Goal: Transaction & Acquisition: Purchase product/service

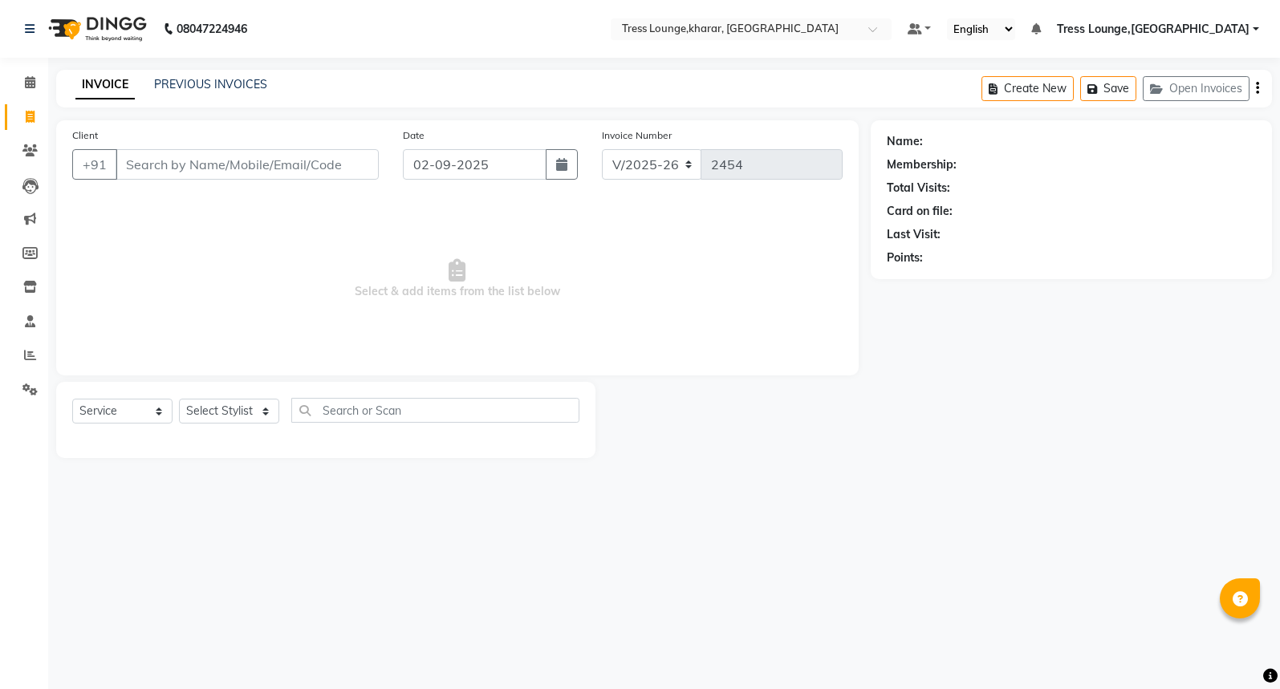
select select "7078"
select select "service"
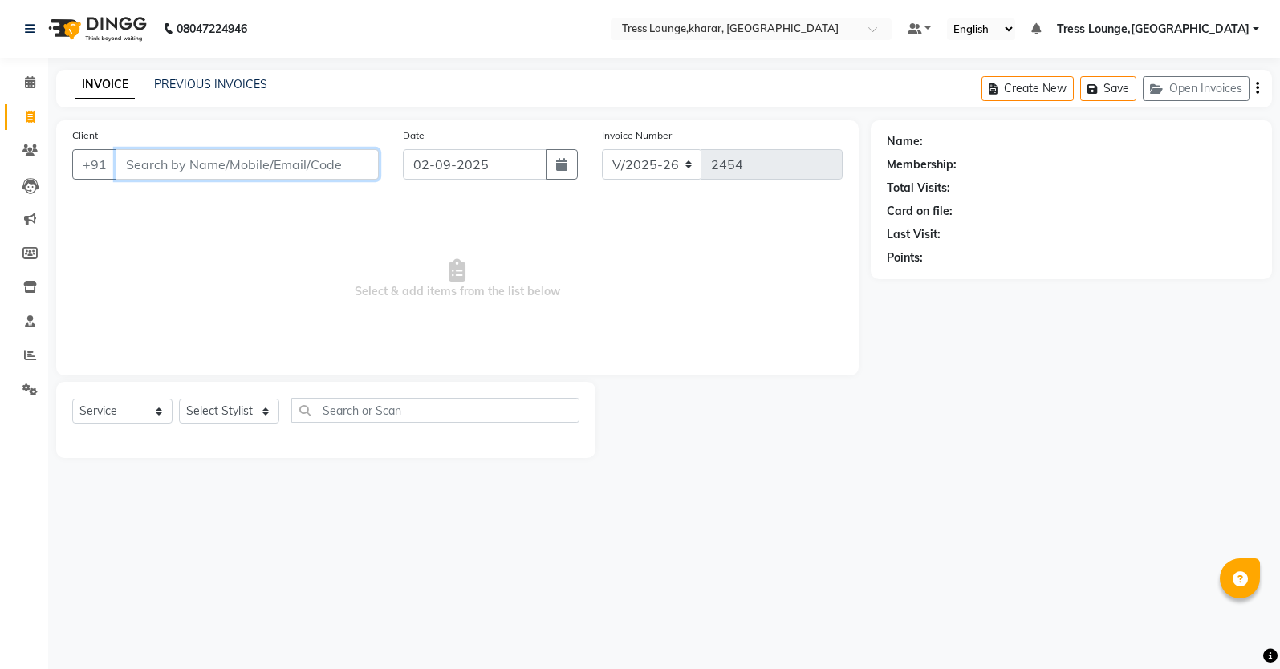
click at [136, 168] on input "Client" at bounding box center [247, 164] width 263 height 30
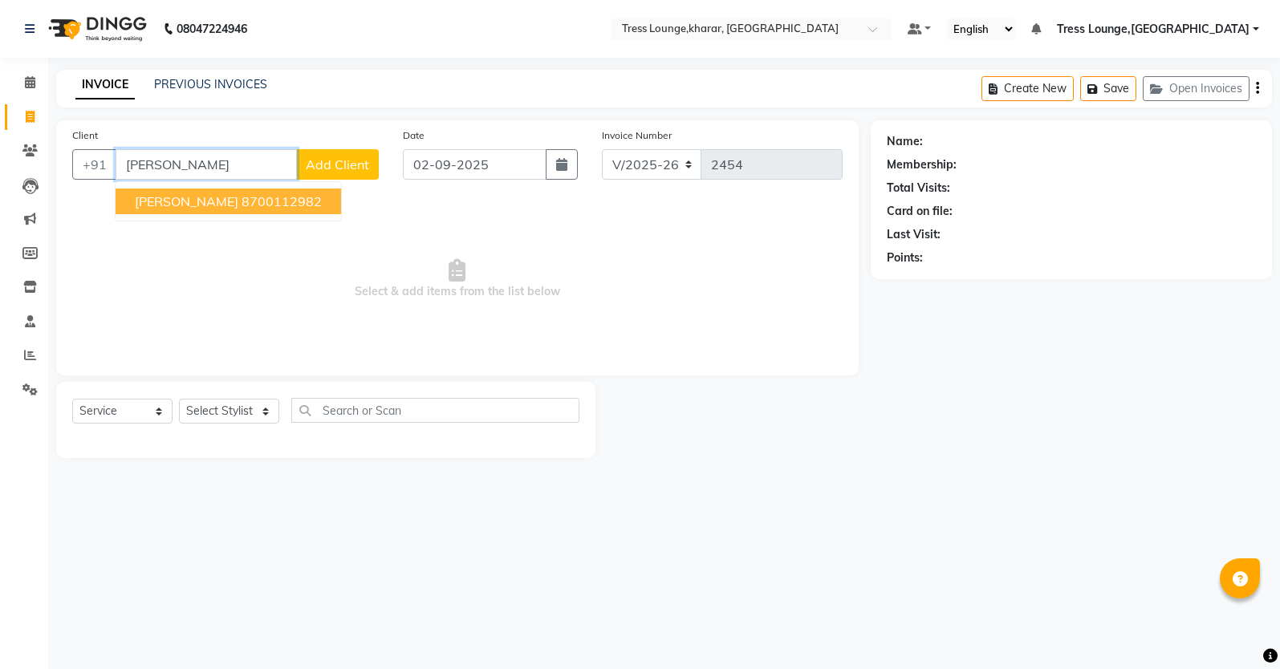
click at [211, 201] on span "[PERSON_NAME]" at bounding box center [186, 201] width 103 height 16
type input "8700112982"
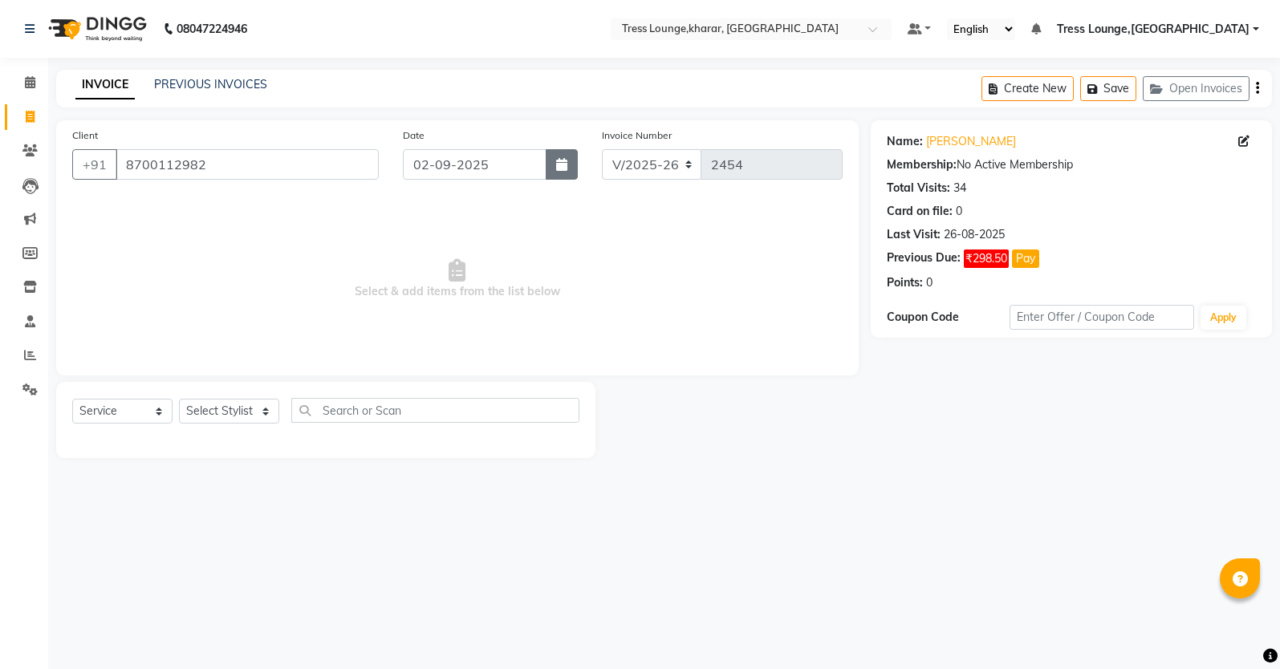
click at [554, 172] on button "button" at bounding box center [562, 164] width 32 height 30
select select "9"
select select "2025"
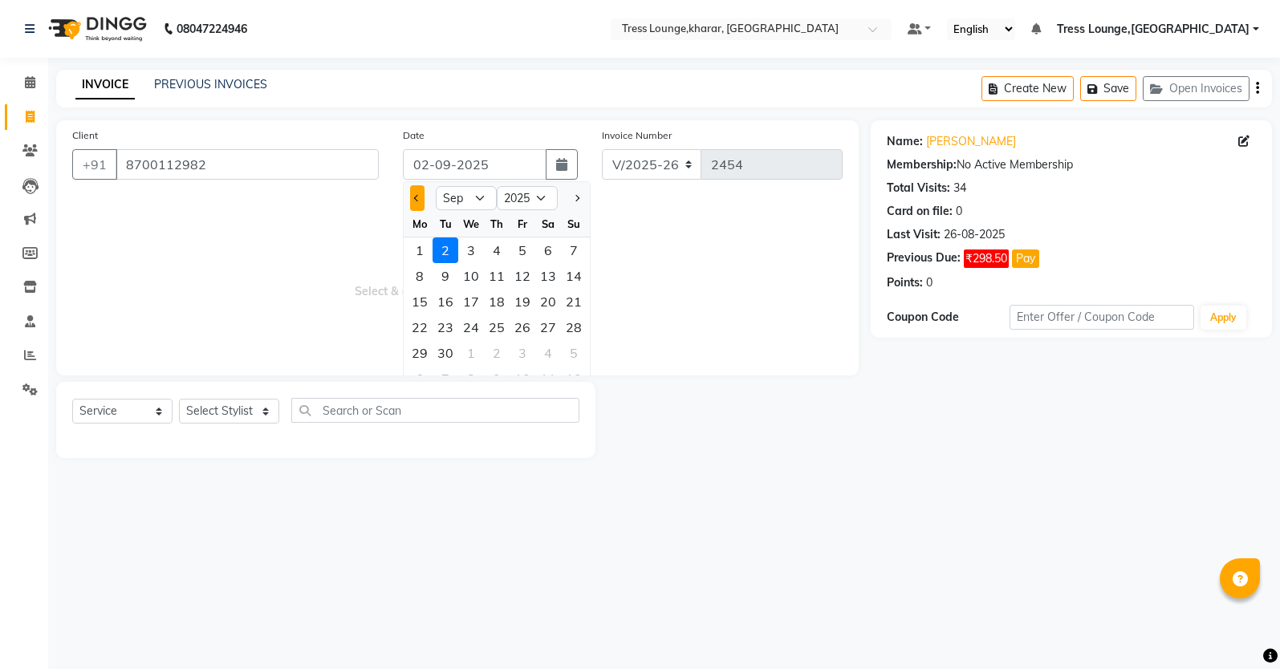
click at [412, 202] on button "Previous month" at bounding box center [417, 198] width 14 height 26
select select "8"
click at [452, 298] on div "12" at bounding box center [445, 302] width 26 height 26
type input "12-08-2025"
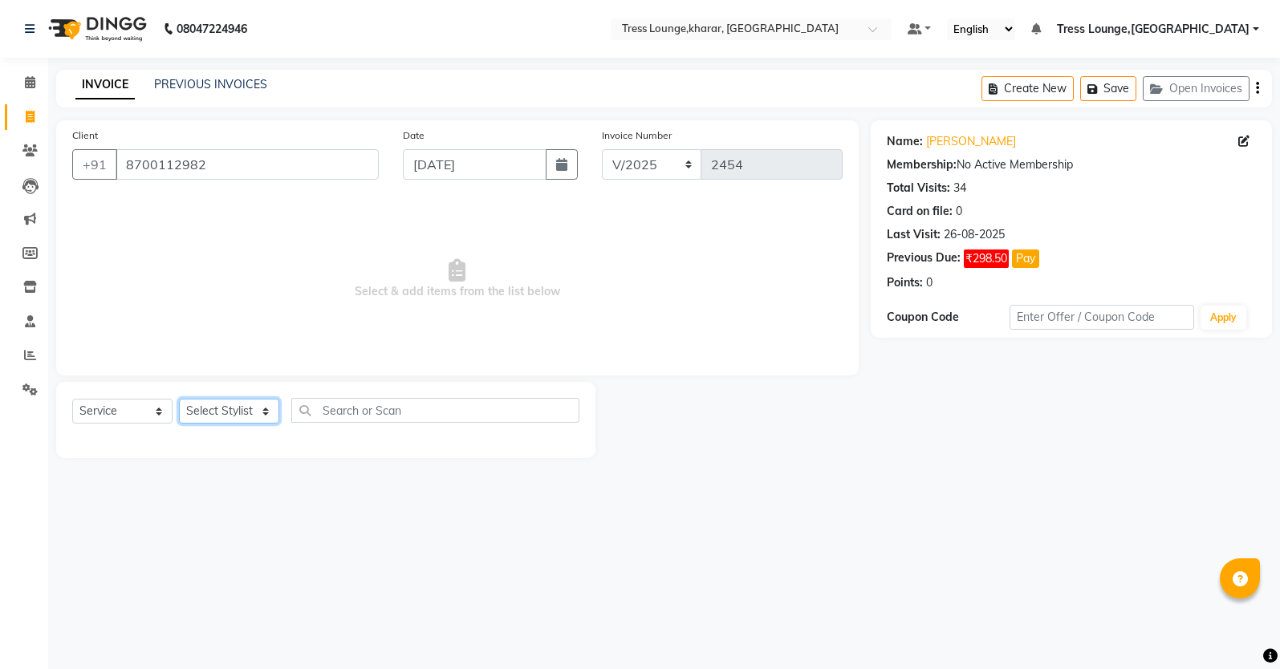
select select "60024"
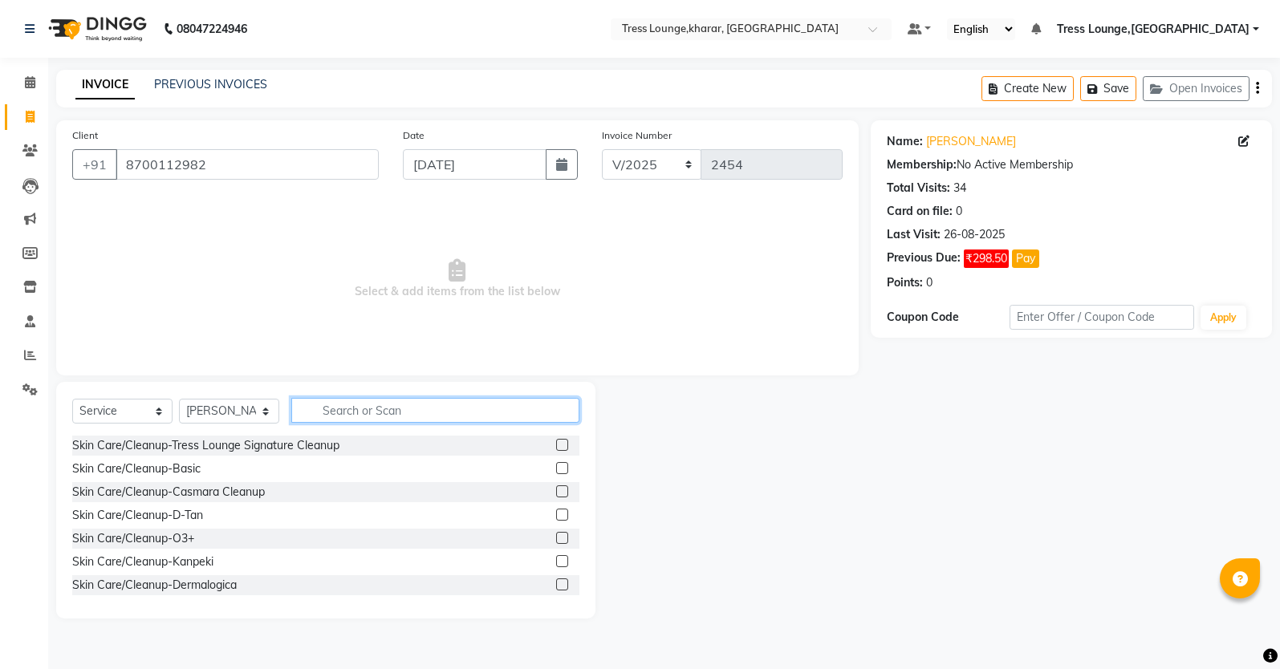
click at [336, 409] on input "text" at bounding box center [435, 410] width 288 height 25
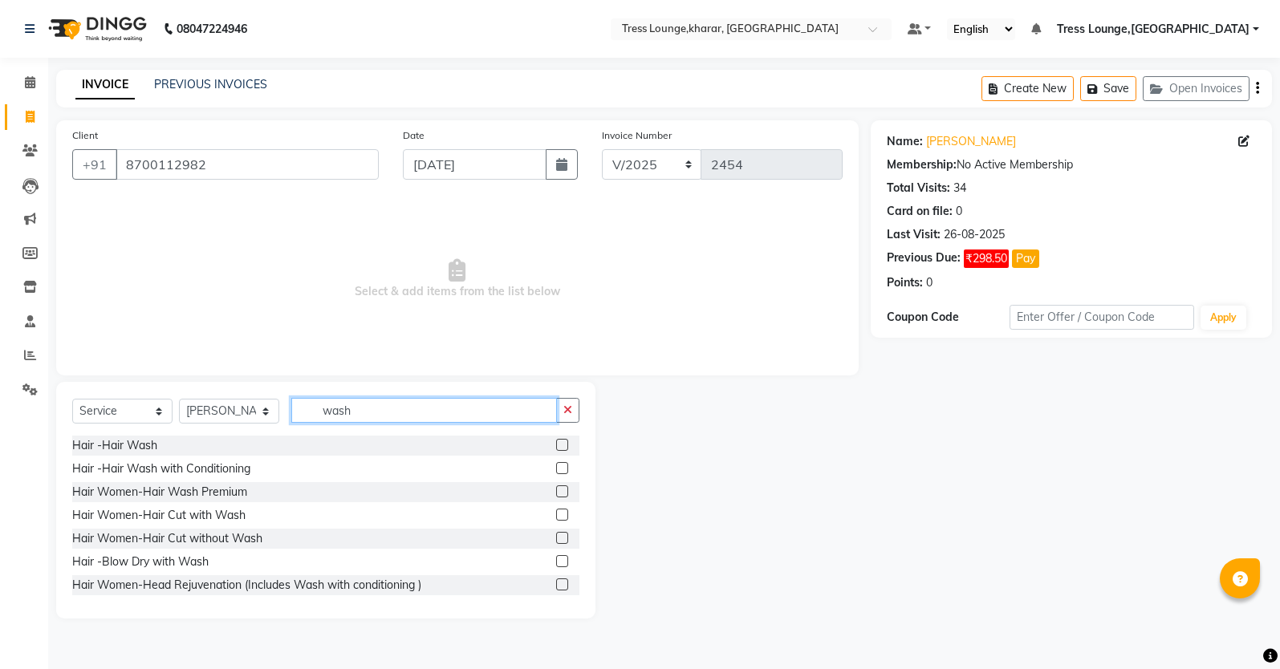
drag, startPoint x: 328, startPoint y: 415, endPoint x: 285, endPoint y: 408, distance: 43.8
click at [286, 409] on div "Select Service Product Membership Package Voucher Prepaid Gift Card Select Styl…" at bounding box center [325, 417] width 507 height 38
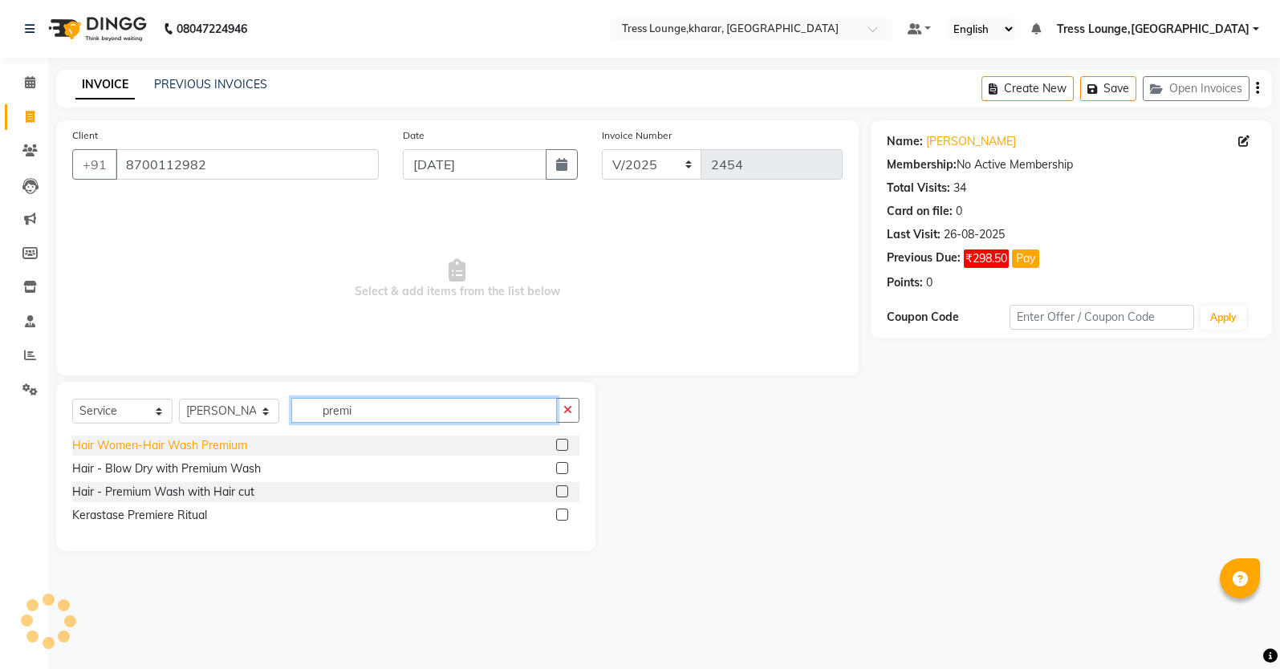
type input "premi"
click at [181, 449] on div "Hair Women-Hair Wash Premium" at bounding box center [159, 445] width 175 height 17
checkbox input "false"
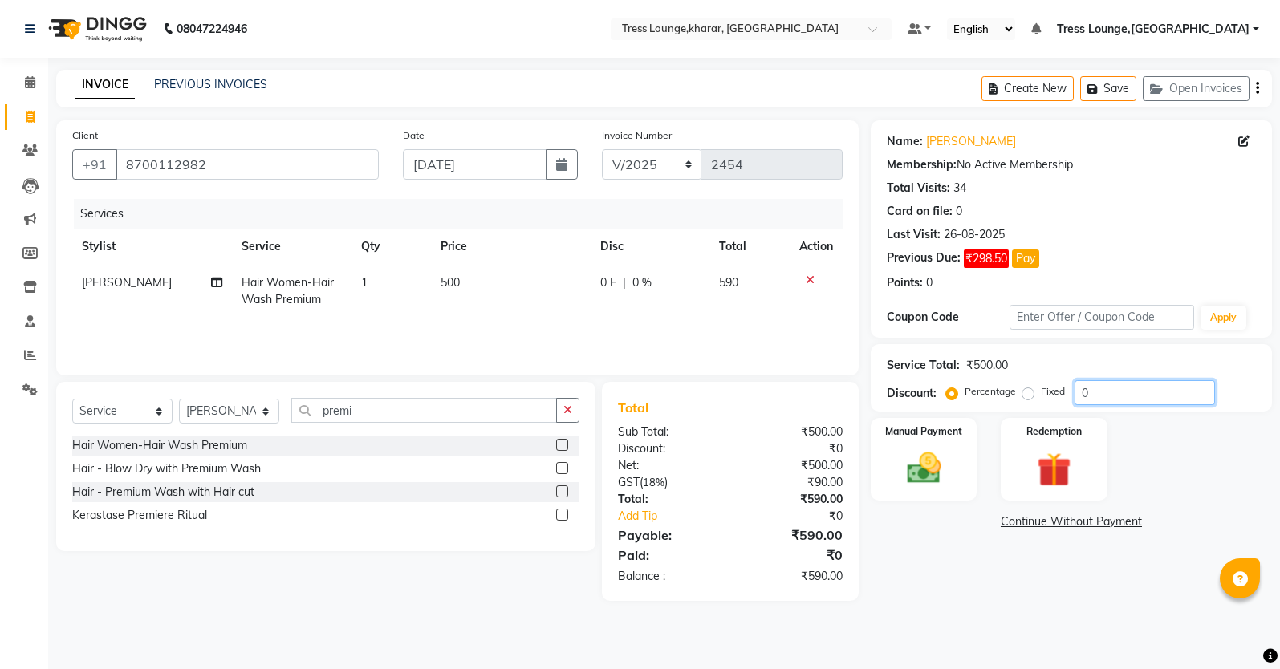
click at [1077, 387] on input "0" at bounding box center [1144, 392] width 140 height 25
type input "1"
type input "30"
click at [569, 407] on icon "button" at bounding box center [567, 409] width 9 height 11
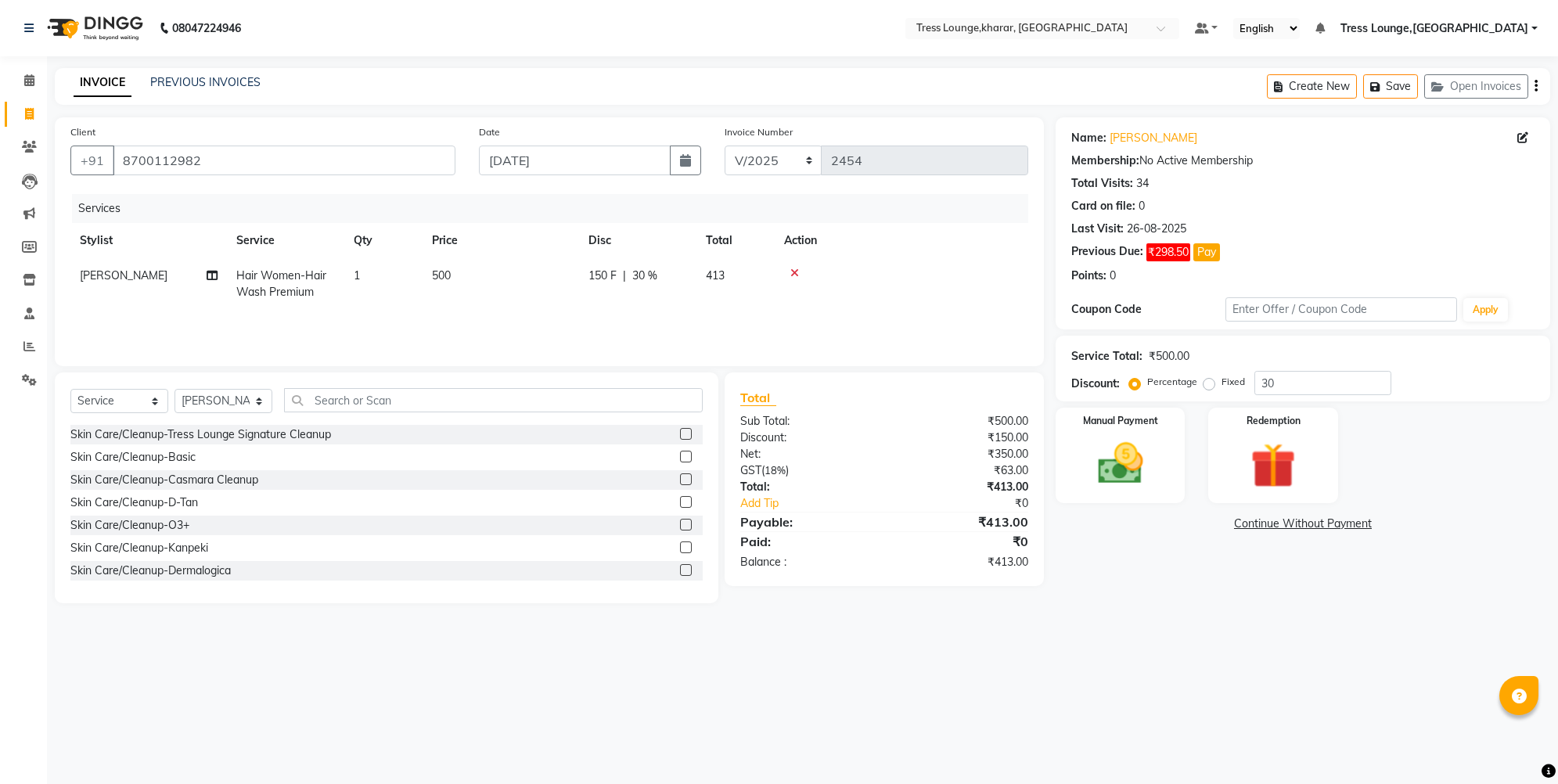
click at [1221, 381] on label "Fixed" at bounding box center [1233, 381] width 23 height 14
click at [1210, 381] on input "Fixed" at bounding box center [1212, 381] width 11 height 11
radio input "true"
drag, startPoint x: 1265, startPoint y: 382, endPoint x: 1257, endPoint y: 383, distance: 8.1
click at [1248, 383] on input "30" at bounding box center [1323, 382] width 137 height 24
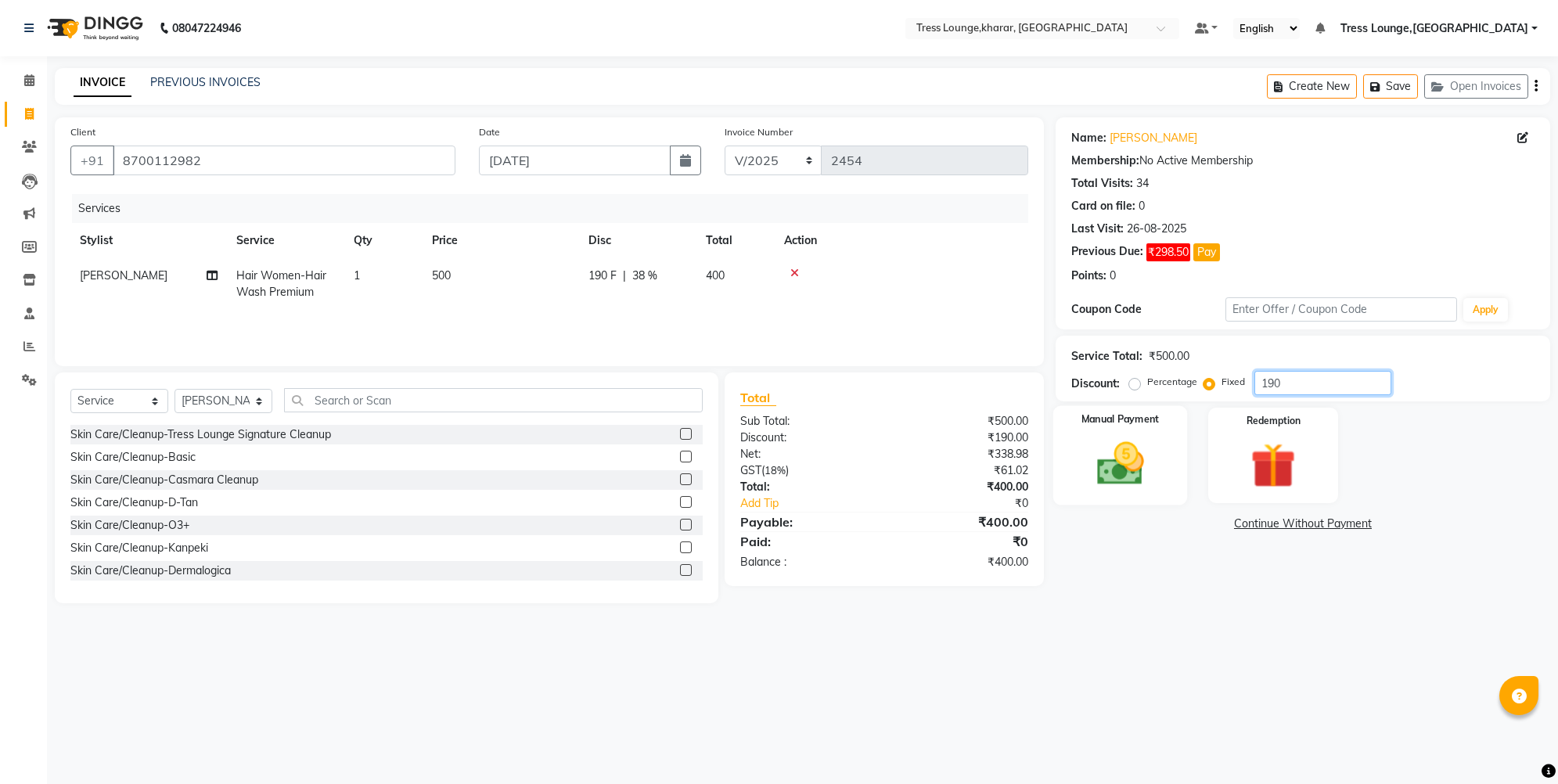
type input "190"
click at [1135, 449] on img at bounding box center [1121, 463] width 77 height 54
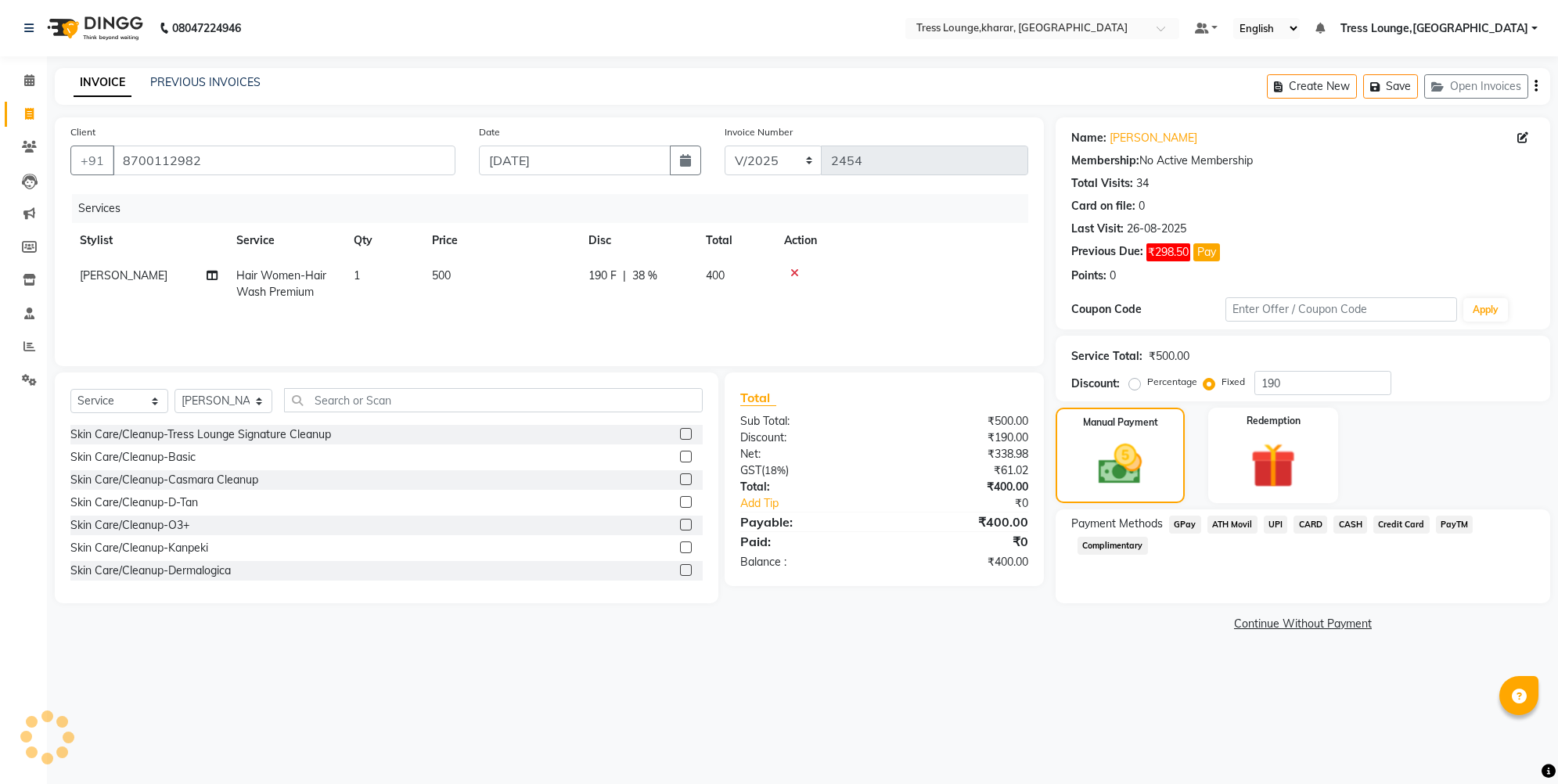
click at [1248, 528] on span "UPI" at bounding box center [1276, 525] width 24 height 18
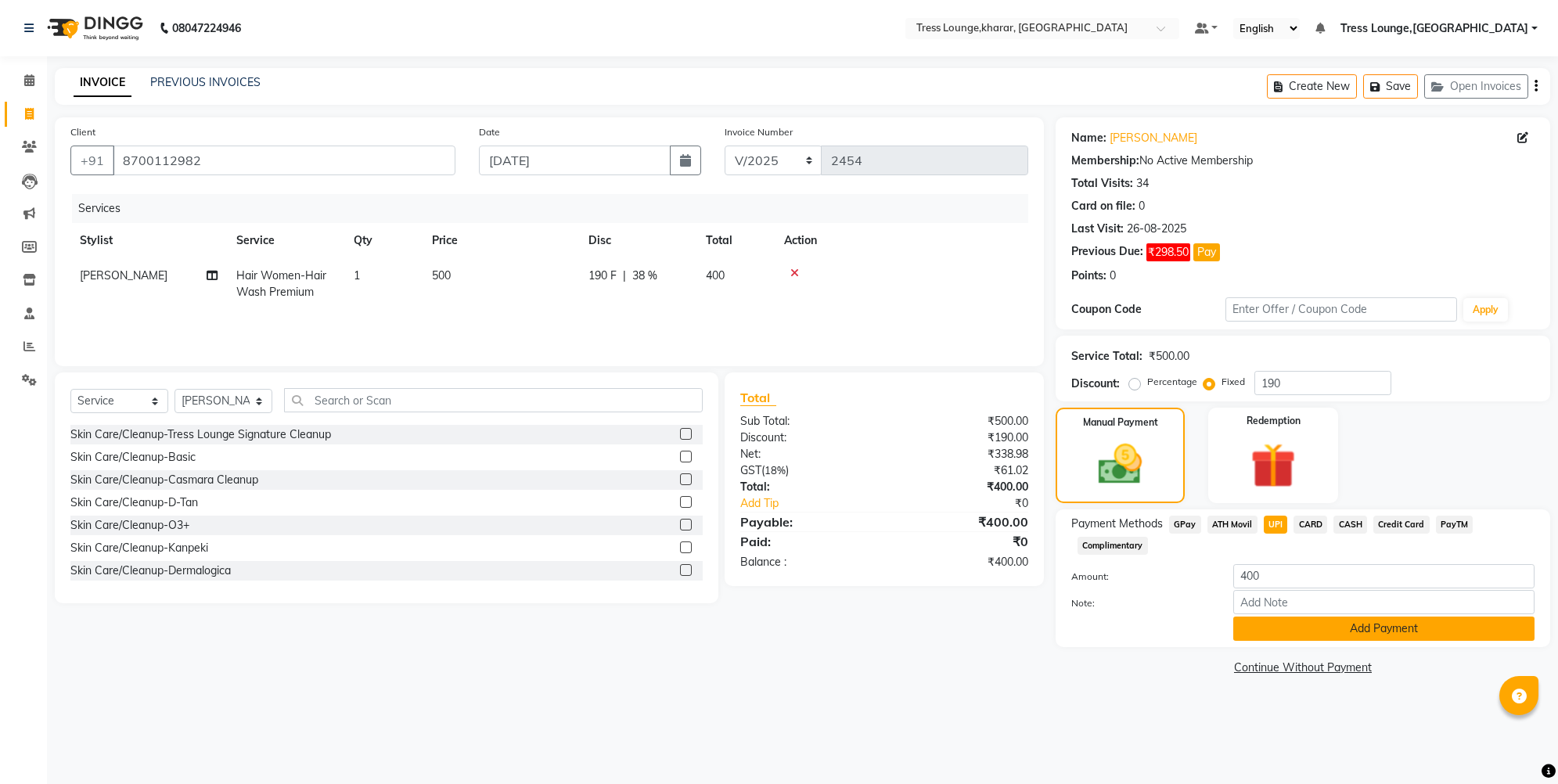
click at [1248, 633] on button "Add Payment" at bounding box center [1383, 628] width 301 height 24
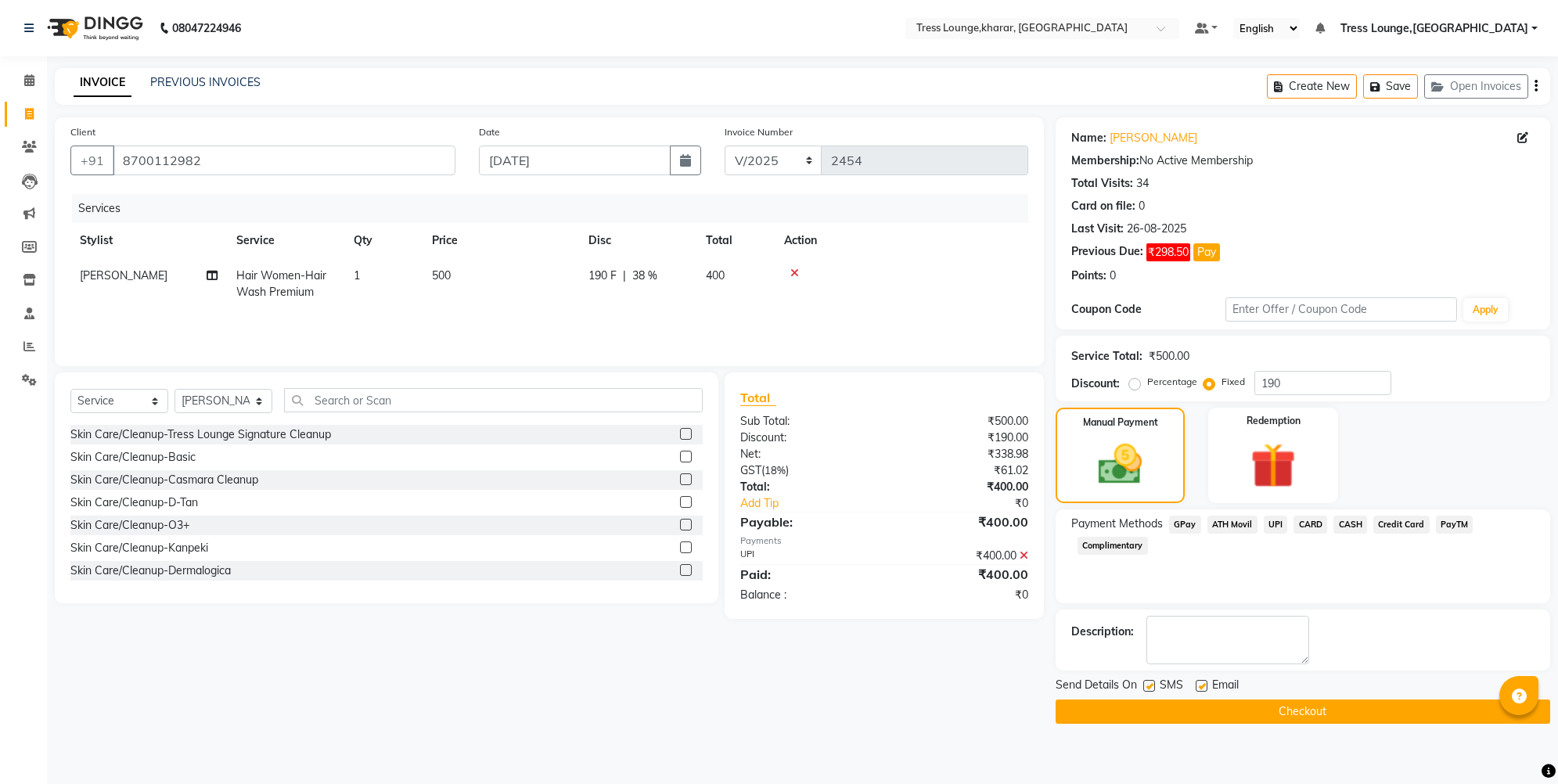
click at [1244, 671] on button "Checkout" at bounding box center [1302, 711] width 495 height 24
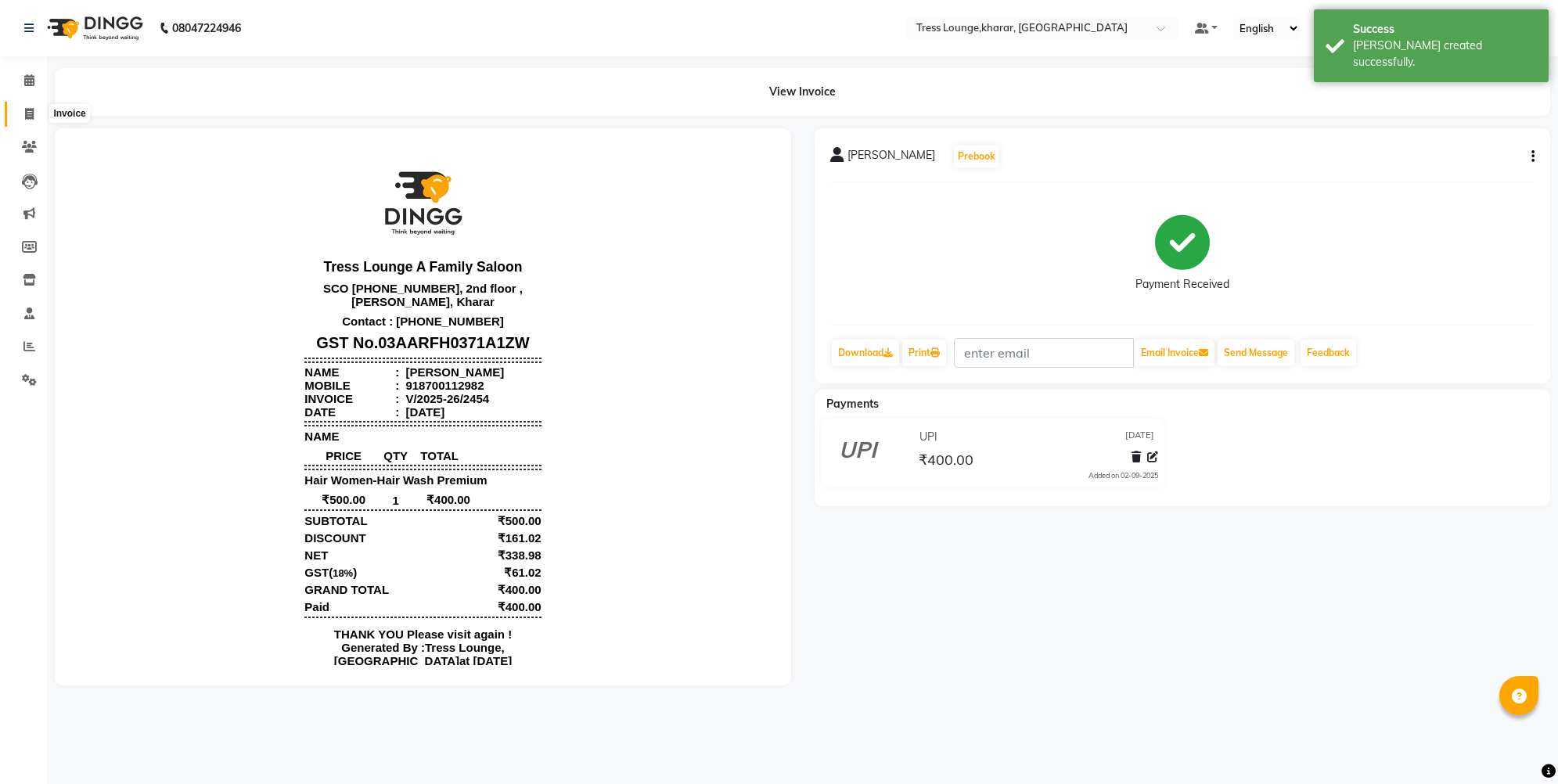
click at [19, 109] on span at bounding box center [29, 114] width 27 height 18
select select "service"
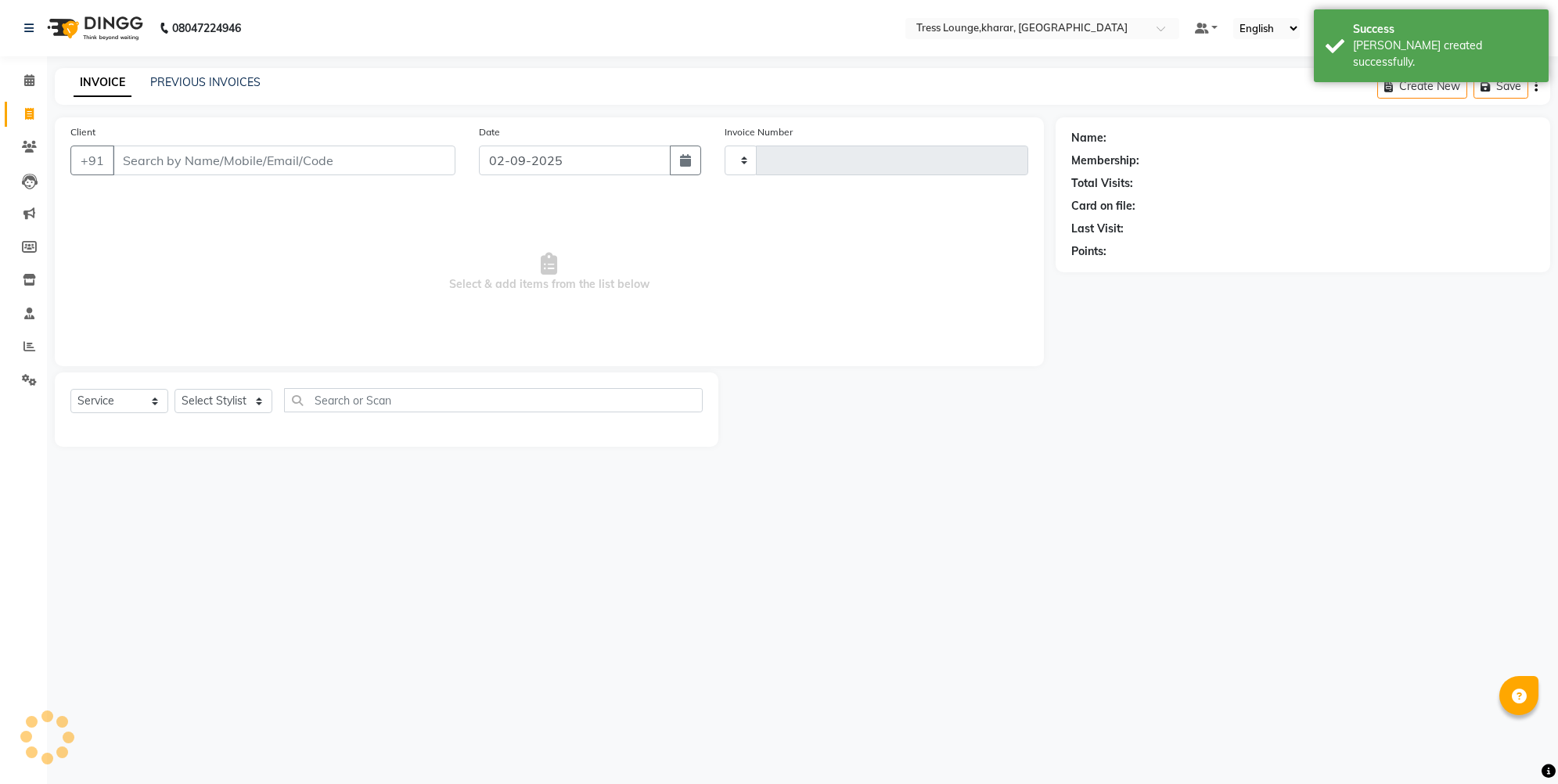
type input "2455"
select select "7078"
click at [685, 160] on icon "button" at bounding box center [685, 160] width 11 height 13
select select "9"
select select "2025"
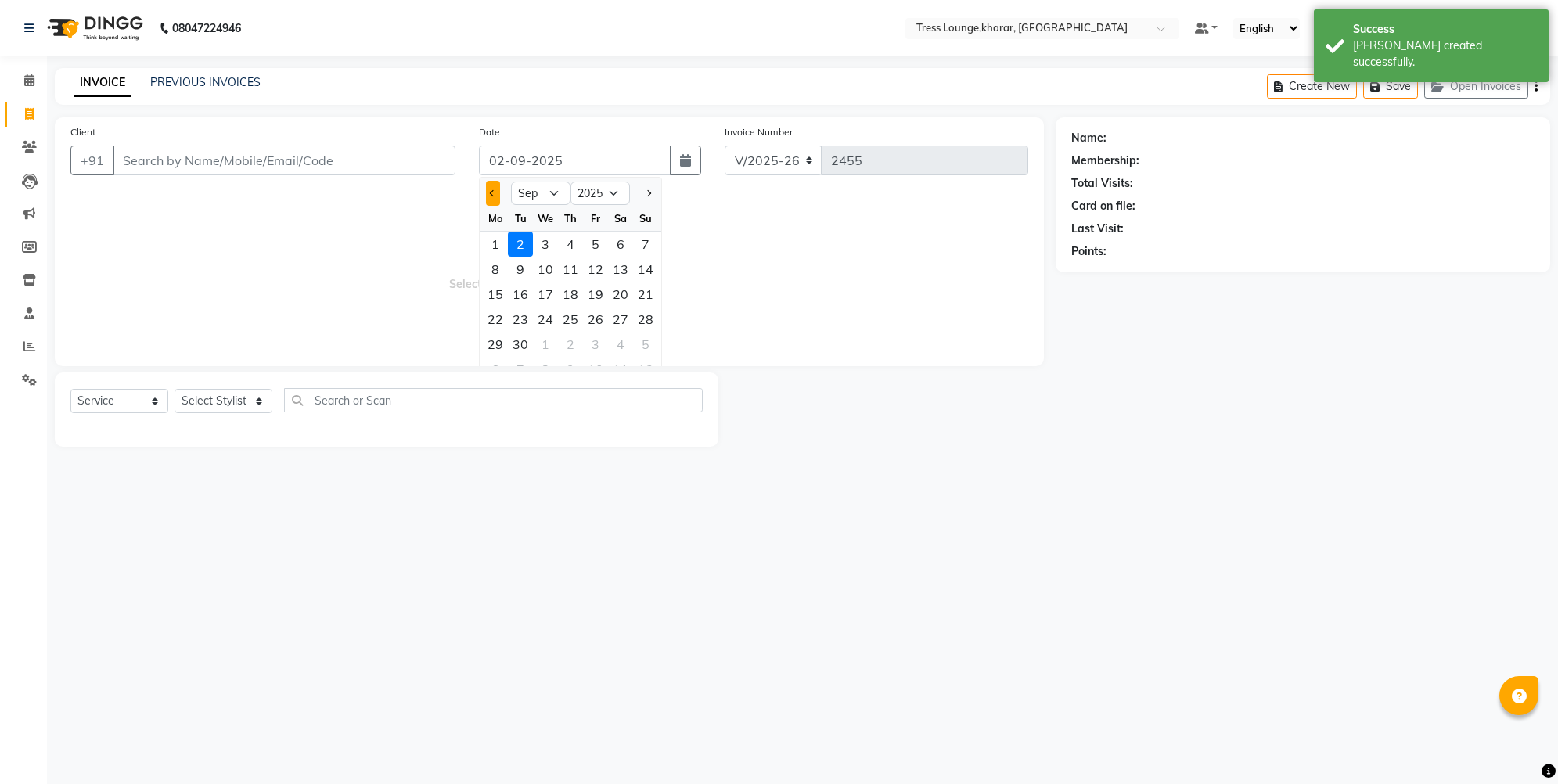
click at [493, 197] on button "Previous month" at bounding box center [493, 193] width 14 height 25
select select "8"
click at [523, 294] on div "12" at bounding box center [521, 294] width 25 height 25
type input "12-08-2025"
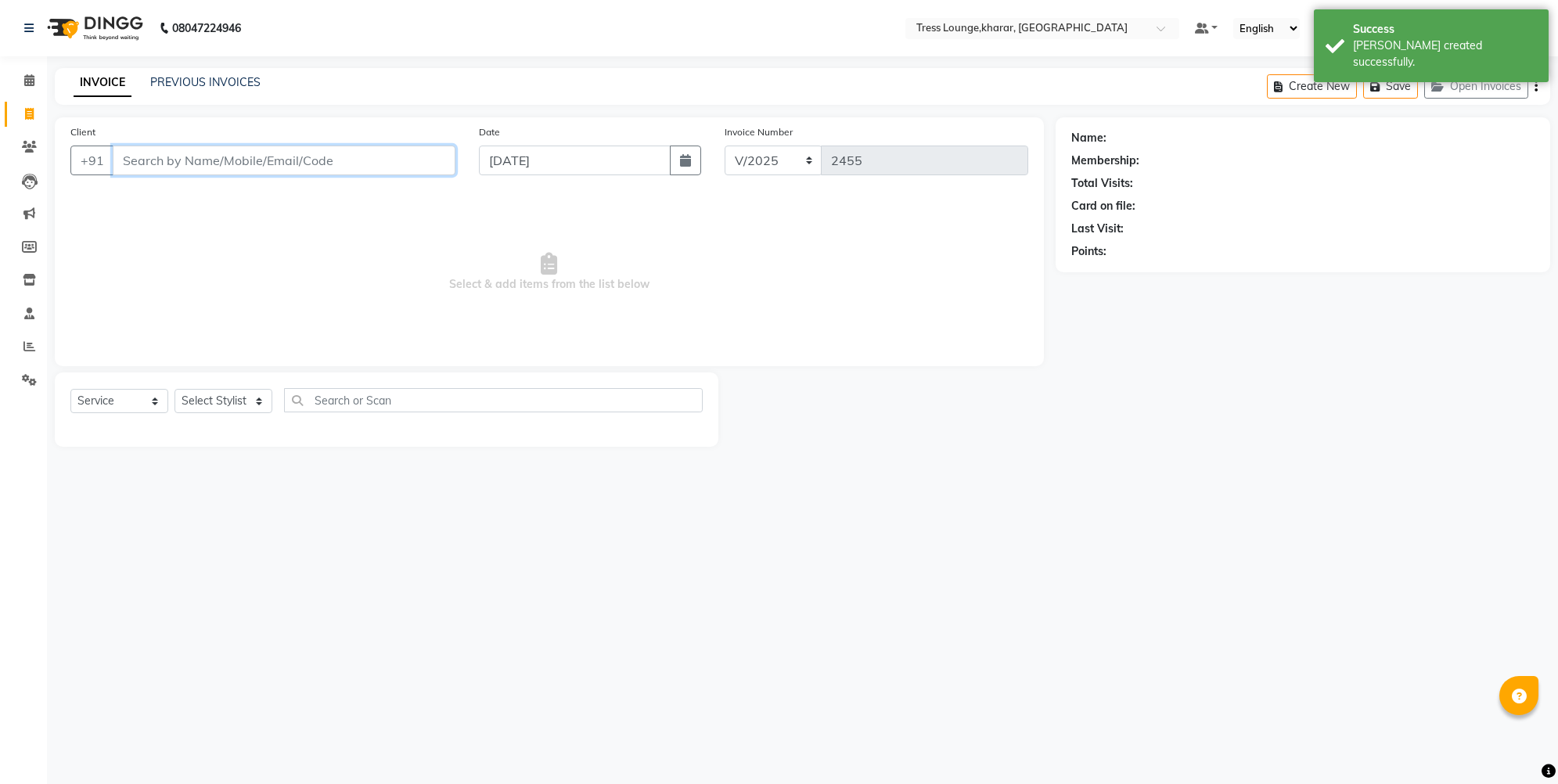
click at [255, 172] on input "Client" at bounding box center [284, 160] width 342 height 29
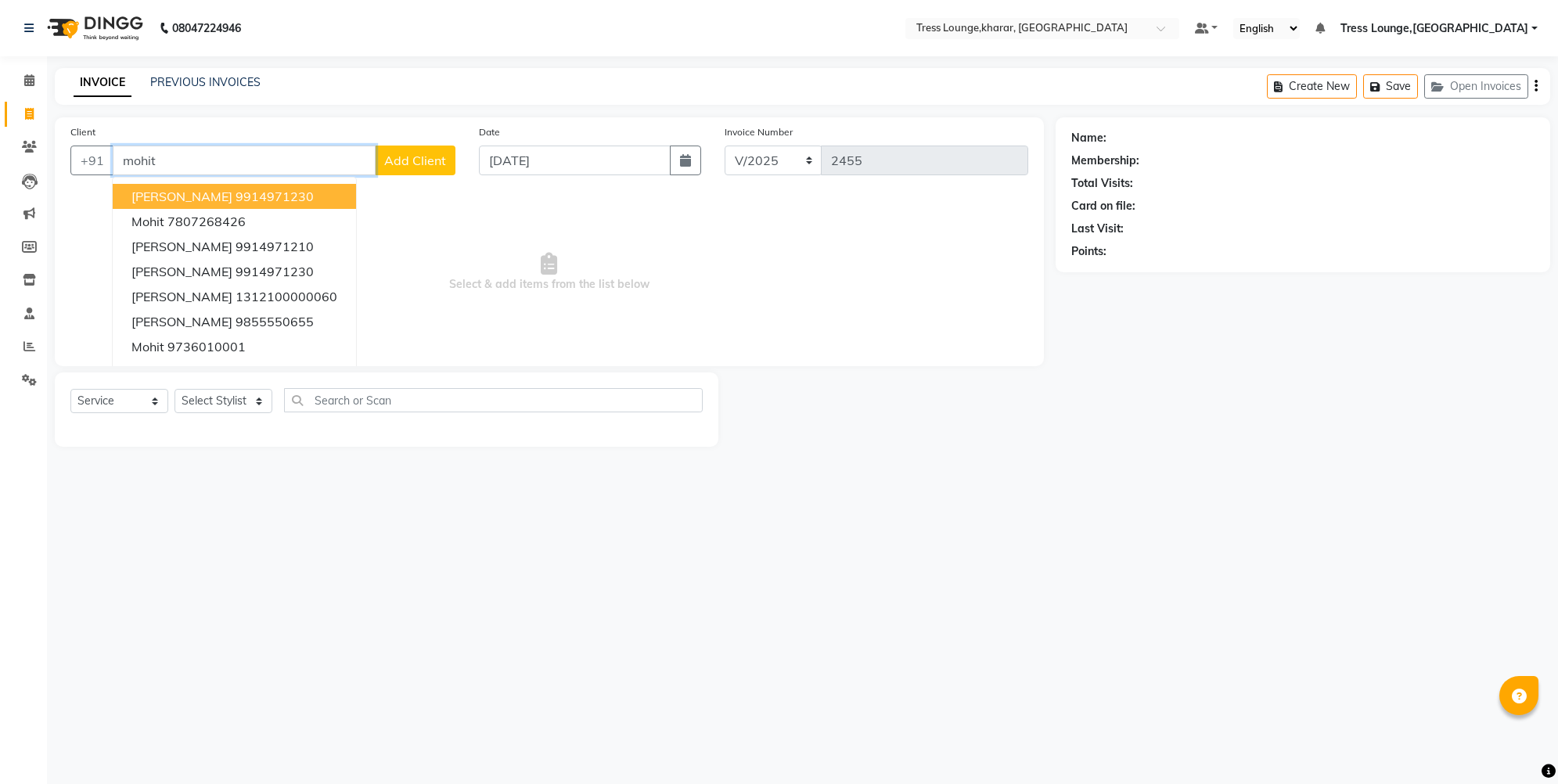
click at [235, 197] on ngb-highlight "9914971230" at bounding box center [274, 196] width 78 height 16
type input "9914971230"
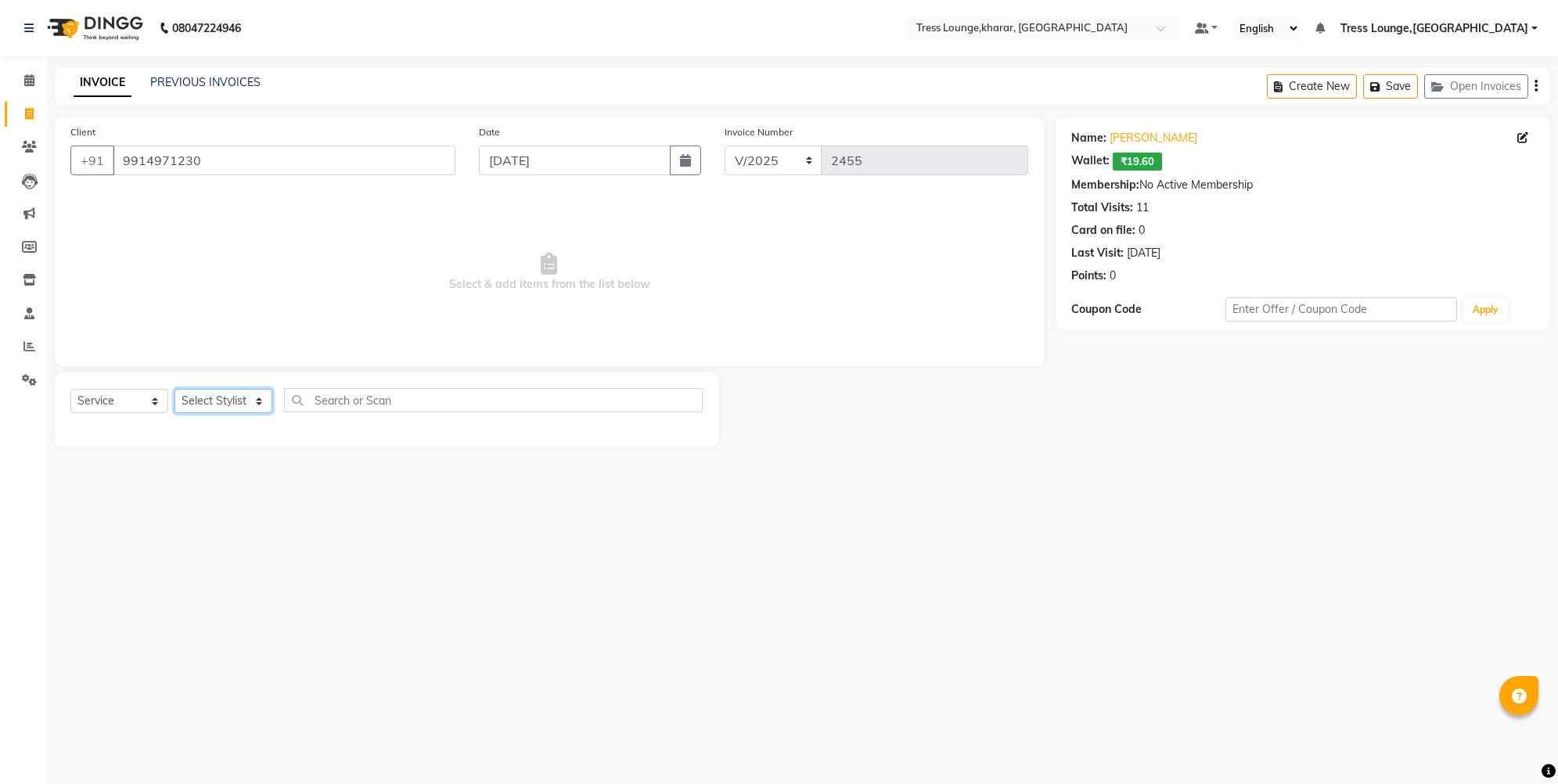
select select "60024"
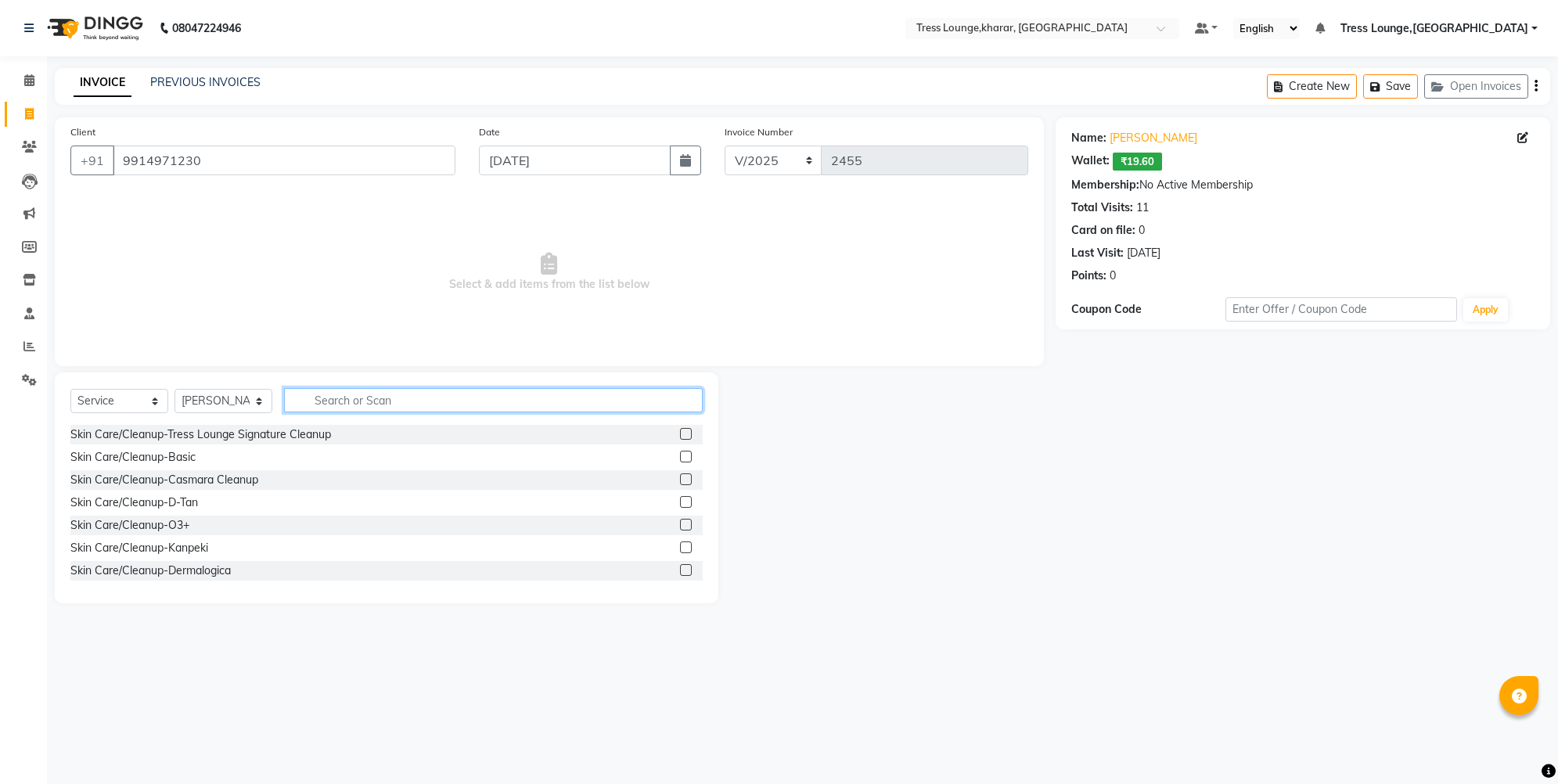
click at [315, 398] on input "text" at bounding box center [493, 400] width 419 height 24
type input "bear"
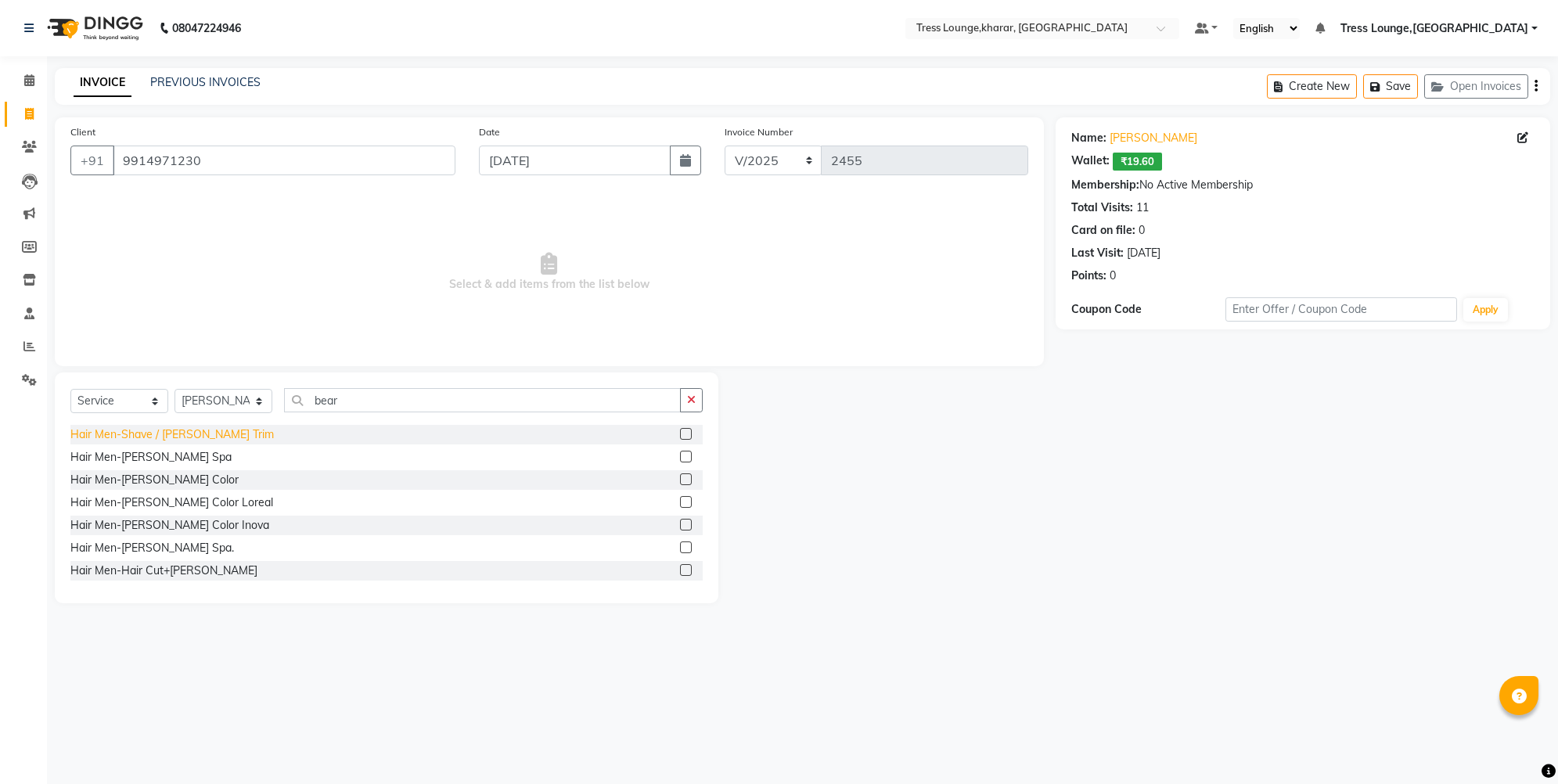
click at [197, 429] on div "Hair Men-Shave / Beard Trim" at bounding box center [172, 434] width 204 height 17
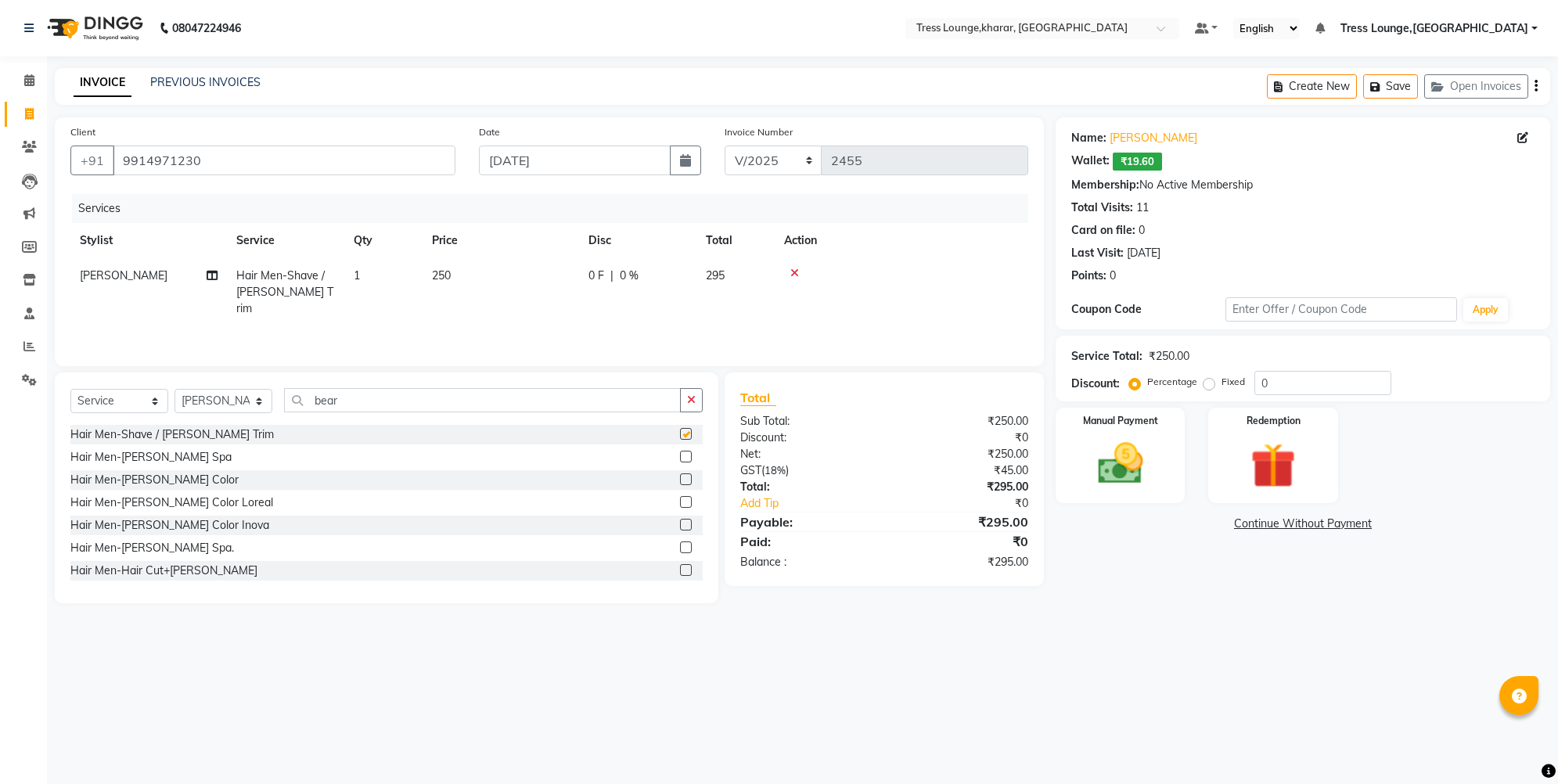
checkbox input "false"
click at [1221, 380] on label "Fixed" at bounding box center [1233, 381] width 23 height 14
click at [1207, 380] on input "Fixed" at bounding box center [1212, 381] width 11 height 11
radio input "true"
drag, startPoint x: 1261, startPoint y: 380, endPoint x: 1269, endPoint y: 383, distance: 8.5
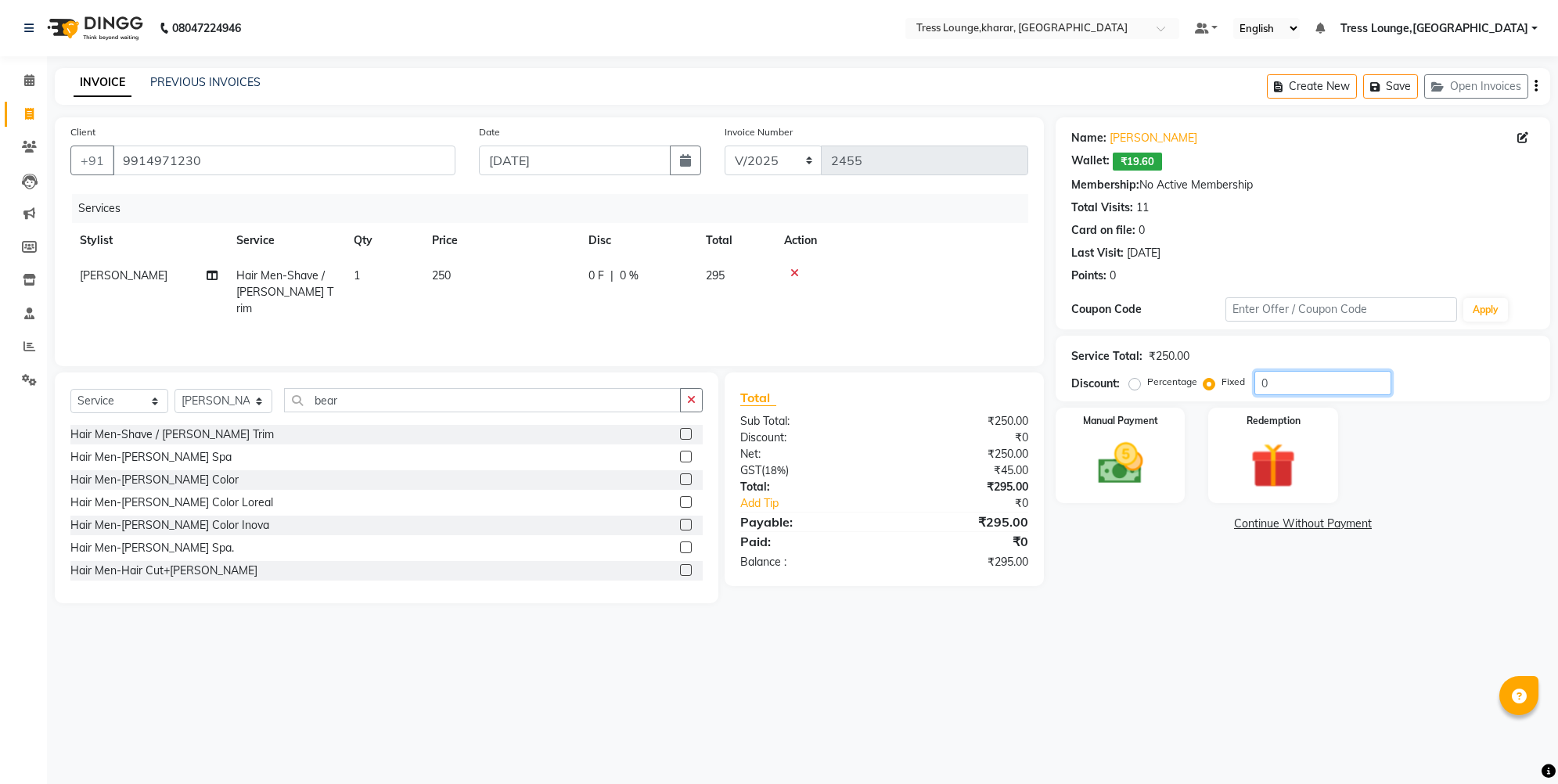
click at [1248, 383] on input "0" at bounding box center [1323, 382] width 137 height 24
type input "95"
click at [1098, 465] on img at bounding box center [1121, 463] width 77 height 54
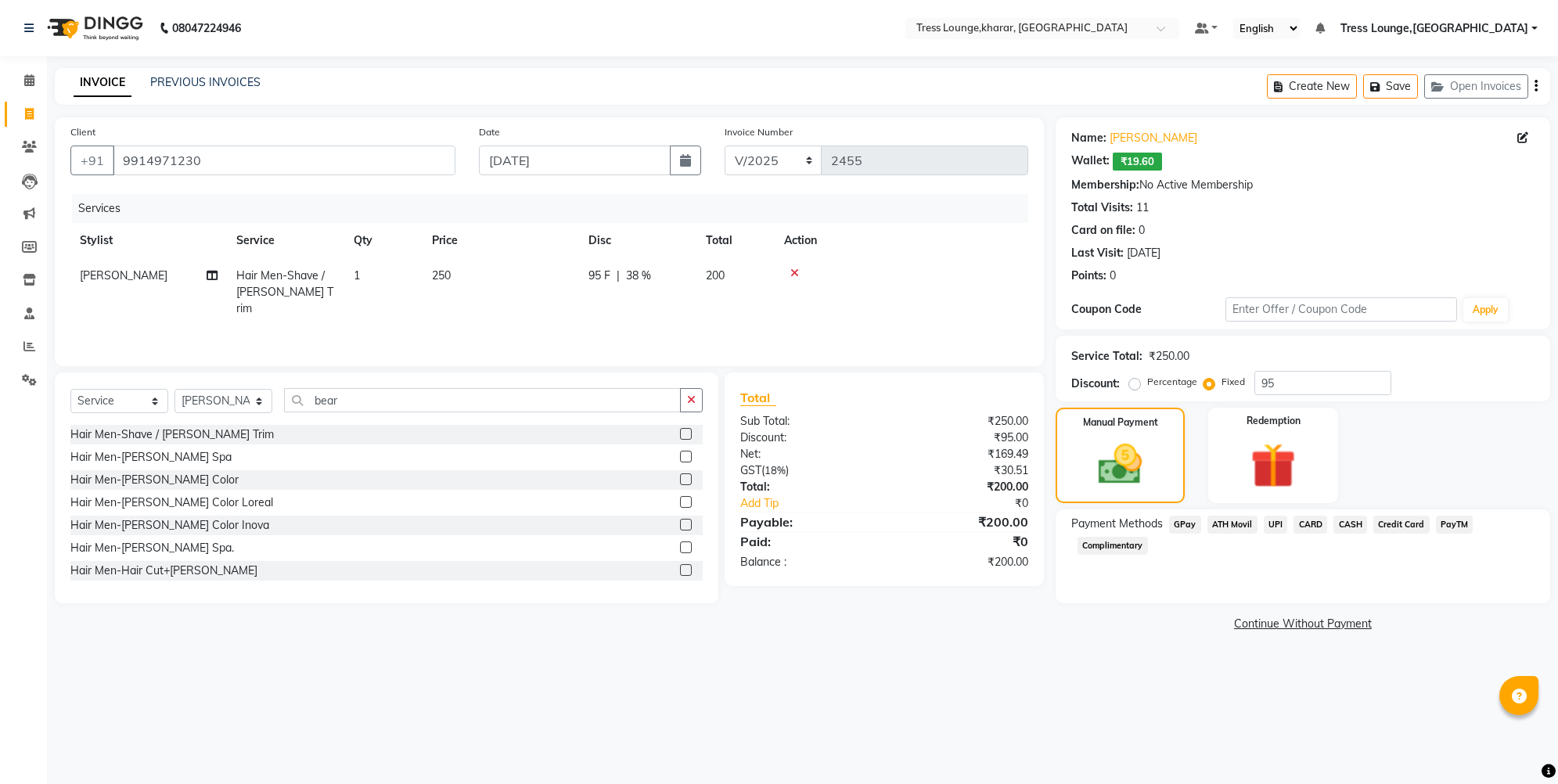
click at [1248, 526] on span "CARD" at bounding box center [1310, 525] width 33 height 18
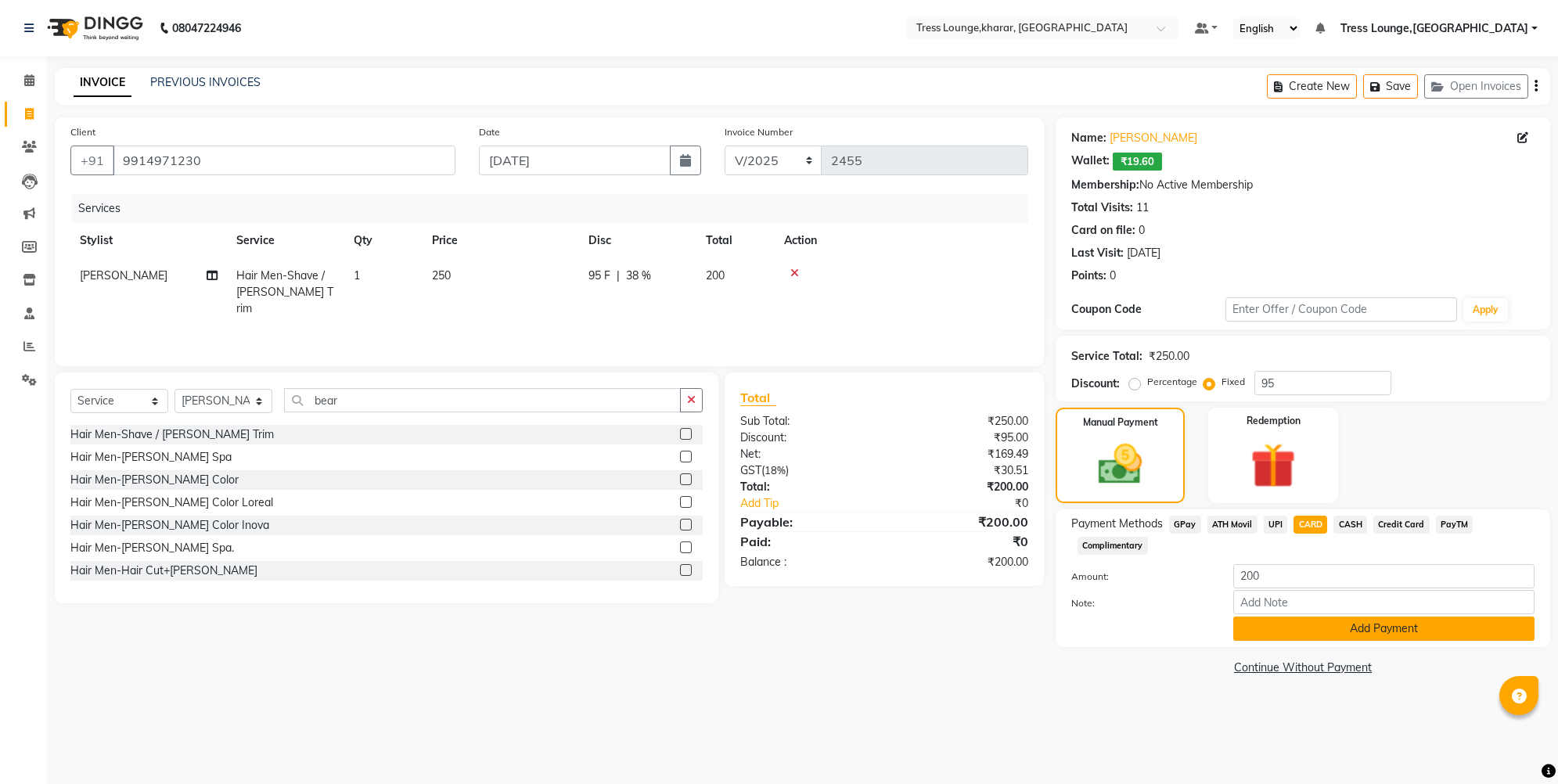
click at [1248, 623] on button "Add Payment" at bounding box center [1383, 628] width 301 height 24
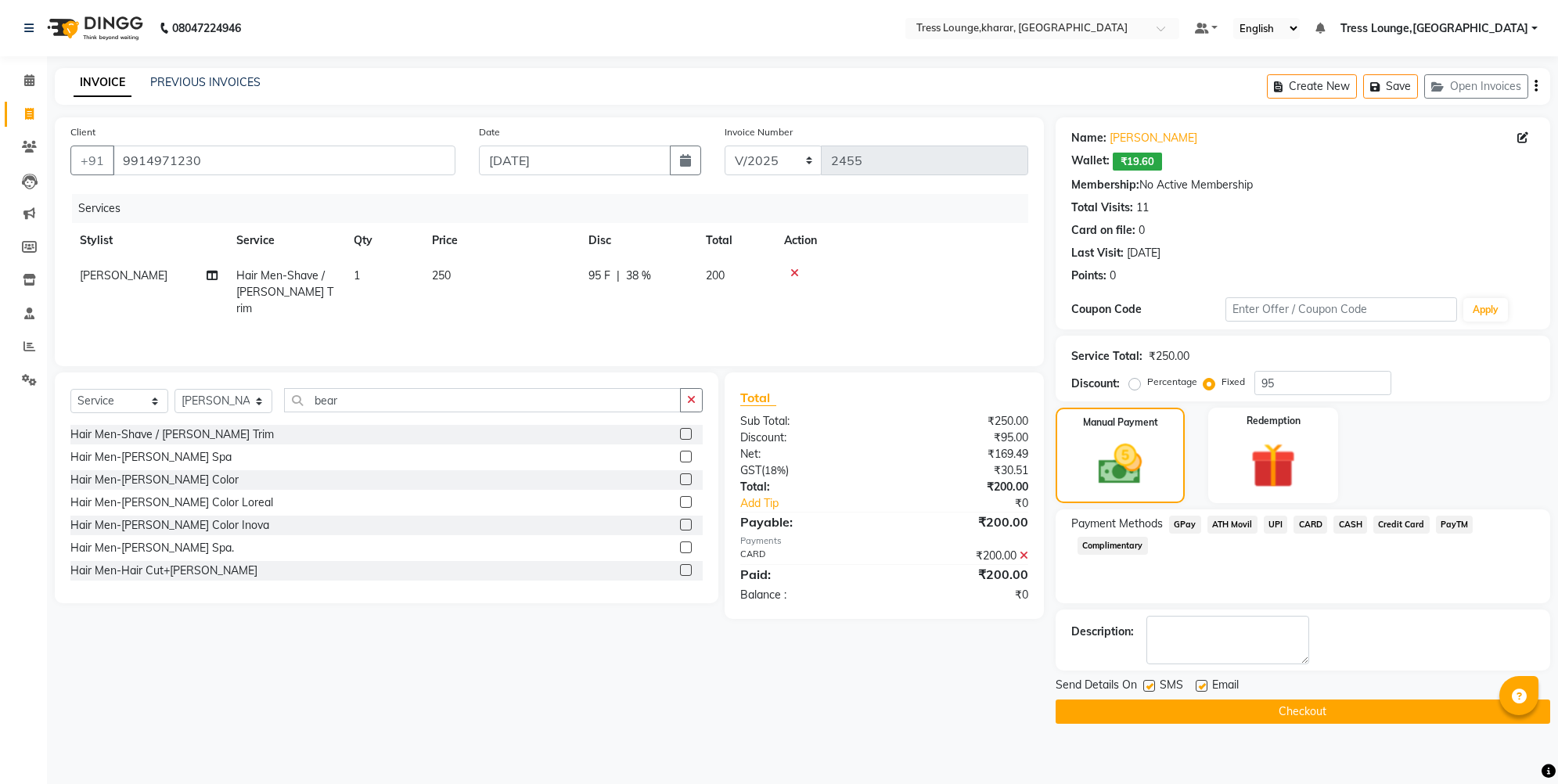
click at [1121, 671] on button "Checkout" at bounding box center [1302, 711] width 495 height 24
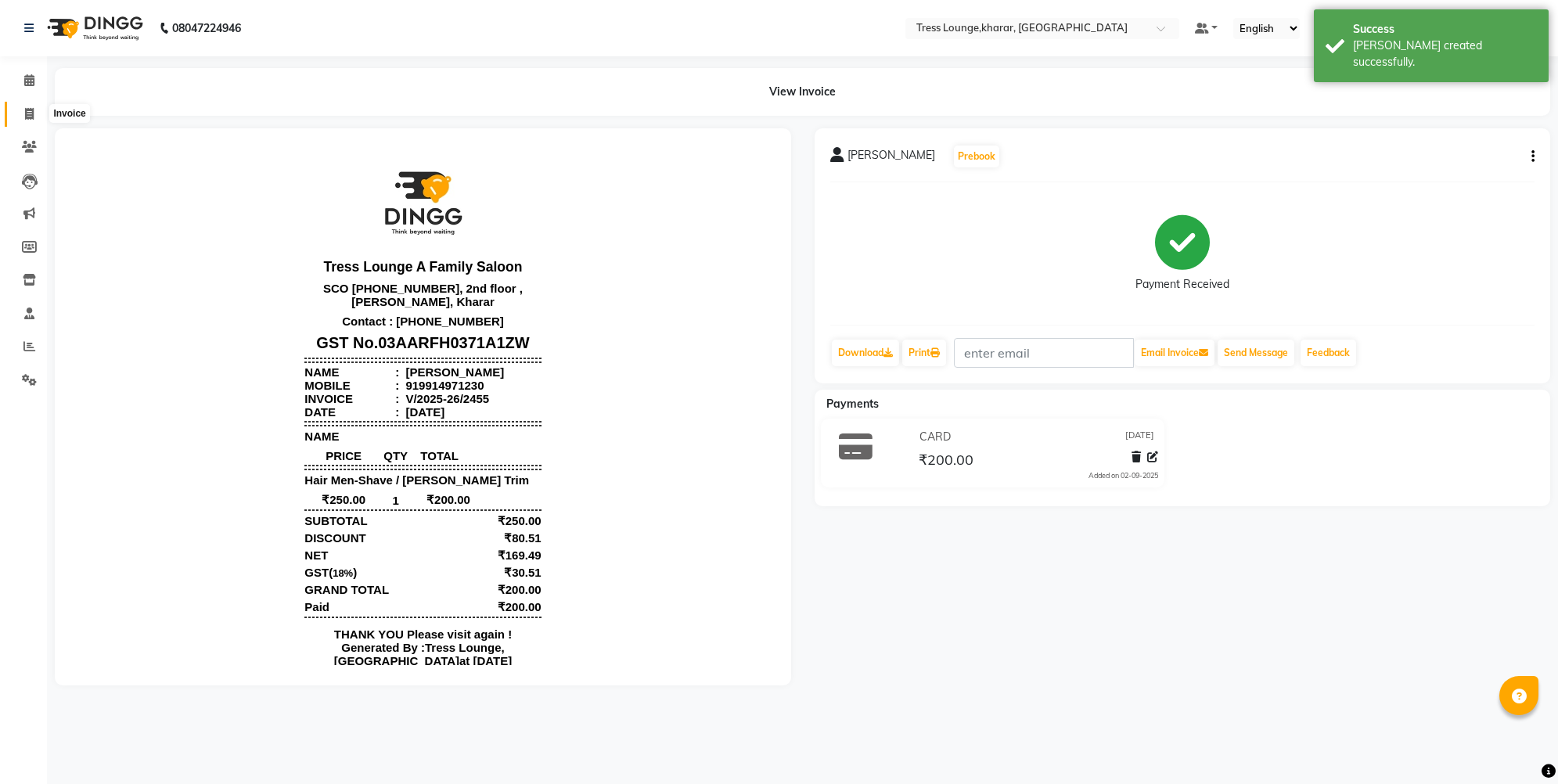
click at [25, 113] on icon at bounding box center [29, 114] width 9 height 12
select select "service"
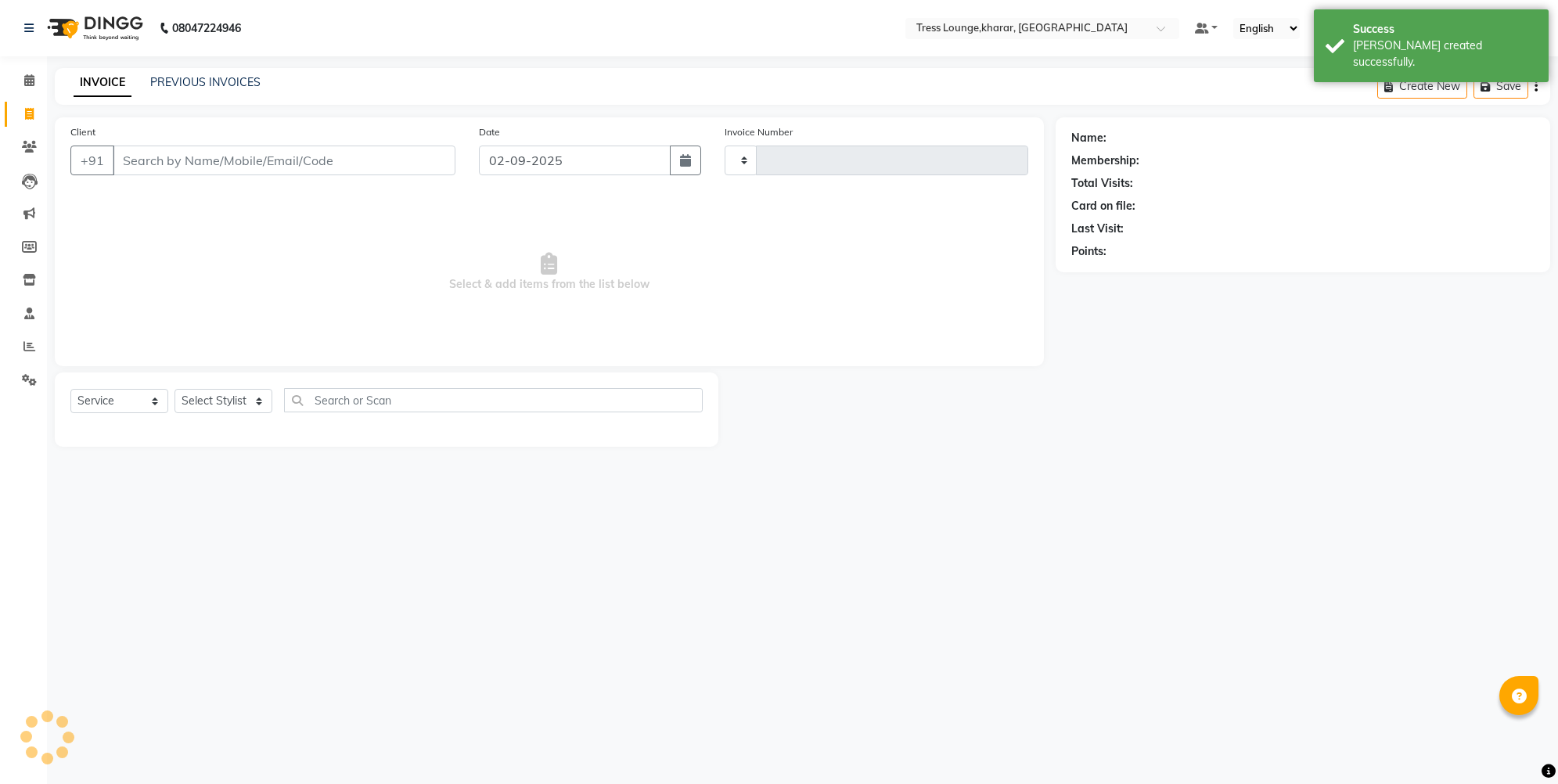
type input "2456"
select select "7078"
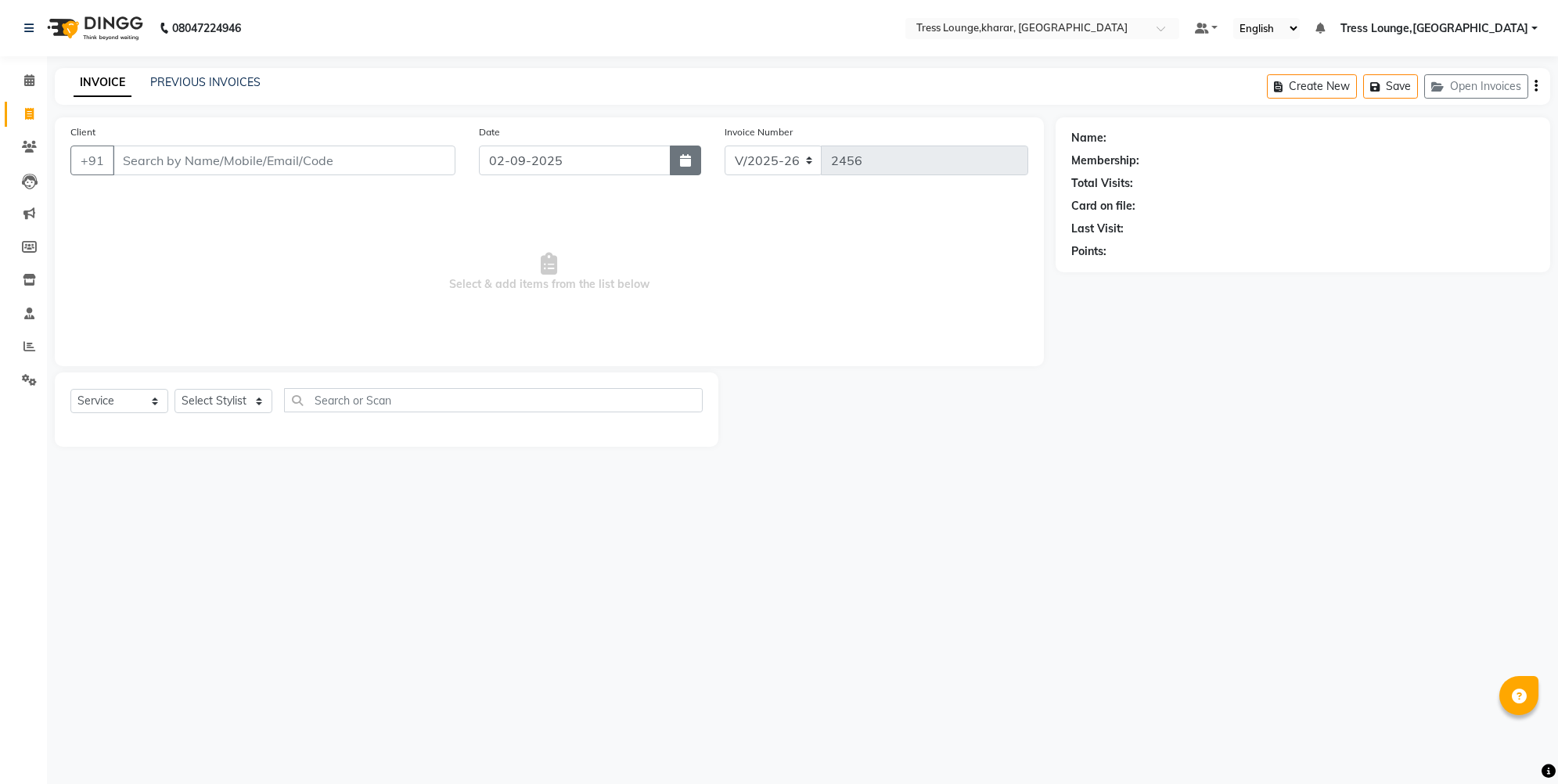
click at [673, 172] on button "button" at bounding box center [686, 160] width 31 height 29
select select "9"
select select "2025"
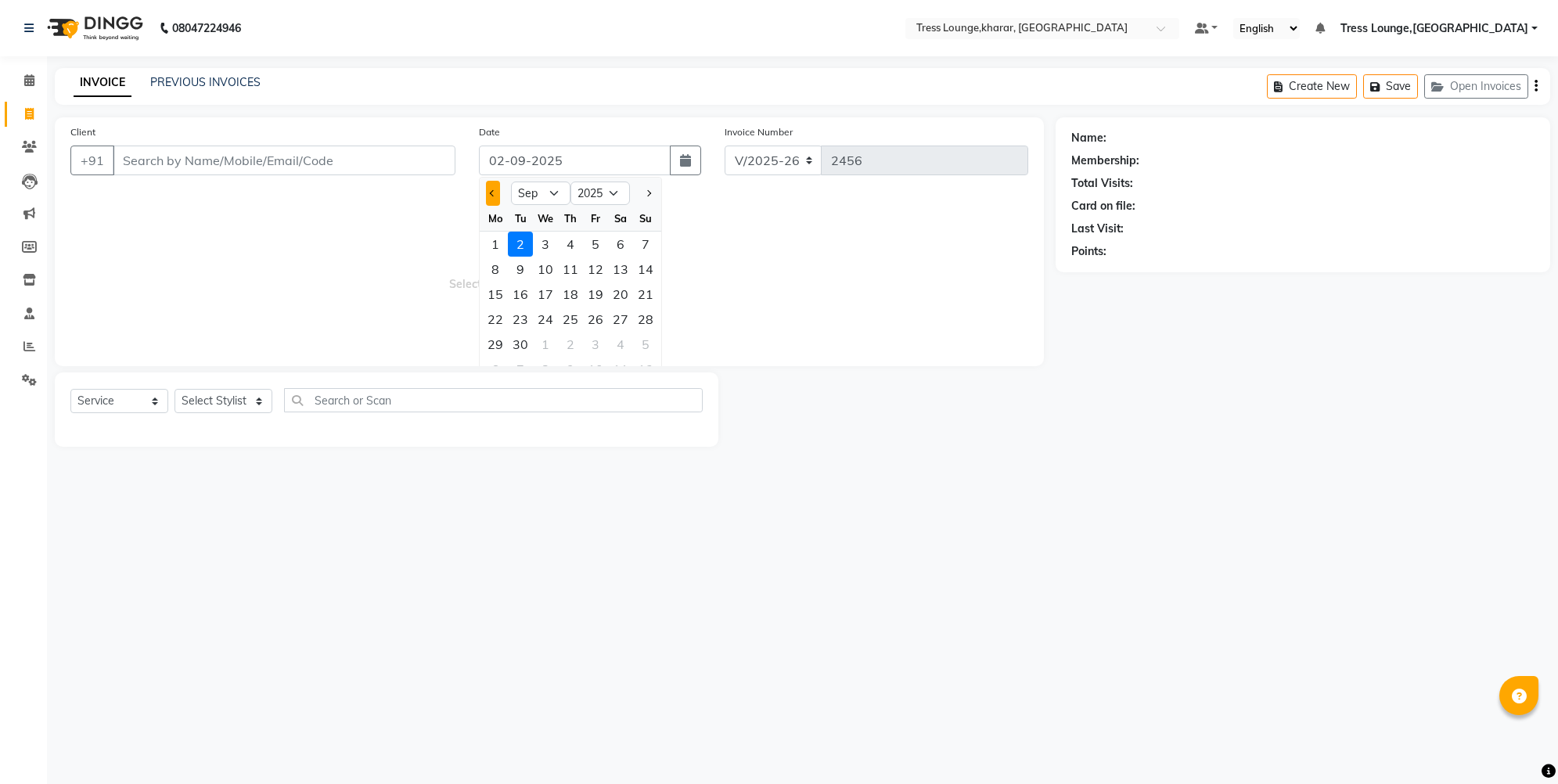
click at [498, 195] on button "Previous month" at bounding box center [493, 193] width 14 height 25
select select "8"
click at [524, 303] on div "12" at bounding box center [521, 294] width 25 height 25
type input "12-08-2025"
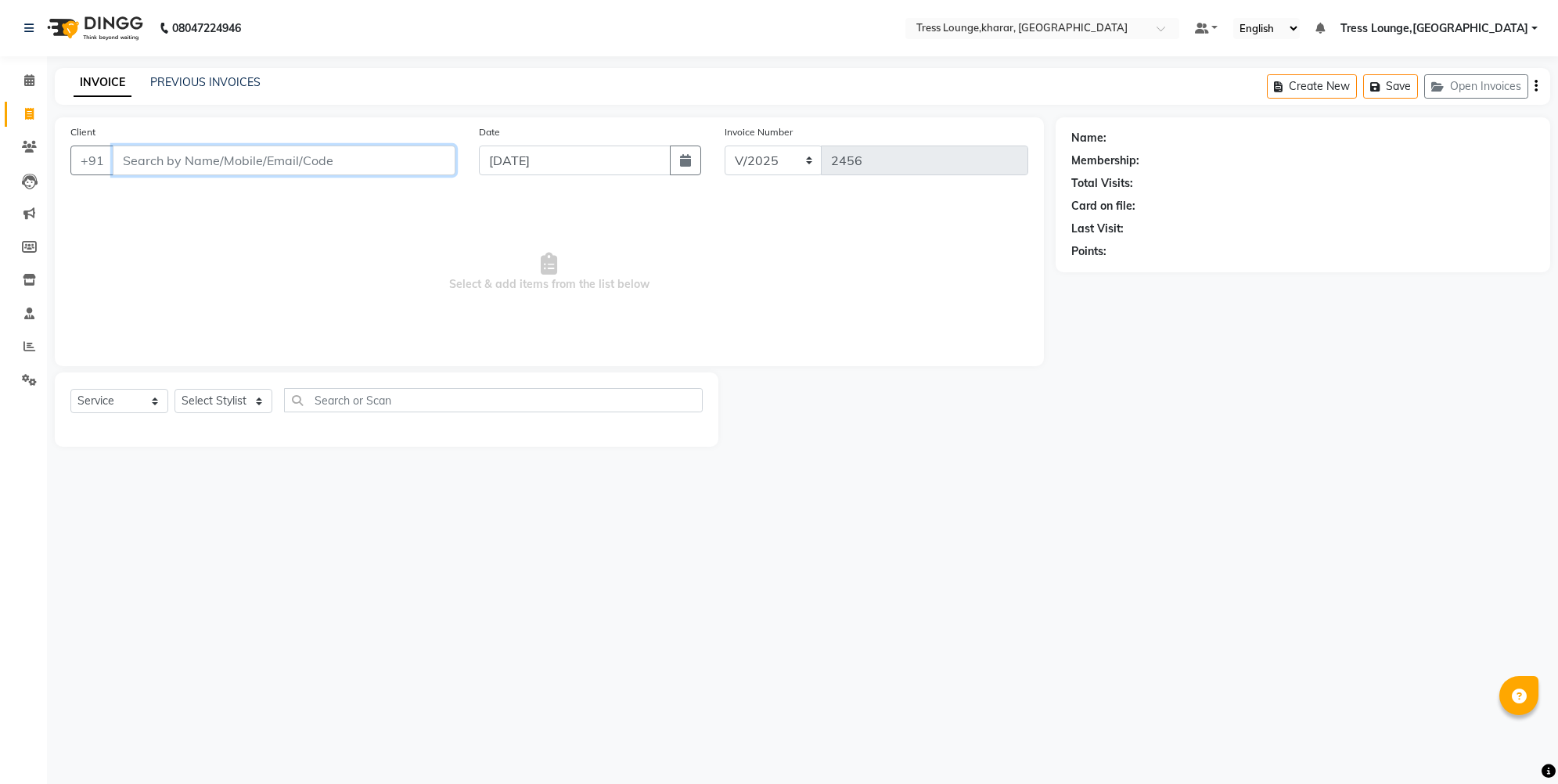
click at [239, 154] on input "Client" at bounding box center [284, 160] width 342 height 29
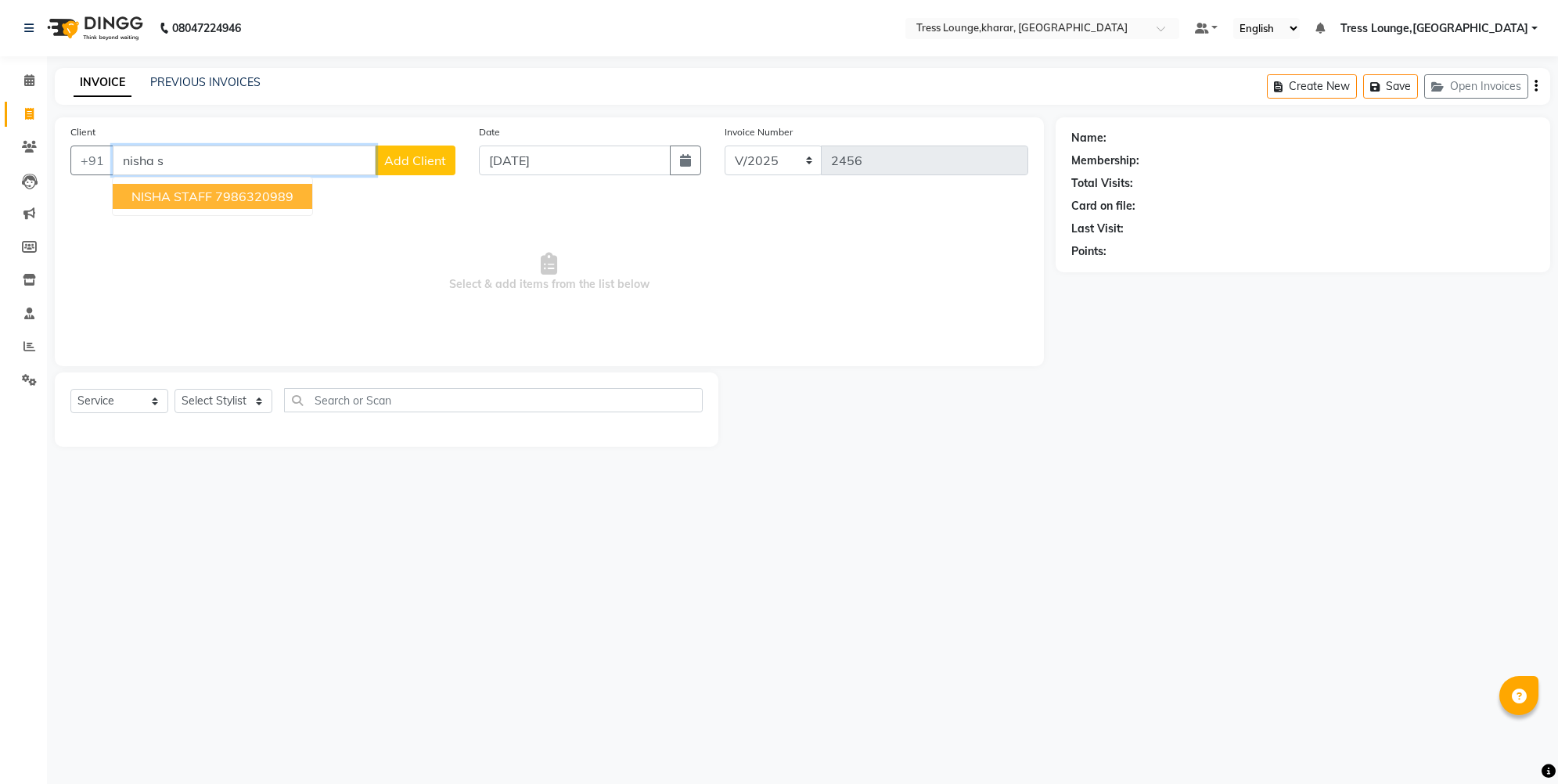
click at [188, 204] on button "NISHA STAFF 7986320989" at bounding box center [213, 197] width 200 height 25
type input "7986320989"
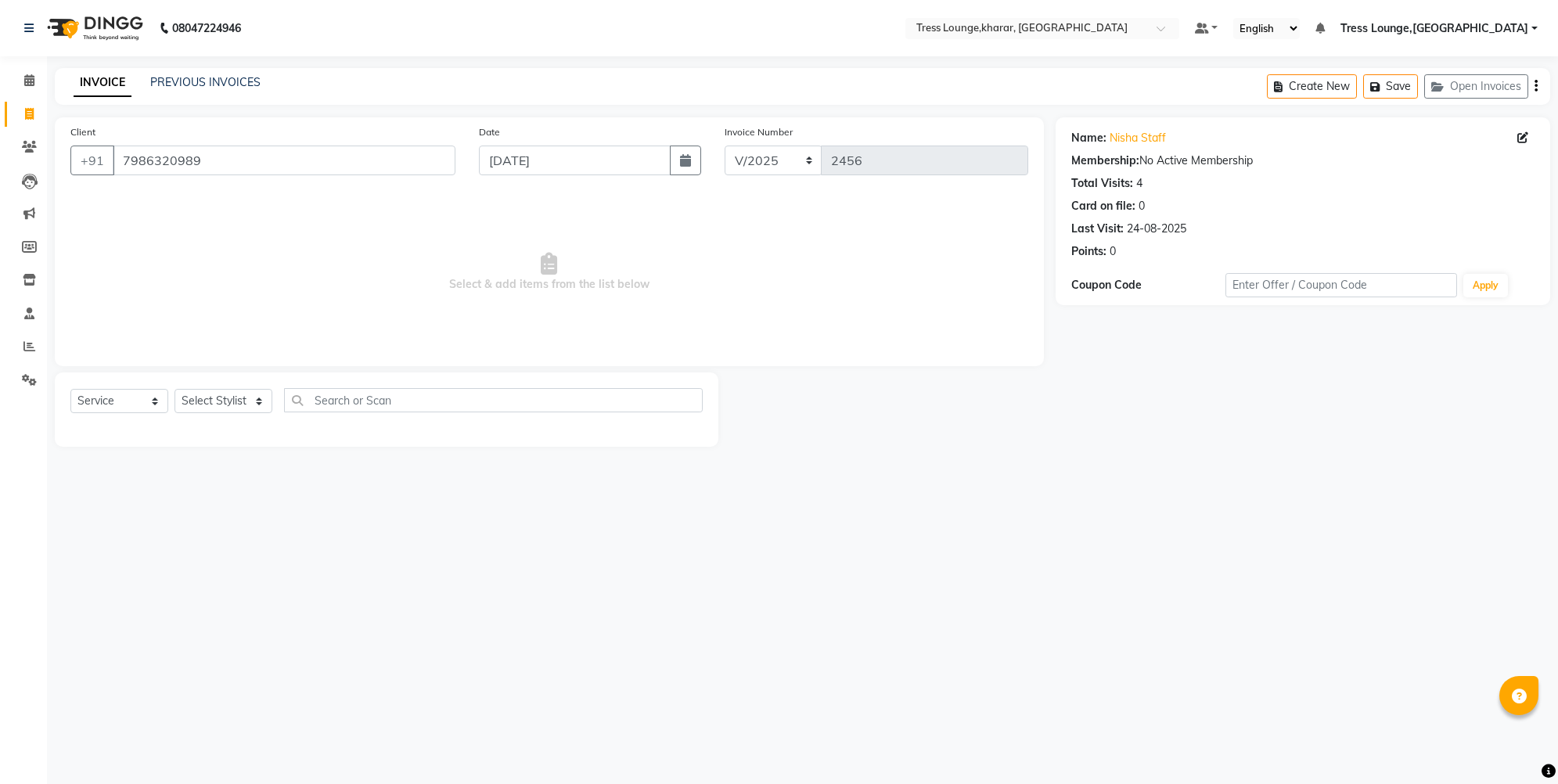
click at [198, 388] on div "Select Service Product Membership Package Voucher Prepaid Gift Card Select Styl…" at bounding box center [386, 410] width 663 height 74
select select "product"
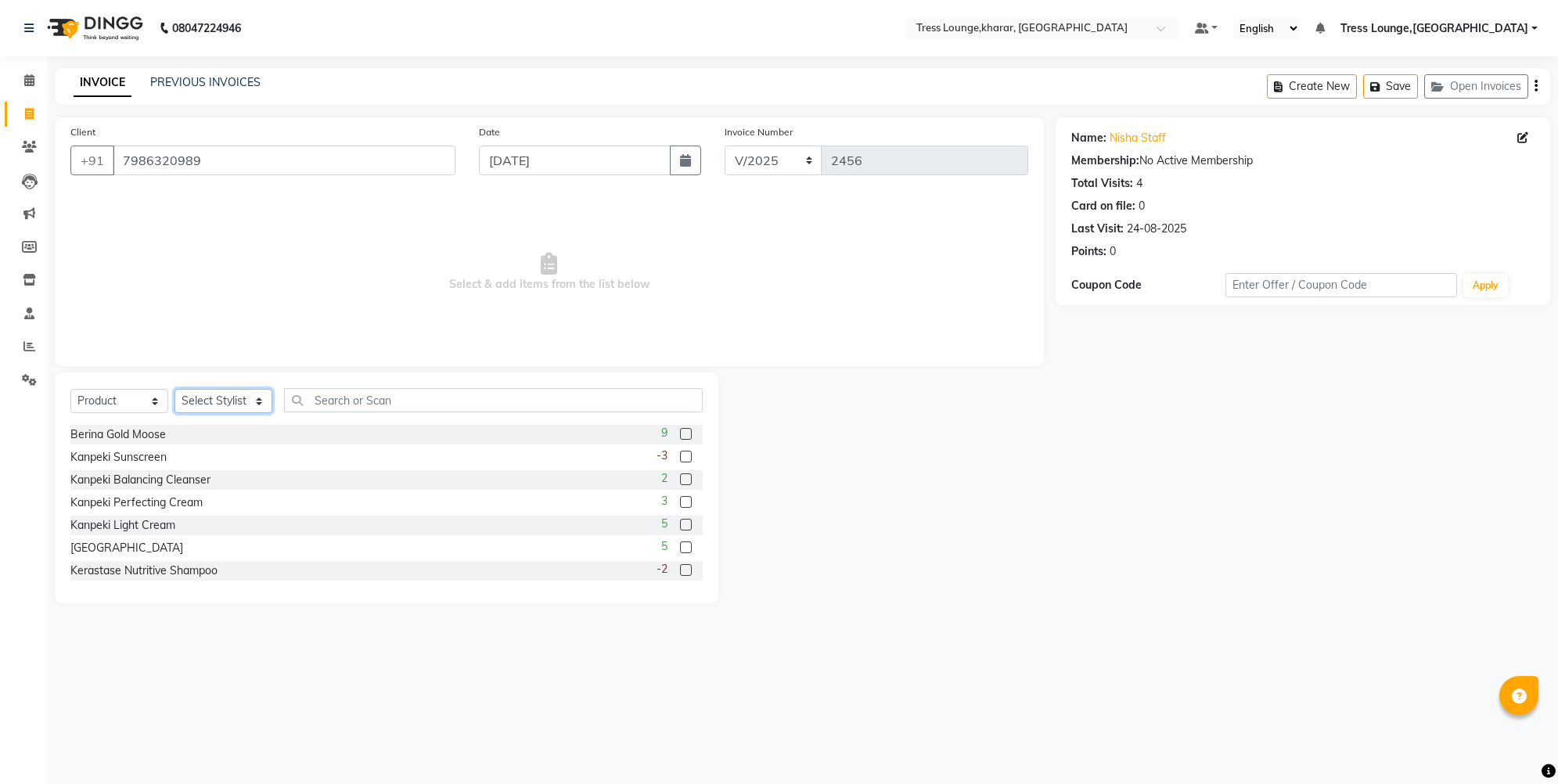
select select "59379"
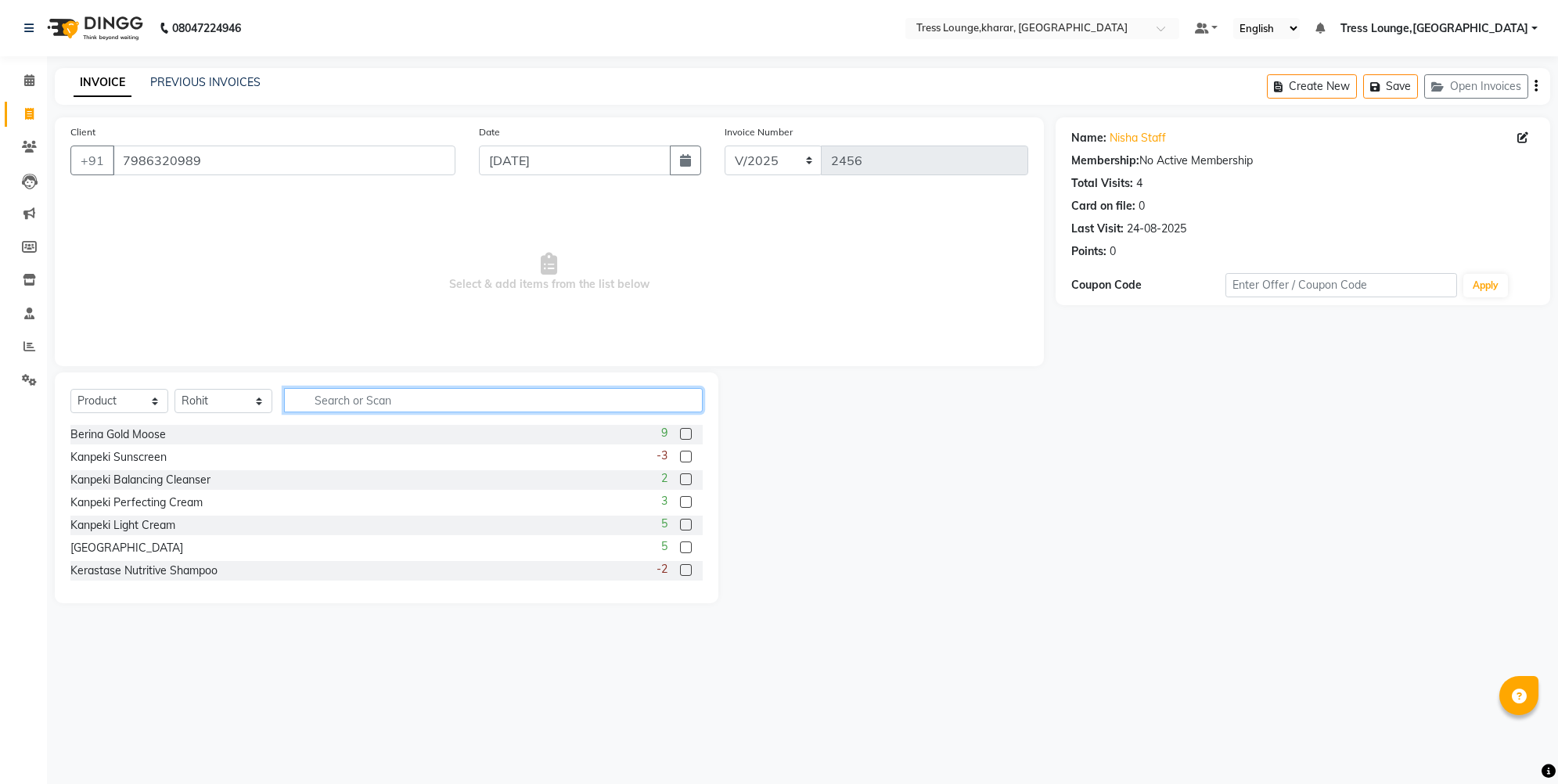
click at [409, 397] on input "text" at bounding box center [493, 400] width 419 height 24
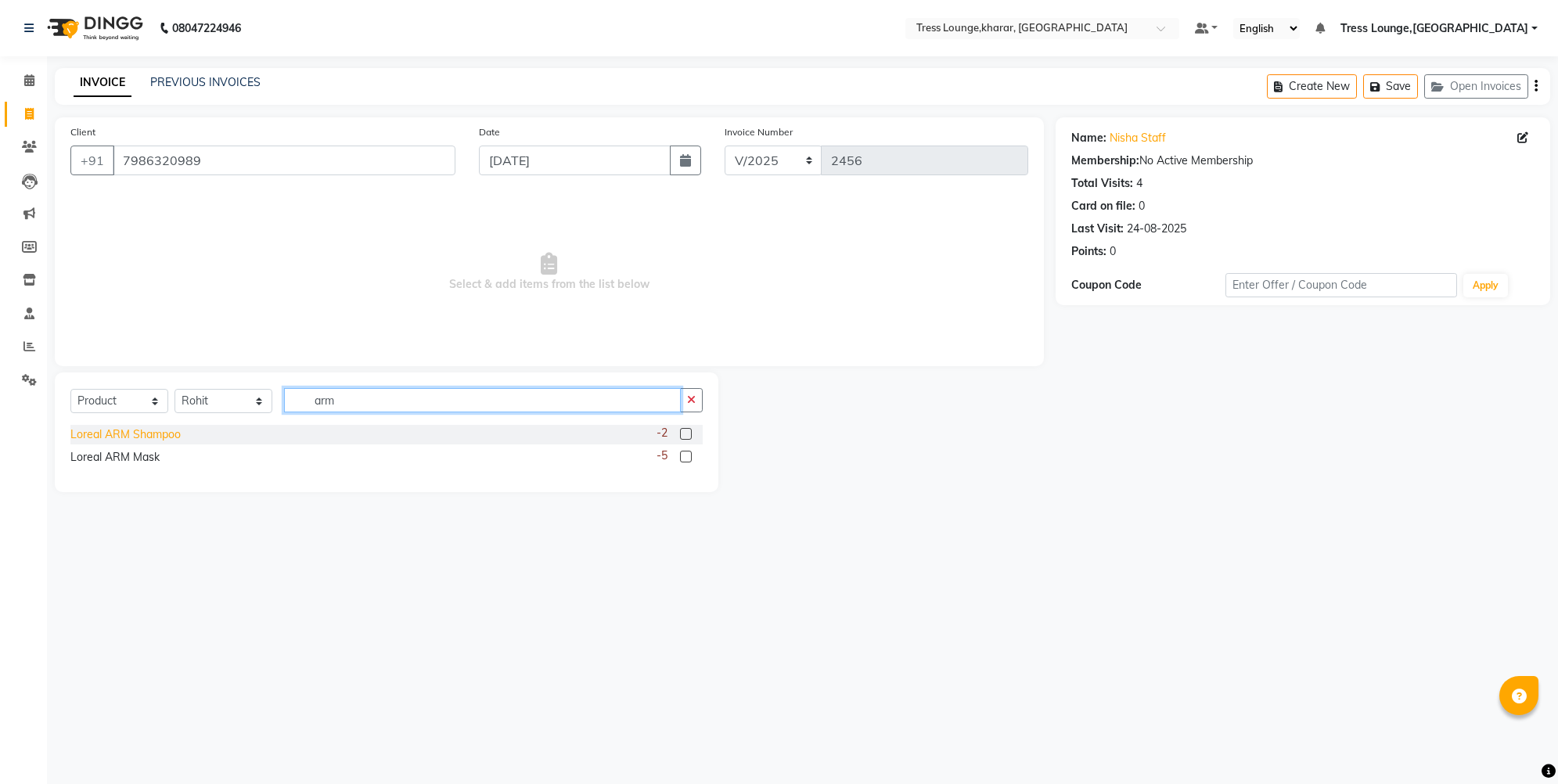
type input "arm"
click at [151, 429] on div "Loreal ARM Shampoo" at bounding box center [125, 434] width 110 height 17
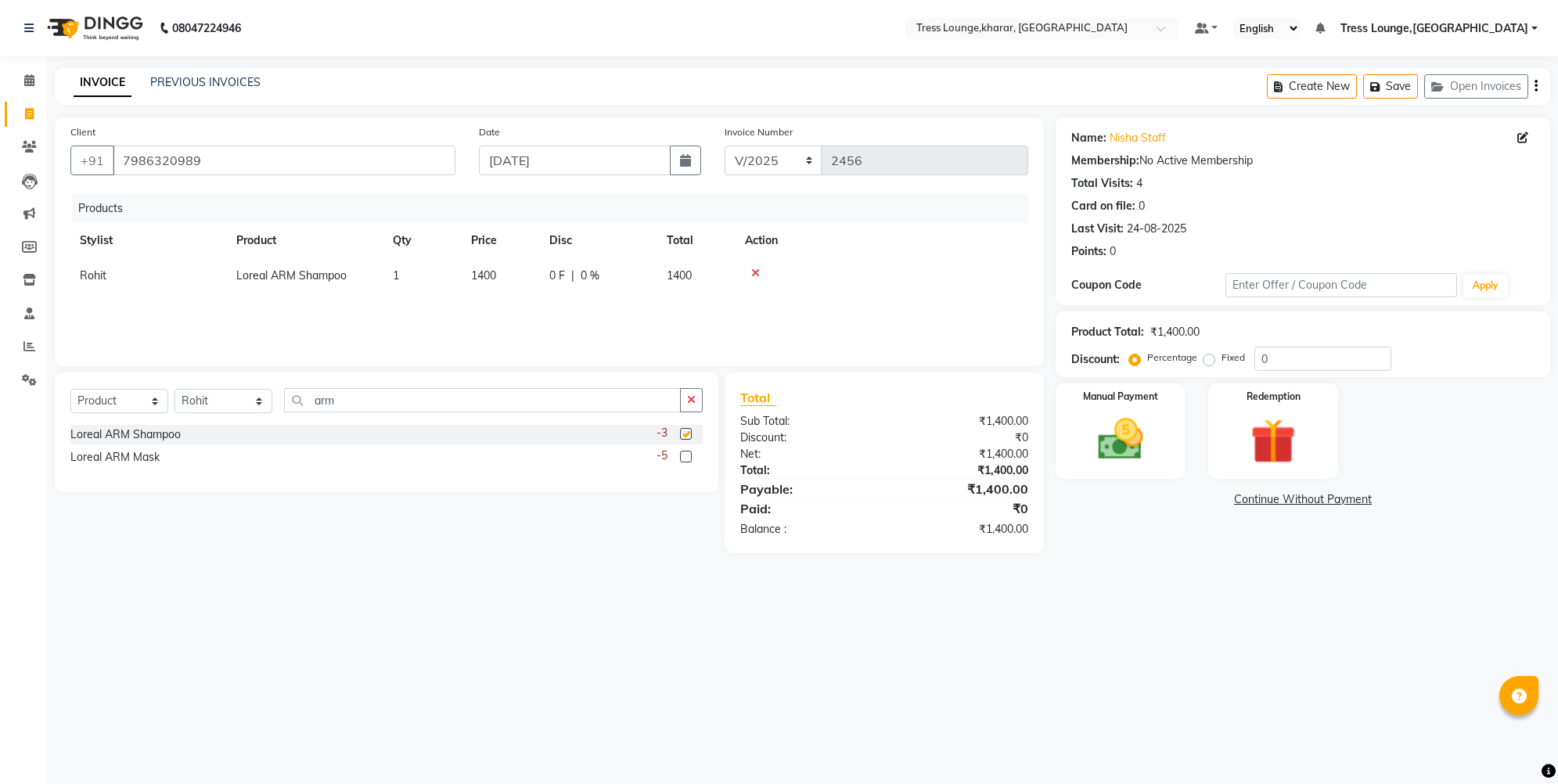
checkbox input "false"
drag, startPoint x: 346, startPoint y: 406, endPoint x: 258, endPoint y: 411, distance: 88.1
click at [258, 411] on div "Select Service Product Membership Package Voucher Prepaid Gift Card Select Styl…" at bounding box center [386, 407] width 632 height 37
type input "a"
type input "information"
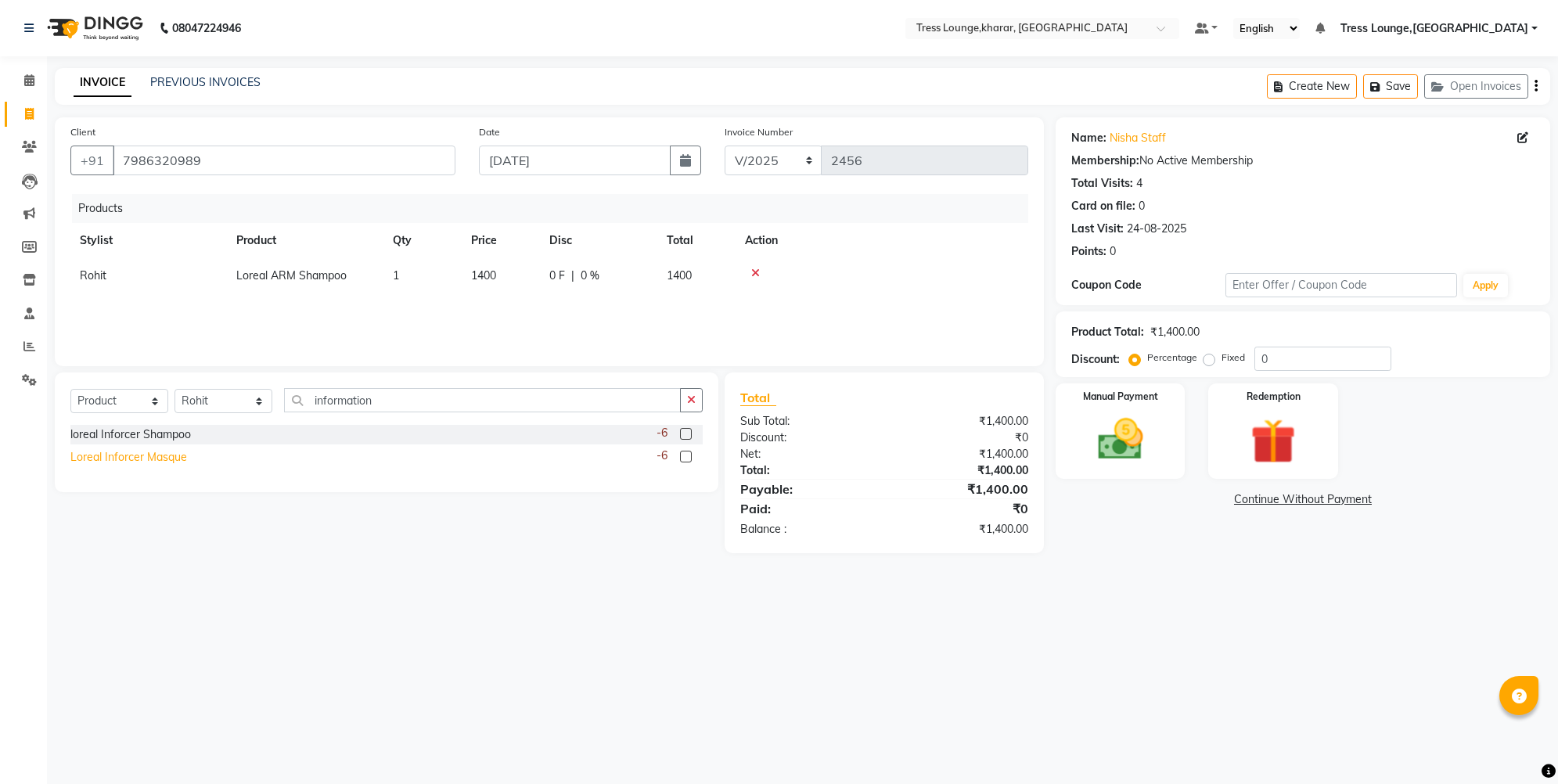
drag, startPoint x: 214, startPoint y: 405, endPoint x: 145, endPoint y: 458, distance: 87.0
click at [145, 458] on div "Loreal Inforcer Masque" at bounding box center [129, 456] width 117 height 17
checkbox input "false"
click at [688, 396] on icon "button" at bounding box center [691, 399] width 9 height 11
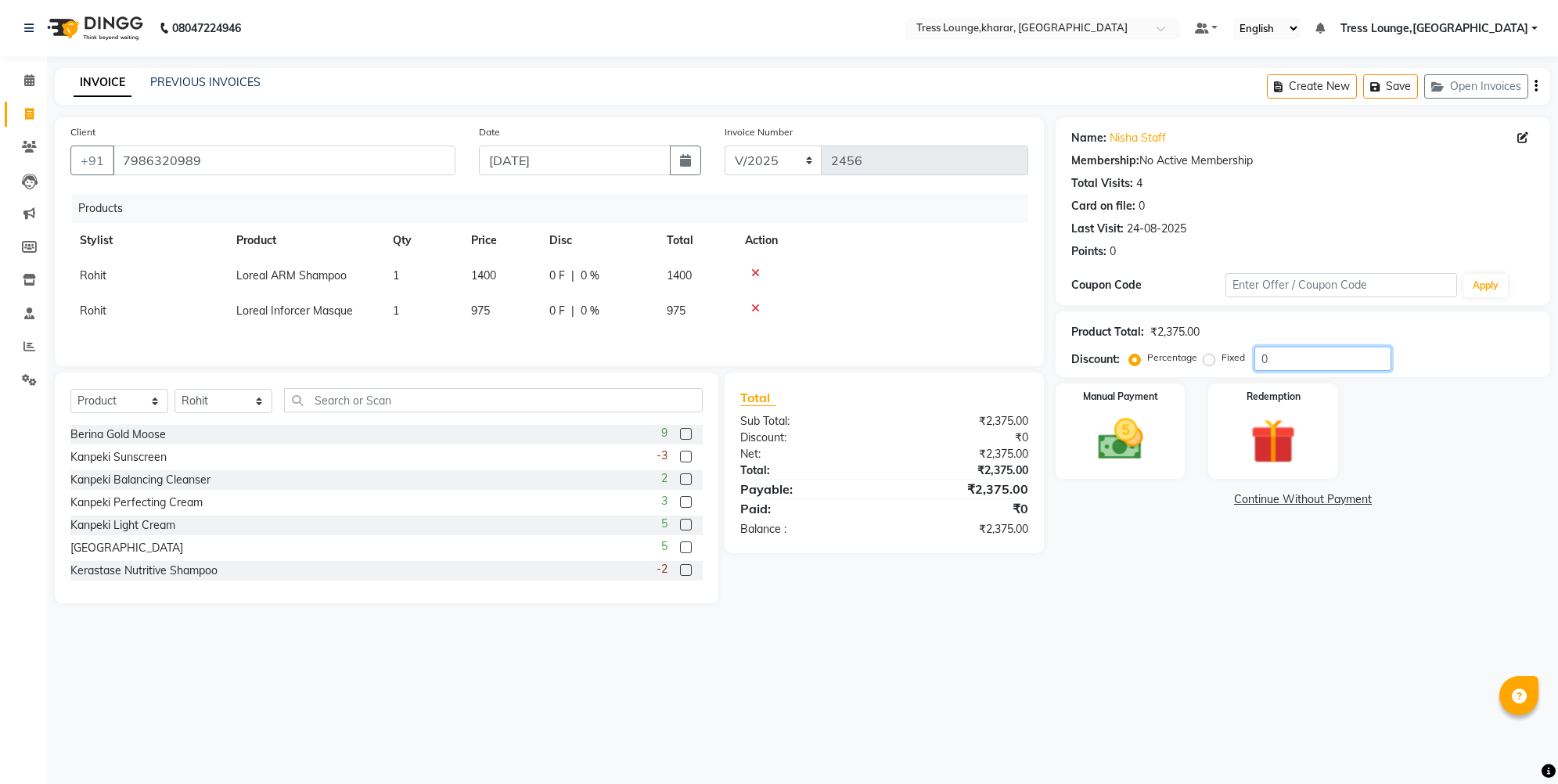
click at [1248, 357] on input "0" at bounding box center [1323, 358] width 137 height 24
click at [496, 271] on span "1400" at bounding box center [484, 275] width 25 height 14
select select "59379"
click at [493, 274] on input "1400" at bounding box center [500, 279] width 60 height 24
type input "1490"
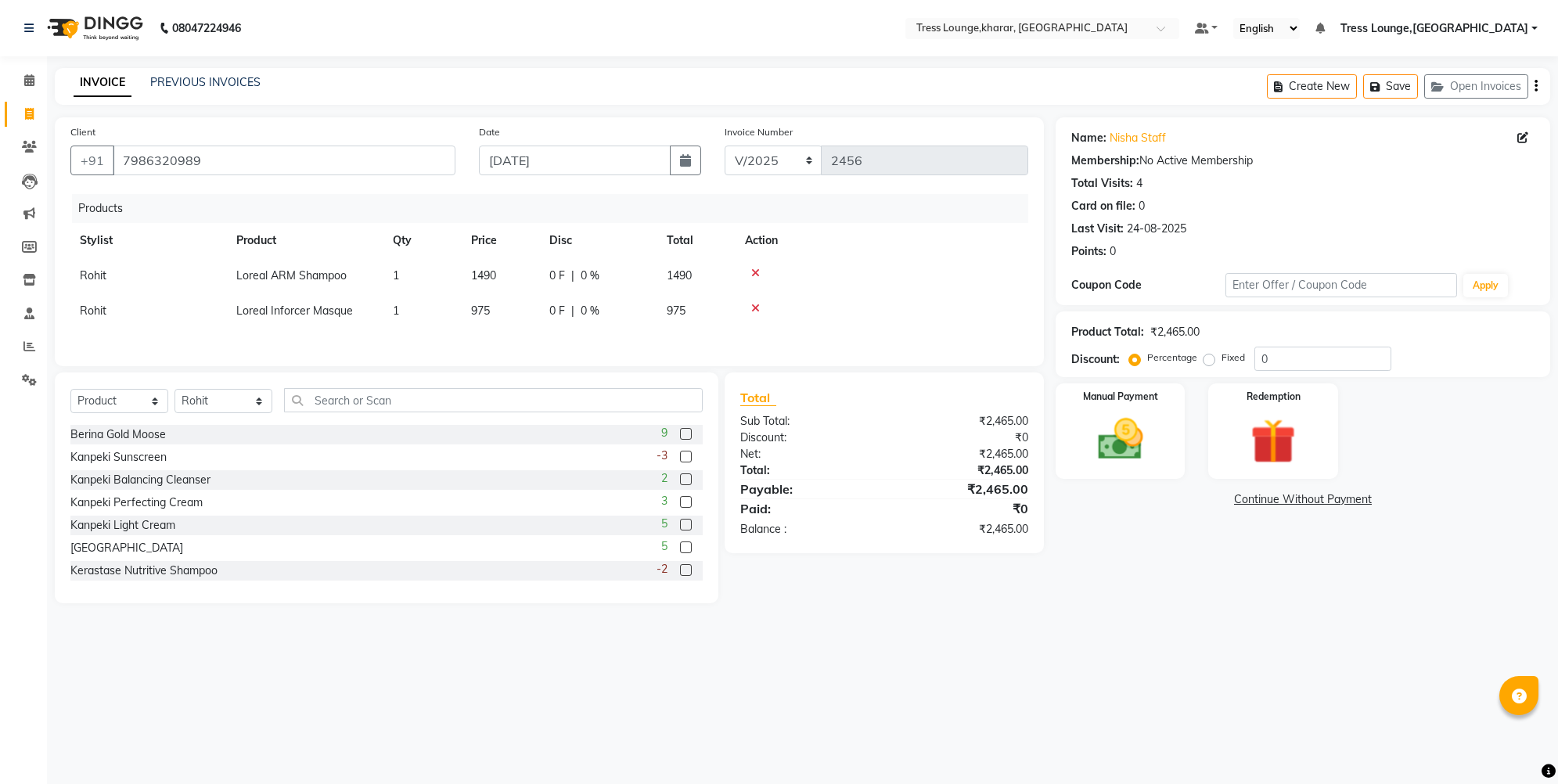
click at [519, 218] on div "Products" at bounding box center [556, 209] width 968 height 29
click at [410, 309] on td "1" at bounding box center [422, 311] width 78 height 35
select select "59379"
drag, startPoint x: 405, startPoint y: 315, endPoint x: 364, endPoint y: 315, distance: 41.0
click at [364, 315] on tr "Aftab Salmani Anvi Chand Nawab Khan Nisha Palak Rahul Rohit Sahana Sahil Sakshi…" at bounding box center [549, 316] width 958 height 45
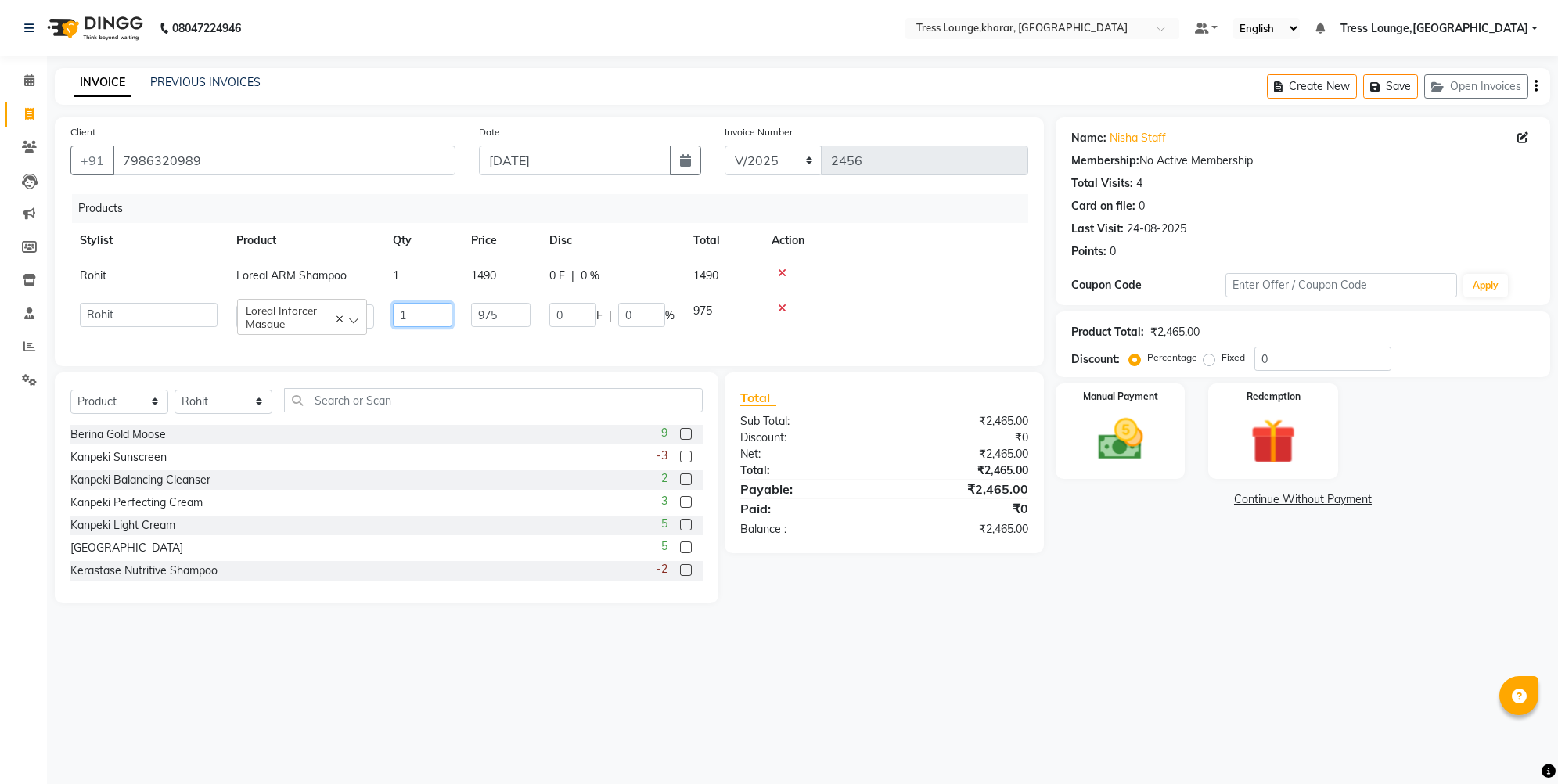
type input "2"
click at [390, 353] on div "Client +91 7986320989 Date 12-08-2025 Invoice Number V/2025 V/2025-26 2456 Prod…" at bounding box center [549, 241] width 989 height 249
click at [410, 298] on td "2" at bounding box center [411, 311] width 78 height 35
select select "59379"
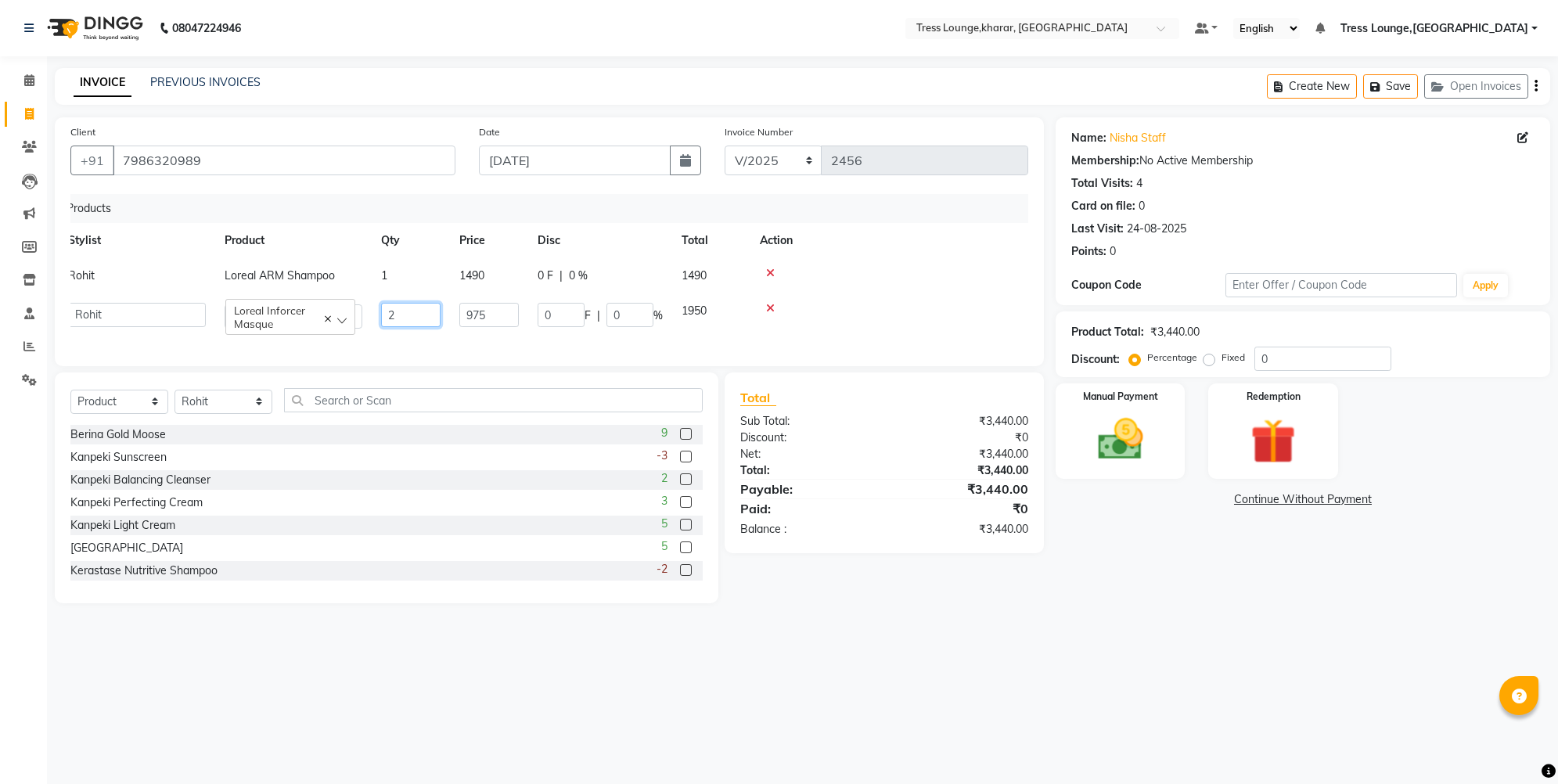
drag, startPoint x: 412, startPoint y: 315, endPoint x: 379, endPoint y: 308, distance: 33.7
click at [379, 310] on td "2" at bounding box center [411, 316] width 78 height 45
type input "1"
click at [418, 335] on div "Products Stylist Product Qty Price Disc Total Action Rohit Loreal ARM Shampoo 1…" at bounding box center [549, 272] width 958 height 156
click at [1248, 84] on button "Save" at bounding box center [1391, 86] width 55 height 24
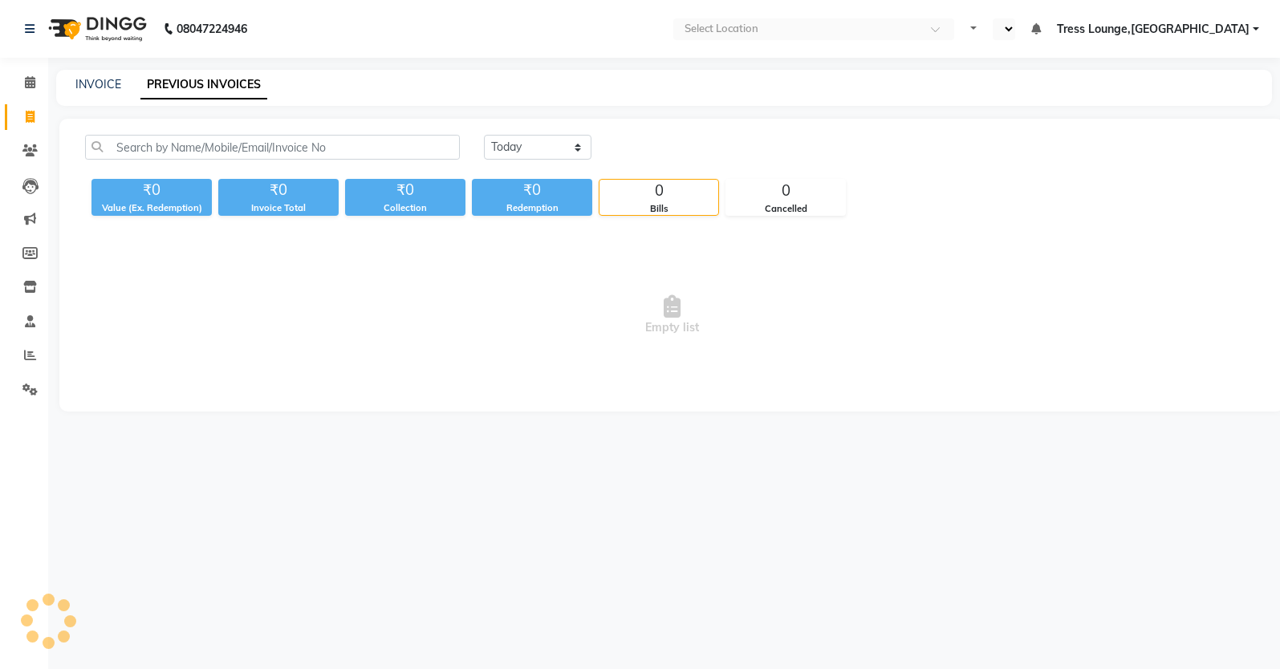
select select "en"
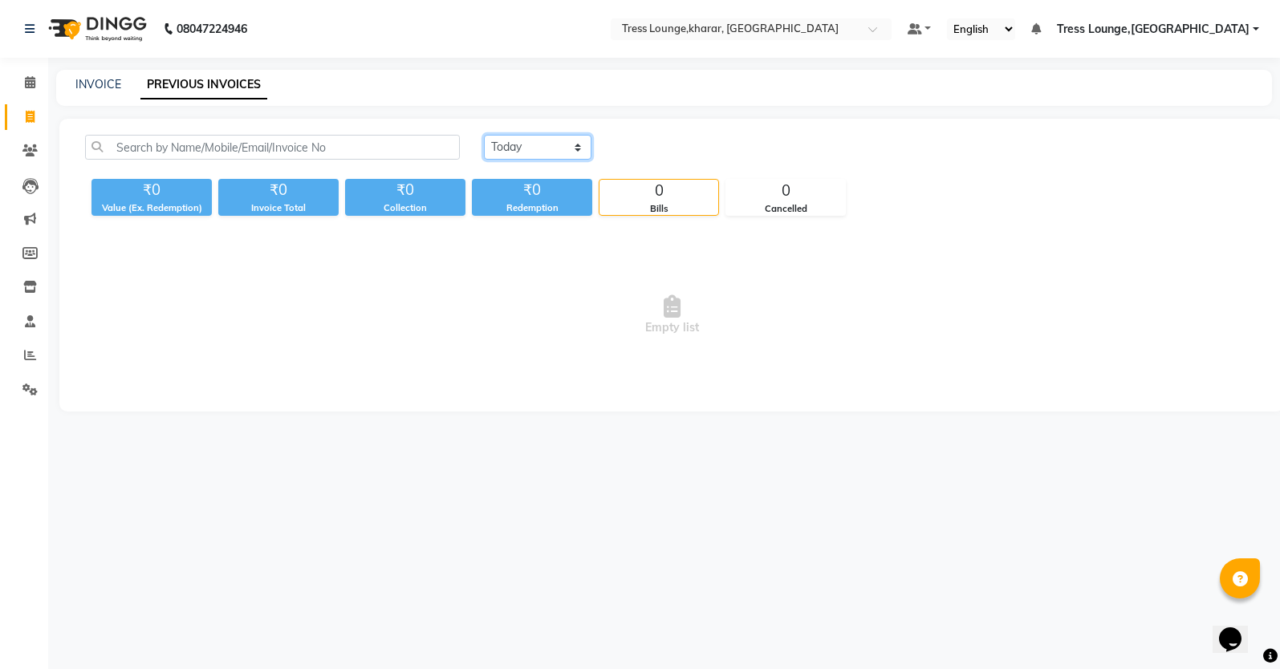
select select "range"
click at [686, 152] on input "02-09-2025" at bounding box center [668, 147] width 112 height 22
select select "9"
select select "2025"
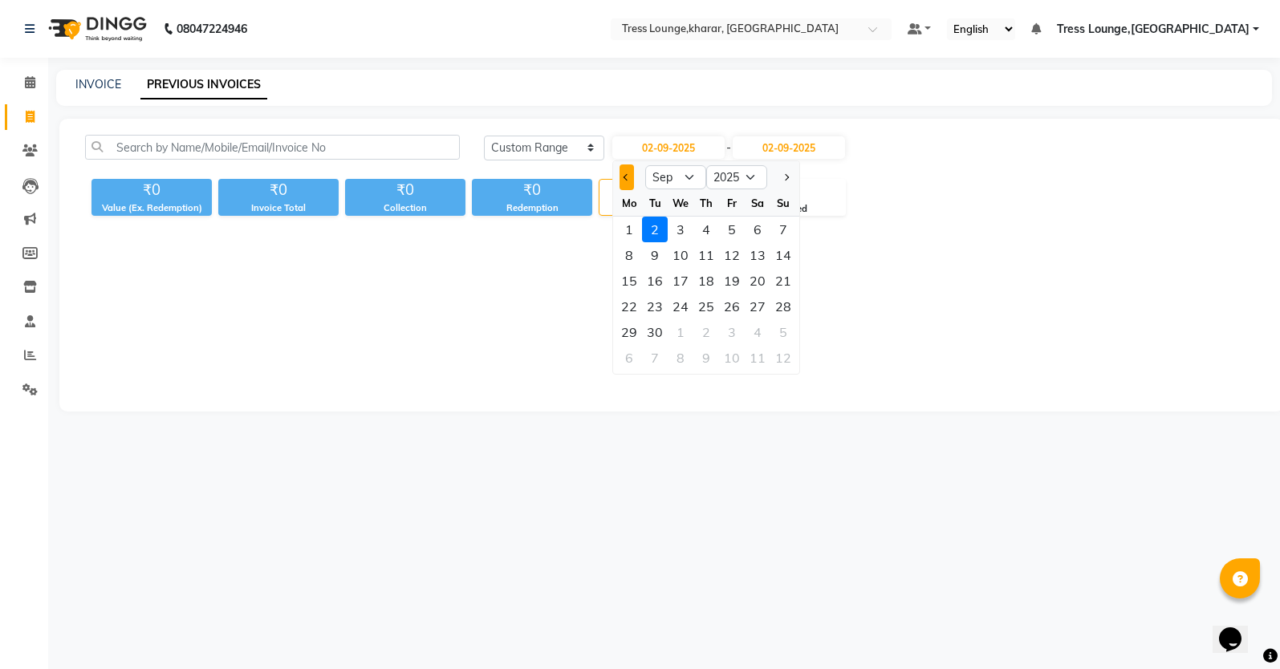
click at [621, 181] on button "Previous month" at bounding box center [626, 177] width 14 height 26
select select "8"
click at [728, 231] on div "1" at bounding box center [732, 230] width 26 height 26
type input "01-08-2025"
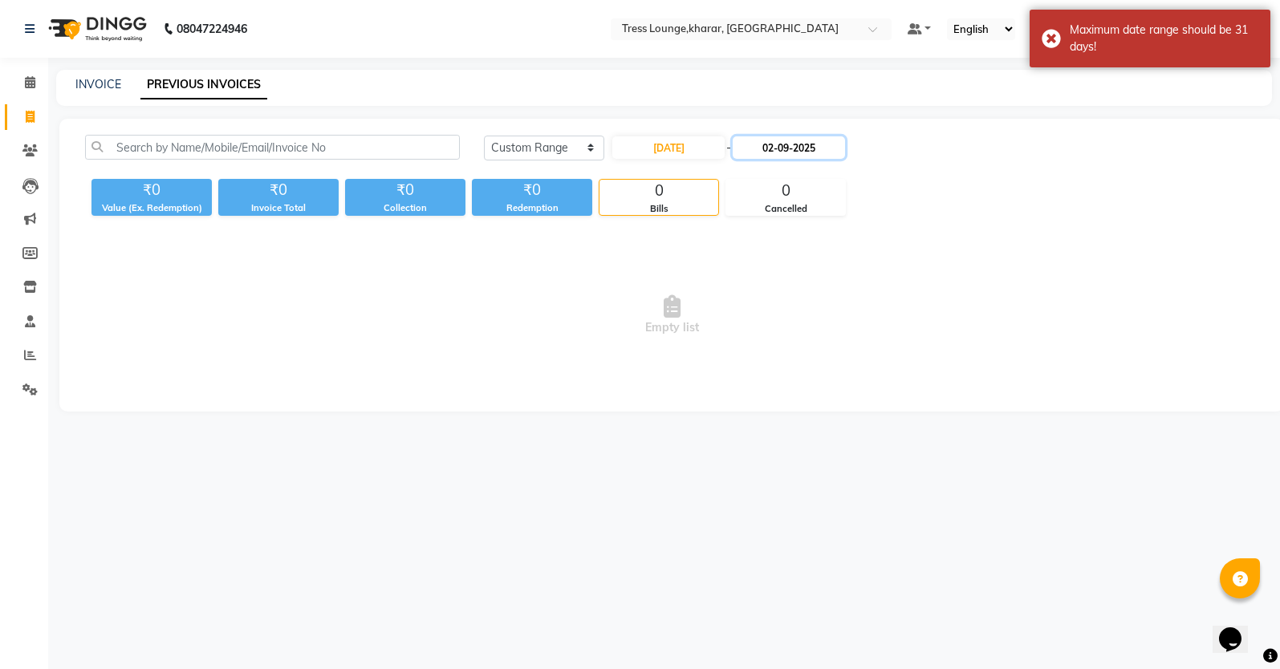
click at [804, 140] on input "02-09-2025" at bounding box center [788, 147] width 112 height 22
select select "9"
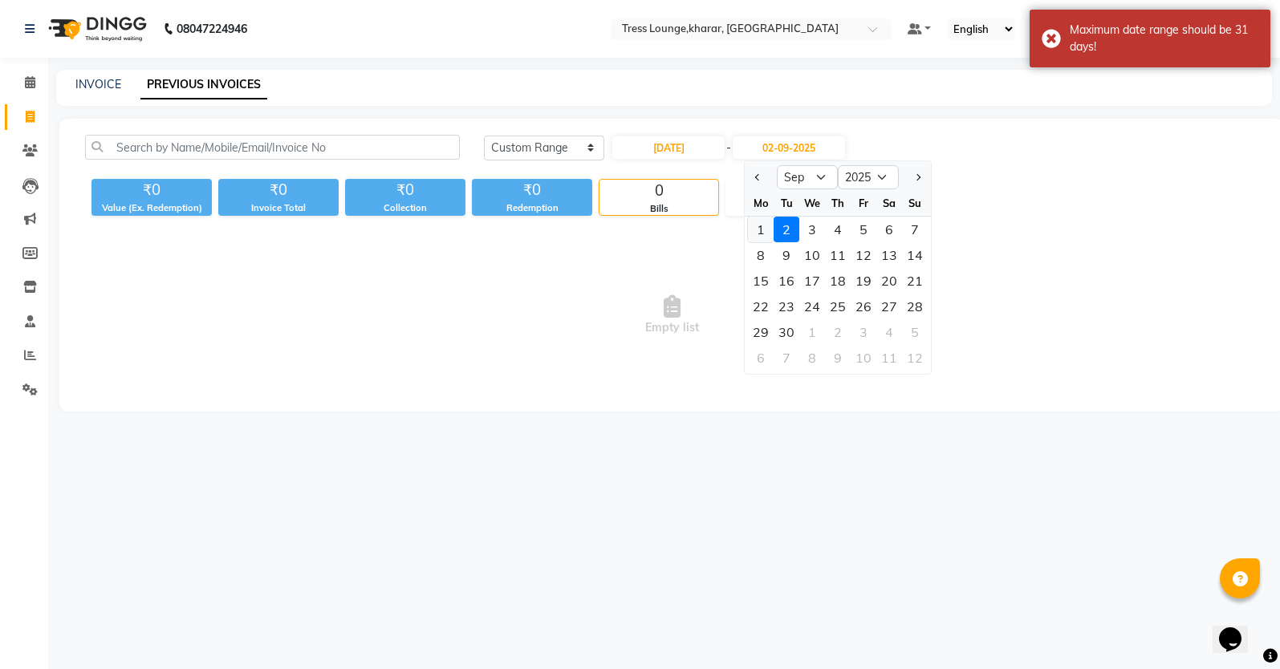
click at [760, 222] on div "1" at bounding box center [761, 230] width 26 height 26
type input "01-09-2025"
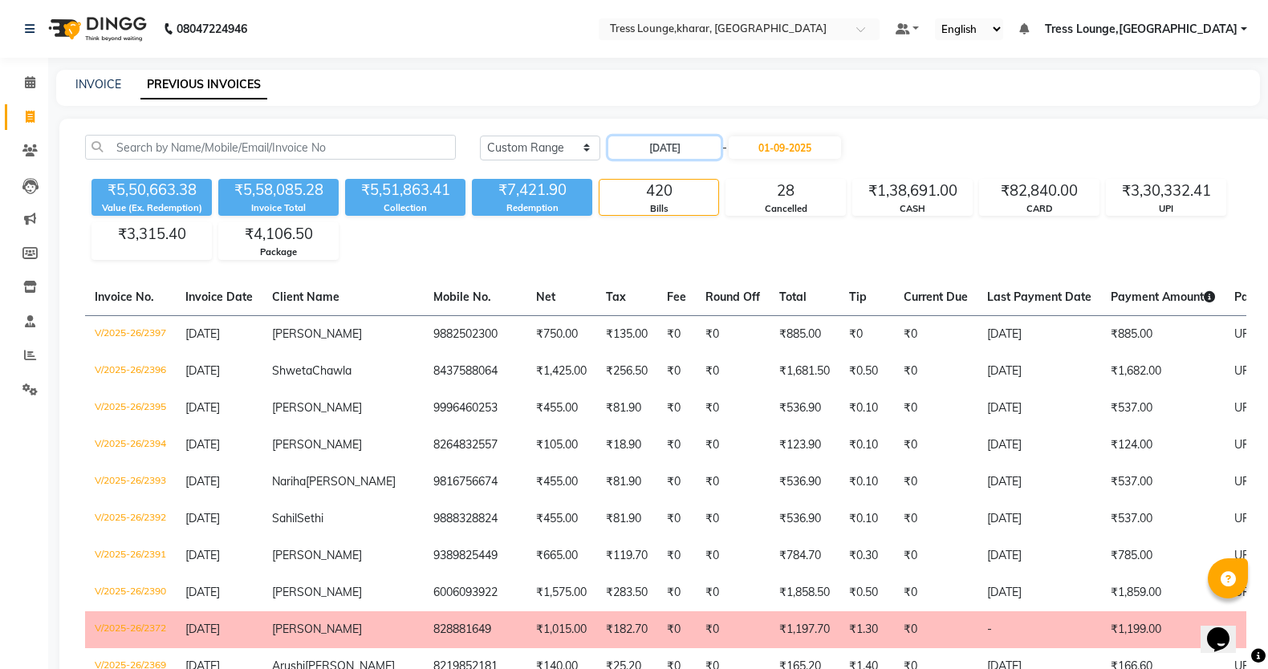
click at [712, 148] on input "01-08-2025" at bounding box center [664, 147] width 112 height 22
select select "8"
select select "2025"
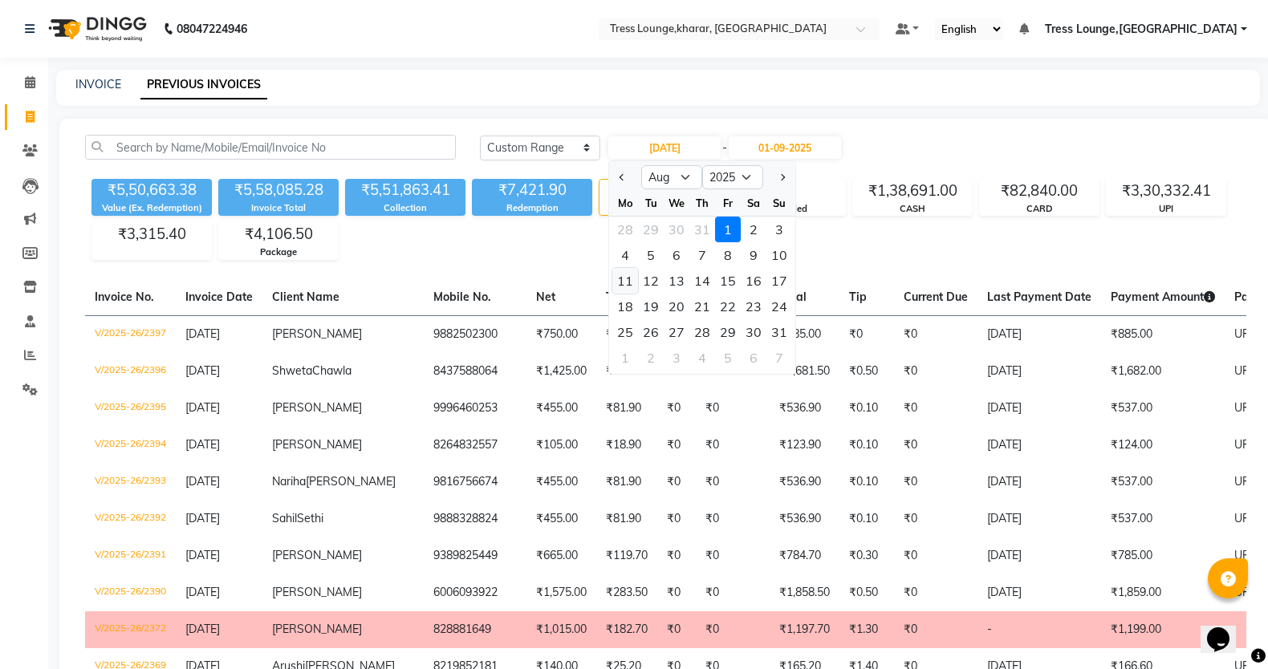
click at [633, 279] on div "11" at bounding box center [625, 281] width 26 height 26
type input "11-08-2025"
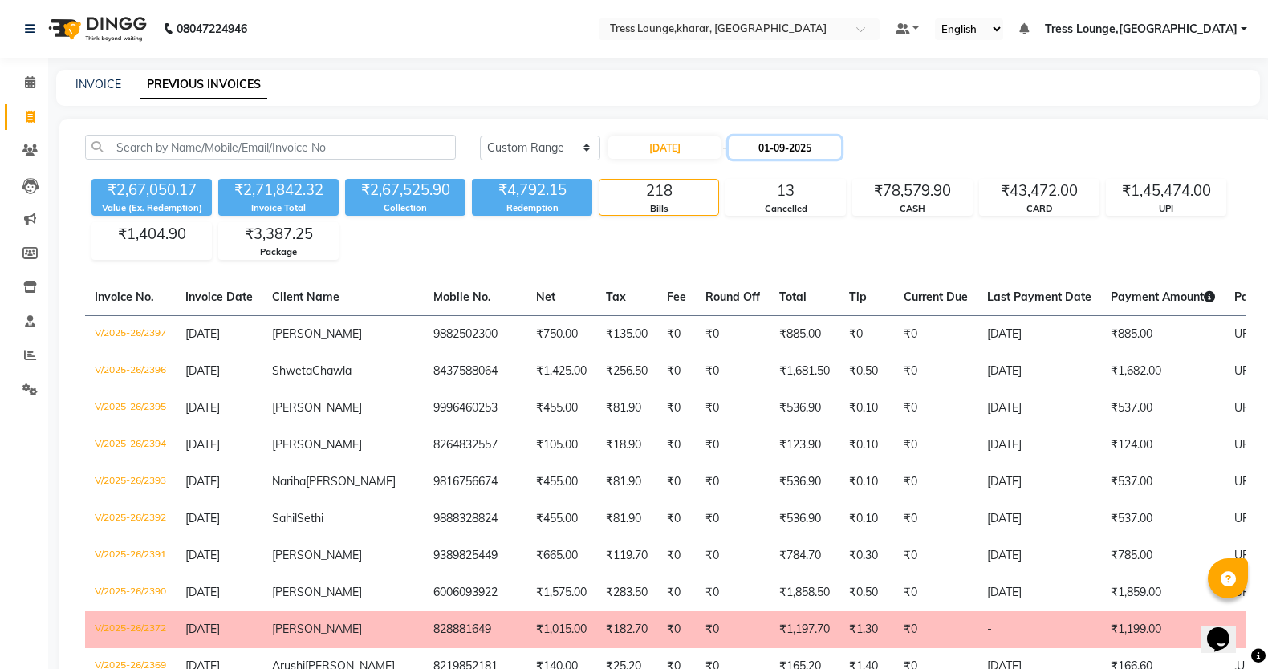
click at [791, 150] on input "01-09-2025" at bounding box center [784, 147] width 112 height 22
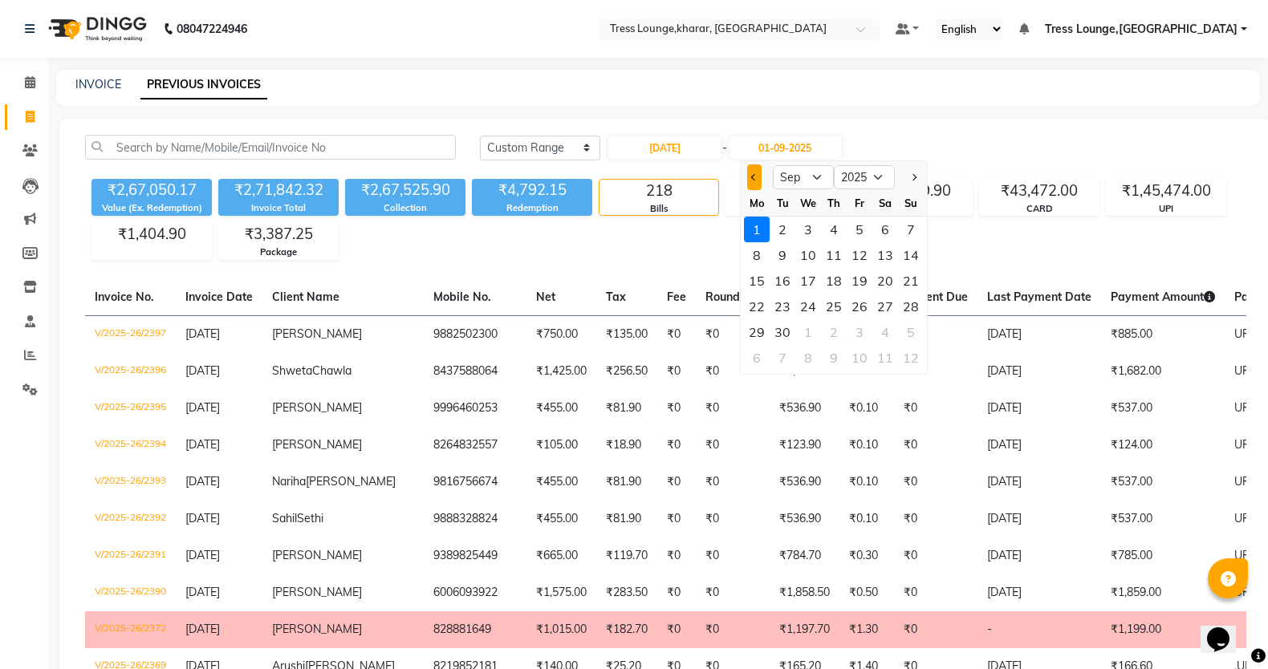
click at [757, 177] on button "Previous month" at bounding box center [754, 177] width 14 height 26
select select "8"
click at [747, 282] on div "11" at bounding box center [757, 281] width 26 height 26
type input "11-08-2025"
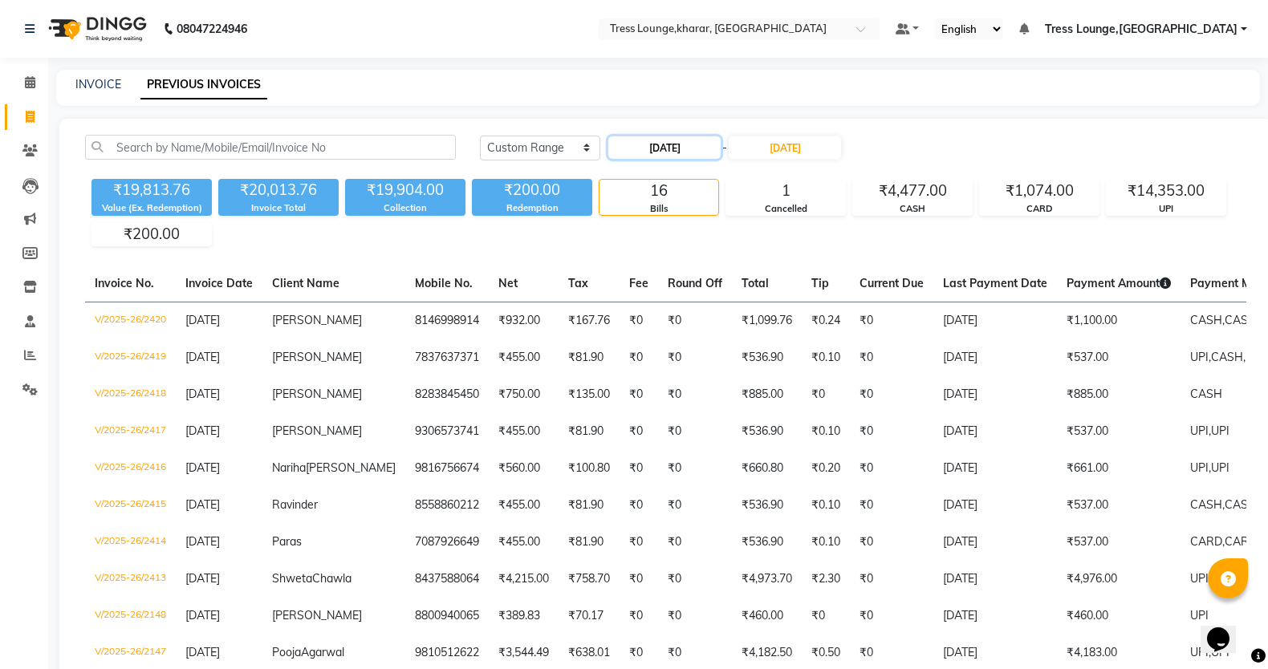
click at [691, 147] on input "11-08-2025" at bounding box center [664, 147] width 112 height 22
select select "8"
select select "2025"
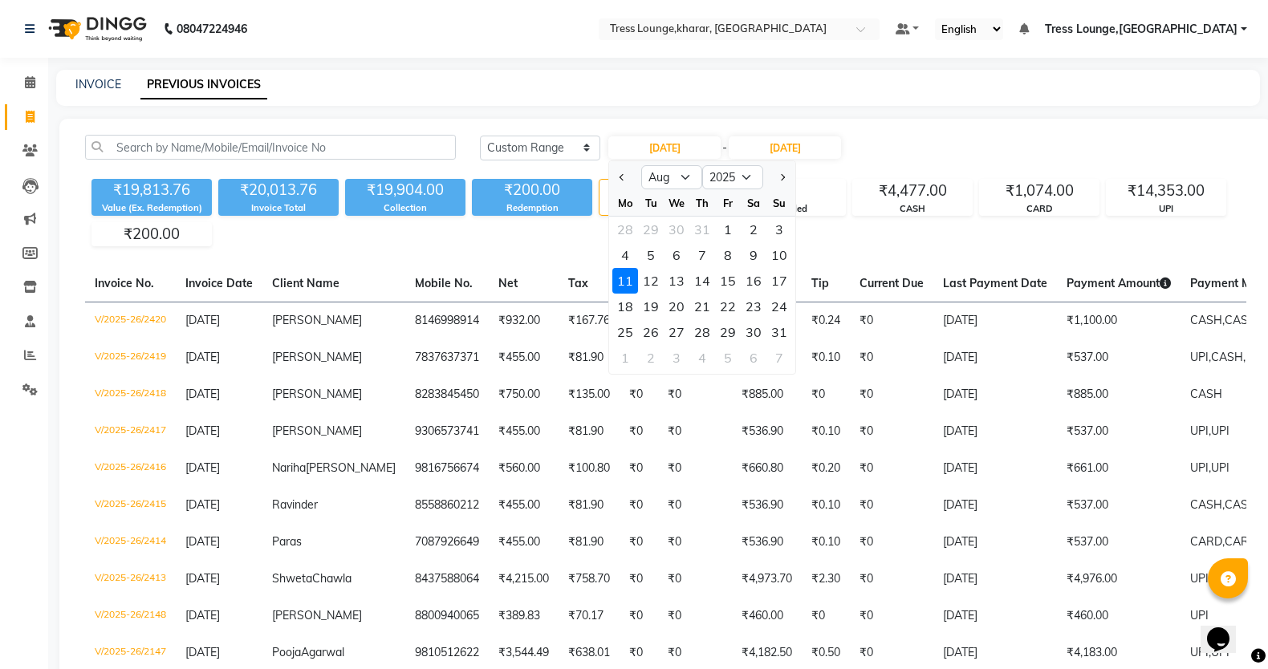
click at [647, 287] on div "12" at bounding box center [651, 281] width 26 height 26
type input "12-08-2025"
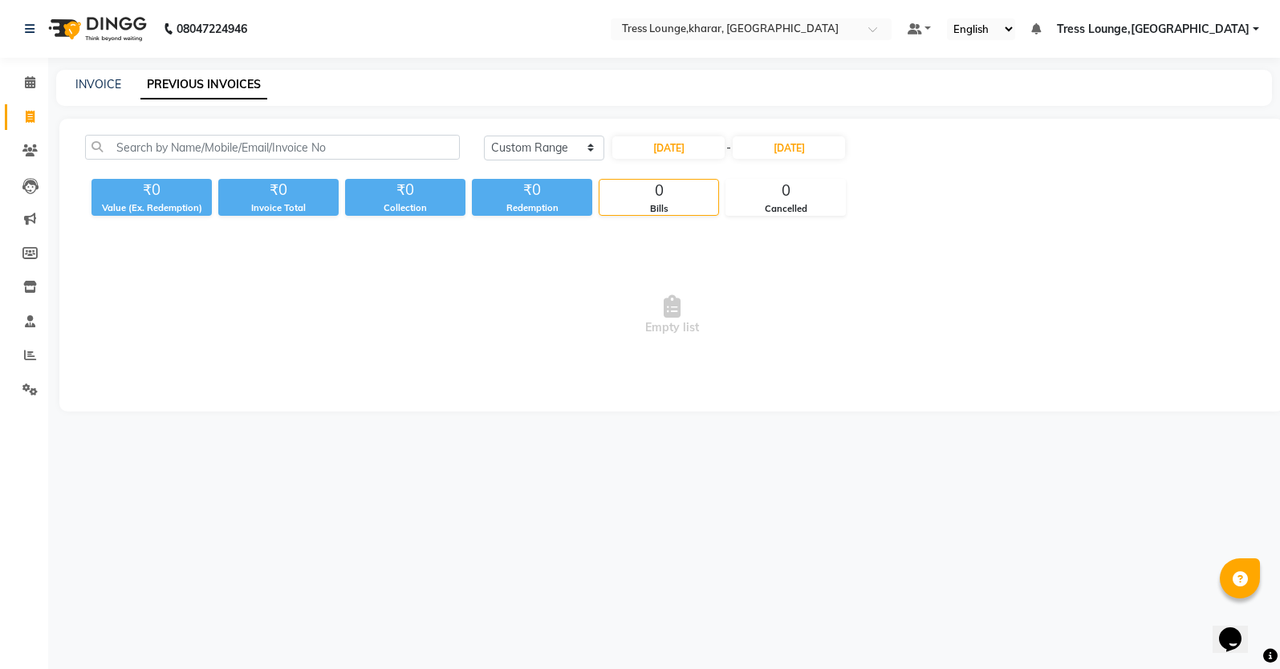
click at [797, 160] on div "Today Yesterday Custom Range 12-08-2025 - 11-08-2025" at bounding box center [871, 154] width 798 height 38
click at [798, 149] on input "11-08-2025" at bounding box center [788, 147] width 112 height 22
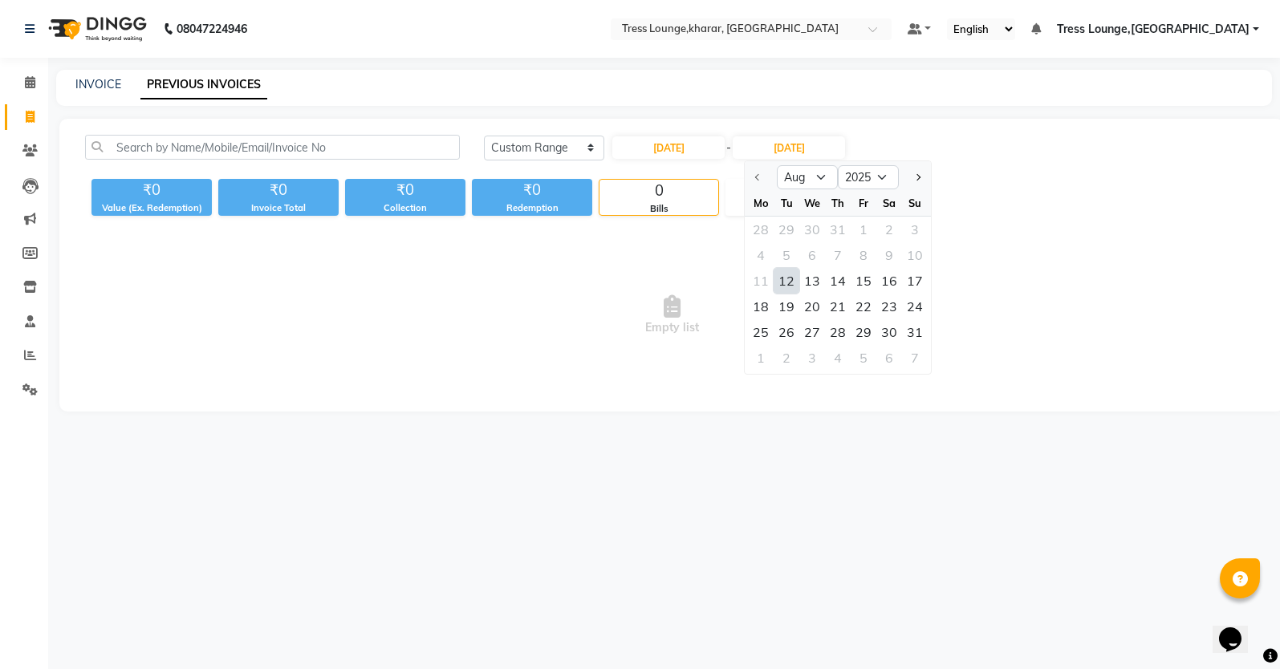
click at [790, 287] on div "12" at bounding box center [786, 281] width 26 height 26
type input "12-08-2025"
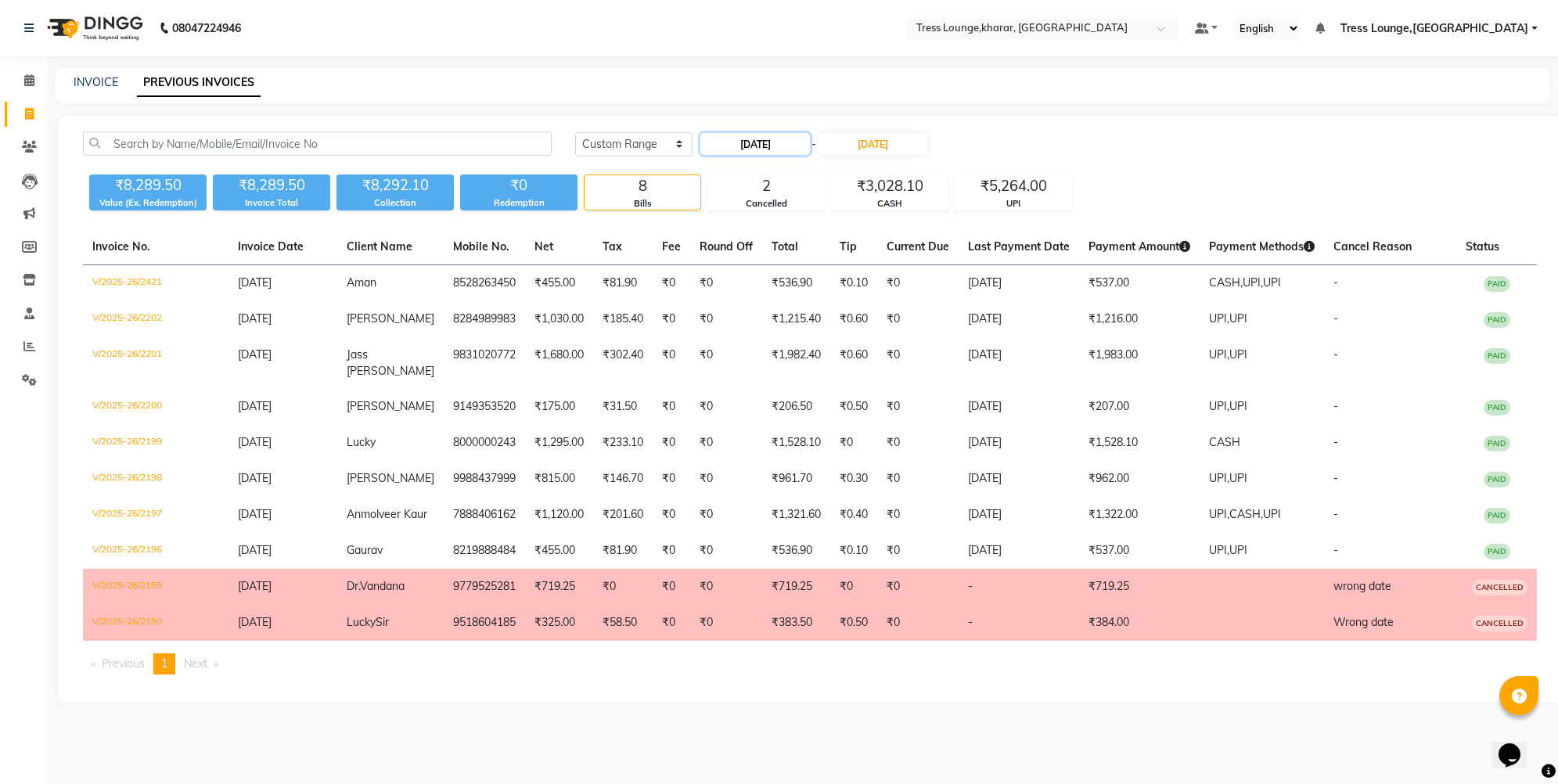
click at [789, 144] on input "12-08-2025" at bounding box center [755, 143] width 109 height 21
select select "8"
select select "2025"
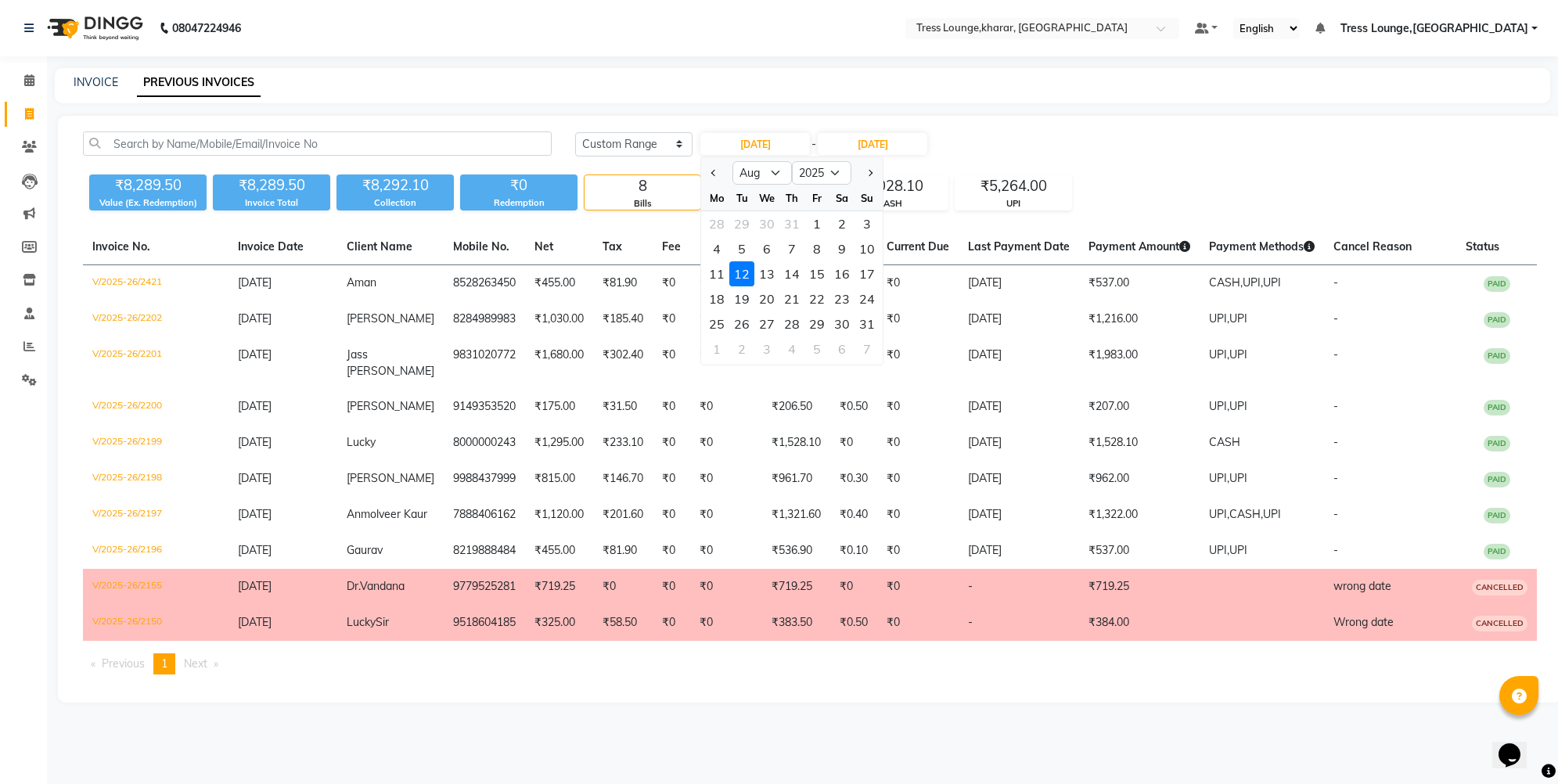
click at [741, 277] on div "12" at bounding box center [742, 274] width 25 height 25
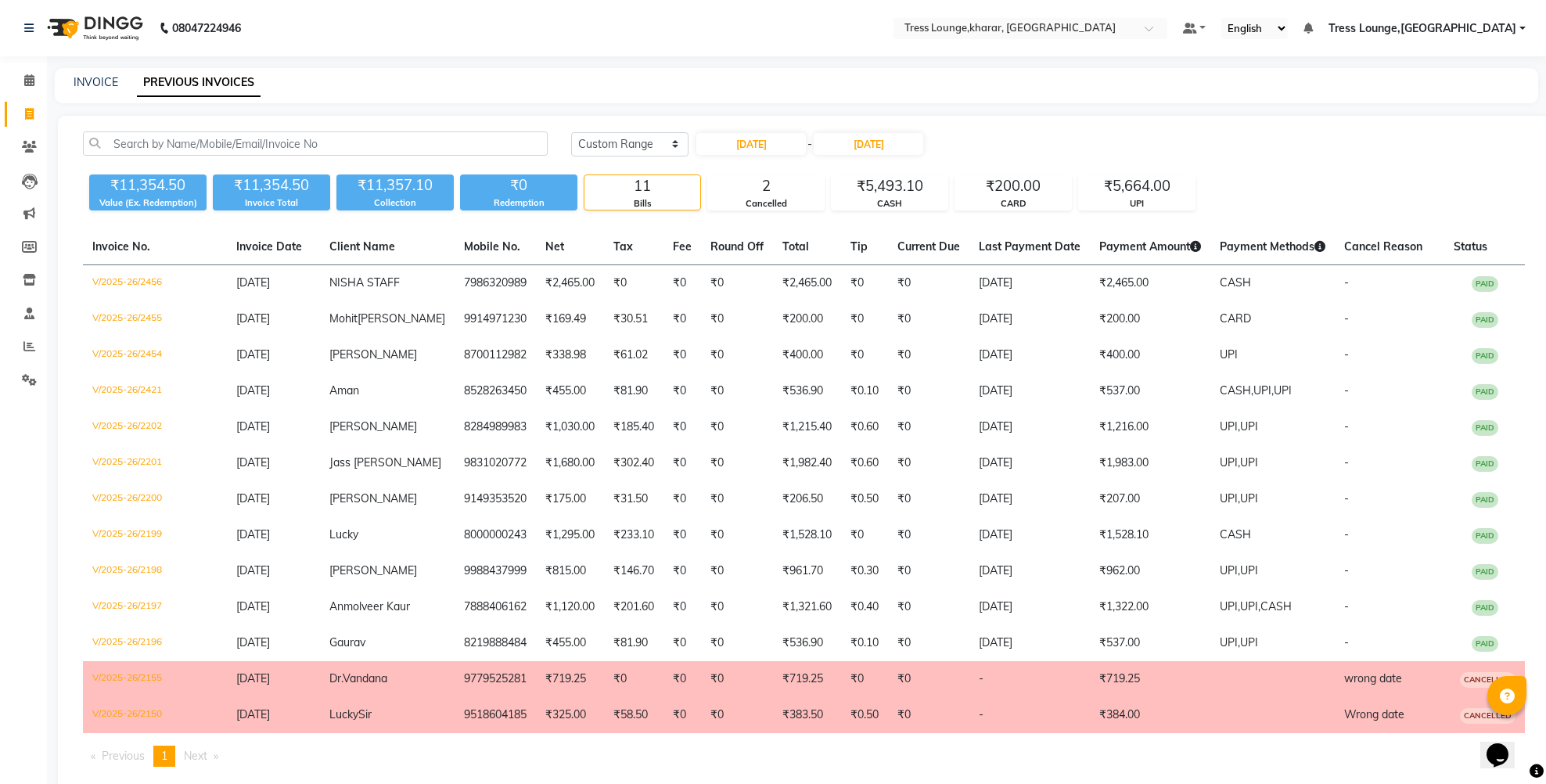
click at [280, 6] on nav "08047224946 Select Location × Tress Lounge,kharar, Kharar Default Panel My Pane…" at bounding box center [773, 28] width 1546 height 57
click at [757, 143] on input "12-08-2025" at bounding box center [751, 143] width 109 height 21
select select "8"
select select "2025"
click at [754, 271] on div "13" at bounding box center [763, 274] width 25 height 25
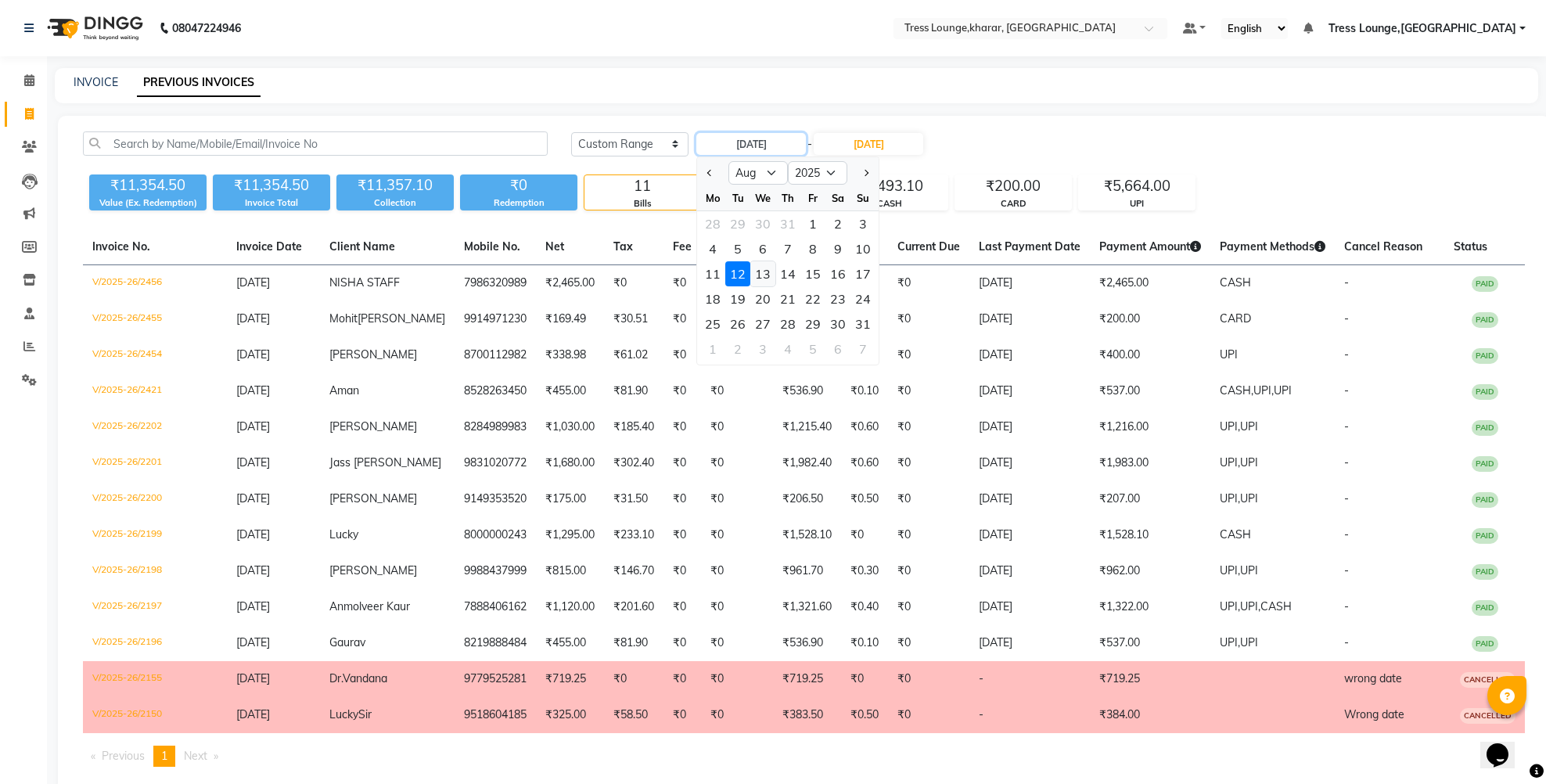
type input "13-08-2025"
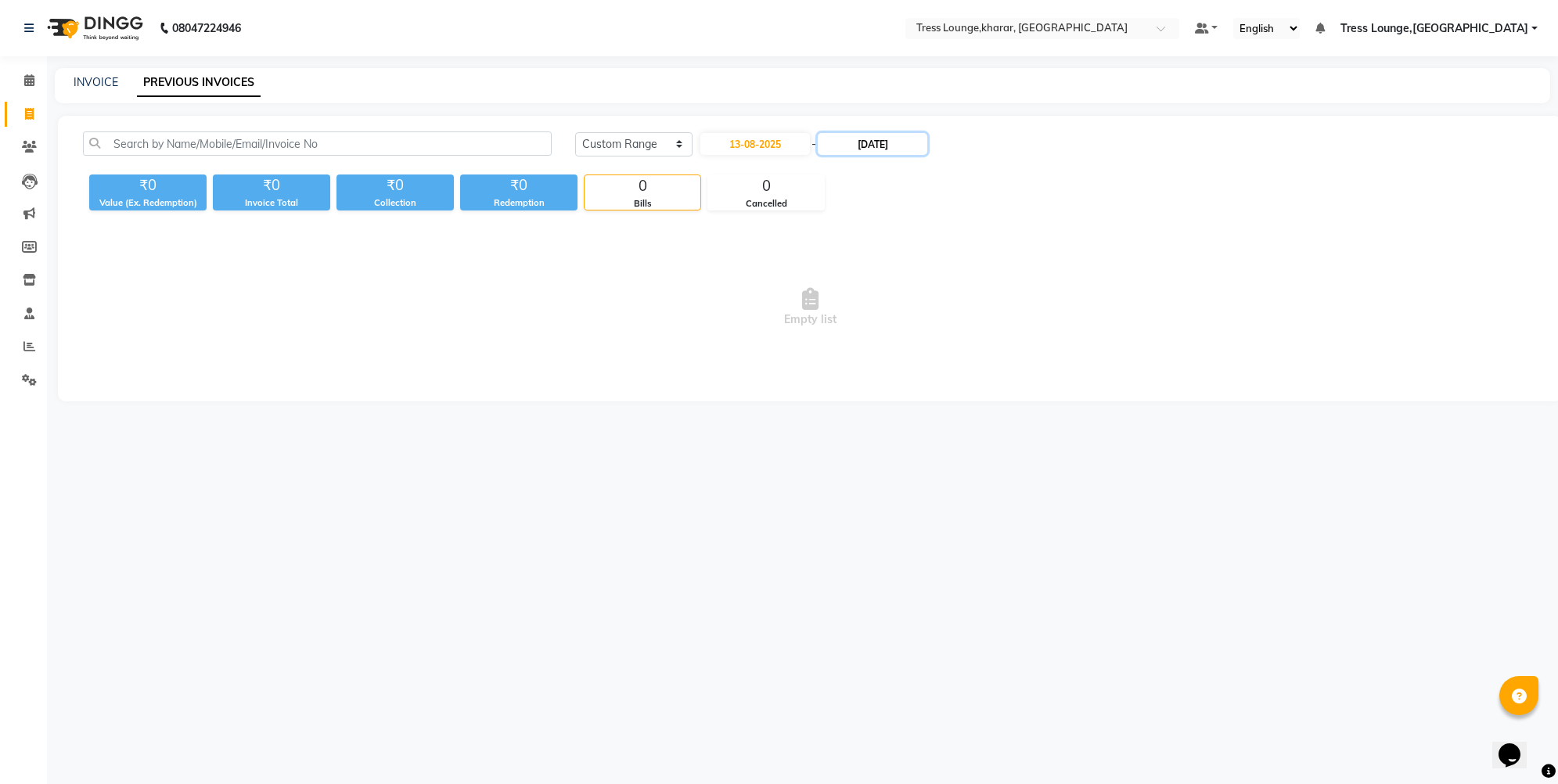
click at [890, 144] on input "12-08-2025" at bounding box center [872, 143] width 109 height 21
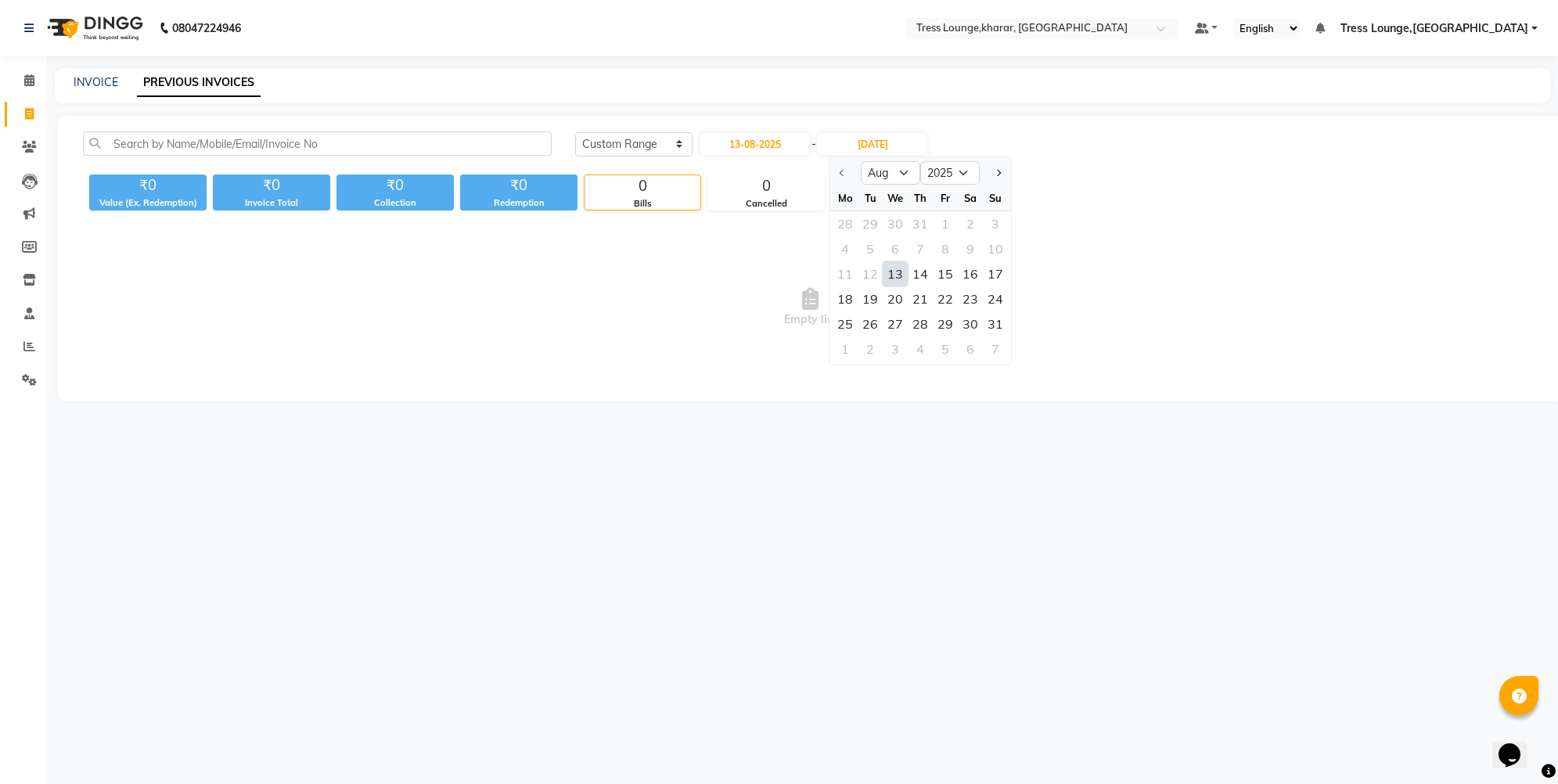
click at [889, 270] on div "13" at bounding box center [896, 274] width 25 height 25
type input "13-08-2025"
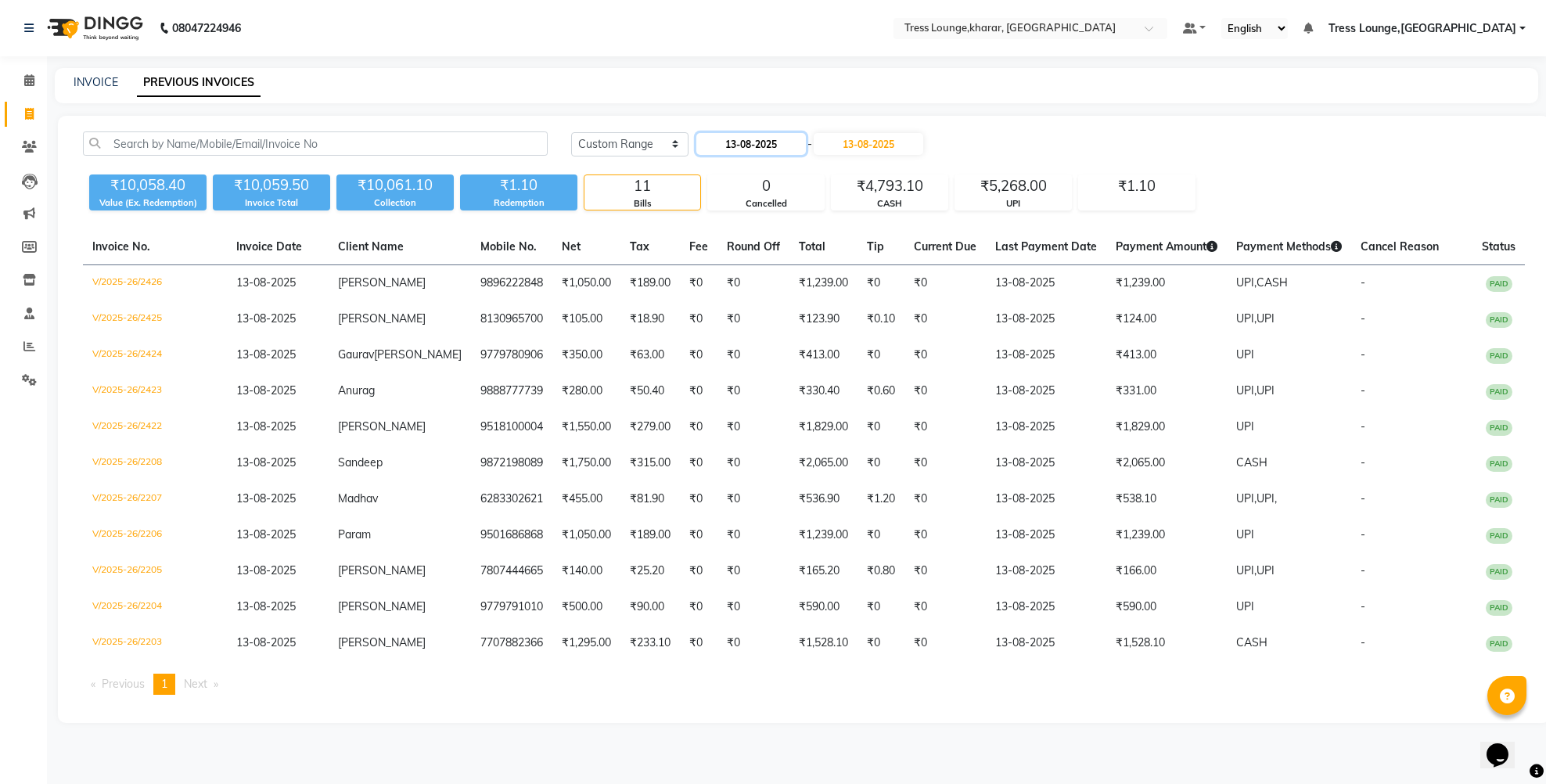
click at [770, 142] on input "13-08-2025" at bounding box center [751, 143] width 109 height 21
select select "8"
select select "2025"
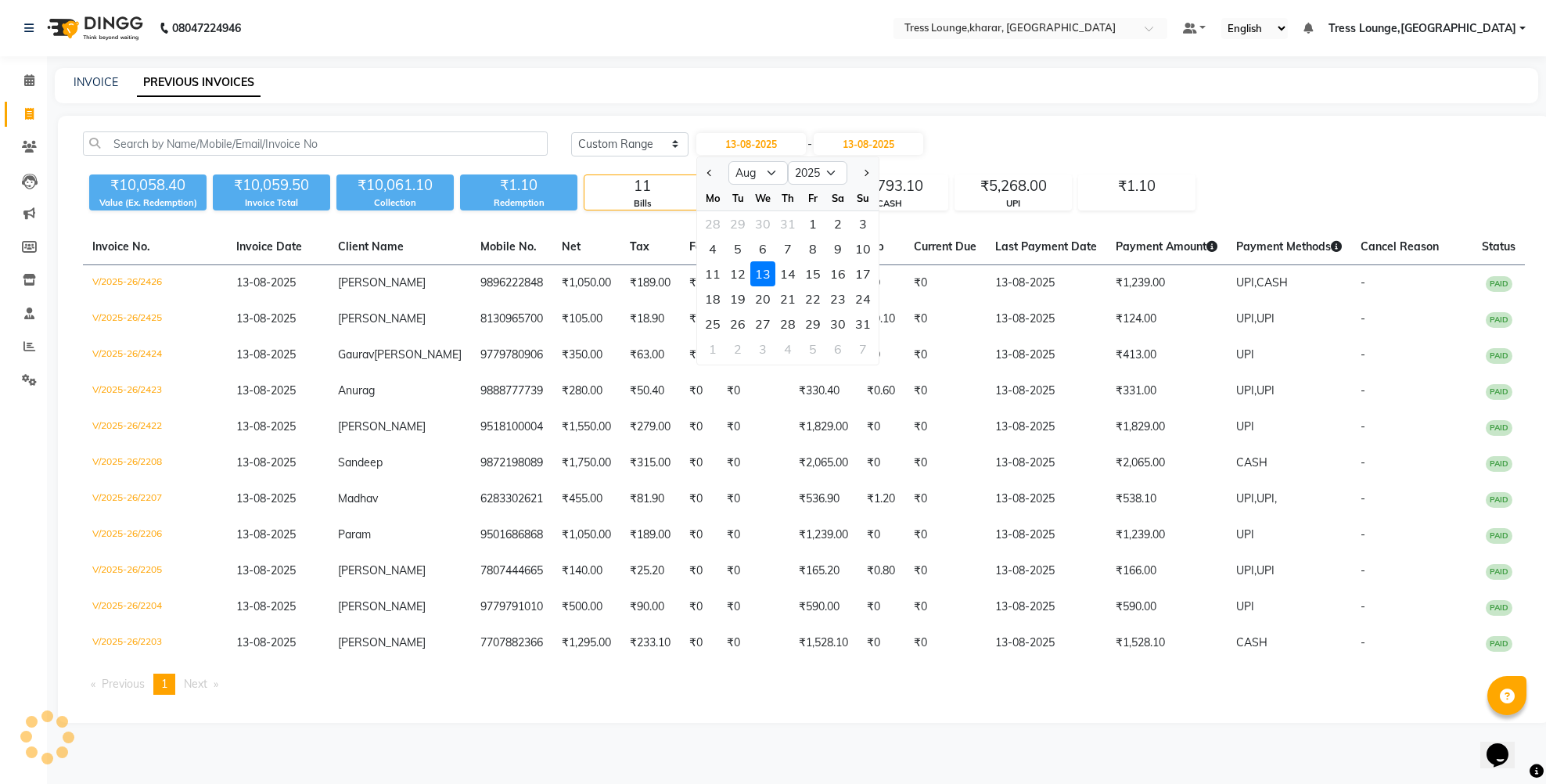
click at [758, 275] on div "13" at bounding box center [763, 274] width 25 height 25
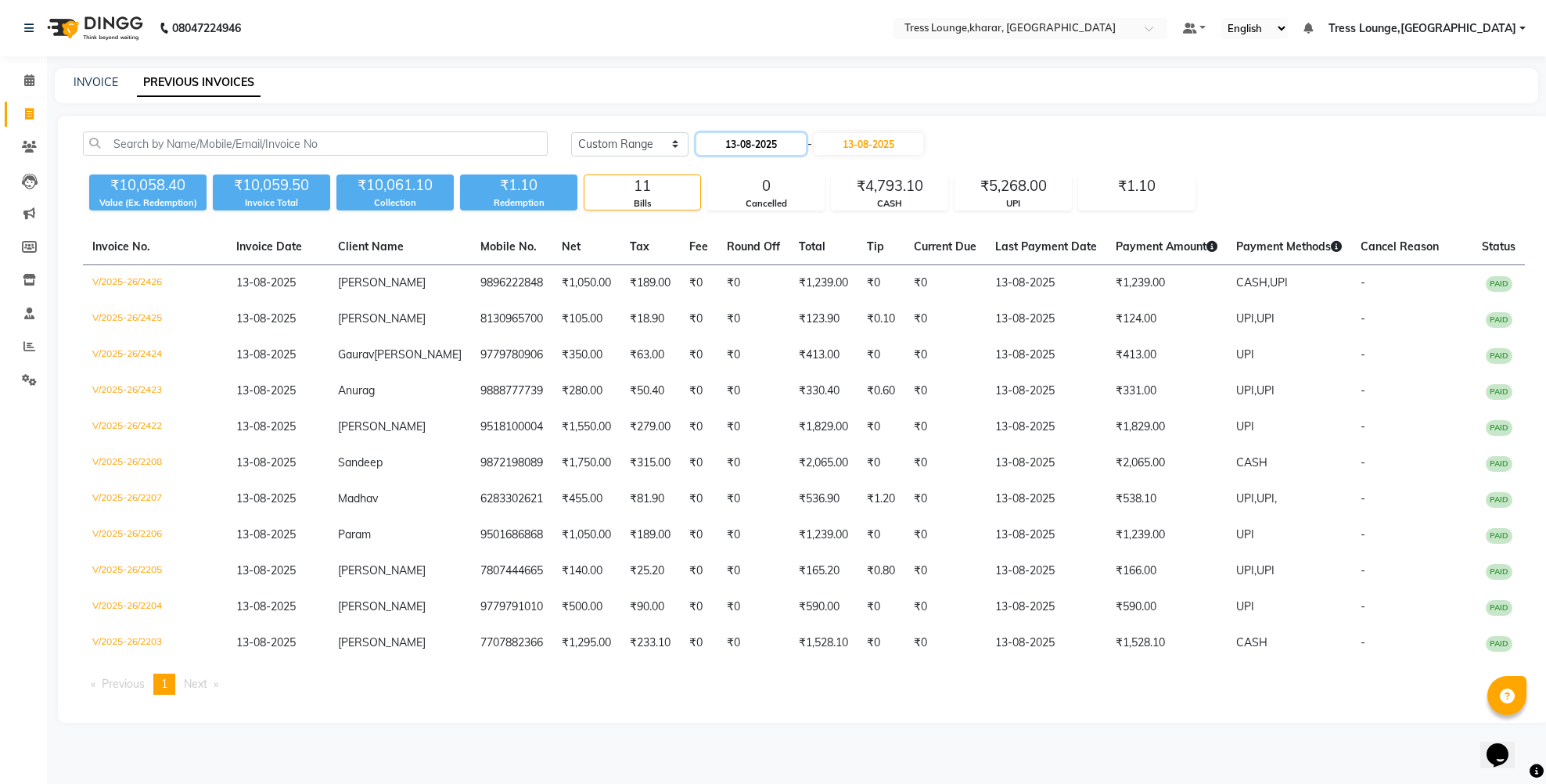
click at [771, 144] on input "13-08-2025" at bounding box center [751, 143] width 109 height 21
select select "8"
select select "2025"
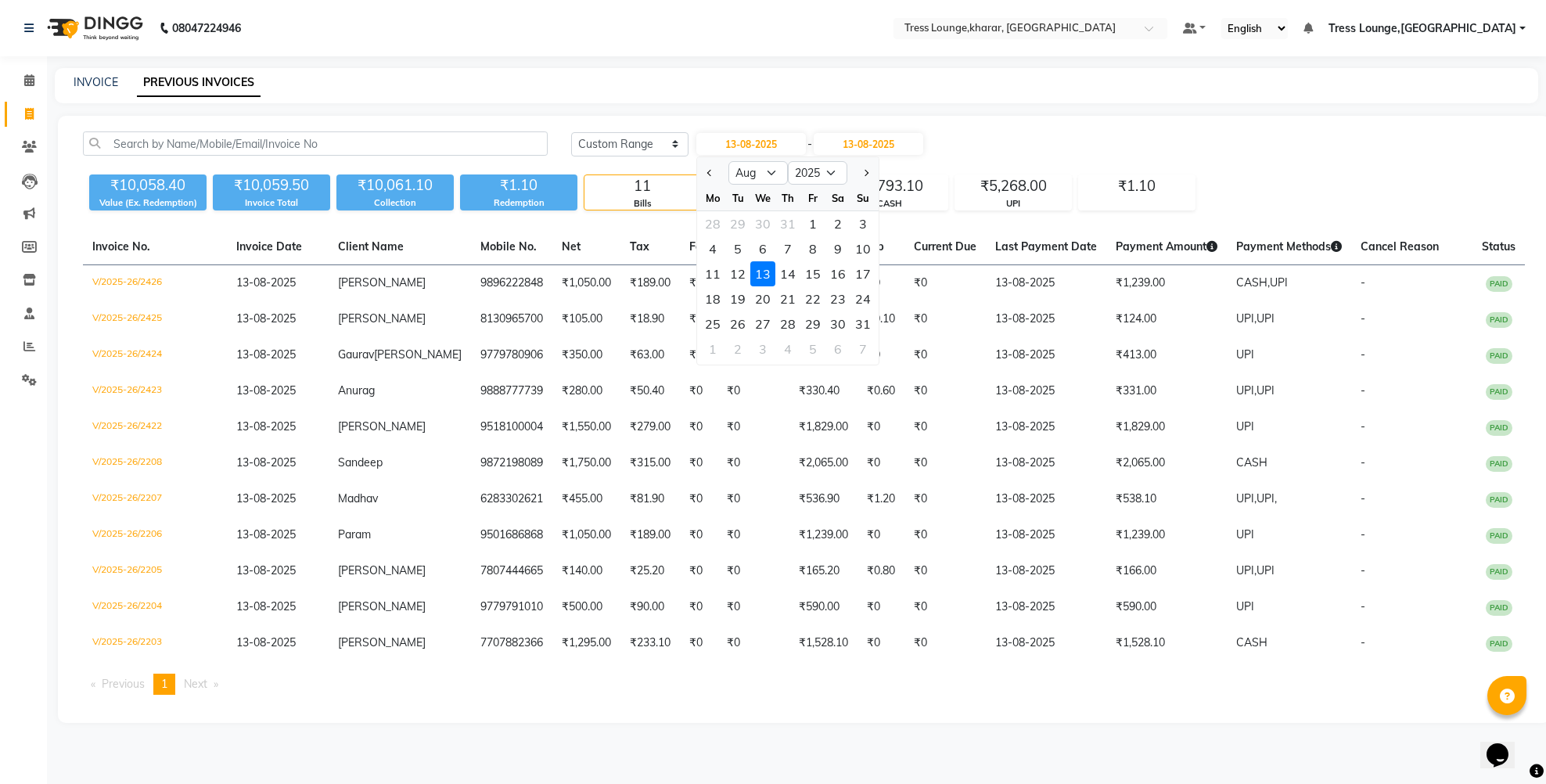
click at [761, 275] on div "13" at bounding box center [763, 274] width 25 height 25
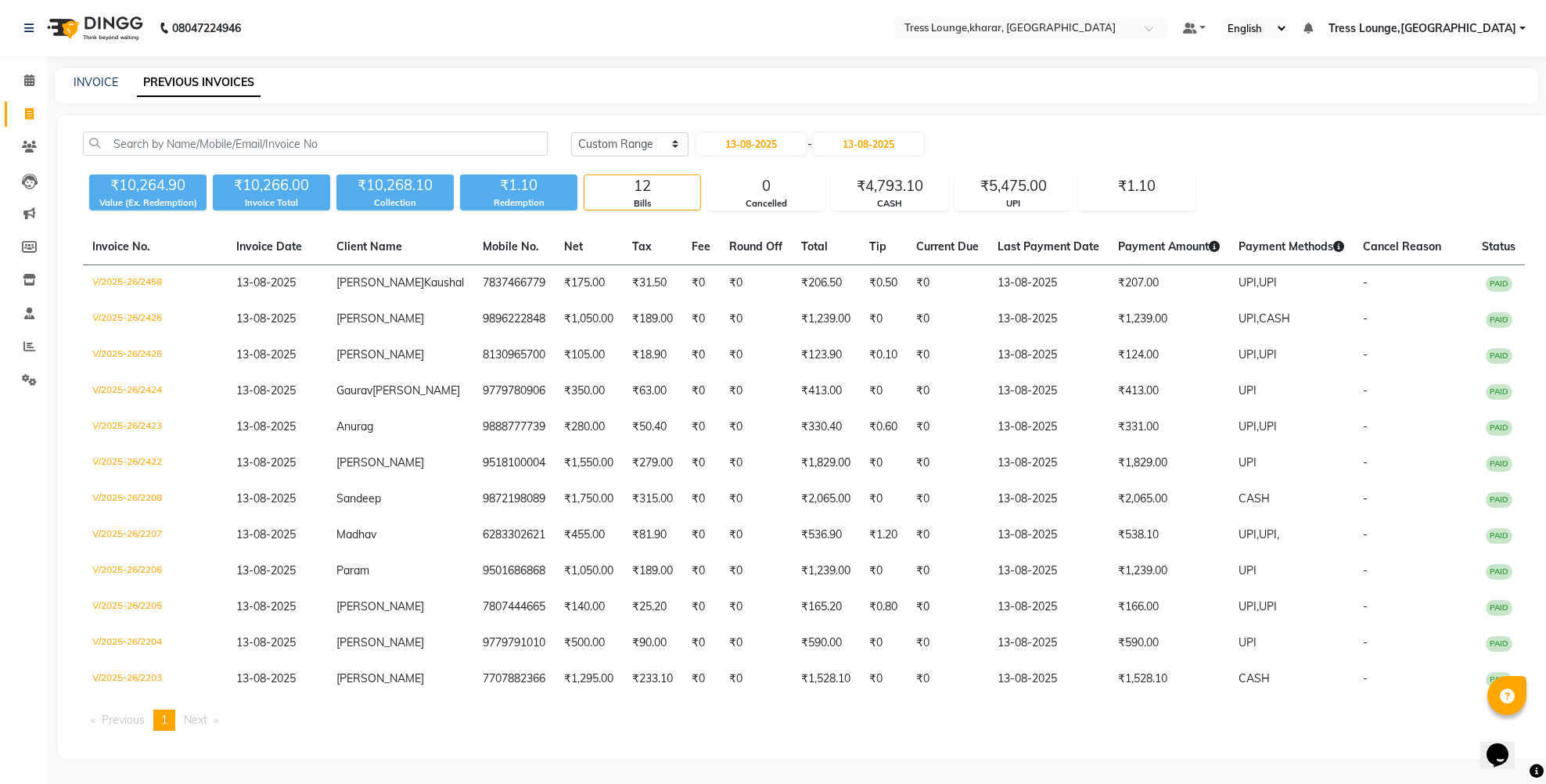
click at [718, 89] on div "INVOICE PREVIOUS INVOICES" at bounding box center [787, 82] width 1465 height 17
click at [744, 129] on div "Today Yesterday Custom Range 13-08-2025 - 13-08-2025 ₹10,264.90 Value (Ex. Rede…" at bounding box center [804, 437] width 1492 height 643
click at [750, 145] on input "13-08-2025" at bounding box center [751, 143] width 109 height 21
select select "8"
select select "2025"
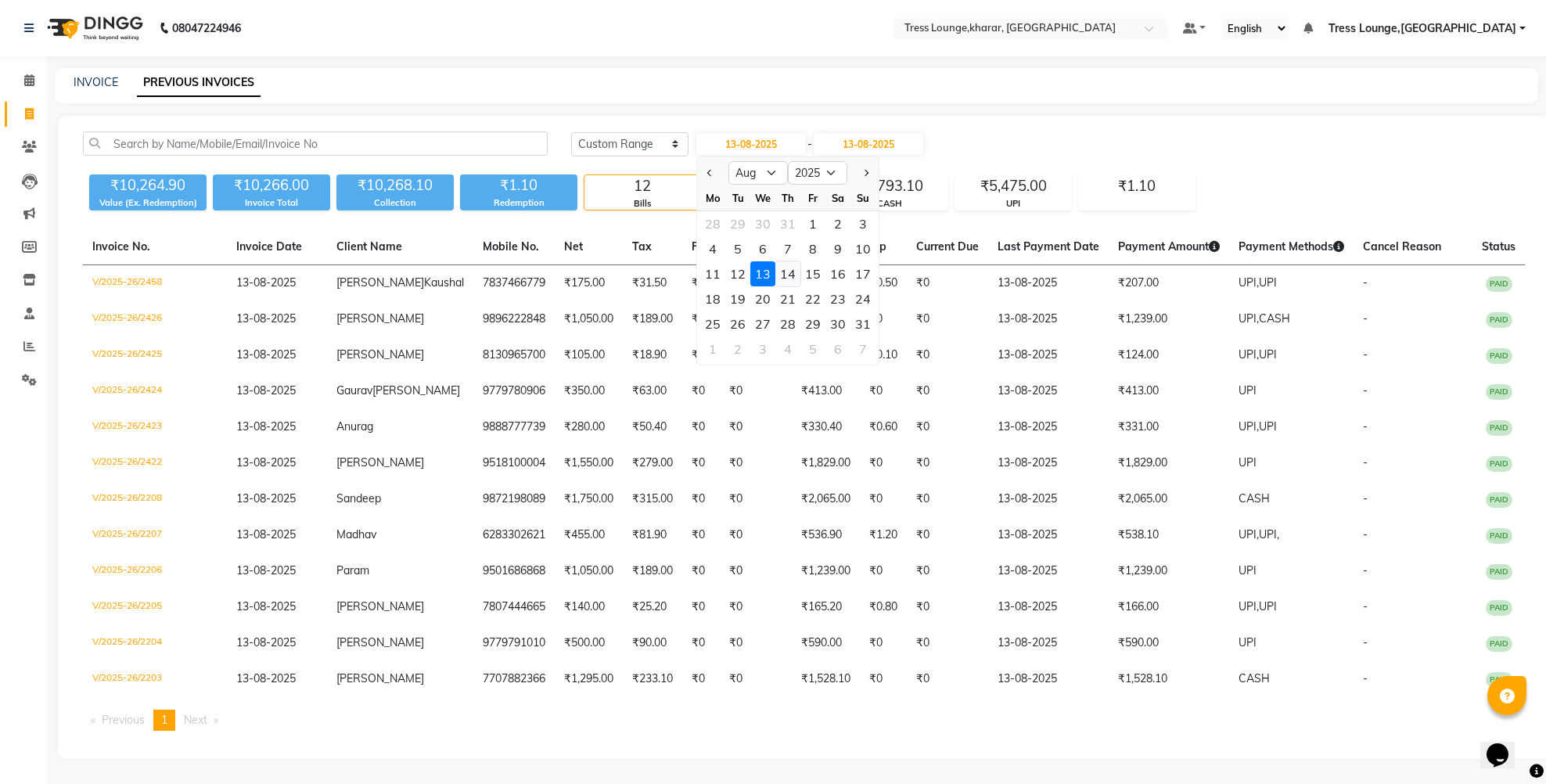
click at [789, 270] on div "14" at bounding box center [788, 274] width 25 height 25
type input "14-08-2025"
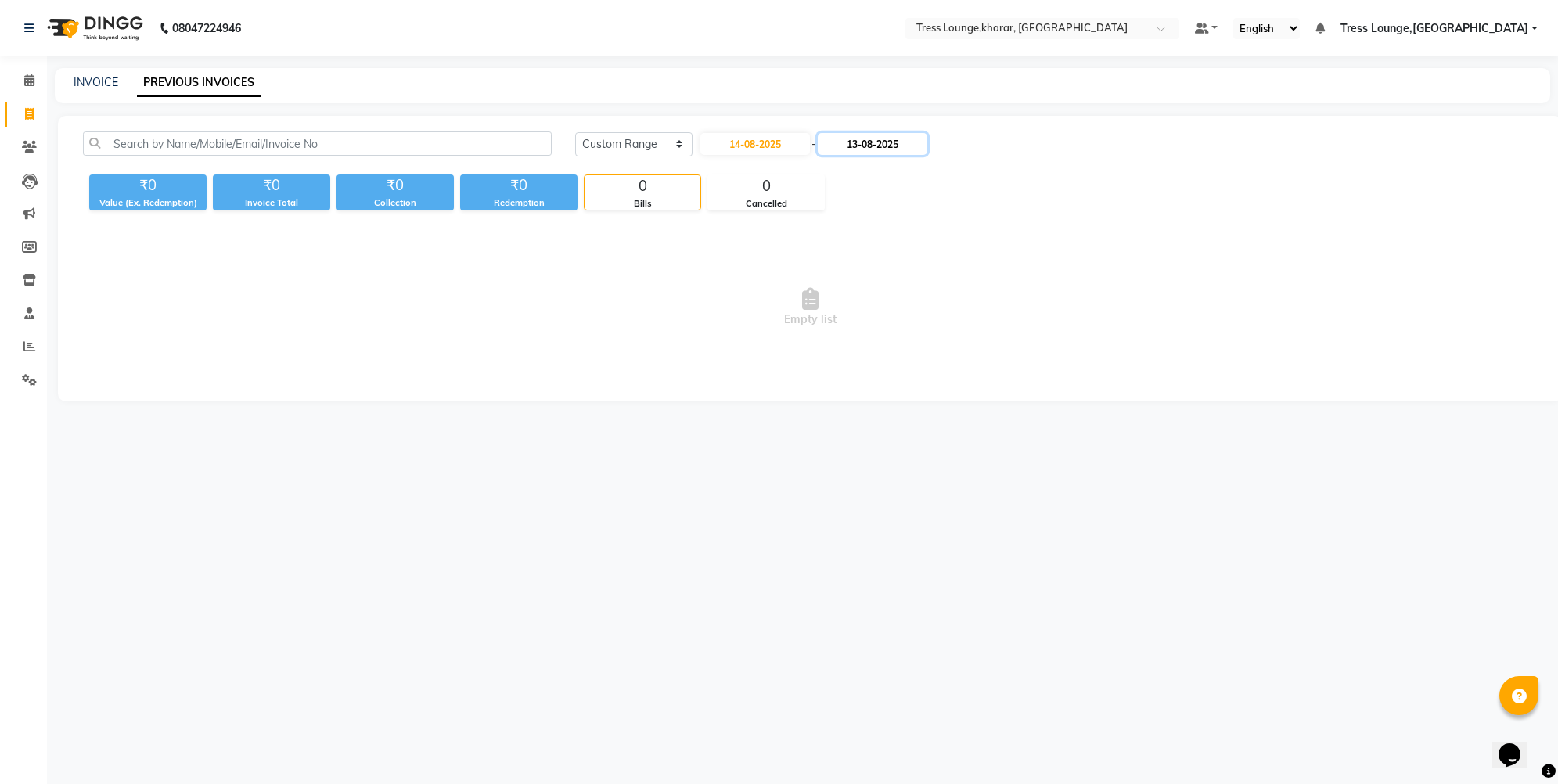
click at [886, 147] on input "13-08-2025" at bounding box center [872, 143] width 109 height 21
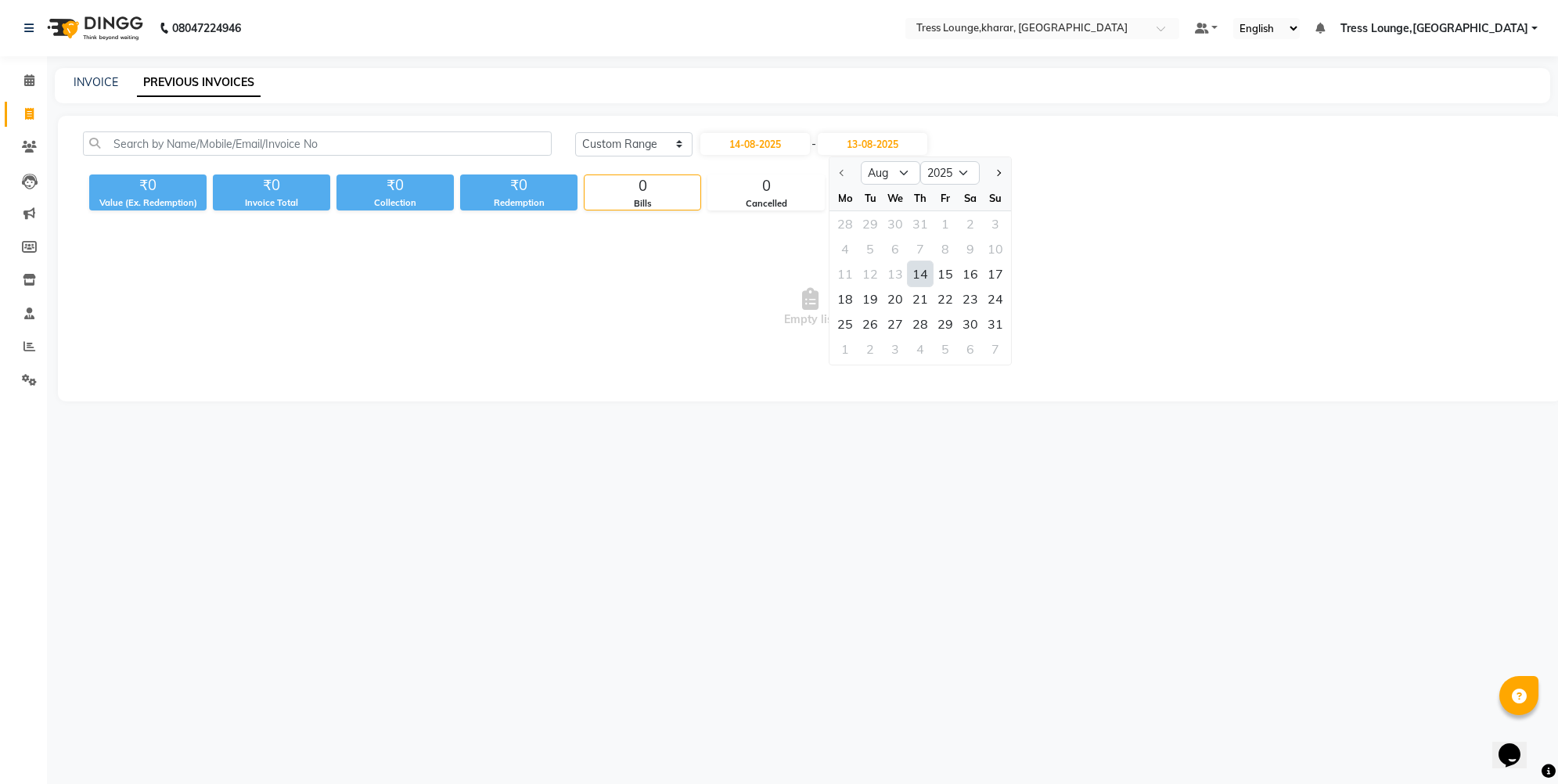
click at [924, 272] on div "14" at bounding box center [921, 274] width 25 height 25
type input "14-08-2025"
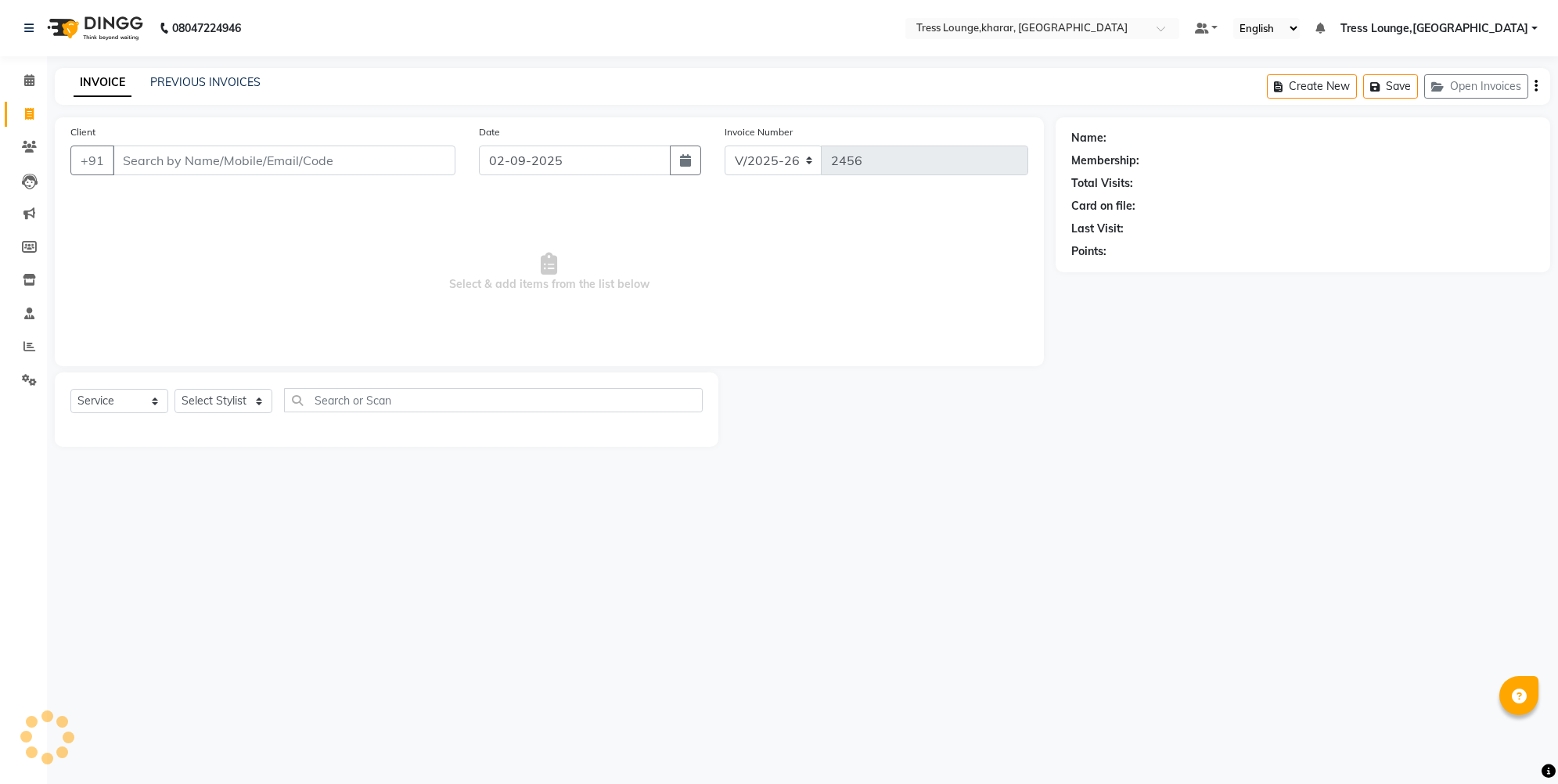
select select "7078"
select select "service"
click at [1494, 85] on button "Open Invoices" at bounding box center [1476, 86] width 104 height 24
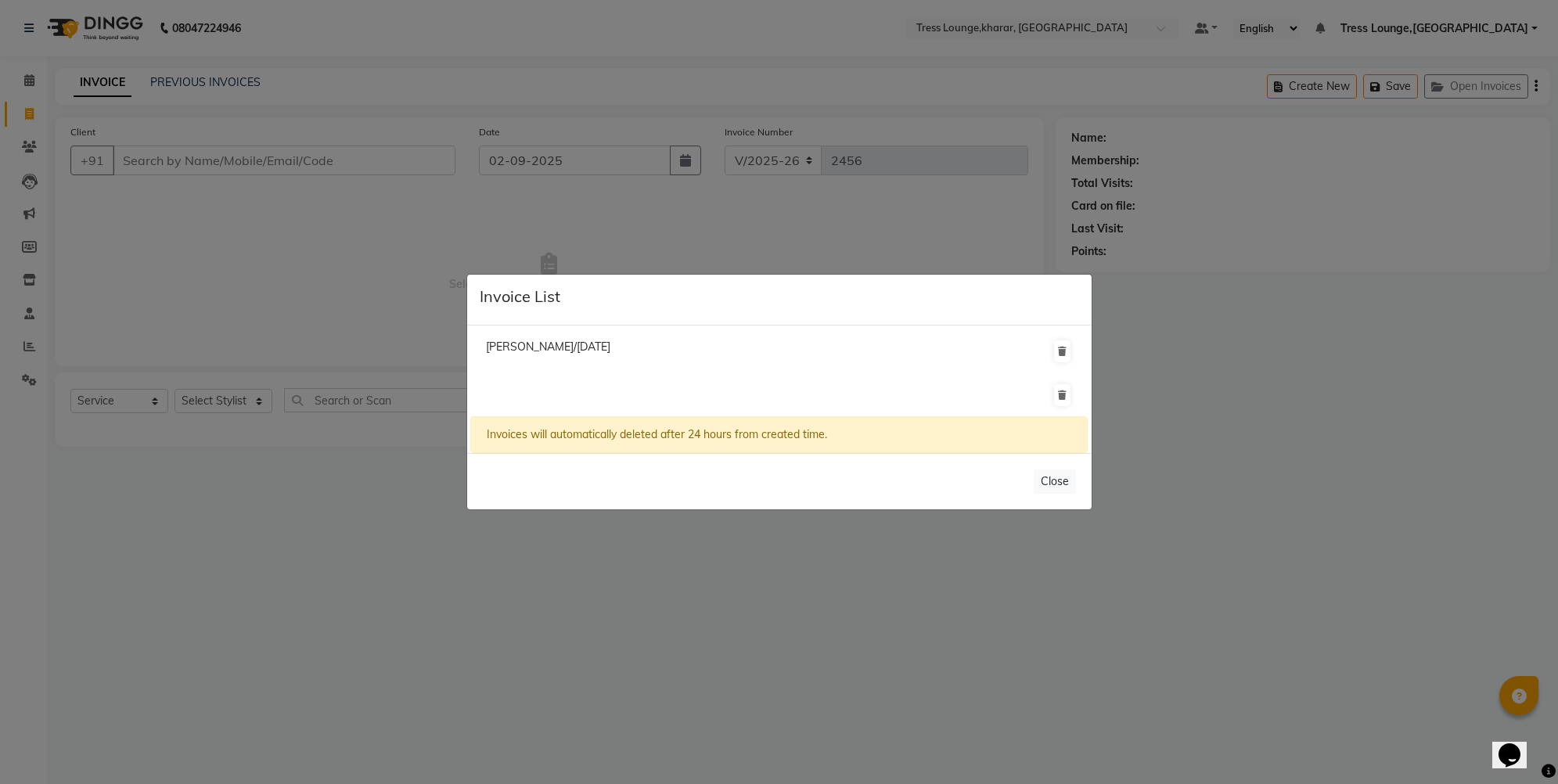
click at [593, 349] on span "[PERSON_NAME]/[DATE]" at bounding box center [548, 346] width 125 height 14
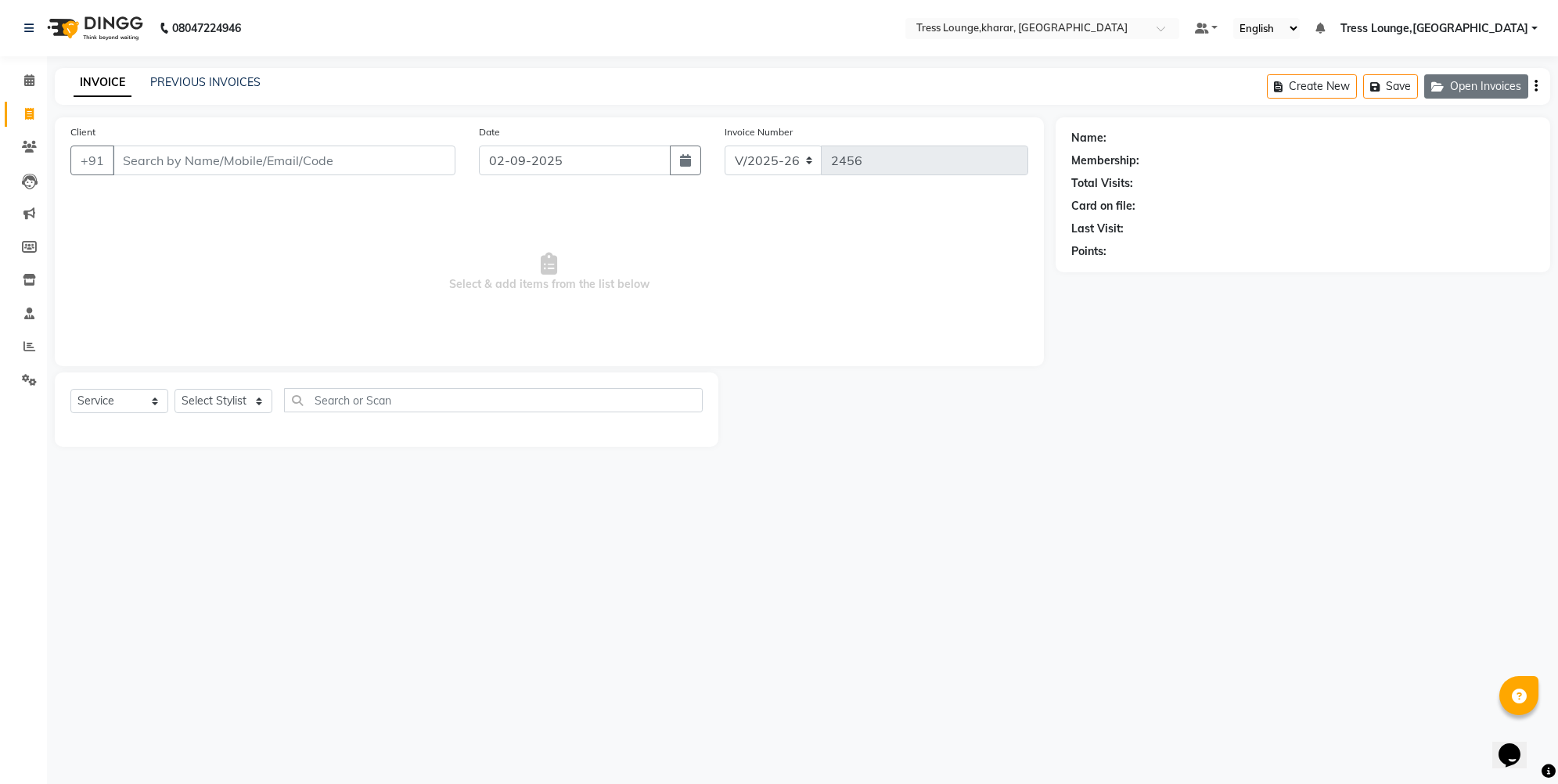
click at [1491, 89] on button "Open Invoices" at bounding box center [1476, 86] width 104 height 24
click at [1452, 84] on button "Open Invoices" at bounding box center [1476, 86] width 104 height 24
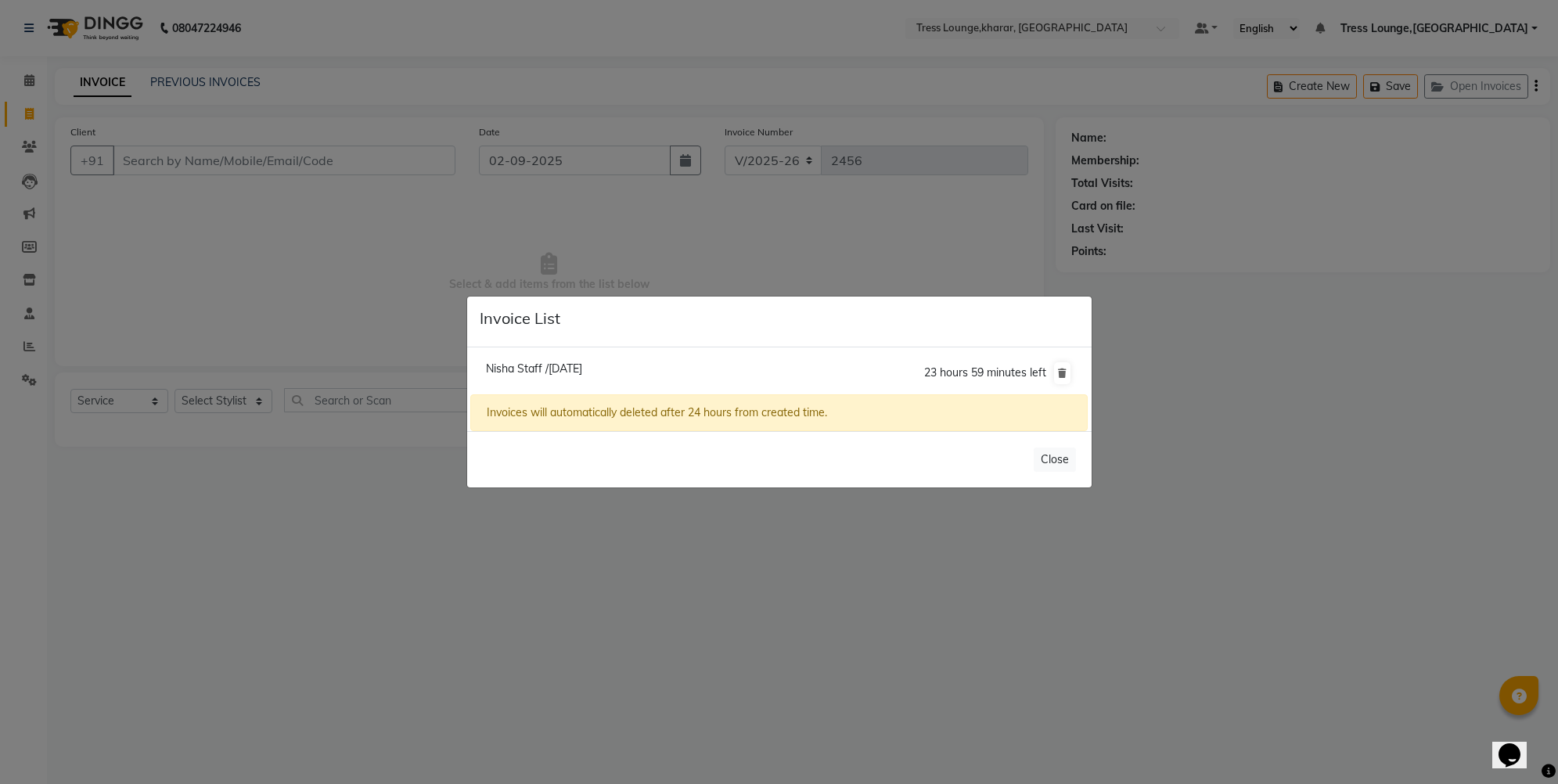
click at [549, 368] on span "Nisha Staff /[DATE]" at bounding box center [534, 369] width 97 height 14
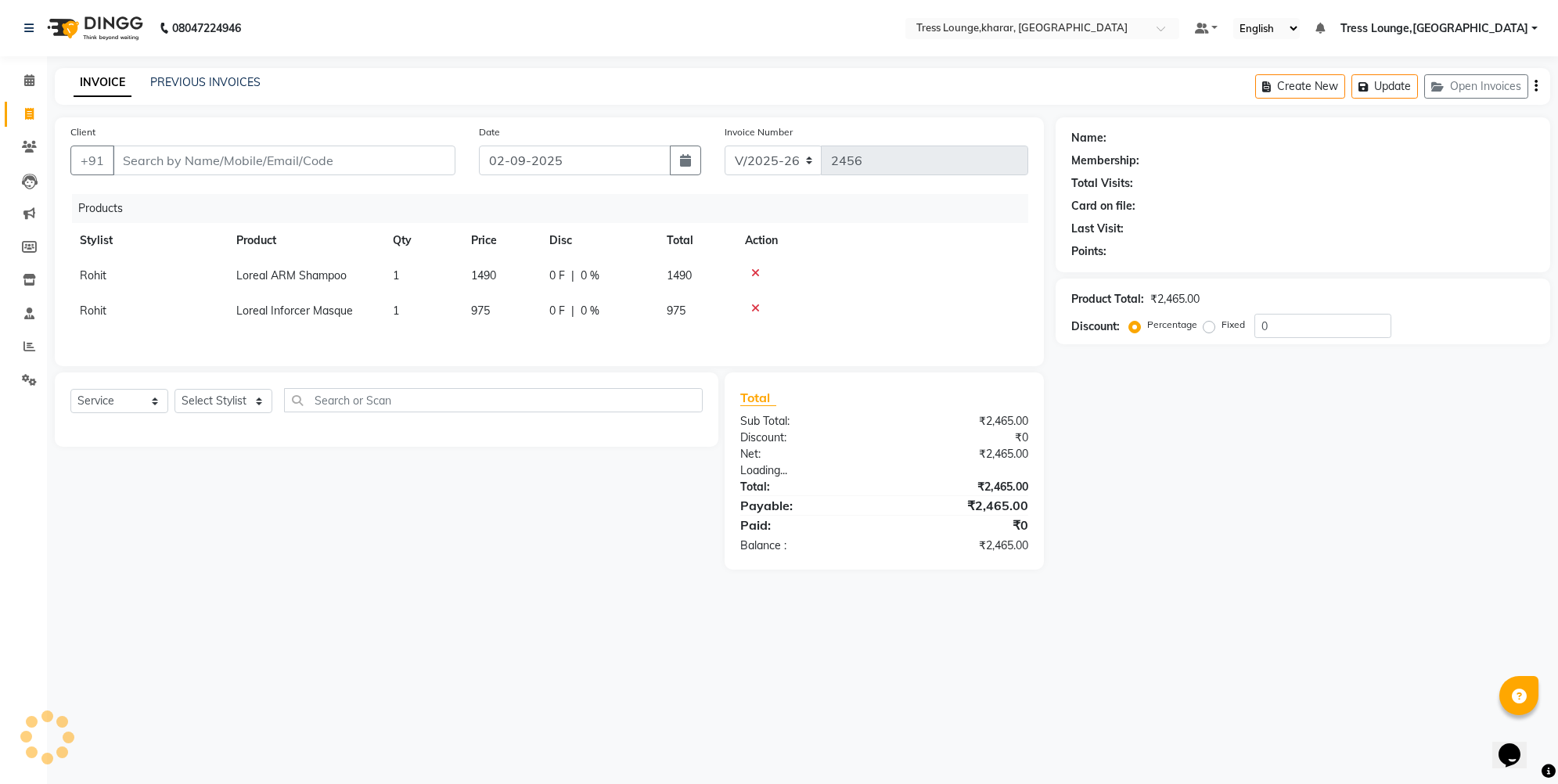
type input "7986320989"
type input "[DATE]"
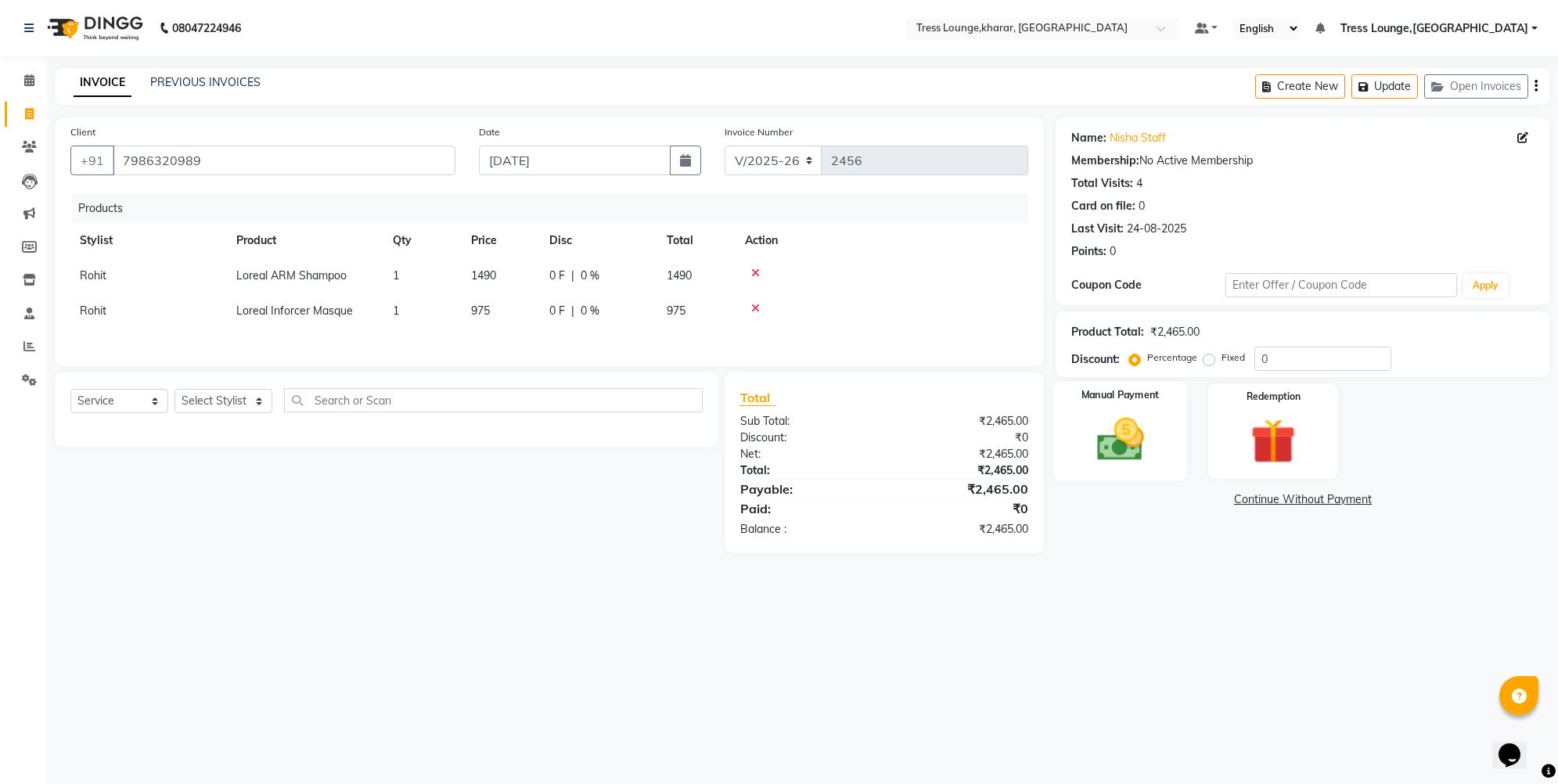
click at [1122, 438] on img at bounding box center [1121, 439] width 77 height 54
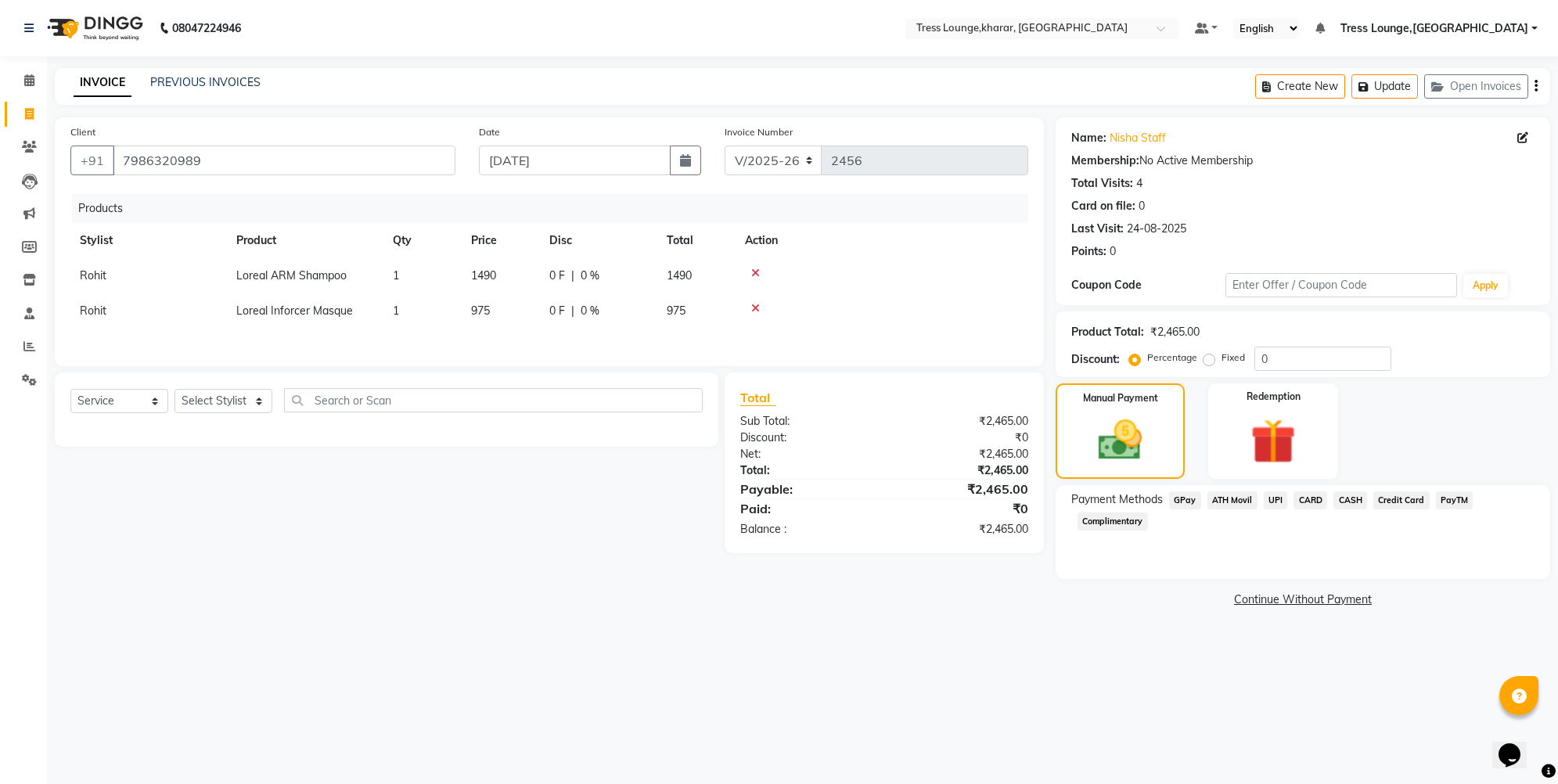
click at [1361, 496] on span "CASH" at bounding box center [1350, 500] width 33 height 18
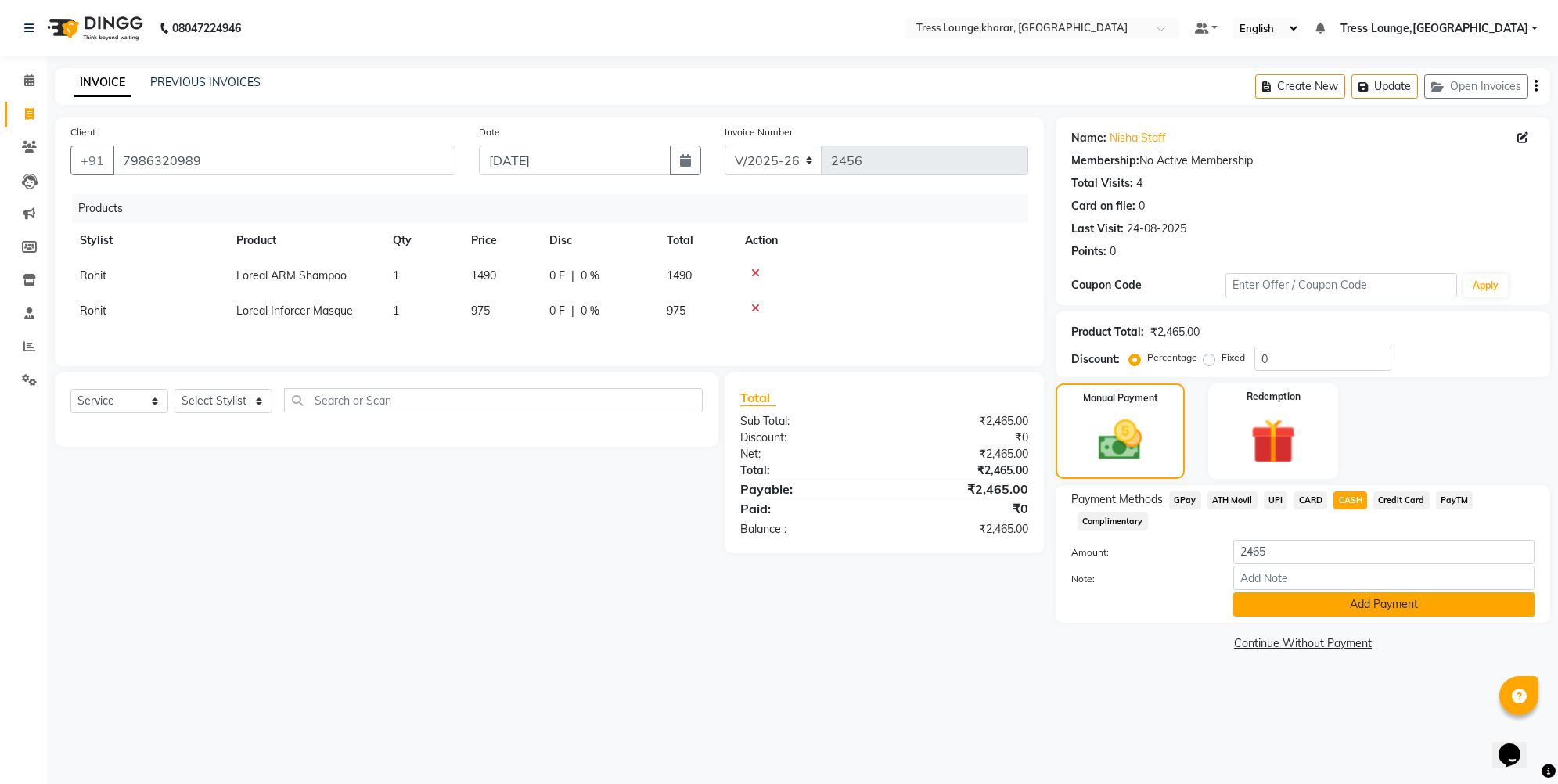
click at [1326, 608] on button "Add Payment" at bounding box center [1383, 604] width 301 height 24
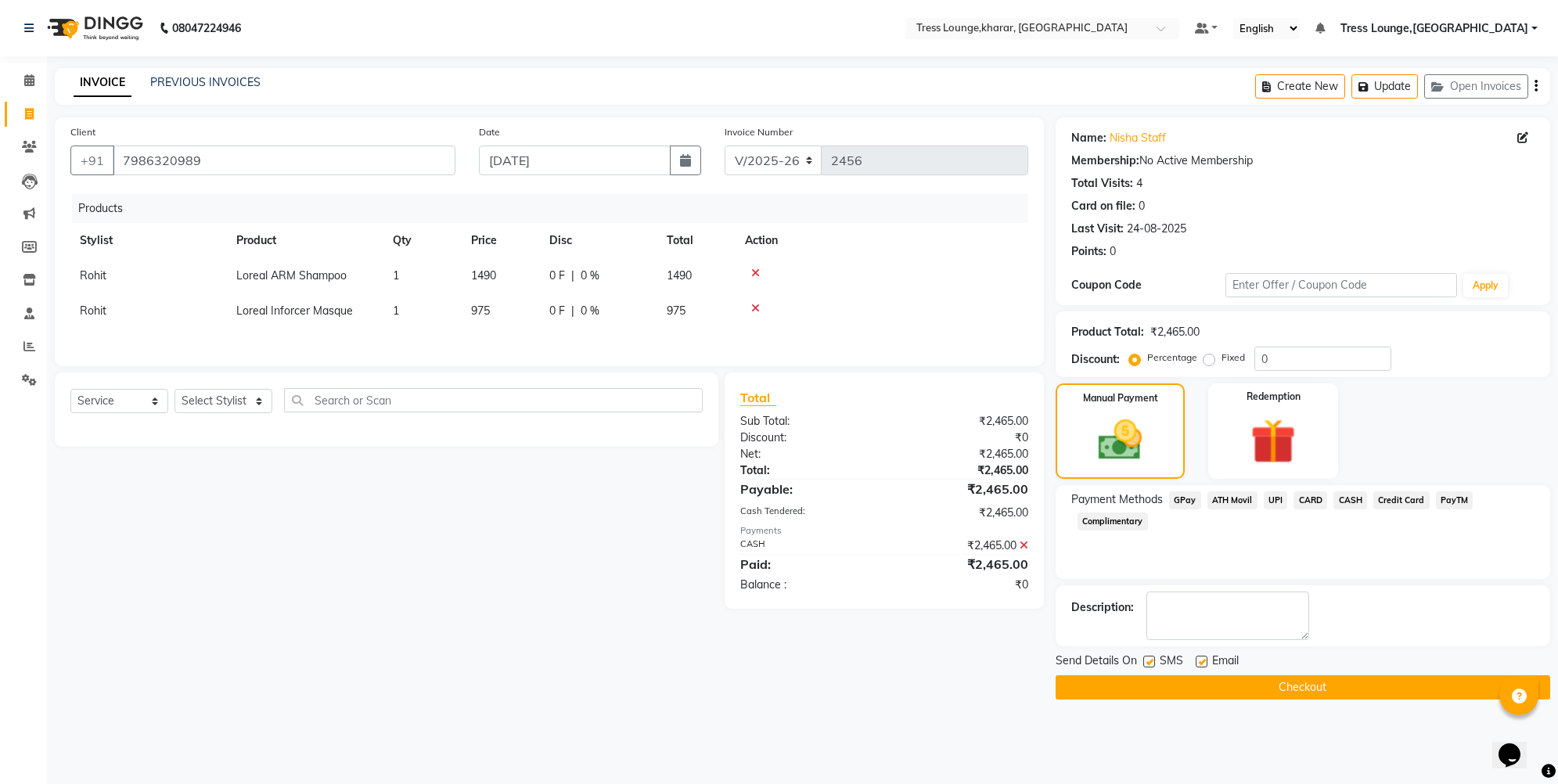
click at [1153, 689] on button "Checkout" at bounding box center [1302, 686] width 495 height 24
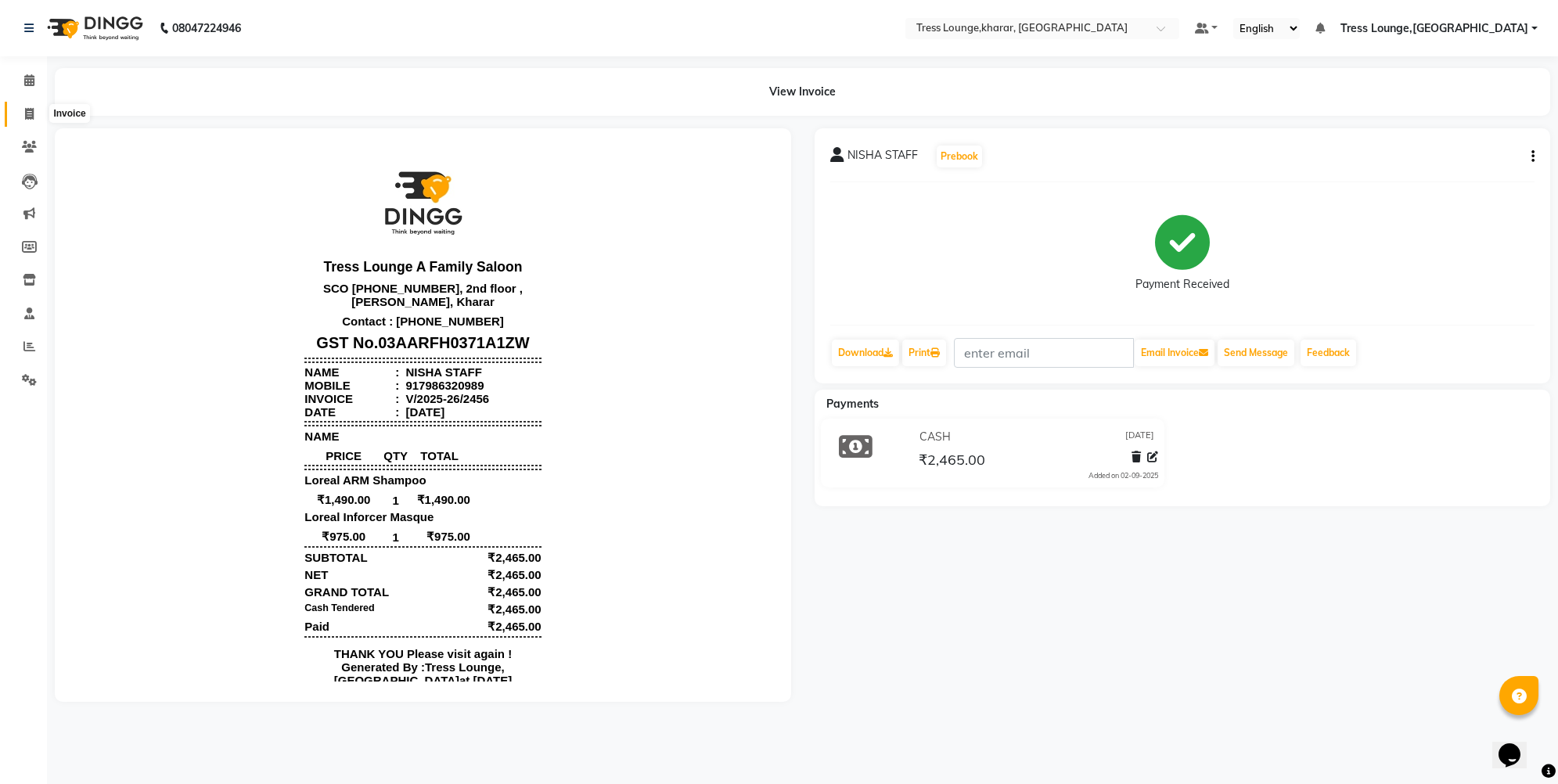
click at [27, 106] on span at bounding box center [29, 114] width 27 height 18
select select "7078"
select select "service"
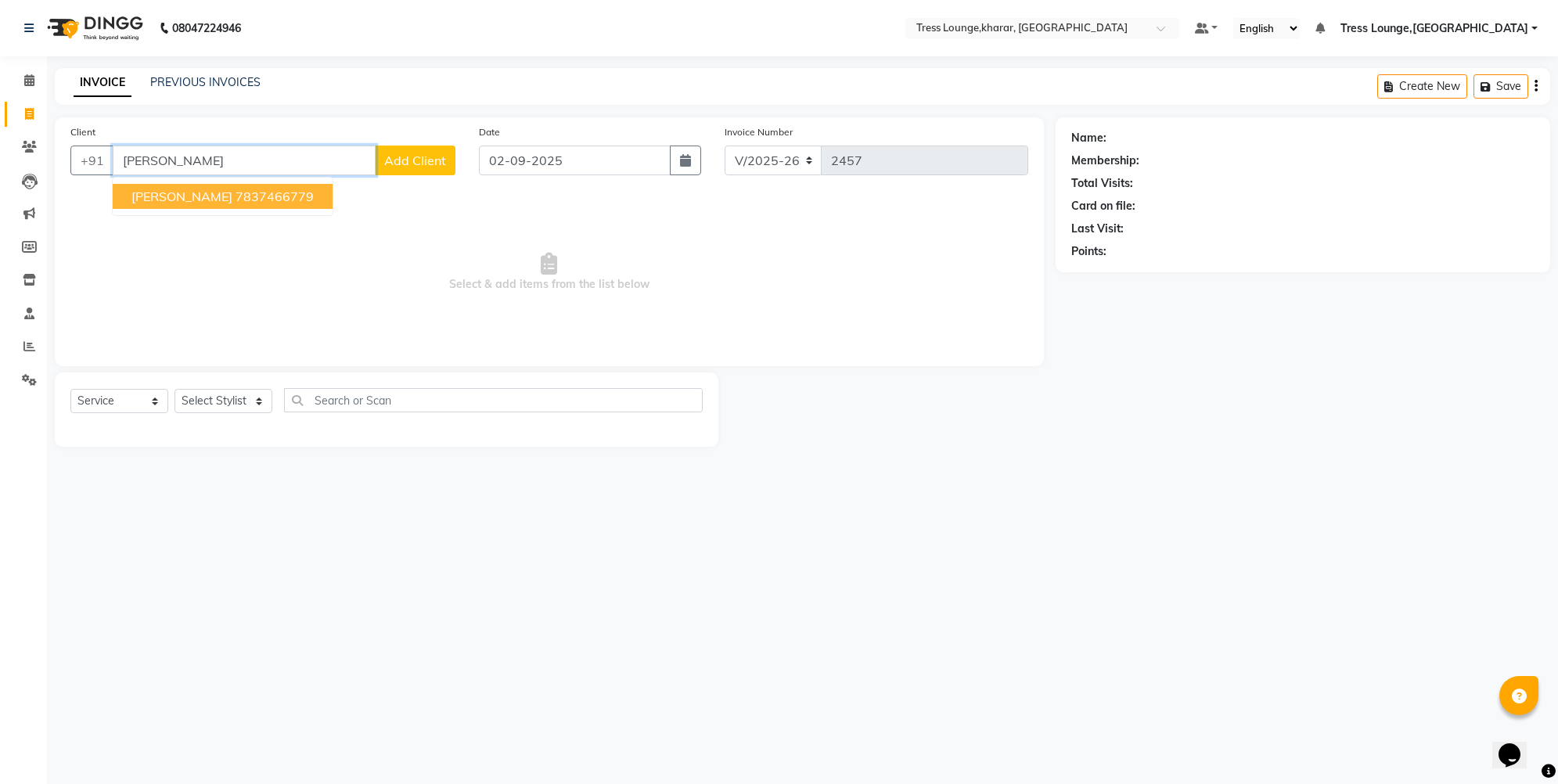
click at [278, 186] on button "Rishav Kaushal 7837466779" at bounding box center [222, 197] width 220 height 25
type input "7837466779"
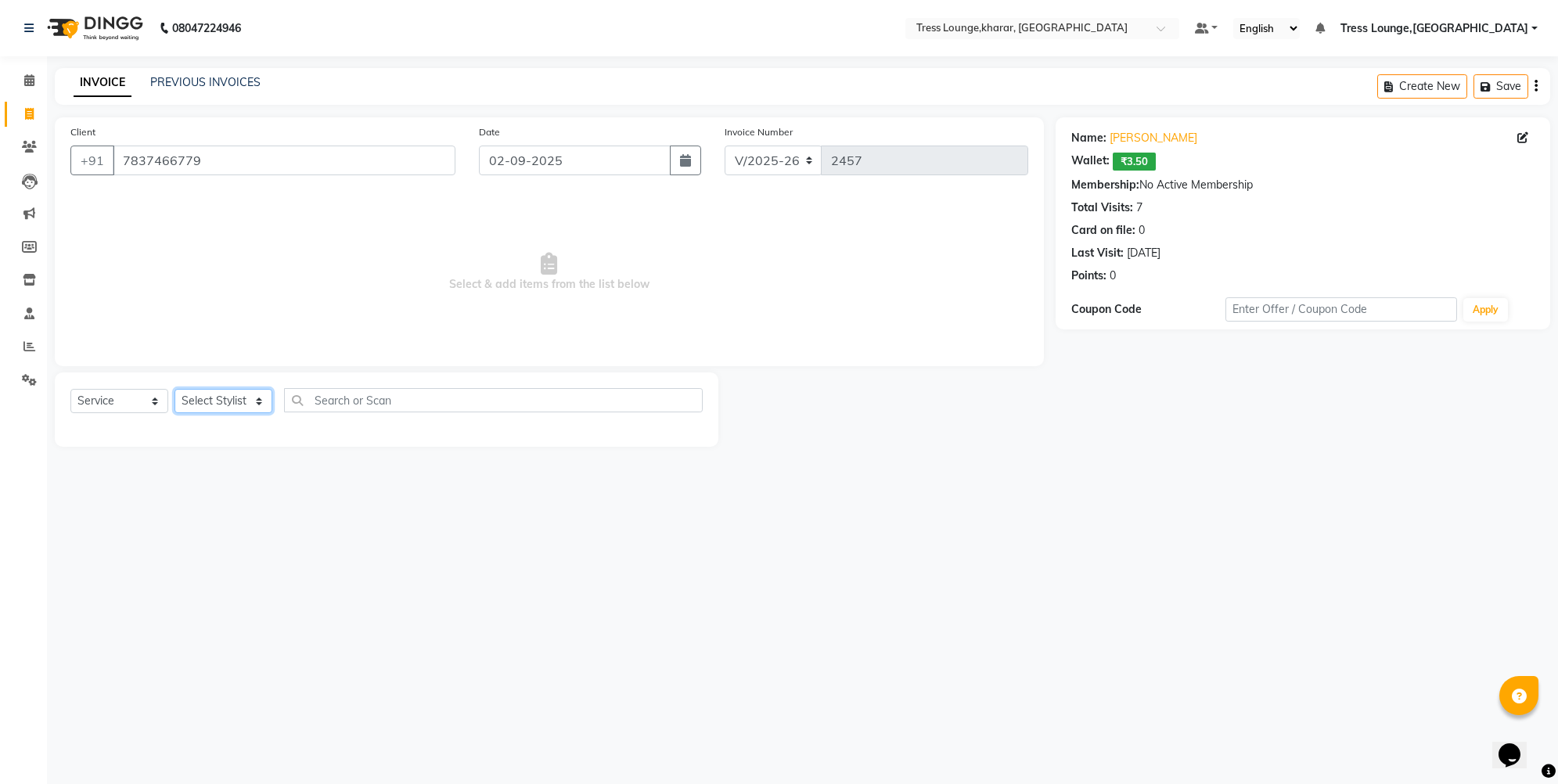
select select "59385"
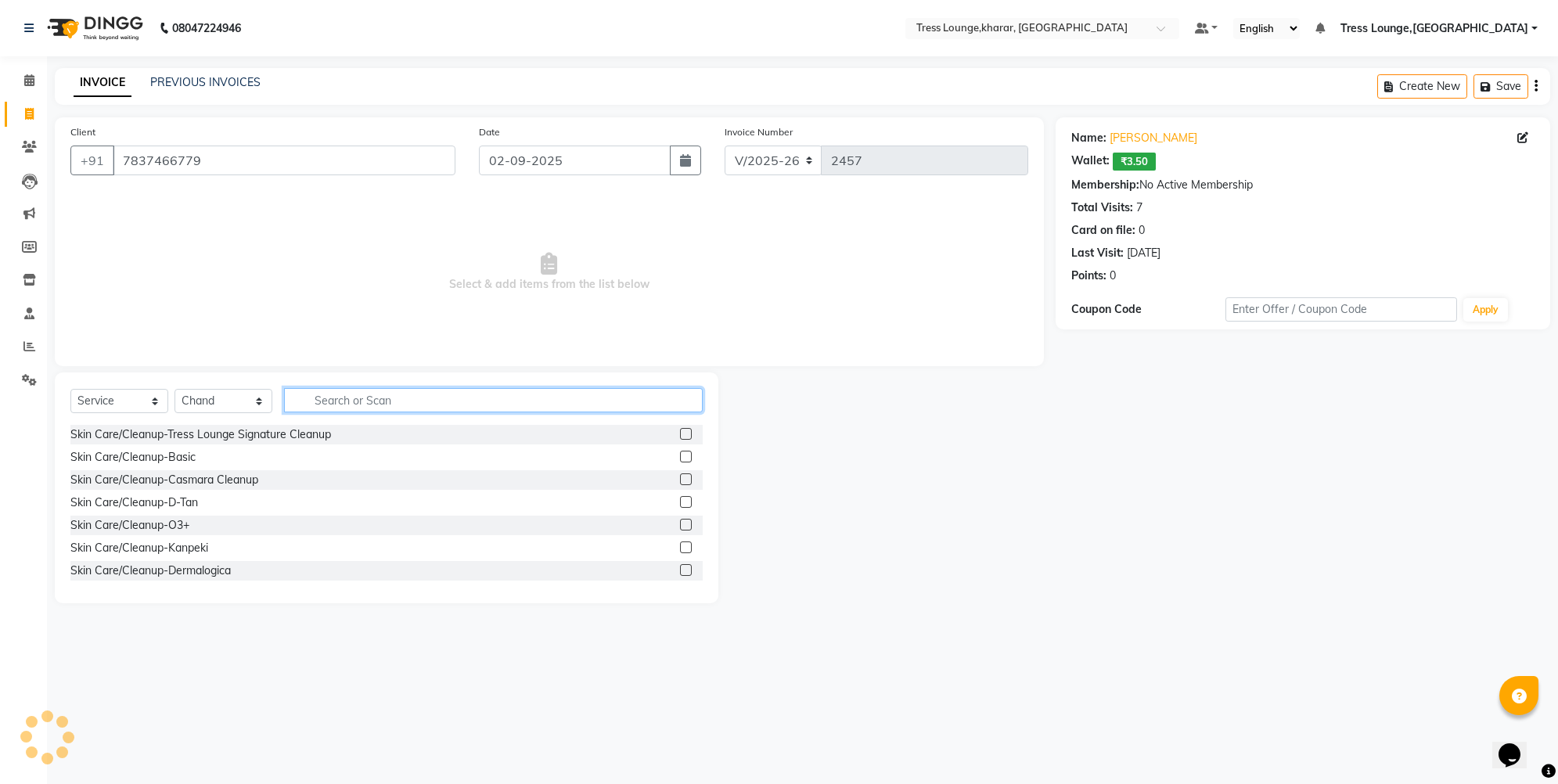
click at [358, 401] on input "text" at bounding box center [493, 400] width 419 height 24
type input "bear"
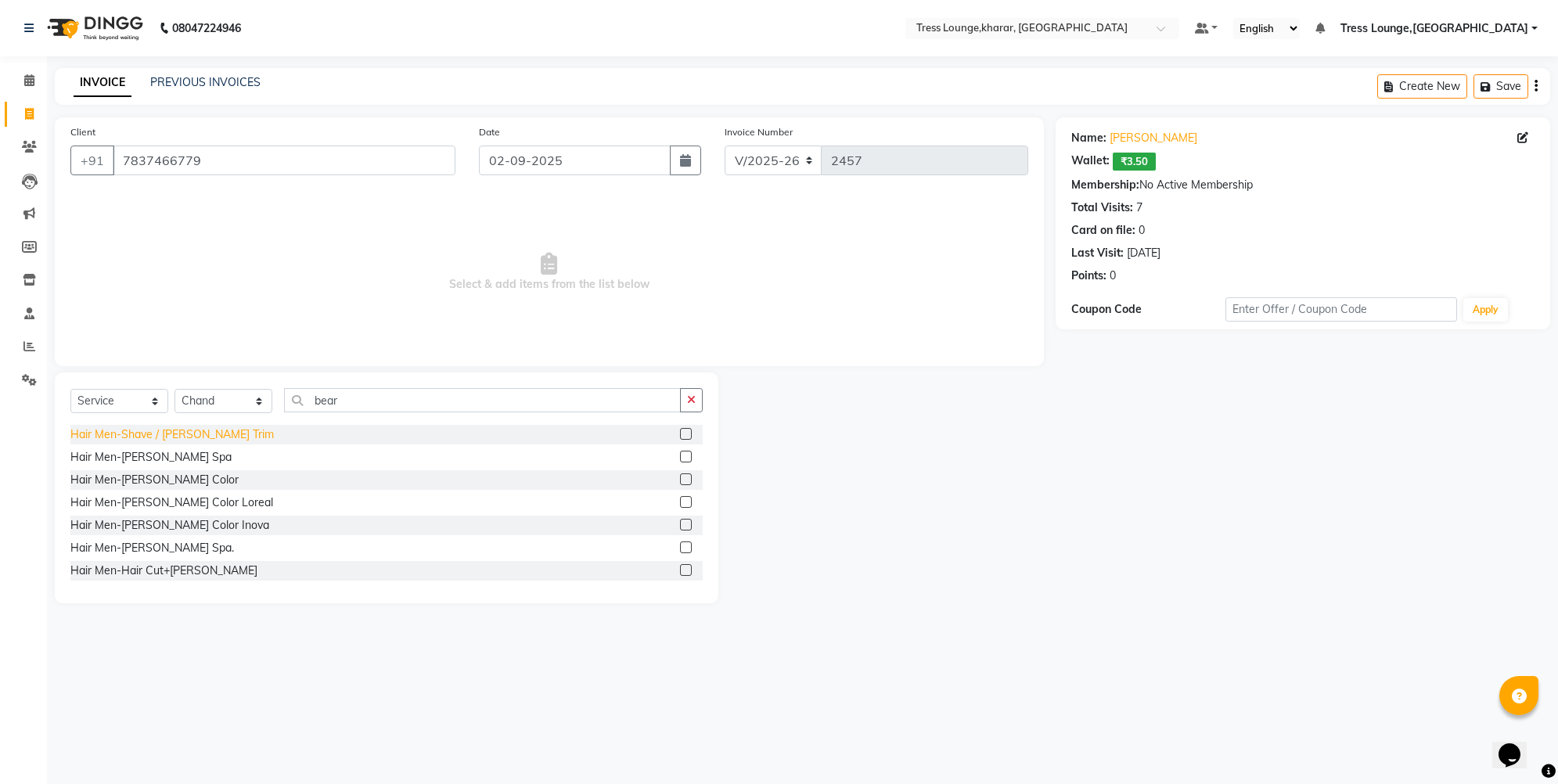
click at [195, 431] on div "Hair Men-Shave / Beard Trim" at bounding box center [172, 434] width 204 height 17
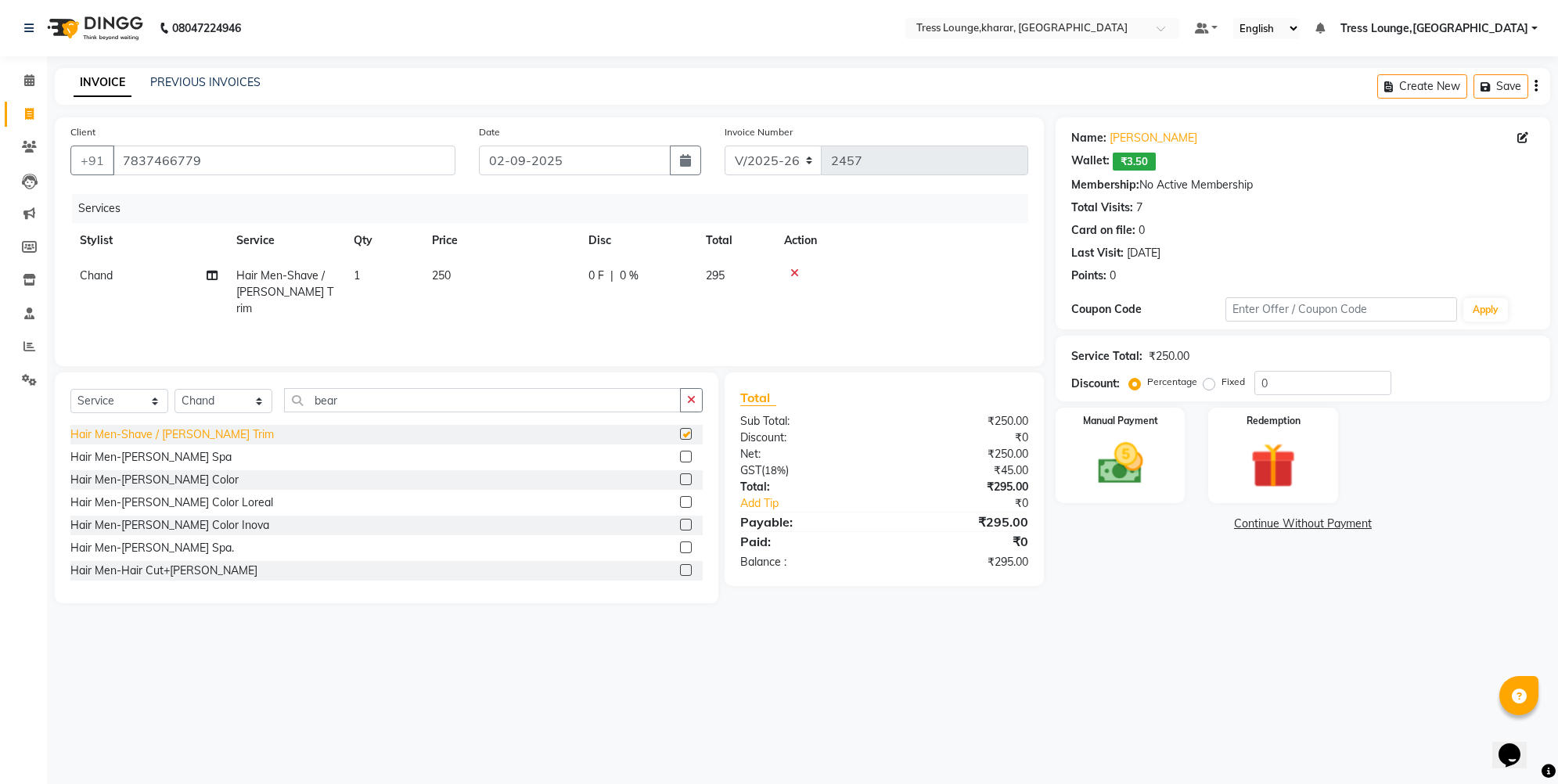
checkbox input "false"
click at [1255, 378] on input "0" at bounding box center [1323, 382] width 137 height 24
type input "30"
click at [1095, 442] on img at bounding box center [1121, 463] width 77 height 54
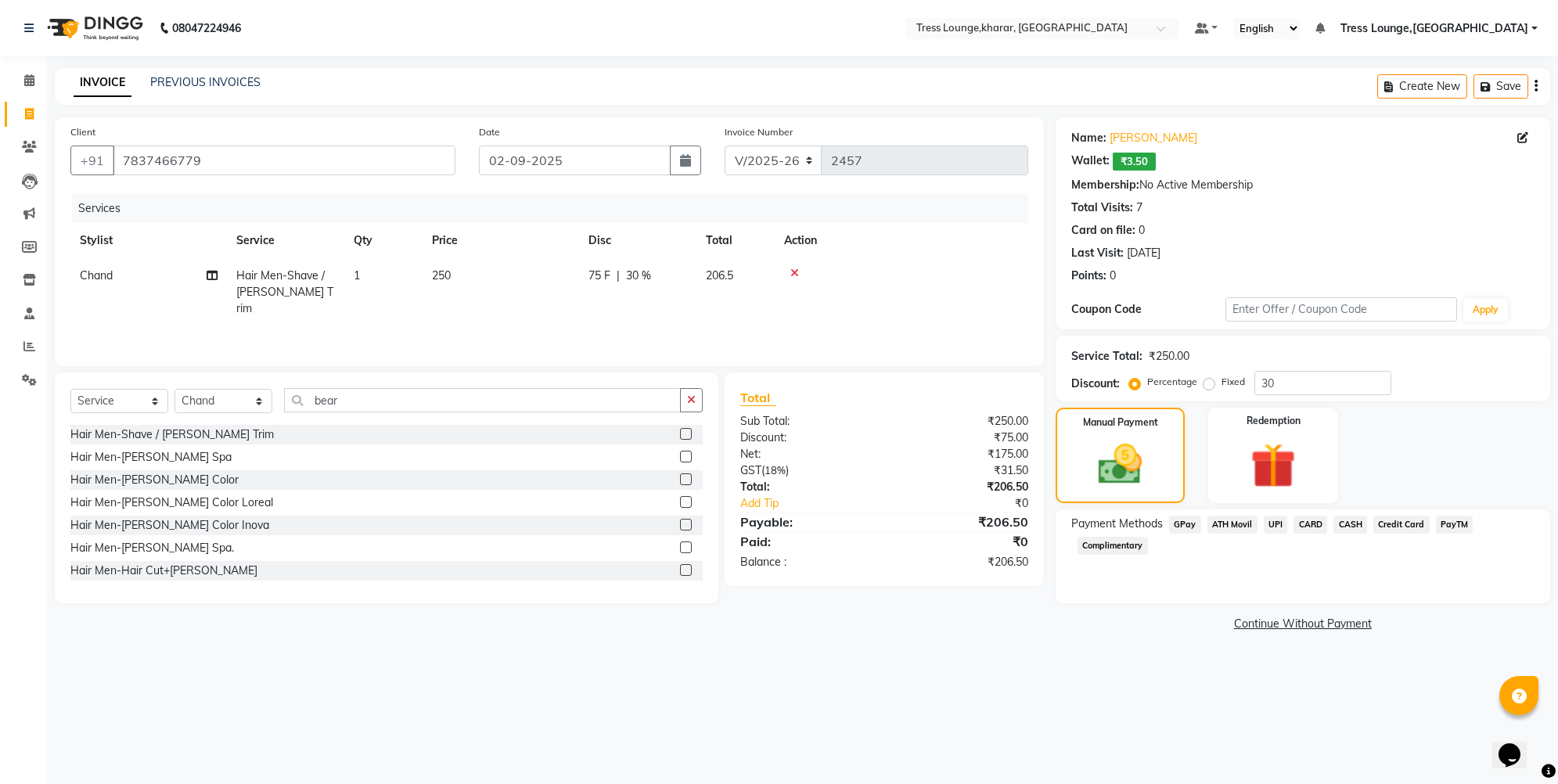
click at [1270, 522] on span "UPI" at bounding box center [1276, 525] width 24 height 18
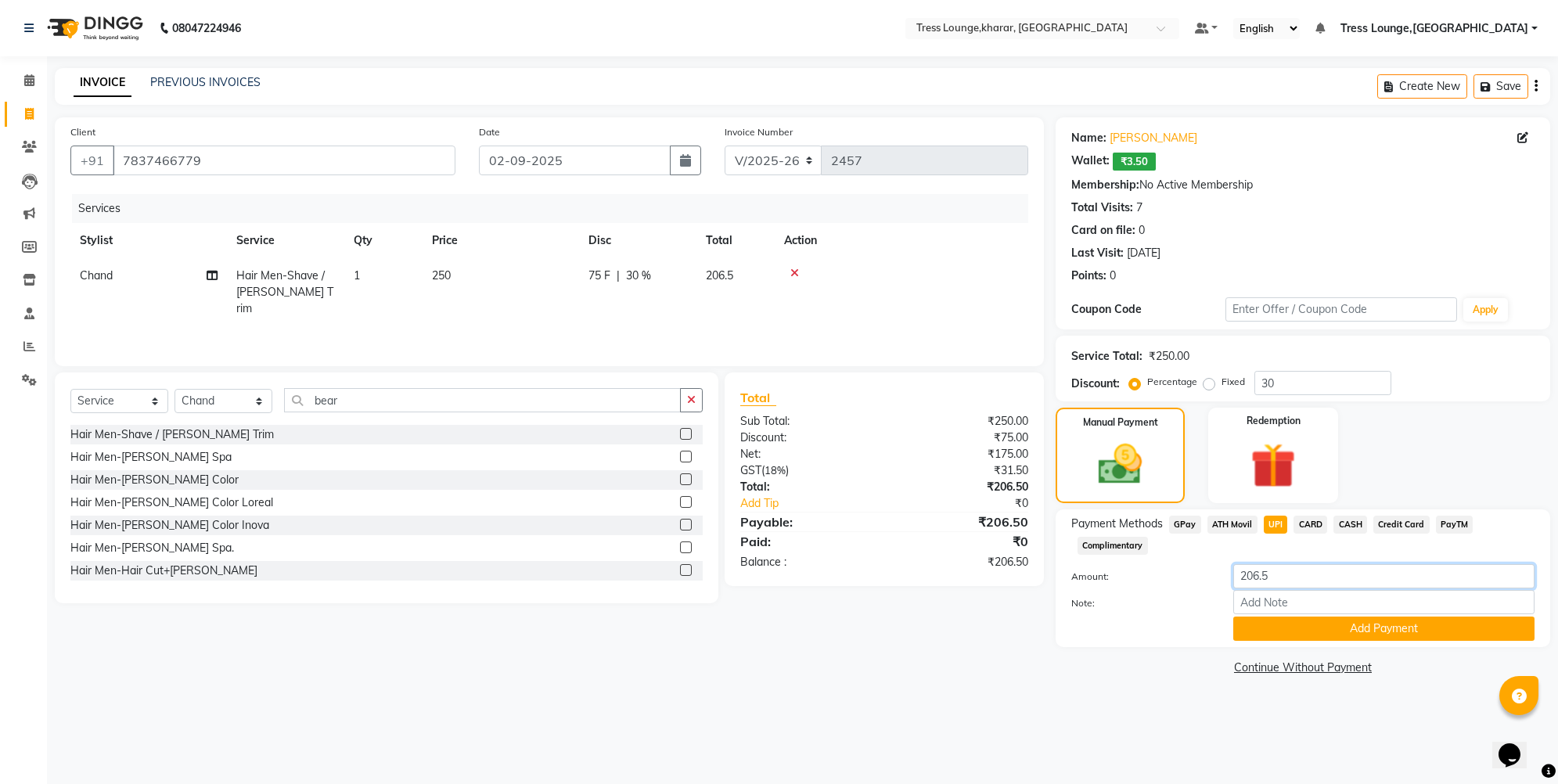
drag, startPoint x: 1275, startPoint y: 571, endPoint x: 1256, endPoint y: 570, distance: 19.0
click at [1256, 570] on input "206.5" at bounding box center [1383, 575] width 301 height 24
type input "207"
click at [1265, 625] on button "Add Payment" at bounding box center [1383, 628] width 301 height 24
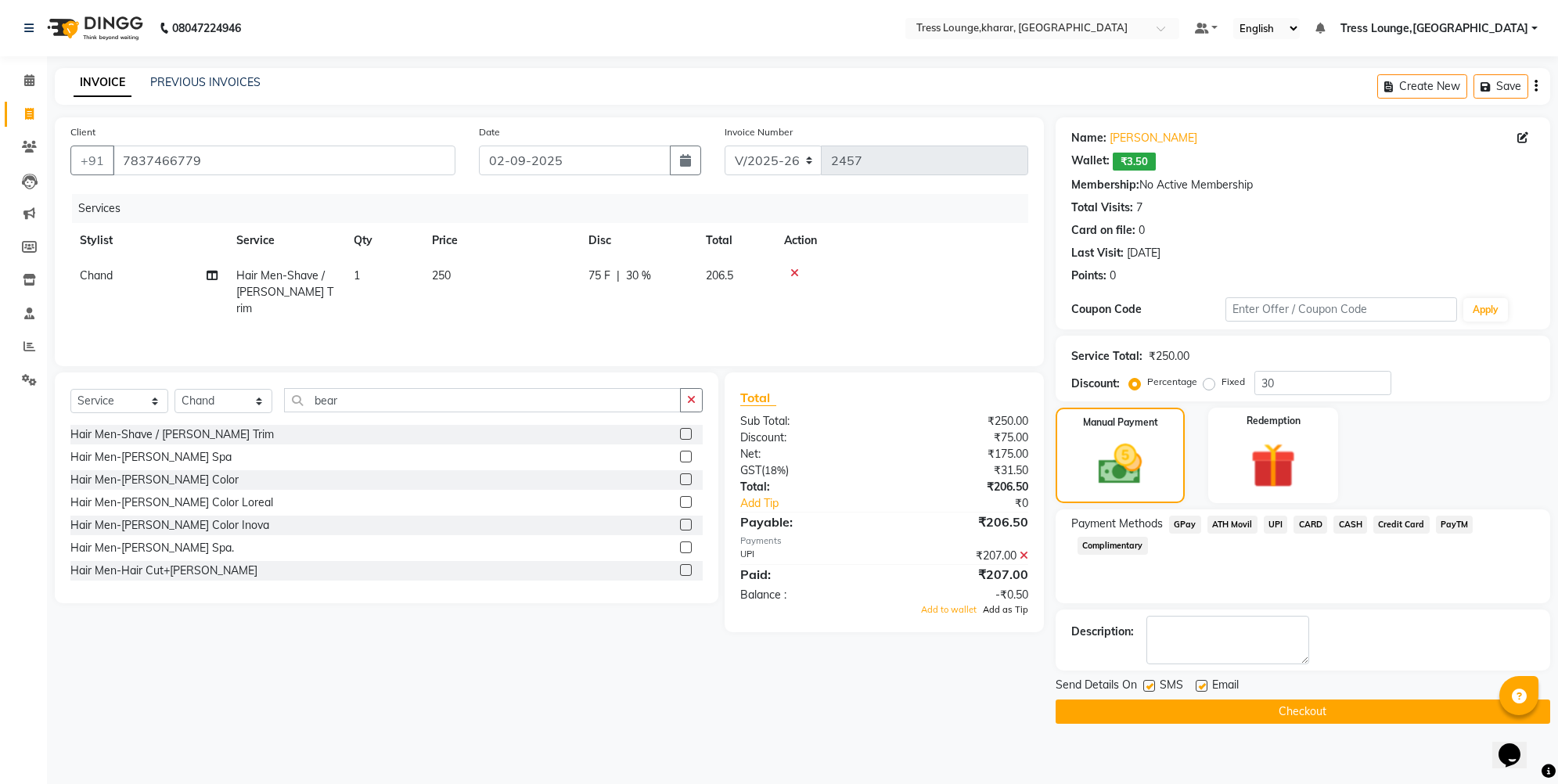
click at [1018, 610] on span "Add as Tip" at bounding box center [1006, 608] width 46 height 11
click at [1150, 683] on label at bounding box center [1149, 686] width 12 height 12
click at [1150, 683] on input "checkbox" at bounding box center [1148, 686] width 10 height 10
checkbox input "false"
click at [1166, 712] on button "Checkout" at bounding box center [1302, 711] width 495 height 24
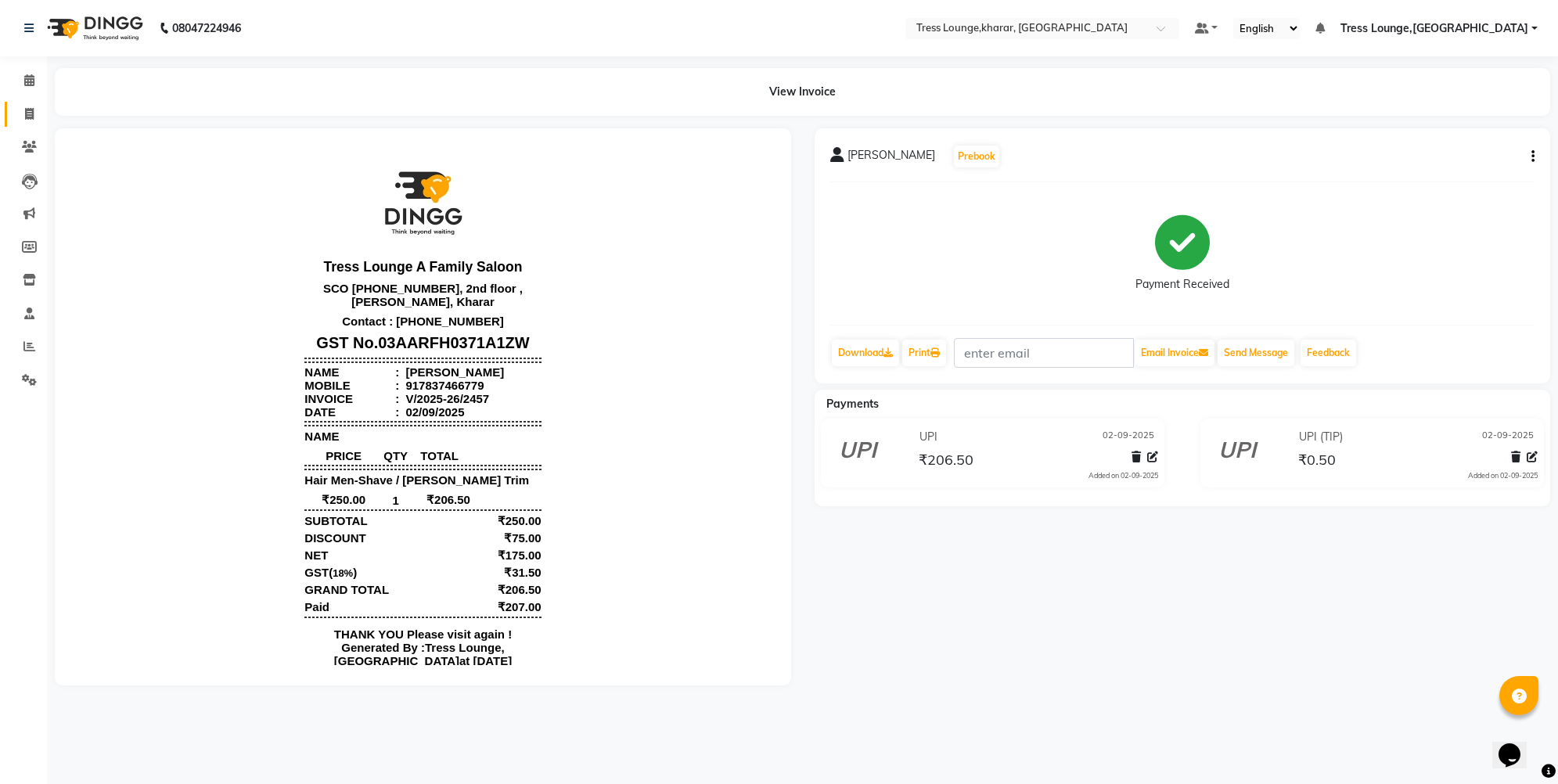
click at [15, 112] on link "Invoice" at bounding box center [23, 114] width 38 height 25
select select "service"
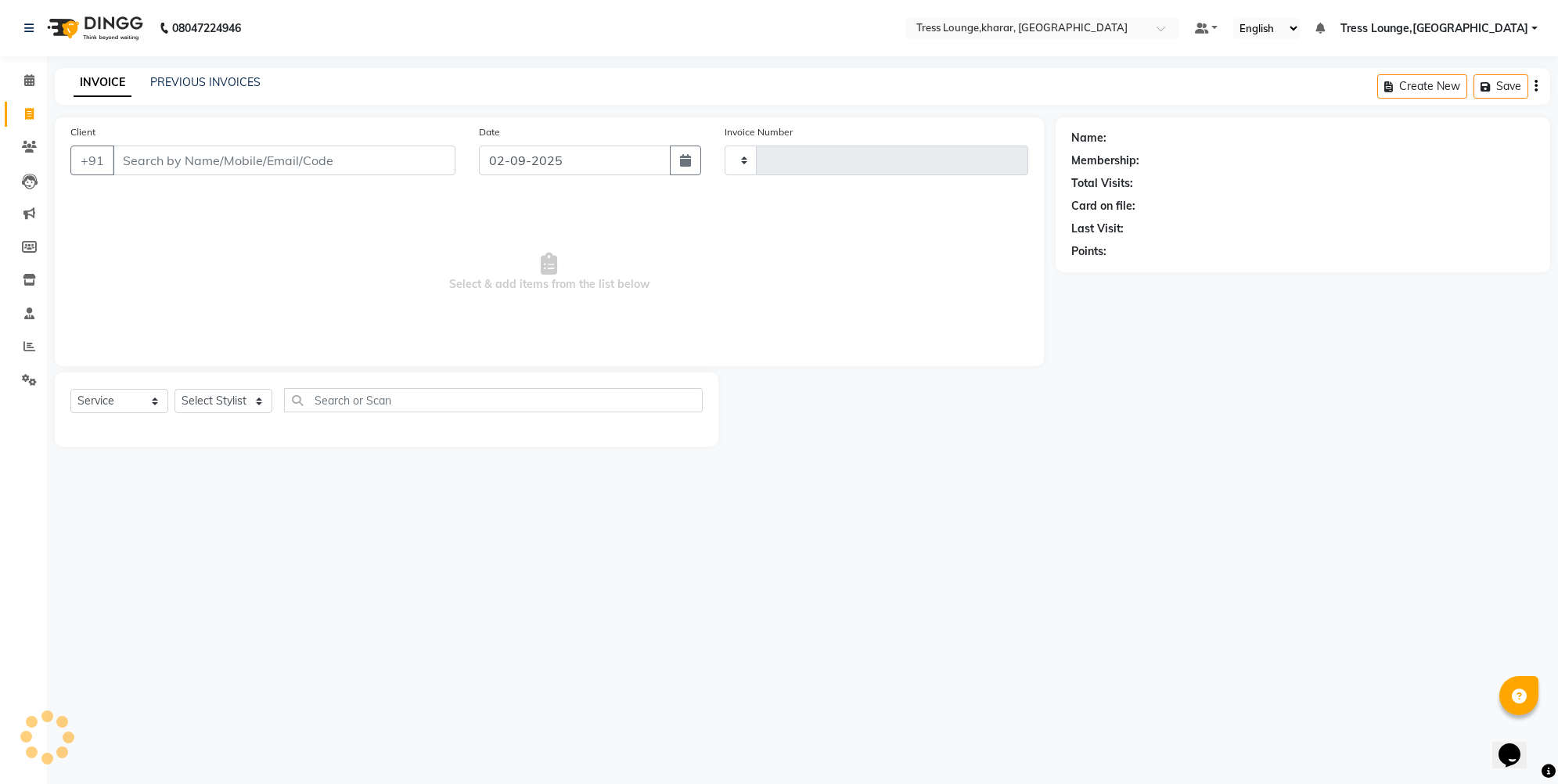
type input "2458"
select select "7078"
click at [685, 164] on icon "button" at bounding box center [685, 160] width 11 height 13
select select "9"
select select "2025"
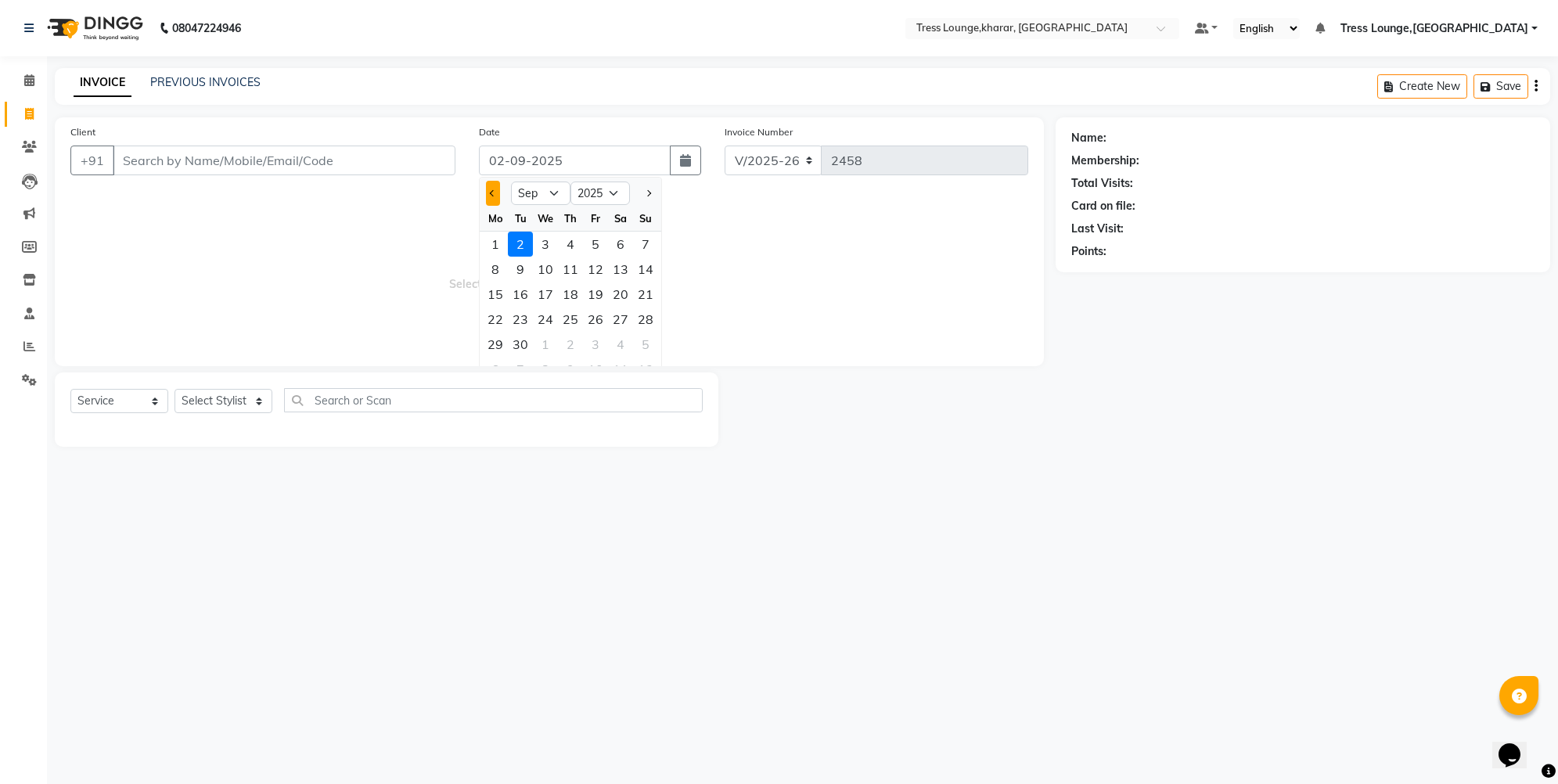
click at [492, 189] on button "Previous month" at bounding box center [493, 193] width 14 height 25
select select "8"
click at [345, 261] on span "Select & add items from the list below" at bounding box center [549, 272] width 958 height 156
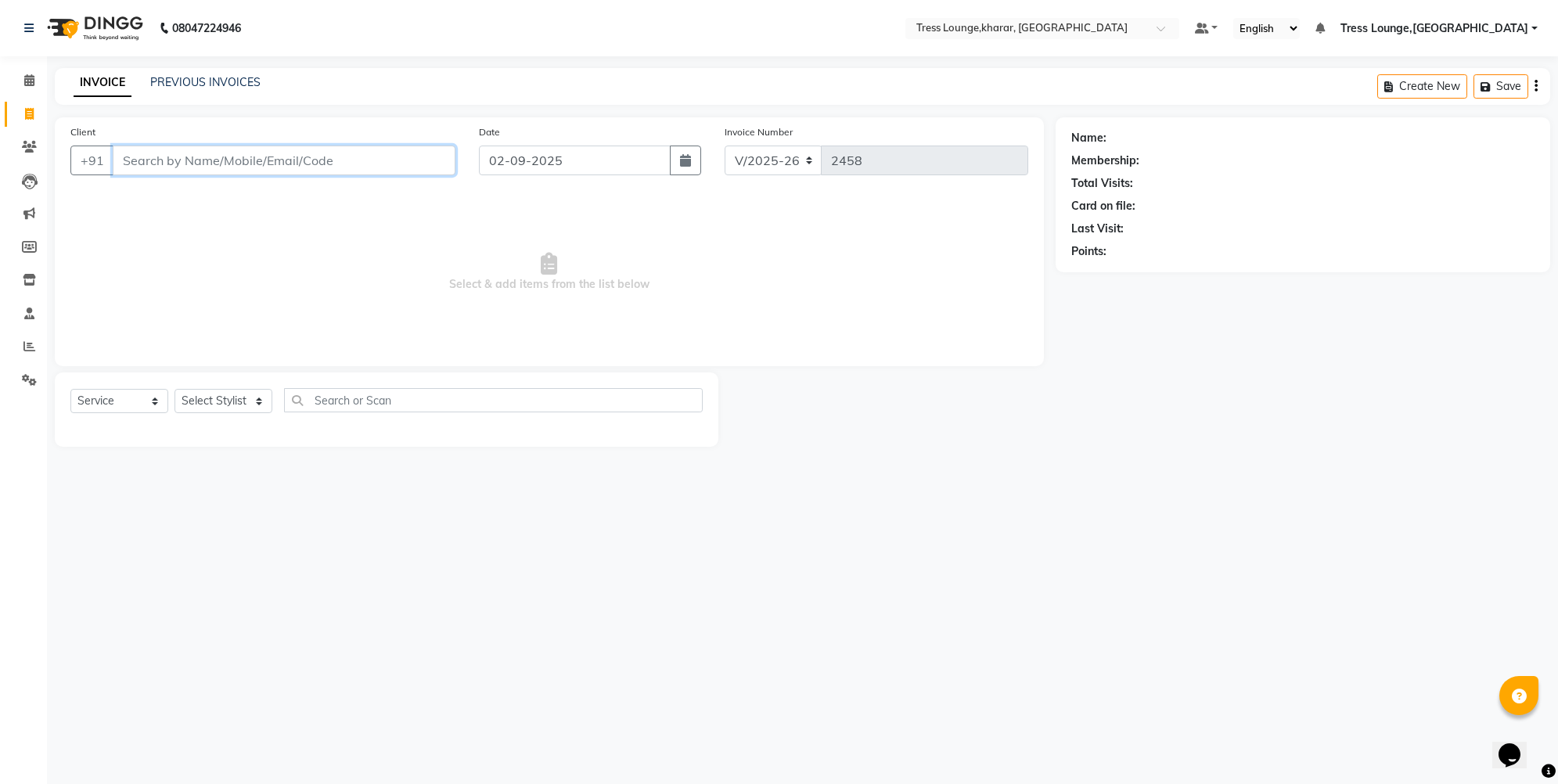
click at [278, 160] on input "Client" at bounding box center [284, 160] width 342 height 29
click at [194, 75] on link "PREVIOUS INVOICES" at bounding box center [205, 82] width 110 height 14
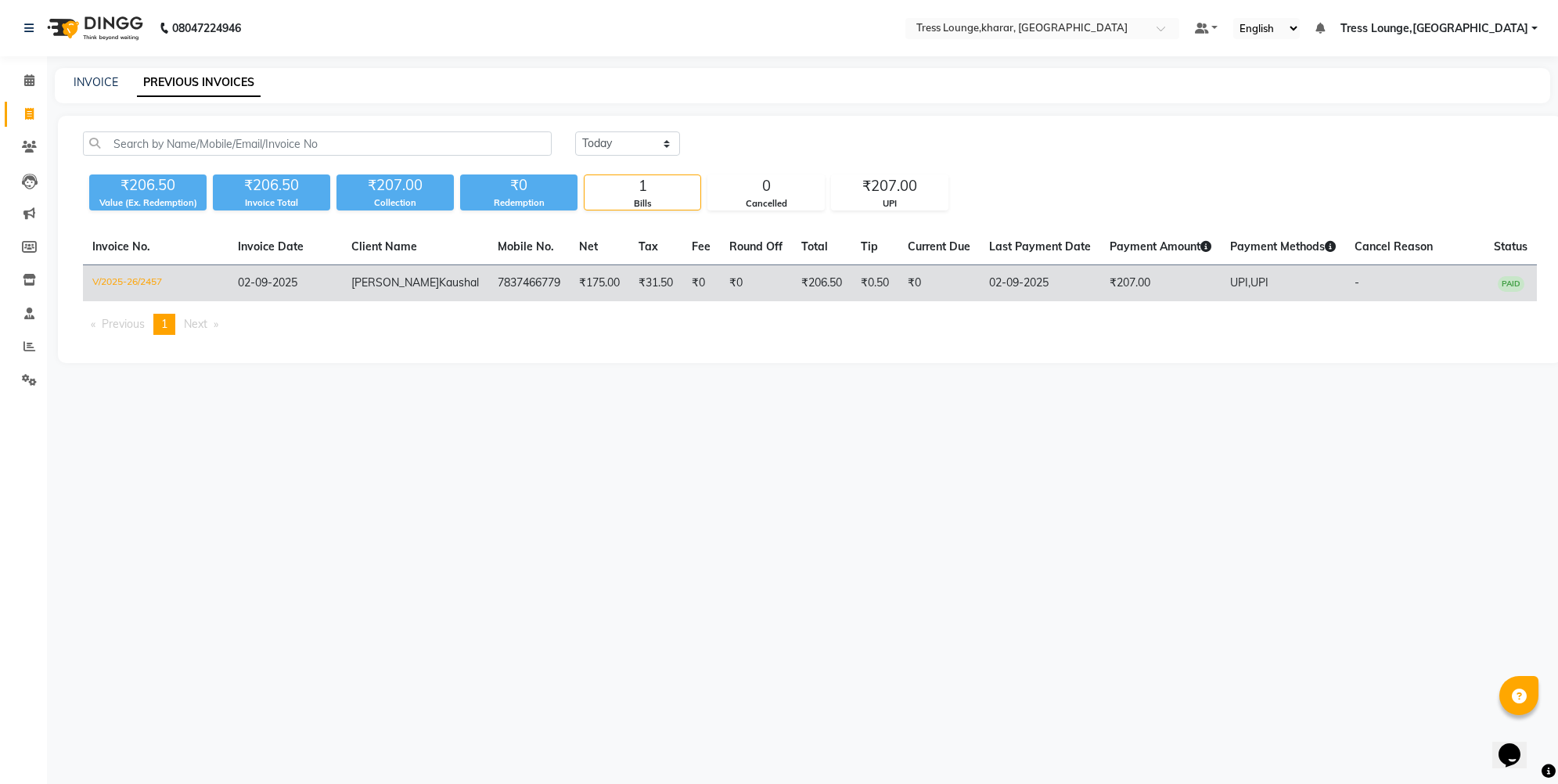
click at [489, 291] on td "7837466779" at bounding box center [529, 284] width 81 height 37
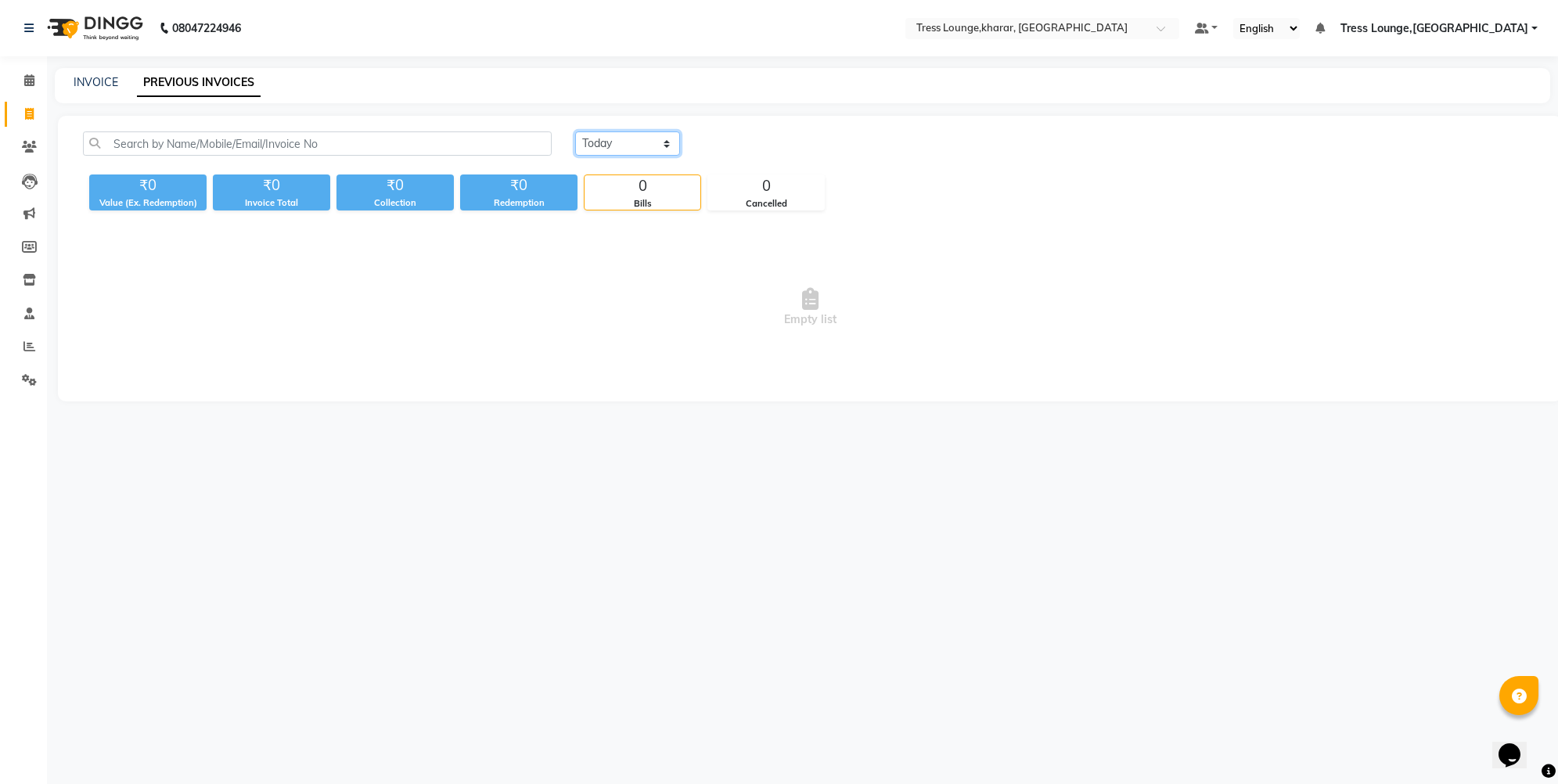
select select "today"
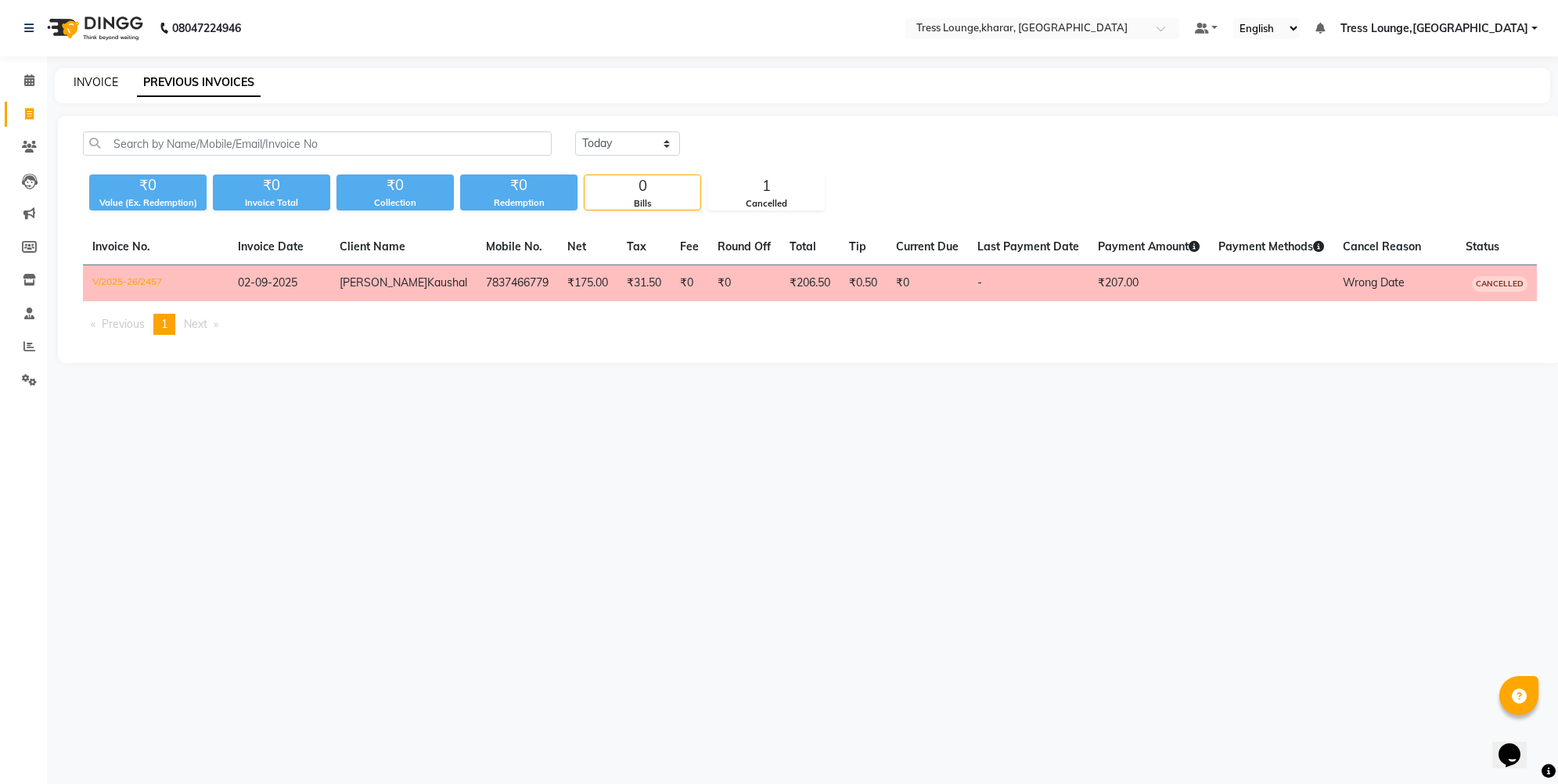
click at [105, 78] on link "INVOICE" at bounding box center [96, 82] width 45 height 14
select select "service"
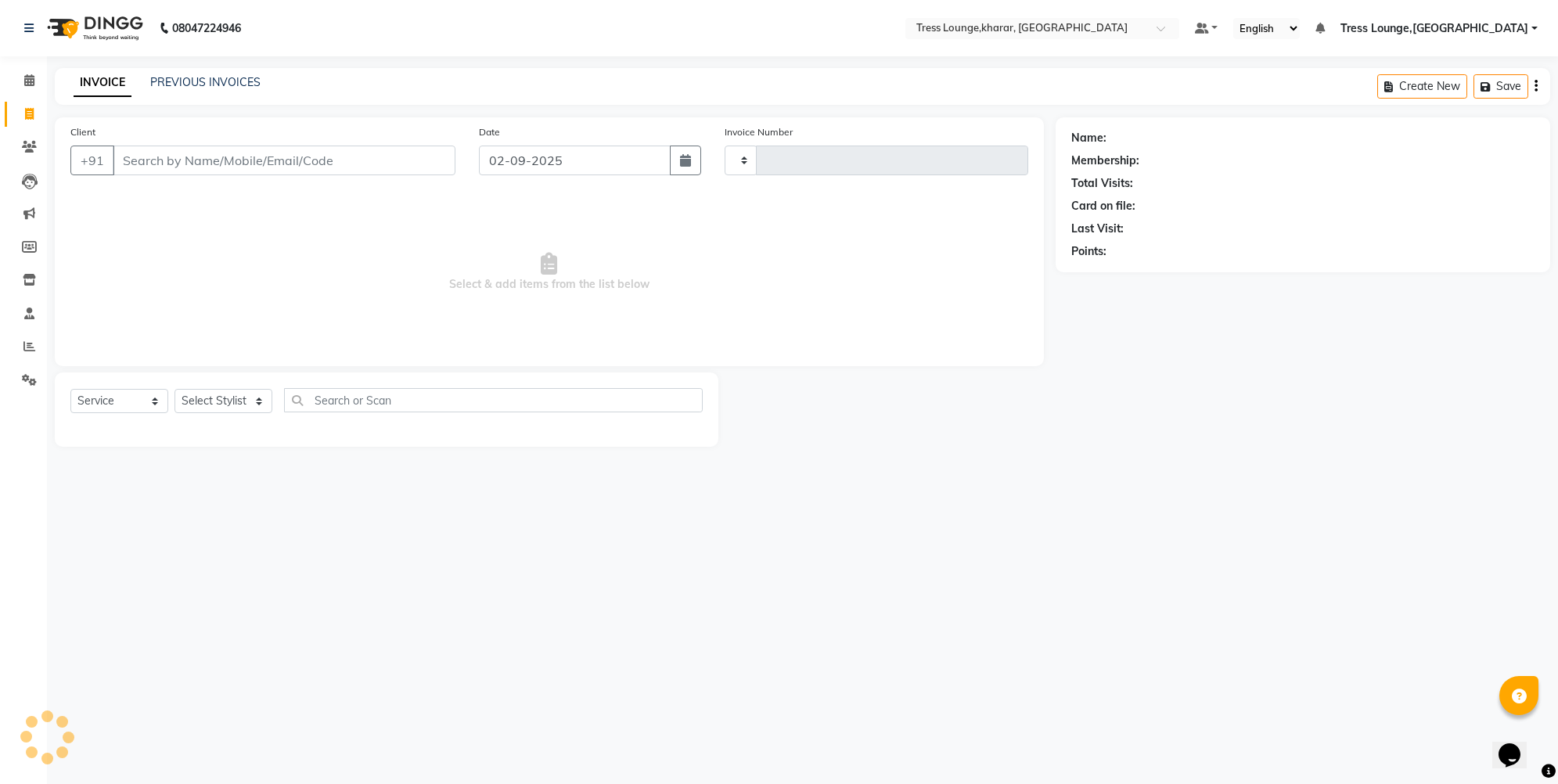
type input "2458"
select select "7078"
click at [189, 161] on input "Client" at bounding box center [284, 160] width 342 height 29
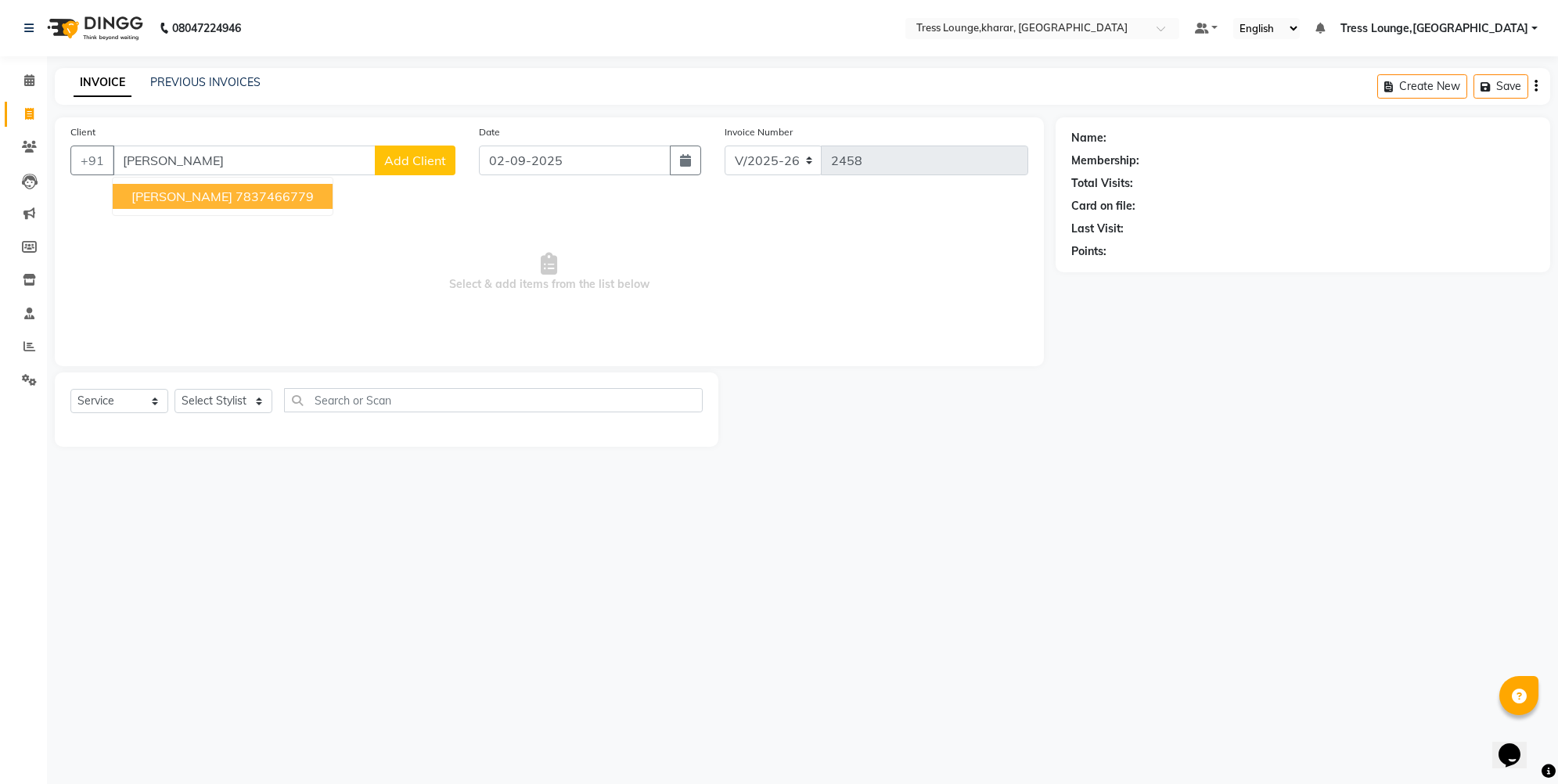
click at [163, 191] on span "Rishav Kaushal" at bounding box center [181, 196] width 100 height 16
type input "7837466779"
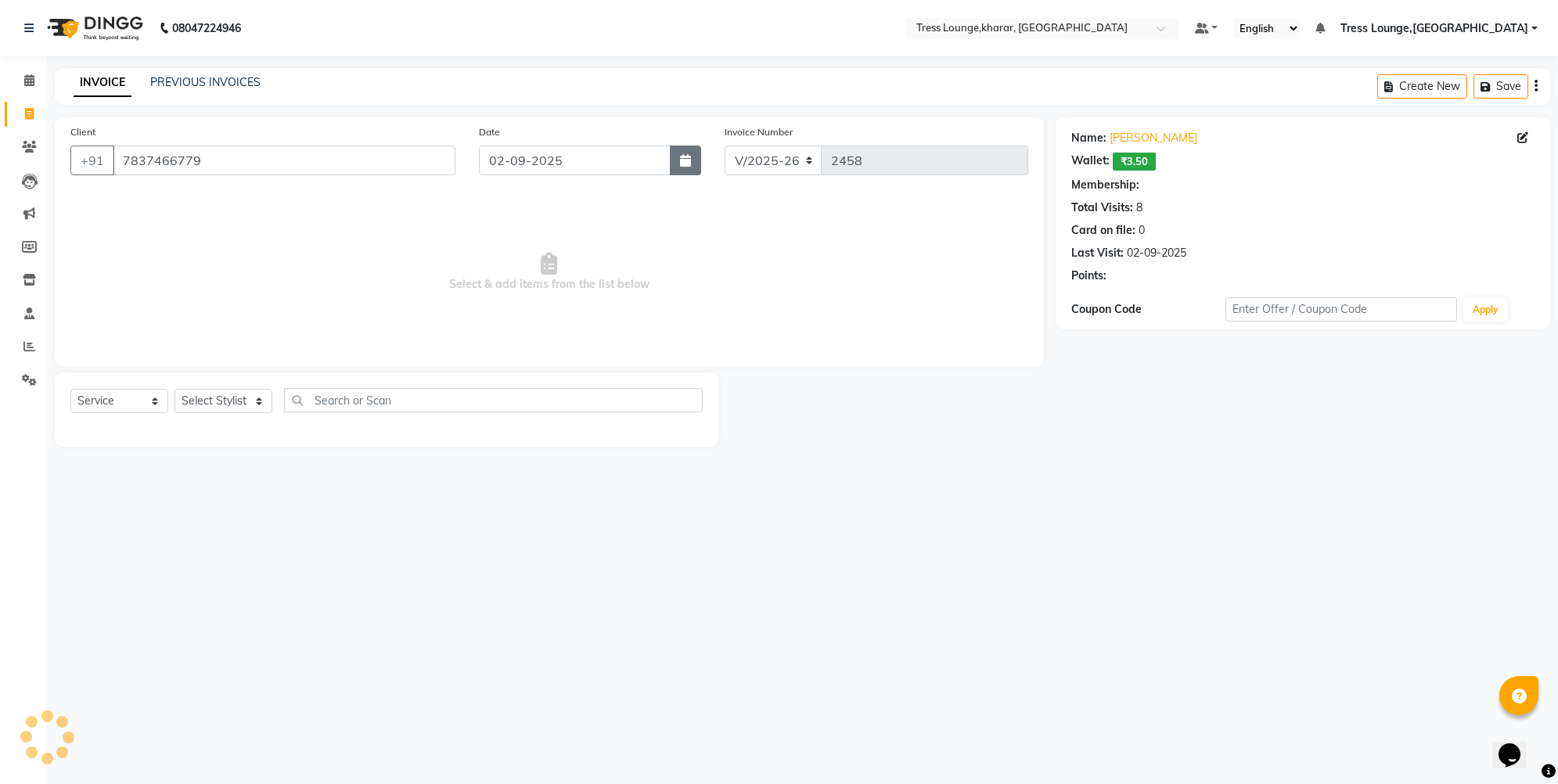
click at [681, 157] on icon "button" at bounding box center [685, 160] width 11 height 13
select select "9"
select select "2025"
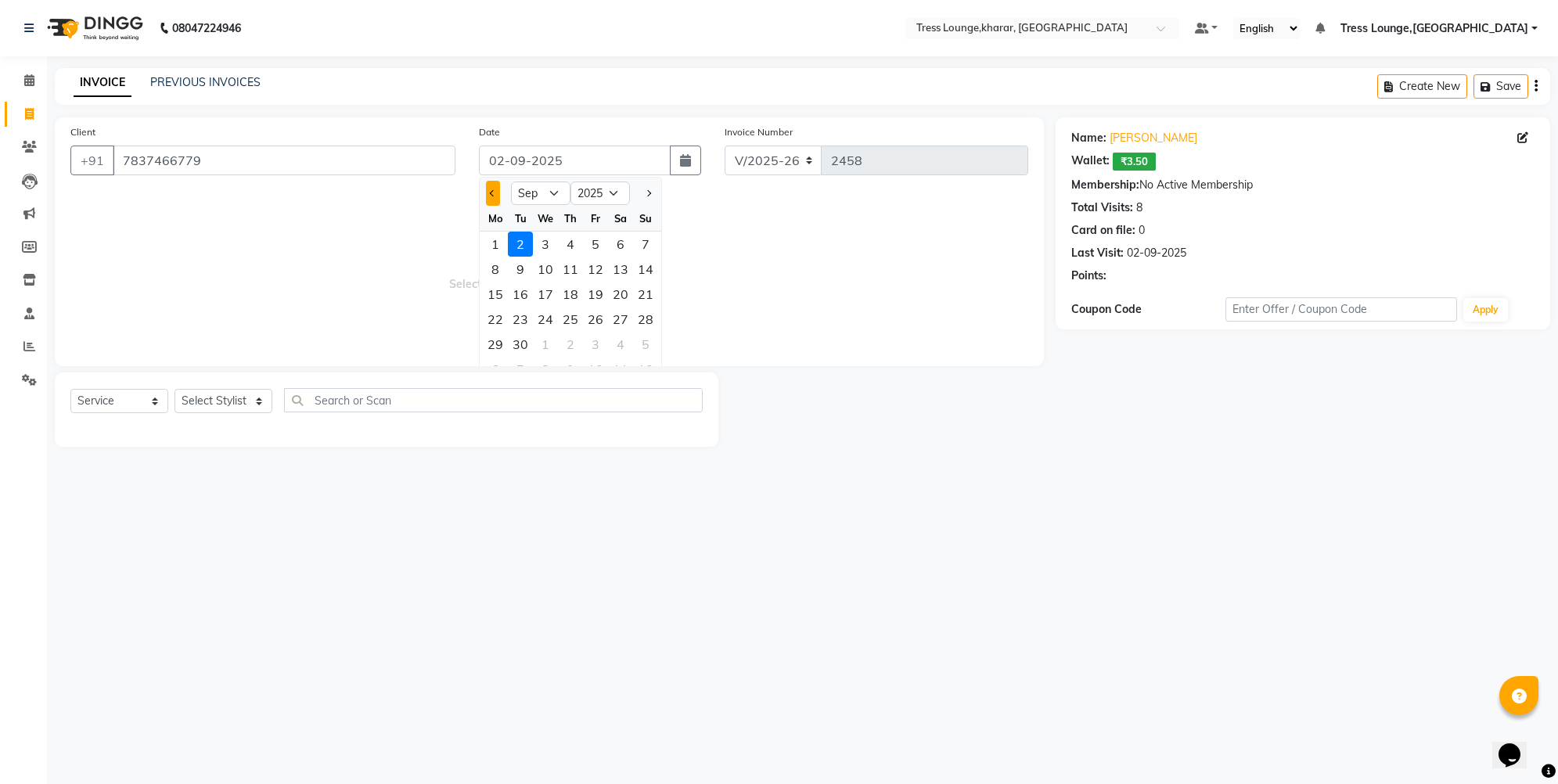
click at [489, 188] on button "Previous month" at bounding box center [493, 193] width 14 height 25
select select "8"
click at [542, 293] on div "13" at bounding box center [545, 294] width 25 height 25
type input "13-08-2025"
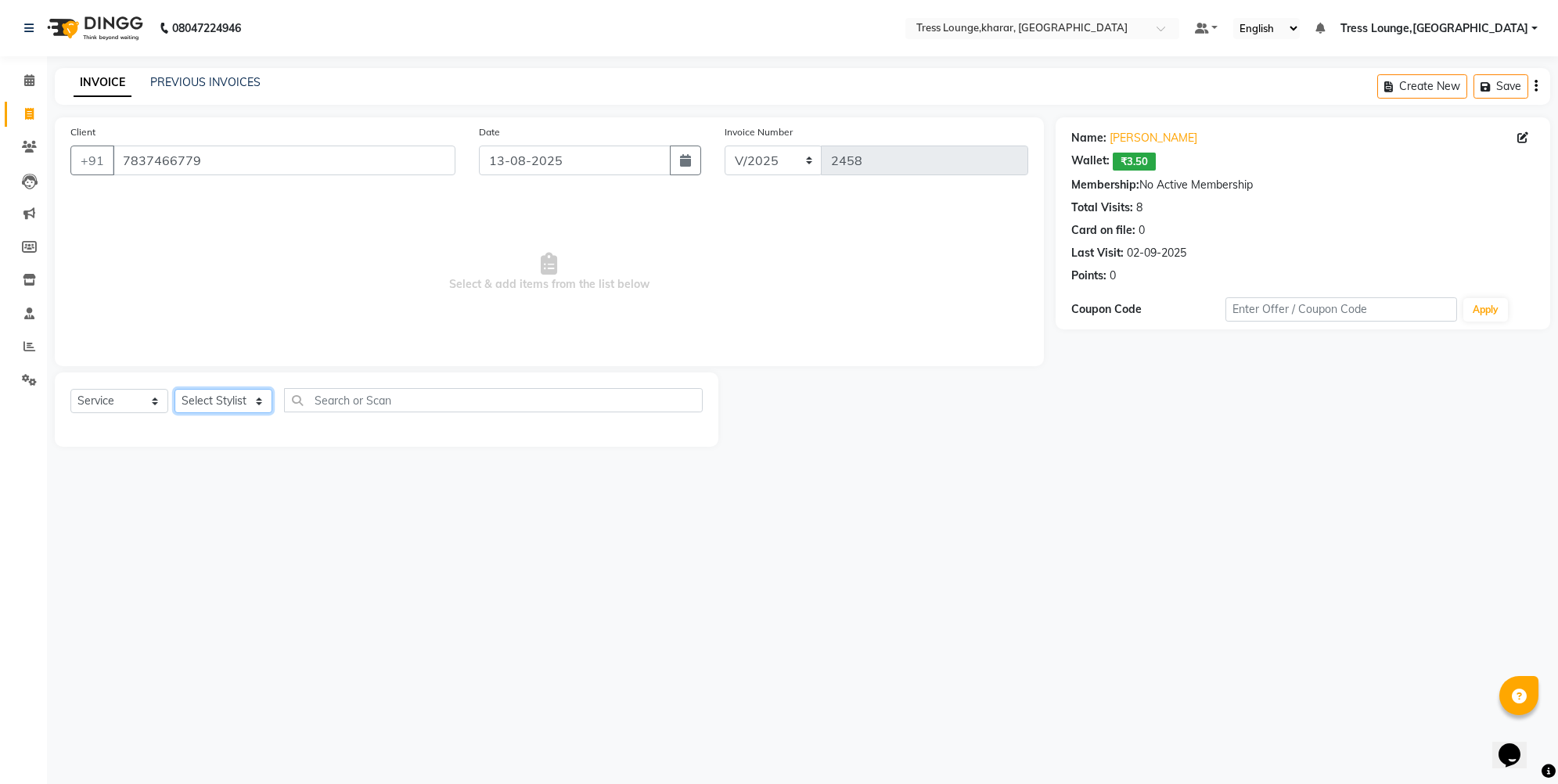
select select "59385"
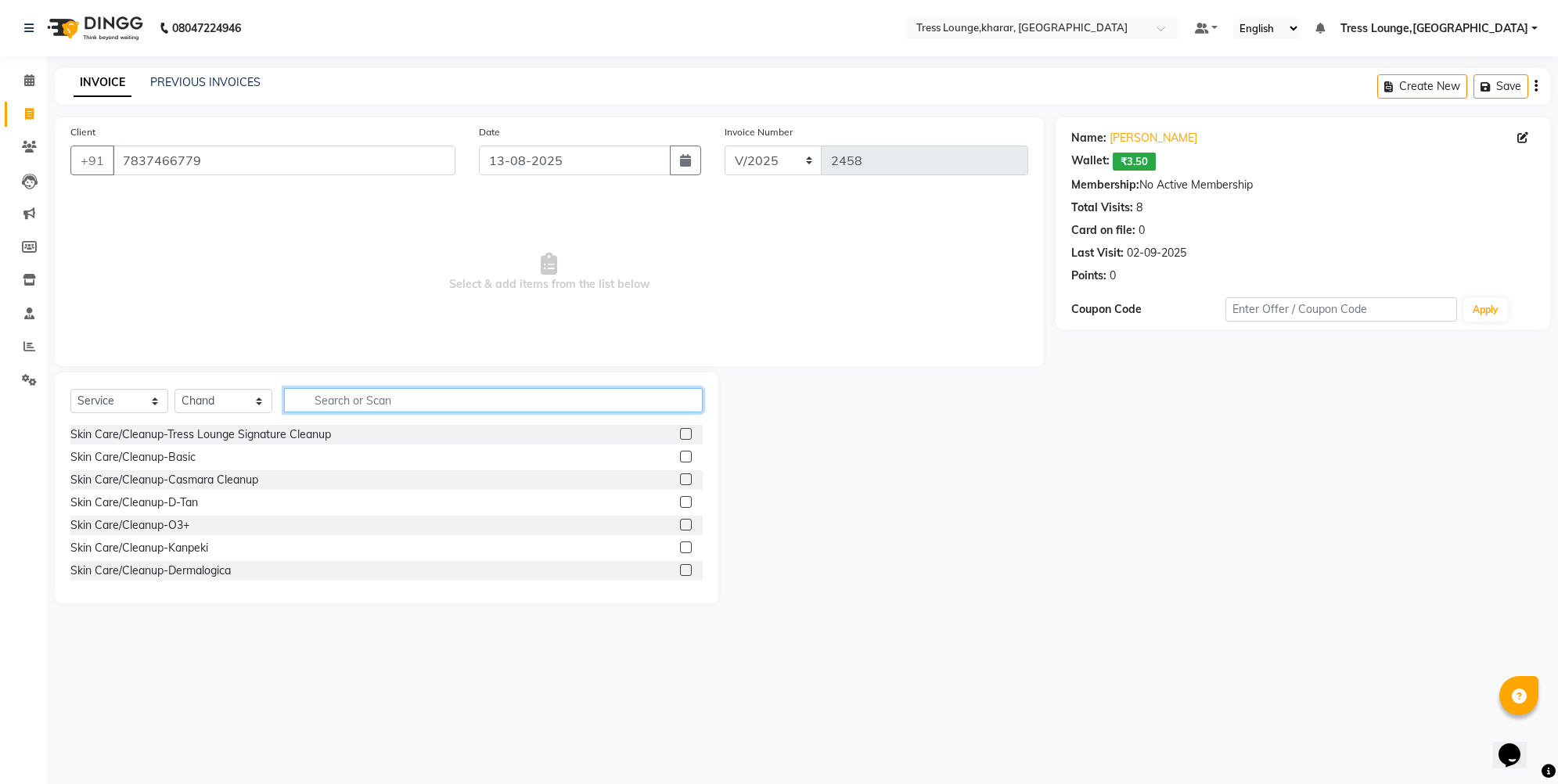
click at [407, 392] on input "text" at bounding box center [493, 400] width 419 height 24
type input "bea"
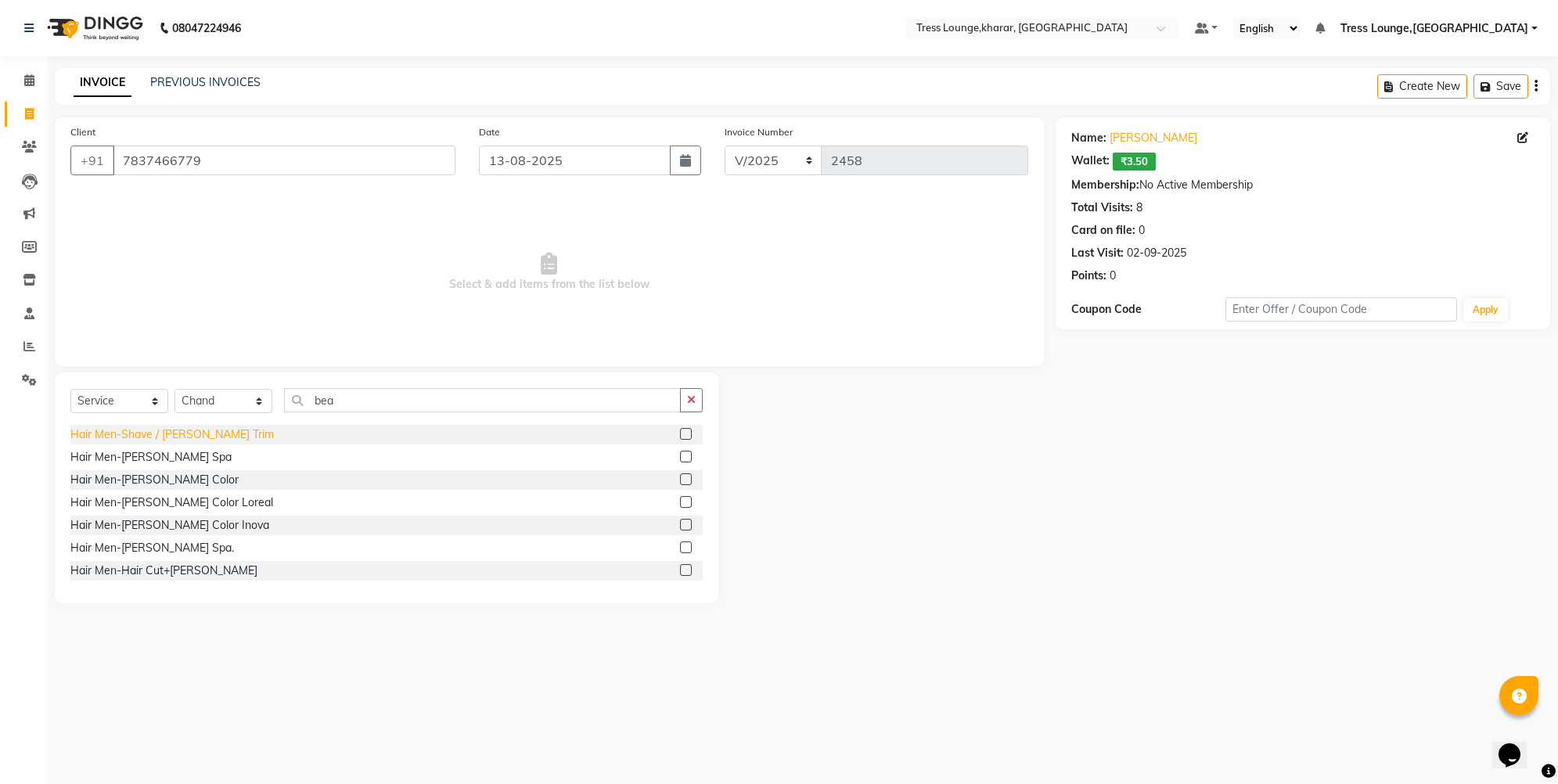
click at [175, 434] on div "Hair Men-Shave / Beard Trim" at bounding box center [172, 434] width 204 height 17
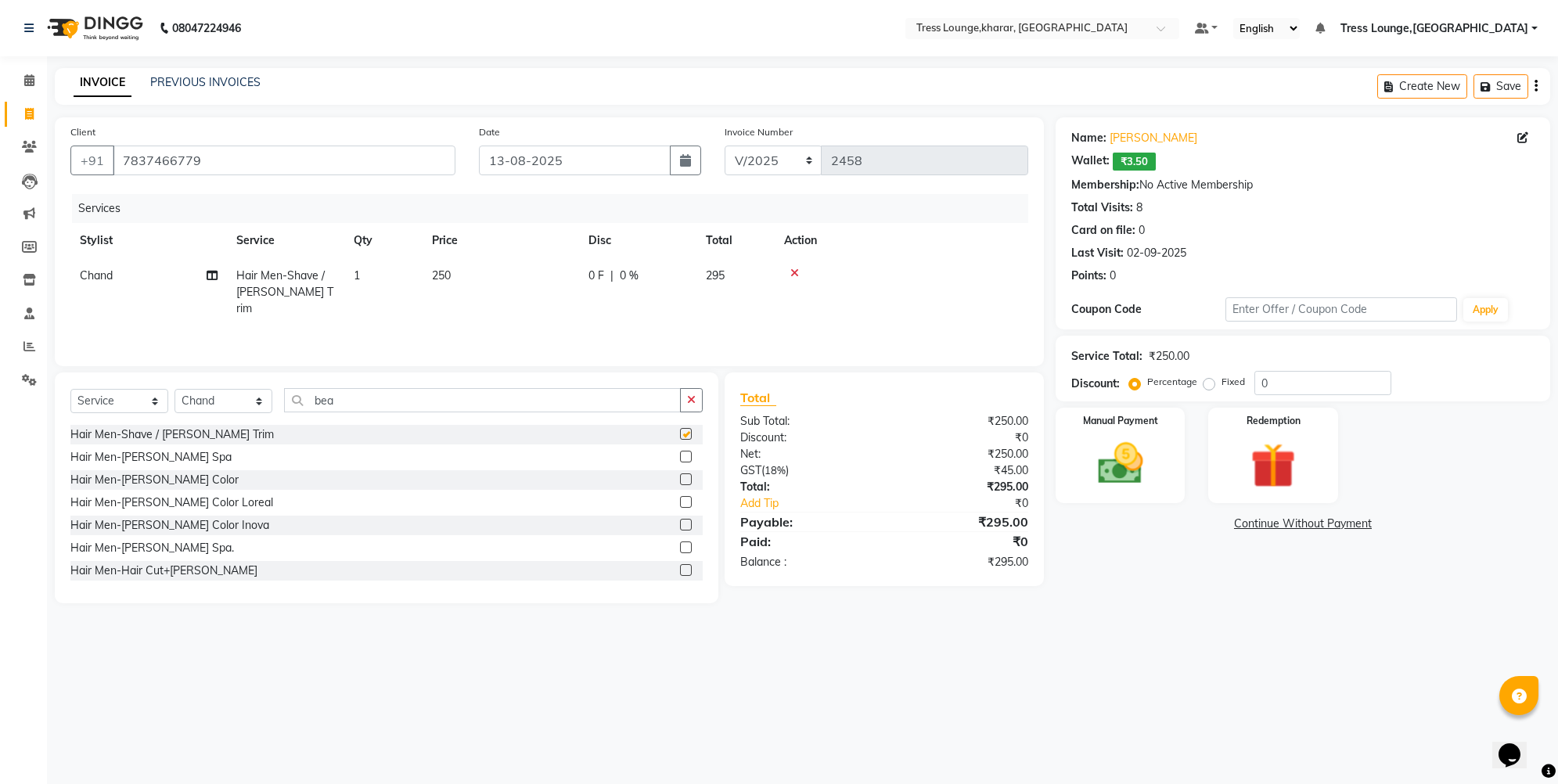
checkbox input "false"
click at [1258, 386] on input "0" at bounding box center [1323, 382] width 137 height 24
type input "30"
click at [1071, 461] on div "Manual Payment" at bounding box center [1121, 455] width 135 height 99
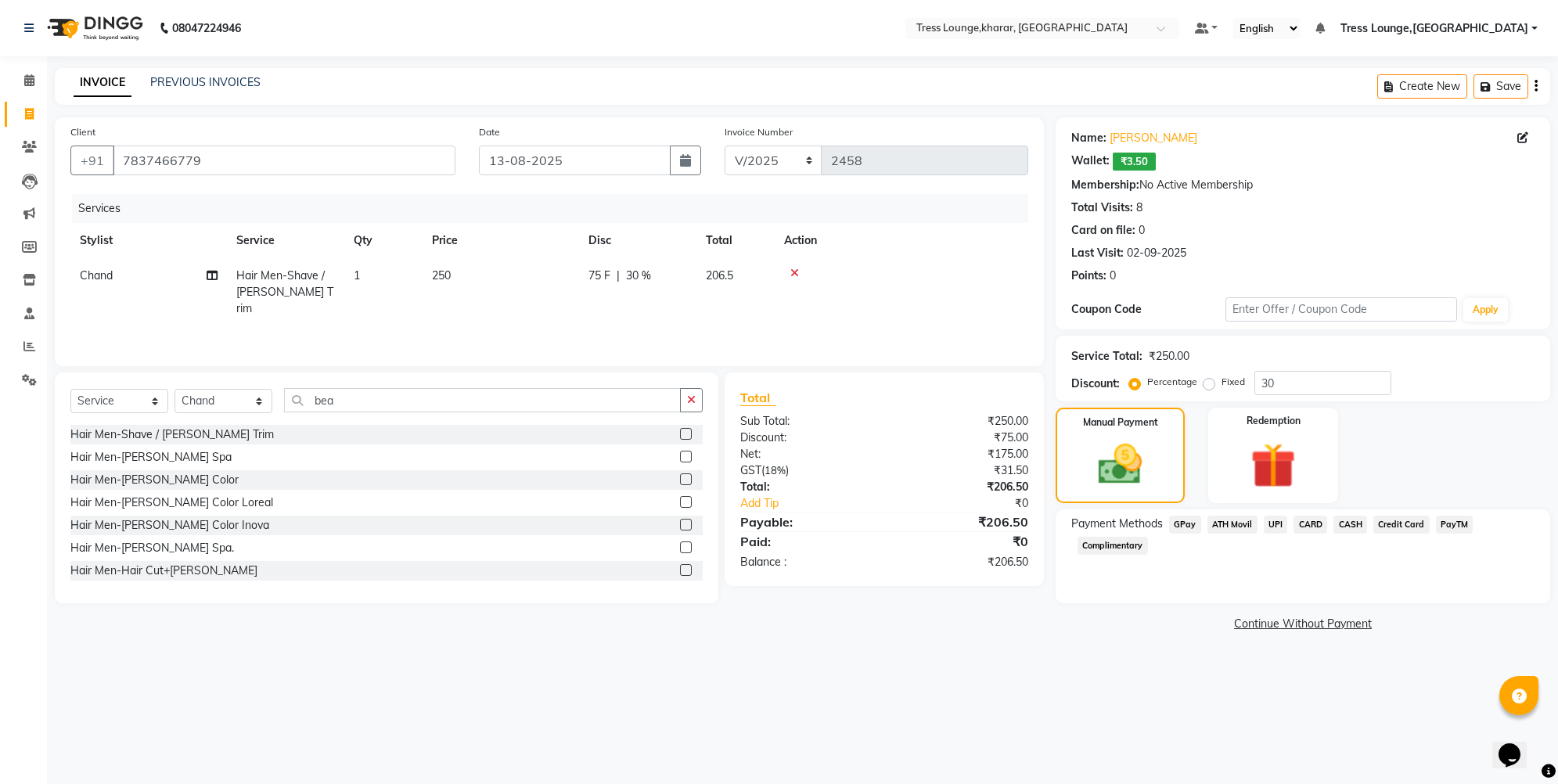
click at [1268, 524] on span "UPI" at bounding box center [1276, 525] width 24 height 18
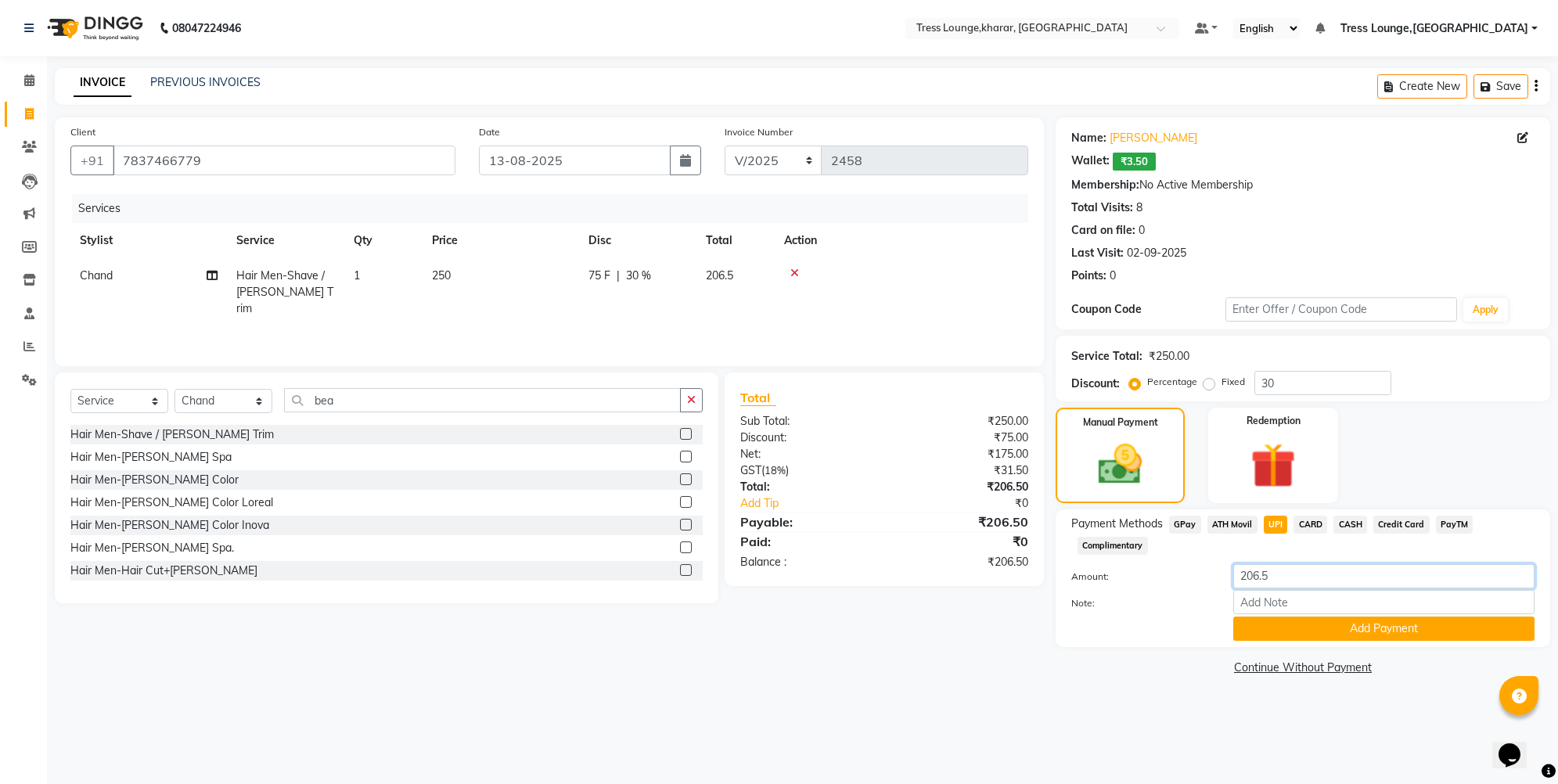
drag, startPoint x: 1271, startPoint y: 576, endPoint x: 1257, endPoint y: 573, distance: 14.3
click at [1257, 573] on input "206.5" at bounding box center [1383, 575] width 301 height 24
type input "207"
click at [1262, 624] on button "Add Payment" at bounding box center [1383, 628] width 301 height 24
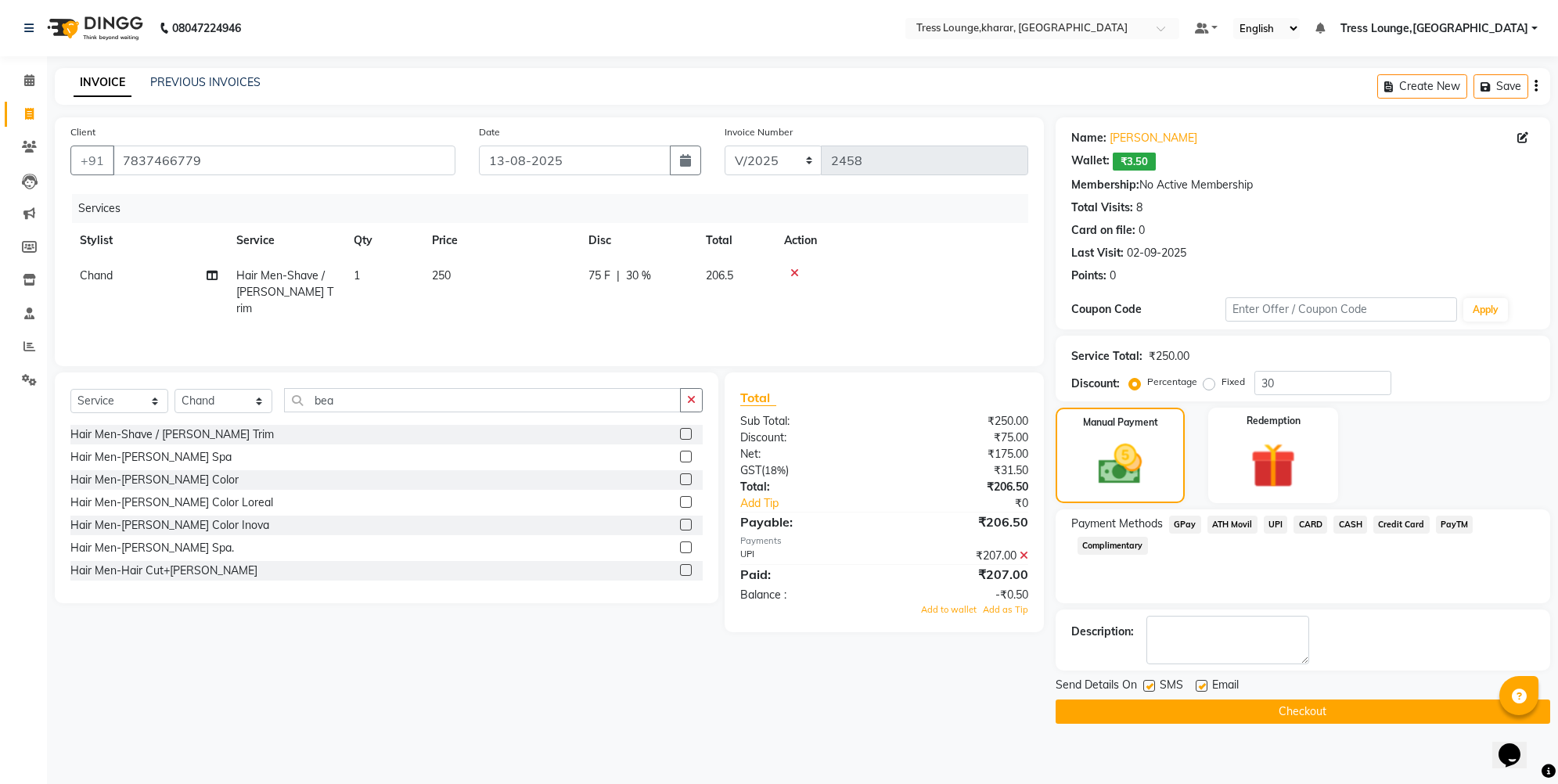
click at [1028, 607] on div "Add to wallet Add as Tip" at bounding box center [884, 610] width 311 height 14
click at [1016, 610] on span "Add as Tip" at bounding box center [1006, 608] width 46 height 11
click at [1151, 683] on label at bounding box center [1149, 686] width 12 height 12
click at [1151, 683] on input "checkbox" at bounding box center [1148, 686] width 10 height 10
checkbox input "false"
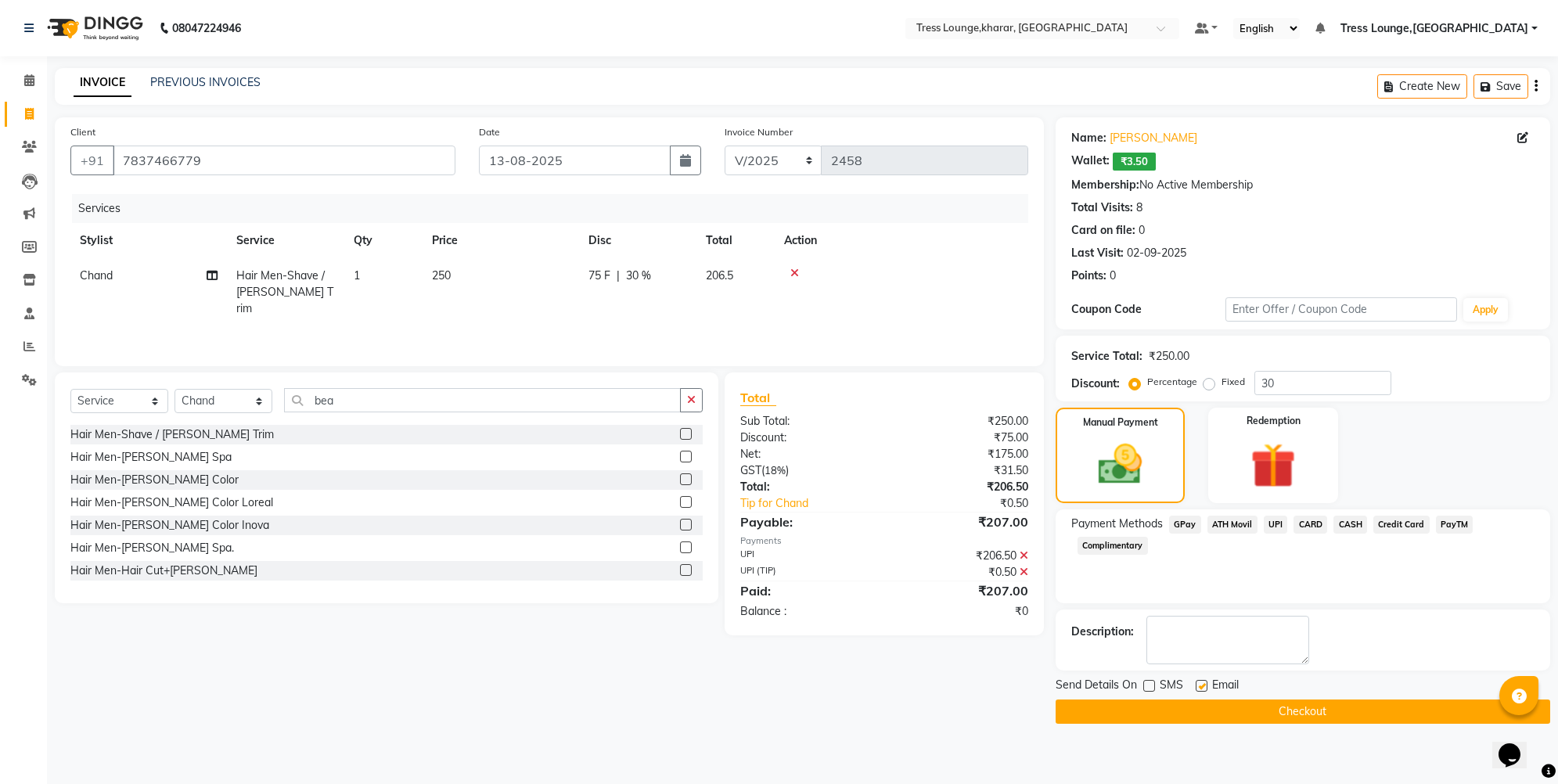
click at [1158, 709] on button "Checkout" at bounding box center [1302, 711] width 495 height 24
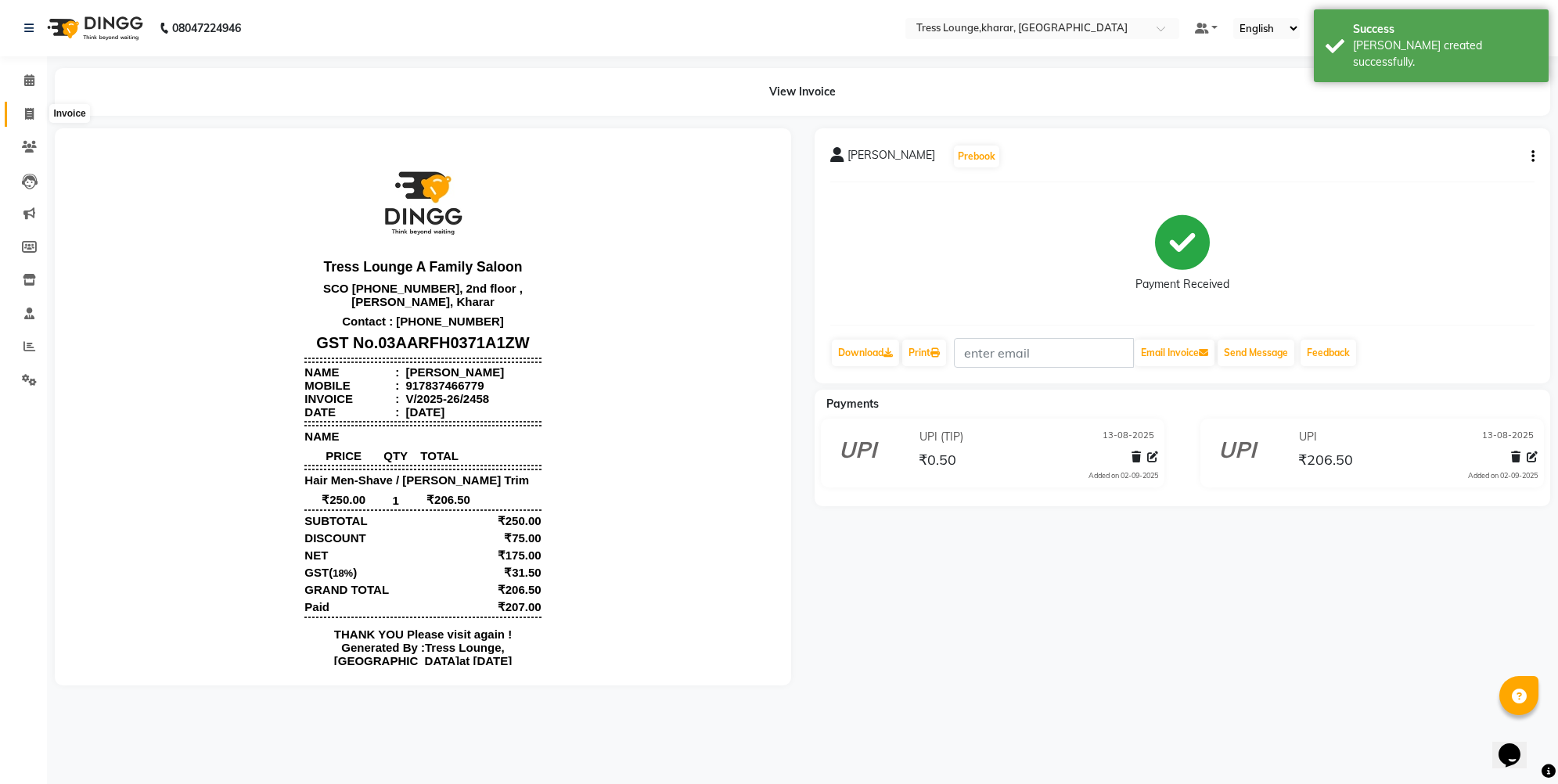
click at [28, 112] on icon at bounding box center [29, 114] width 9 height 12
select select "service"
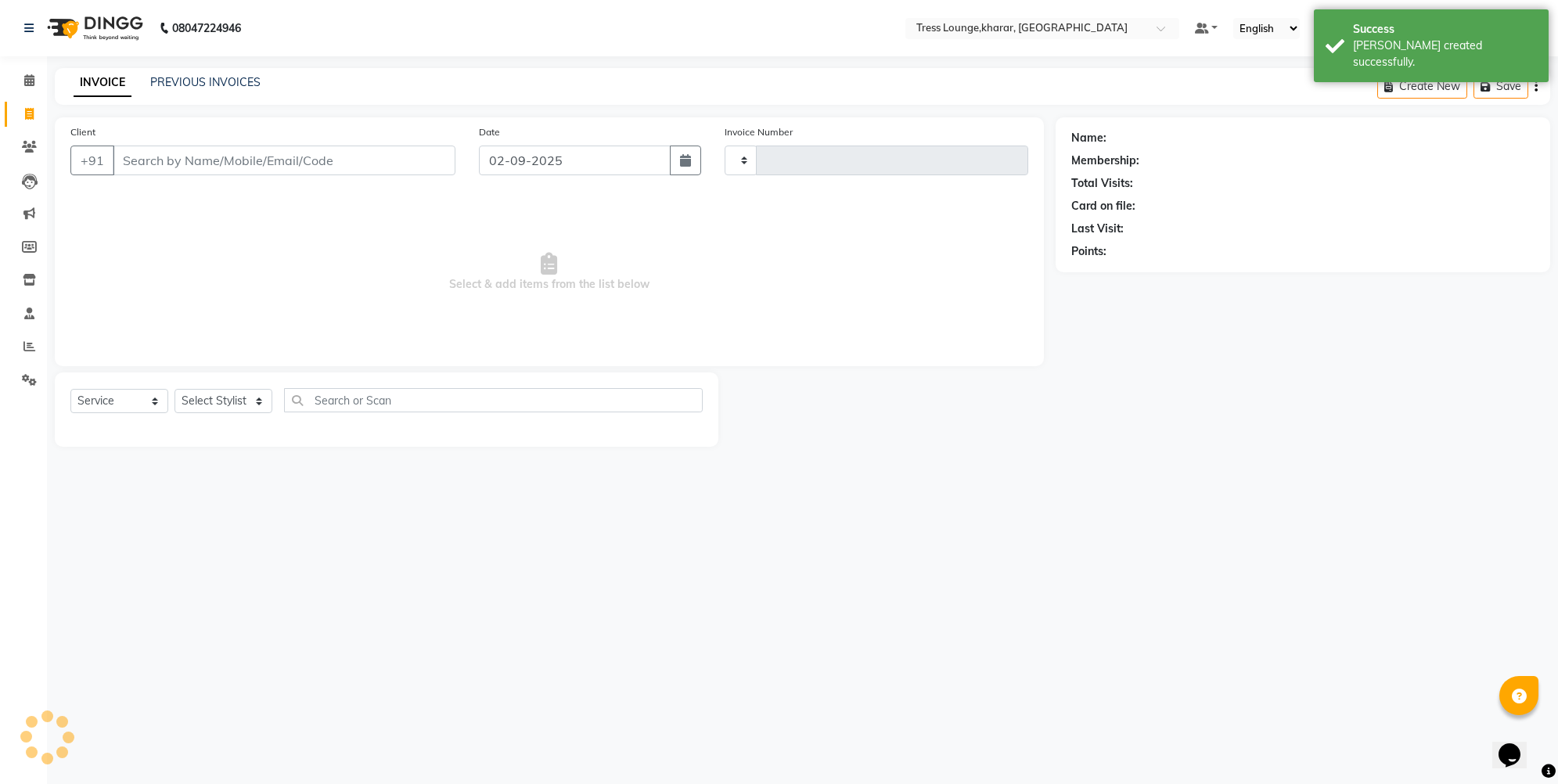
type input "2459"
select select "7078"
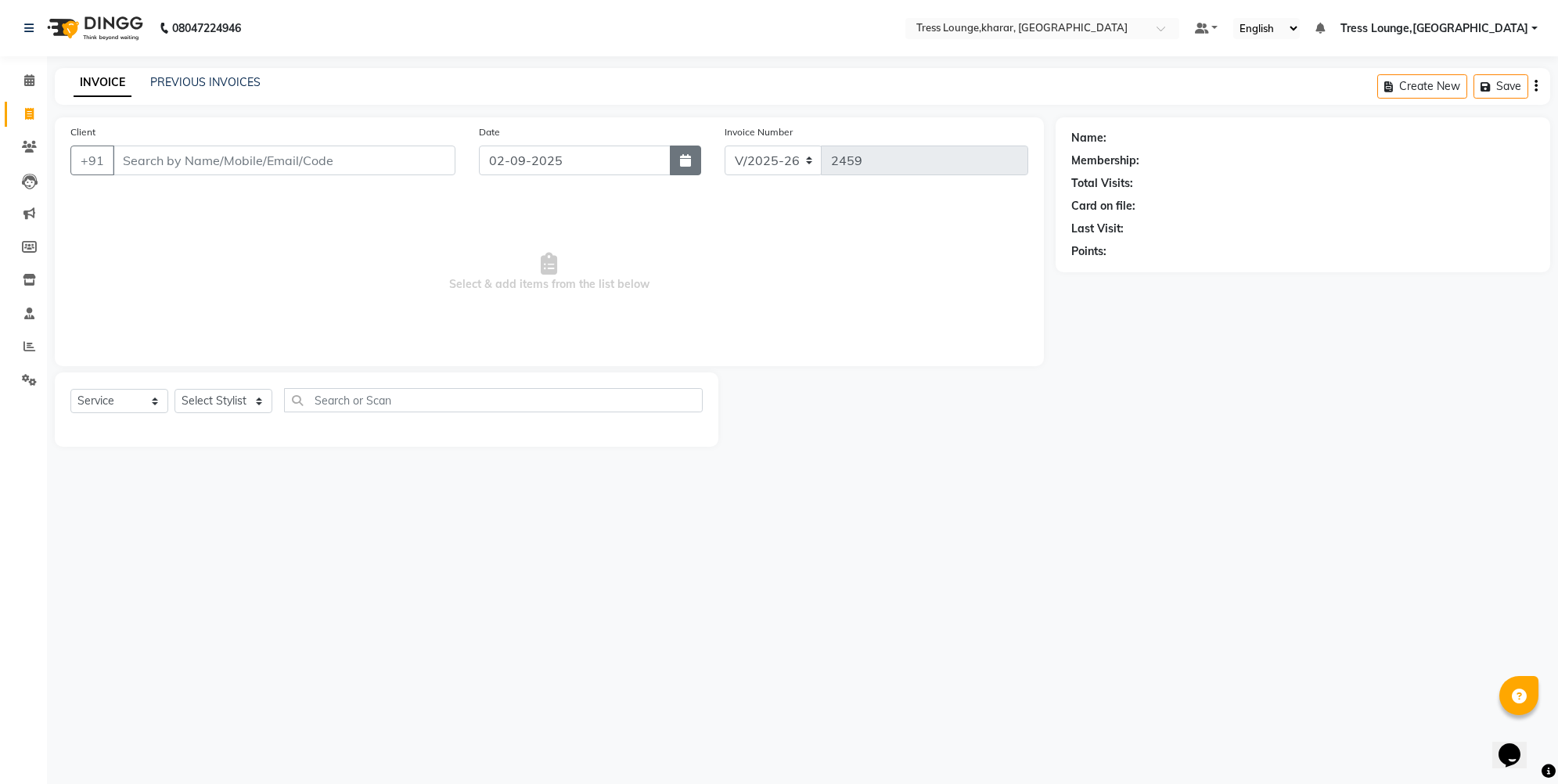
click at [691, 160] on button "button" at bounding box center [686, 160] width 31 height 29
select select "9"
select select "2025"
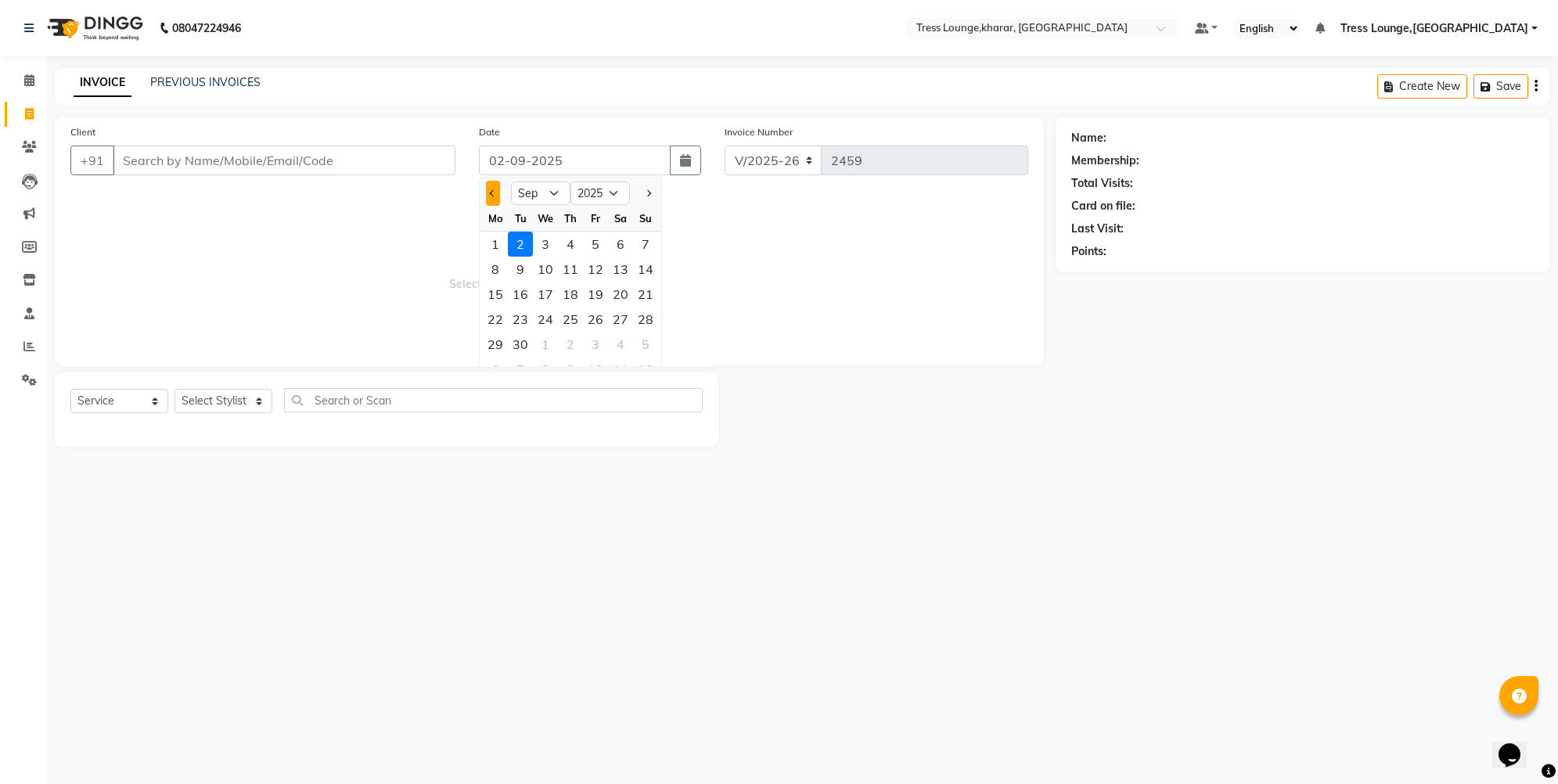
click at [489, 188] on button "Previous month" at bounding box center [493, 193] width 14 height 25
select select "8"
click at [567, 299] on div "14" at bounding box center [571, 294] width 25 height 25
type input "14-08-2025"
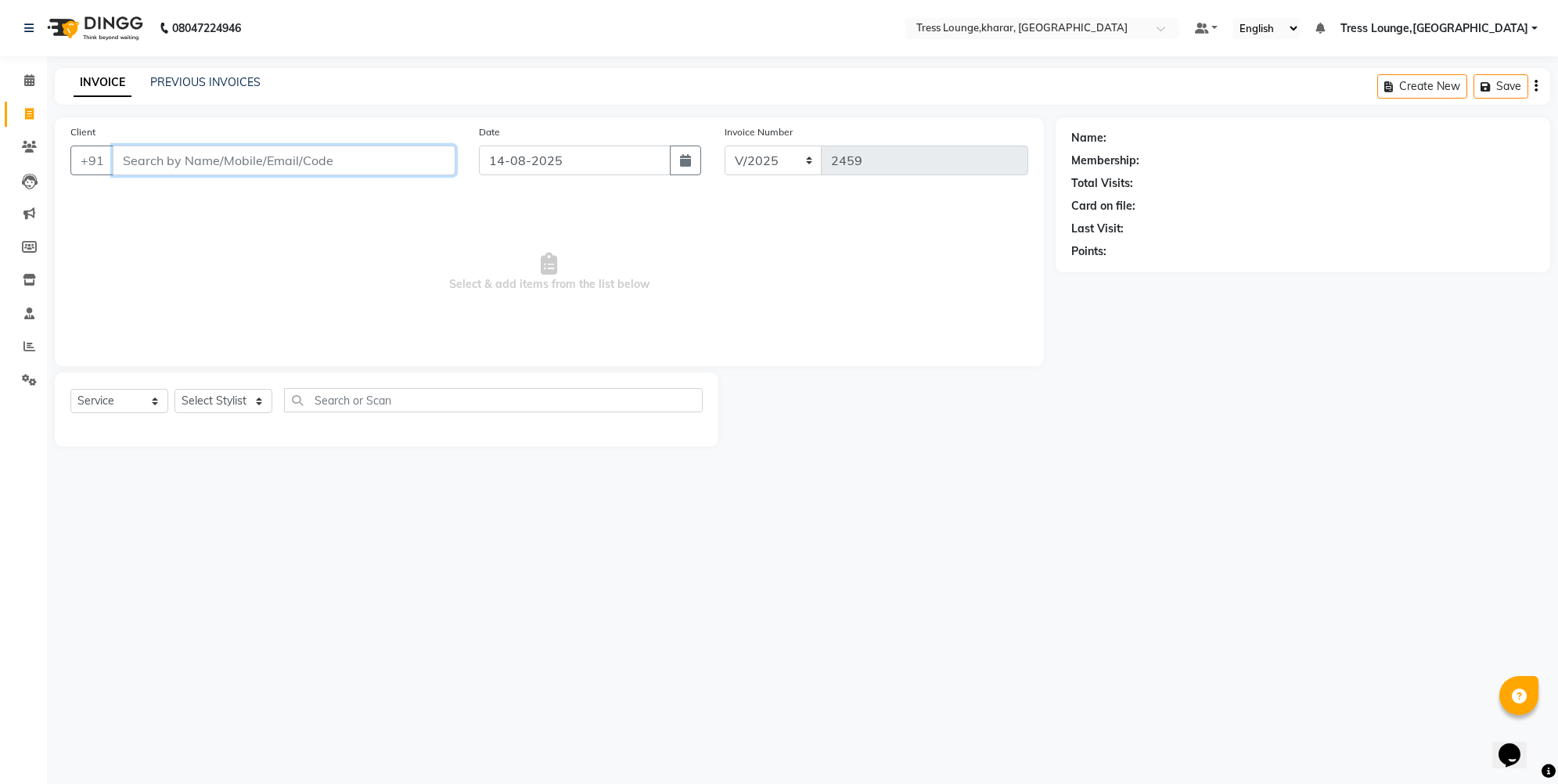
click at [165, 166] on input "Client" at bounding box center [284, 160] width 342 height 29
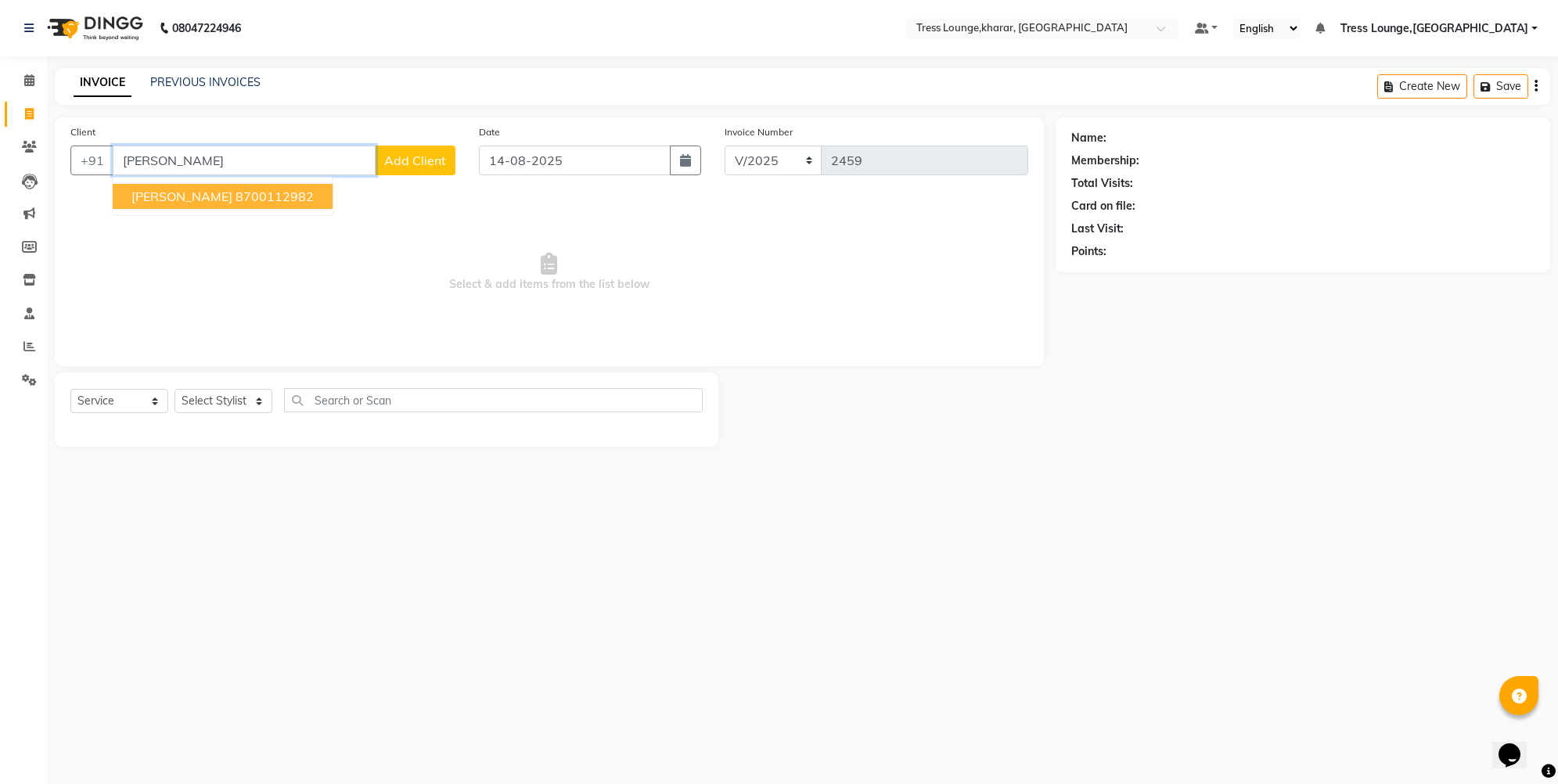
click at [118, 197] on button "Archita Nandi 8700112982" at bounding box center [222, 197] width 220 height 25
type input "8700112982"
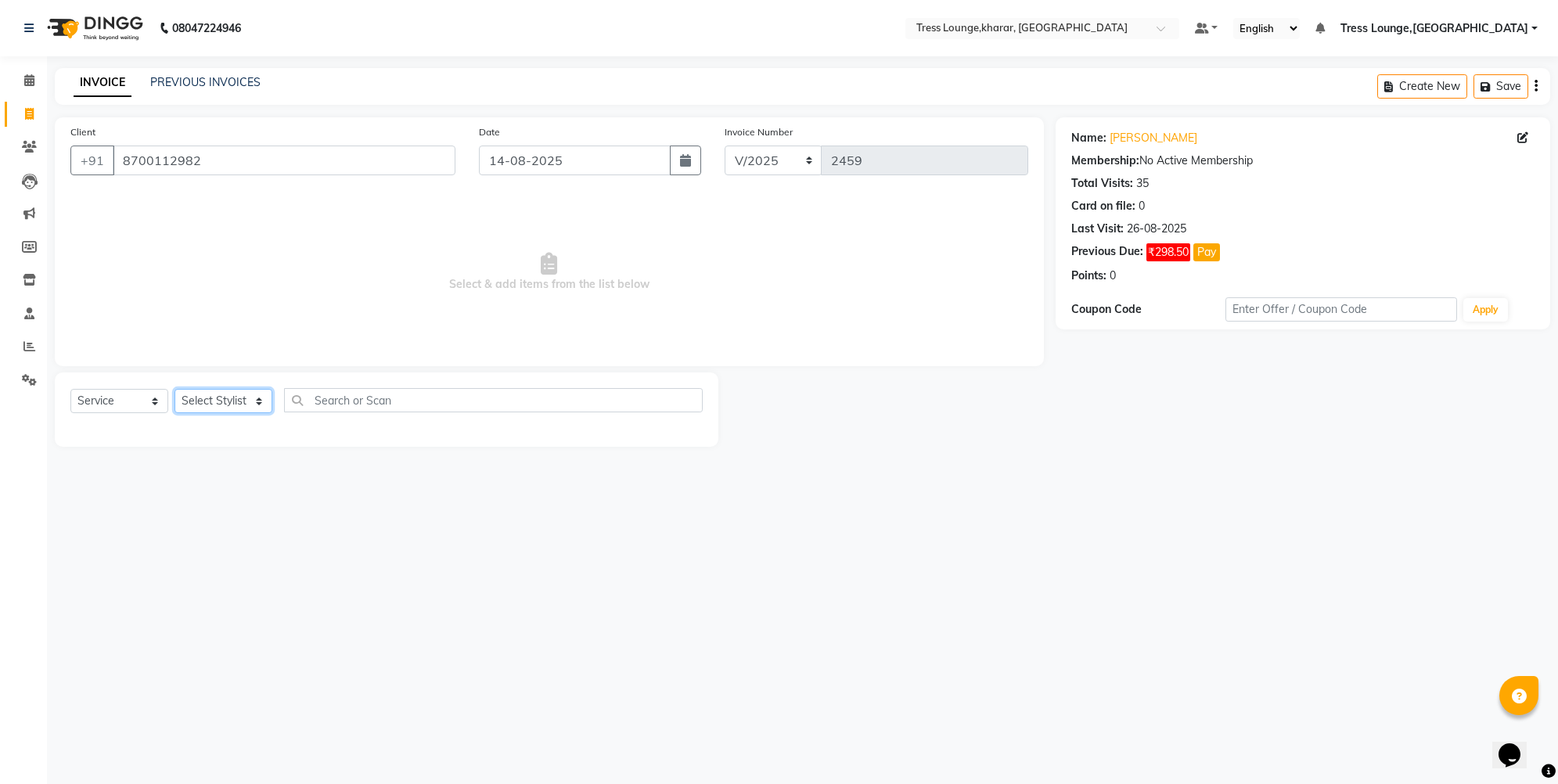
select select "84998"
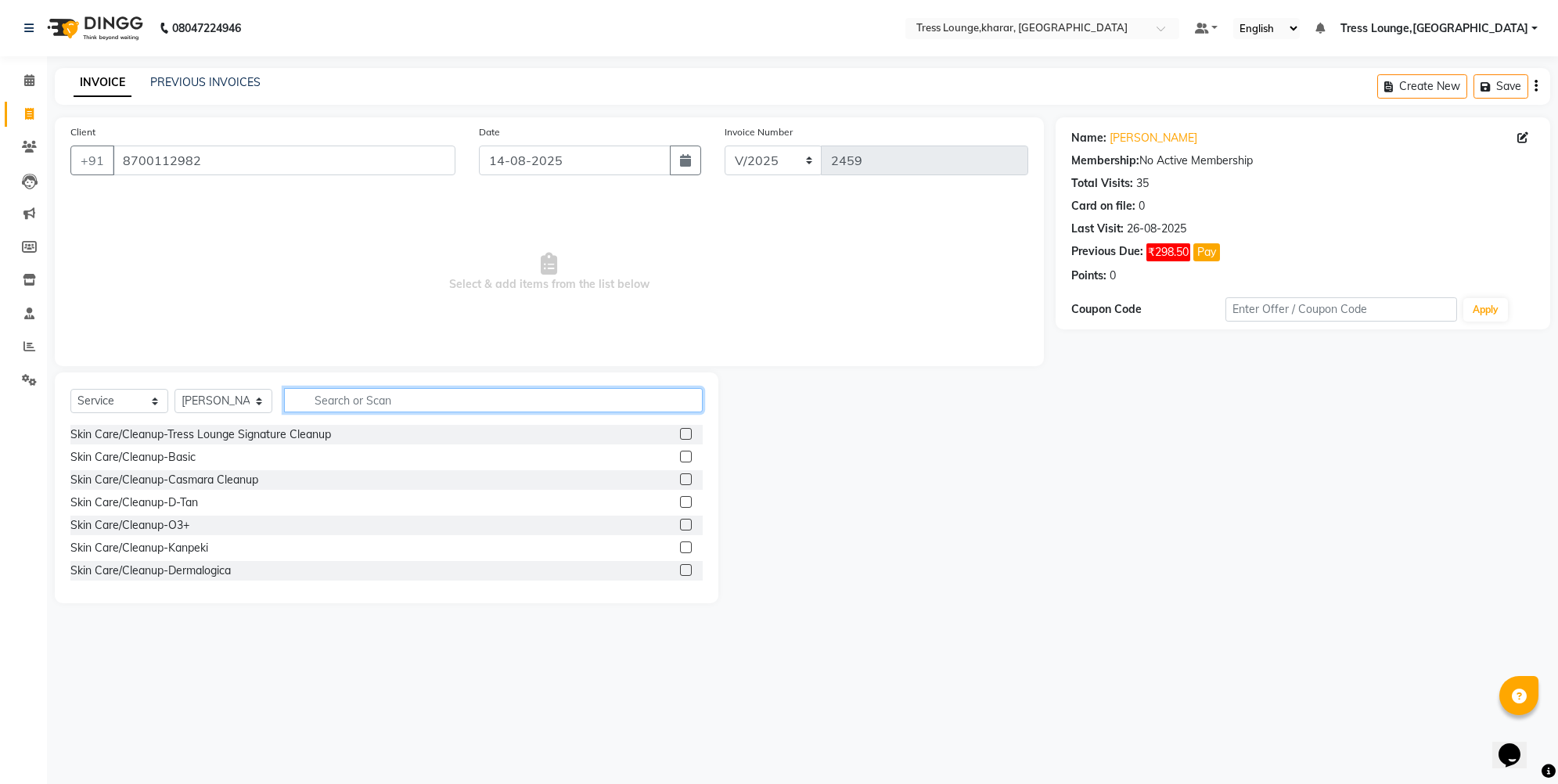
click at [349, 394] on input "text" at bounding box center [493, 400] width 419 height 24
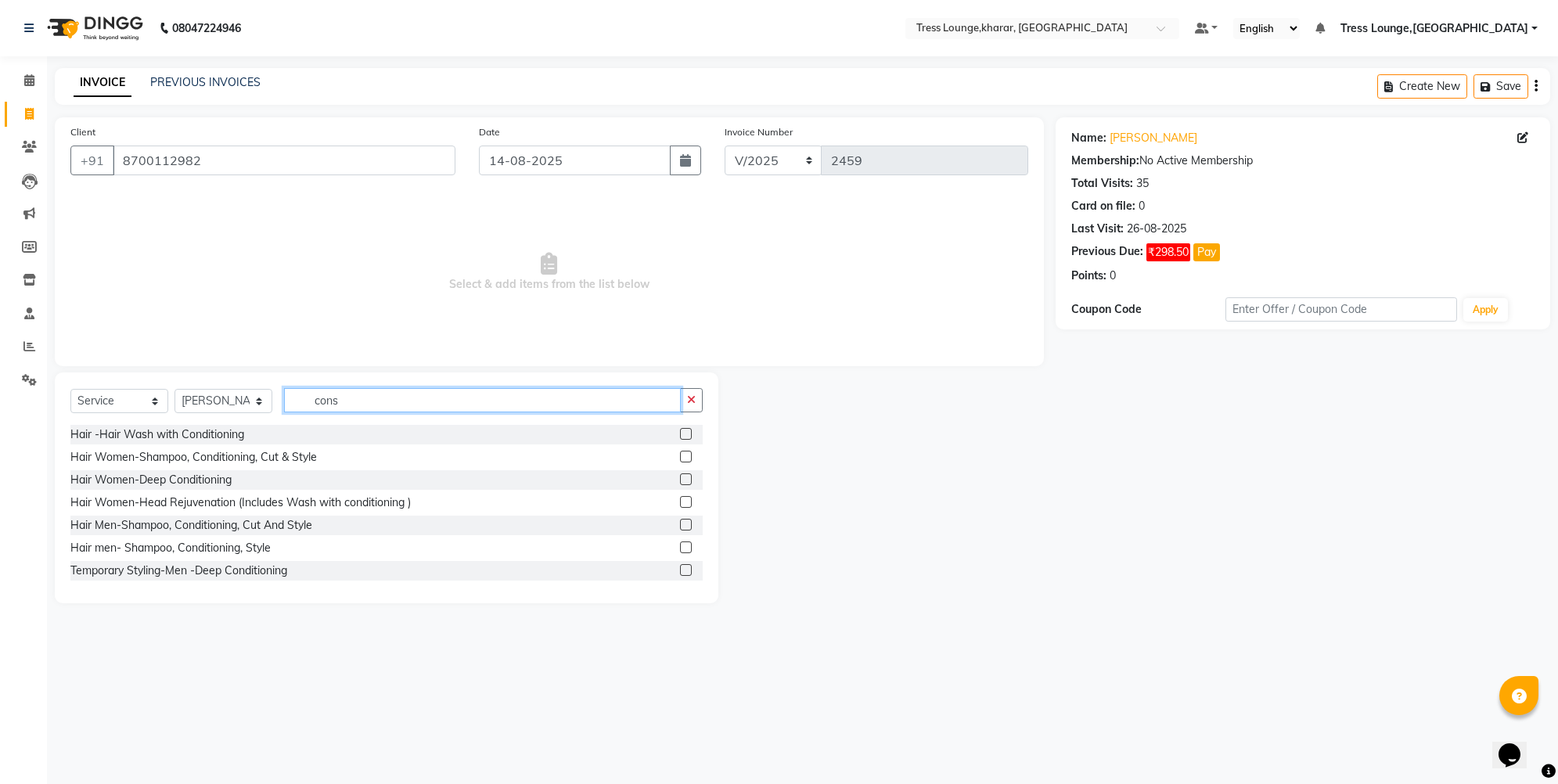
drag, startPoint x: 358, startPoint y: 408, endPoint x: 303, endPoint y: 388, distance: 58.5
click at [303, 388] on input "cons" at bounding box center [482, 400] width 397 height 24
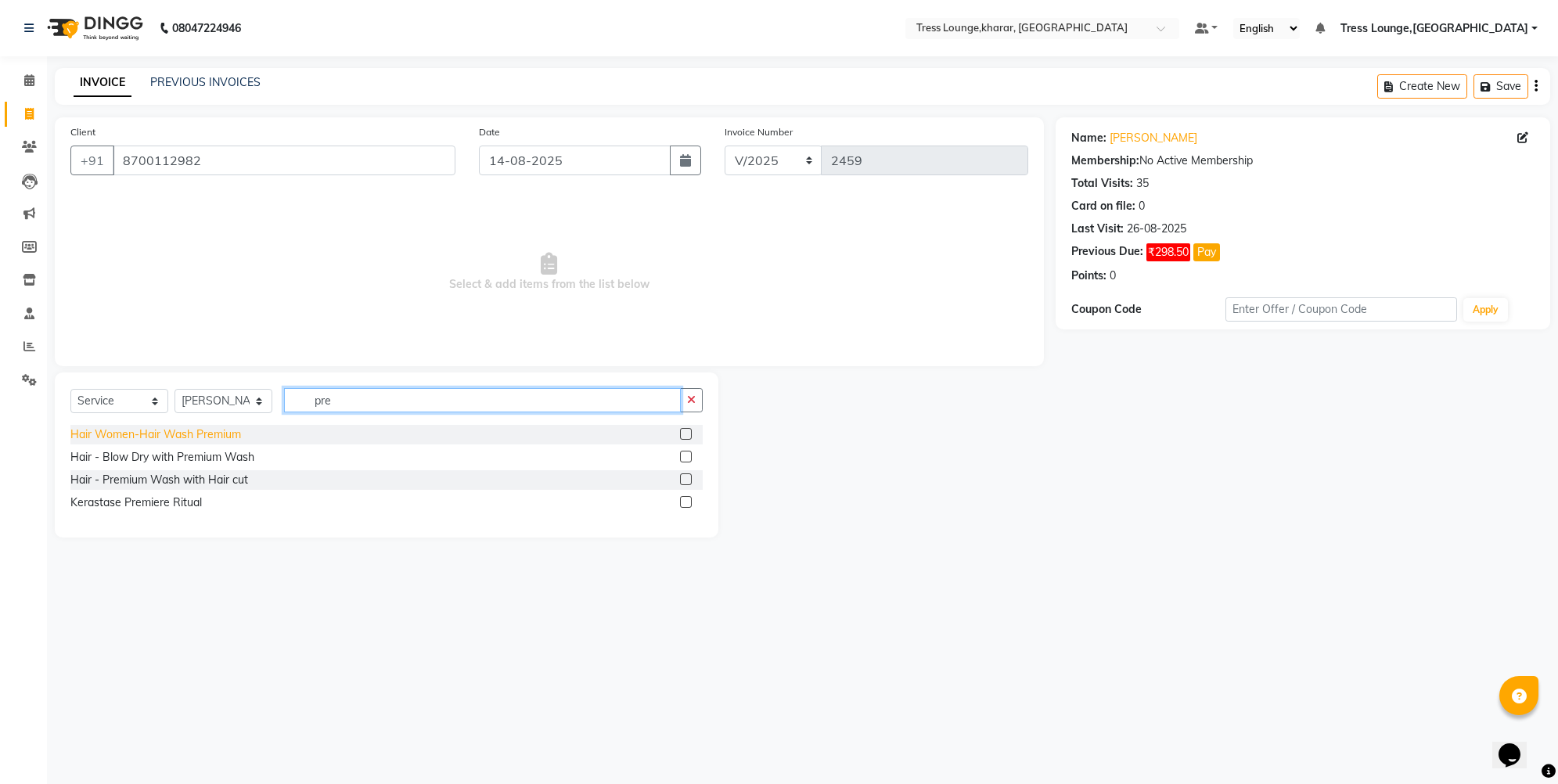
type input "pre"
click at [170, 434] on div "Hair Women-Hair Wash Premium" at bounding box center [155, 434] width 171 height 17
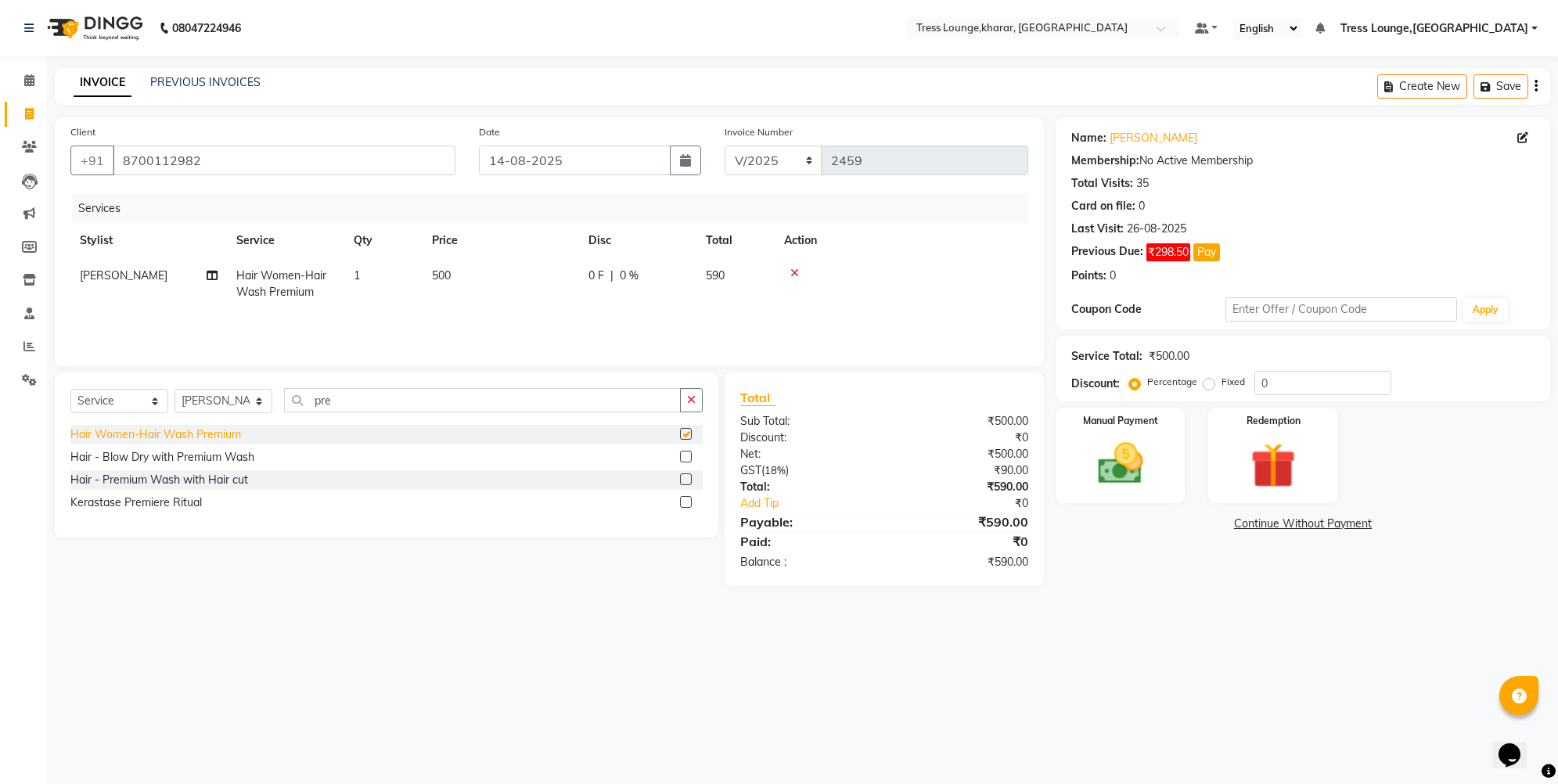
checkbox input "false"
click at [1258, 381] on input "0" at bounding box center [1323, 382] width 137 height 24
type input "30"
click at [1221, 381] on label "Fixed" at bounding box center [1233, 381] width 23 height 14
click at [1209, 381] on input "Fixed" at bounding box center [1212, 381] width 11 height 11
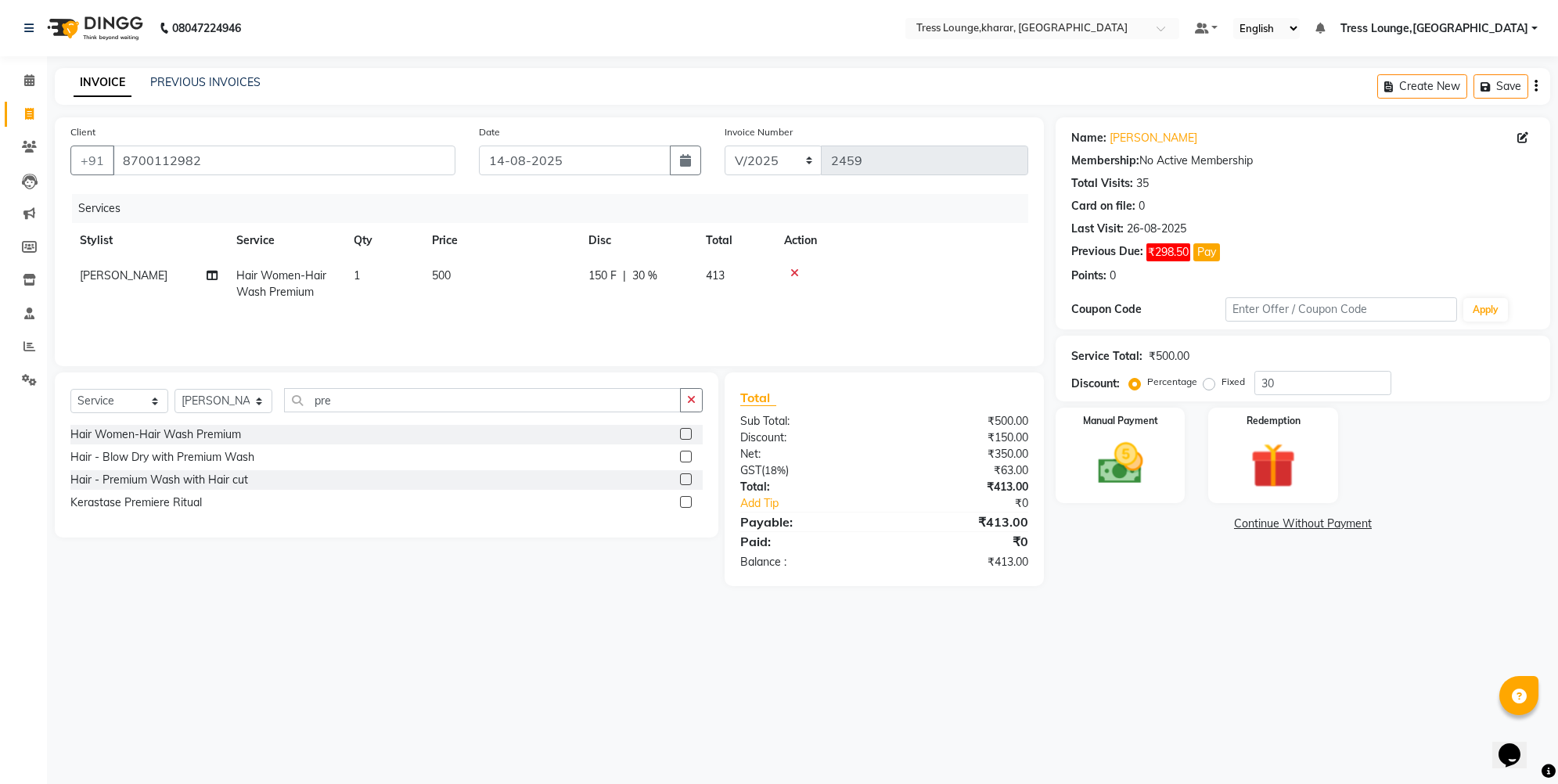
radio input "true"
drag, startPoint x: 1266, startPoint y: 377, endPoint x: 1257, endPoint y: 372, distance: 10.3
click at [1257, 372] on input "30" at bounding box center [1323, 382] width 137 height 24
type input "190"
click at [1145, 451] on img at bounding box center [1121, 463] width 77 height 54
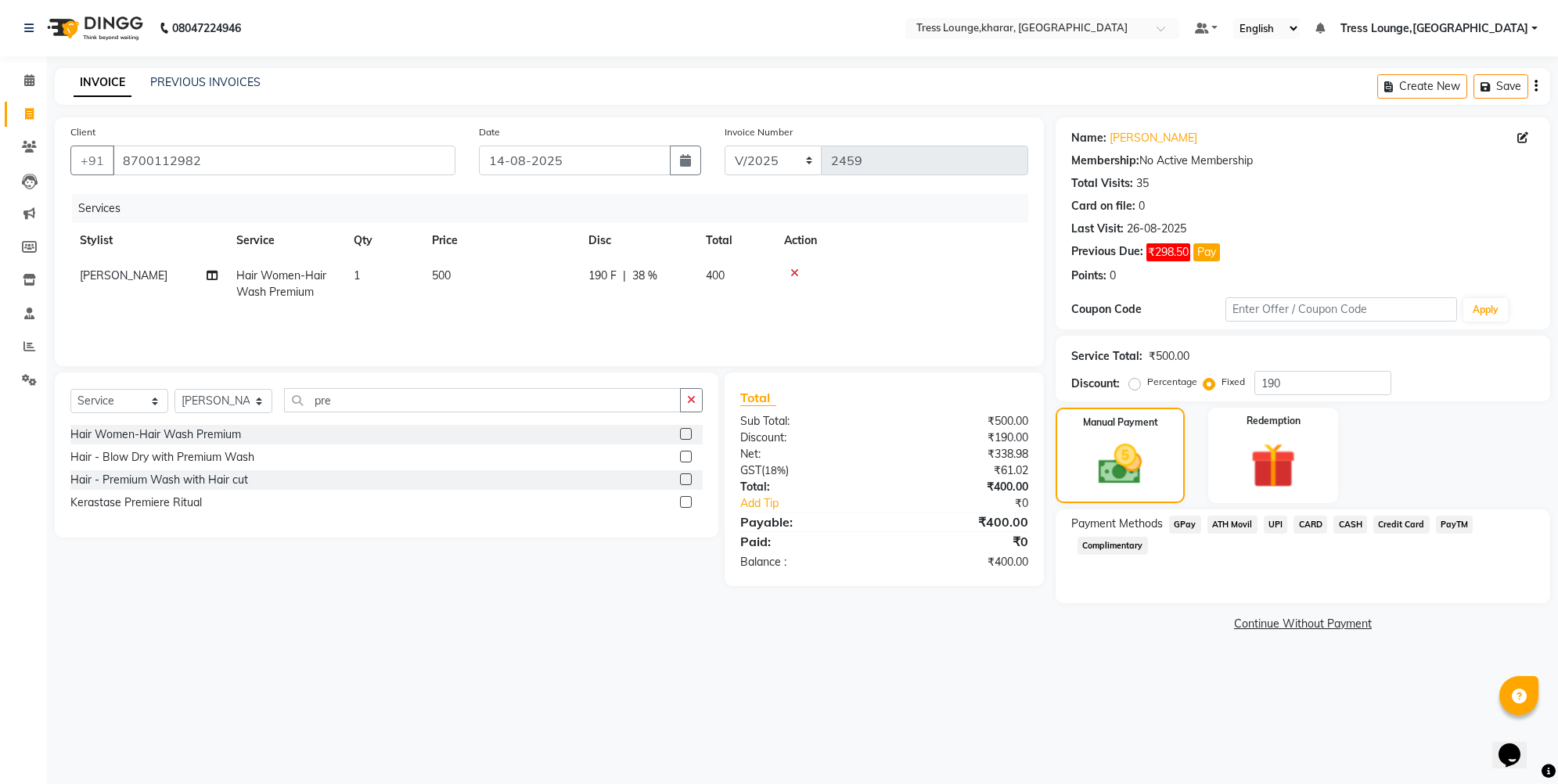
click at [1280, 520] on span "UPI" at bounding box center [1276, 525] width 24 height 18
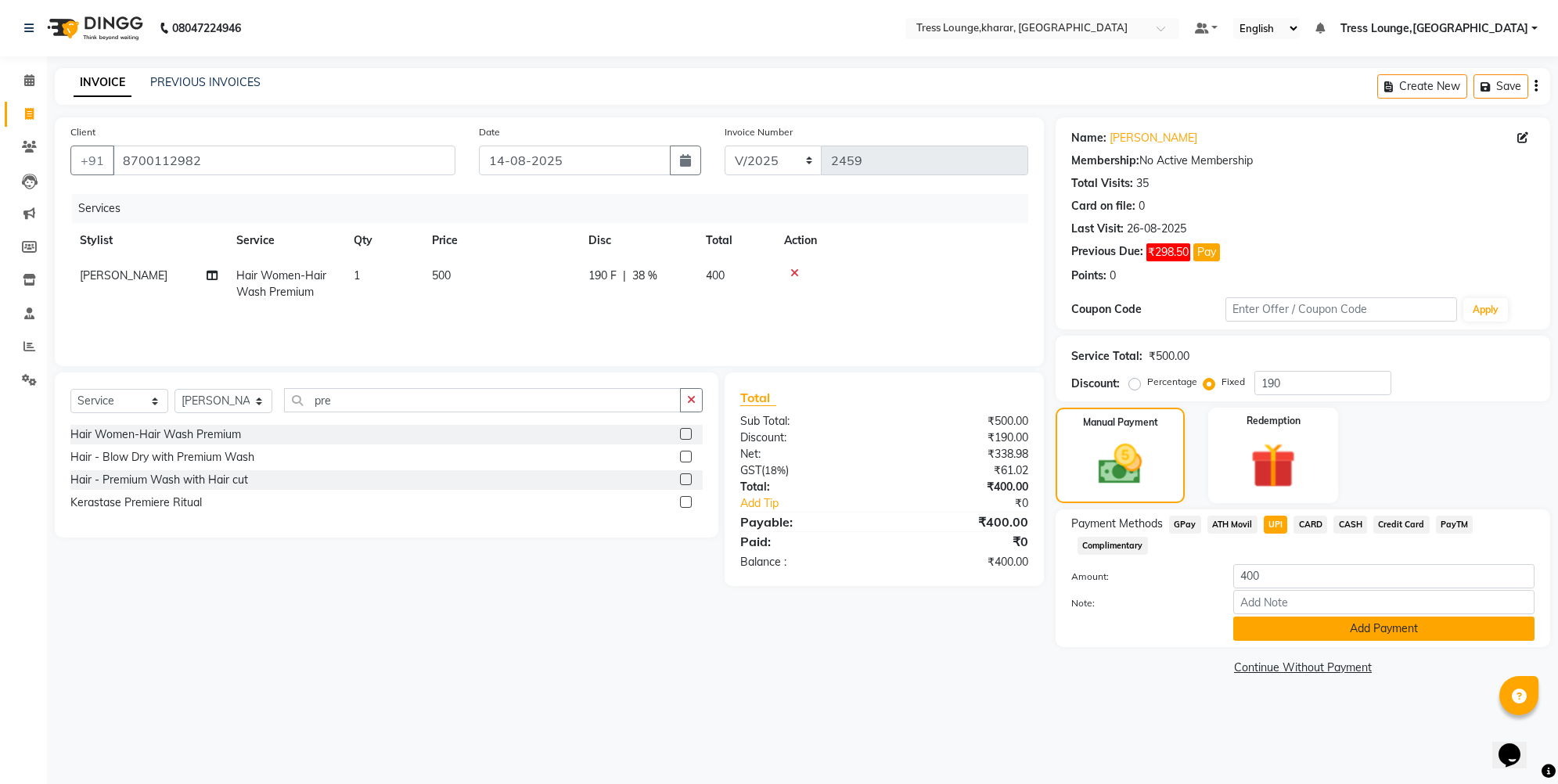
click at [1320, 628] on button "Add Payment" at bounding box center [1383, 628] width 301 height 24
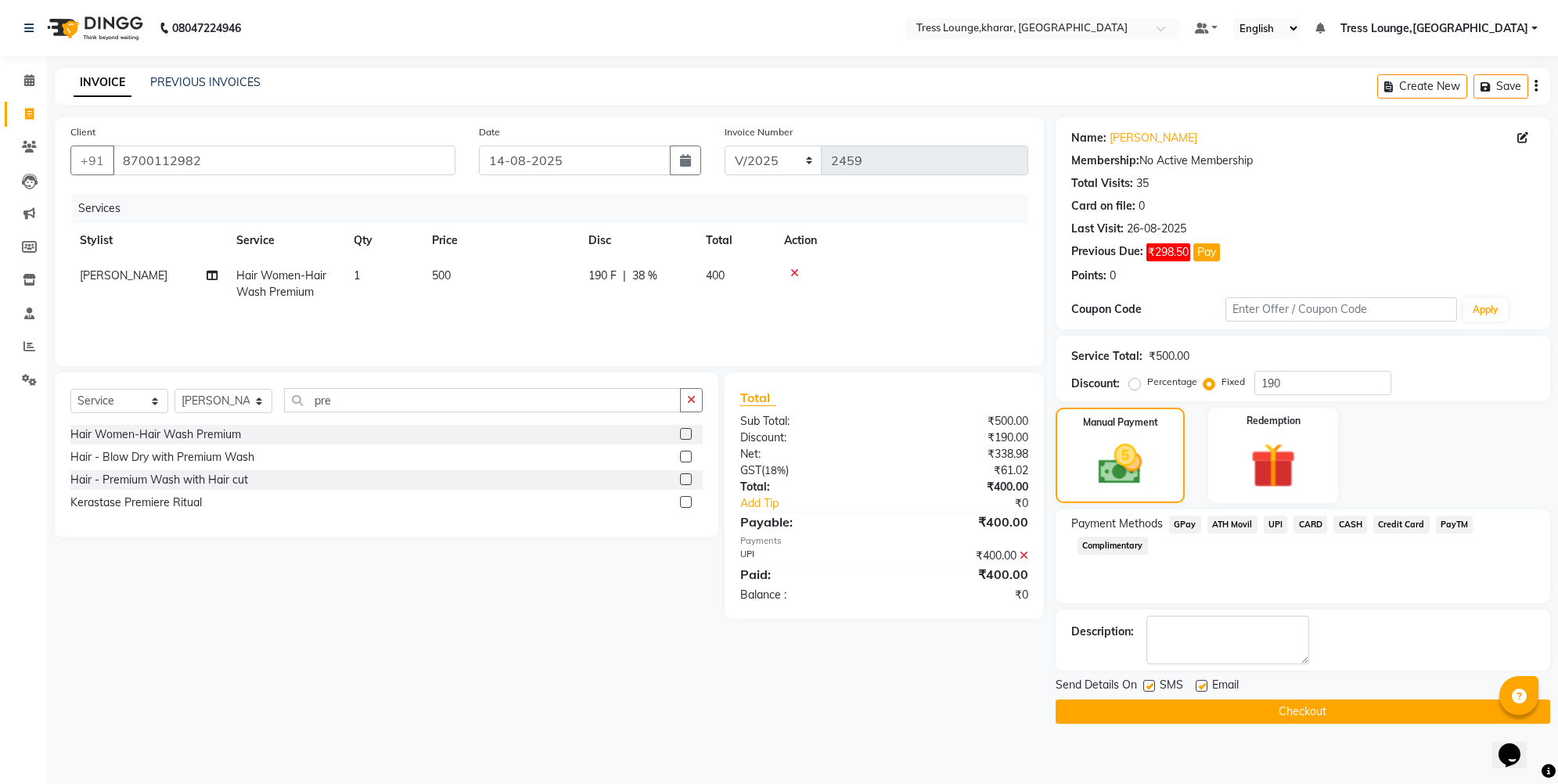
click at [1147, 687] on label at bounding box center [1149, 686] width 12 height 12
click at [1147, 687] on input "checkbox" at bounding box center [1148, 686] width 10 height 10
checkbox input "false"
click at [1158, 710] on button "Checkout" at bounding box center [1302, 711] width 495 height 24
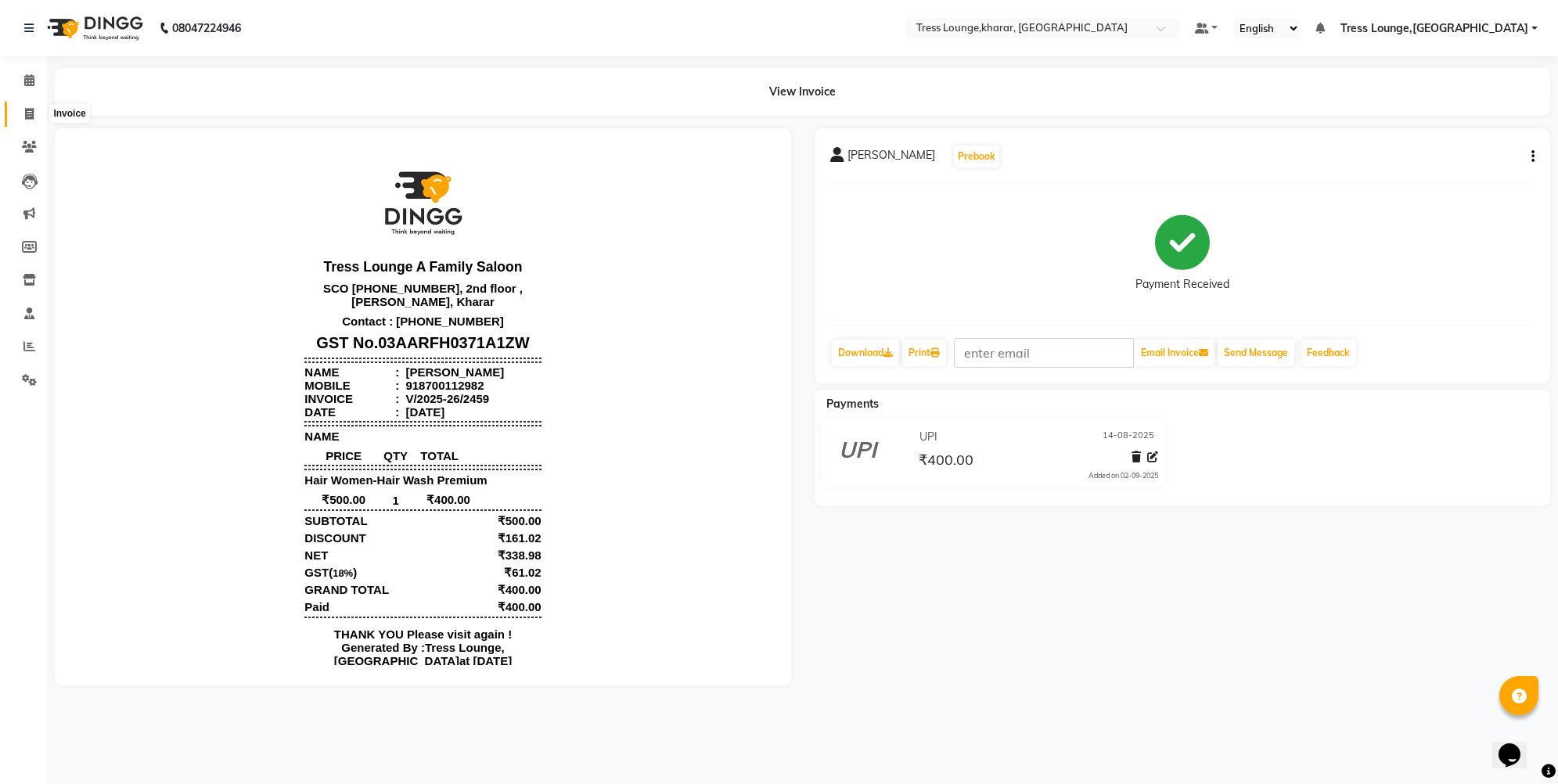
click at [20, 115] on span at bounding box center [29, 114] width 27 height 18
select select "service"
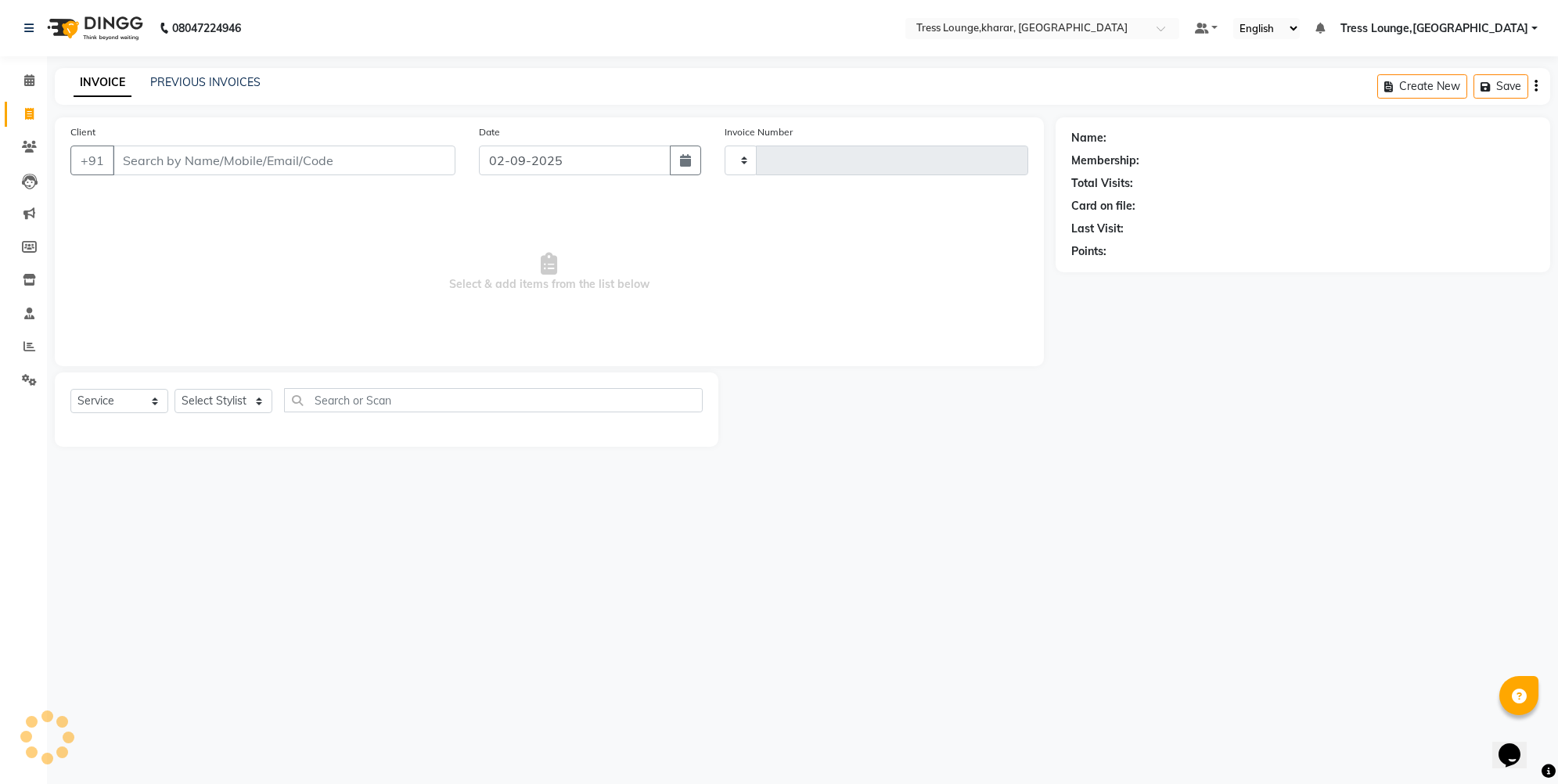
type input "2460"
select select "7078"
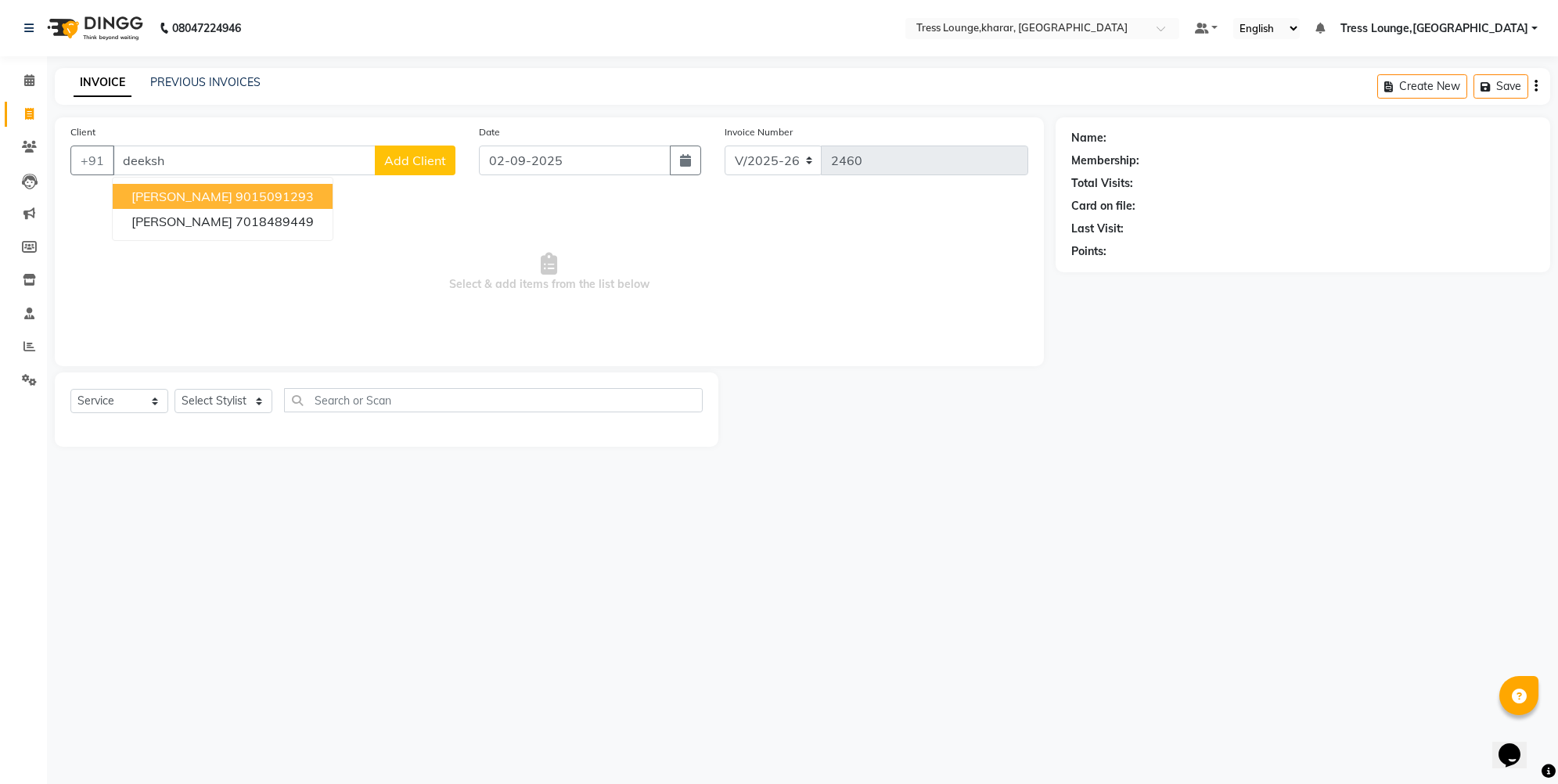
drag, startPoint x: 129, startPoint y: 161, endPoint x: 117, endPoint y: 159, distance: 12.2
click at [117, 159] on input "deeksh" at bounding box center [245, 160] width 263 height 29
click at [192, 153] on input "Deeksh" at bounding box center [245, 160] width 263 height 29
type input "Deeksha"
click at [436, 156] on span "Add Client" at bounding box center [415, 160] width 61 height 16
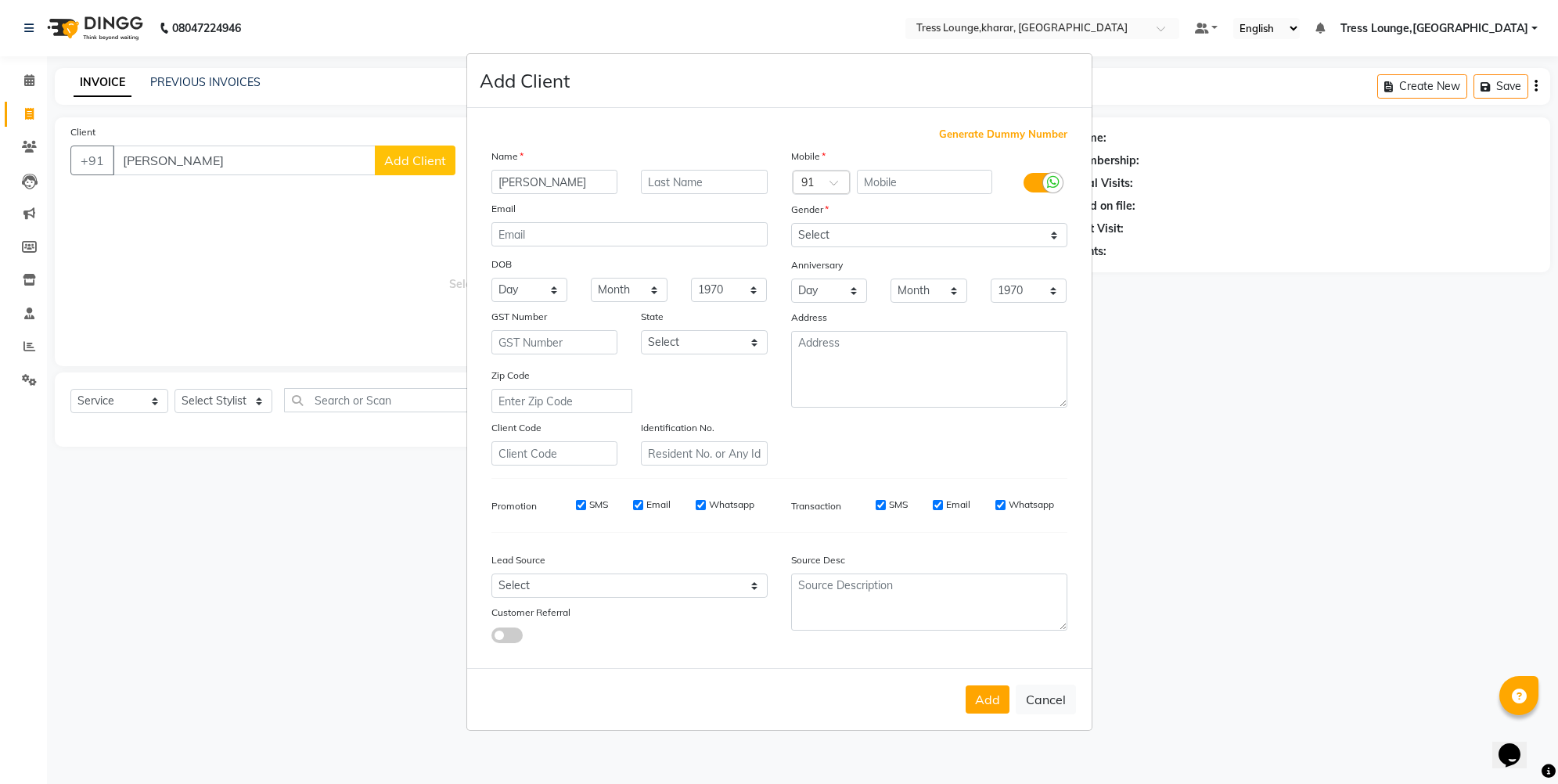
type input "Deeksha Kaundal"
click at [973, 137] on span "Generate Dummy Number" at bounding box center [1004, 135] width 129 height 16
type input "1312100000261"
checkbox input "false"
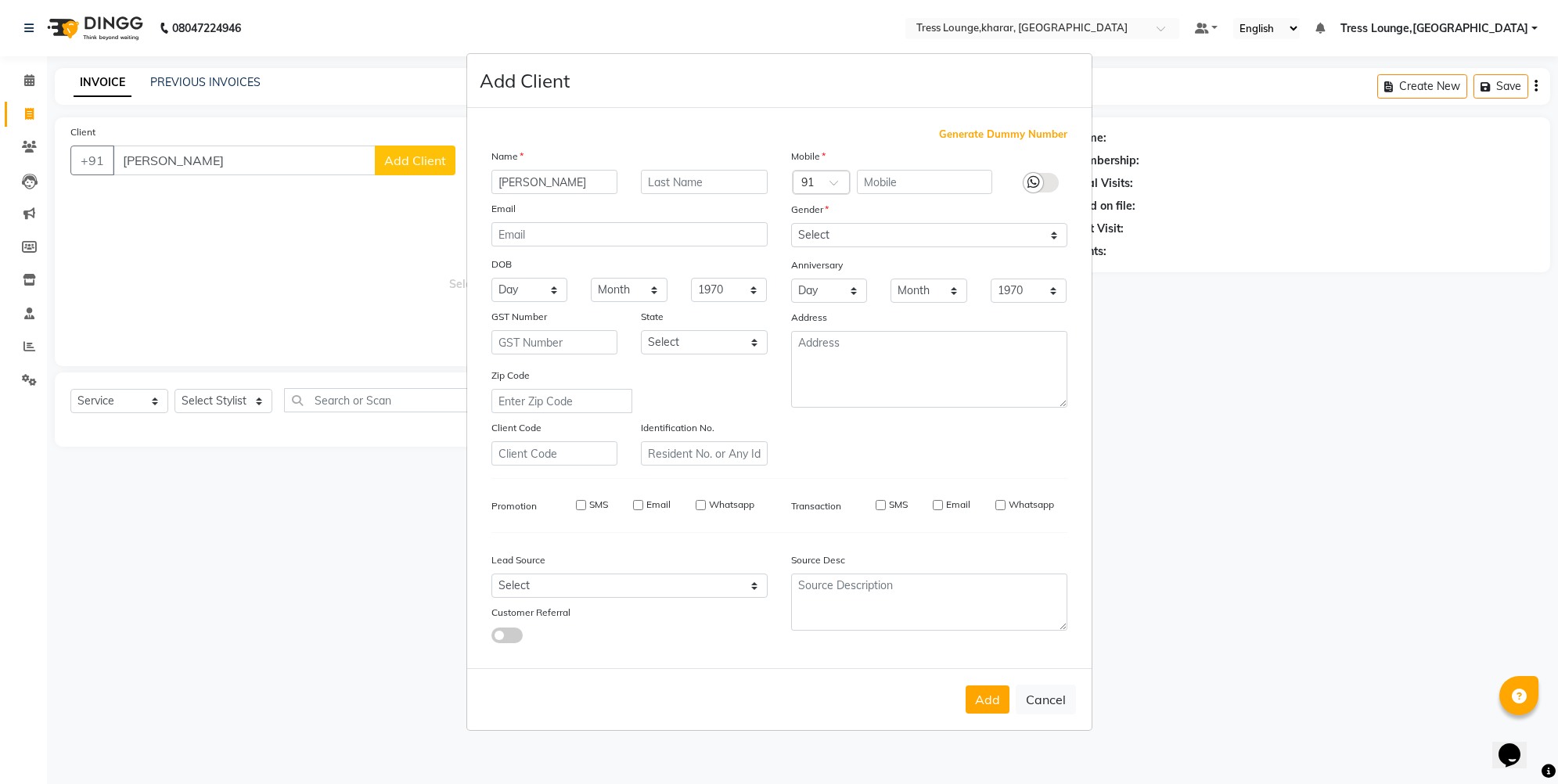
checkbox input "false"
select select "[DEMOGRAPHIC_DATA]"
click at [983, 700] on button "Add" at bounding box center [987, 699] width 44 height 28
type input "1312100000261"
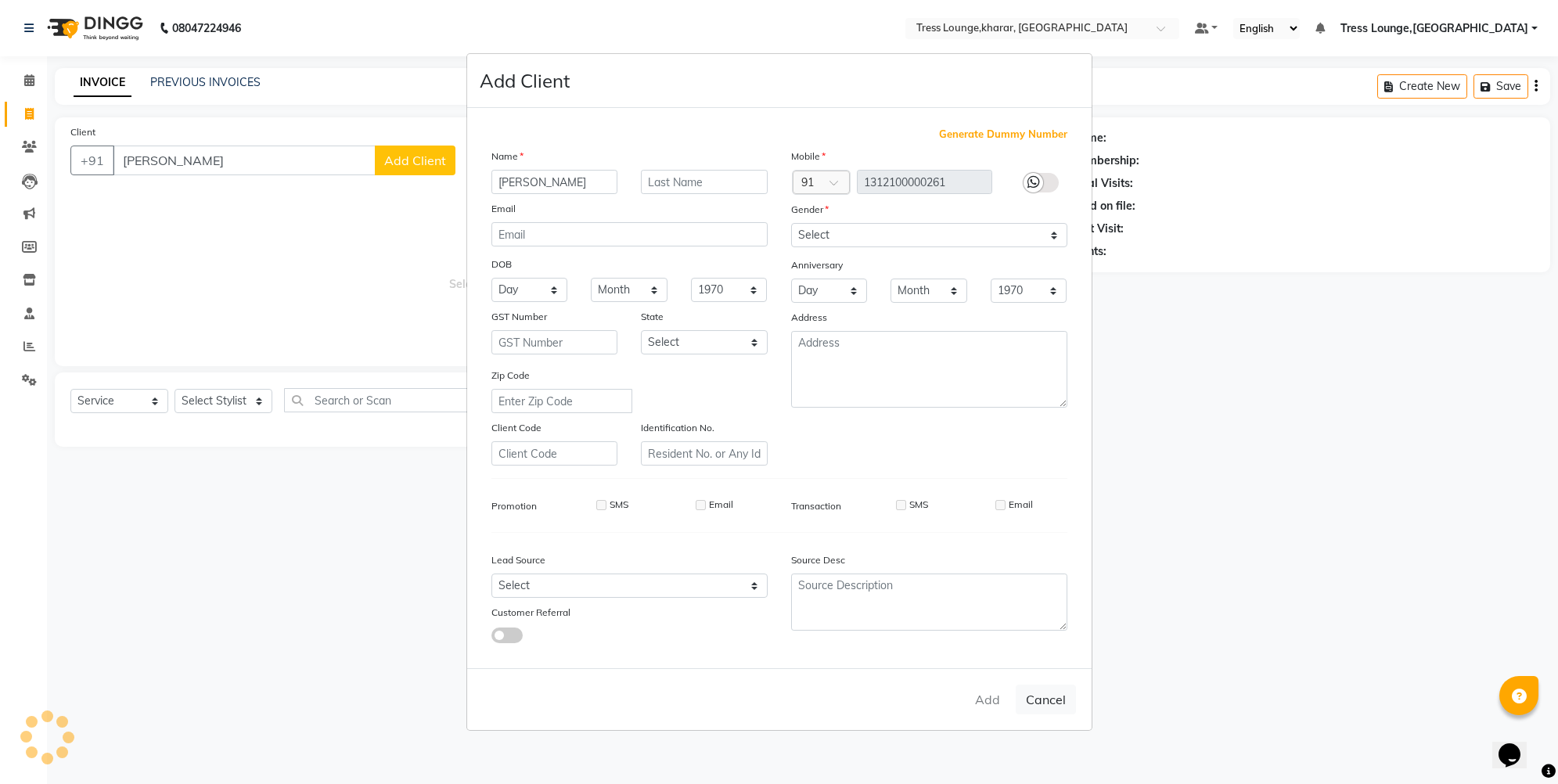
select select
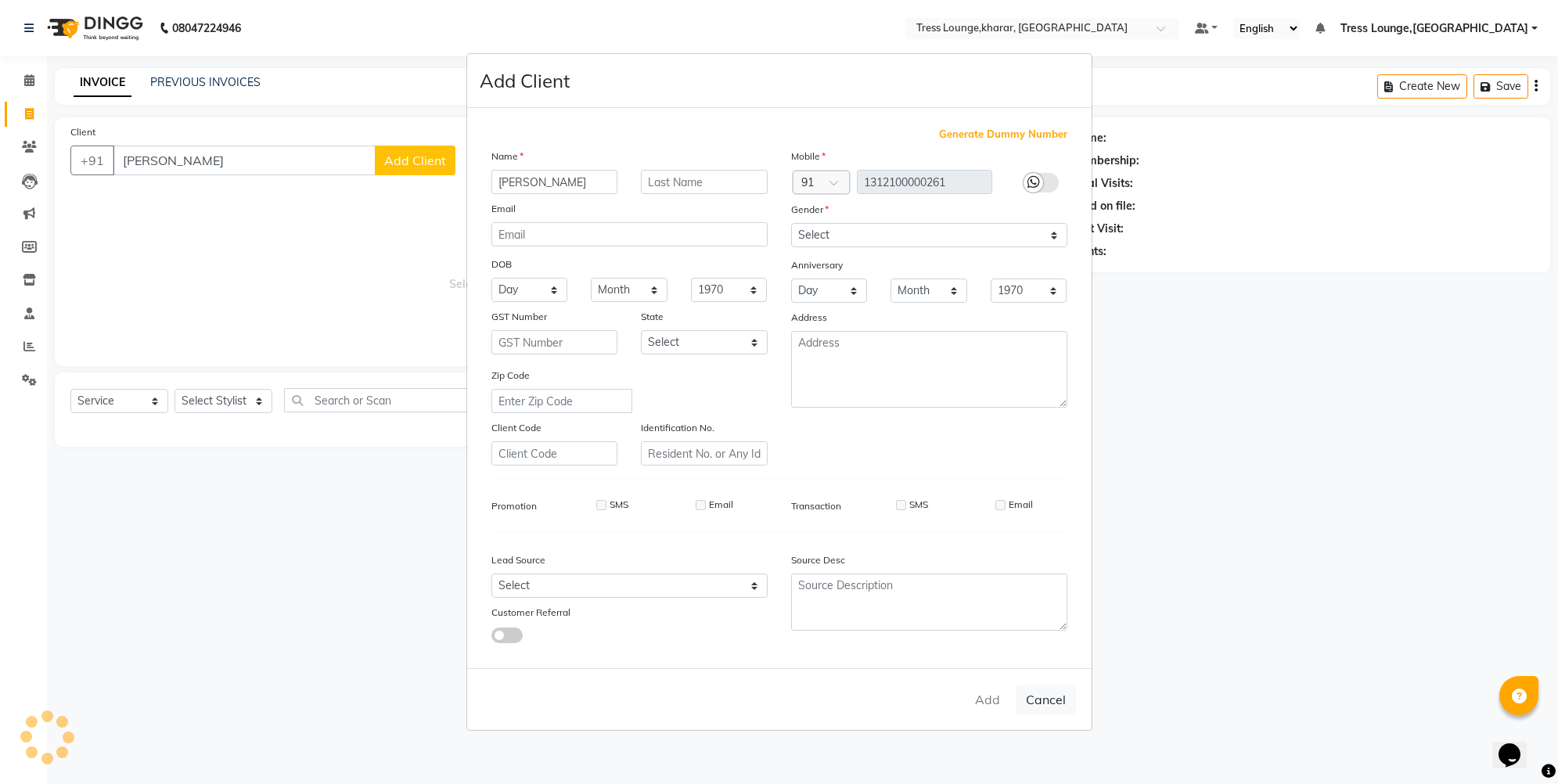
select select
checkbox input "false"
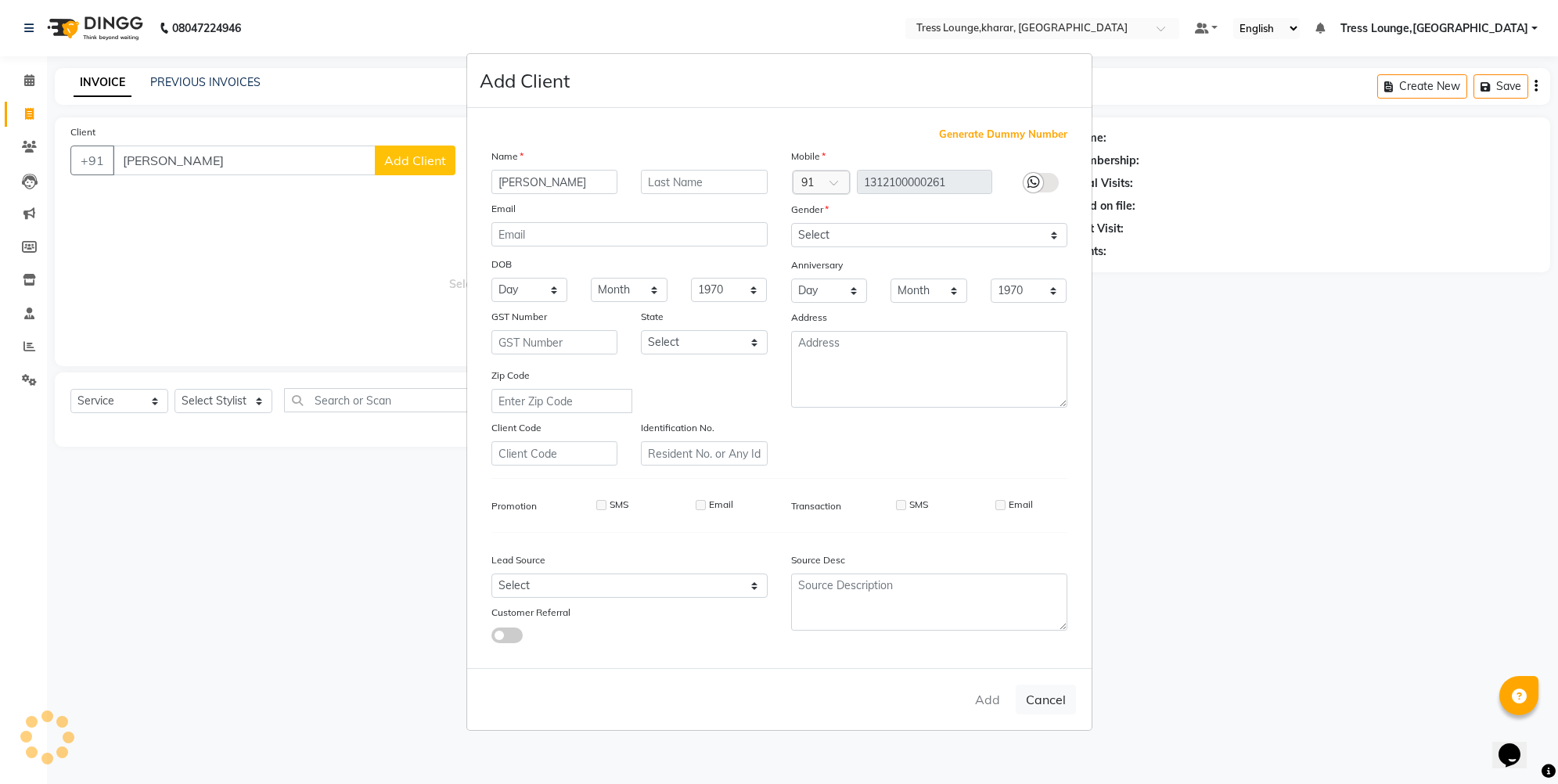
checkbox input "false"
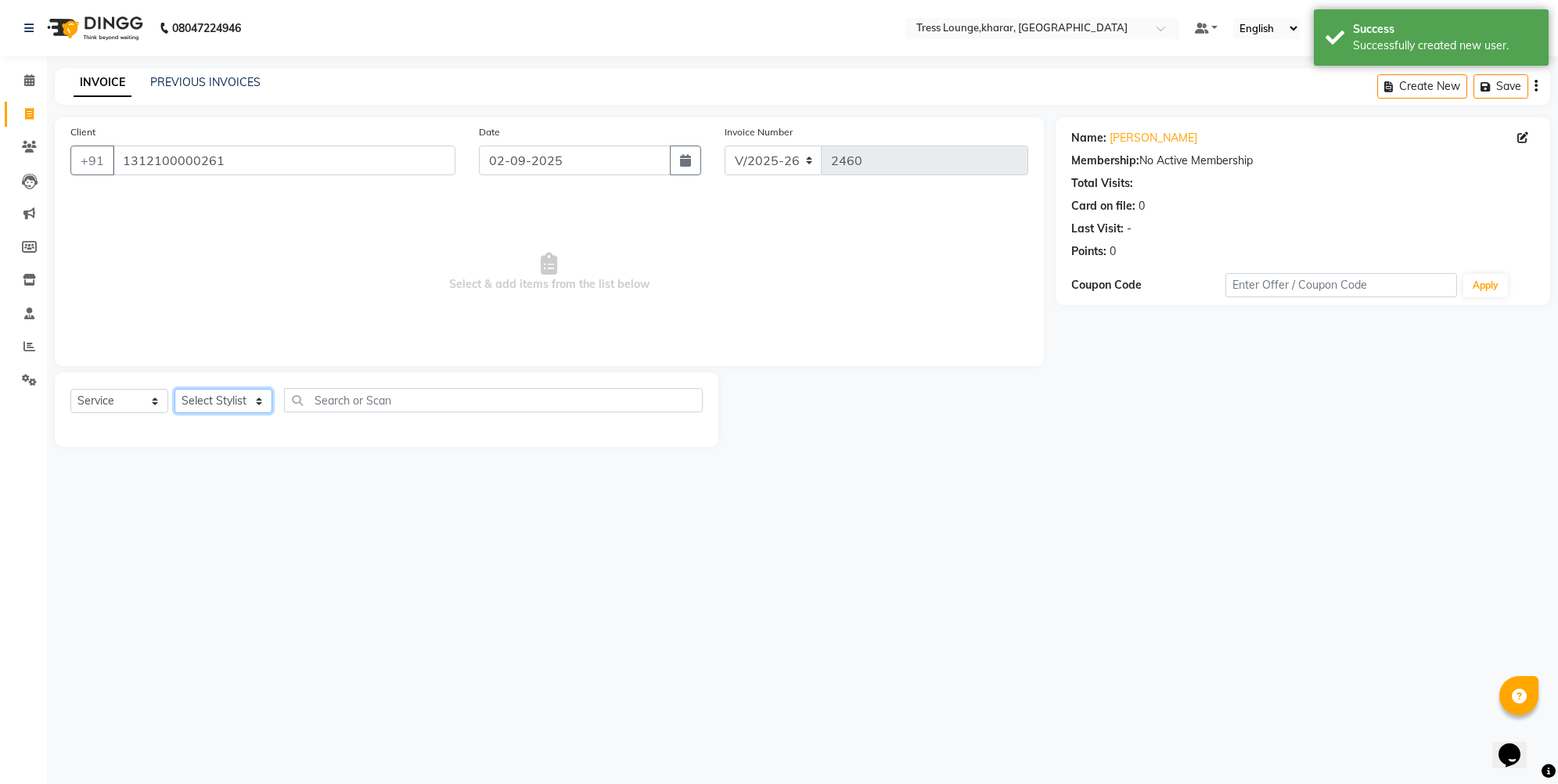
select select "84998"
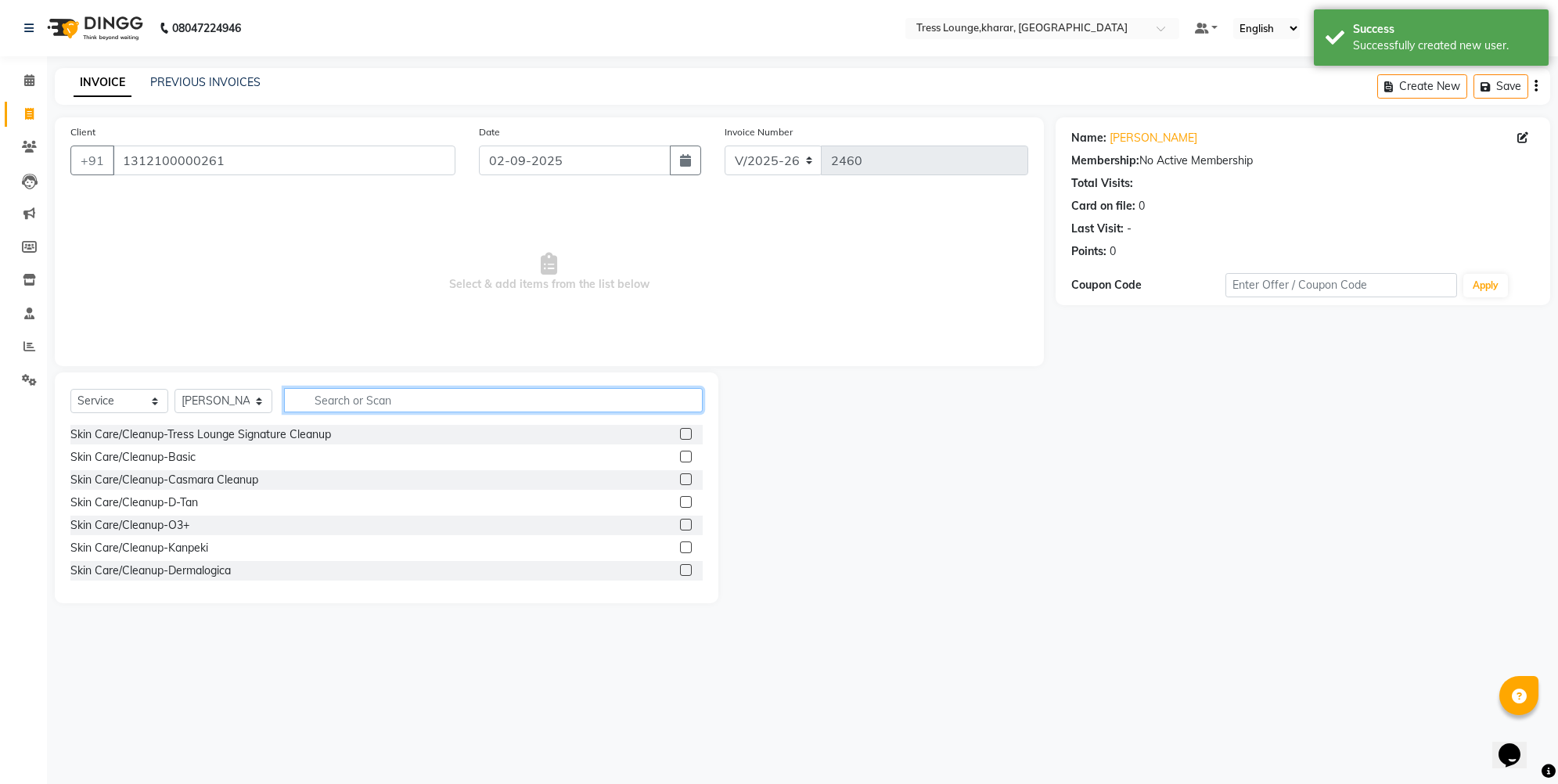
click at [342, 405] on input "text" at bounding box center [493, 400] width 419 height 24
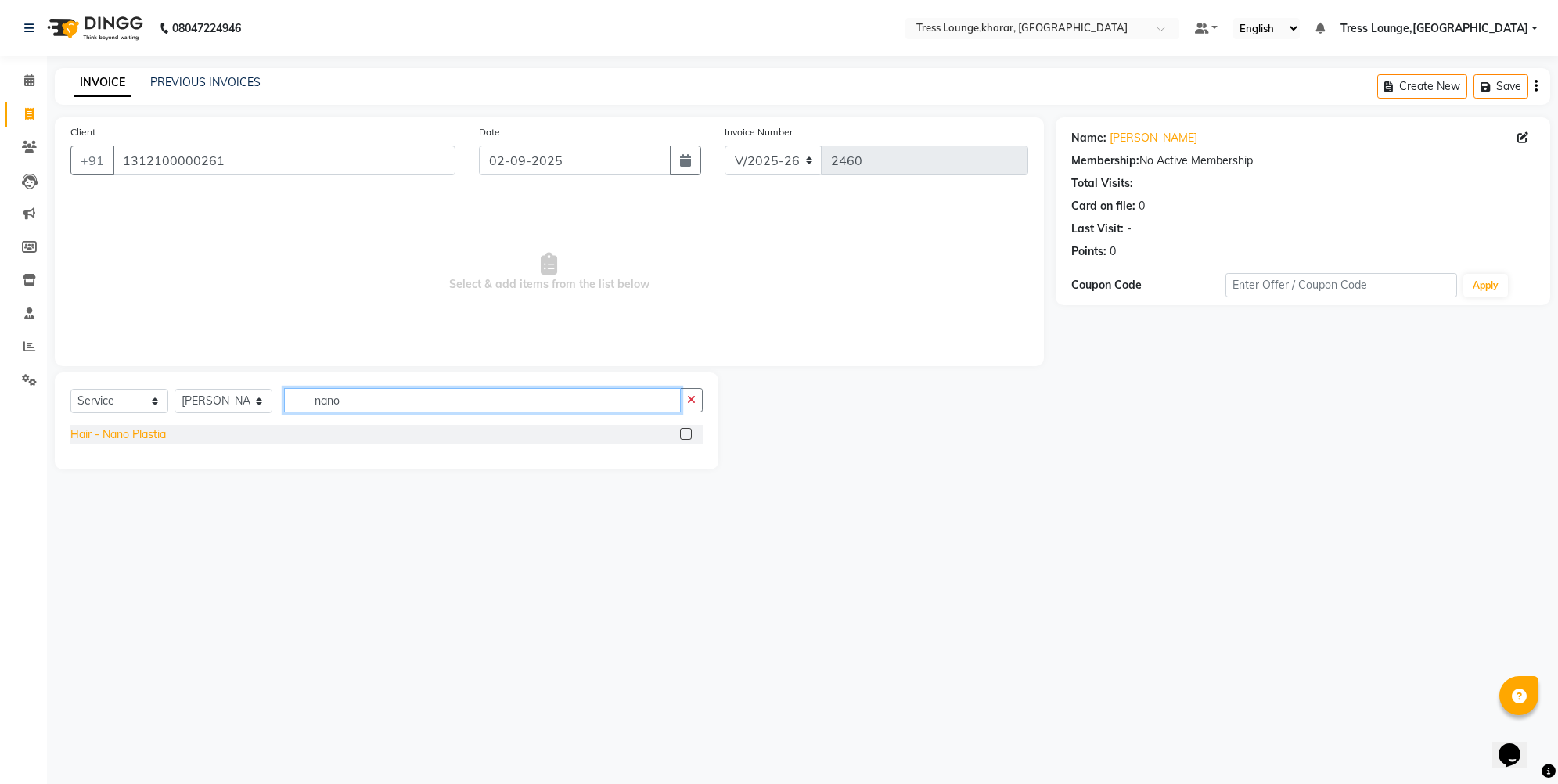
type input "nano"
click at [129, 433] on div "Hair - Nano Plastia" at bounding box center [118, 434] width 96 height 17
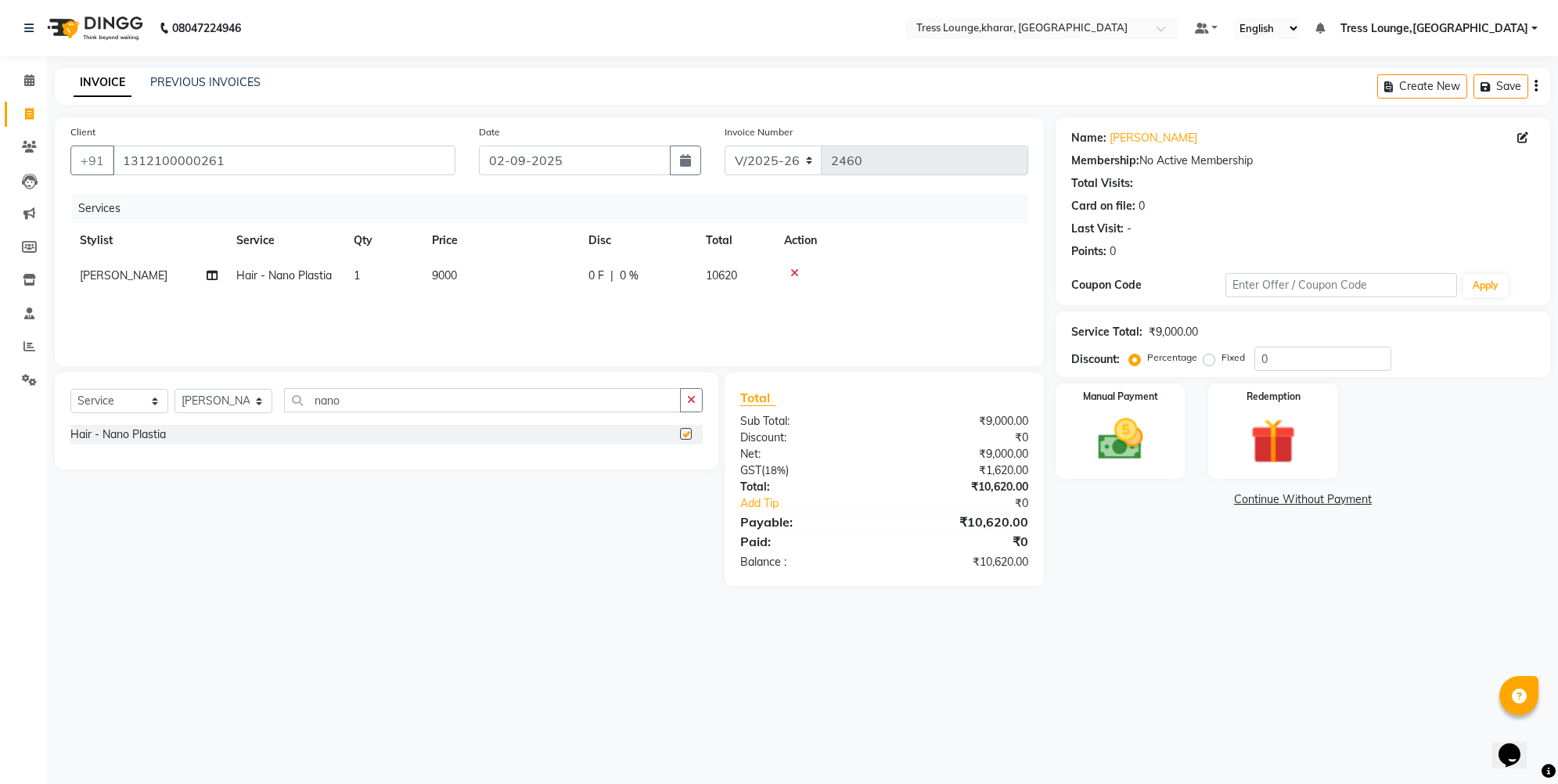
checkbox input "false"
click at [695, 398] on icon "button" at bounding box center [691, 399] width 9 height 11
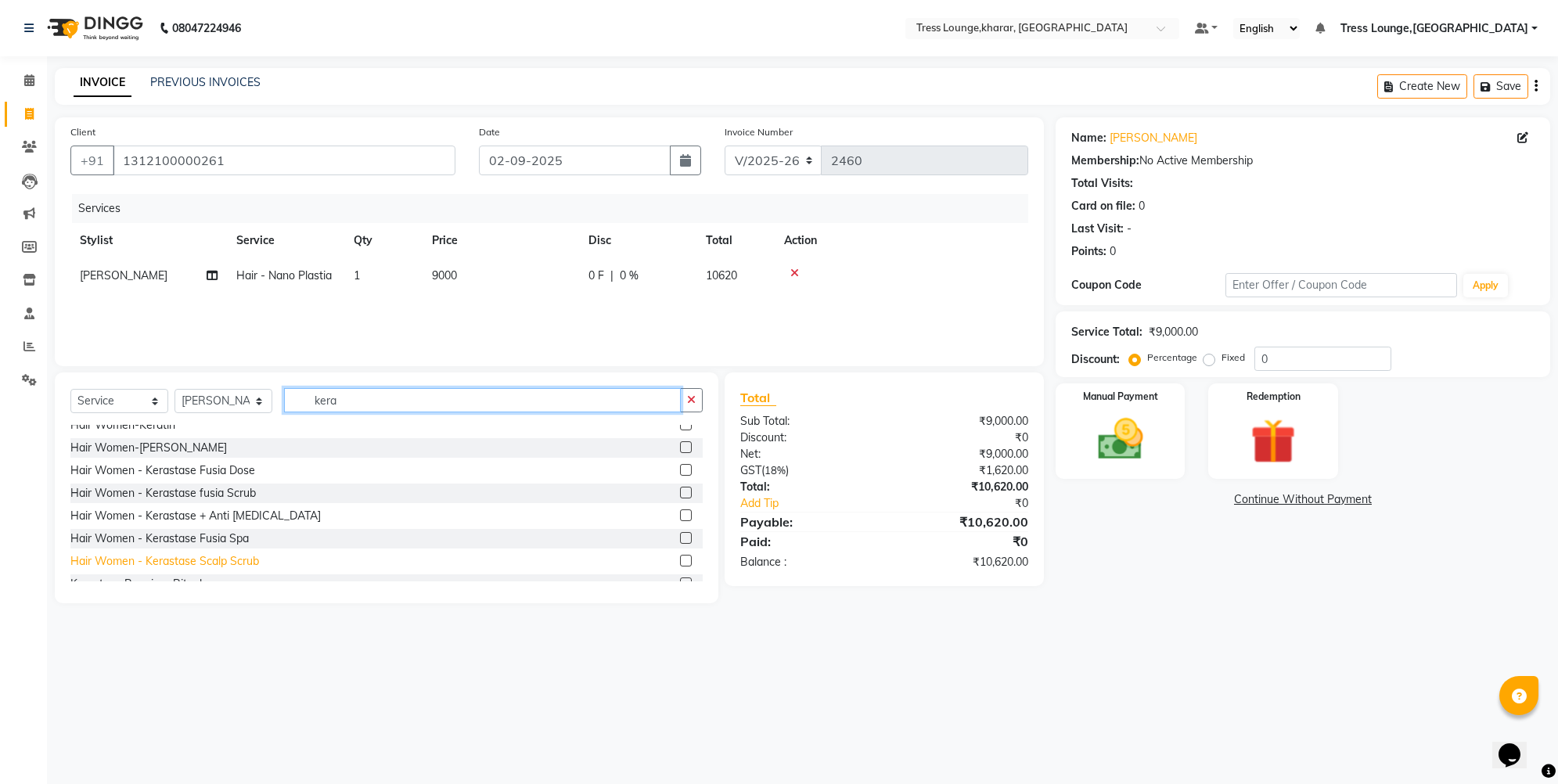
scroll to position [116, 0]
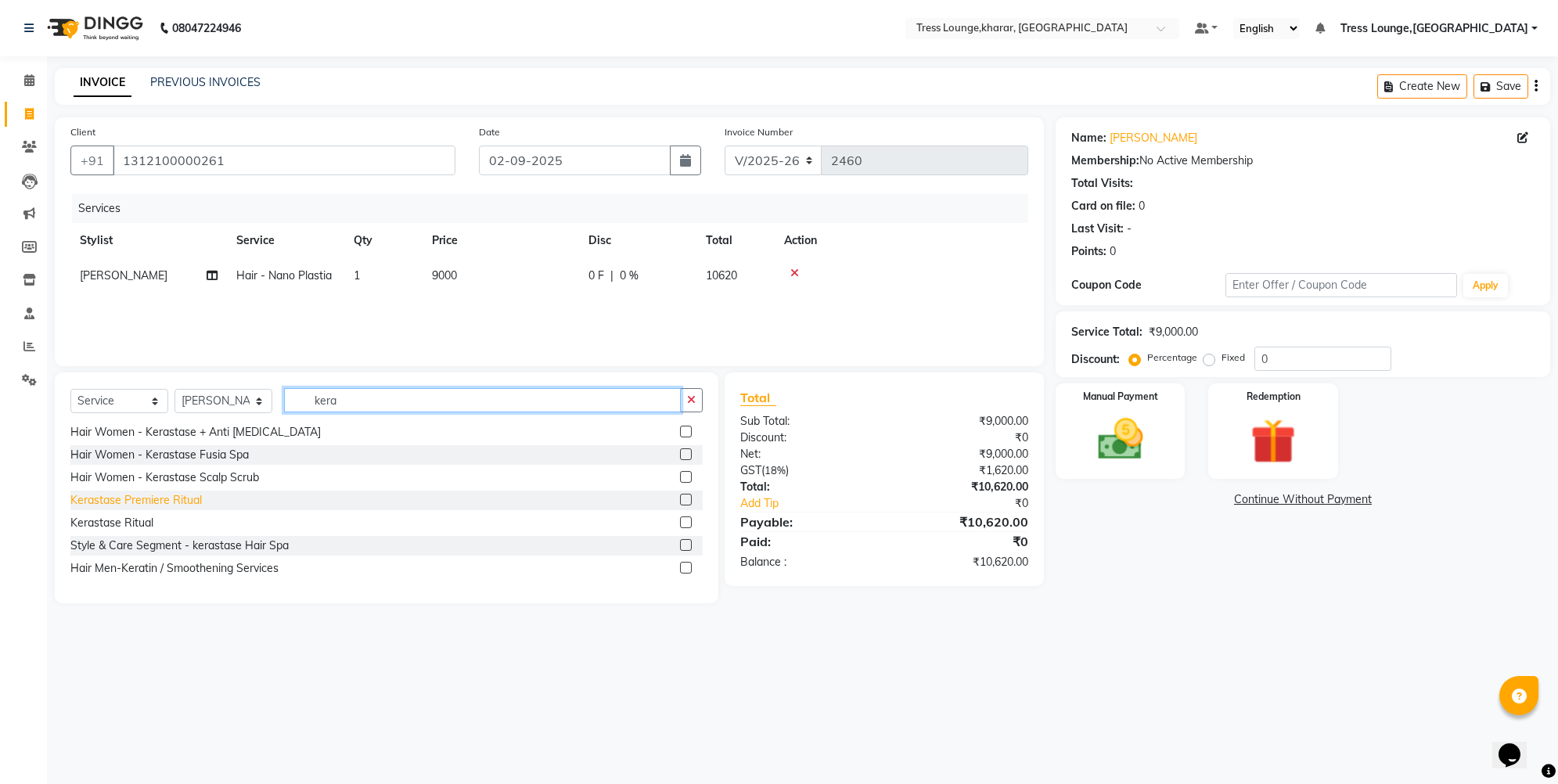
type input "kera"
click at [152, 504] on div "Kerastase Premiere Ritual" at bounding box center [136, 500] width 132 height 17
checkbox input "false"
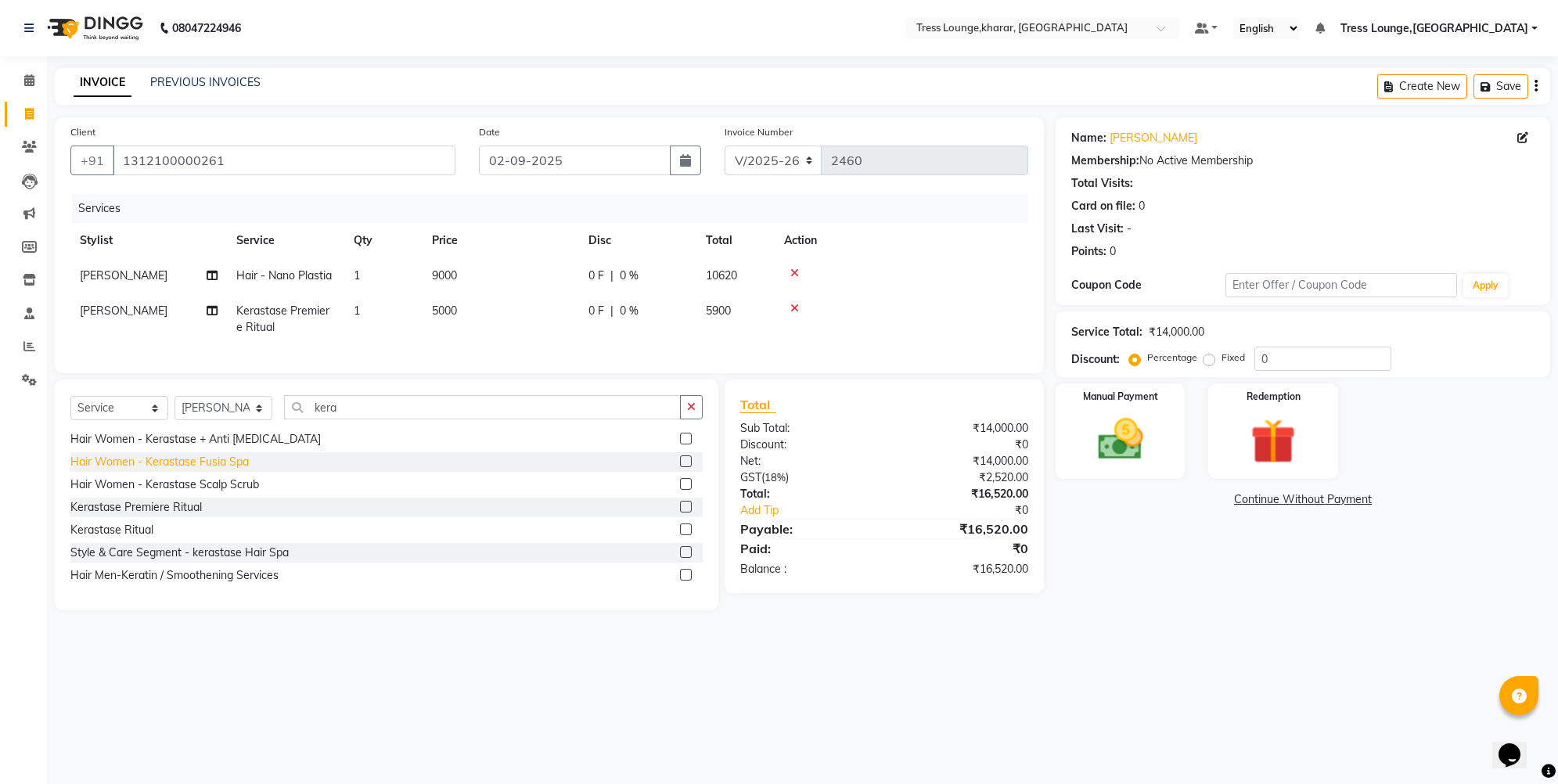
drag, startPoint x: 123, startPoint y: 536, endPoint x: 177, endPoint y: 514, distance: 58.3
click at [124, 536] on div "Kerastase Ritual" at bounding box center [111, 529] width 83 height 17
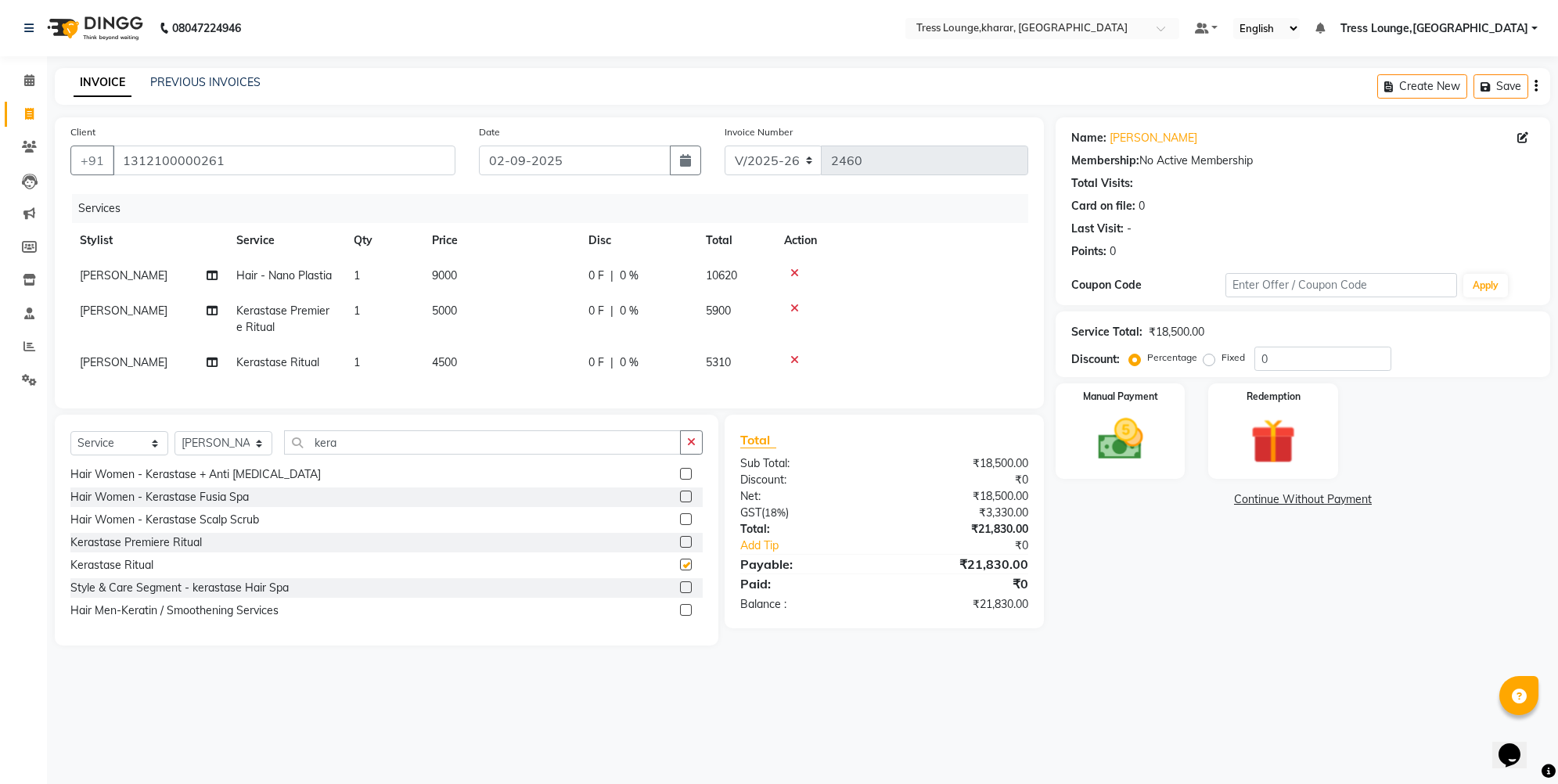
checkbox input "false"
click at [791, 309] on icon at bounding box center [794, 307] width 9 height 11
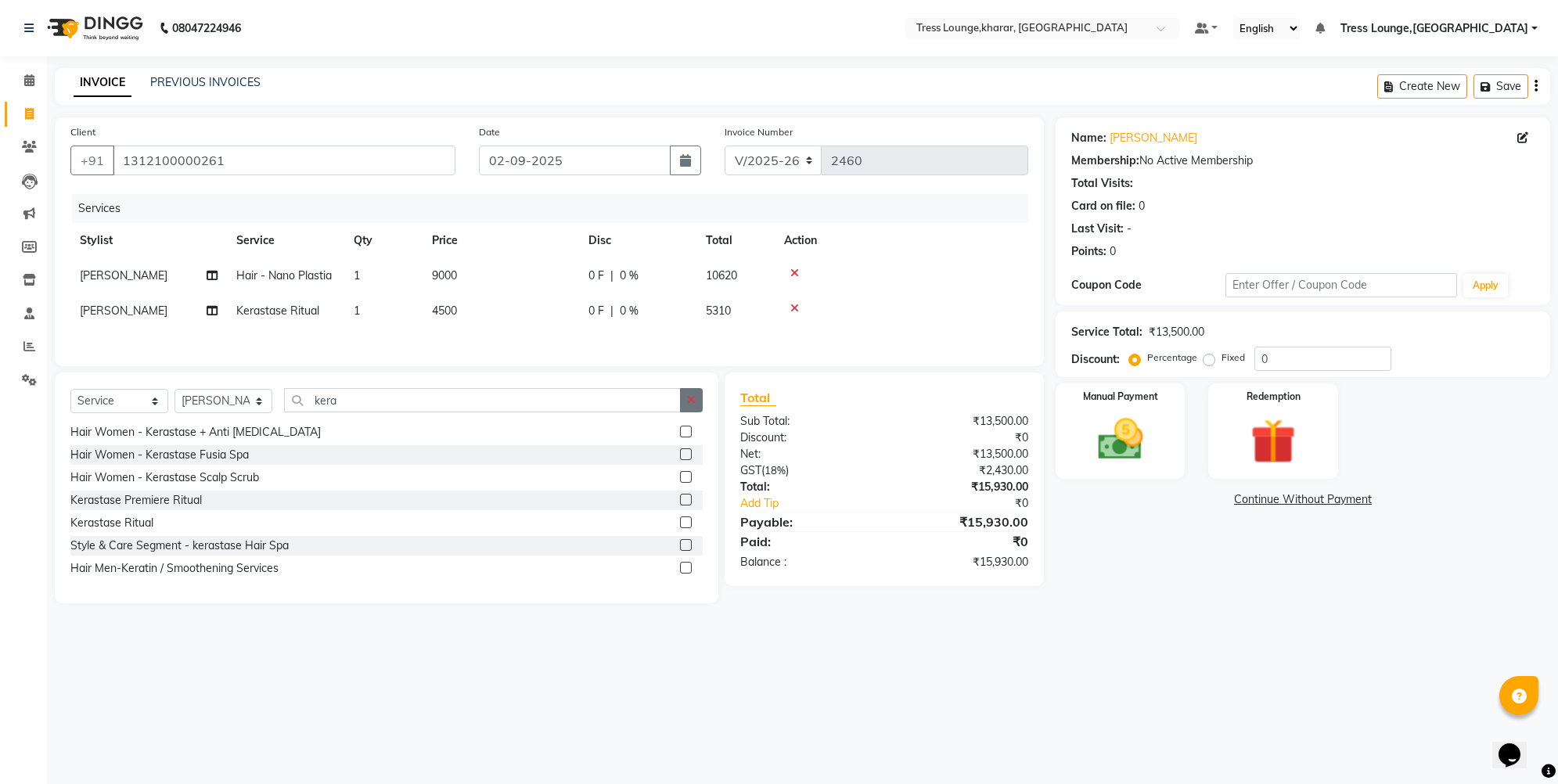
click at [688, 402] on icon "button" at bounding box center [691, 399] width 9 height 11
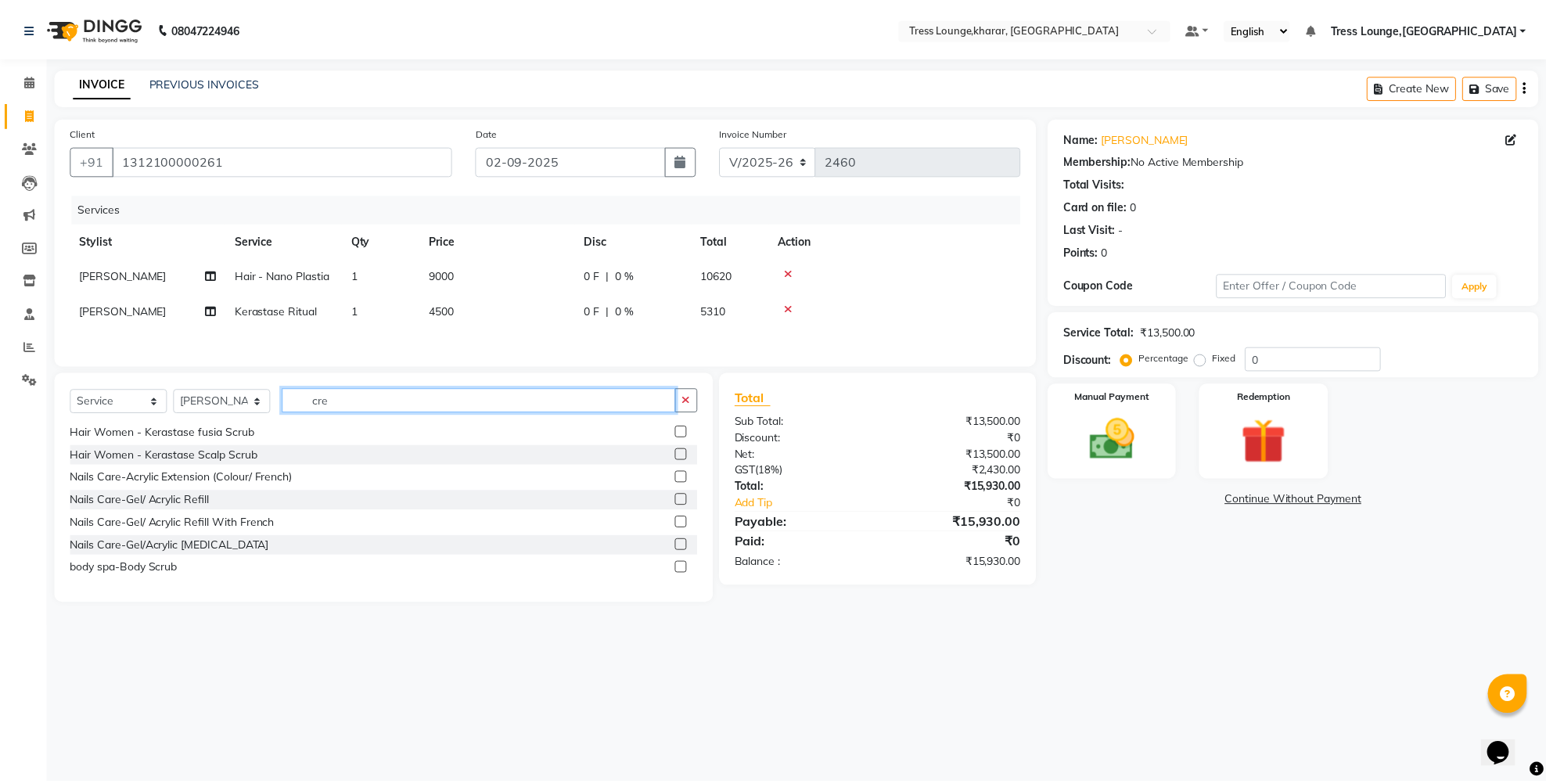
scroll to position [0, 0]
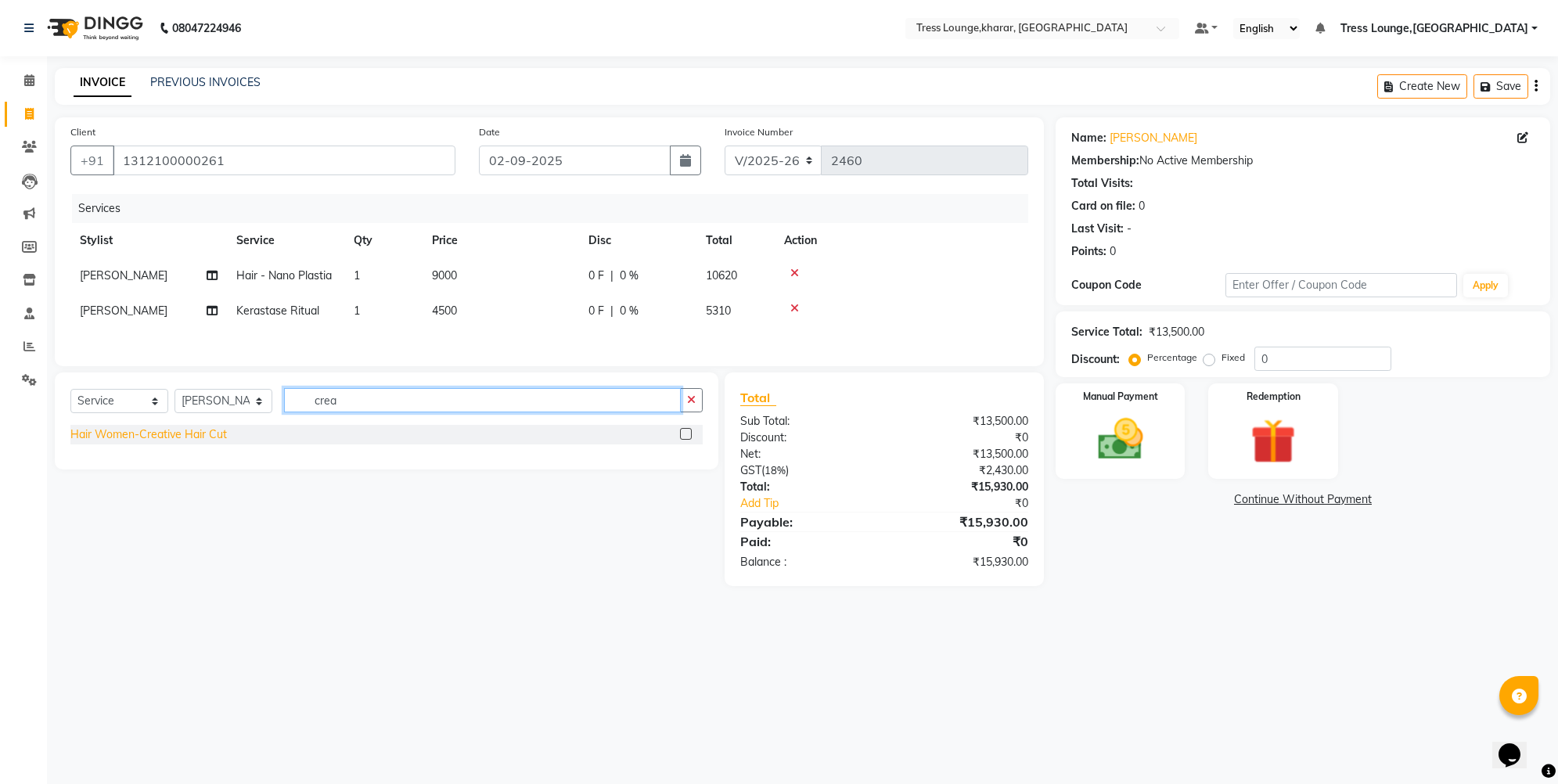
type input "crea"
click at [188, 433] on div "Hair Women-Creative Hair Cut" at bounding box center [148, 434] width 156 height 17
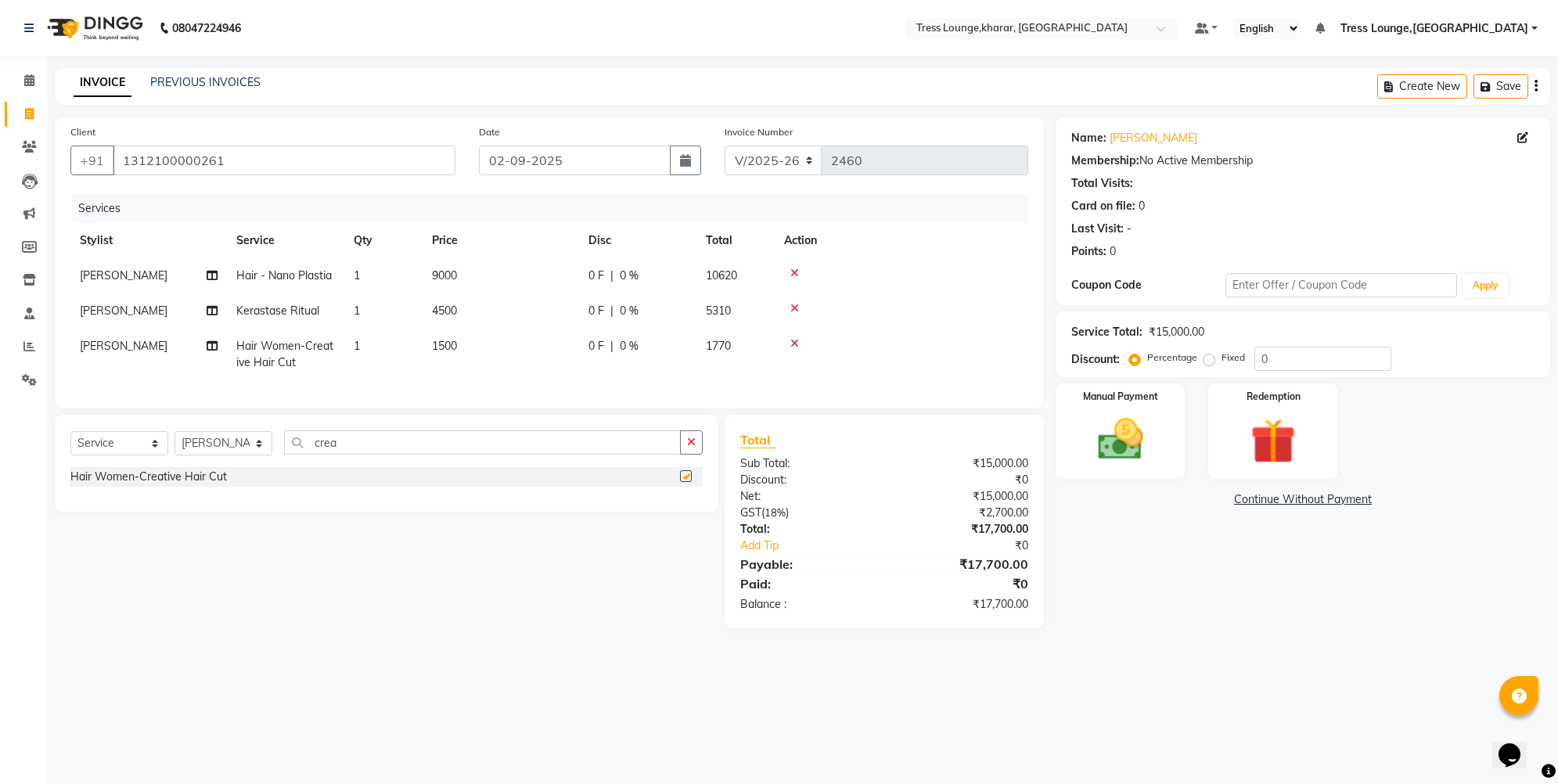
checkbox input "false"
click at [695, 448] on icon "button" at bounding box center [691, 442] width 9 height 11
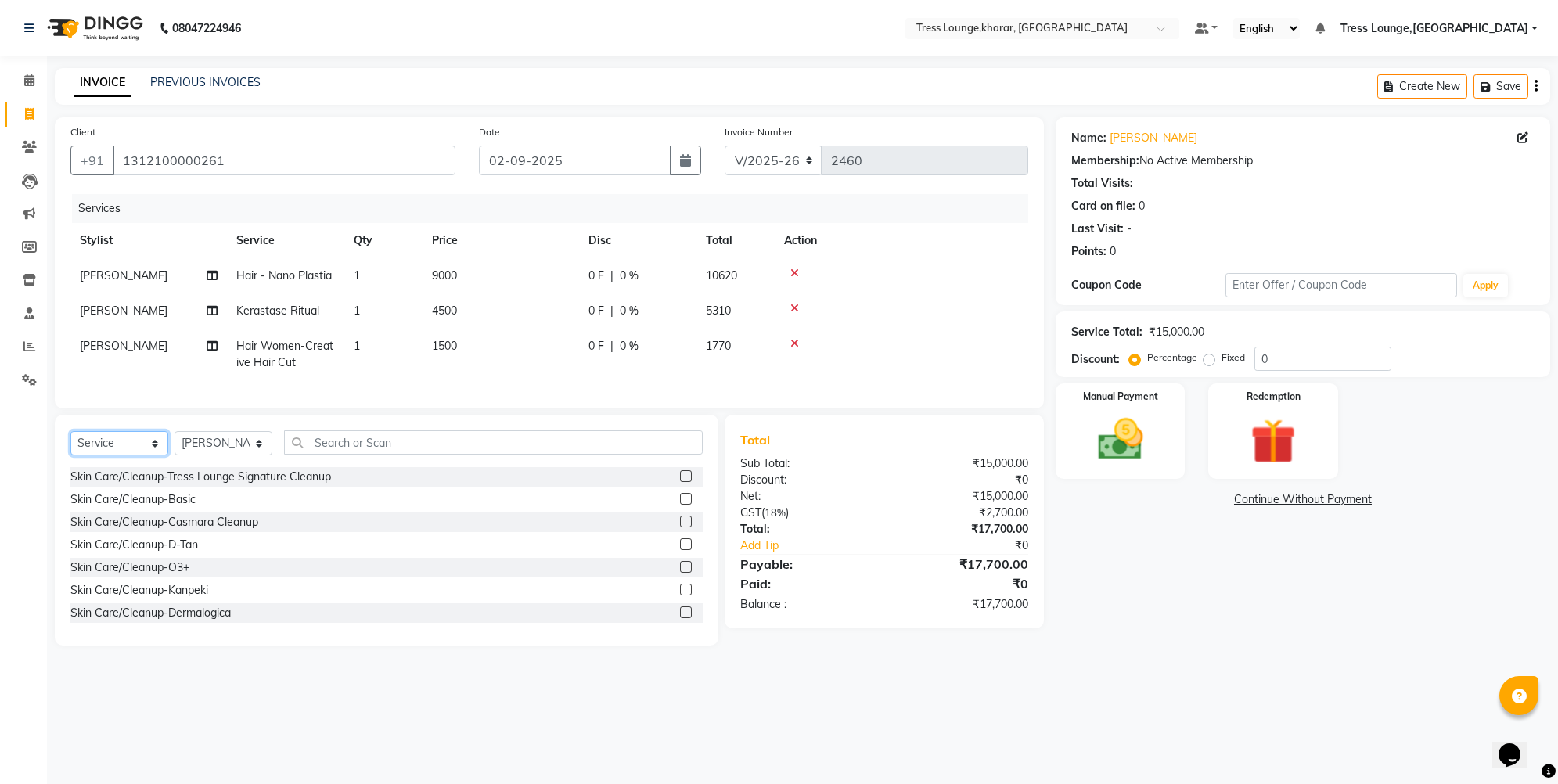
select select "product"
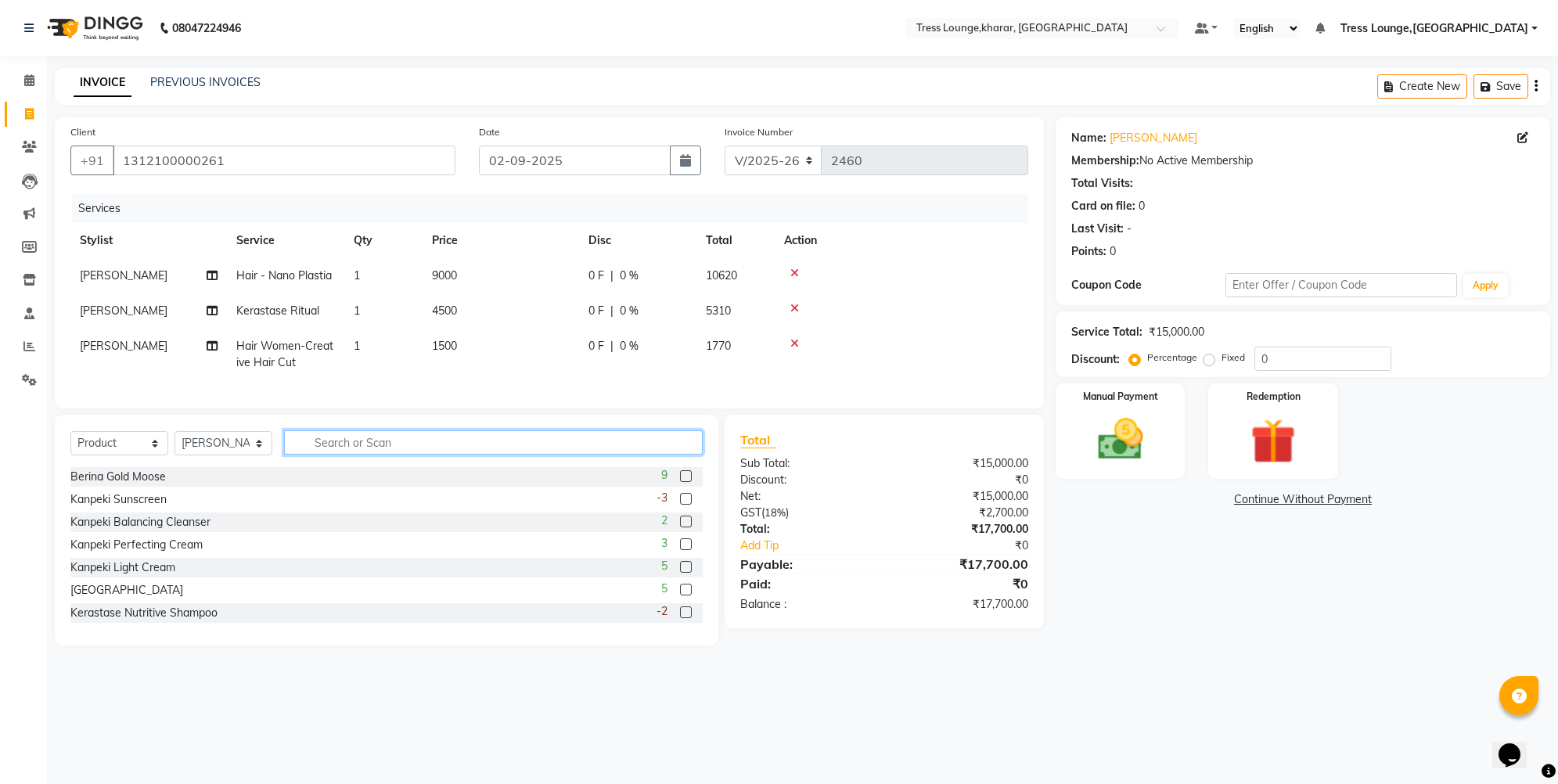
click at [354, 454] on input "text" at bounding box center [493, 442] width 419 height 24
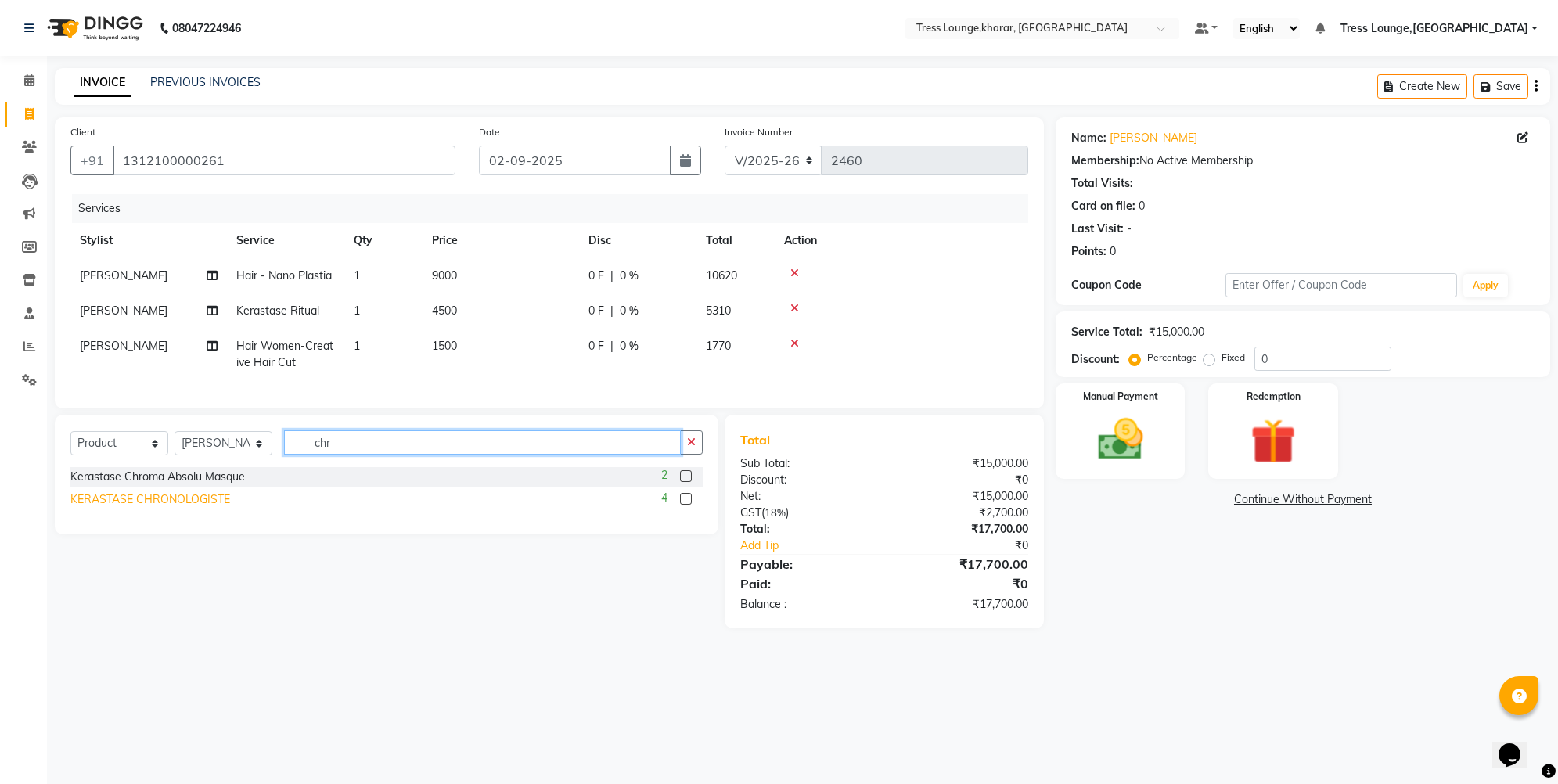
type input "chr"
click at [172, 508] on div "KERASTASE CHRONOLOGISTE" at bounding box center [150, 499] width 160 height 17
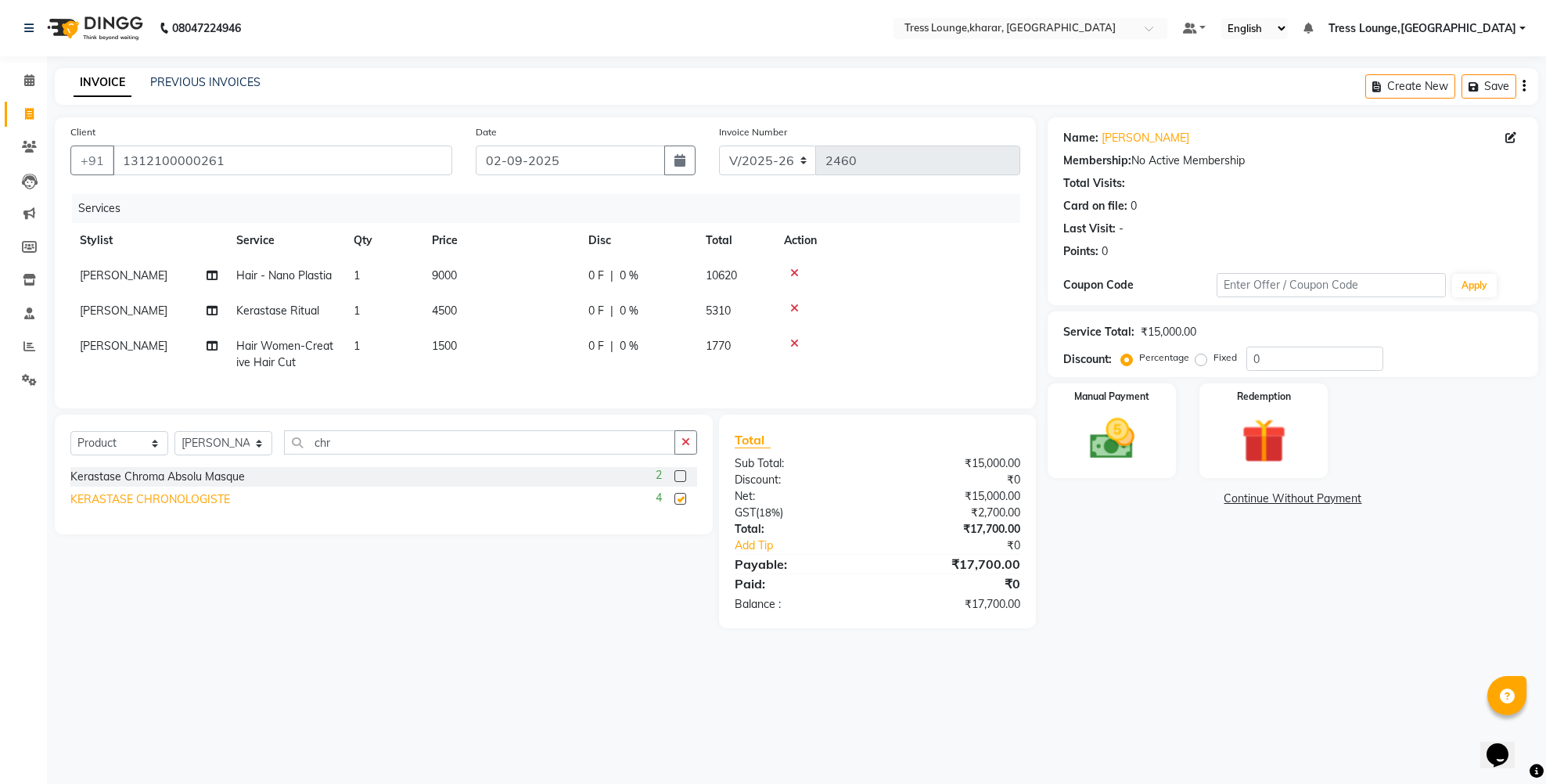
checkbox input "false"
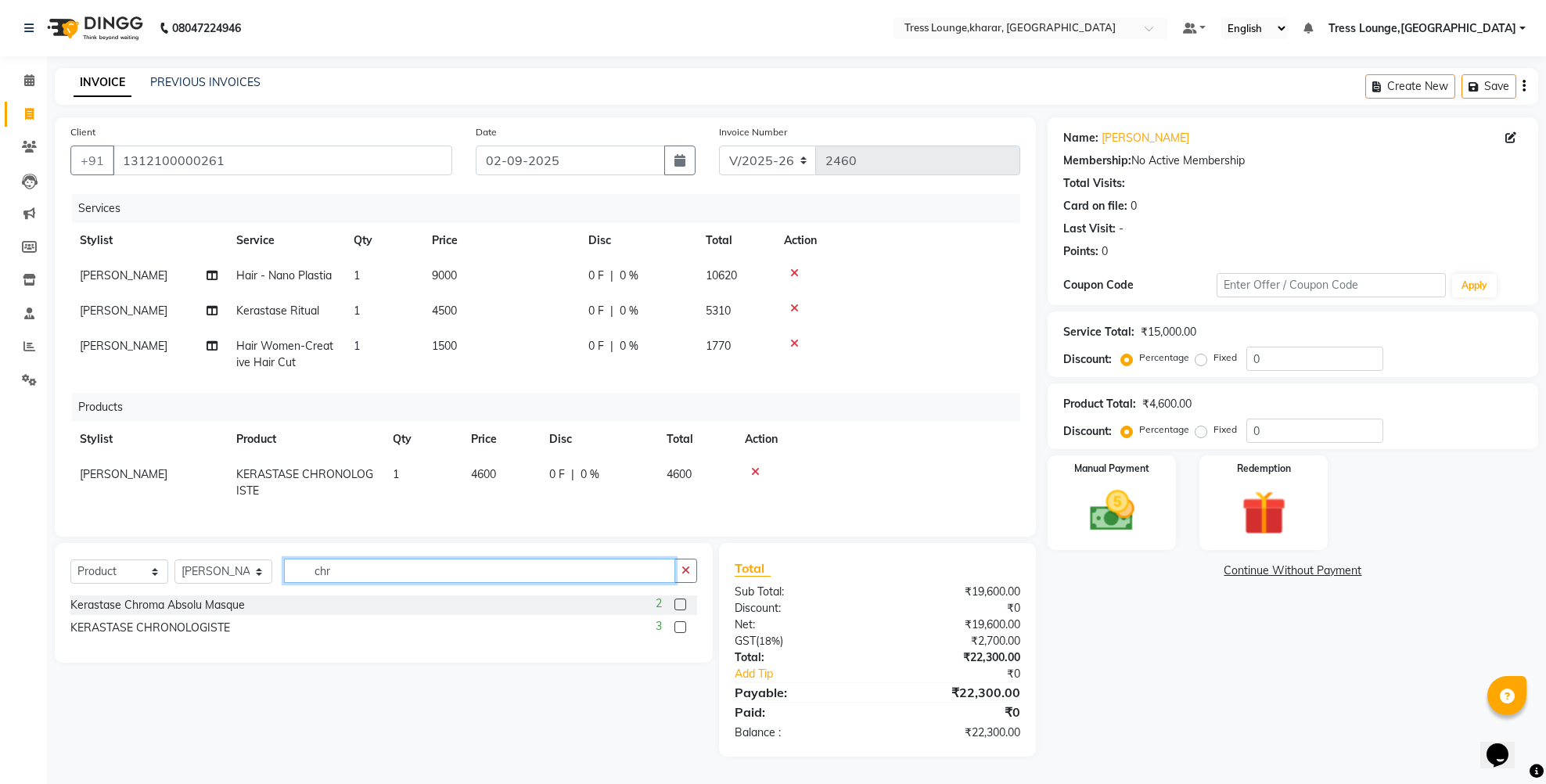
drag, startPoint x: 339, startPoint y: 587, endPoint x: 295, endPoint y: 585, distance: 44.0
click at [295, 583] on input "chr" at bounding box center [479, 570] width 391 height 24
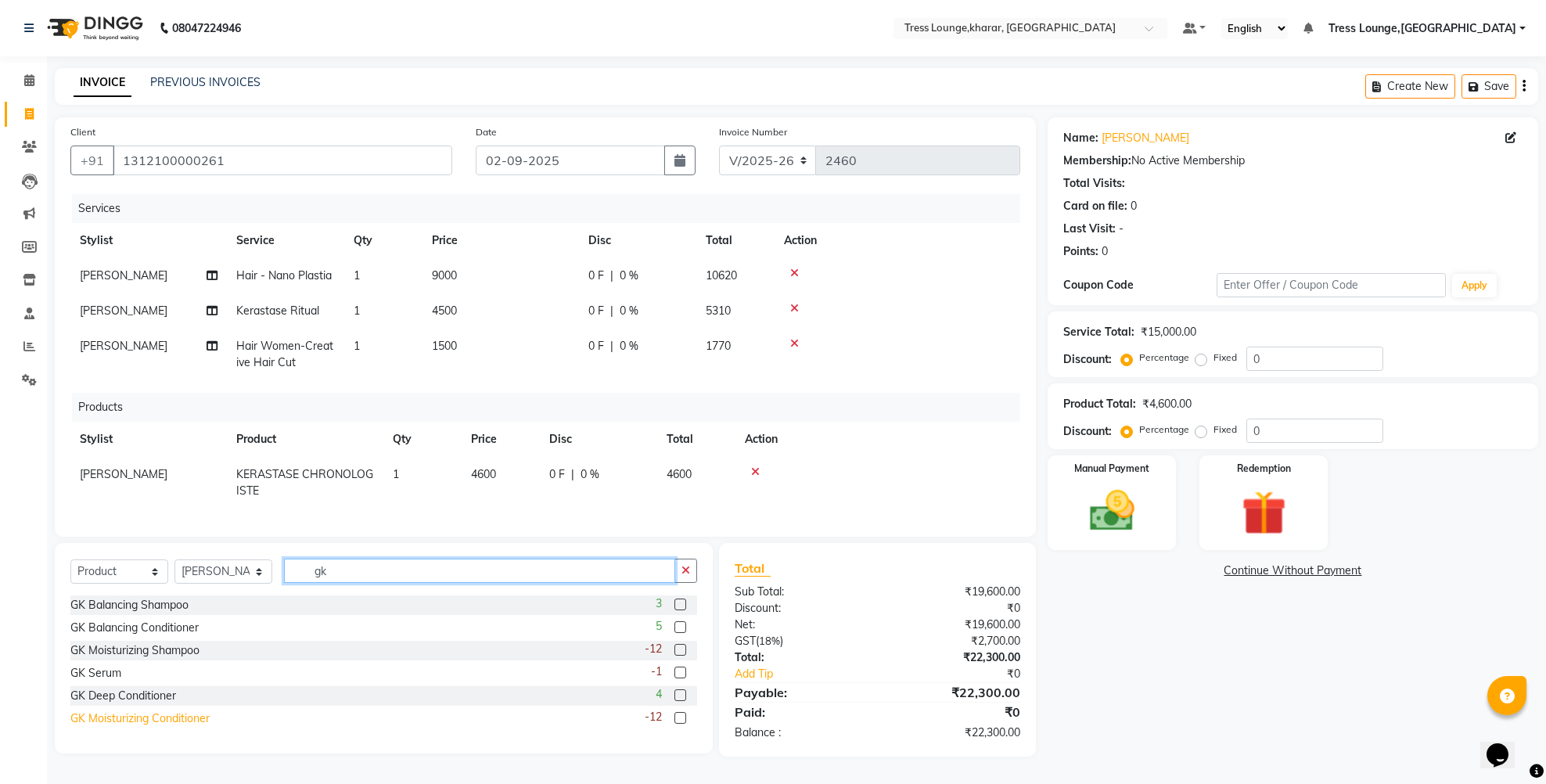
scroll to position [8, 0]
type input "gk"
click at [129, 723] on div "GK Moisturizing Conditioner" at bounding box center [139, 718] width 139 height 17
checkbox input "false"
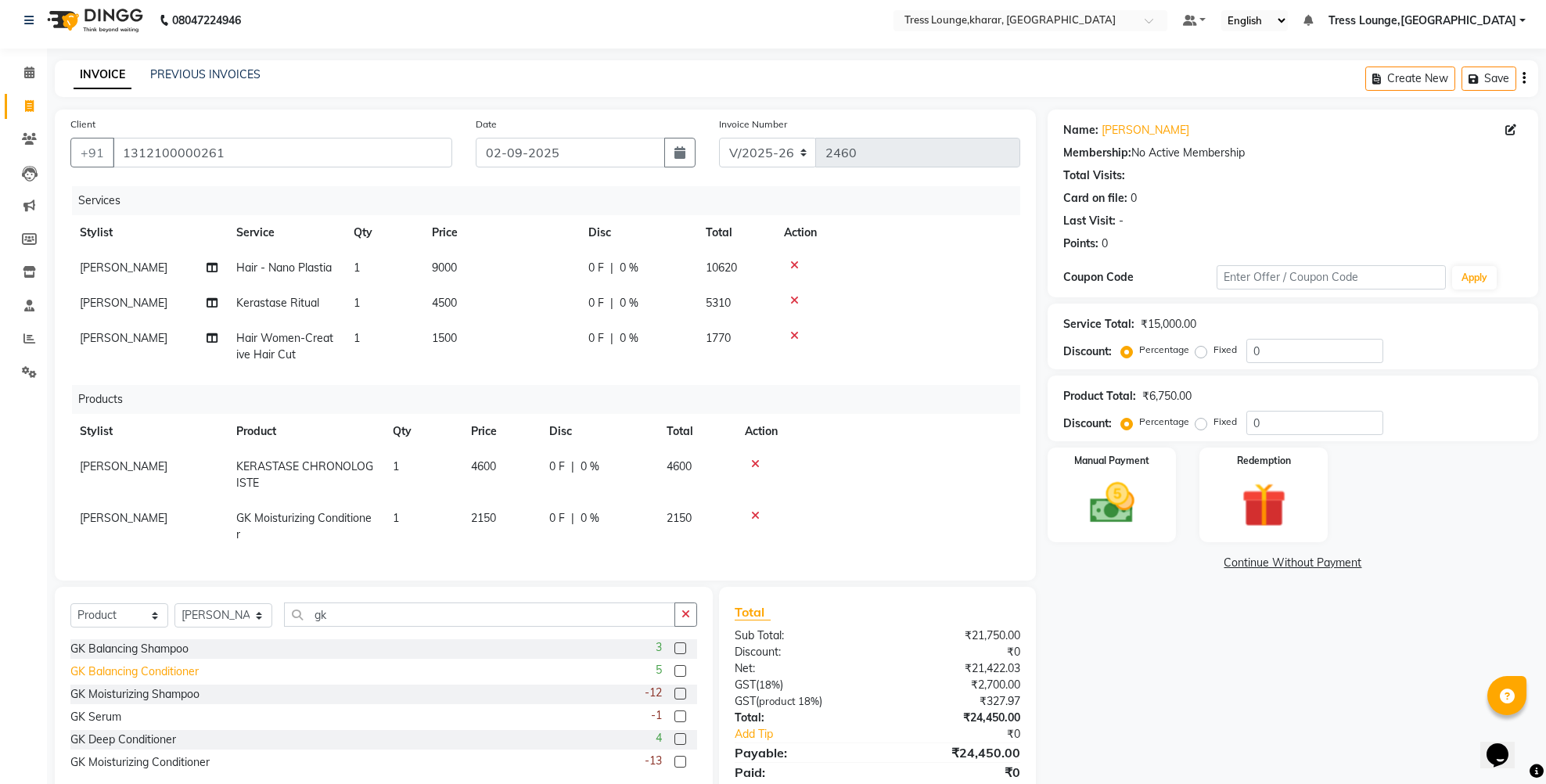
click at [125, 680] on div "GK Balancing Conditioner" at bounding box center [135, 671] width 129 height 17
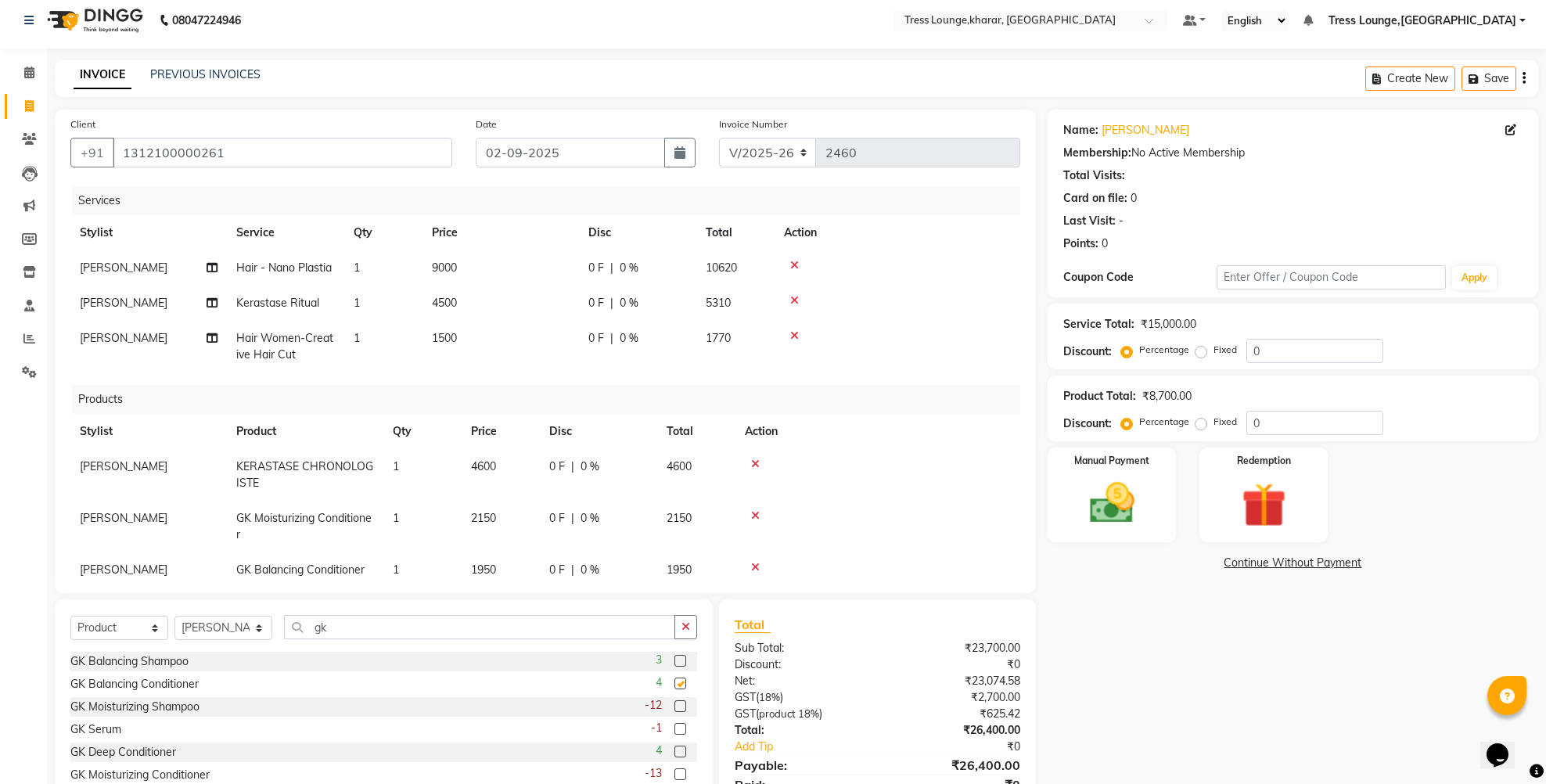
checkbox input "false"
click at [752, 514] on icon at bounding box center [755, 515] width 9 height 11
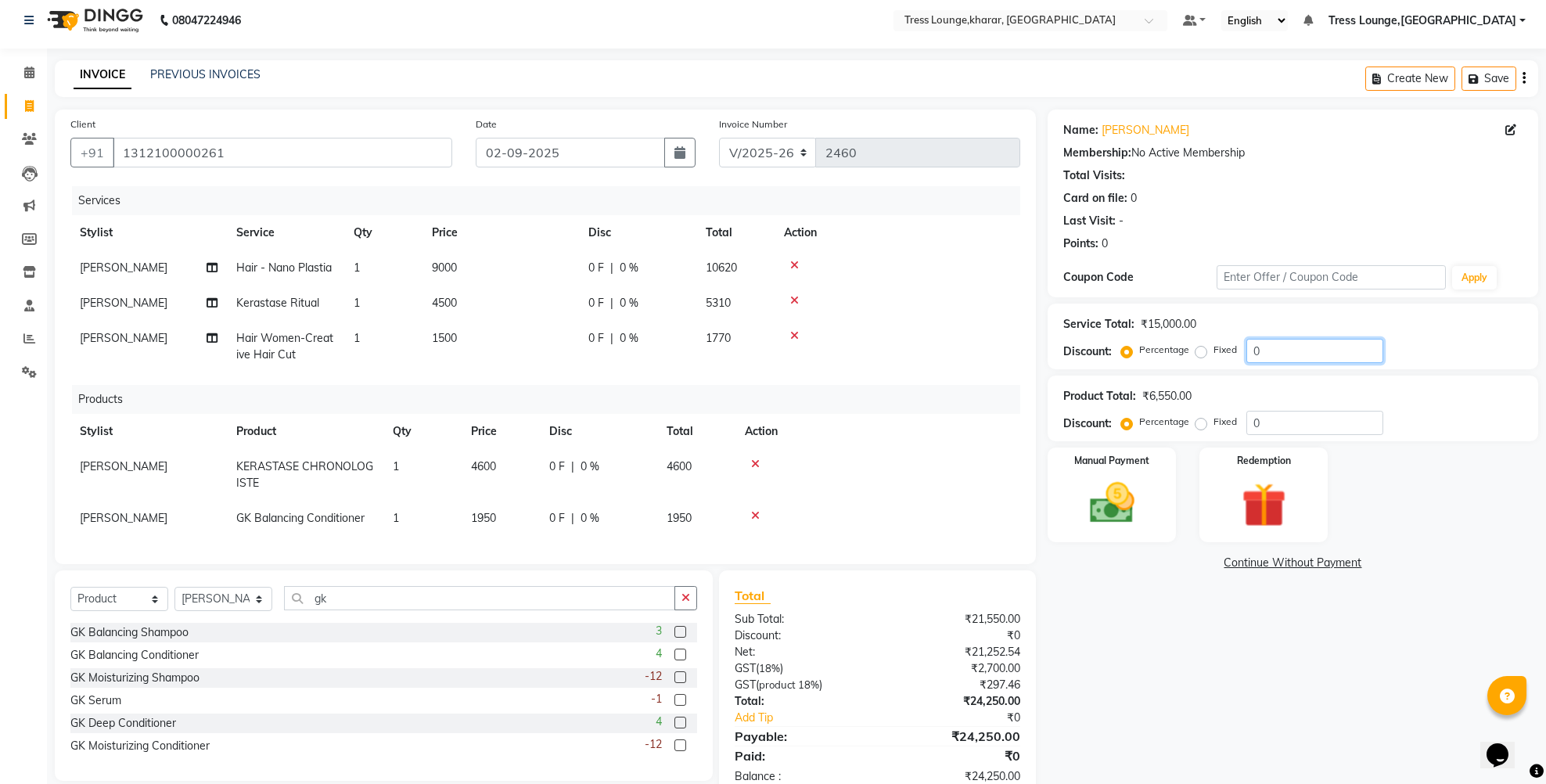
click at [1250, 358] on input "0" at bounding box center [1315, 350] width 137 height 24
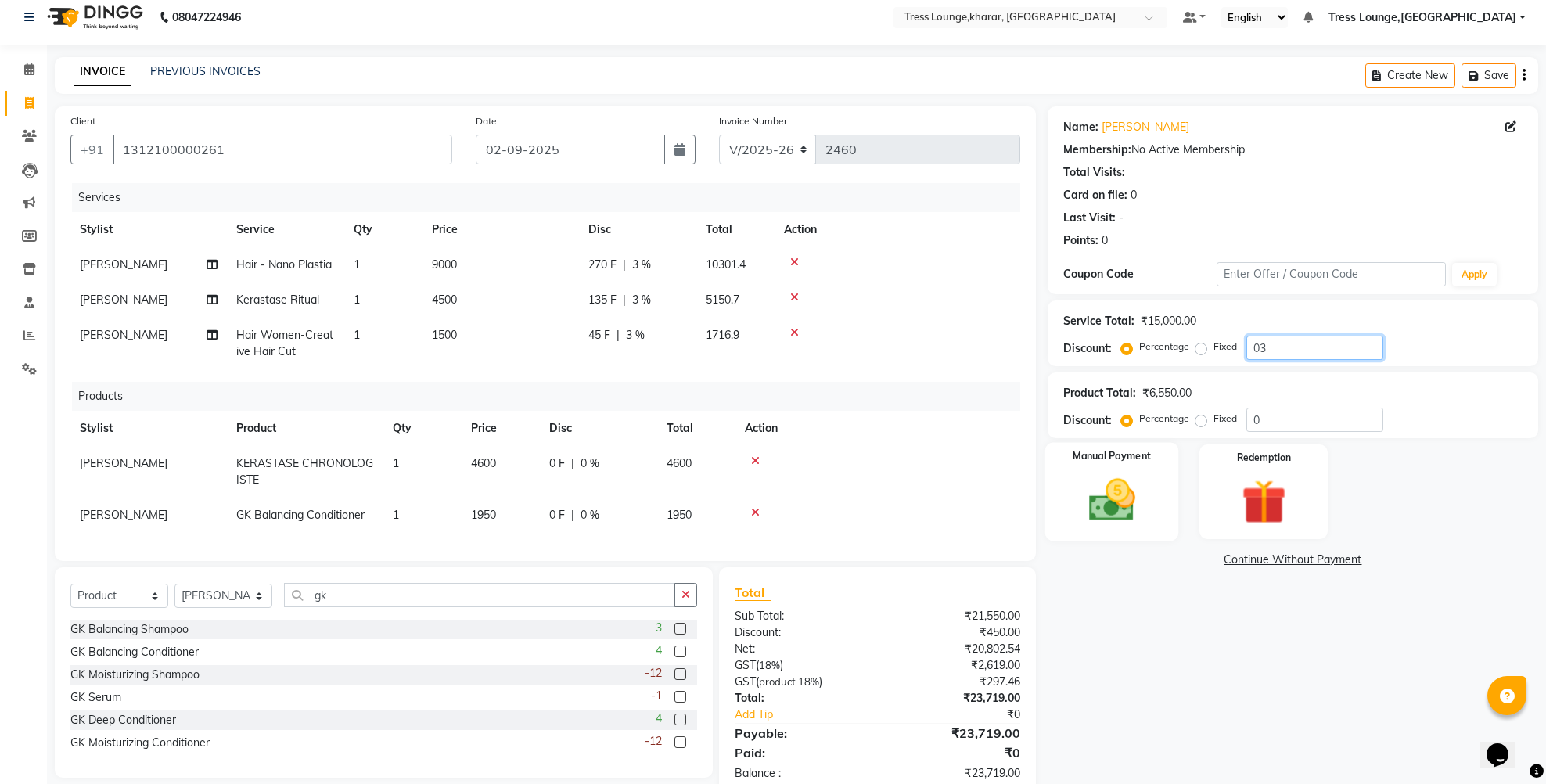
type input "03"
click at [1125, 472] on div "Manual Payment" at bounding box center [1112, 491] width 134 height 98
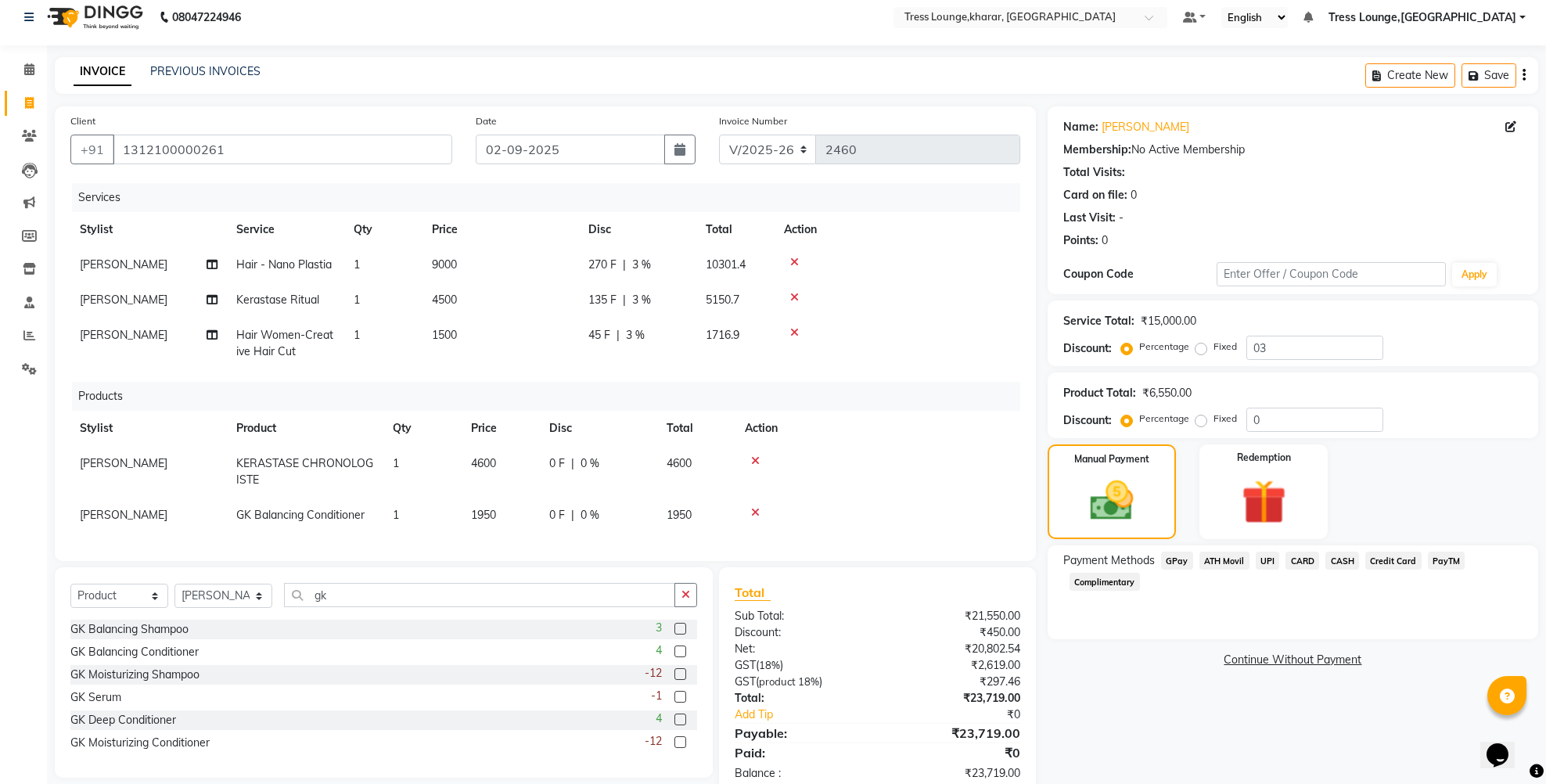
click at [1270, 560] on span "UPI" at bounding box center [1268, 561] width 24 height 18
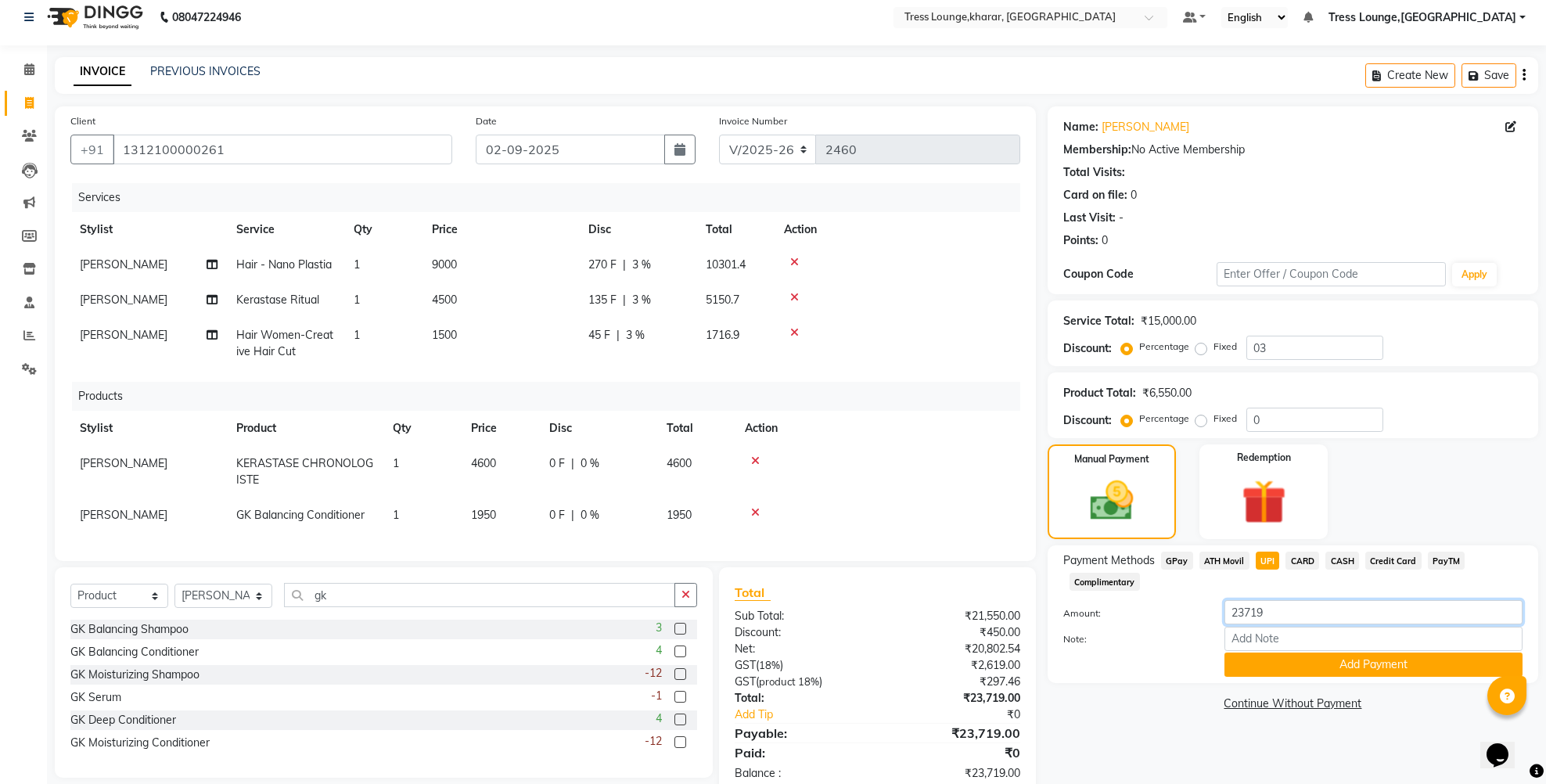
drag, startPoint x: 1264, startPoint y: 613, endPoint x: 1231, endPoint y: 610, distance: 33.1
click at [1230, 611] on input "23719" at bounding box center [1374, 611] width 298 height 24
type input "13590"
click at [1271, 675] on button "Add Payment" at bounding box center [1374, 664] width 298 height 24
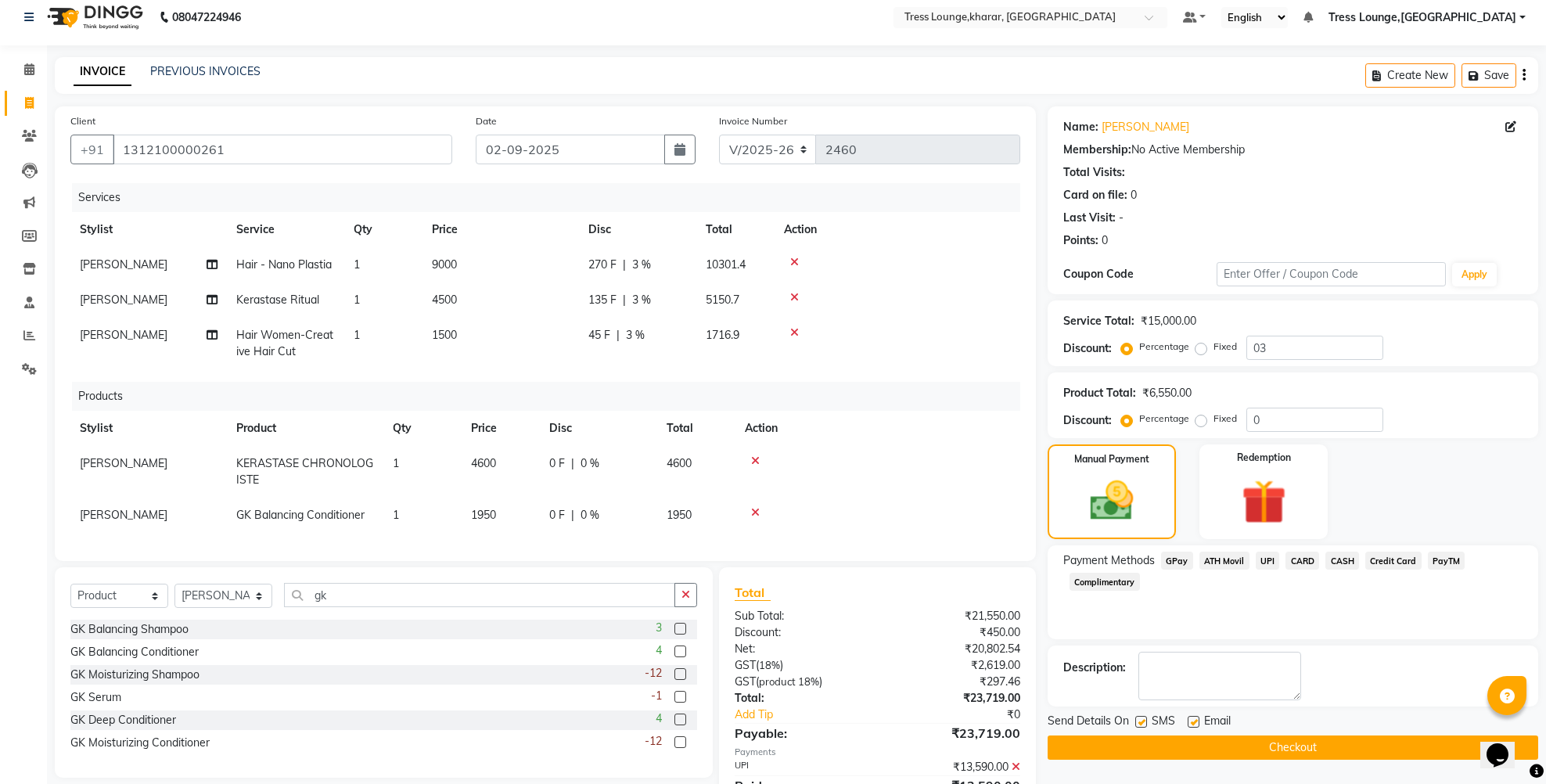
scroll to position [92, 0]
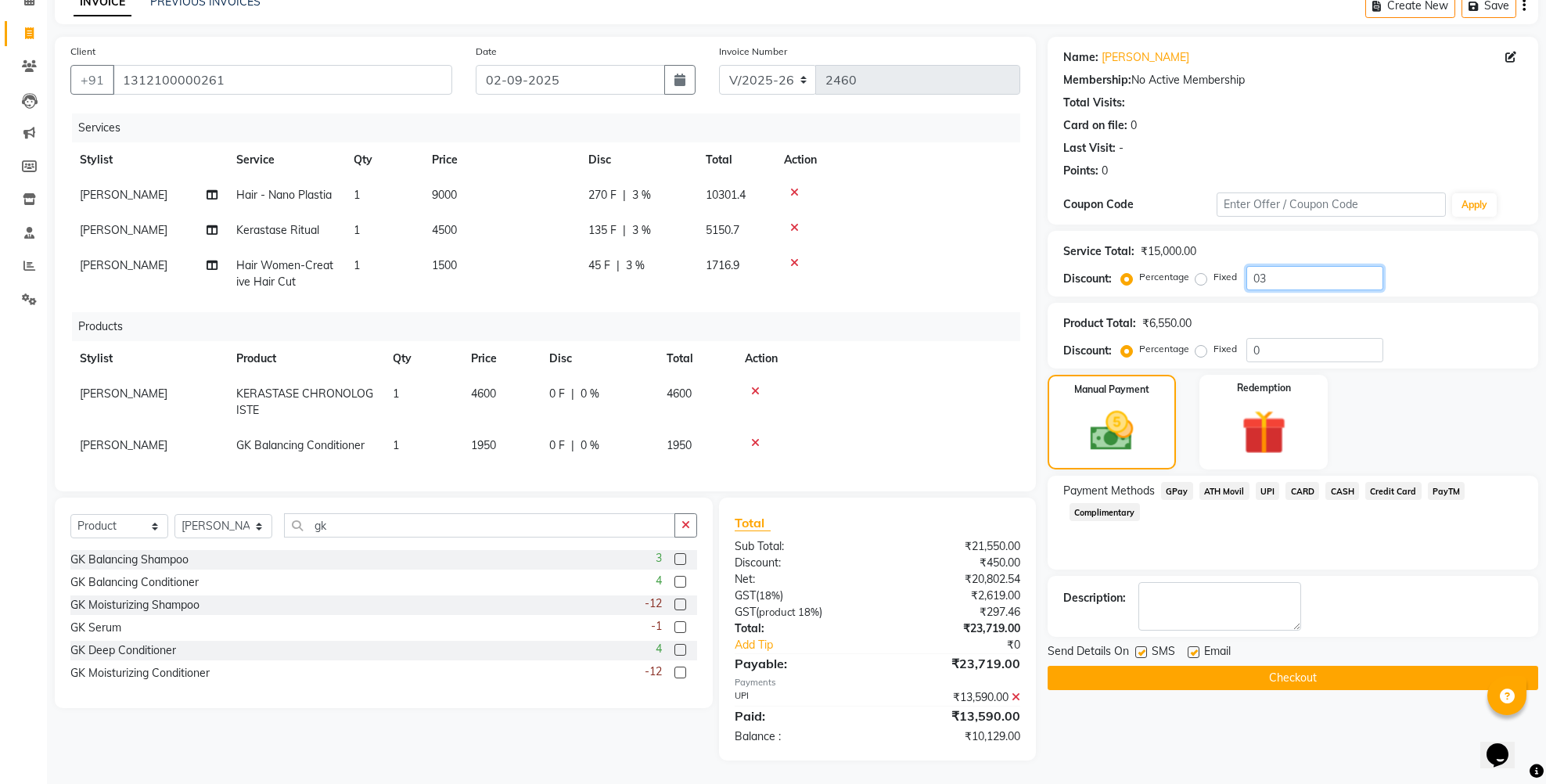
drag, startPoint x: 1259, startPoint y: 268, endPoint x: 1249, endPoint y: 263, distance: 11.2
click at [1249, 266] on input "03" at bounding box center [1315, 278] width 137 height 24
type input "30"
drag, startPoint x: 784, startPoint y: 150, endPoint x: 825, endPoint y: 146, distance: 41.2
click at [825, 146] on th "Action" at bounding box center [897, 160] width 246 height 35
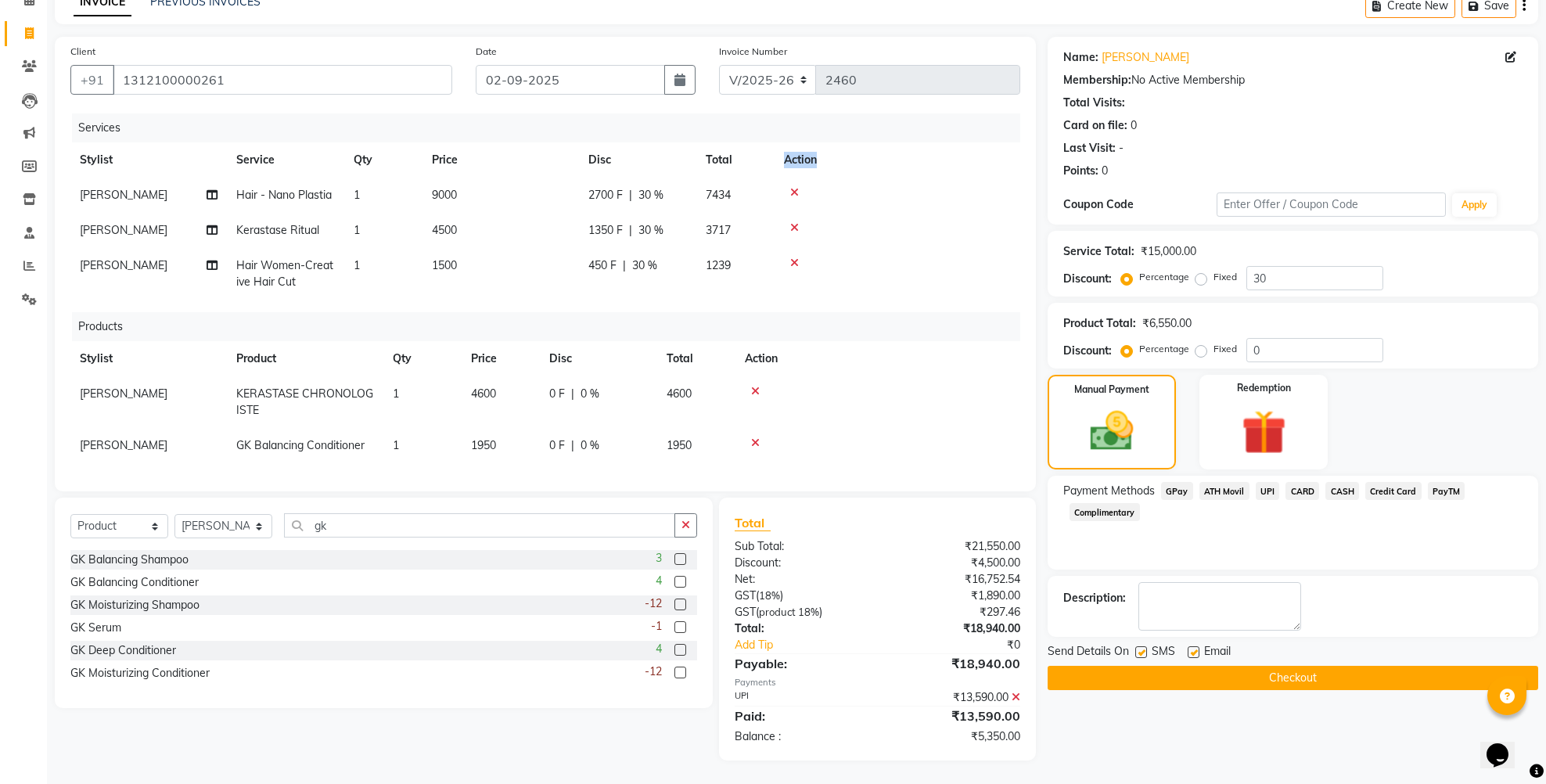
click at [882, 142] on th "Action" at bounding box center [897, 160] width 246 height 35
click at [474, 388] on span "4600" at bounding box center [484, 393] width 25 height 14
select select "84998"
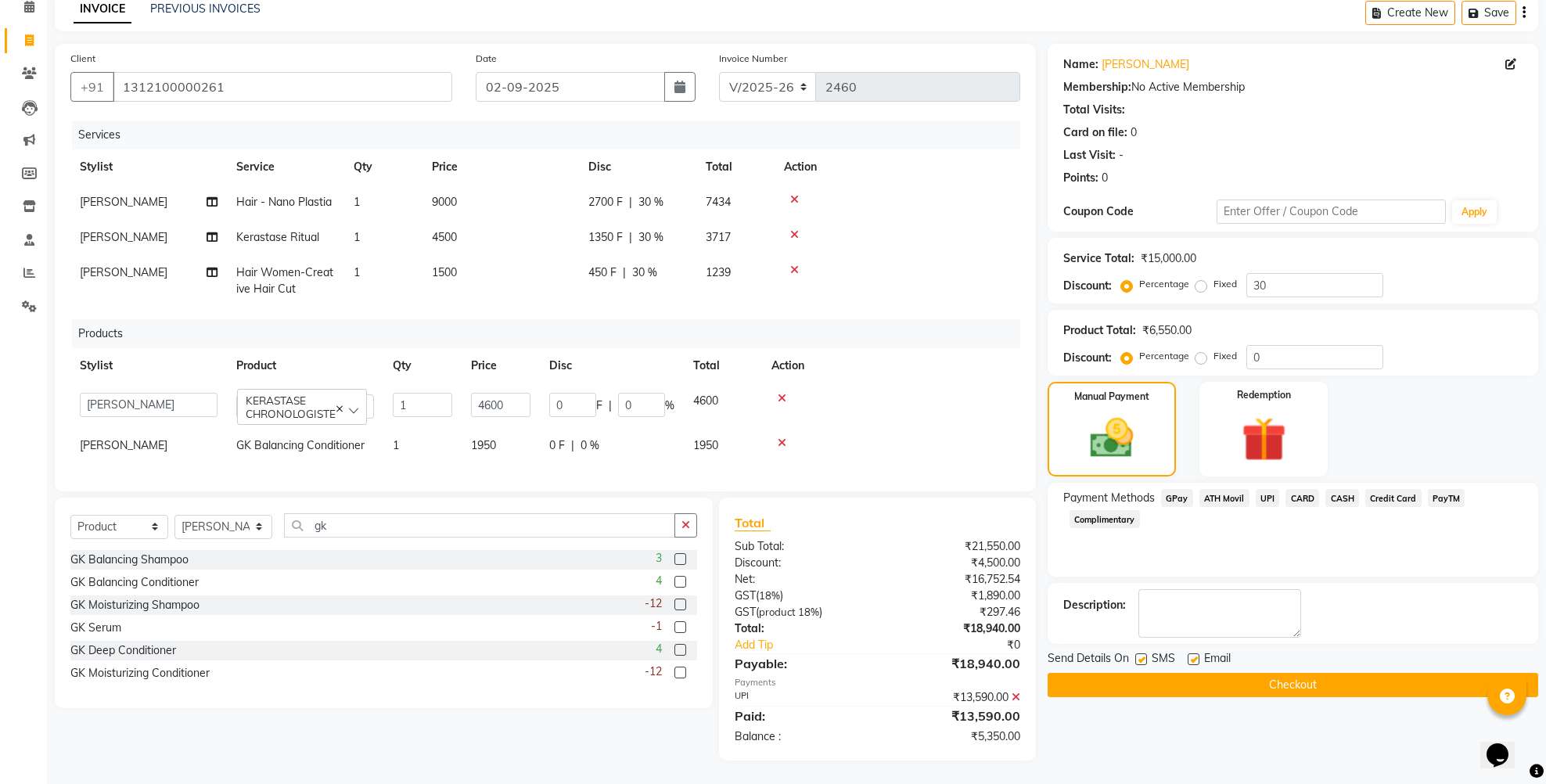
scroll to position [83, 0]
drag, startPoint x: 507, startPoint y: 397, endPoint x: 468, endPoint y: 395, distance: 39.1
click at [468, 395] on td "4600" at bounding box center [500, 406] width 78 height 45
type input "3040"
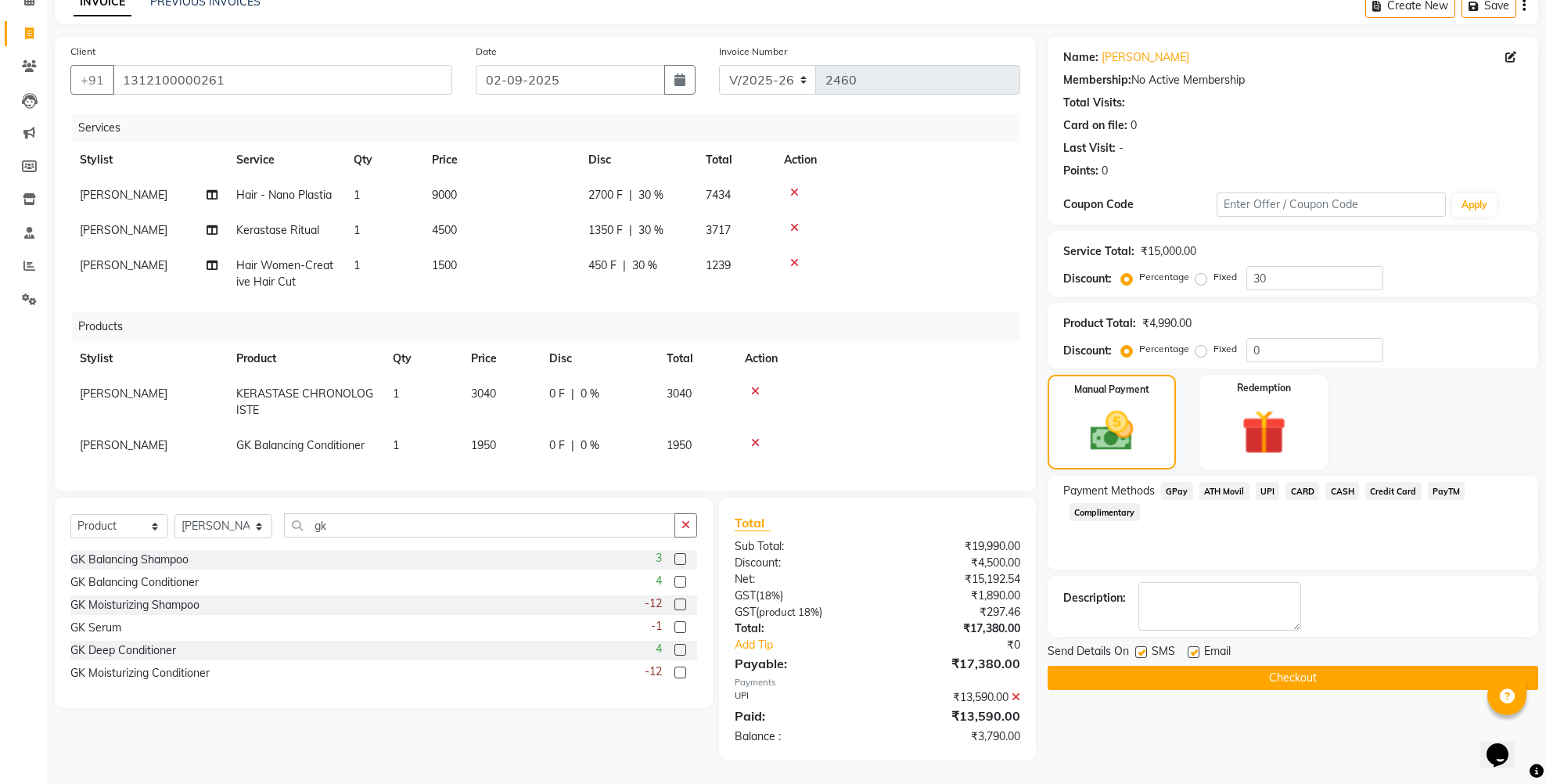
click at [583, 363] on th "Disc" at bounding box center [599, 359] width 117 height 35
click at [1359, 489] on span "CASH" at bounding box center [1342, 490] width 33 height 18
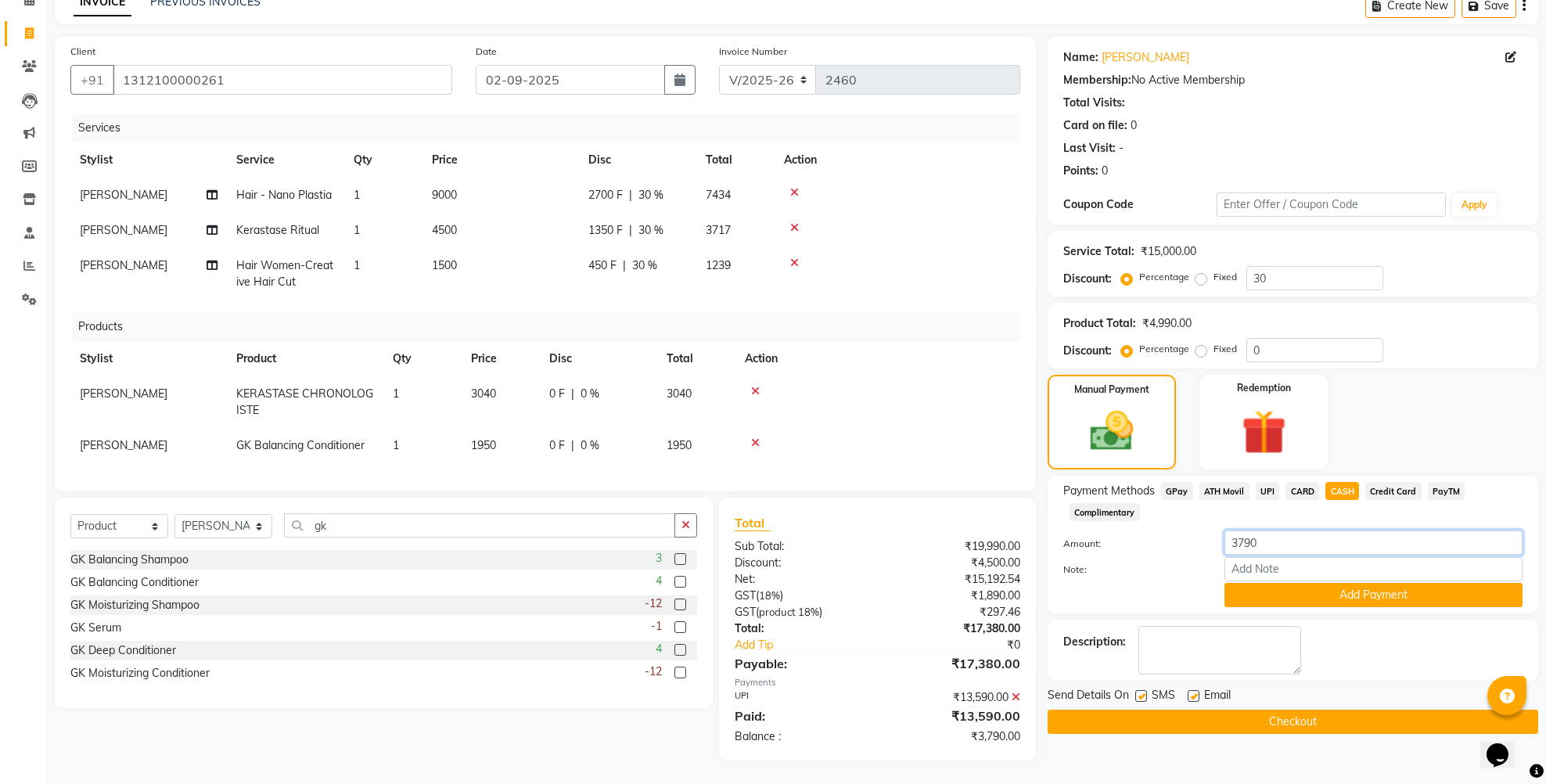
drag, startPoint x: 1261, startPoint y: 542, endPoint x: 1229, endPoint y: 544, distance: 32.1
click at [1229, 544] on input "3790" at bounding box center [1374, 542] width 298 height 24
type input "4600"
click at [1252, 596] on button "Add Payment" at bounding box center [1374, 595] width 298 height 24
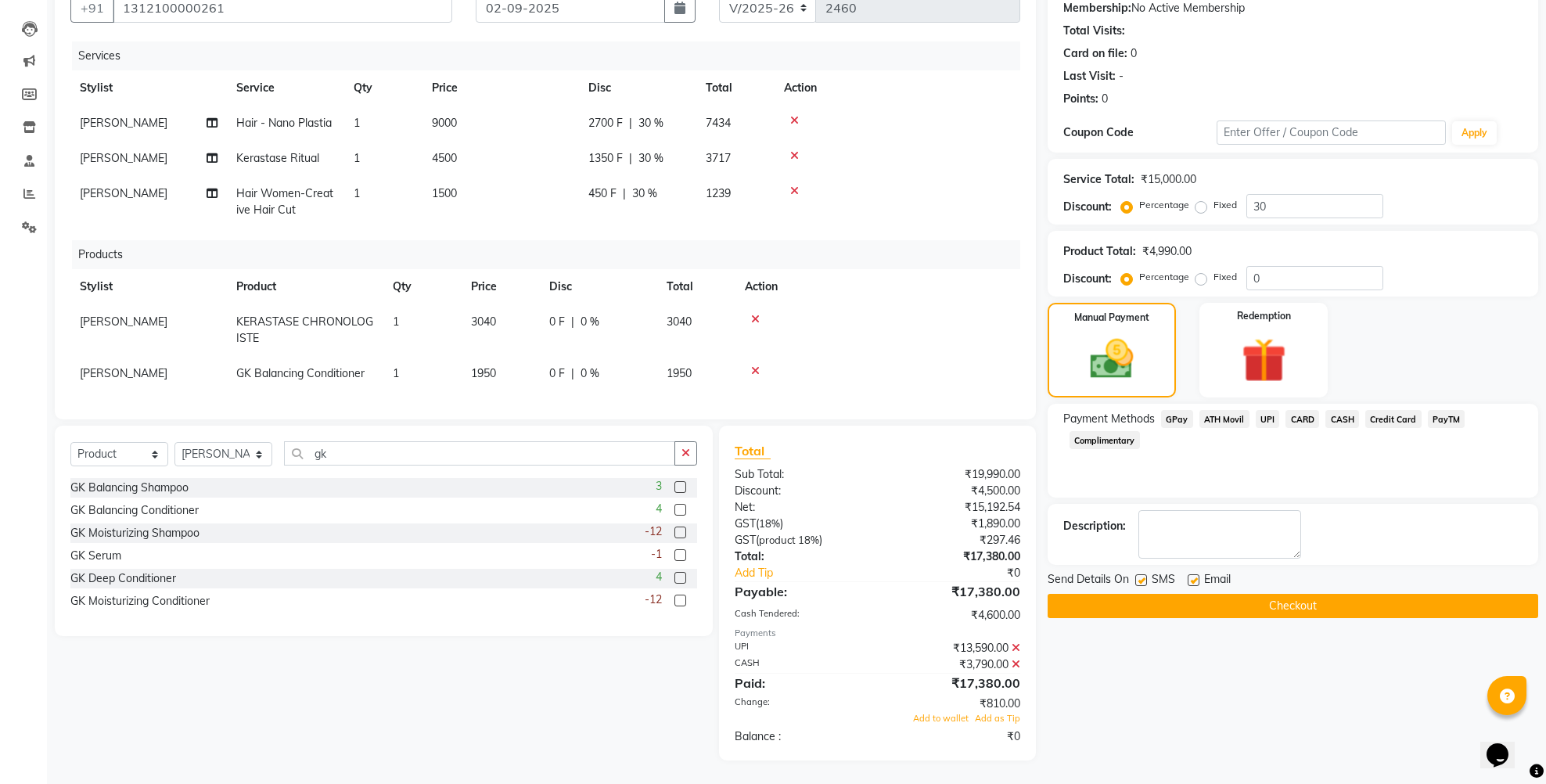
scroll to position [34, 0]
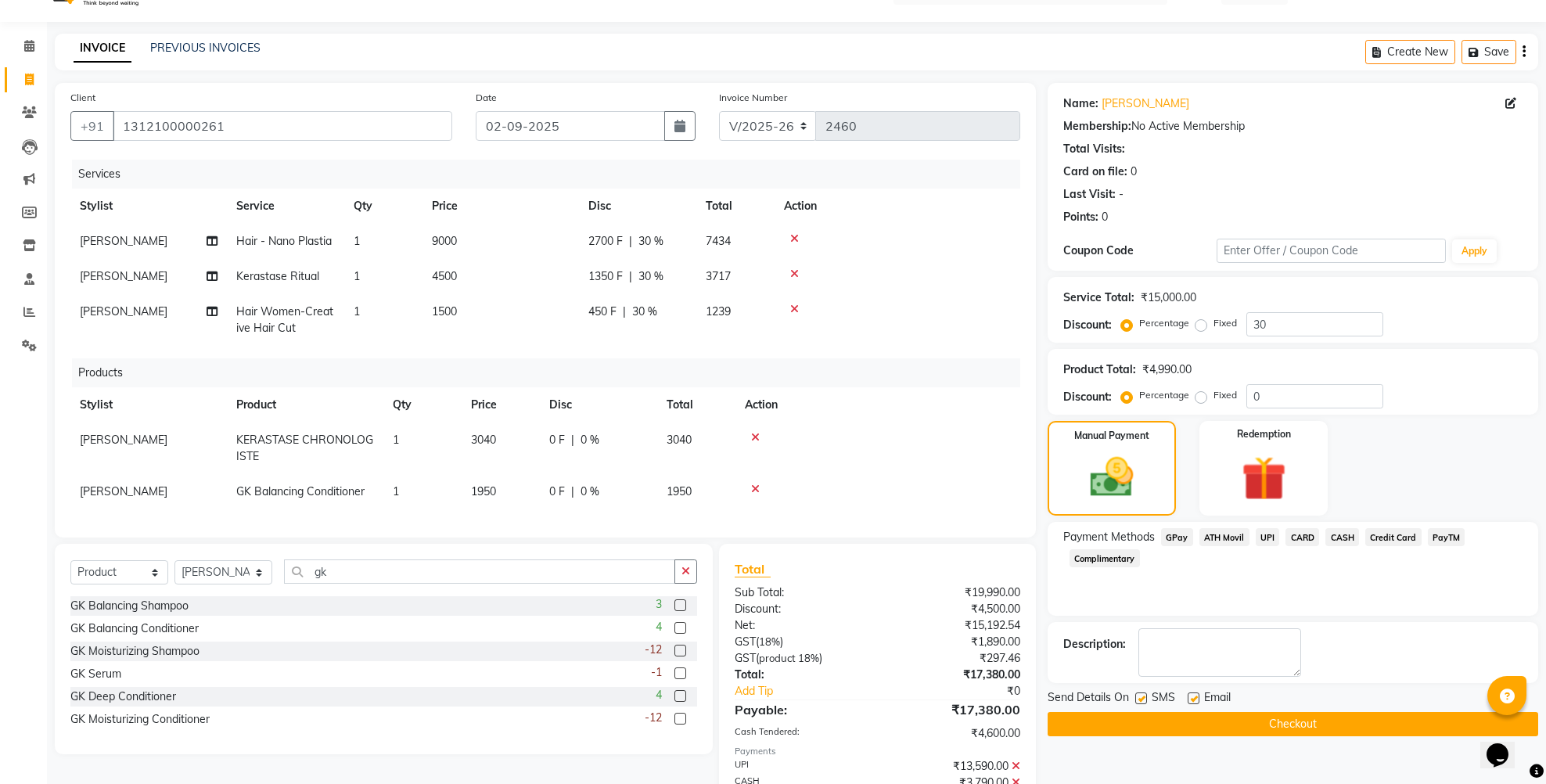
click at [712, 243] on span "7434" at bounding box center [719, 241] width 25 height 14
select select "84998"
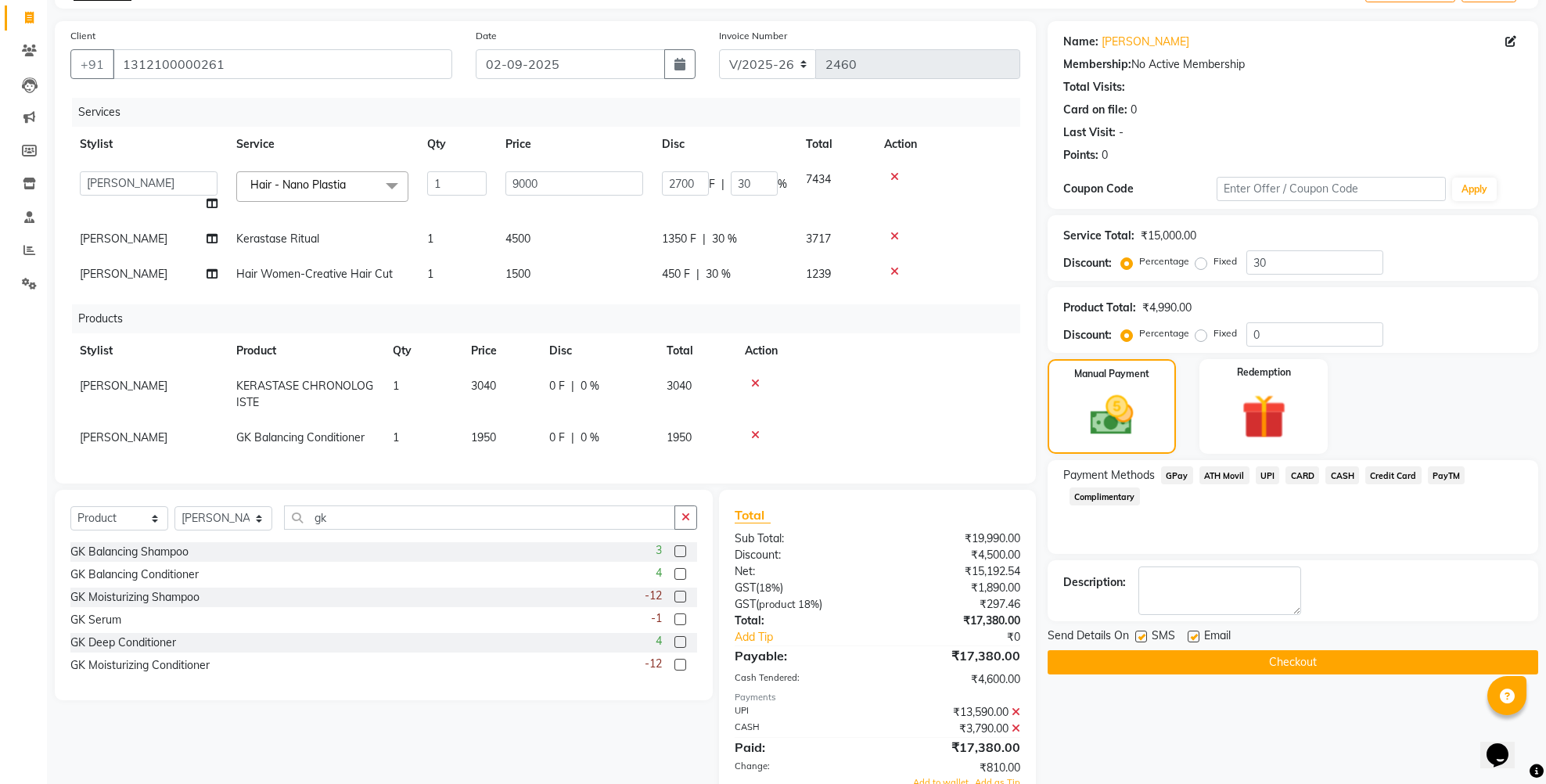
scroll to position [0, 0]
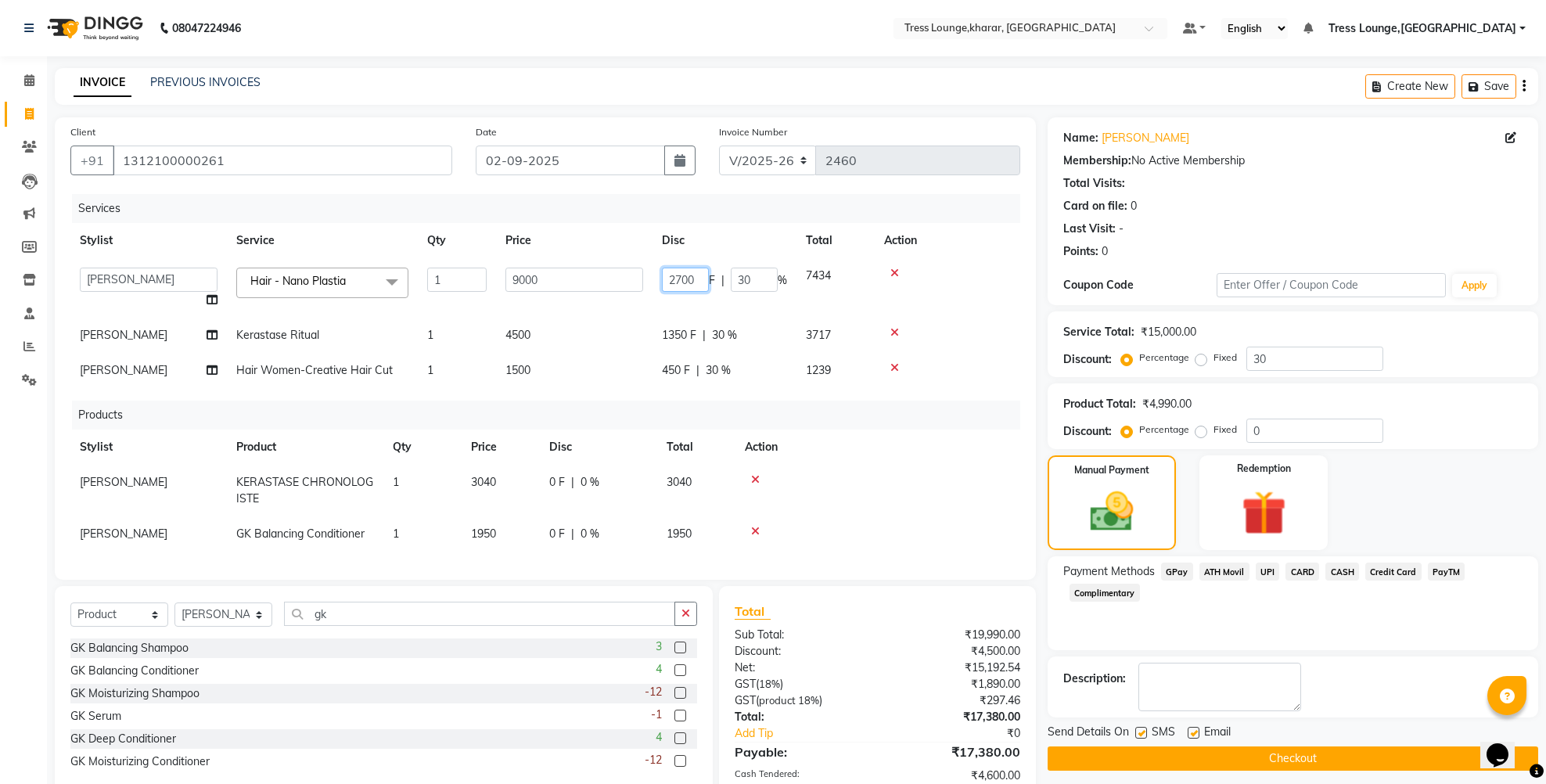
click at [676, 279] on input "2700" at bounding box center [686, 279] width 47 height 24
type input "1700"
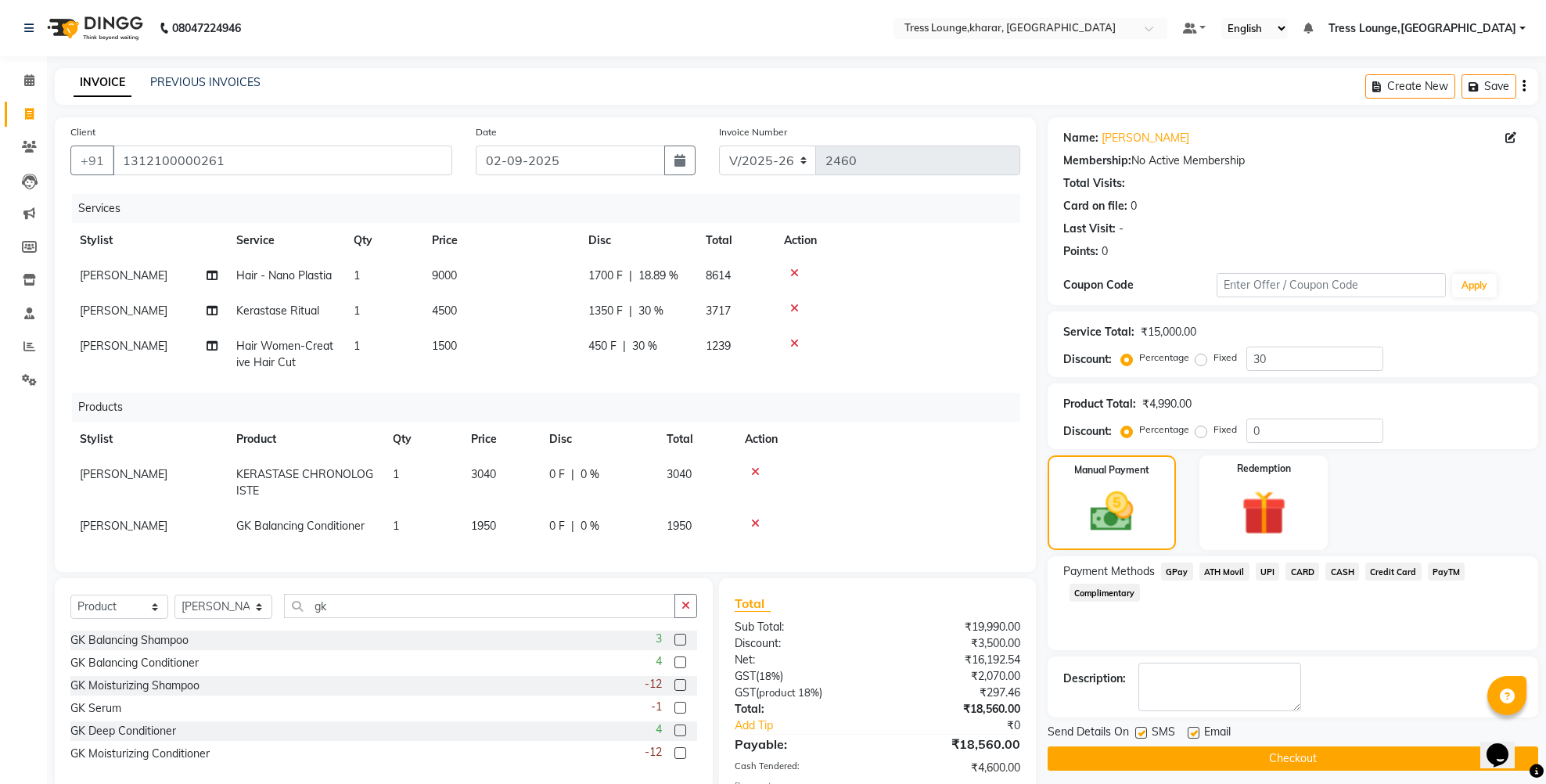
click at [687, 294] on td "1700 F | 18.89 %" at bounding box center [638, 276] width 117 height 35
select select "84998"
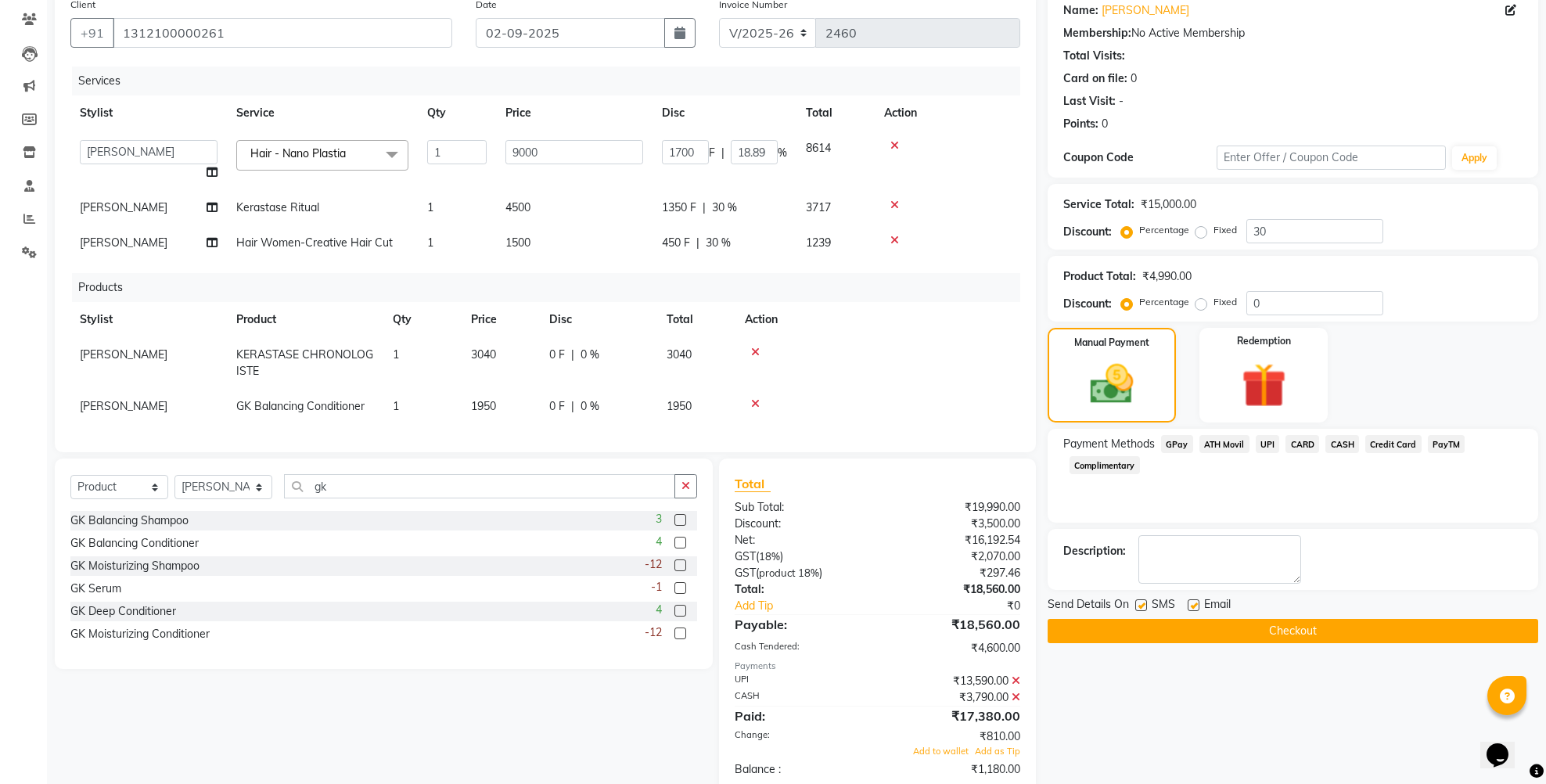
scroll to position [93, 0]
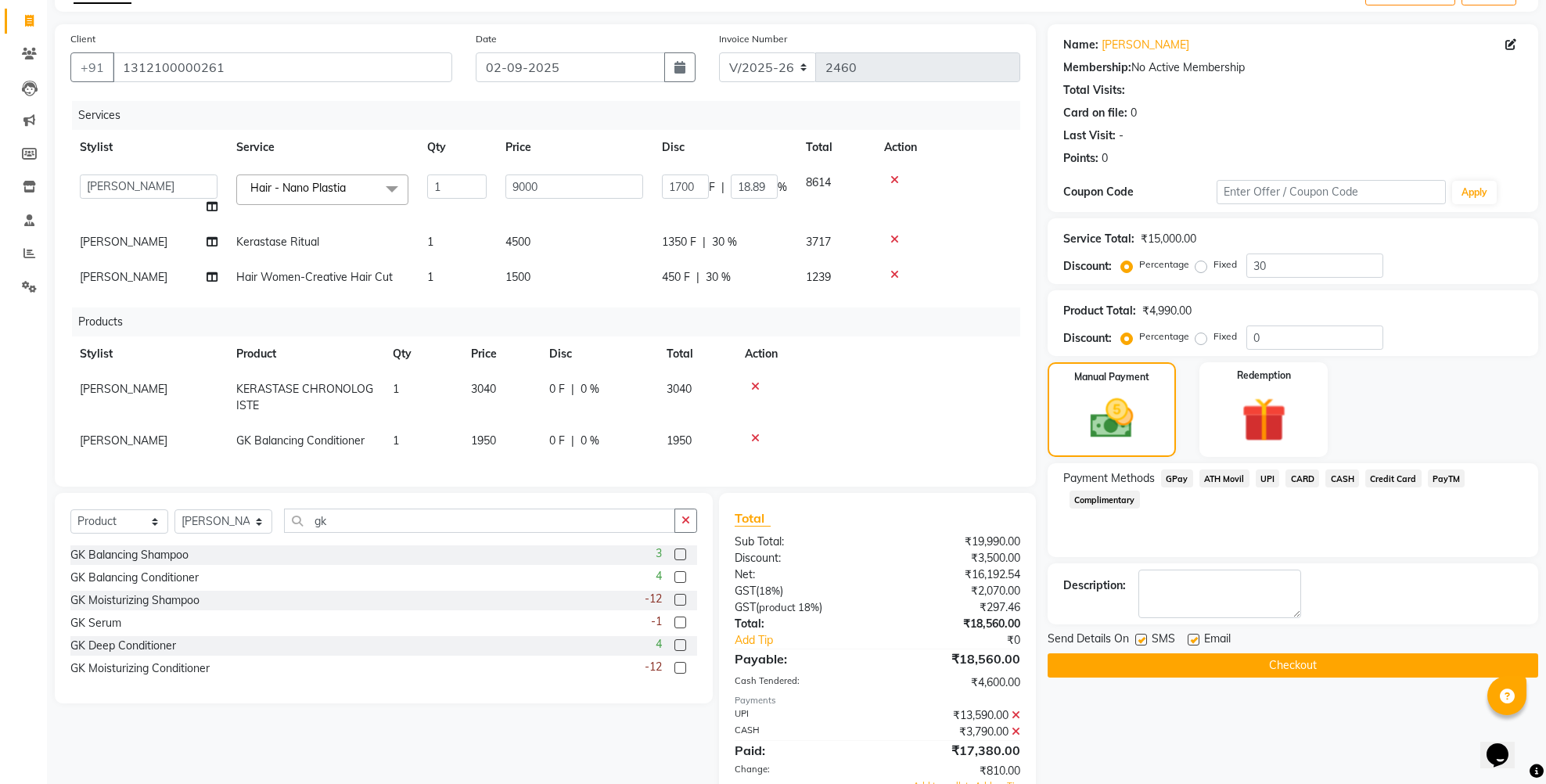
click at [726, 259] on td "1350 F | 30 %" at bounding box center [725, 242] width 144 height 35
select select "84998"
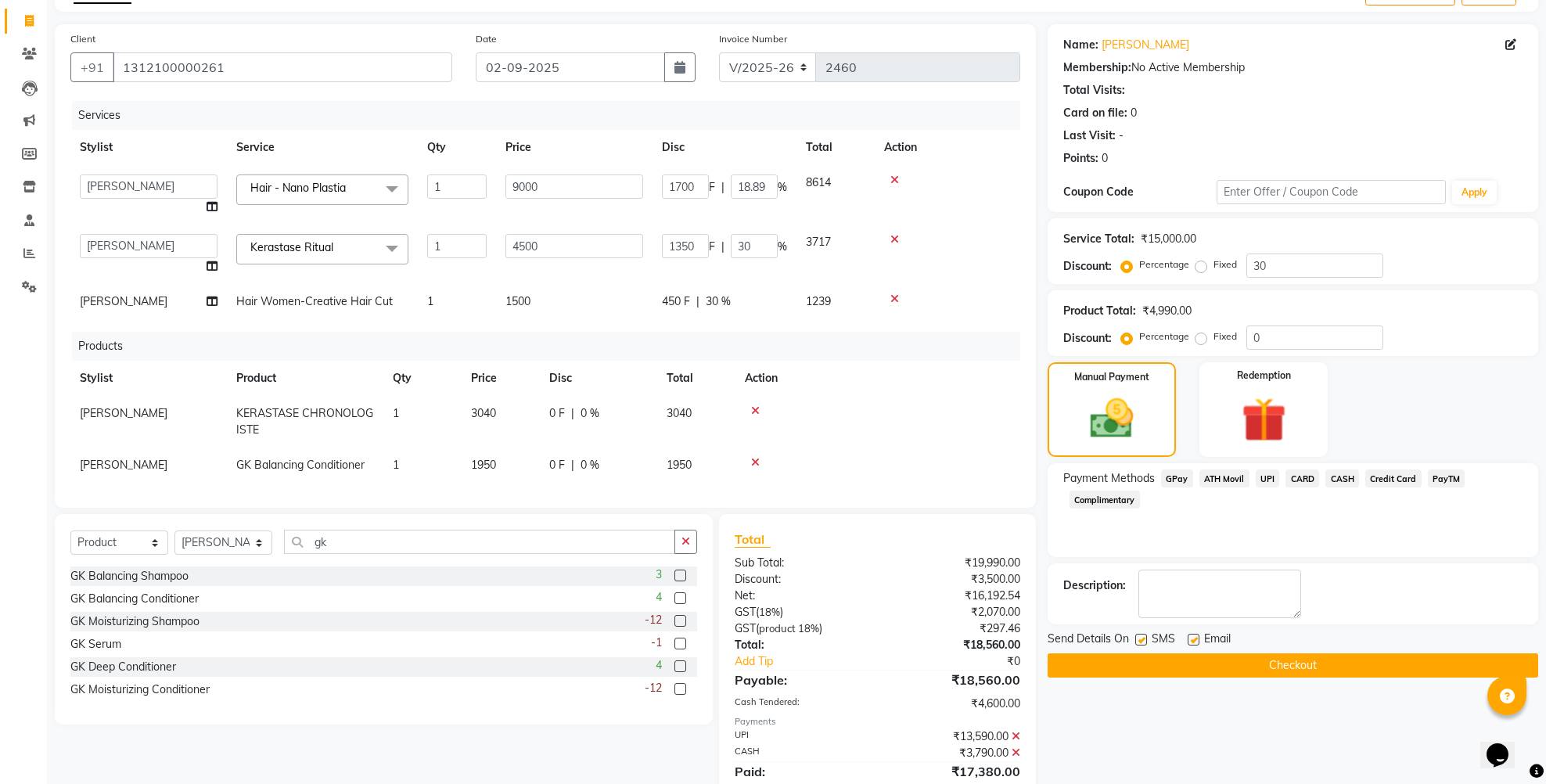
click at [713, 310] on td "450 F | 30 %" at bounding box center [725, 301] width 144 height 35
select select "84998"
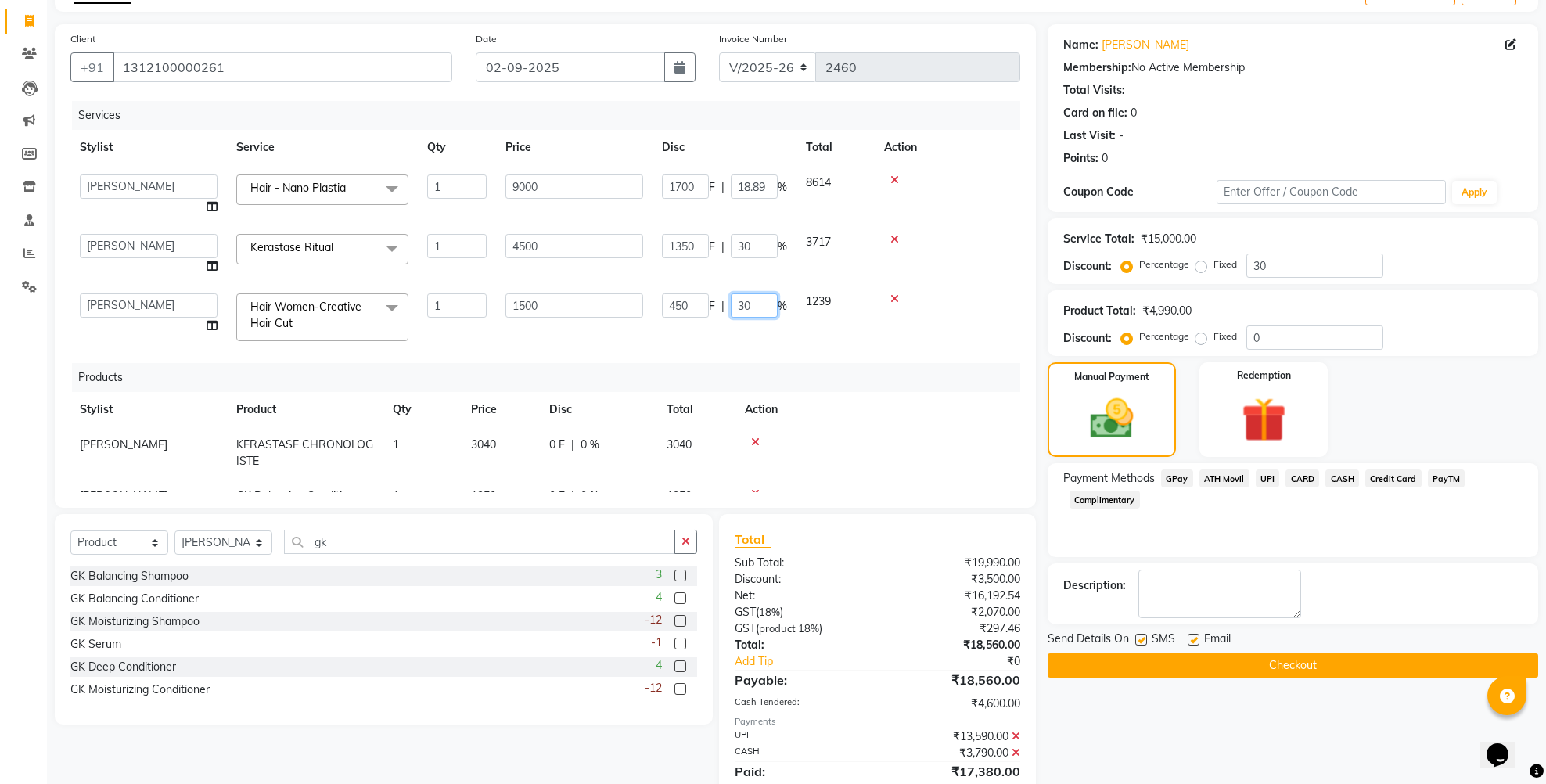
drag, startPoint x: 742, startPoint y: 304, endPoint x: 731, endPoint y: 299, distance: 12.1
click at [731, 299] on input "30" at bounding box center [754, 305] width 47 height 24
type input "50"
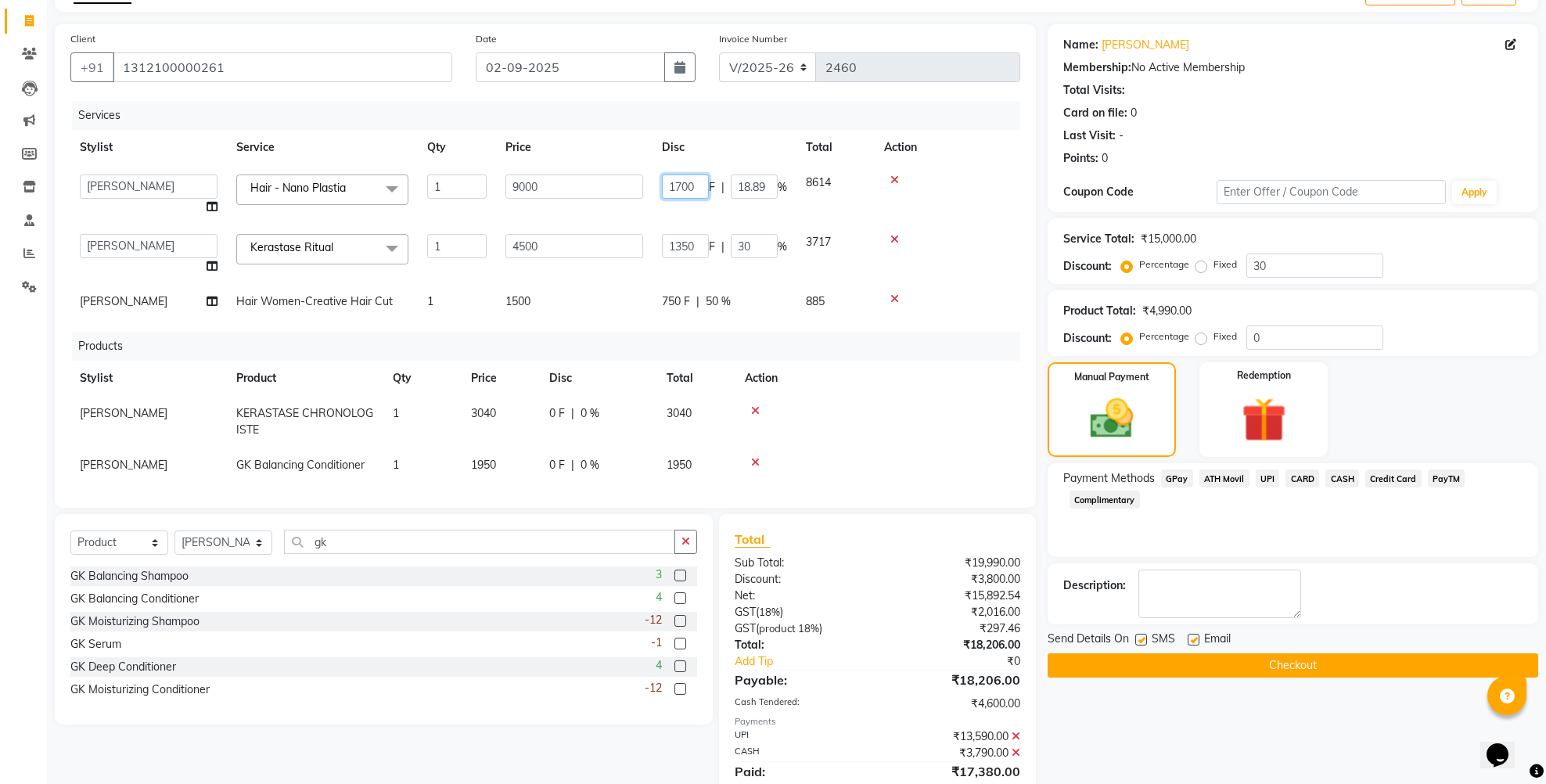
click at [687, 188] on input "1700" at bounding box center [686, 186] width 47 height 24
type input "1710"
click at [687, 209] on td "1710 F | 18.89 %" at bounding box center [725, 194] width 144 height 59
select select "84998"
click at [694, 189] on input "1710" at bounding box center [686, 186] width 47 height 24
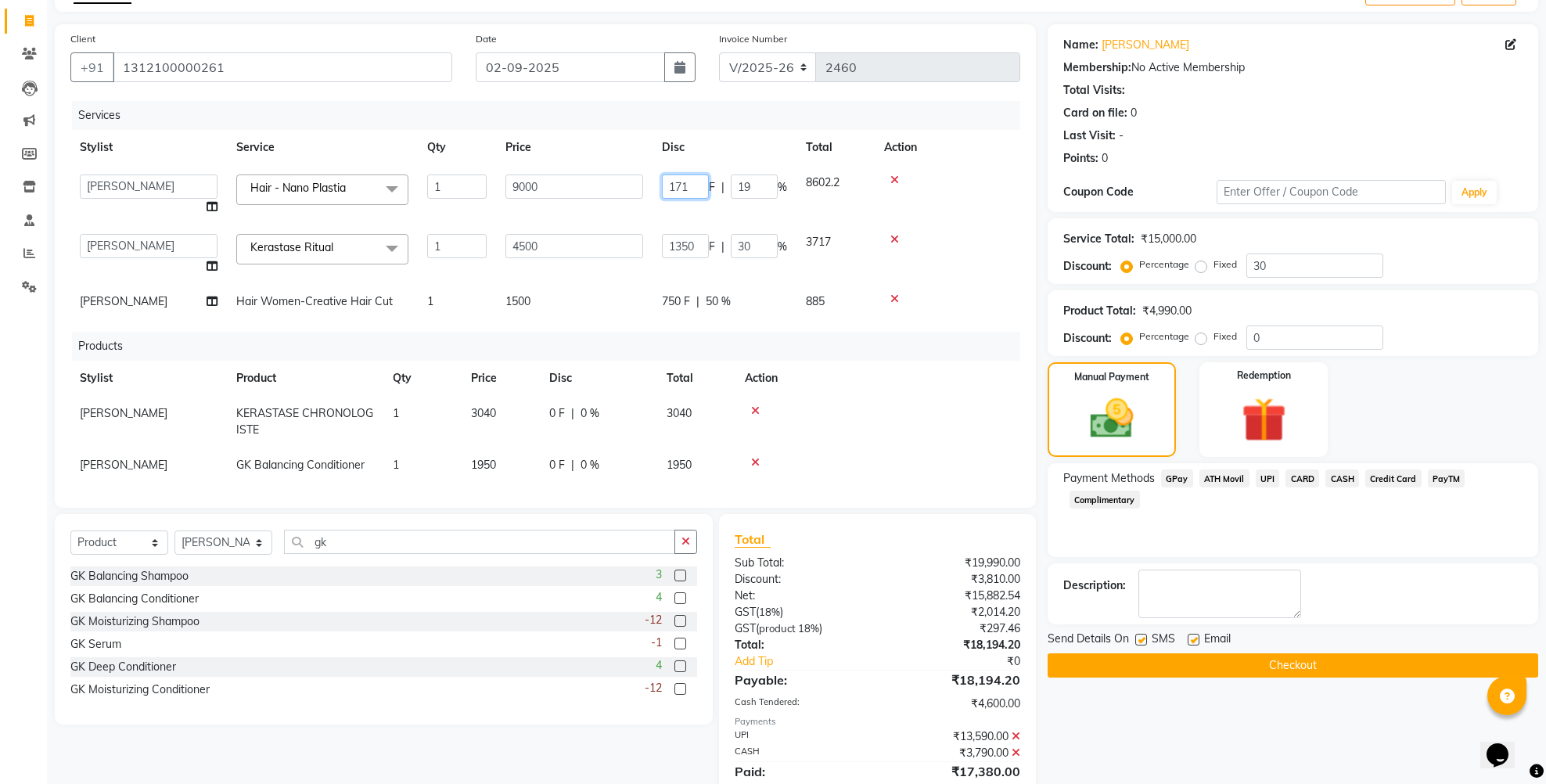
type input "1711"
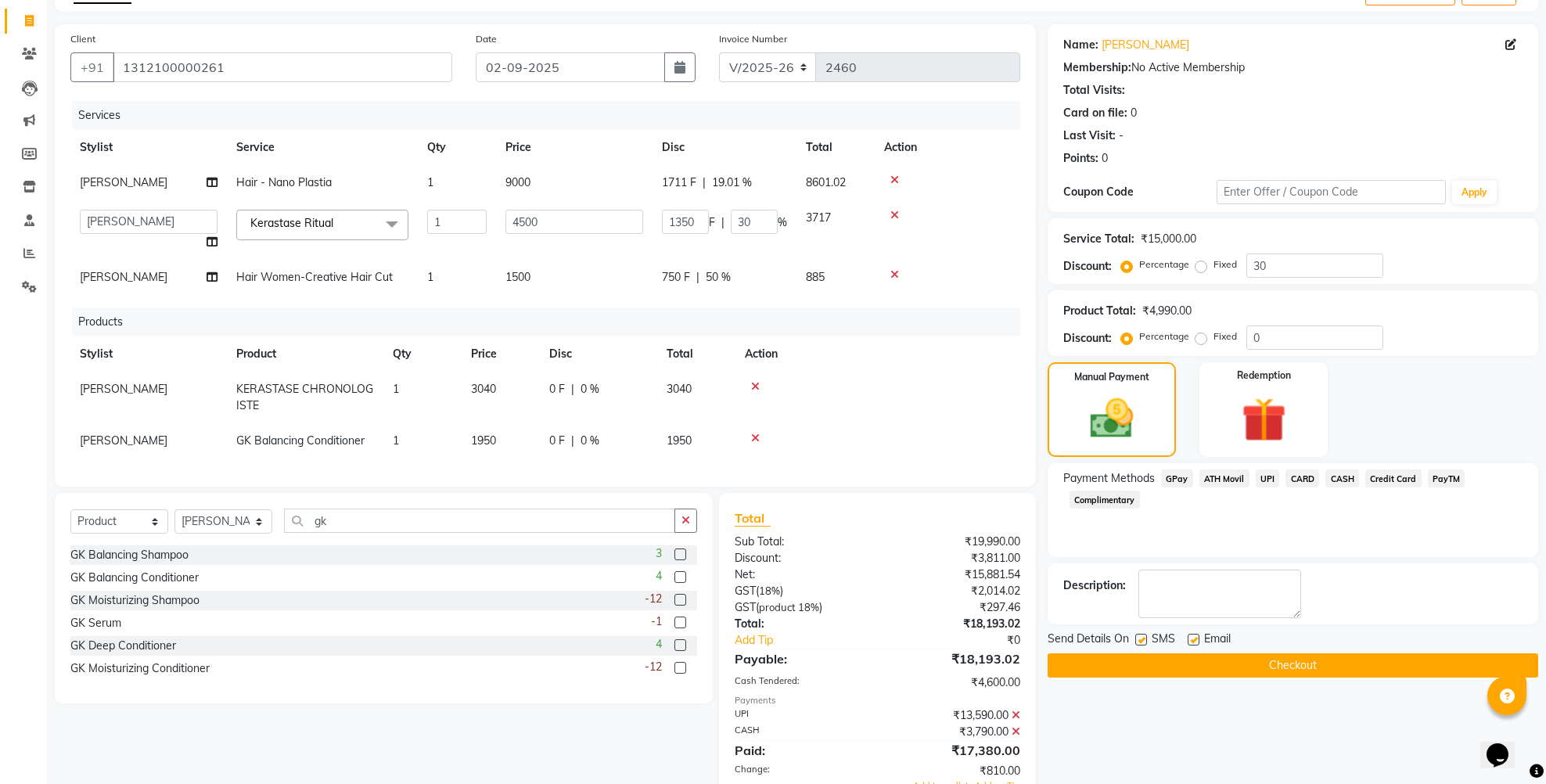
click at [683, 224] on td "1350 F | 30 %" at bounding box center [725, 229] width 144 height 59
click at [694, 180] on span "1711 F" at bounding box center [679, 182] width 34 height 17
select select "84998"
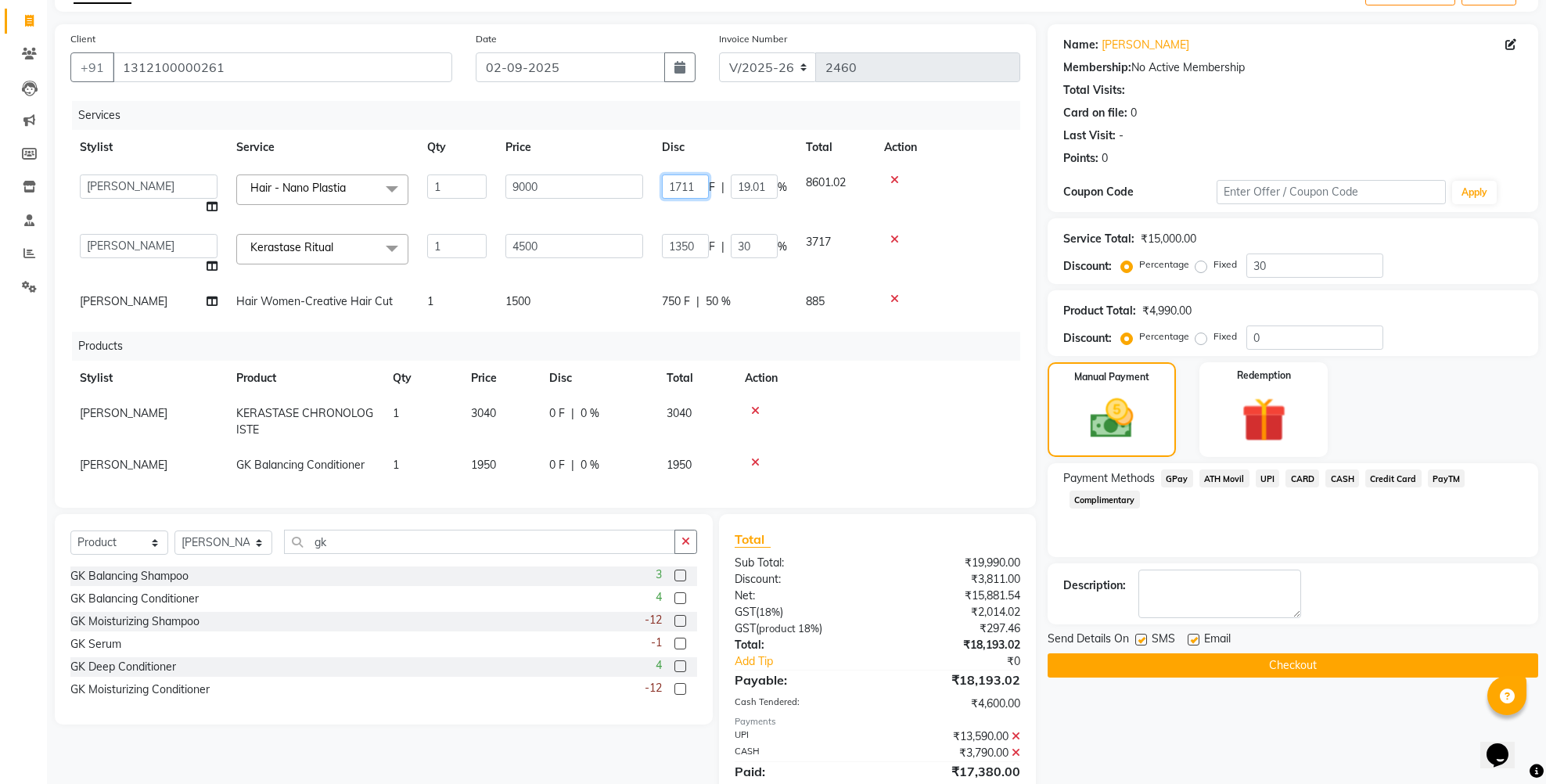
click at [690, 191] on input "1711" at bounding box center [686, 186] width 47 height 24
type input "1712"
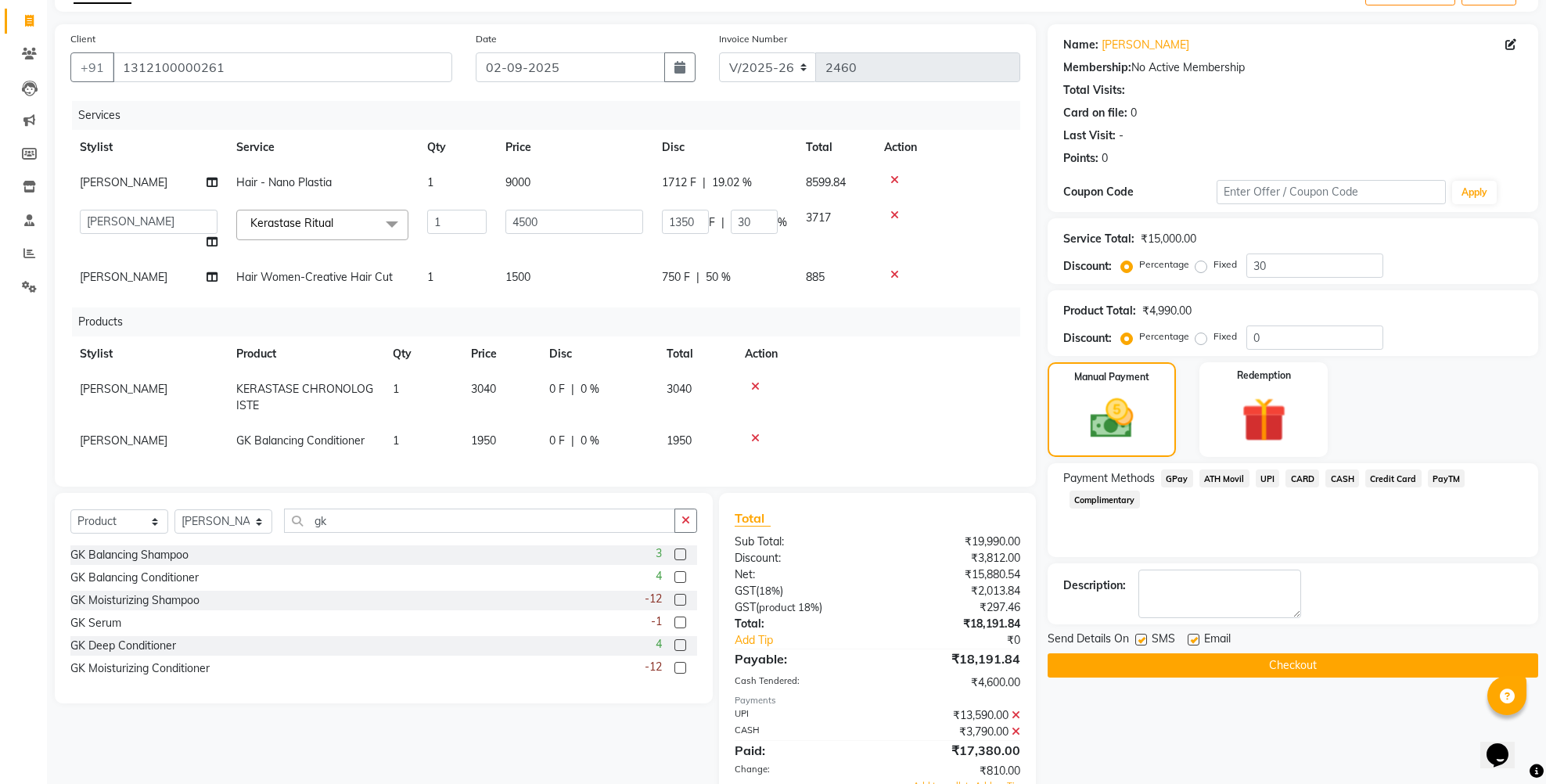
click at [687, 200] on td "1712 F | 19.02 %" at bounding box center [725, 182] width 144 height 35
select select "84998"
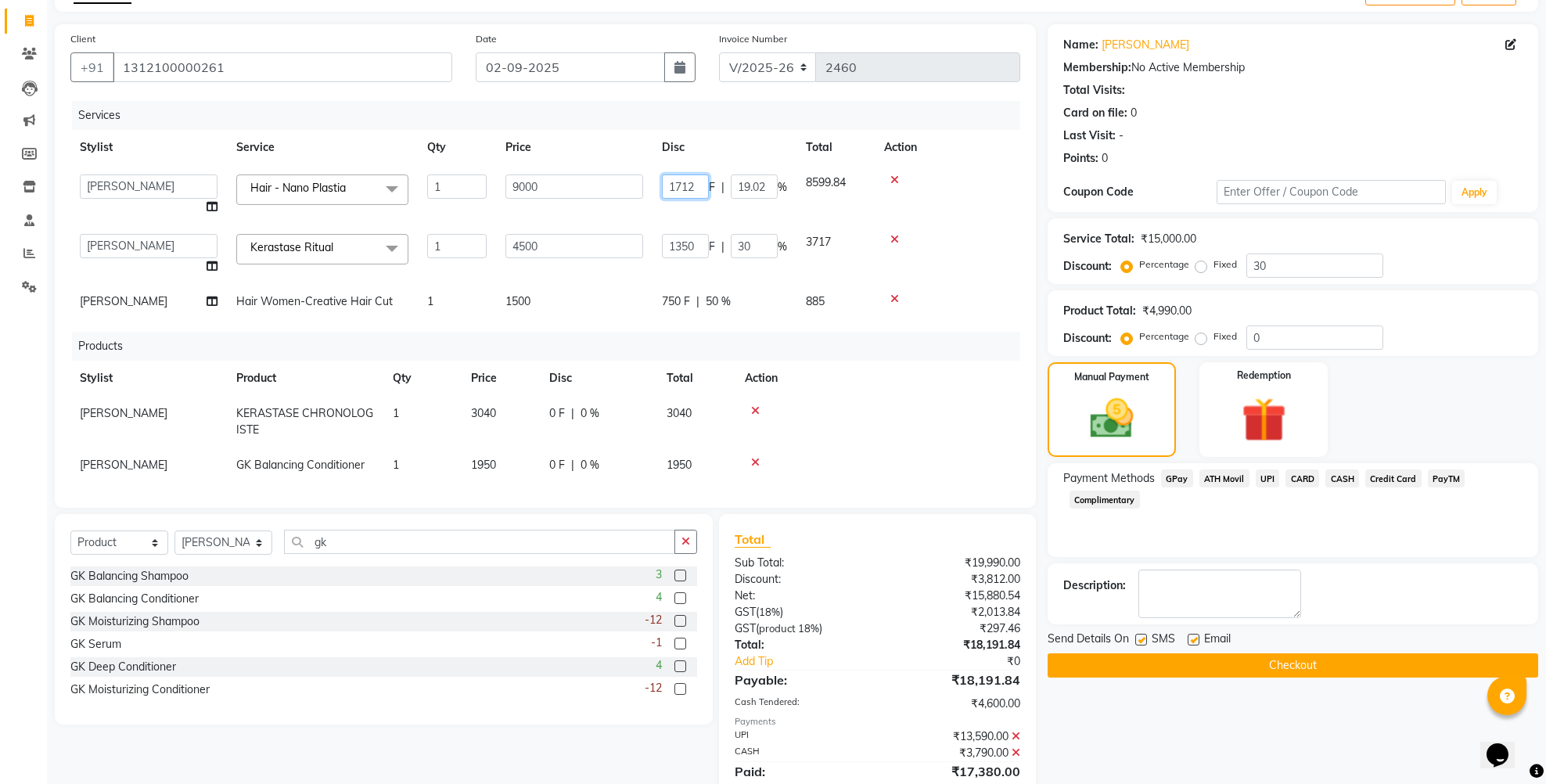
click at [698, 184] on input "1712" at bounding box center [686, 186] width 47 height 24
type input "1711.8"
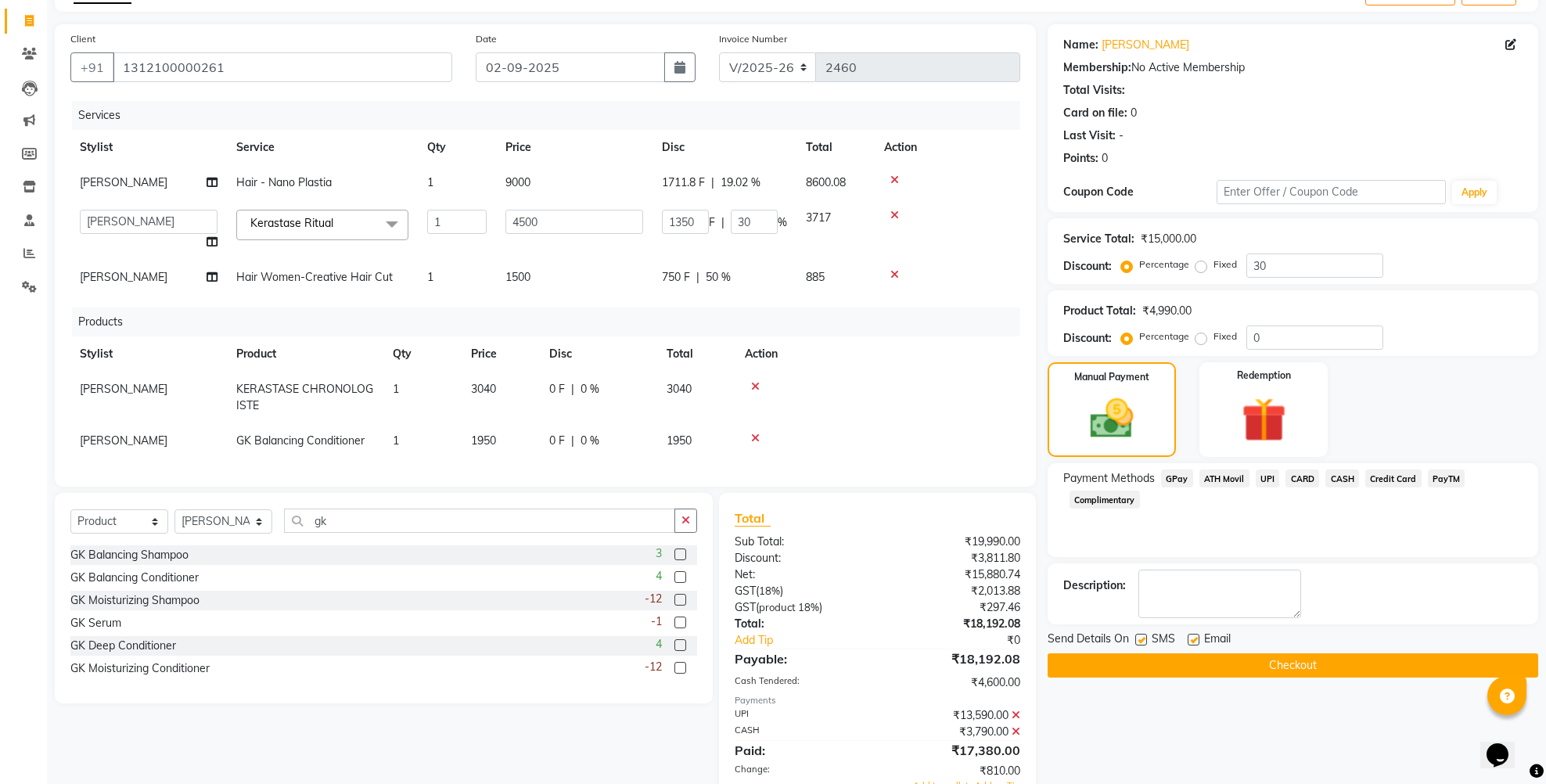
click at [701, 200] on td "1711.8 F | 19.02 %" at bounding box center [725, 182] width 144 height 35
select select "84998"
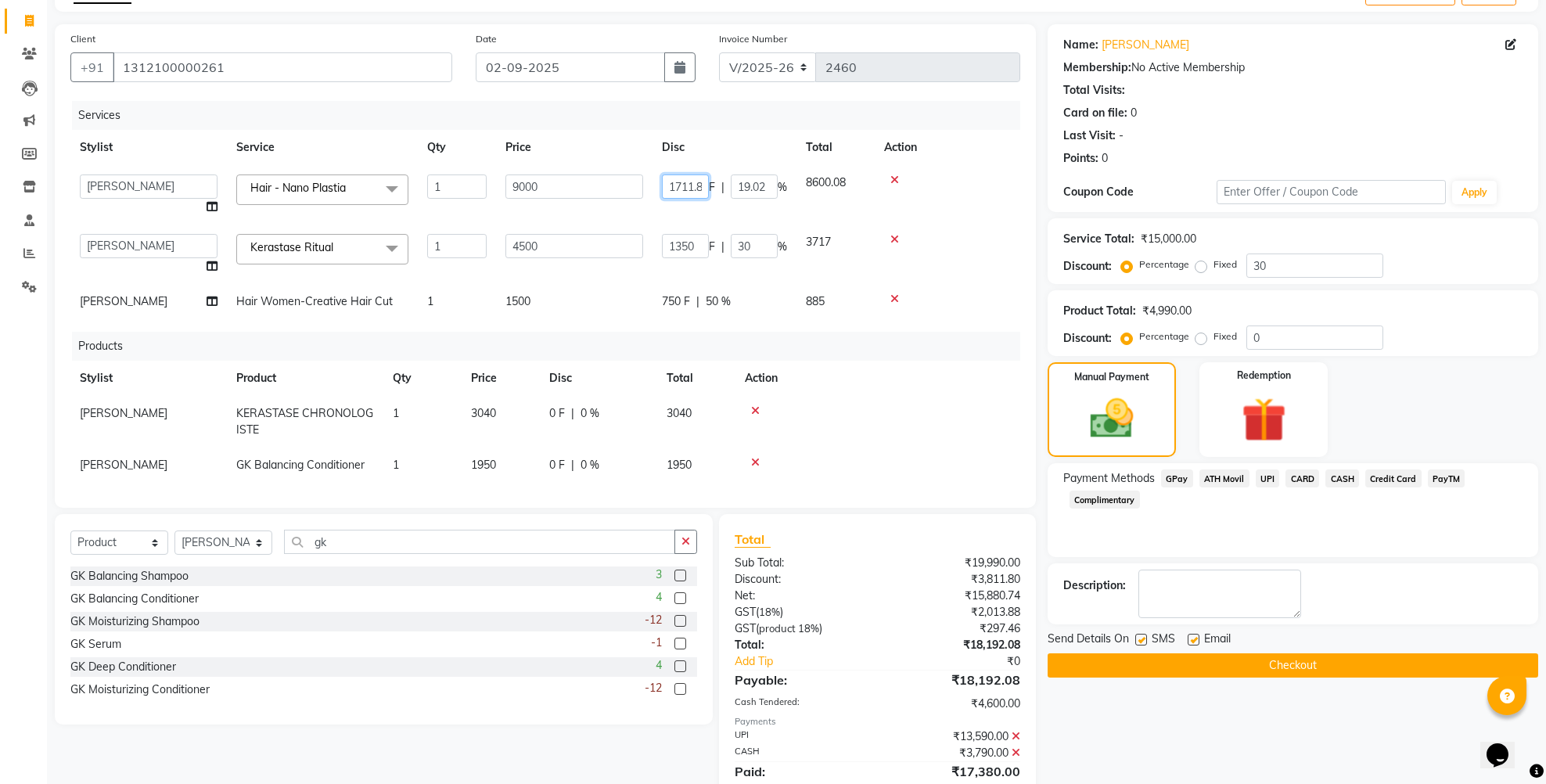
click at [702, 186] on input "1711.8" at bounding box center [686, 186] width 47 height 24
type input "1711.87"
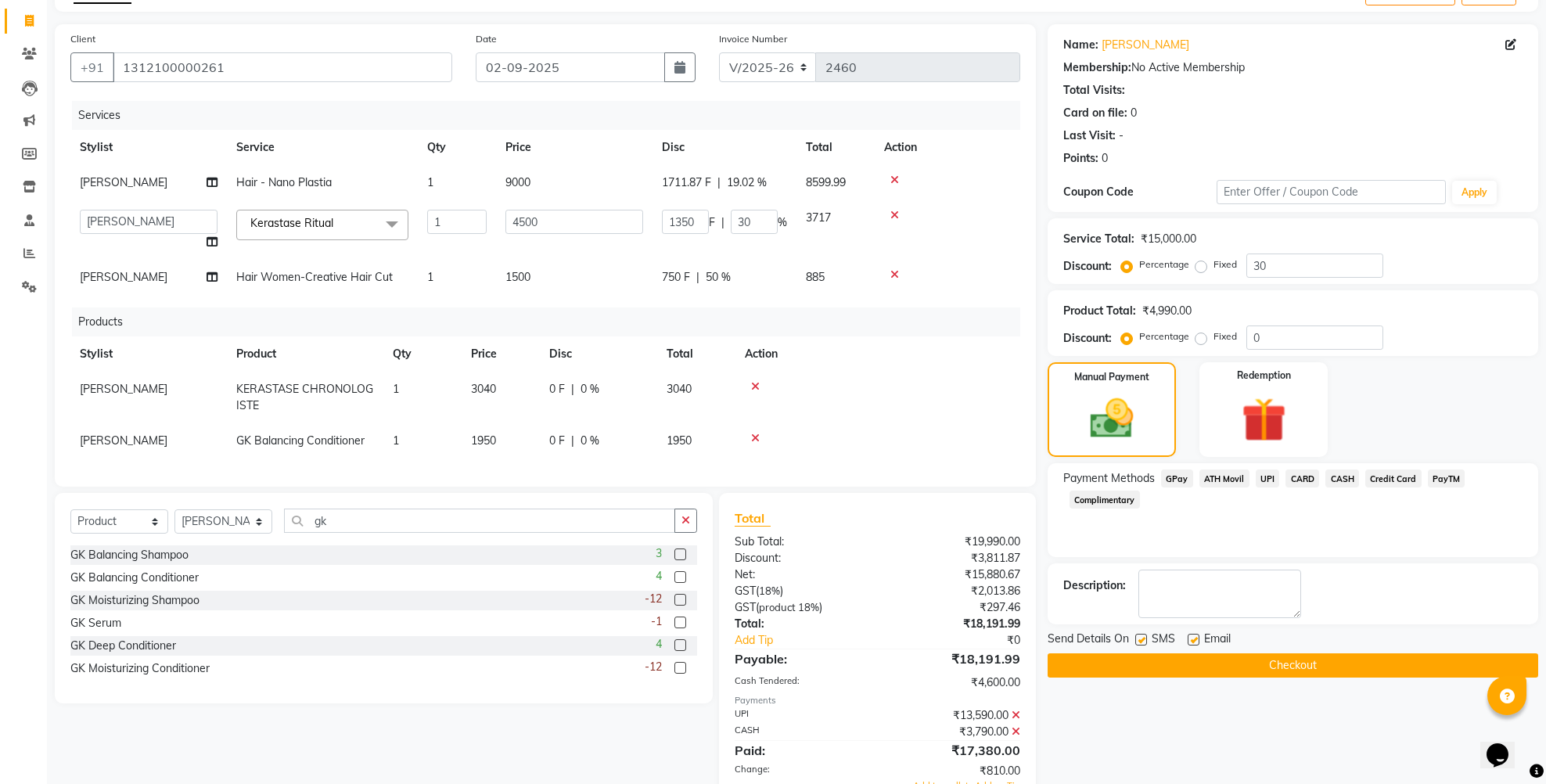
click at [690, 200] on td "1711.87 F | 19.02 %" at bounding box center [725, 182] width 144 height 35
select select "84998"
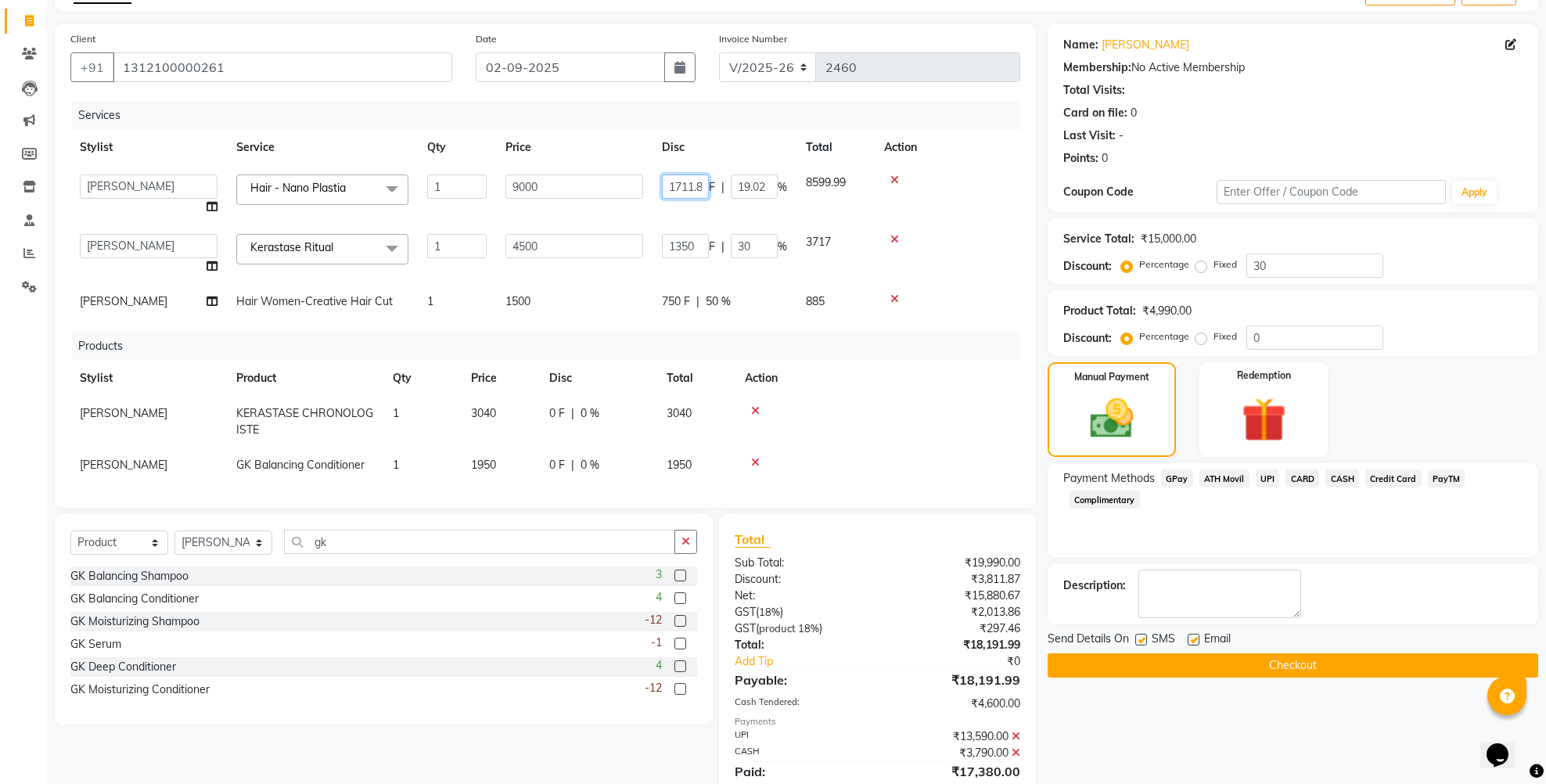
click at [700, 191] on input "1711.87" at bounding box center [686, 186] width 47 height 24
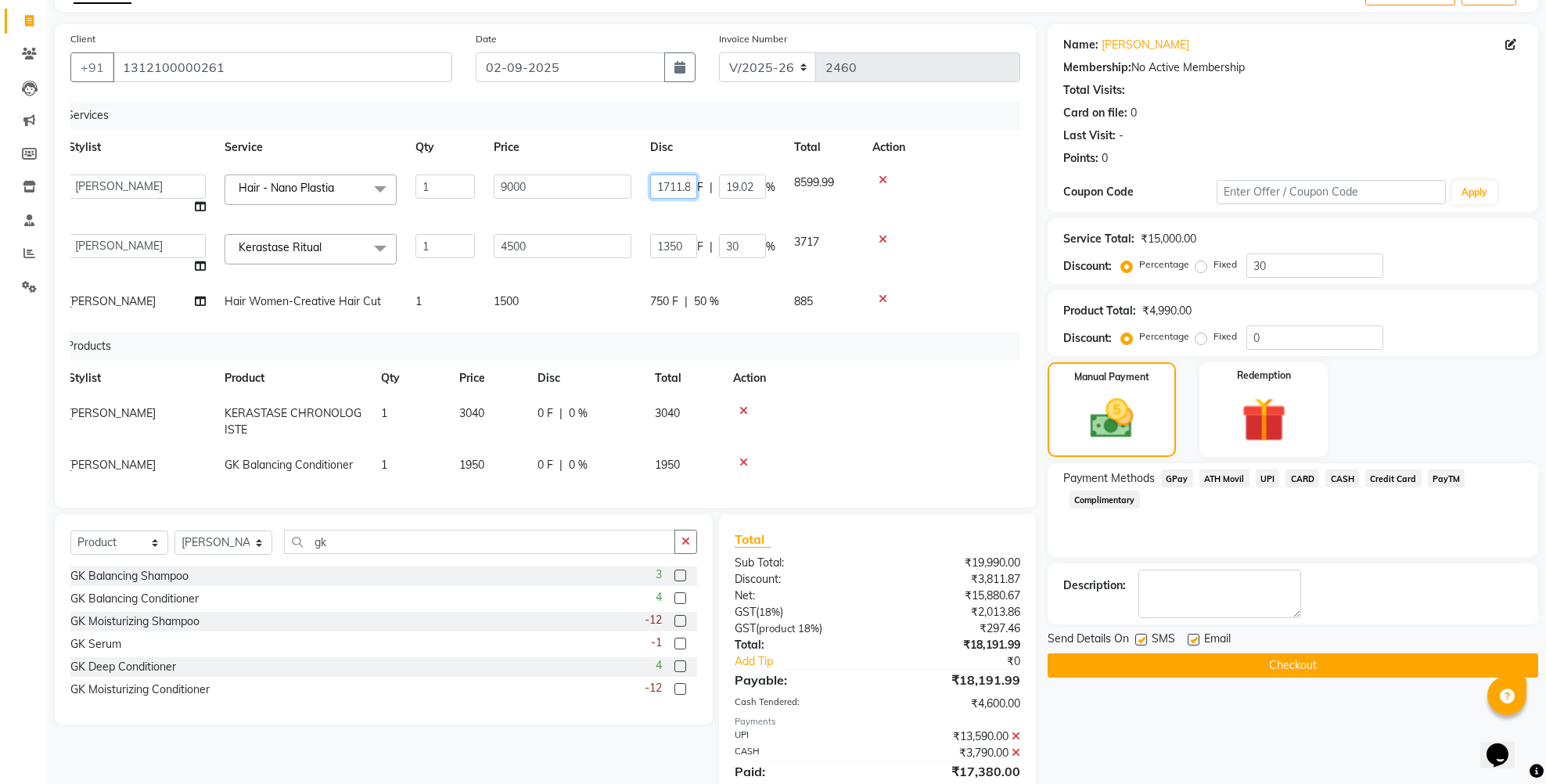
type input "1711.86"
click at [702, 212] on td "1711.86 F | 19.02 %" at bounding box center [713, 194] width 144 height 59
select select "84998"
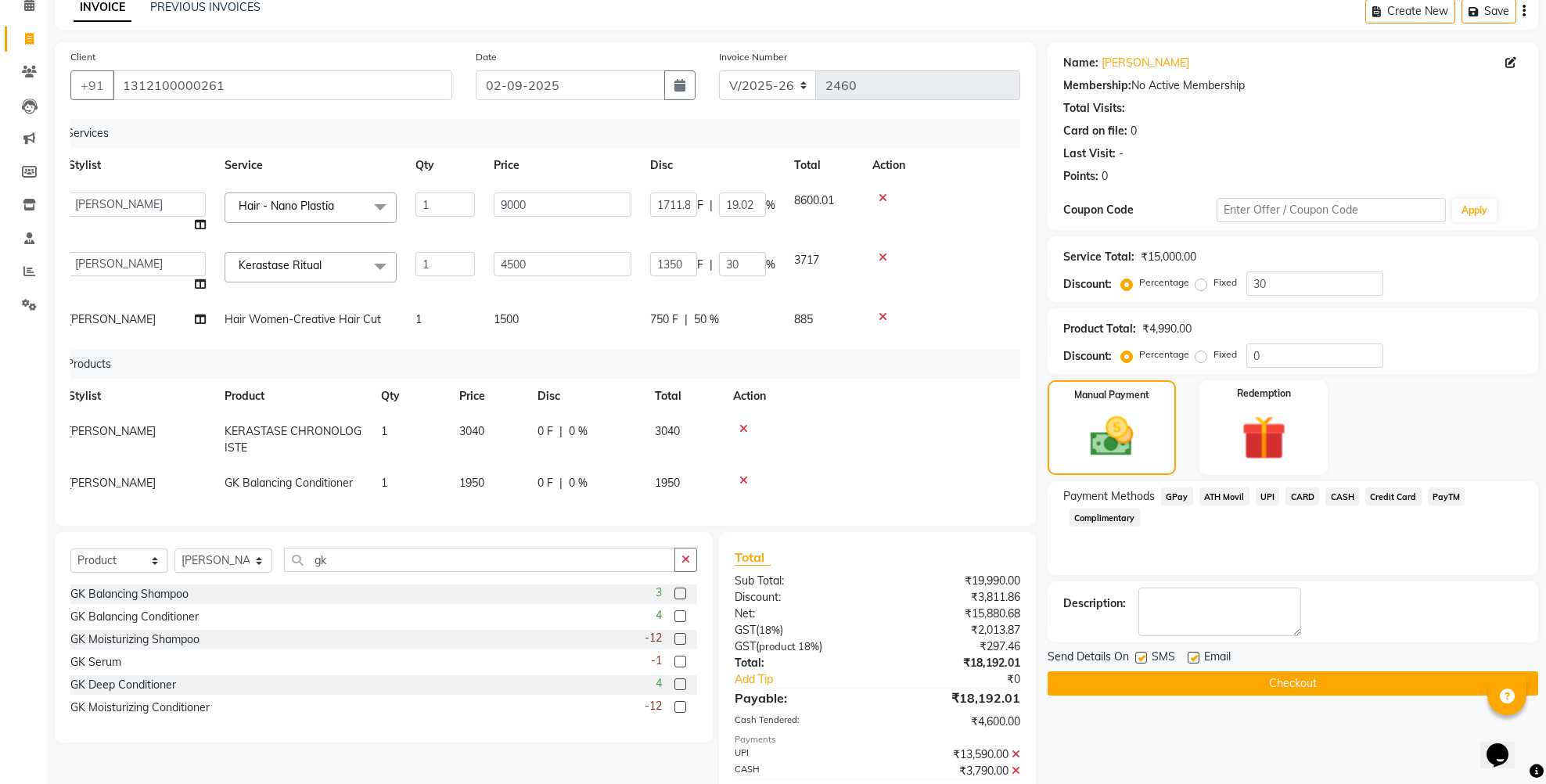
scroll to position [180, 0]
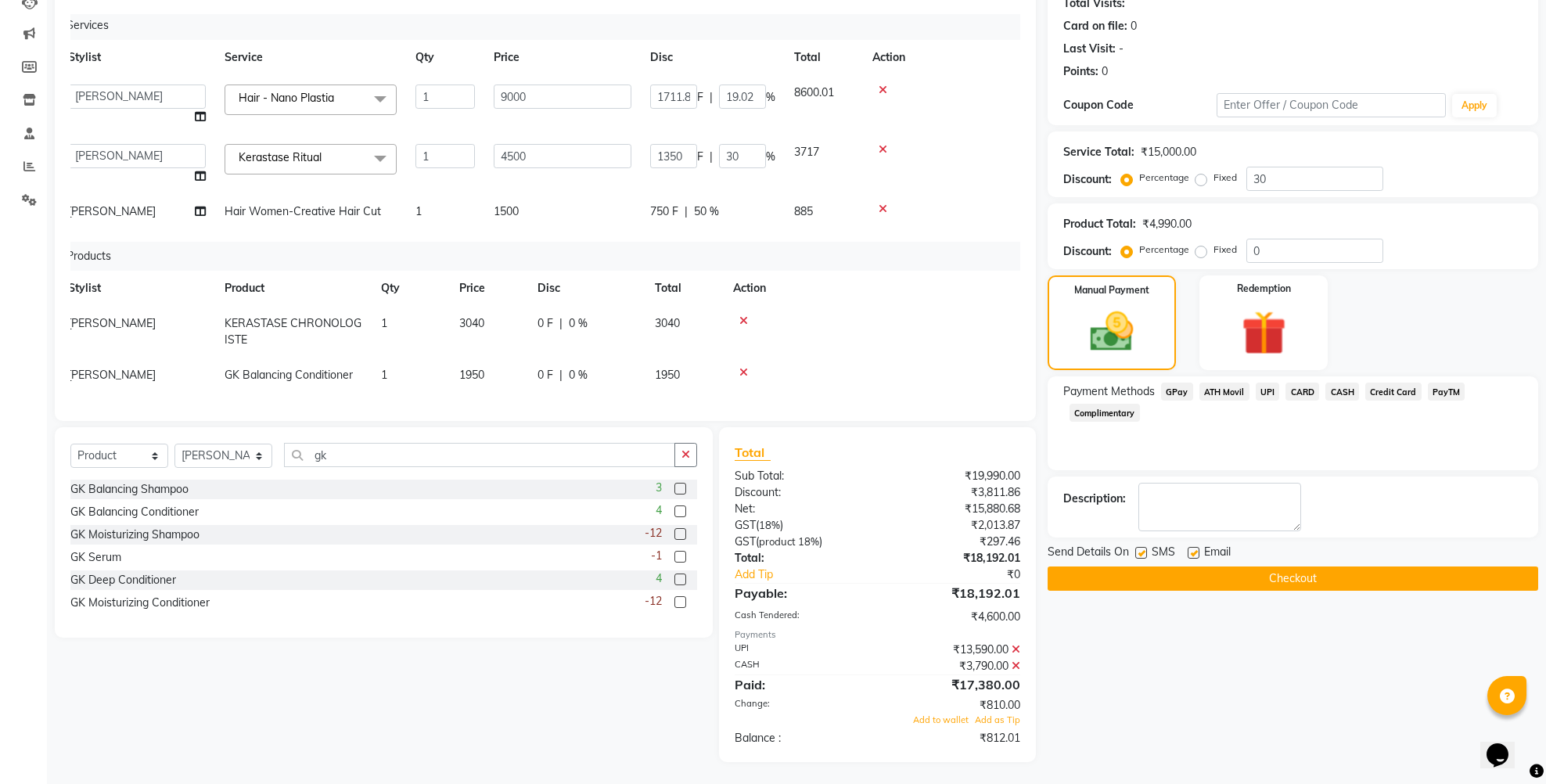
click at [1112, 649] on div "Name: Deeksha Kaundal Membership: No Active Membership Total Visits: Card on fi…" at bounding box center [1298, 350] width 502 height 825
click at [1015, 664] on icon at bounding box center [1015, 665] width 9 height 11
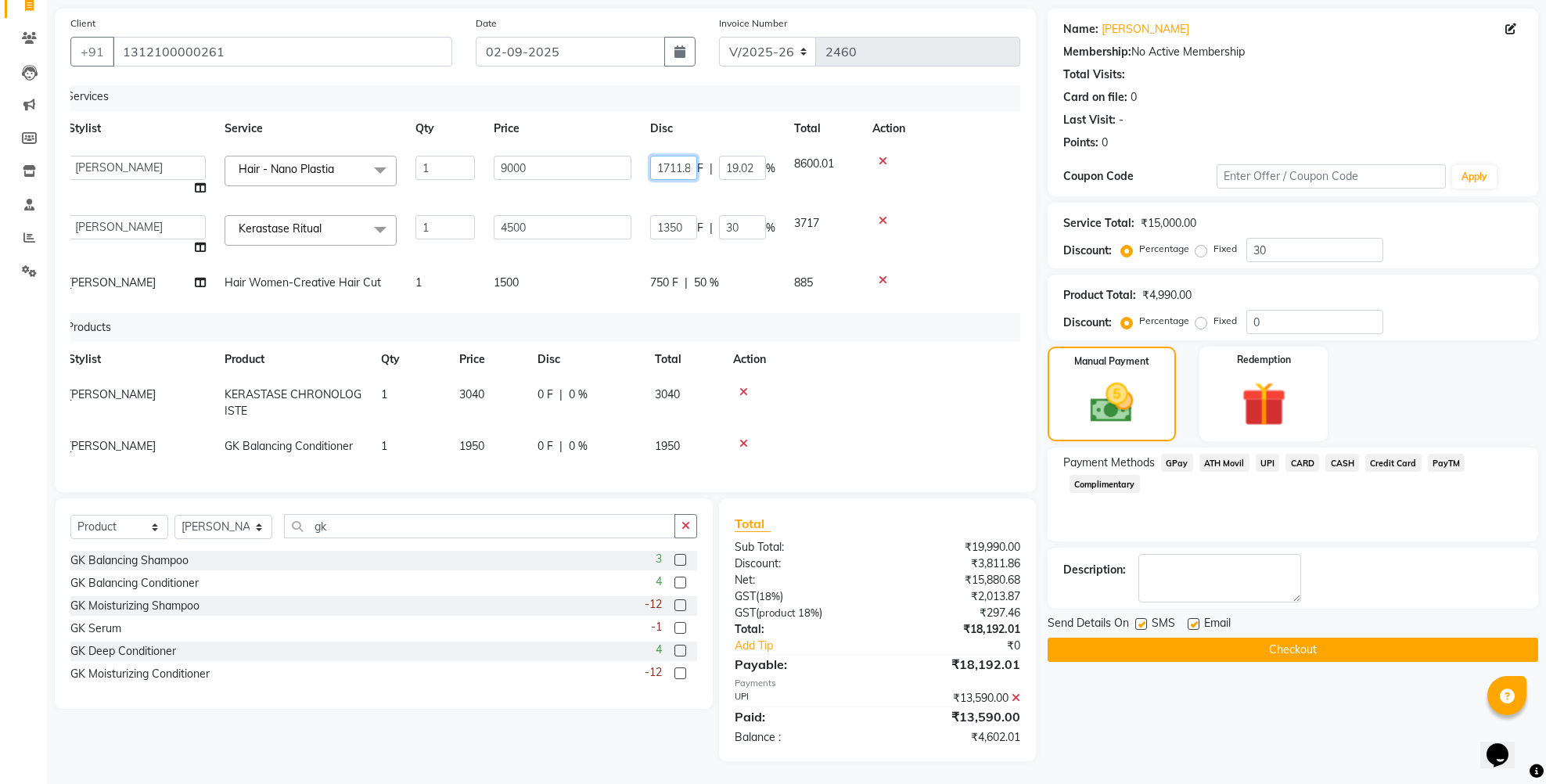
drag, startPoint x: 678, startPoint y: 140, endPoint x: 703, endPoint y: 144, distance: 25.3
click at [703, 156] on div "1711.86 F | 19.02 %" at bounding box center [713, 168] width 125 height 24
type input "1712"
click at [696, 163] on td "1712 F | 19.02 %" at bounding box center [713, 176] width 144 height 59
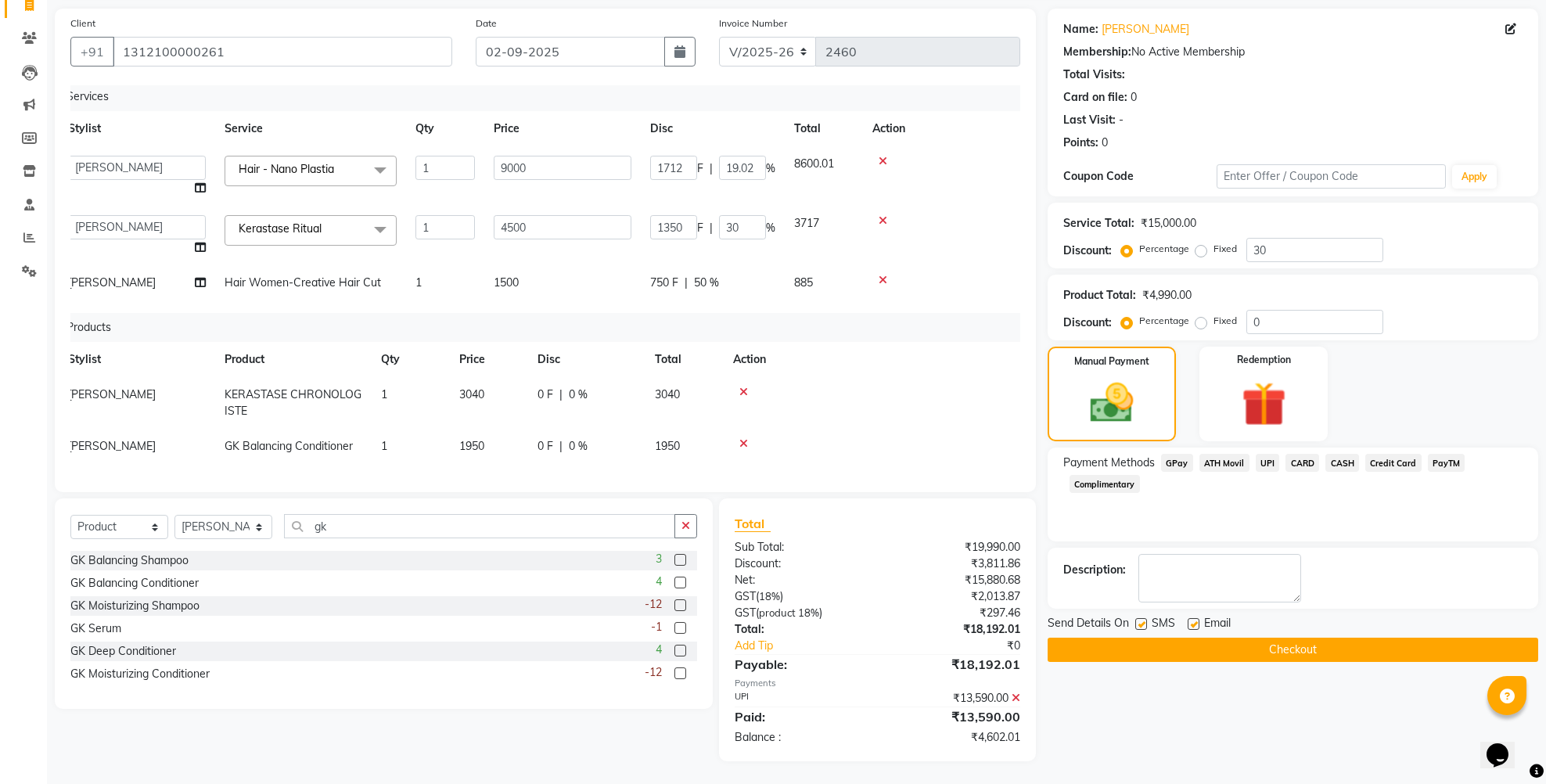
select select "84998"
click at [684, 156] on input "1712" at bounding box center [674, 168] width 47 height 24
type input "1713"
click at [676, 166] on td "1713 F | 19.02 %" at bounding box center [713, 176] width 144 height 59
select select "84998"
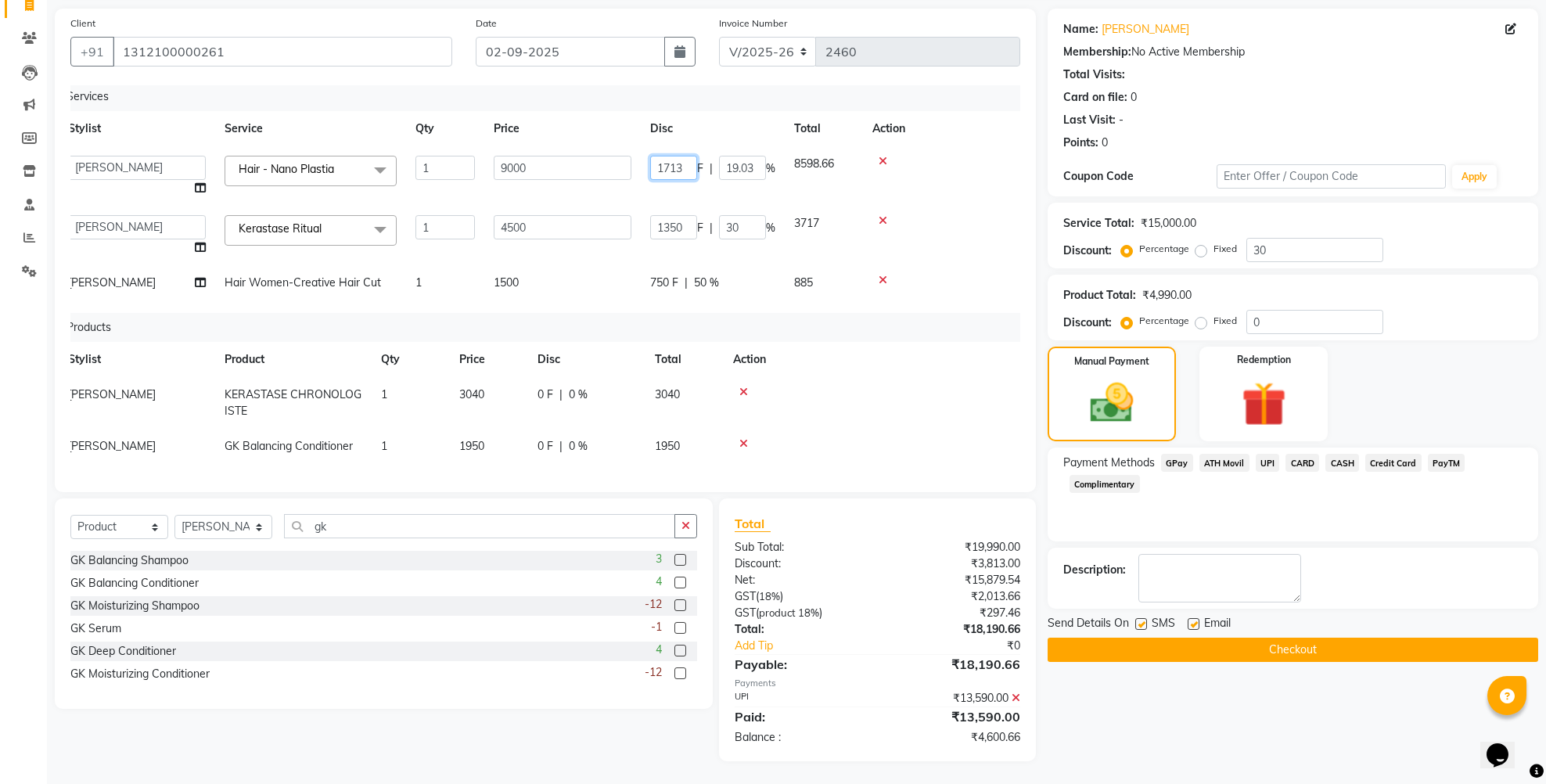
click at [685, 156] on input "1713" at bounding box center [674, 168] width 47 height 24
type input "1713.6"
click at [679, 159] on input "1713.6" at bounding box center [674, 168] width 47 height 24
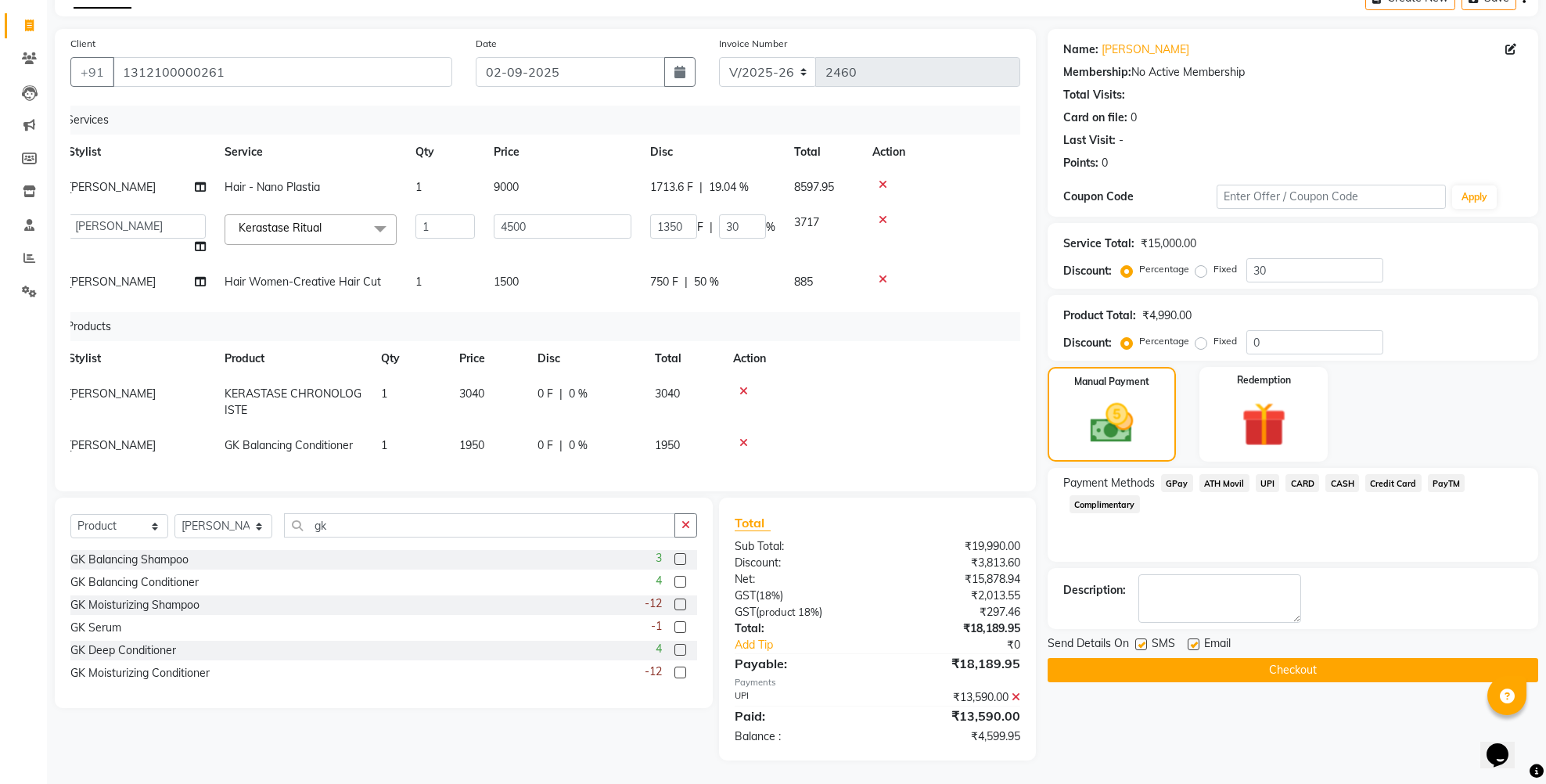
click at [676, 170] on td "1713.6 F | 19.04 %" at bounding box center [713, 187] width 144 height 35
select select "84998"
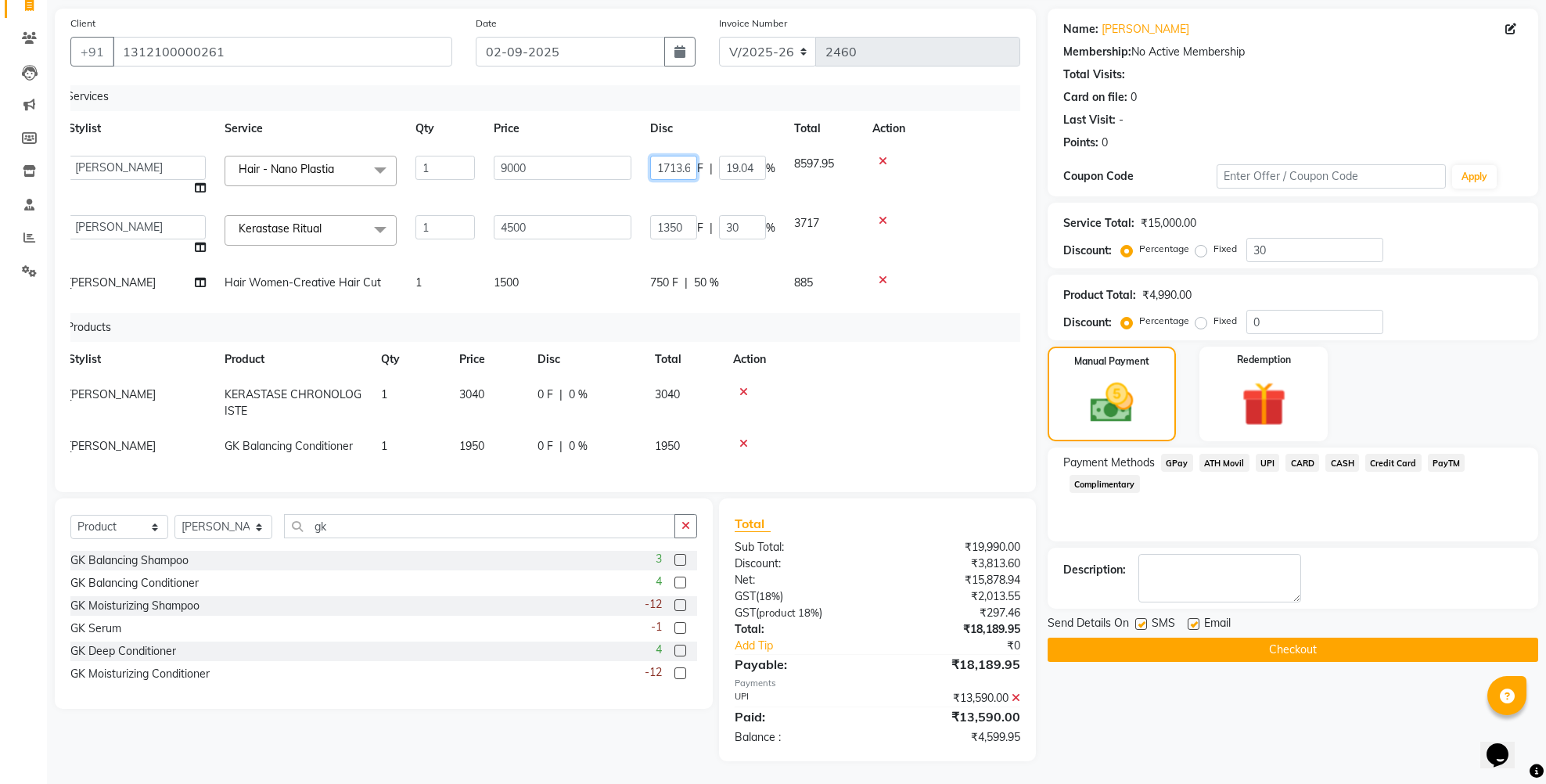
click at [691, 156] on input "1713.6" at bounding box center [674, 168] width 47 height 24
type input "1713.5"
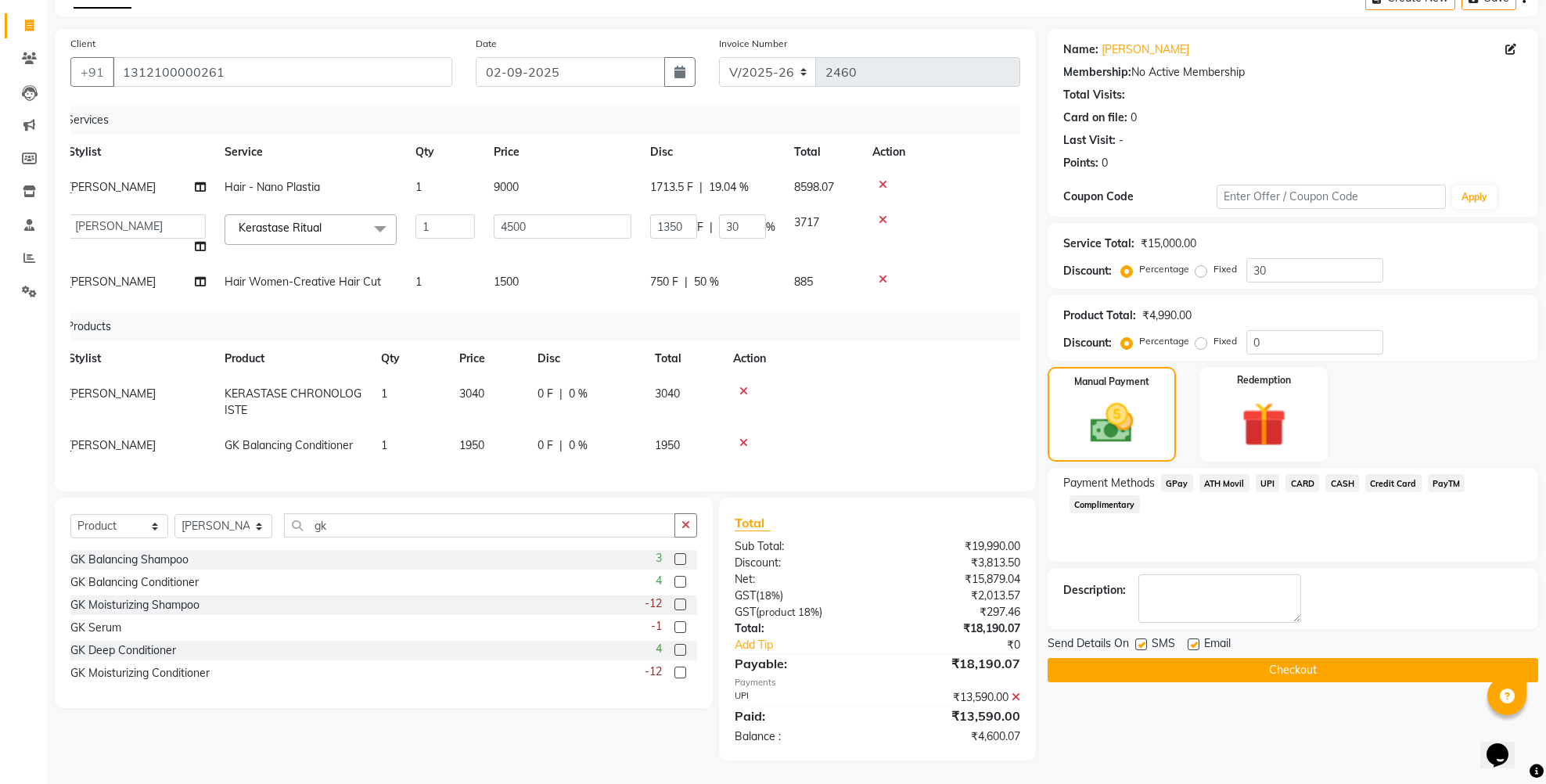
click at [681, 170] on td "1713.5 F | 19.04 %" at bounding box center [713, 187] width 144 height 35
select select "84998"
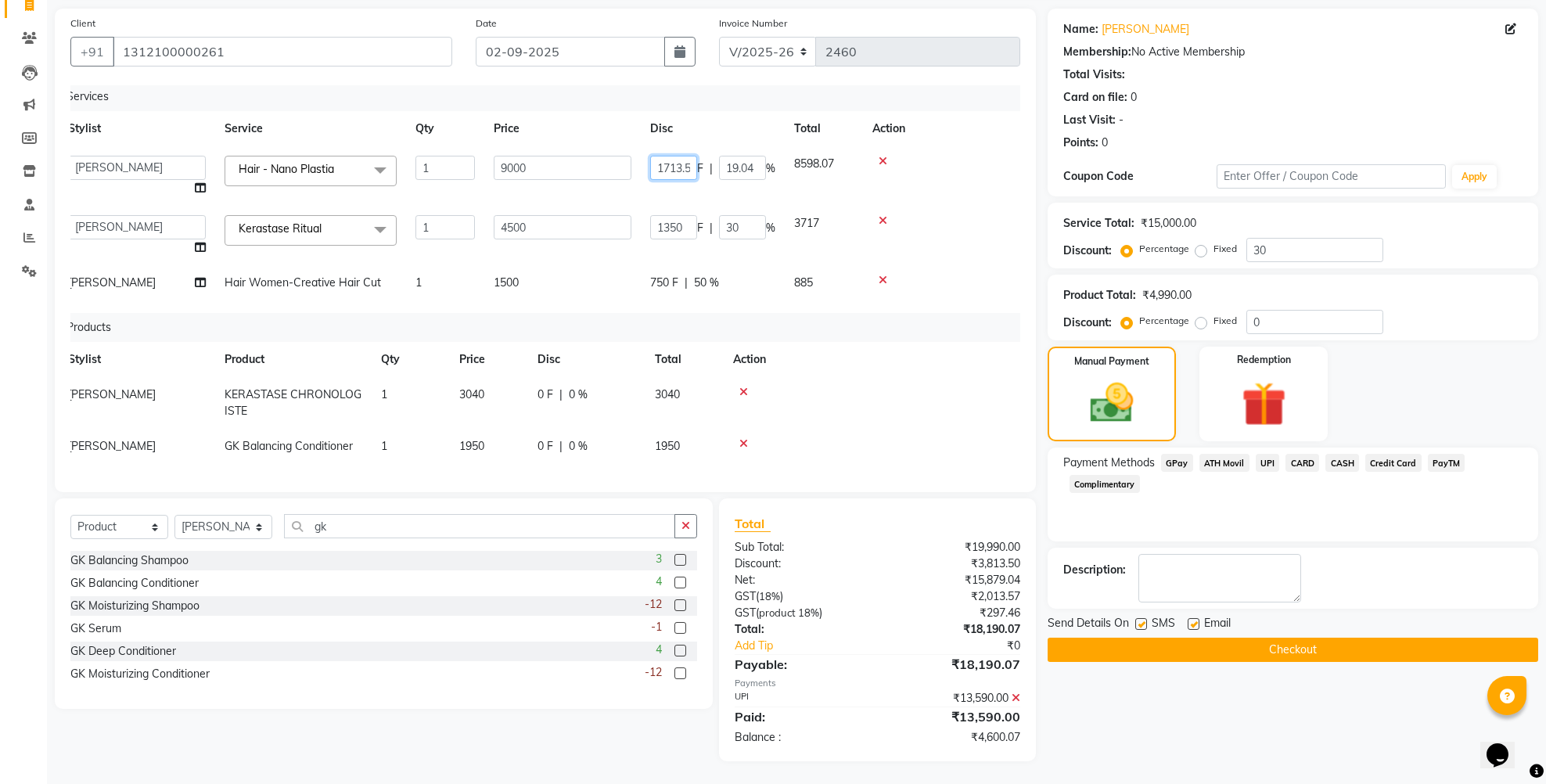
click at [692, 156] on input "1713.5" at bounding box center [674, 168] width 47 height 24
type input "1713.56"
click at [684, 162] on td "1713.56 F | 19.04 %" at bounding box center [713, 176] width 144 height 59
select select "84998"
click at [1347, 465] on span "CASH" at bounding box center [1342, 462] width 33 height 18
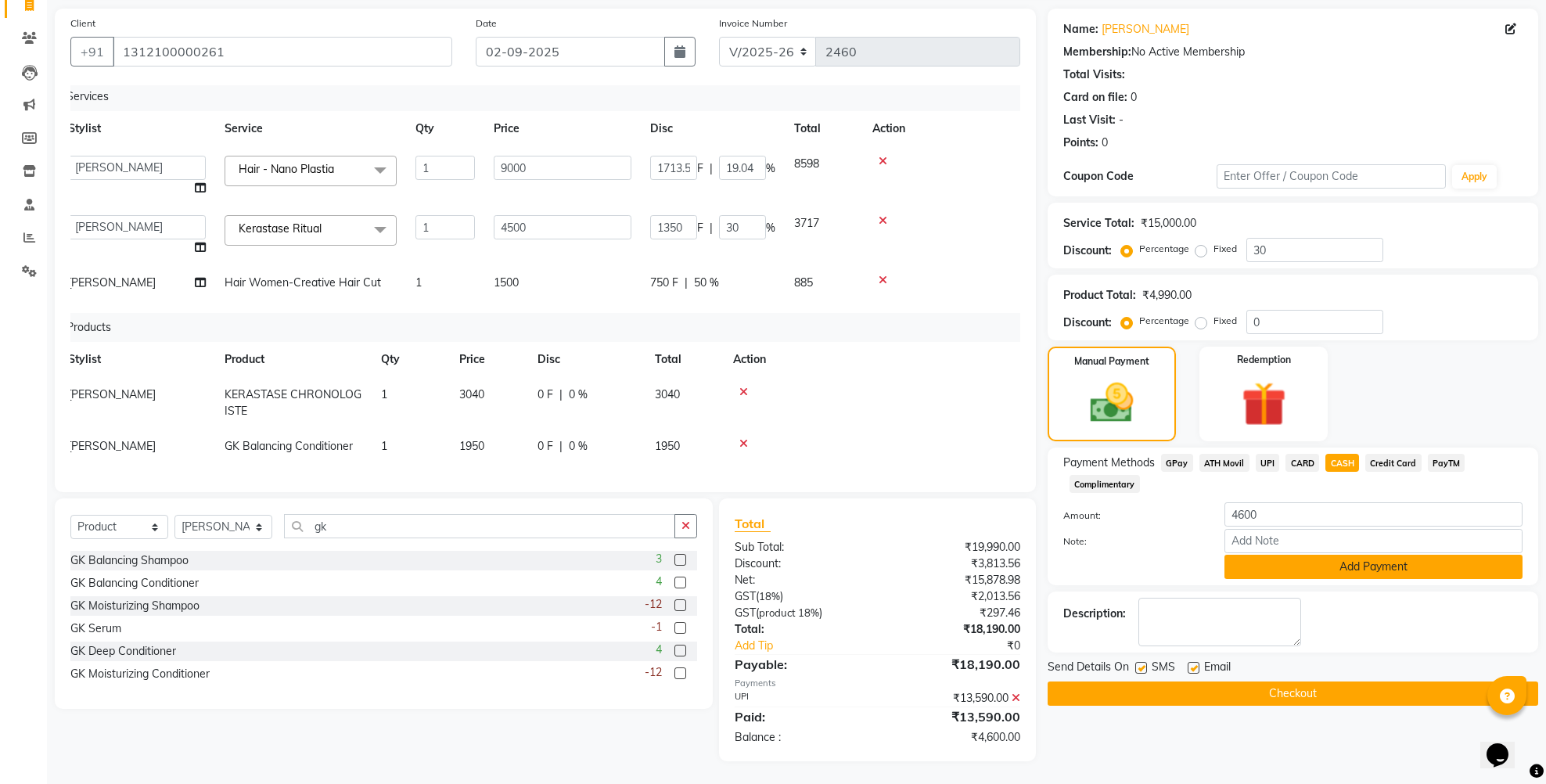
click at [1296, 567] on button "Add Payment" at bounding box center [1374, 567] width 298 height 24
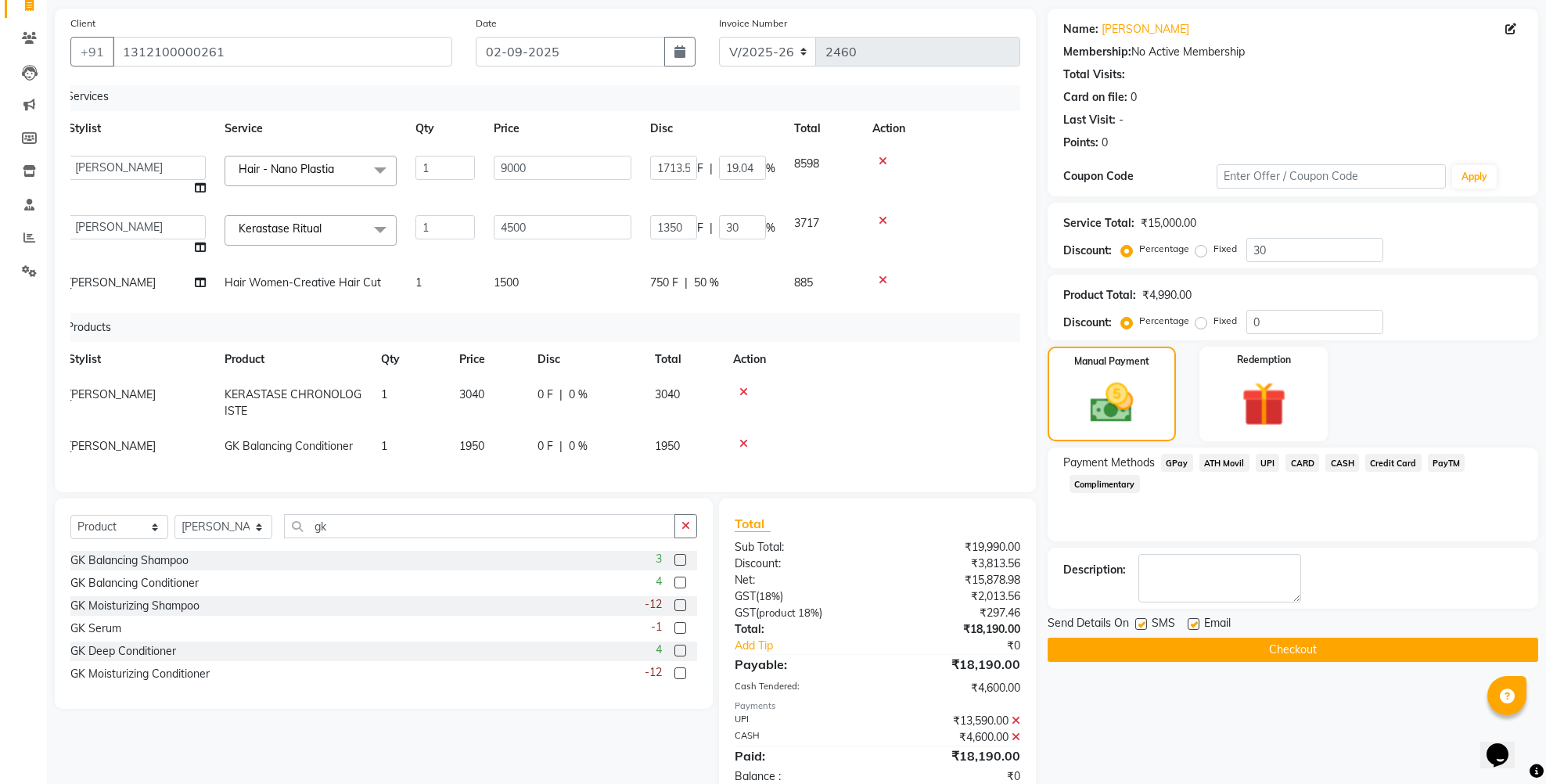
click at [1140, 624] on label at bounding box center [1141, 624] width 12 height 12
click at [1140, 624] on input "checkbox" at bounding box center [1140, 624] width 10 height 10
checkbox input "false"
click at [679, 63] on button "button" at bounding box center [680, 52] width 31 height 29
select select "9"
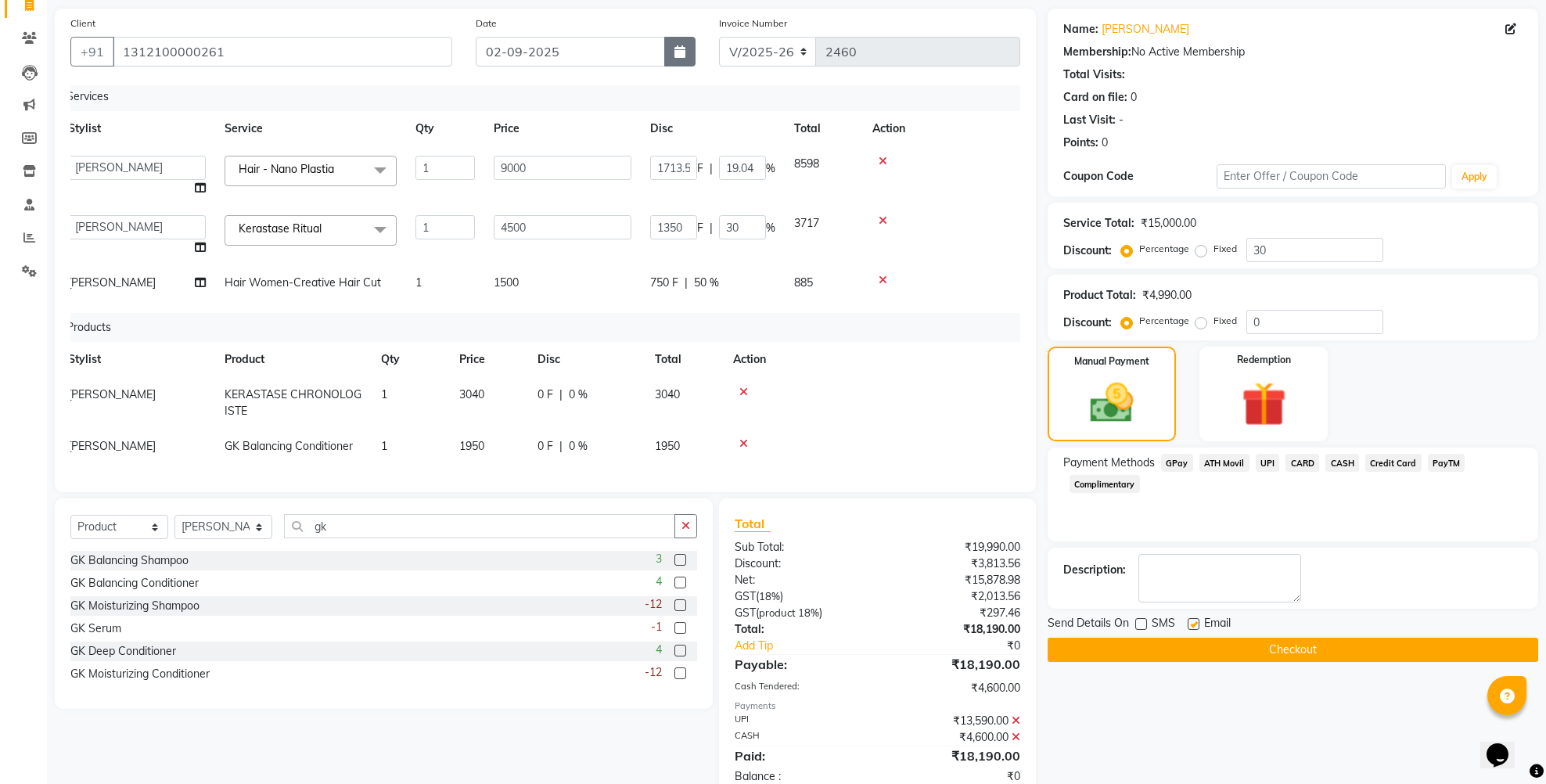
select select "2025"
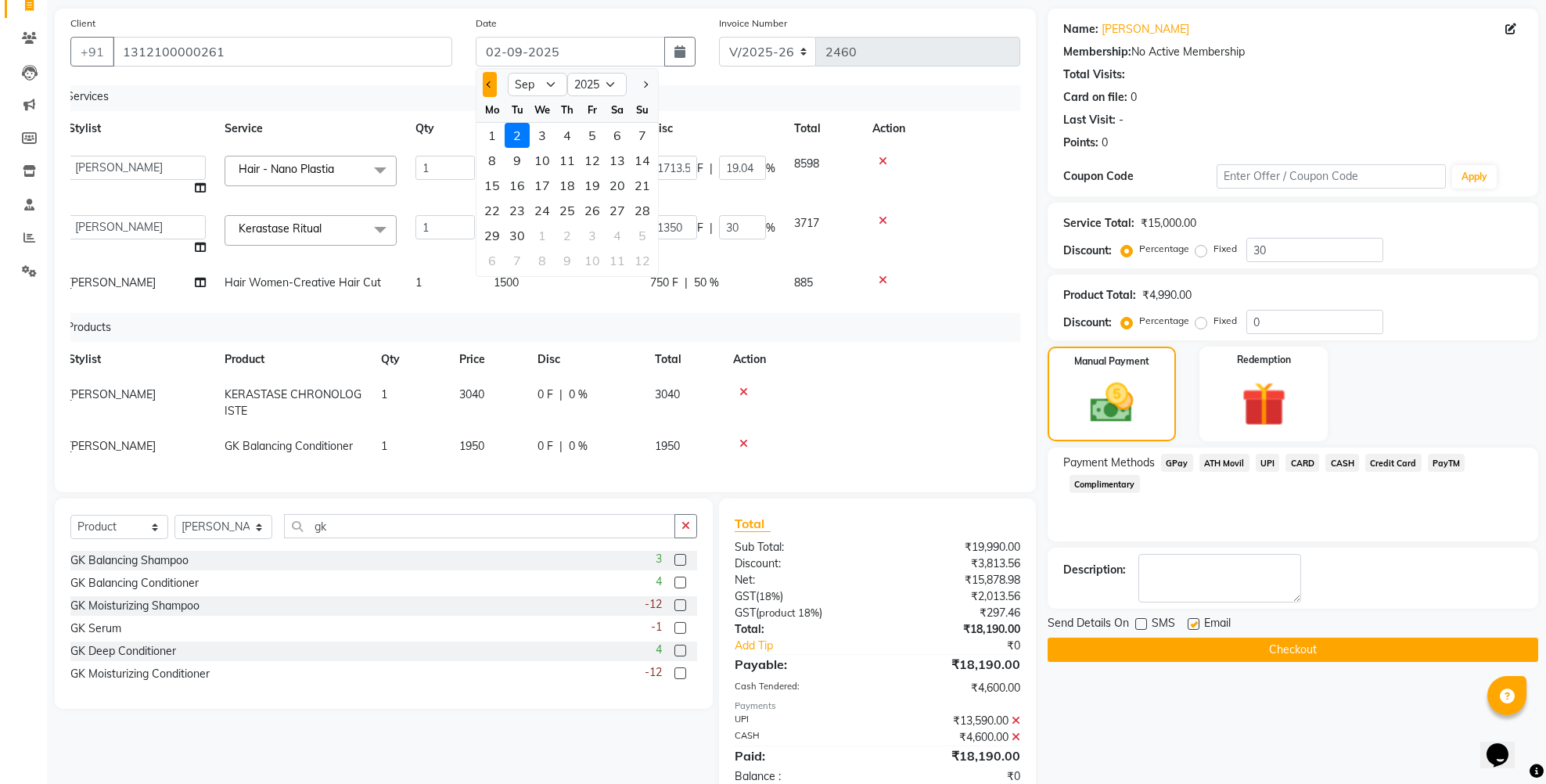
click at [489, 81] on button "Previous month" at bounding box center [490, 85] width 14 height 25
select select "8"
click at [571, 181] on div "14" at bounding box center [568, 185] width 25 height 25
type input "14-08-2025"
type input "0"
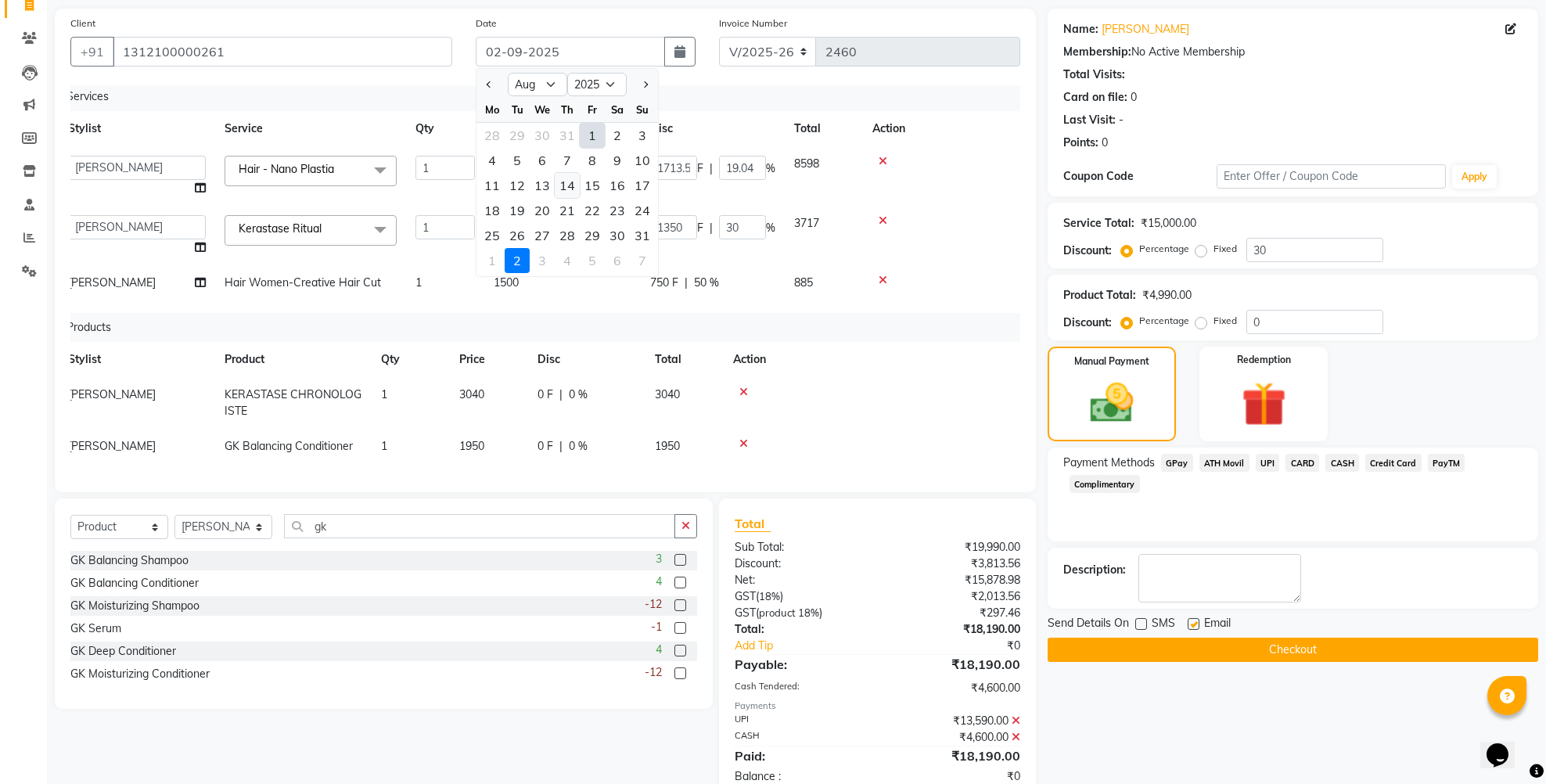
type input "0"
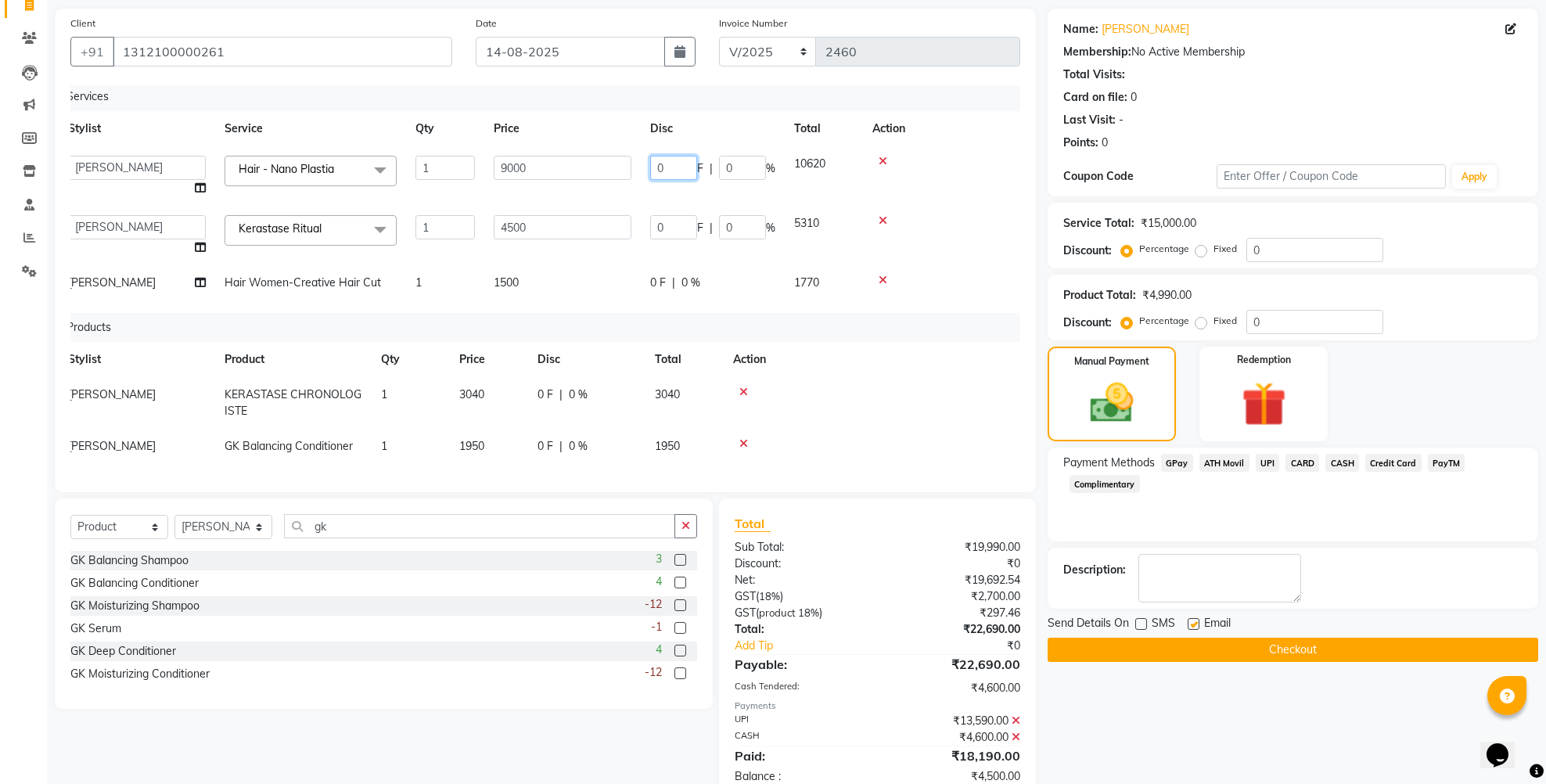
click at [655, 156] on input "0" at bounding box center [674, 168] width 47 height 24
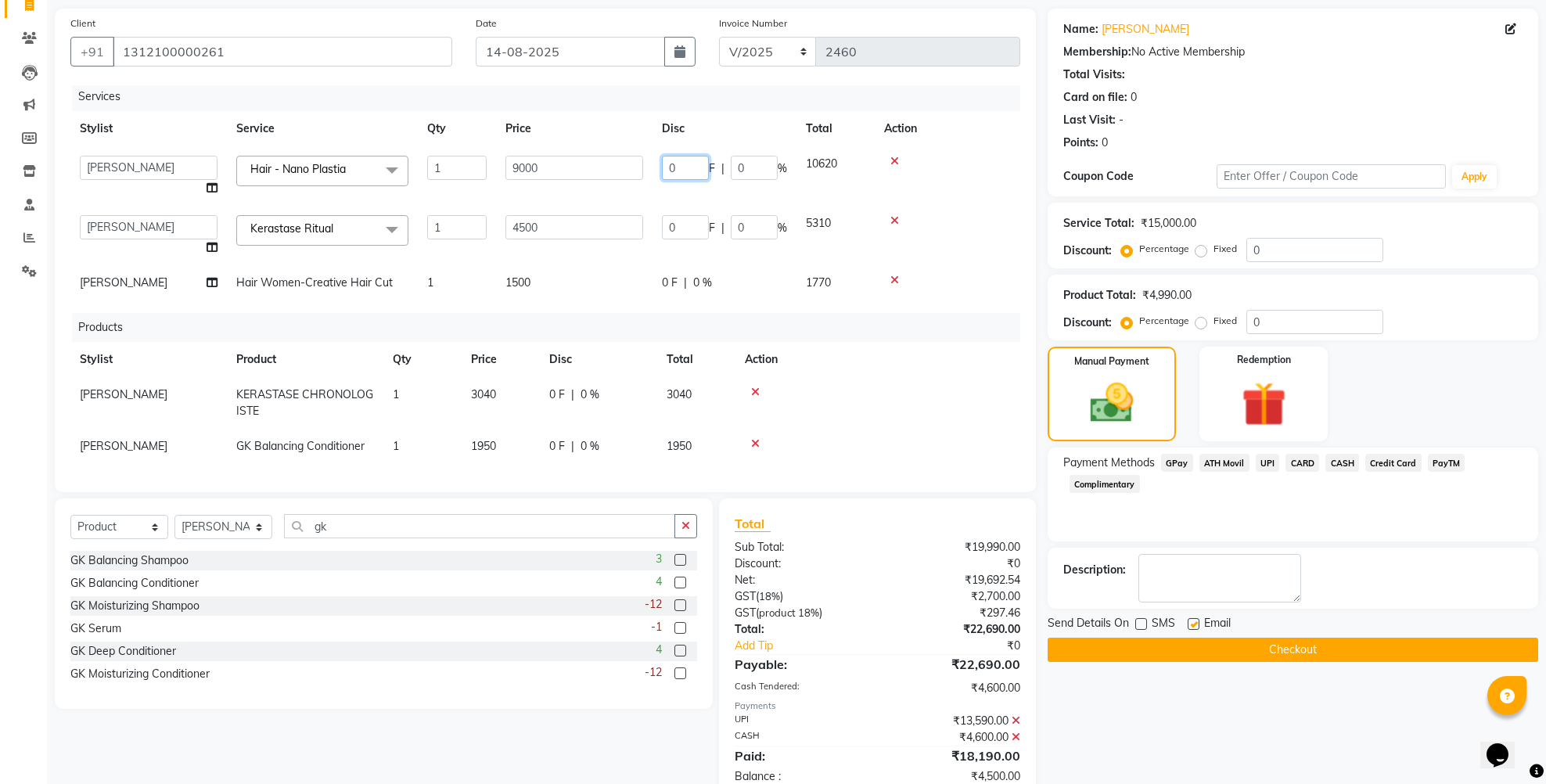
type input "1713.5"
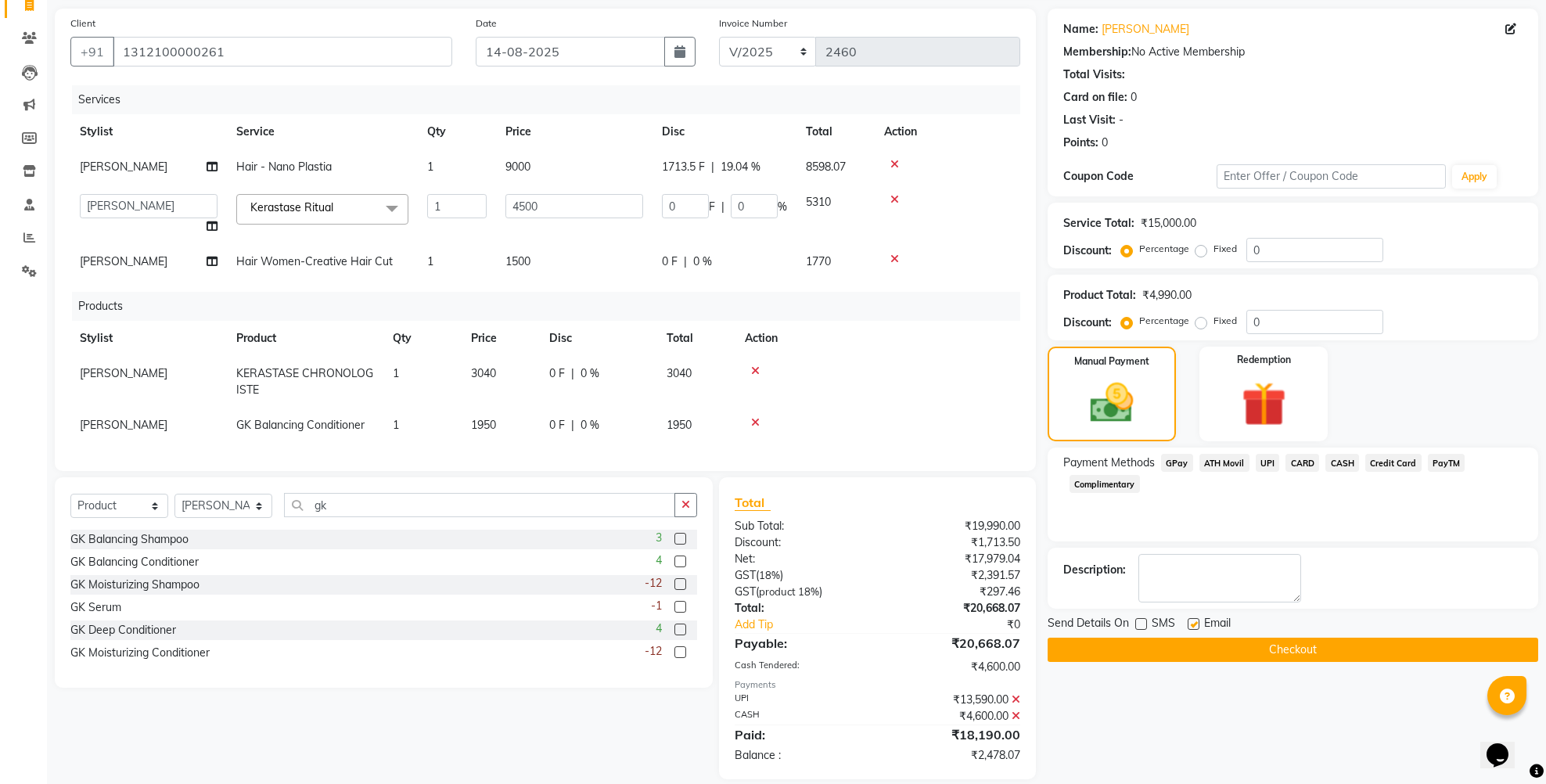
click at [658, 174] on td "1713.5 F | 19.04 %" at bounding box center [725, 167] width 144 height 35
select select "84998"
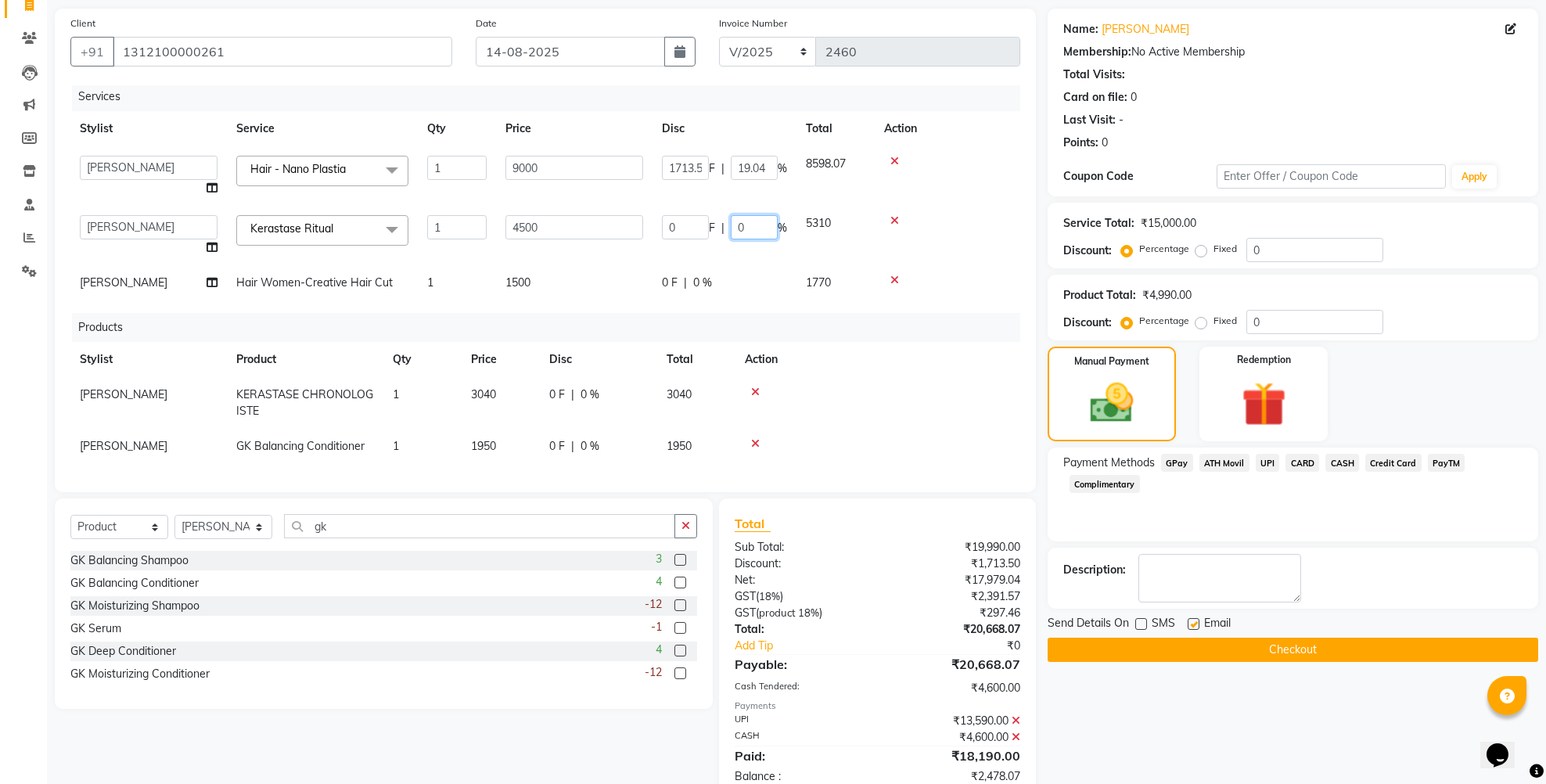
click at [733, 216] on input "0" at bounding box center [754, 227] width 47 height 24
type input "30"
click at [704, 275] on span "0 %" at bounding box center [702, 283] width 19 height 17
select select "84998"
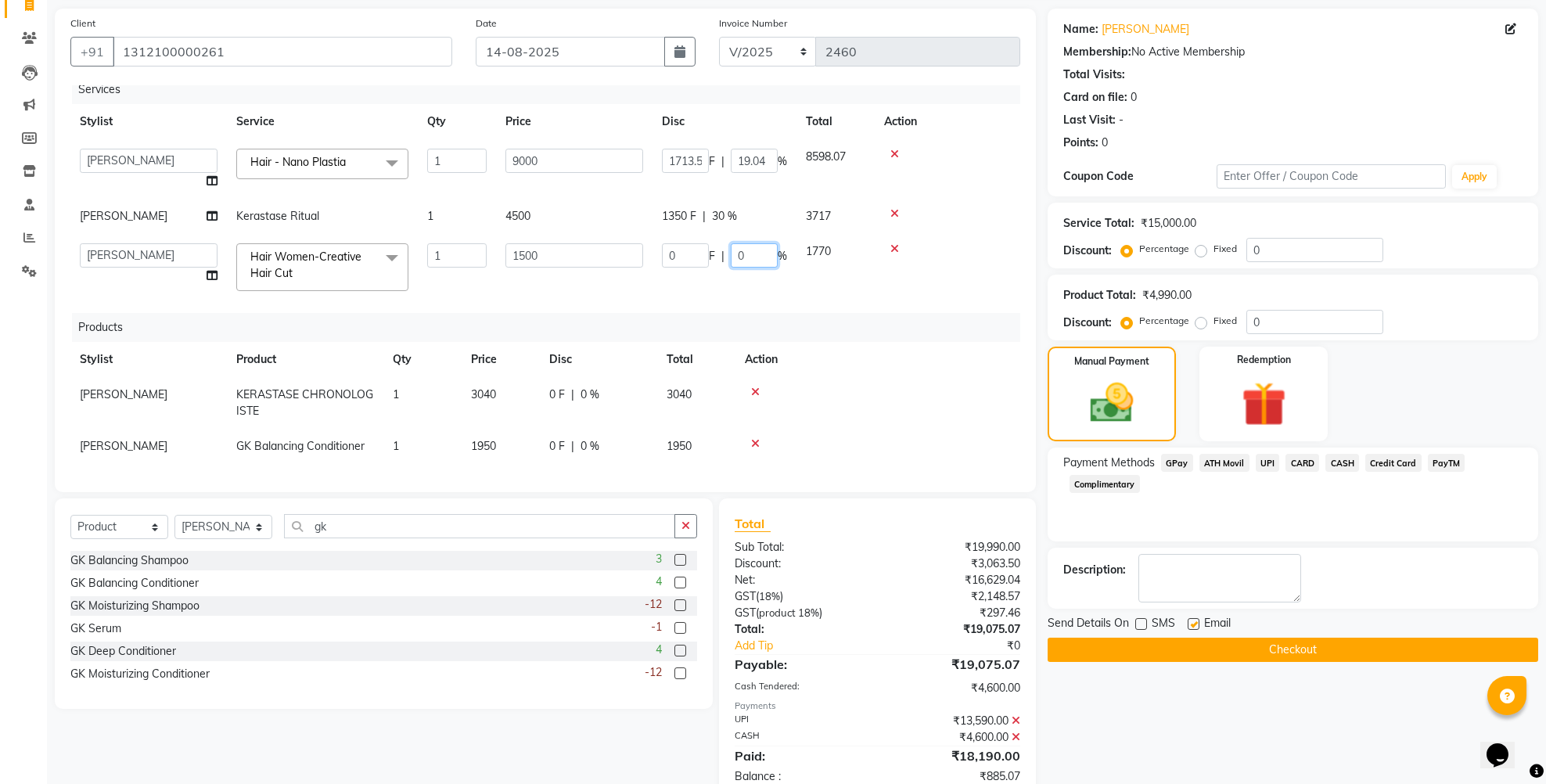
click at [732, 259] on input "0" at bounding box center [754, 255] width 47 height 24
type input "50"
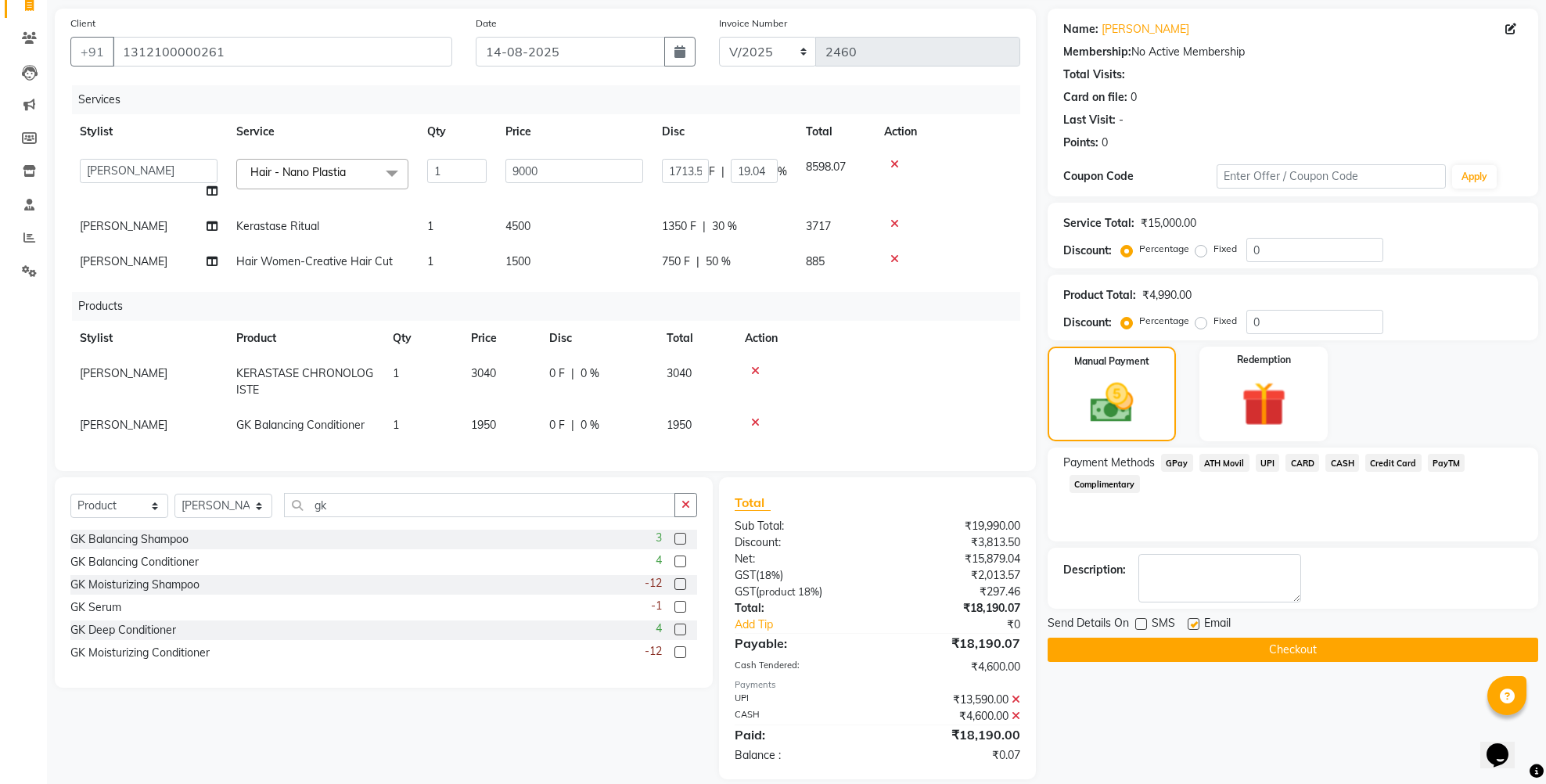
click at [722, 279] on td "750 F | 50 %" at bounding box center [725, 261] width 144 height 35
select select "84998"
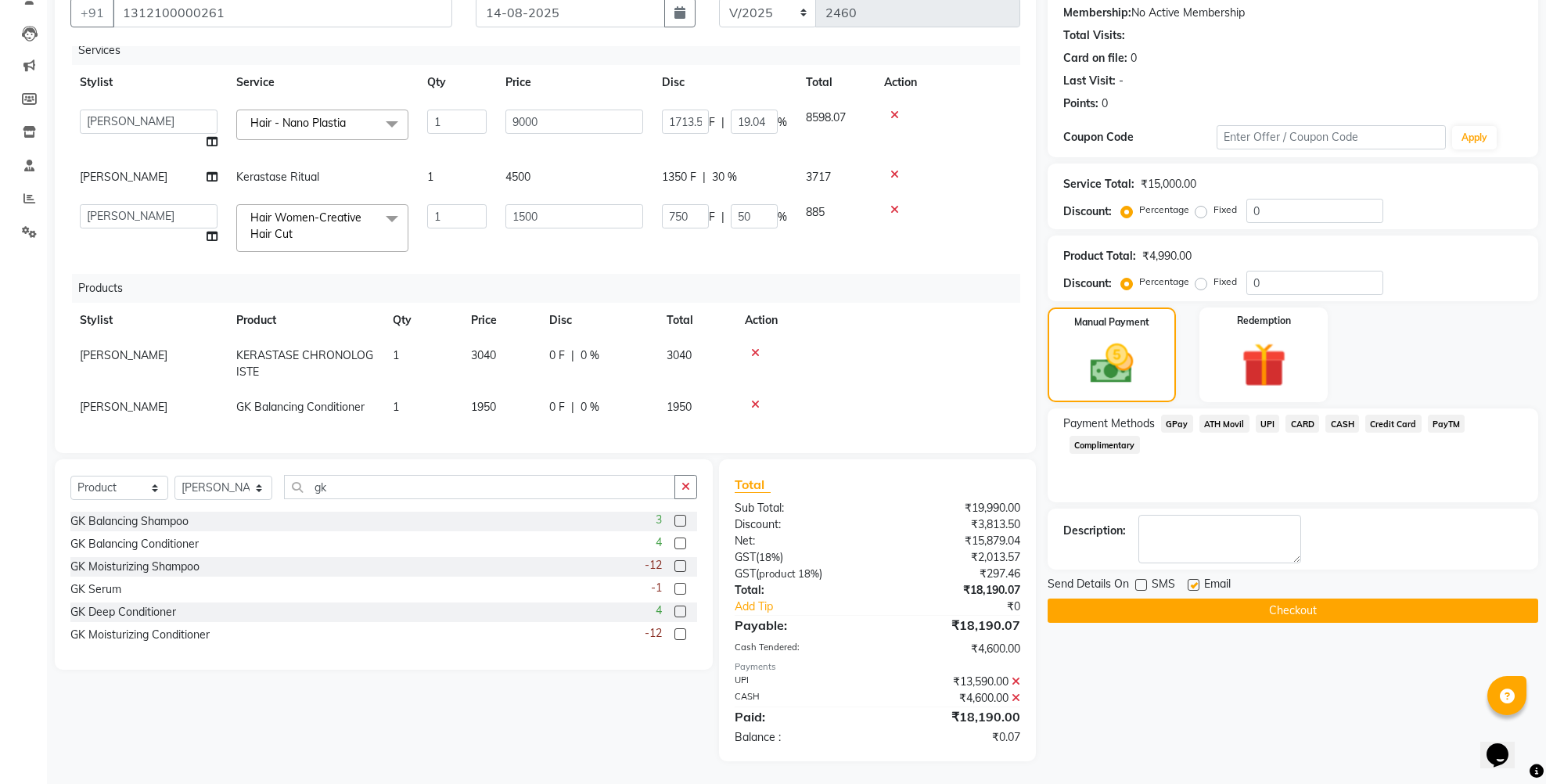
scroll to position [8, 0]
click at [701, 122] on input "1713.5" at bounding box center [686, 124] width 47 height 24
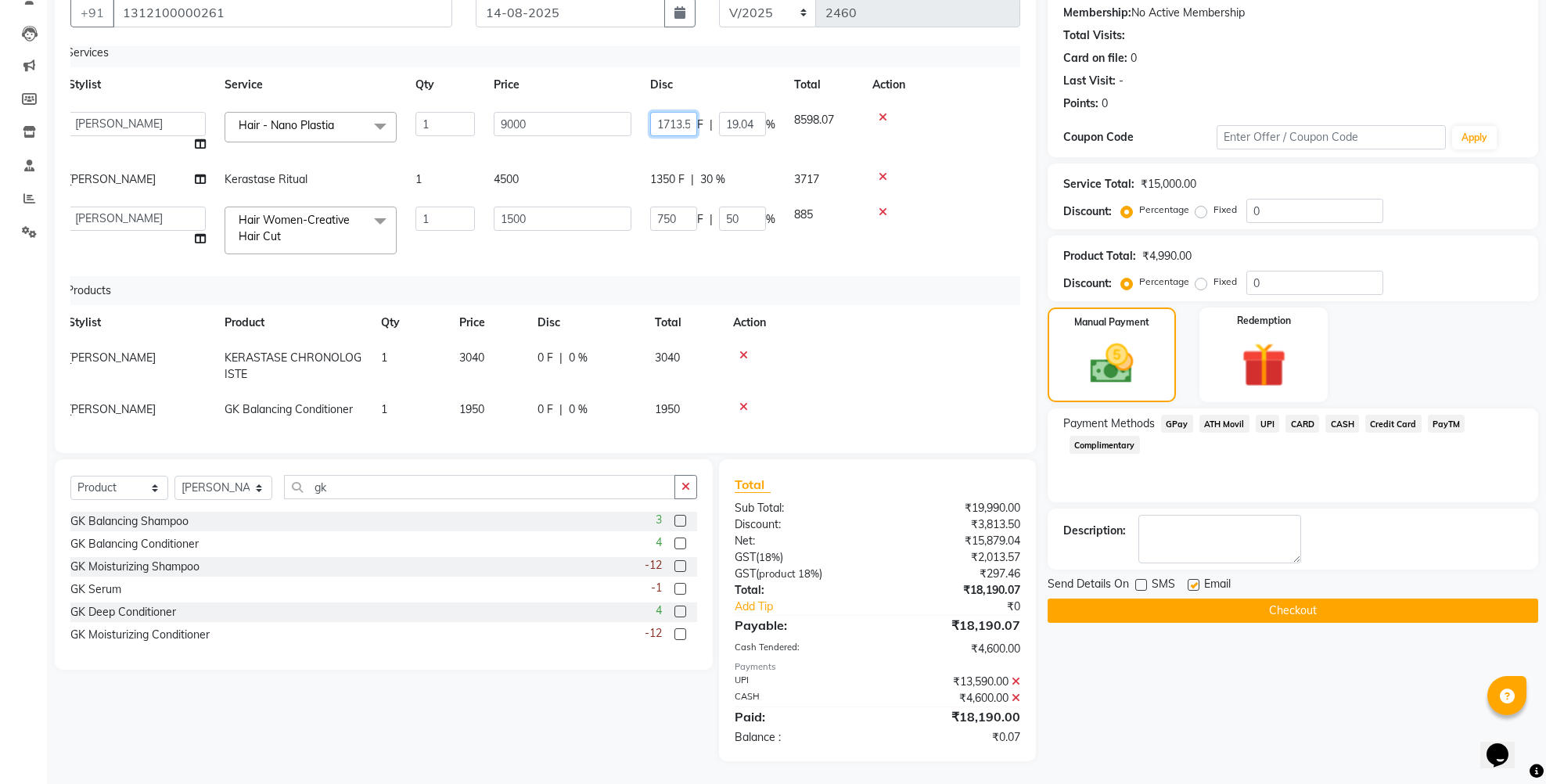
type input "1713.56"
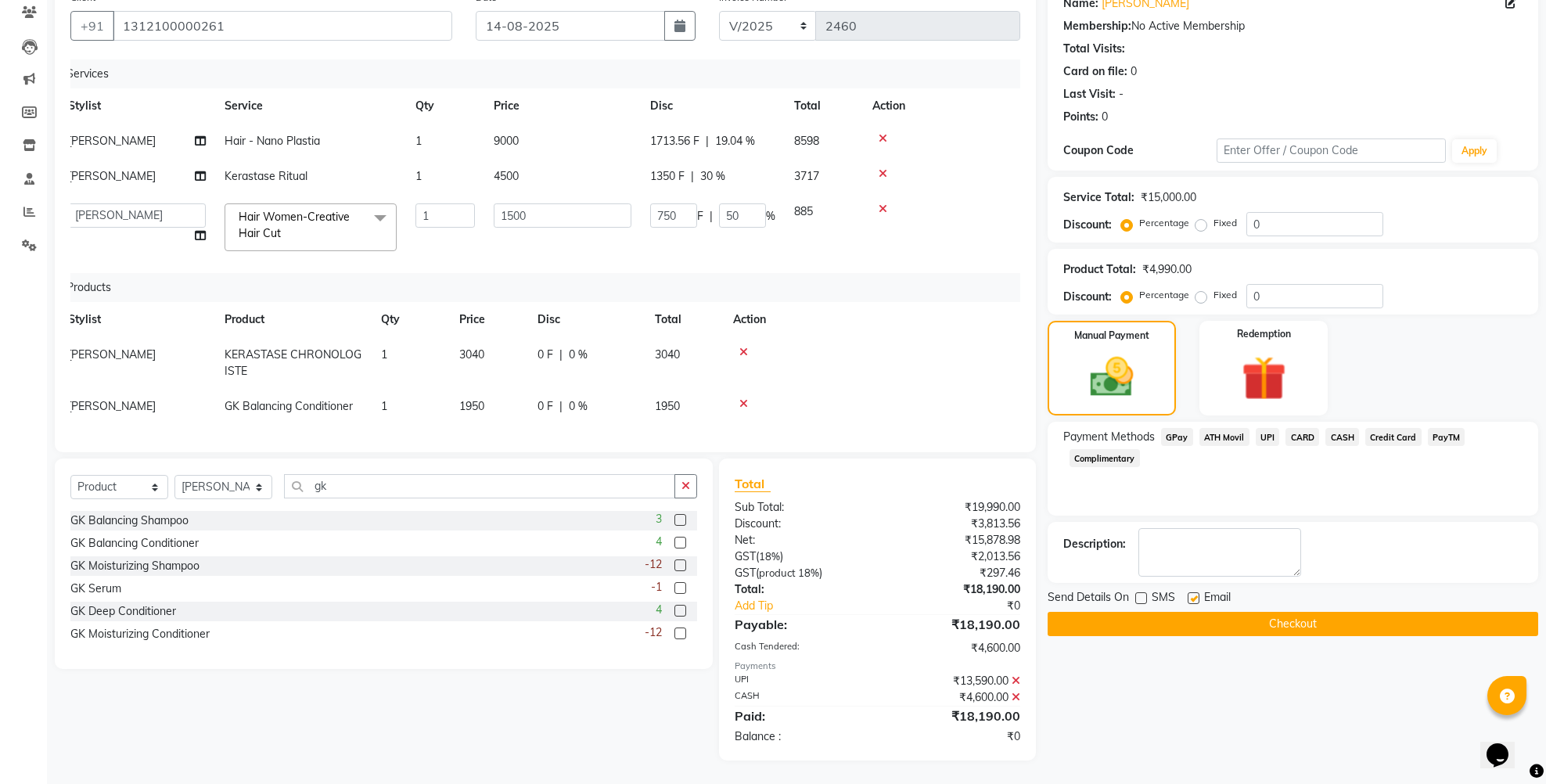
click at [700, 143] on td "1713.56 F | 19.04 %" at bounding box center [713, 141] width 144 height 35
select select "84998"
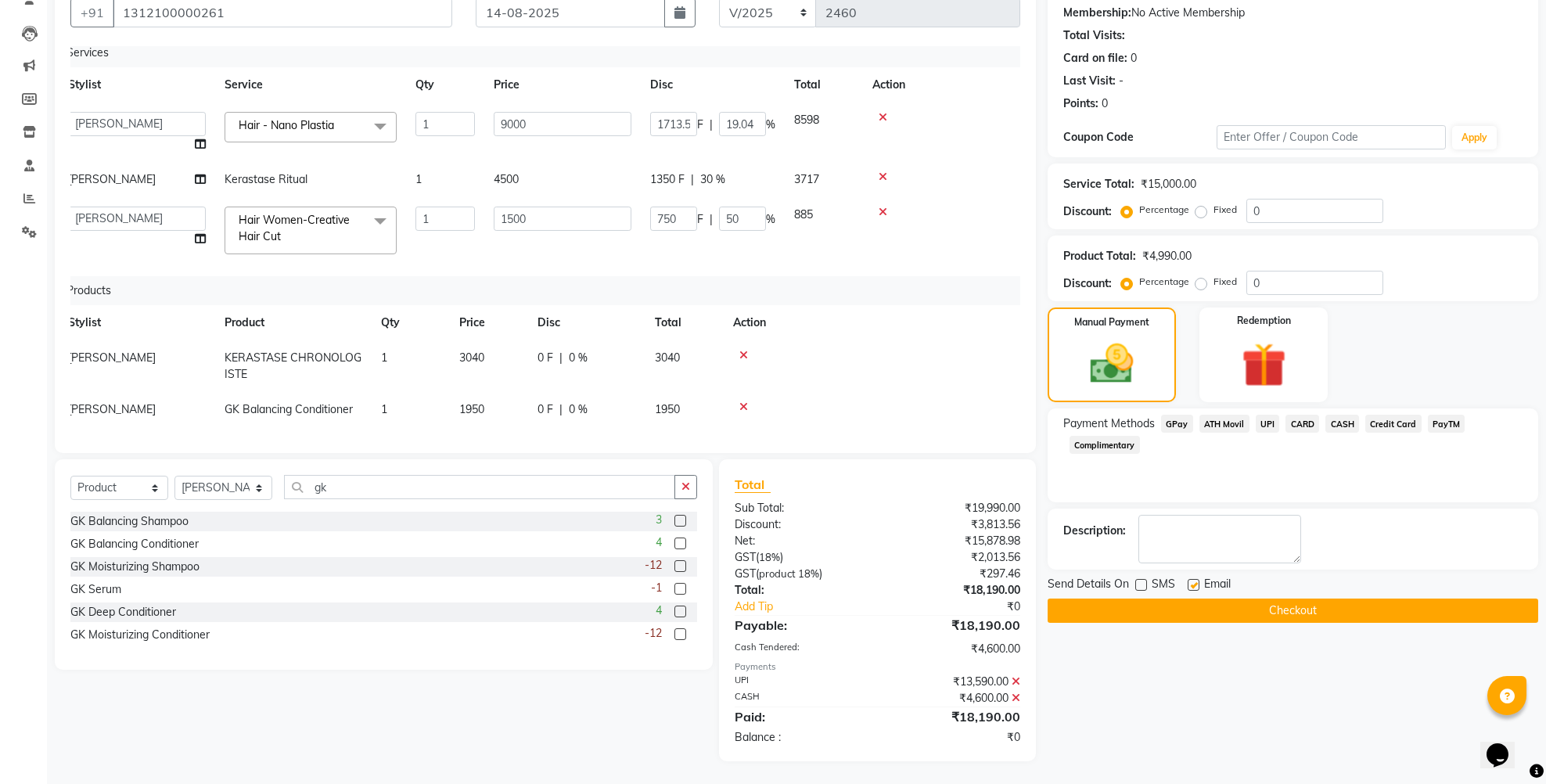
click at [1169, 607] on button "Checkout" at bounding box center [1292, 610] width 491 height 24
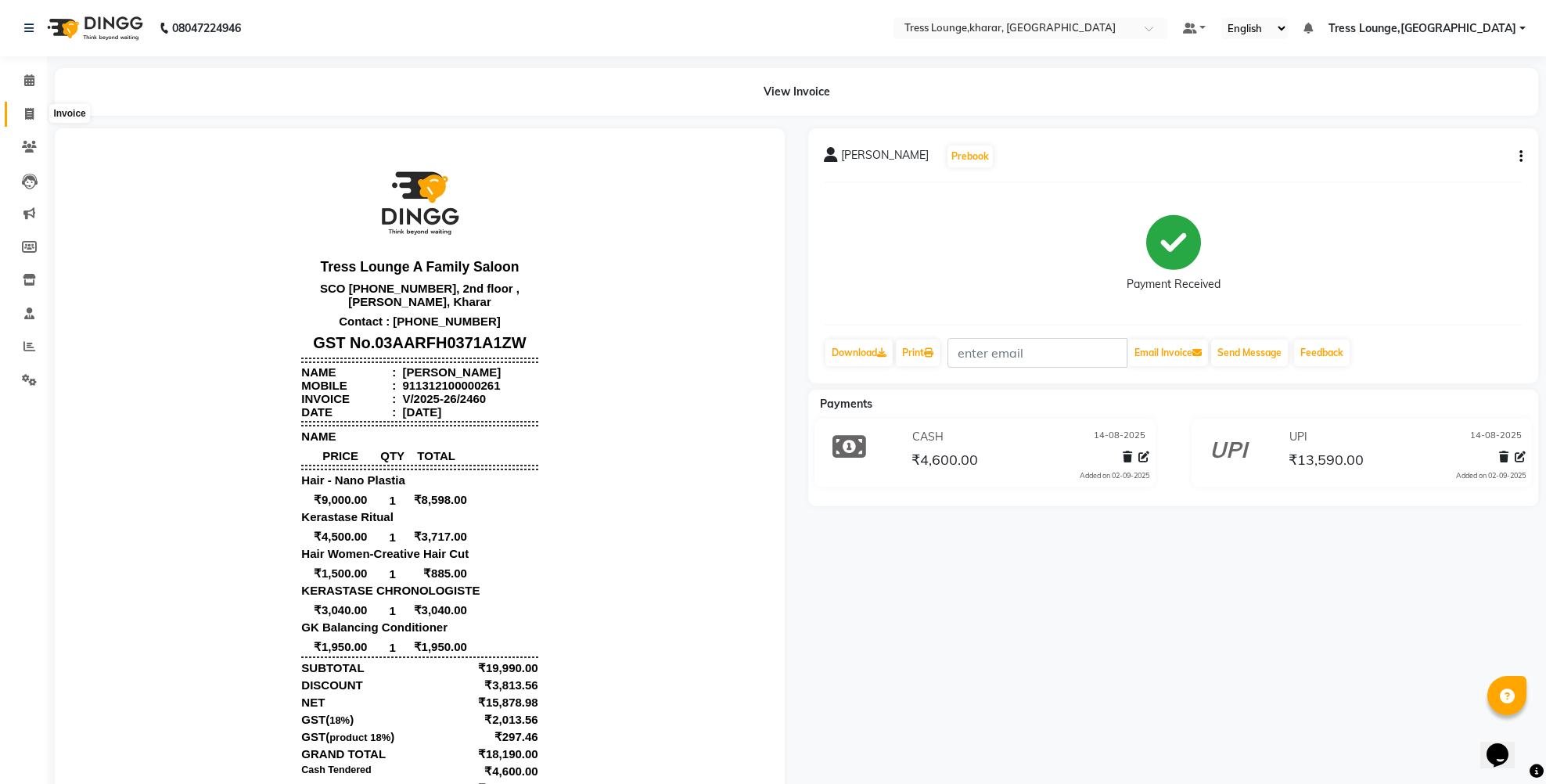
click at [33, 114] on icon at bounding box center [29, 114] width 9 height 12
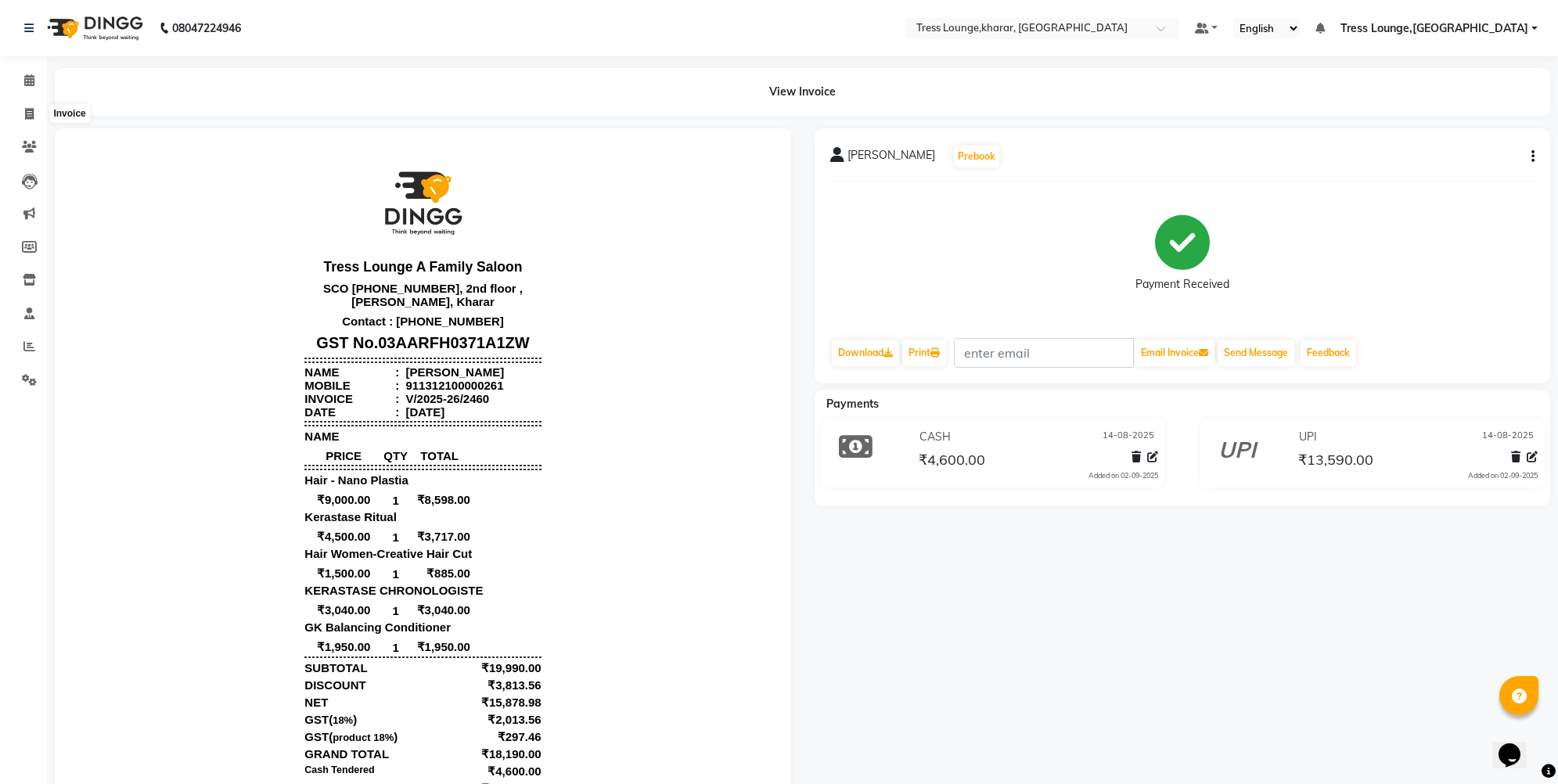
select select "7078"
select select "service"
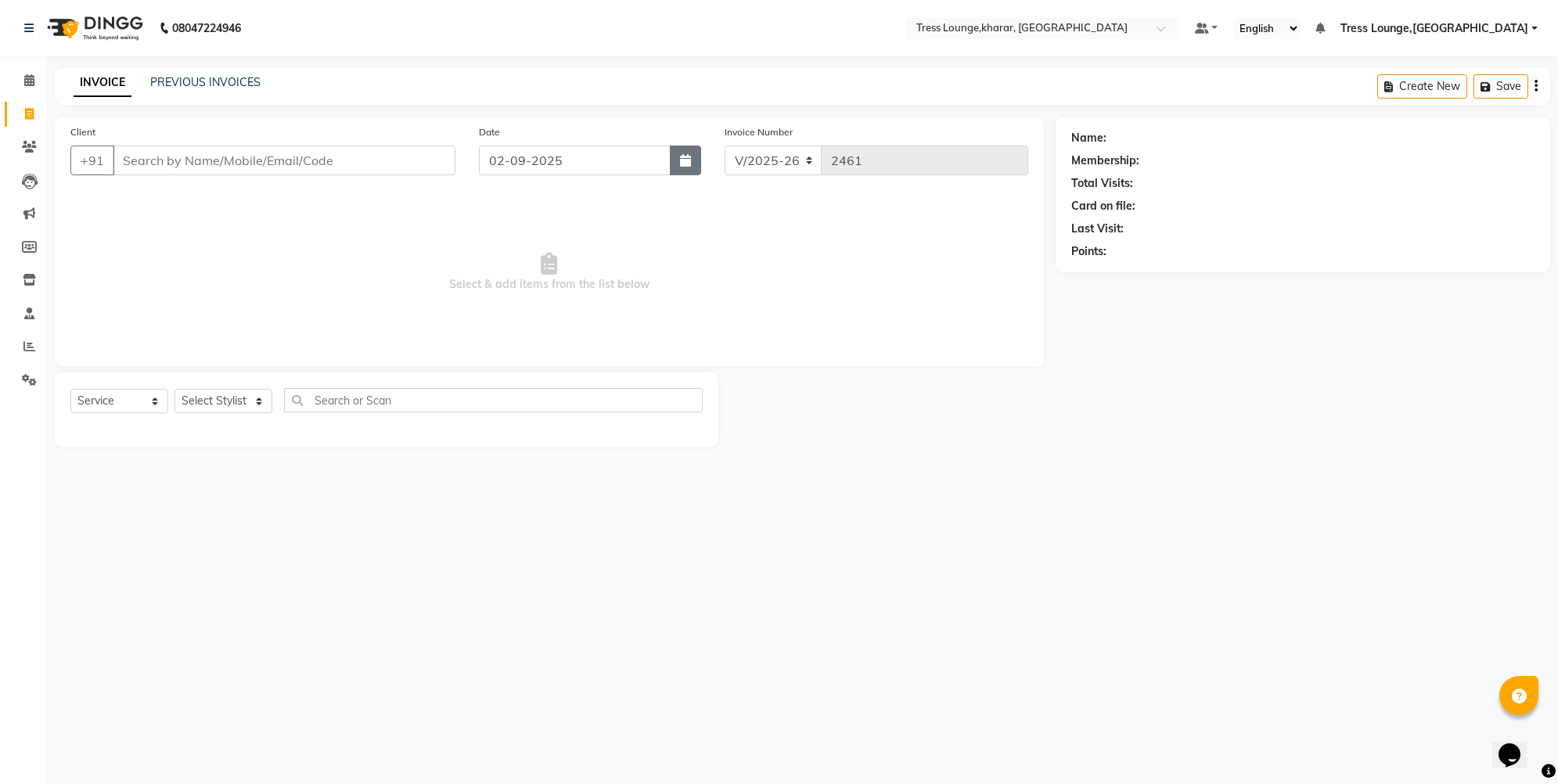
click at [687, 157] on icon "button" at bounding box center [685, 160] width 11 height 13
select select "9"
select select "2025"
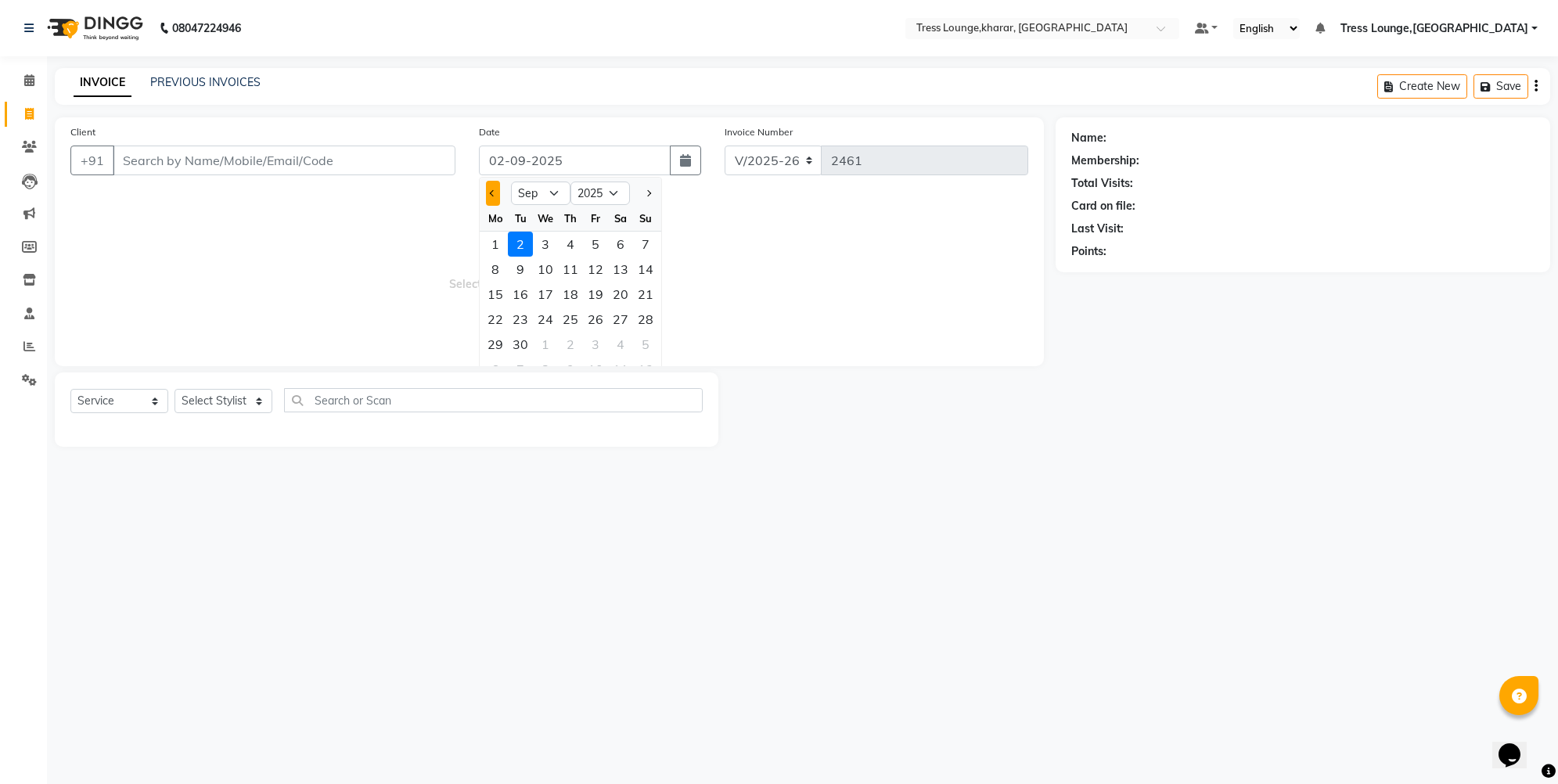
click at [487, 193] on button "Previous month" at bounding box center [493, 193] width 14 height 25
select select "8"
click at [562, 290] on div "14" at bounding box center [571, 294] width 25 height 25
type input "14-08-2025"
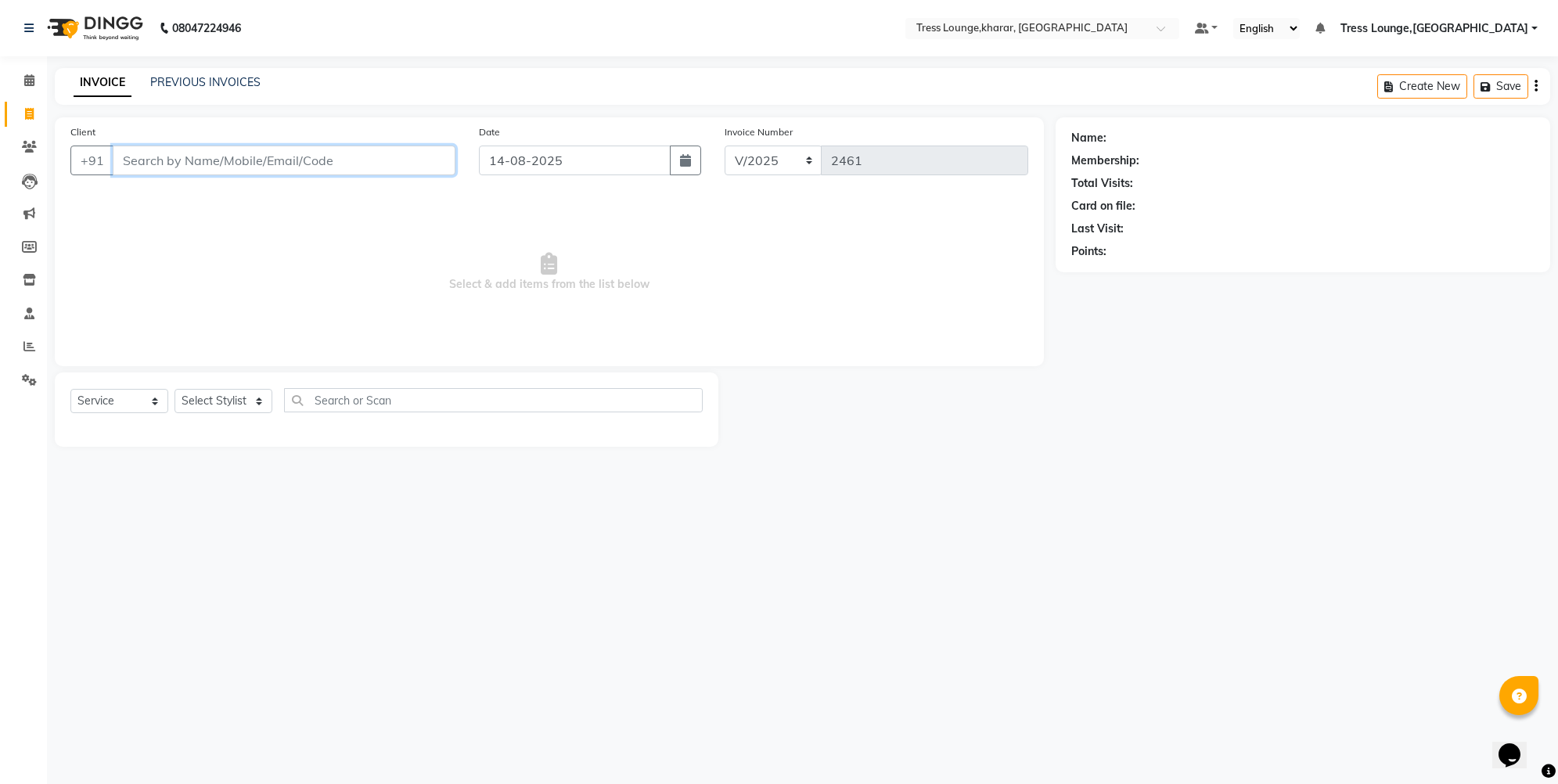
click at [282, 167] on input "Client" at bounding box center [284, 160] width 342 height 29
click at [289, 165] on input "Client" at bounding box center [284, 160] width 342 height 29
click at [678, 161] on button "button" at bounding box center [686, 160] width 31 height 29
select select "8"
select select "2025"
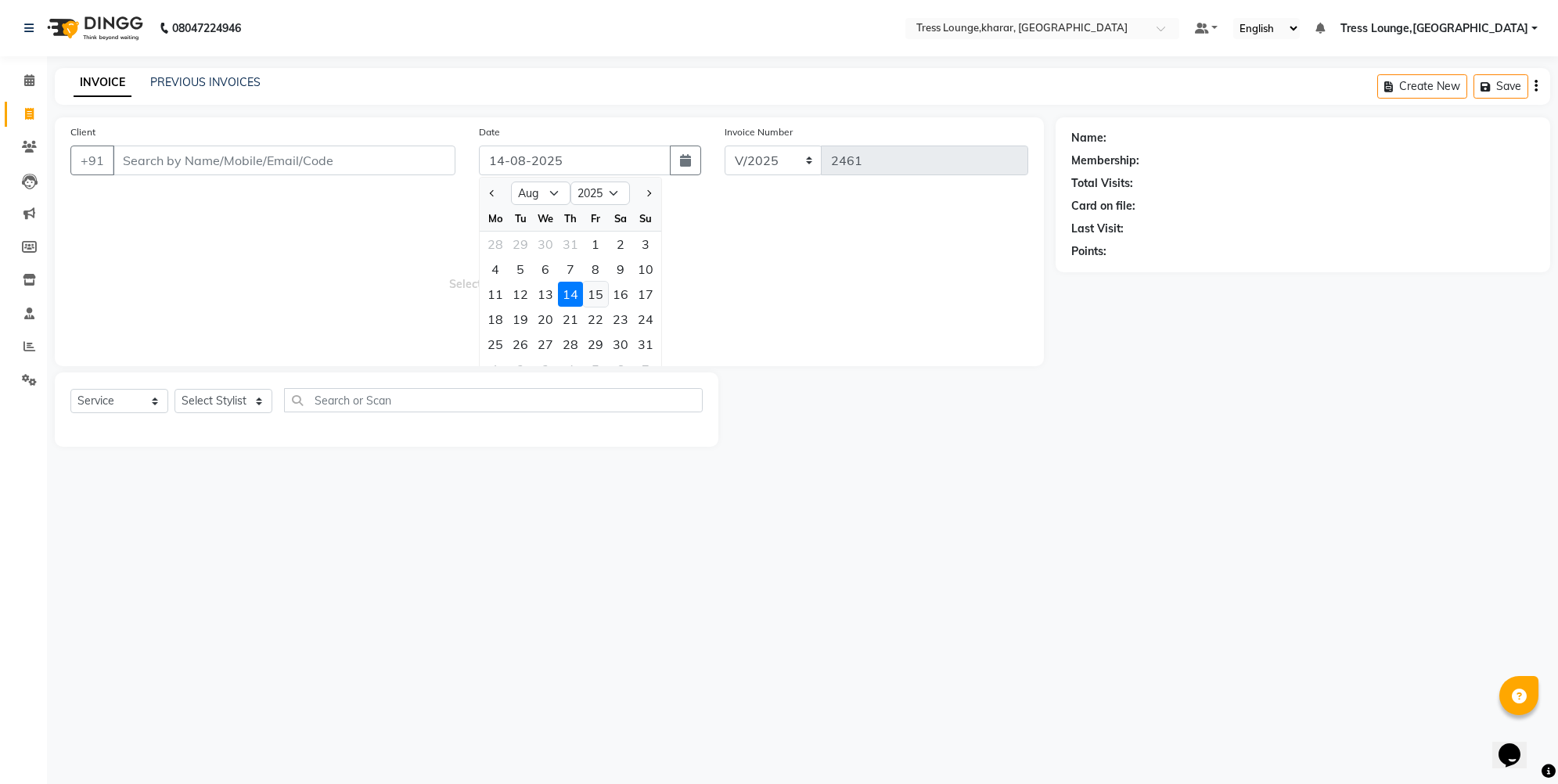
click at [595, 299] on div "15" at bounding box center [596, 294] width 25 height 25
type input "15-08-2025"
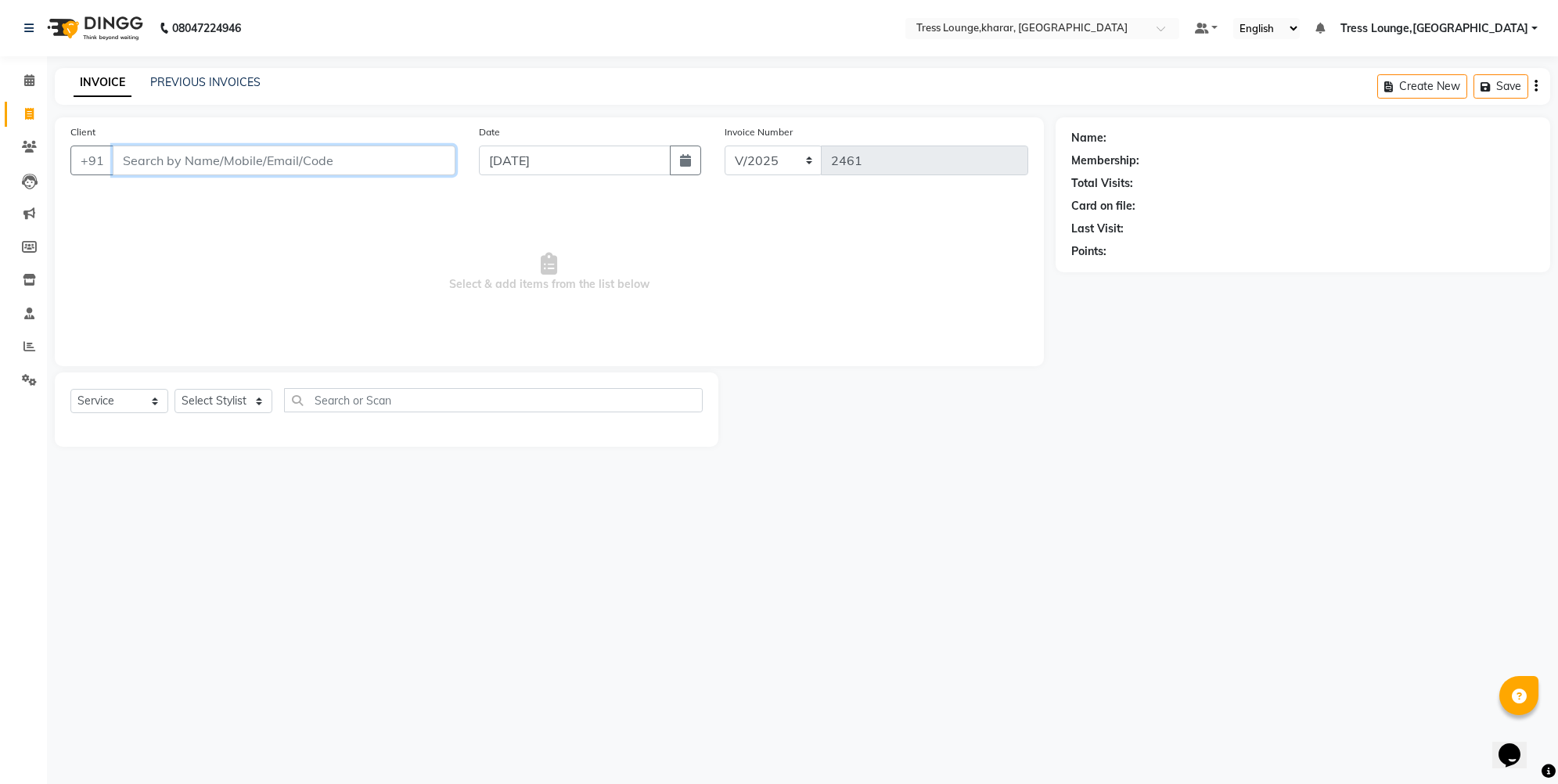
click at [278, 164] on input "Client" at bounding box center [284, 160] width 342 height 29
drag, startPoint x: 180, startPoint y: 160, endPoint x: 105, endPoint y: 164, distance: 75.1
click at [105, 164] on div "+91 malkeet Add Client" at bounding box center [262, 160] width 385 height 29
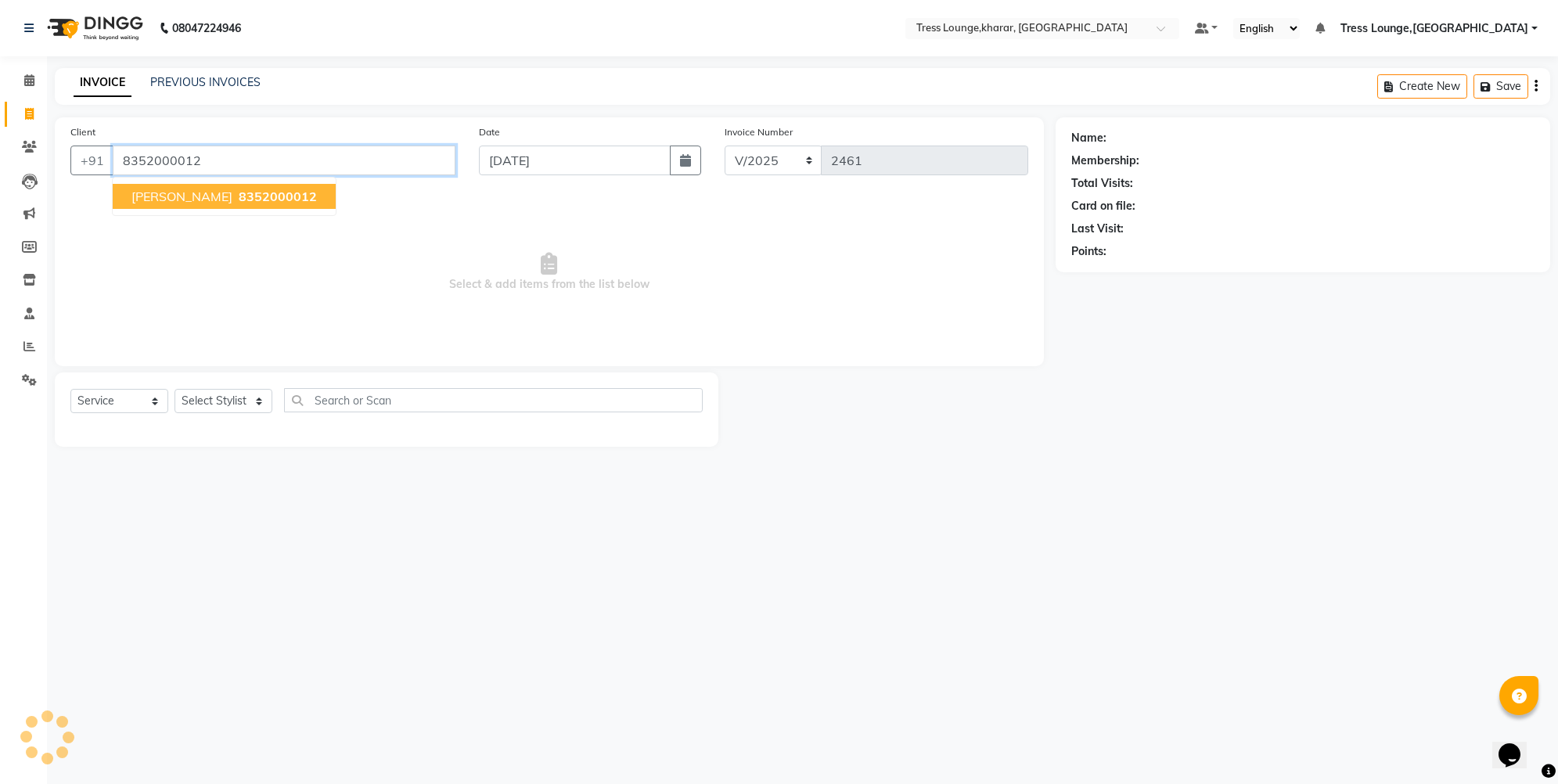
type input "8352000012"
click at [145, 194] on span "Melkeet Singh" at bounding box center [181, 196] width 100 height 16
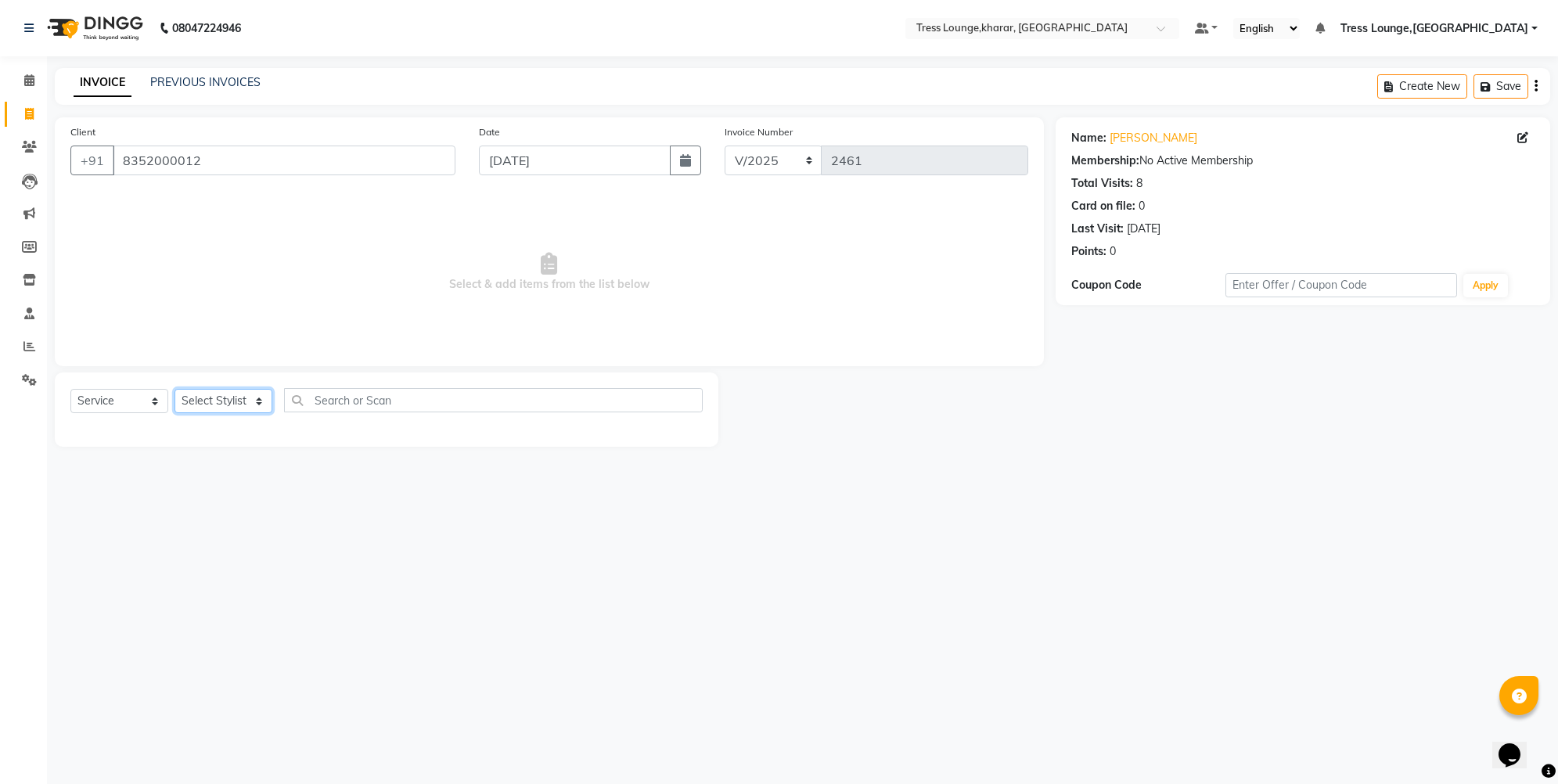
select select "59385"
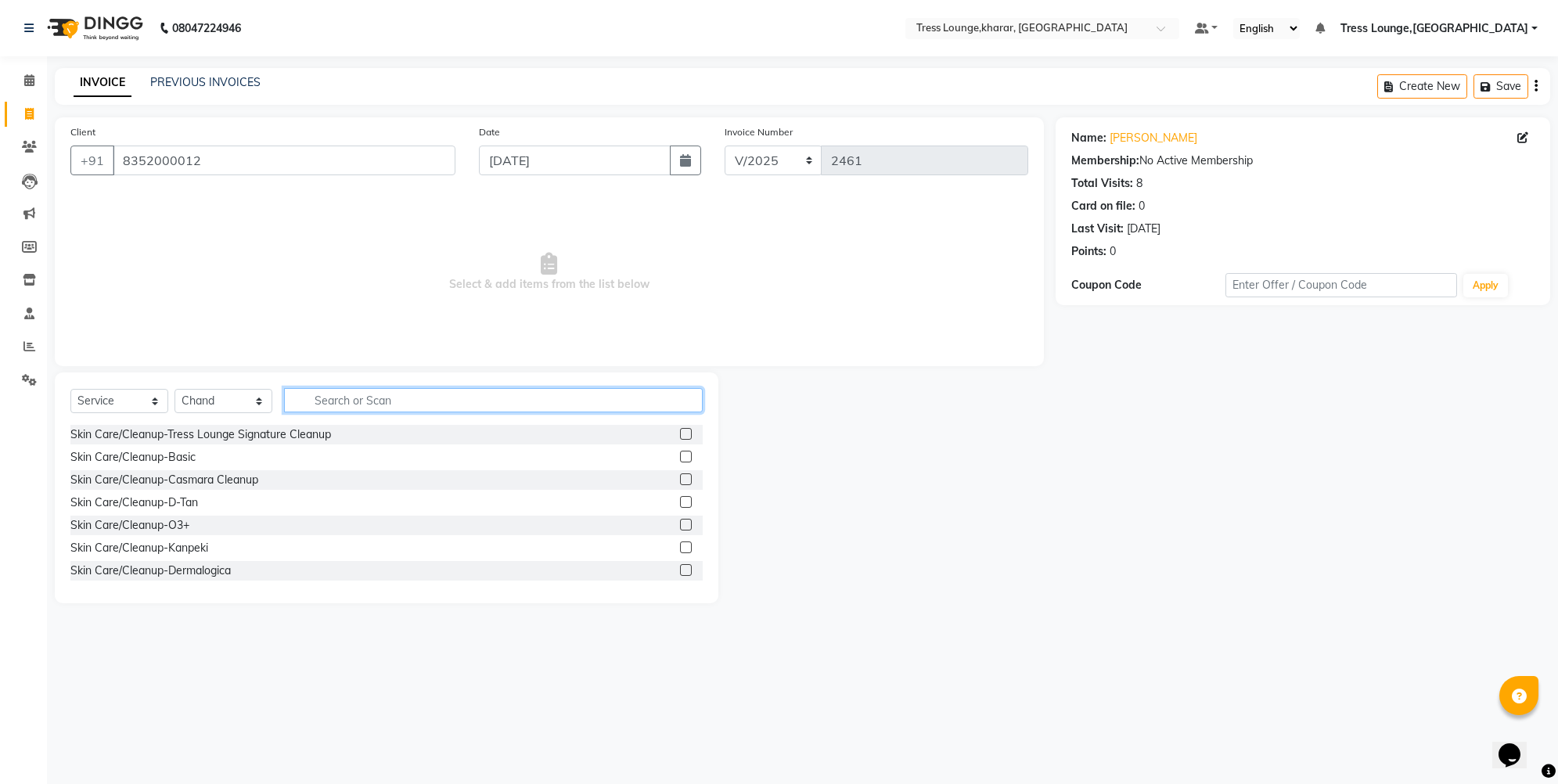
click at [374, 401] on input "text" at bounding box center [493, 400] width 419 height 24
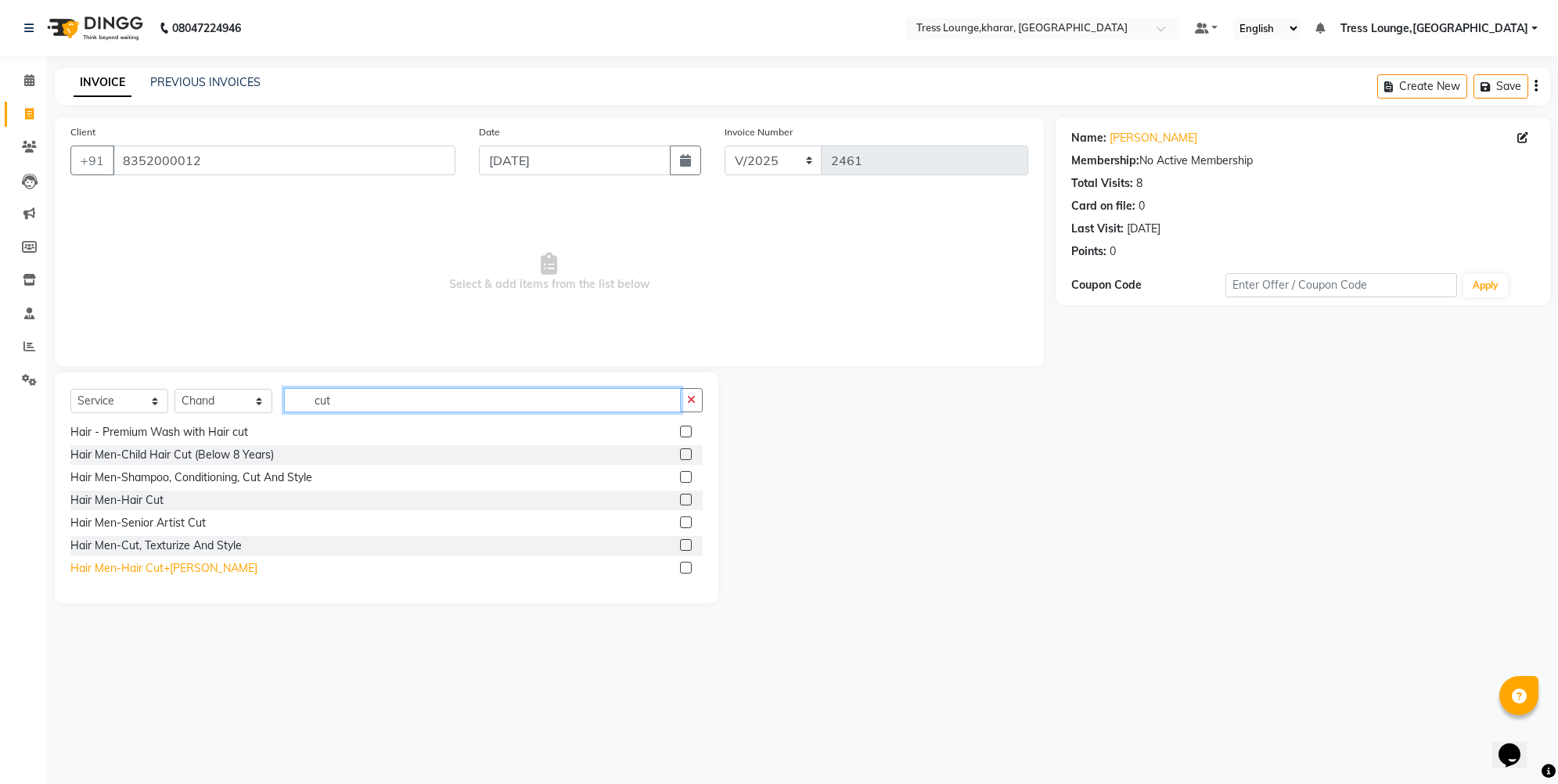
type input "cut"
click at [158, 570] on div "Hair Men-Hair Cut+[PERSON_NAME]" at bounding box center [164, 568] width 187 height 17
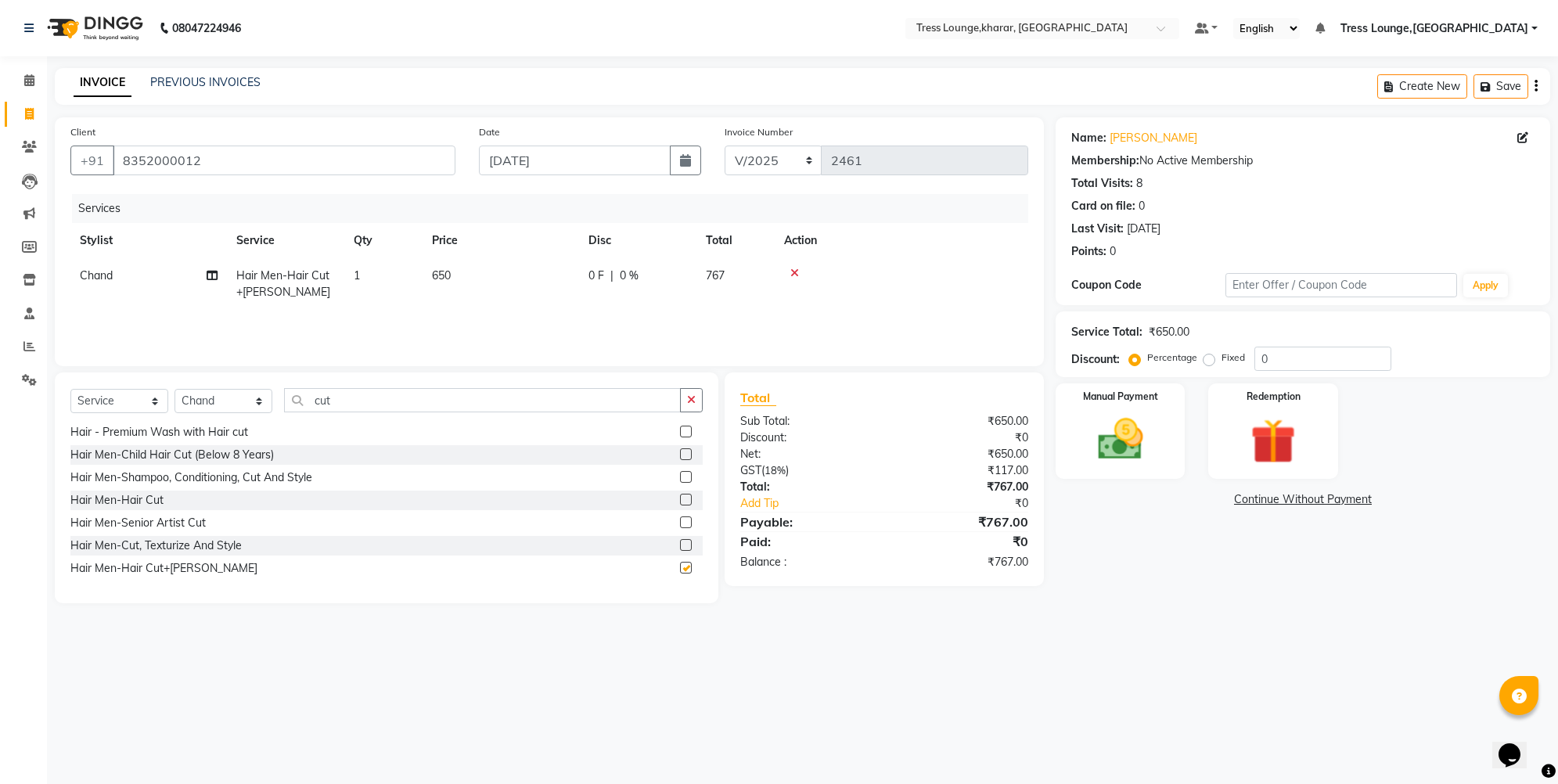
checkbox input "false"
click at [691, 397] on icon "button" at bounding box center [691, 399] width 9 height 11
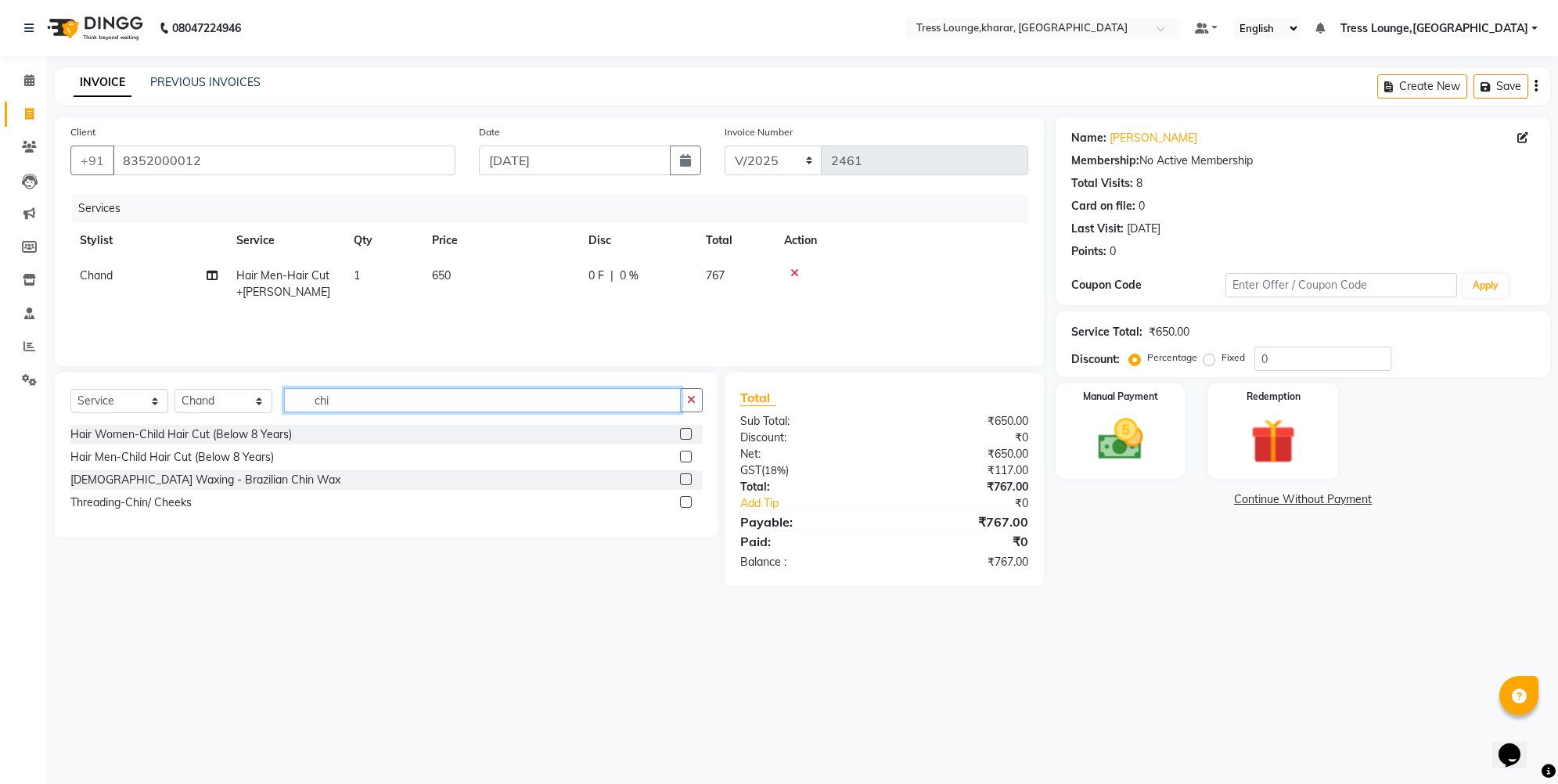
scroll to position [0, 0]
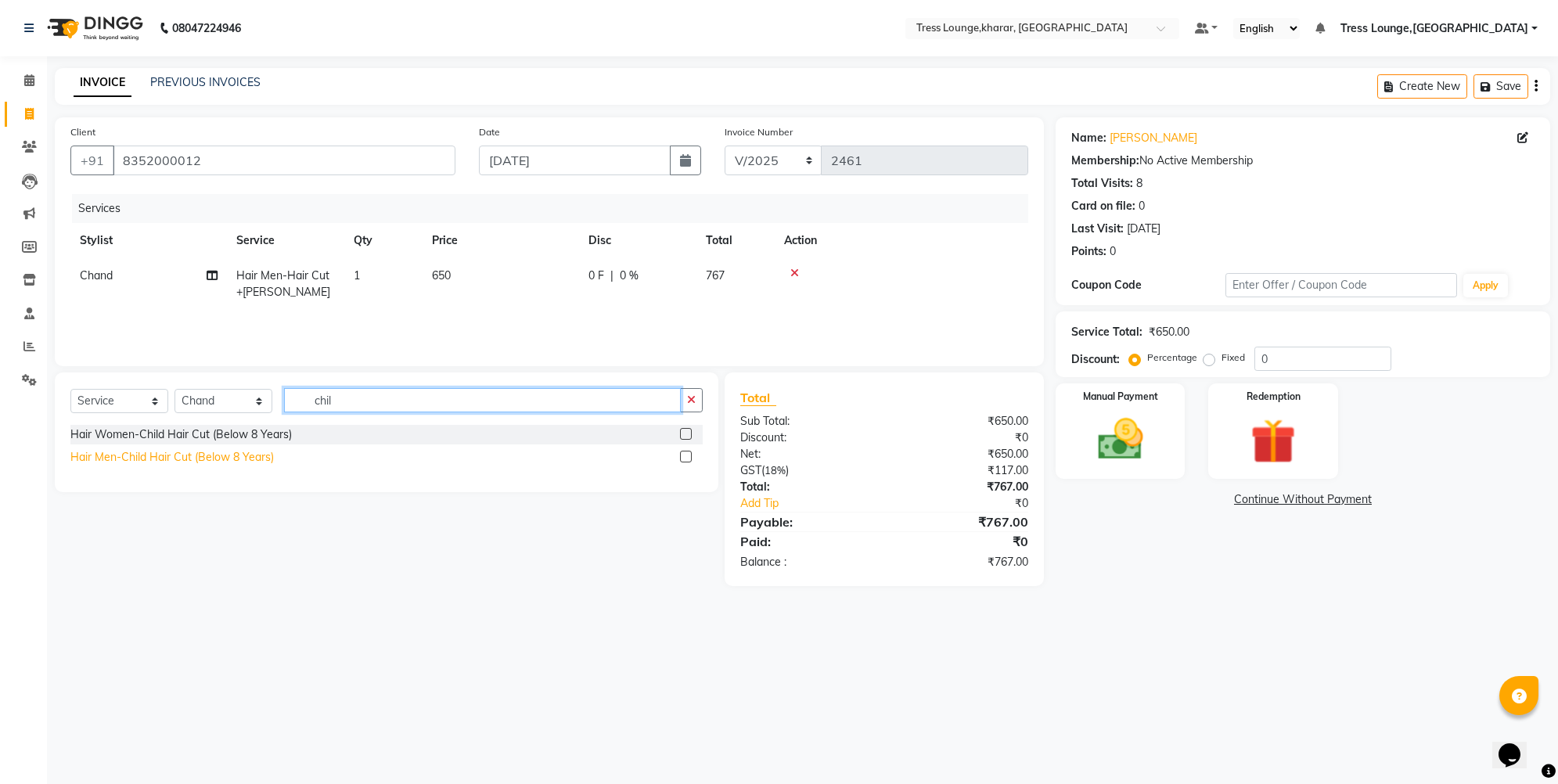
type input "chil"
click at [138, 458] on div "Hair Men-Child Hair Cut (Below 8 Years)" at bounding box center [172, 456] width 204 height 17
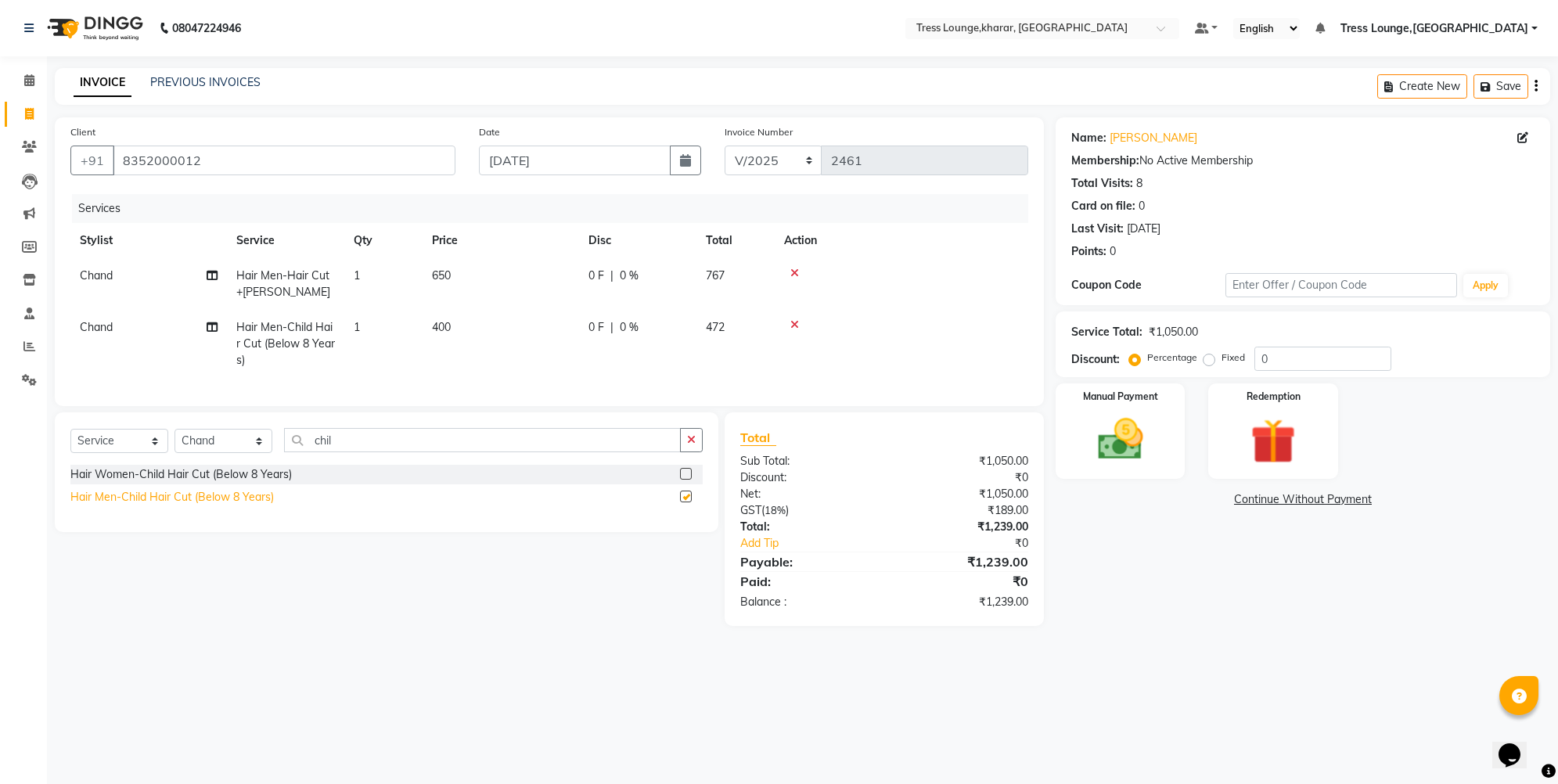
checkbox input "false"
click at [690, 445] on icon "button" at bounding box center [691, 439] width 9 height 11
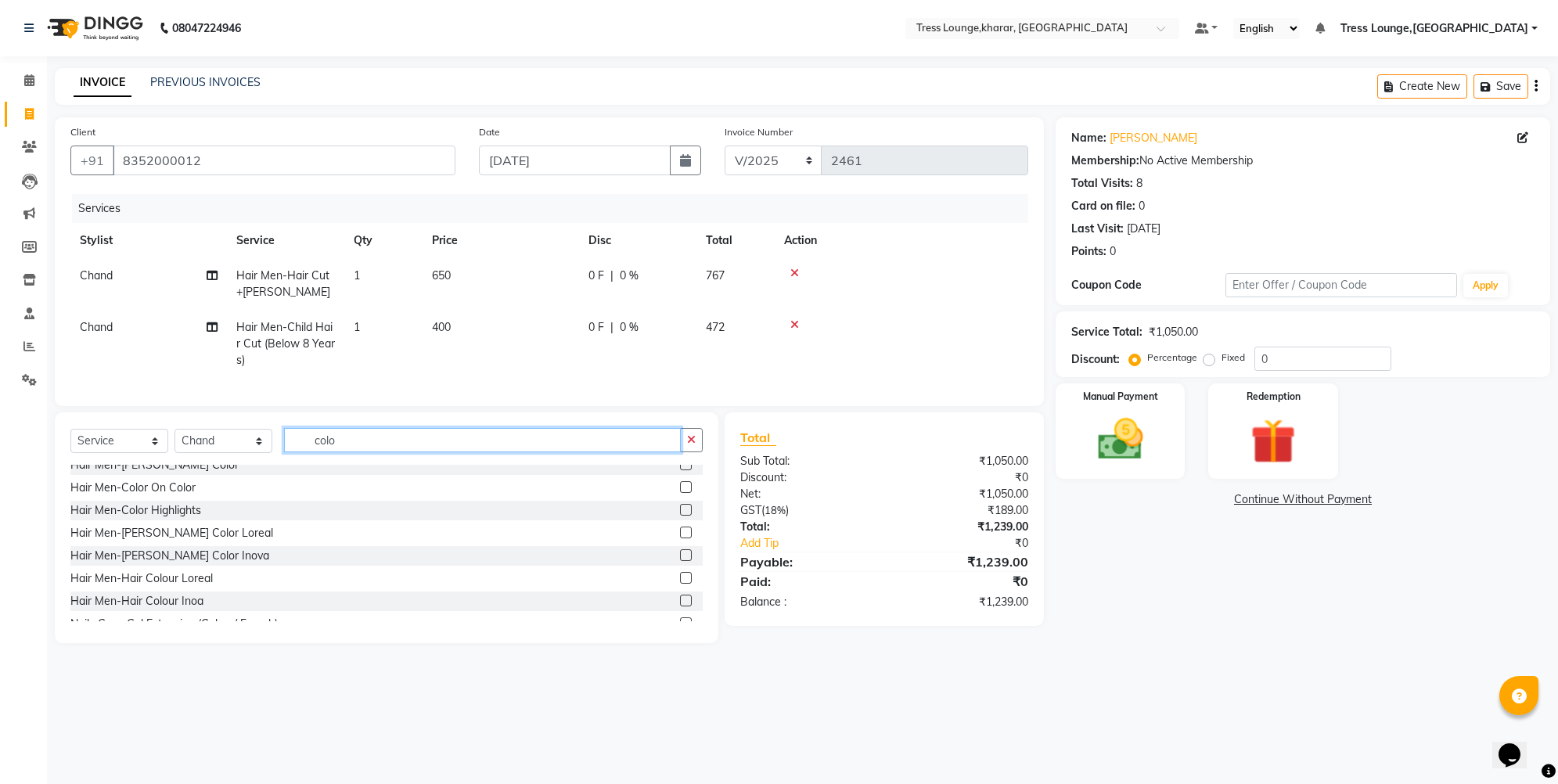
scroll to position [207, 0]
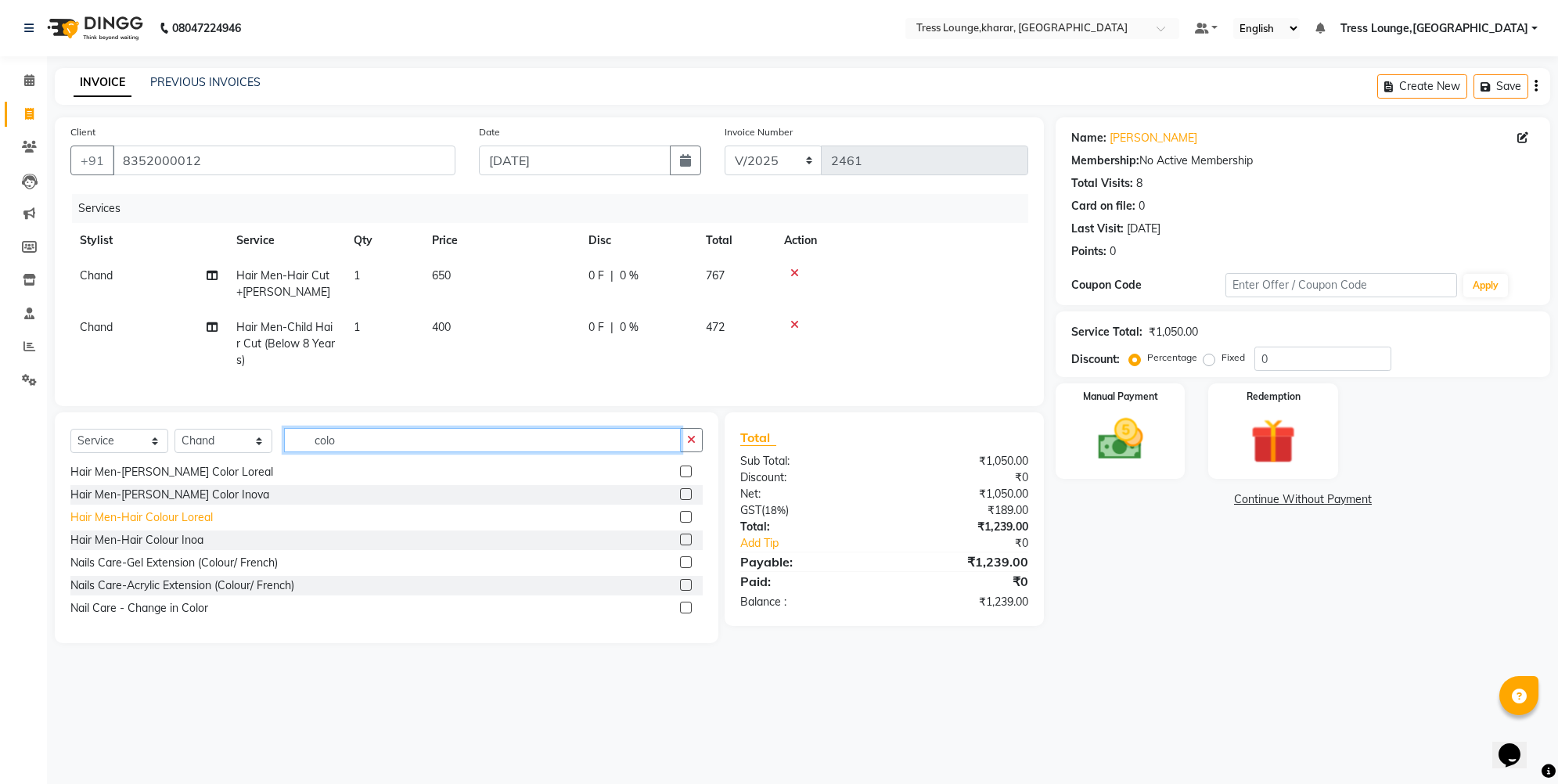
type input "colo"
click at [133, 526] on div "Hair Men-Hair Colour Loreal" at bounding box center [141, 517] width 142 height 17
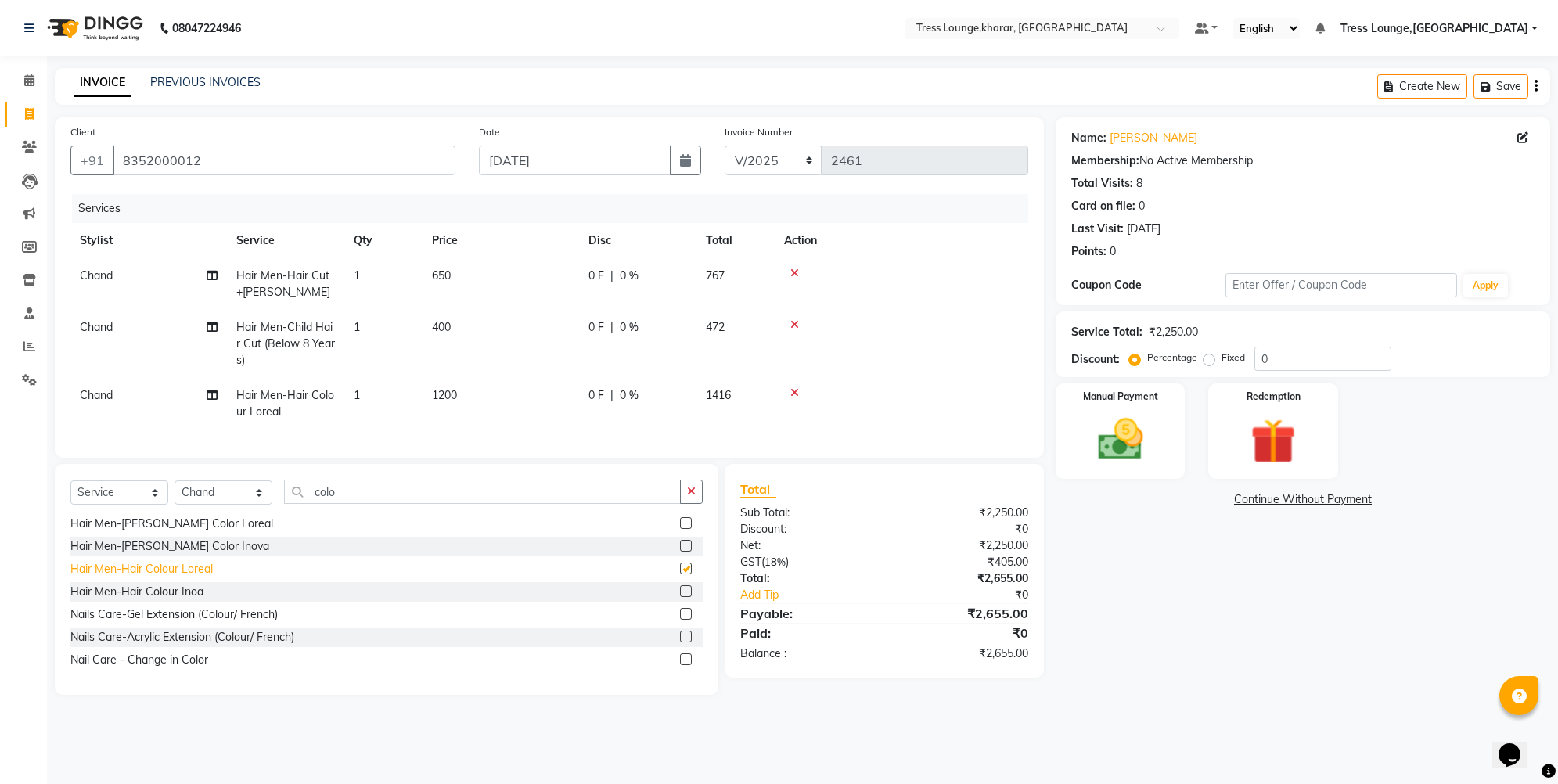
checkbox input "false"
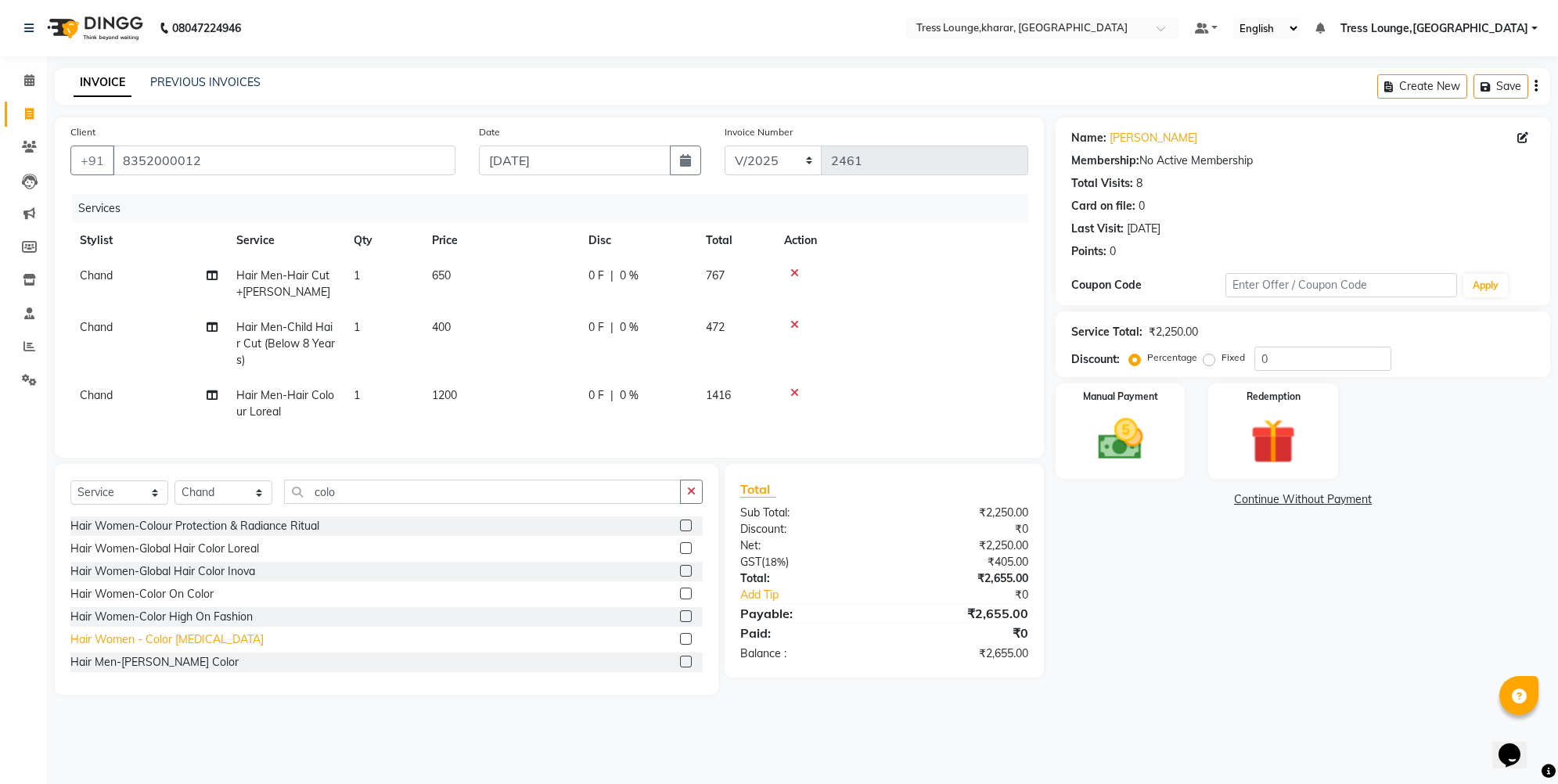
scroll to position [117, 0]
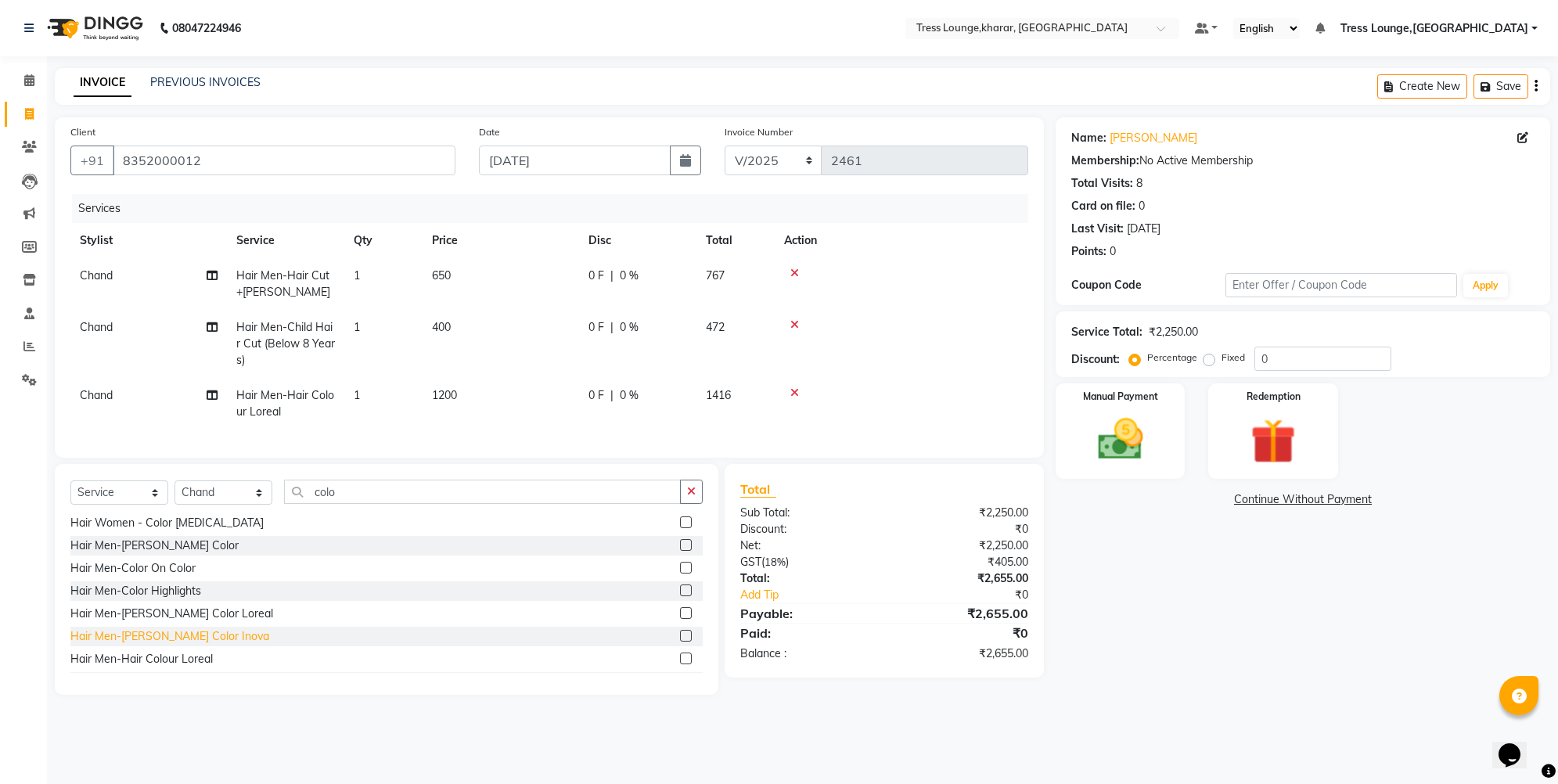
click at [180, 645] on div "Hair Men-Beard Color Inova" at bounding box center [170, 636] width 199 height 17
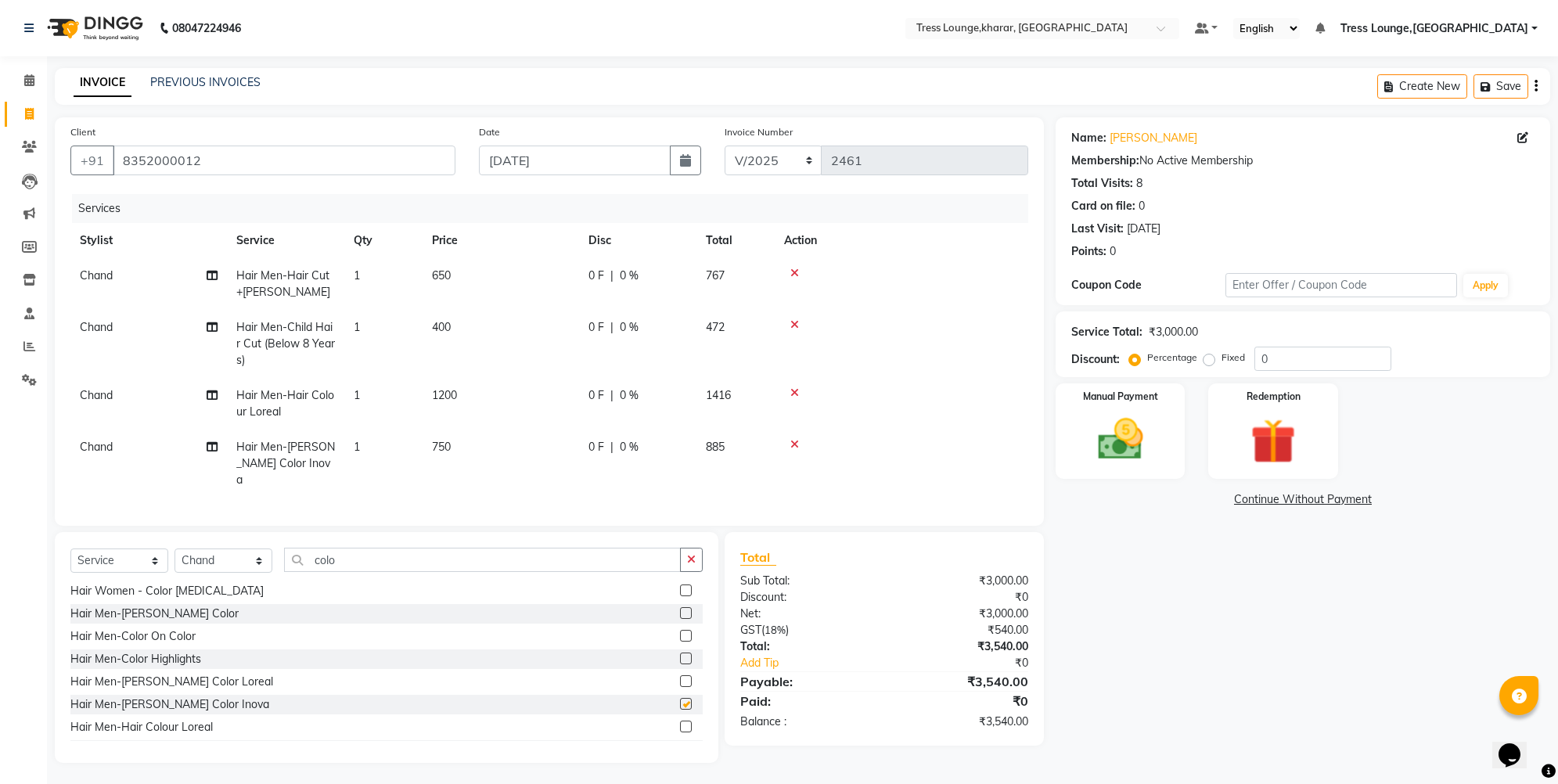
checkbox input "false"
click at [792, 443] on icon at bounding box center [794, 444] width 9 height 11
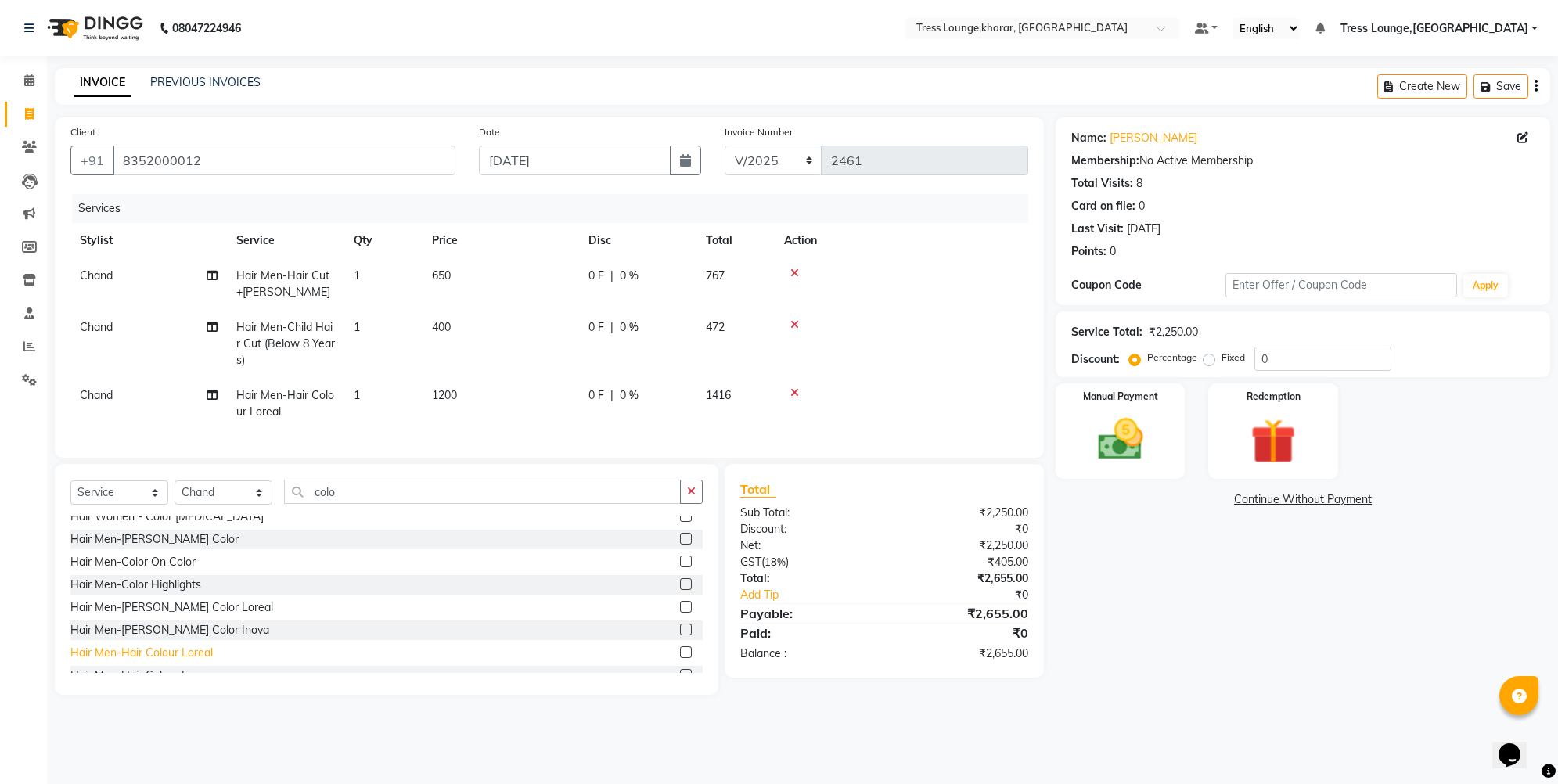
scroll to position [139, 0]
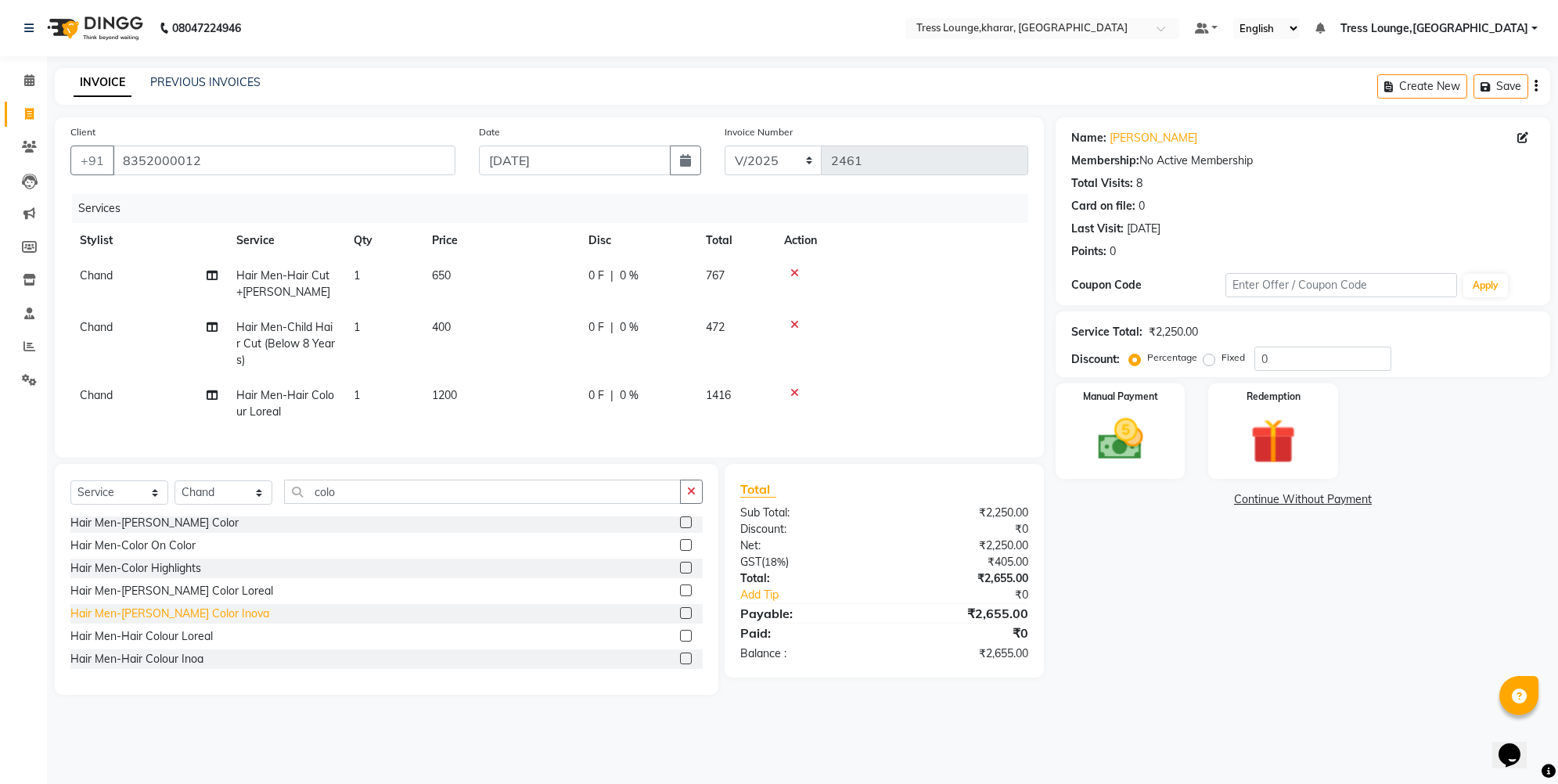
click at [184, 667] on div "Hair Men-Hair Colour Inoa" at bounding box center [137, 658] width 133 height 17
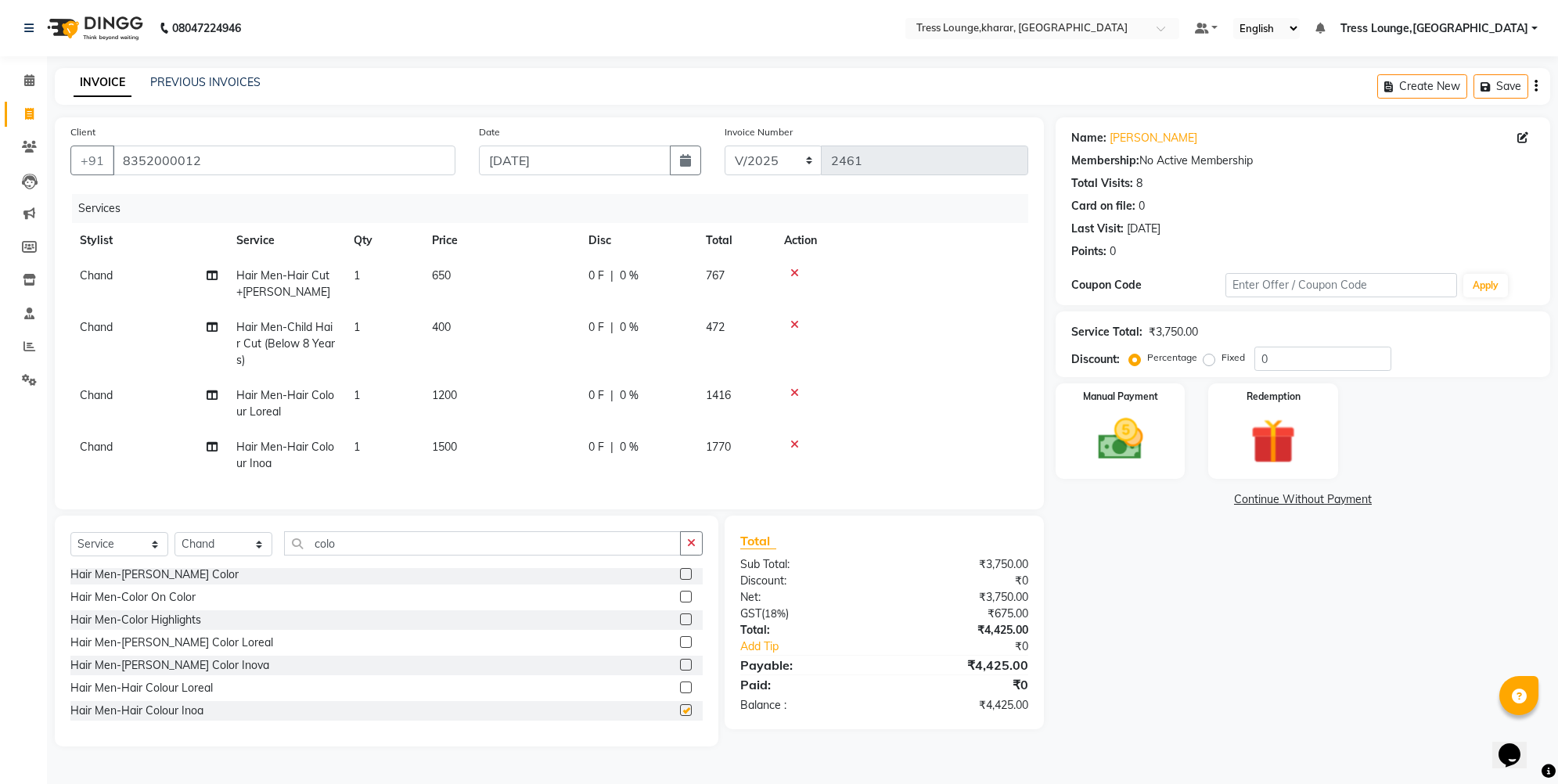
checkbox input "false"
click at [794, 394] on icon at bounding box center [794, 392] width 9 height 11
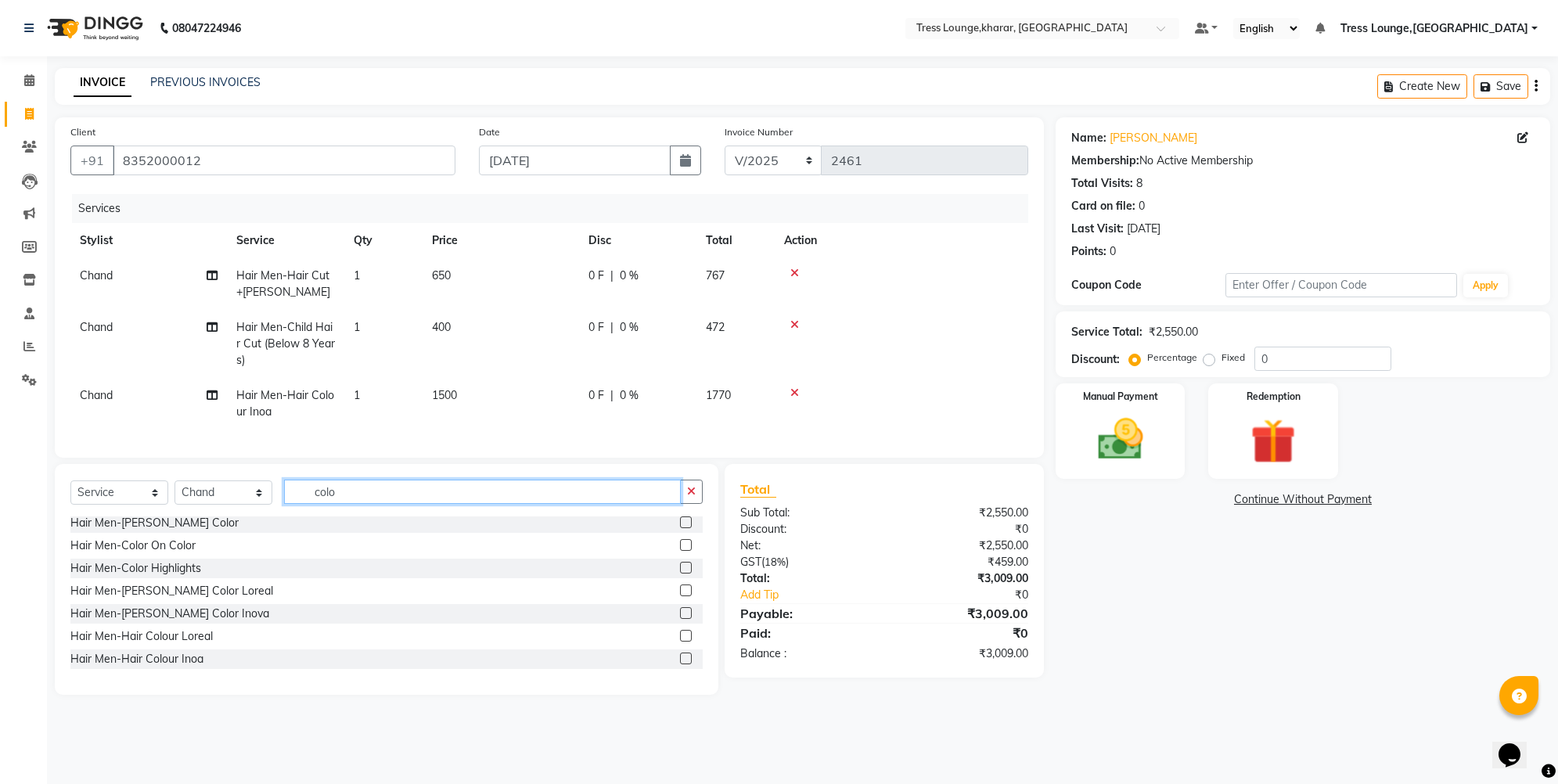
drag, startPoint x: 359, startPoint y: 502, endPoint x: 312, endPoint y: 488, distance: 49.0
click at [312, 488] on div "Select Service Product Membership Package Voucher Prepaid Gift Card Select Styl…" at bounding box center [386, 579] width 663 height 231
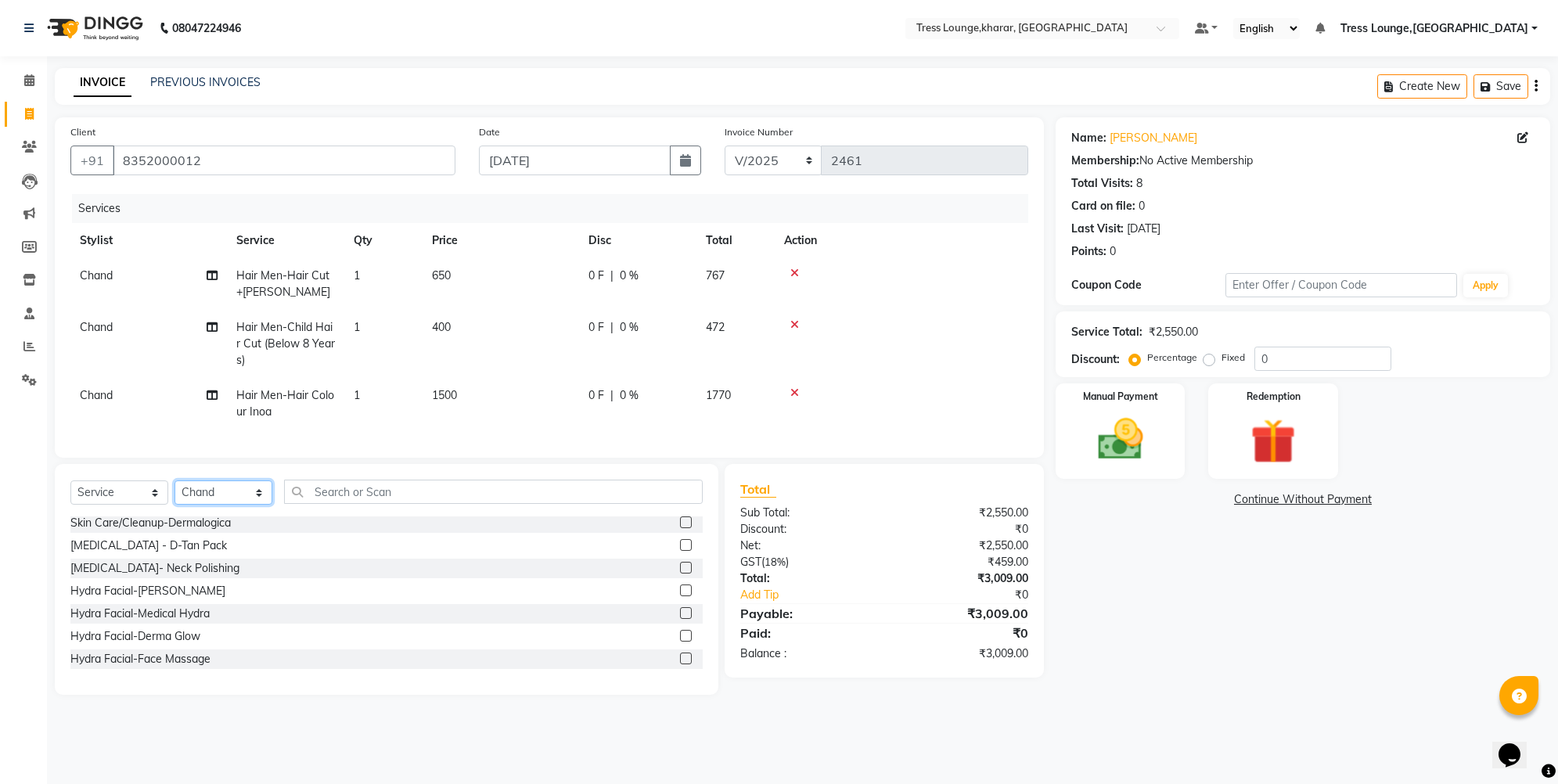
select select "74345"
click at [361, 503] on input "text" at bounding box center [493, 491] width 419 height 24
select select "product"
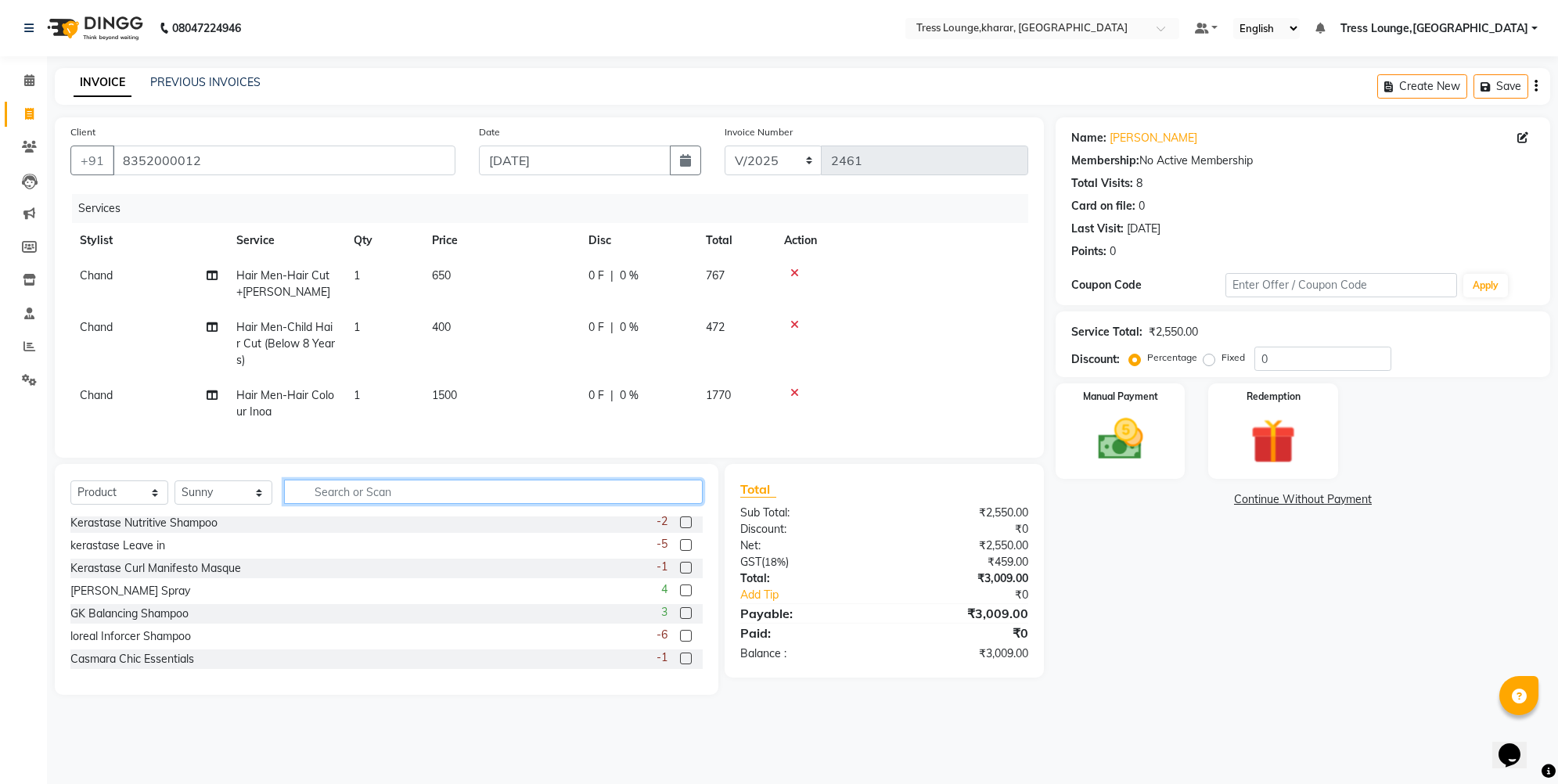
click at [329, 496] on input "text" at bounding box center [493, 491] width 419 height 24
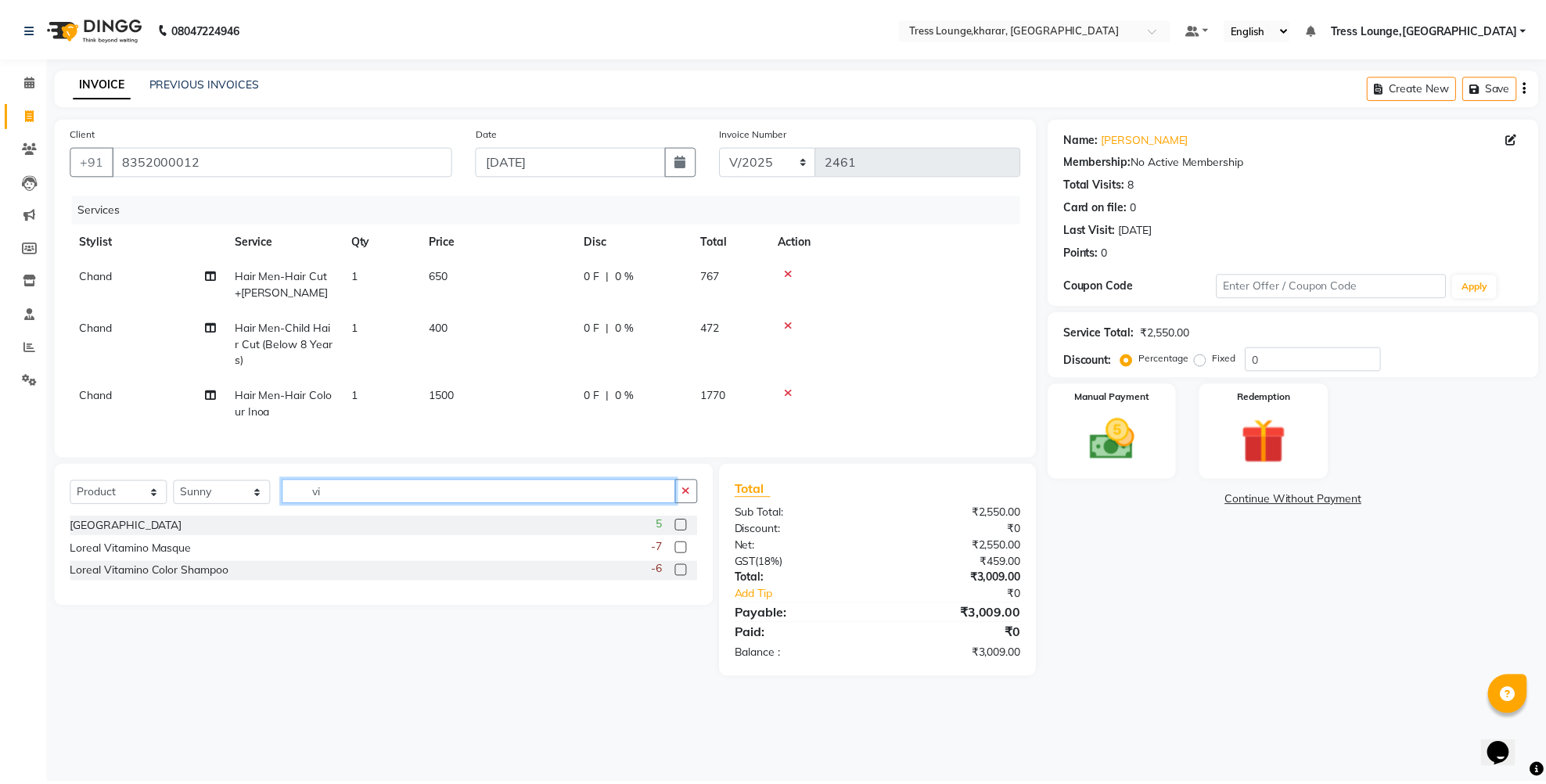
scroll to position [0, 0]
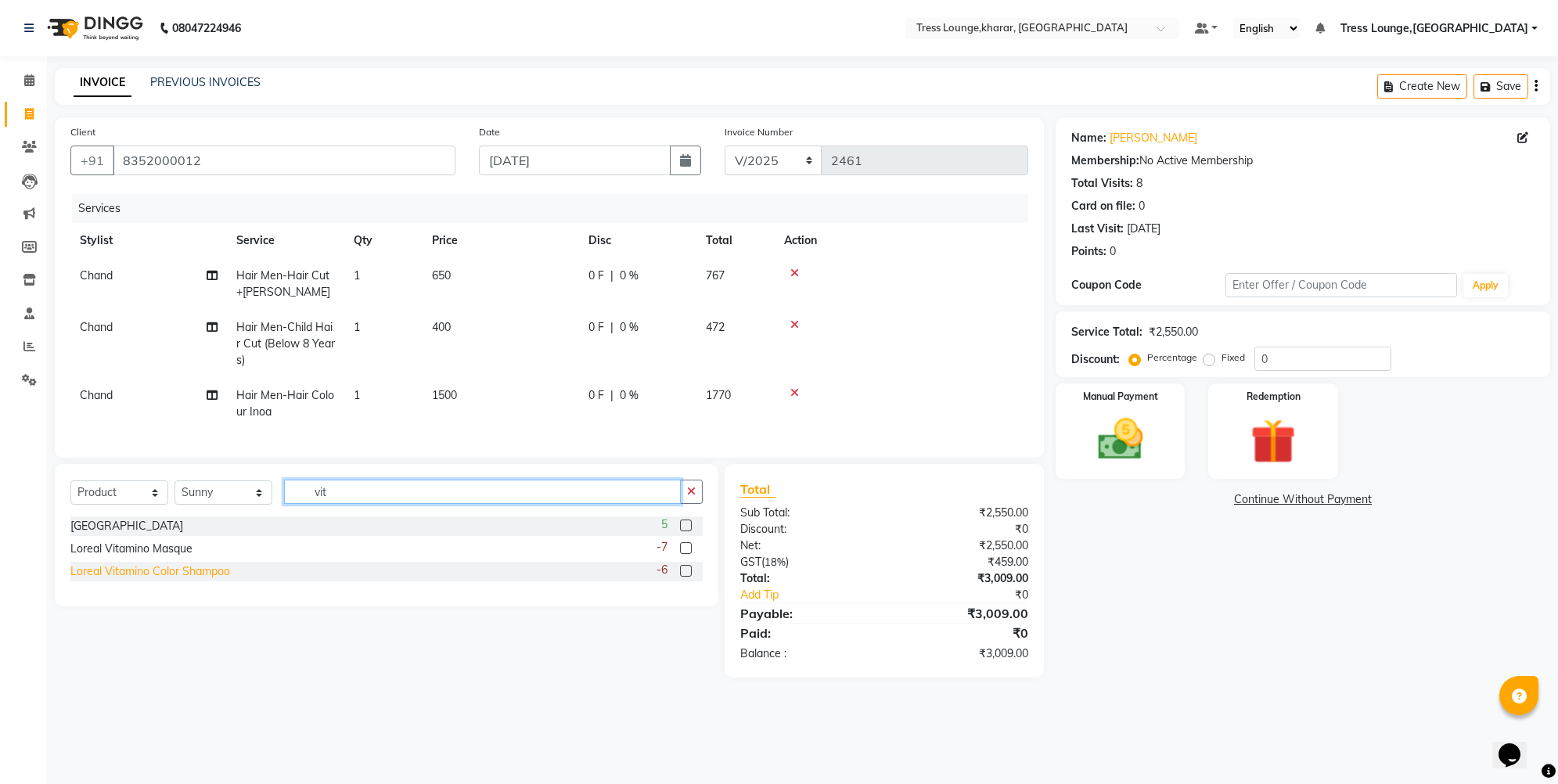
type input "vit"
click at [153, 579] on div "Loreal Vitamino Color Shampoo" at bounding box center [150, 571] width 160 height 17
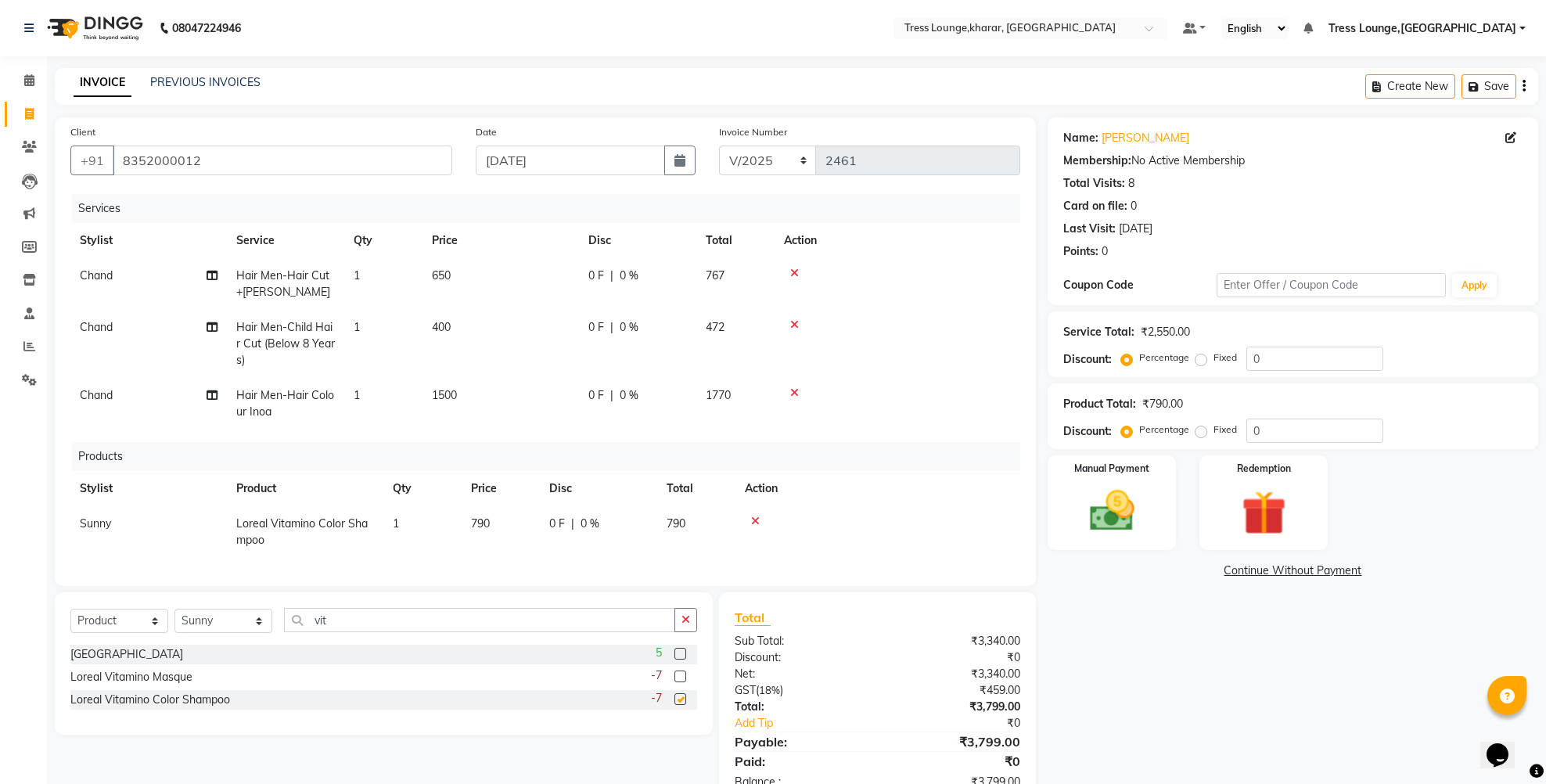
checkbox input "false"
click at [1252, 354] on input "0" at bounding box center [1315, 358] width 137 height 24
type input "30"
click at [618, 400] on div "450 F | 30 %" at bounding box center [637, 395] width 99 height 17
select select "59385"
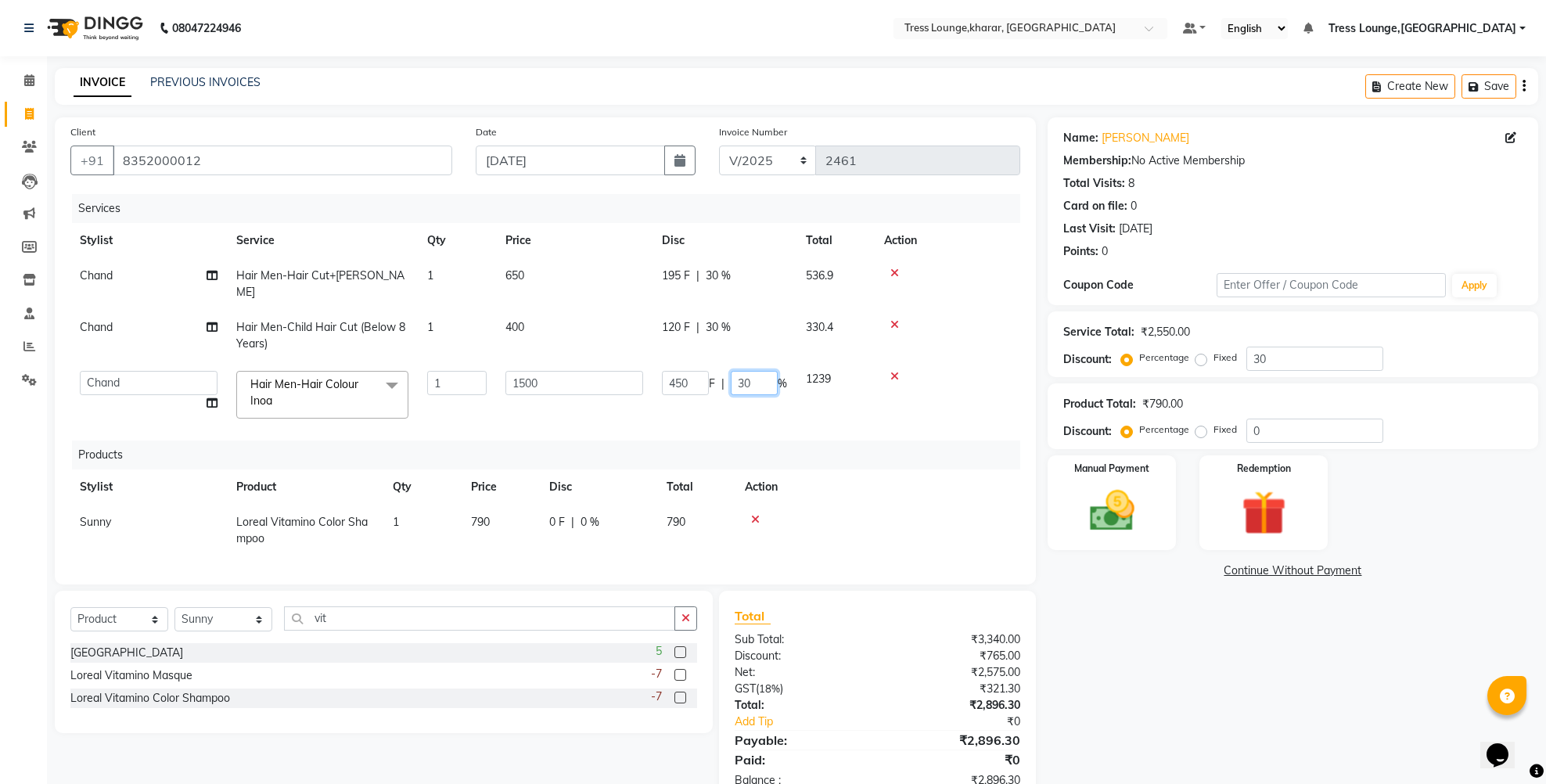
click at [736, 371] on input "30" at bounding box center [754, 382] width 47 height 24
type input "500"
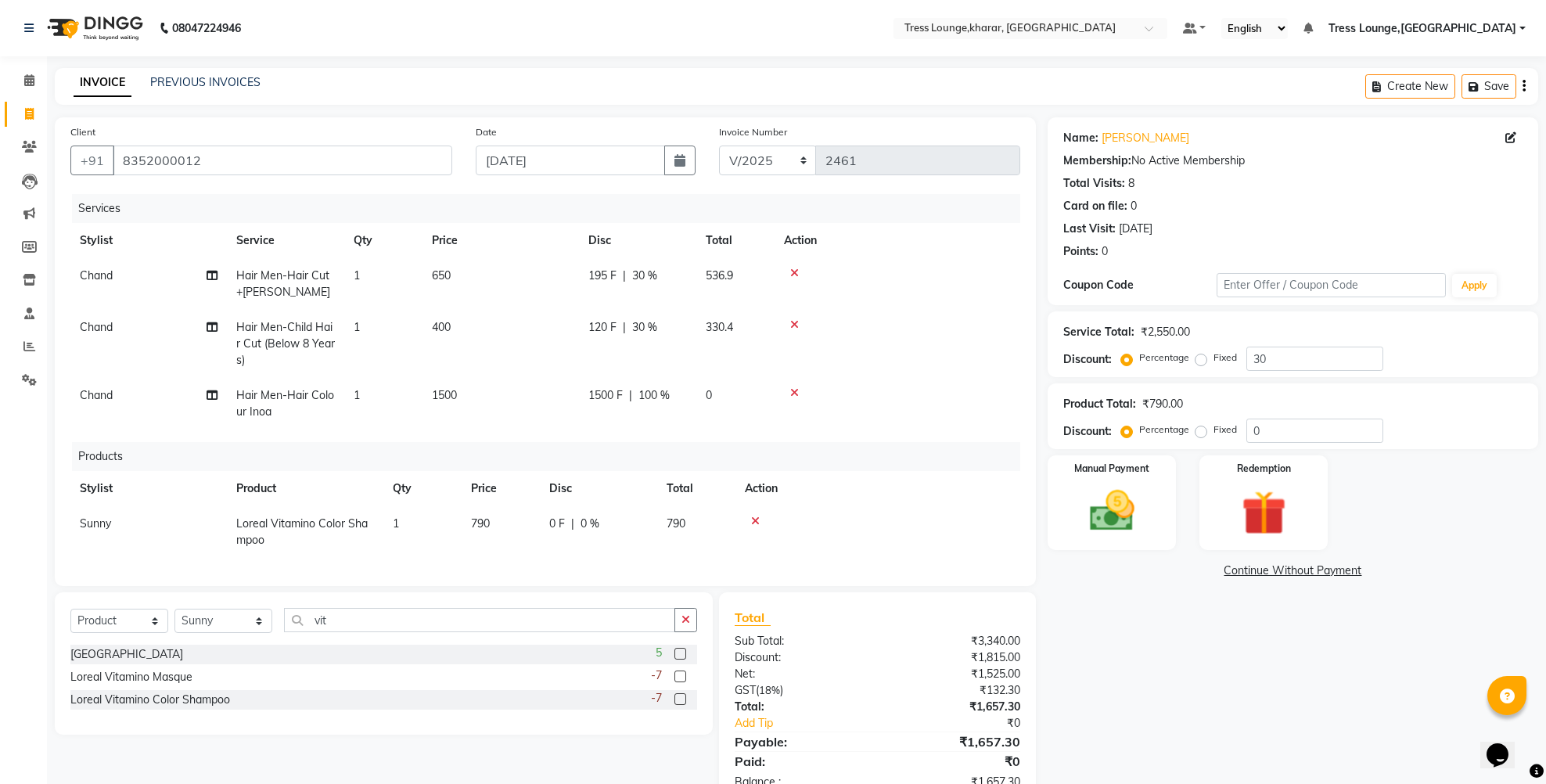
click at [708, 394] on tr "Chand Hair Men-Hair Colour Inoa 1 1500 1500 F | 100 % 0" at bounding box center [545, 403] width 950 height 52
drag, startPoint x: 629, startPoint y: 417, endPoint x: 637, endPoint y: 413, distance: 8.9
click at [630, 417] on td "1500 F | 100 %" at bounding box center [638, 403] width 117 height 52
select select "59385"
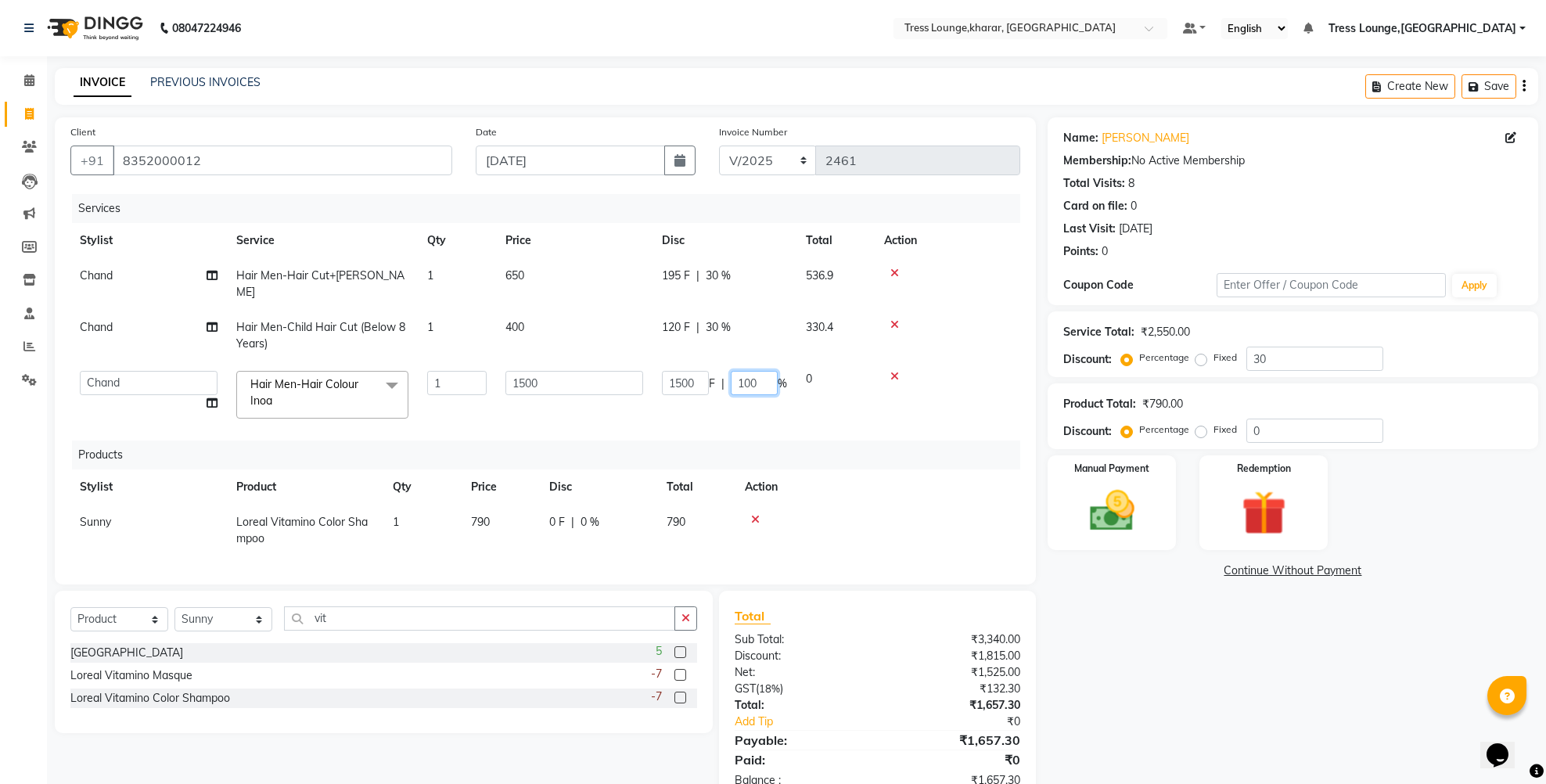
drag, startPoint x: 748, startPoint y: 364, endPoint x: 737, endPoint y: 363, distance: 11.0
click at [737, 371] on input "100" at bounding box center [754, 382] width 47 height 24
type input "0"
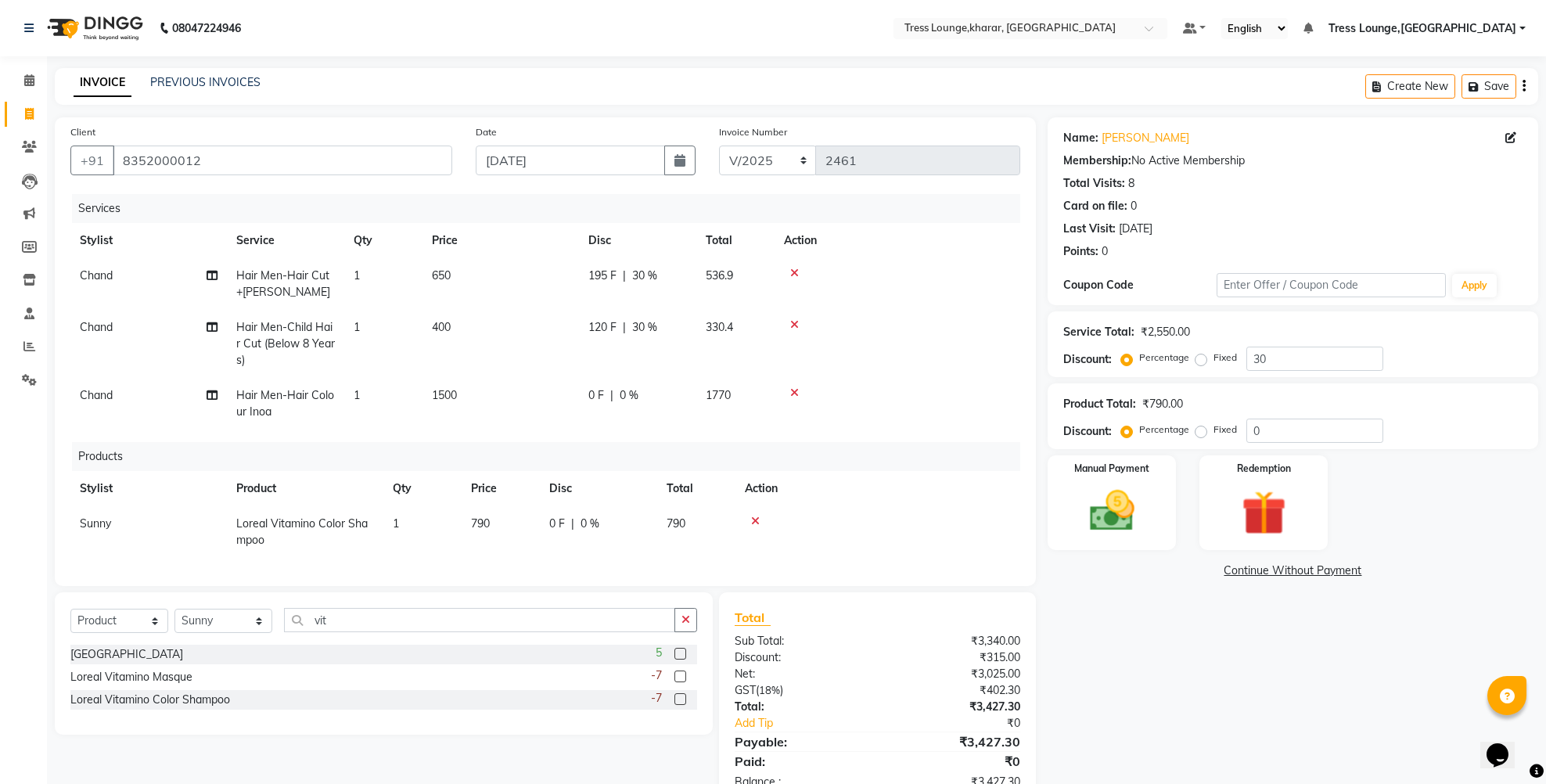
click at [745, 397] on tr "Chand Hair Men-Hair Colour Inoa 1 1500 0 F | 0 % 1770" at bounding box center [545, 403] width 950 height 52
click at [458, 398] on td "1500" at bounding box center [500, 403] width 156 height 52
select select "59385"
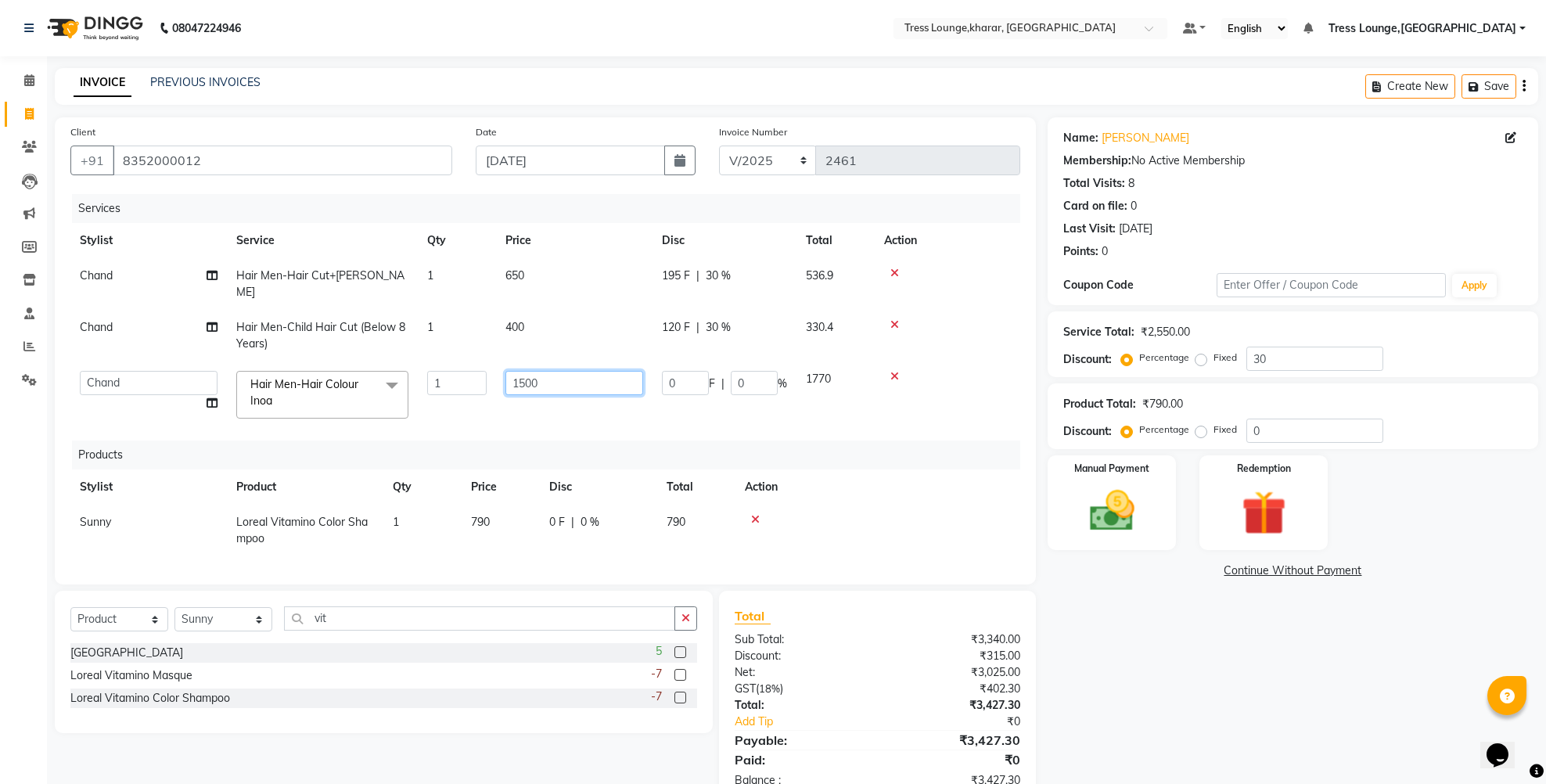
drag, startPoint x: 527, startPoint y: 358, endPoint x: 510, endPoint y: 356, distance: 17.1
click at [510, 371] on input "1500" at bounding box center [574, 382] width 138 height 24
type input "3000"
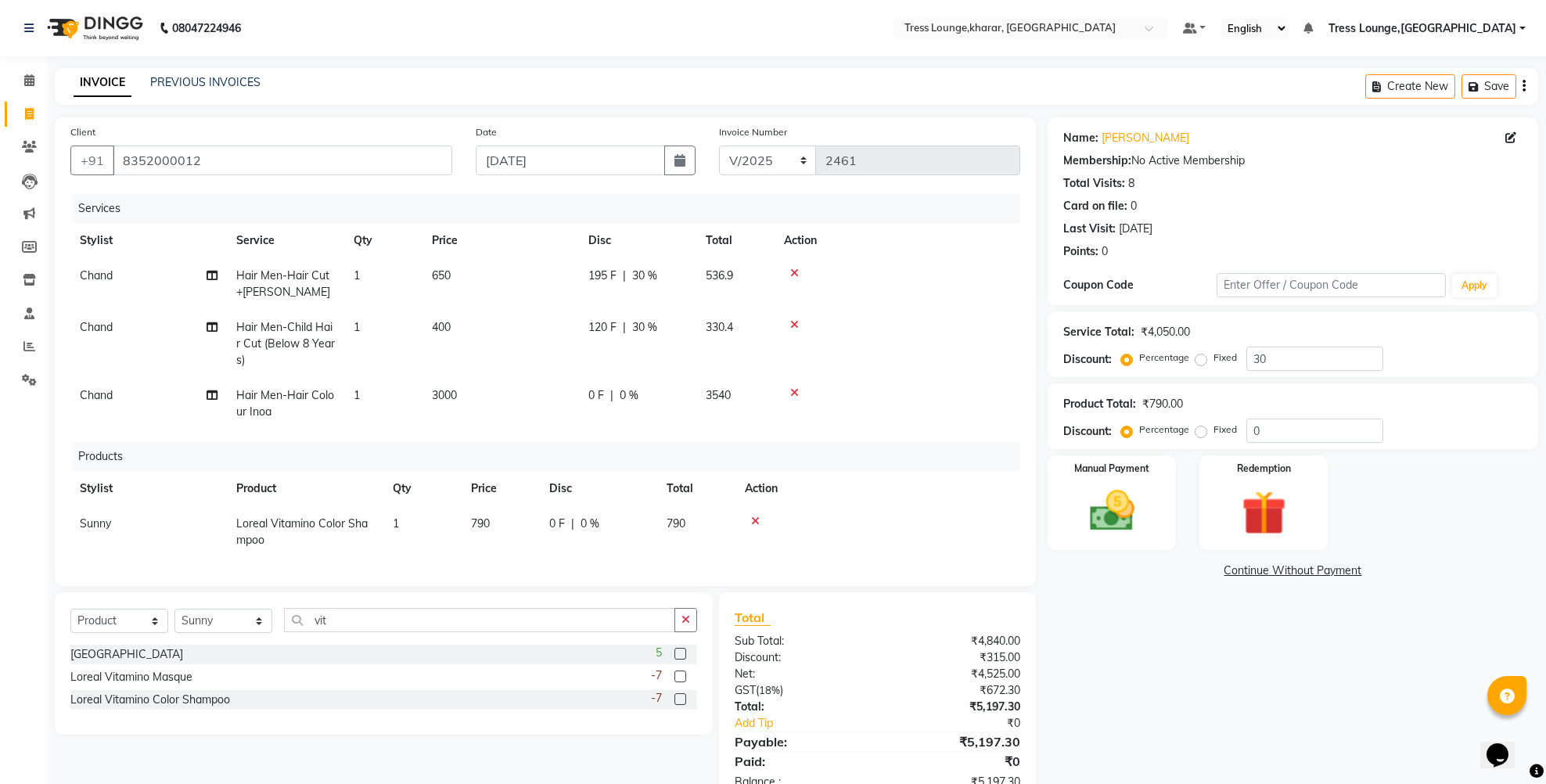
click at [636, 400] on span "0 %" at bounding box center [628, 395] width 19 height 17
select select "59385"
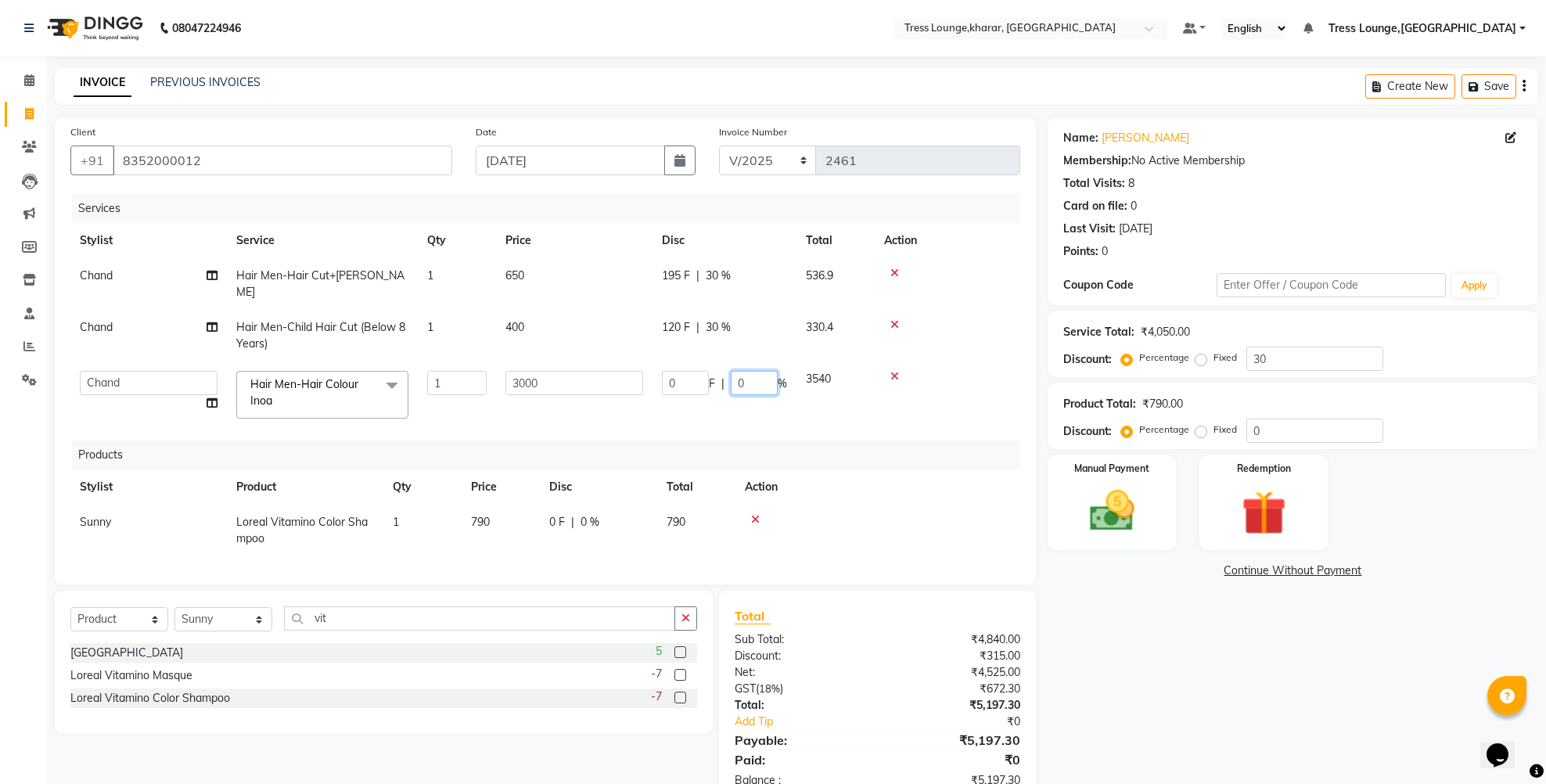
click at [736, 371] on input "0" at bounding box center [754, 382] width 47 height 24
type input "50"
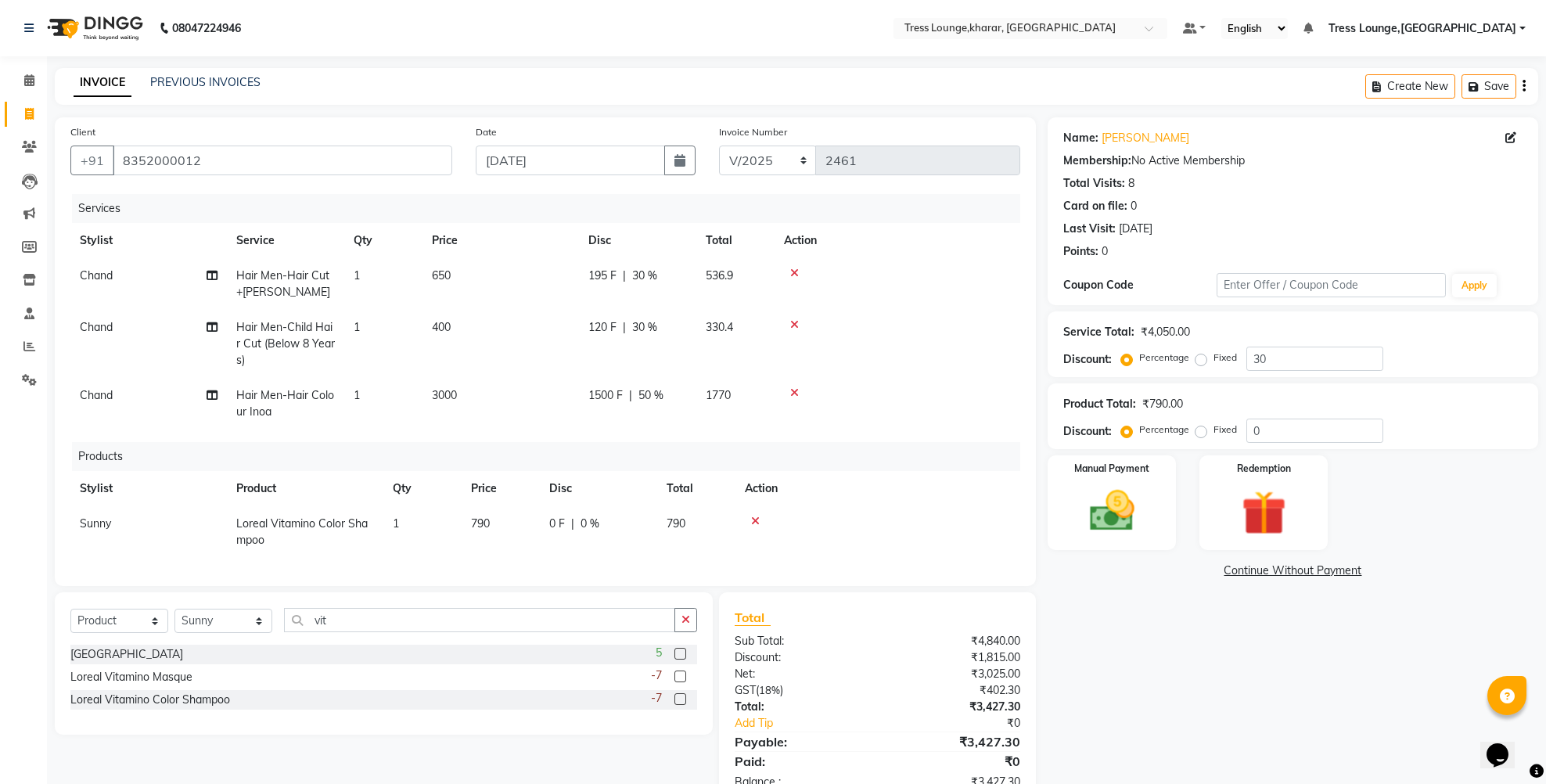
click at [729, 399] on tr "Chand Hair Men-Hair Colour Inoa 1 3000 1500 F | 50 % 1770" at bounding box center [545, 403] width 950 height 52
click at [437, 398] on span "3000" at bounding box center [445, 395] width 25 height 14
select select "59385"
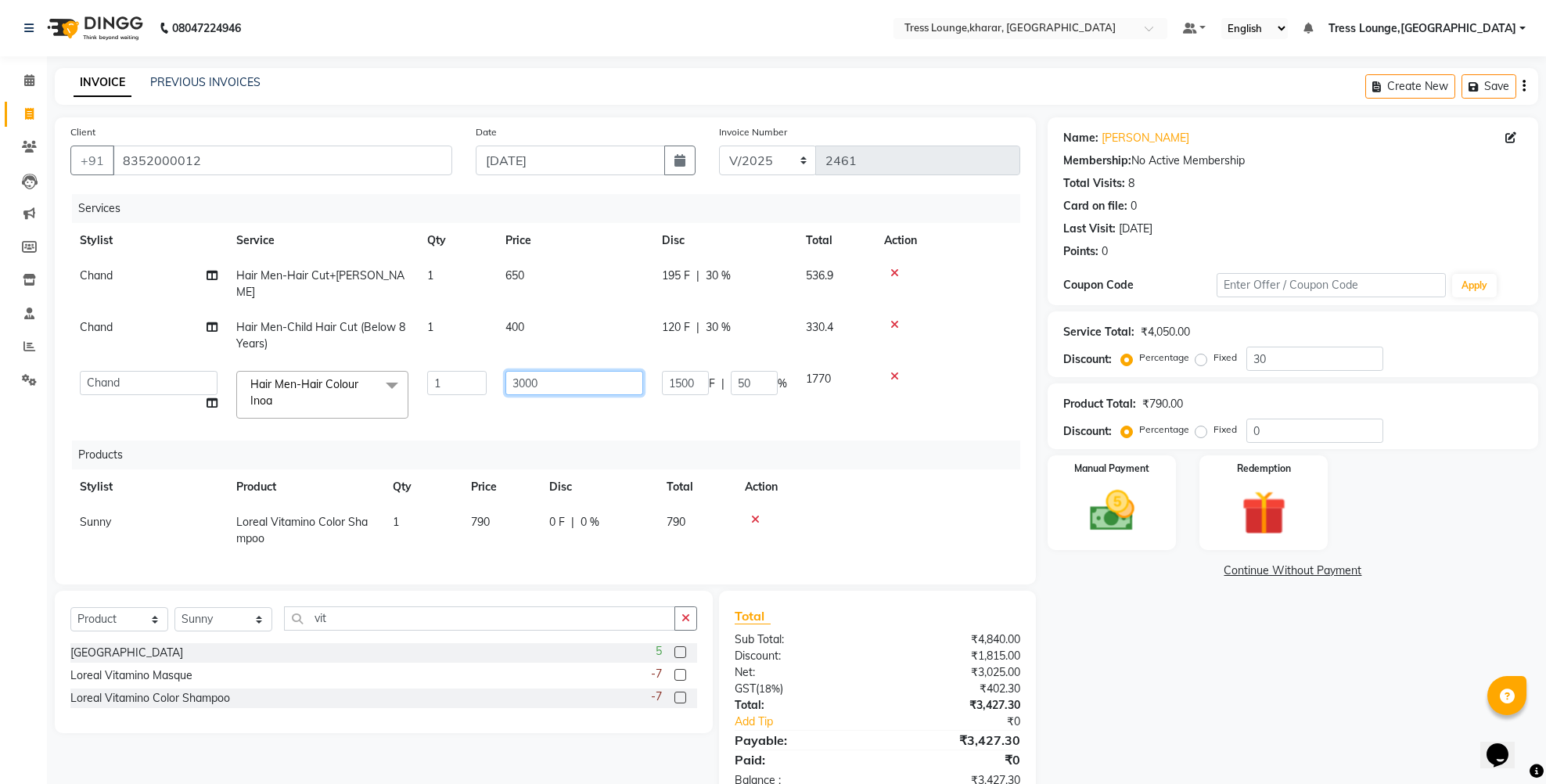
drag, startPoint x: 539, startPoint y: 368, endPoint x: 496, endPoint y: 371, distance: 43.1
click at [496, 371] on td "3000" at bounding box center [575, 395] width 156 height 66
type input "1500"
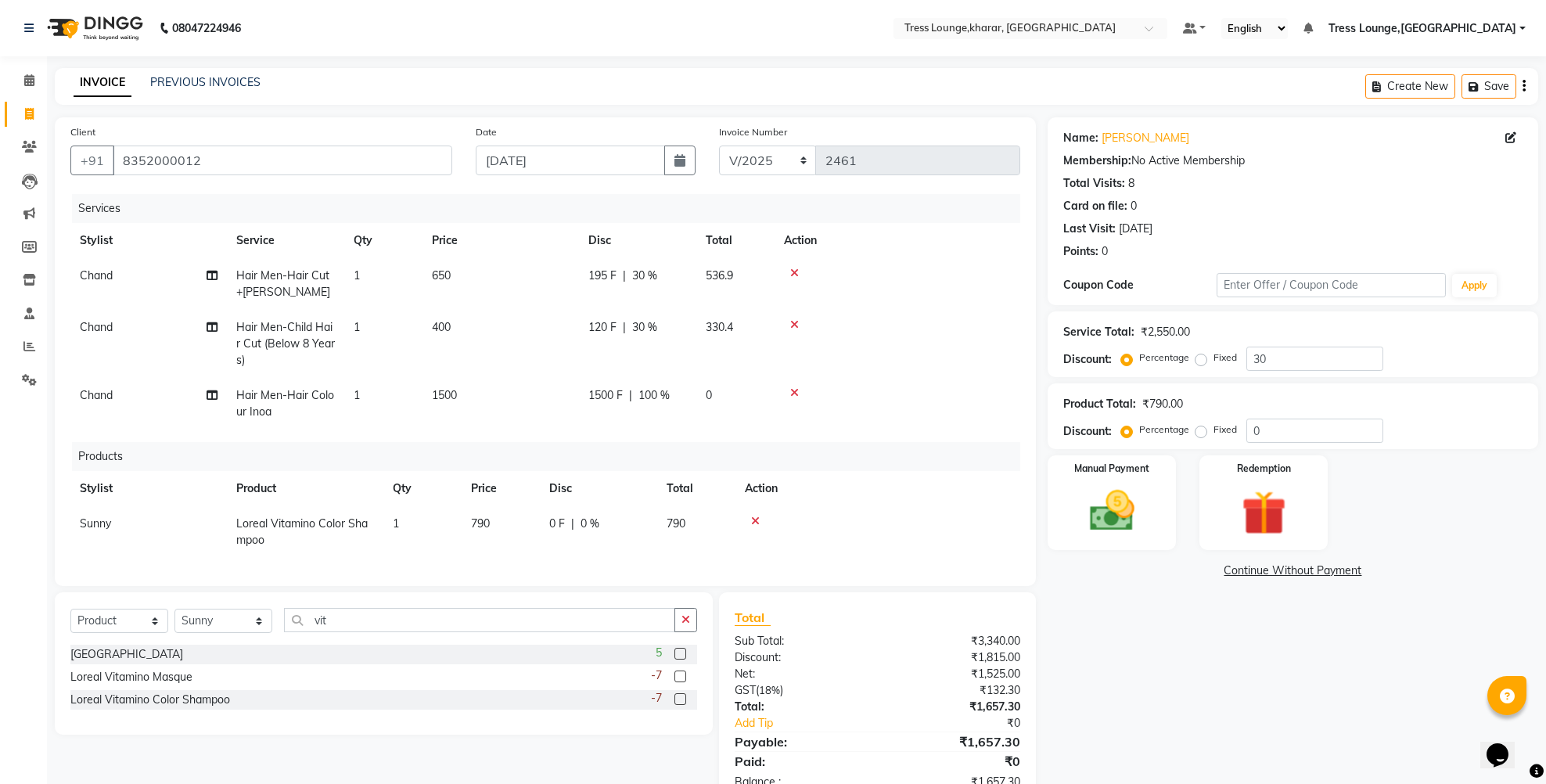
drag, startPoint x: 563, startPoint y: 399, endPoint x: 657, endPoint y: 376, distance: 96.8
click at [564, 399] on td "1500" at bounding box center [500, 403] width 156 height 52
select select "59385"
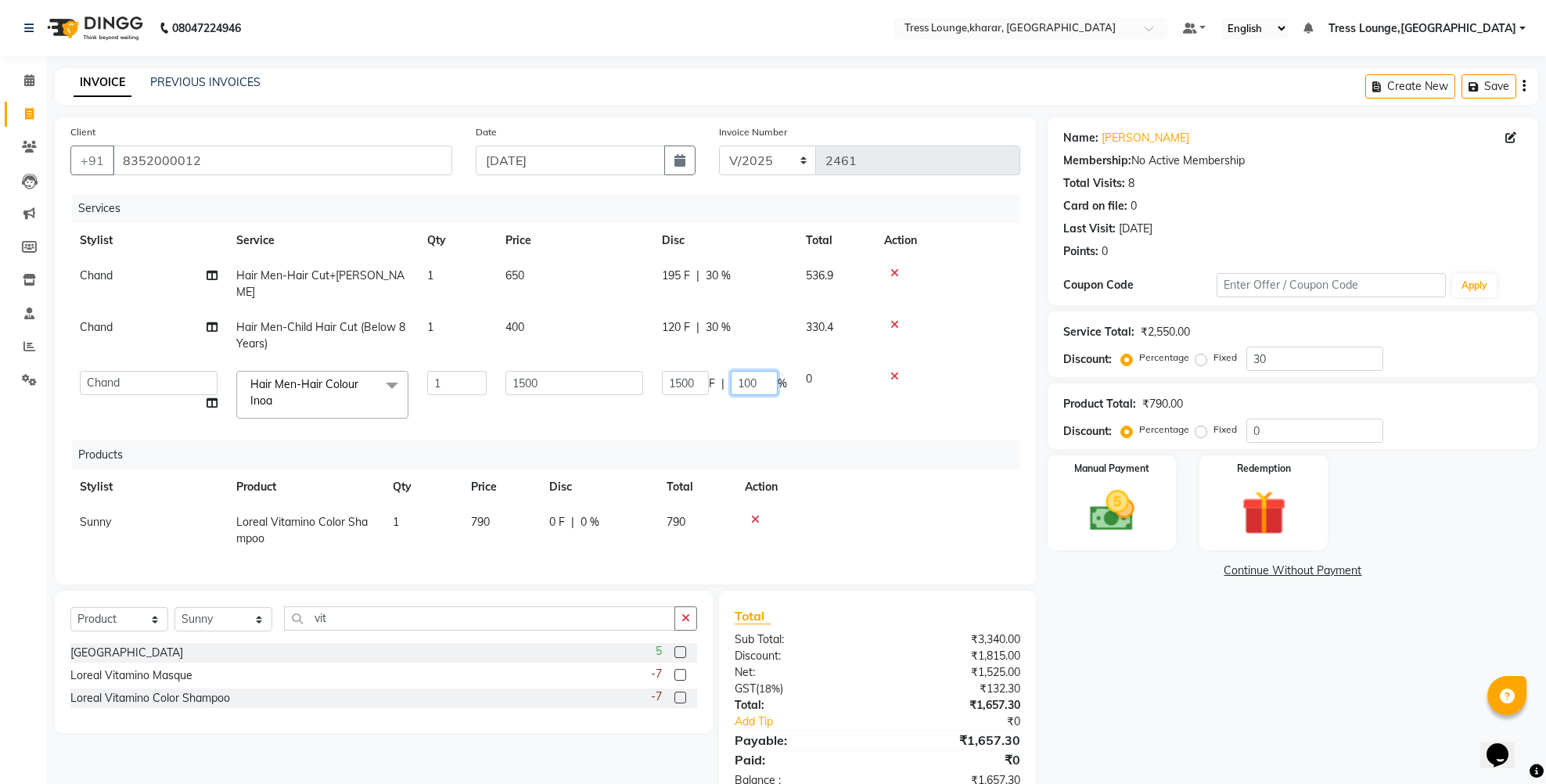
drag, startPoint x: 746, startPoint y: 366, endPoint x: 732, endPoint y: 364, distance: 14.1
click at [732, 371] on input "100" at bounding box center [754, 382] width 47 height 24
type input "0"
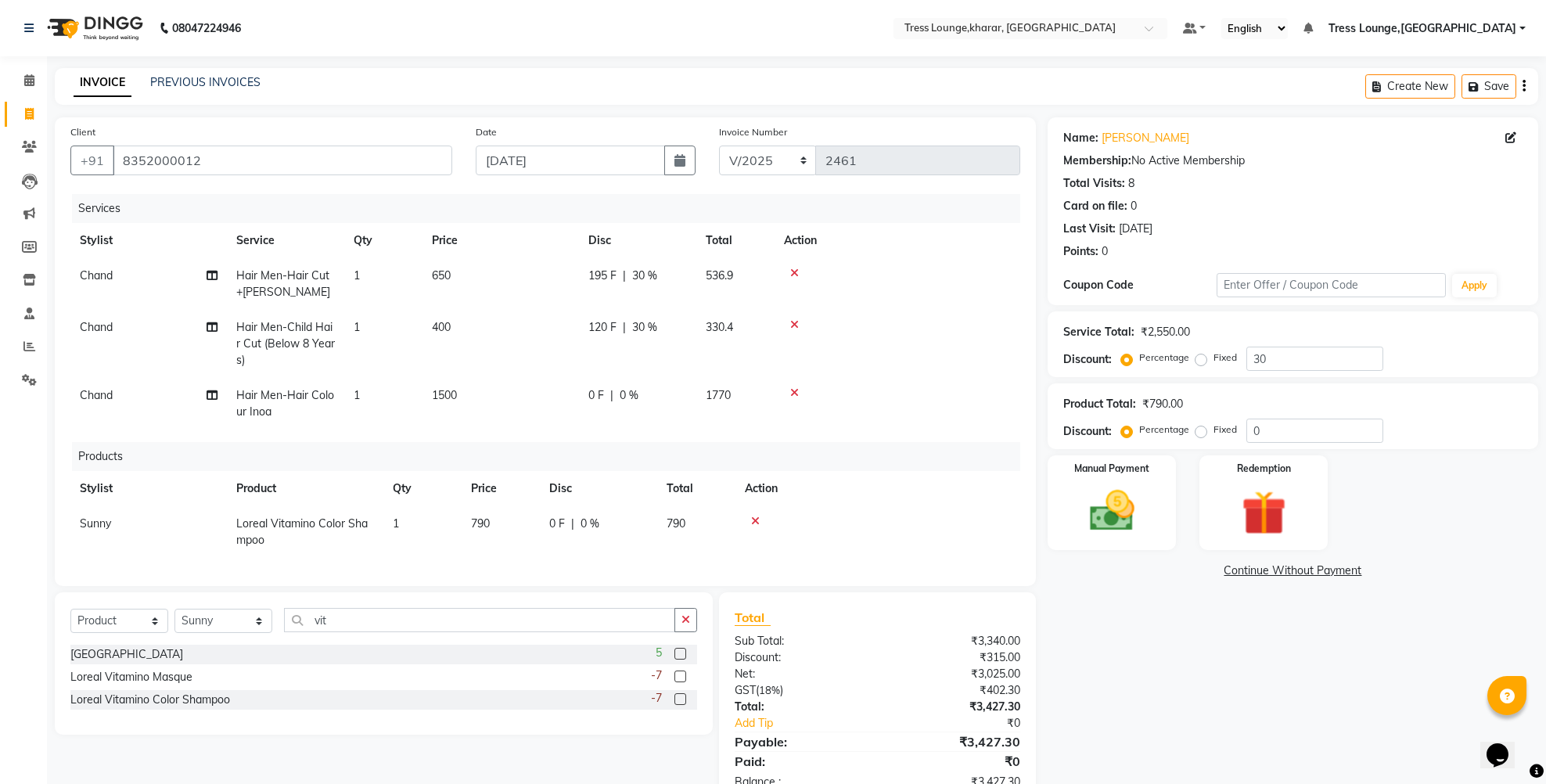
click at [733, 395] on tr "Chand Hair Men-Hair Colour Inoa 1 1500 0 F | 0 % 1770" at bounding box center [545, 403] width 950 height 52
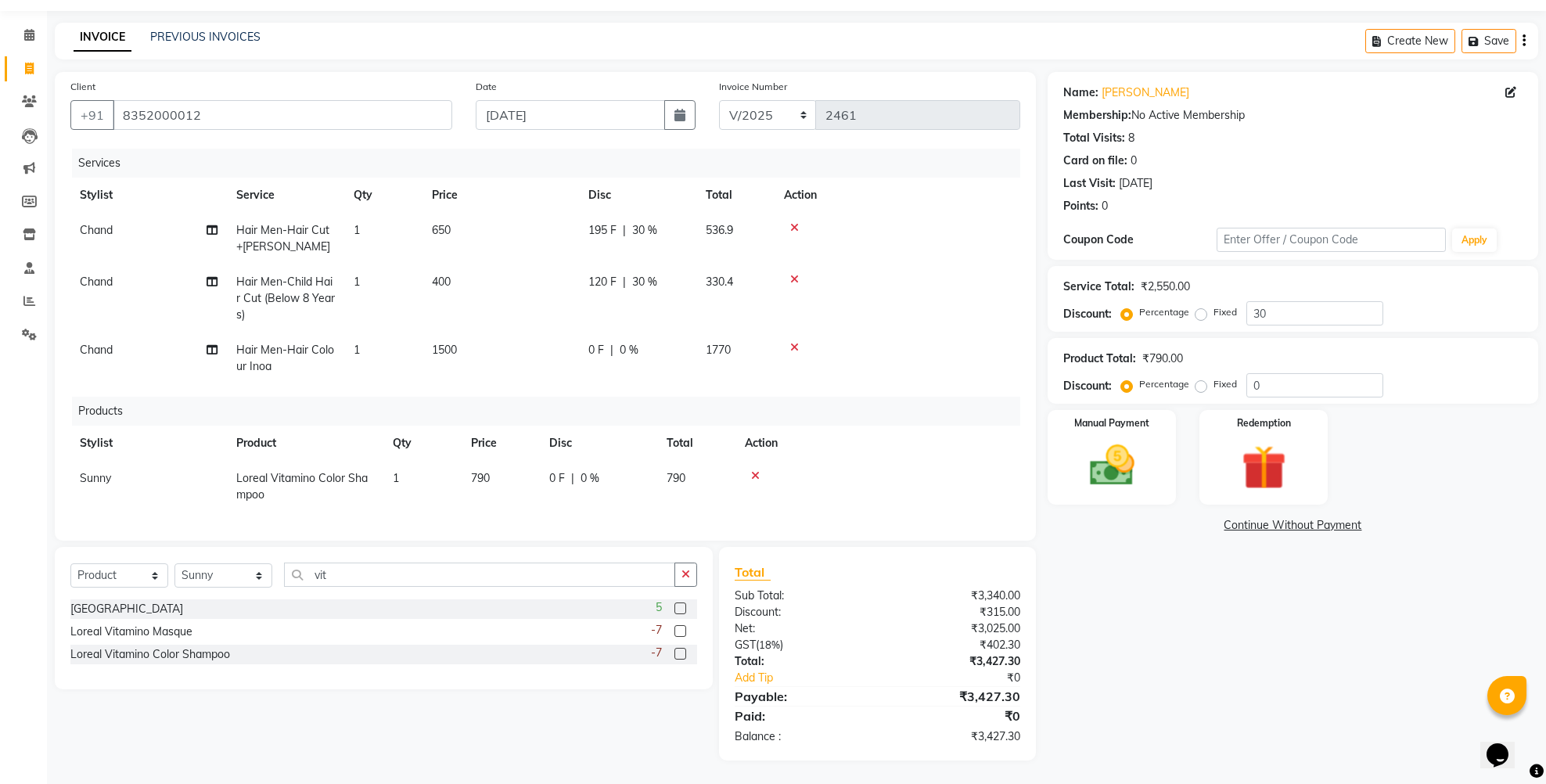
click at [461, 213] on td "650" at bounding box center [500, 238] width 156 height 52
select select "59385"
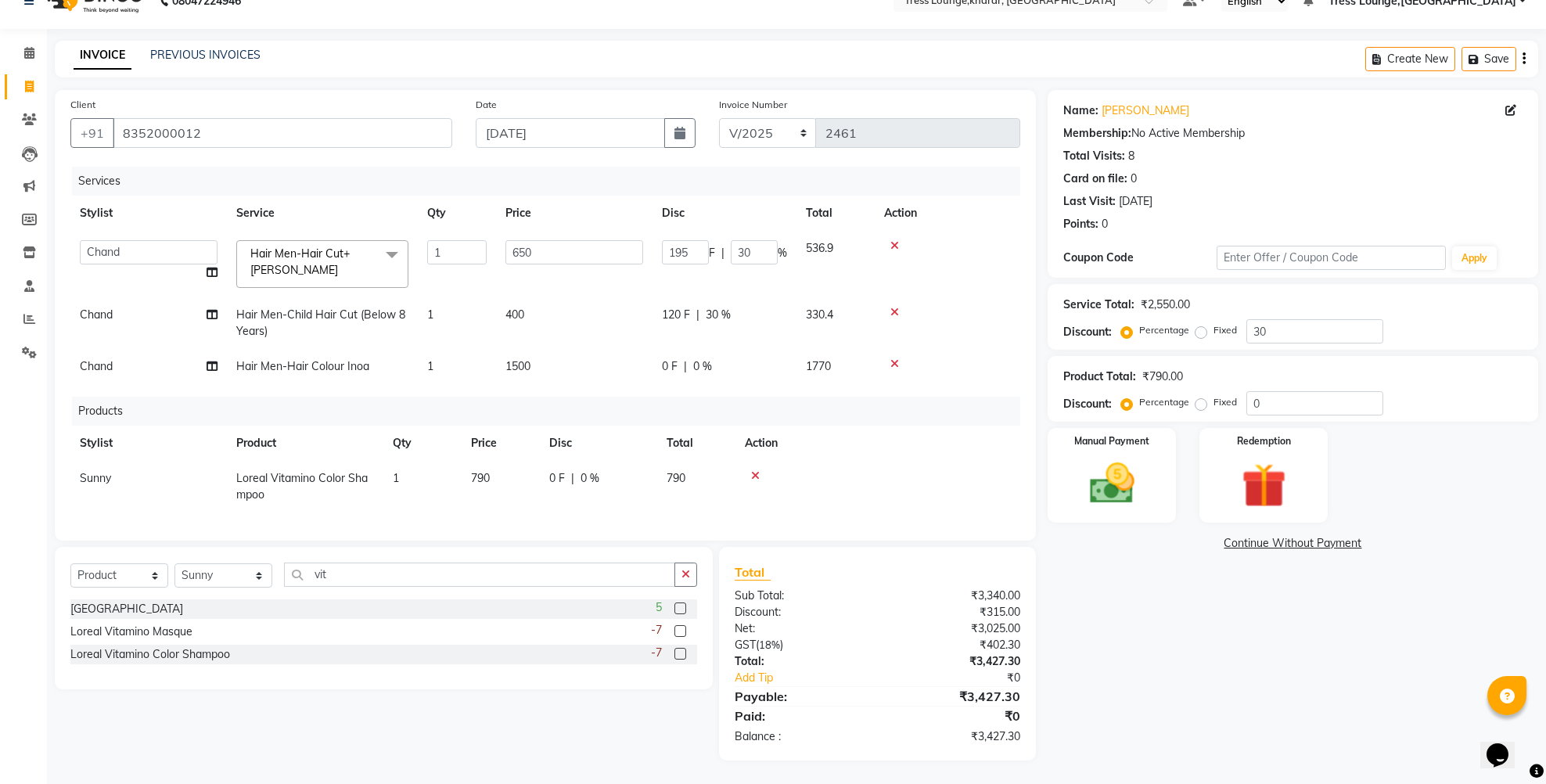
scroll to position [55, 0]
drag, startPoint x: 518, startPoint y: 216, endPoint x: 506, endPoint y: 214, distance: 12.2
click at [506, 240] on input "650" at bounding box center [574, 252] width 138 height 24
click at [512, 240] on input "650" at bounding box center [574, 252] width 138 height 24
type input "750"
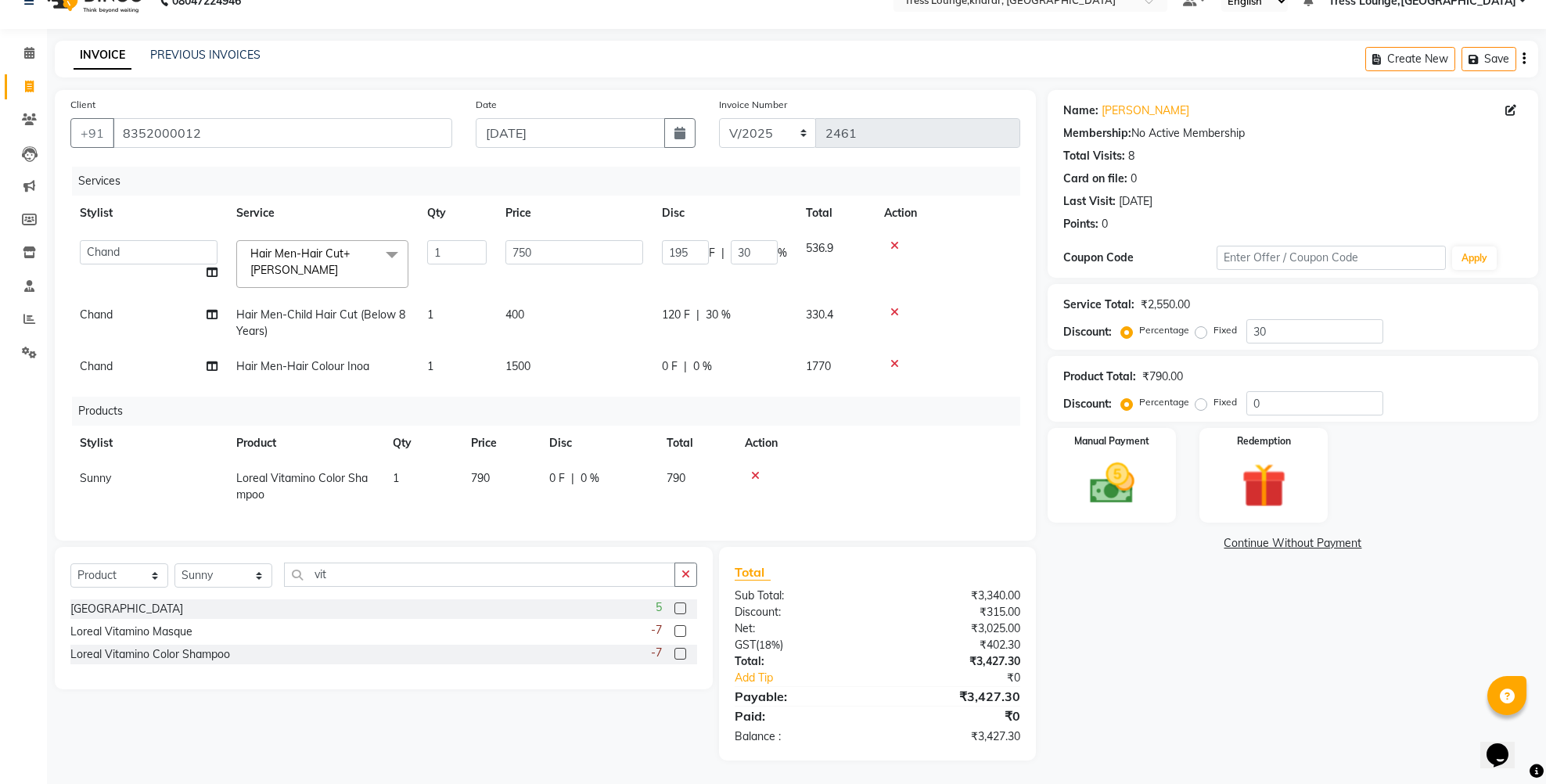
click at [508, 252] on td "750" at bounding box center [575, 264] width 156 height 66
select select "59385"
click at [1087, 459] on img at bounding box center [1112, 484] width 76 height 54
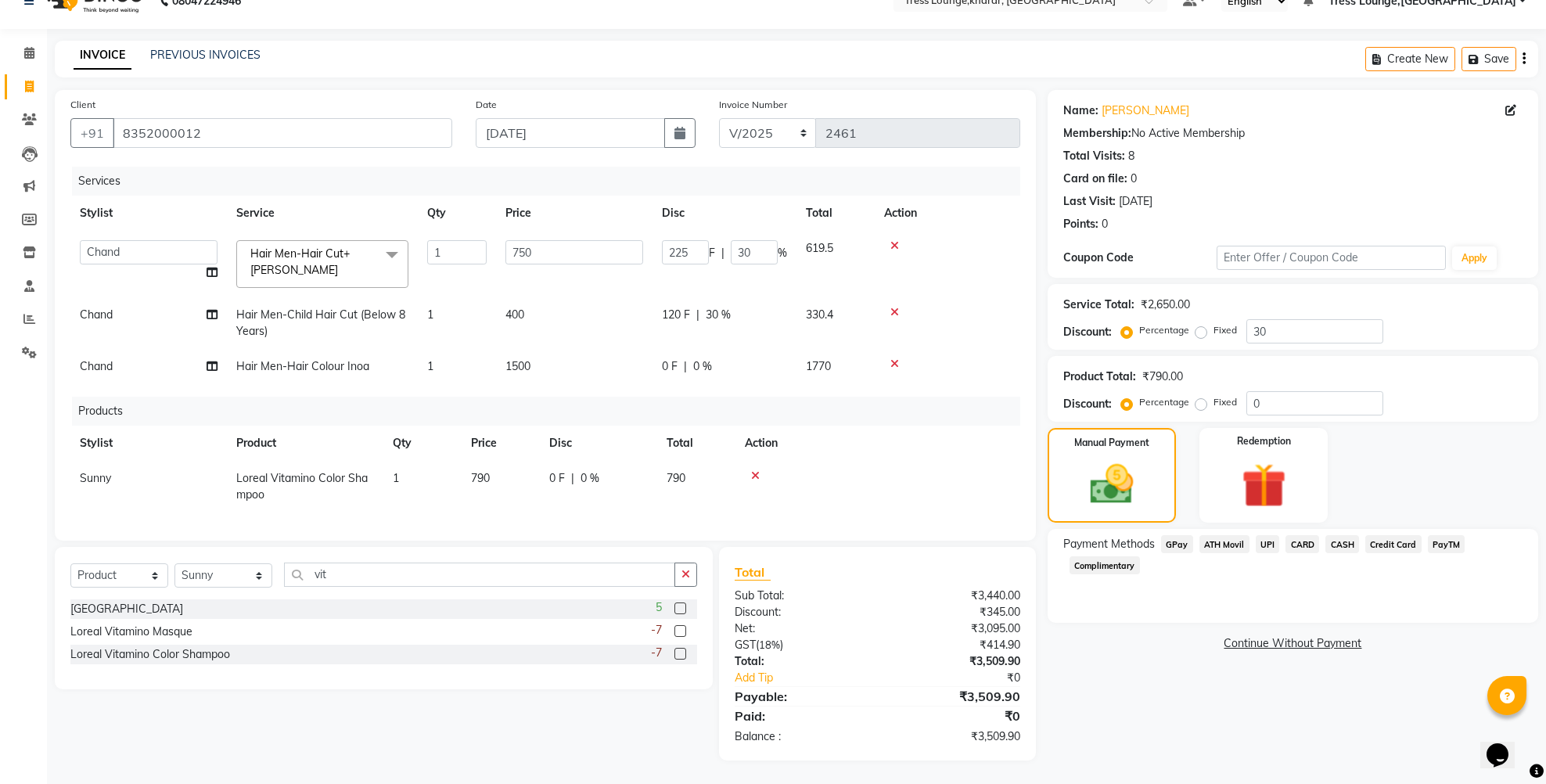
click at [1270, 535] on span "UPI" at bounding box center [1268, 544] width 24 height 18
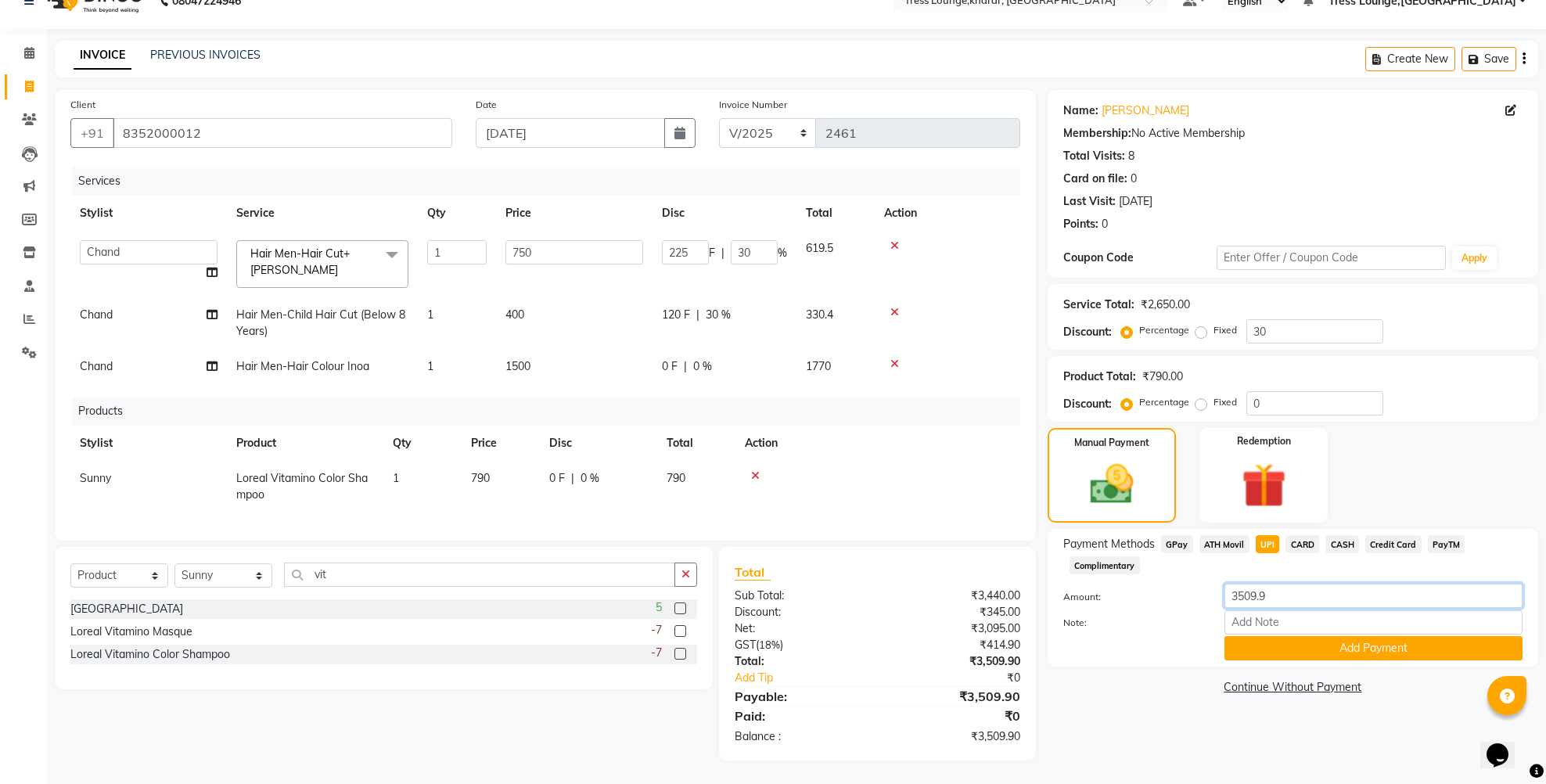
drag, startPoint x: 1277, startPoint y: 568, endPoint x: 1248, endPoint y: 564, distance: 29.3
click at [1248, 583] on input "3509.9" at bounding box center [1374, 595] width 298 height 24
type input "3511"
click at [1274, 636] on button "Add Payment" at bounding box center [1374, 647] width 298 height 24
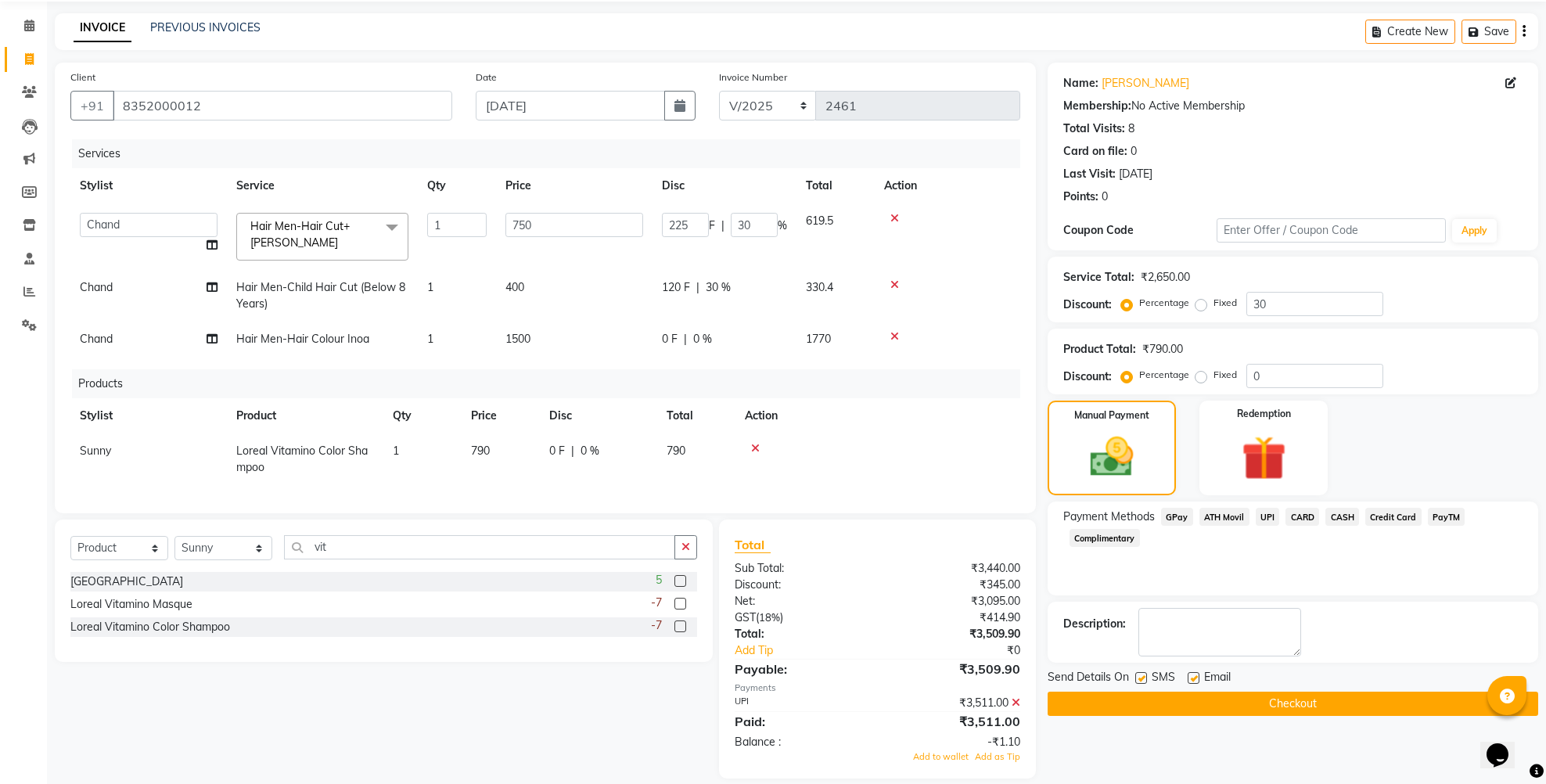
scroll to position [99, 0]
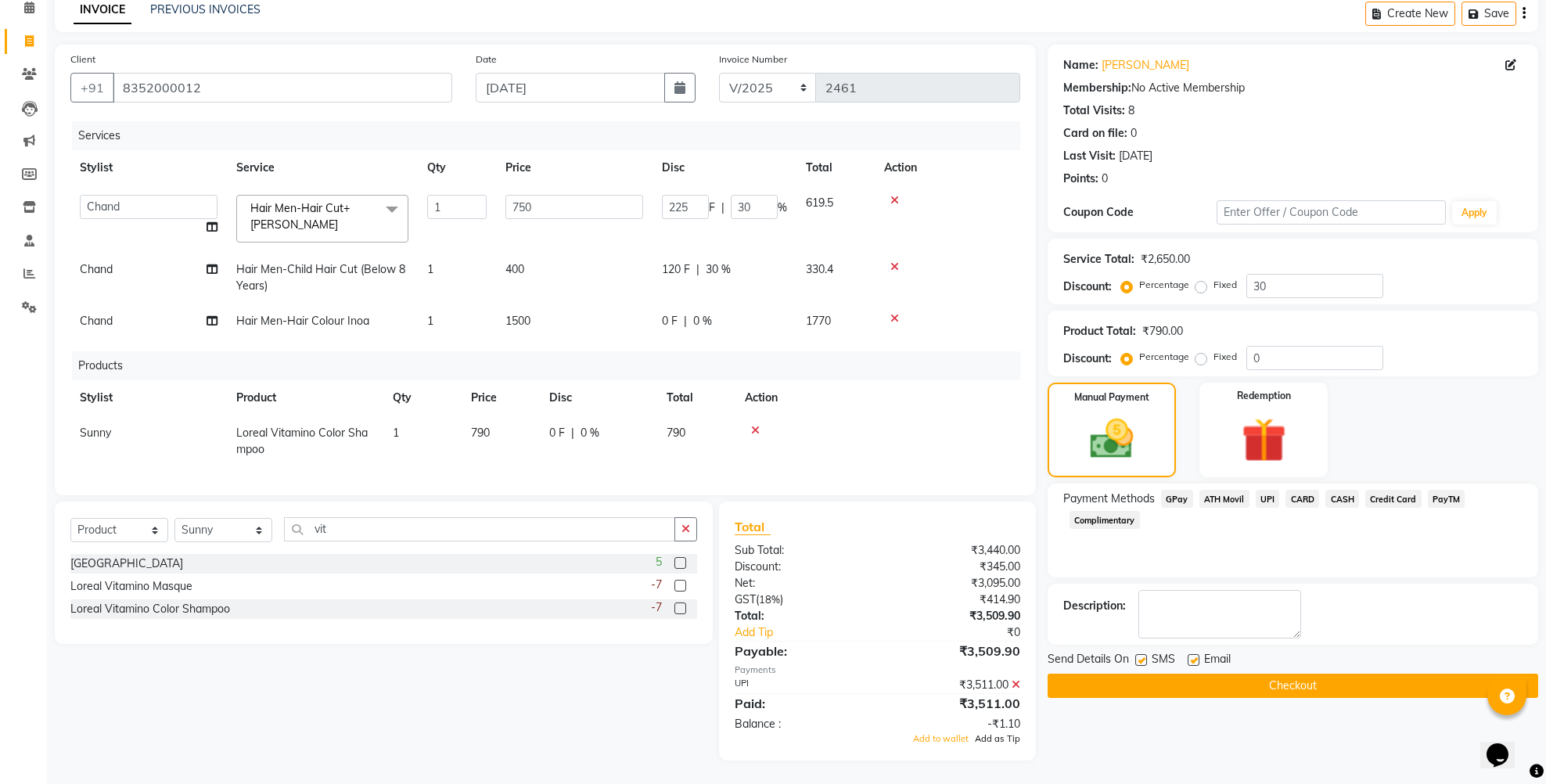
click at [1003, 736] on span "Add as Tip" at bounding box center [998, 738] width 46 height 11
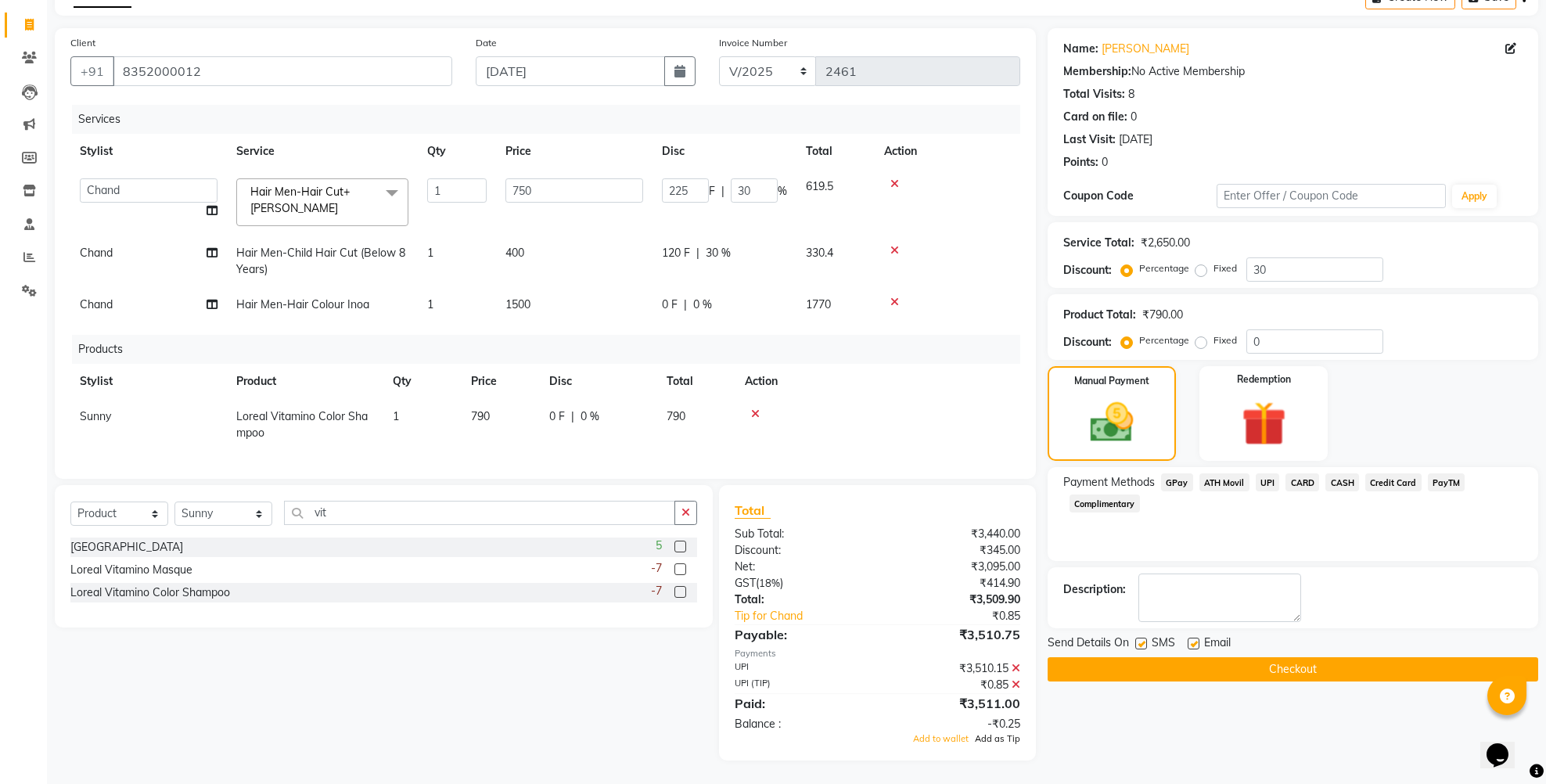
click at [993, 744] on span "Add as Tip" at bounding box center [998, 738] width 46 height 11
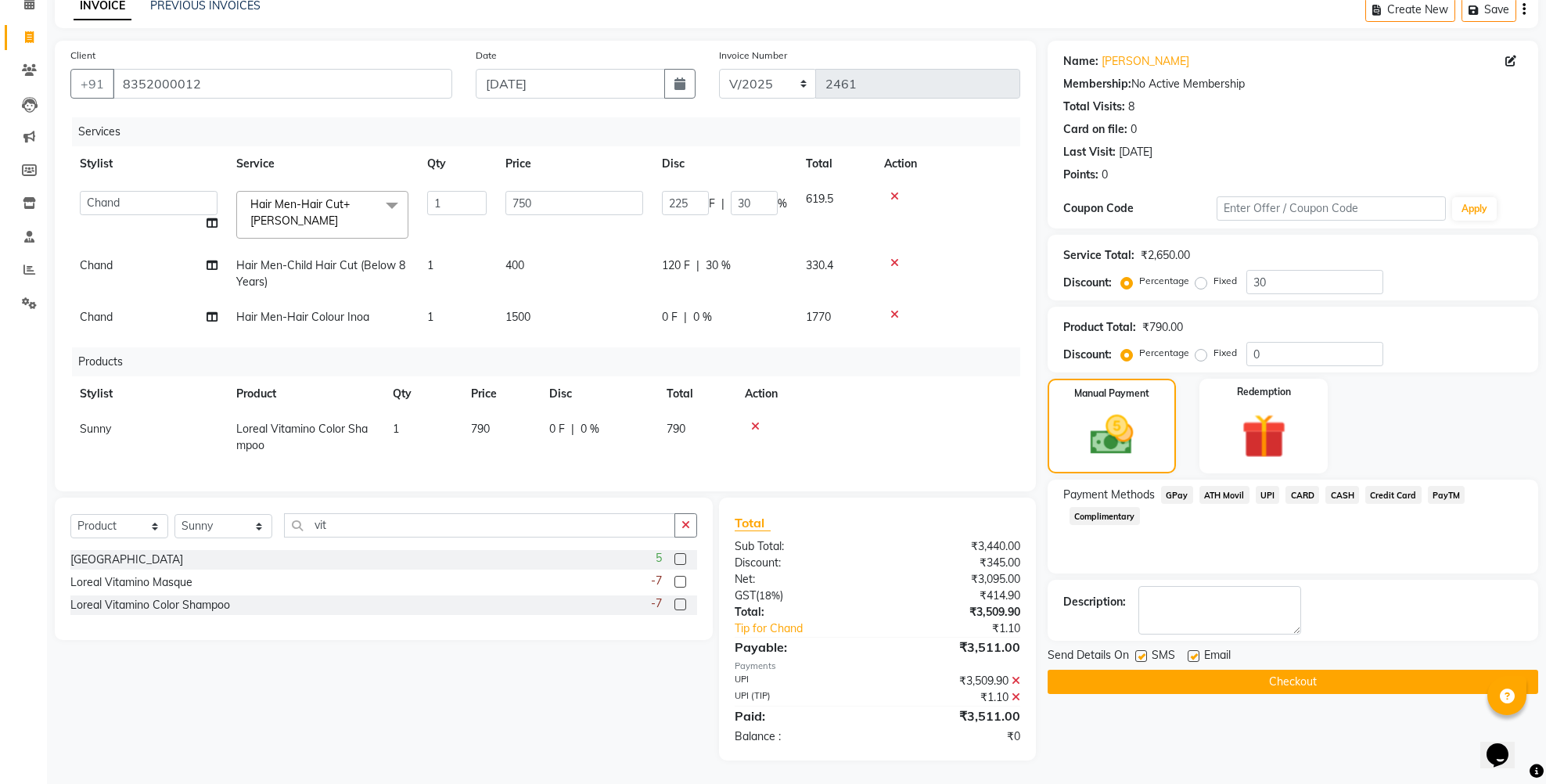
click at [1141, 650] on label at bounding box center [1141, 656] width 12 height 12
click at [1141, 651] on input "checkbox" at bounding box center [1140, 656] width 10 height 10
checkbox input "false"
click at [1134, 670] on button "Checkout" at bounding box center [1292, 682] width 491 height 24
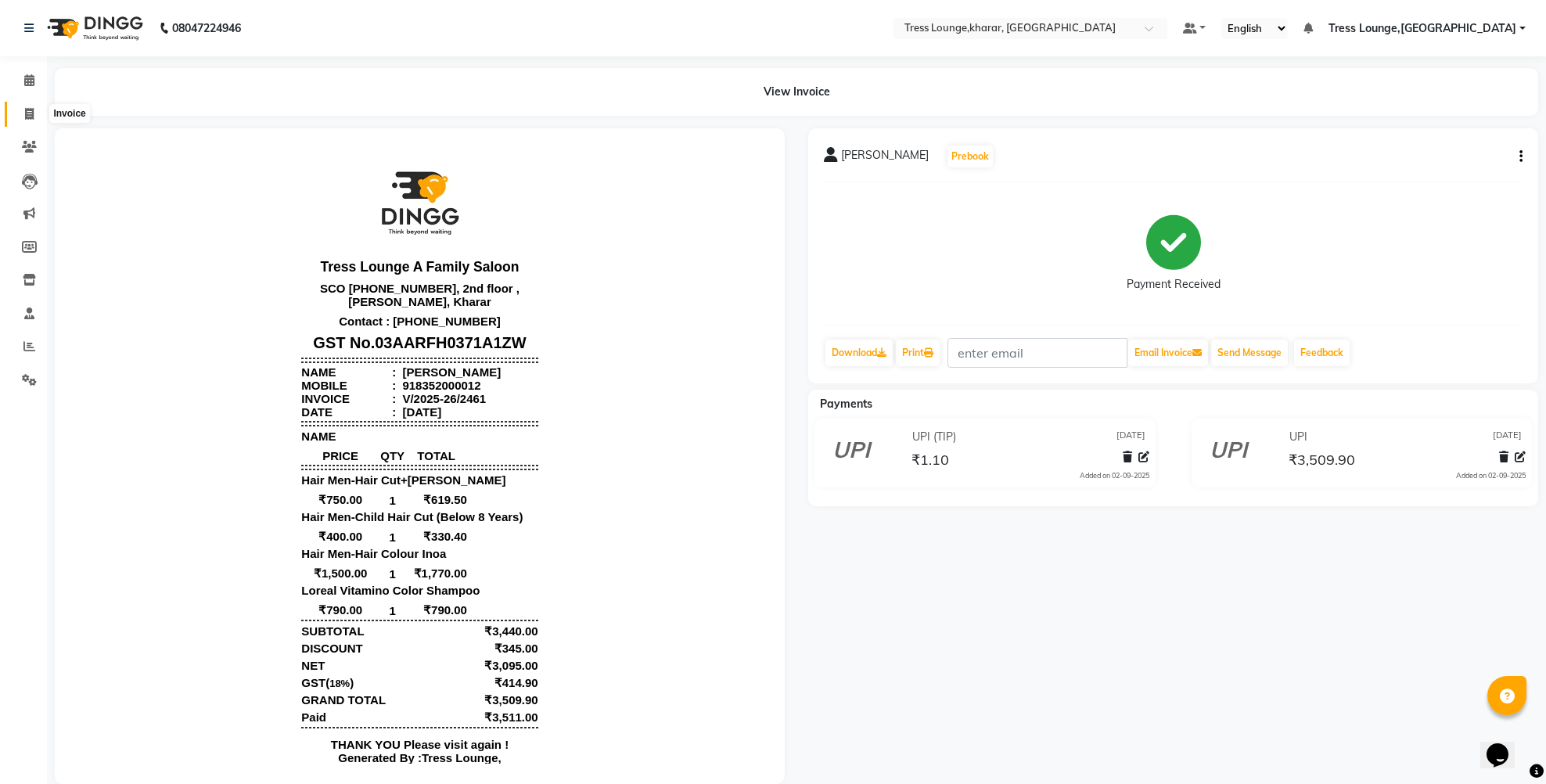
click at [27, 111] on icon at bounding box center [29, 114] width 9 height 12
select select "service"
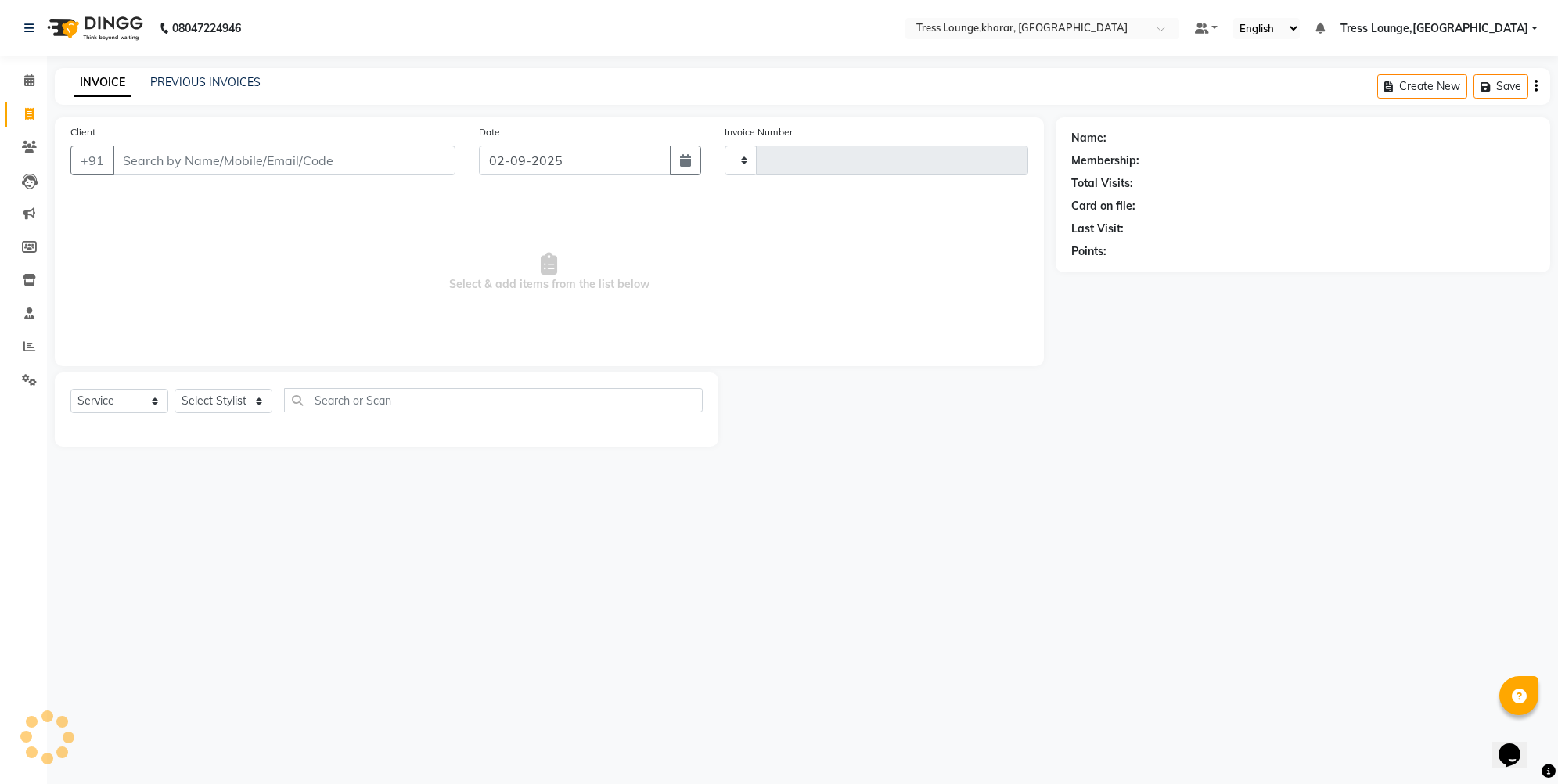
type input "2462"
select select "7078"
click at [691, 160] on button "button" at bounding box center [686, 160] width 31 height 29
select select "9"
select select "2025"
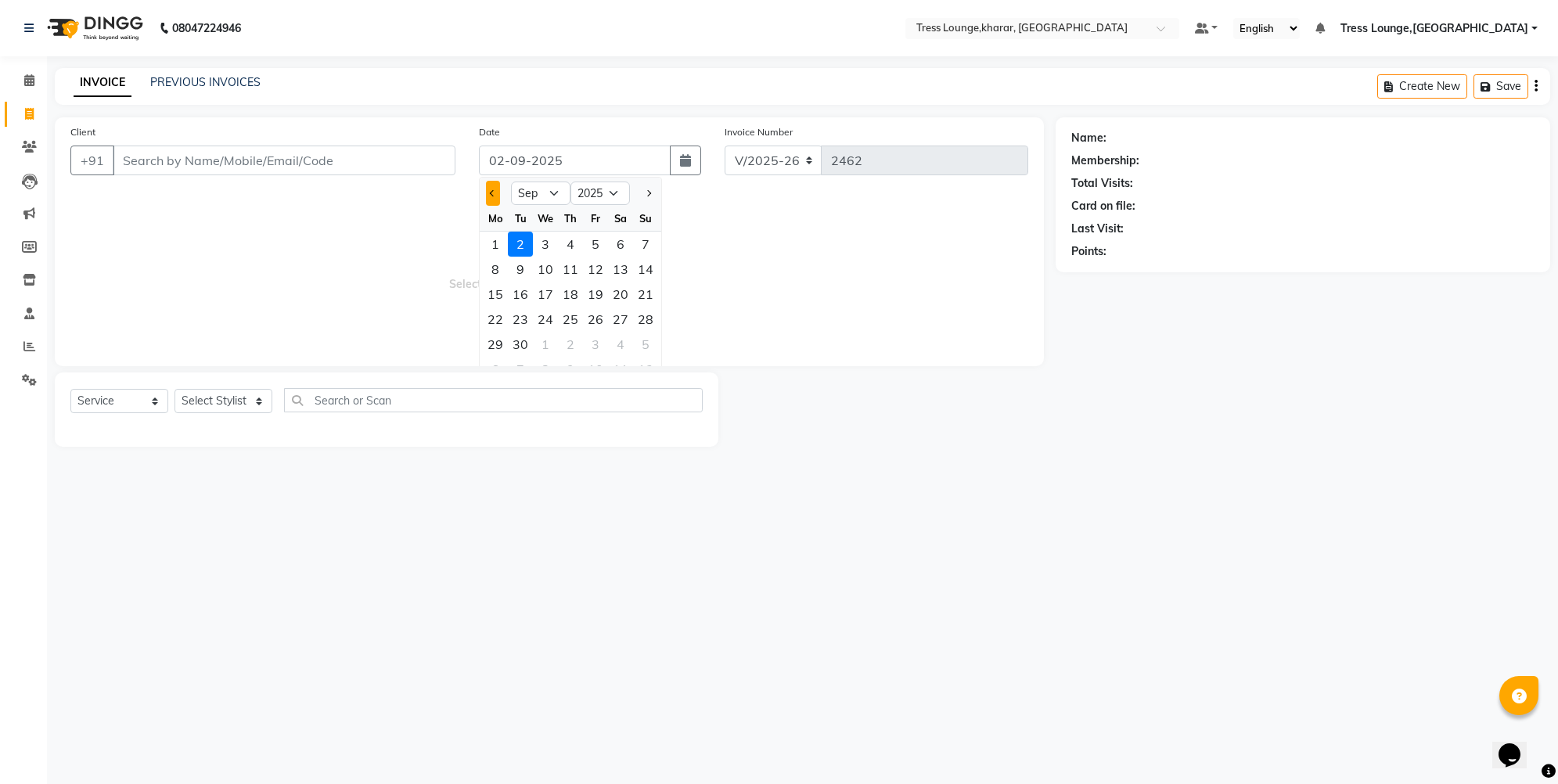
click at [493, 194] on span "Previous month" at bounding box center [493, 193] width 6 height 6
select select "8"
click at [604, 295] on div "15" at bounding box center [596, 294] width 25 height 25
type input "15-08-2025"
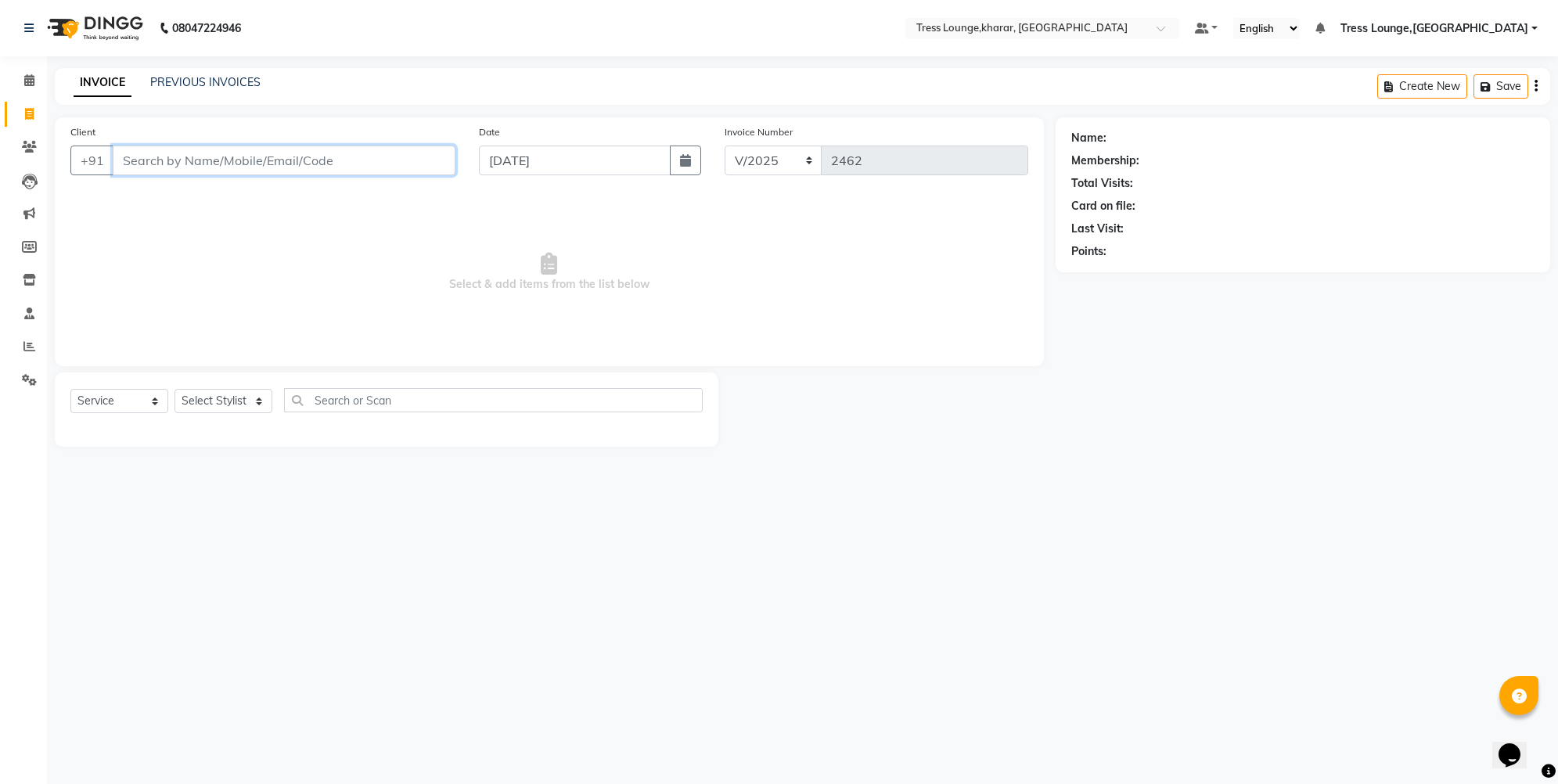
click at [152, 164] on input "Client" at bounding box center [284, 160] width 342 height 29
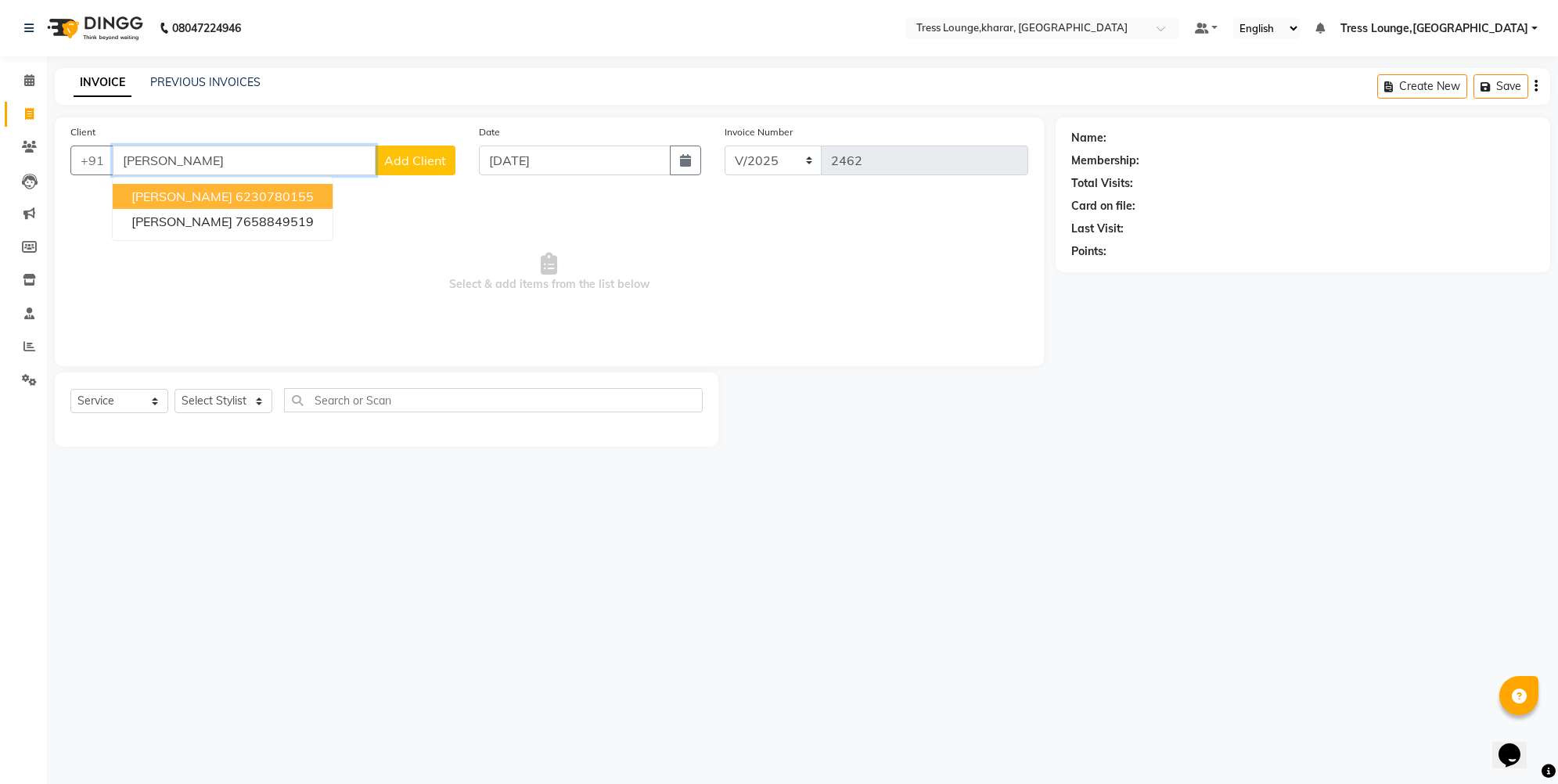
click at [157, 196] on span "[PERSON_NAME]" at bounding box center [181, 196] width 100 height 16
type input "6230780155"
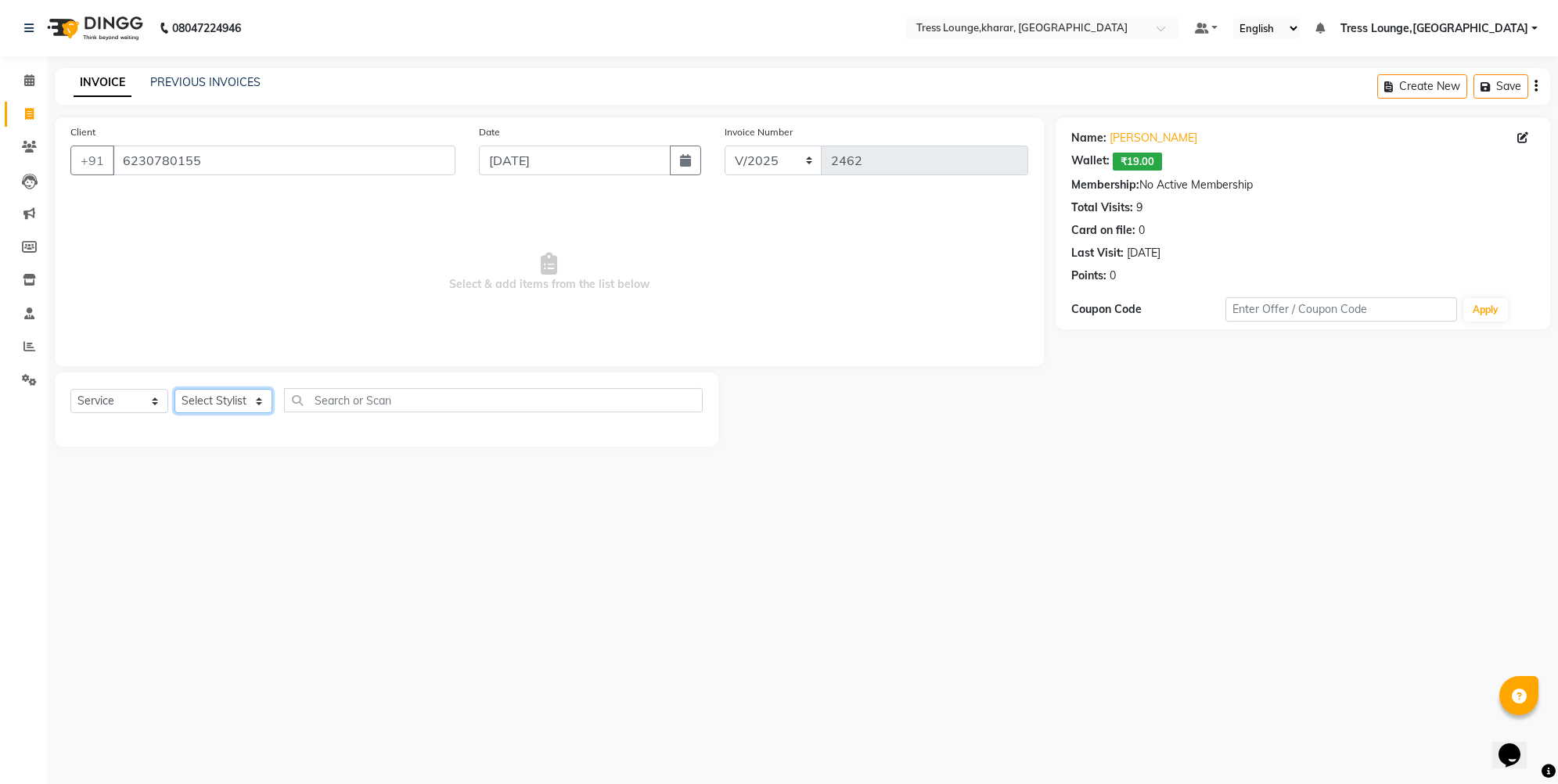
select select "59381"
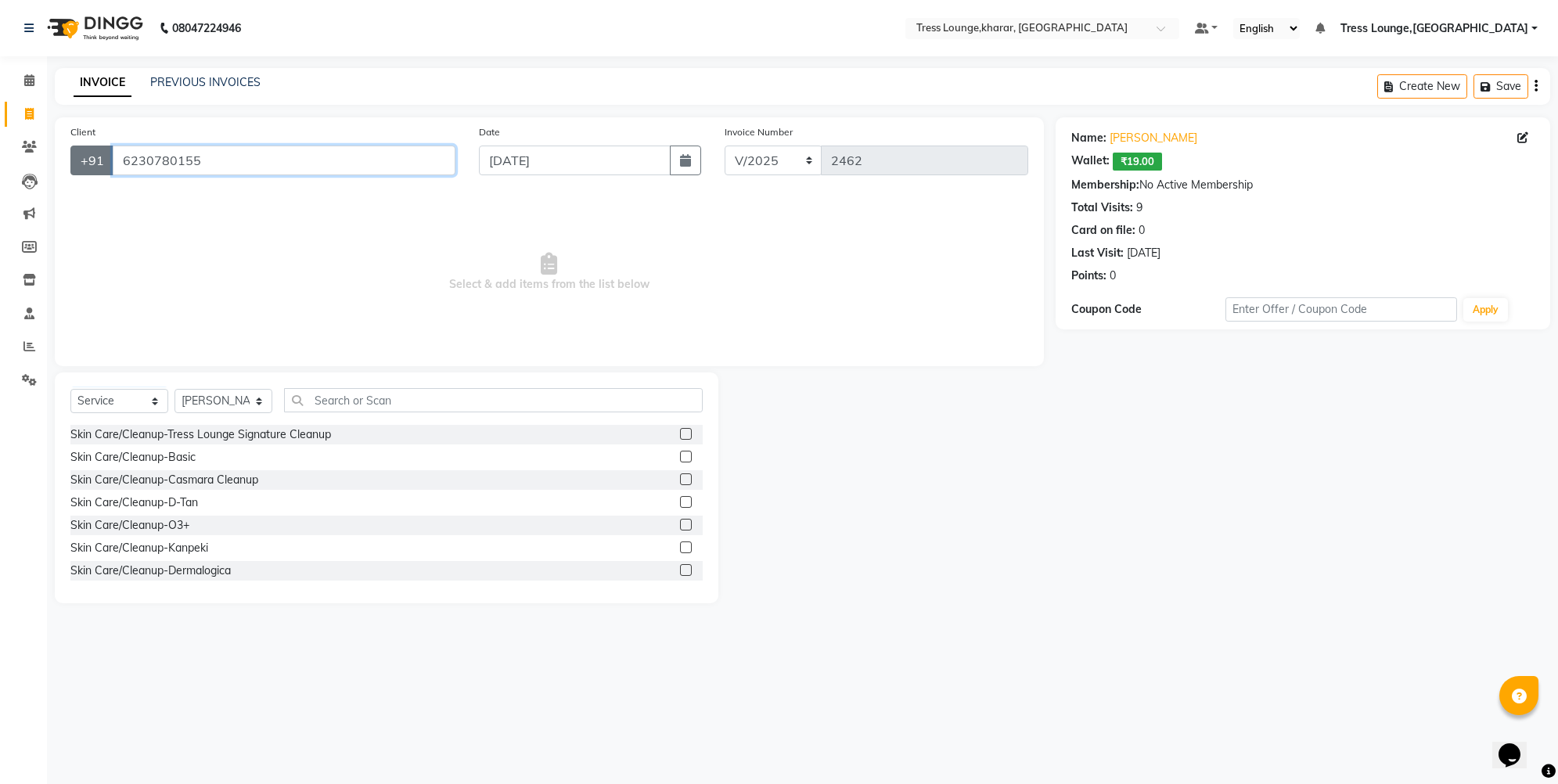
drag, startPoint x: 202, startPoint y: 162, endPoint x: 104, endPoint y: 162, distance: 98.0
click at [104, 162] on div "+91 6230780155" at bounding box center [262, 160] width 385 height 29
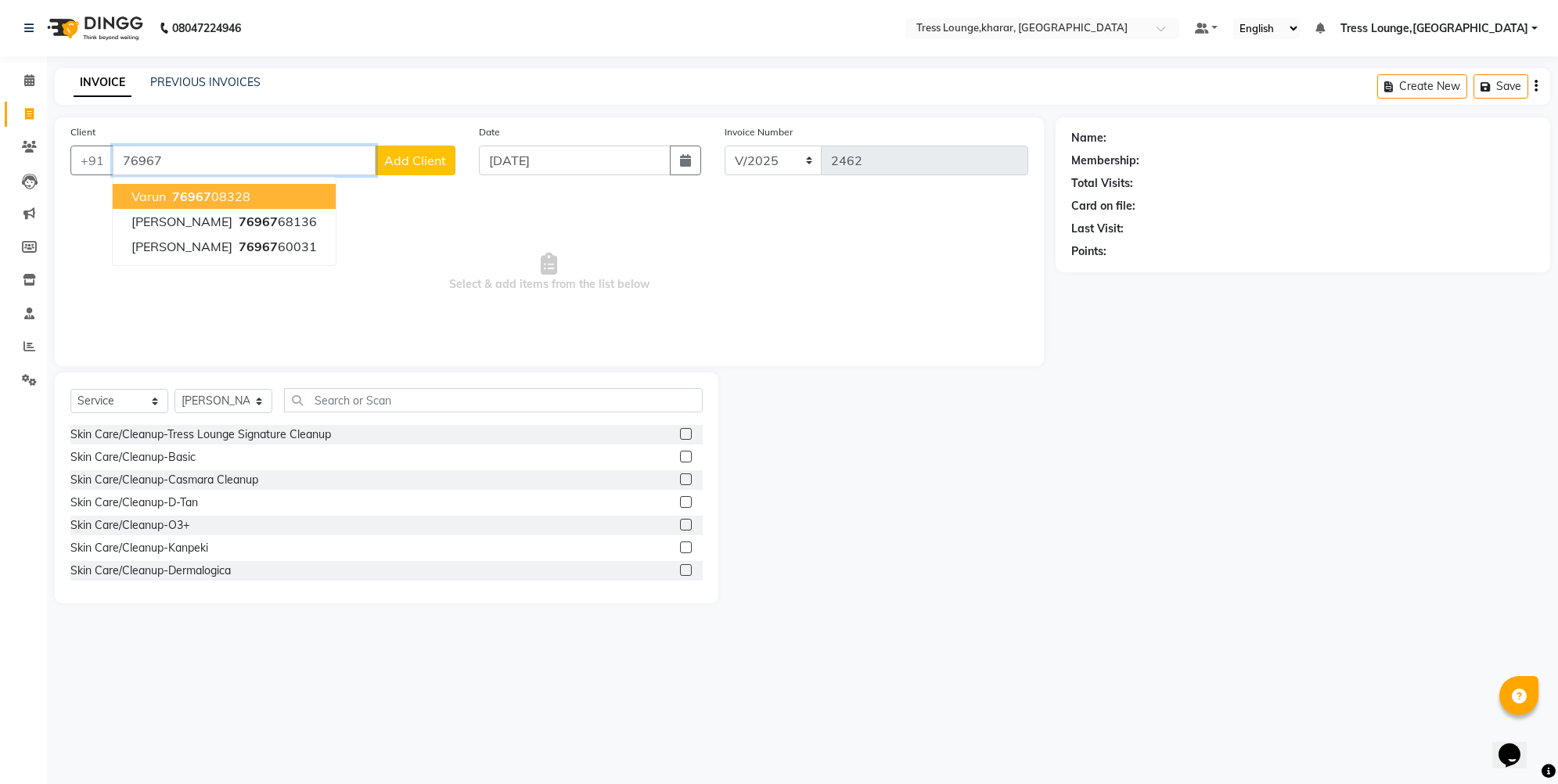
click at [169, 193] on ngb-highlight "76967 08328" at bounding box center [209, 196] width 81 height 16
type input "7696708328"
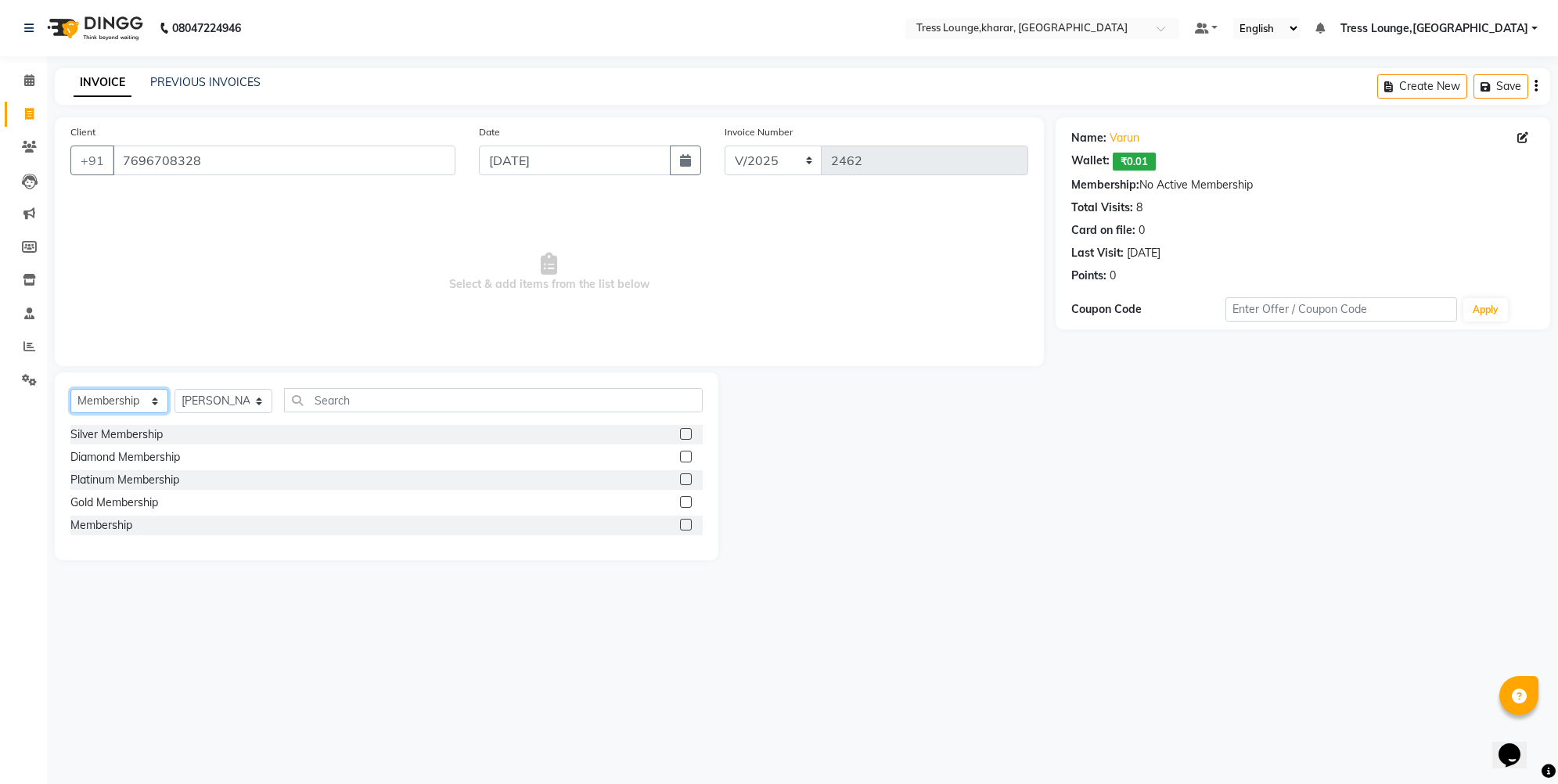
select select "service"
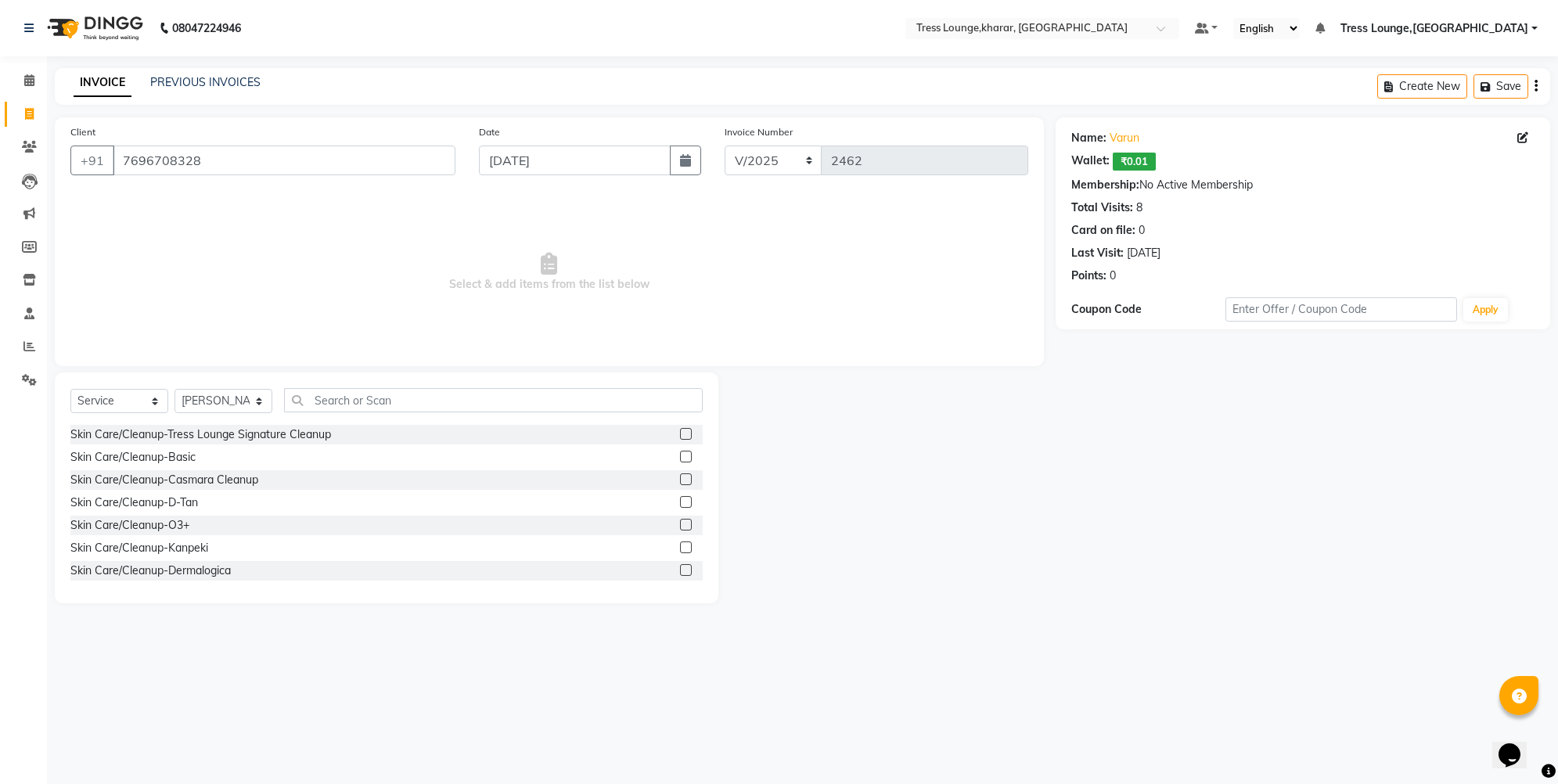
drag, startPoint x: 212, startPoint y: 176, endPoint x: 146, endPoint y: 143, distance: 73.8
click at [146, 143] on div "Client +91 7696708328" at bounding box center [262, 156] width 409 height 64
click at [204, 168] on input "7696708328" at bounding box center [284, 160] width 342 height 29
drag, startPoint x: 200, startPoint y: 166, endPoint x: 96, endPoint y: 168, distance: 104.0
click at [96, 168] on div "+91 7696708328" at bounding box center [262, 160] width 385 height 29
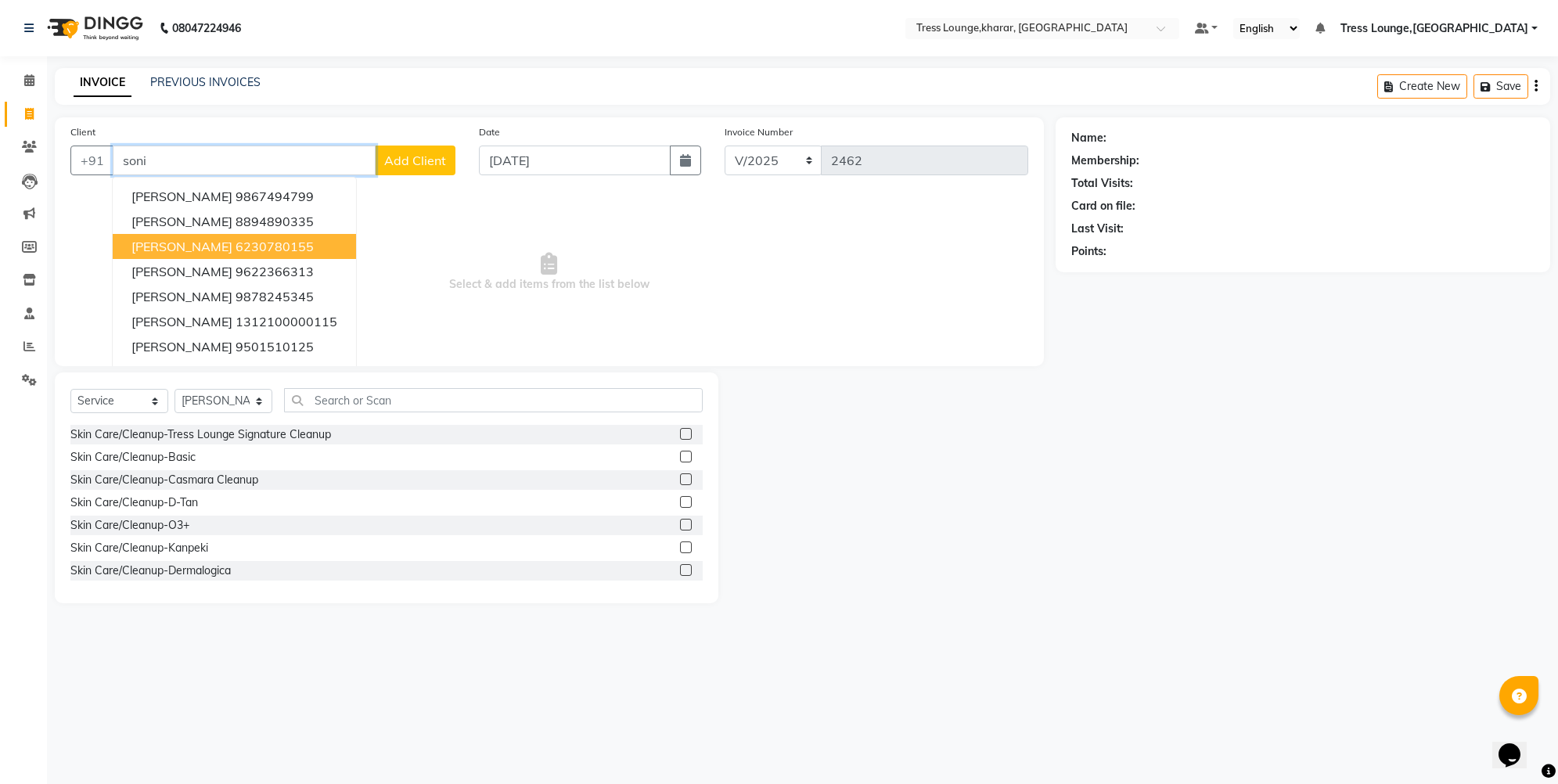
click at [235, 248] on ngb-highlight "6230780155" at bounding box center [274, 247] width 78 height 16
type input "6230780155"
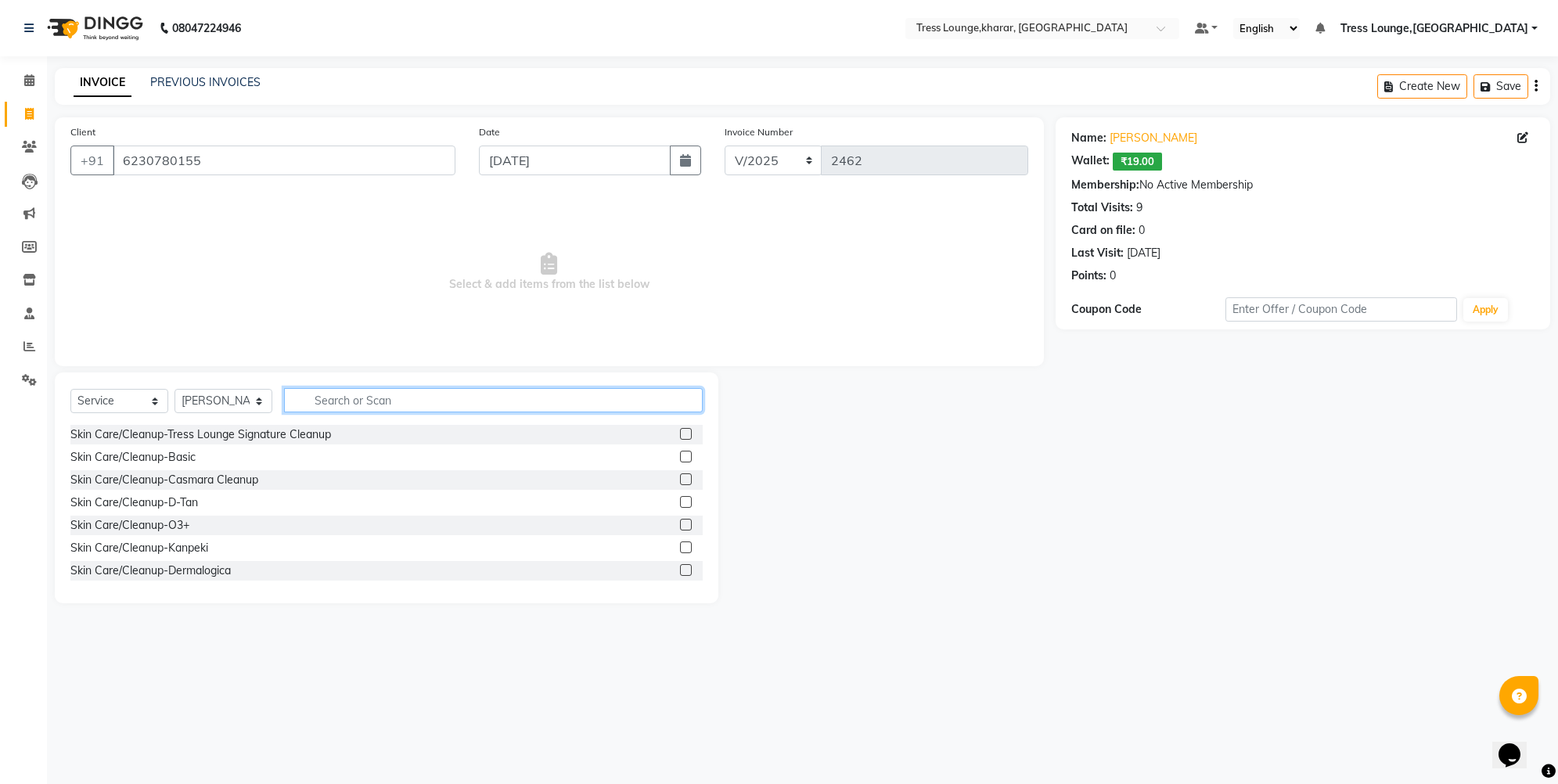
click at [366, 400] on input "text" at bounding box center [493, 400] width 419 height 24
type input "w"
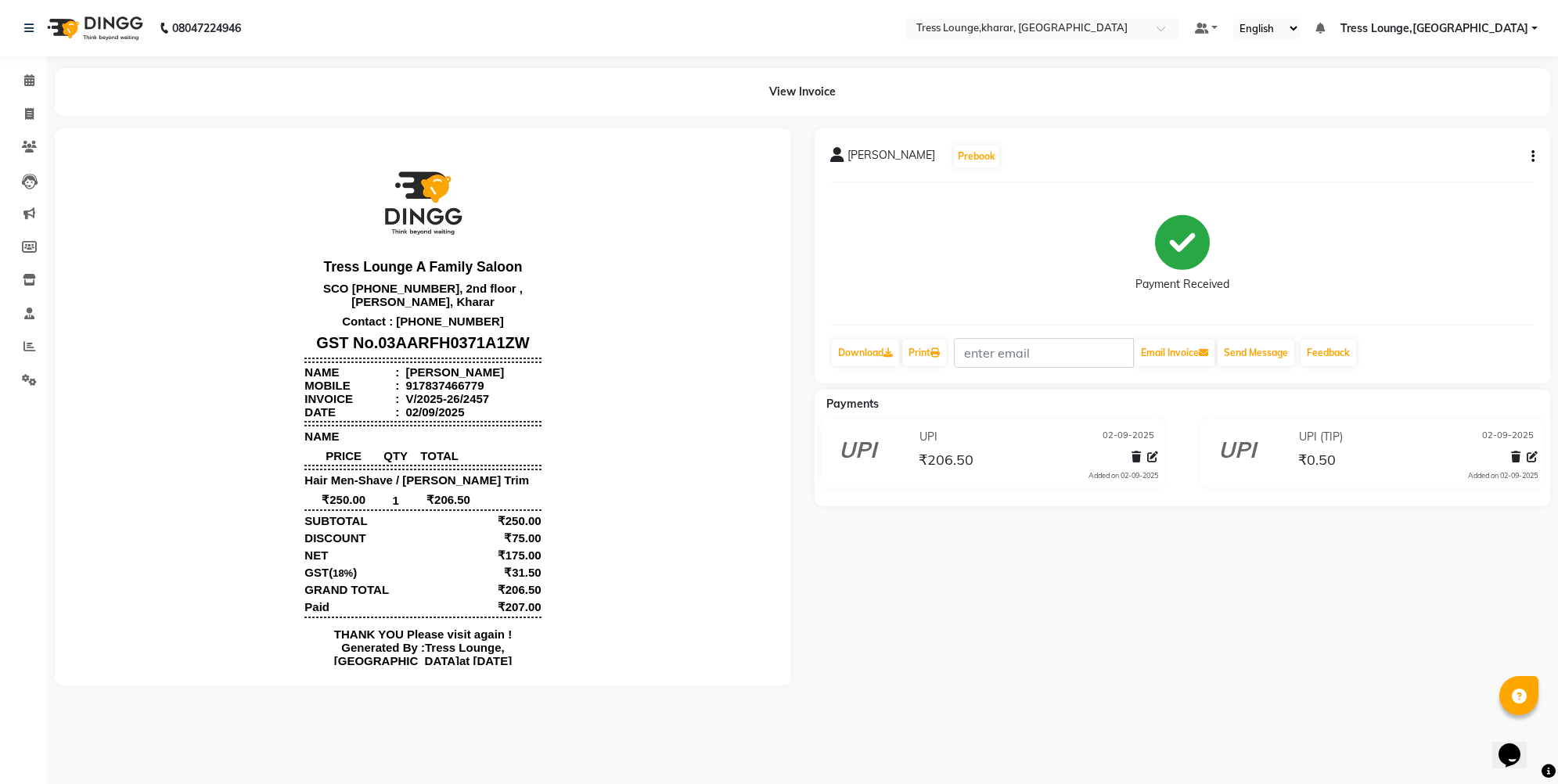
click at [1530, 156] on button "button" at bounding box center [1531, 156] width 10 height 17
click at [1451, 119] on div "Cancel Invoice" at bounding box center [1455, 118] width 107 height 20
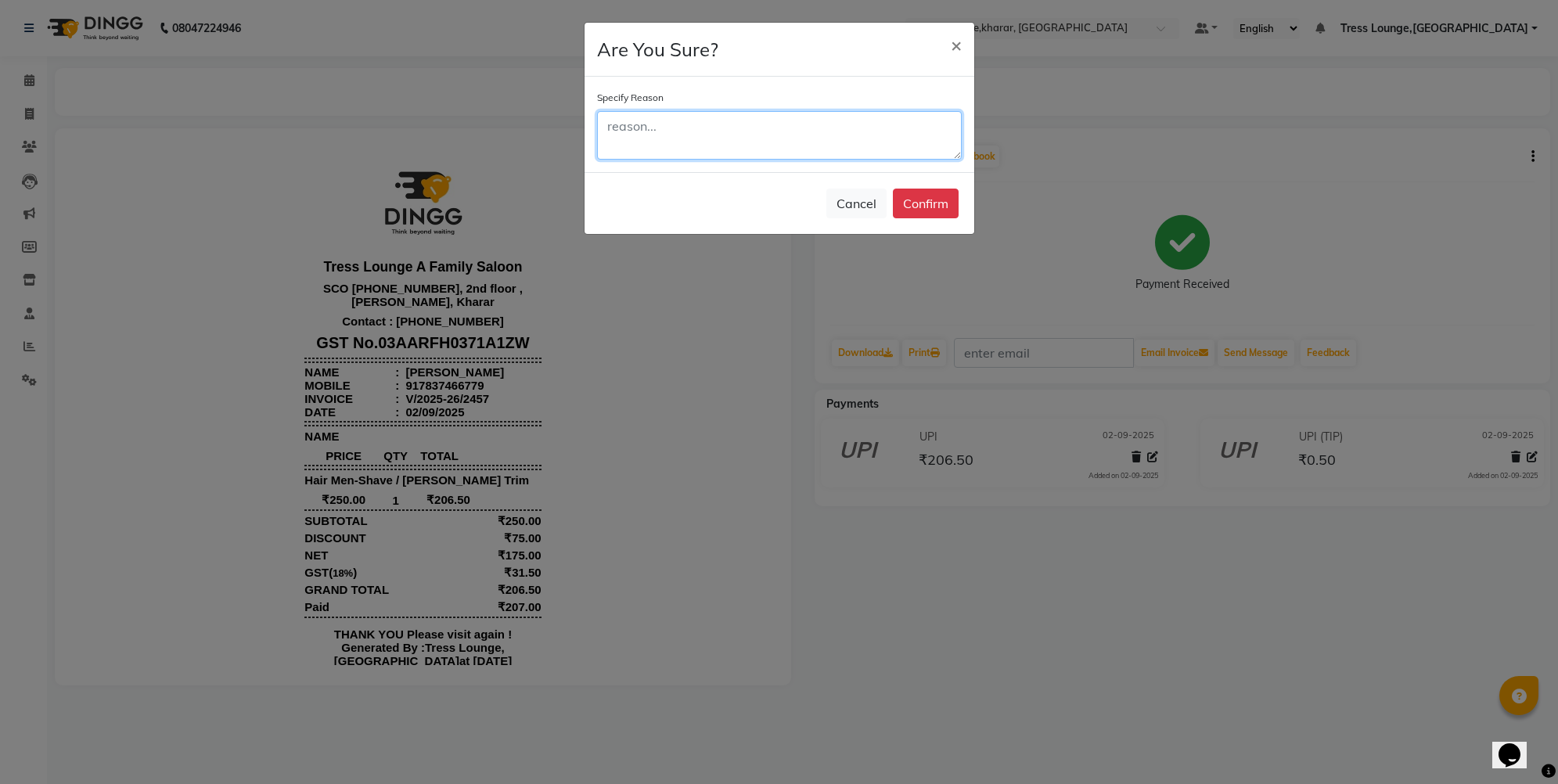
click at [833, 137] on textarea at bounding box center [779, 136] width 365 height 49
type textarea "Wrong Date"
click at [939, 209] on button "Confirm" at bounding box center [925, 203] width 65 height 29
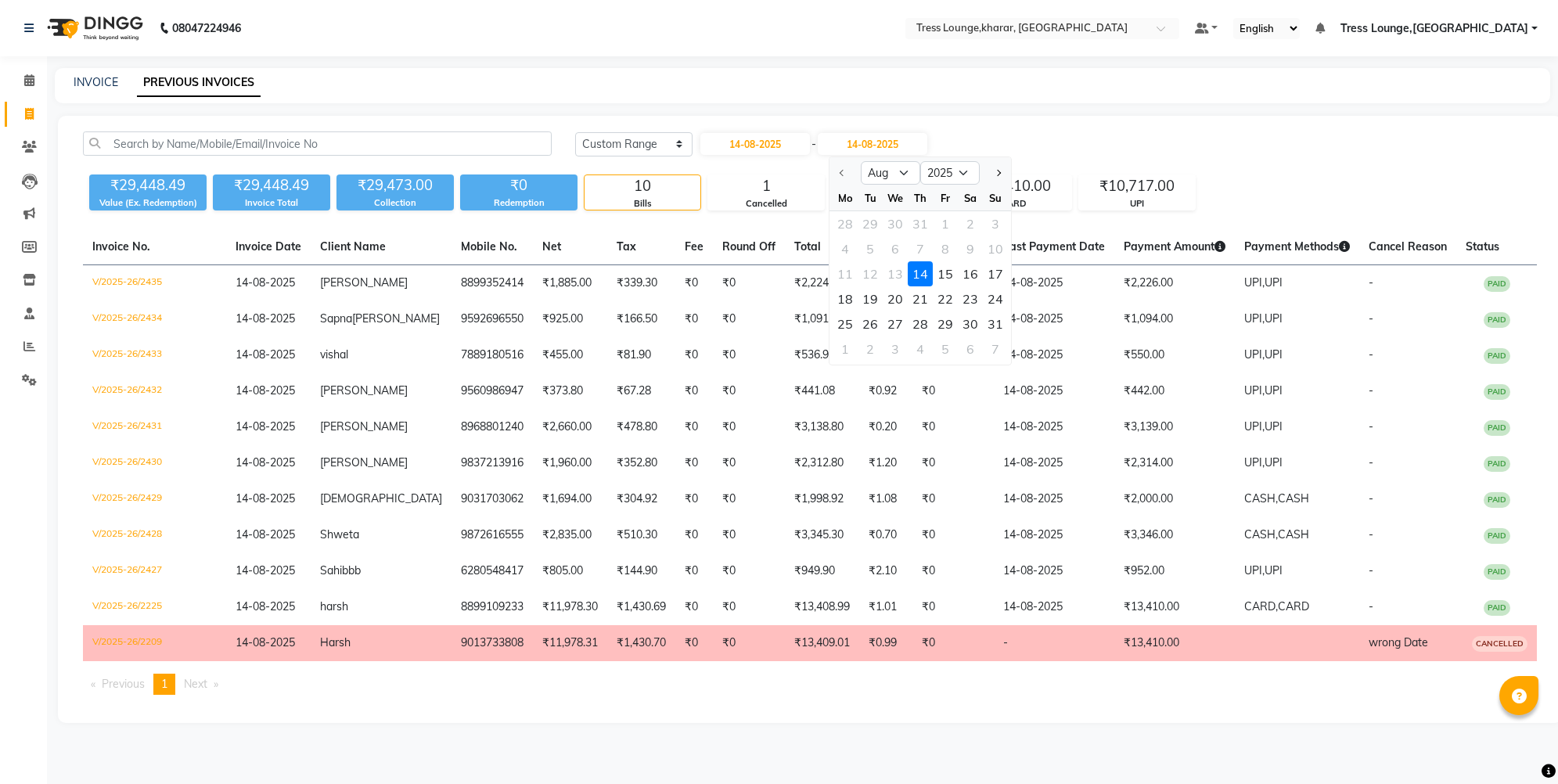
select select "range"
click at [922, 275] on div "14" at bounding box center [921, 274] width 25 height 25
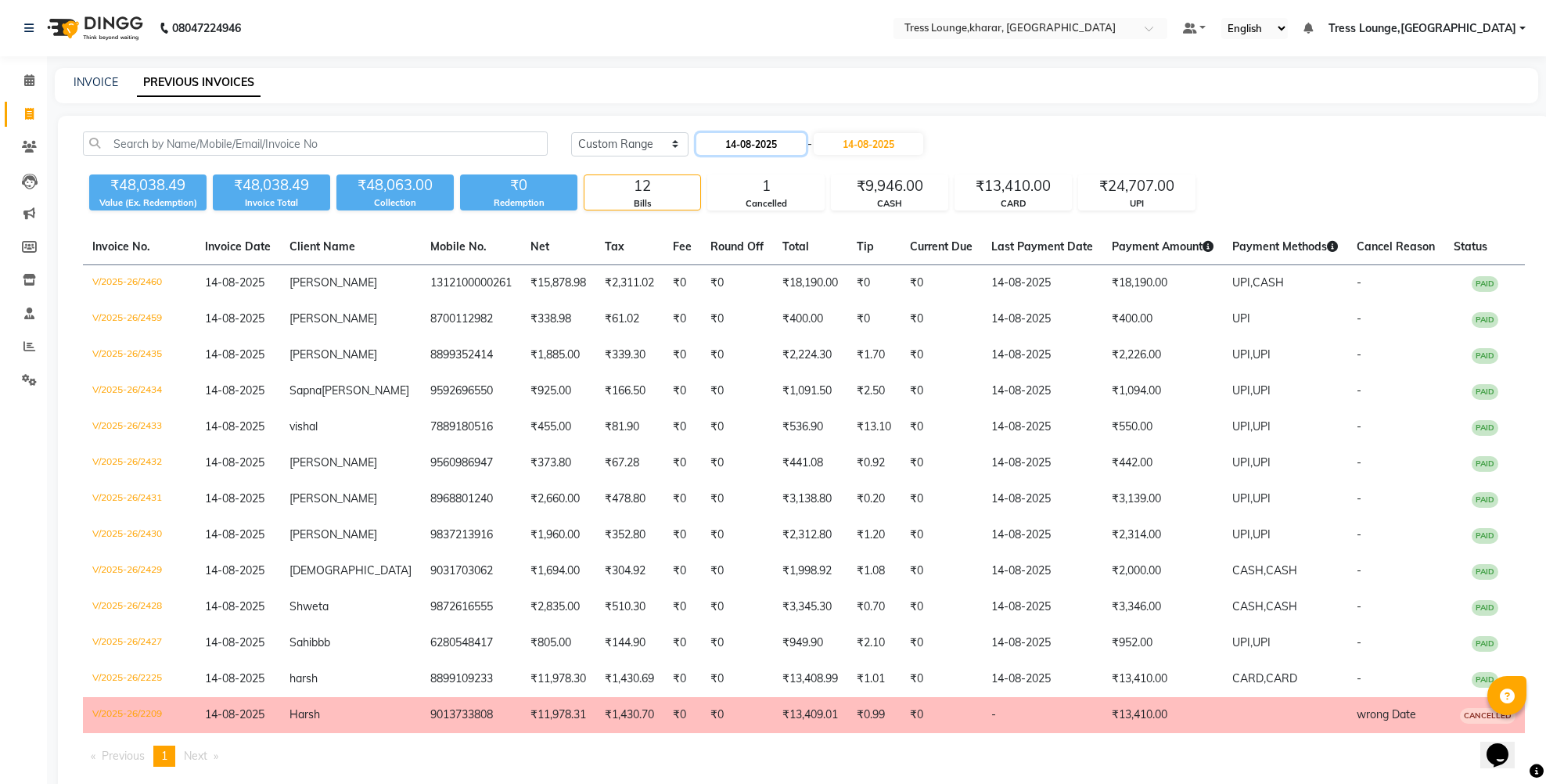
click at [787, 149] on input "14-08-2025" at bounding box center [751, 143] width 109 height 21
select select "8"
select select "2025"
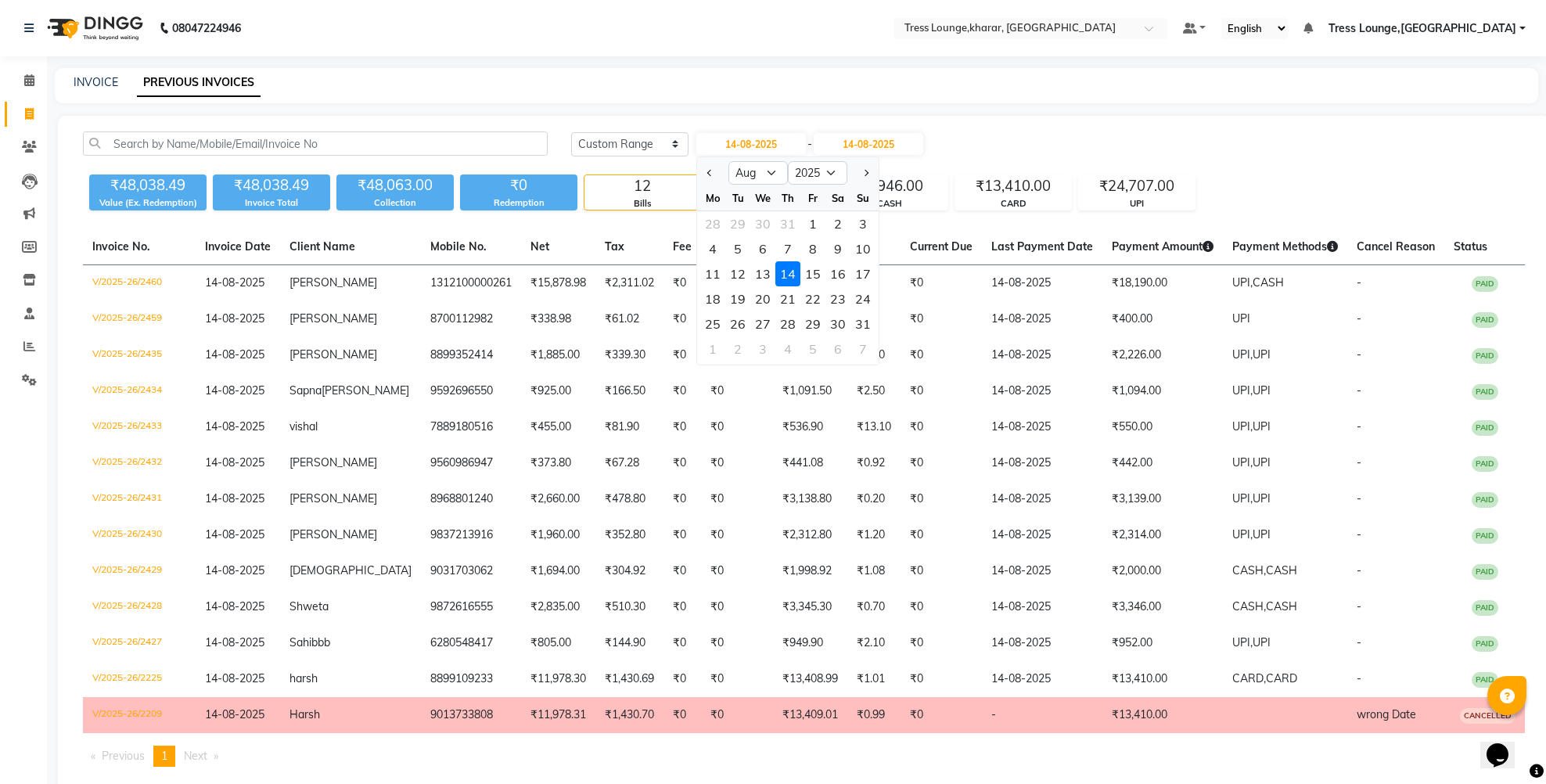
drag, startPoint x: 813, startPoint y: 279, endPoint x: 849, endPoint y: 245, distance: 49.5
click at [817, 276] on div "15" at bounding box center [813, 274] width 25 height 25
type input "[DATE]"
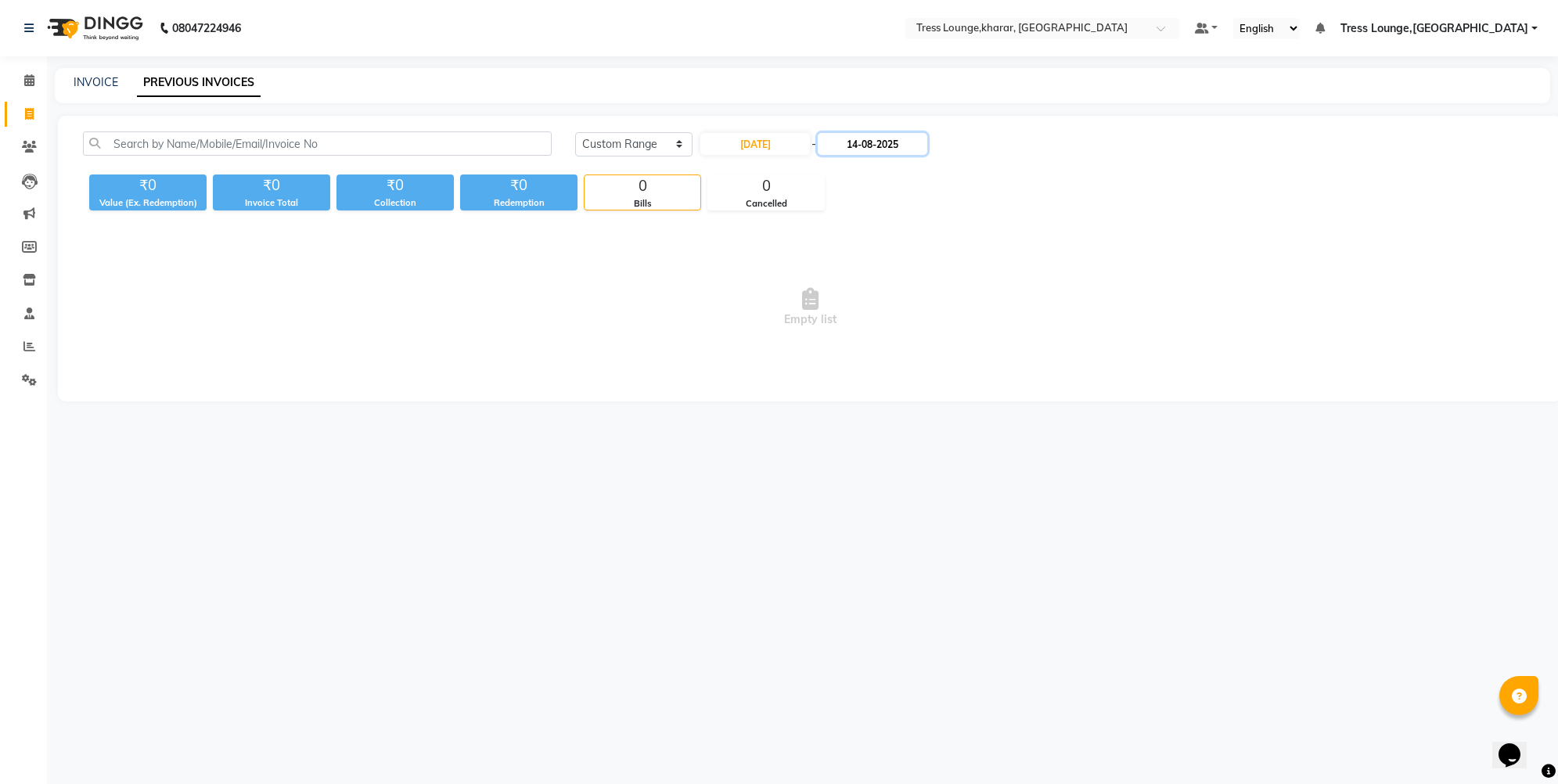
click at [889, 148] on input "14-08-2025" at bounding box center [872, 143] width 109 height 21
click at [944, 276] on div "15" at bounding box center [945, 274] width 25 height 25
type input "[DATE]"
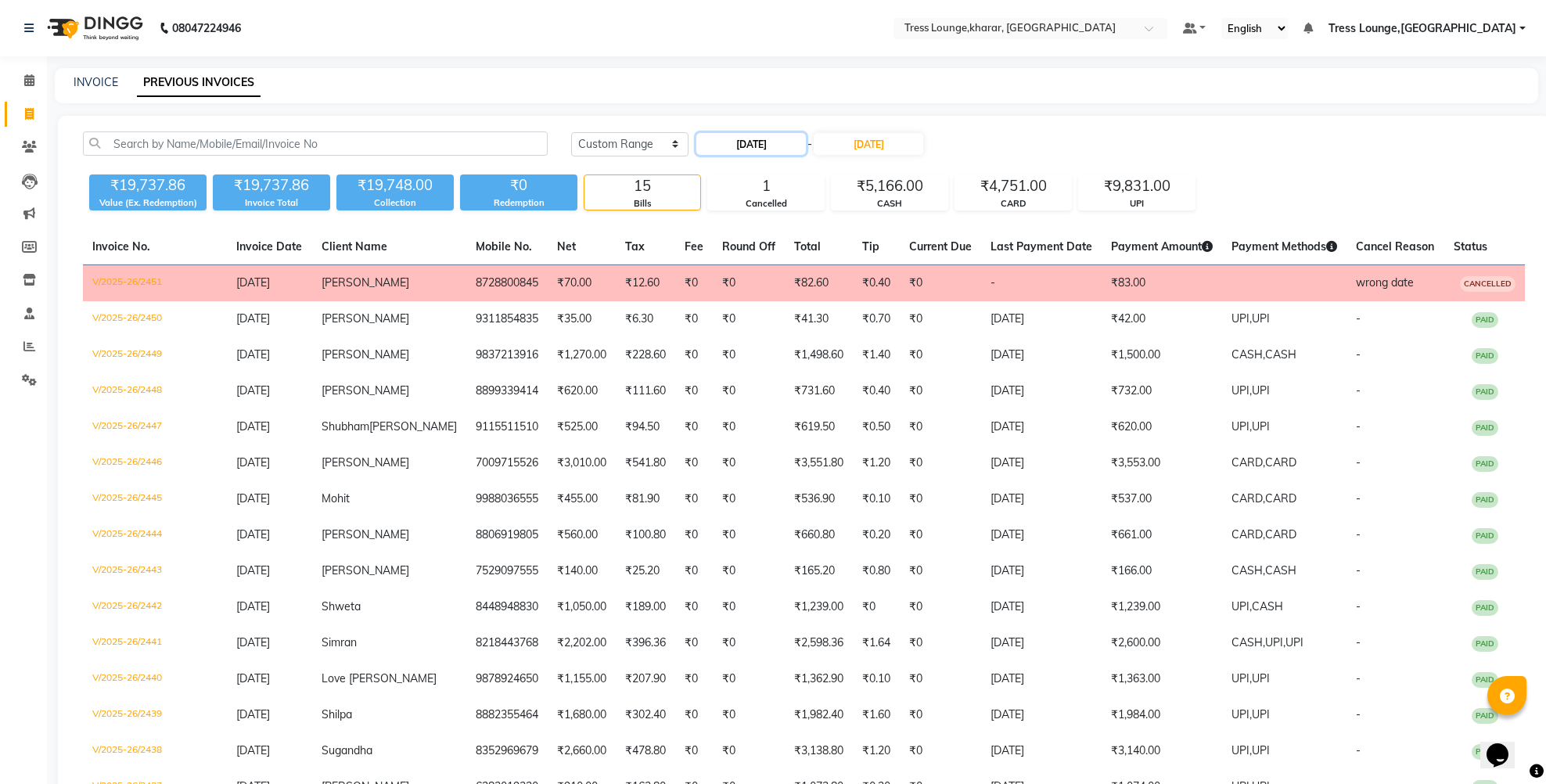
click at [742, 137] on input "[DATE]" at bounding box center [751, 143] width 109 height 21
select select "8"
select select "2025"
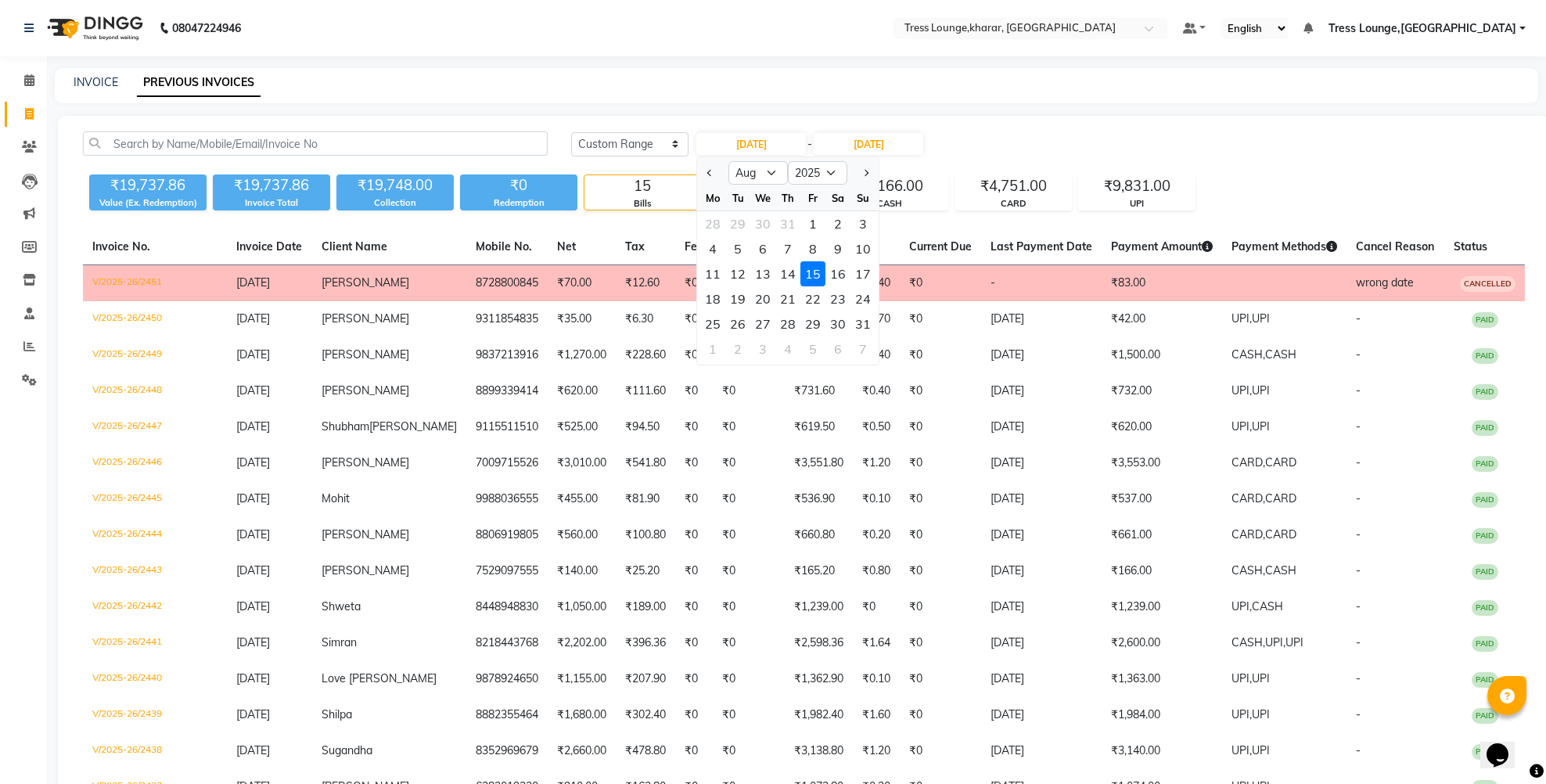
click at [819, 272] on div "15" at bounding box center [813, 274] width 25 height 25
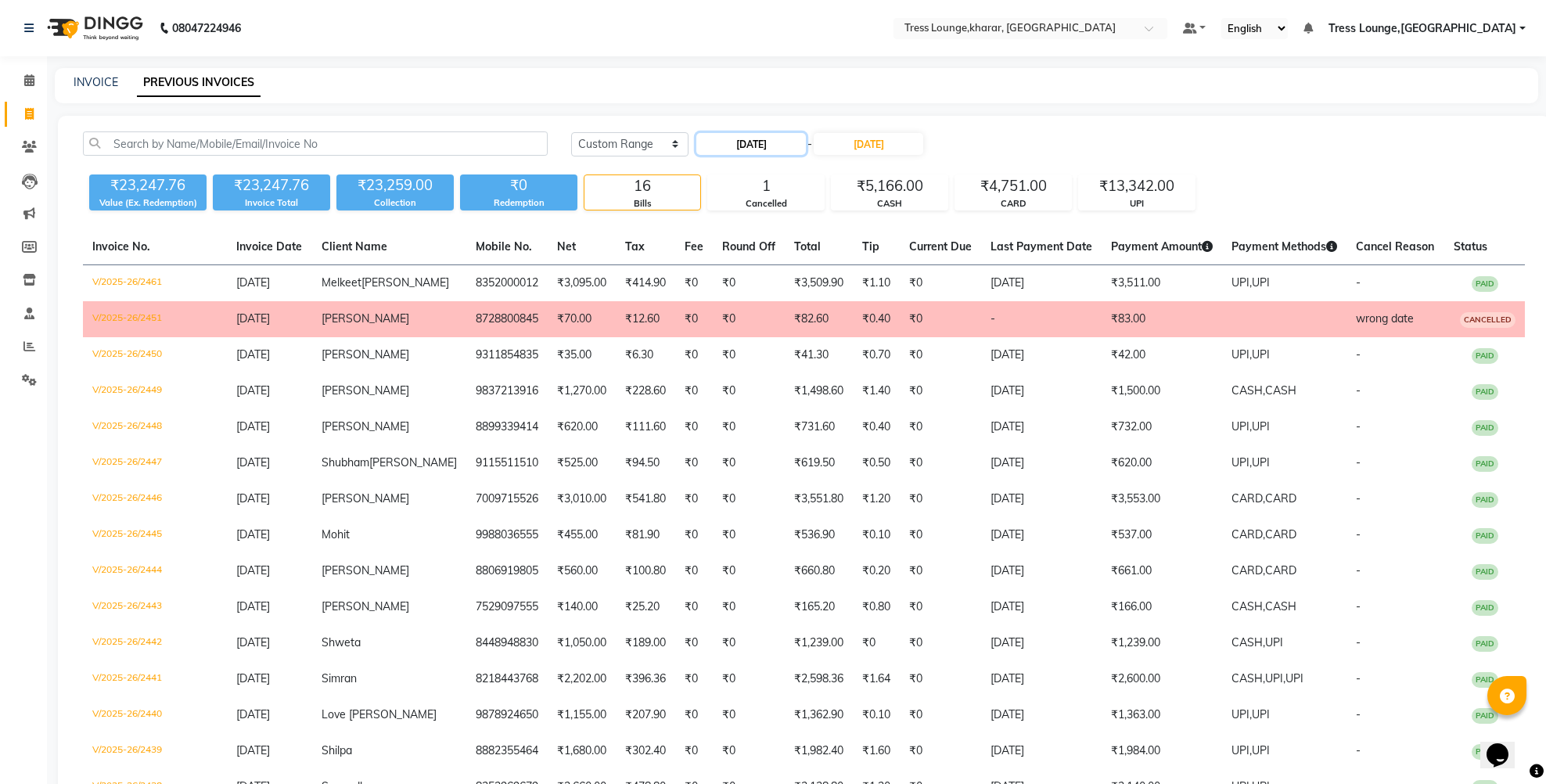
click at [776, 140] on input "[DATE]" at bounding box center [751, 143] width 109 height 21
select select "8"
select select "2025"
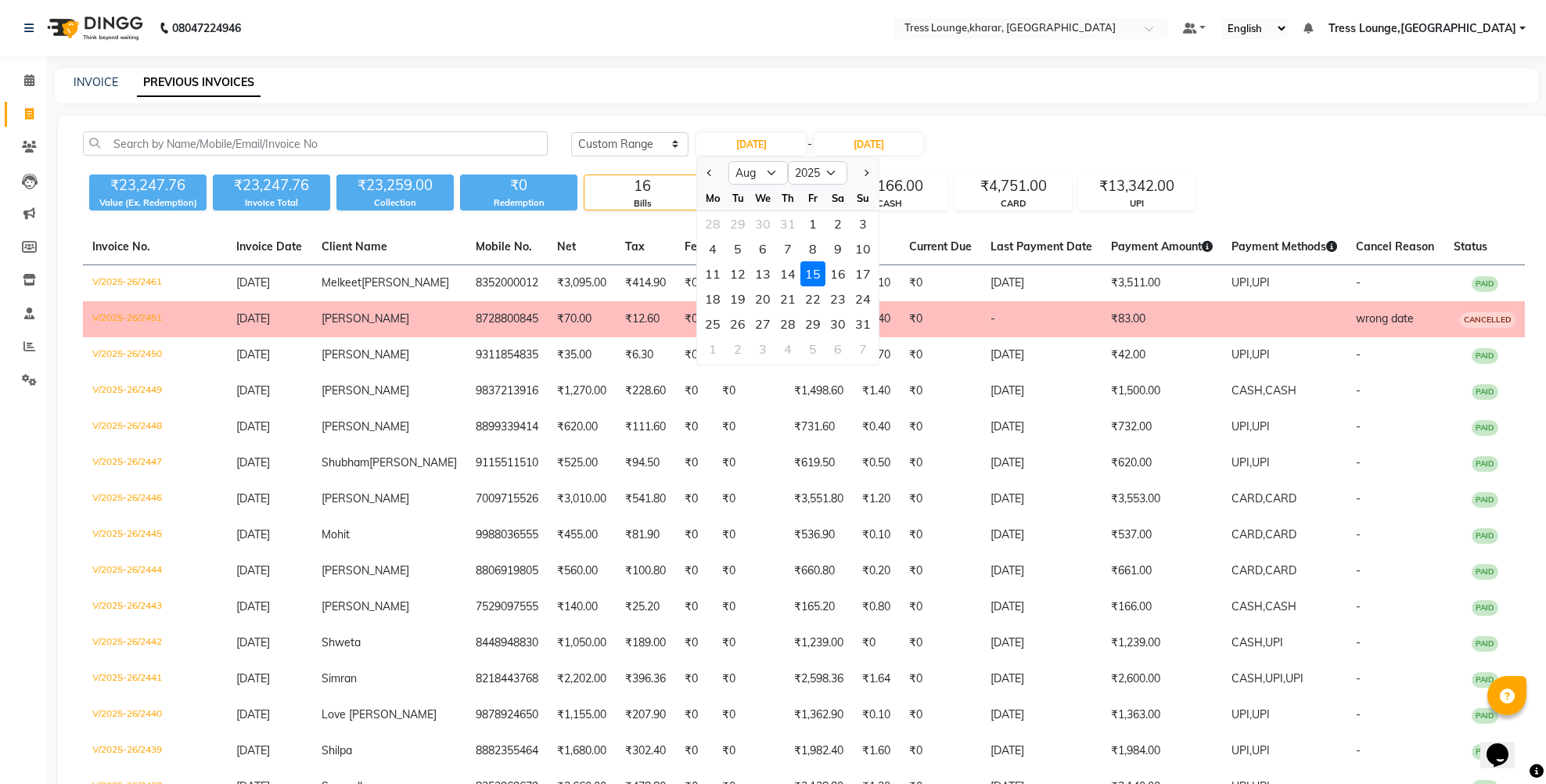
click at [806, 267] on div "15" at bounding box center [813, 274] width 25 height 25
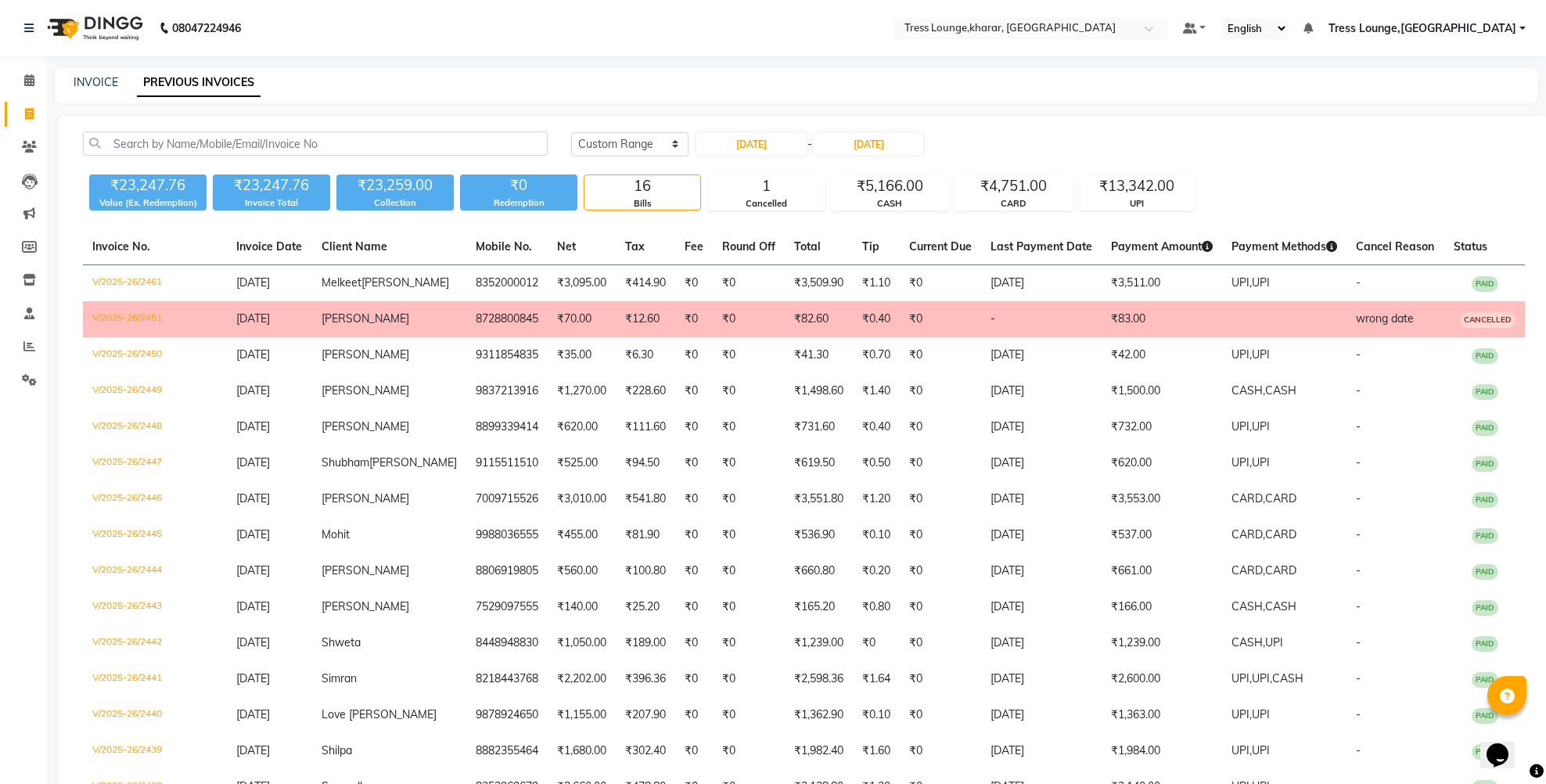
click at [750, 76] on div "INVOICE PREVIOUS INVOICES" at bounding box center [787, 82] width 1465 height 17
click at [735, 148] on input "[DATE]" at bounding box center [751, 143] width 109 height 21
select select "8"
select select "2025"
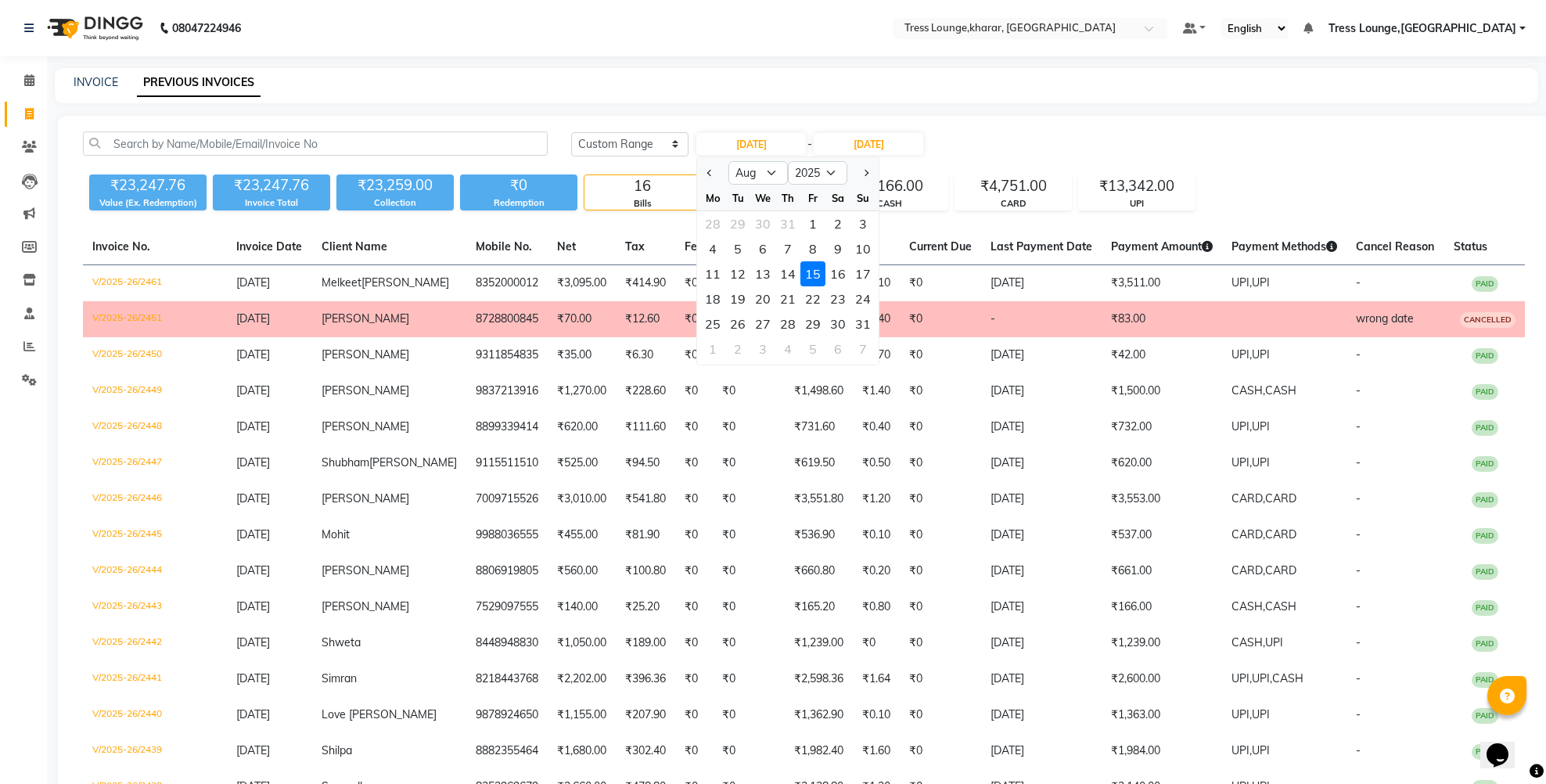
click at [811, 270] on div "15" at bounding box center [813, 274] width 25 height 25
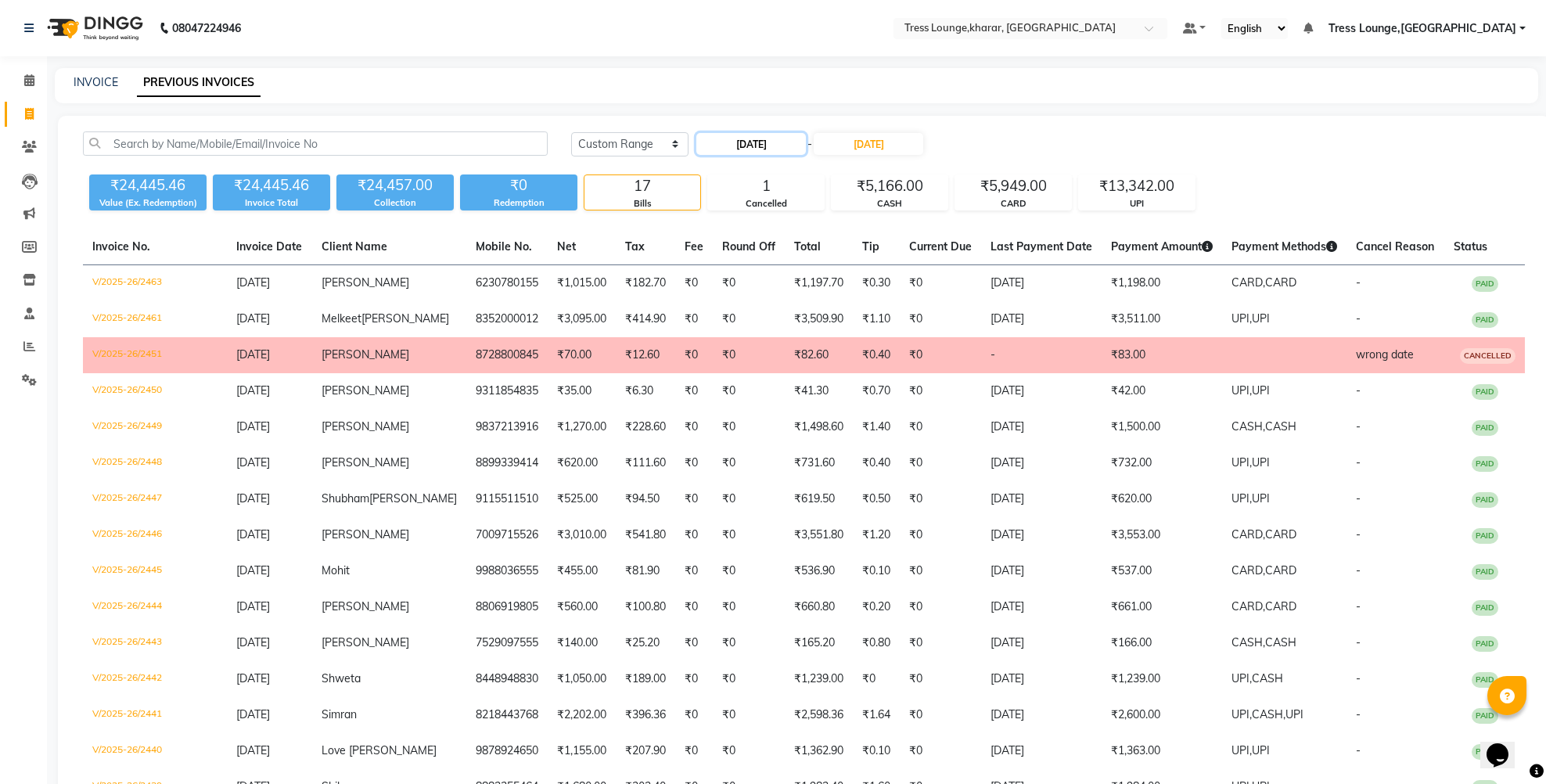
click at [754, 136] on input "[DATE]" at bounding box center [751, 143] width 109 height 21
select select "8"
select select "2025"
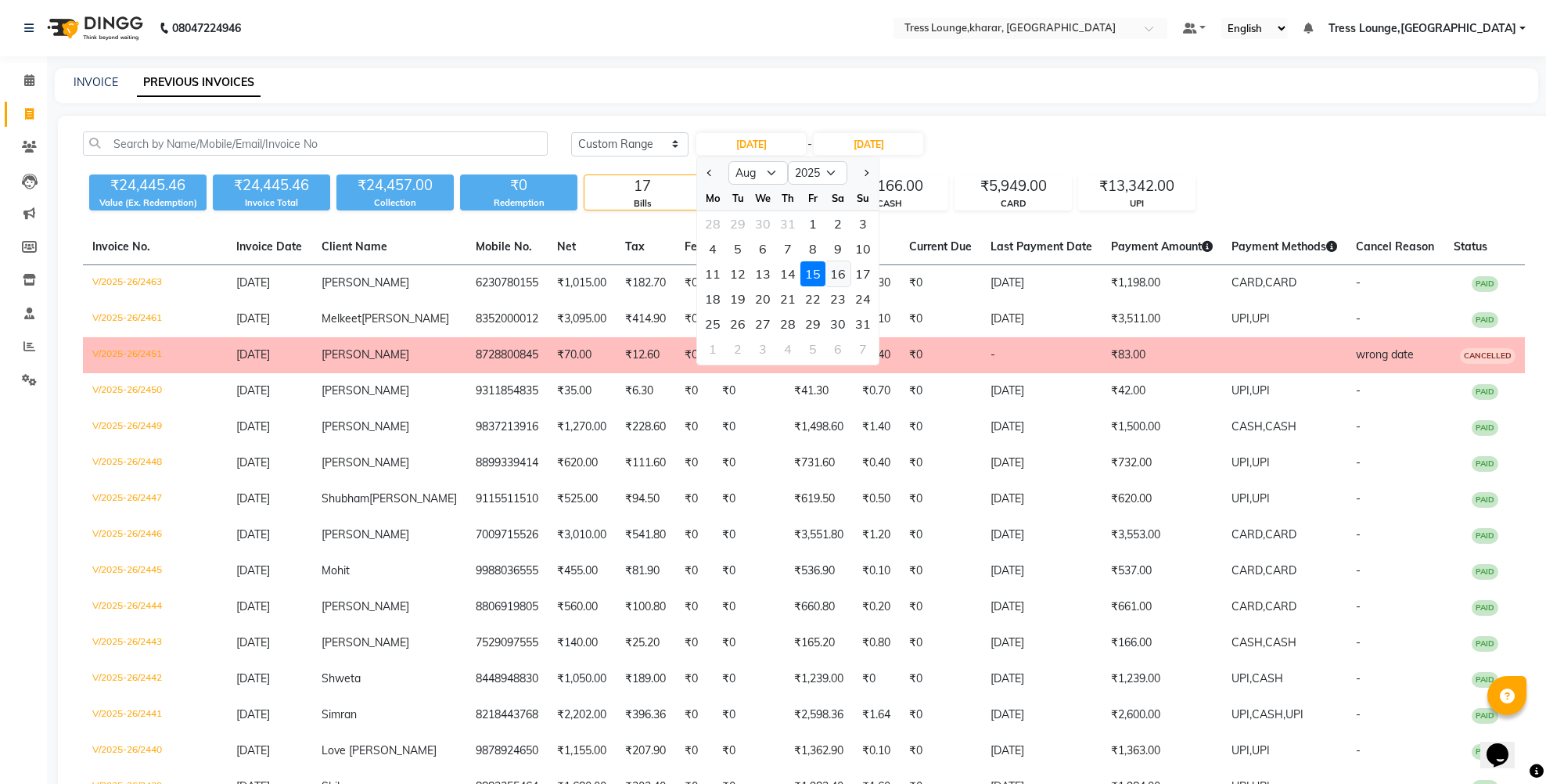
click at [834, 279] on div "16" at bounding box center [838, 274] width 25 height 25
type input "16-08-2025"
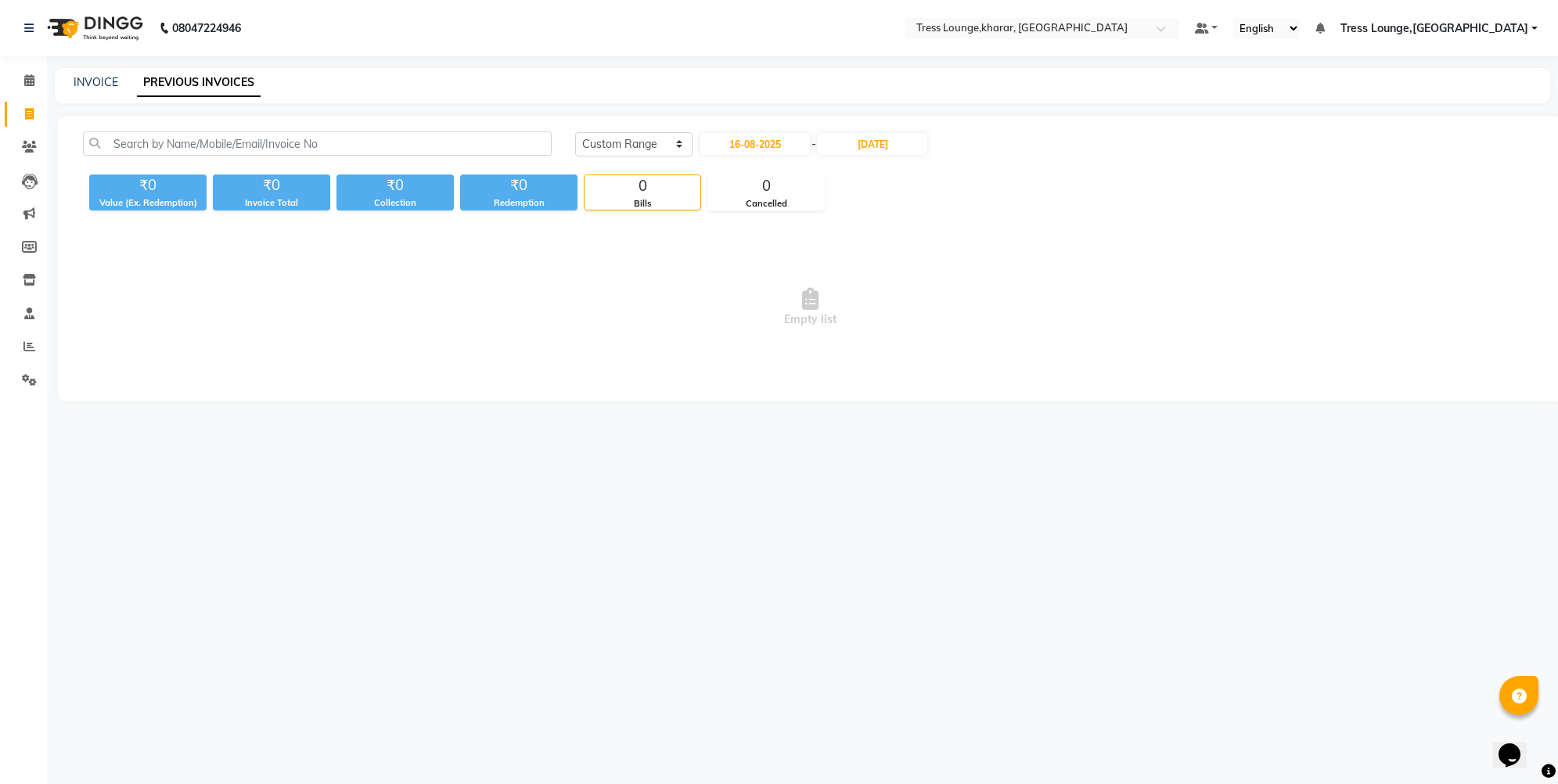
click at [898, 133] on div "16-08-2025 - 15-08-2025" at bounding box center [814, 144] width 230 height 25
click at [909, 146] on input "[DATE]" at bounding box center [872, 143] width 109 height 21
click at [962, 278] on div "16" at bounding box center [971, 274] width 25 height 25
type input "16-08-2025"
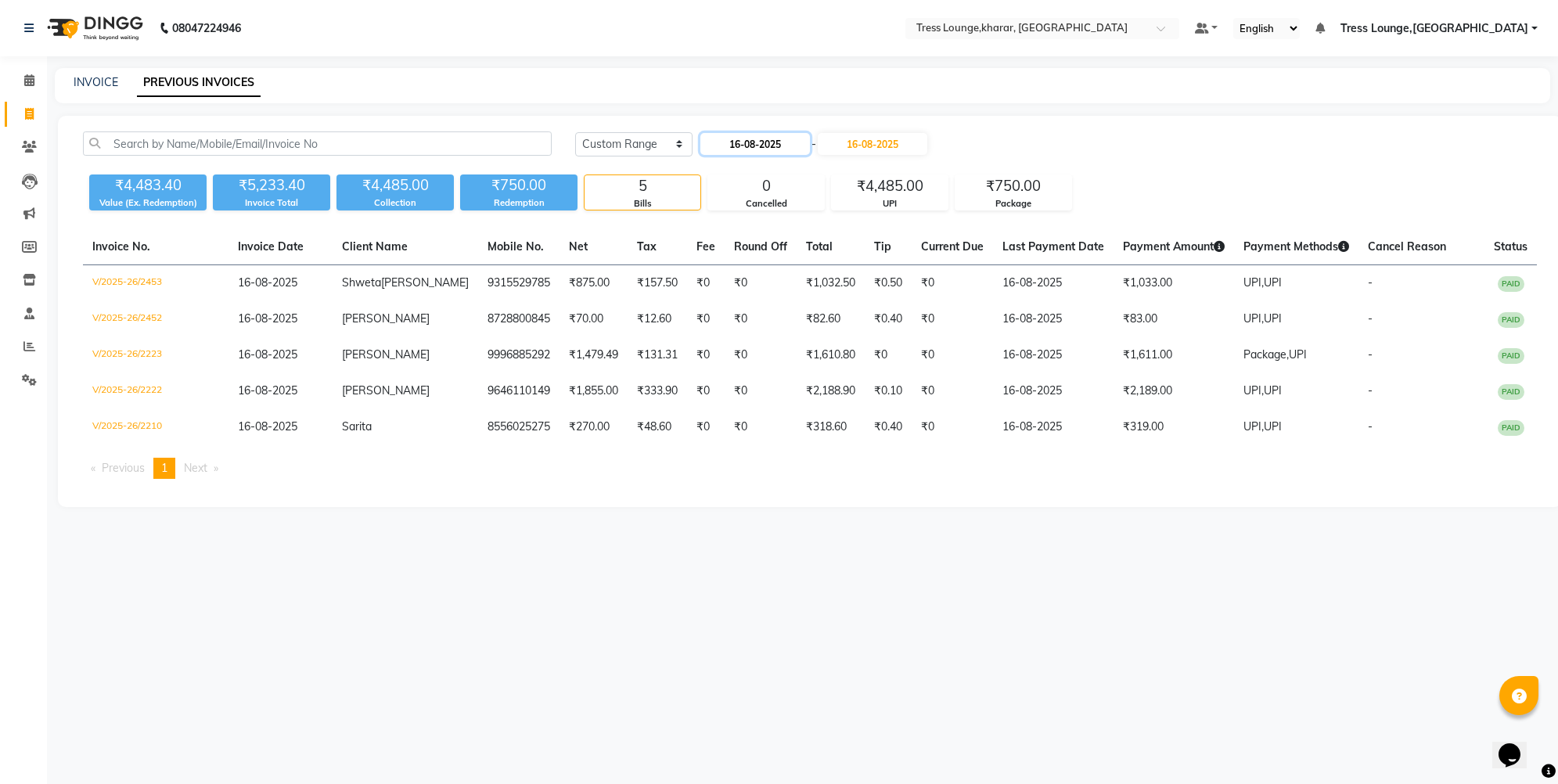
click at [744, 144] on input "16-08-2025" at bounding box center [755, 143] width 109 height 21
select select "8"
select select "2025"
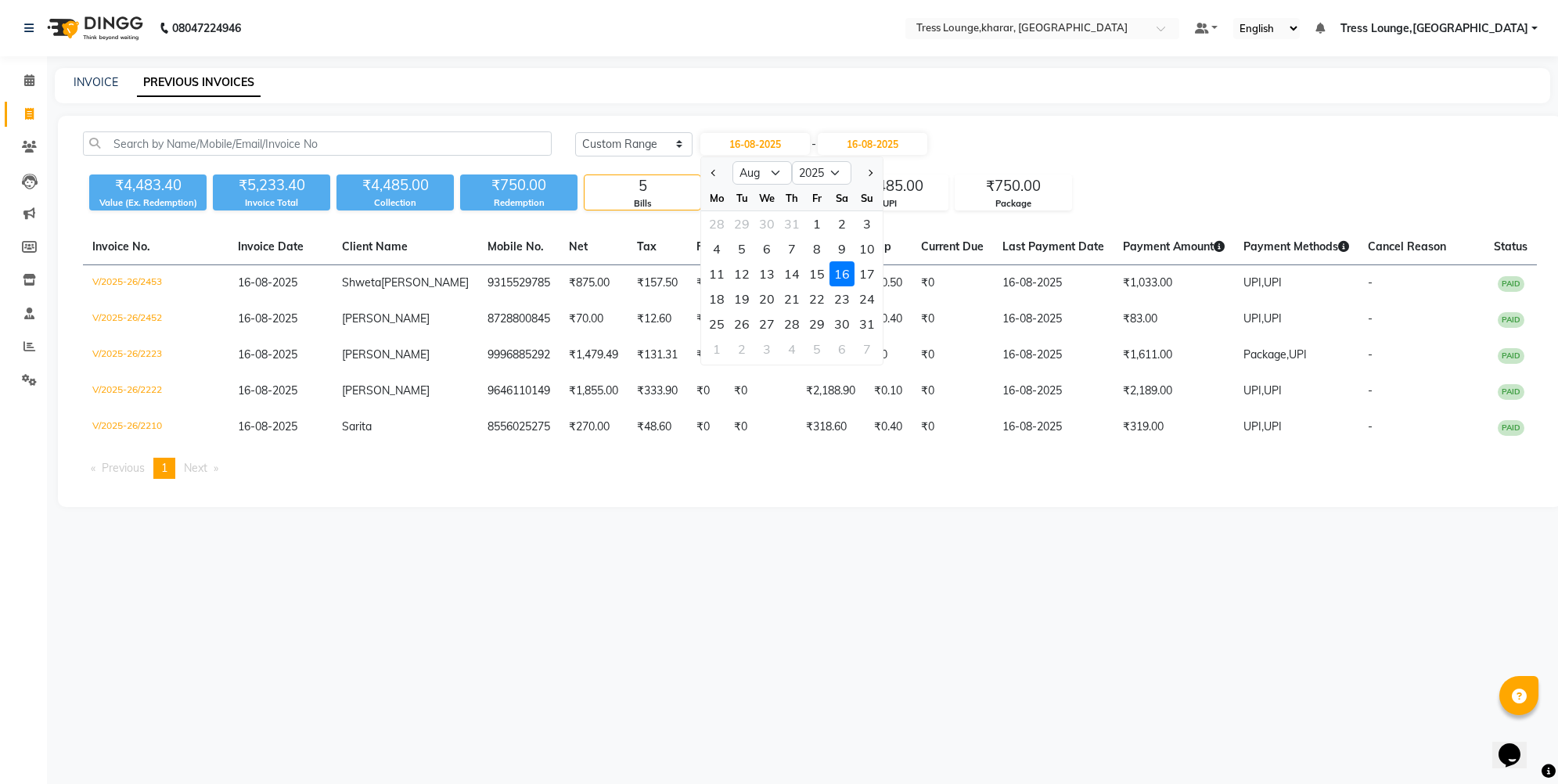
click at [845, 270] on div "16" at bounding box center [842, 274] width 25 height 25
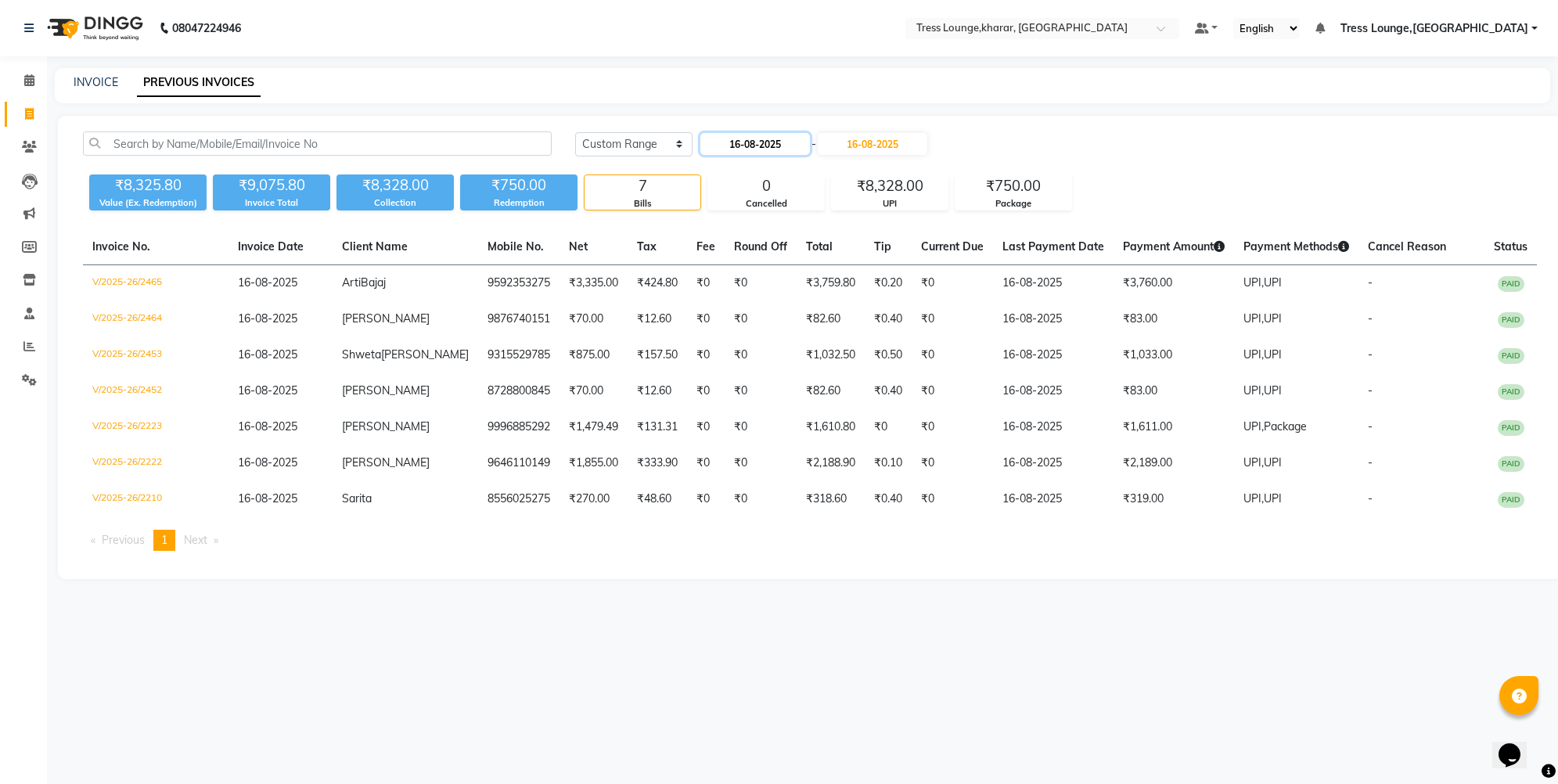
click at [746, 140] on input "16-08-2025" at bounding box center [755, 143] width 109 height 21
select select "8"
select select "2025"
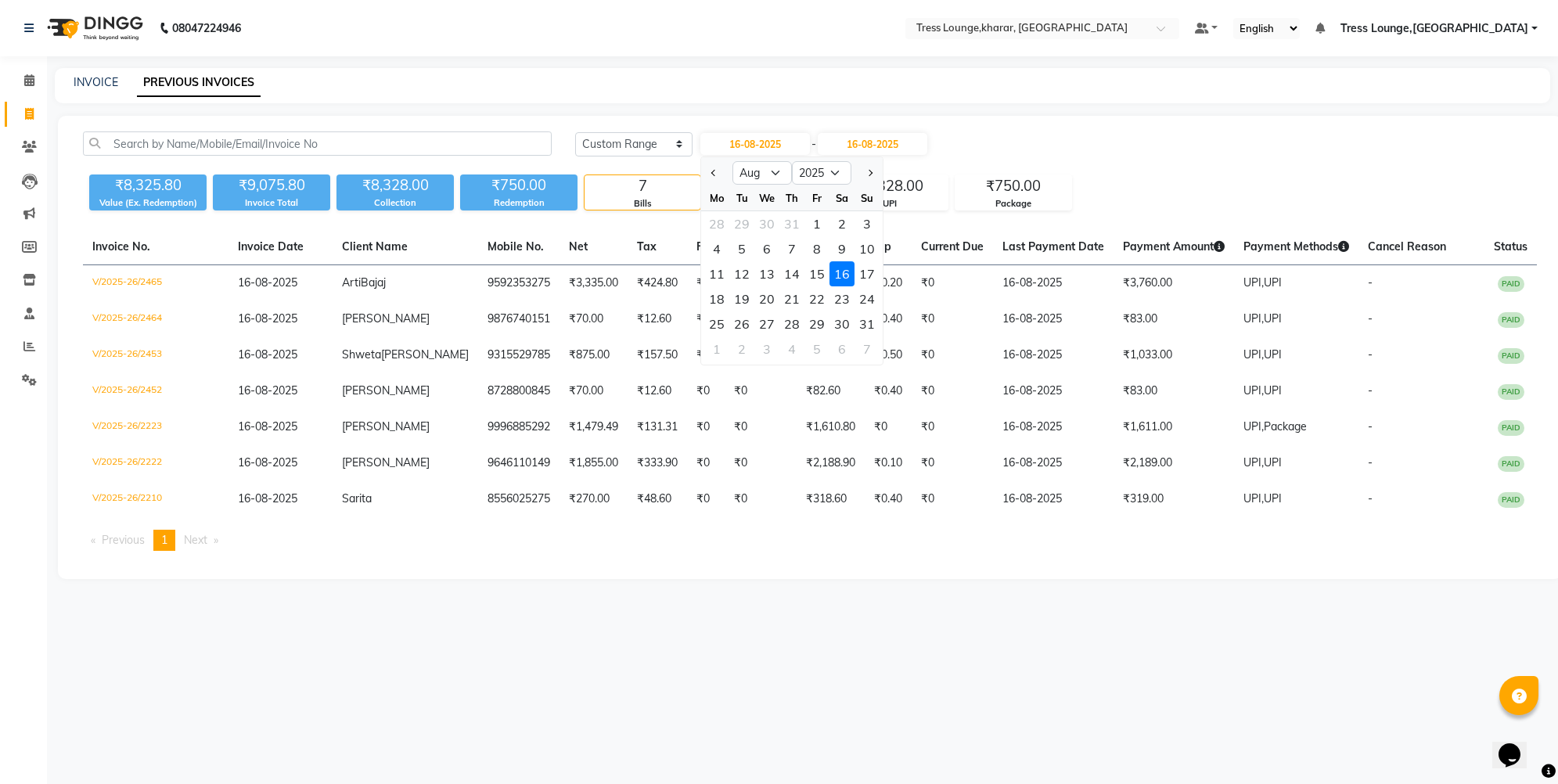
click at [847, 274] on div "16" at bounding box center [842, 274] width 25 height 25
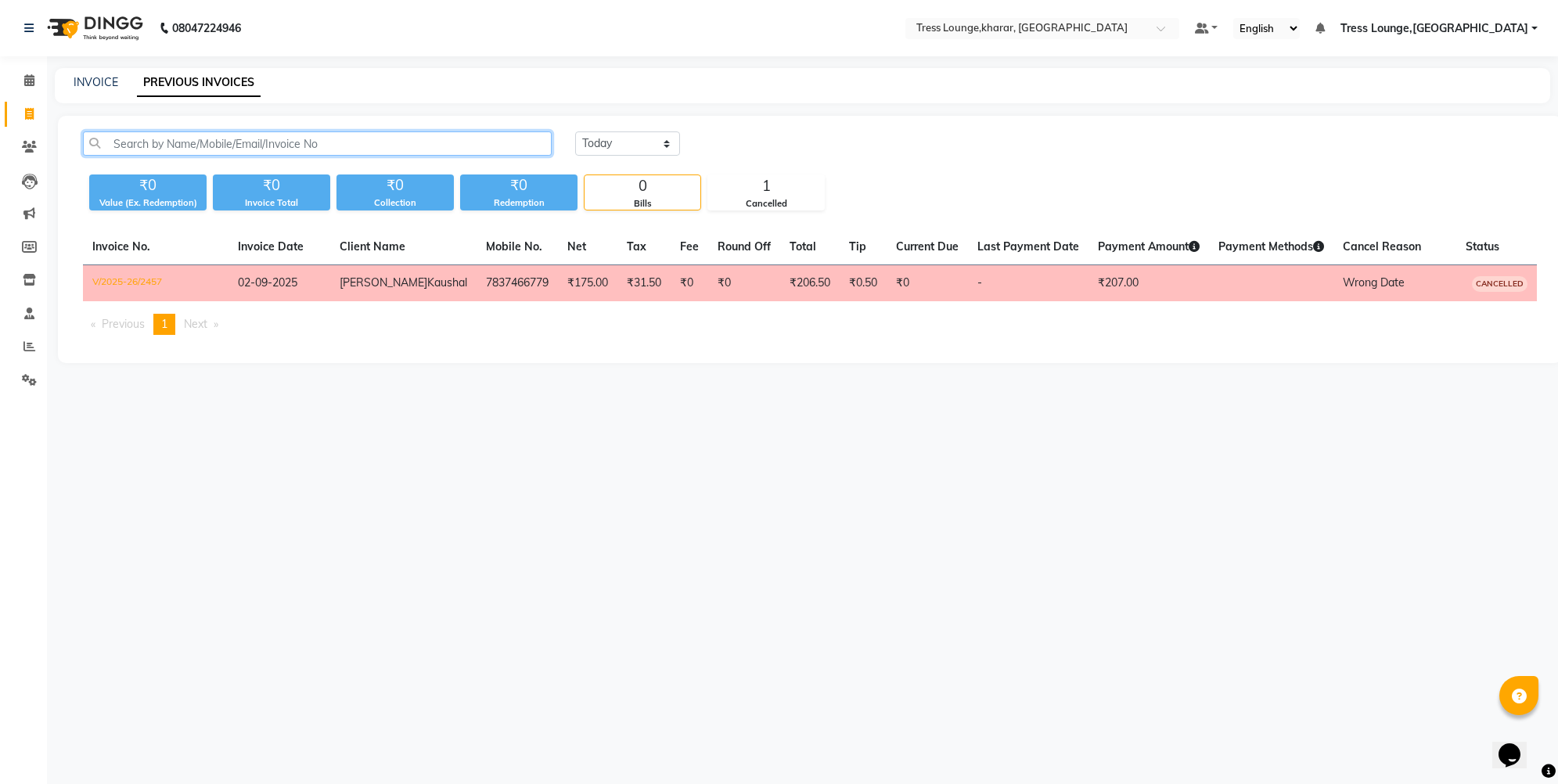
click at [196, 137] on input "text" at bounding box center [317, 143] width 469 height 24
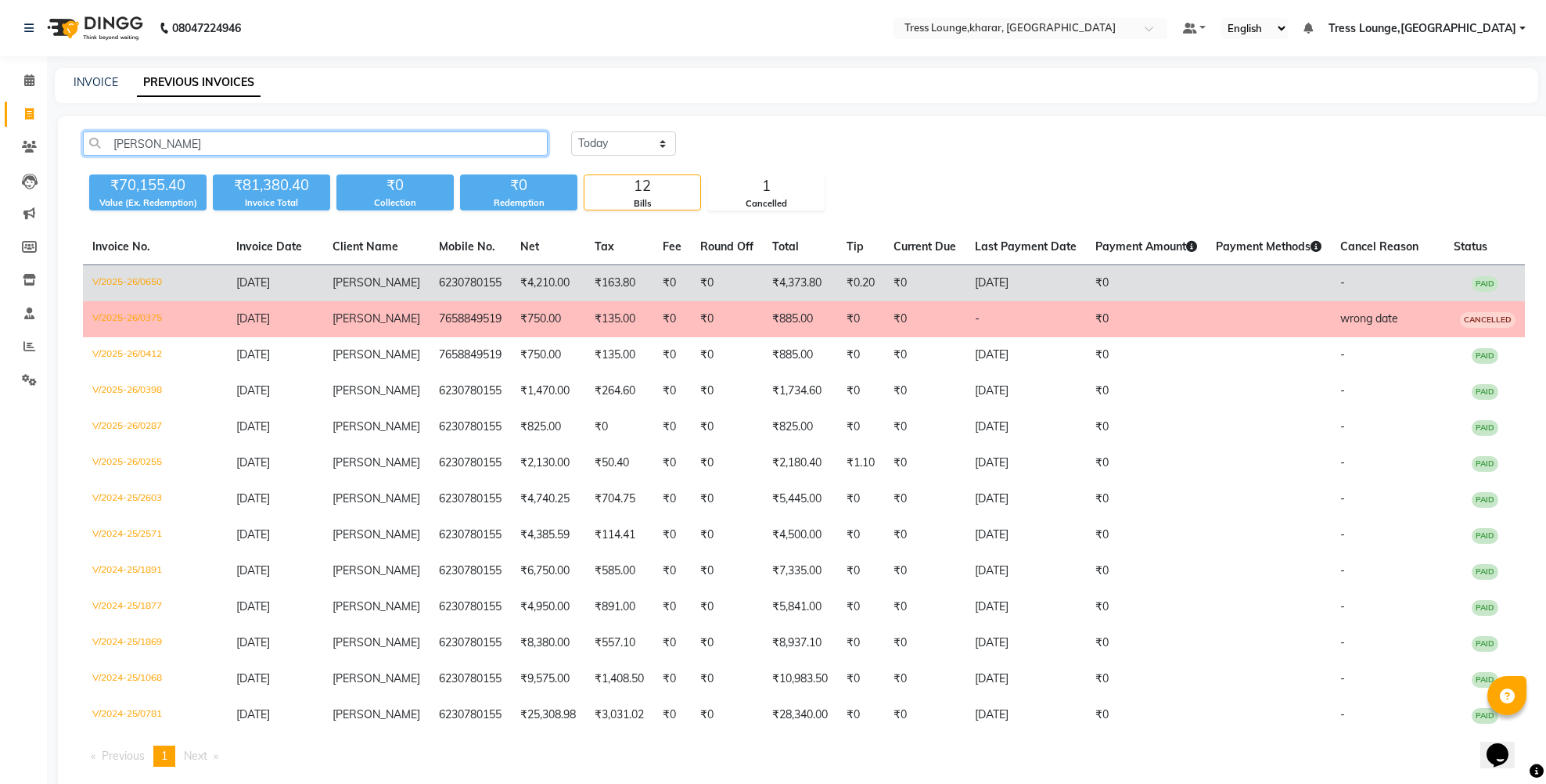
type input "[PERSON_NAME]"
click at [429, 282] on td "6230780155" at bounding box center [469, 284] width 81 height 37
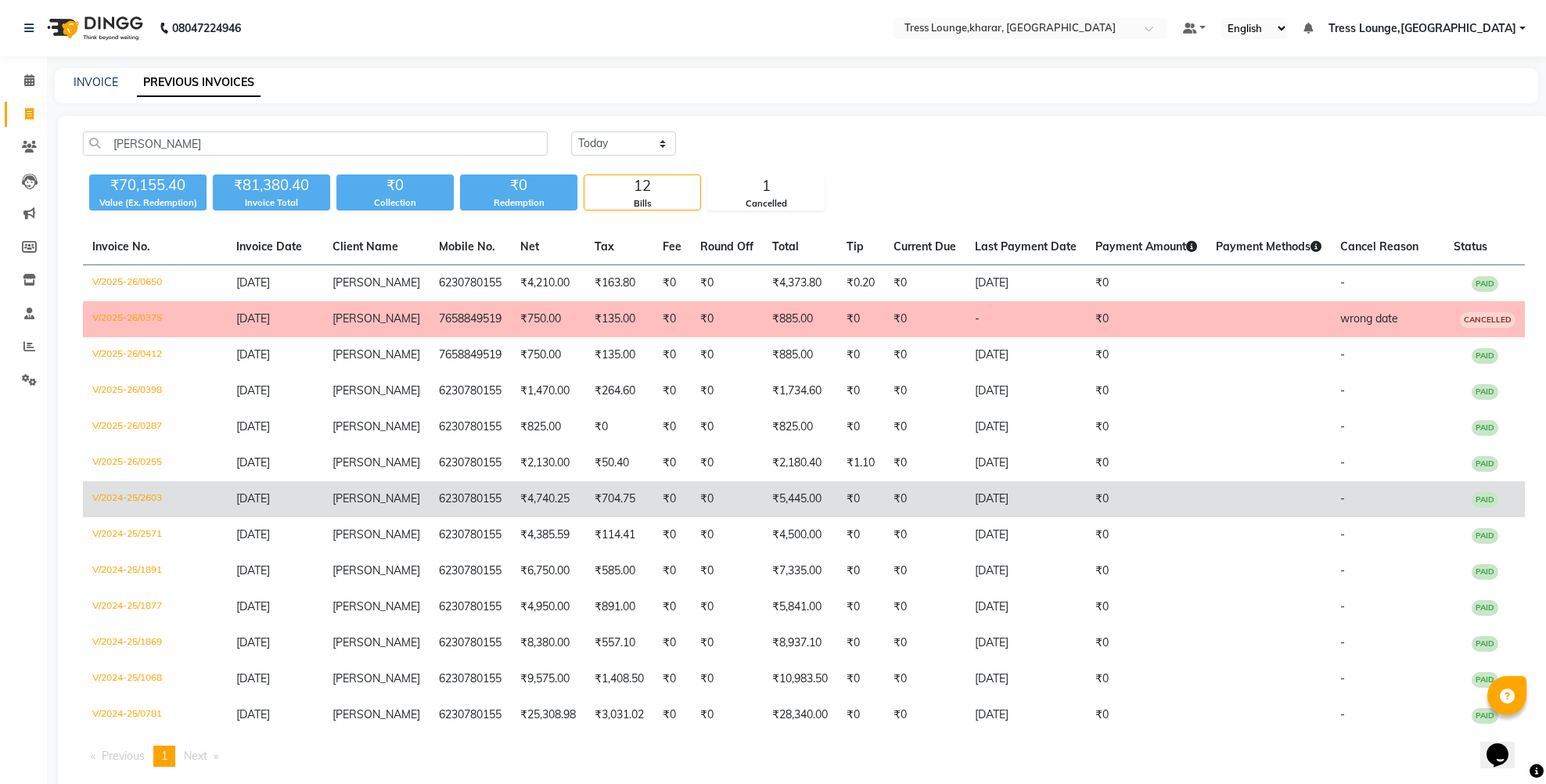
click at [542, 517] on td "₹4,740.25" at bounding box center [548, 498] width 74 height 36
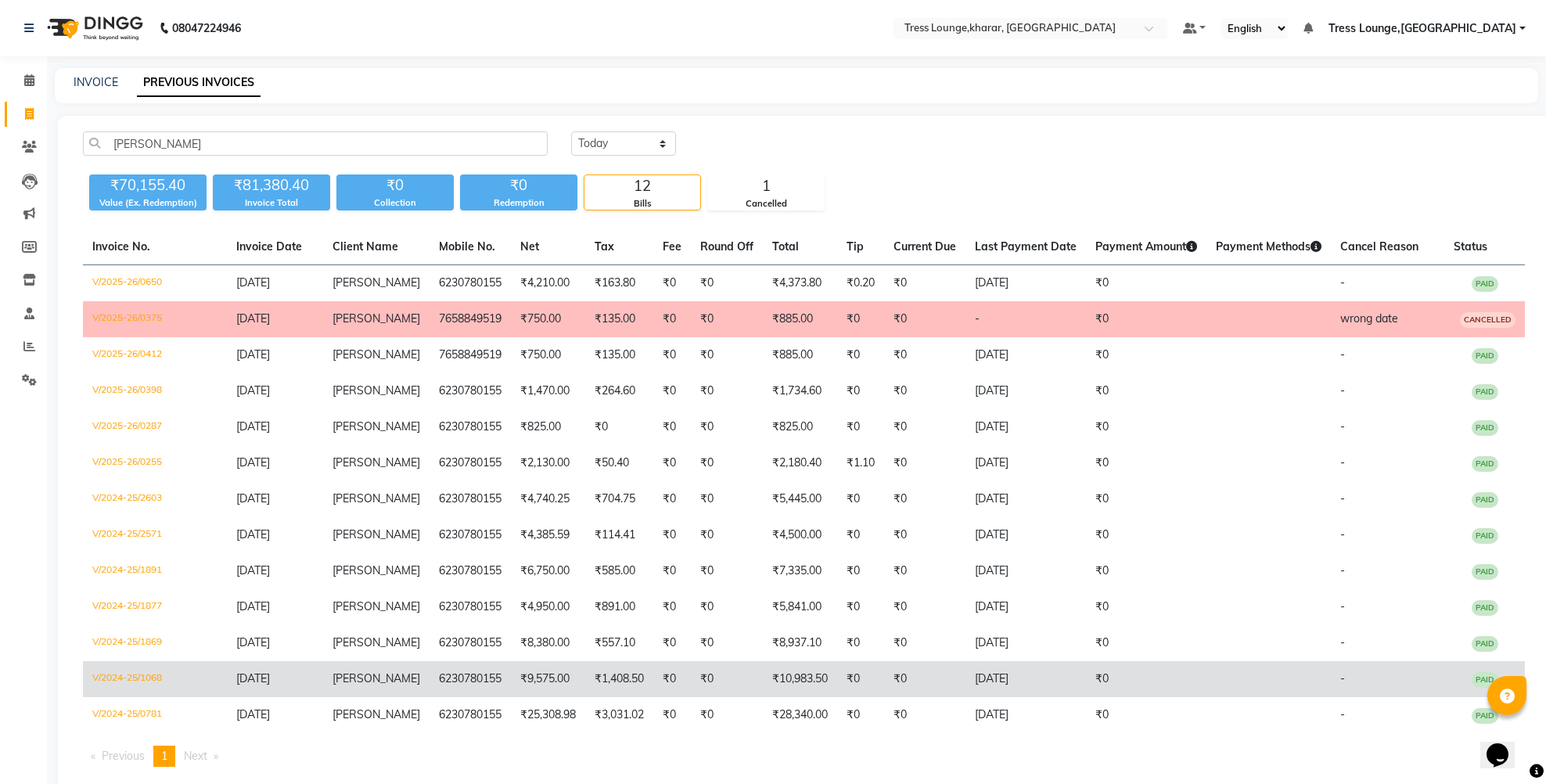
click at [530, 697] on td "₹9,575.00" at bounding box center [548, 679] width 74 height 36
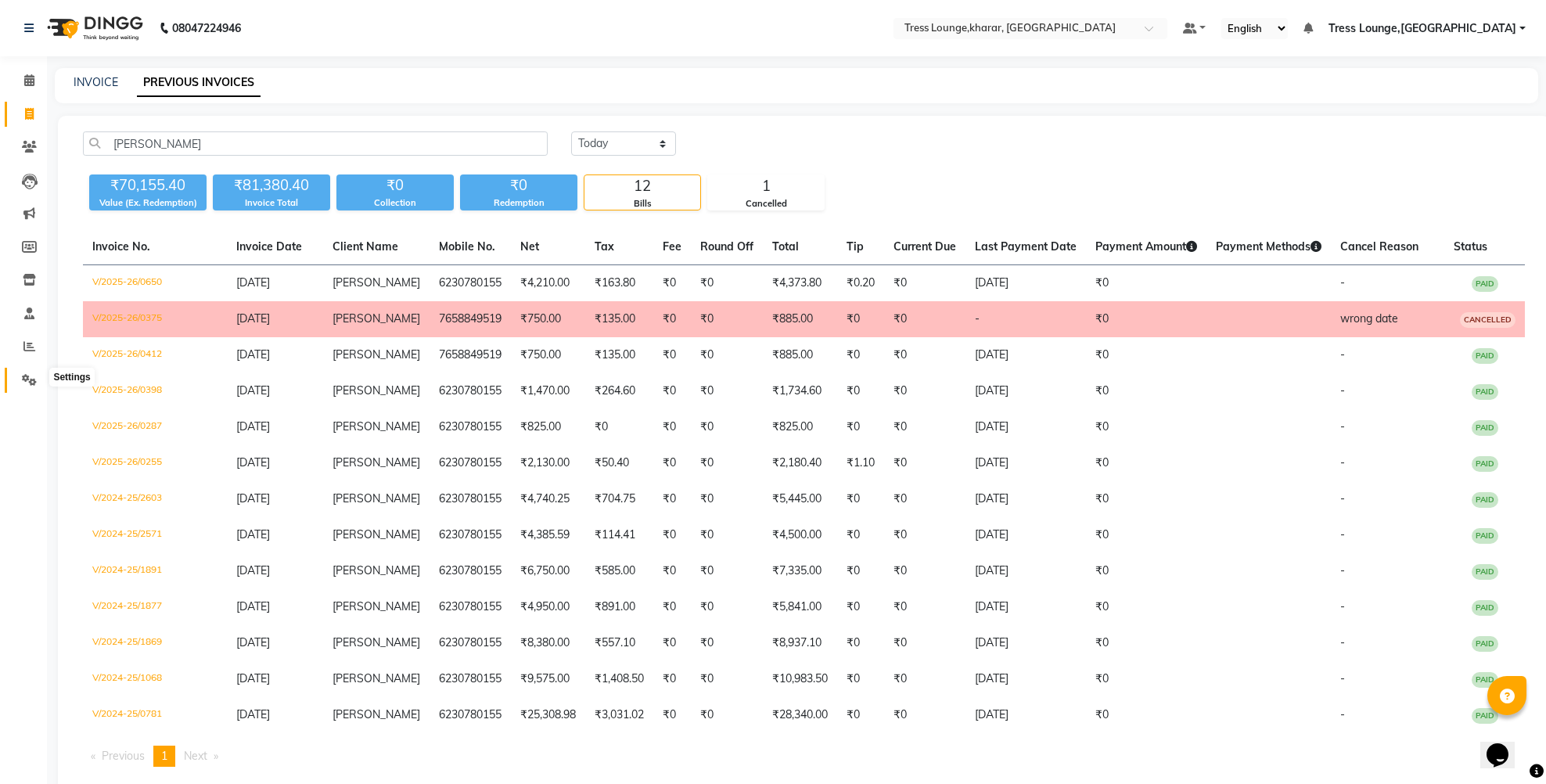
click at [21, 373] on icon at bounding box center [28, 379] width 15 height 12
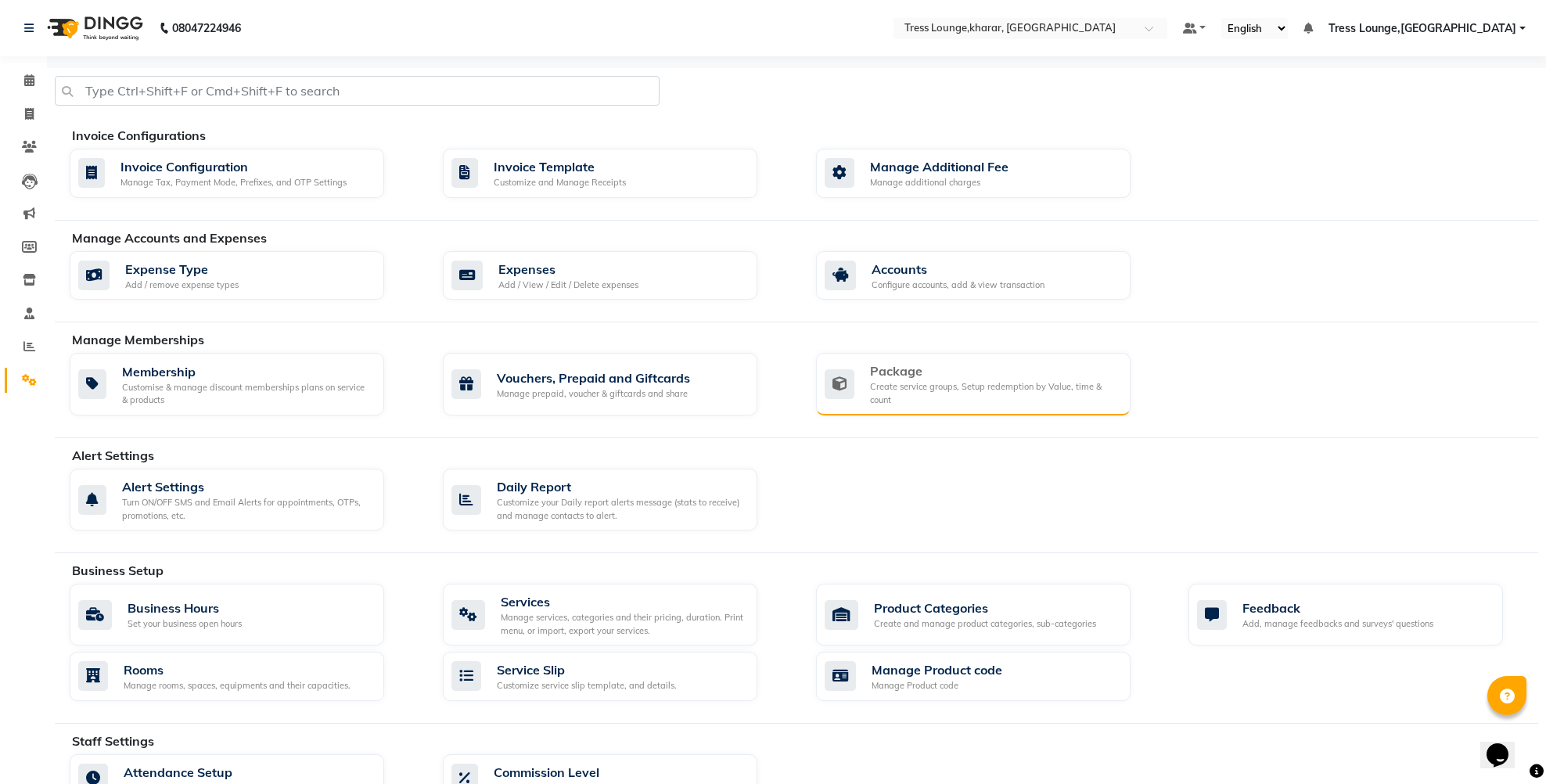
click at [979, 359] on div "Package Create service groups, Setup redemption by Value, time & count" at bounding box center [973, 384] width 315 height 62
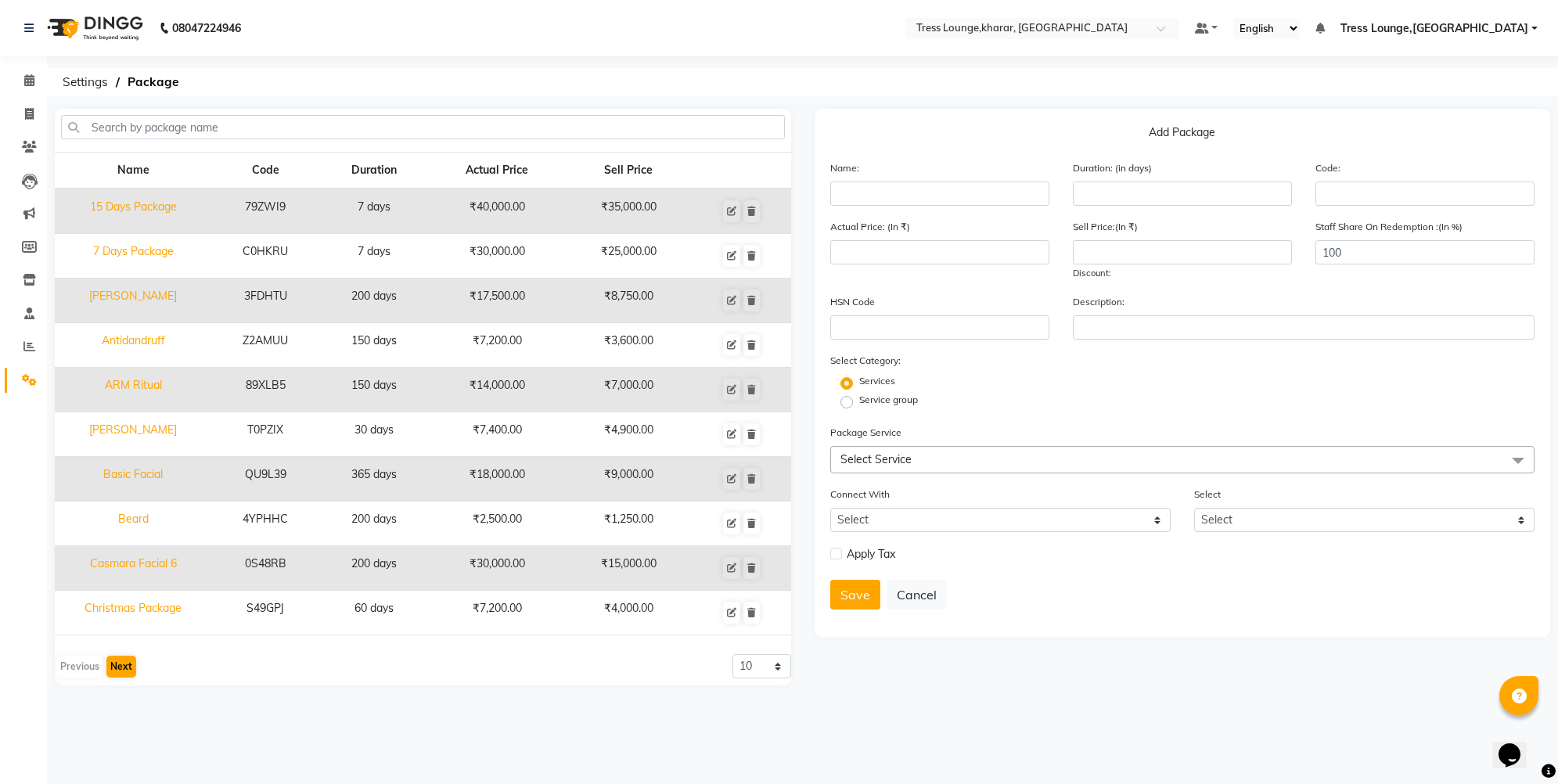
click at [109, 663] on button "Next" at bounding box center [121, 666] width 29 height 21
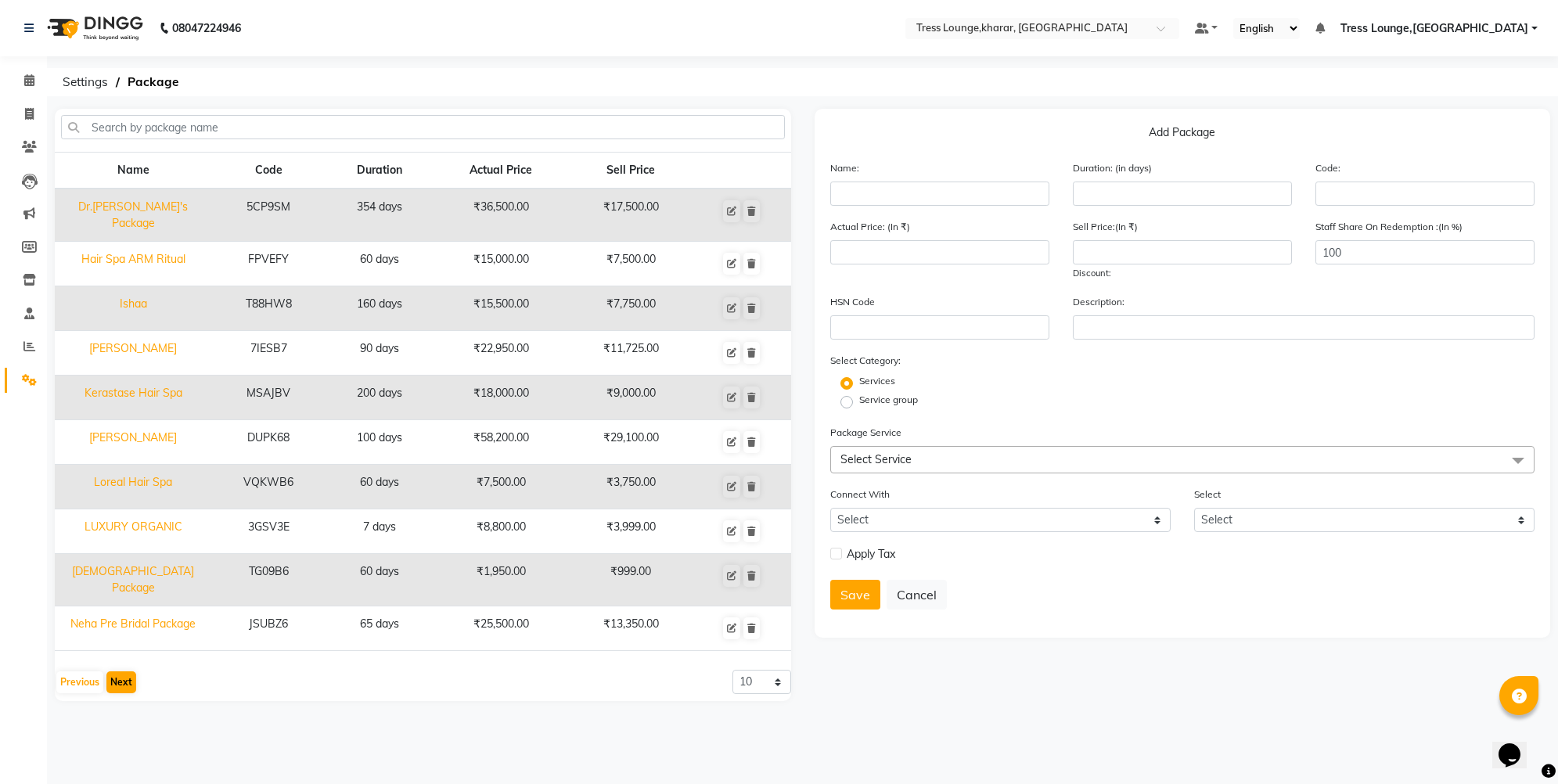
click at [111, 671] on button "Next" at bounding box center [121, 682] width 29 height 21
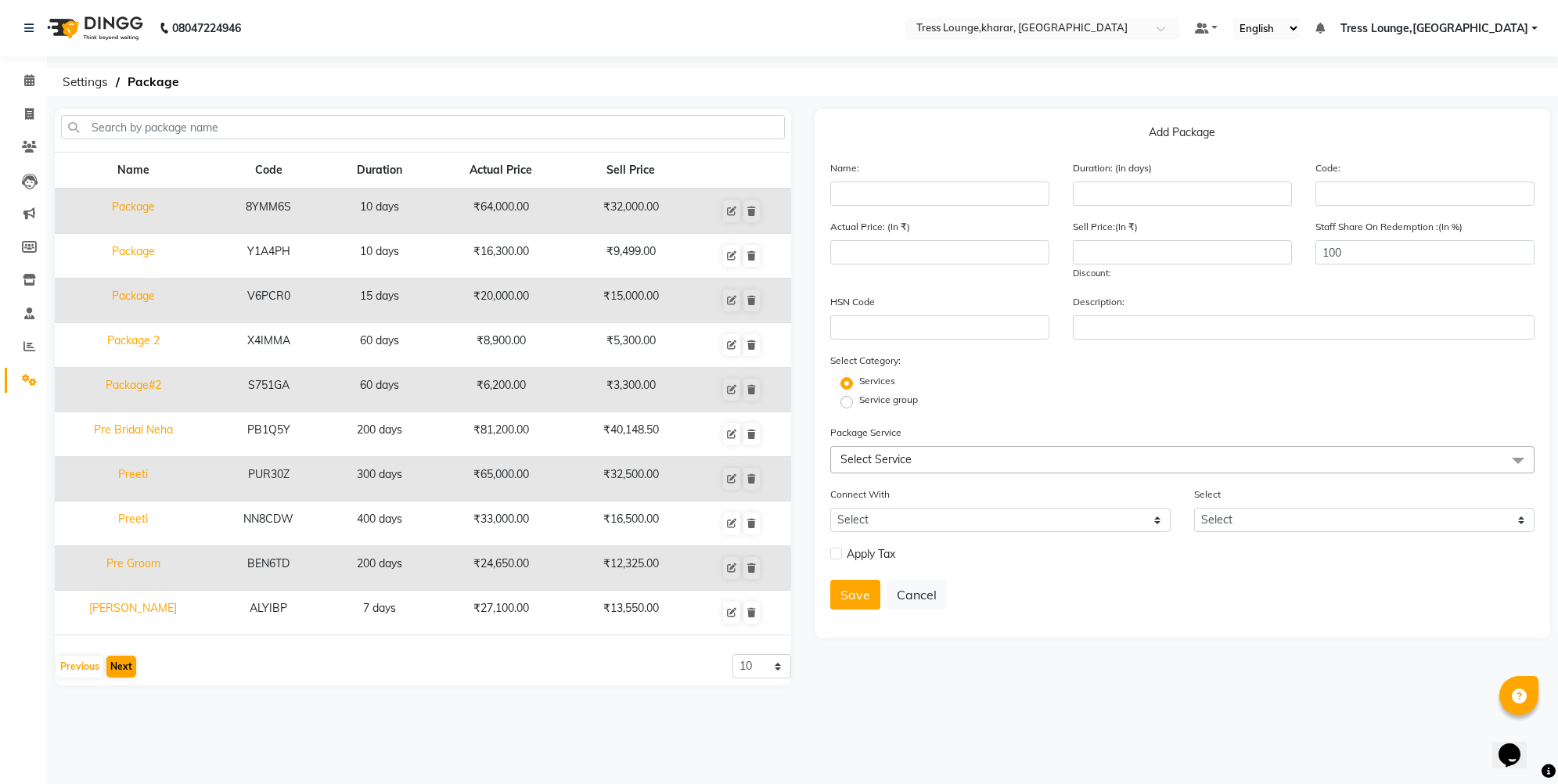
click at [111, 663] on button "Next" at bounding box center [121, 666] width 29 height 21
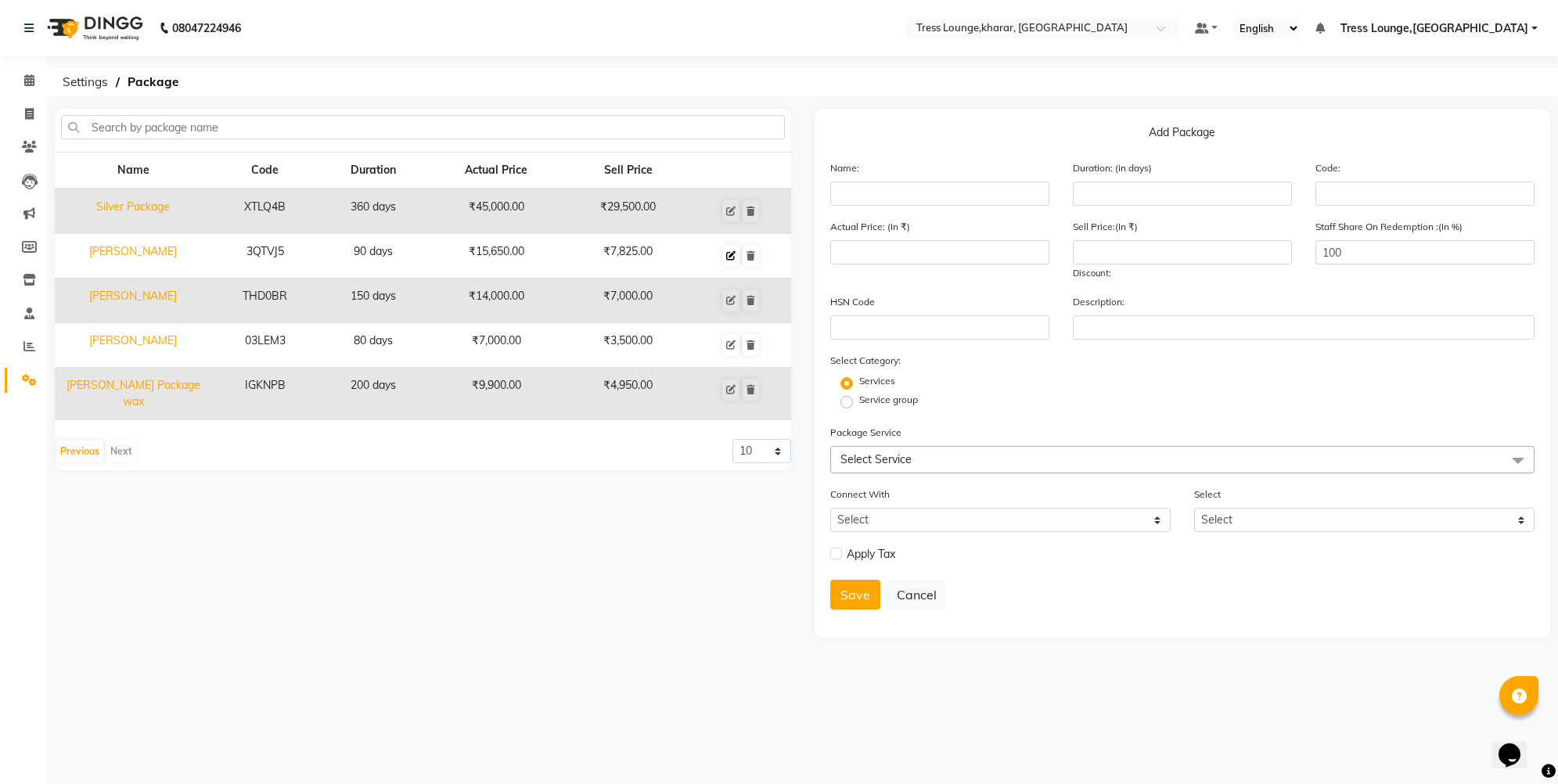
click at [734, 252] on icon at bounding box center [731, 256] width 10 height 10
type input "[PERSON_NAME]"
type input "90"
type input "3QTVJ5"
type input "15650"
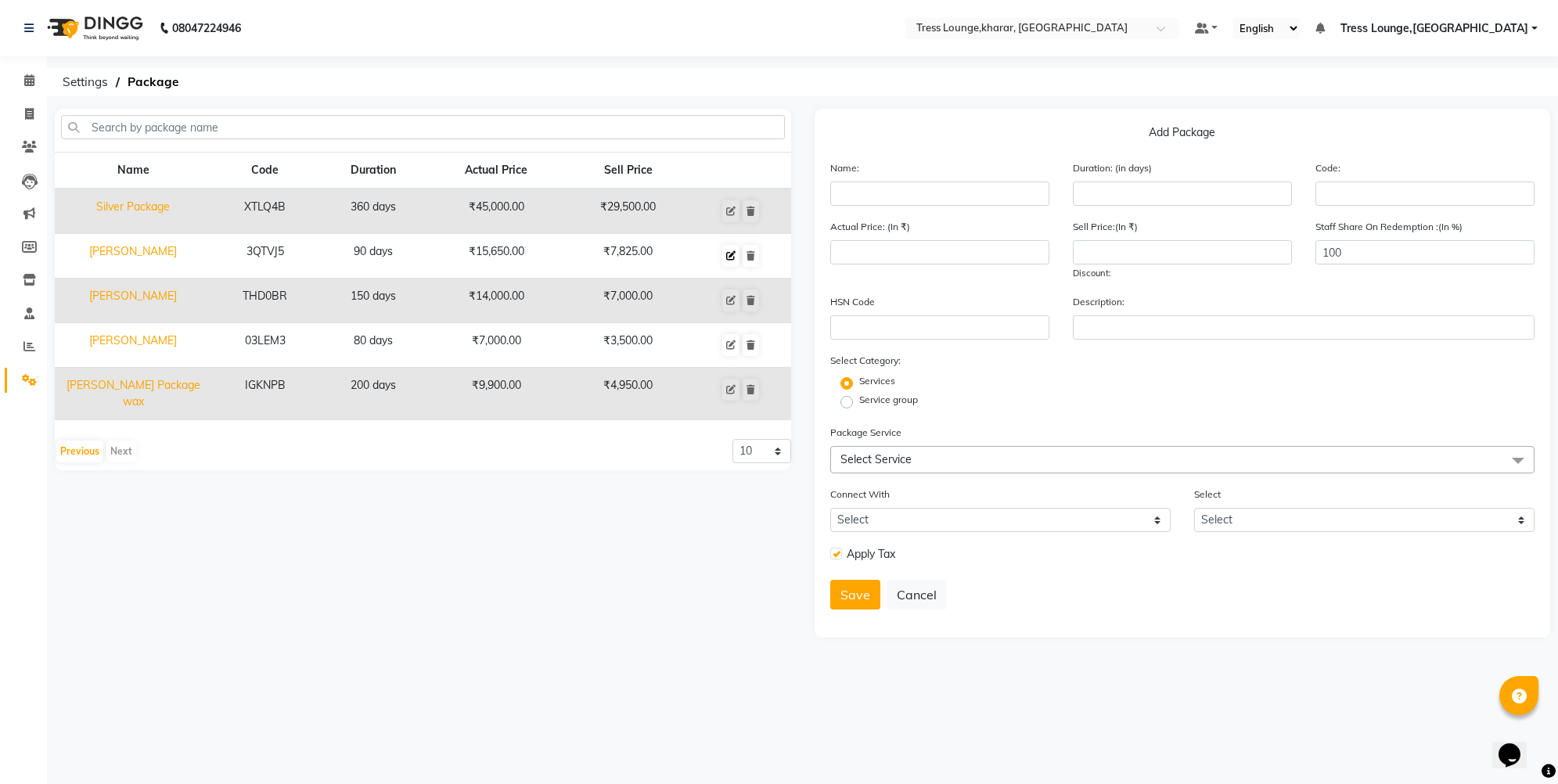
type input "7825"
checkbox input "true"
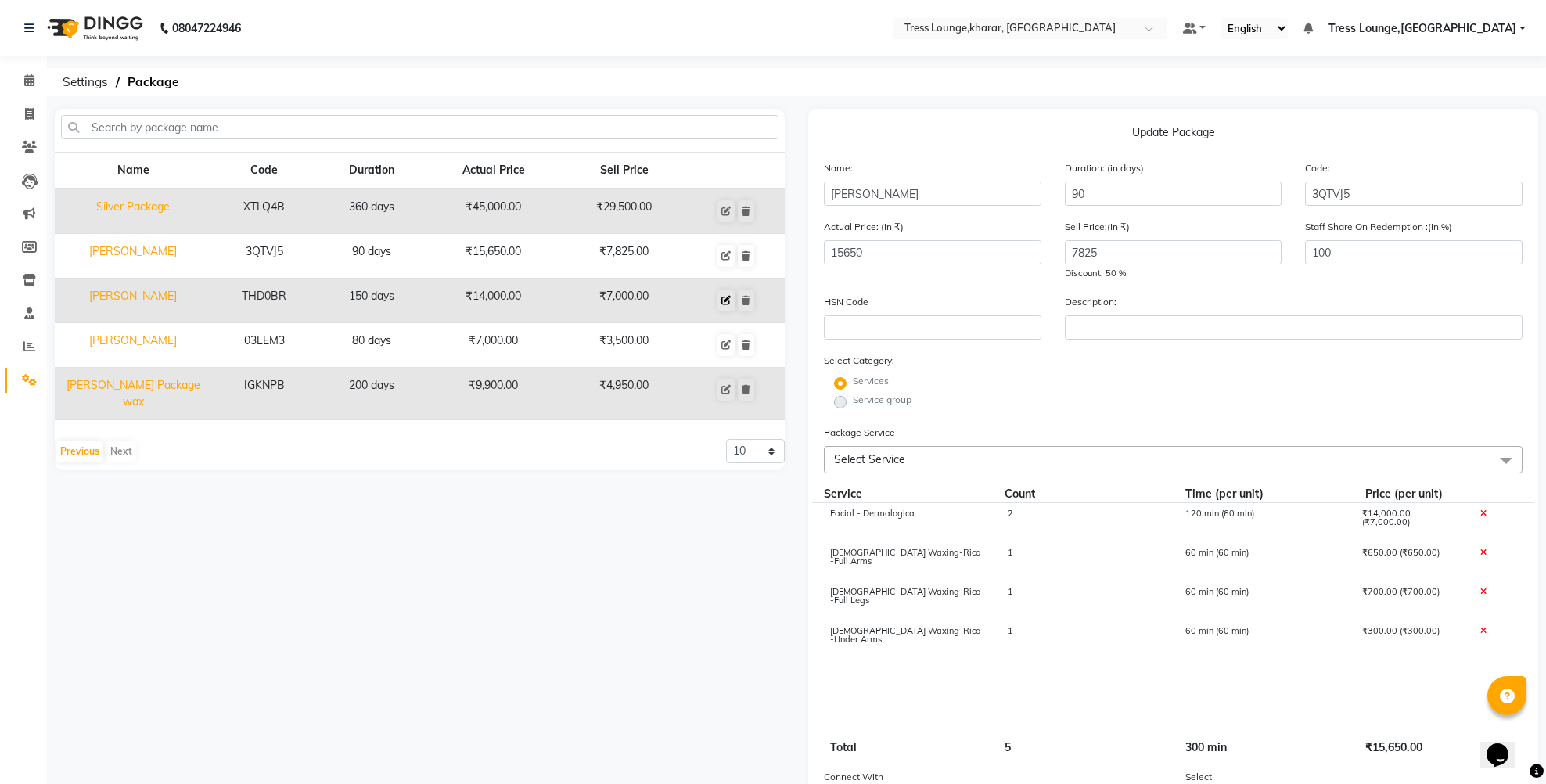
click at [722, 301] on icon at bounding box center [727, 300] width 10 height 10
type input "150"
type input "THD0BR"
type input "14000"
type input "7000"
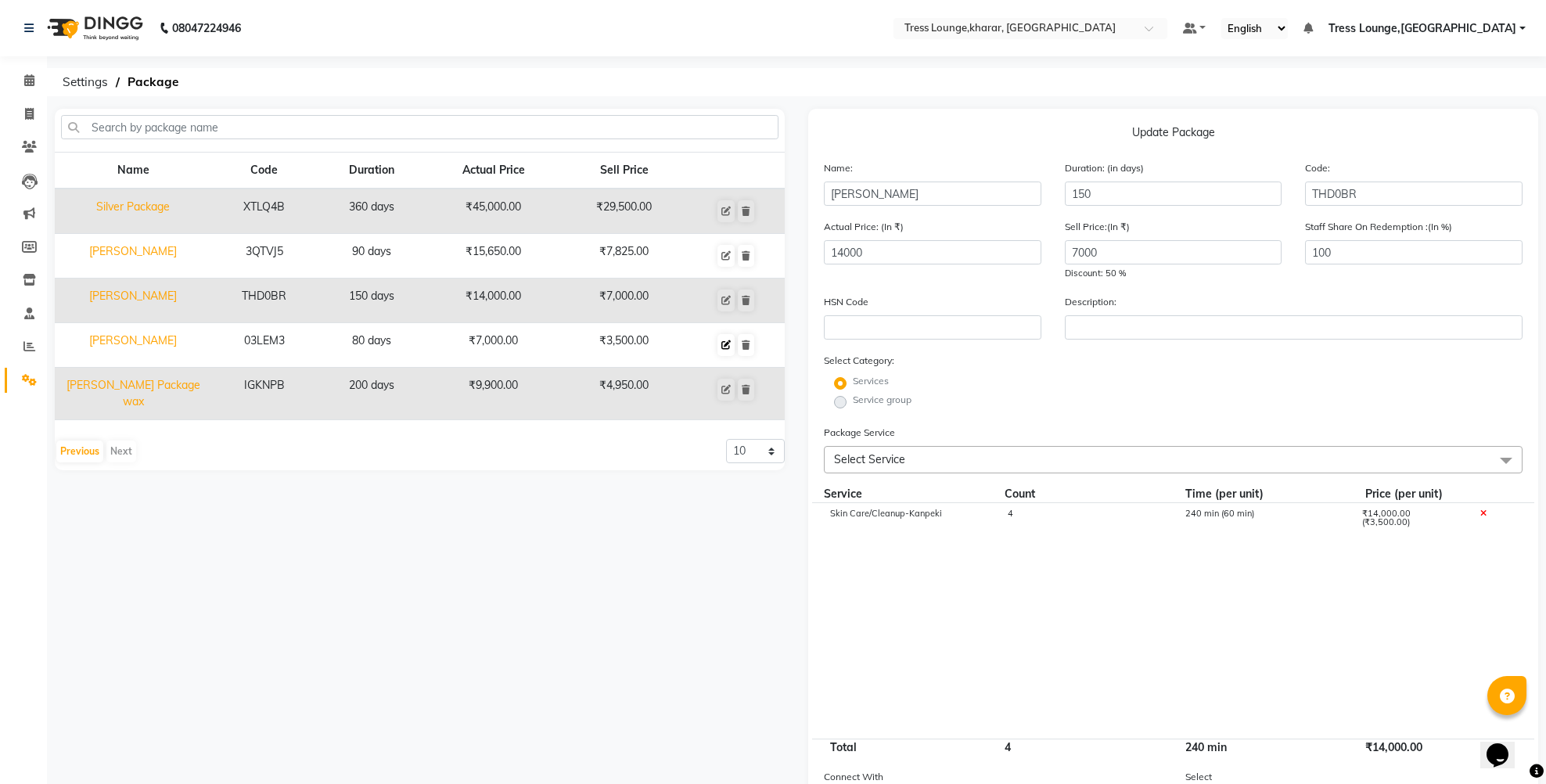
click at [727, 338] on button at bounding box center [727, 345] width 18 height 21
type input "80"
type input "03LEM3"
type input "7000"
type input "3500"
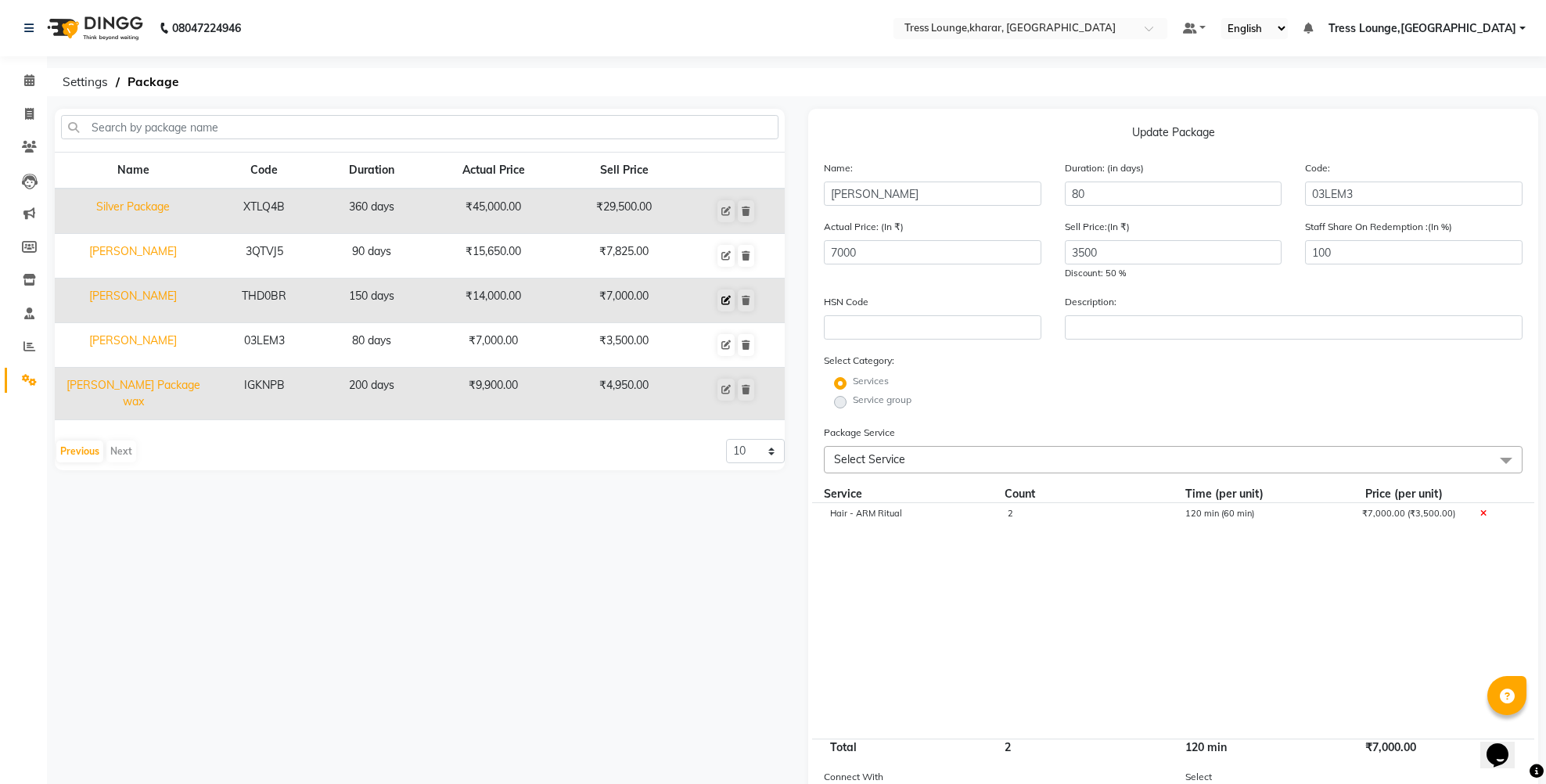
click at [730, 295] on icon at bounding box center [727, 300] width 10 height 10
type input "150"
type input "THD0BR"
type input "14000"
type input "7000"
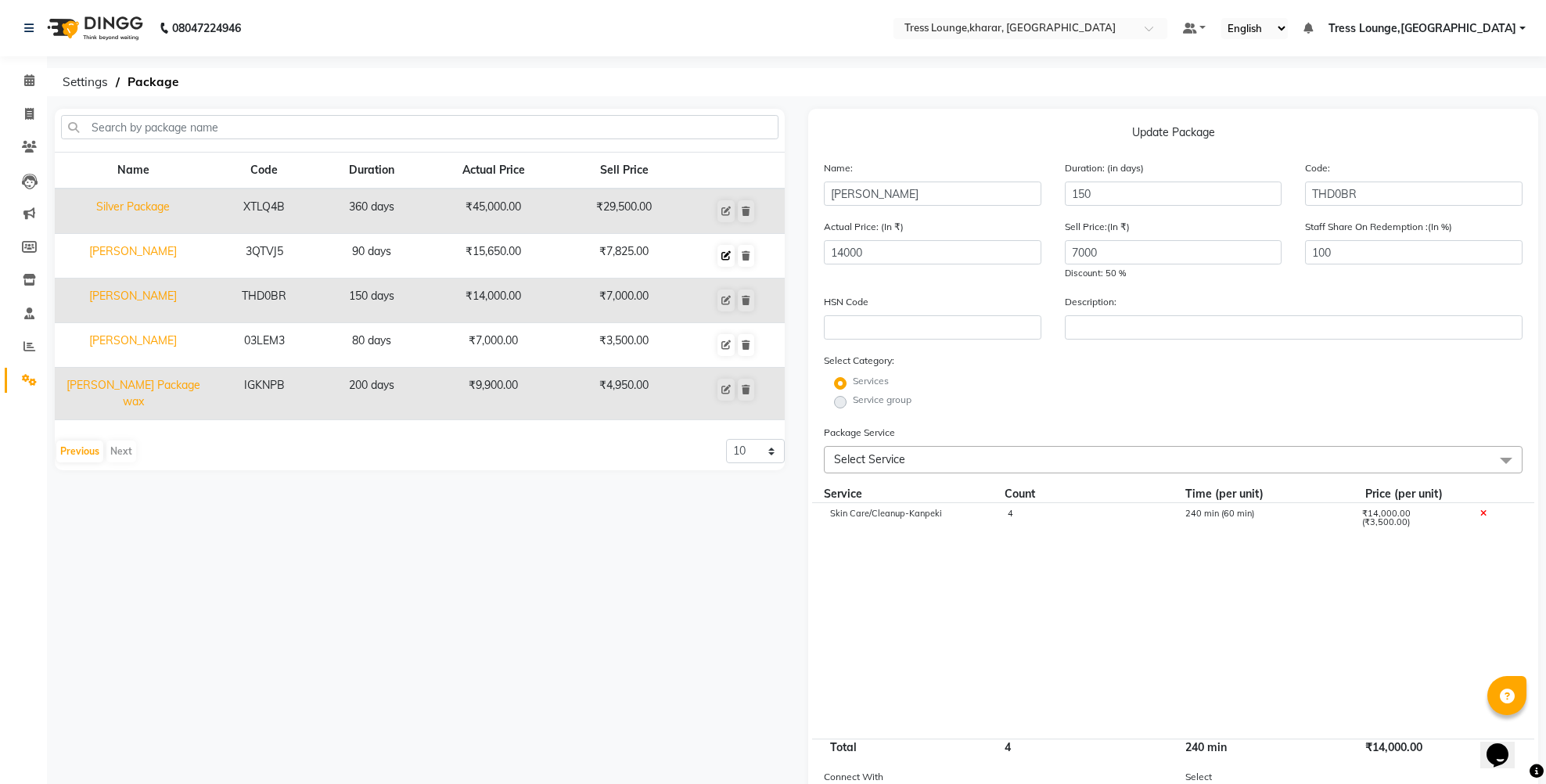
click at [724, 259] on icon at bounding box center [727, 256] width 10 height 10
type input "90"
type input "3QTVJ5"
type input "15650"
type input "7825"
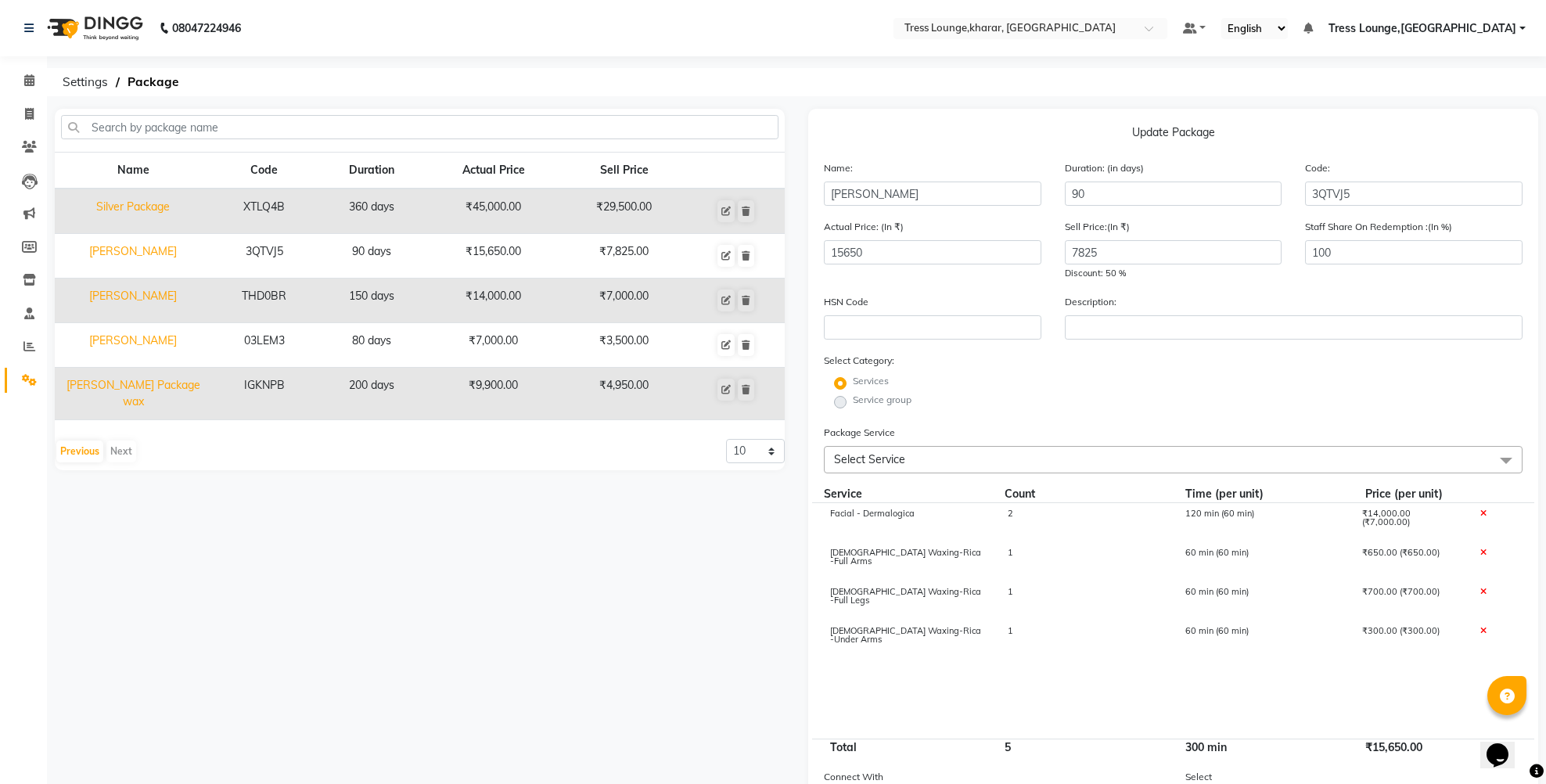
click at [391, 410] on td "200 days" at bounding box center [372, 394] width 108 height 53
click at [724, 388] on icon at bounding box center [727, 390] width 10 height 10
type input "Sonika Package wax"
type input "200"
type input "IGKNPB"
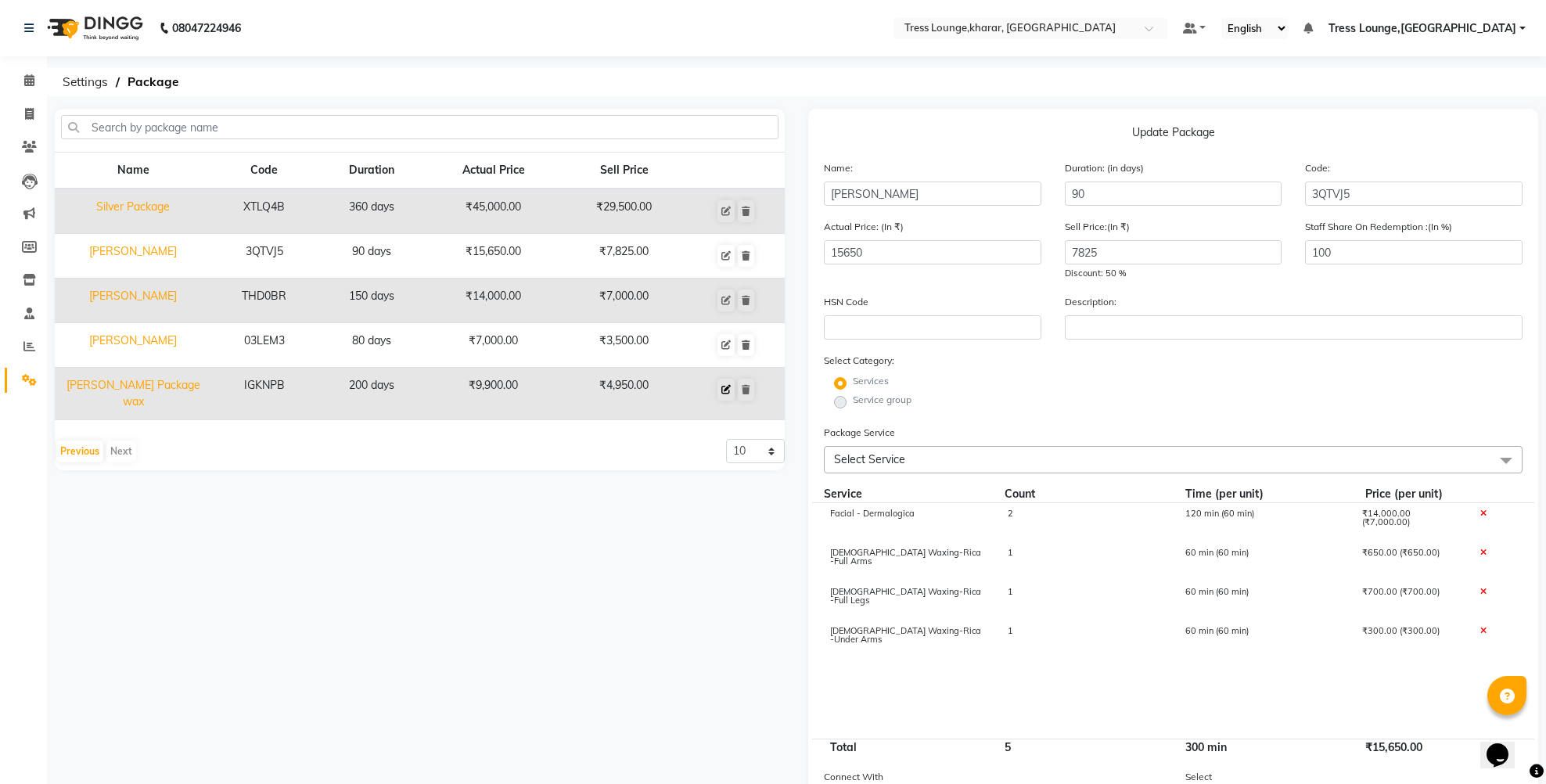
type input "9900"
type input "4950"
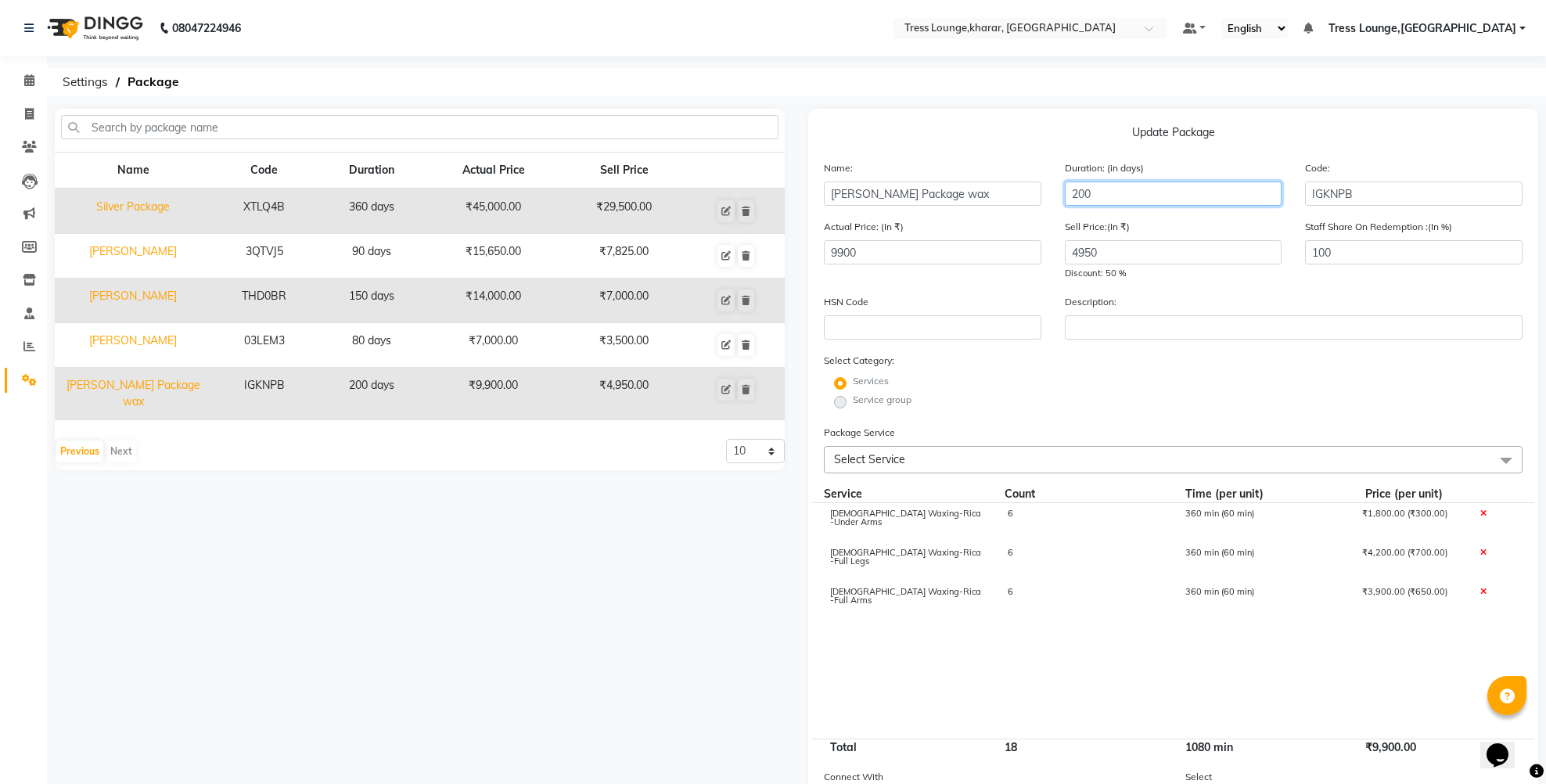
drag, startPoint x: 1090, startPoint y: 194, endPoint x: 1061, endPoint y: 186, distance: 30.1
click at [1061, 186] on div "Duration: (in days) 200" at bounding box center [1173, 182] width 241 height 46
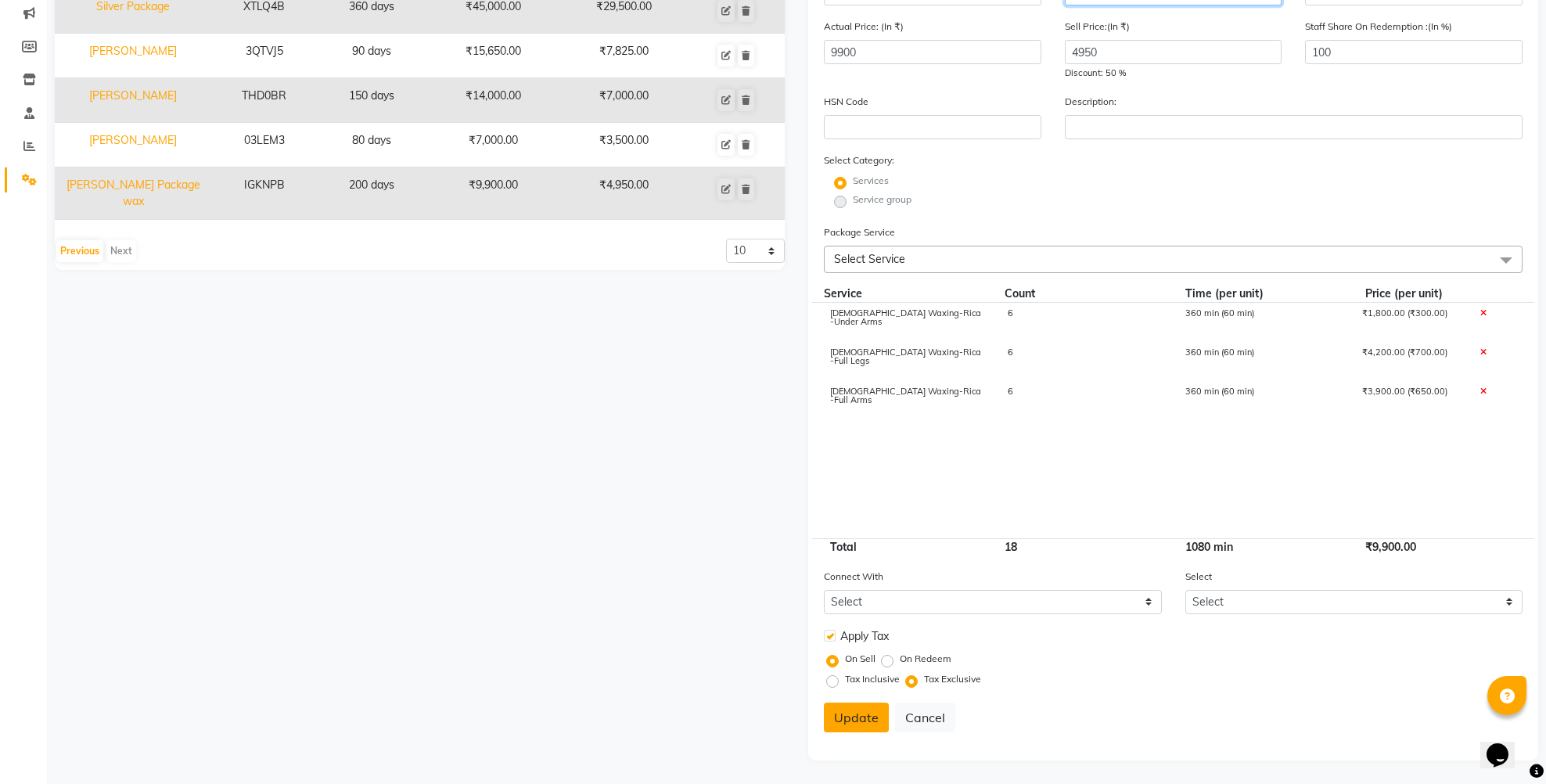
type input "500"
click at [849, 716] on button "Update" at bounding box center [856, 717] width 65 height 29
select select
checkbox input "false"
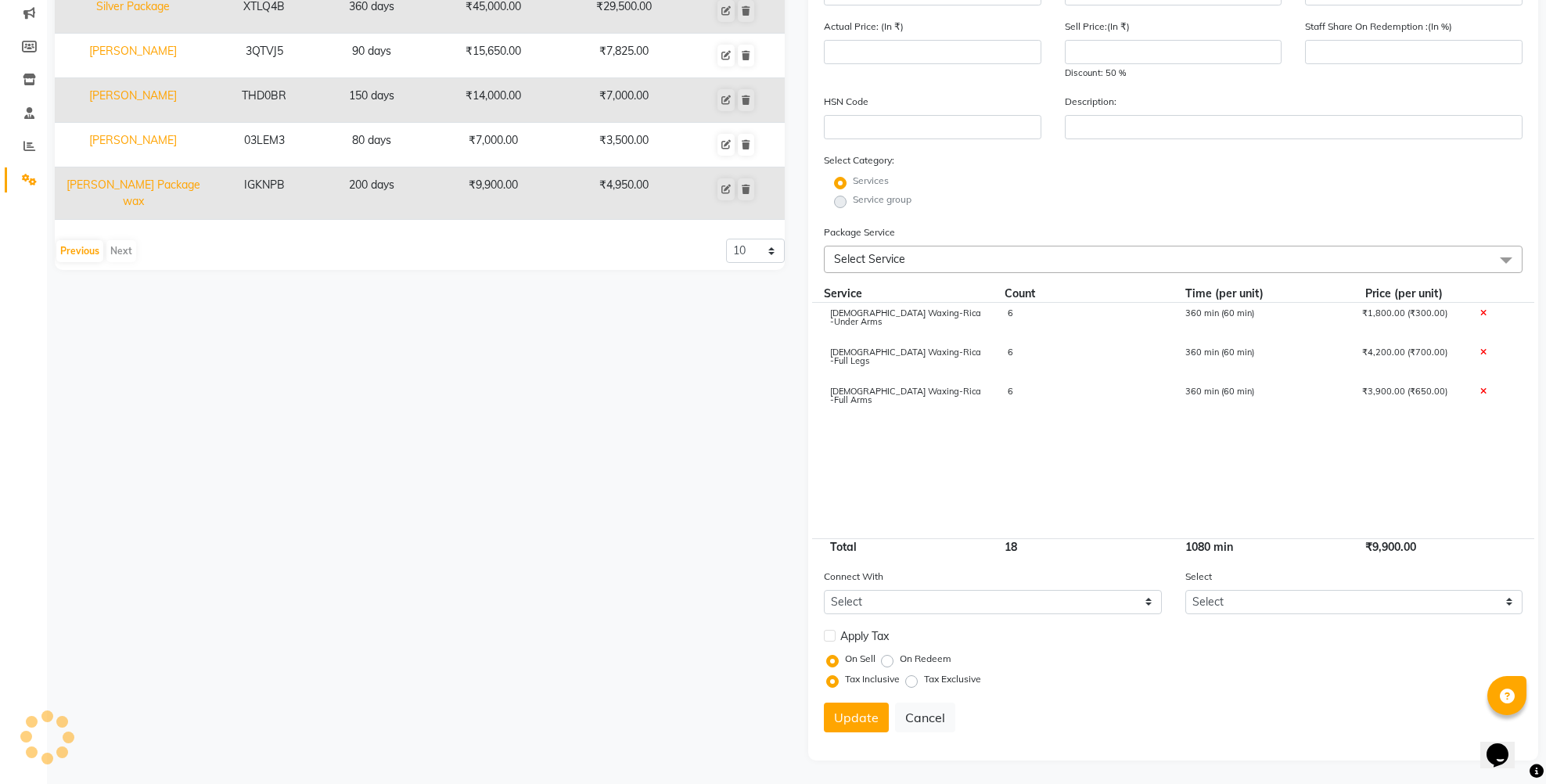
scroll to position [0, 0]
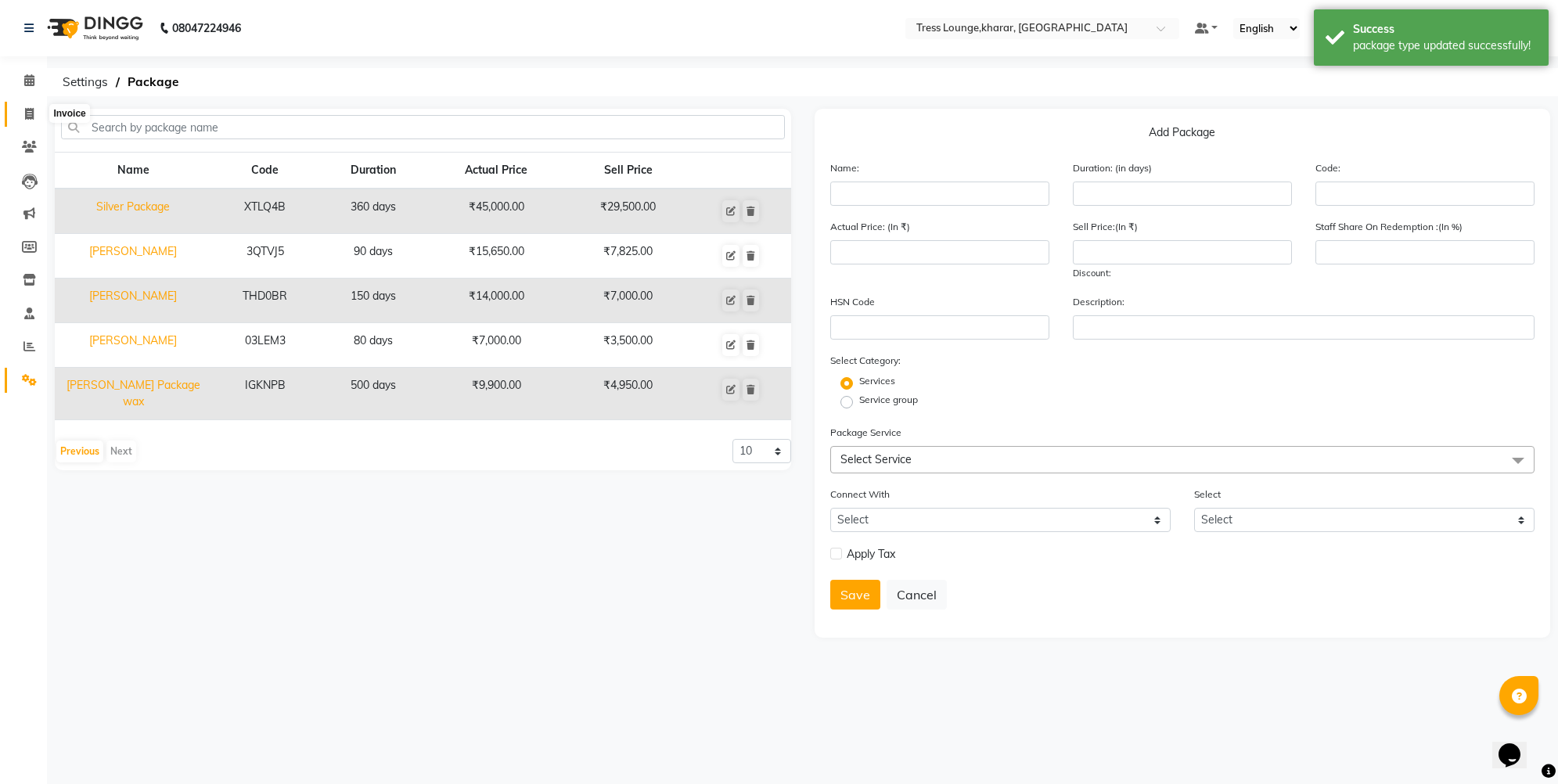
click at [29, 110] on icon at bounding box center [29, 114] width 9 height 12
select select "service"
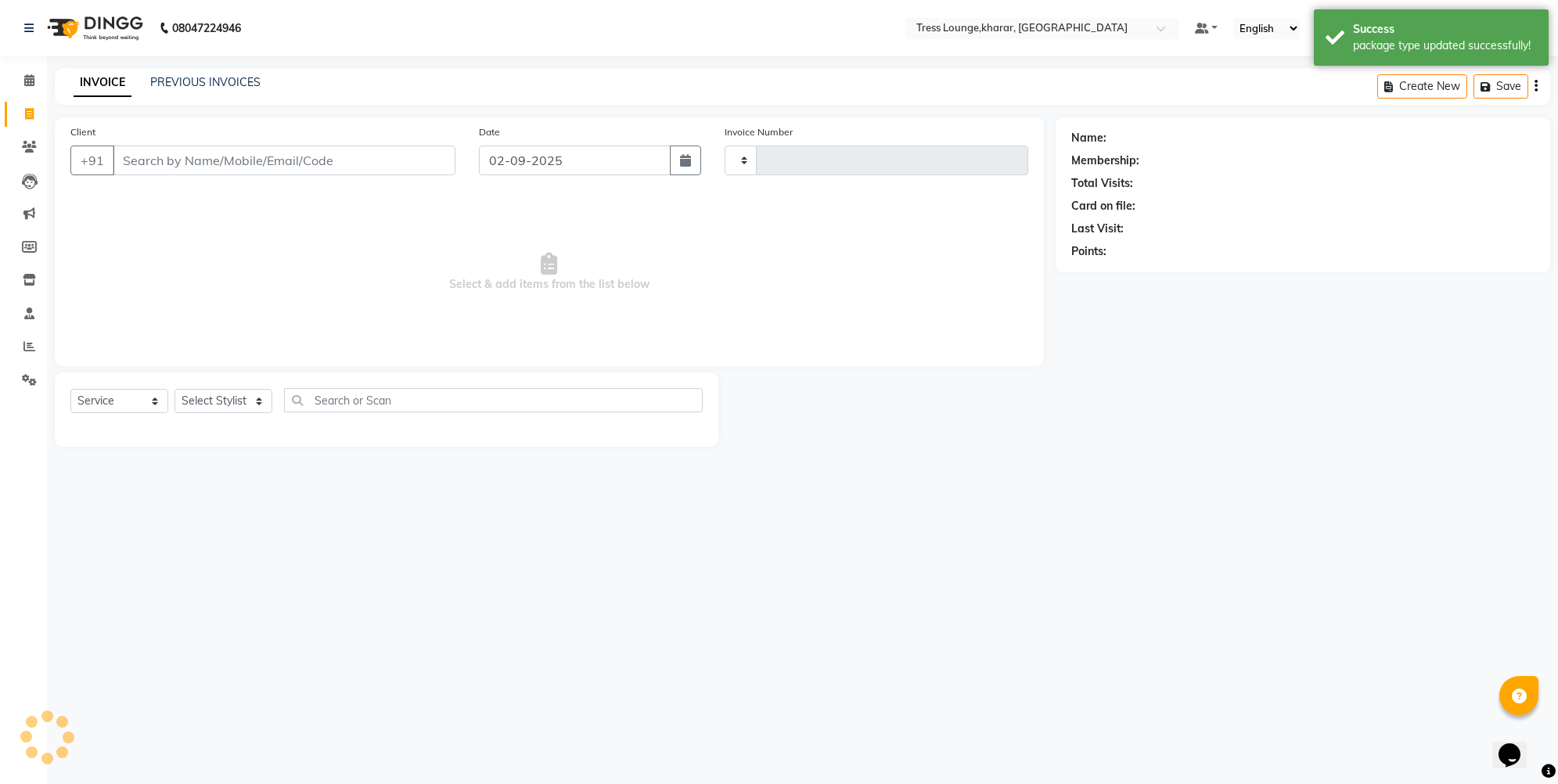
type input "2462"
select select "7078"
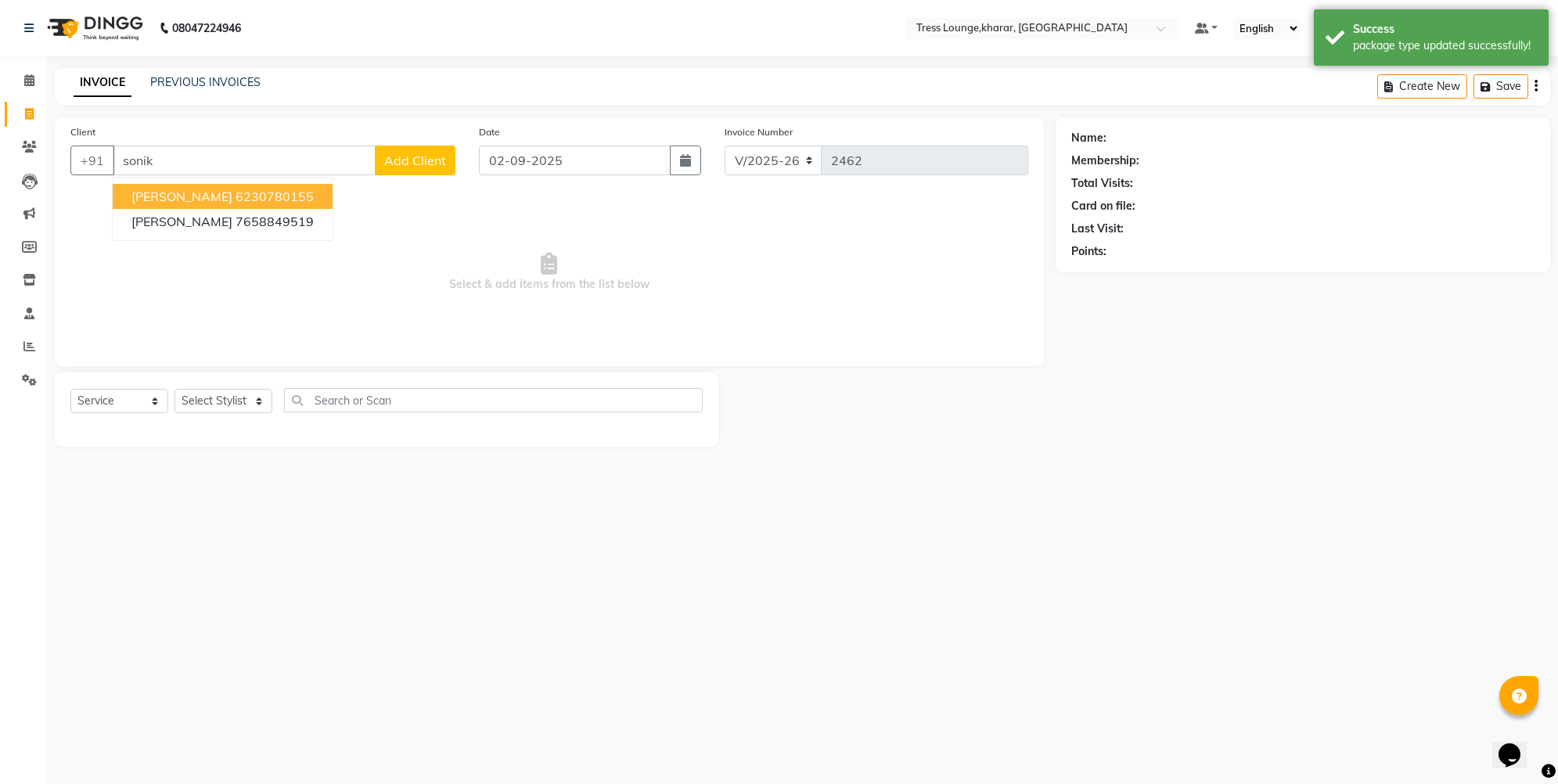
click at [235, 192] on ngb-highlight "6230780155" at bounding box center [274, 196] width 78 height 16
type input "6230780155"
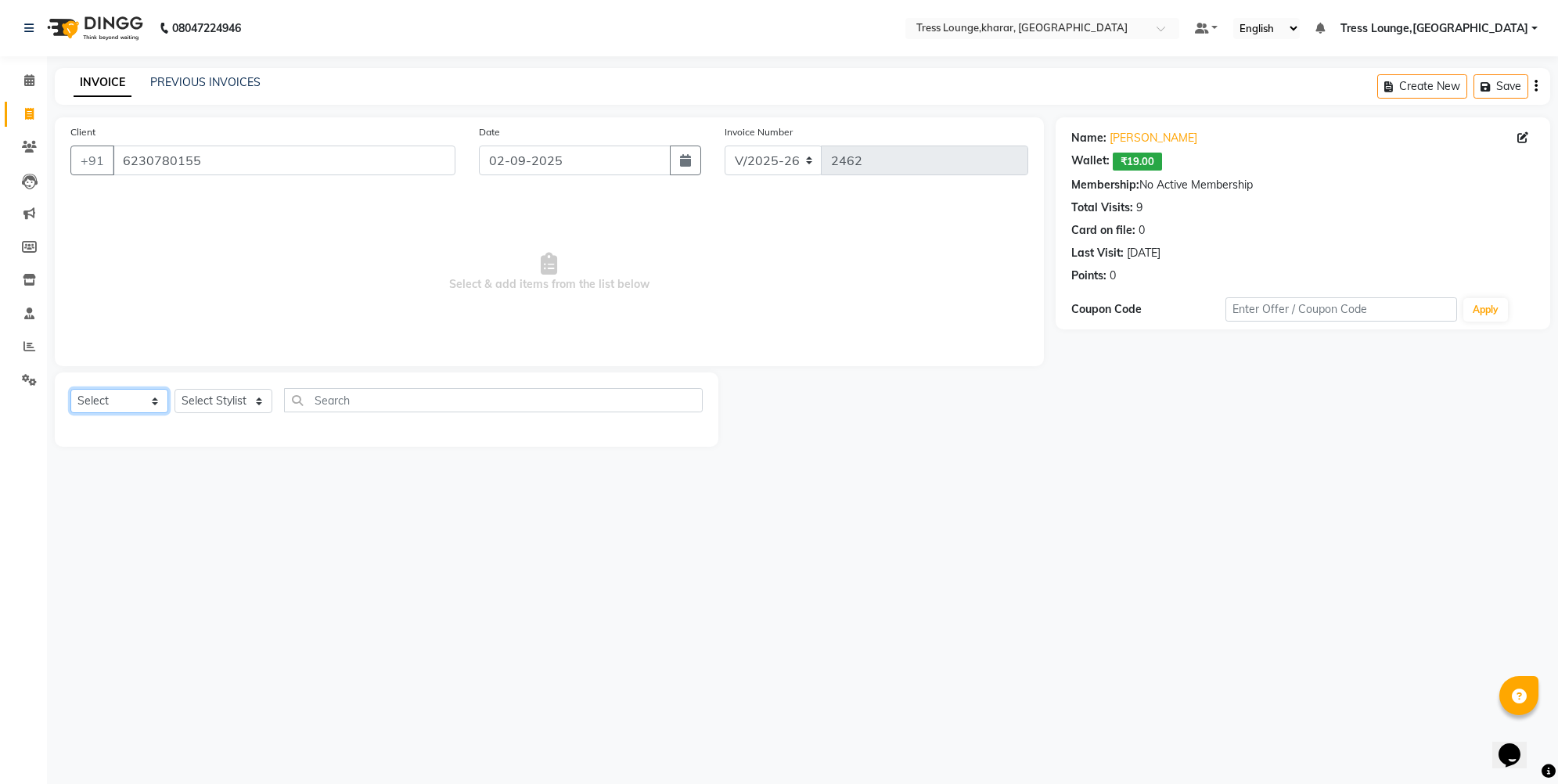
select select "service"
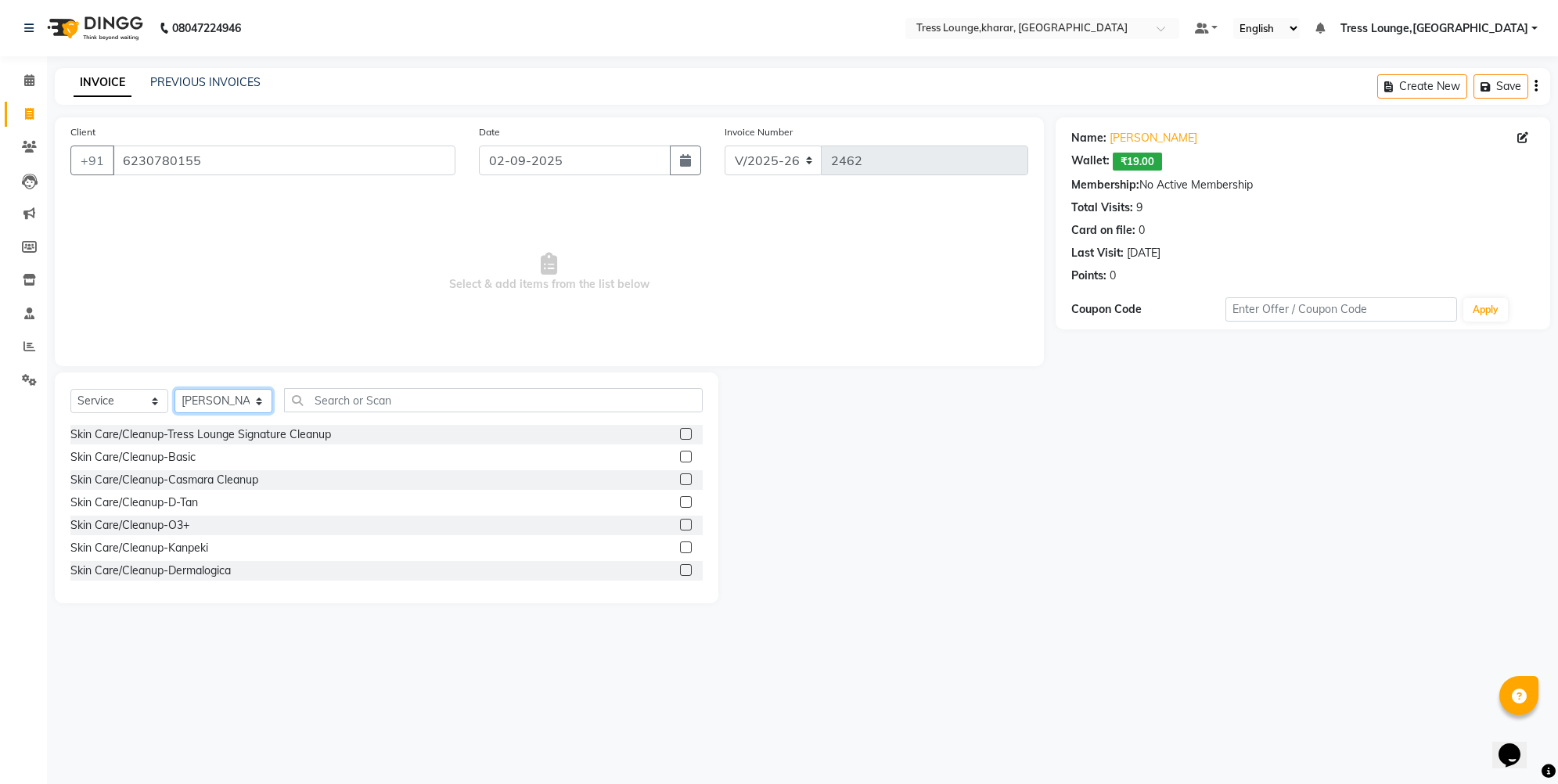
select select "59382"
click at [200, 85] on link "PREVIOUS INVOICES" at bounding box center [205, 82] width 110 height 14
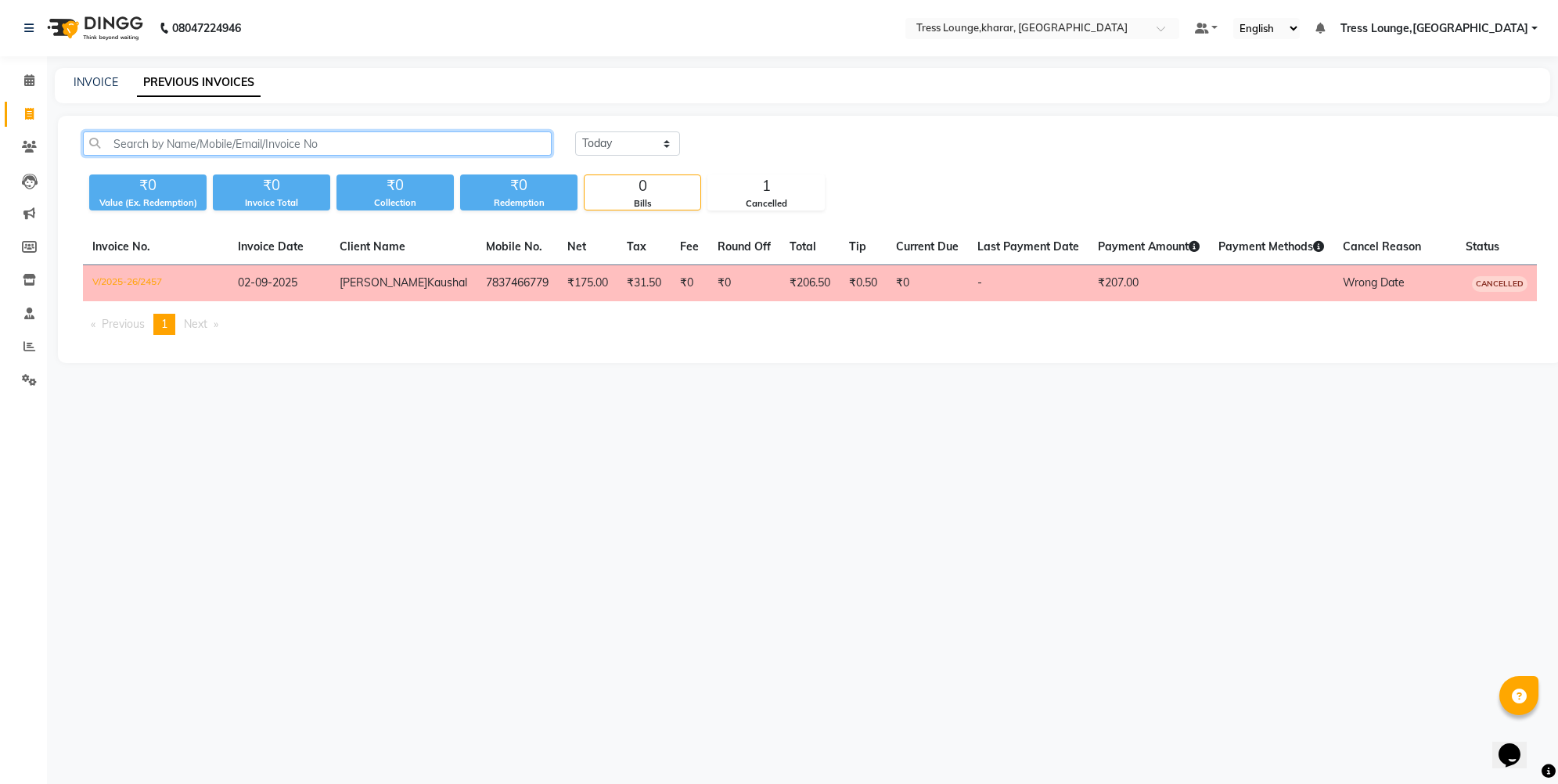
click at [134, 152] on input "text" at bounding box center [317, 143] width 469 height 24
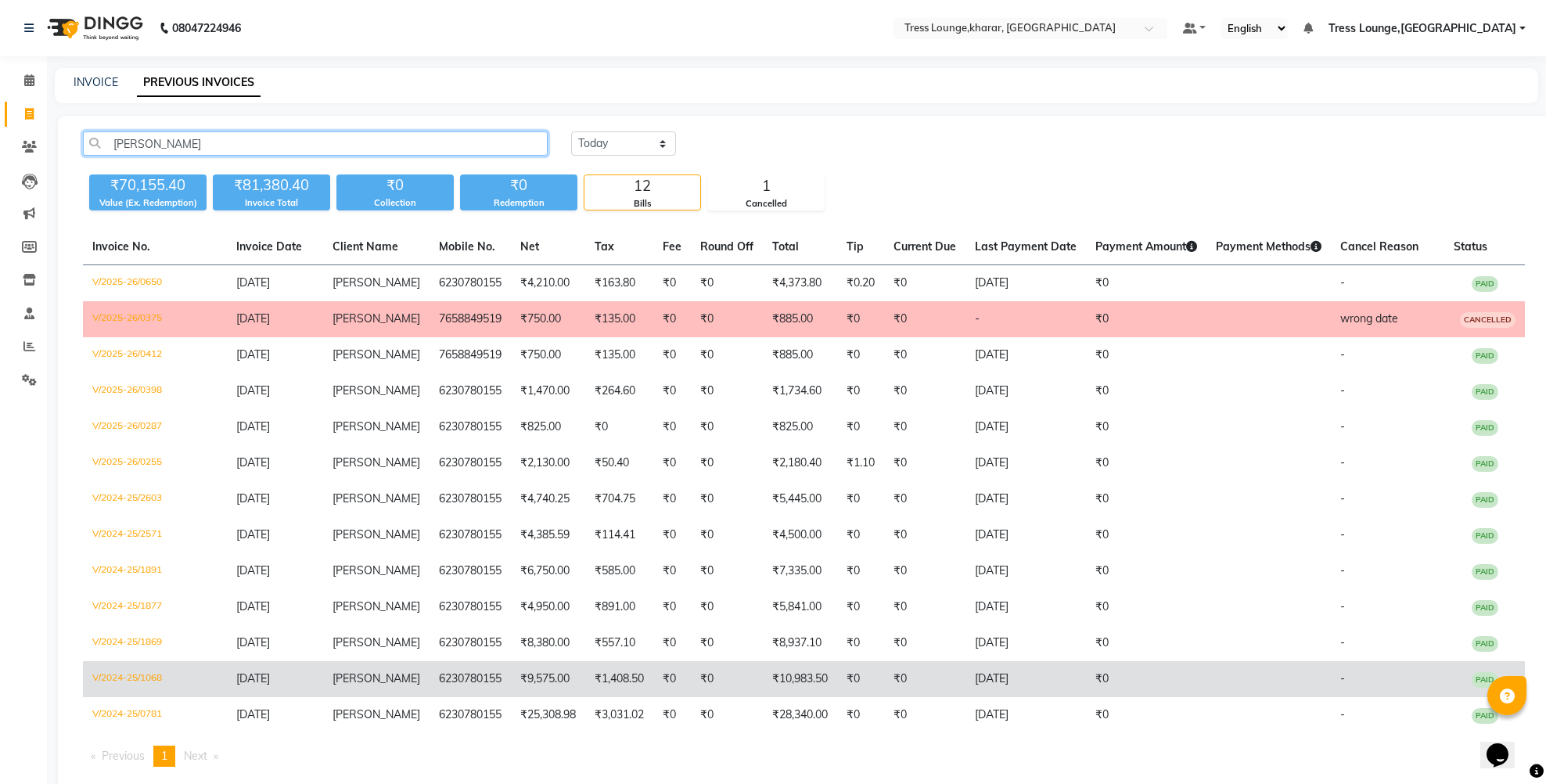
type input "sonika"
click at [535, 697] on td "₹9,575.00" at bounding box center [548, 679] width 74 height 36
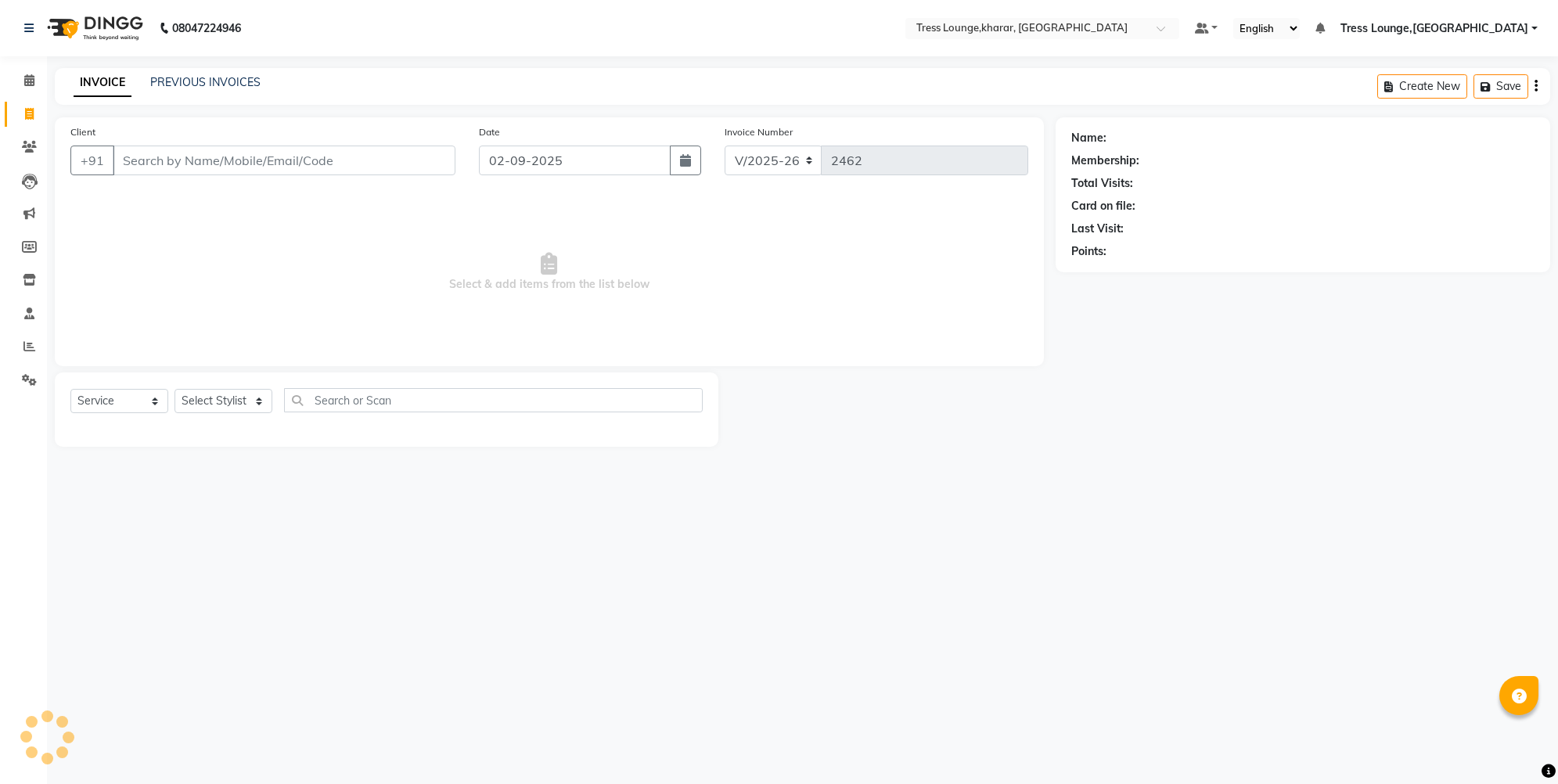
select select "7078"
select select "service"
click at [685, 163] on icon "button" at bounding box center [685, 160] width 11 height 13
select select "9"
select select "2025"
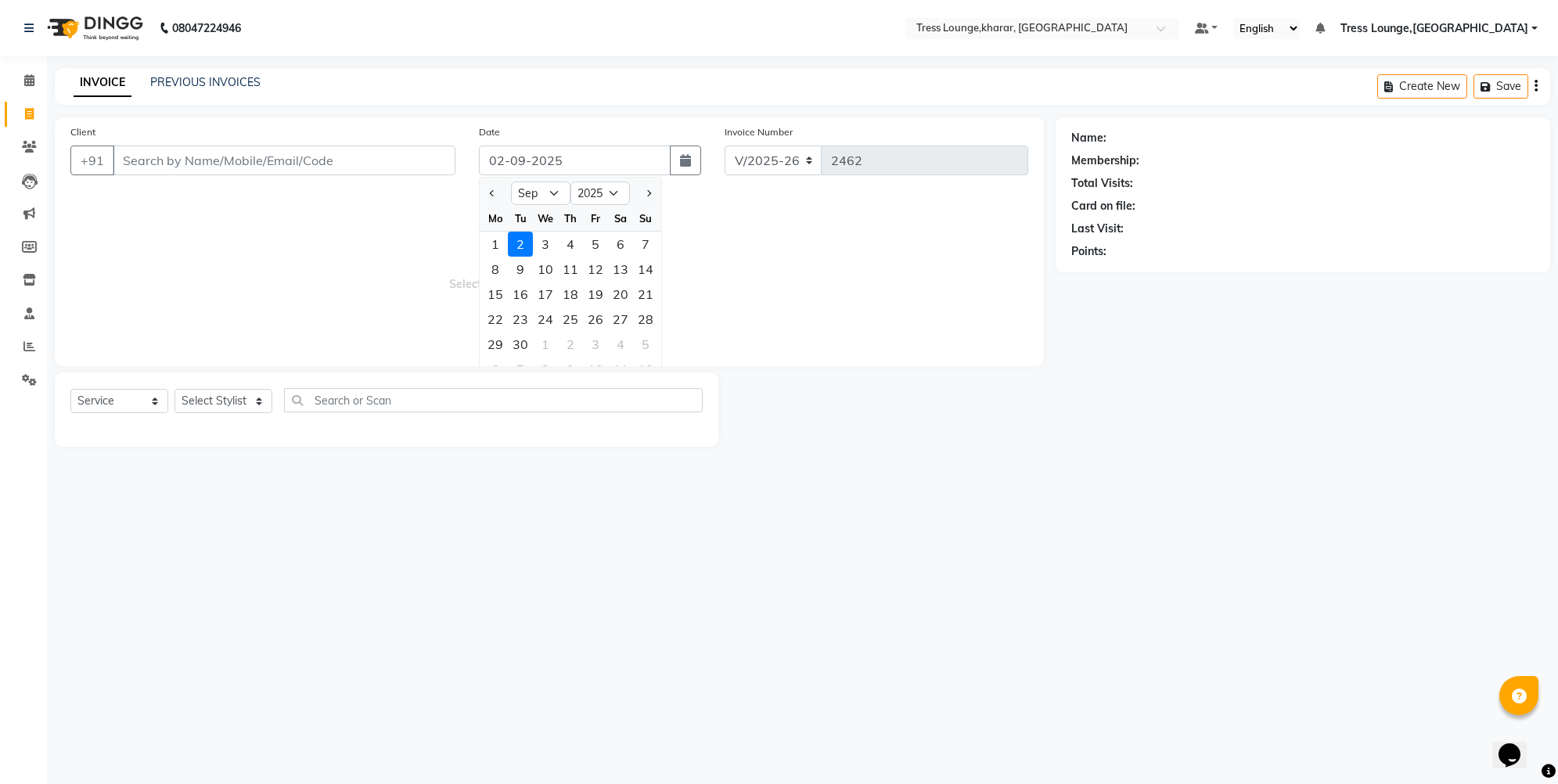
click at [312, 255] on span "Select & add items from the list below" at bounding box center [549, 272] width 958 height 156
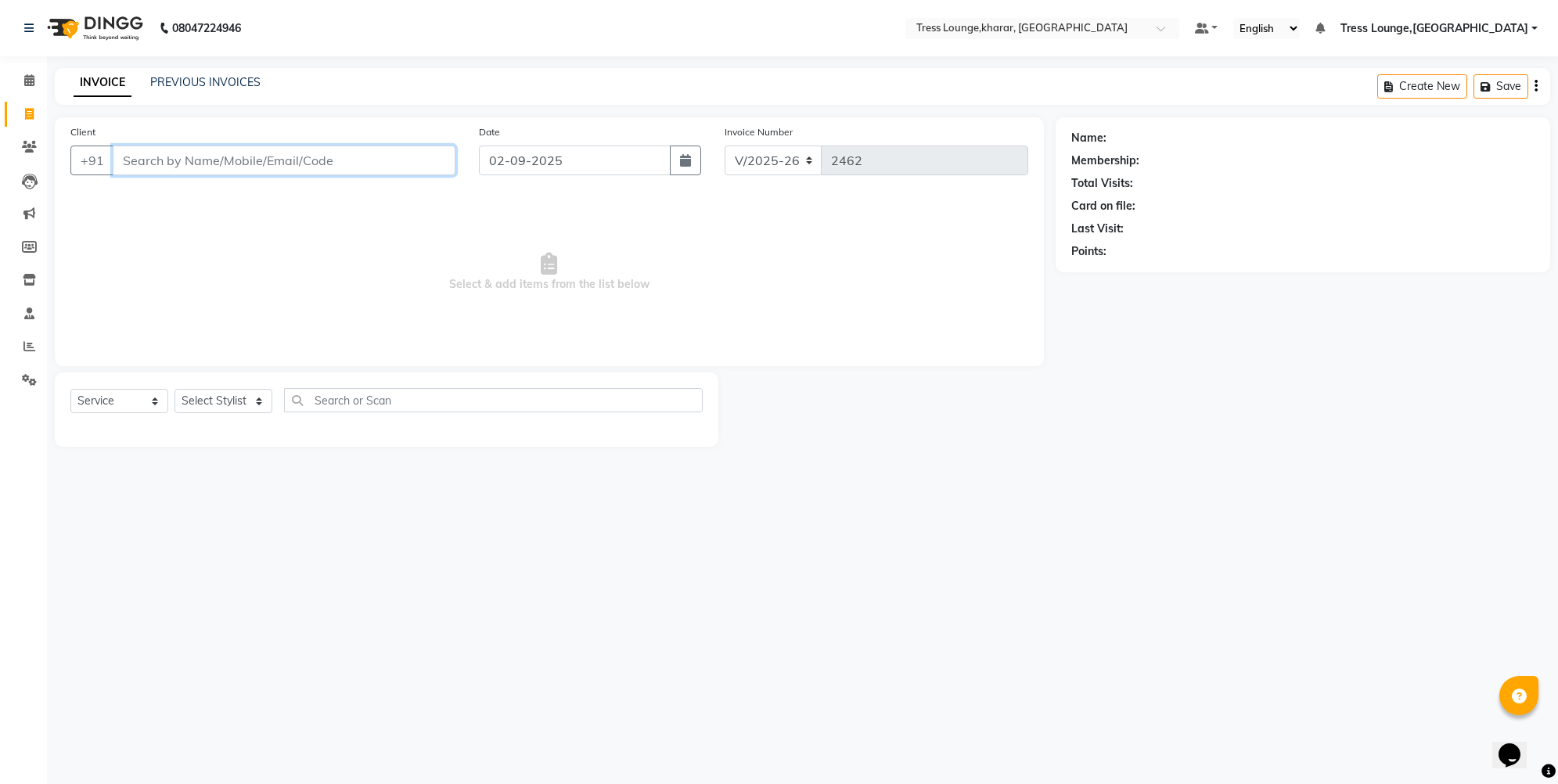
click at [151, 160] on input "Client" at bounding box center [284, 160] width 342 height 29
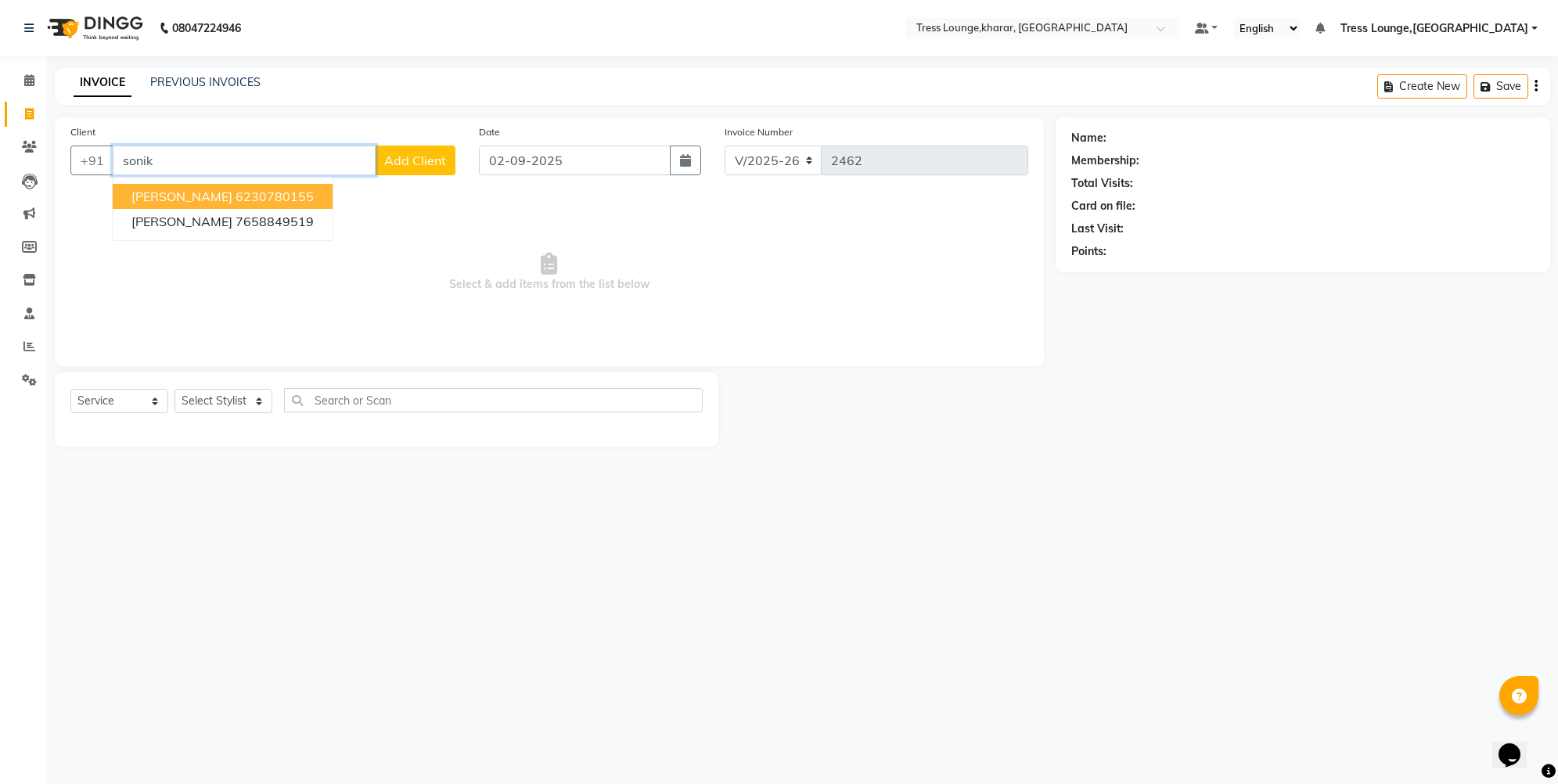
click at [235, 192] on ngb-highlight "6230780155" at bounding box center [274, 196] width 78 height 16
type input "6230780155"
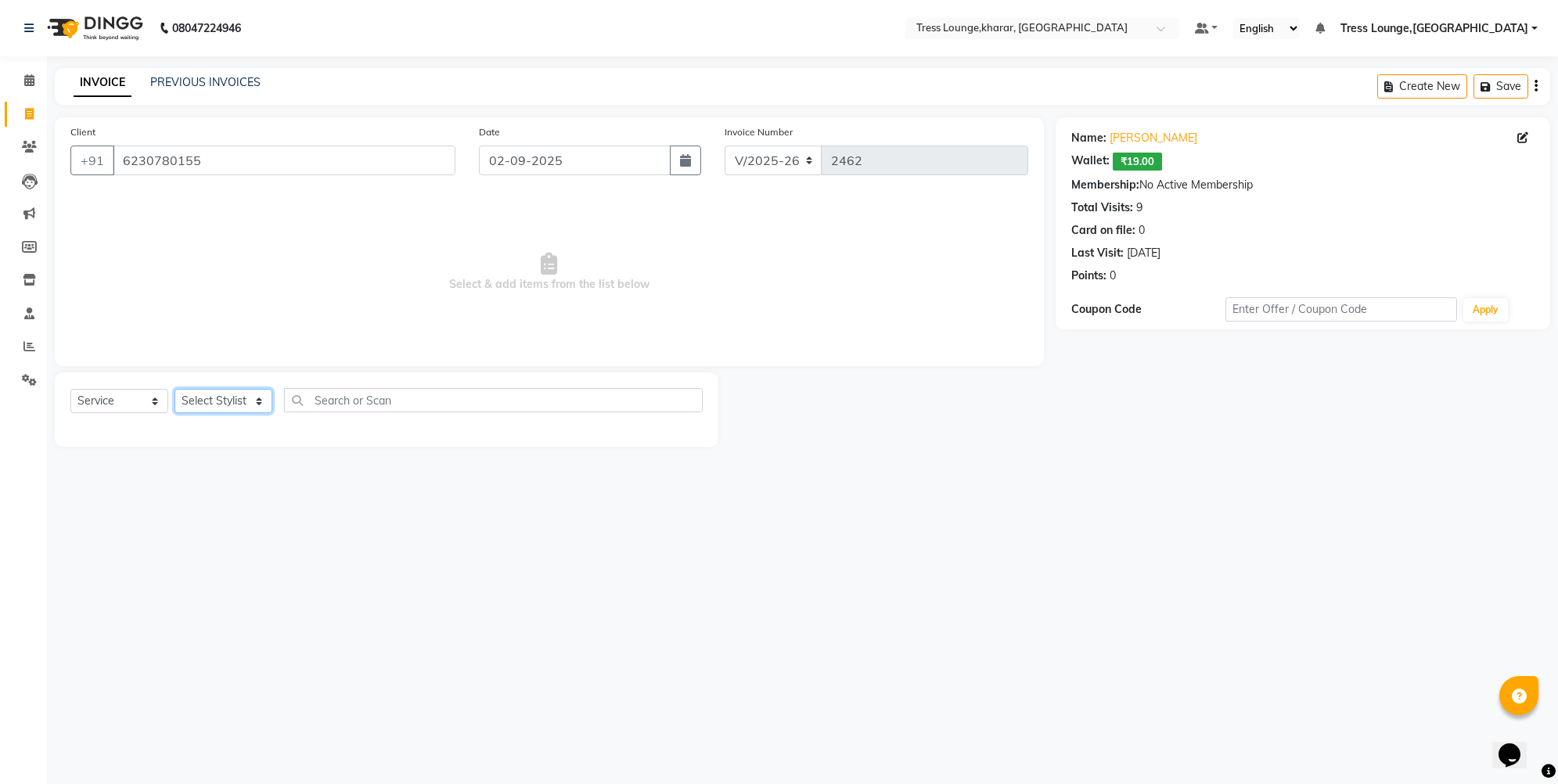
select select "74345"
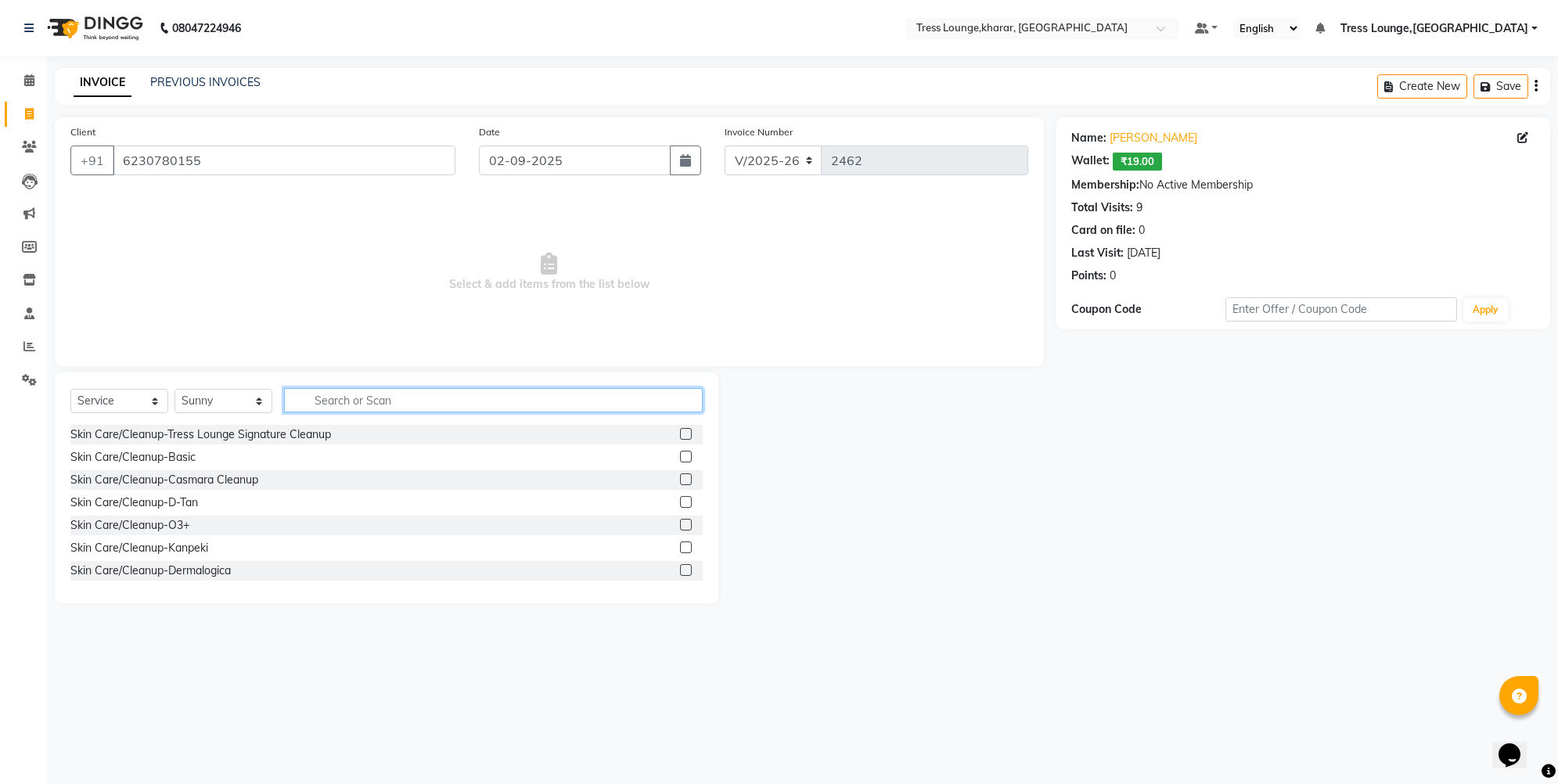
click at [330, 401] on input "text" at bounding box center [493, 400] width 419 height 24
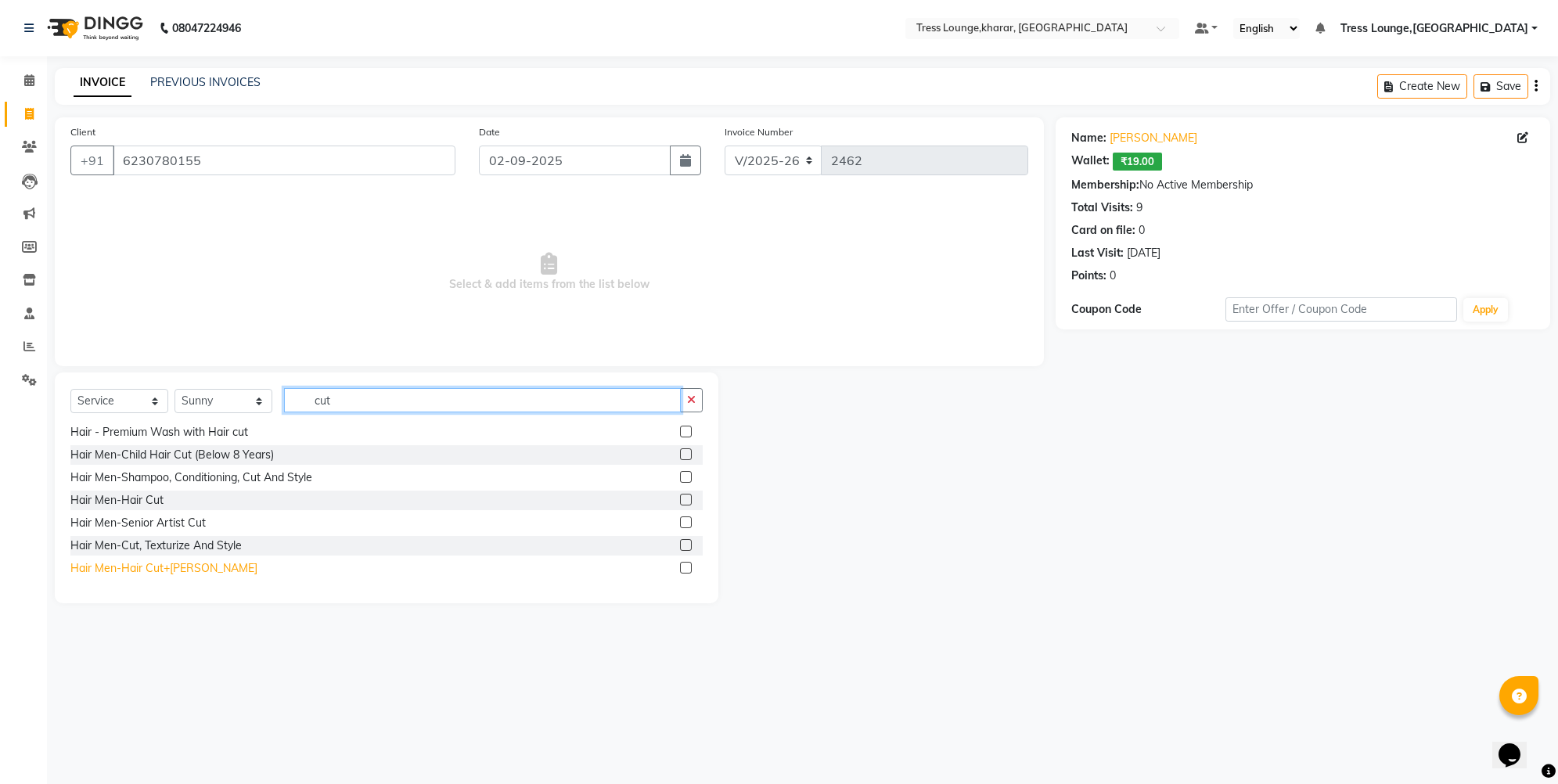
type input "cut"
drag, startPoint x: 116, startPoint y: 563, endPoint x: 133, endPoint y: 559, distance: 17.5
click at [116, 563] on div "Hair Men-Hair Cut+[PERSON_NAME]" at bounding box center [164, 568] width 187 height 17
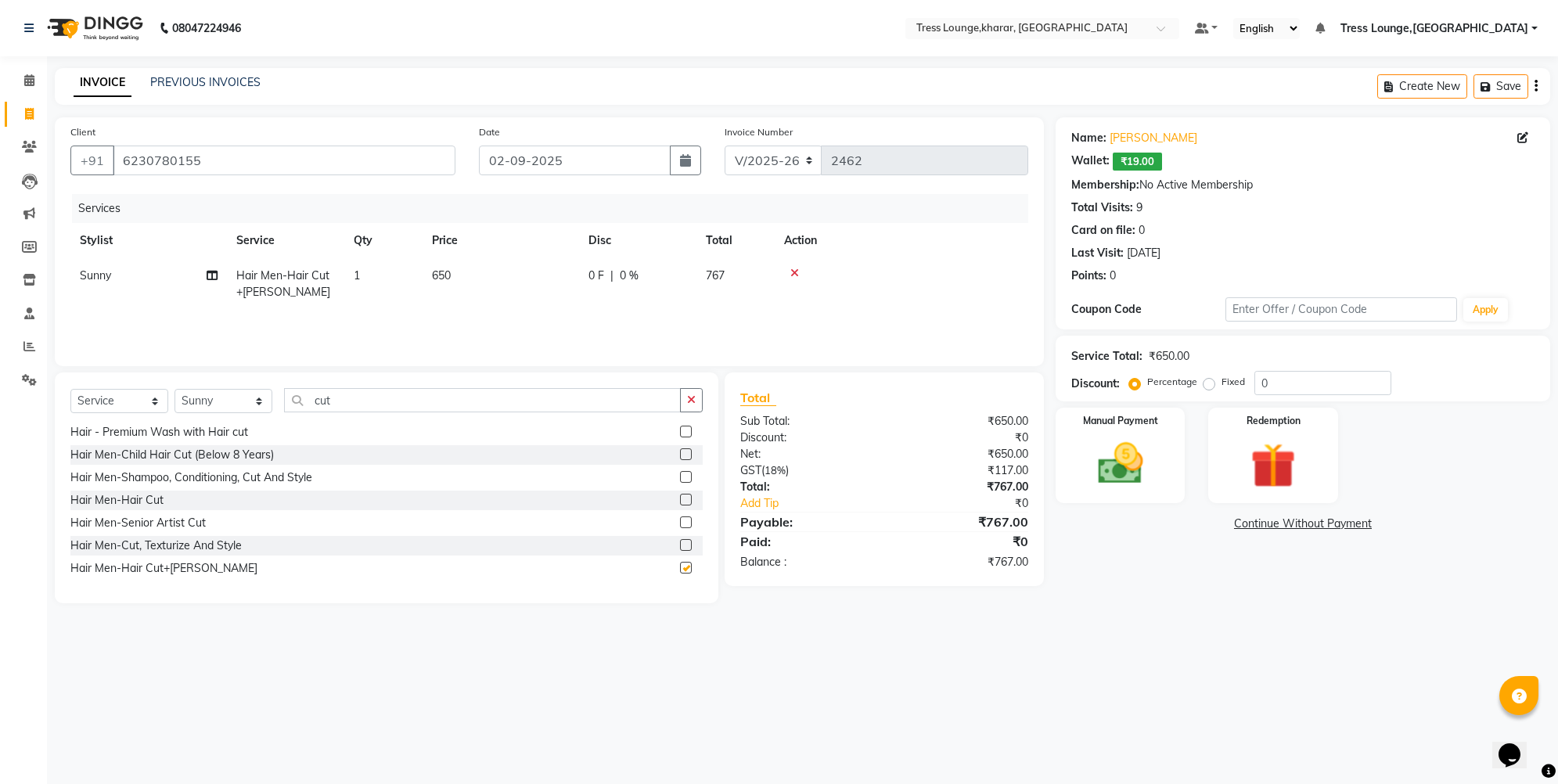
checkbox input "false"
drag, startPoint x: 692, startPoint y: 402, endPoint x: 561, endPoint y: 397, distance: 131.1
click at [691, 402] on icon "button" at bounding box center [691, 399] width 9 height 11
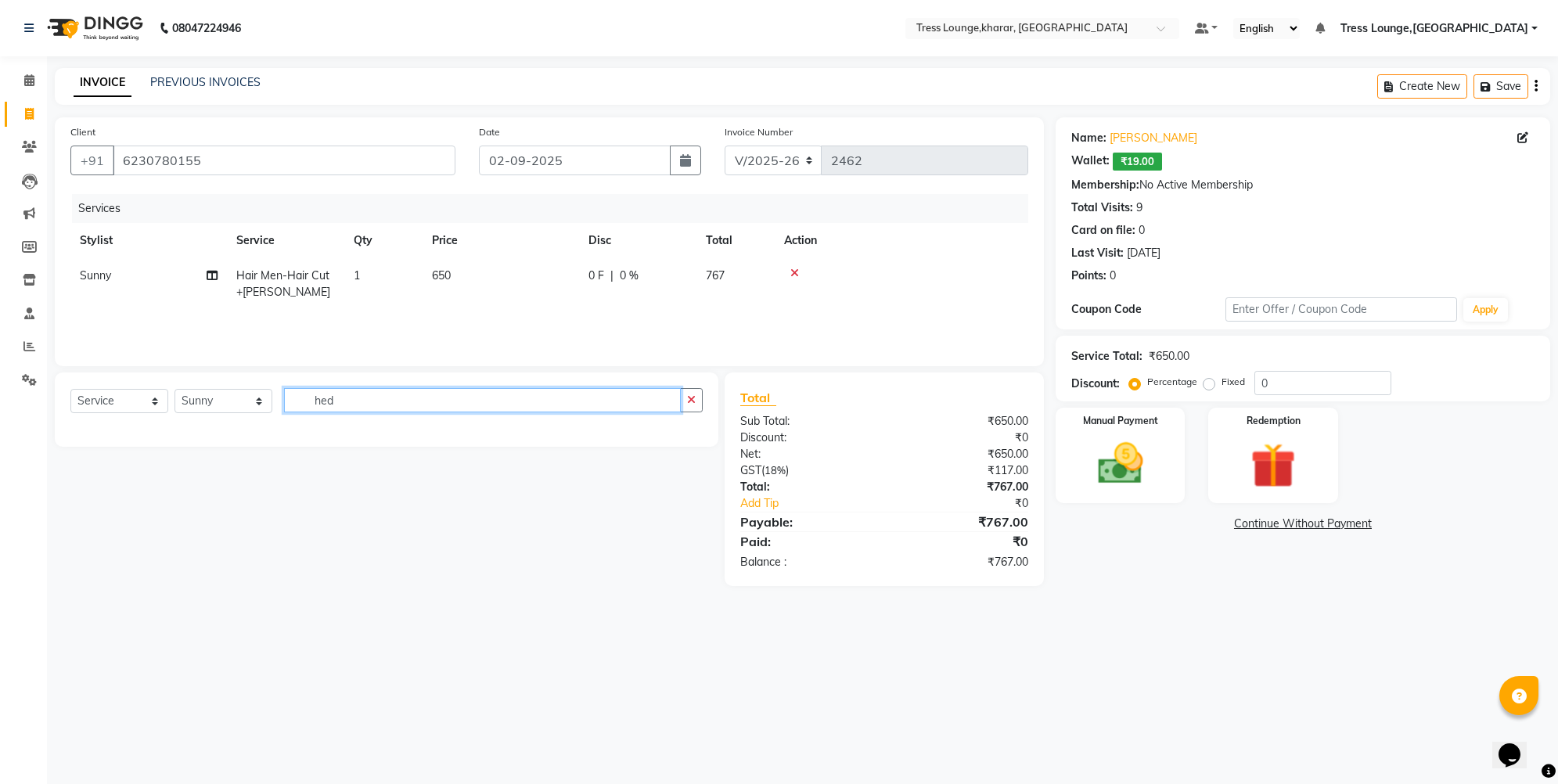
scroll to position [0, 0]
click at [330, 399] on input "hed" at bounding box center [482, 400] width 397 height 24
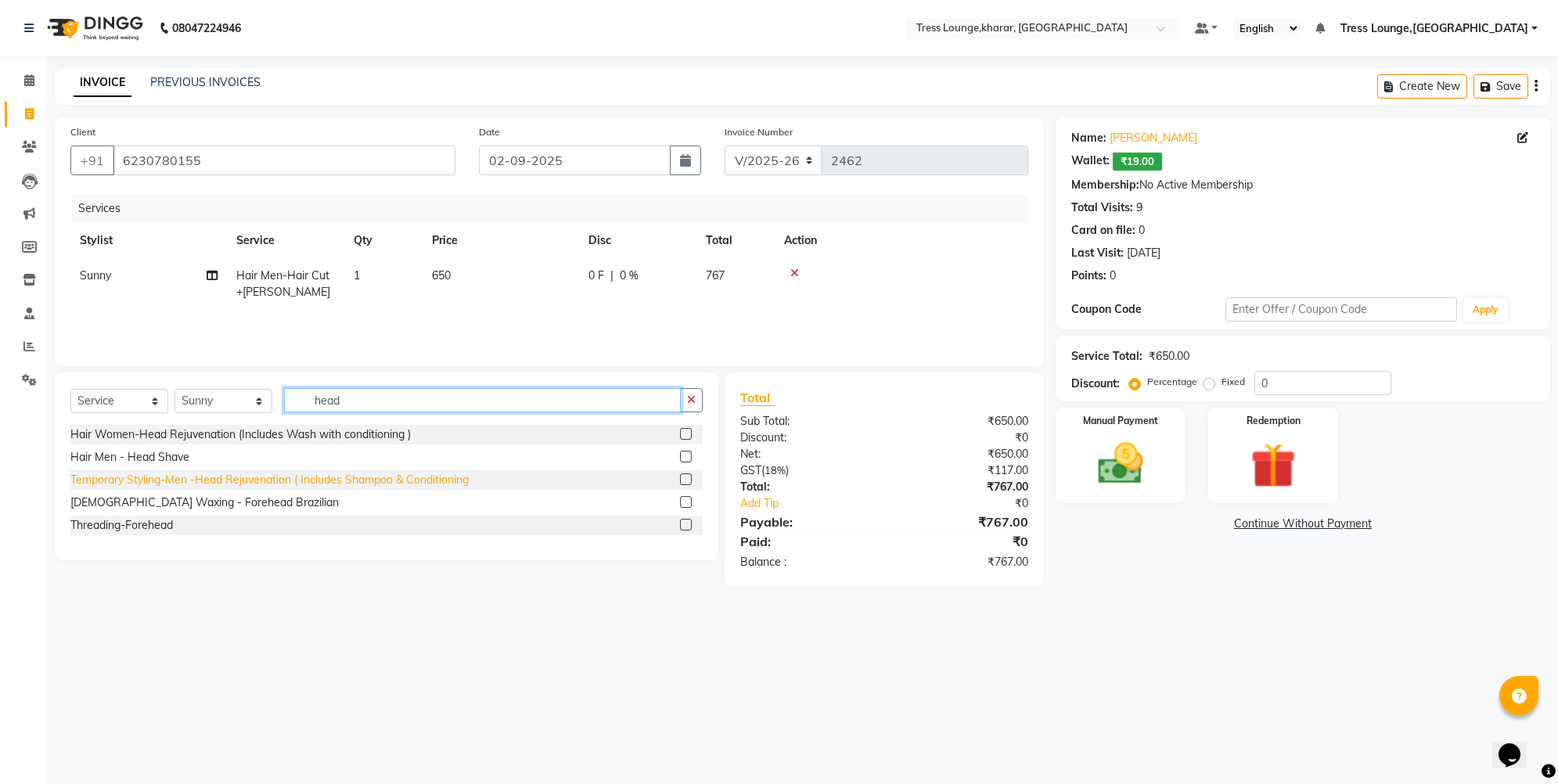
type input "head"
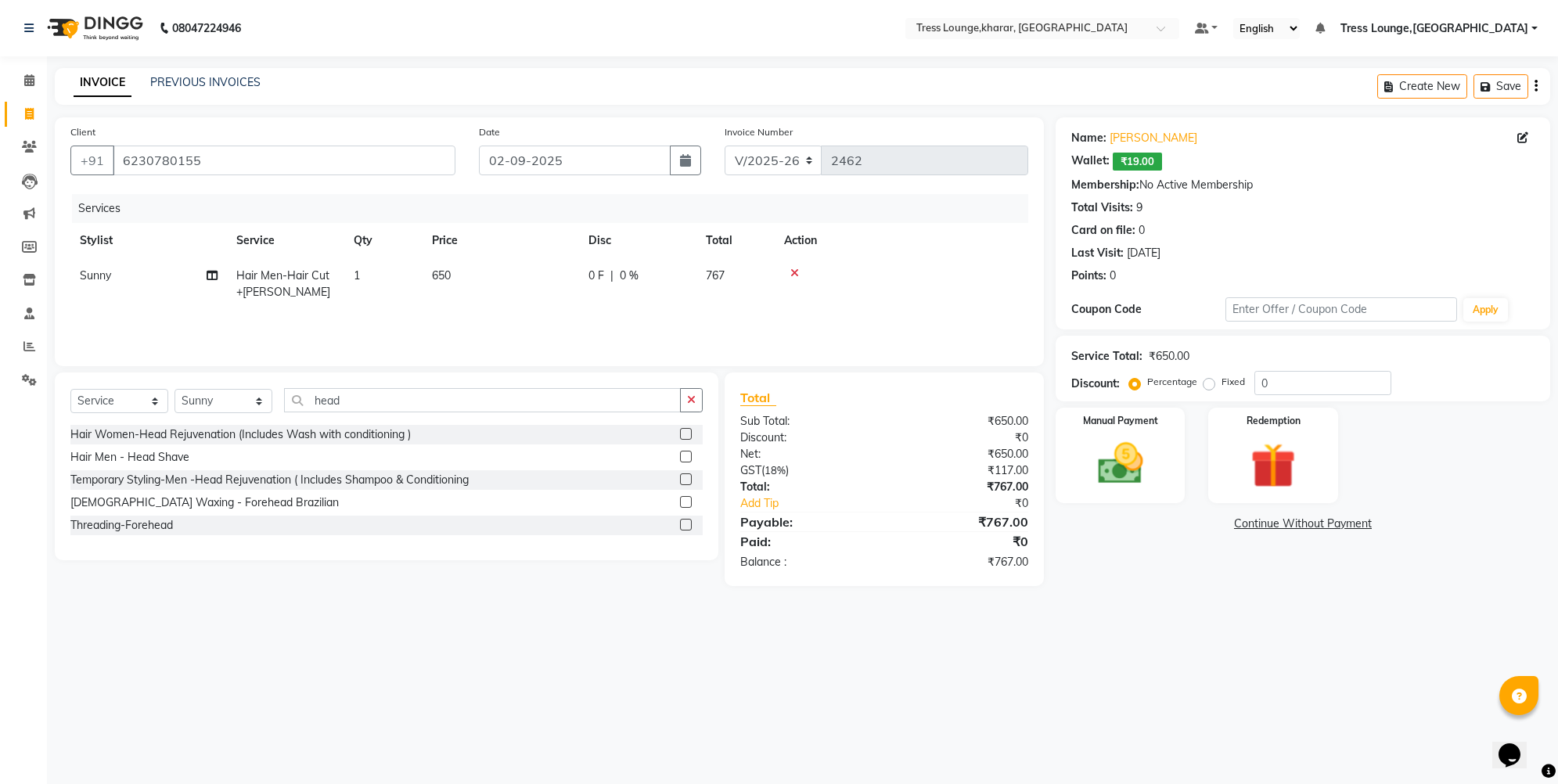
click at [121, 474] on div "Temporary Styling-Men -Head Rejuvenation ( Includes Shampoo & Conditioning" at bounding box center [269, 480] width 398 height 17
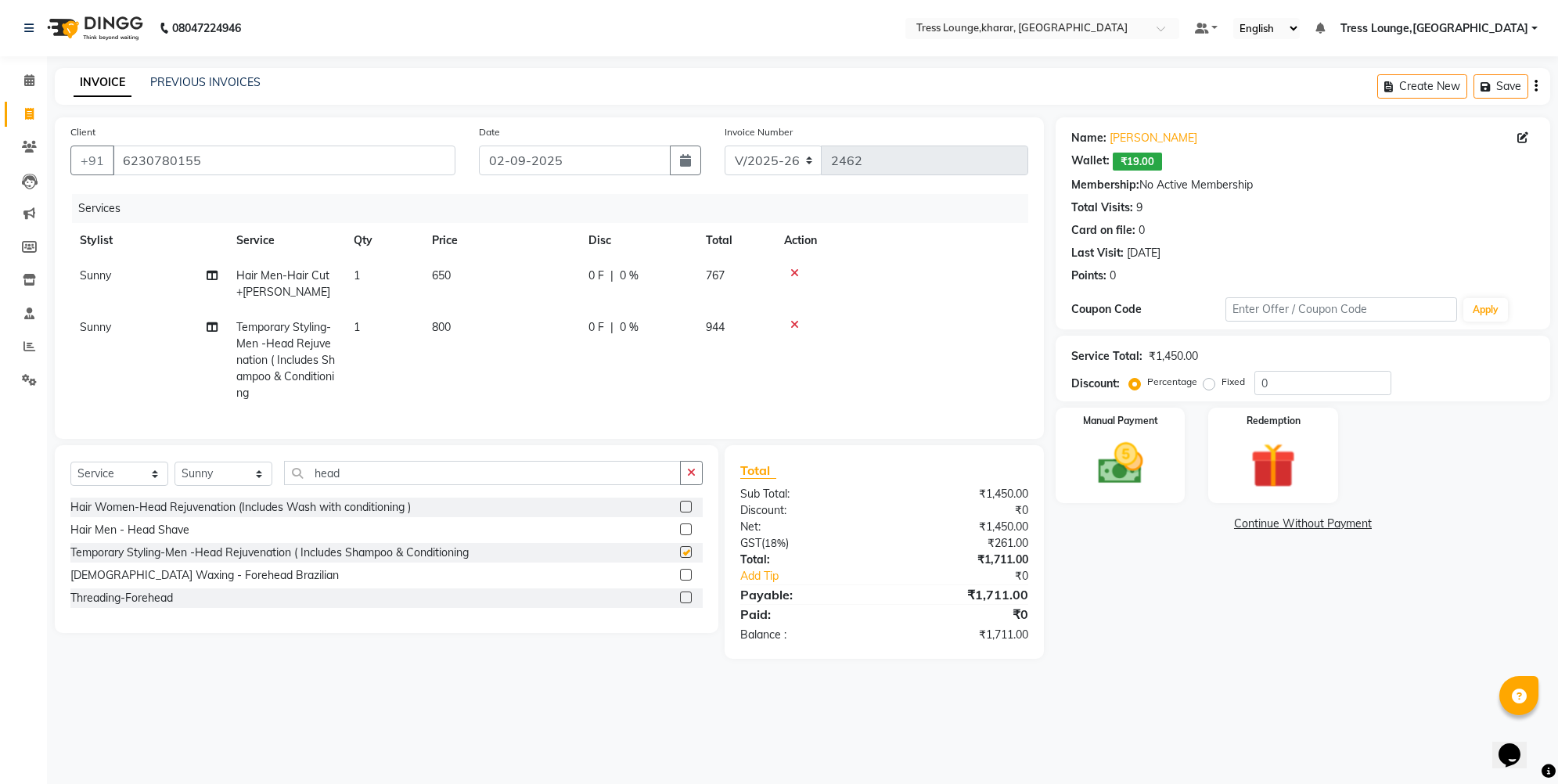
checkbox input "false"
click at [1260, 383] on input "0" at bounding box center [1323, 382] width 137 height 24
type input "30"
click at [1114, 473] on img at bounding box center [1121, 463] width 77 height 54
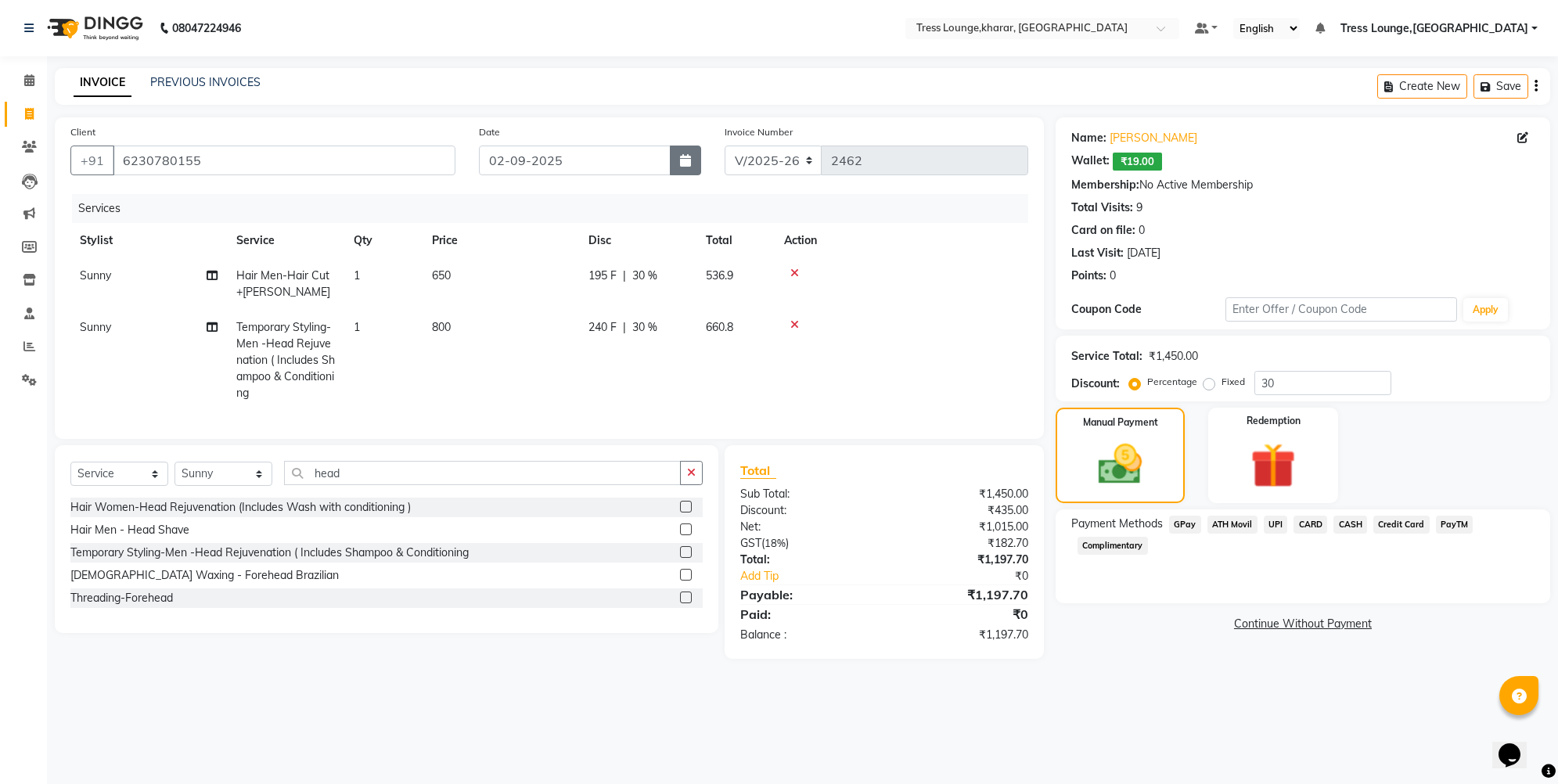
click at [685, 148] on button "button" at bounding box center [686, 160] width 31 height 29
select select "9"
select select "2025"
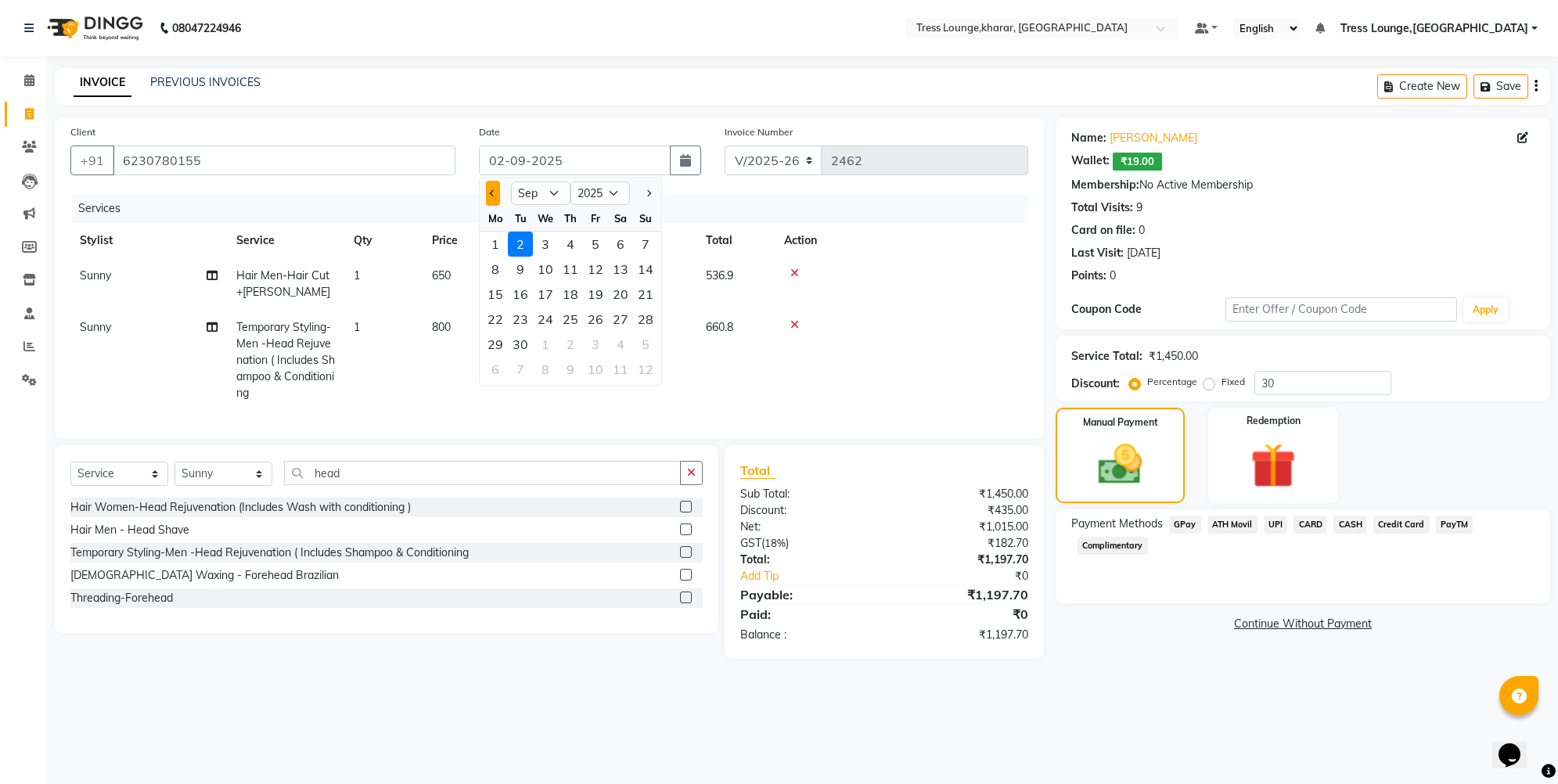
click at [496, 188] on button "Previous month" at bounding box center [493, 193] width 14 height 25
select select "8"
click at [572, 294] on div "14" at bounding box center [571, 294] width 25 height 25
type input "14-08-2025"
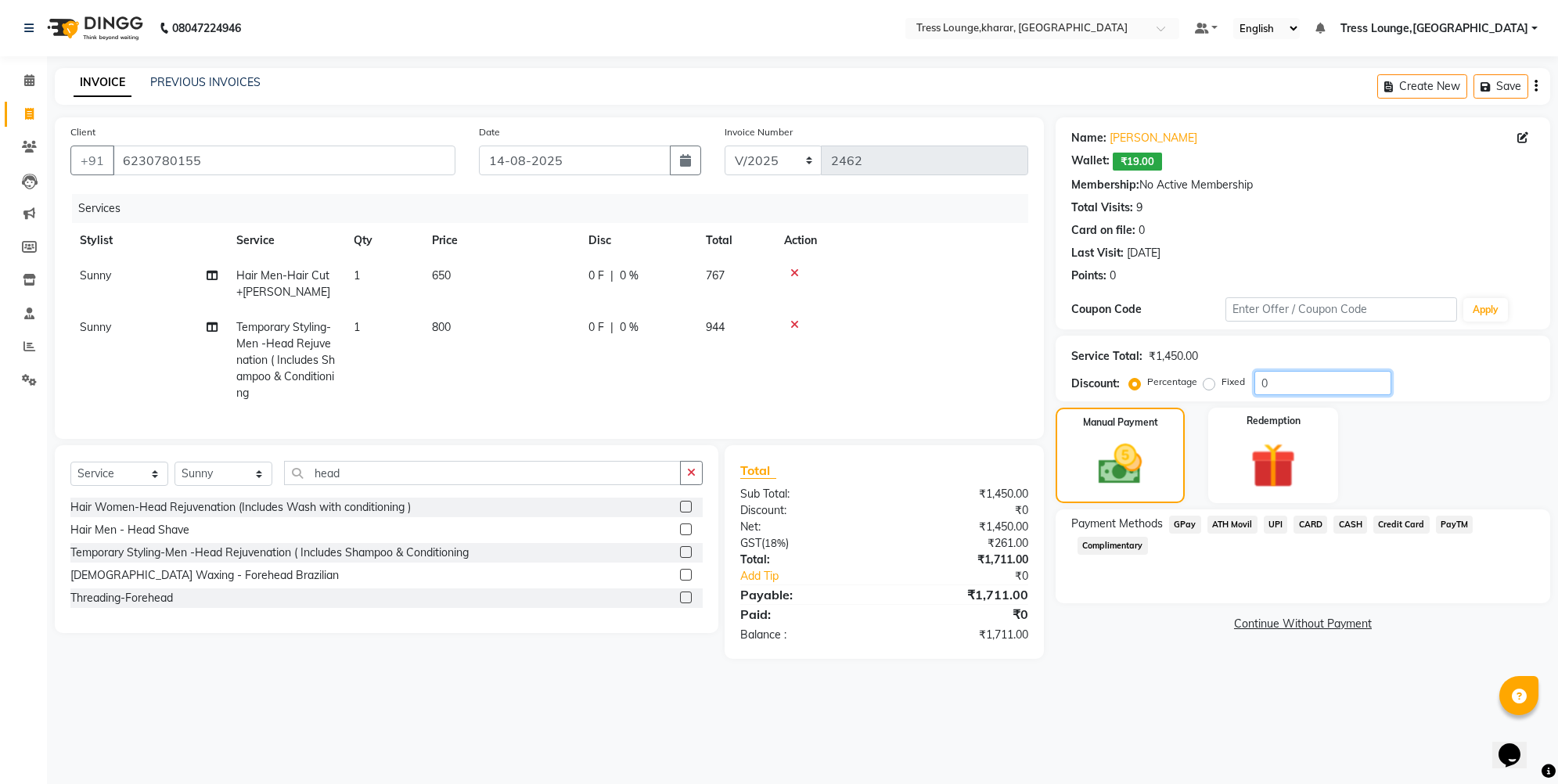
click at [1258, 380] on input "0" at bounding box center [1323, 382] width 137 height 24
type input "30"
click at [1312, 527] on span "CARD" at bounding box center [1310, 525] width 33 height 18
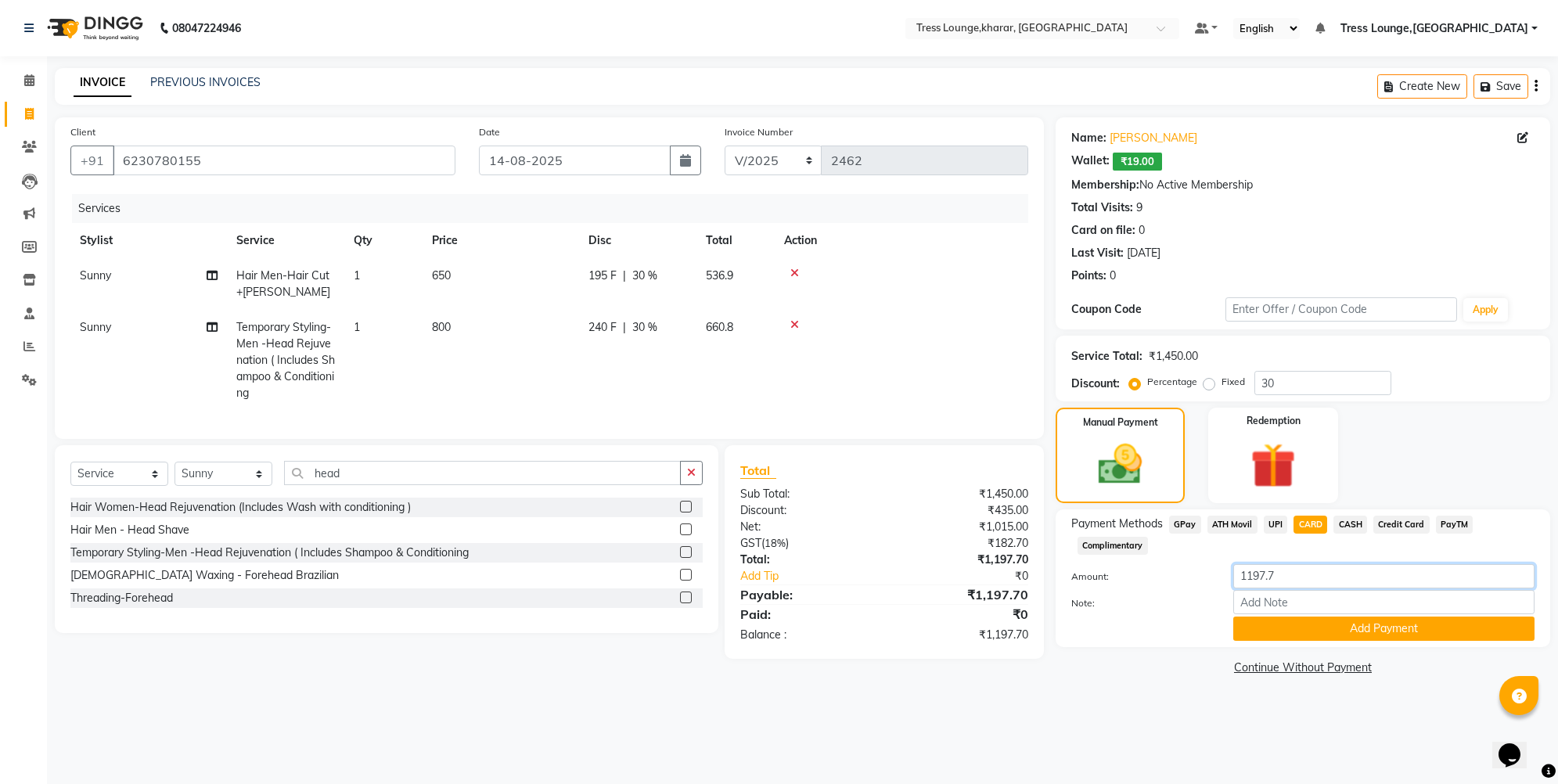
drag, startPoint x: 1274, startPoint y: 577, endPoint x: 1262, endPoint y: 573, distance: 12.6
click at [1262, 573] on input "1197.7" at bounding box center [1383, 575] width 301 height 24
type input "1198"
click at [1297, 628] on button "Add Payment" at bounding box center [1383, 628] width 301 height 24
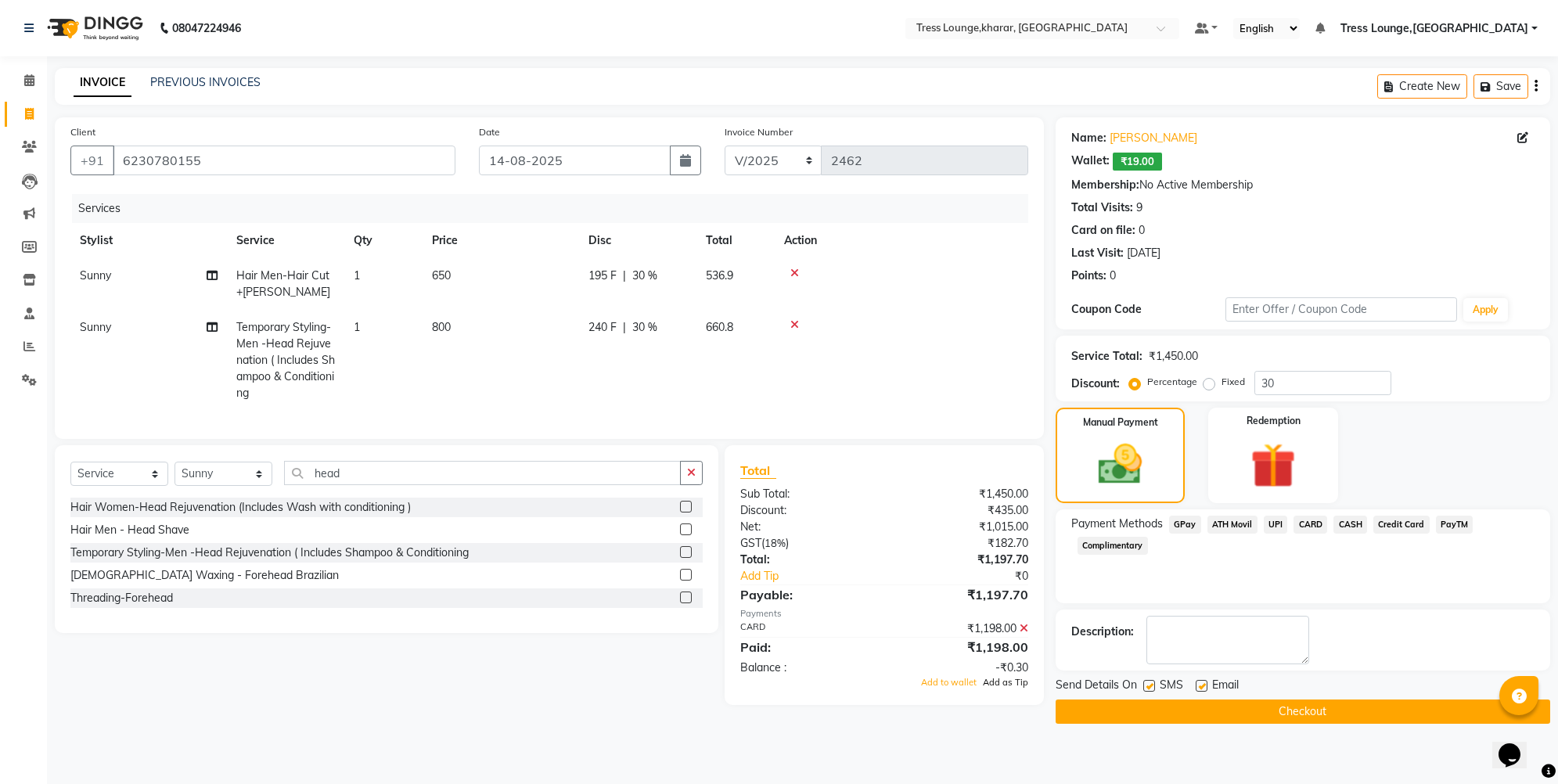
click at [1025, 687] on span "Add as Tip" at bounding box center [1006, 682] width 46 height 11
click at [1148, 683] on label at bounding box center [1149, 686] width 12 height 12
click at [1148, 683] on input "checkbox" at bounding box center [1148, 686] width 10 height 10
checkbox input "false"
click at [1148, 716] on button "Checkout" at bounding box center [1302, 711] width 495 height 24
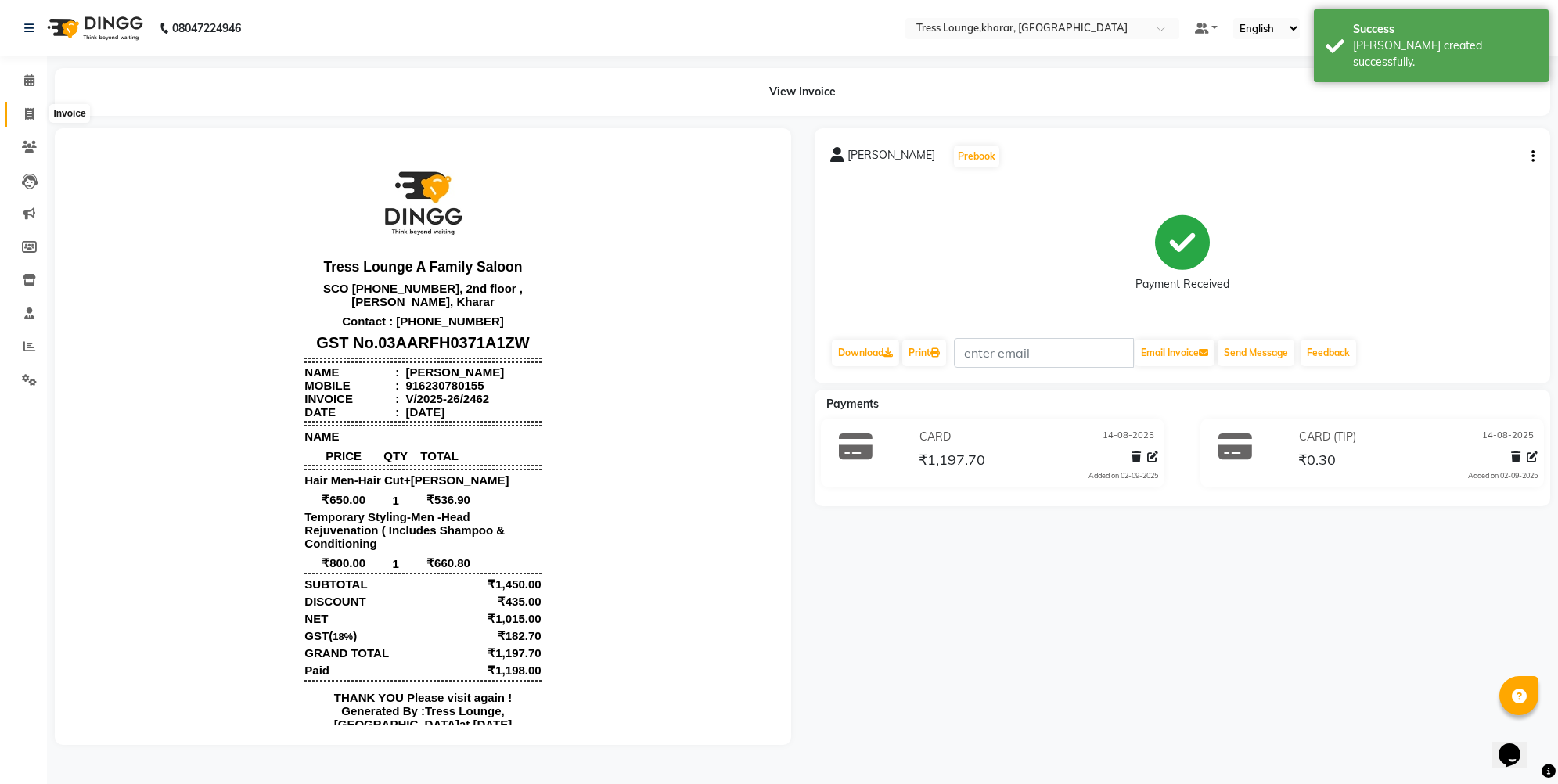
click at [20, 110] on span at bounding box center [29, 114] width 27 height 18
select select "service"
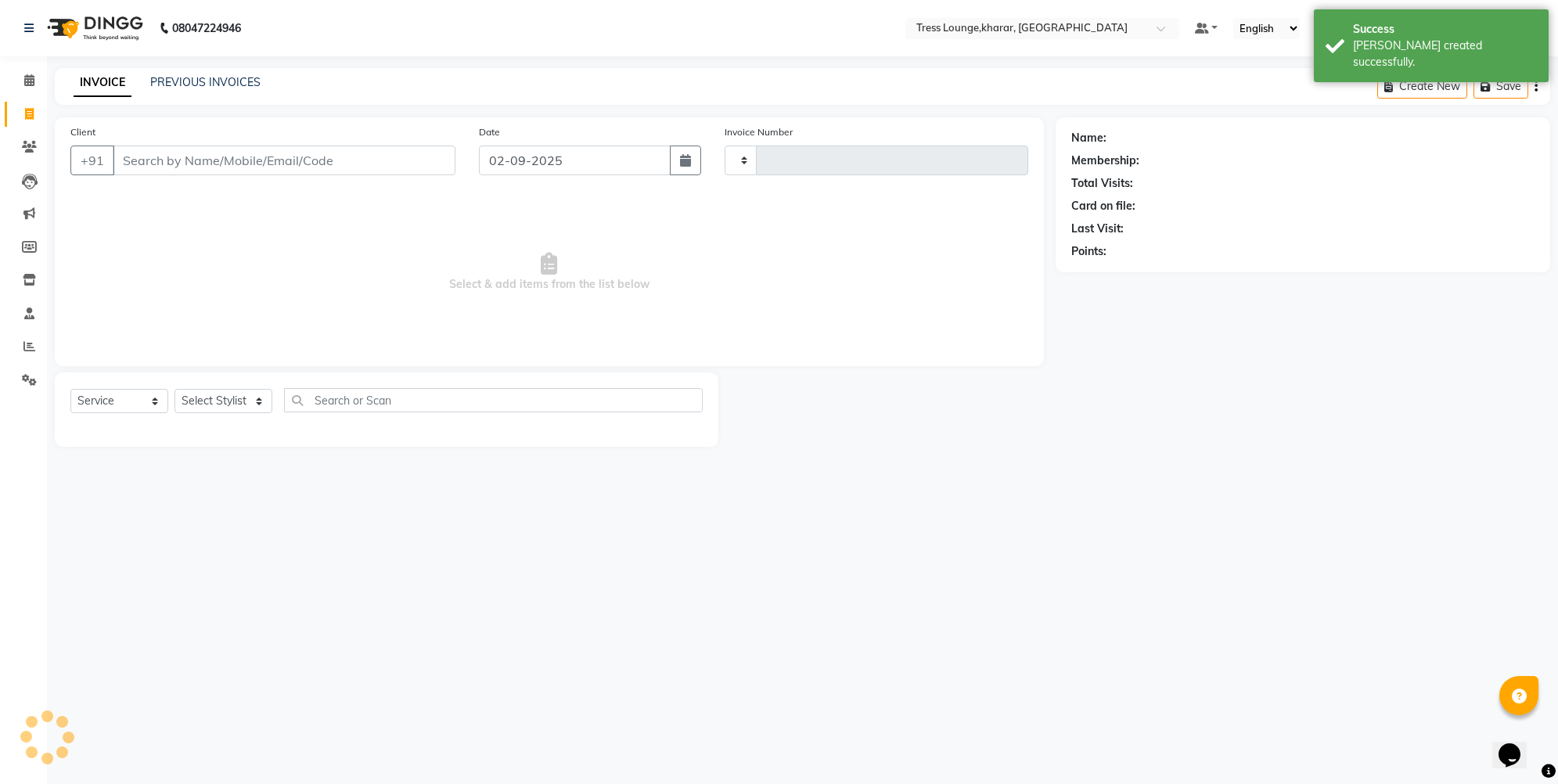
type input "2463"
select select "7078"
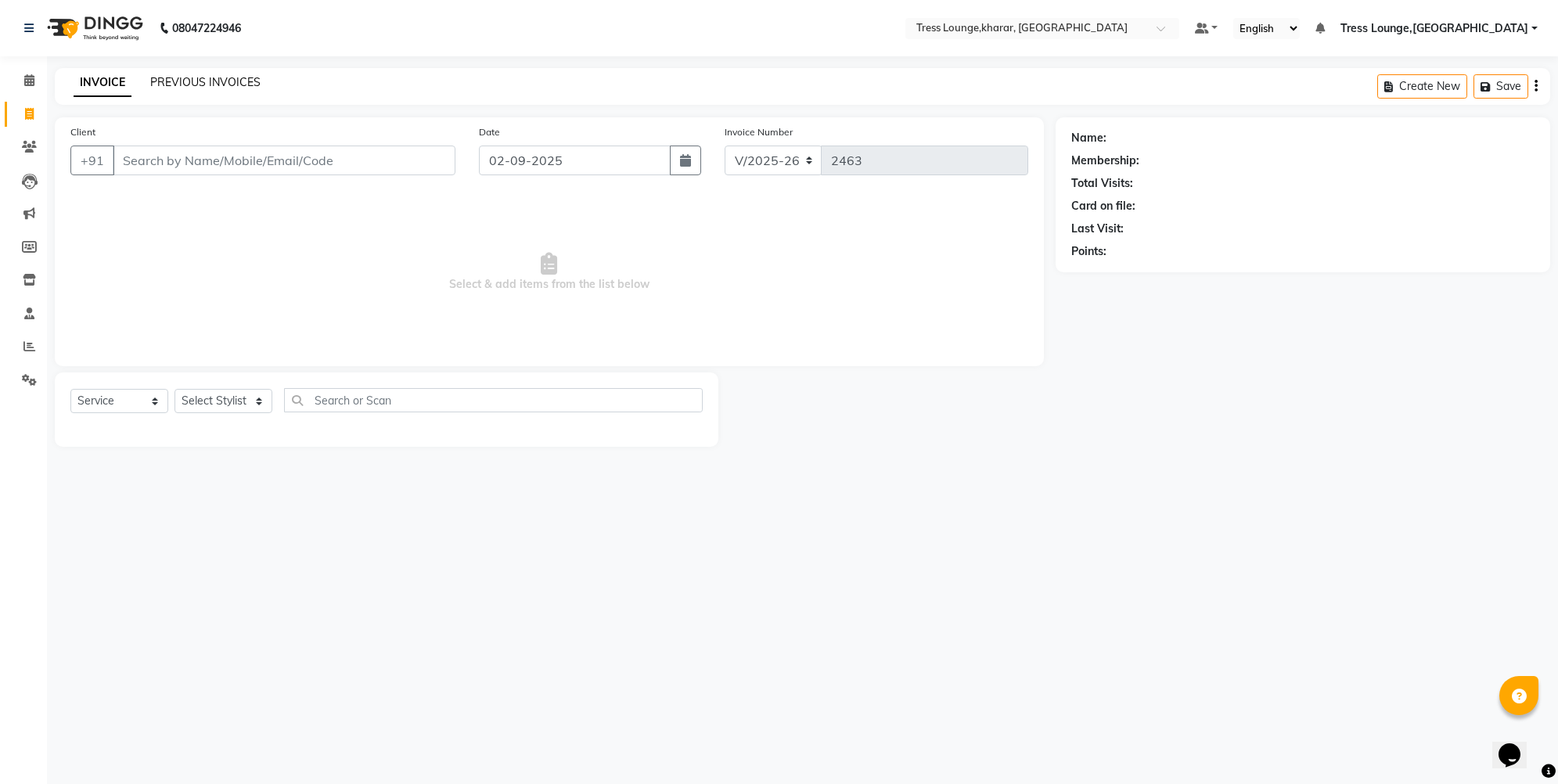
click at [201, 73] on div "INVOICE PREVIOUS INVOICES Create New Save" at bounding box center [802, 87] width 1496 height 37
click at [207, 78] on link "PREVIOUS INVOICES" at bounding box center [205, 82] width 110 height 14
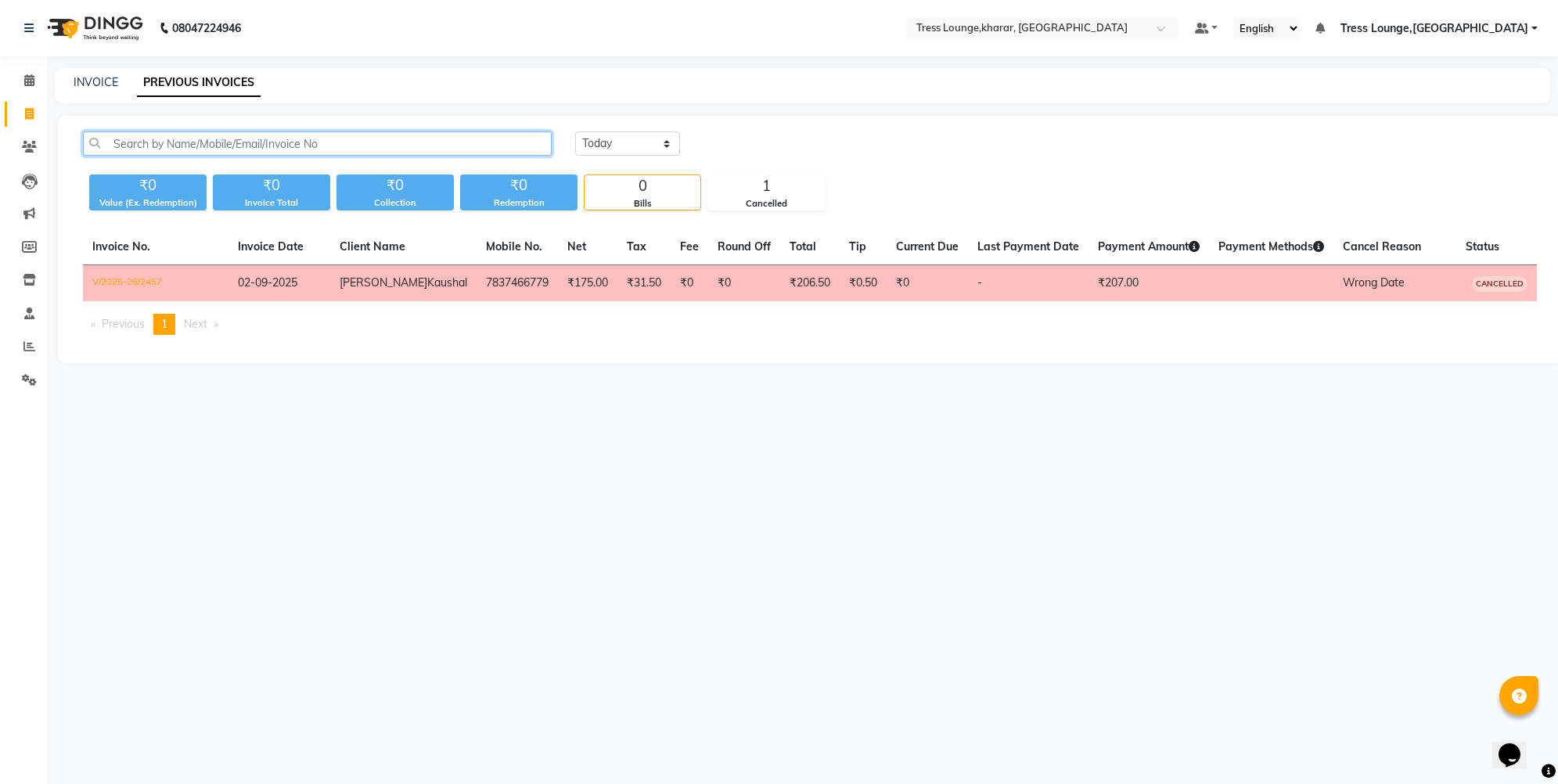
click at [204, 150] on input "text" at bounding box center [317, 143] width 469 height 24
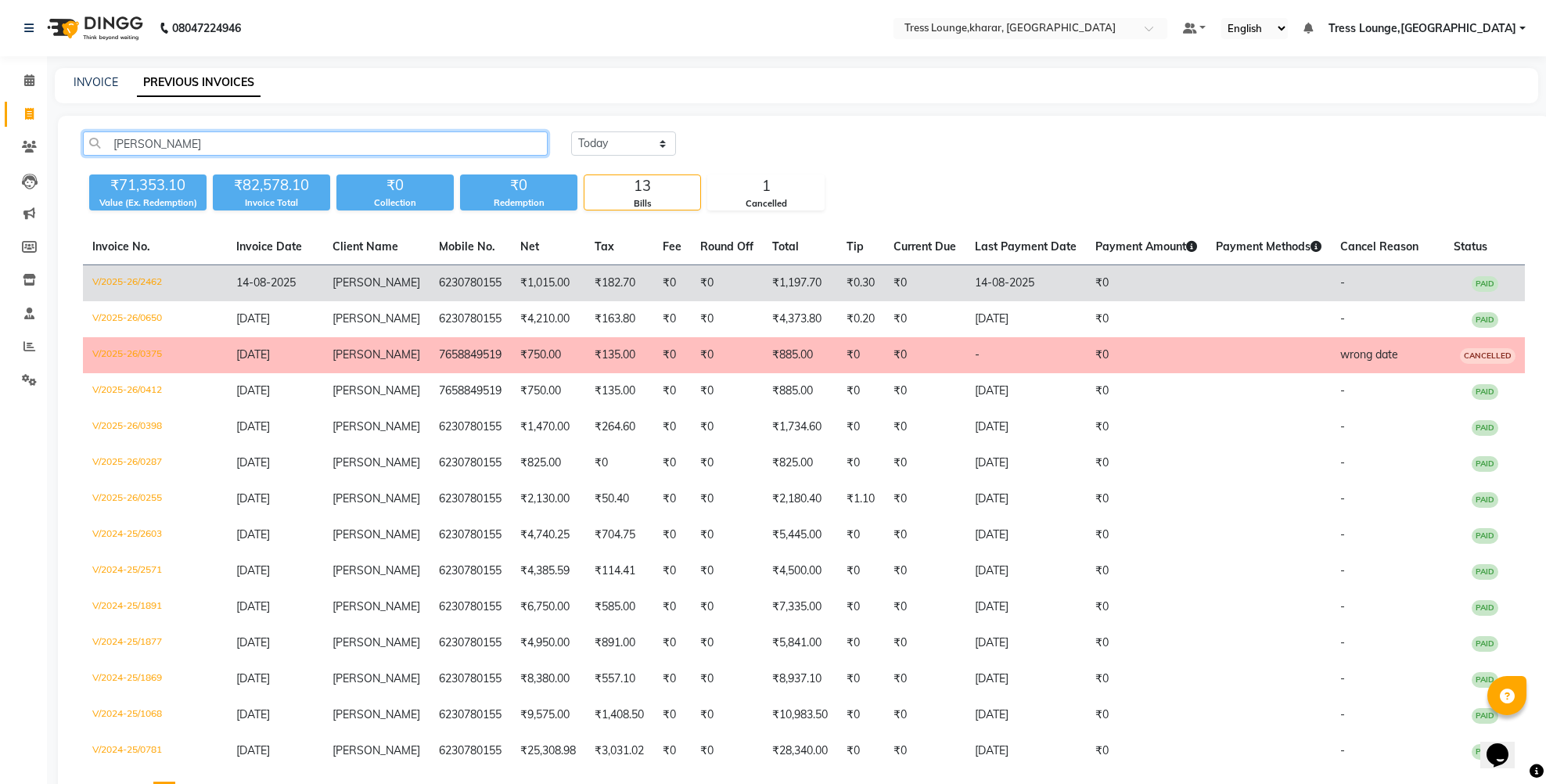
type input "[PERSON_NAME]"
click at [289, 280] on span "14-08-2025" at bounding box center [265, 282] width 59 height 14
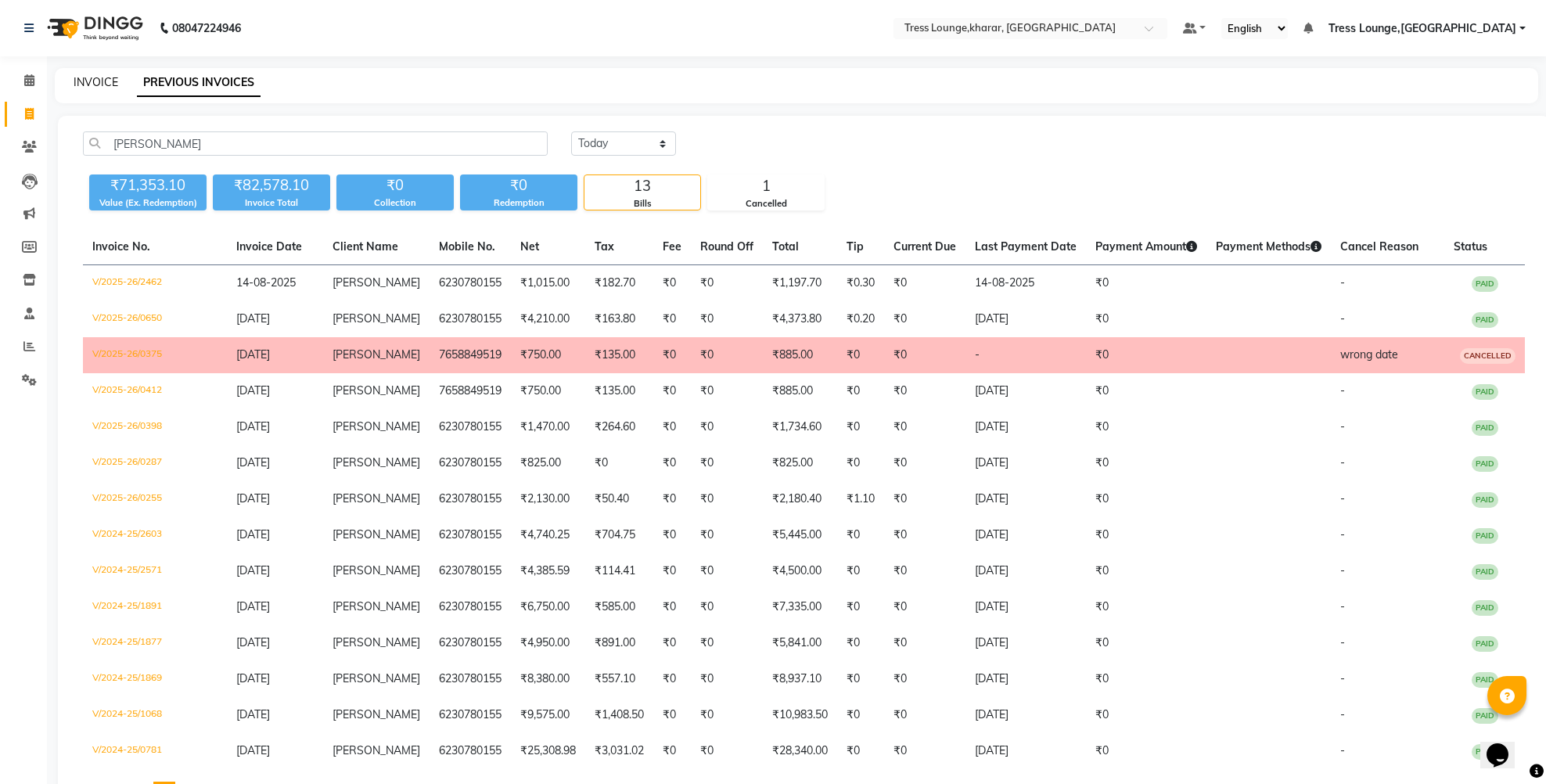
click at [95, 87] on link "INVOICE" at bounding box center [96, 82] width 45 height 14
select select "service"
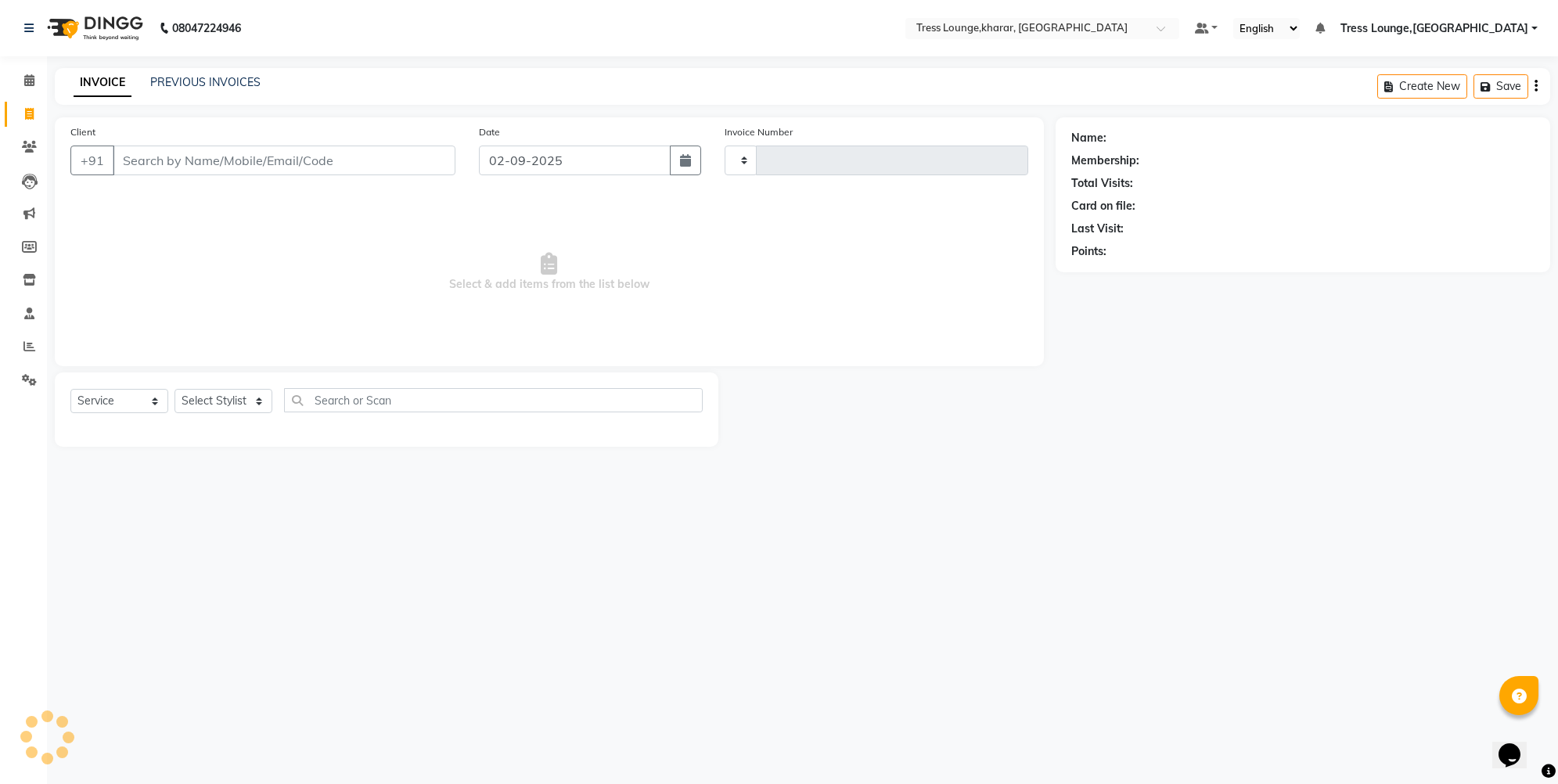
type input "2463"
select select "7078"
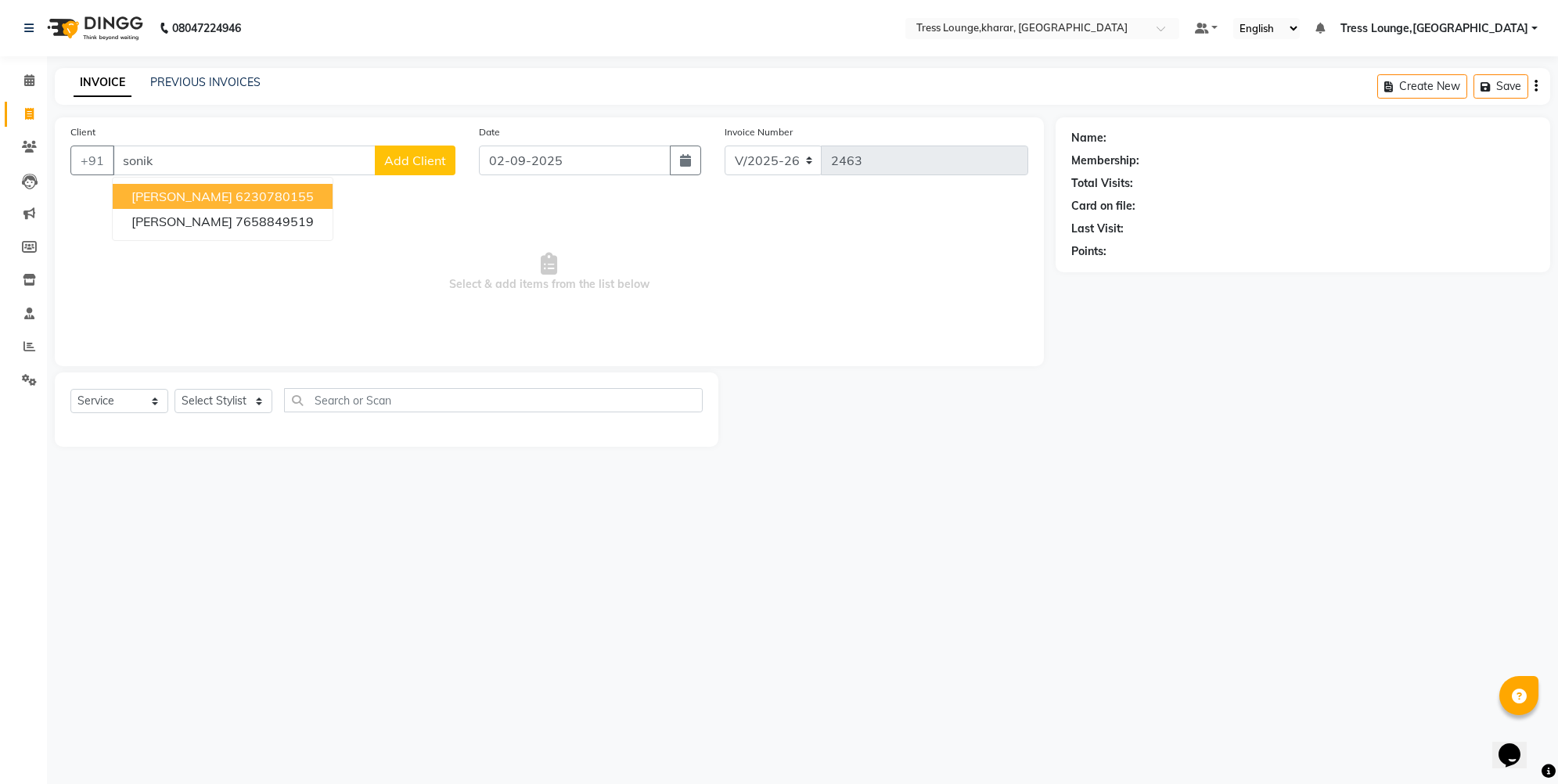
drag, startPoint x: 165, startPoint y: 201, endPoint x: 168, endPoint y: 217, distance: 16.3
click at [167, 207] on button "[PERSON_NAME] 6230780155" at bounding box center [222, 197] width 220 height 25
type input "6230780155"
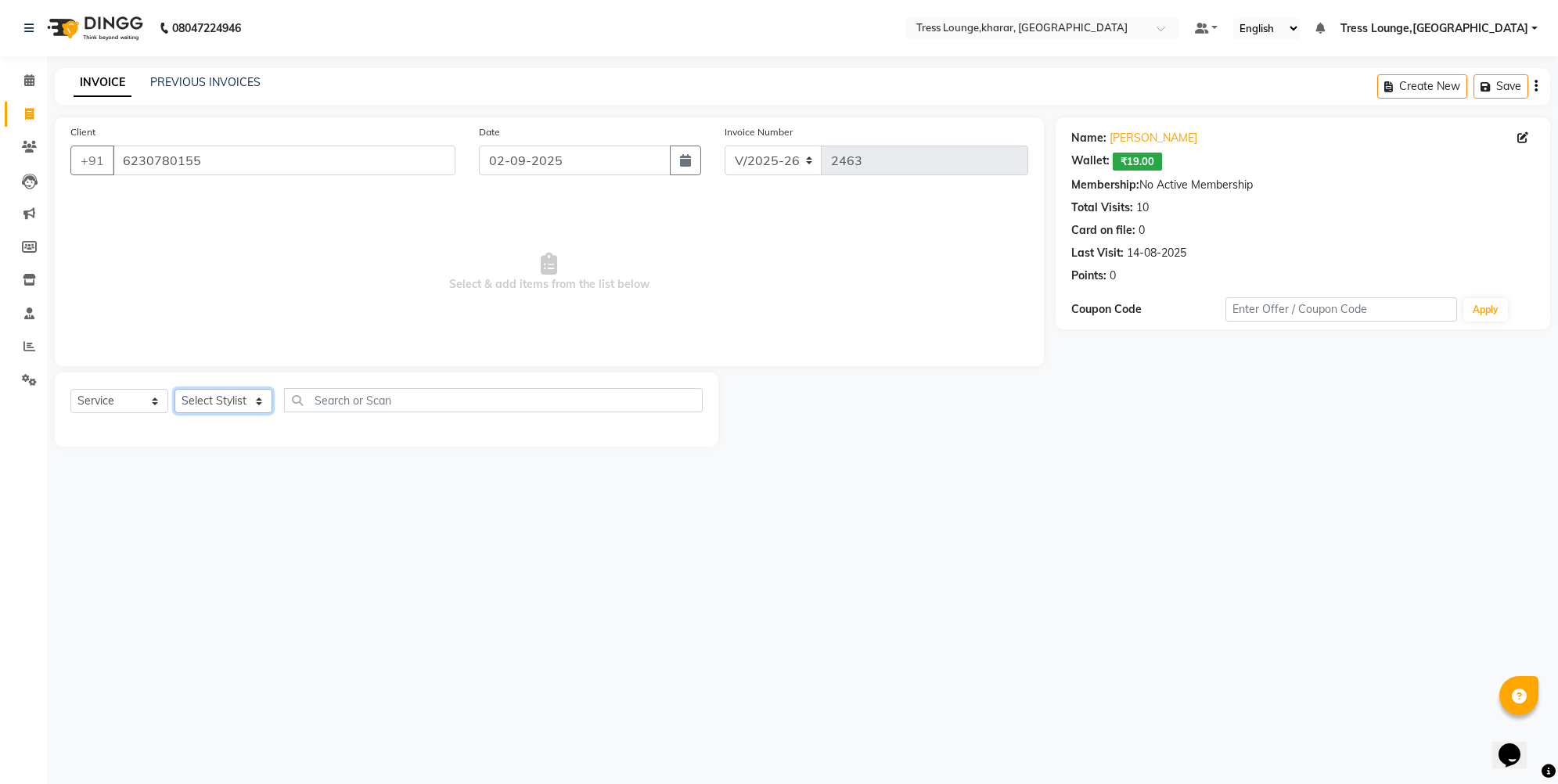
select select "74345"
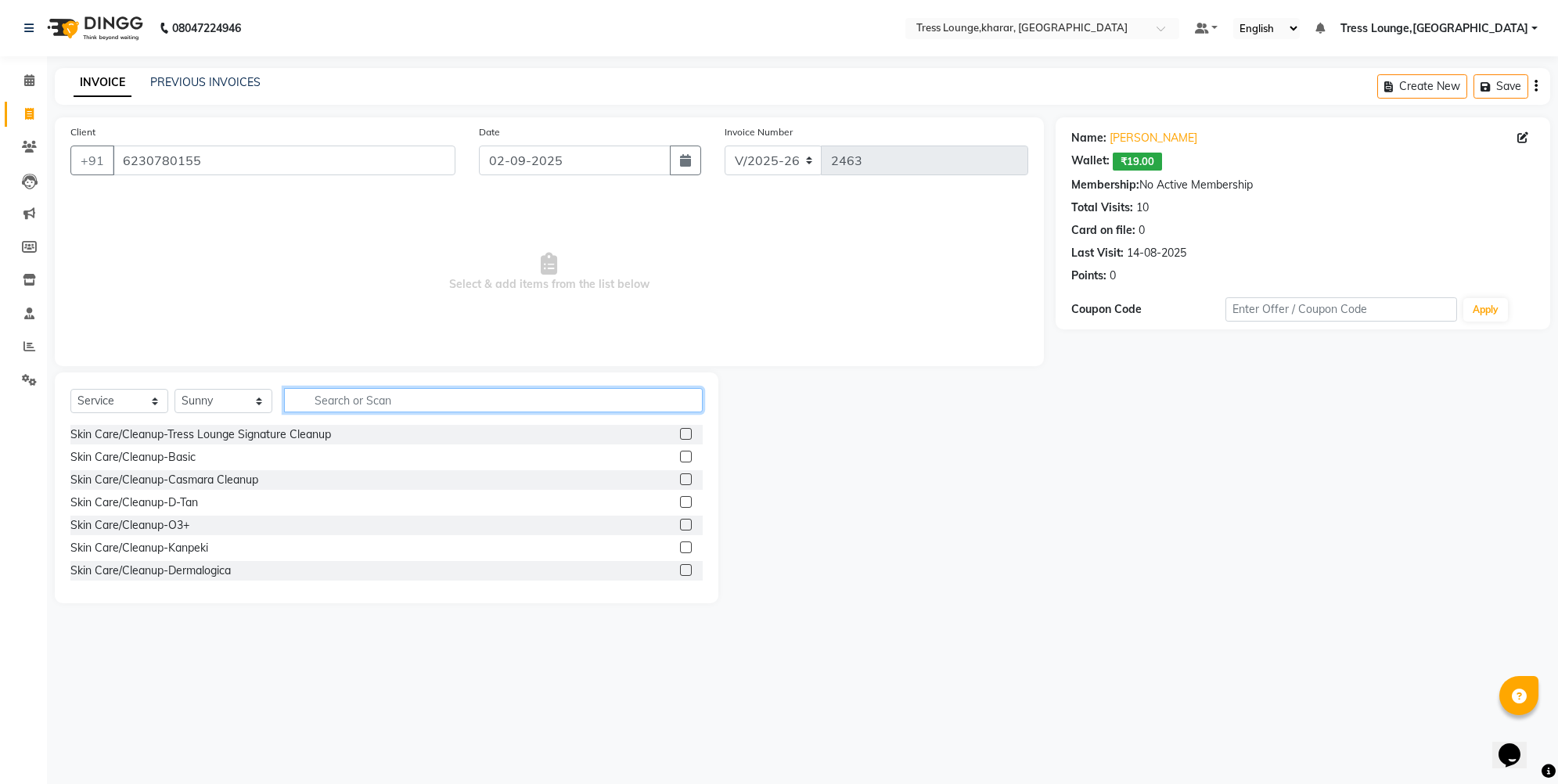
click at [327, 404] on input "text" at bounding box center [493, 400] width 419 height 24
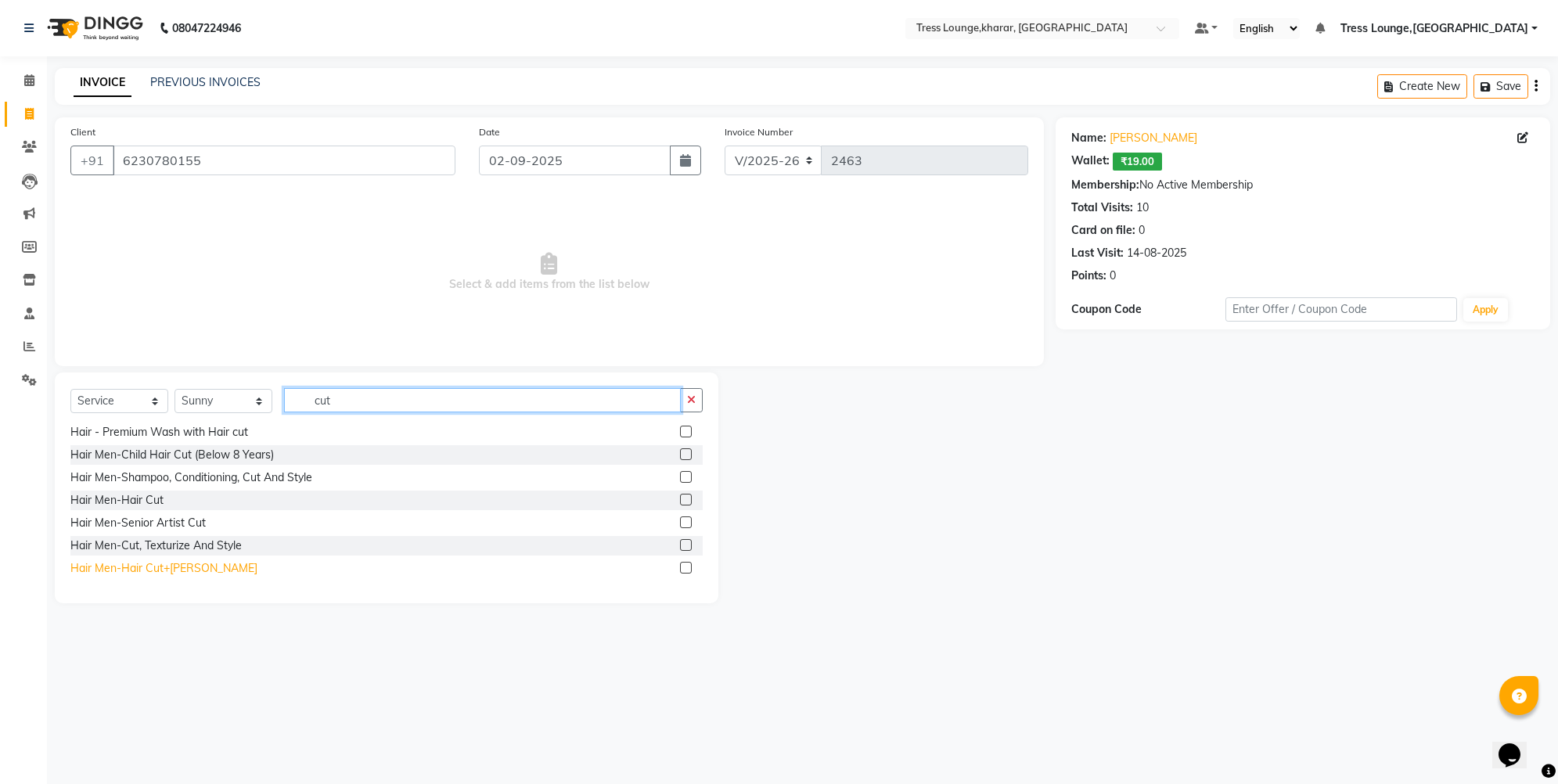
type input "cut"
click at [164, 571] on div "Hair Men-Hair Cut+[PERSON_NAME]" at bounding box center [164, 568] width 187 height 17
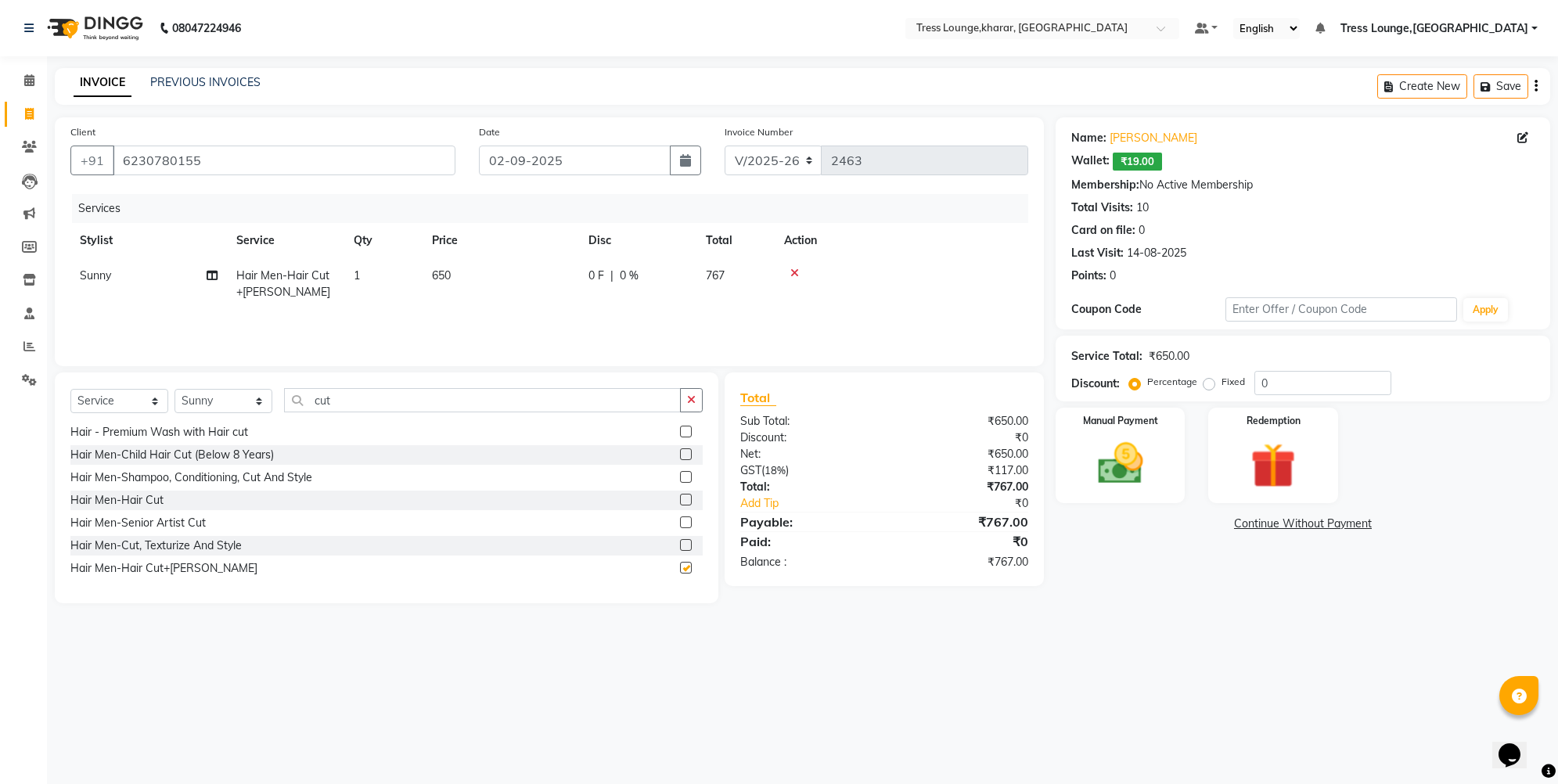
checkbox input "false"
drag, startPoint x: 331, startPoint y: 408, endPoint x: 303, endPoint y: 402, distance: 28.6
click at [303, 402] on input "cut" at bounding box center [482, 400] width 397 height 24
select select "59379"
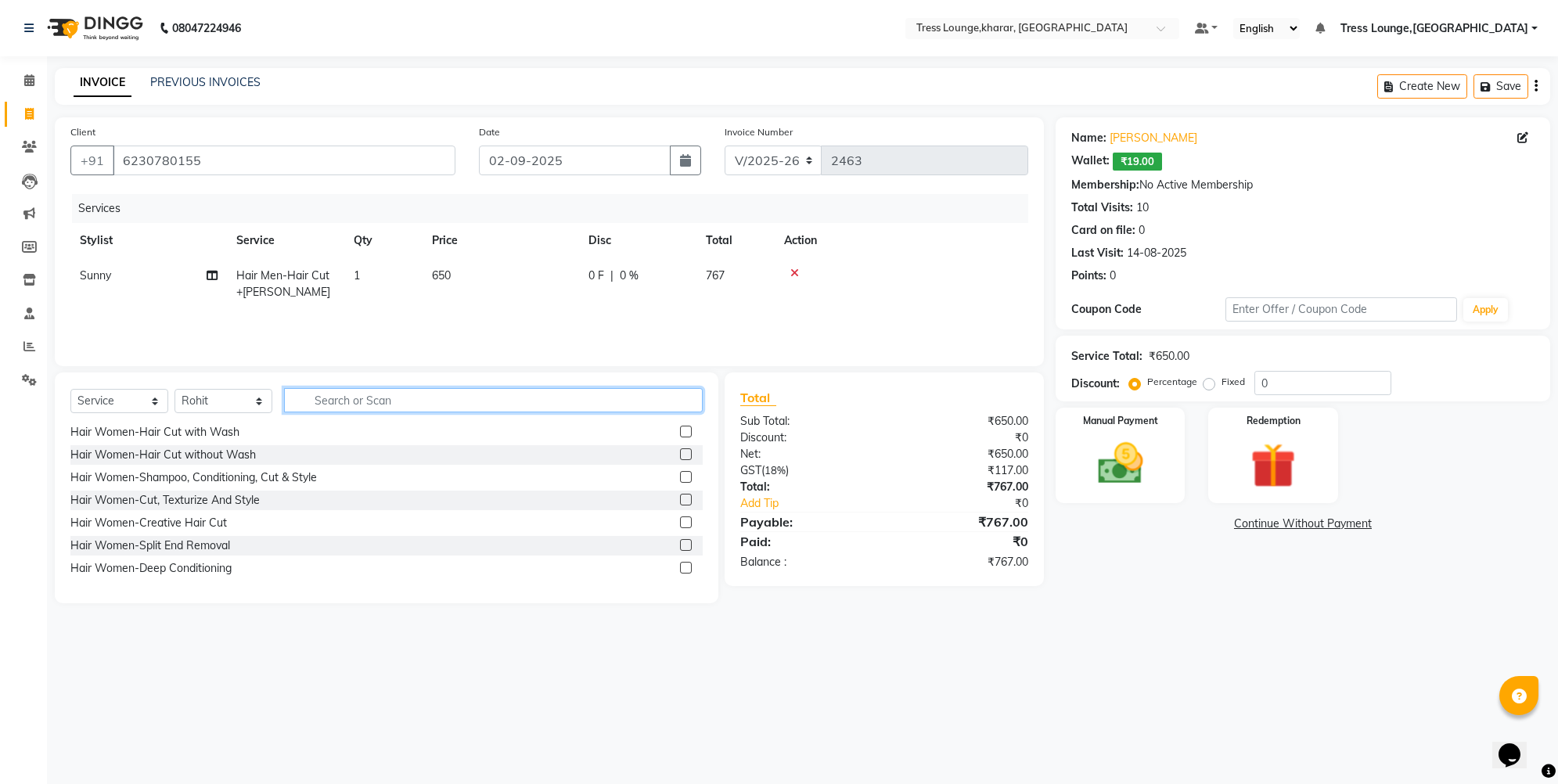
click at [340, 396] on input "text" at bounding box center [493, 400] width 419 height 24
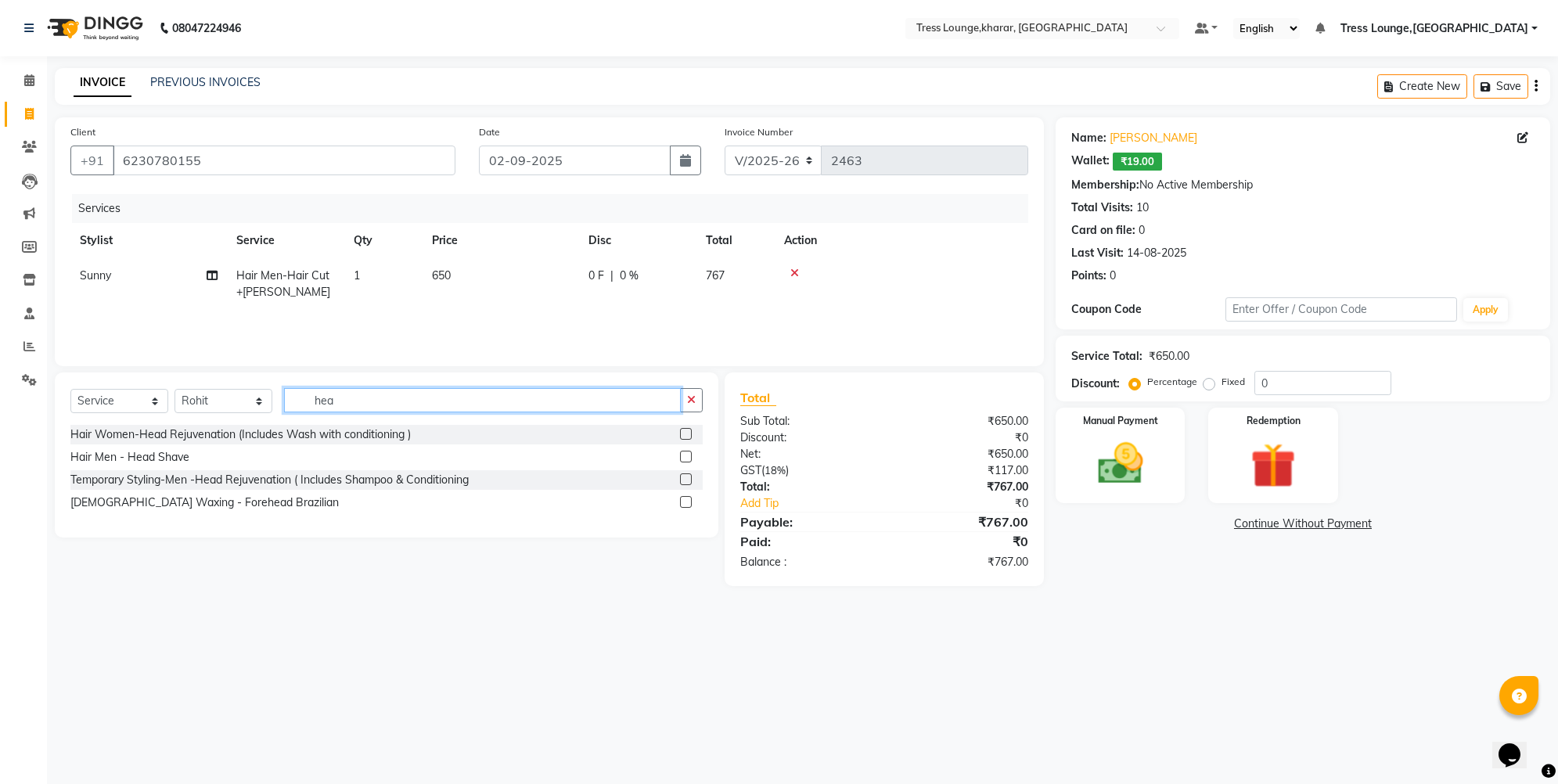
scroll to position [0, 0]
type input "hey"
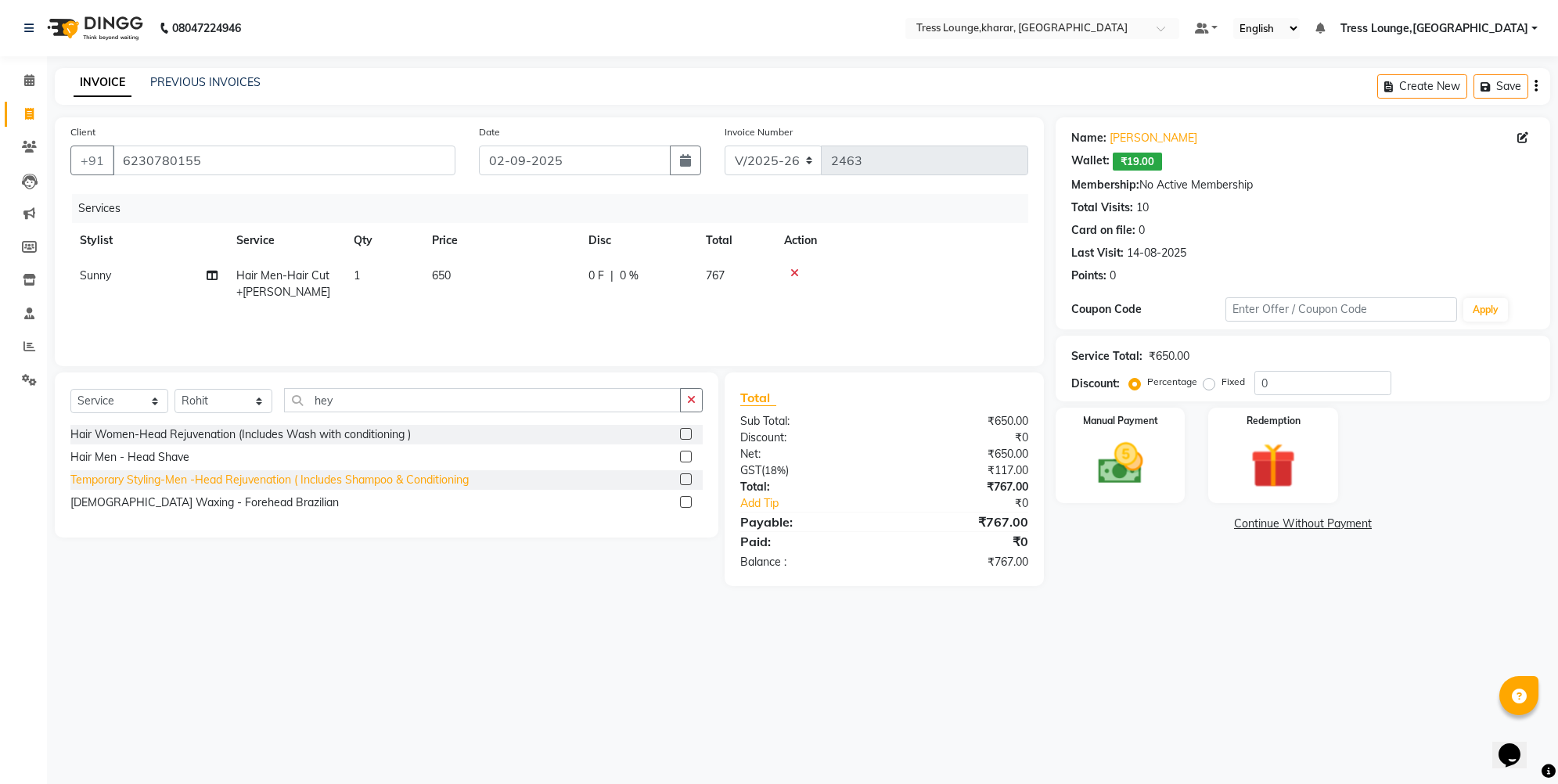
drag, startPoint x: 337, startPoint y: 398, endPoint x: 104, endPoint y: 486, distance: 249.1
click at [104, 486] on div "Temporary Styling-Men -Head Rejuvenation ( Includes Shampoo & Conditioning" at bounding box center [269, 480] width 398 height 17
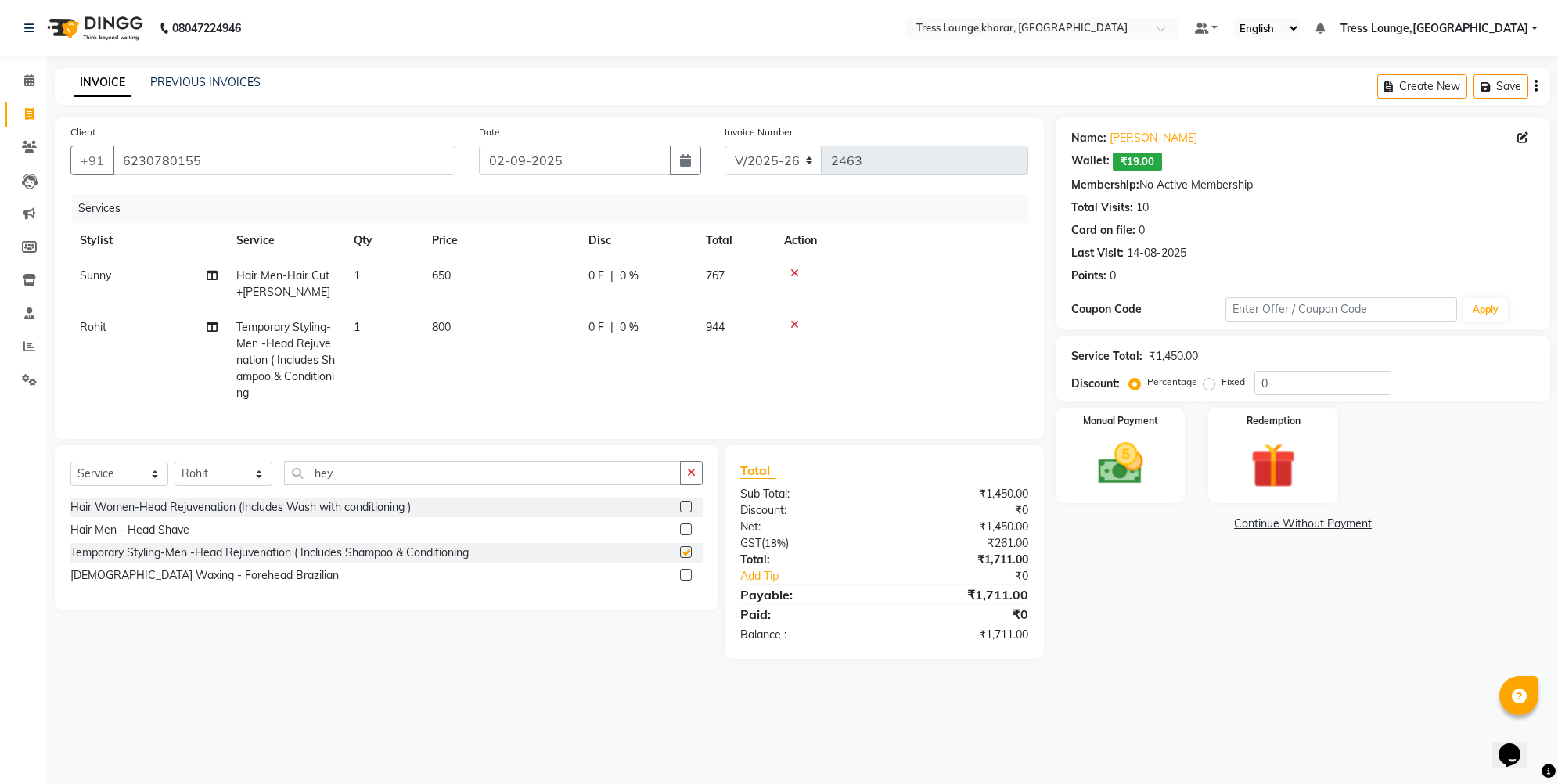
checkbox input "false"
click at [1255, 381] on input "0" at bounding box center [1323, 382] width 137 height 24
type input "30"
click at [1099, 451] on img at bounding box center [1121, 463] width 77 height 54
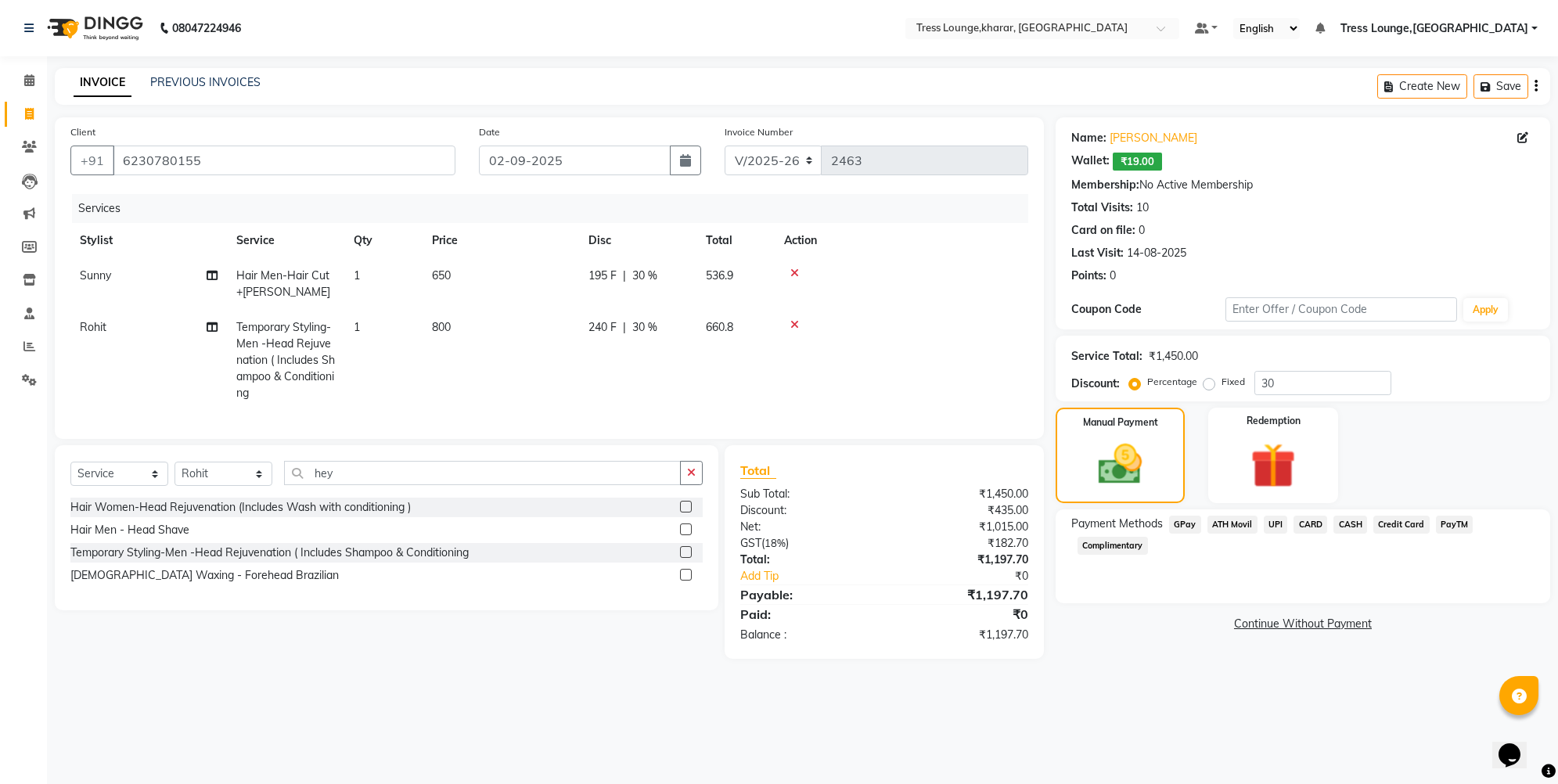
click at [1304, 524] on span "CARD" at bounding box center [1310, 525] width 33 height 18
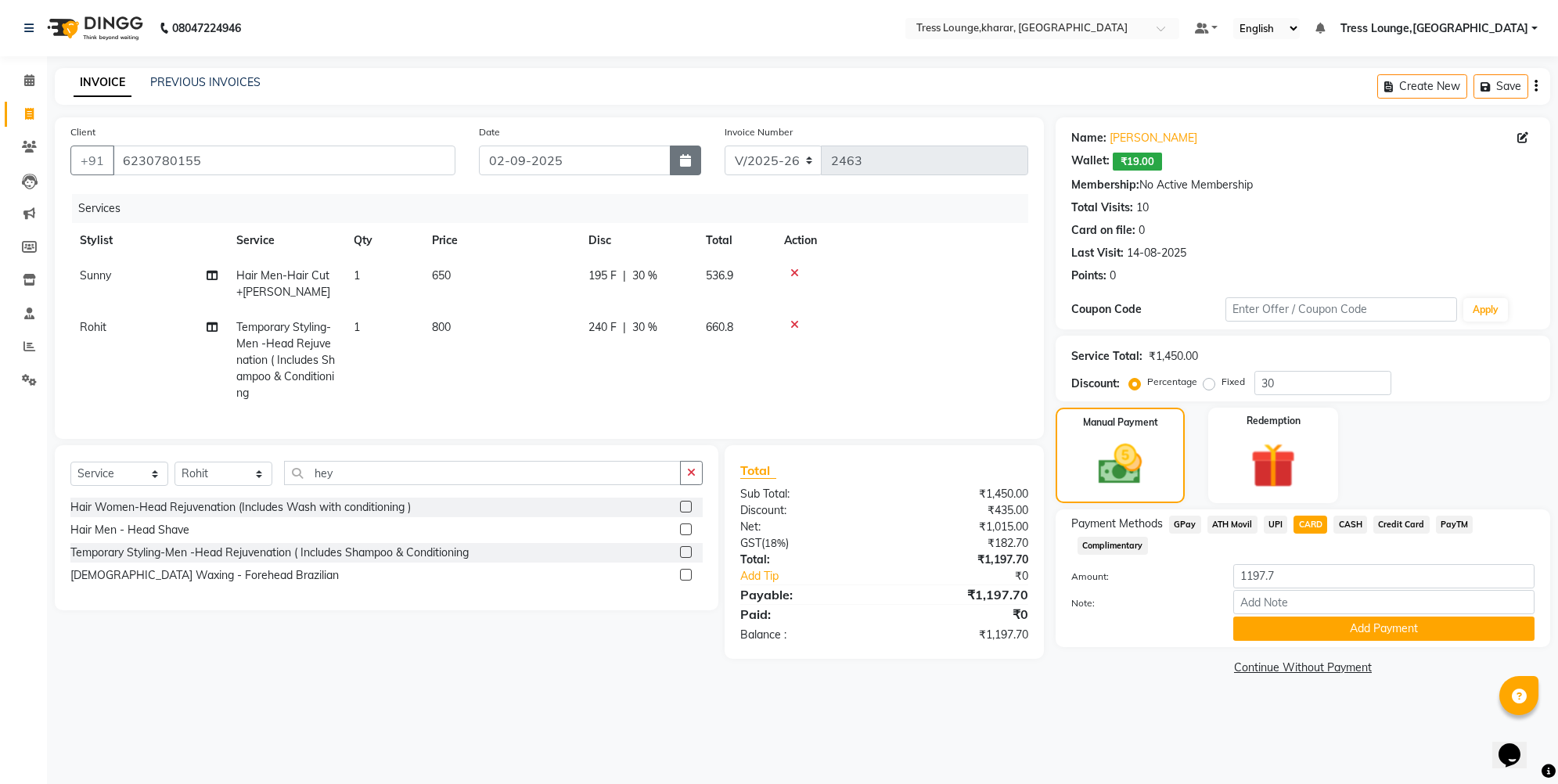
click at [678, 166] on button "button" at bounding box center [686, 160] width 31 height 29
select select "9"
select select "2025"
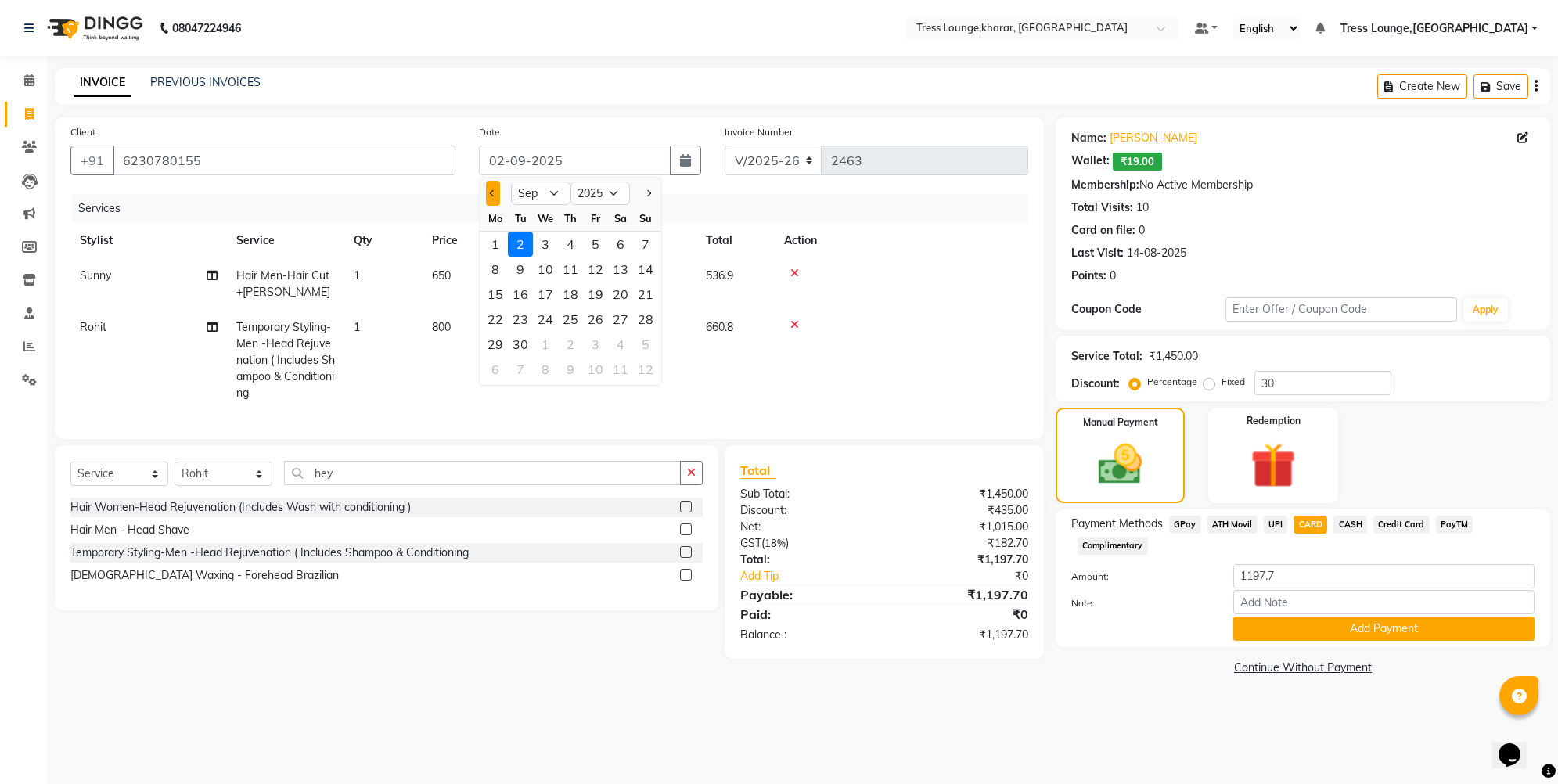
click at [489, 190] on button "Previous month" at bounding box center [493, 193] width 14 height 25
select select "8"
click at [600, 295] on div "15" at bounding box center [596, 294] width 25 height 25
type input "[DATE]"
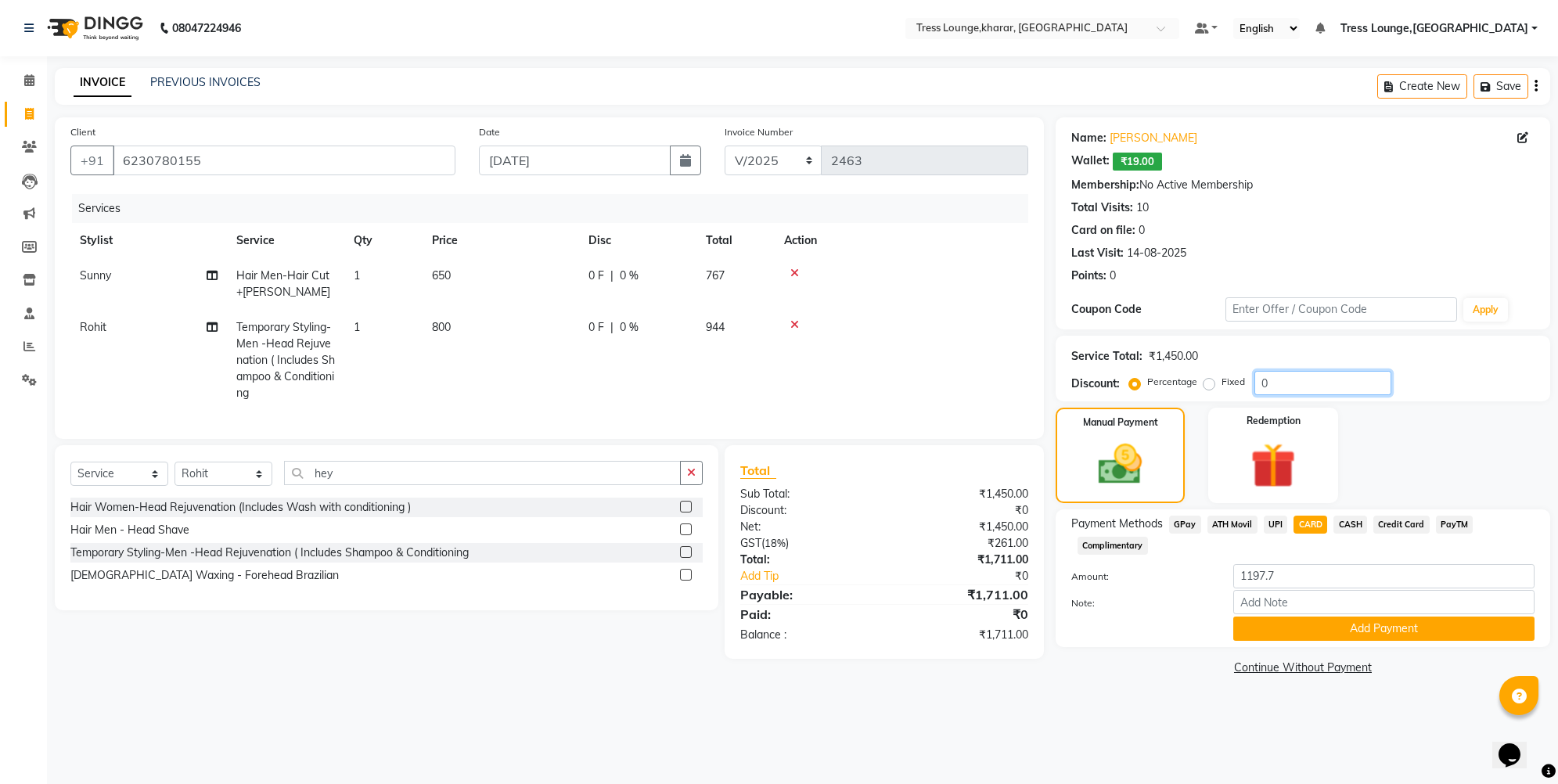
click at [1256, 376] on input "0" at bounding box center [1323, 382] width 137 height 24
type input "30"
click at [1125, 444] on img at bounding box center [1120, 464] width 74 height 53
drag, startPoint x: 1270, startPoint y: 570, endPoint x: 1259, endPoint y: 568, distance: 11.2
click at [1258, 568] on input "1197.7" at bounding box center [1383, 575] width 301 height 24
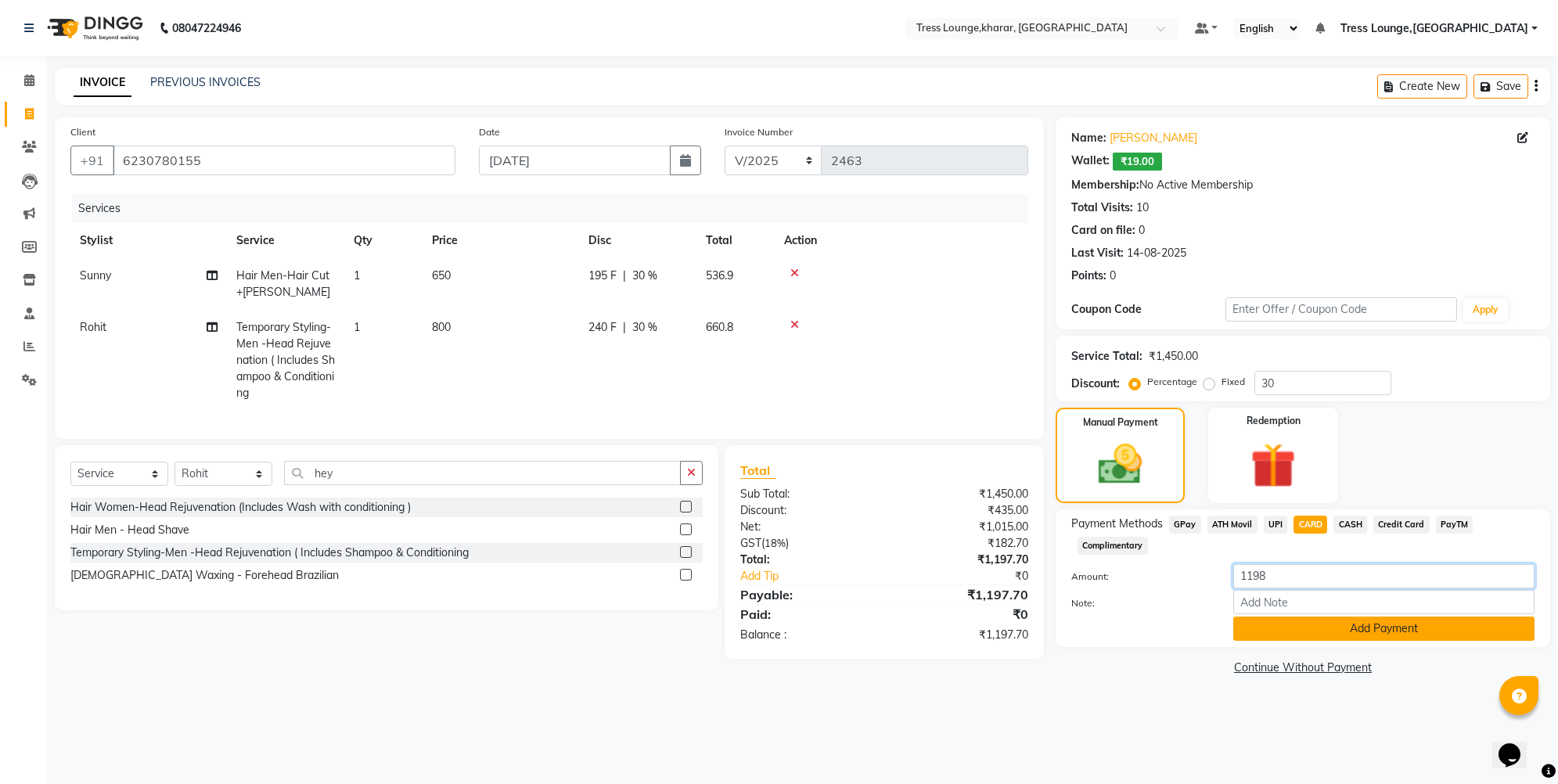
type input "1198"
click at [1284, 622] on button "Add Payment" at bounding box center [1383, 628] width 301 height 24
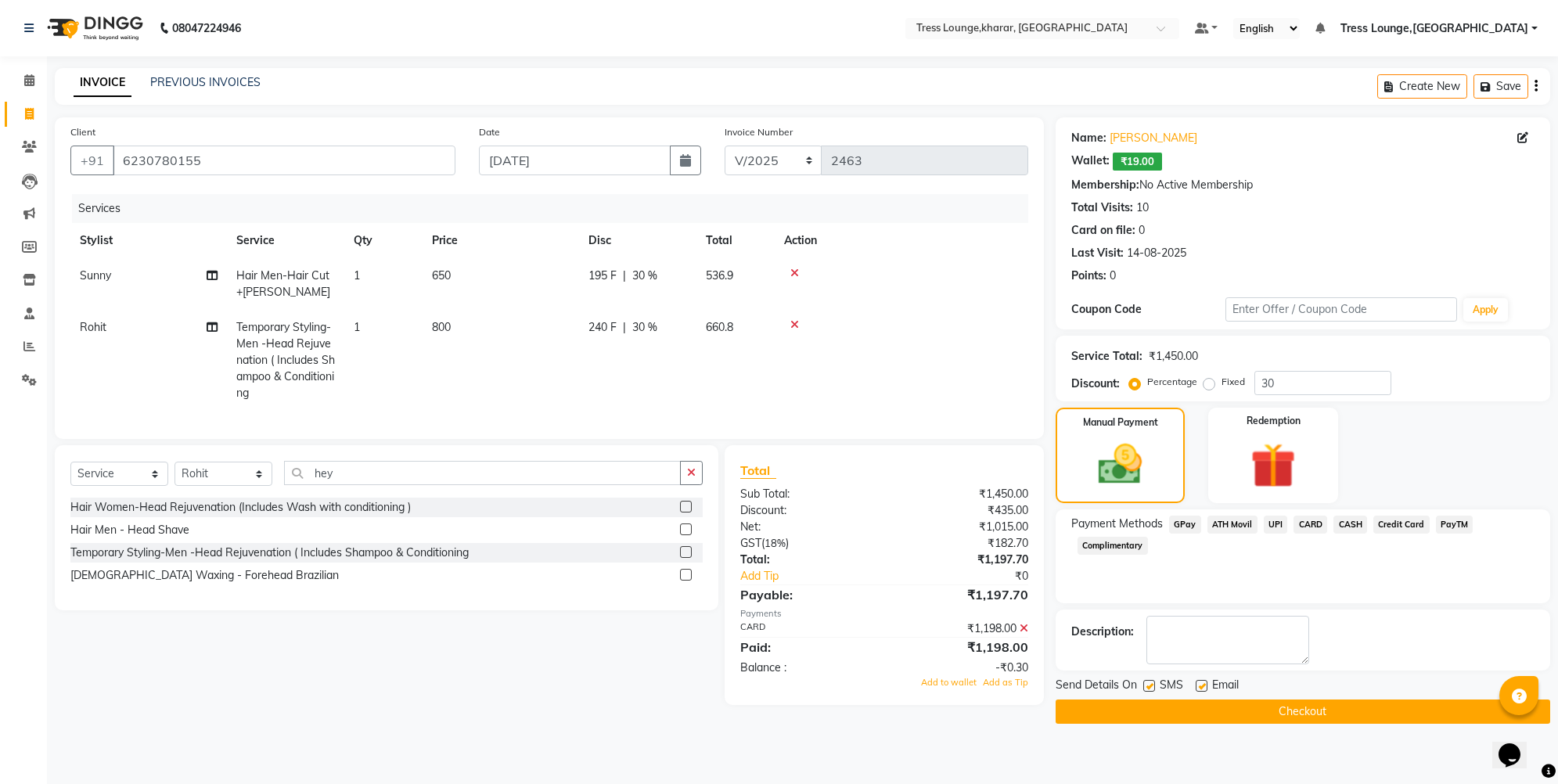
drag, startPoint x: 1012, startPoint y: 697, endPoint x: 1030, endPoint y: 696, distance: 18.0
click at [1012, 687] on span "Add as Tip" at bounding box center [1006, 682] width 46 height 11
click at [1150, 686] on label at bounding box center [1149, 686] width 12 height 12
click at [1150, 686] on input "checkbox" at bounding box center [1148, 686] width 10 height 10
checkbox input "false"
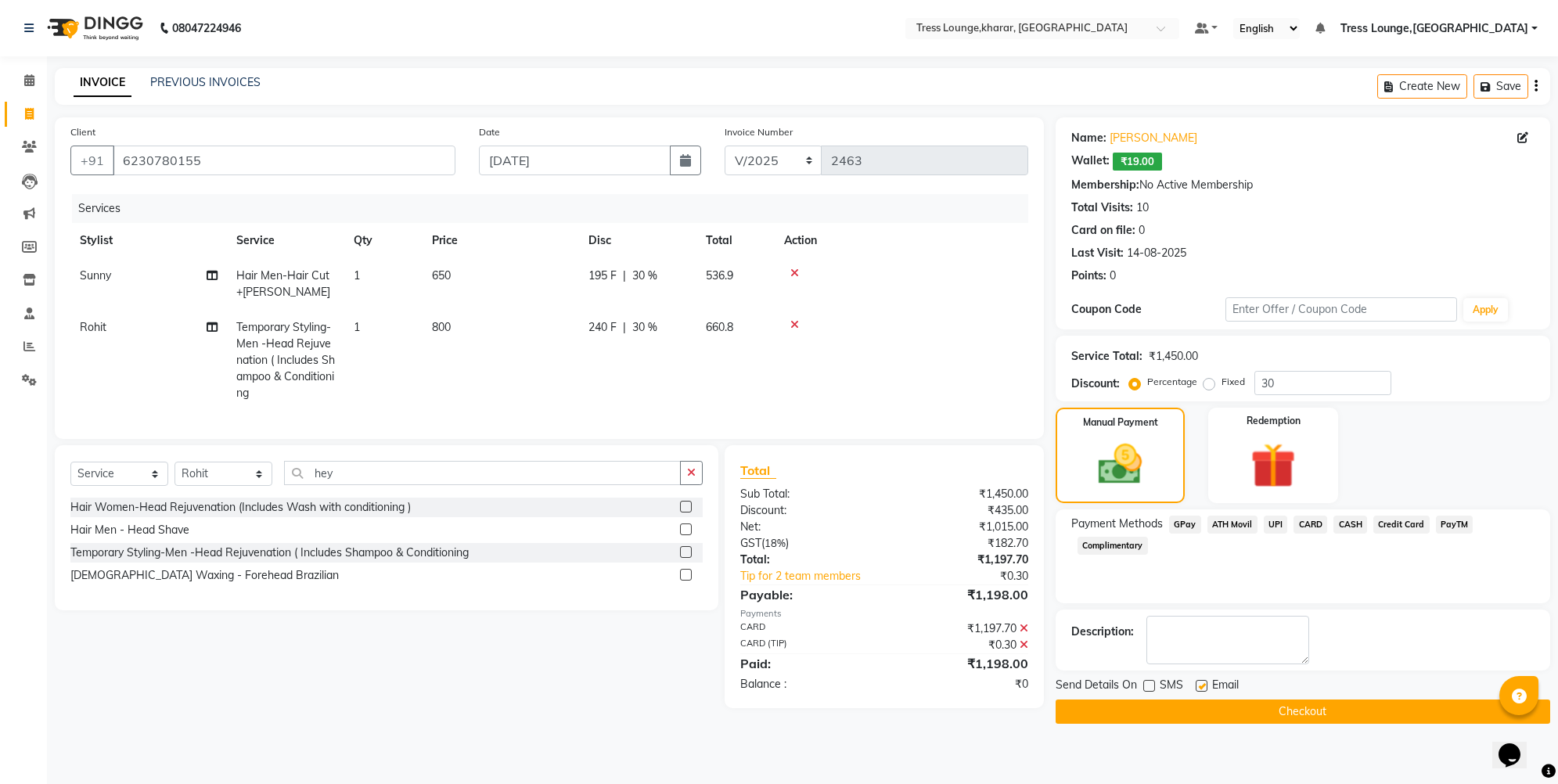
click at [1153, 710] on button "Checkout" at bounding box center [1302, 711] width 495 height 24
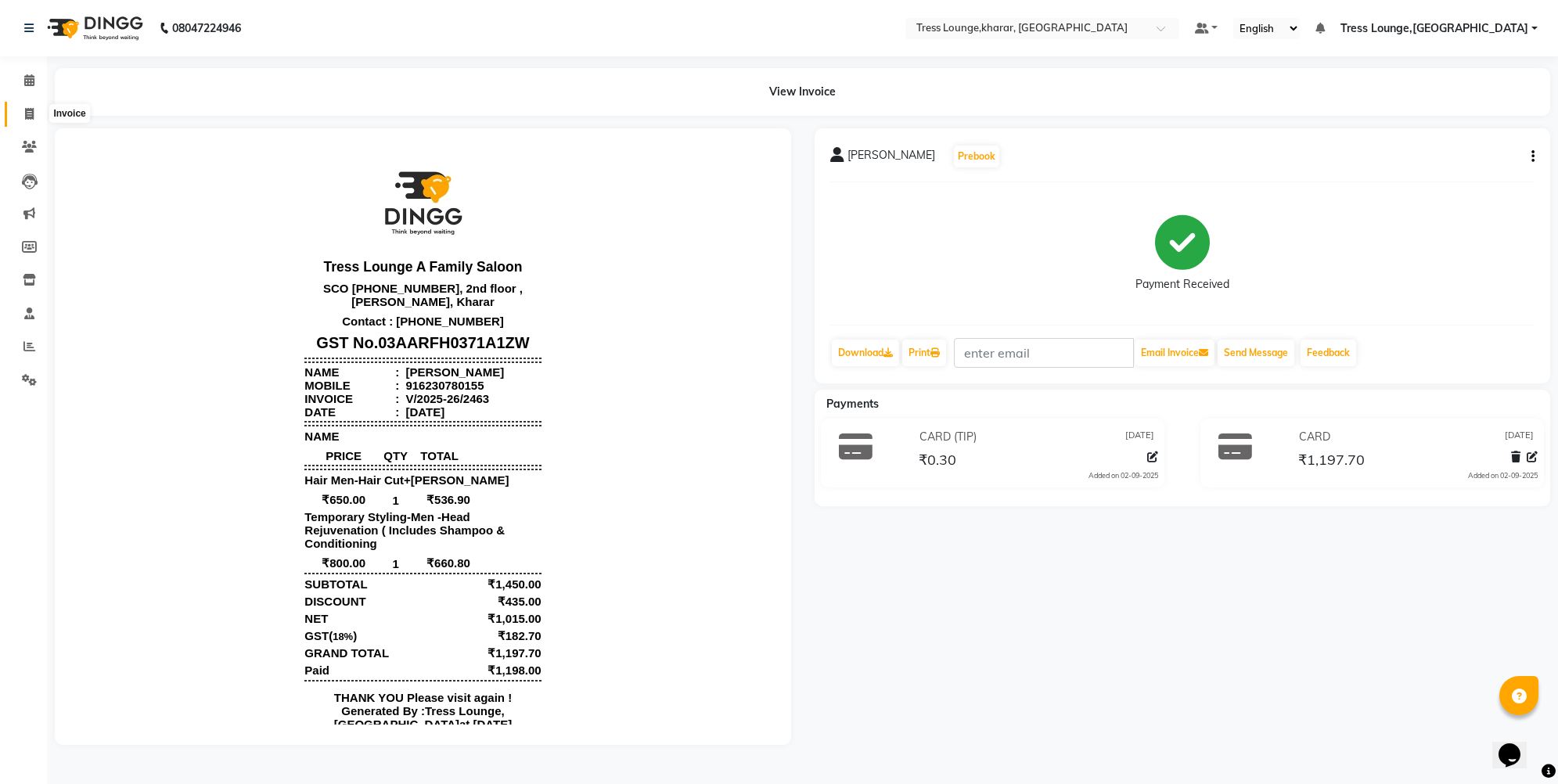
click at [28, 115] on icon at bounding box center [29, 114] width 9 height 12
select select "7078"
select select "service"
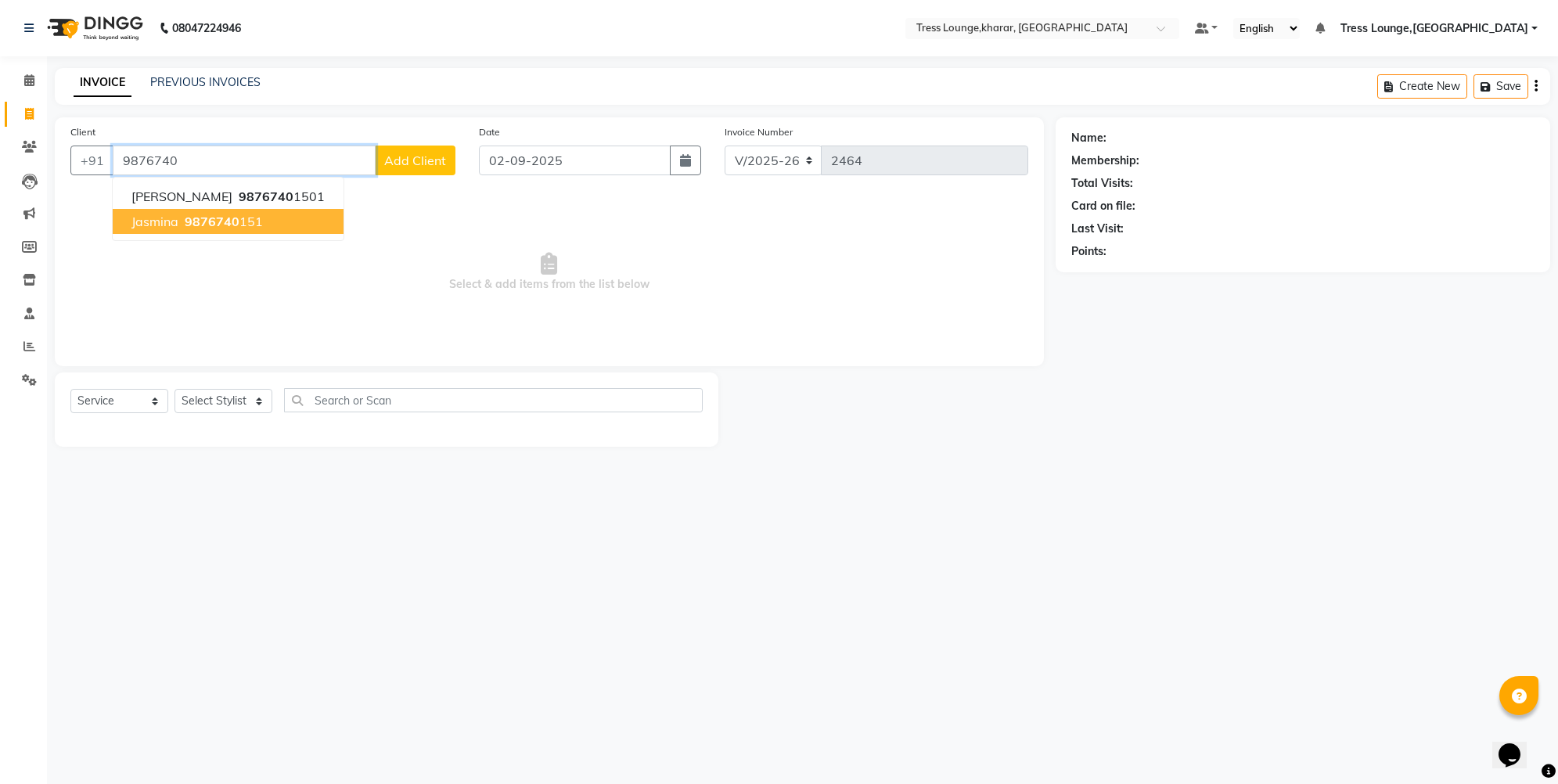
click at [192, 229] on button "Jasmina 9876740 151" at bounding box center [228, 221] width 231 height 25
type input "9876740151"
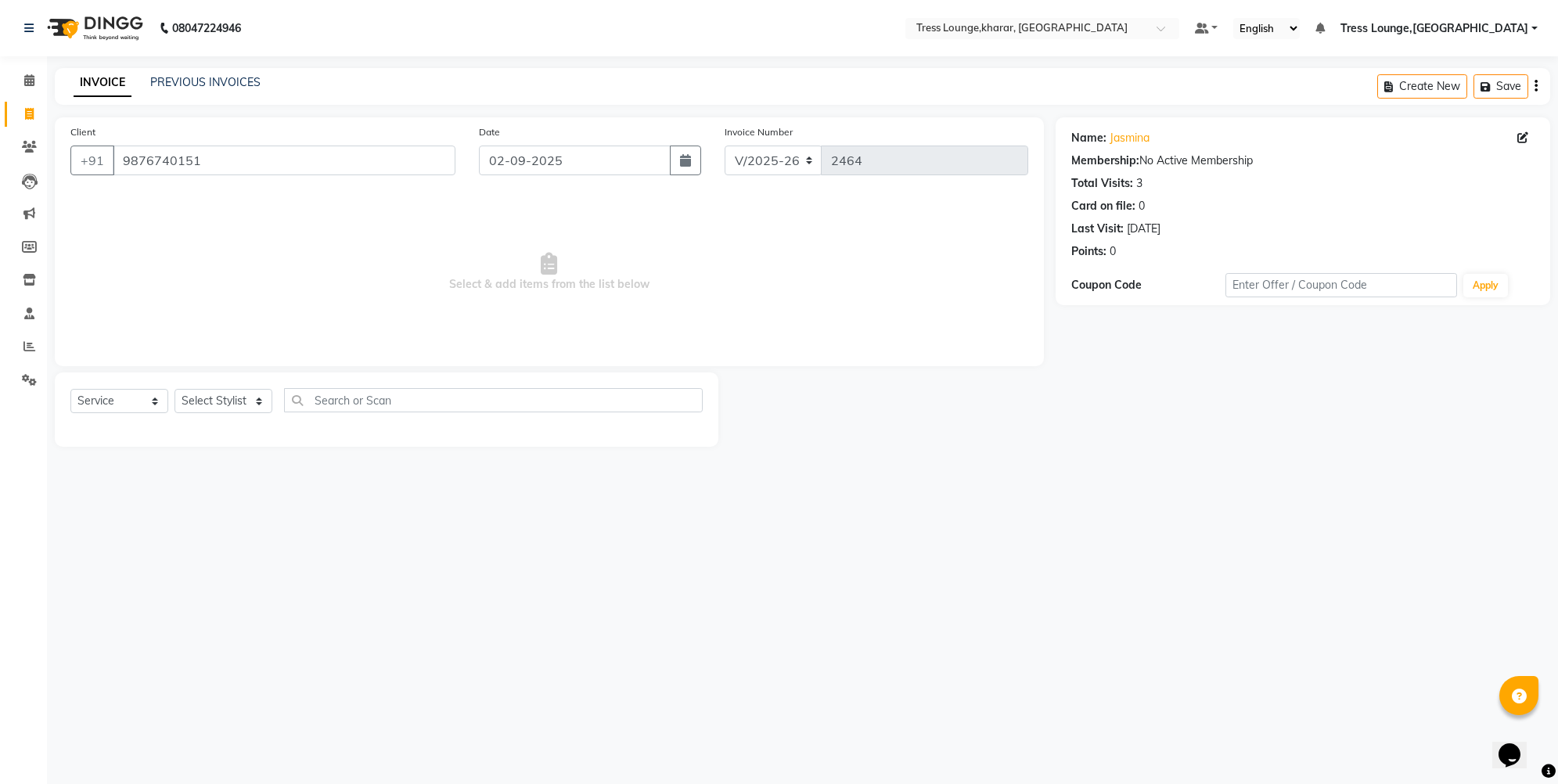
drag, startPoint x: 1527, startPoint y: 148, endPoint x: 1518, endPoint y: 137, distance: 14.2
click at [1527, 148] on div "Name: [PERSON_NAME] Membership: No Active Membership Total Visits: 3 Card on fi…" at bounding box center [1302, 192] width 463 height 137
click at [1518, 137] on icon at bounding box center [1523, 137] width 11 height 11
select select "[DEMOGRAPHIC_DATA]"
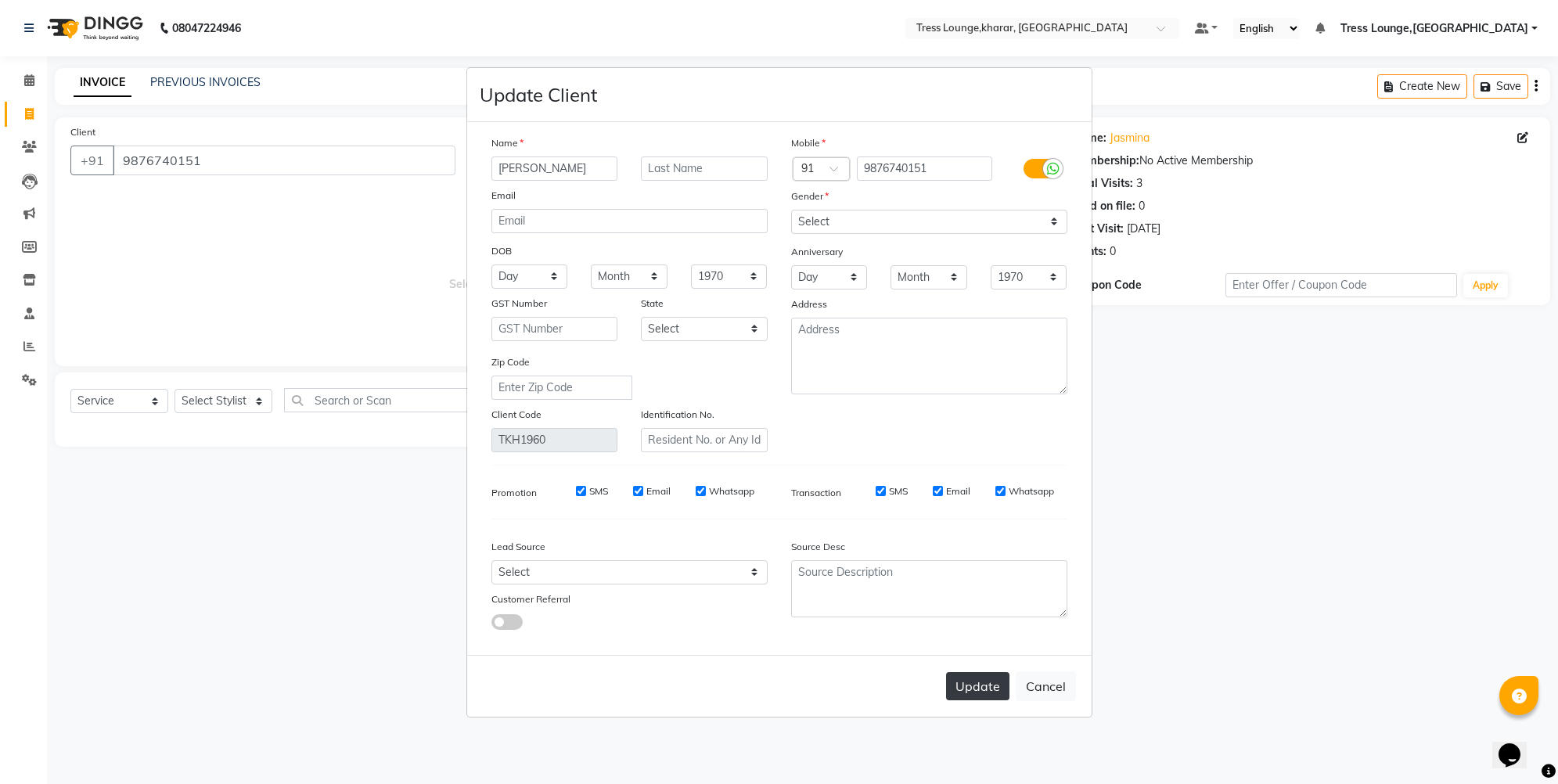
type input "[PERSON_NAME]"
drag, startPoint x: 976, startPoint y: 685, endPoint x: 980, endPoint y: 672, distance: 13.6
click at [977, 682] on button "Update" at bounding box center [978, 686] width 63 height 28
select select
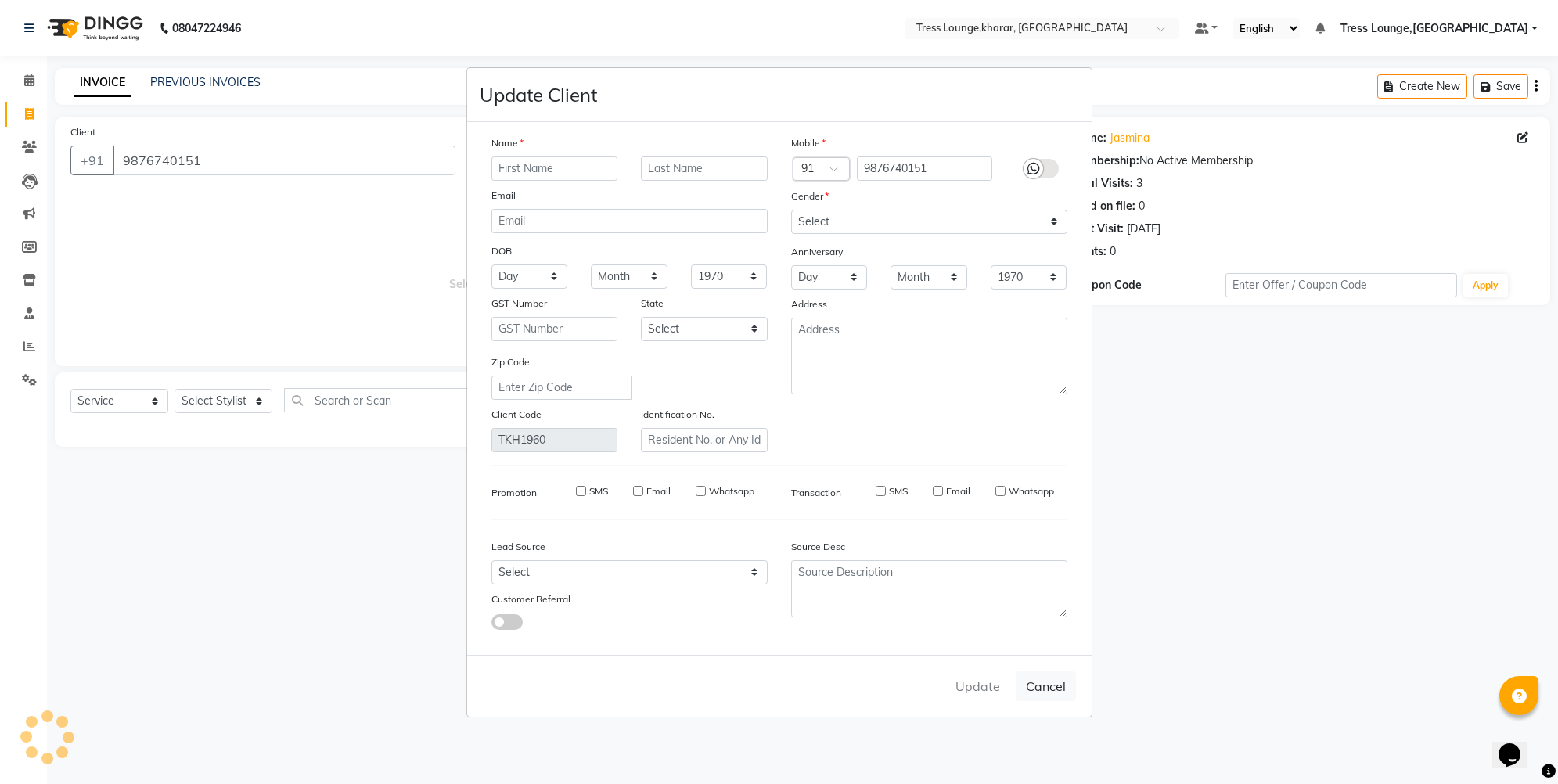
select select
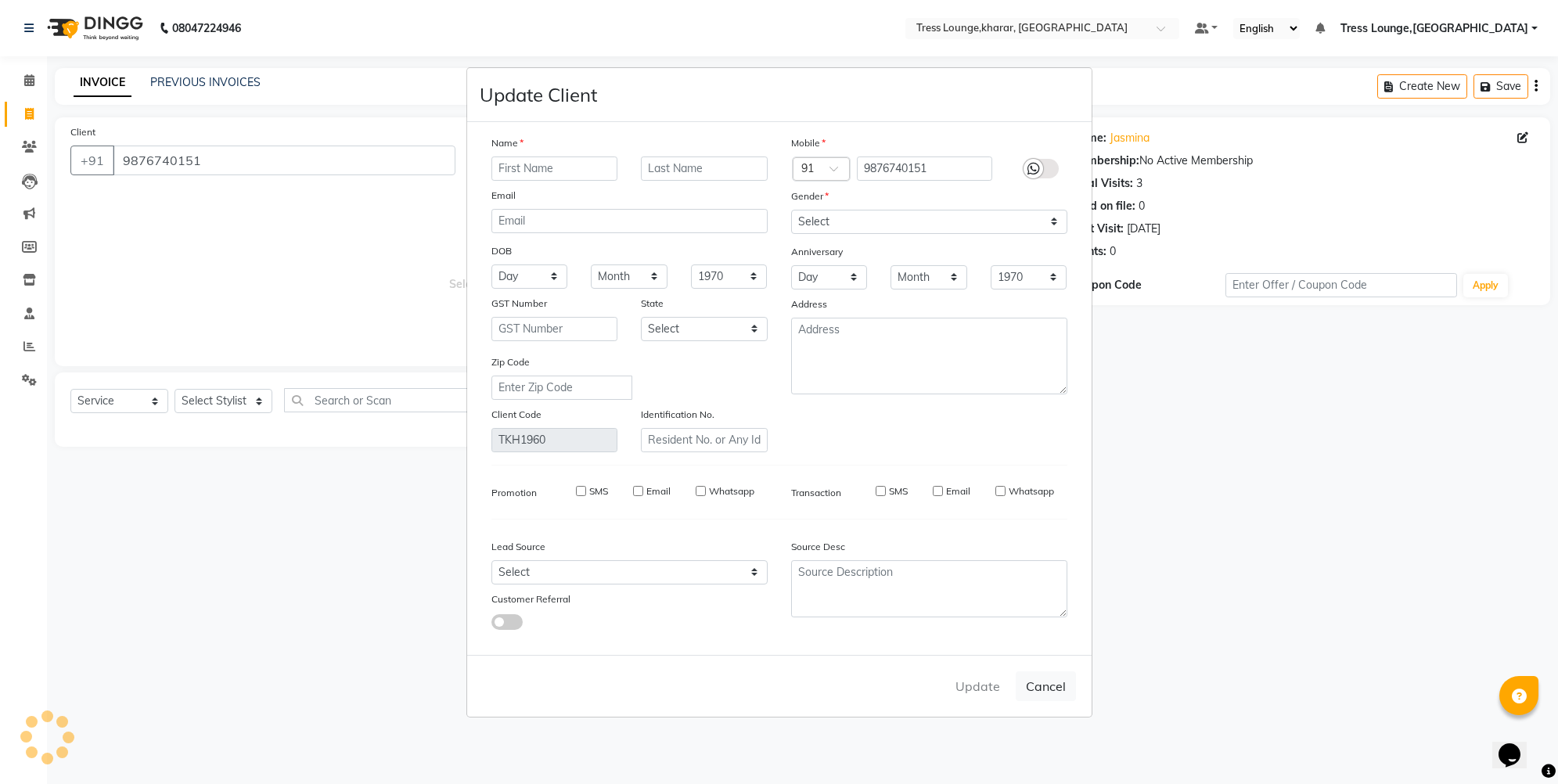
checkbox input "false"
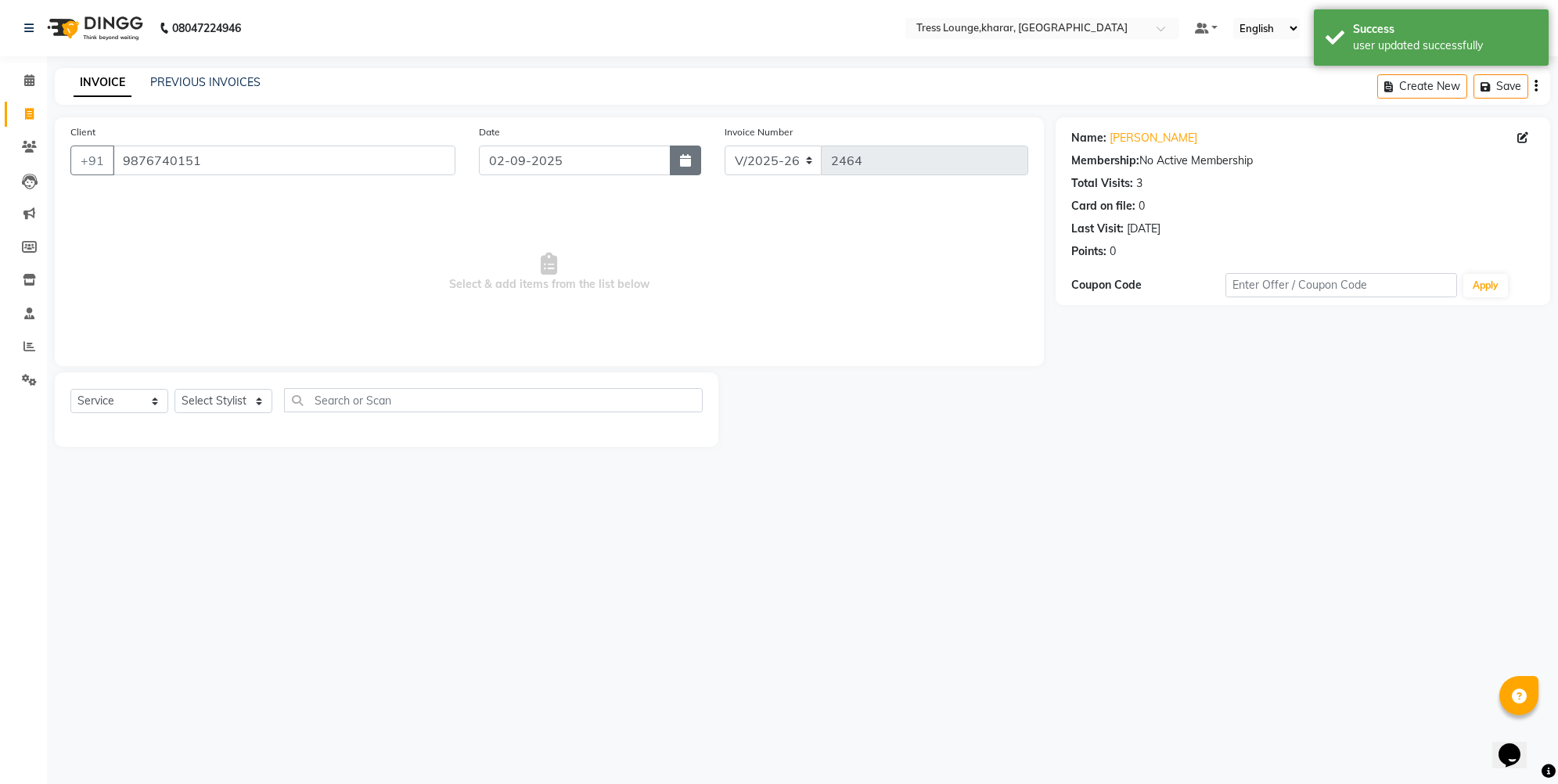
click at [695, 159] on button "button" at bounding box center [686, 160] width 31 height 29
select select "9"
select select "2025"
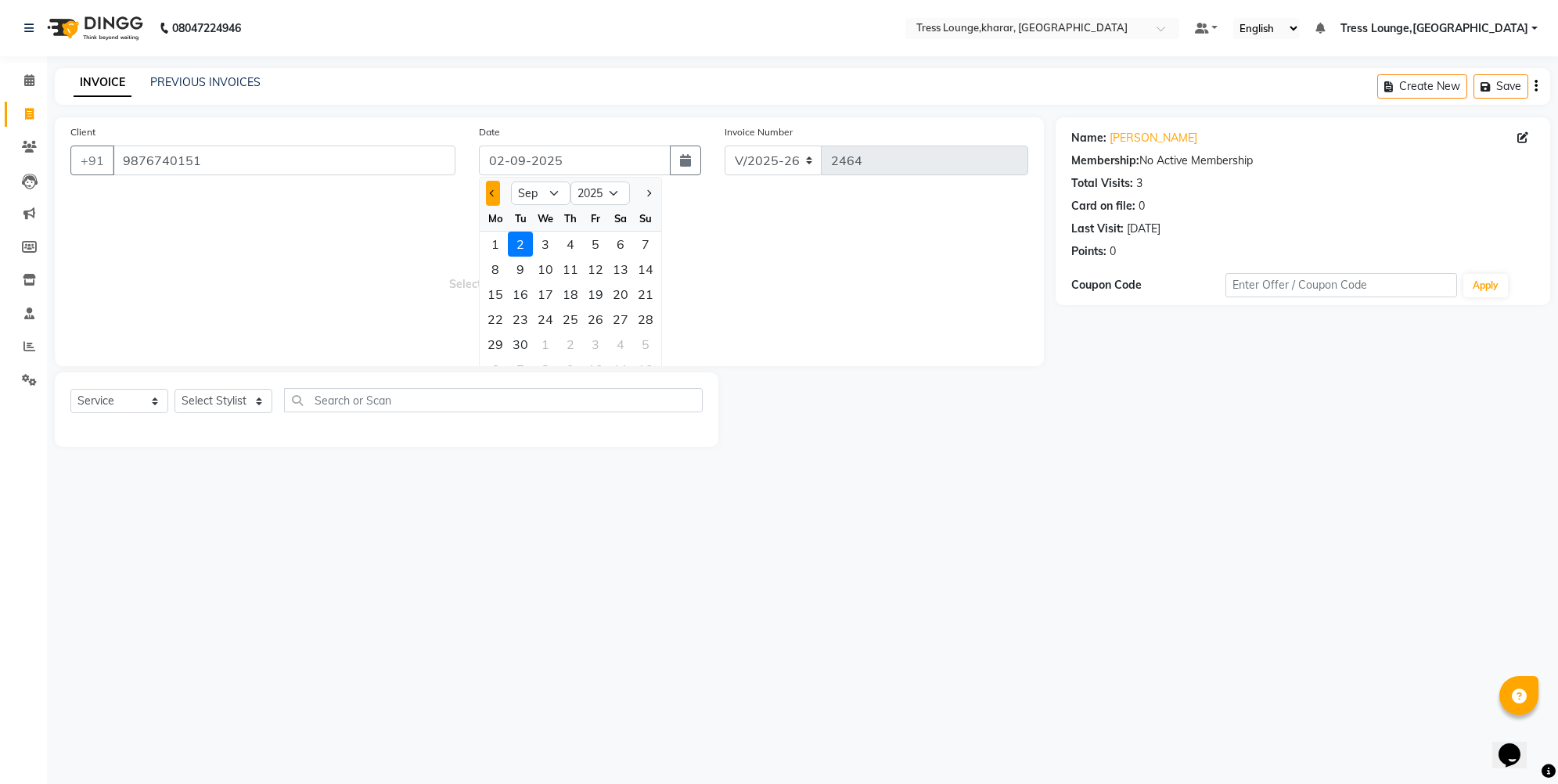
click at [499, 188] on button "Previous month" at bounding box center [493, 193] width 14 height 25
select select "8"
click at [616, 296] on div "16" at bounding box center [620, 294] width 25 height 25
type input "16-08-2025"
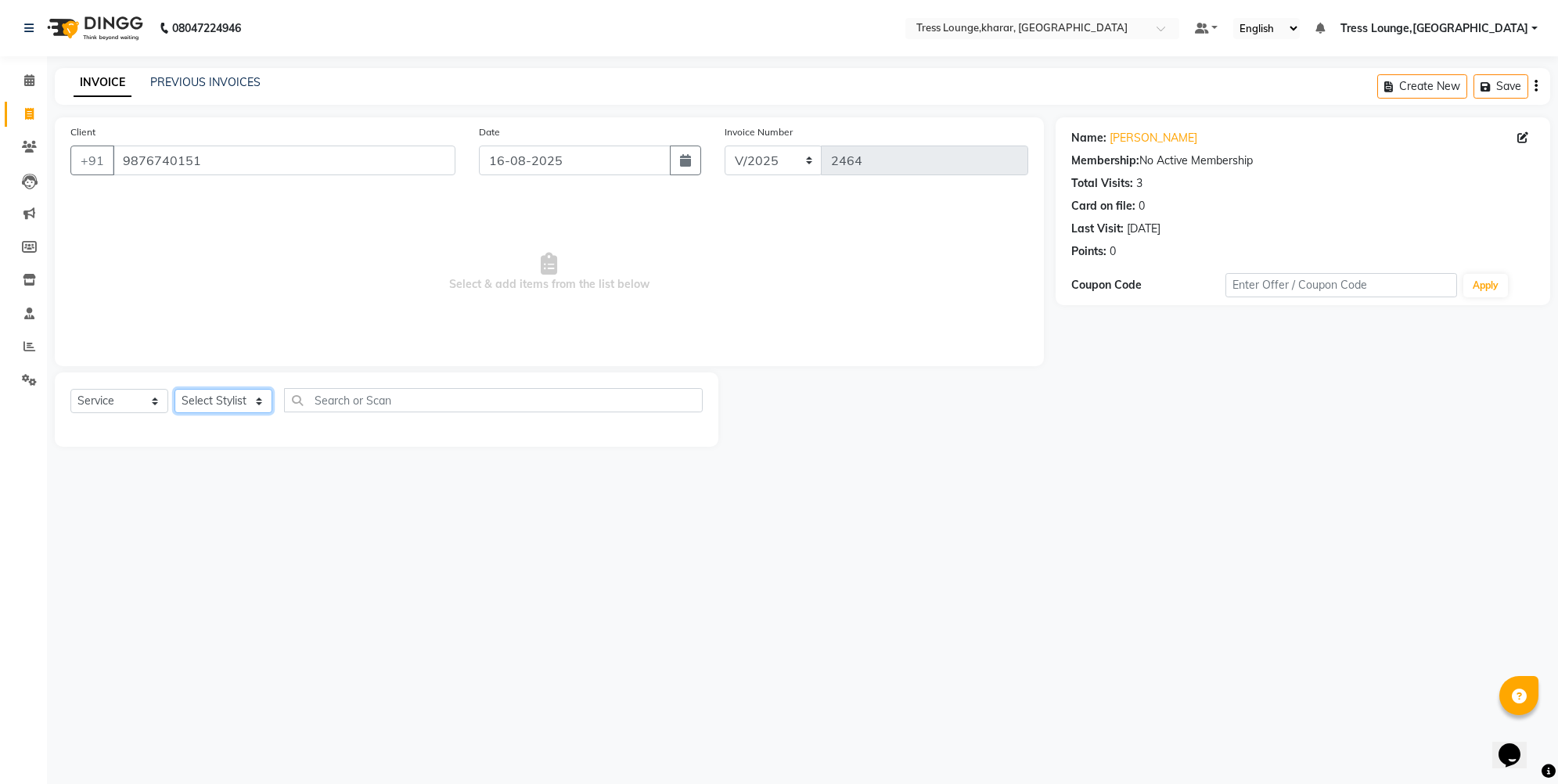
select select "60023"
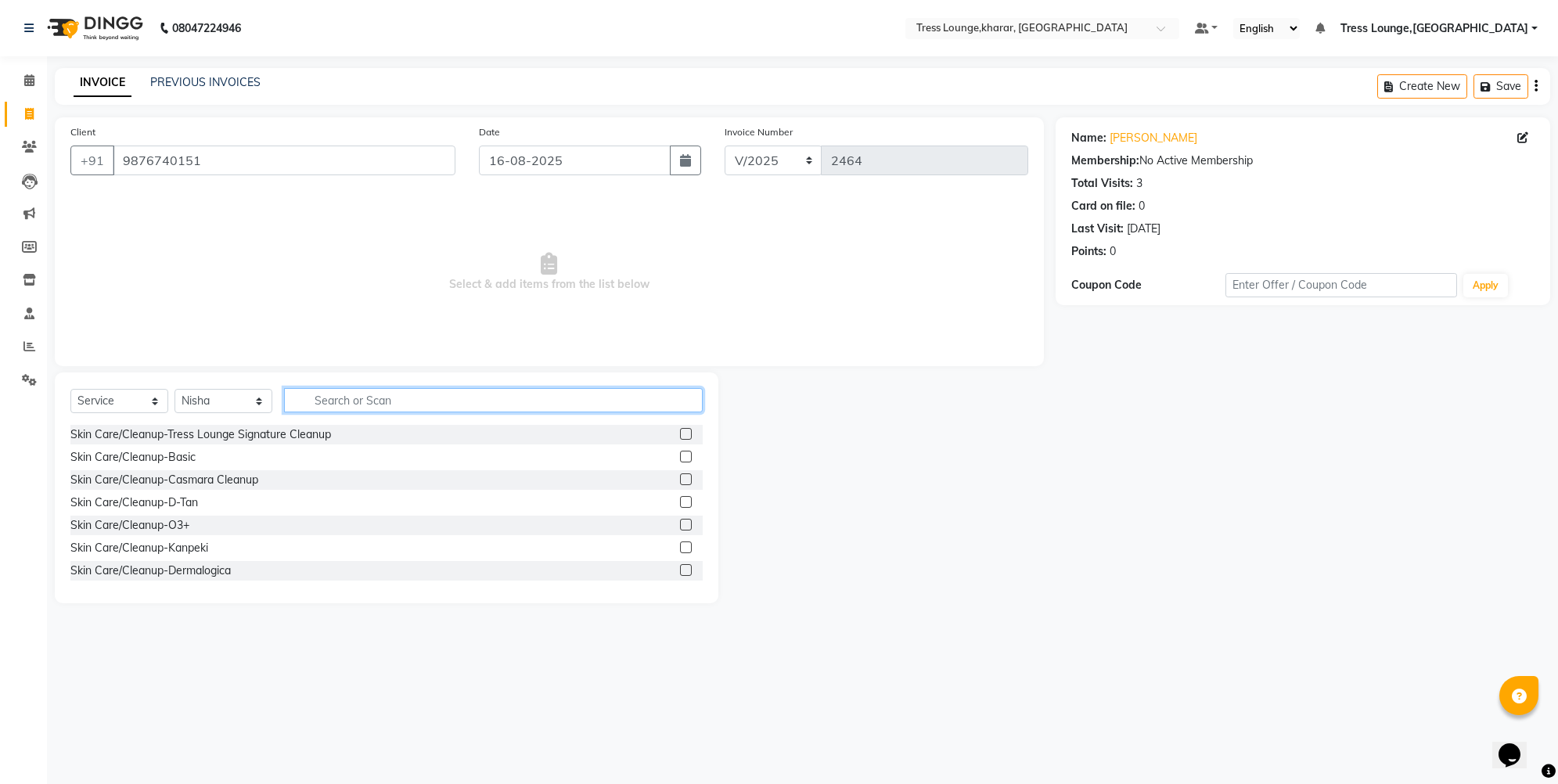
click at [363, 398] on input "text" at bounding box center [493, 400] width 419 height 24
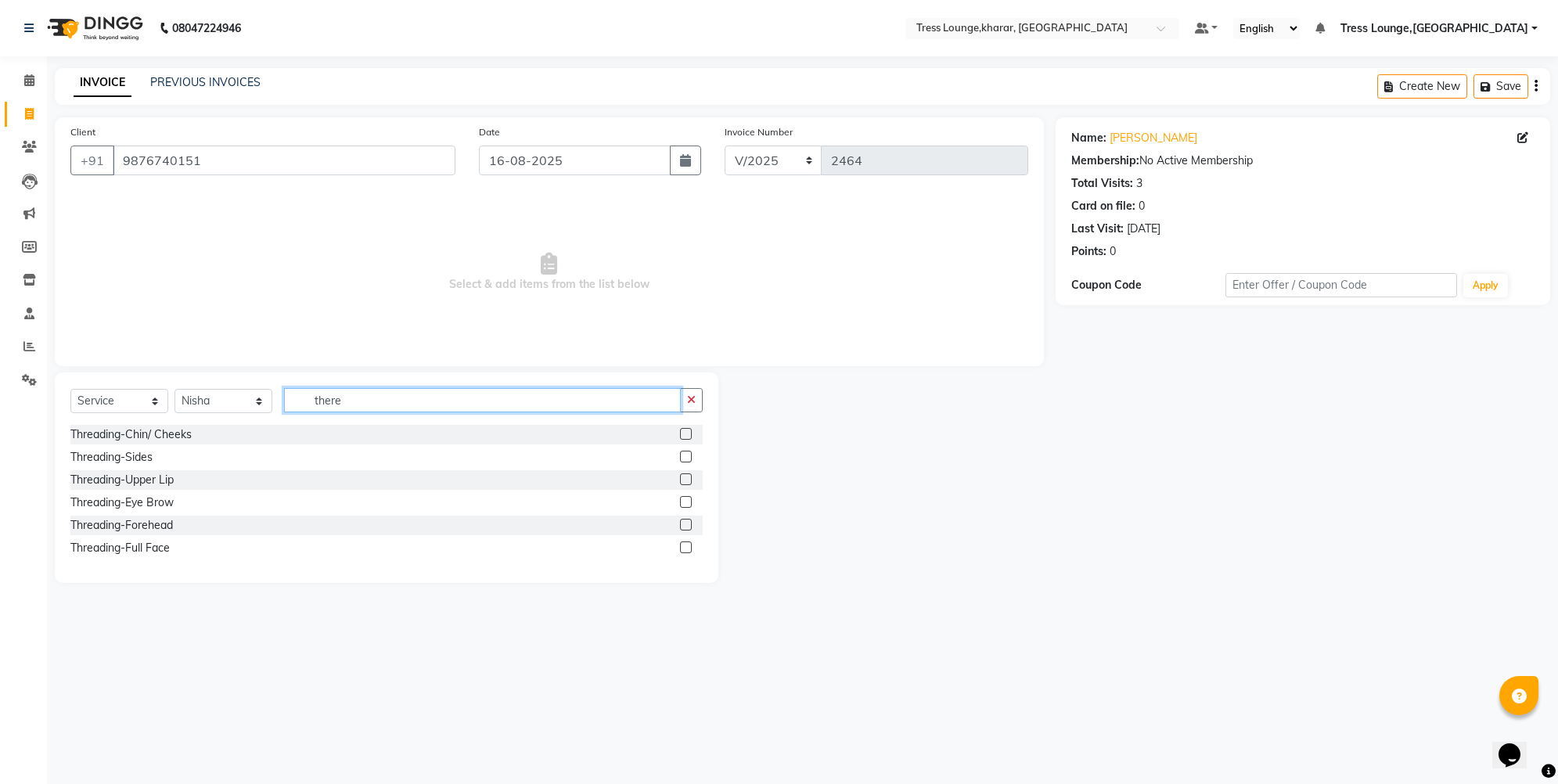
type input "there"
drag, startPoint x: 363, startPoint y: 398, endPoint x: 127, endPoint y: 511, distance: 261.7
click at [127, 511] on div "Threading-Eye Brow" at bounding box center [386, 502] width 632 height 20
click at [134, 505] on div "Threading-Eye Brow" at bounding box center [122, 502] width 103 height 17
checkbox input "false"
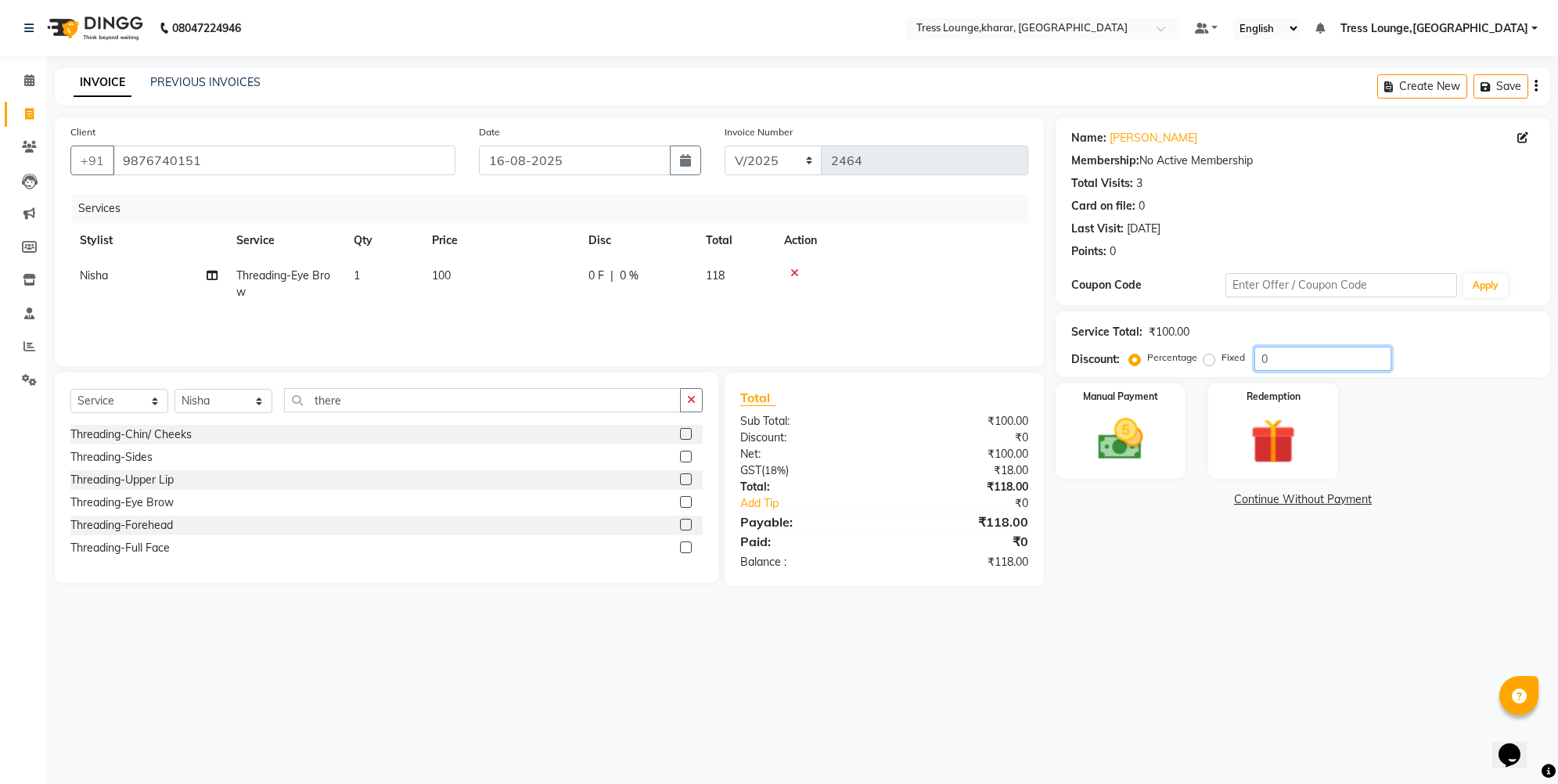
click at [1258, 355] on input "0" at bounding box center [1323, 358] width 137 height 24
type input "30"
click at [1105, 442] on img at bounding box center [1121, 439] width 77 height 54
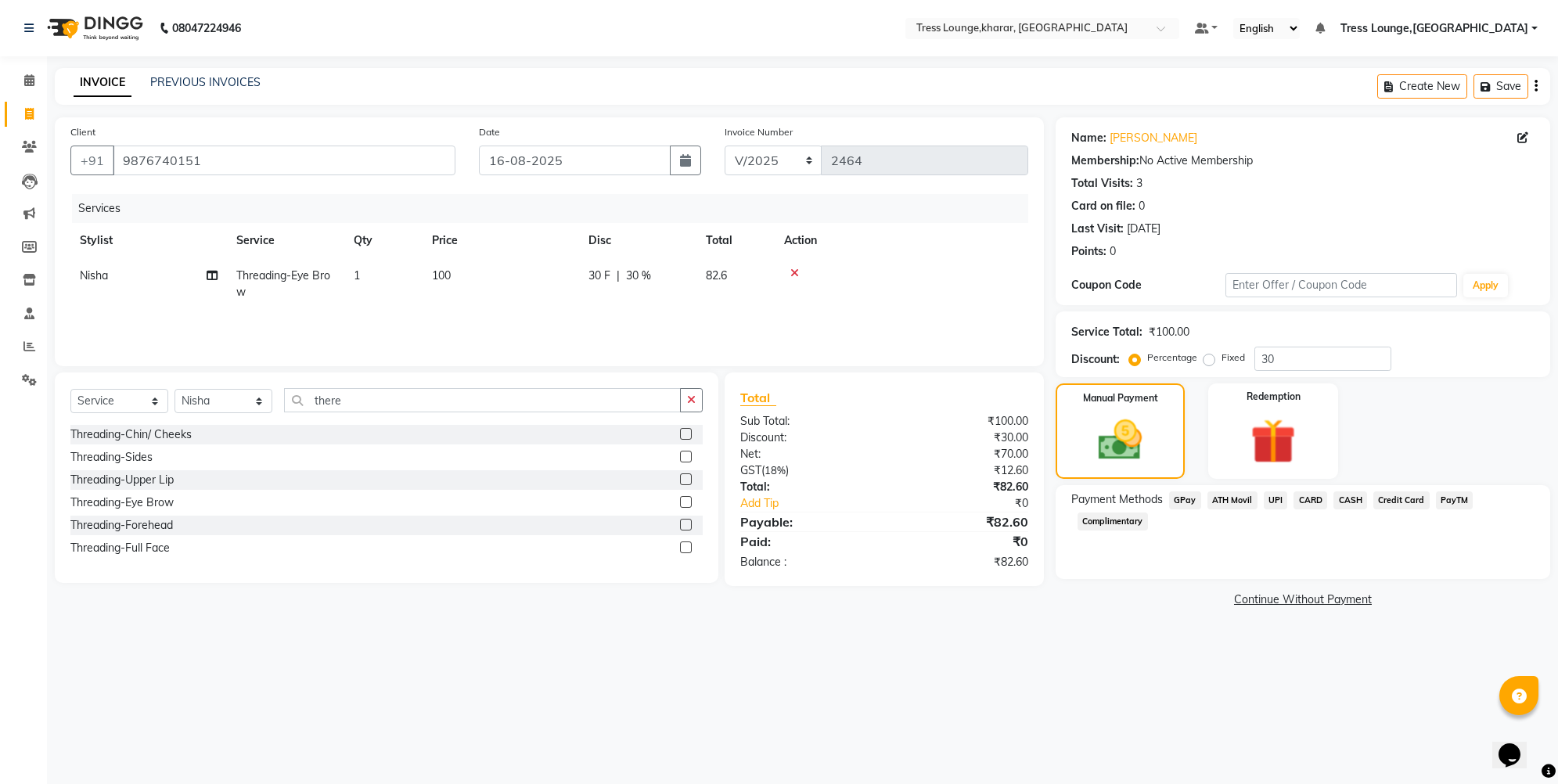
click at [1274, 497] on span "UPI" at bounding box center [1276, 500] width 24 height 18
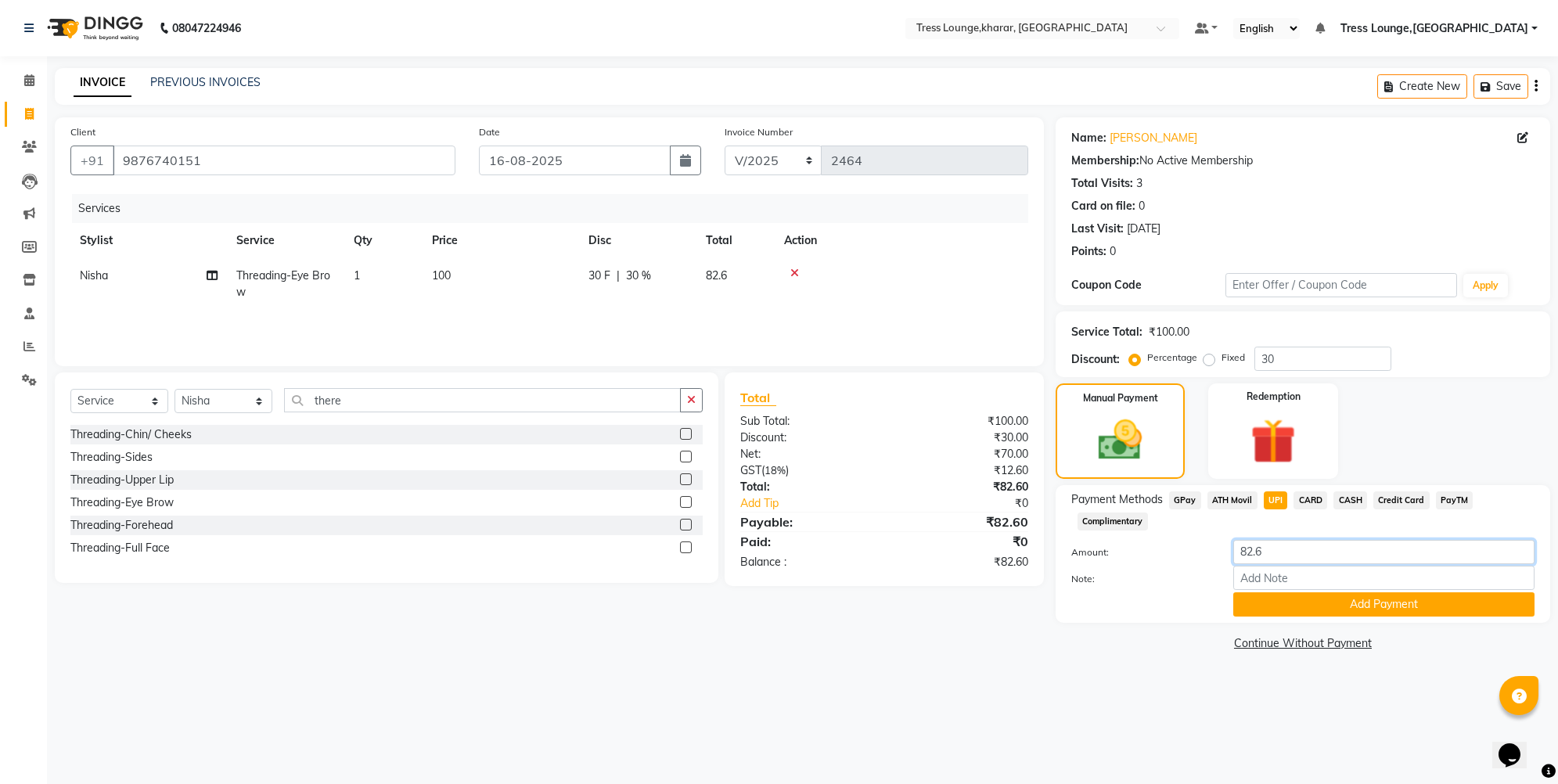
drag, startPoint x: 1261, startPoint y: 557, endPoint x: 1249, endPoint y: 556, distance: 12.0
click at [1249, 556] on input "82.6" at bounding box center [1383, 552] width 301 height 24
type input "83"
click at [1271, 604] on button "Add Payment" at bounding box center [1383, 604] width 301 height 24
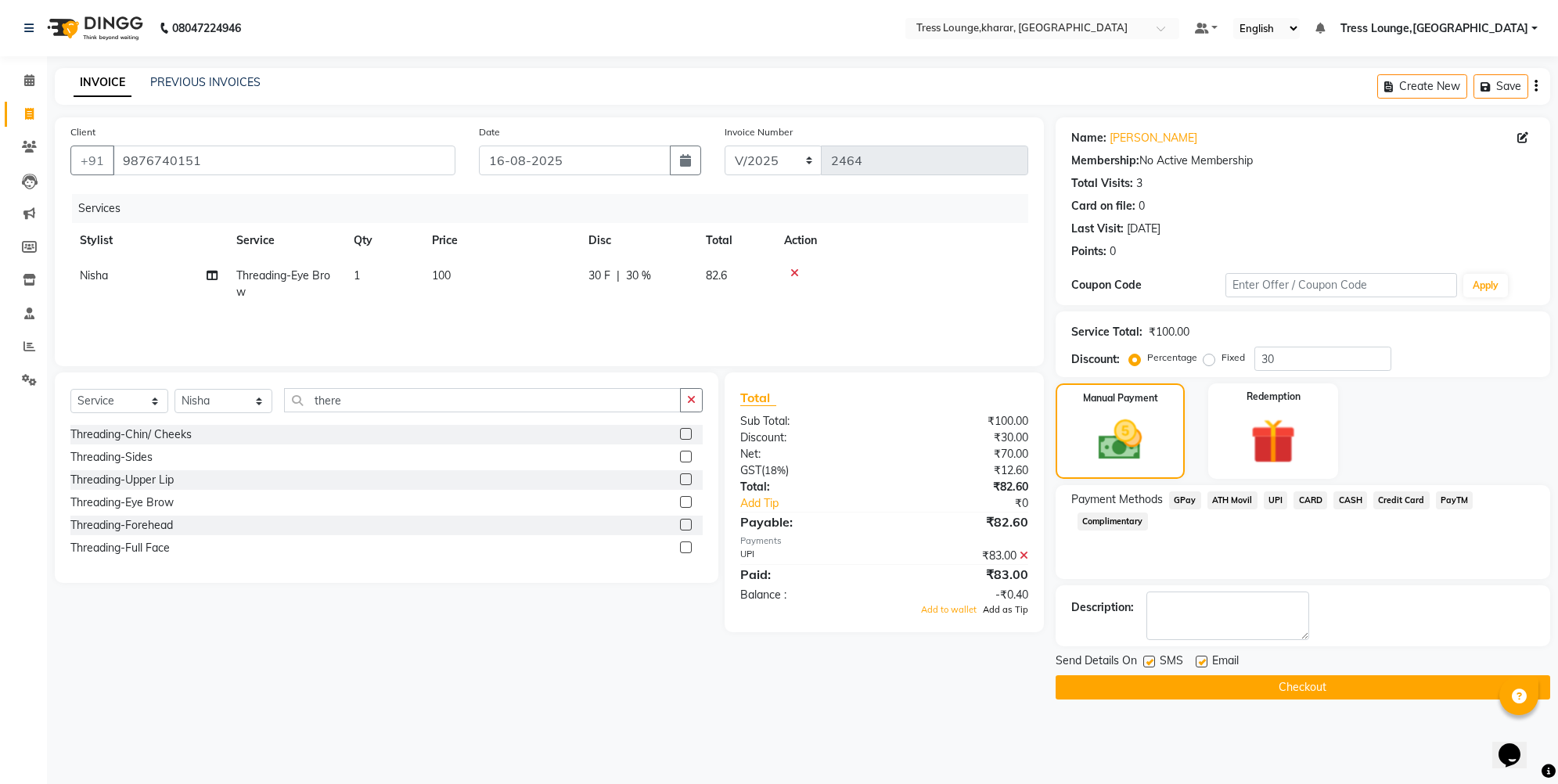
click at [1002, 610] on span "Add as Tip" at bounding box center [1006, 608] width 46 height 11
click at [1203, 686] on button "Checkout" at bounding box center [1302, 686] width 495 height 24
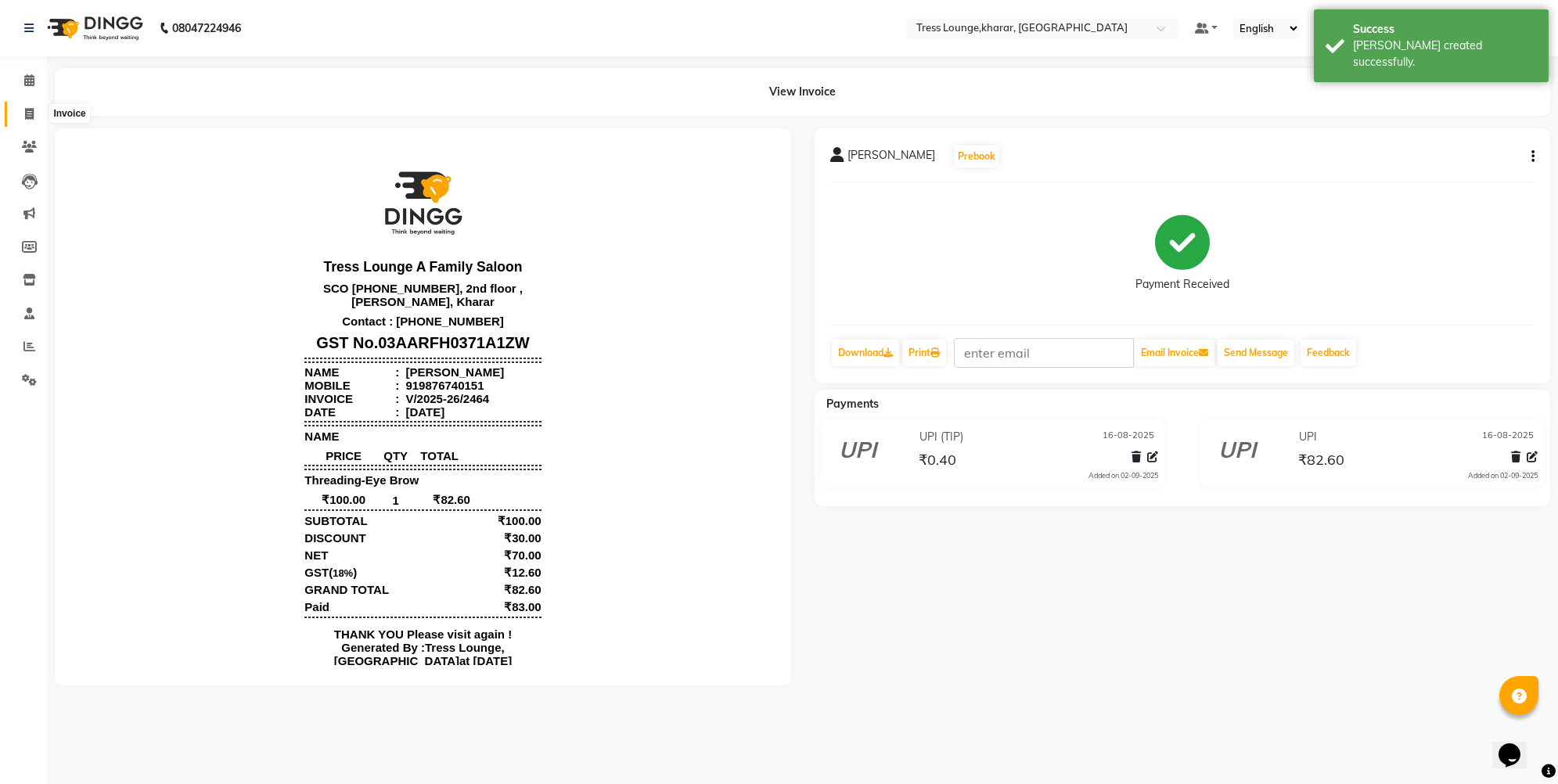
click at [20, 113] on span at bounding box center [29, 114] width 27 height 18
select select "service"
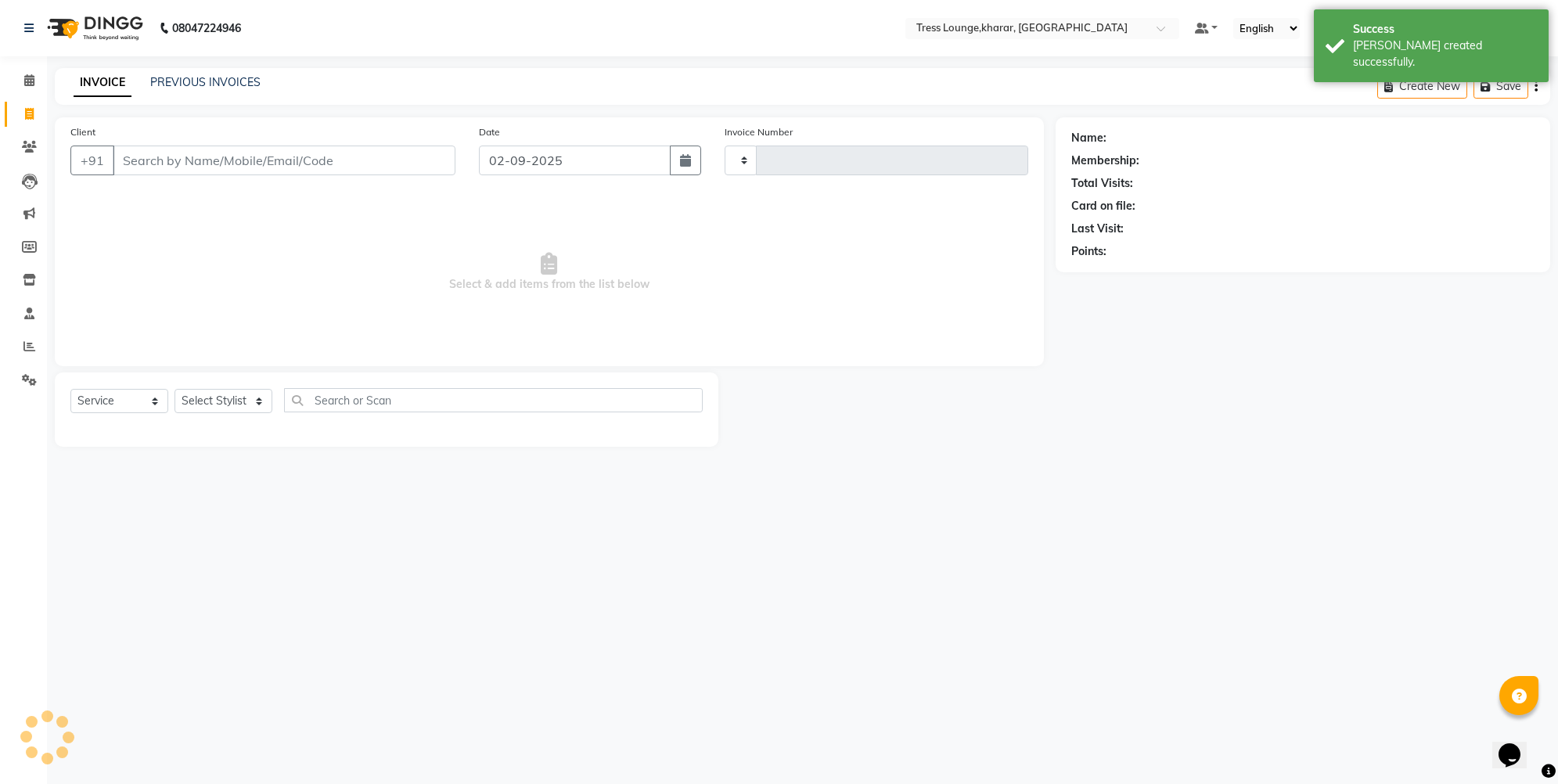
type input "2465"
select select "7078"
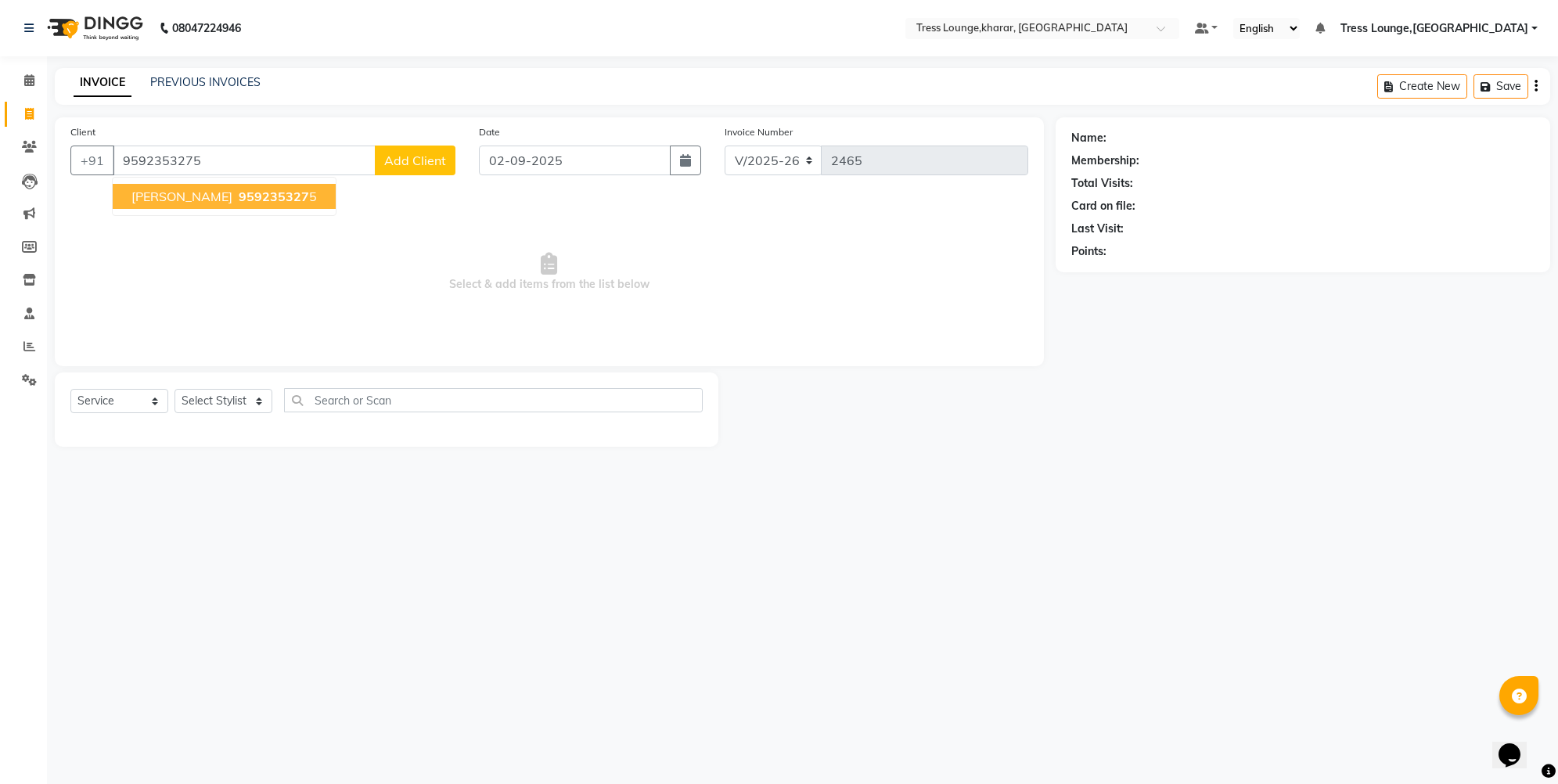
type input "9592353275"
click at [143, 200] on span "[PERSON_NAME]" at bounding box center [181, 196] width 100 height 16
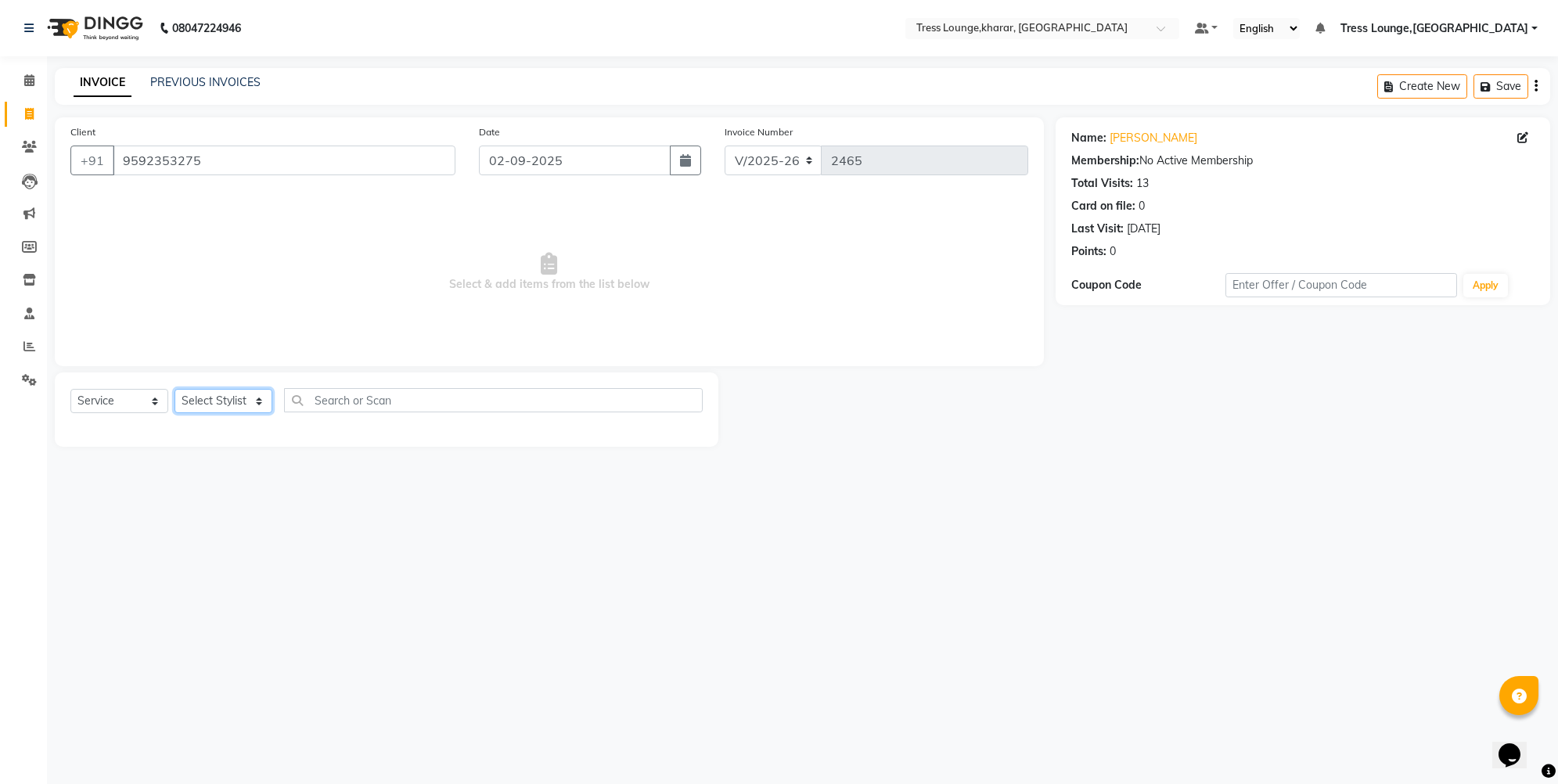
select select "59379"
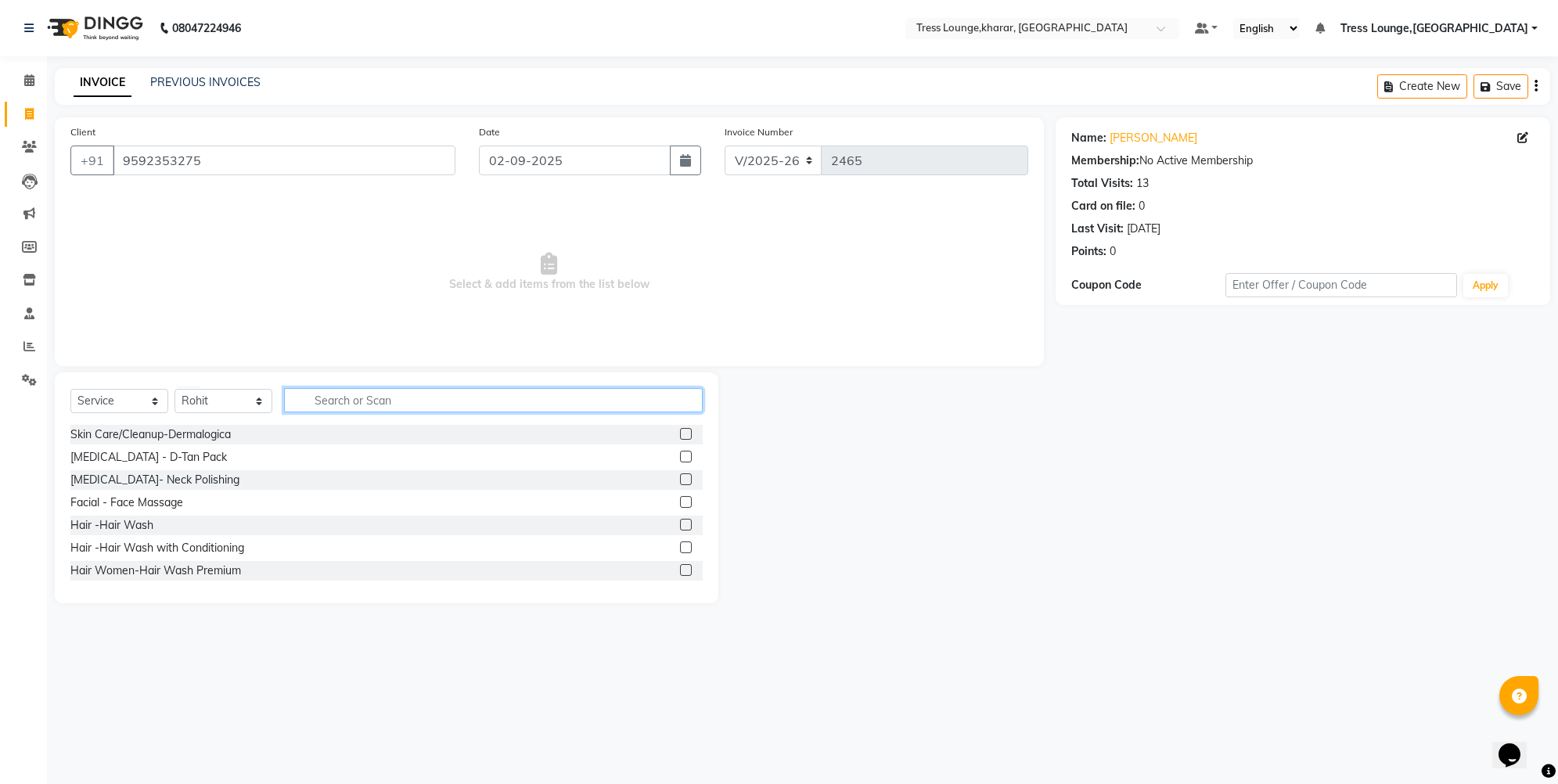
click at [353, 398] on input "text" at bounding box center [493, 400] width 419 height 24
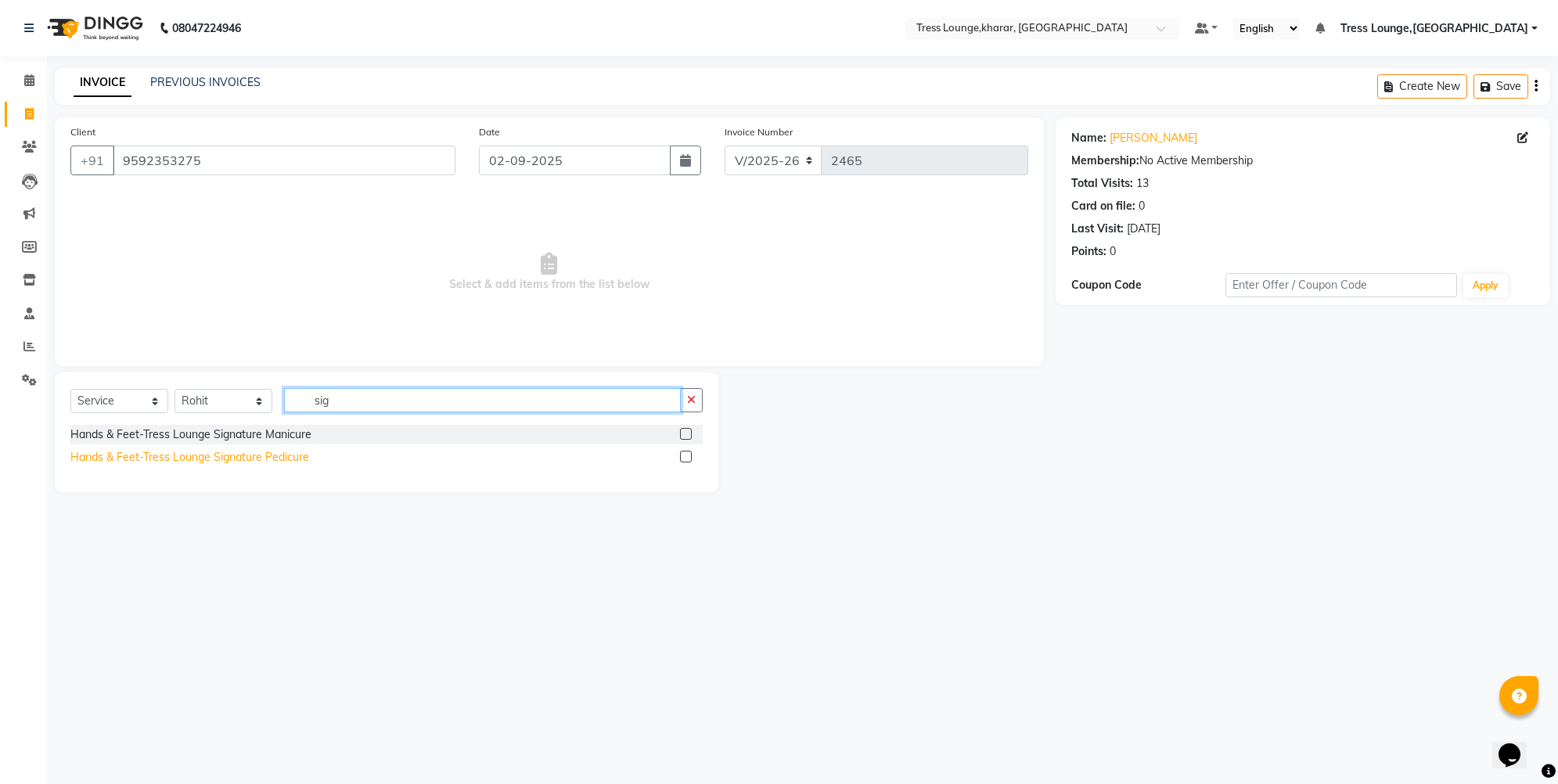
type input "sig"
click at [210, 452] on div "Hands & Feet-Tress Lounge Signature Pedicure" at bounding box center [189, 456] width 239 height 17
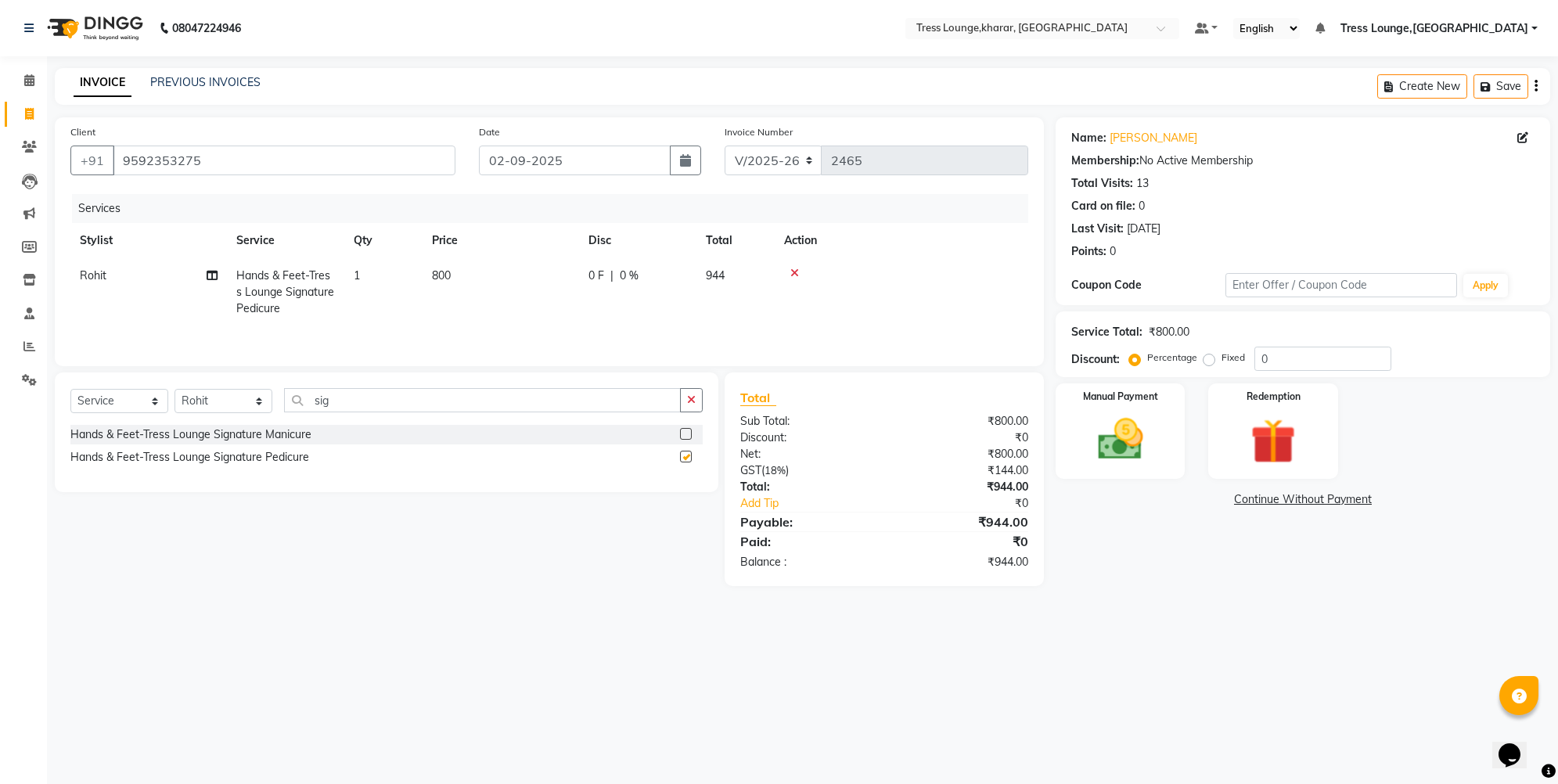
checkbox input "false"
drag, startPoint x: 353, startPoint y: 404, endPoint x: 299, endPoint y: 399, distance: 54.2
click at [299, 399] on input "sig" at bounding box center [482, 400] width 397 height 24
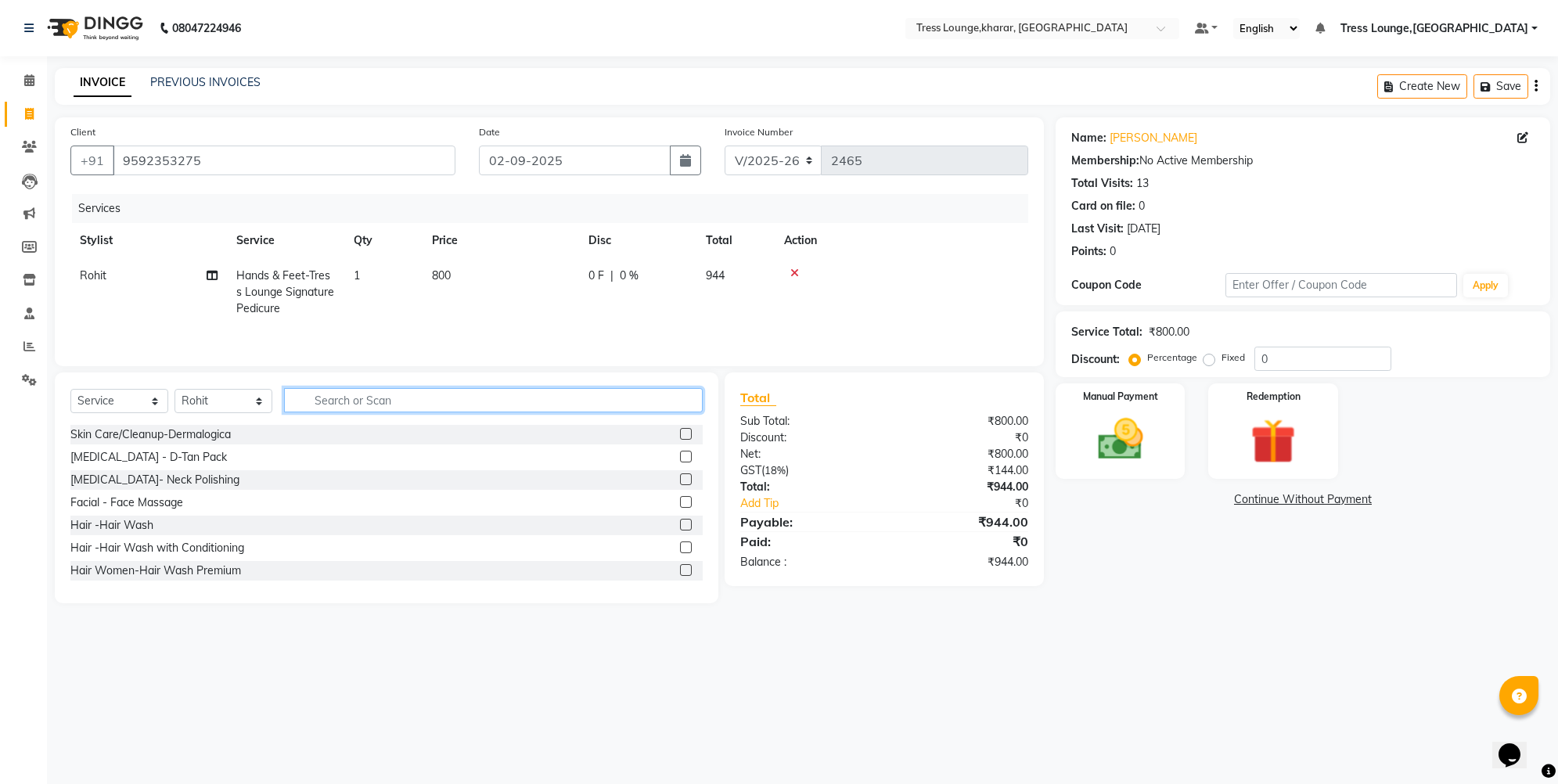
click at [358, 398] on input "text" at bounding box center [493, 400] width 419 height 24
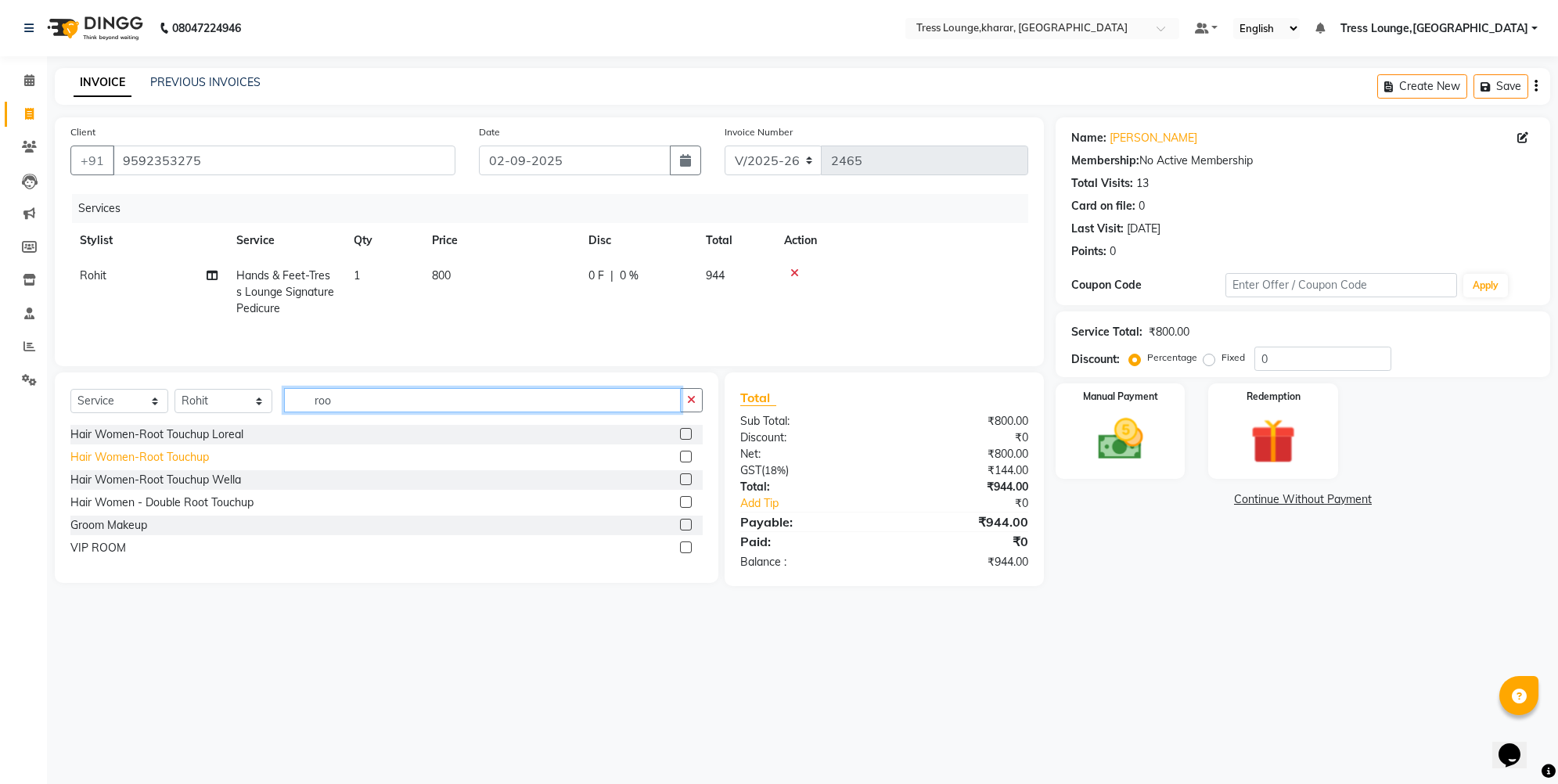
type input "roo"
click at [175, 457] on div "Hair Women-Root Touchup" at bounding box center [140, 456] width 139 height 17
checkbox input "false"
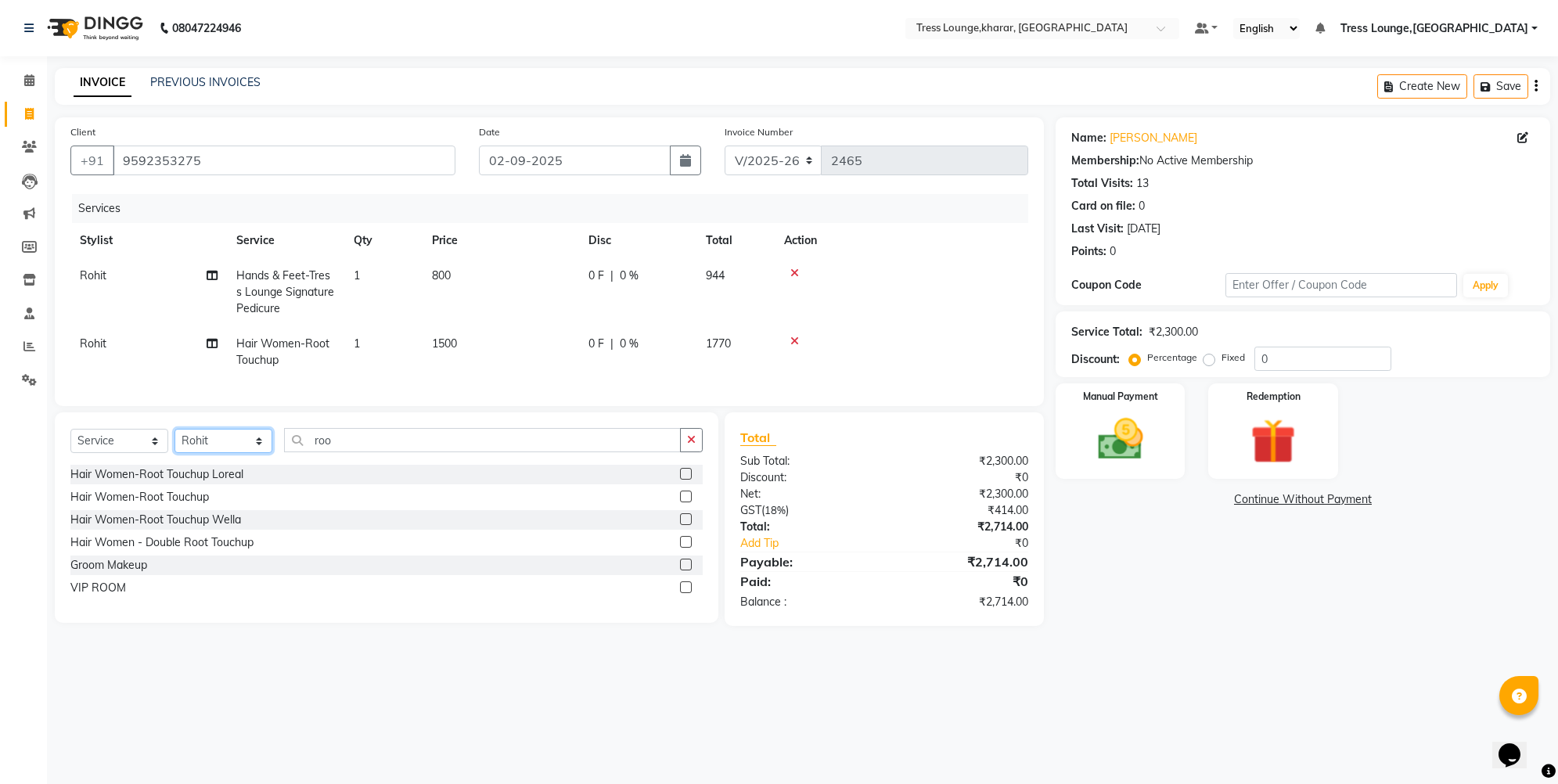
select select "89354"
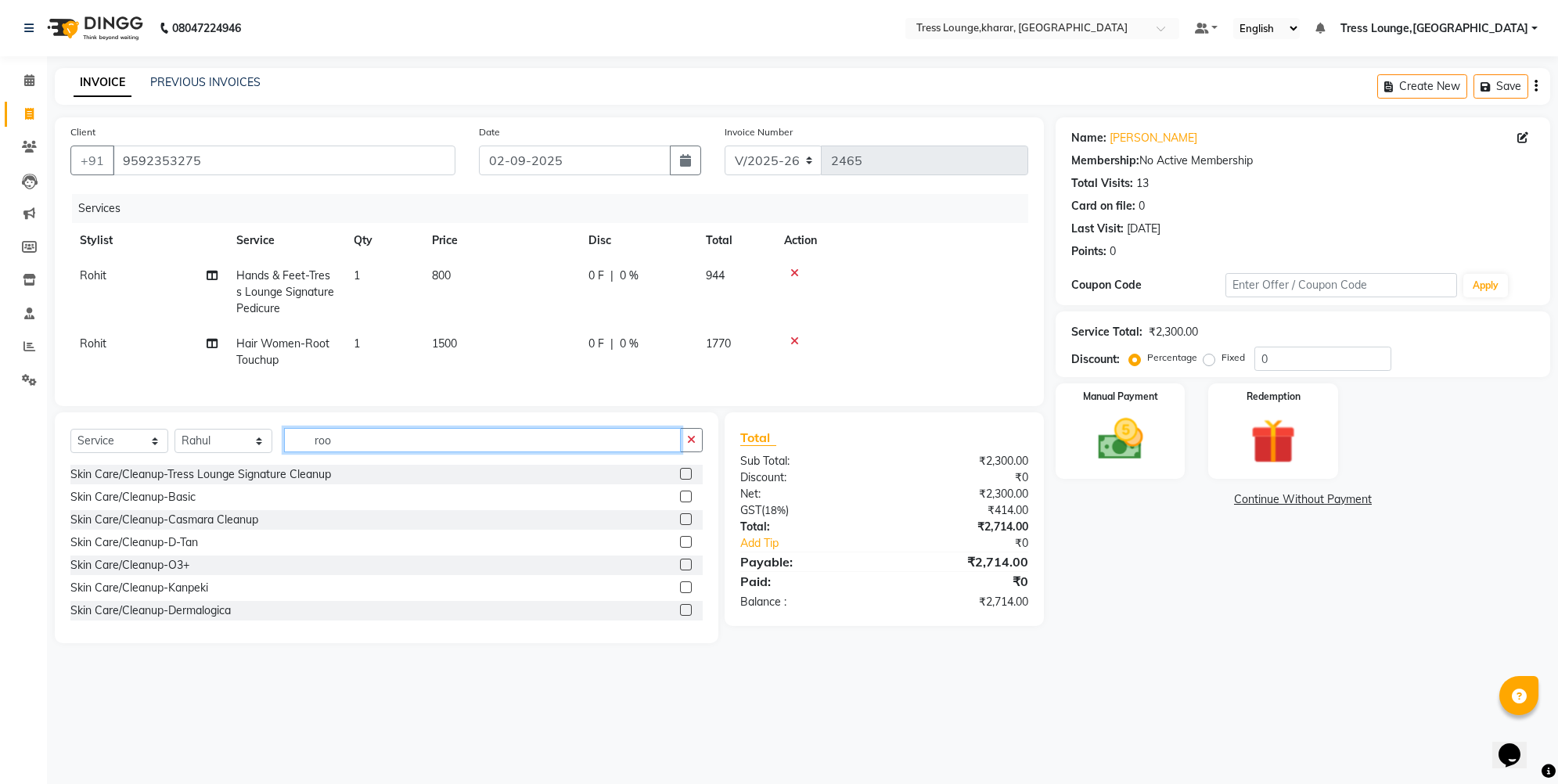
drag, startPoint x: 324, startPoint y: 444, endPoint x: 304, endPoint y: 443, distance: 20.0
click at [304, 443] on input "roo" at bounding box center [482, 440] width 397 height 24
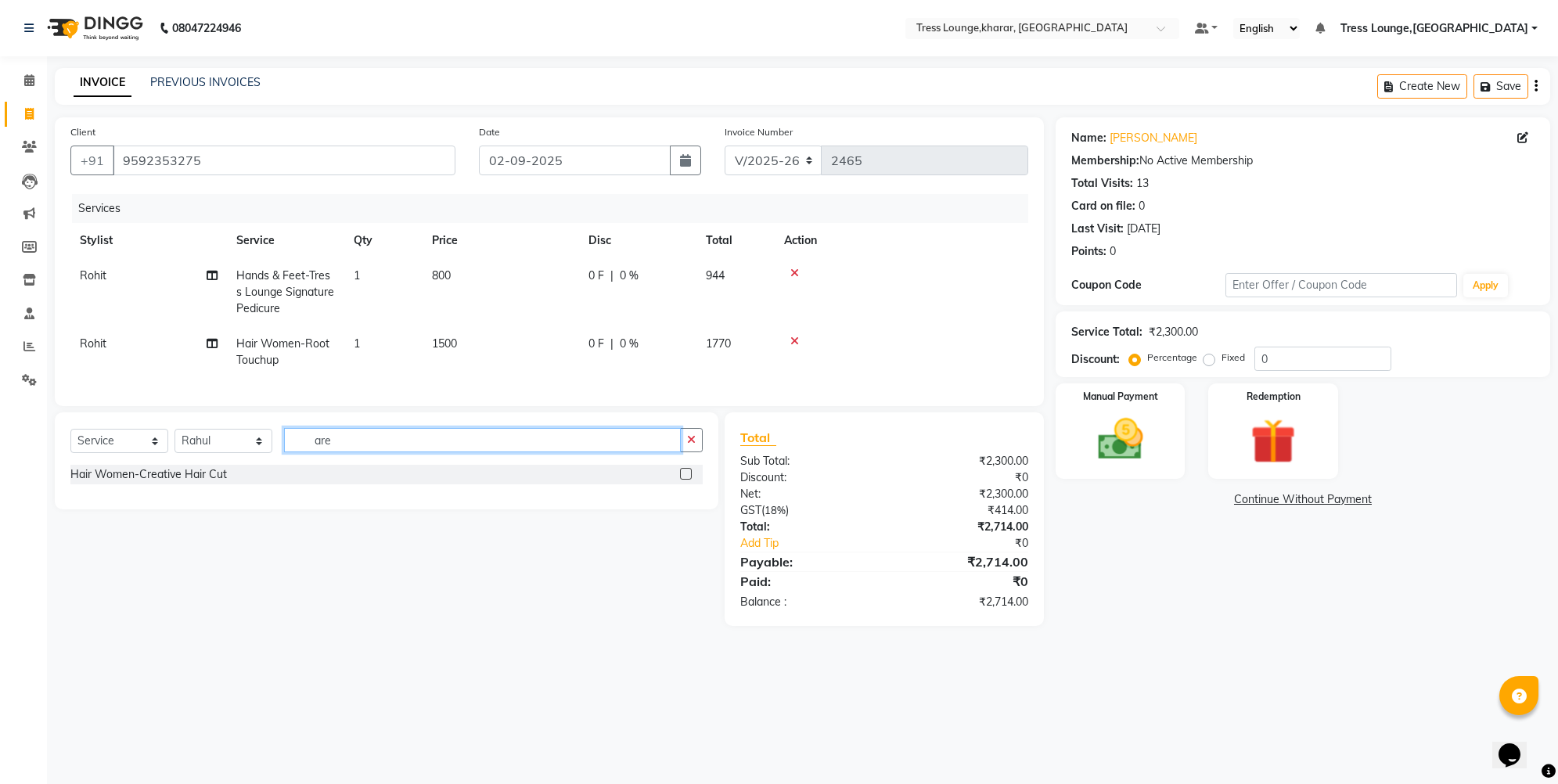
type input "are"
drag, startPoint x: 237, startPoint y: 500, endPoint x: 180, endPoint y: 485, distance: 58.9
click at [180, 483] on div "Hair Women-Creative Hair Cut" at bounding box center [148, 474] width 156 height 17
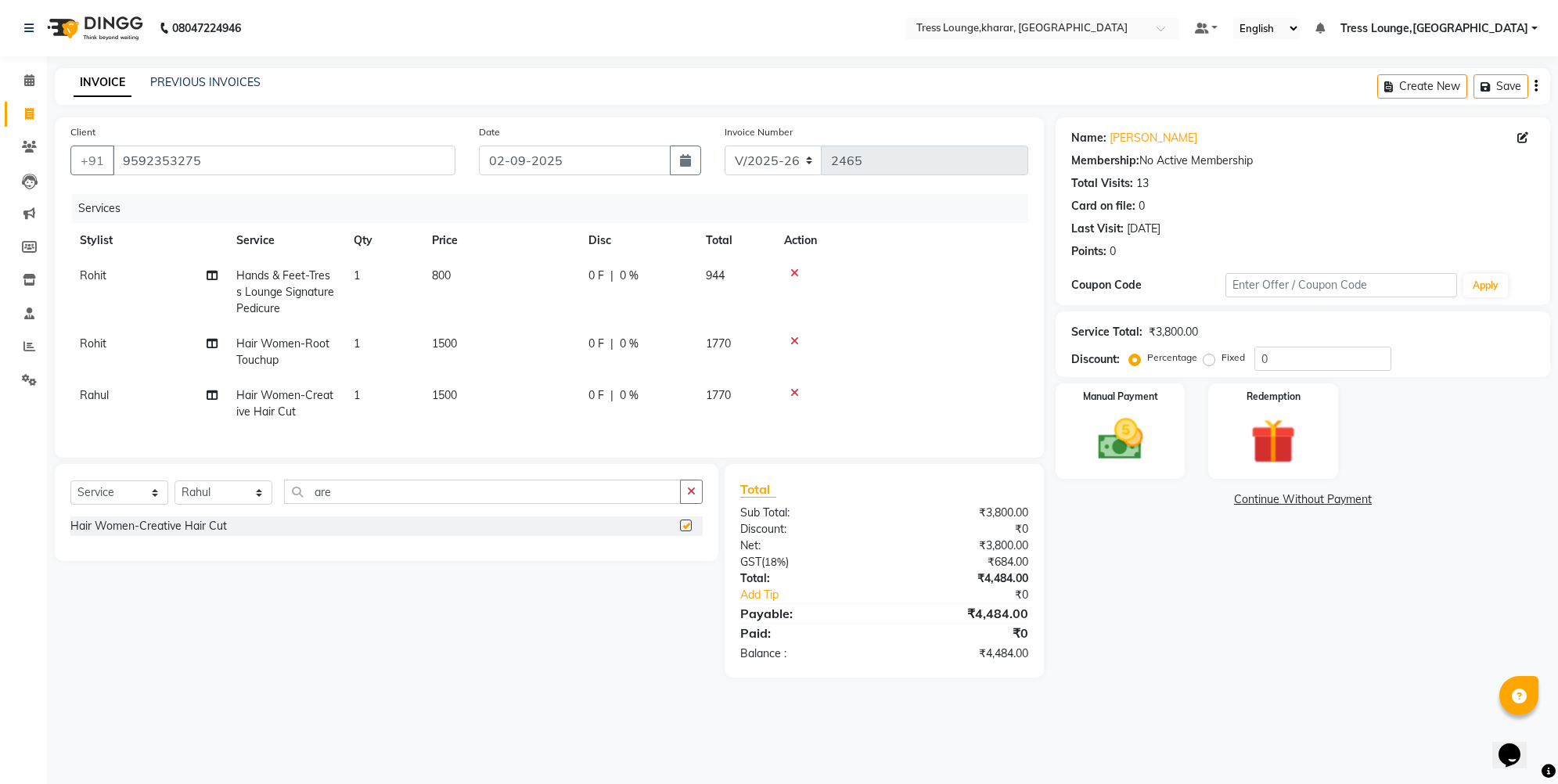
checkbox input "false"
select select "59354"
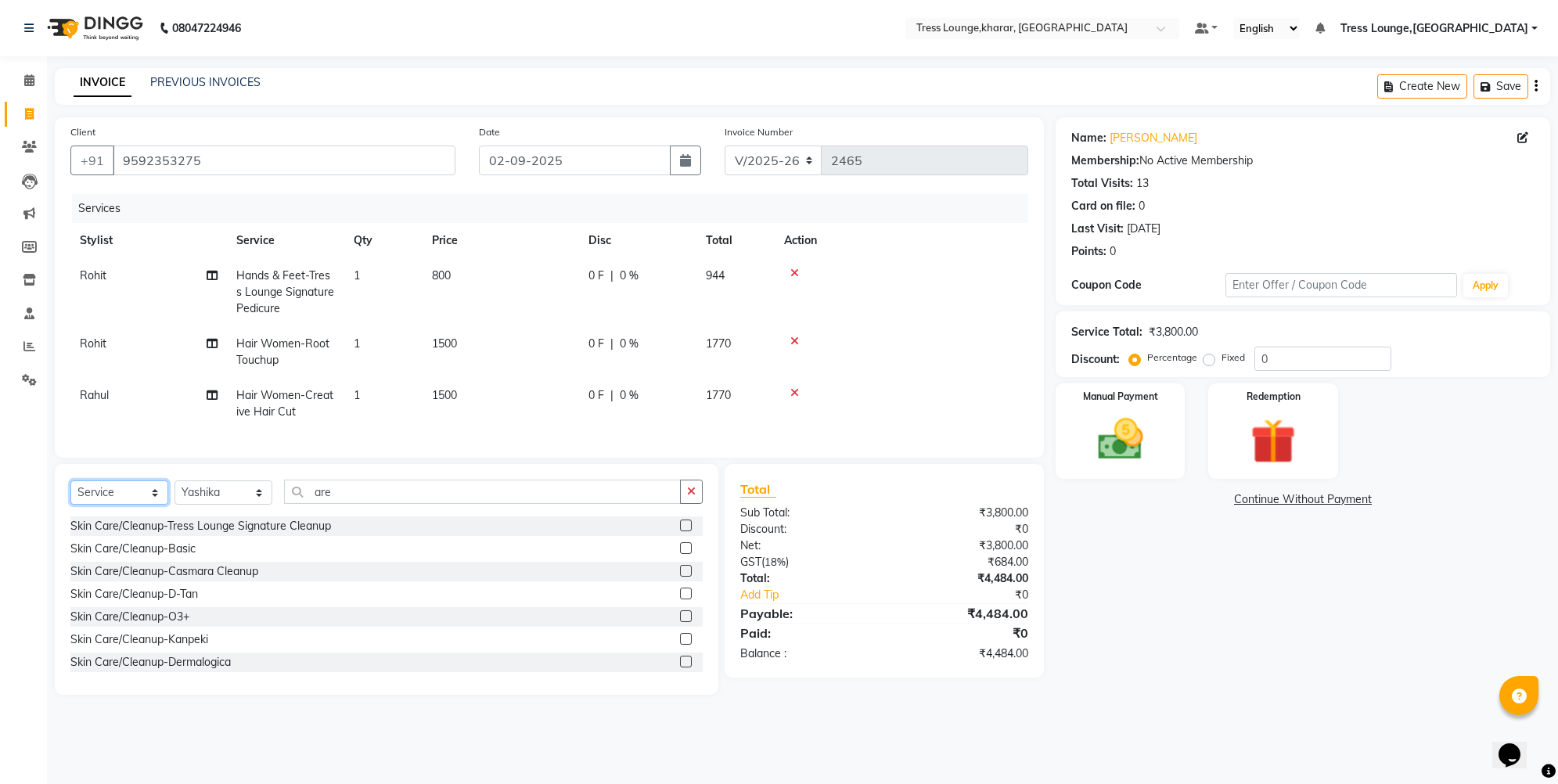
select select "product"
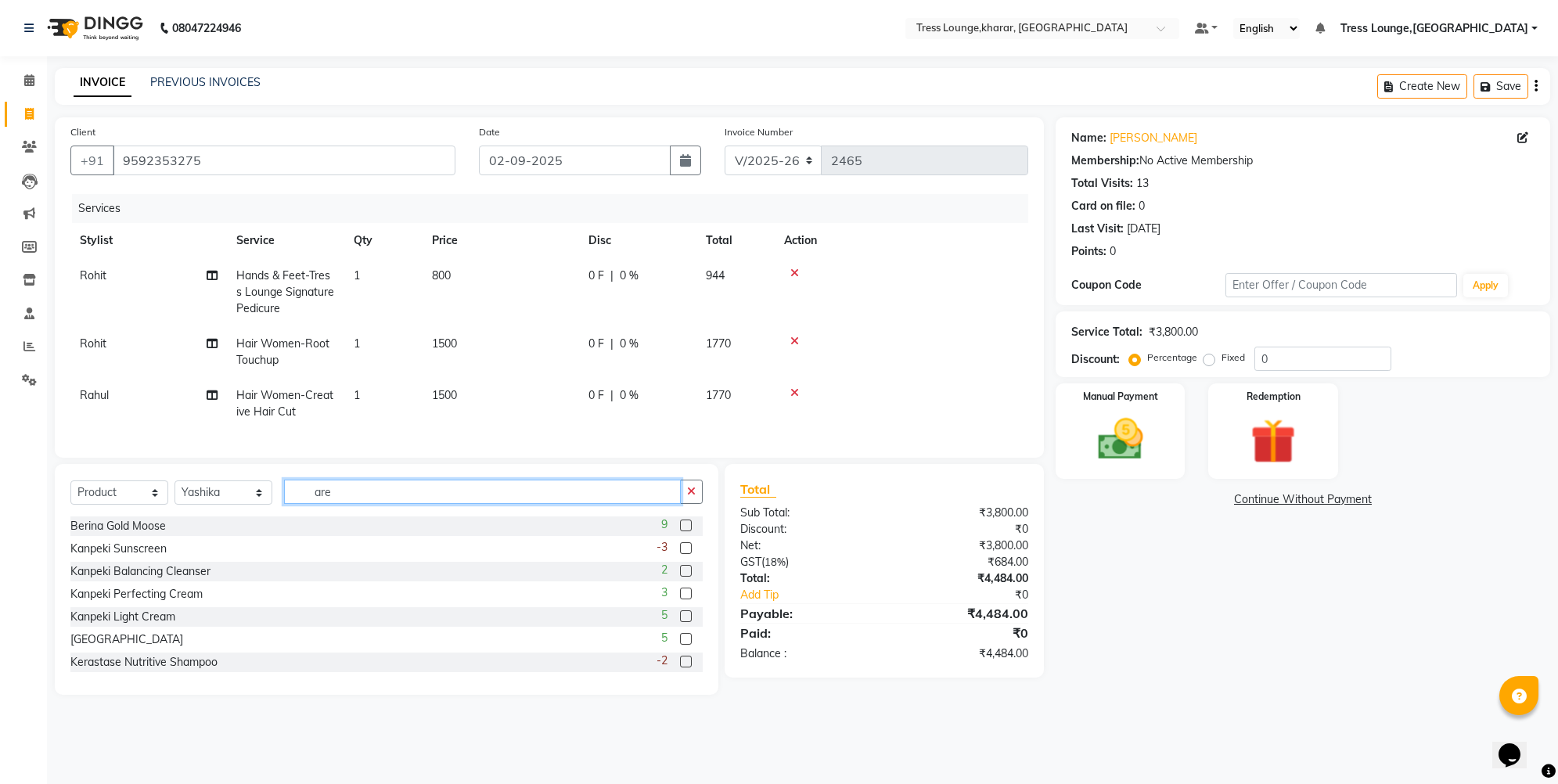
drag, startPoint x: 339, startPoint y: 504, endPoint x: 298, endPoint y: 495, distance: 42.0
click at [298, 495] on input "are" at bounding box center [482, 491] width 397 height 24
type input "less"
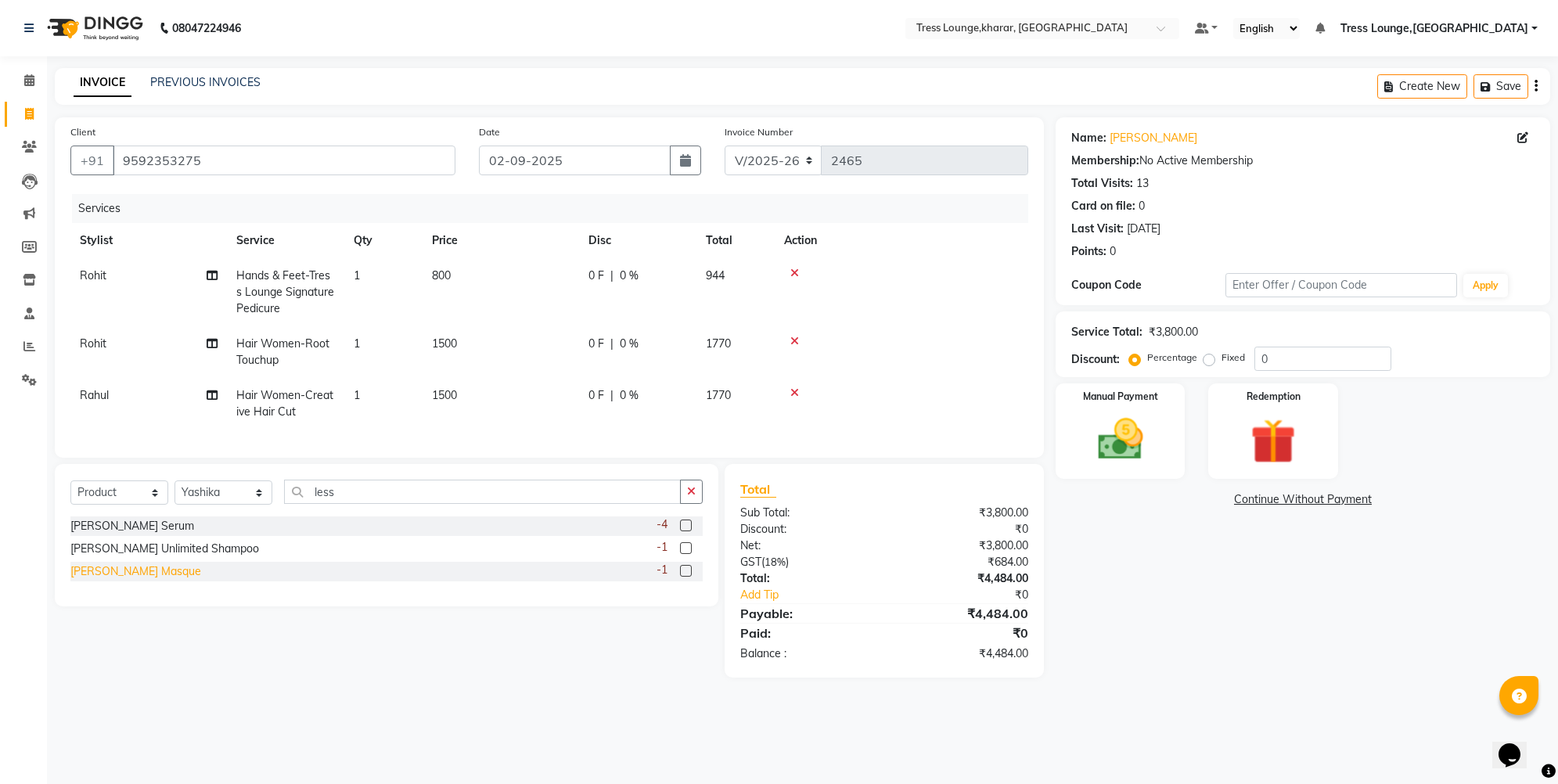
drag, startPoint x: 231, startPoint y: 533, endPoint x: 109, endPoint y: 585, distance: 132.6
click at [109, 579] on div "[PERSON_NAME] Masque" at bounding box center [136, 571] width 131 height 17
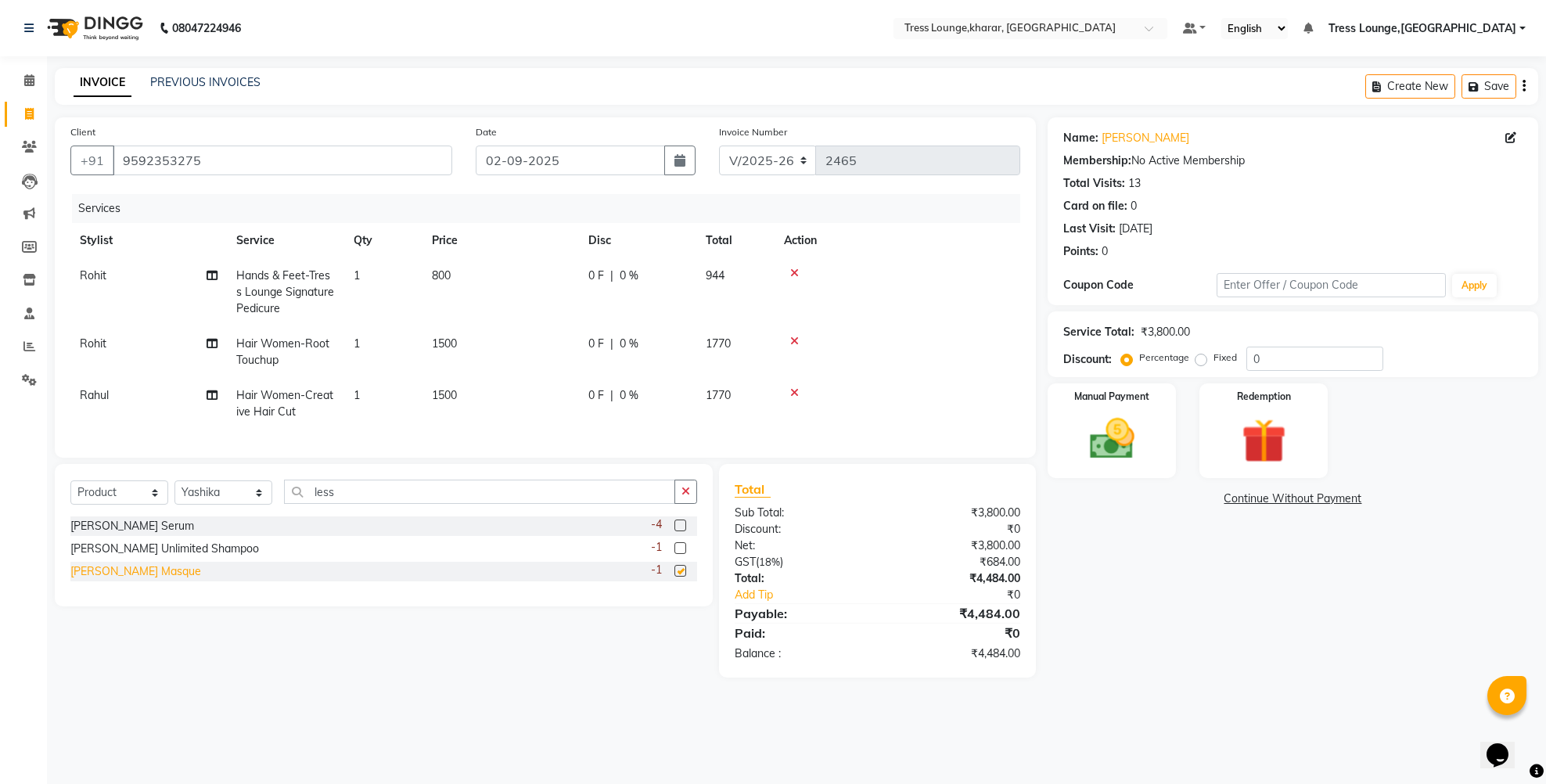
checkbox input "false"
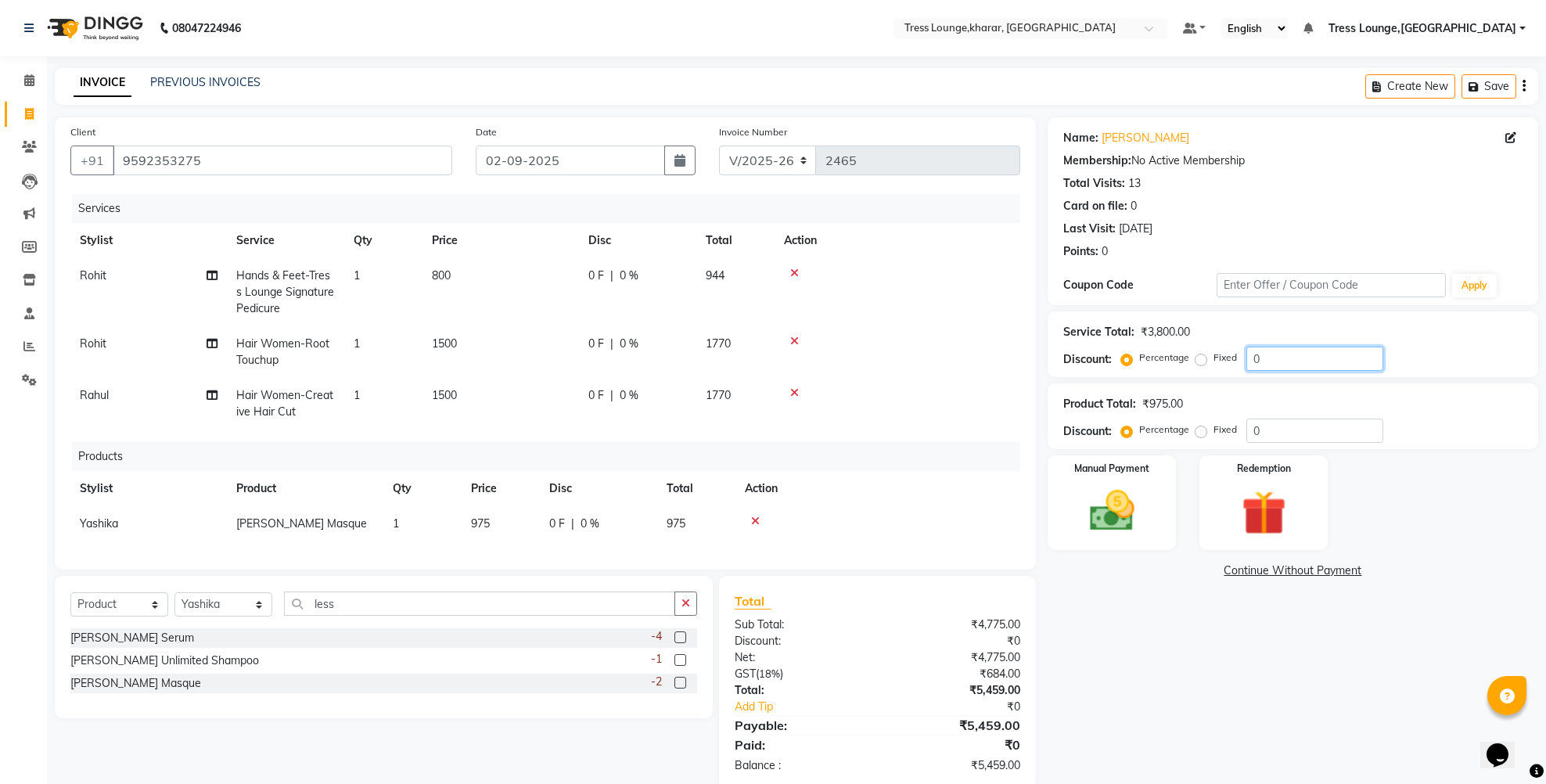
click at [1248, 360] on input "0" at bounding box center [1315, 358] width 137 height 24
type input "30"
click at [641, 379] on td "450 F | 30 %" at bounding box center [638, 403] width 117 height 52
select select "89354"
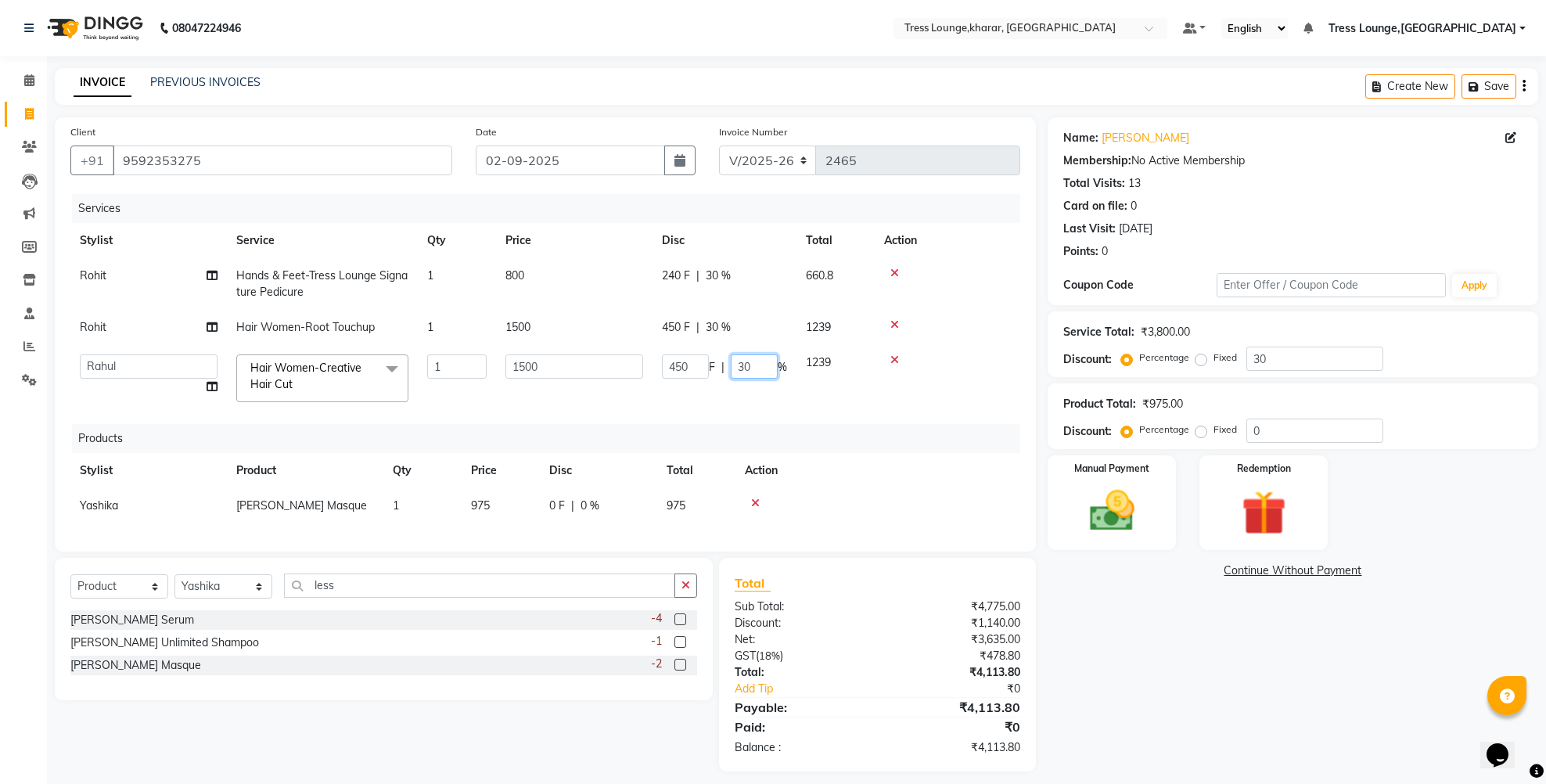
drag, startPoint x: 745, startPoint y: 363, endPoint x: 735, endPoint y: 360, distance: 10.4
click at [735, 360] on input "30" at bounding box center [754, 366] width 47 height 24
type input "50"
click at [646, 398] on tr "[PERSON_NAME] [PERSON_NAME] [PERSON_NAME] [PERSON_NAME] Rahul Rohit [PERSON_NAM…" at bounding box center [545, 378] width 950 height 66
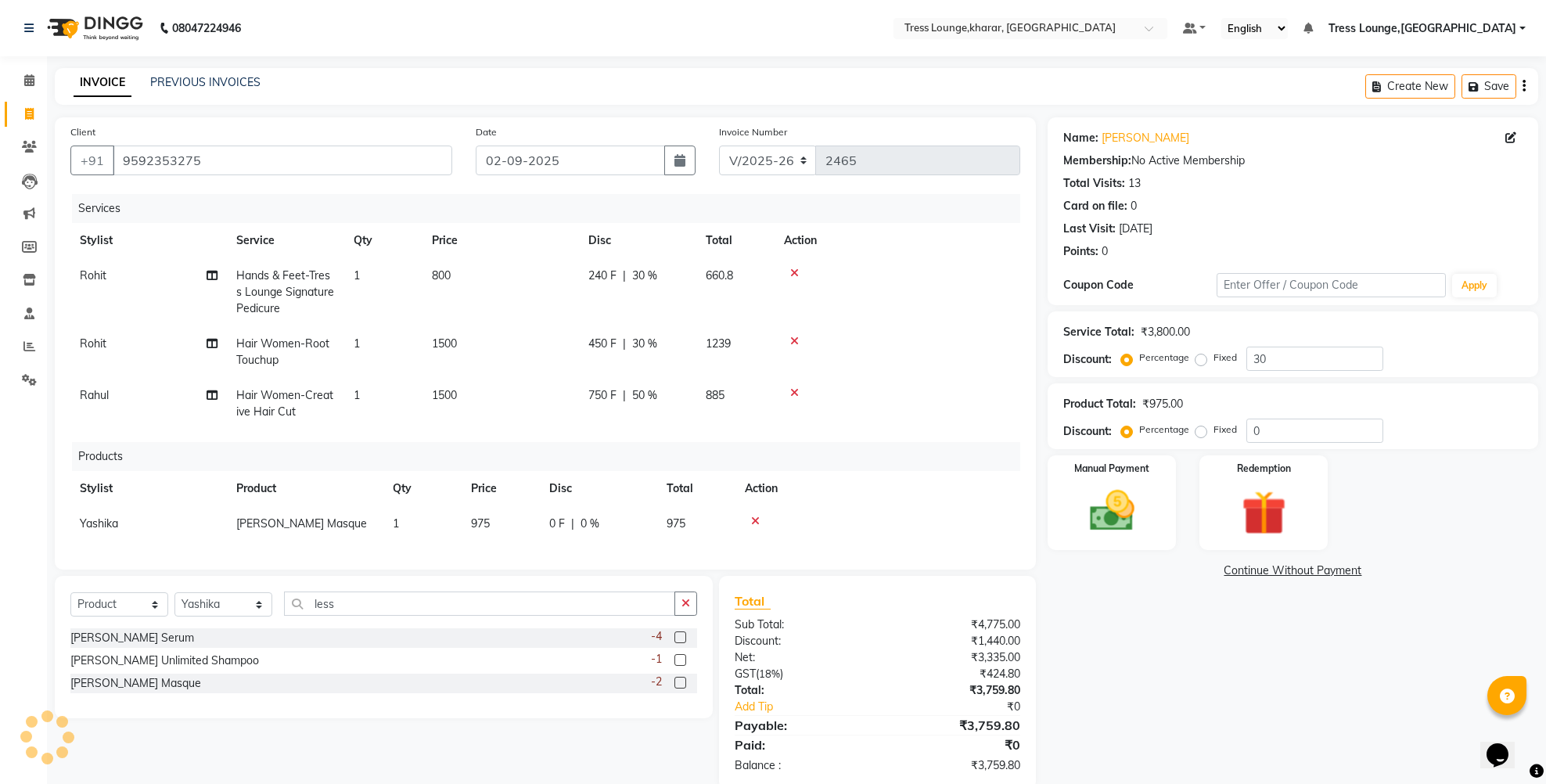
scroll to position [41, 0]
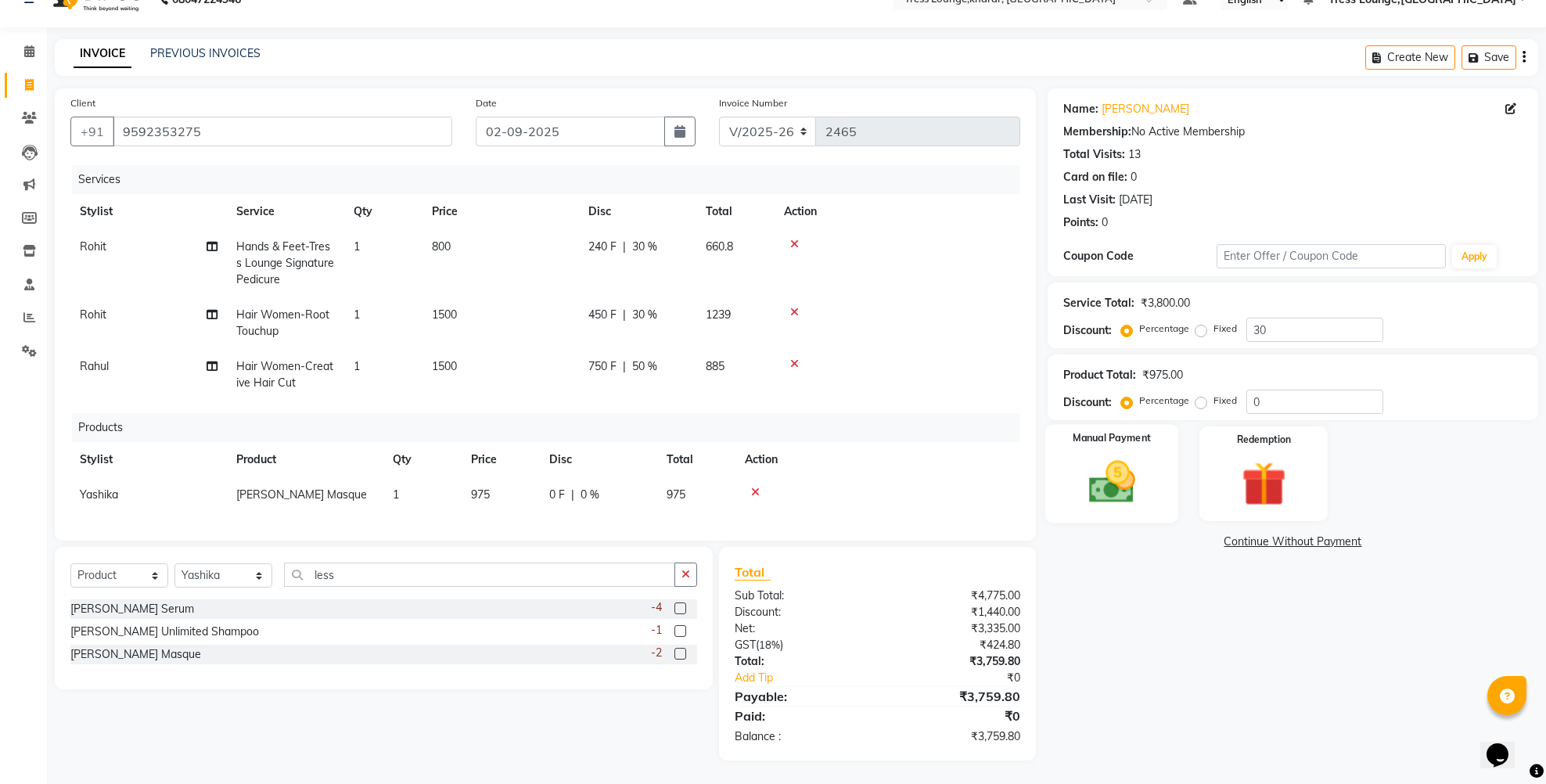
click at [1130, 465] on img at bounding box center [1112, 482] width 76 height 54
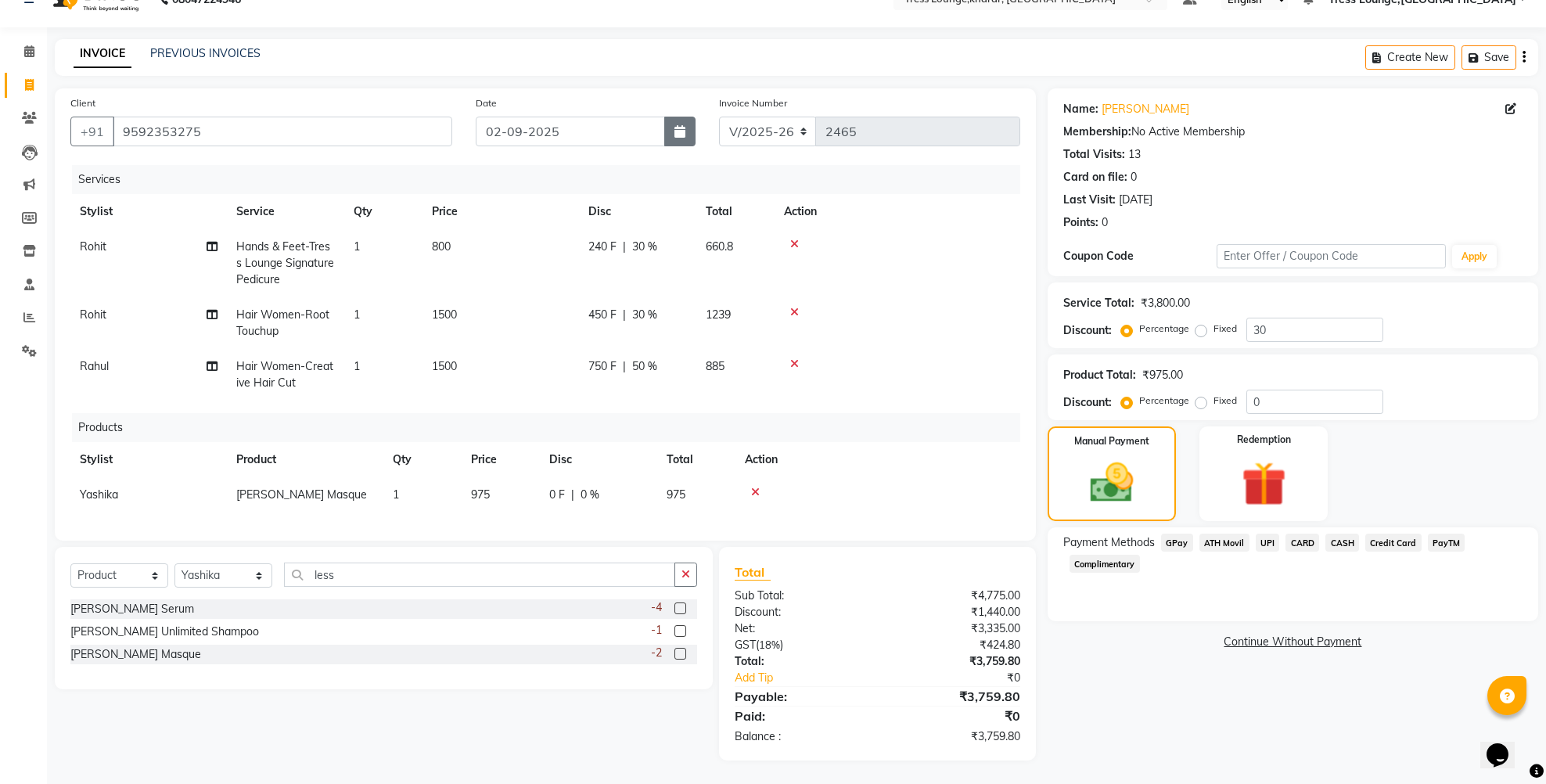
click at [687, 117] on button "button" at bounding box center [680, 132] width 31 height 29
select select "9"
select select "2025"
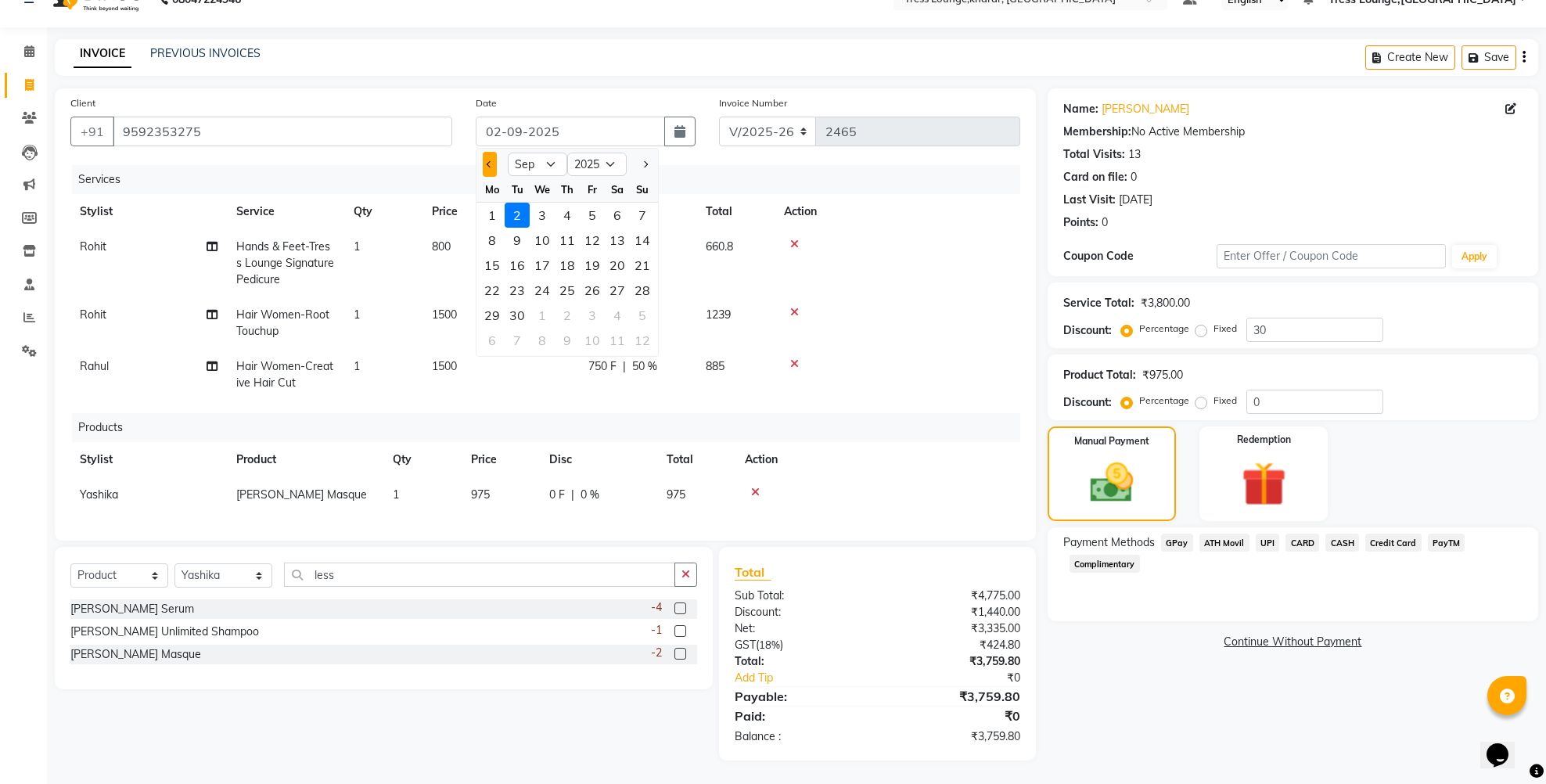
click at [492, 152] on button "Previous month" at bounding box center [490, 165] width 14 height 25
select select "8"
click at [611, 254] on div "16" at bounding box center [617, 265] width 25 height 25
type input "16-08-2025"
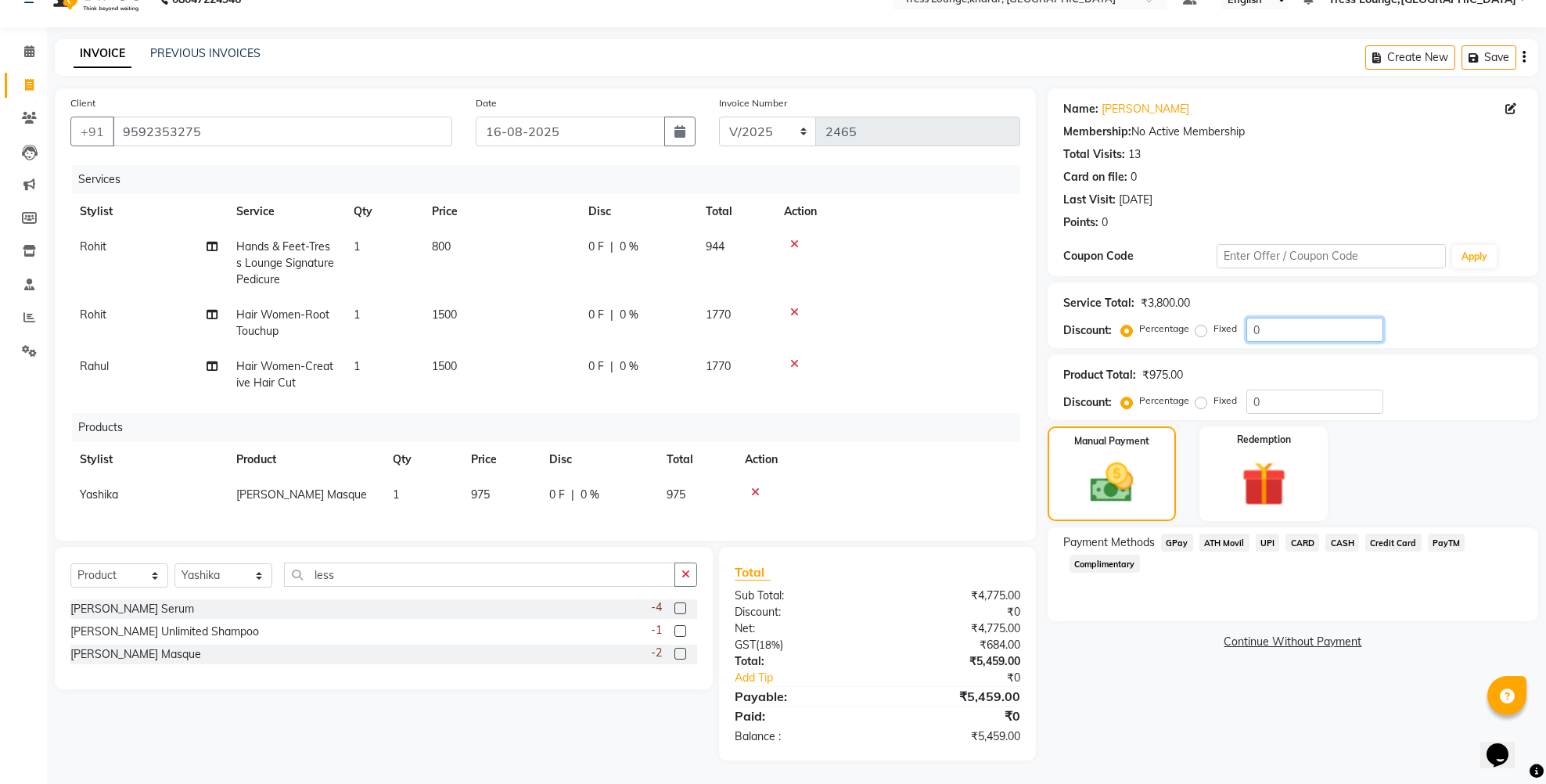
click at [1250, 318] on input "0" at bounding box center [1315, 330] width 137 height 24
type input "30"
click at [641, 358] on span "30 %" at bounding box center [645, 366] width 25 height 17
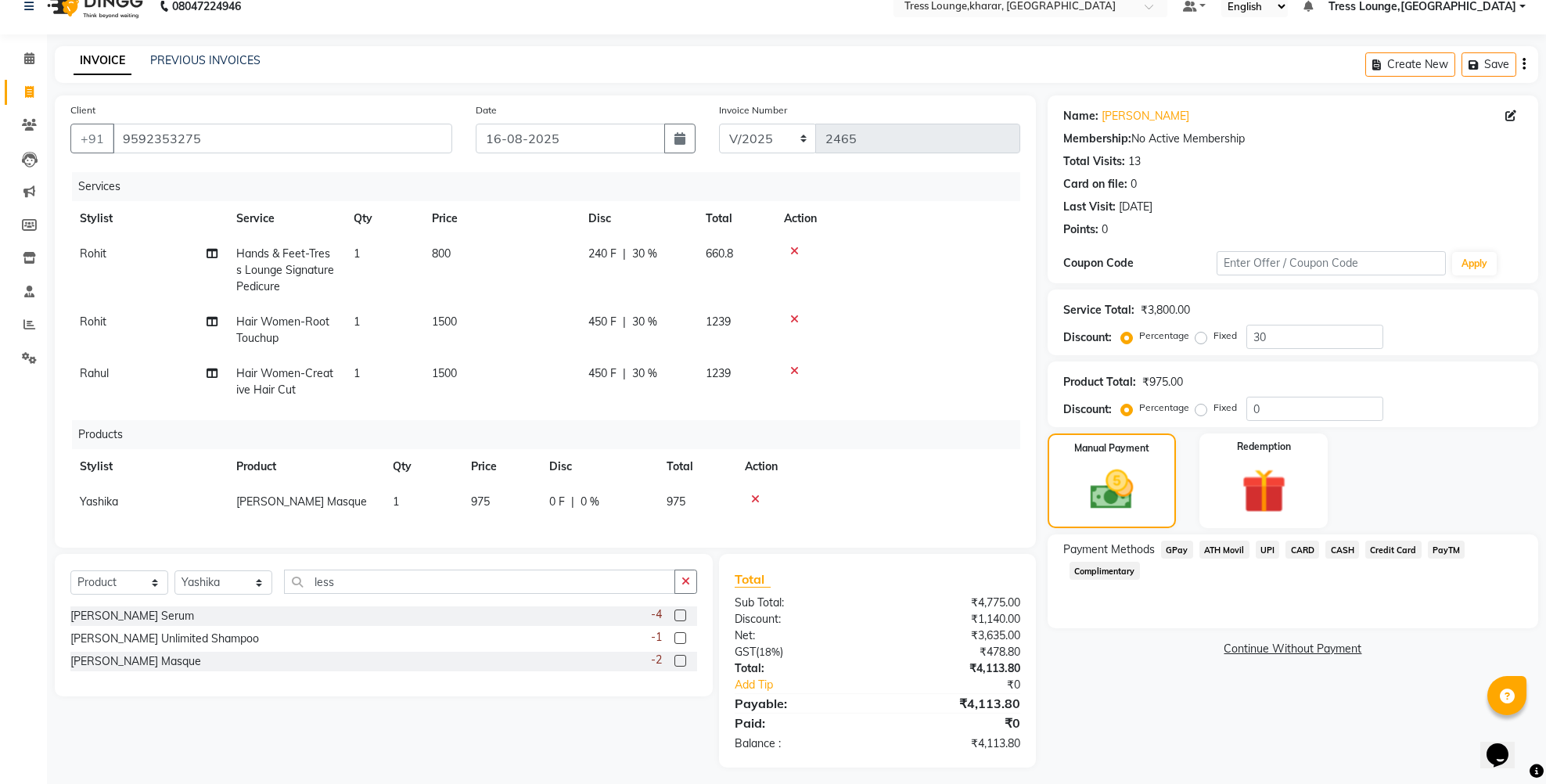
select select "89354"
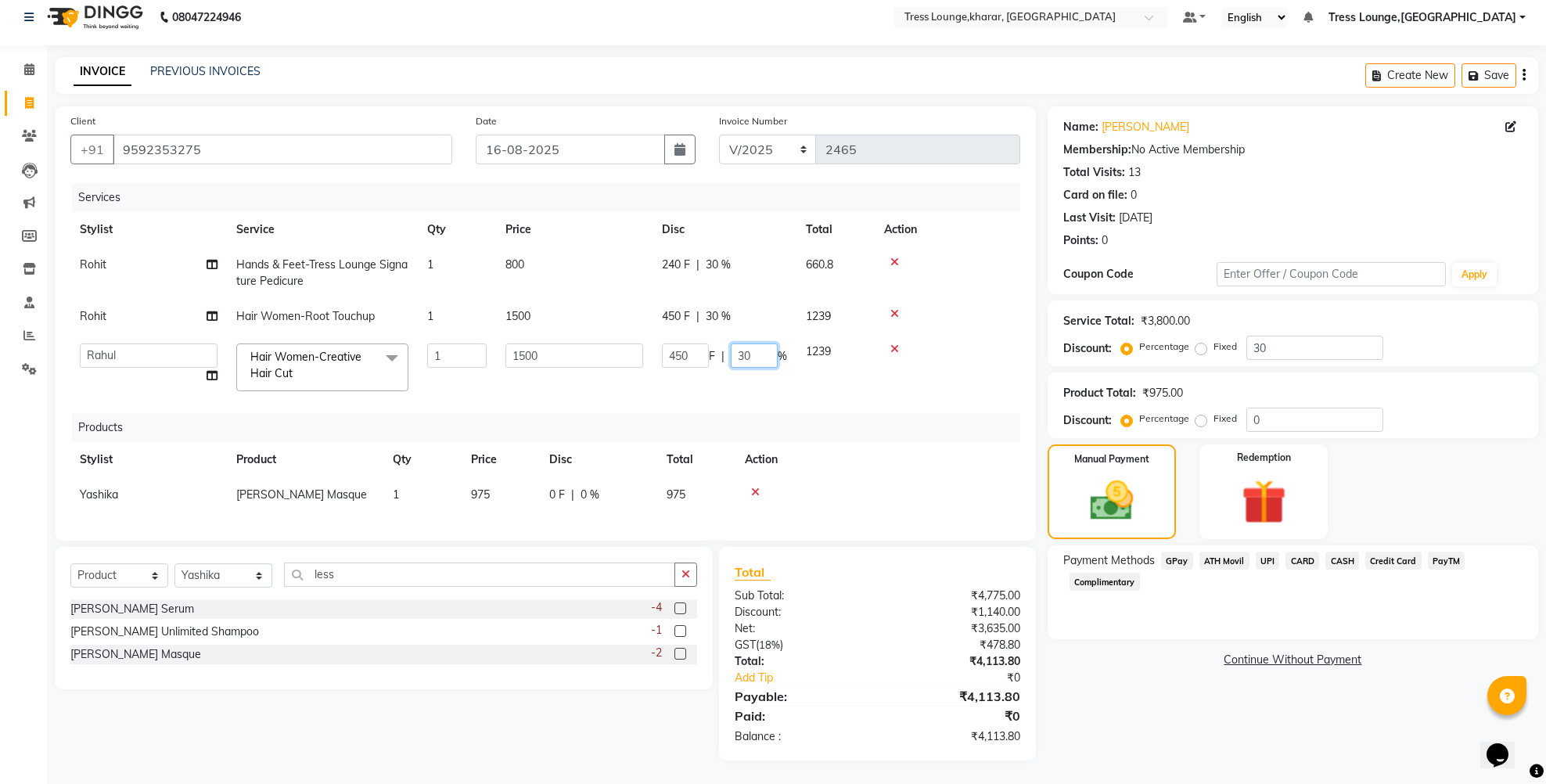
click at [743, 343] on input "30" at bounding box center [754, 355] width 47 height 24
type input "50"
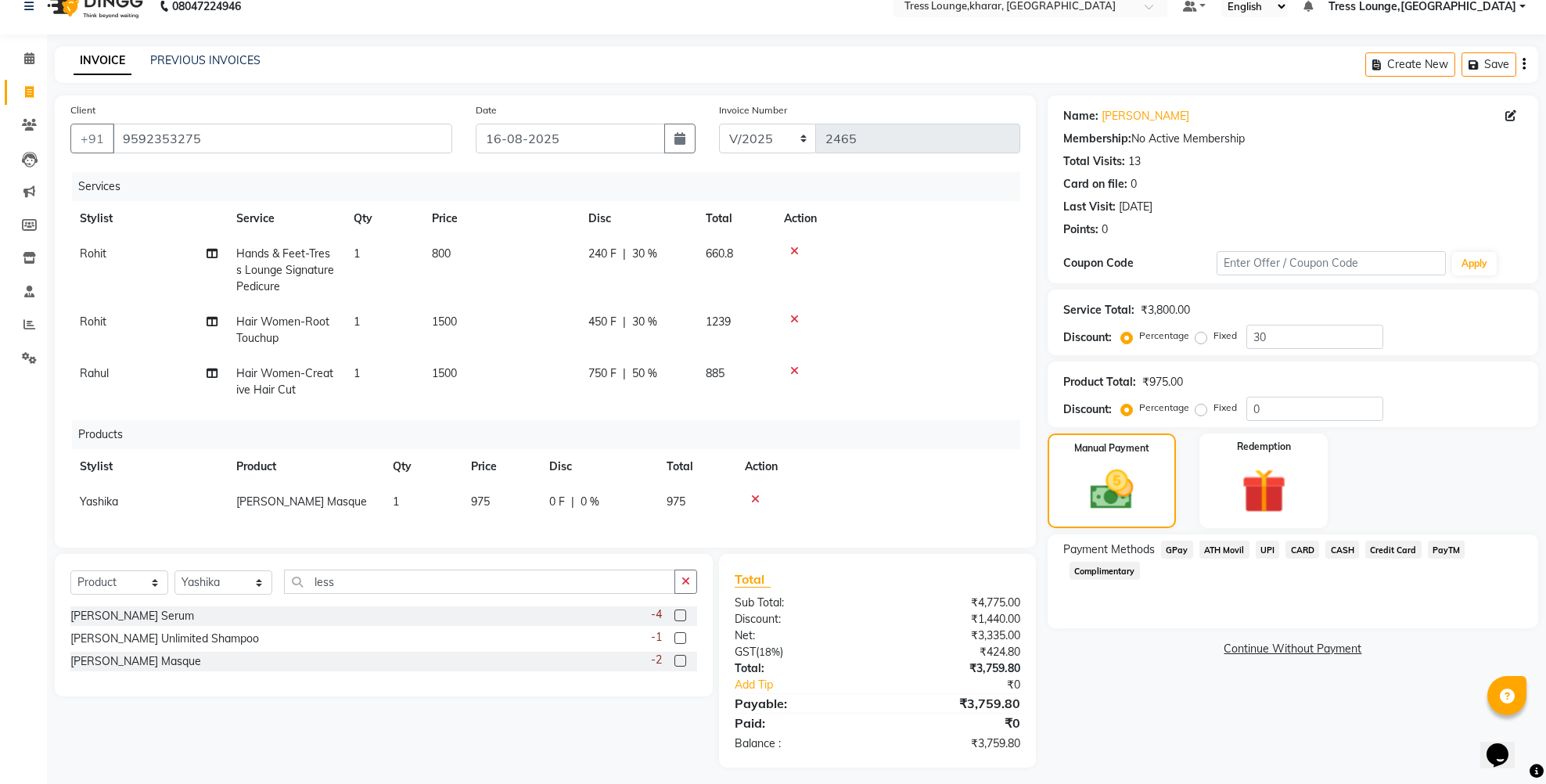
click at [738, 383] on tr "Rahul Hair Women-Creative Hair Cut 1 1500 750 F | 50 % 885" at bounding box center [545, 381] width 950 height 52
click at [1272, 547] on span "UPI" at bounding box center [1268, 549] width 24 height 18
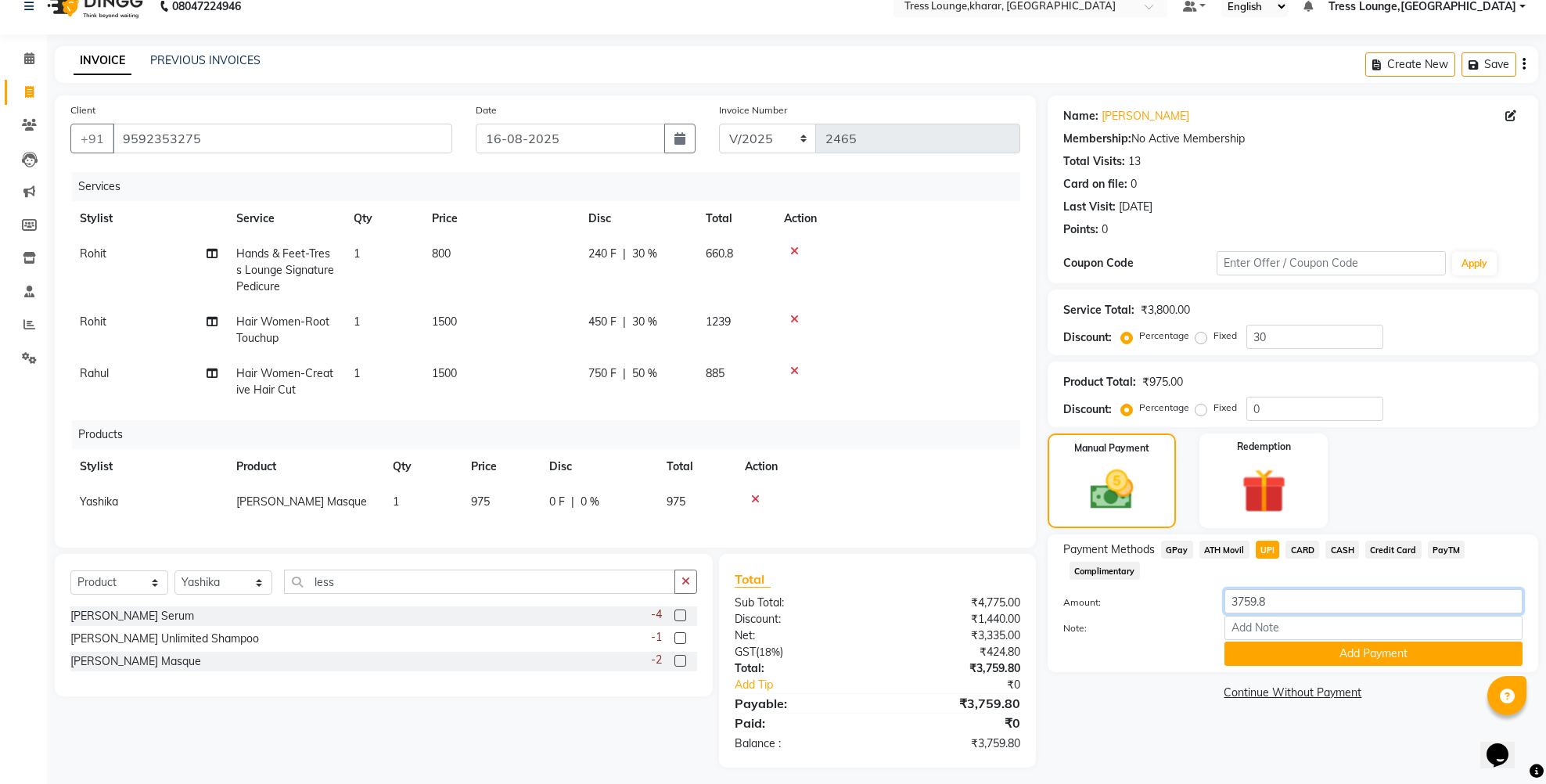
drag, startPoint x: 1266, startPoint y: 604, endPoint x: 1247, endPoint y: 604, distance: 19.0
click at [1247, 604] on input "3759.8" at bounding box center [1374, 601] width 298 height 24
type input "3760"
click at [1268, 657] on button "Add Payment" at bounding box center [1374, 653] width 298 height 24
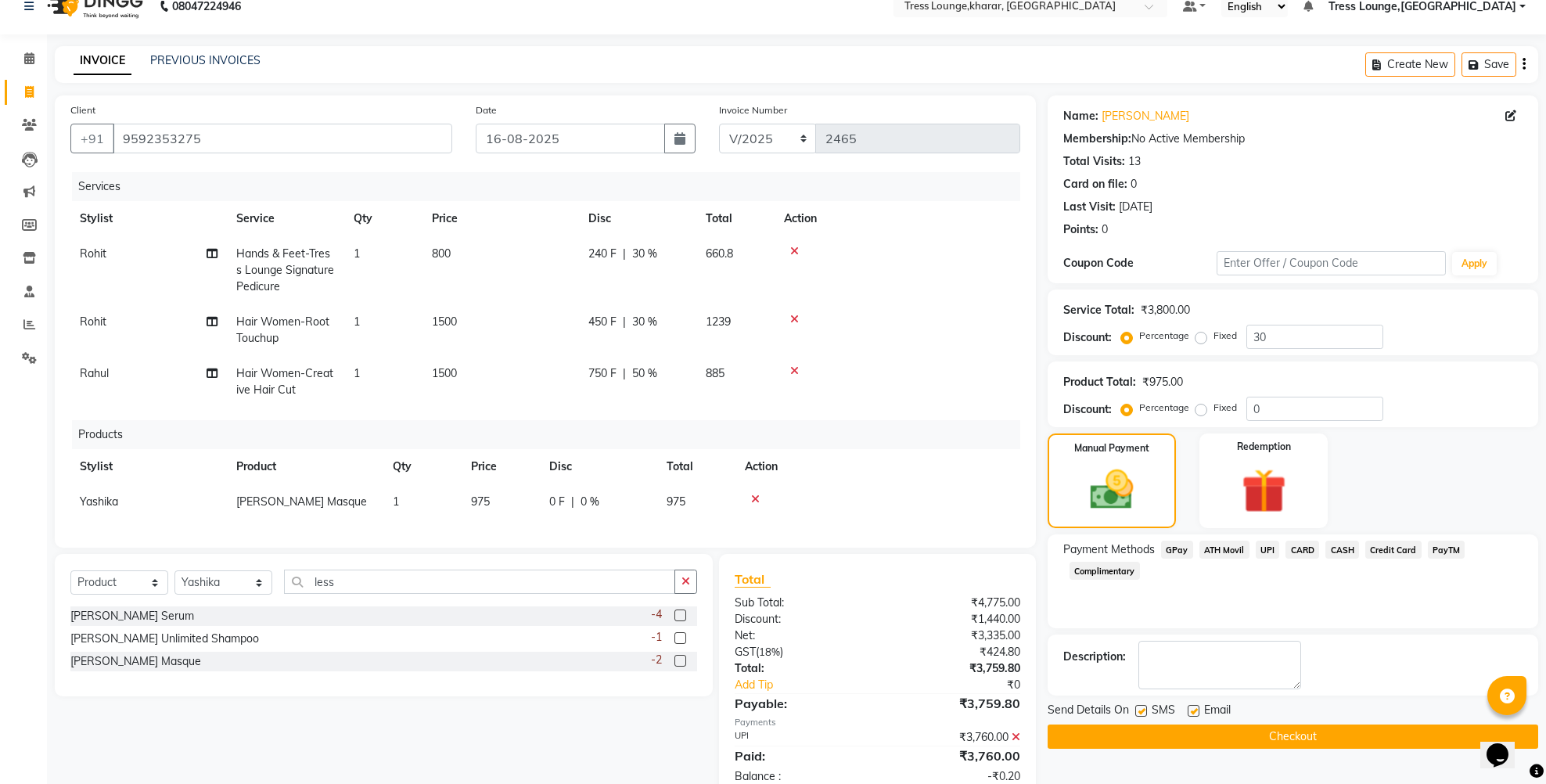
scroll to position [85, 0]
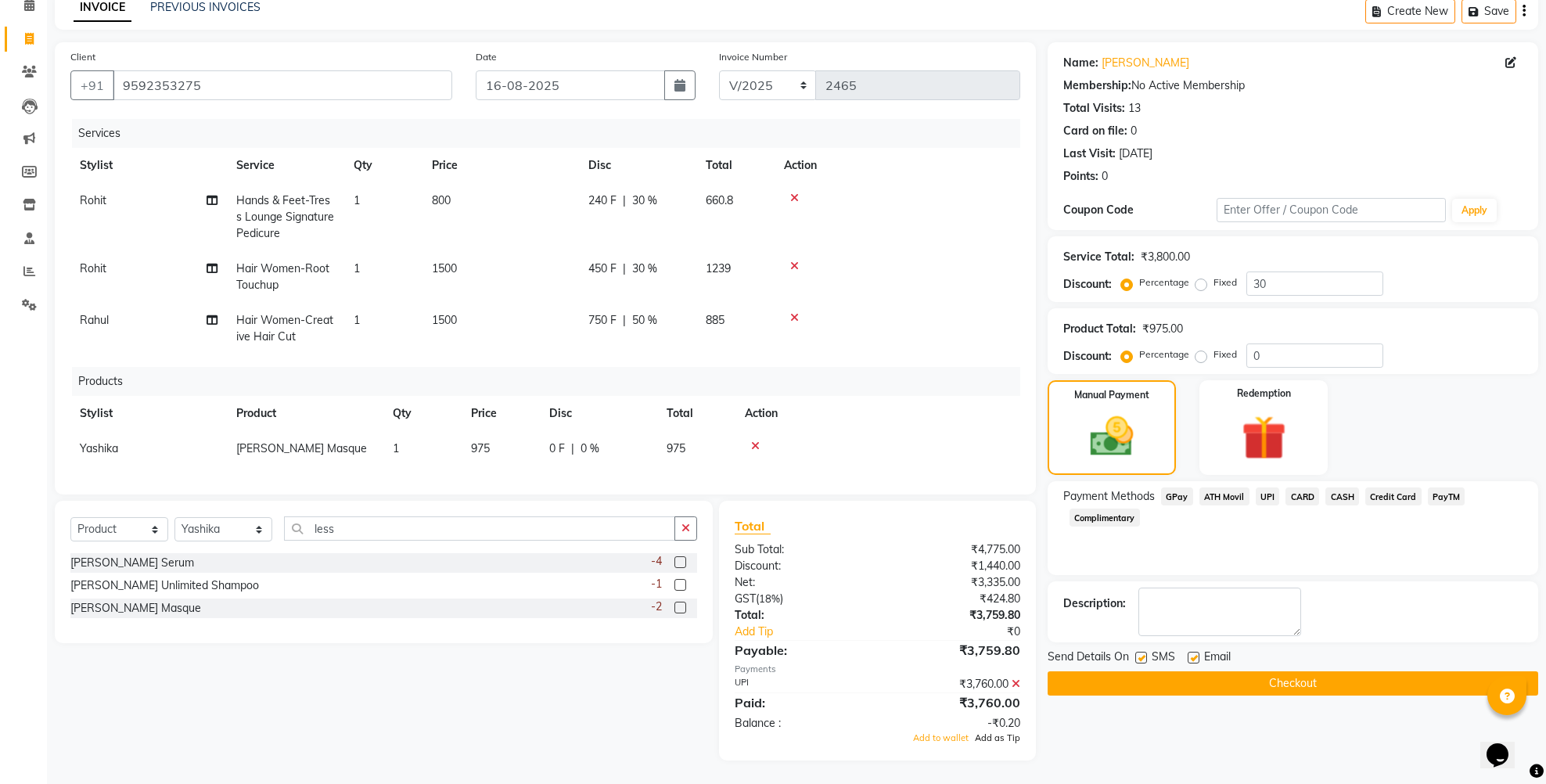
click at [995, 734] on span "Add as Tip" at bounding box center [998, 737] width 46 height 11
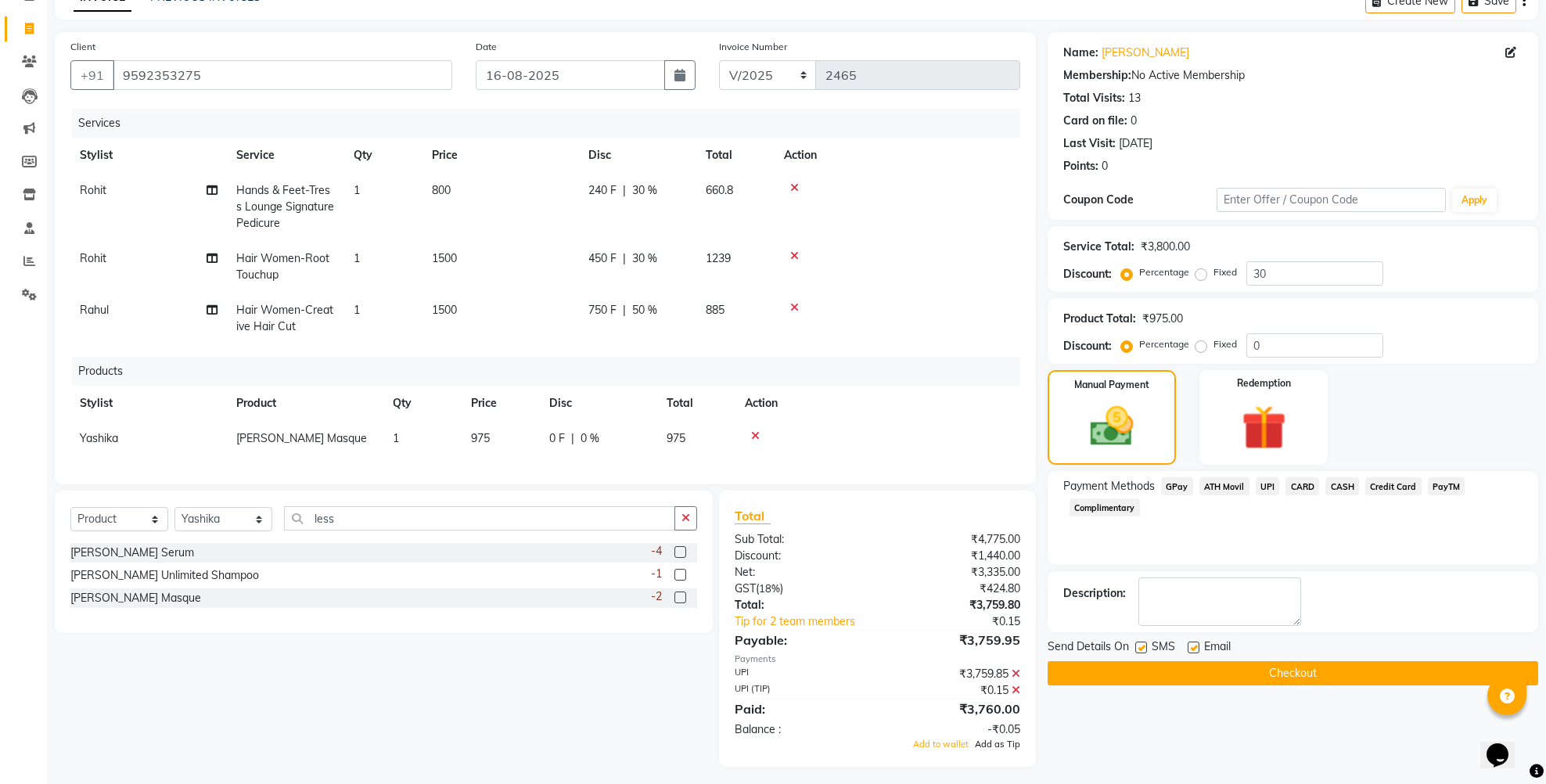
click at [1003, 750] on span "Add as Tip" at bounding box center [998, 743] width 46 height 11
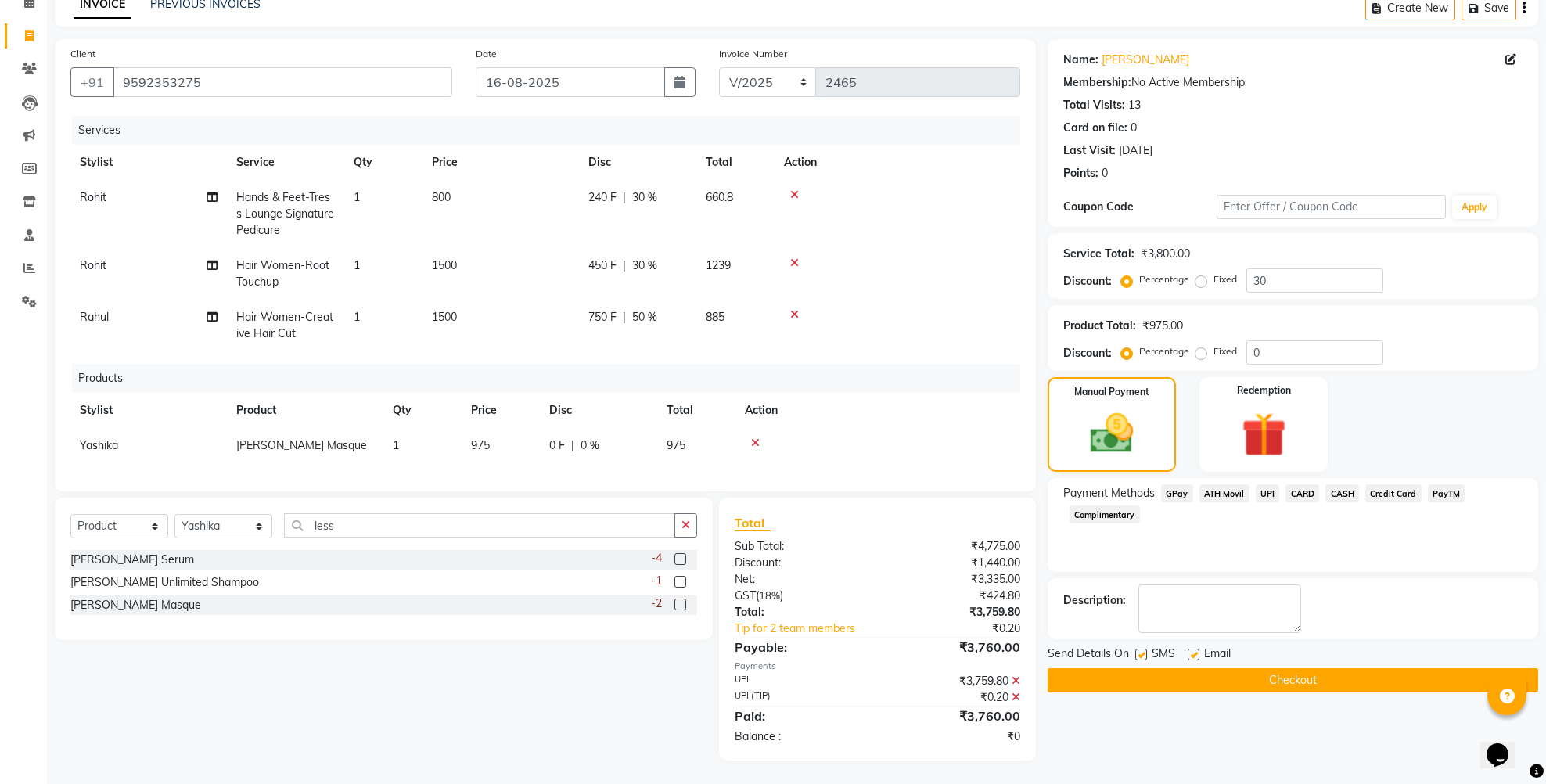
click at [1143, 648] on label at bounding box center [1141, 654] width 12 height 12
click at [1143, 650] on input "checkbox" at bounding box center [1140, 655] width 10 height 10
checkbox input "false"
click at [1143, 668] on button "Checkout" at bounding box center [1292, 680] width 491 height 24
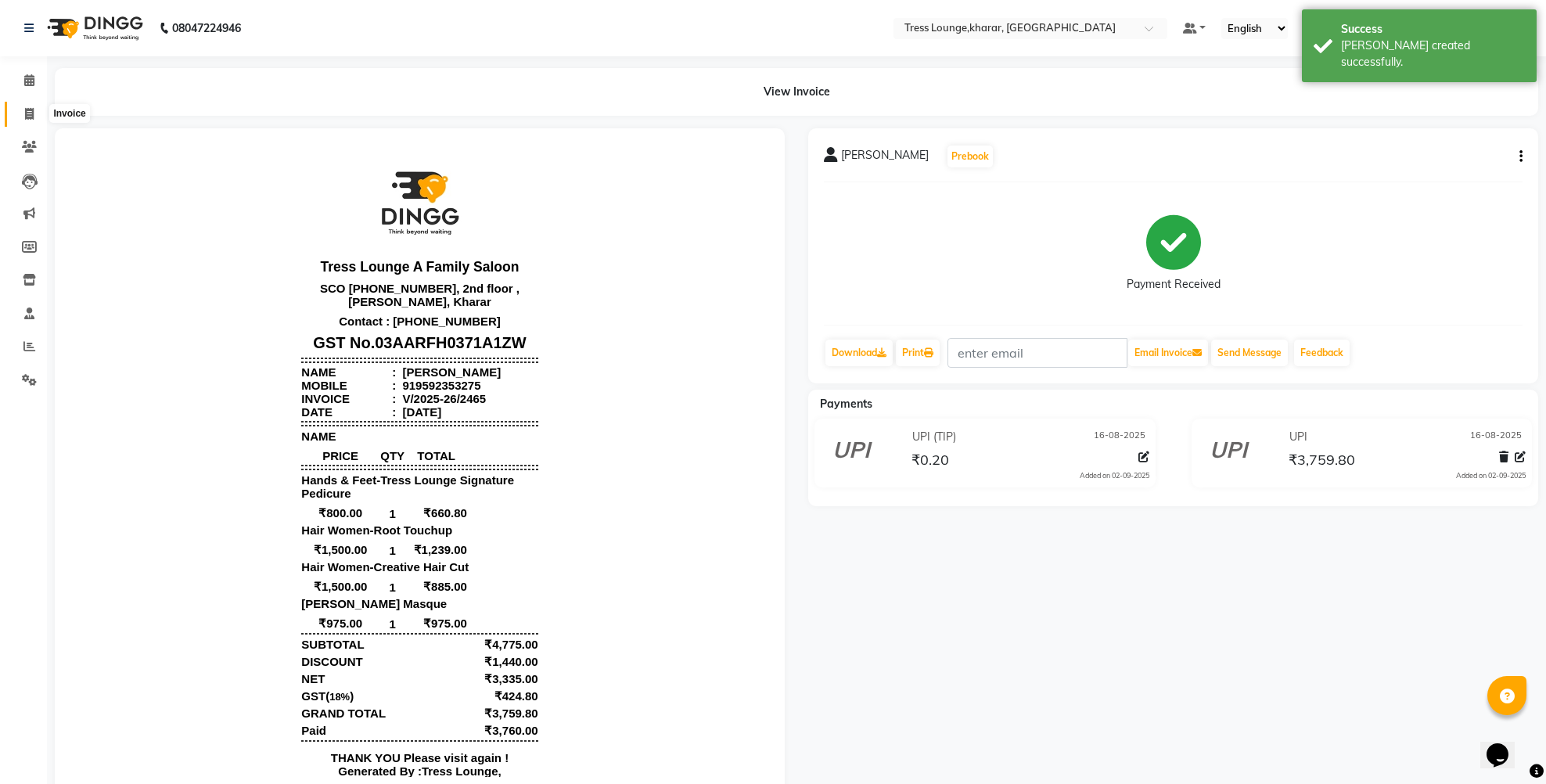
click at [36, 111] on span at bounding box center [29, 114] width 27 height 18
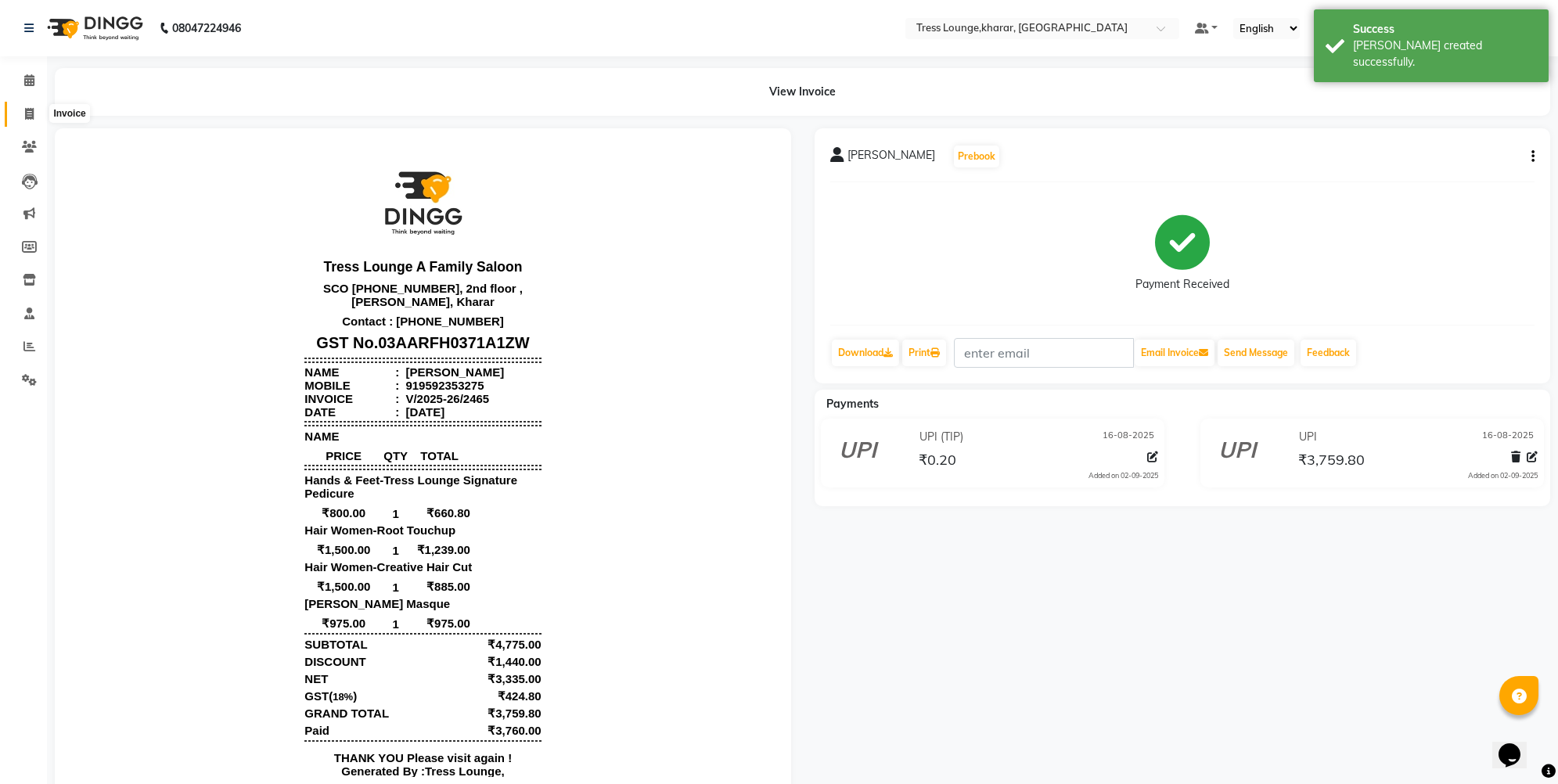
select select "7078"
select select "service"
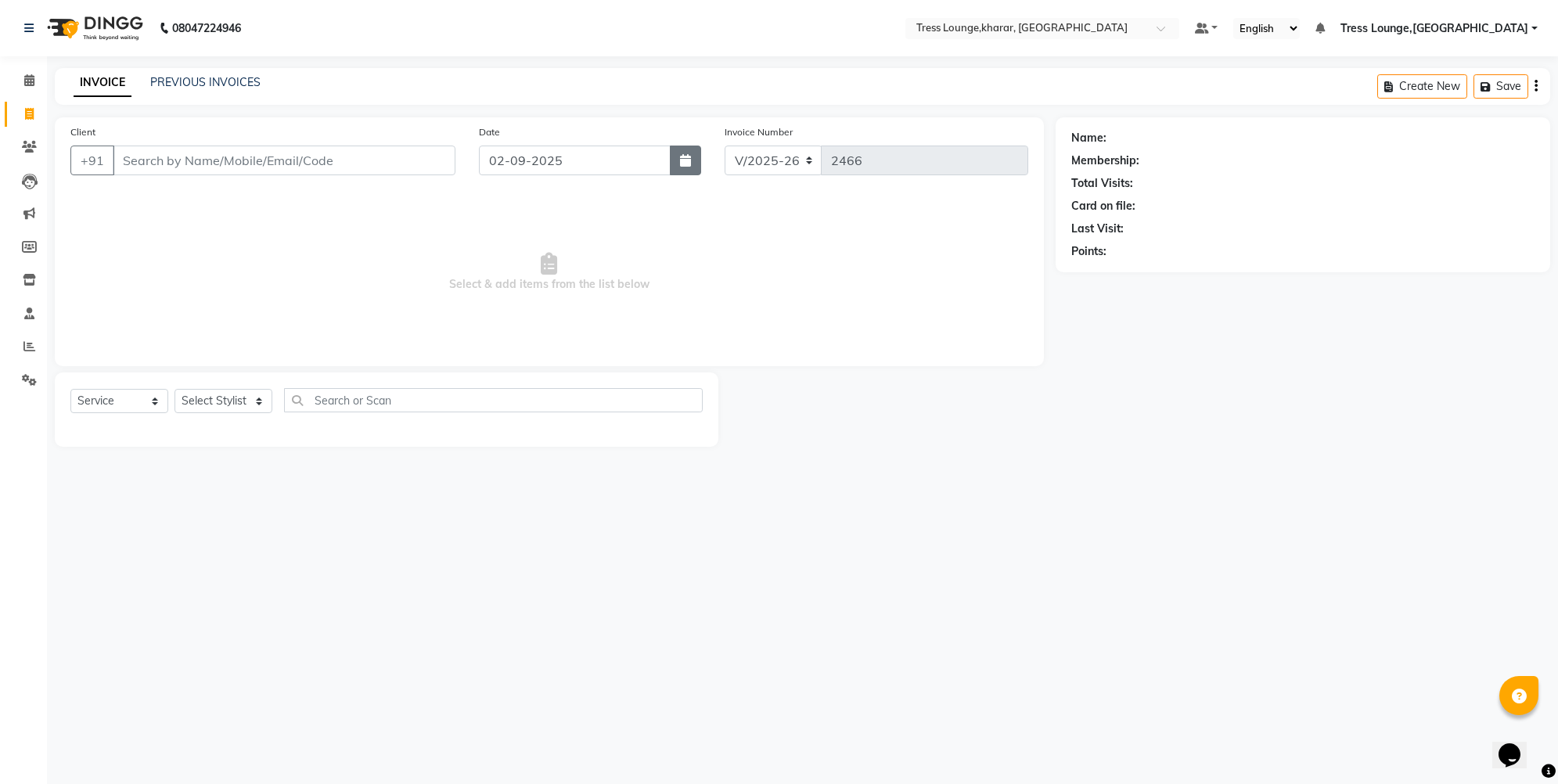
click at [696, 163] on button "button" at bounding box center [686, 160] width 31 height 29
select select "9"
select select "2025"
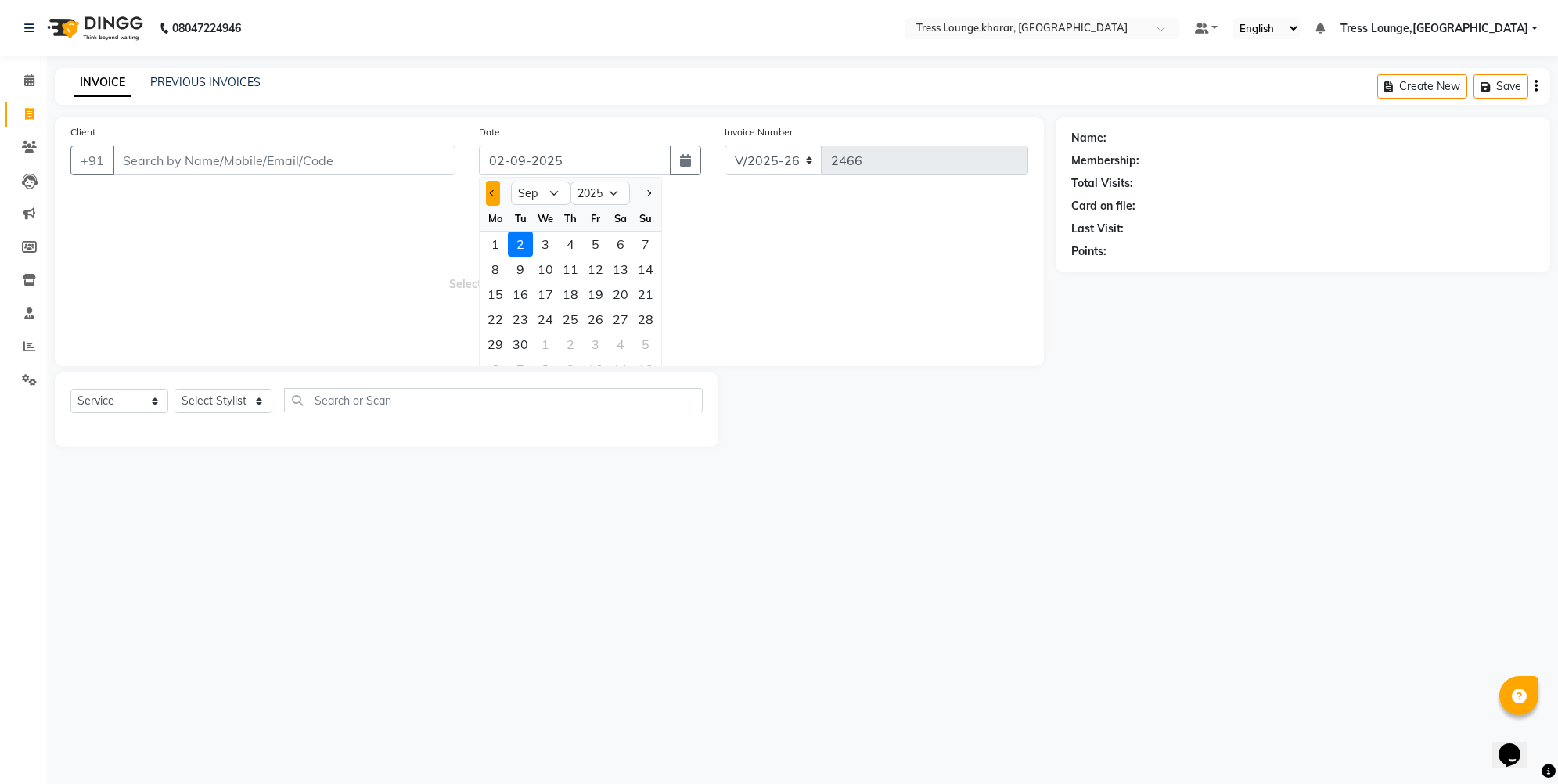
click at [490, 193] on button "Previous month" at bounding box center [493, 193] width 14 height 25
select select "8"
click at [618, 291] on div "16" at bounding box center [620, 294] width 25 height 25
type input "16-08-2025"
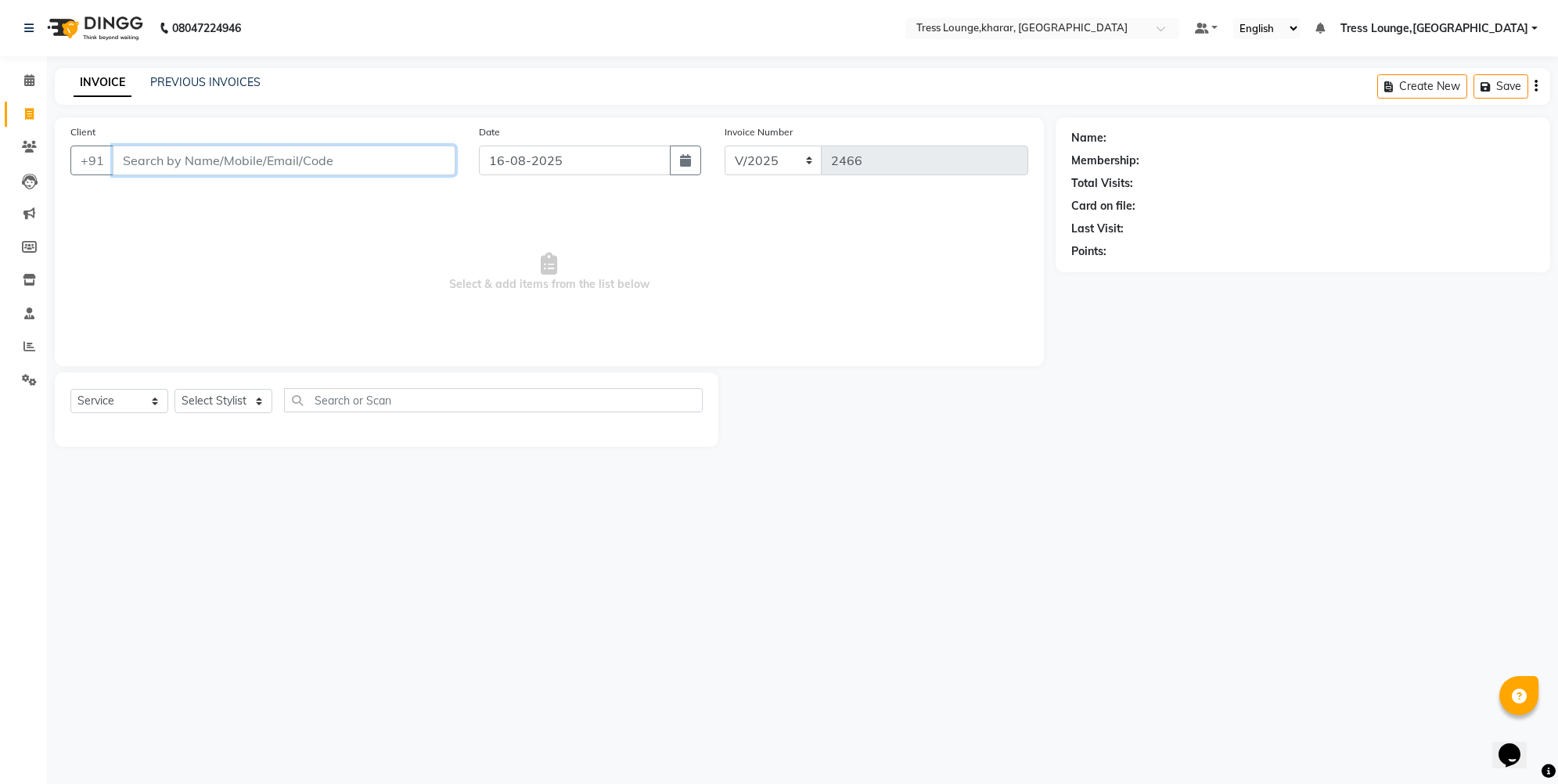
click at [156, 155] on input "Client" at bounding box center [284, 160] width 342 height 29
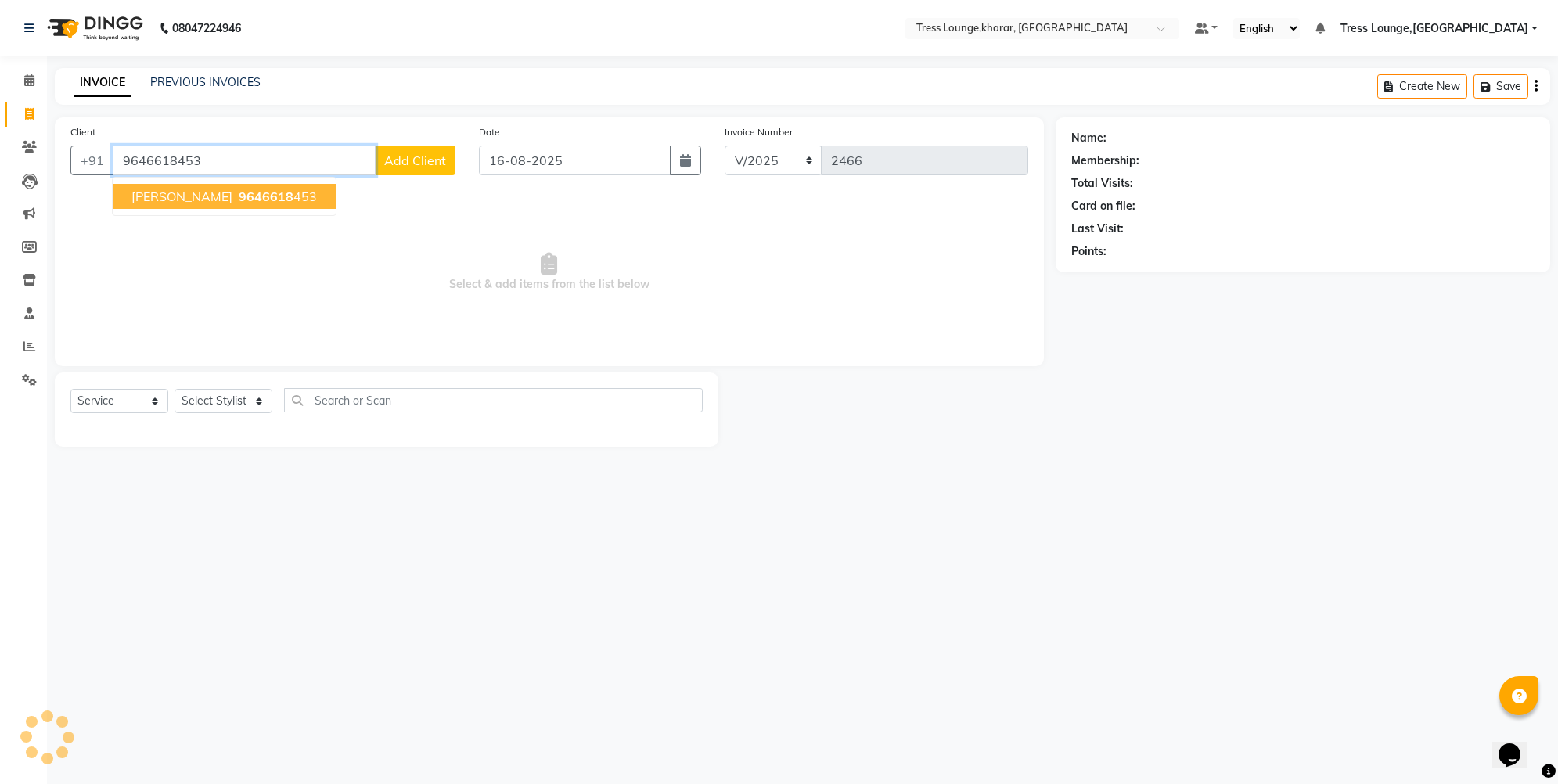
type input "9646618453"
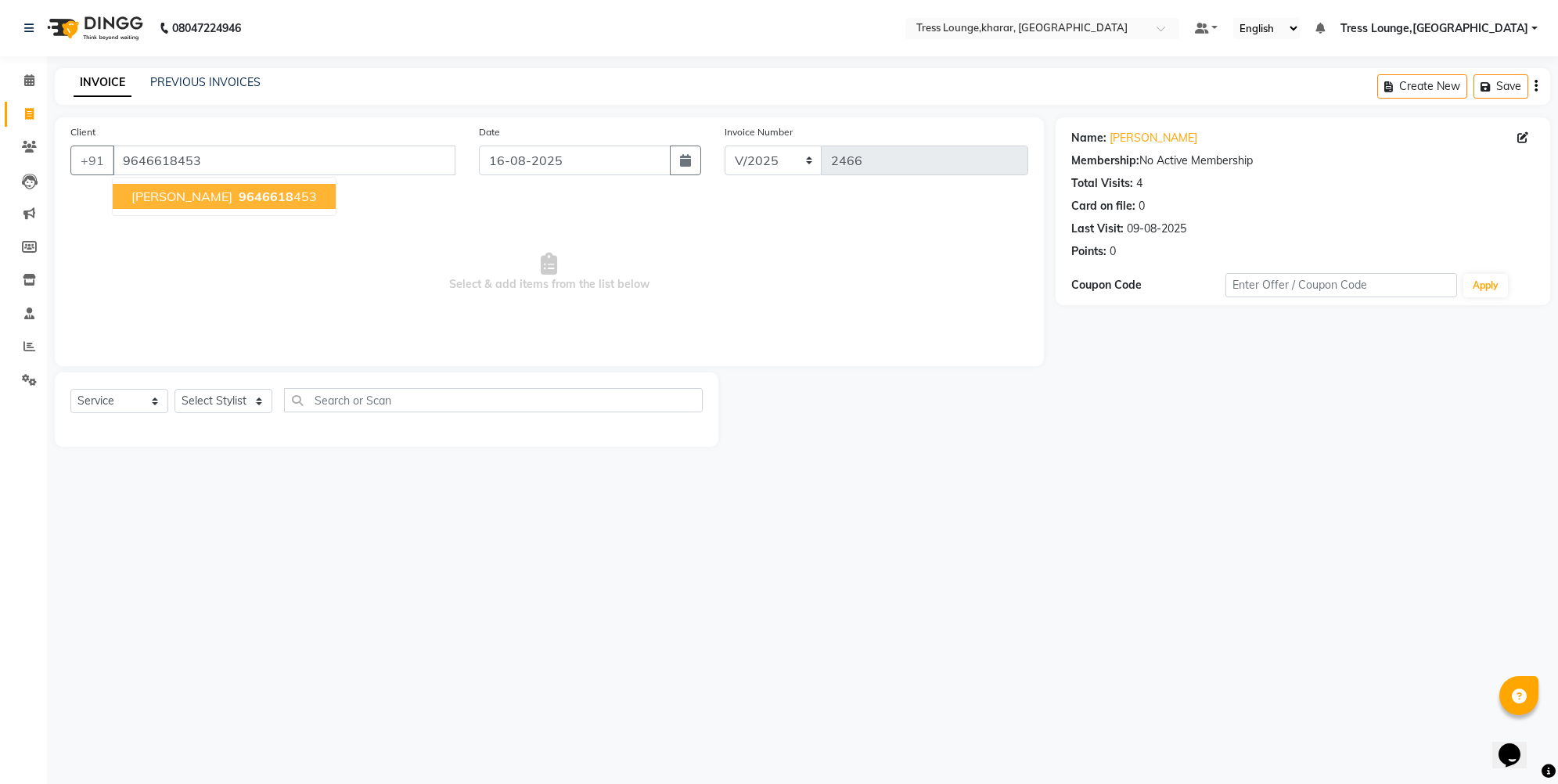
click at [194, 200] on span "[PERSON_NAME]" at bounding box center [181, 196] width 100 height 16
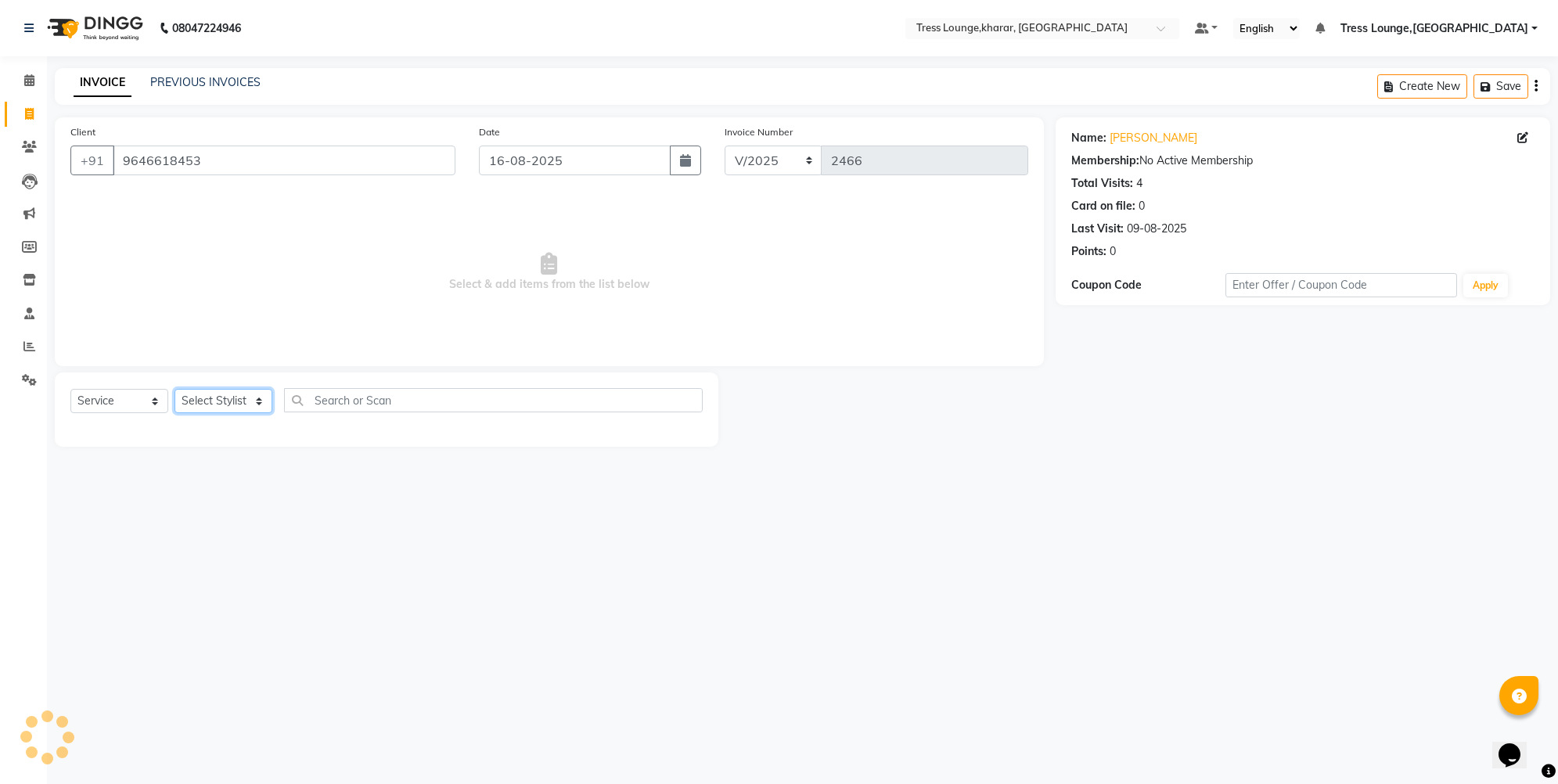
select select "74345"
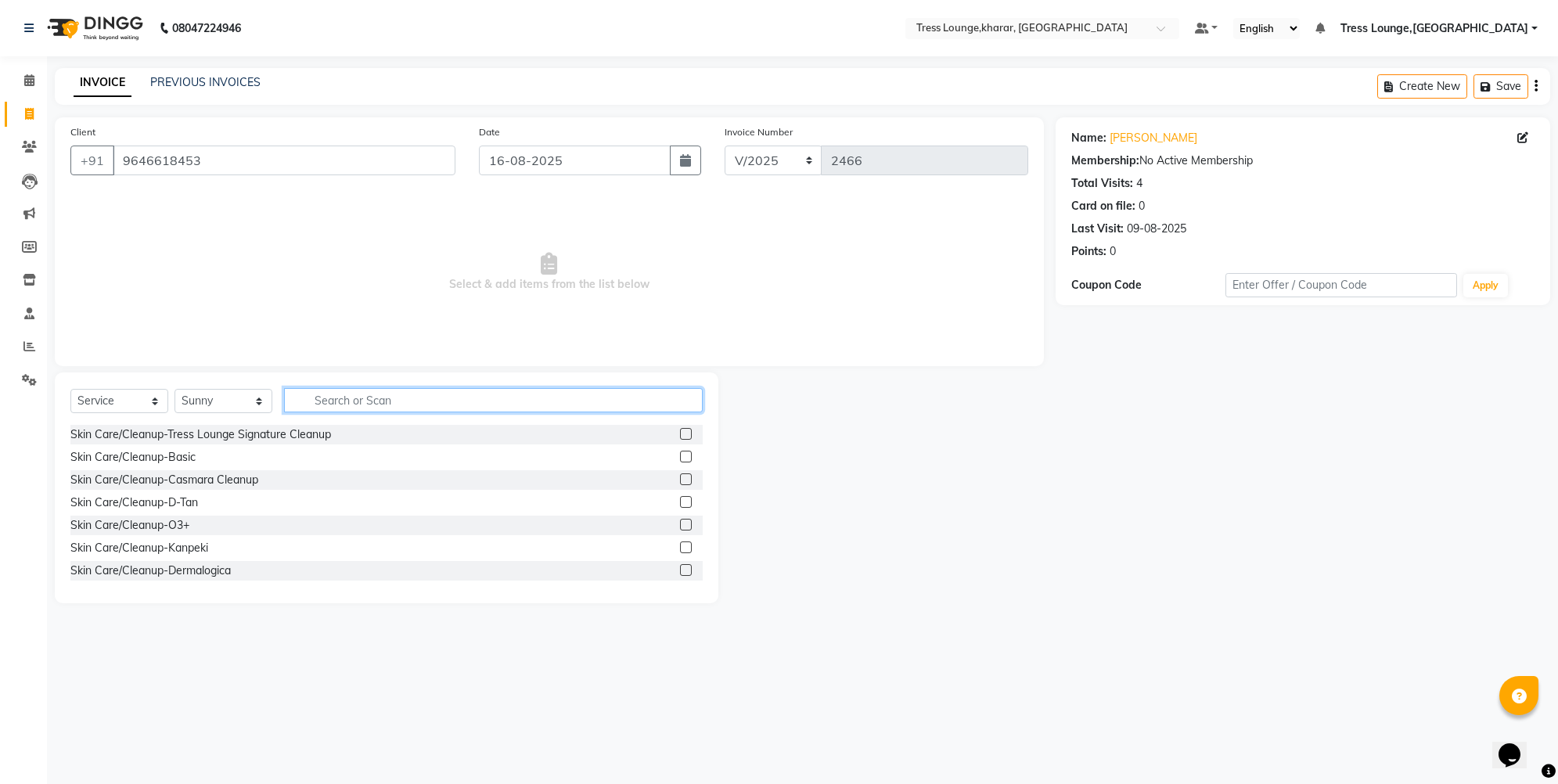
click at [344, 398] on input "text" at bounding box center [493, 400] width 419 height 24
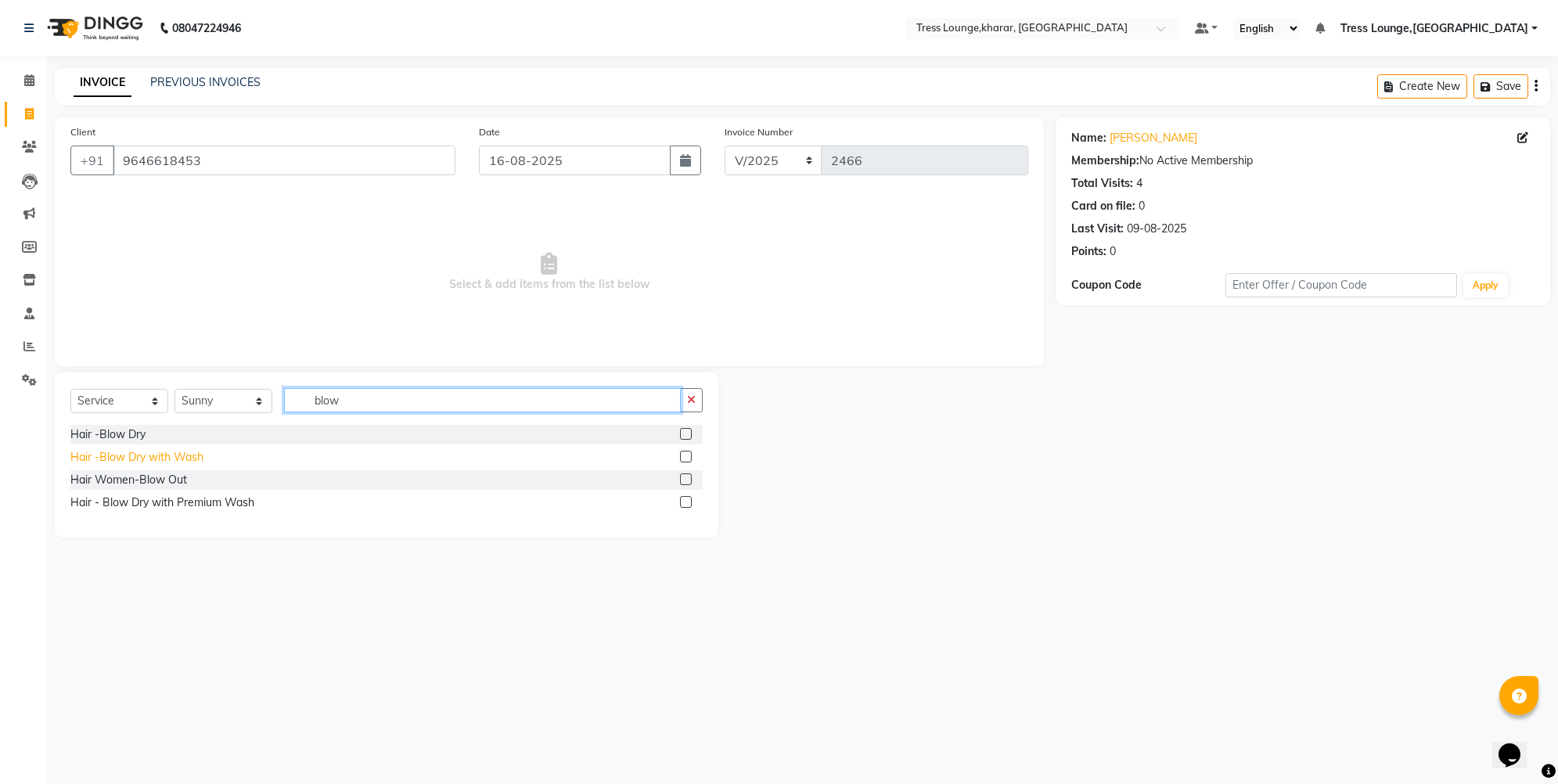
type input "blow"
click at [175, 453] on div "Hair -Blow Dry with Wash" at bounding box center [137, 456] width 133 height 17
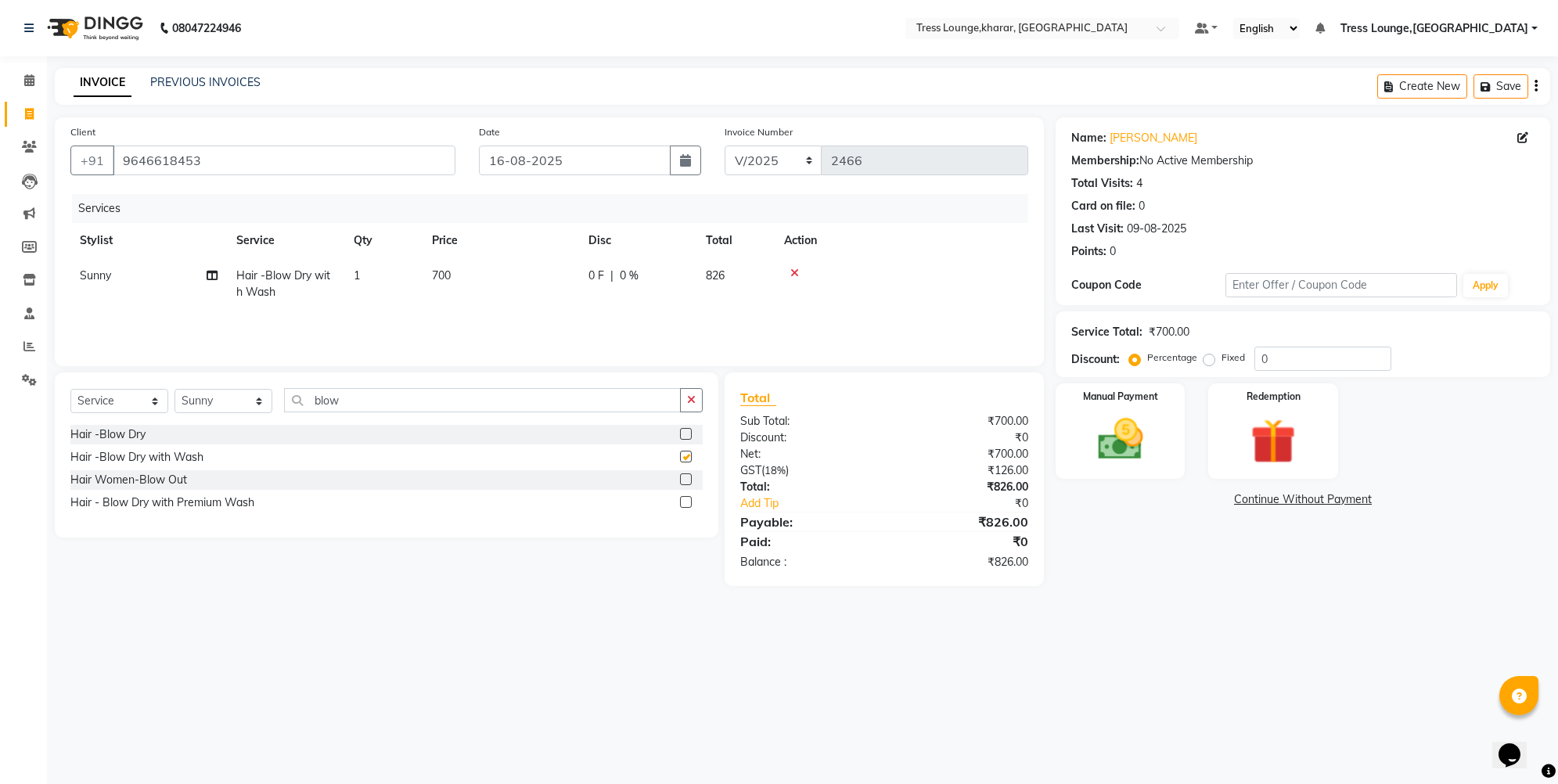
checkbox input "false"
drag, startPoint x: 103, startPoint y: 436, endPoint x: 291, endPoint y: 398, distance: 191.8
click at [103, 436] on div "Hair -Blow Dry" at bounding box center [107, 434] width 75 height 17
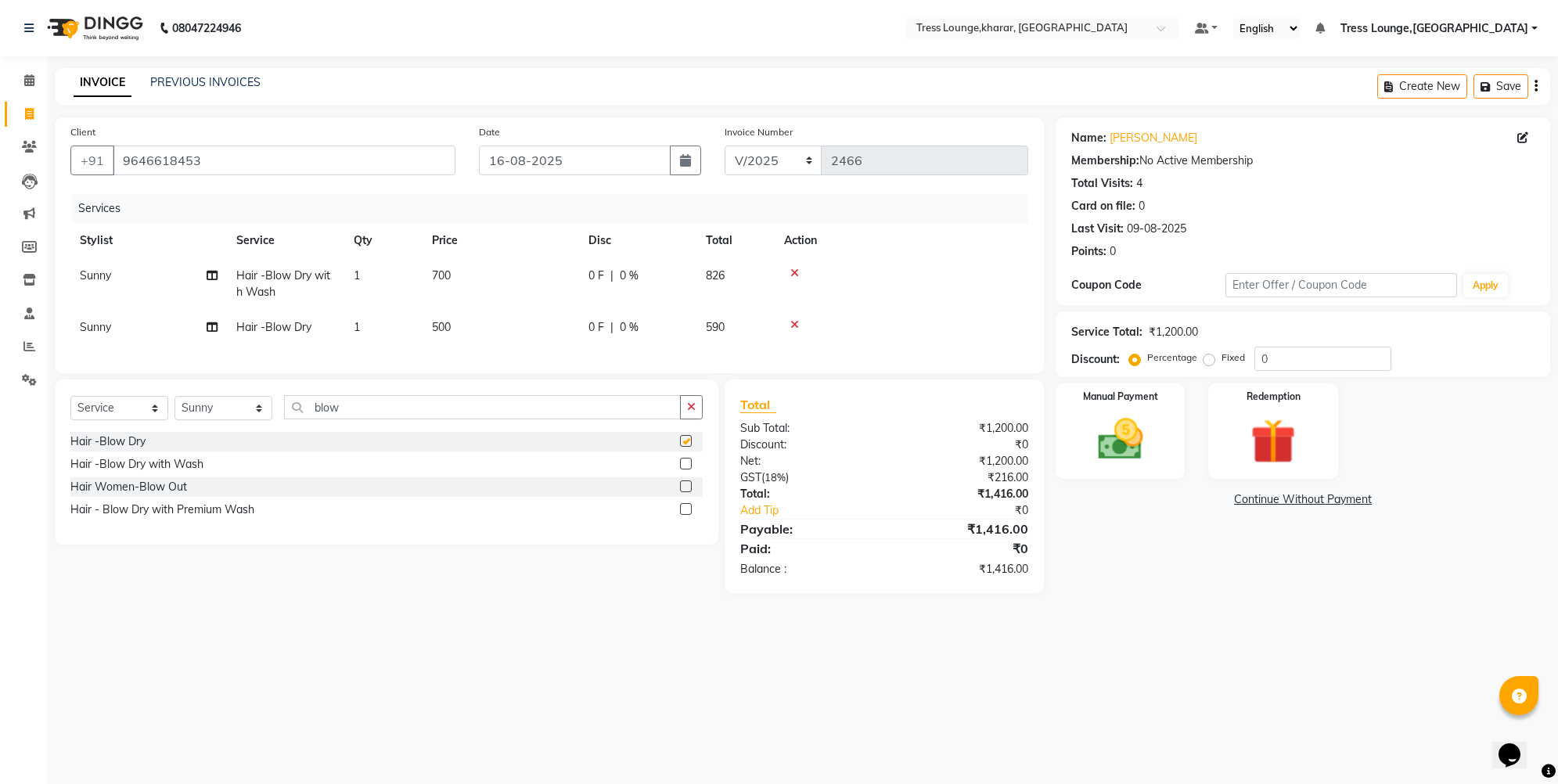
checkbox input "false"
click at [793, 272] on icon at bounding box center [794, 272] width 9 height 11
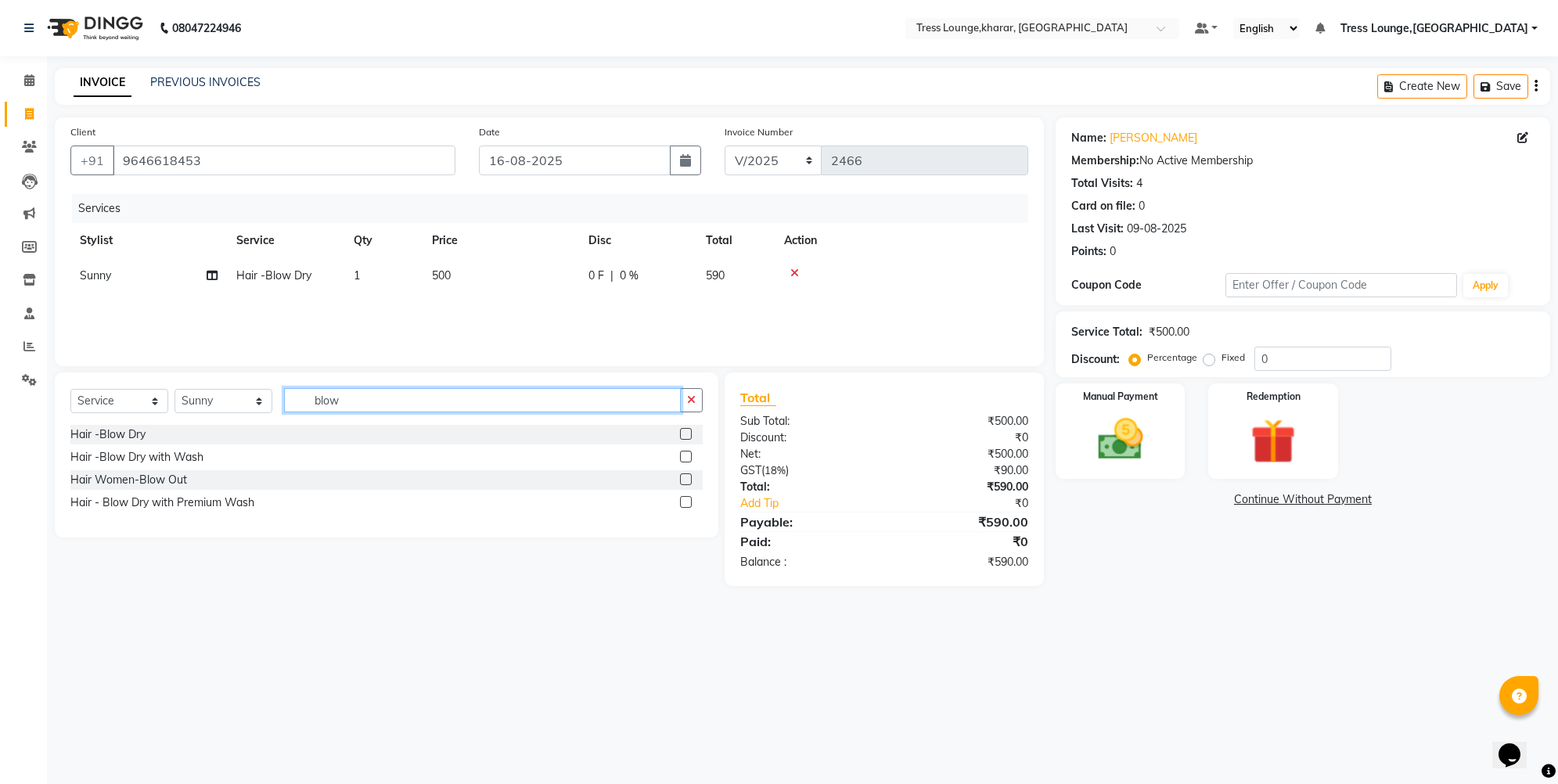
drag, startPoint x: 340, startPoint y: 408, endPoint x: 298, endPoint y: 401, distance: 42.6
click at [298, 401] on input "blow" at bounding box center [482, 400] width 397 height 24
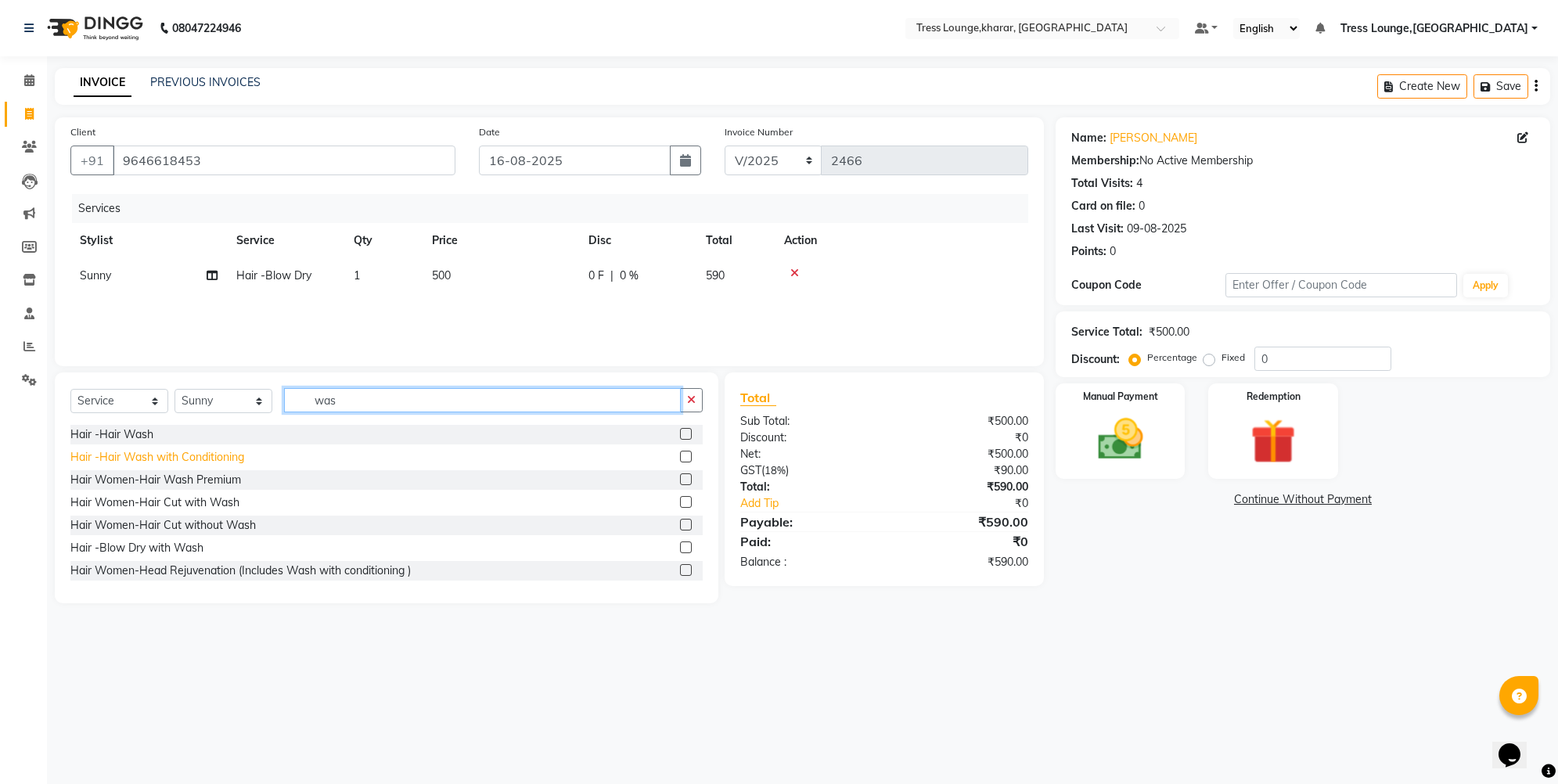
type input "was"
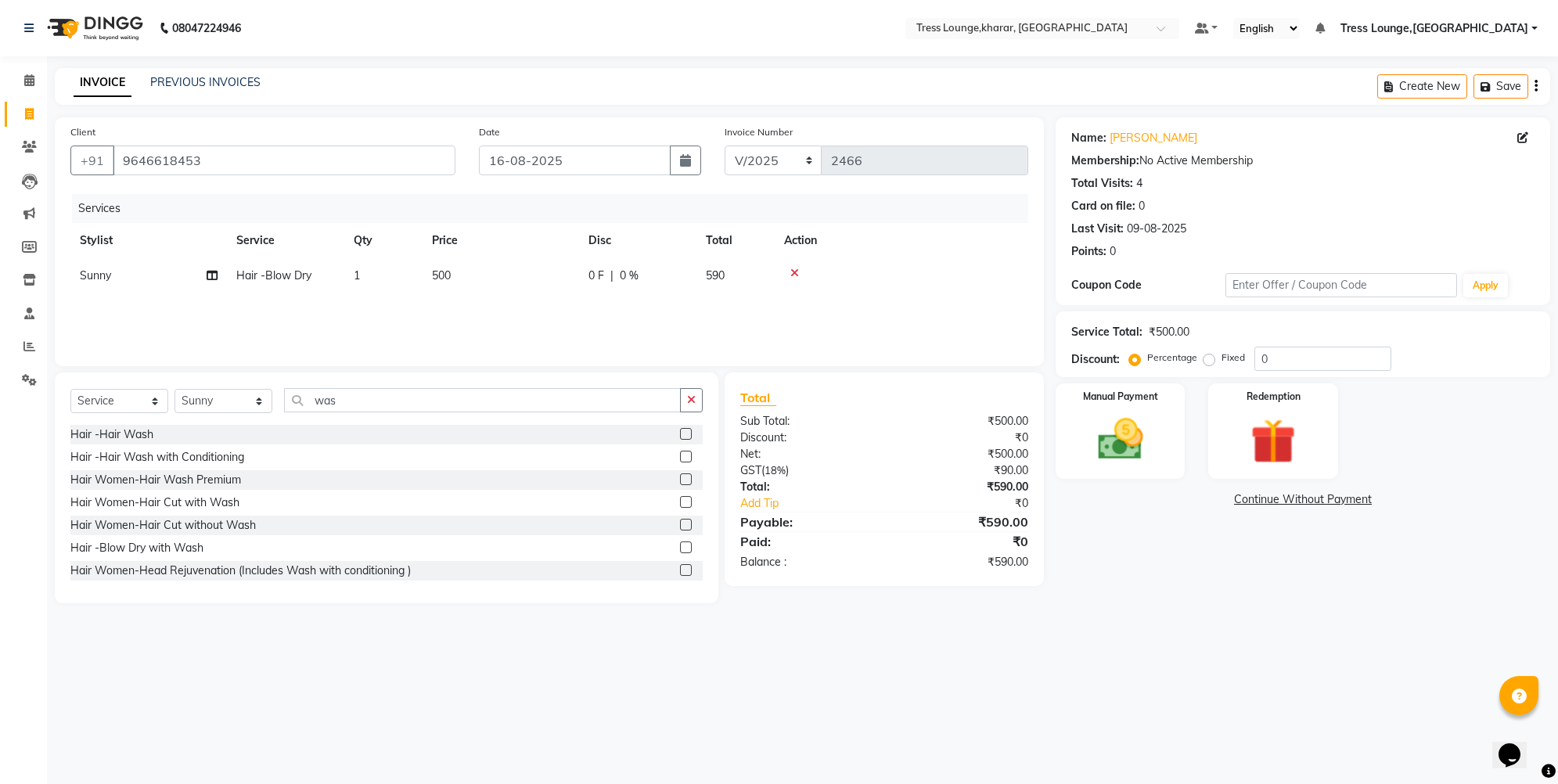
drag, startPoint x: 148, startPoint y: 457, endPoint x: 448, endPoint y: 411, distance: 303.5
click at [148, 457] on div "Hair -Hair Wash with Conditioning" at bounding box center [157, 456] width 174 height 17
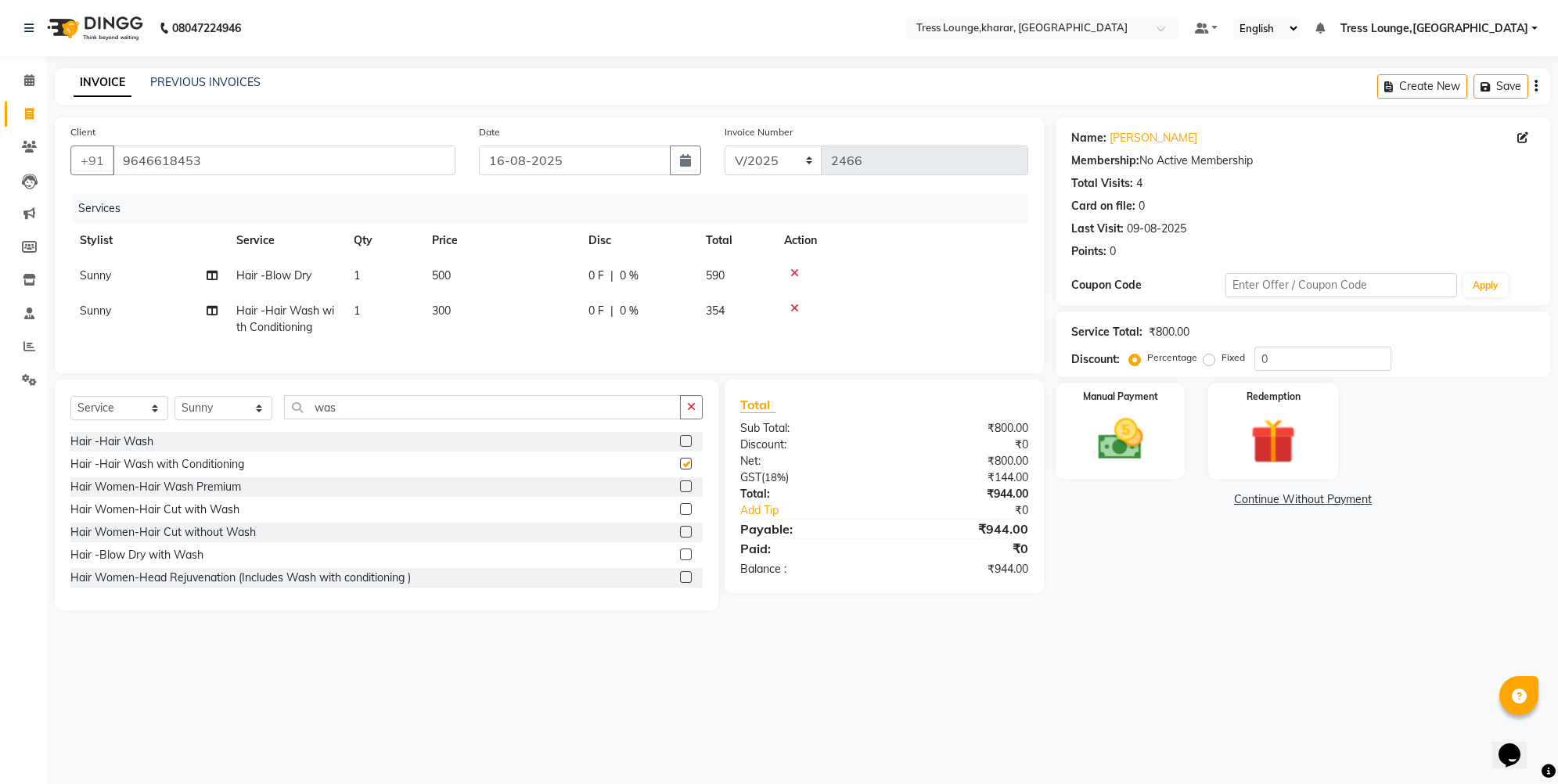
checkbox input "false"
click at [1256, 359] on input "0" at bounding box center [1323, 358] width 137 height 24
type input "30"
click at [608, 324] on td "90 F | 30 %" at bounding box center [638, 319] width 117 height 52
select select "74345"
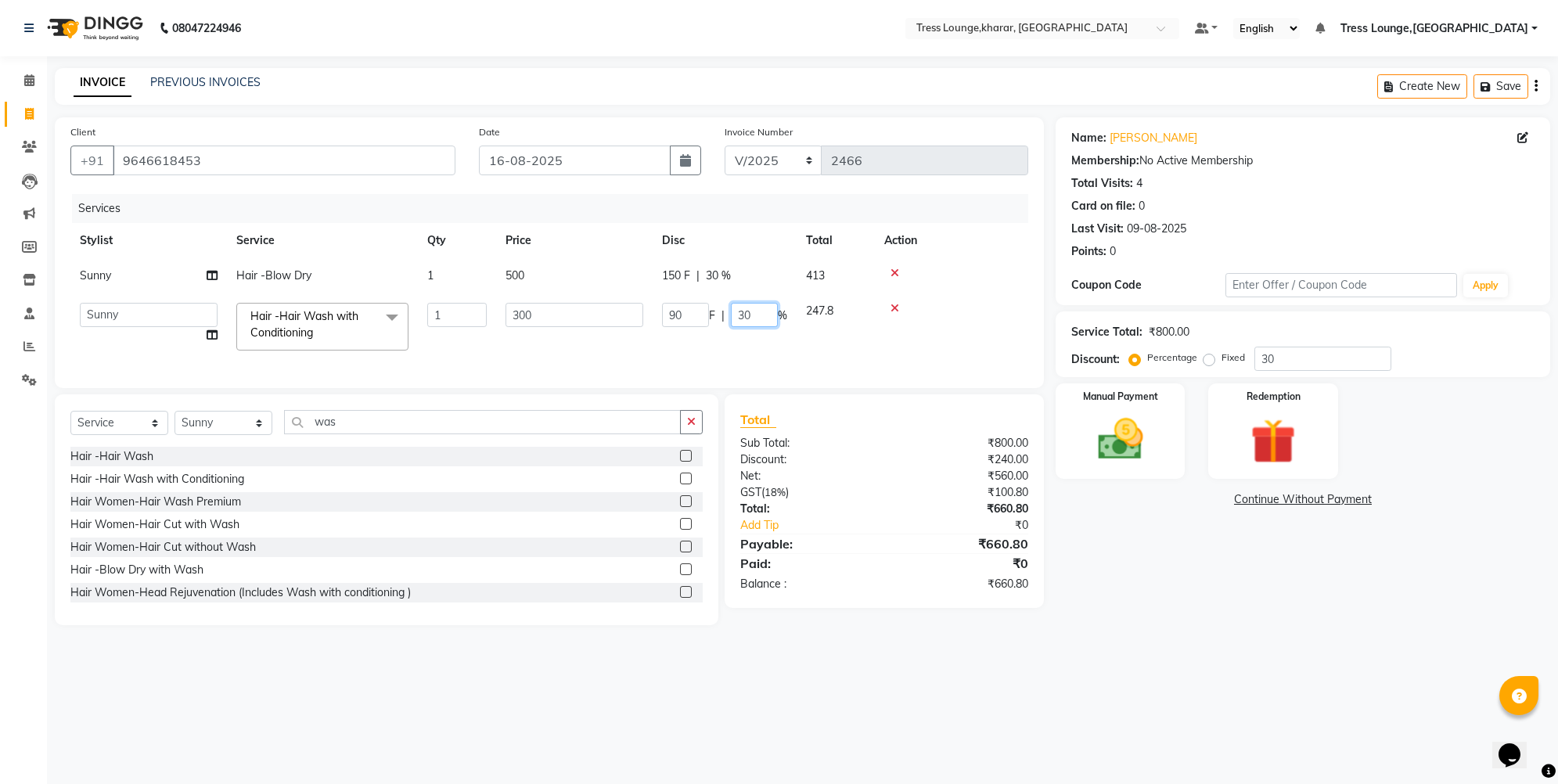
click at [737, 310] on input "30" at bounding box center [754, 314] width 47 height 24
type input "10"
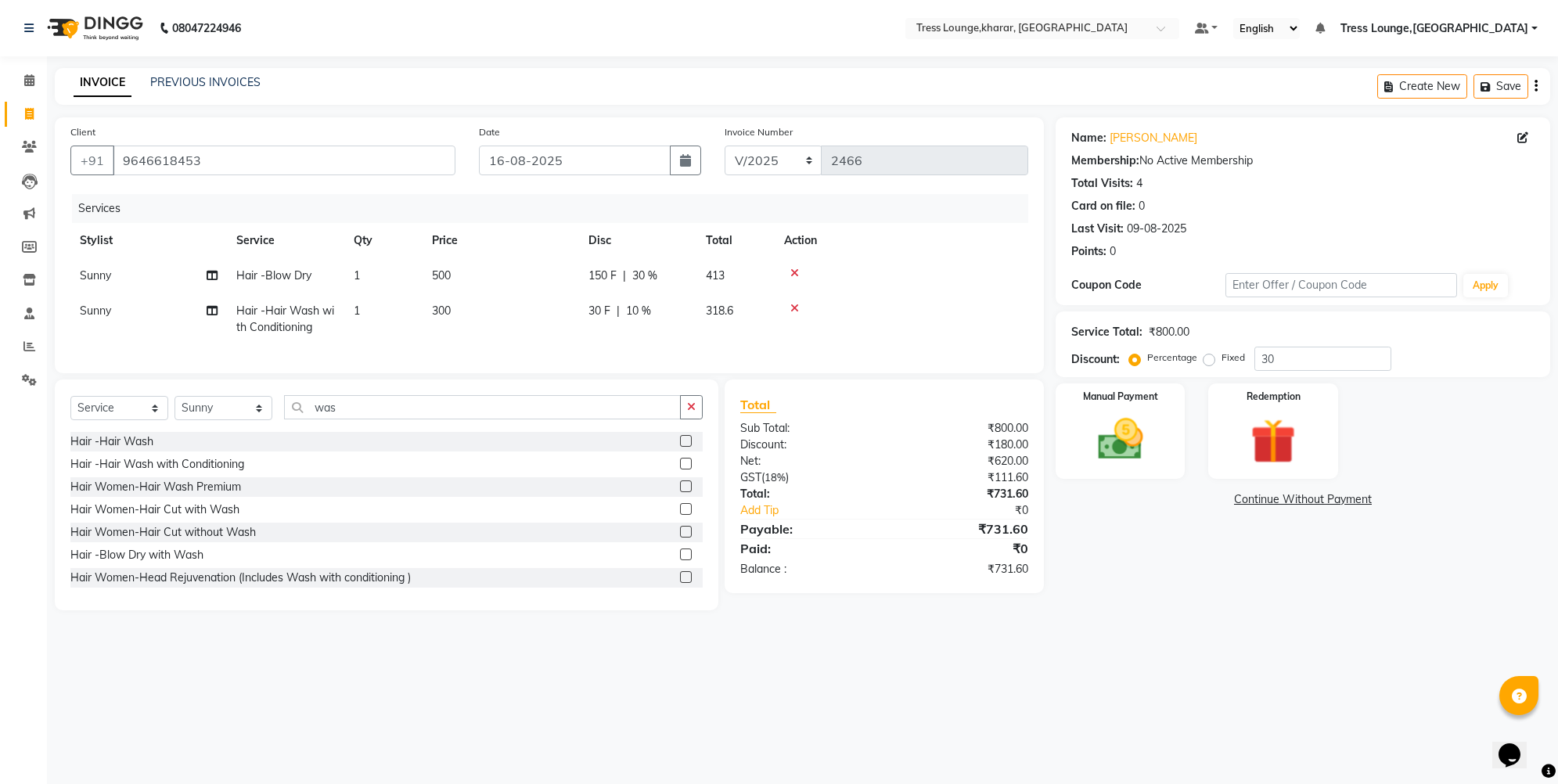
click at [729, 337] on tr "Sunny Hair -Hair Wash with Conditioning 1 300 30 F | 10 % 318.6" at bounding box center [549, 319] width 958 height 52
click at [1123, 431] on img at bounding box center [1121, 439] width 77 height 54
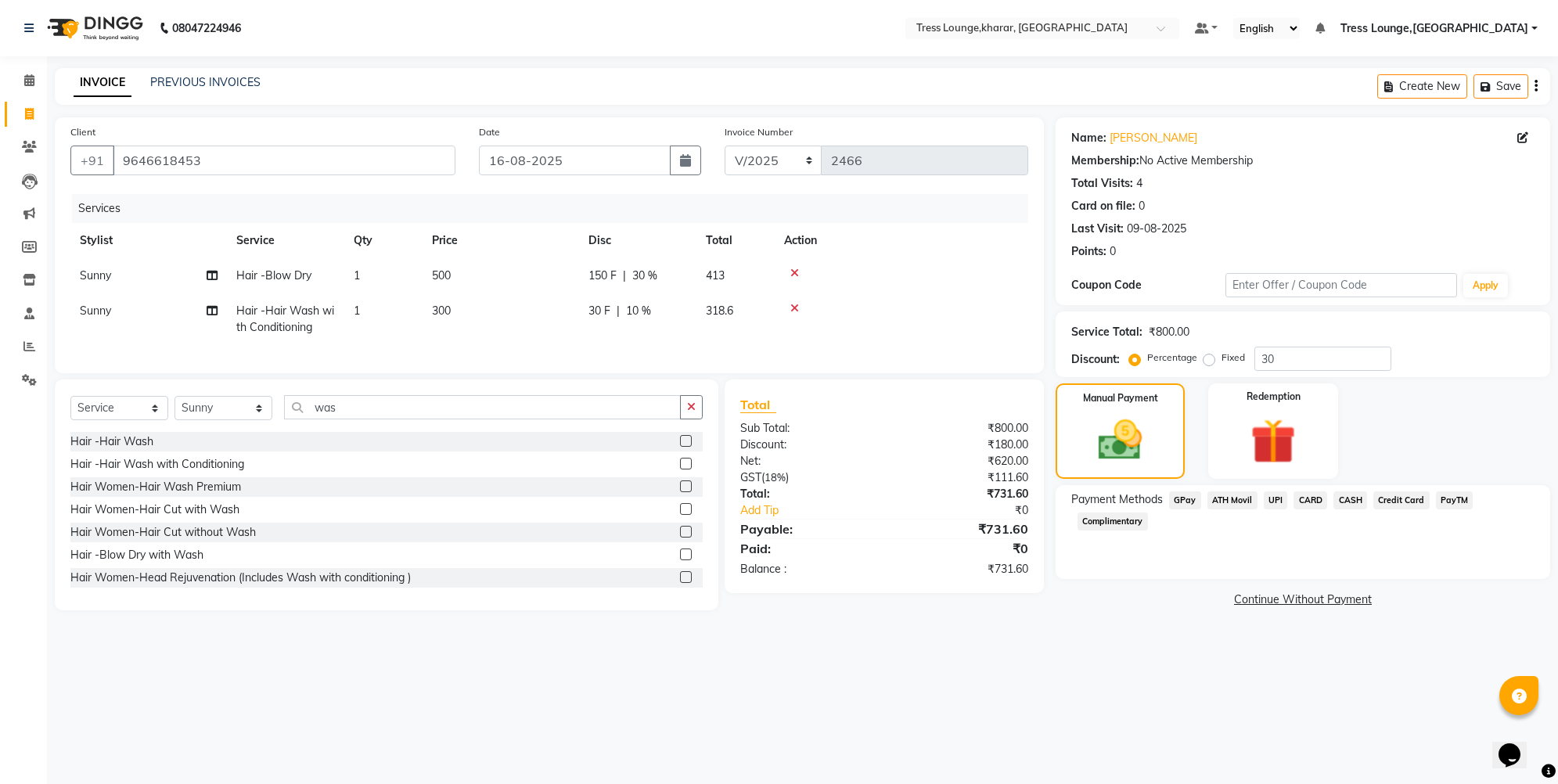
click at [1276, 499] on span "UPI" at bounding box center [1276, 500] width 24 height 18
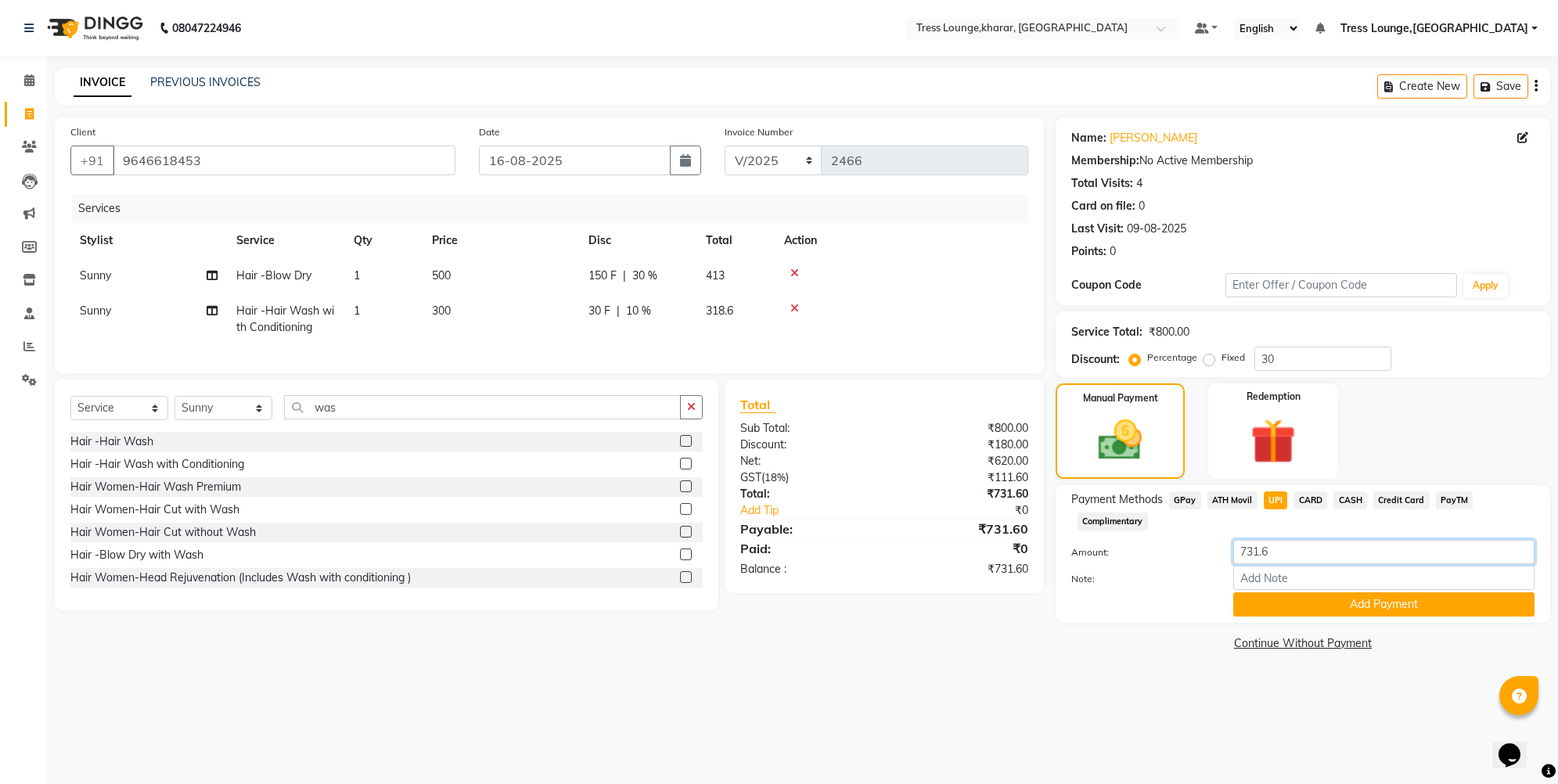
drag, startPoint x: 1268, startPoint y: 552, endPoint x: 1256, endPoint y: 550, distance: 12.2
click at [1256, 550] on input "731.6" at bounding box center [1383, 552] width 301 height 24
type input "732"
click at [1300, 612] on button "Add Payment" at bounding box center [1383, 604] width 301 height 24
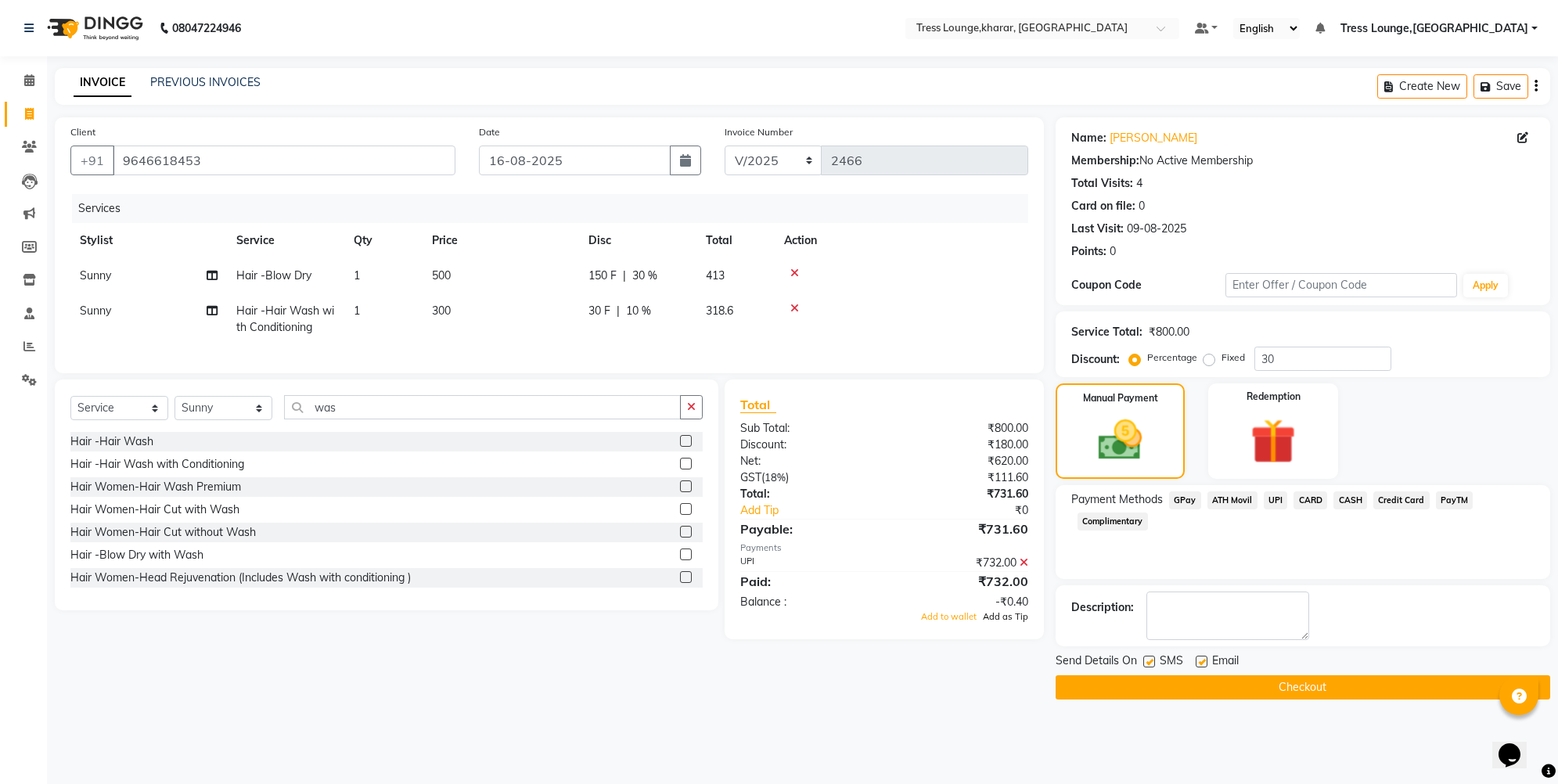
click at [1012, 622] on span "Add as Tip" at bounding box center [1006, 616] width 46 height 11
click at [692, 412] on icon "button" at bounding box center [691, 407] width 9 height 11
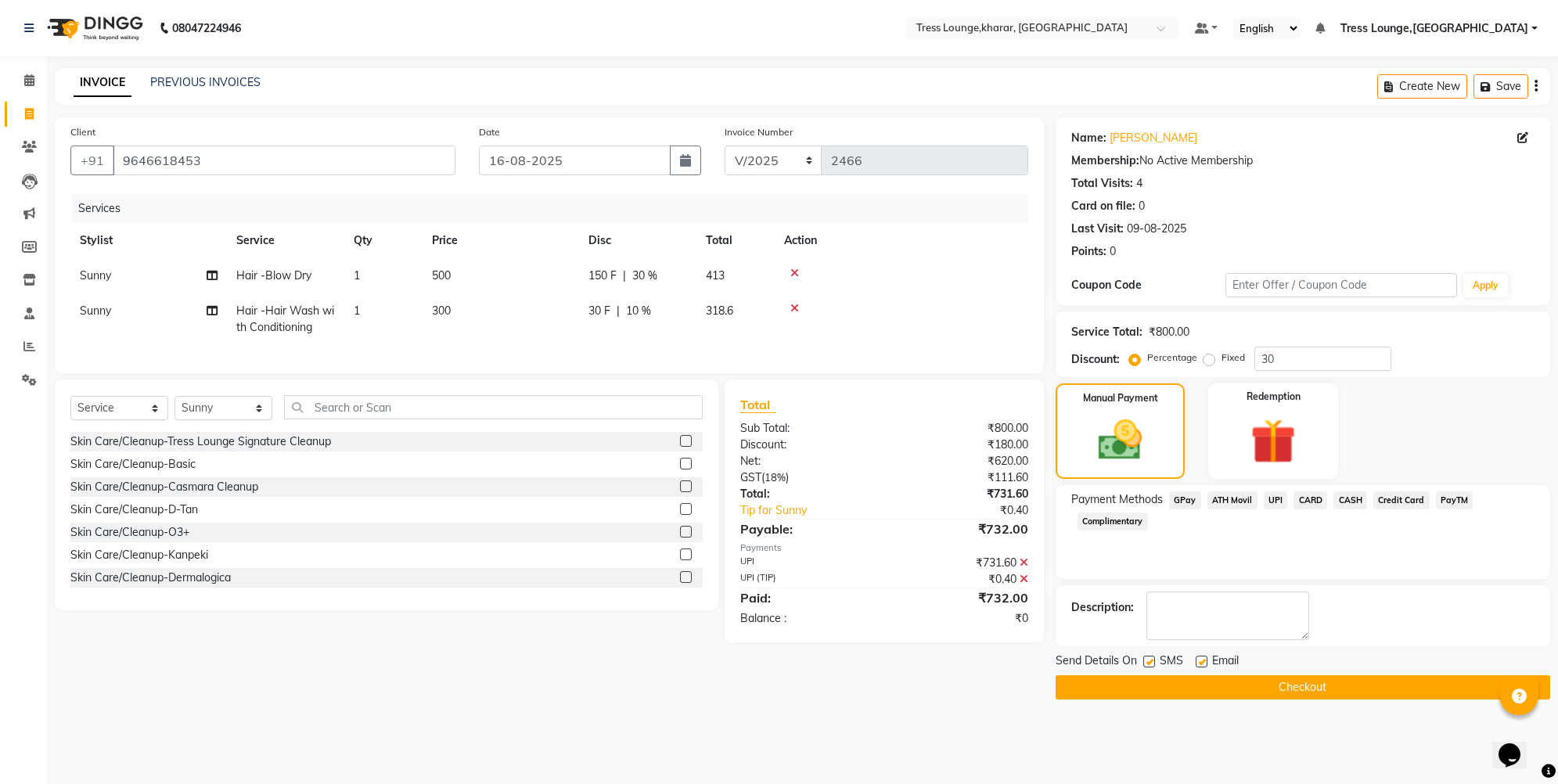
click at [1148, 660] on label at bounding box center [1149, 661] width 12 height 12
click at [1148, 660] on input "checkbox" at bounding box center [1148, 662] width 10 height 10
checkbox input "false"
click at [1136, 686] on button "Checkout" at bounding box center [1302, 686] width 495 height 24
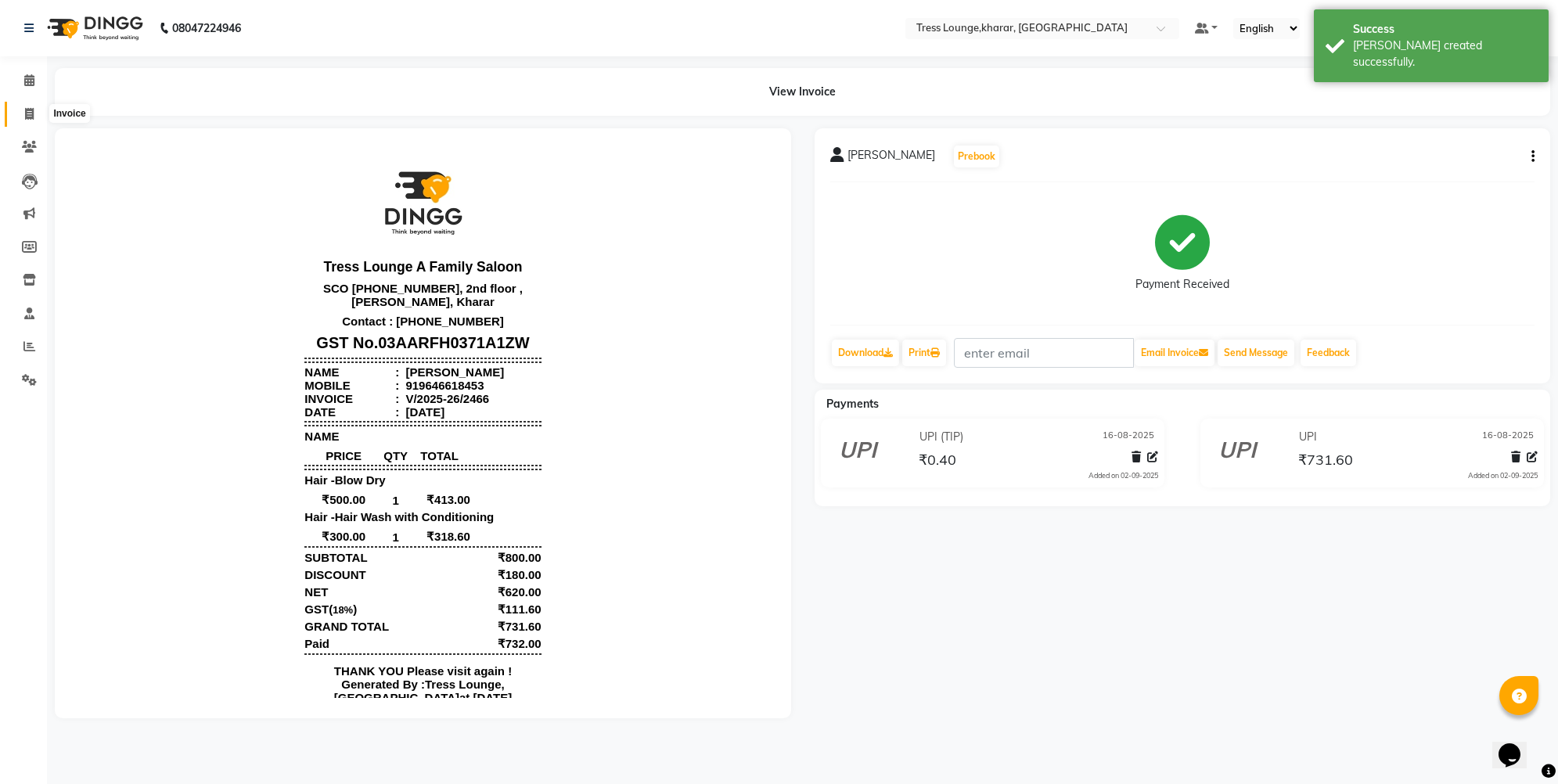
click at [25, 113] on icon at bounding box center [29, 114] width 9 height 12
select select "7078"
select select "service"
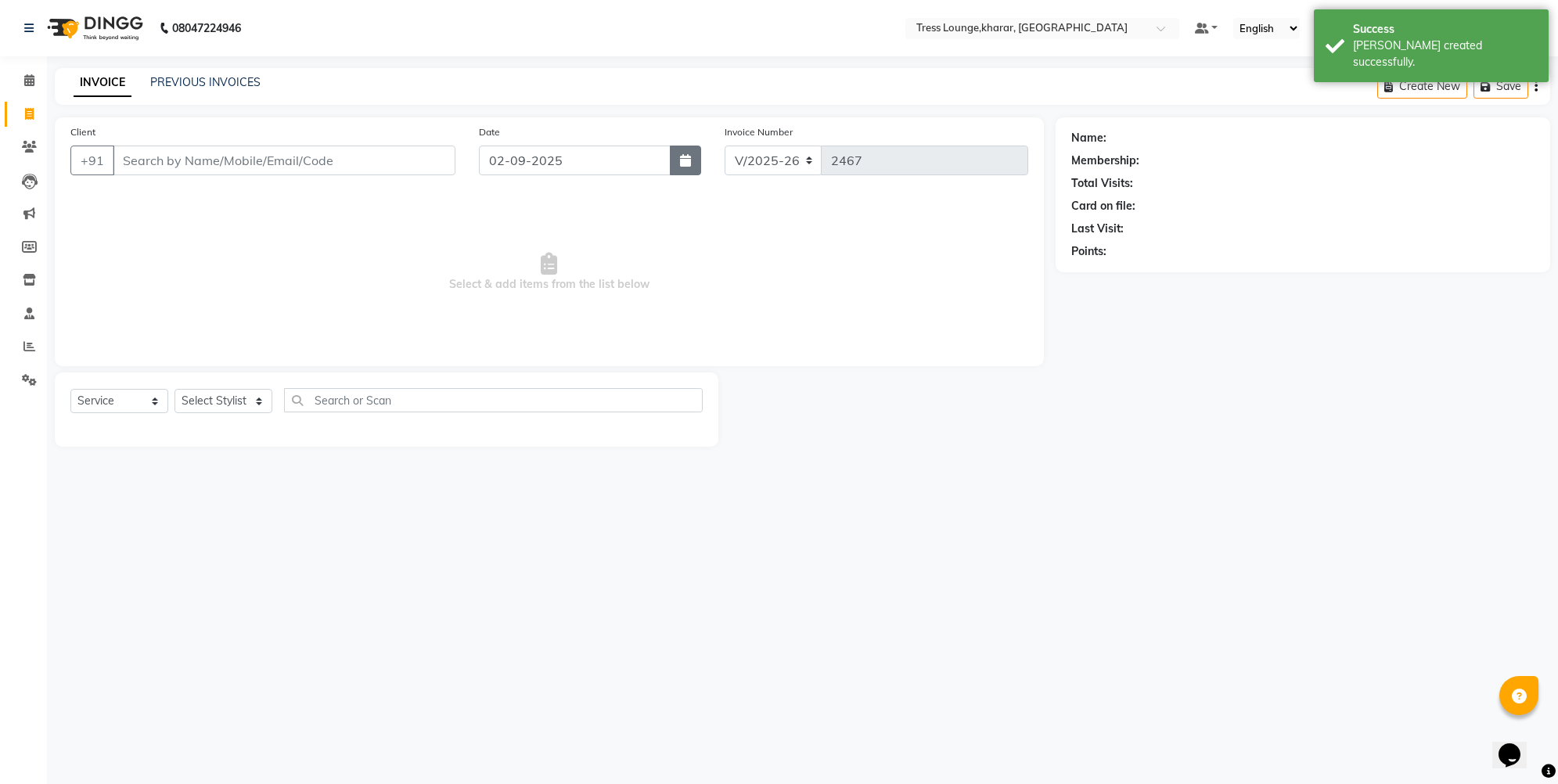
click at [684, 164] on icon "button" at bounding box center [685, 160] width 11 height 13
select select "9"
select select "2025"
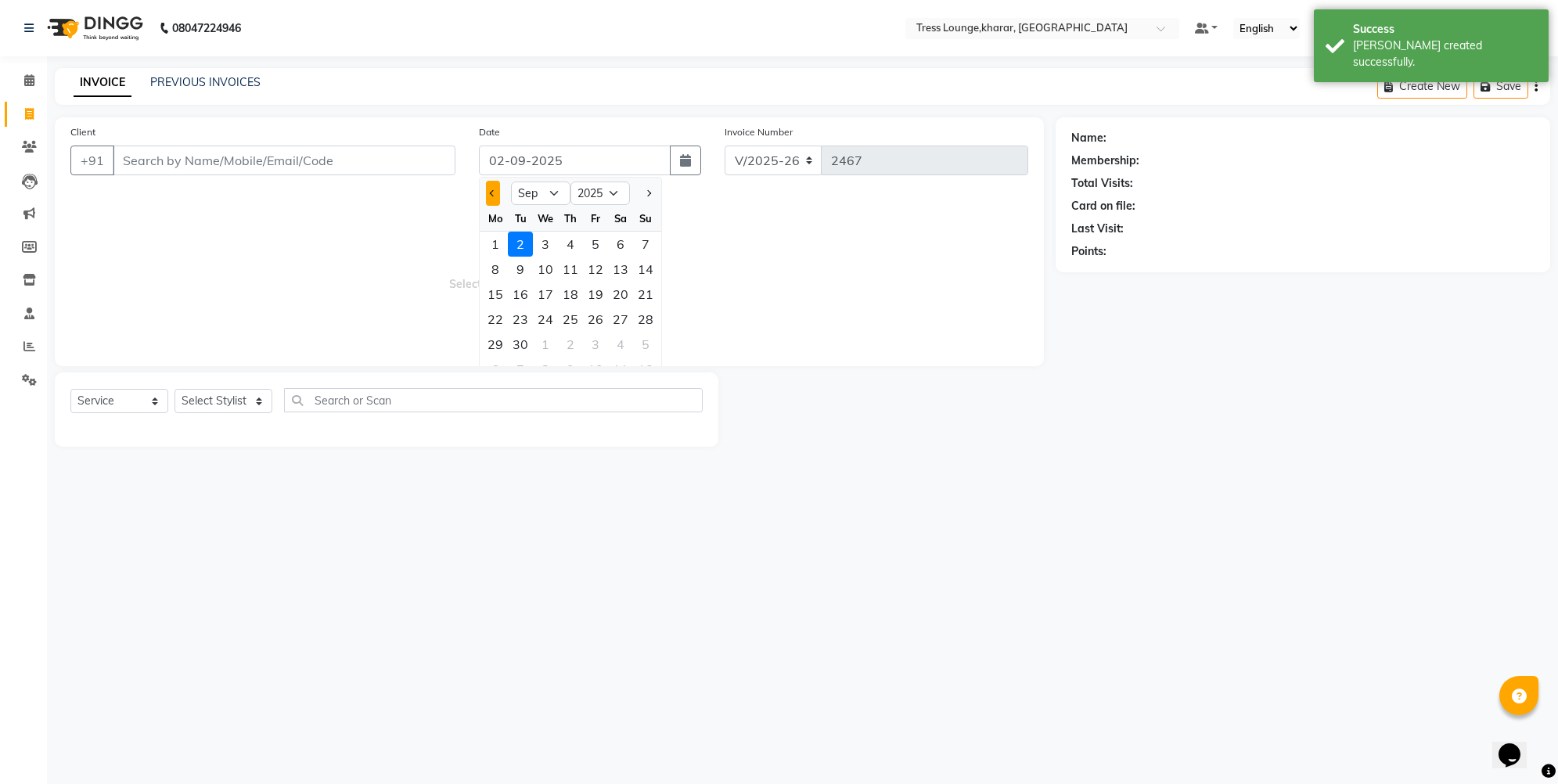
click at [496, 192] on span "Previous month" at bounding box center [493, 193] width 6 height 6
select select "8"
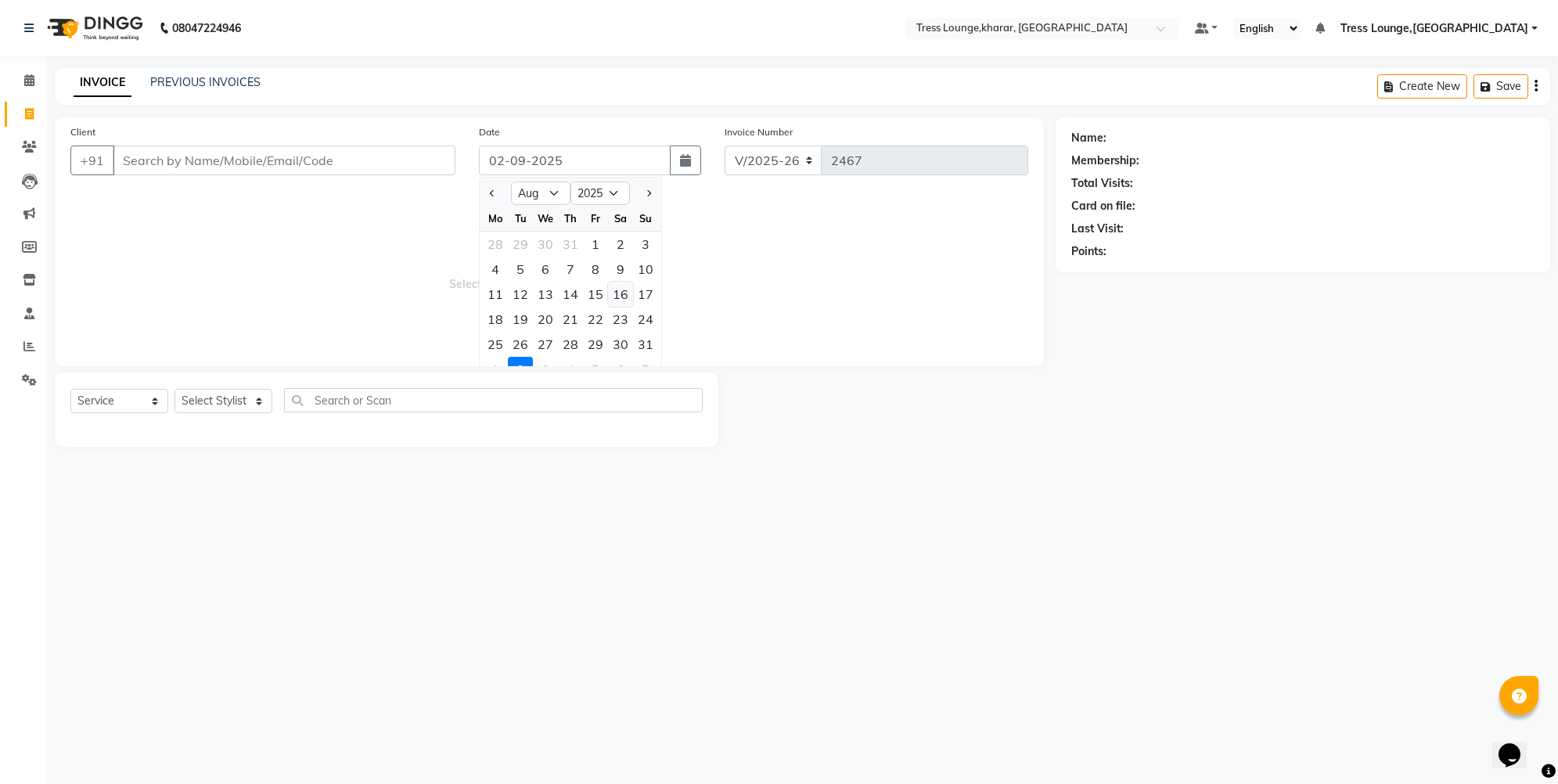
click at [615, 285] on div "16" at bounding box center [620, 294] width 25 height 25
type input "16-08-2025"
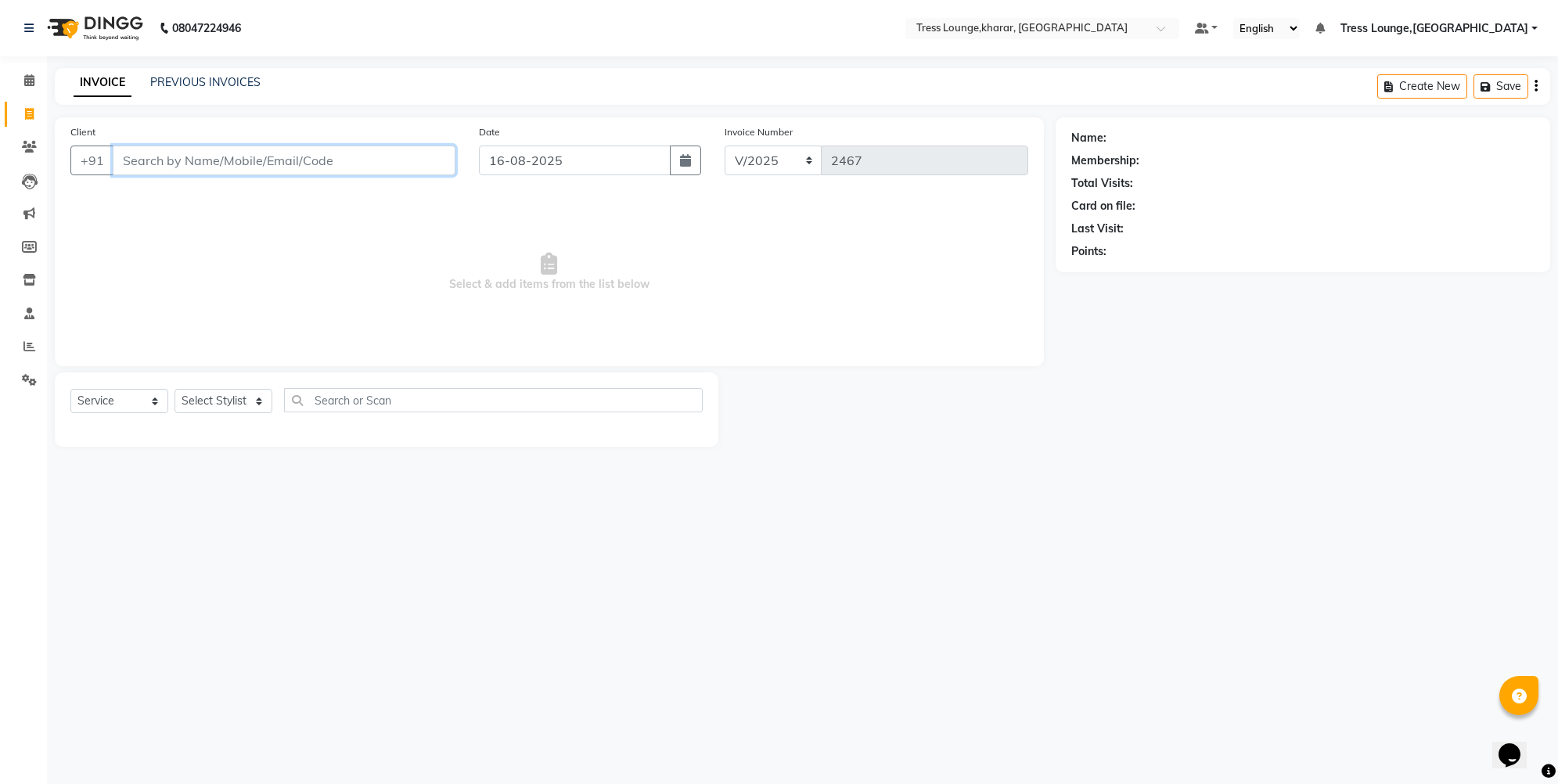
click at [188, 156] on input "Client" at bounding box center [284, 160] width 342 height 29
type input "7018121604"
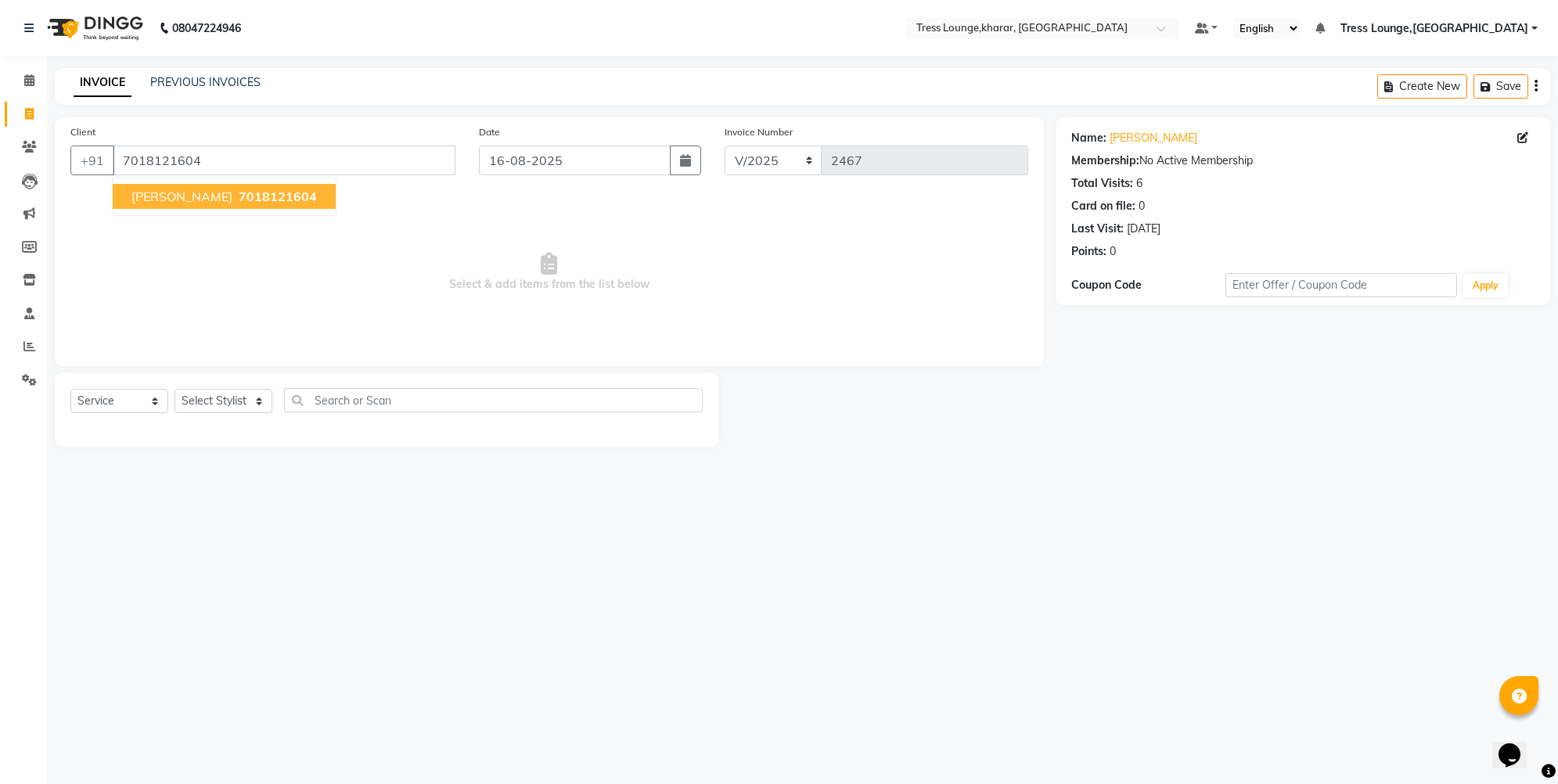
click at [200, 188] on button "[PERSON_NAME] 7018121604" at bounding box center [224, 197] width 223 height 25
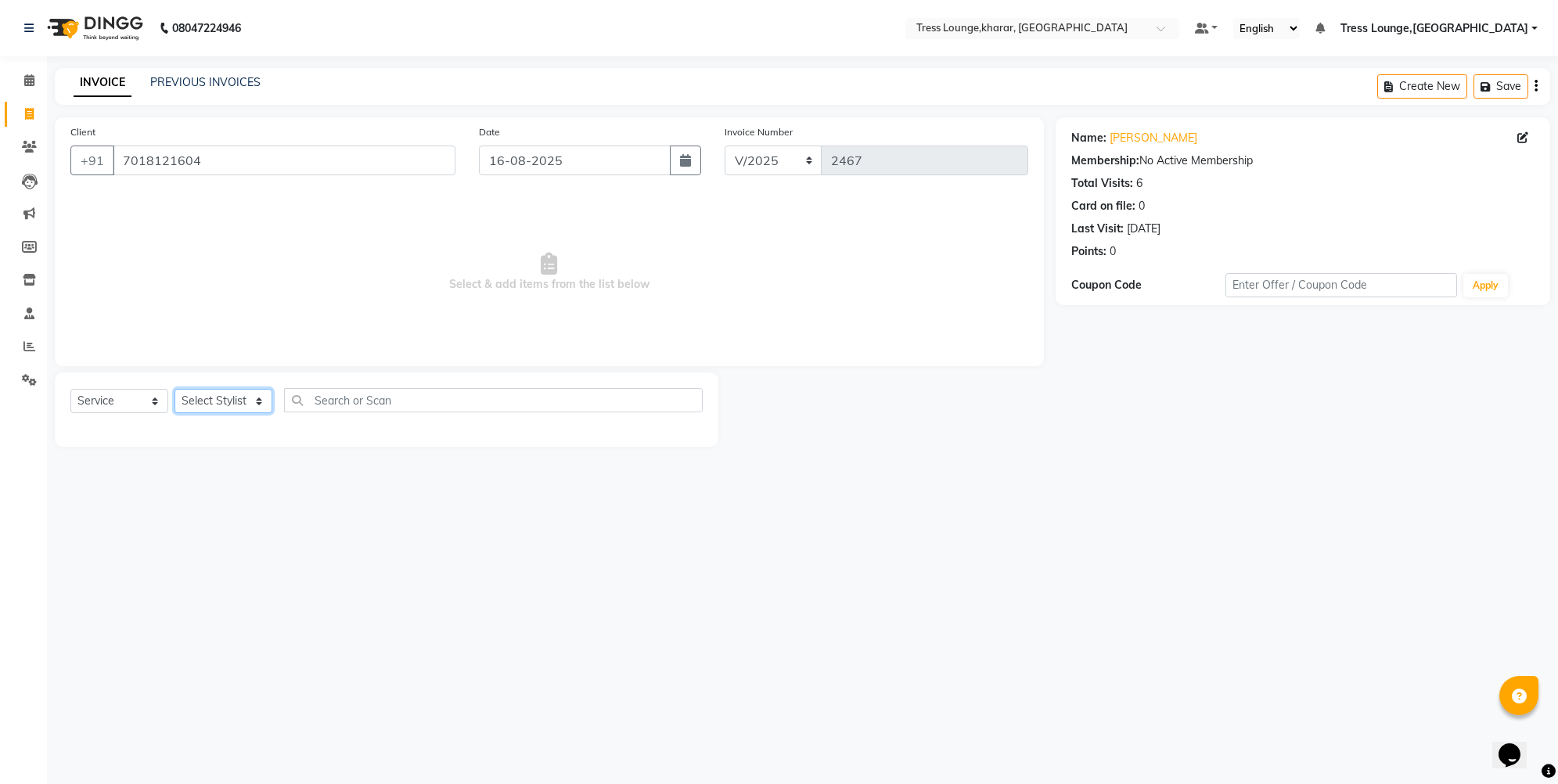
select select "59382"
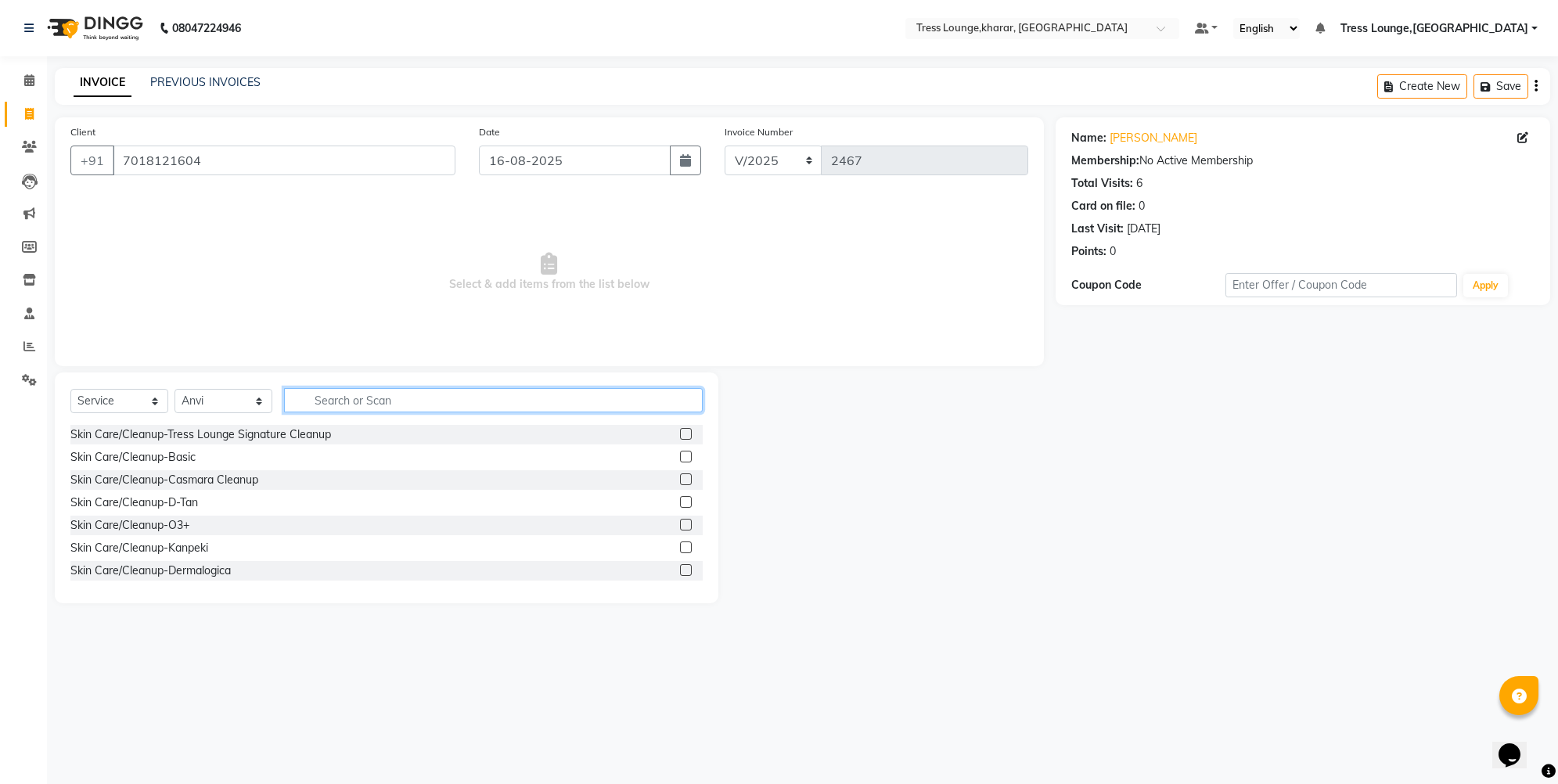
click at [349, 391] on input "text" at bounding box center [493, 400] width 419 height 24
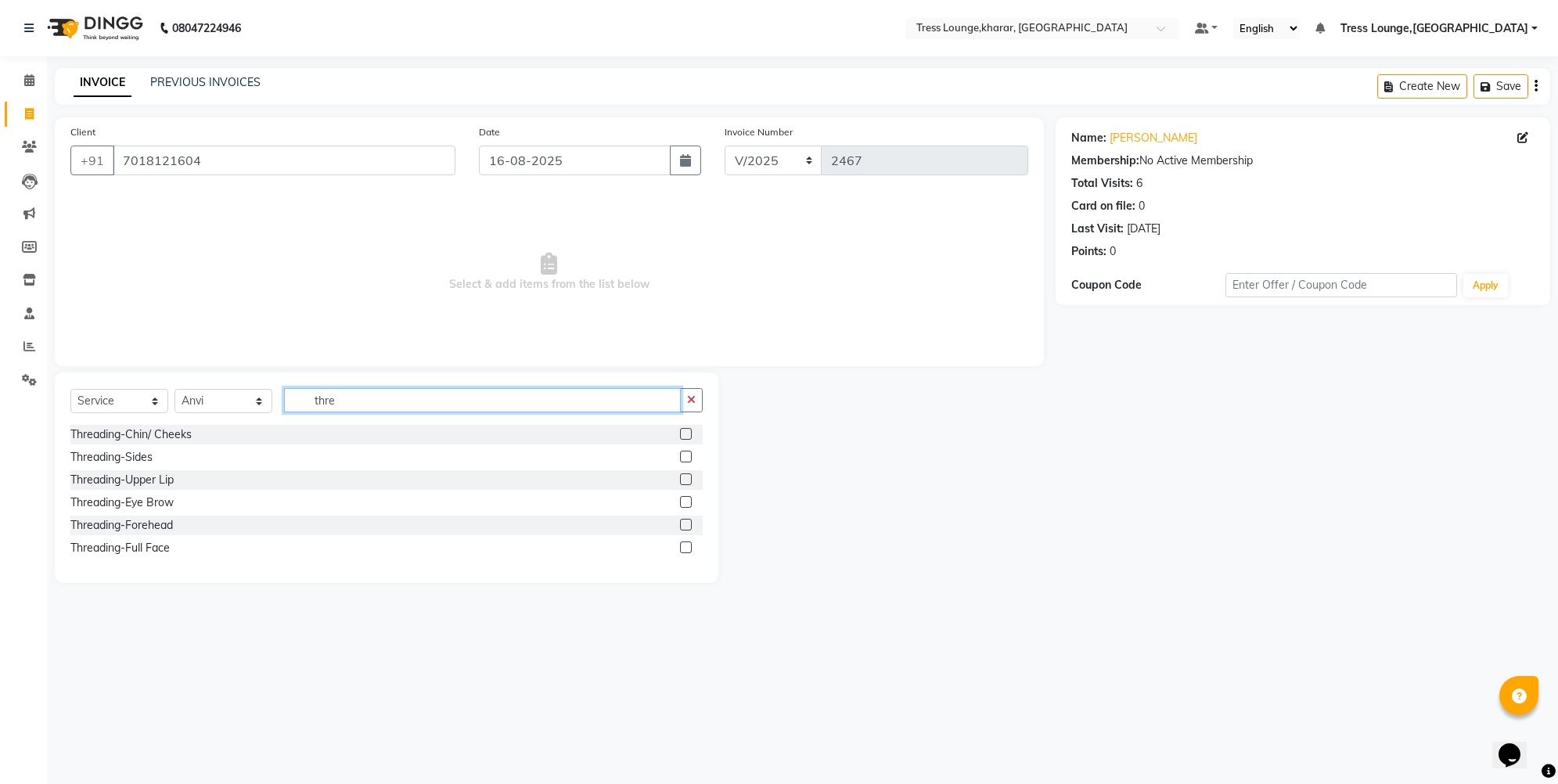
type input "there"
drag, startPoint x: 192, startPoint y: 457, endPoint x: 145, endPoint y: 500, distance: 63.7
click at [145, 500] on div "Threading-Eye Brow" at bounding box center [122, 502] width 103 height 17
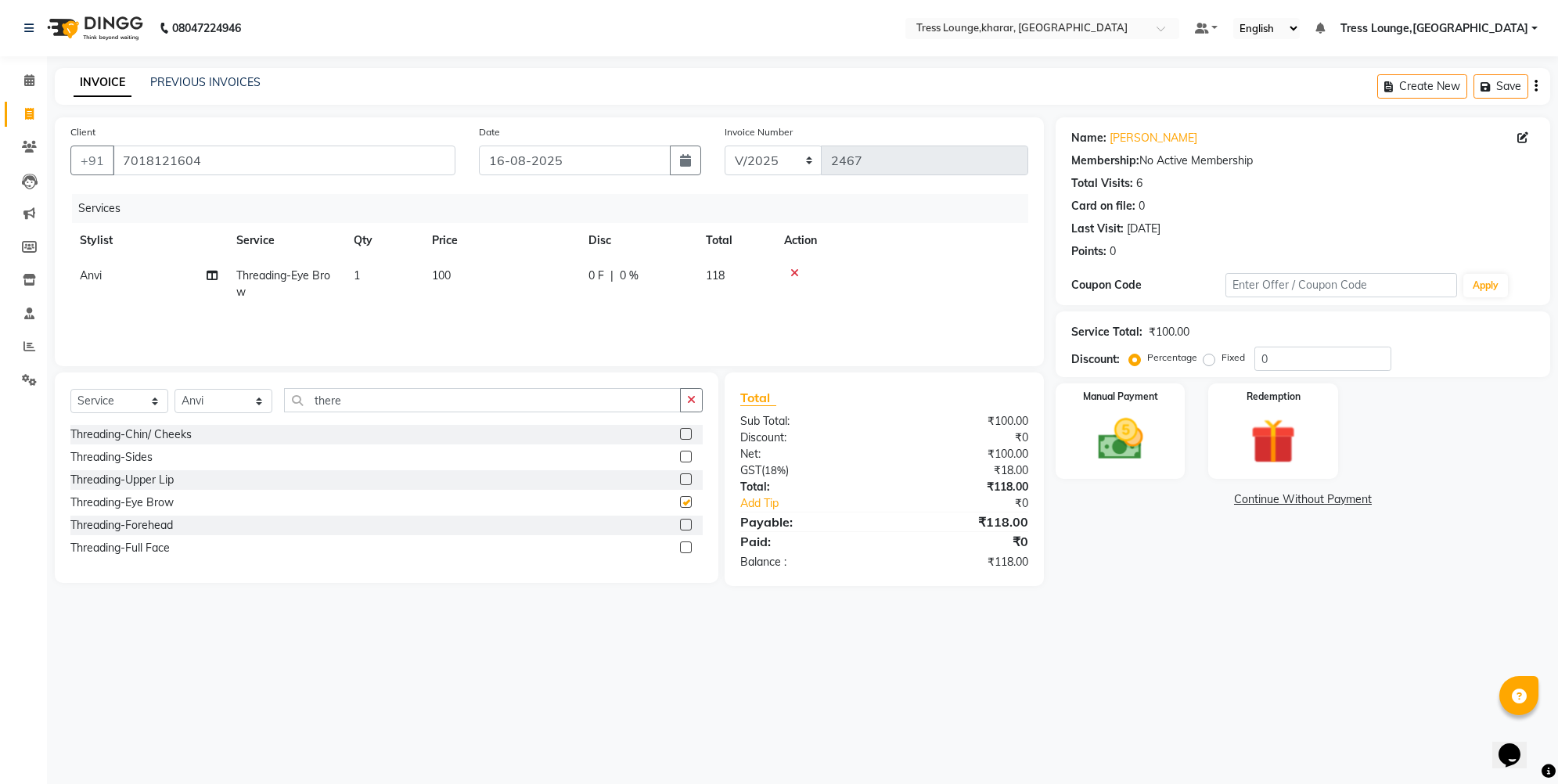
checkbox input "false"
drag, startPoint x: 344, startPoint y: 402, endPoint x: 296, endPoint y: 395, distance: 48.5
click at [296, 395] on input "there" at bounding box center [482, 400] width 397 height 24
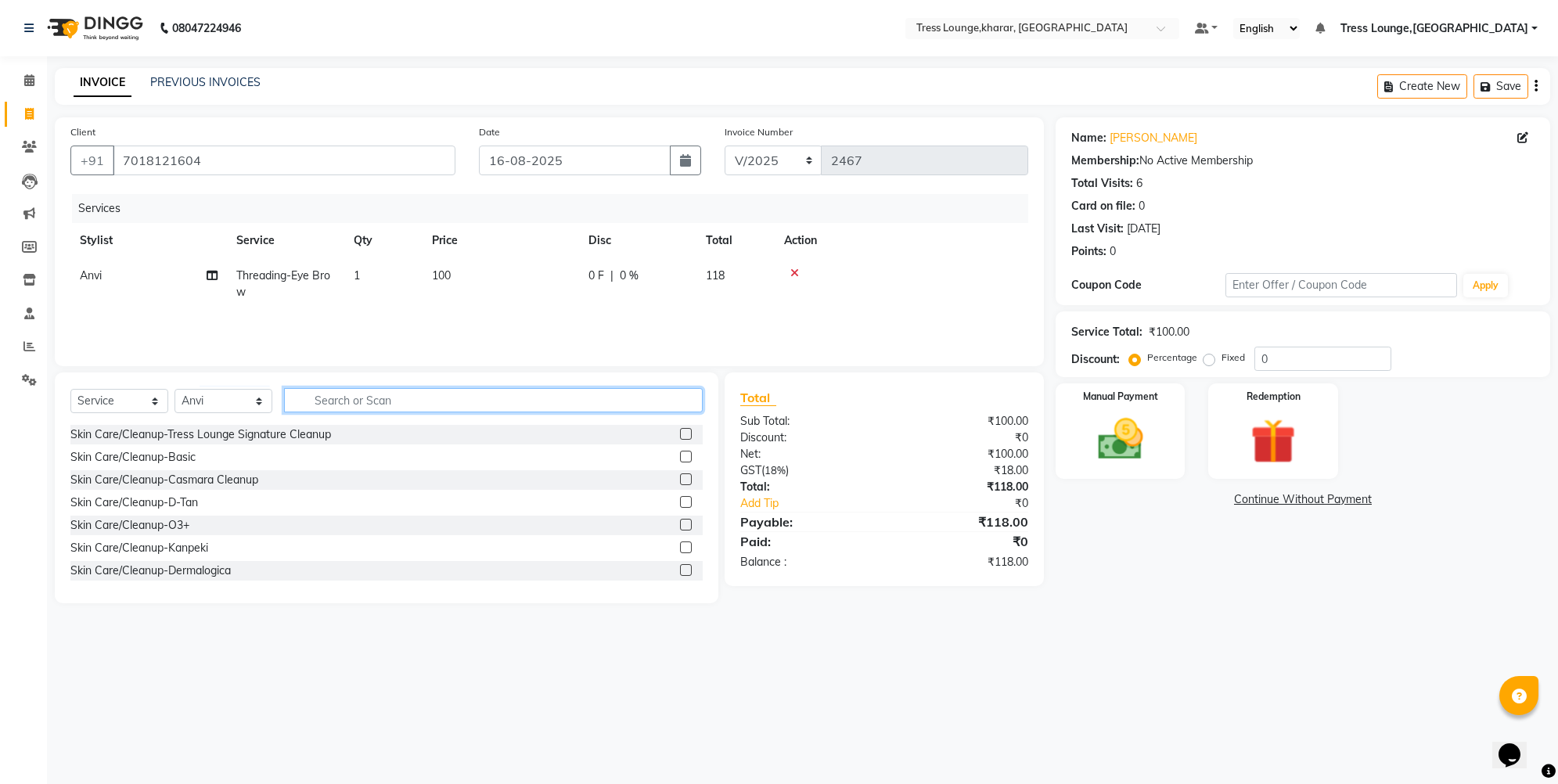
click at [339, 407] on input "text" at bounding box center [493, 400] width 419 height 24
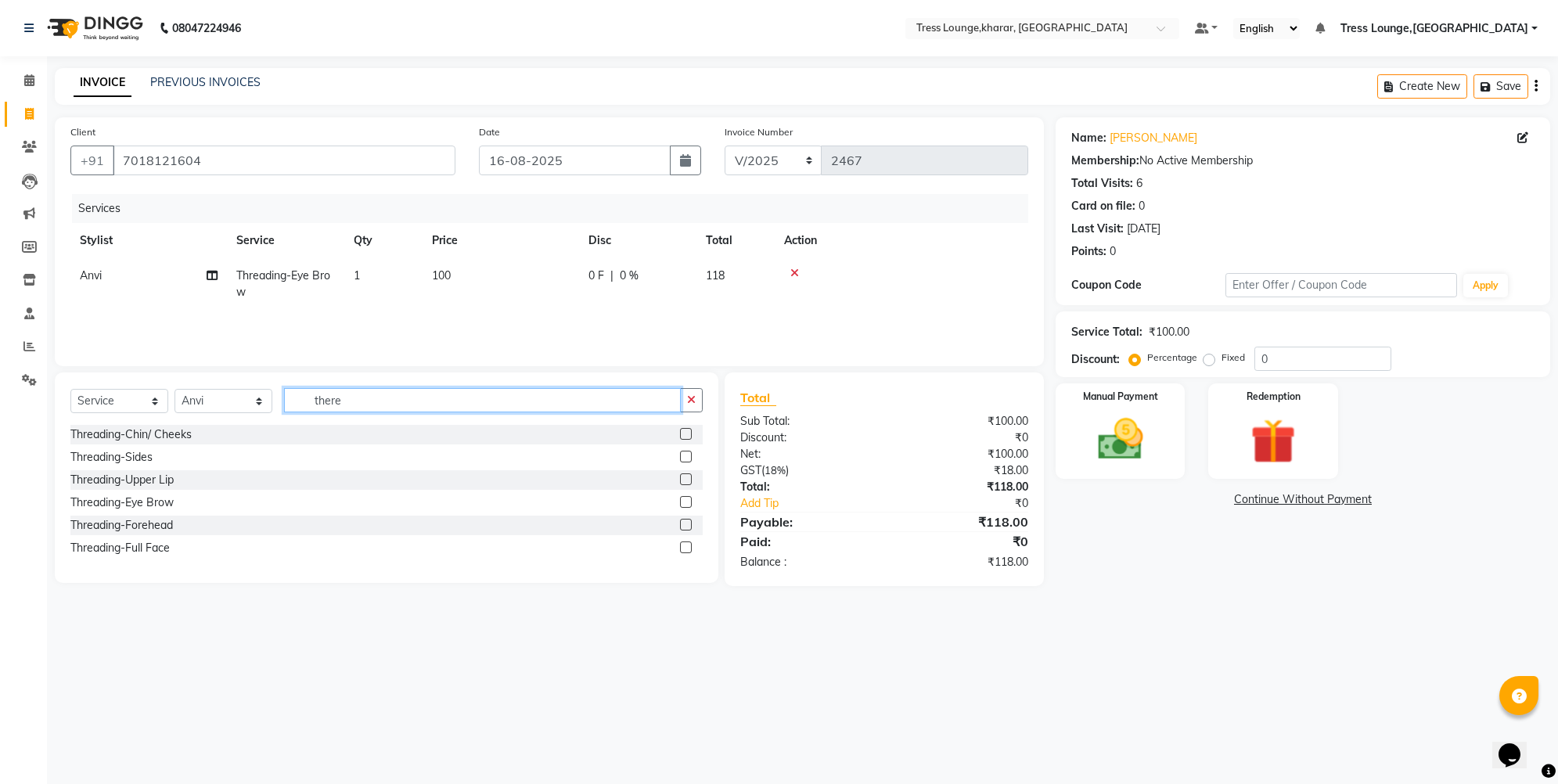
type input "there"
drag, startPoint x: 302, startPoint y: 422, endPoint x: 141, endPoint y: 477, distance: 170.1
click at [141, 477] on div "Threading-Upper Lip" at bounding box center [122, 480] width 103 height 17
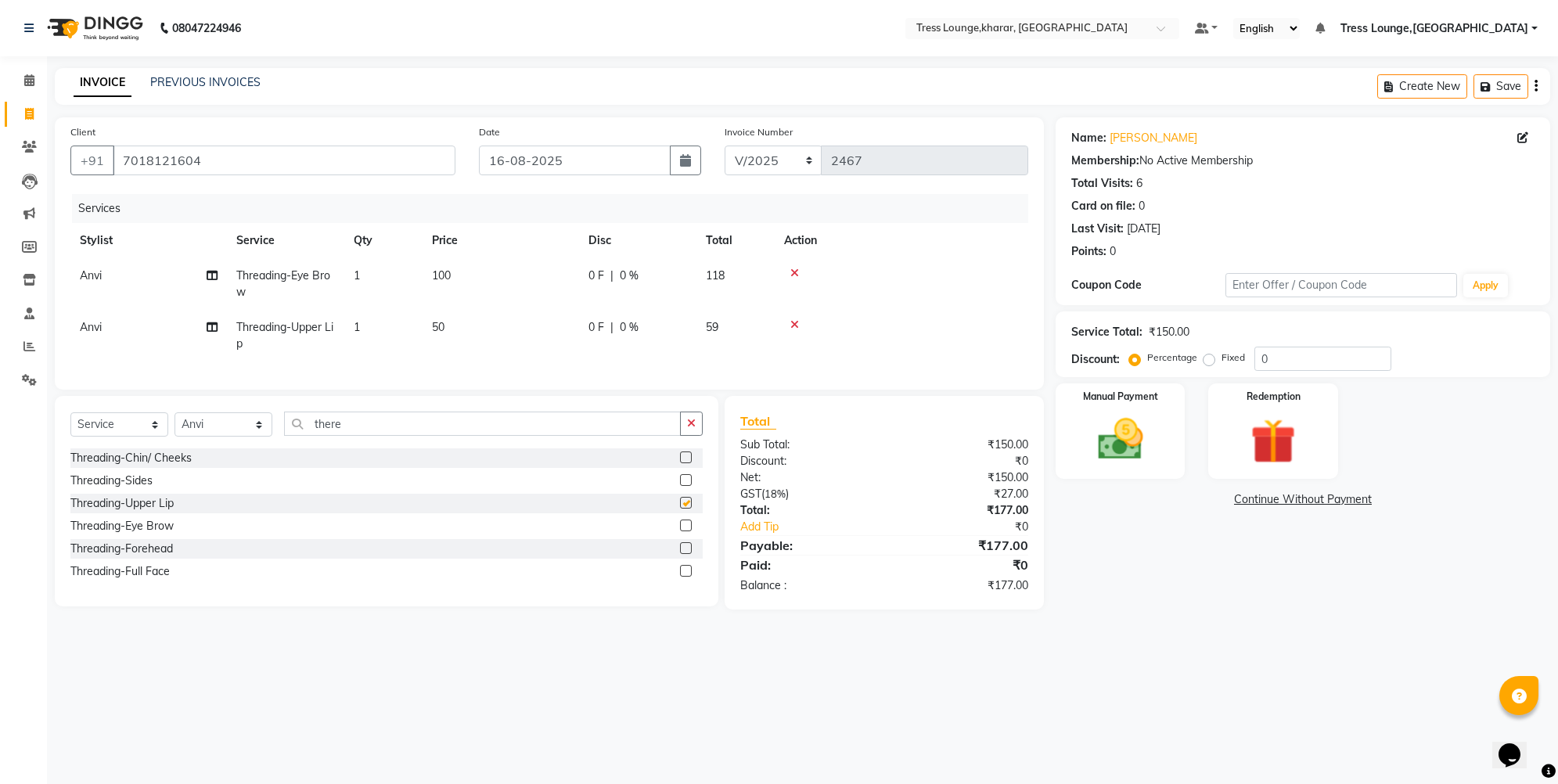
checkbox input "false"
click at [686, 436] on button "button" at bounding box center [691, 423] width 22 height 24
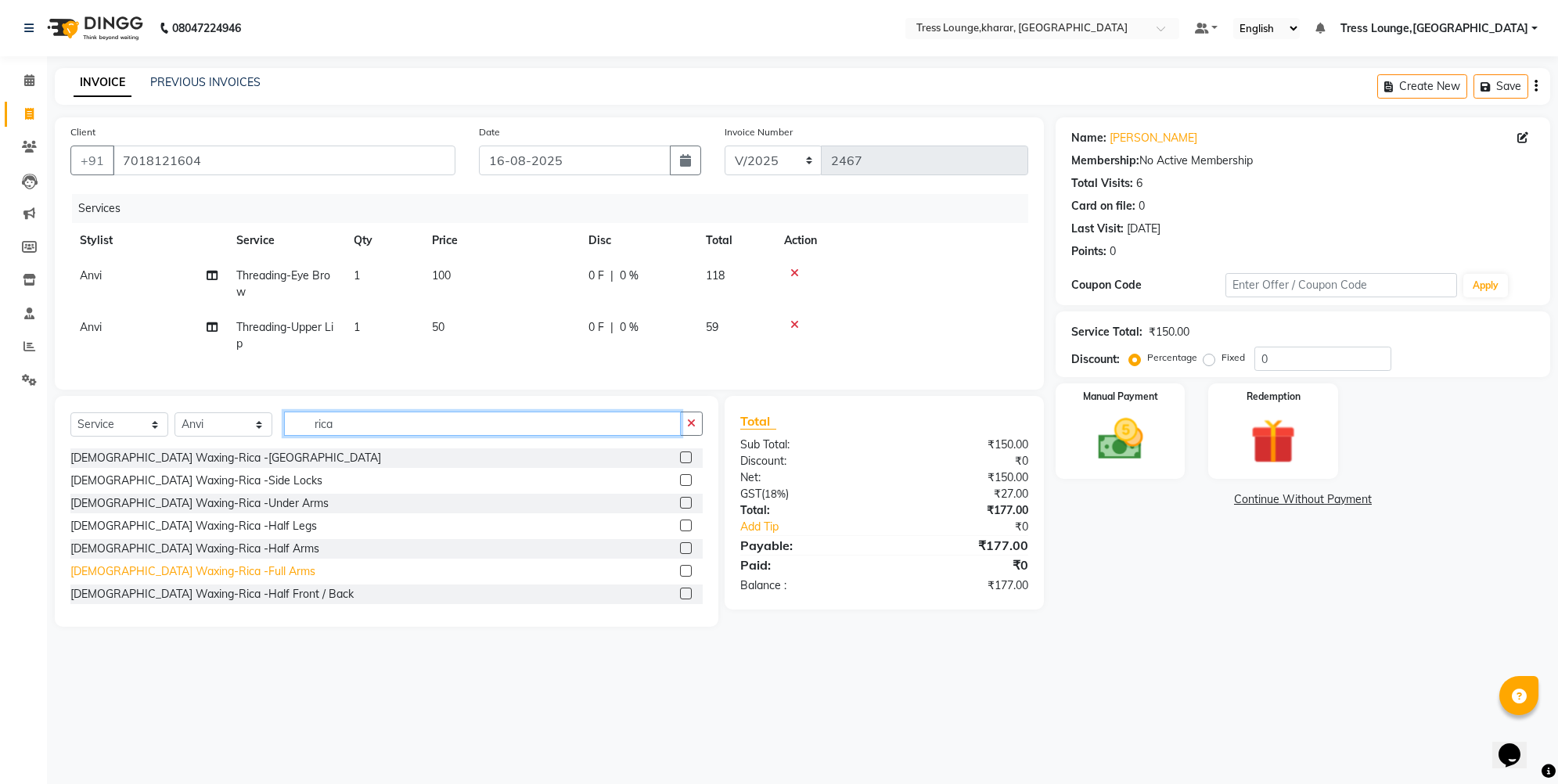
type input "rica"
click at [200, 579] on div "[DEMOGRAPHIC_DATA] Waxing-Rica -Full Arms" at bounding box center [192, 571] width 245 height 17
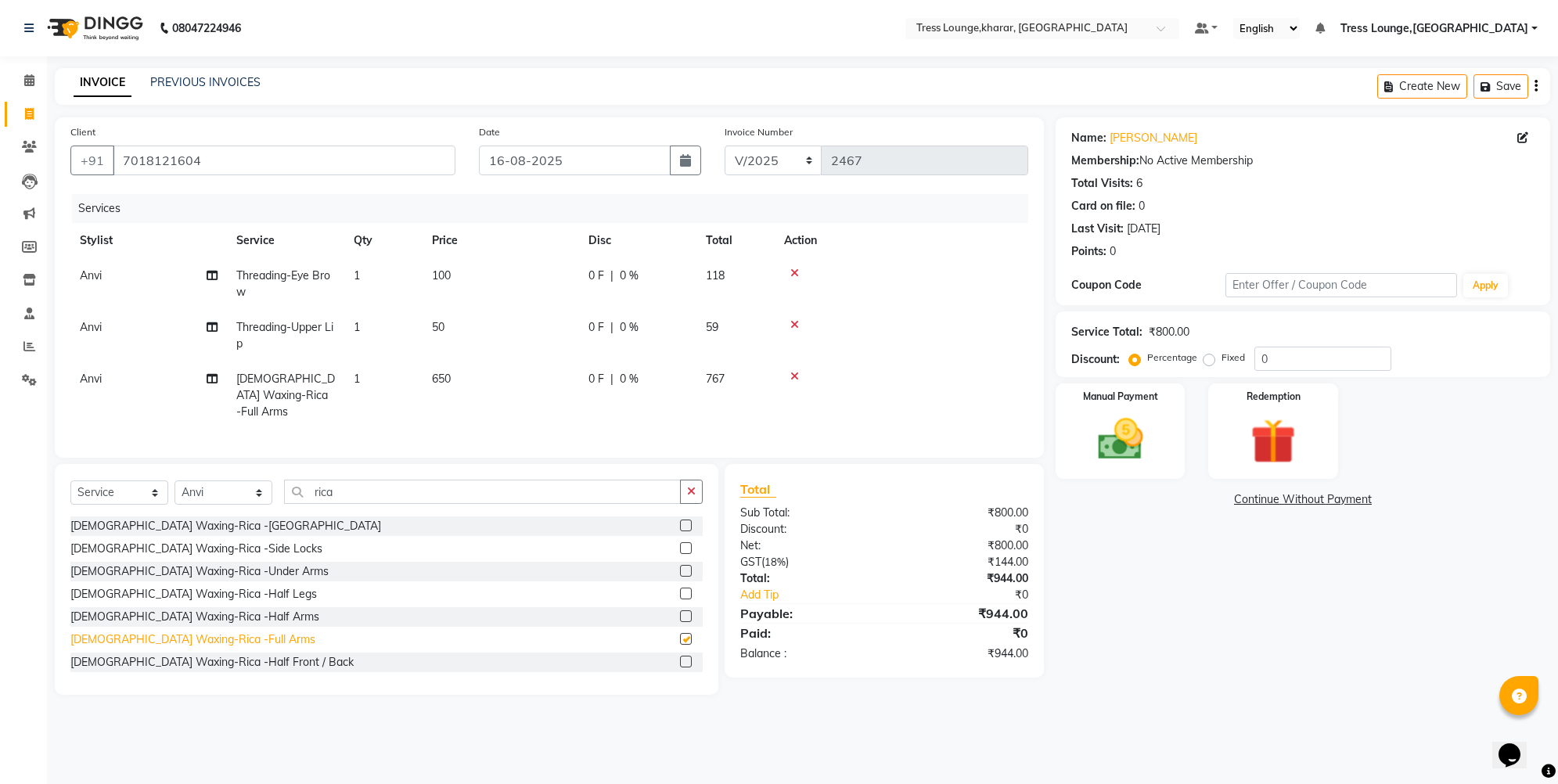
checkbox input "false"
click at [200, 570] on div "[DEMOGRAPHIC_DATA] Waxing-Rica -Under Arms" at bounding box center [199, 571] width 259 height 17
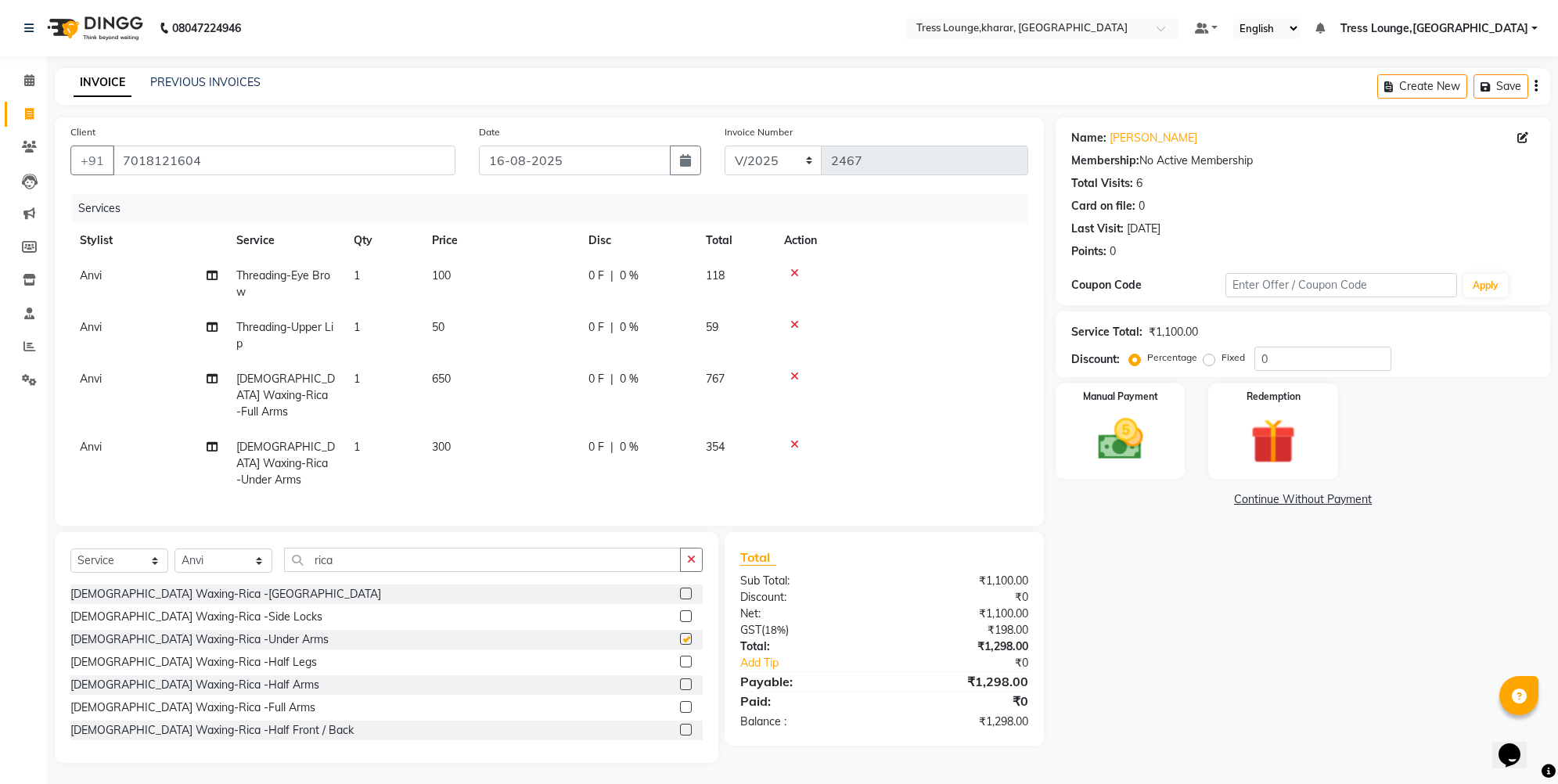
checkbox input "false"
click at [1257, 354] on input "0" at bounding box center [1323, 358] width 137 height 24
type input "30"
click at [1122, 414] on img at bounding box center [1121, 439] width 77 height 54
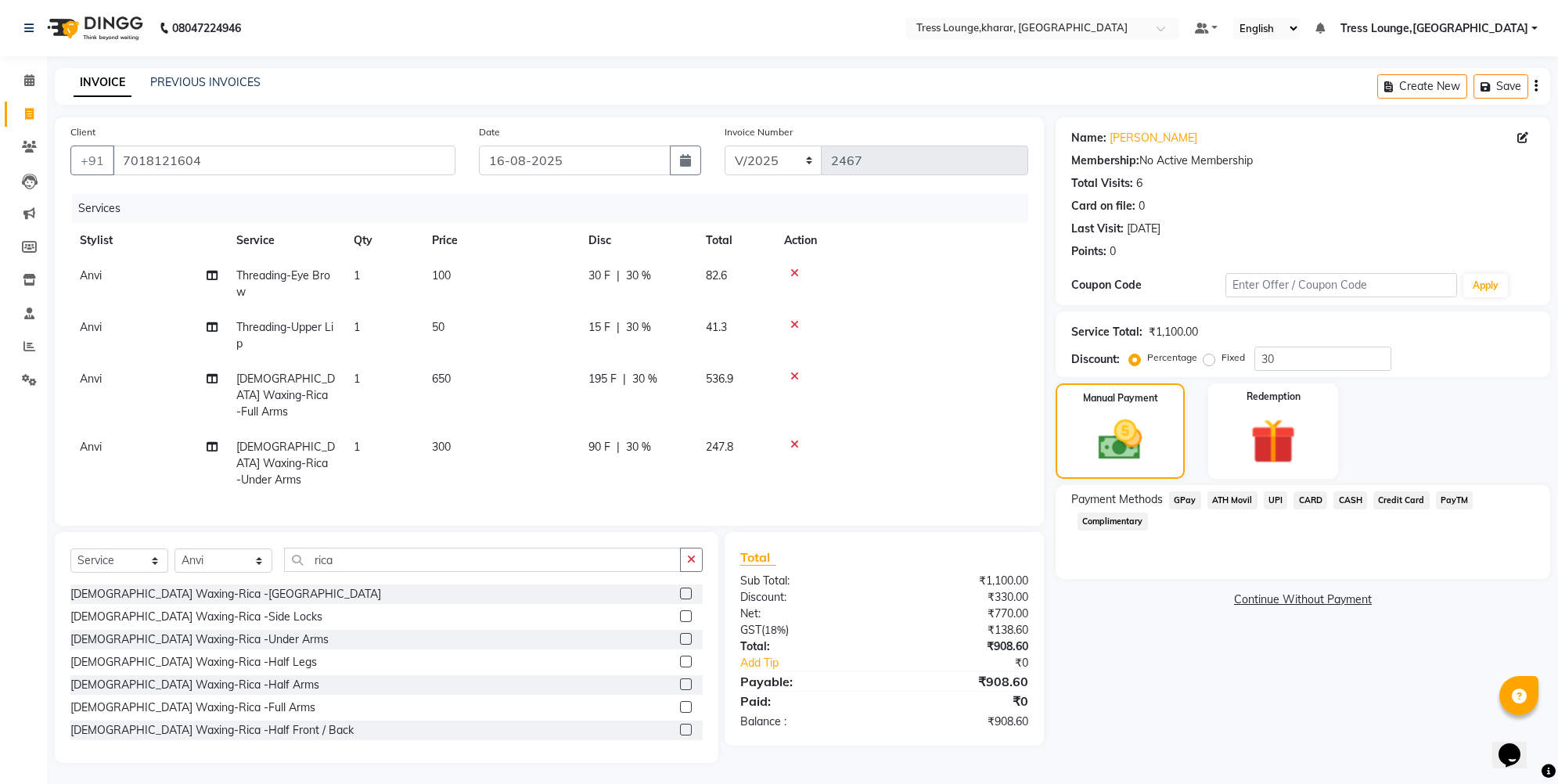
click at [1275, 496] on span "UPI" at bounding box center [1276, 500] width 24 height 18
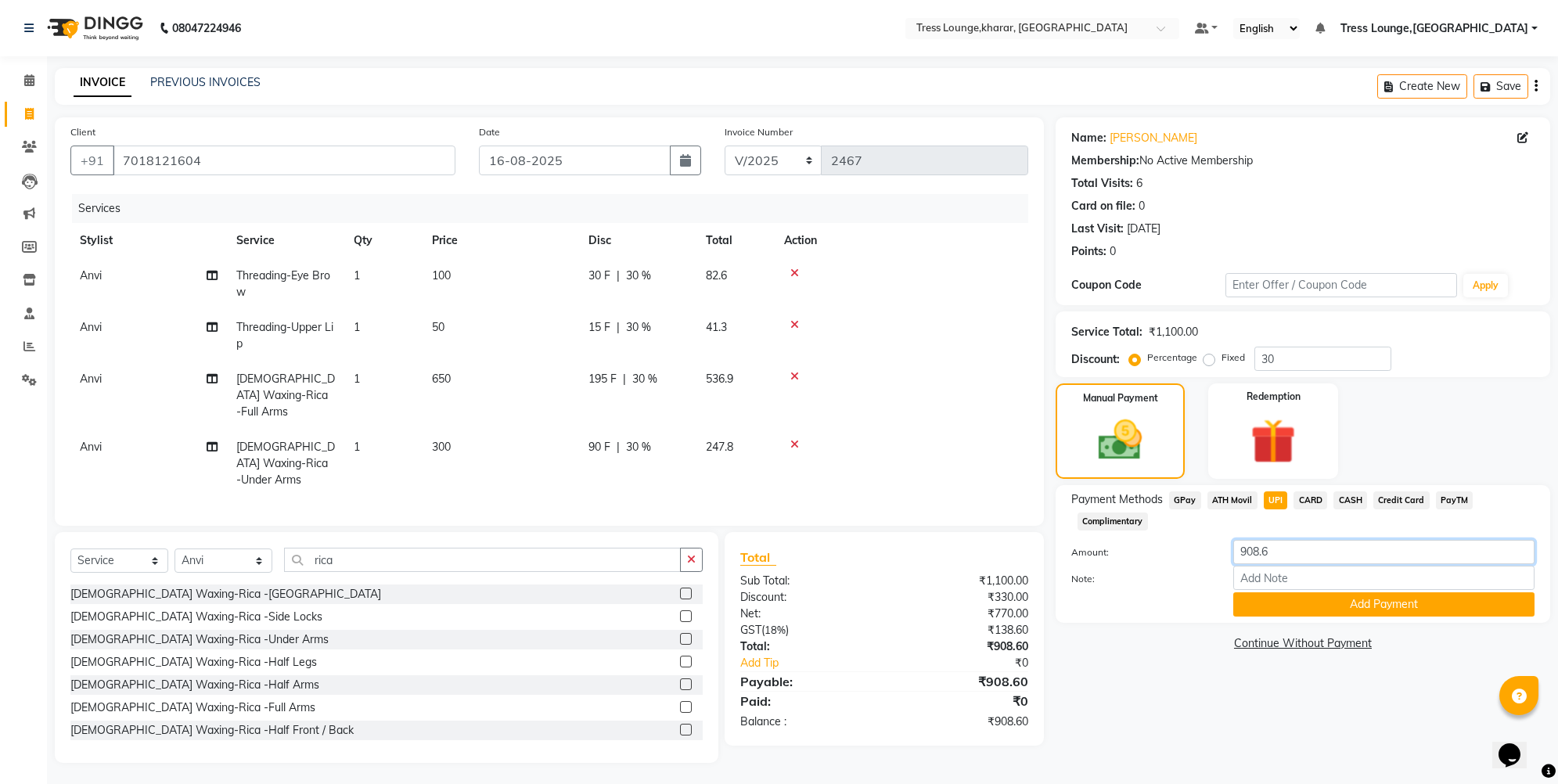
drag, startPoint x: 1268, startPoint y: 548, endPoint x: 1255, endPoint y: 545, distance: 13.3
click at [1255, 545] on input "908.6" at bounding box center [1383, 552] width 301 height 24
type input "909"
click at [1264, 607] on button "Add Payment" at bounding box center [1383, 604] width 301 height 24
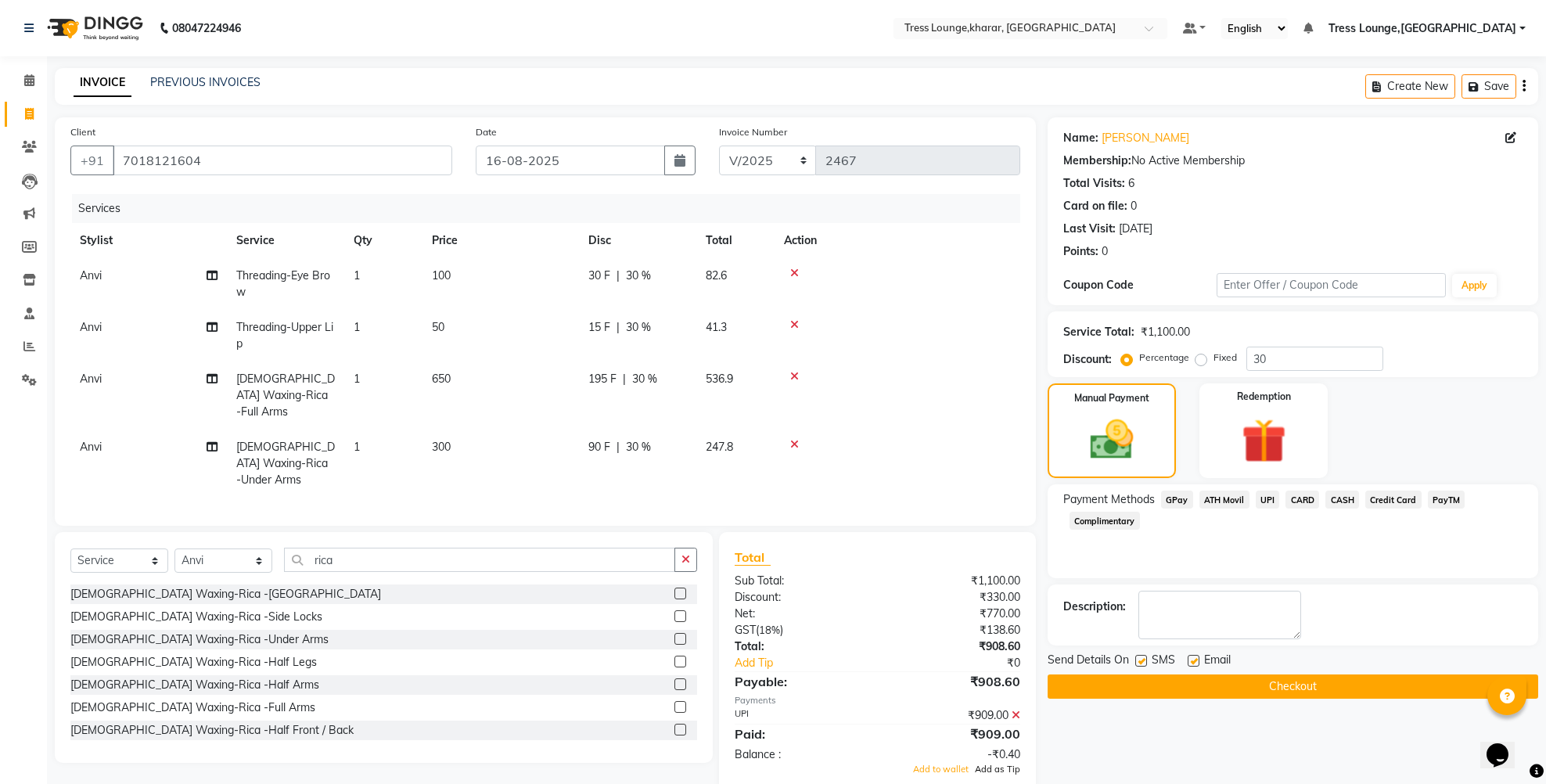
click at [1003, 764] on span "Add as Tip" at bounding box center [998, 768] width 46 height 11
click at [1144, 661] on label at bounding box center [1141, 660] width 12 height 12
click at [1144, 661] on input "checkbox" at bounding box center [1140, 661] width 10 height 10
checkbox input "false"
click at [1148, 690] on button "Checkout" at bounding box center [1292, 686] width 491 height 24
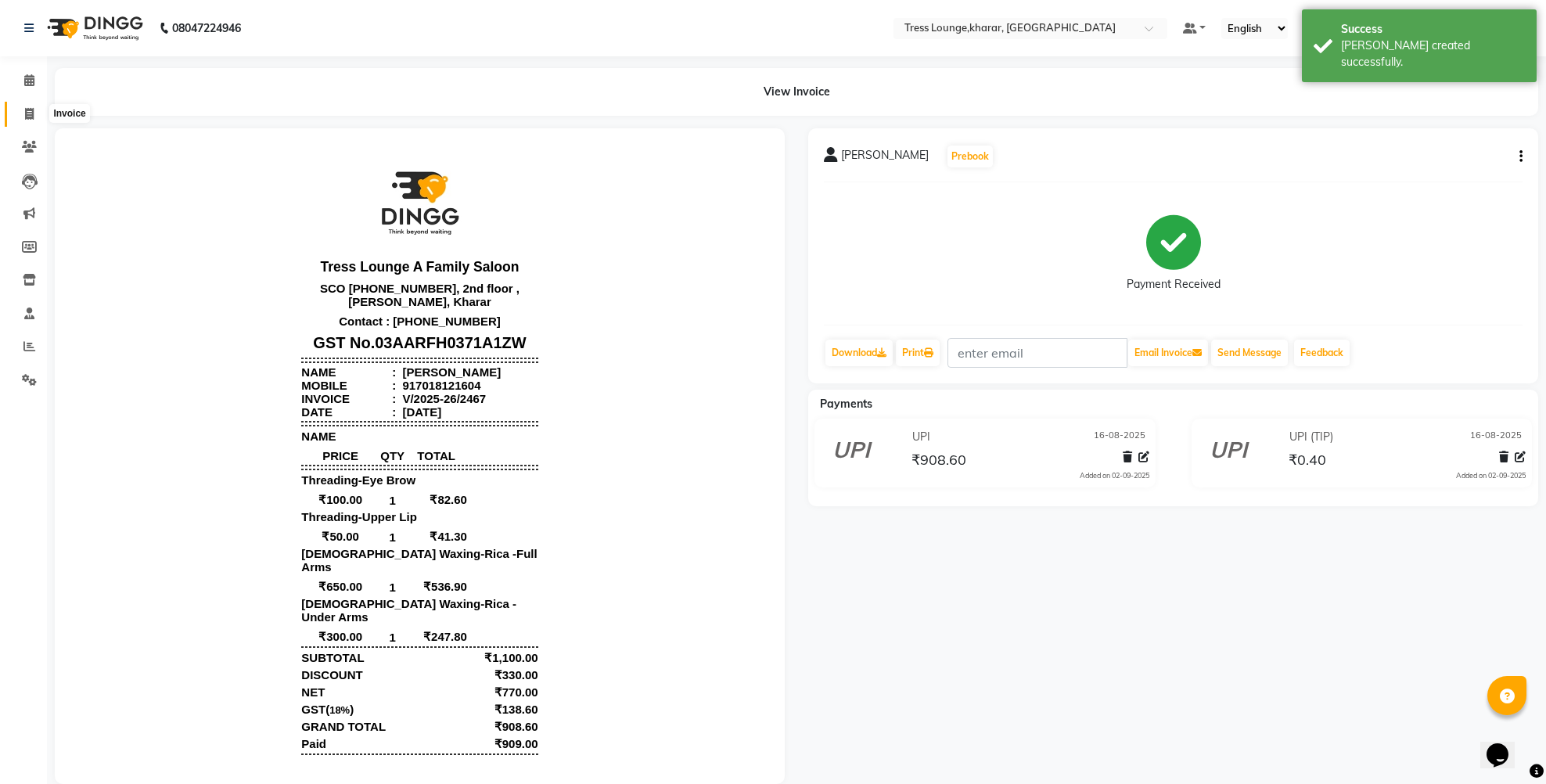
click at [29, 112] on icon at bounding box center [29, 114] width 9 height 12
select select "service"
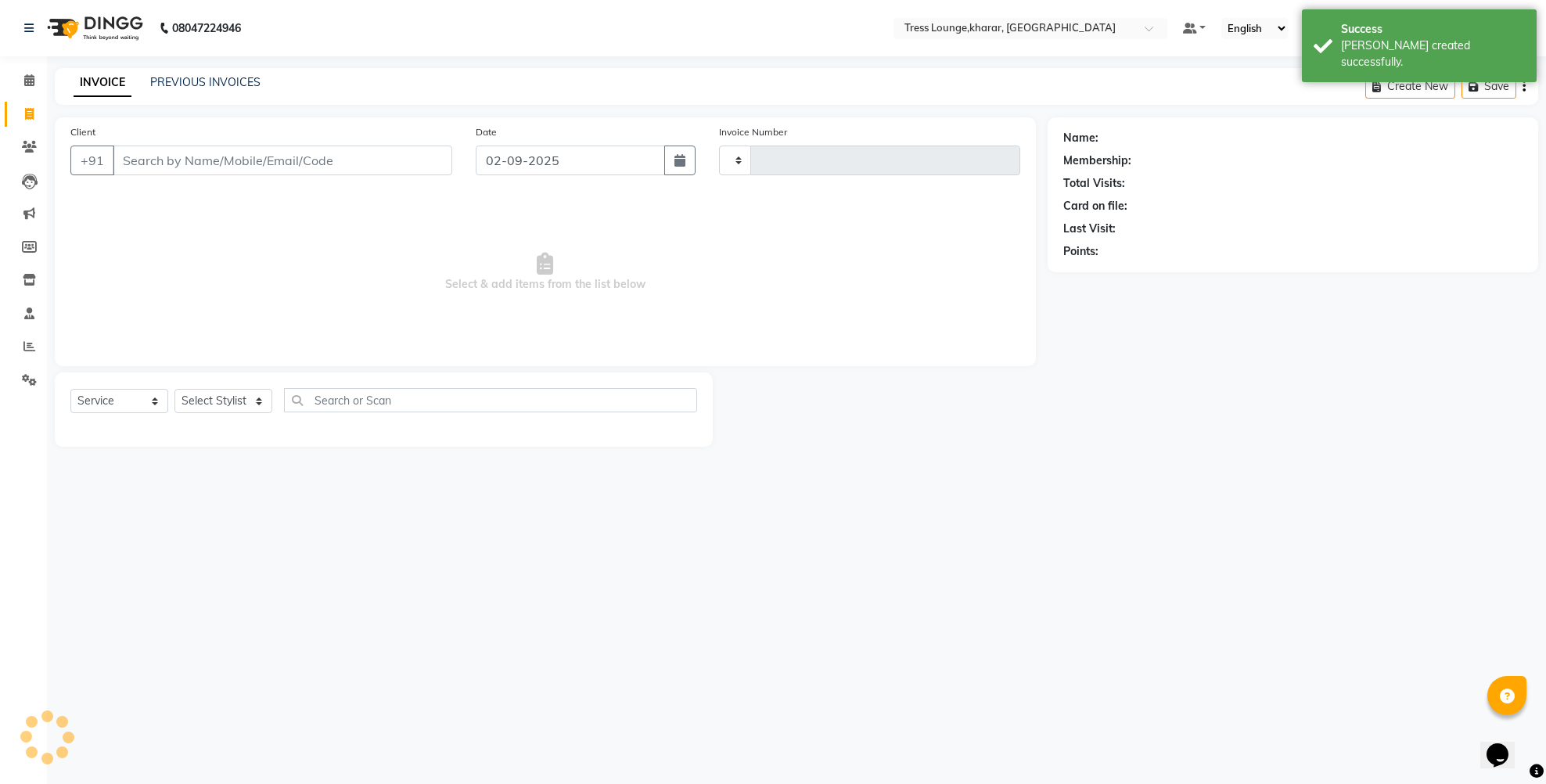
type input "2468"
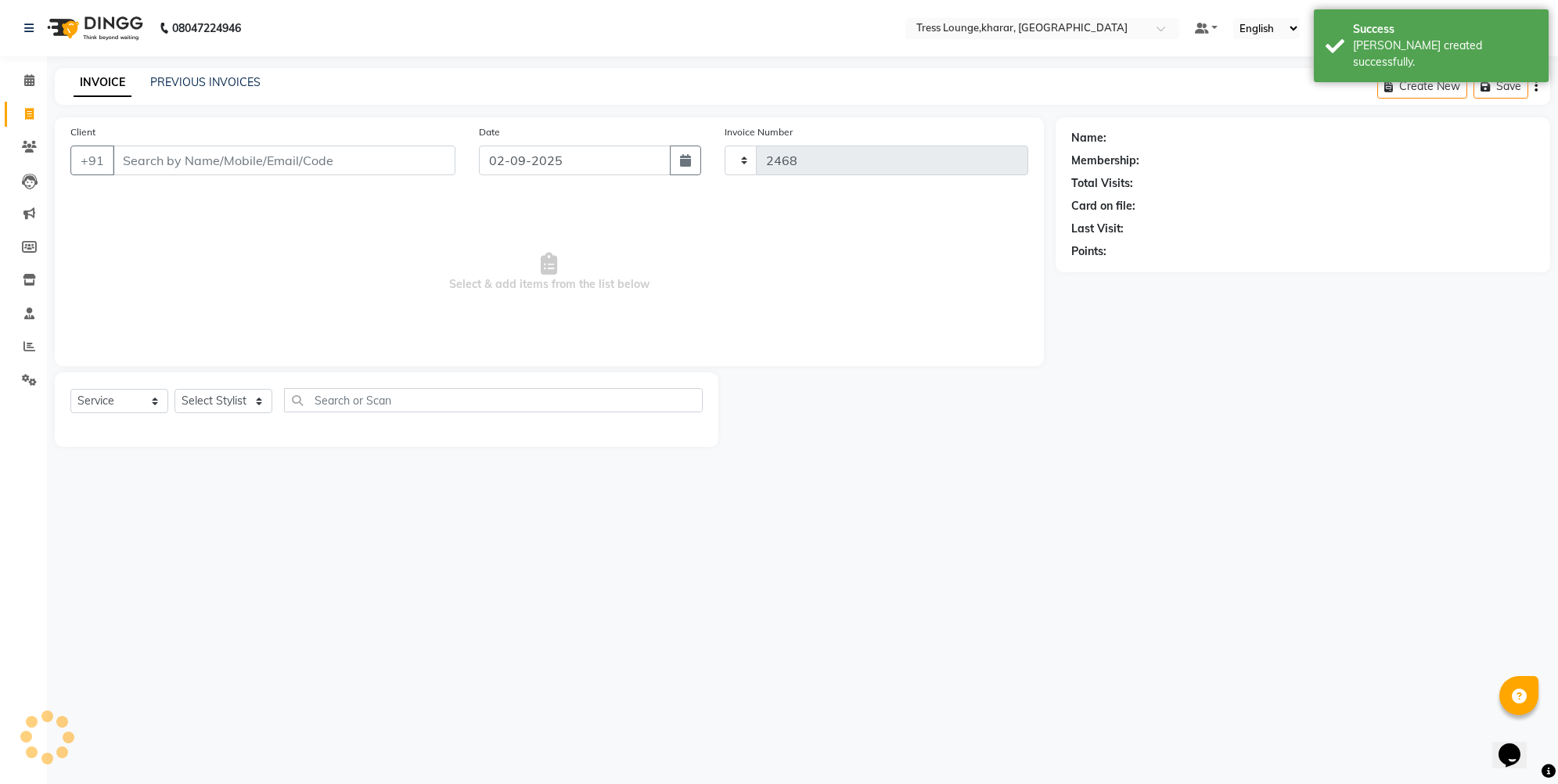
select select "7078"
click at [687, 155] on icon "button" at bounding box center [685, 160] width 11 height 13
select select "9"
select select "2025"
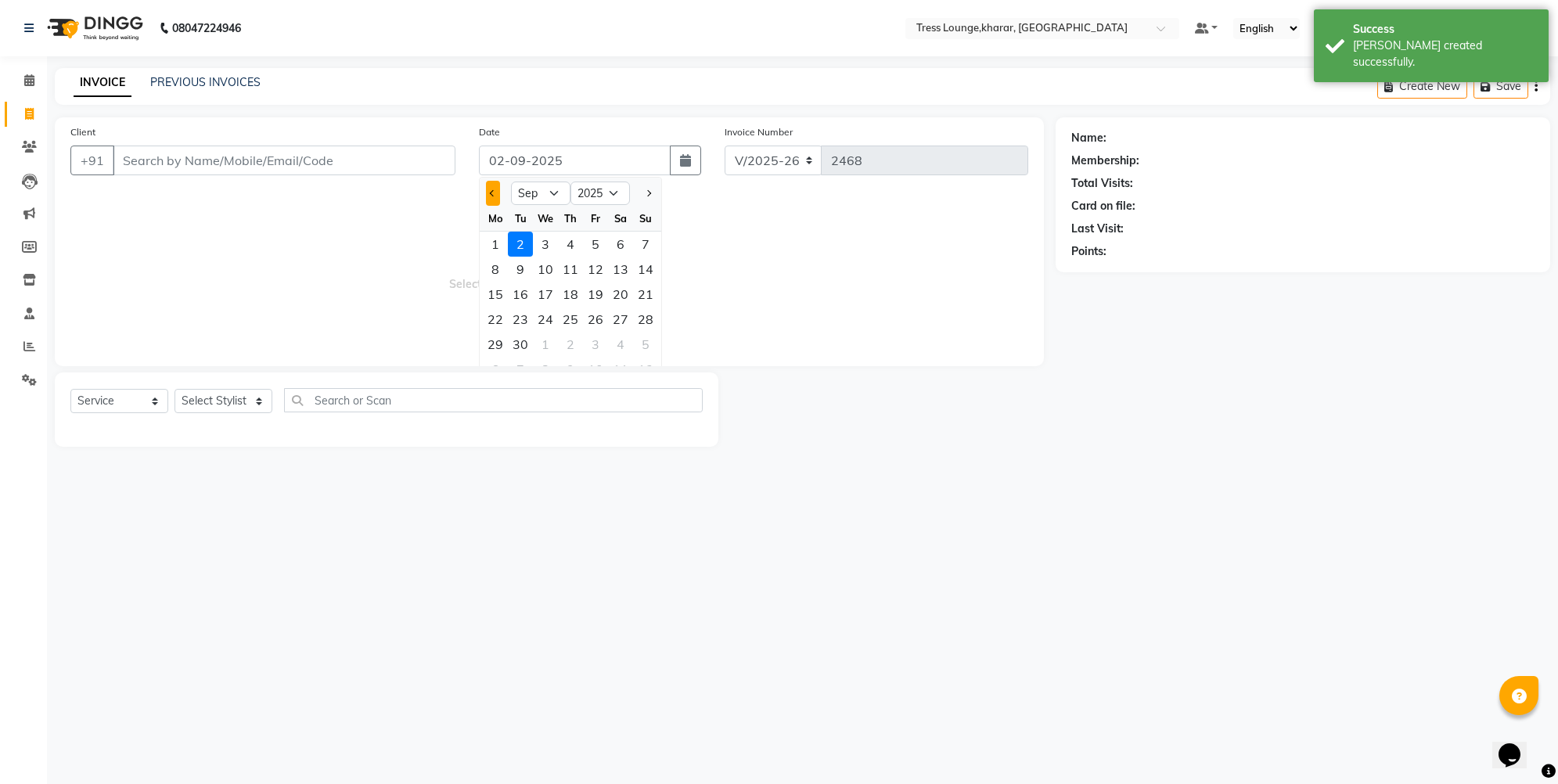
click at [491, 193] on span "Previous month" at bounding box center [493, 193] width 6 height 6
select select "8"
click at [622, 297] on div "16" at bounding box center [620, 294] width 25 height 25
type input "16-08-2025"
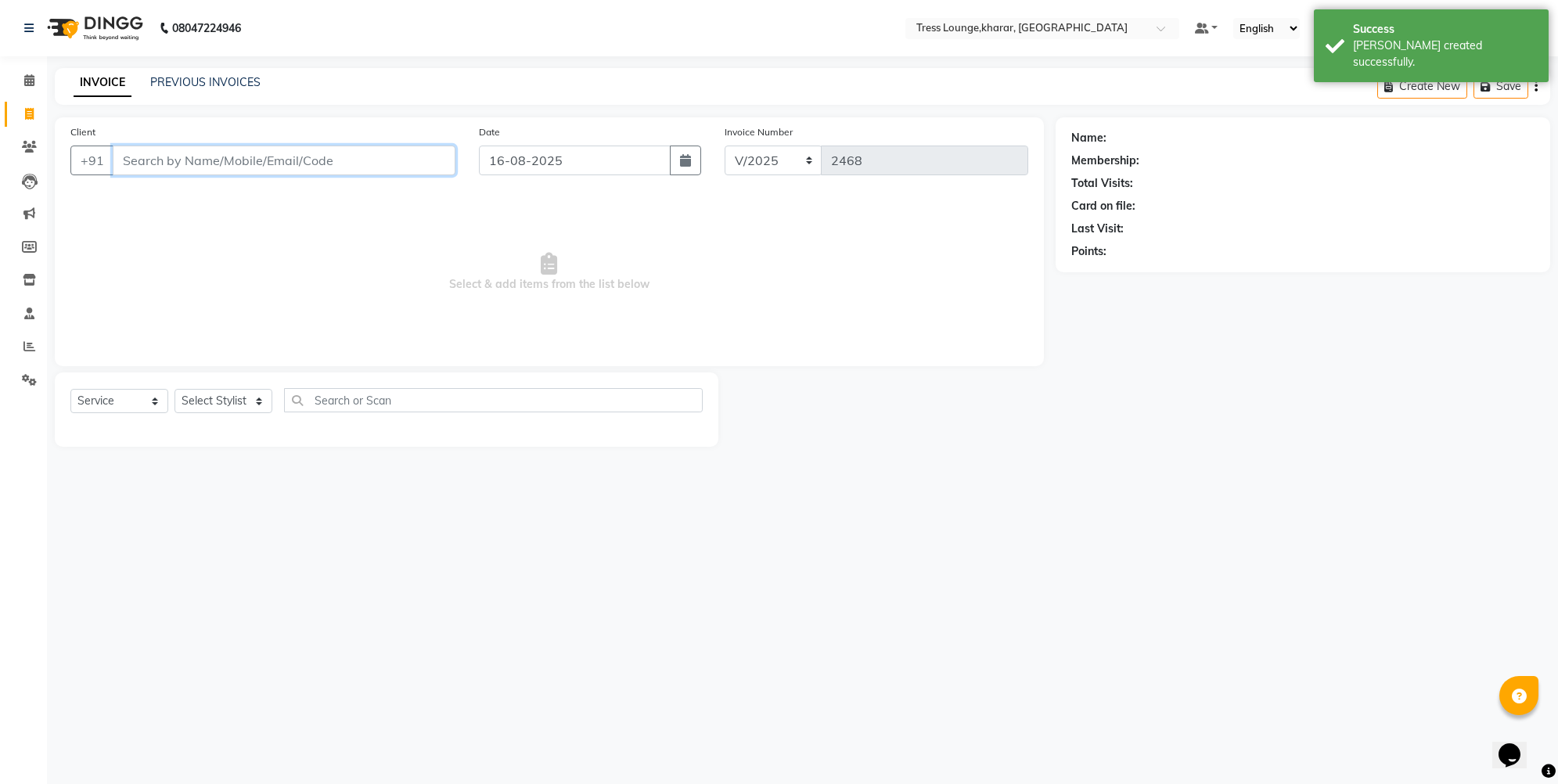
click at [232, 163] on input "Client" at bounding box center [284, 160] width 342 height 29
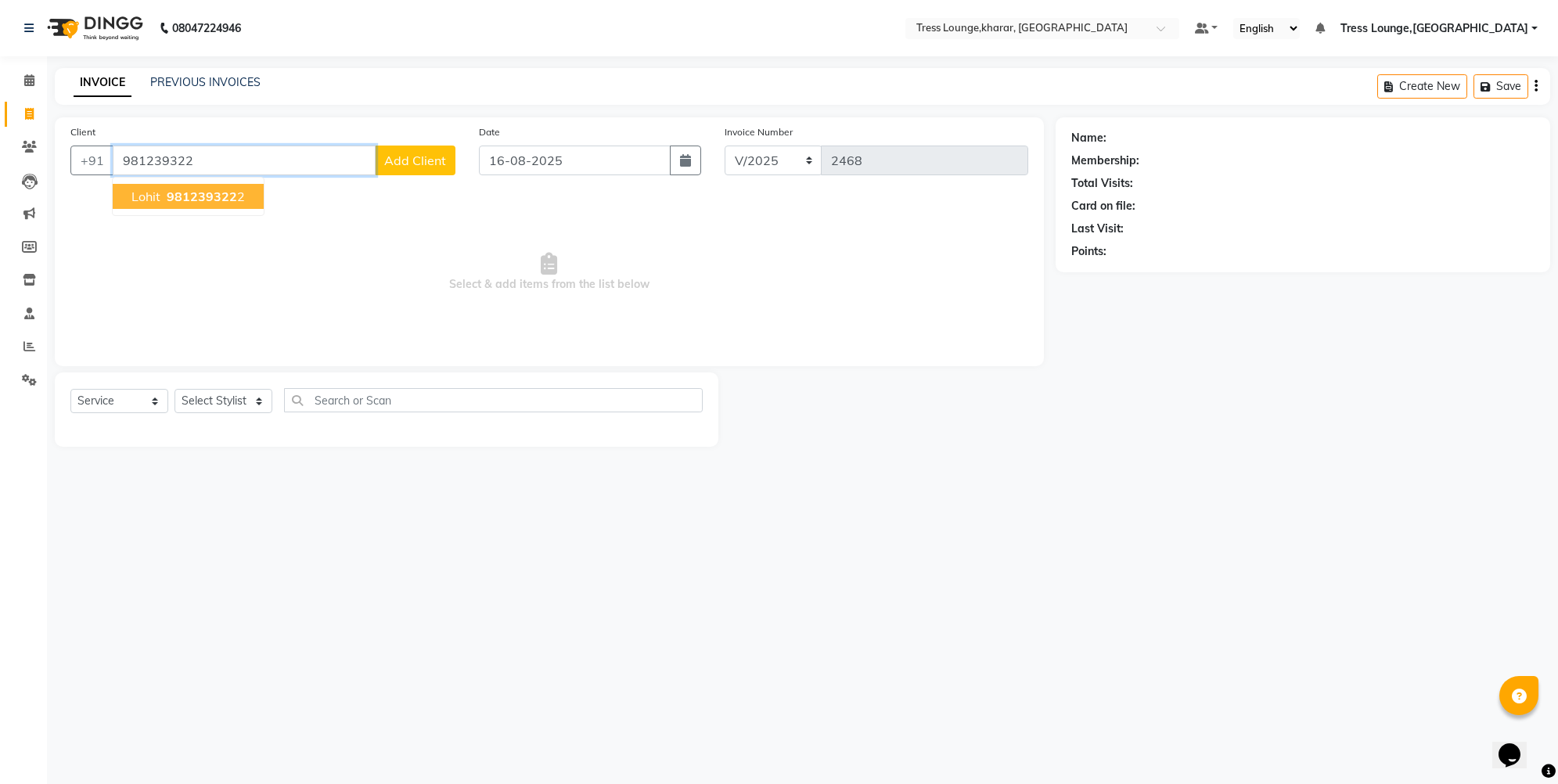
click at [223, 188] on span "981239322" at bounding box center [202, 196] width 70 height 16
type input "9812393222"
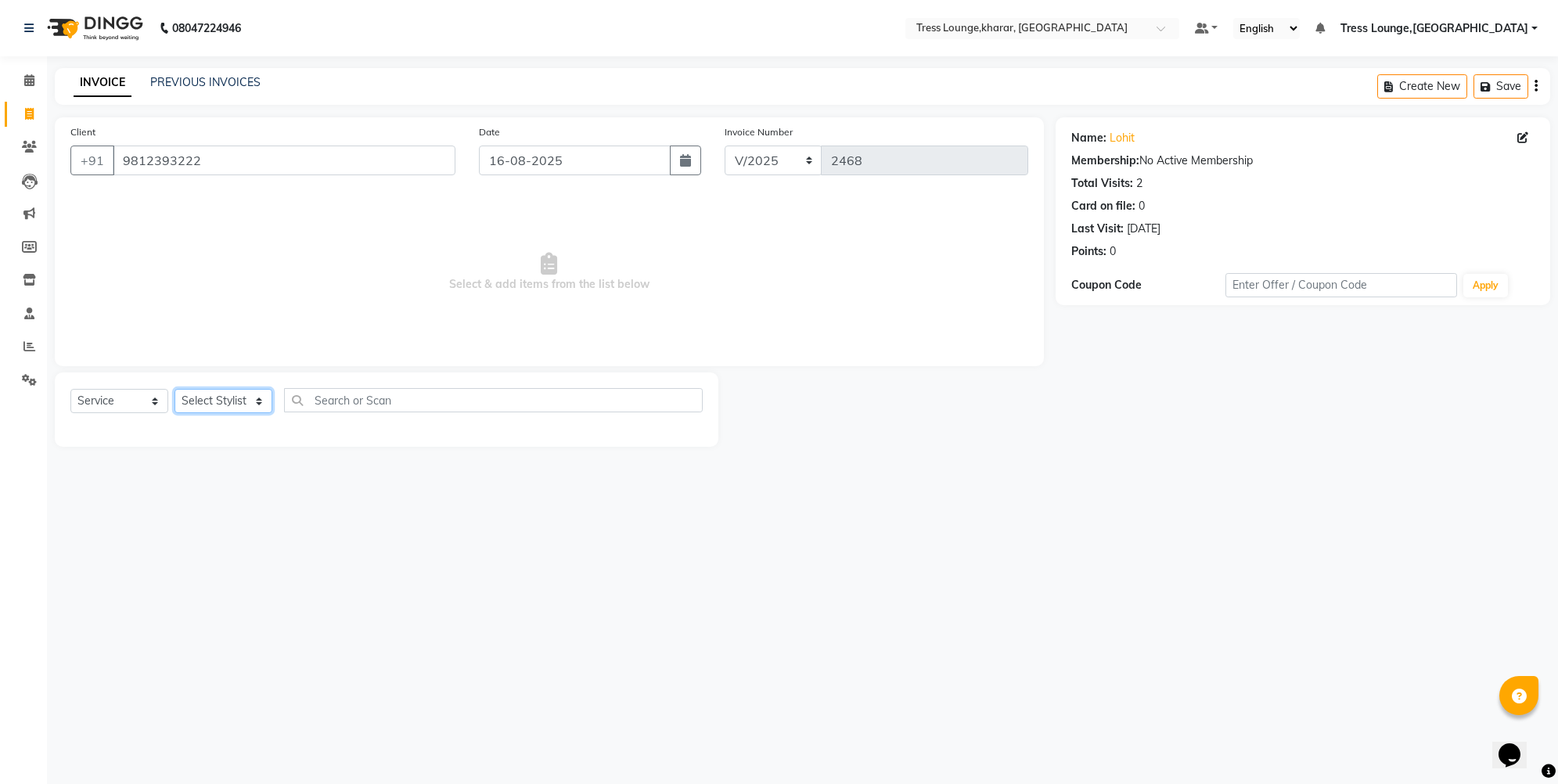
select select "59385"
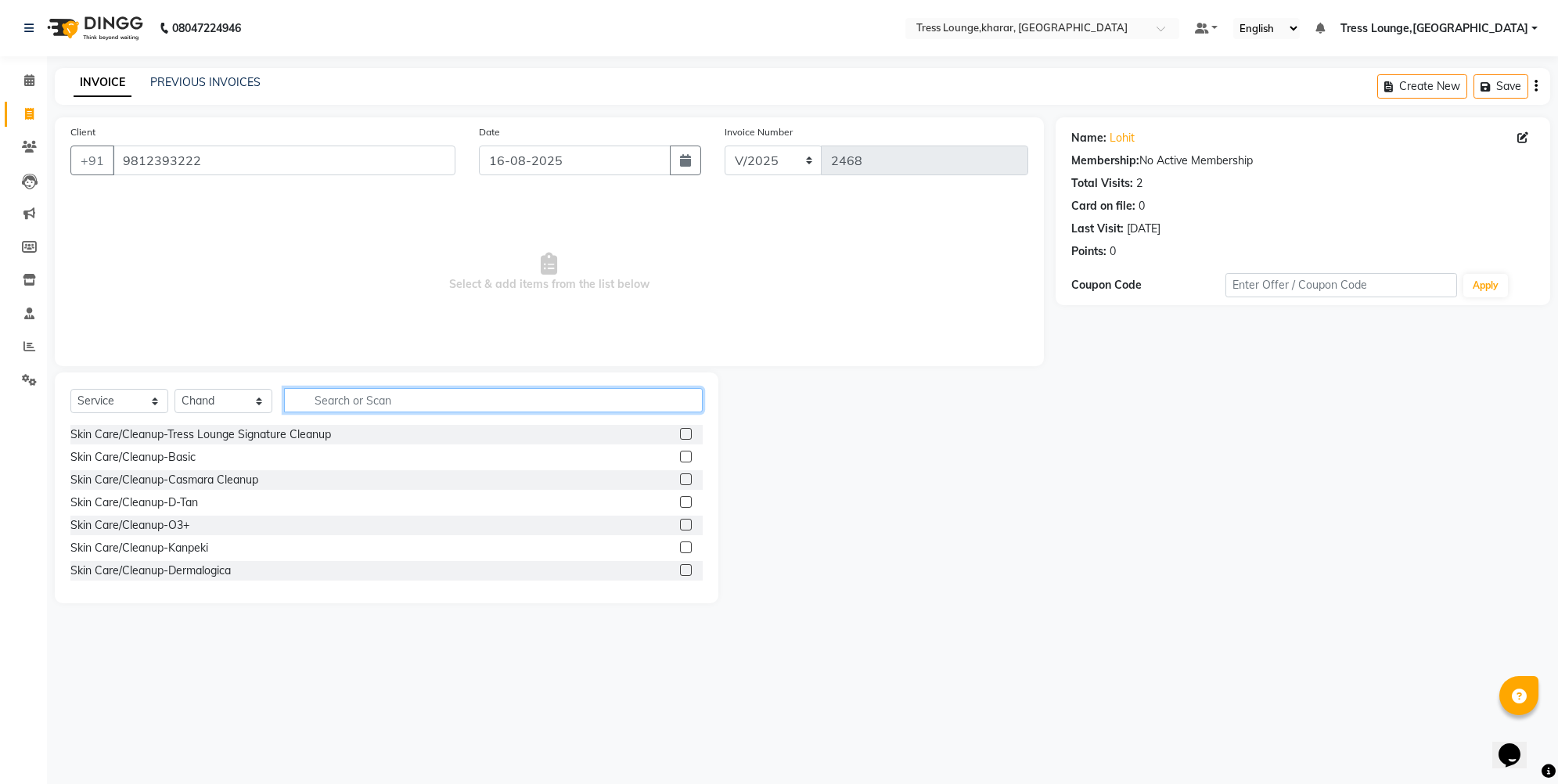
click at [323, 396] on input "text" at bounding box center [493, 400] width 419 height 24
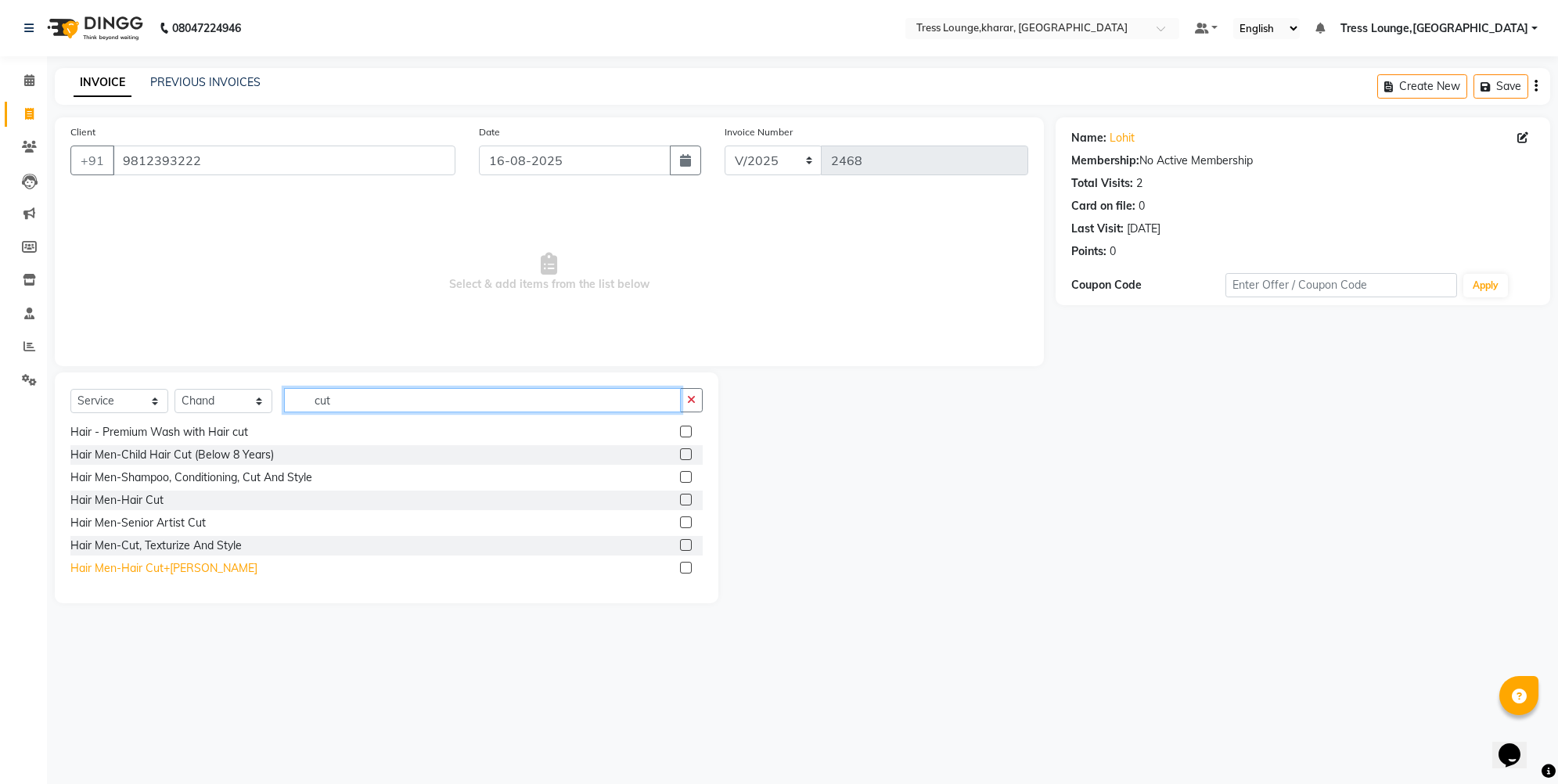
type input "cut"
drag, startPoint x: 155, startPoint y: 568, endPoint x: 296, endPoint y: 476, distance: 168.4
click at [156, 568] on div "Hair Men-Hair Cut+[PERSON_NAME]" at bounding box center [164, 568] width 187 height 17
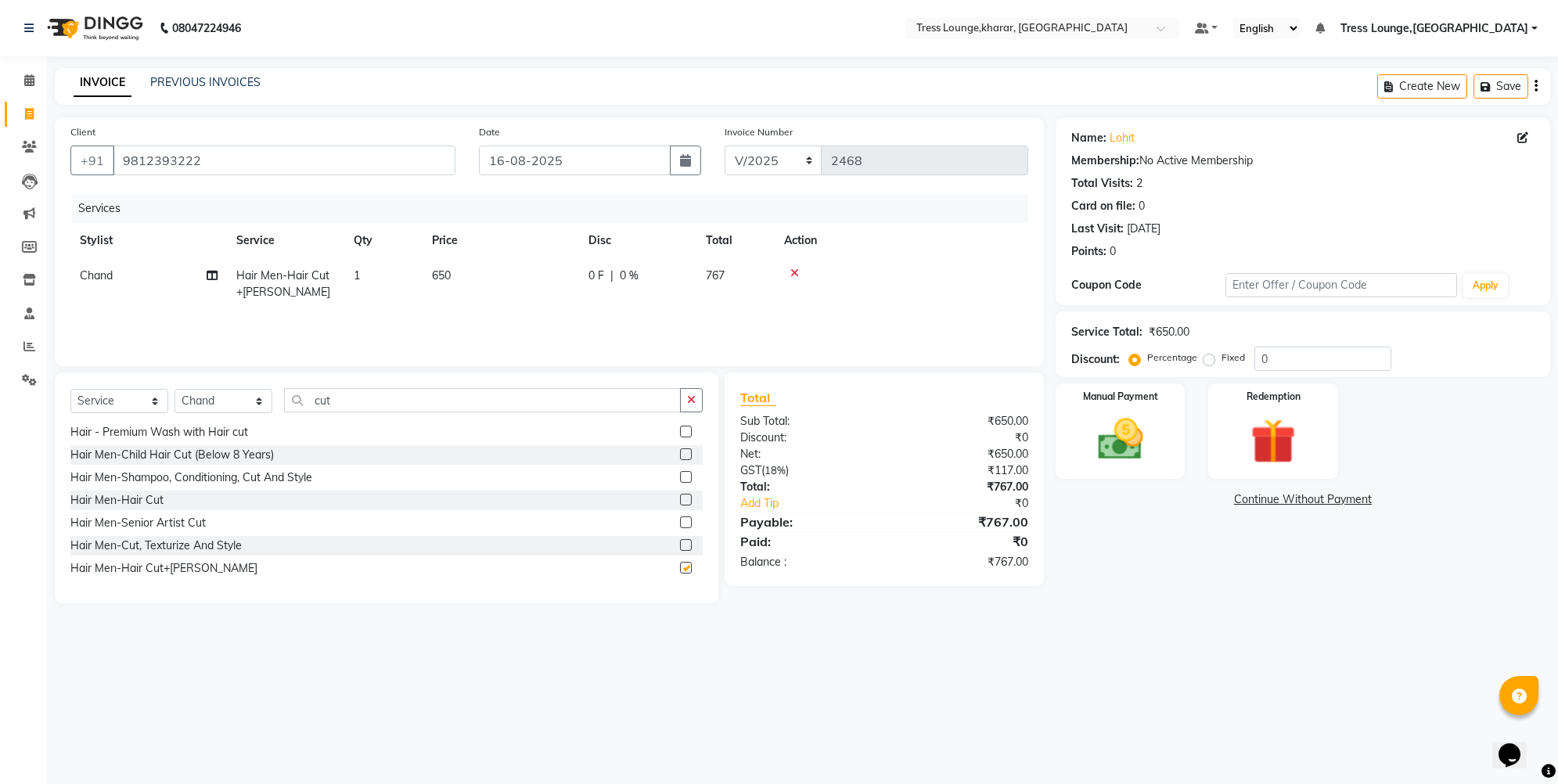
checkbox input "false"
drag, startPoint x: 338, startPoint y: 398, endPoint x: 300, endPoint y: 393, distance: 38.3
click at [300, 393] on input "cut" at bounding box center [482, 400] width 397 height 24
select select "74345"
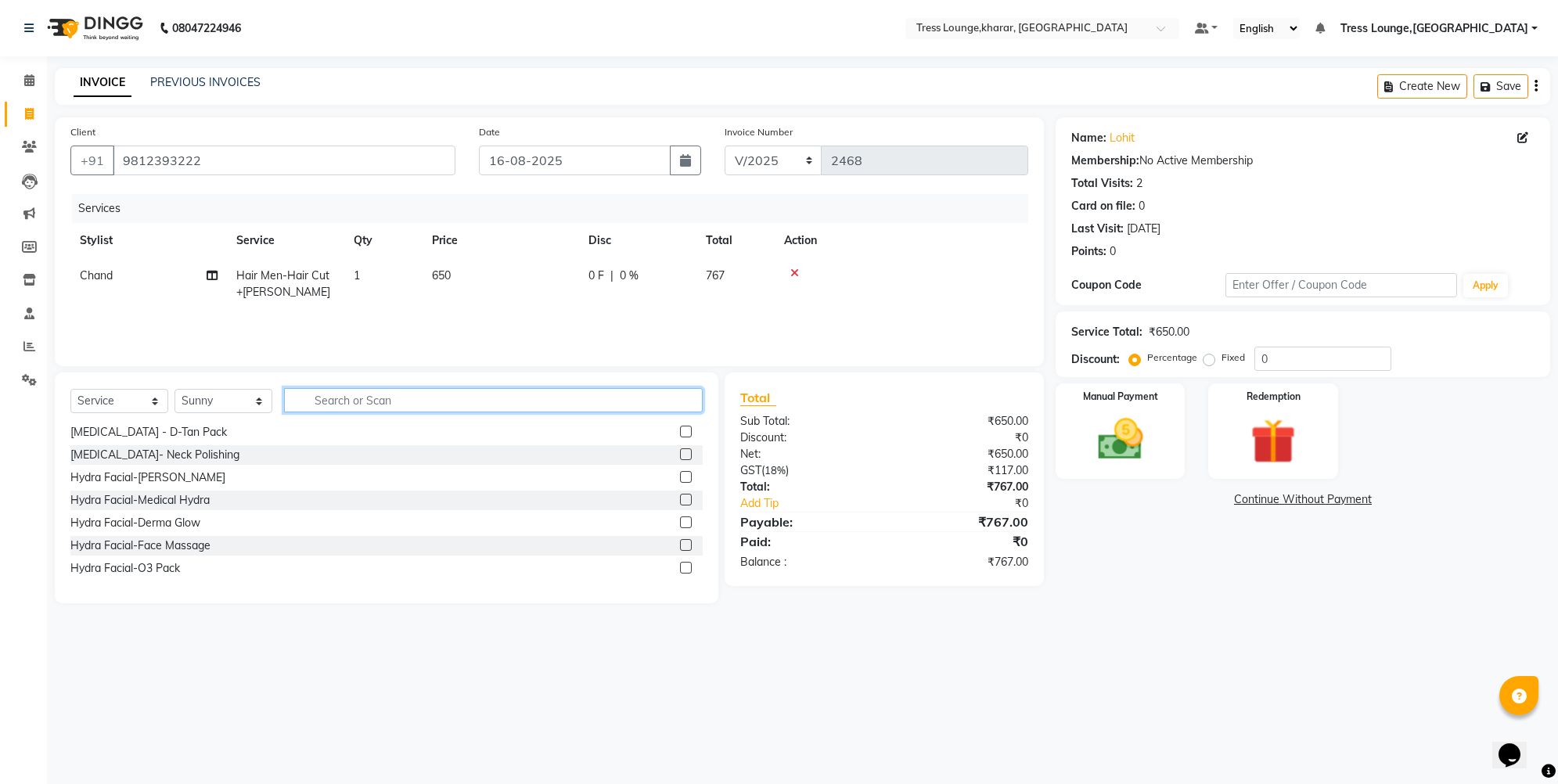
click at [328, 390] on input "text" at bounding box center [493, 400] width 419 height 24
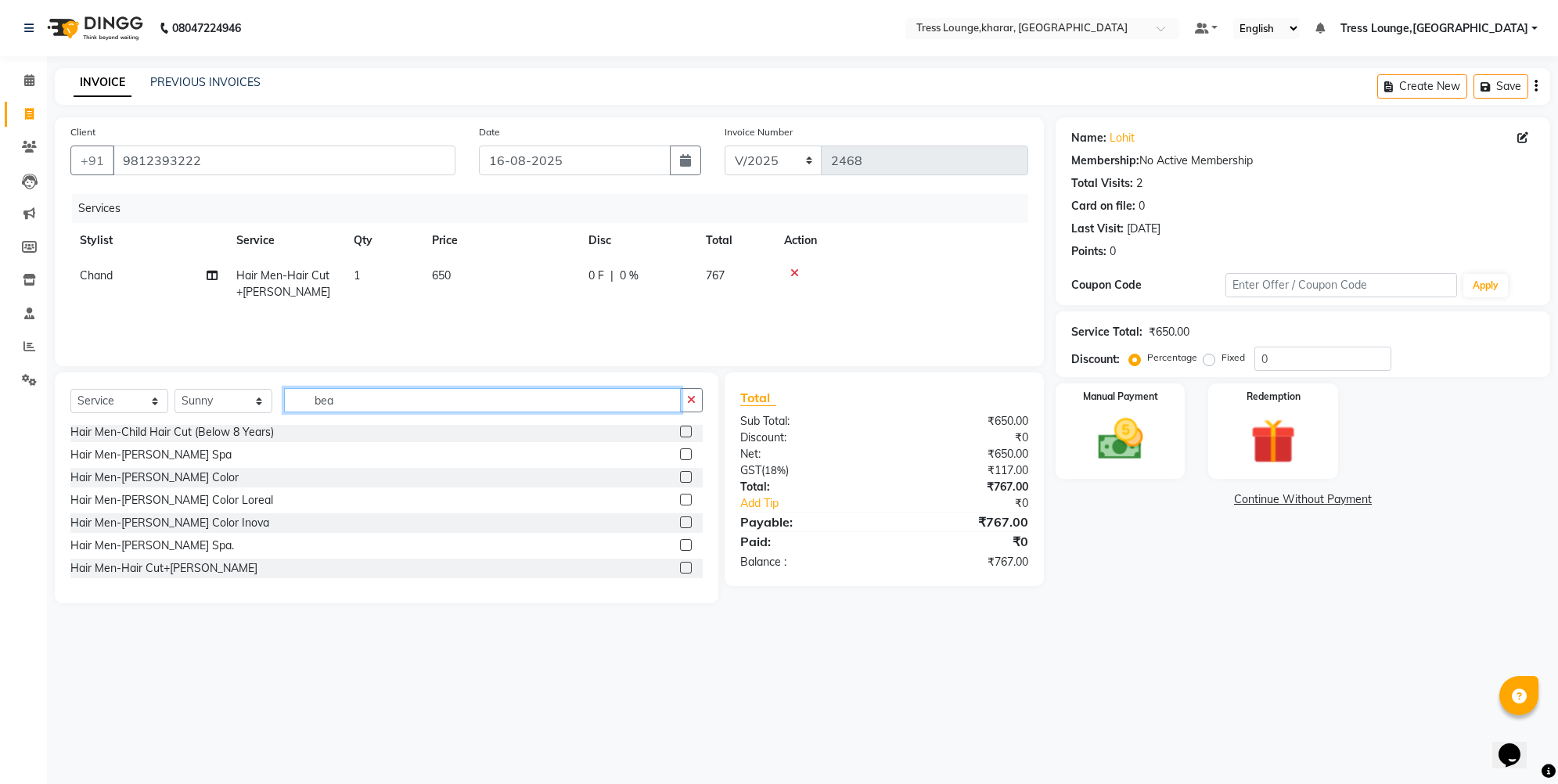
scroll to position [2, 0]
type input "bea"
click at [133, 431] on div "Hair Men-Shave / [PERSON_NAME] Trim" at bounding box center [172, 432] width 204 height 17
checkbox input "false"
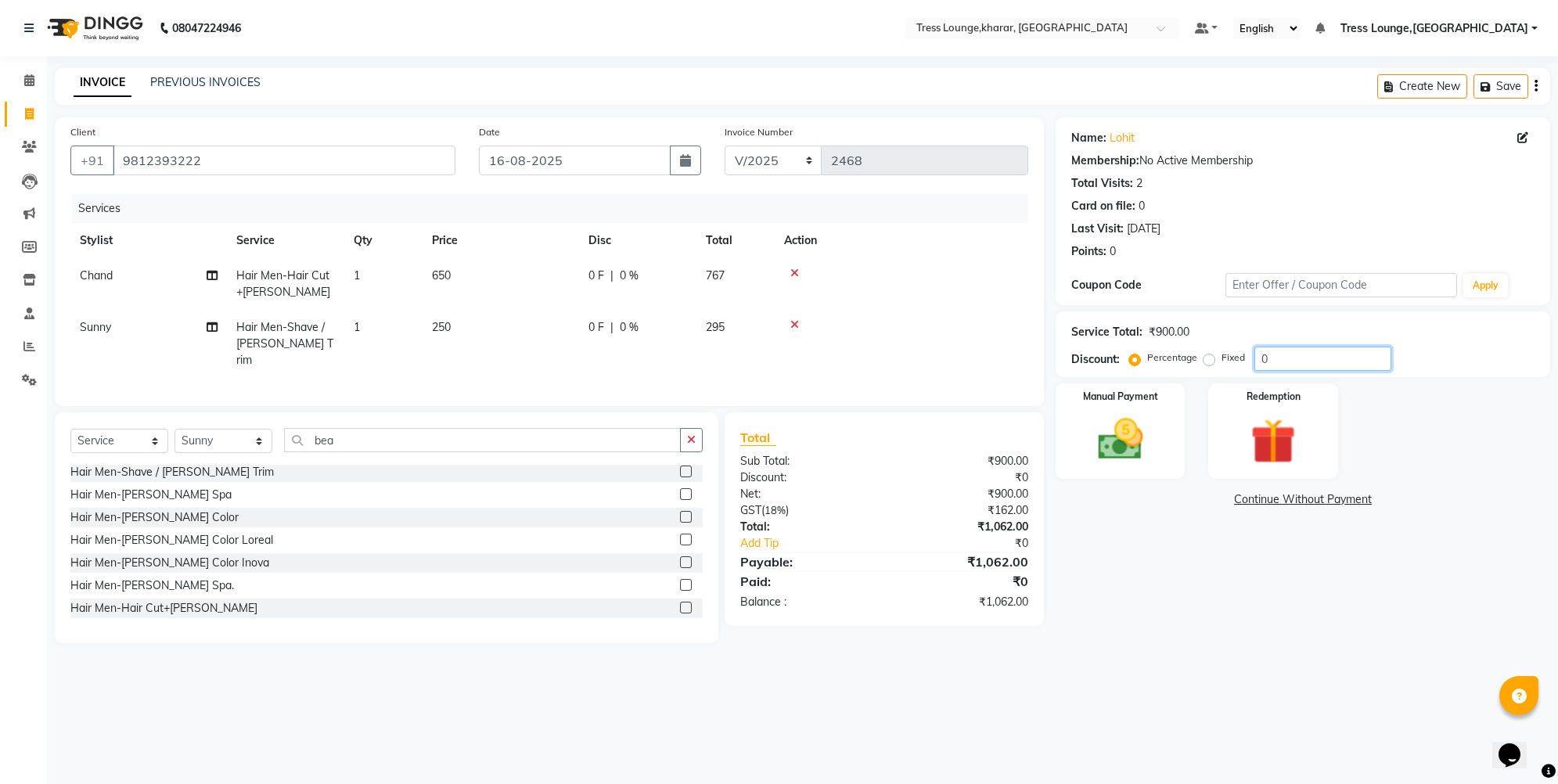
click at [1259, 356] on input "0" at bounding box center [1323, 358] width 137 height 24
type input "1"
type input "30"
click at [1141, 423] on img at bounding box center [1121, 439] width 77 height 54
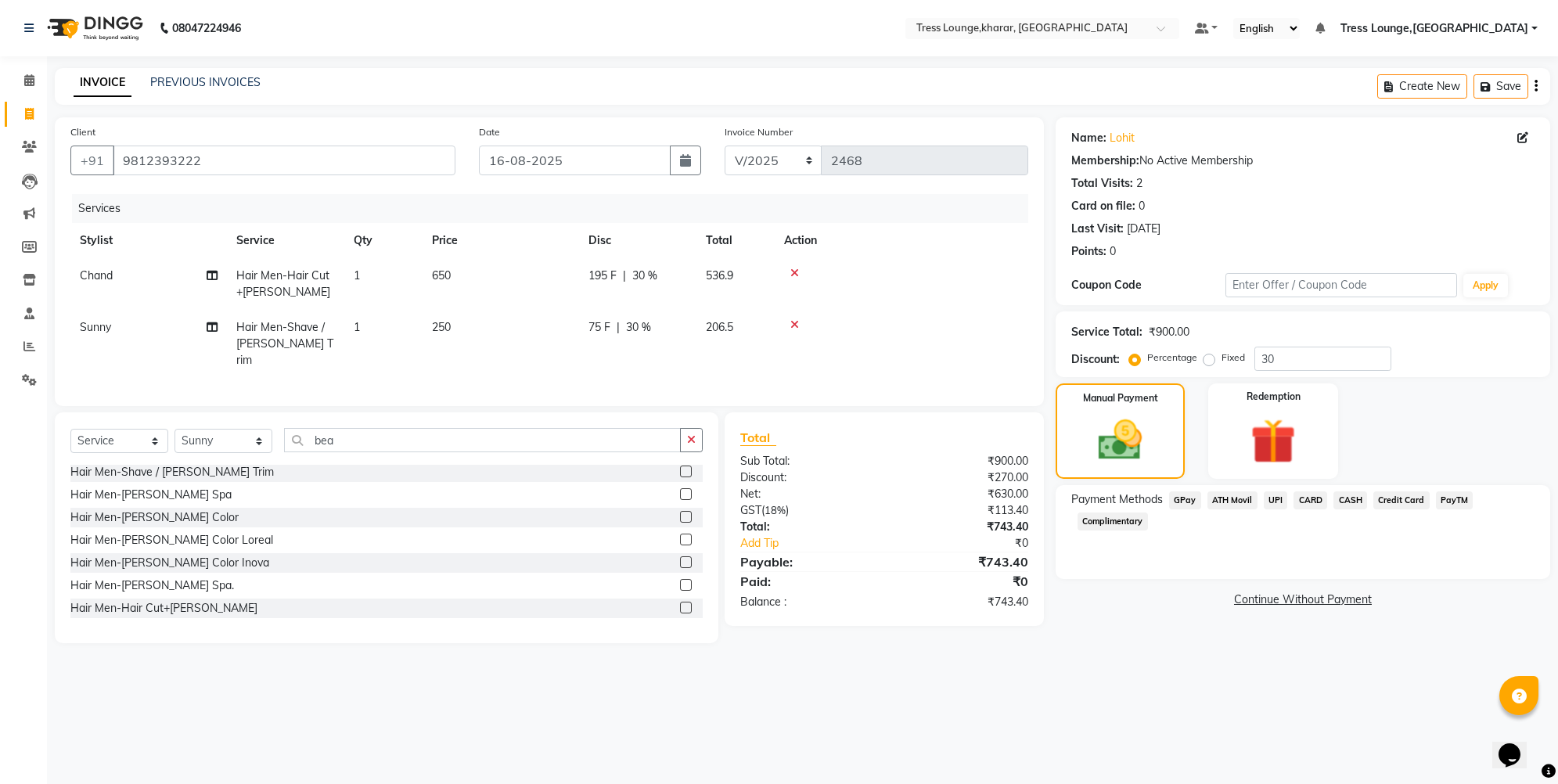
click at [1276, 501] on span "UPI" at bounding box center [1276, 500] width 24 height 18
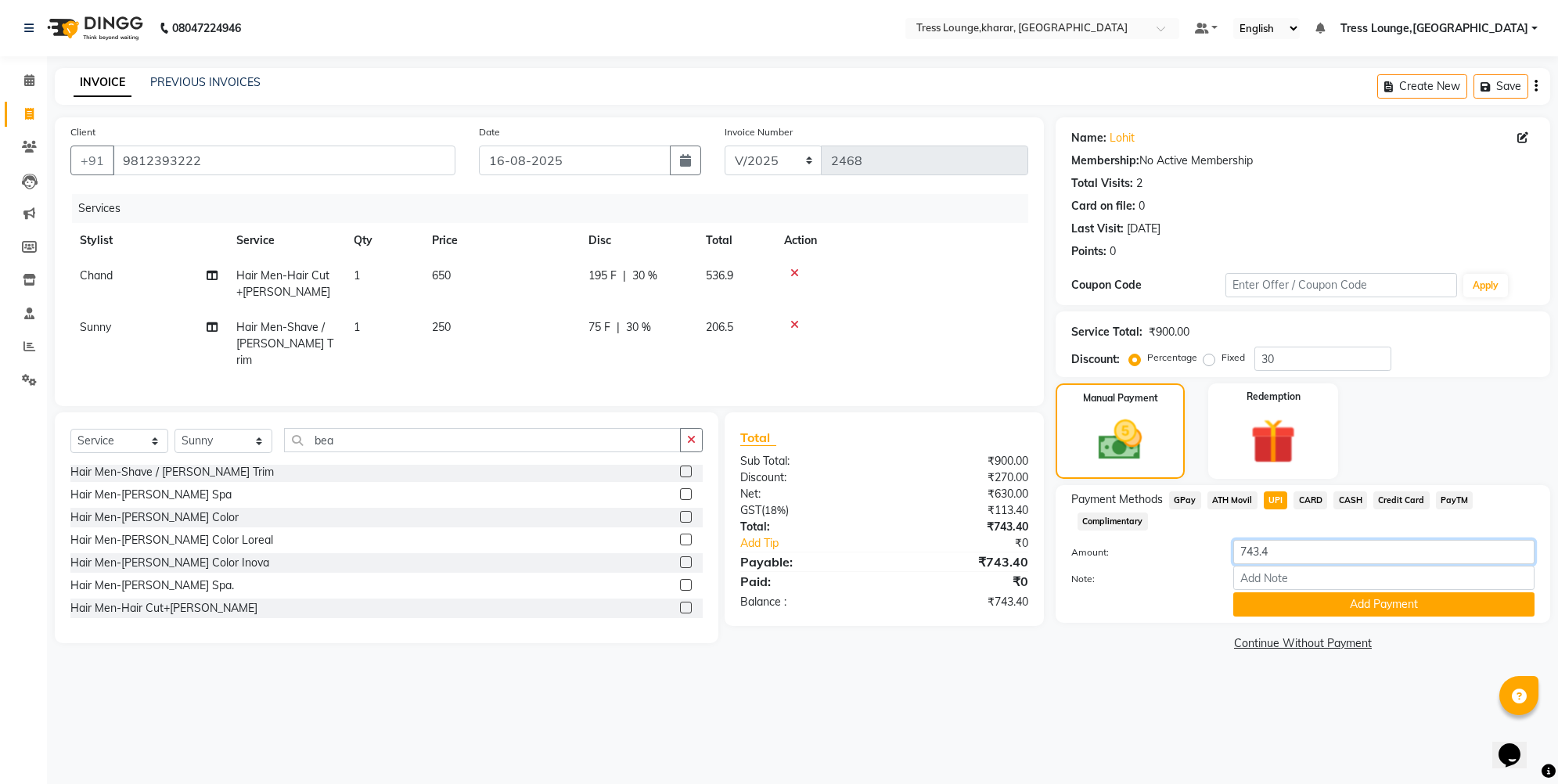
drag, startPoint x: 1272, startPoint y: 556, endPoint x: 1257, endPoint y: 550, distance: 16.2
click at [1257, 550] on input "743.4" at bounding box center [1383, 552] width 301 height 24
type input "745"
click at [1260, 596] on button "Add Payment" at bounding box center [1383, 604] width 301 height 24
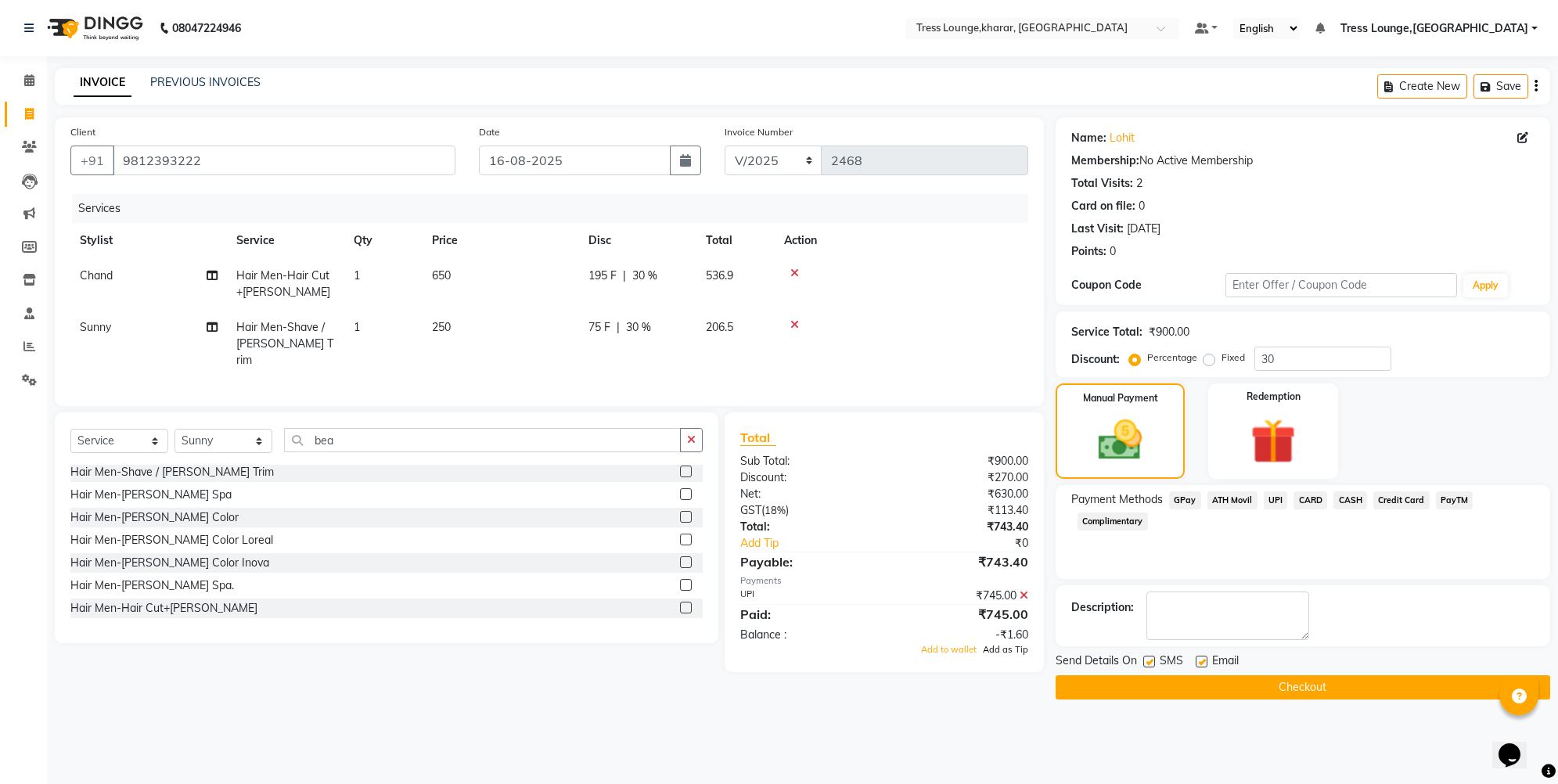
click at [1008, 646] on span "Add as Tip" at bounding box center [1006, 648] width 46 height 11
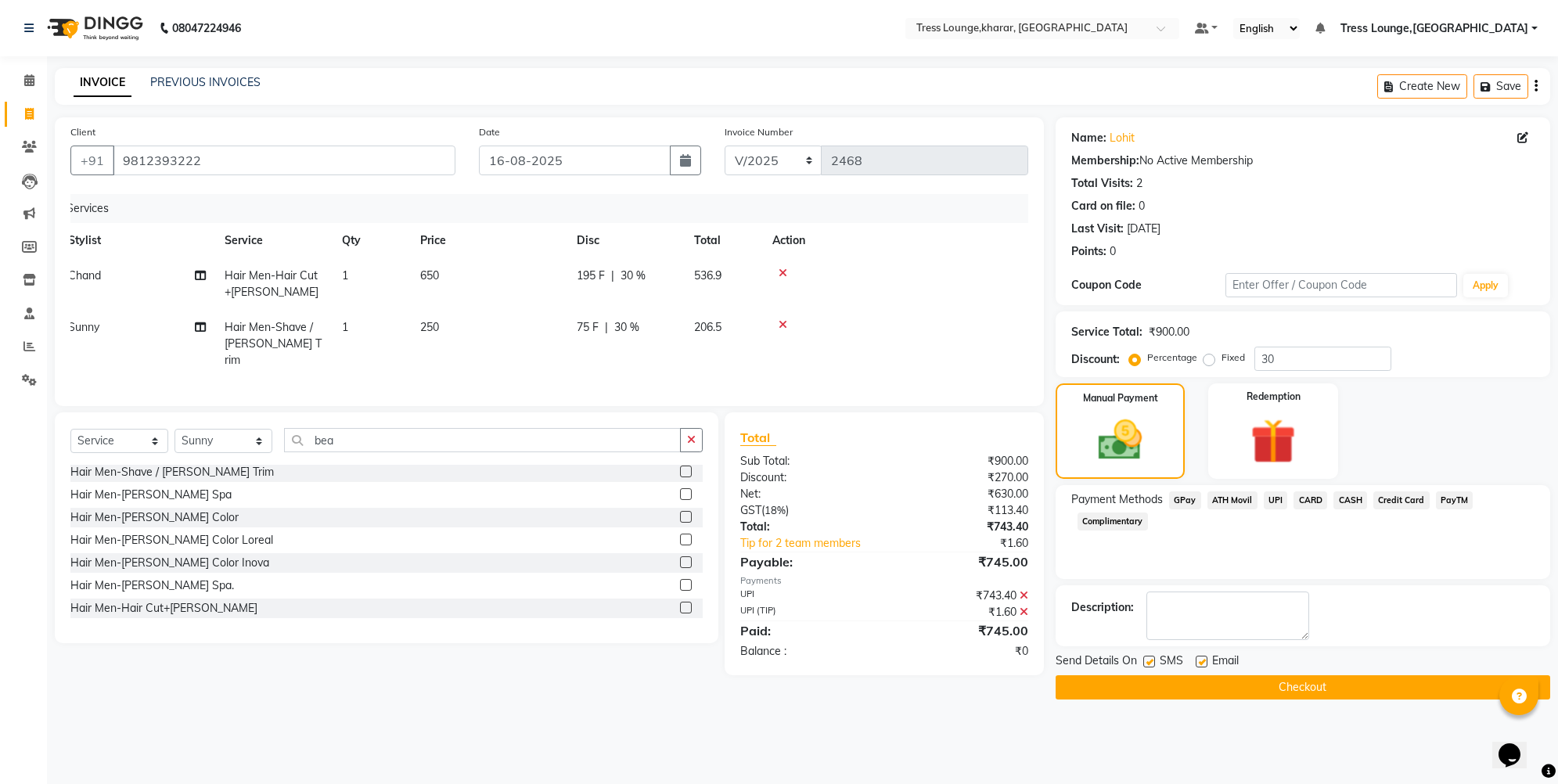
click at [1148, 663] on label at bounding box center [1149, 661] width 12 height 12
click at [1148, 663] on input "checkbox" at bounding box center [1148, 662] width 10 height 10
checkbox input "false"
click at [1159, 686] on button "Checkout" at bounding box center [1302, 686] width 495 height 24
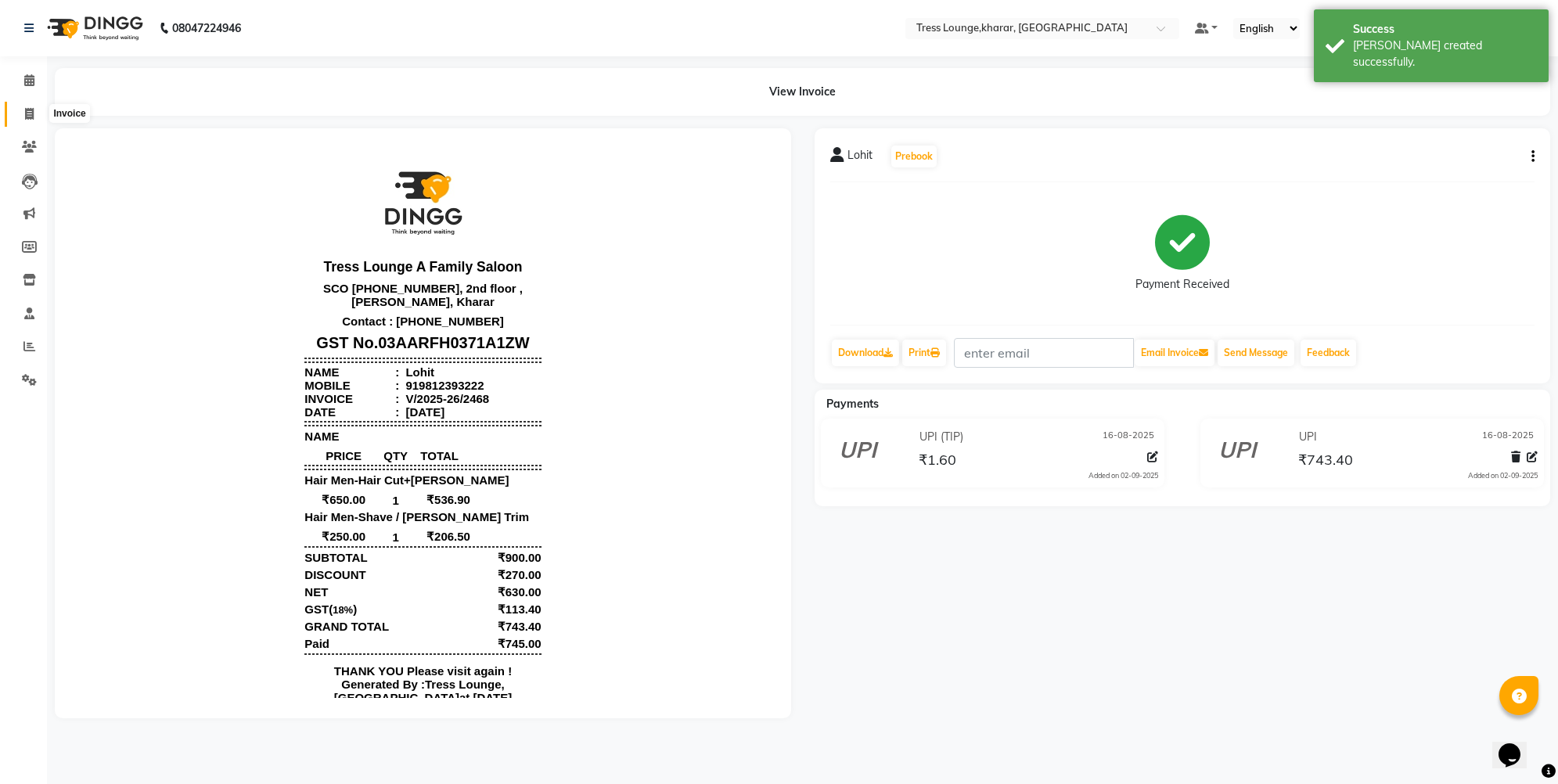
click at [21, 110] on span at bounding box center [29, 114] width 27 height 18
select select "service"
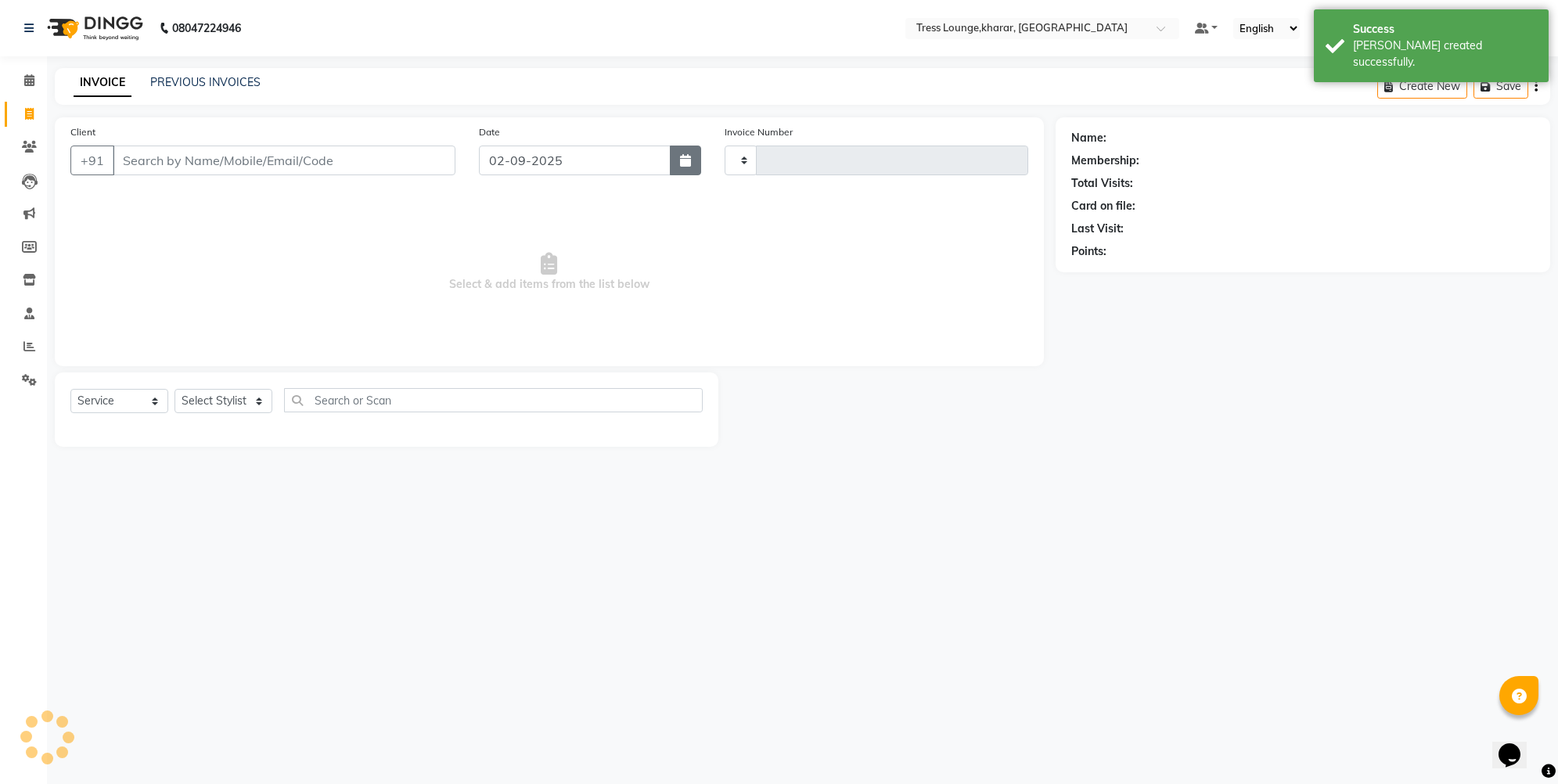
type input "2469"
click at [691, 158] on icon "button" at bounding box center [685, 160] width 11 height 13
select select "7078"
select select "9"
select select "2025"
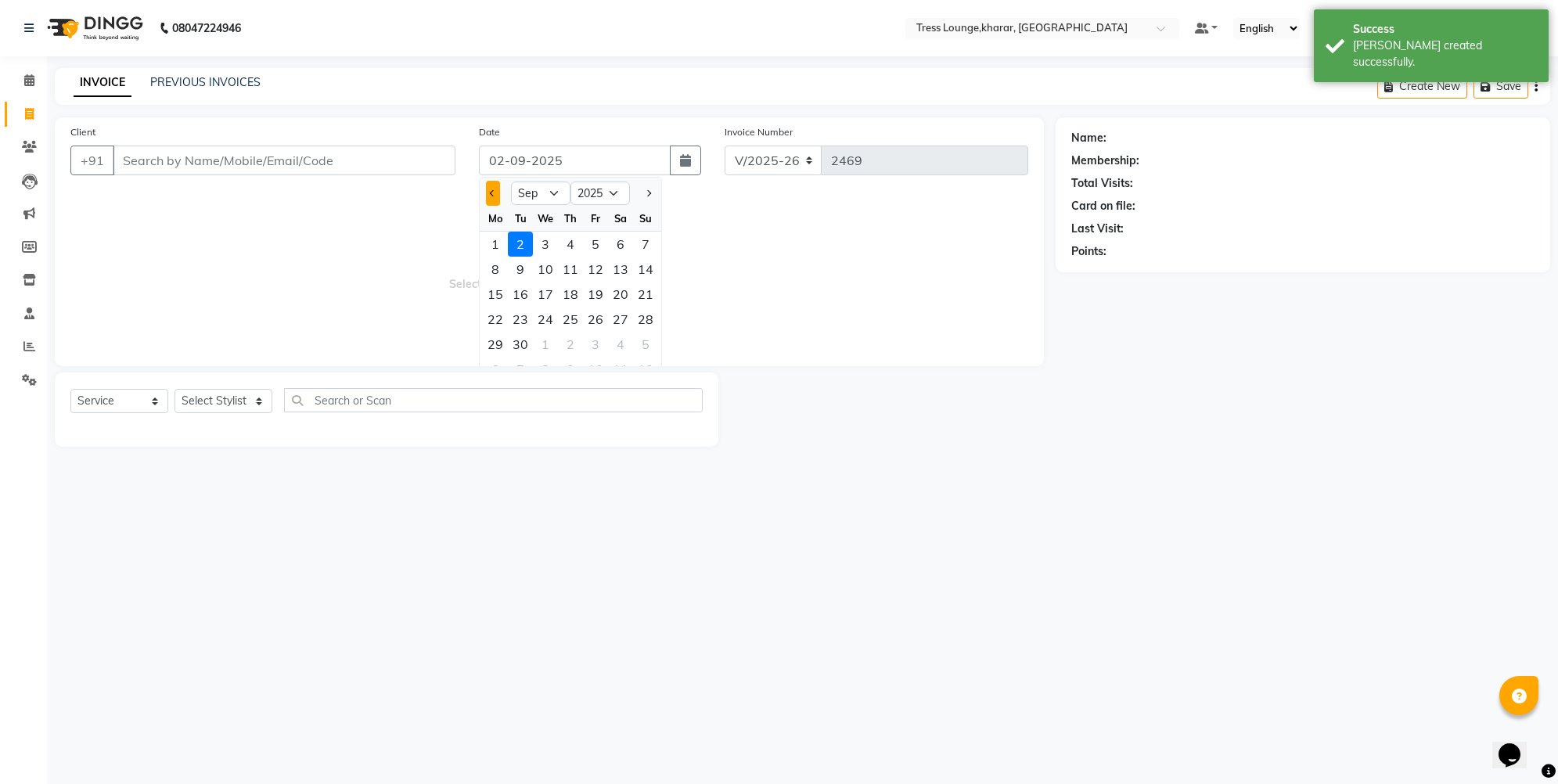
click at [489, 196] on button "Previous month" at bounding box center [493, 193] width 14 height 25
select select "8"
click at [627, 294] on div "16" at bounding box center [620, 294] width 25 height 25
type input "16-08-2025"
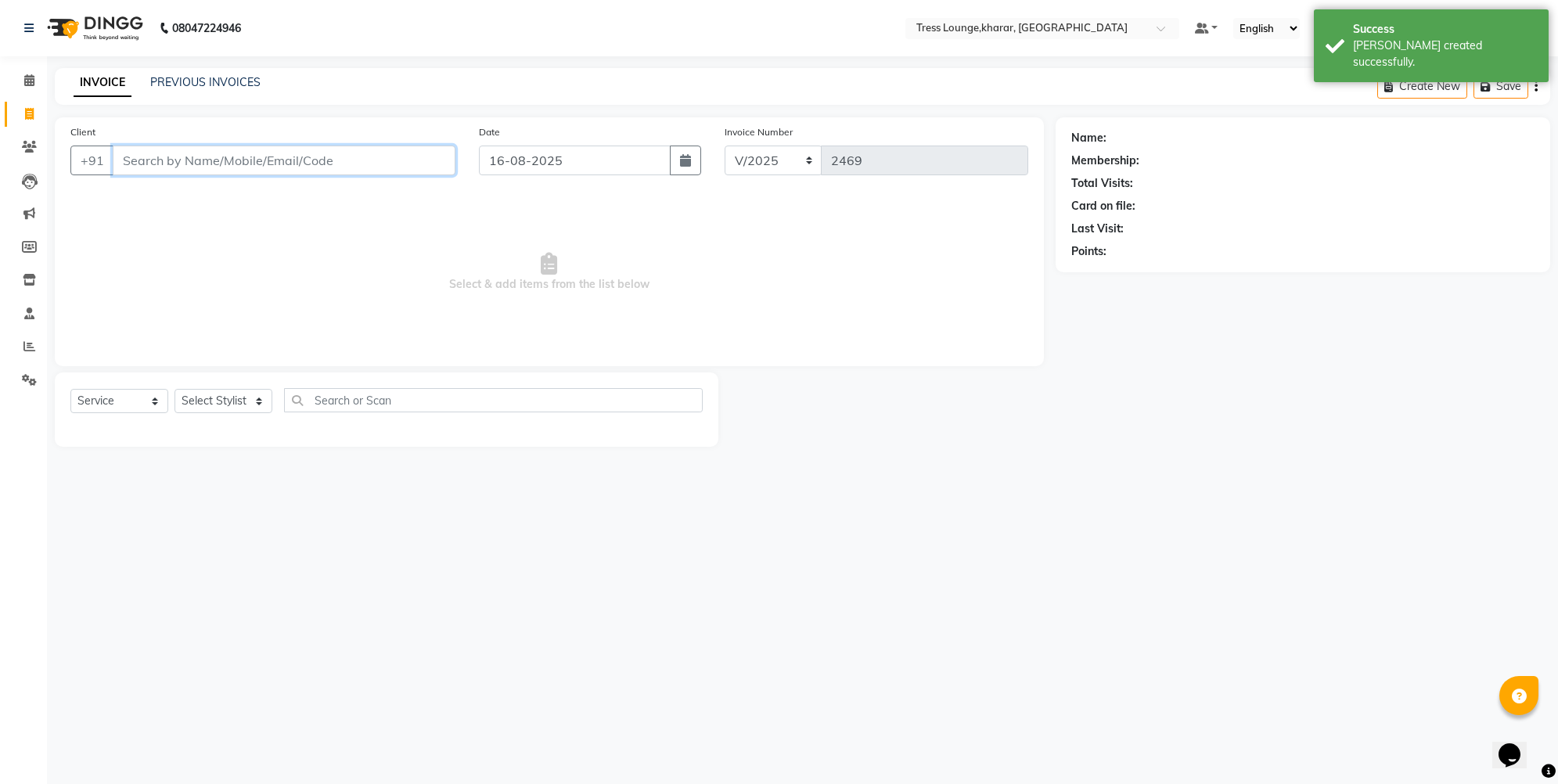
click at [269, 156] on input "Client" at bounding box center [284, 160] width 342 height 29
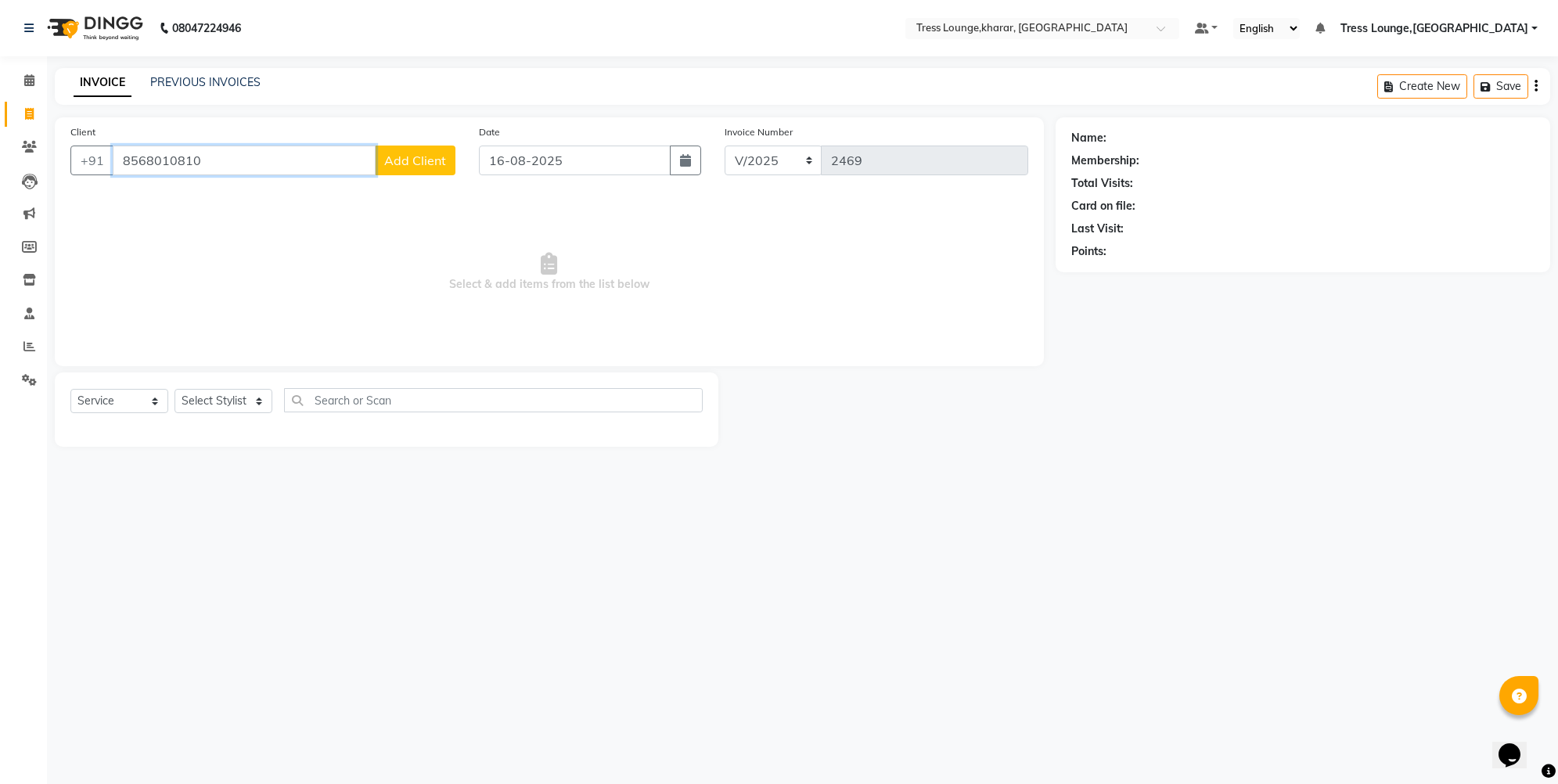
type input "8568010810"
click at [409, 163] on span "Add Client" at bounding box center [415, 160] width 61 height 16
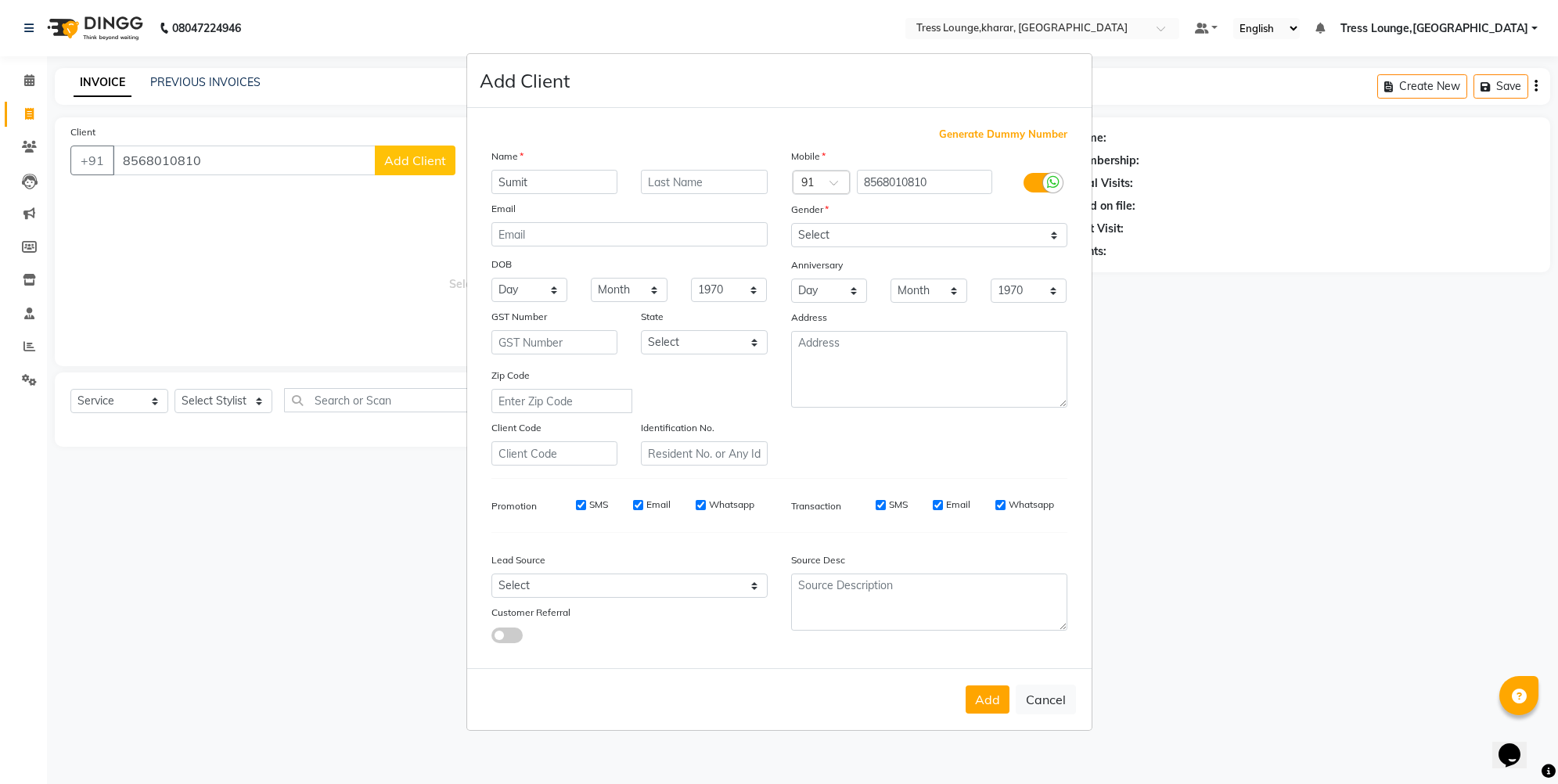
type input "Sumit"
select select "male"
click at [980, 693] on button "Add" at bounding box center [987, 699] width 44 height 28
select select
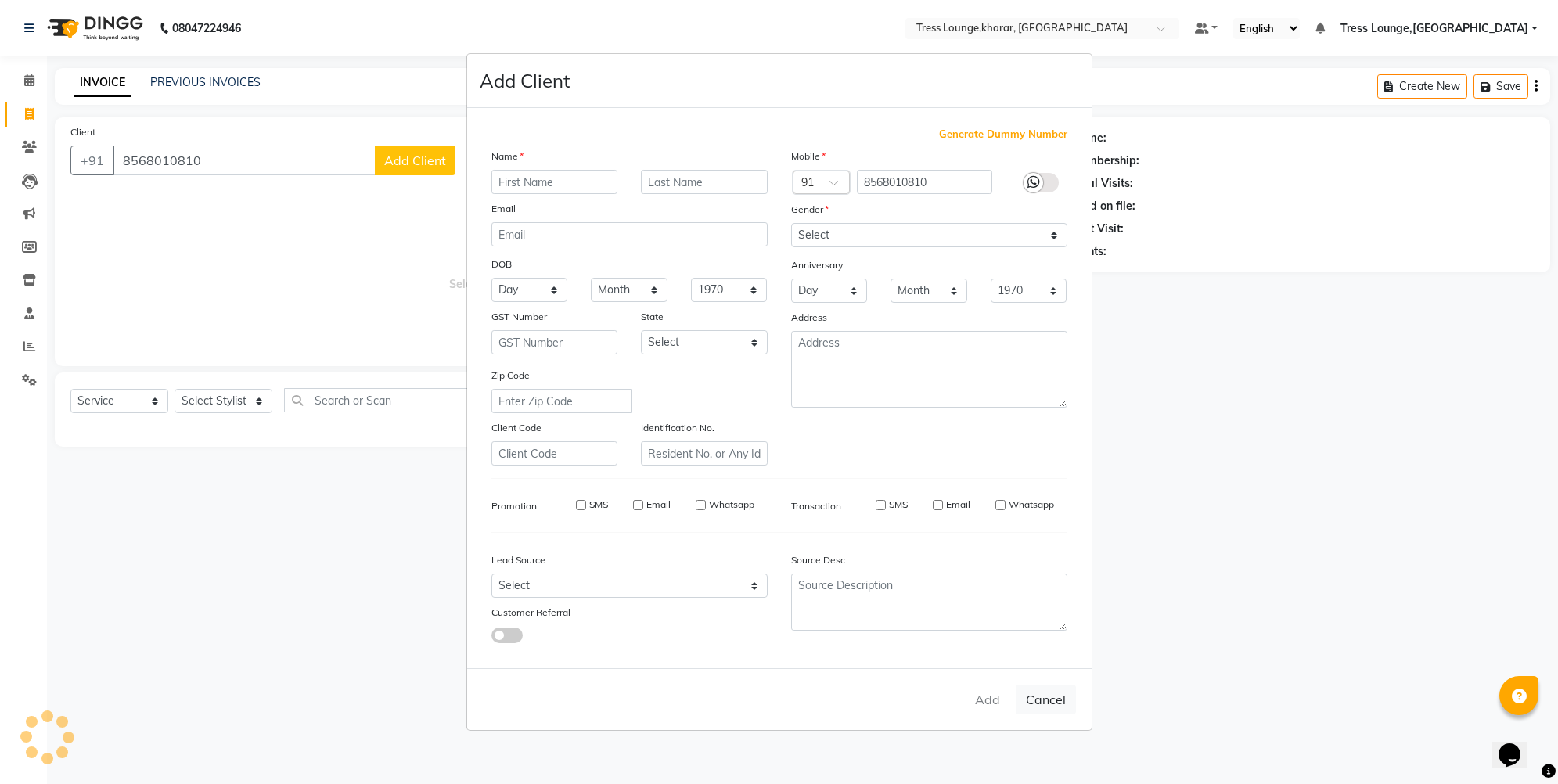
select select
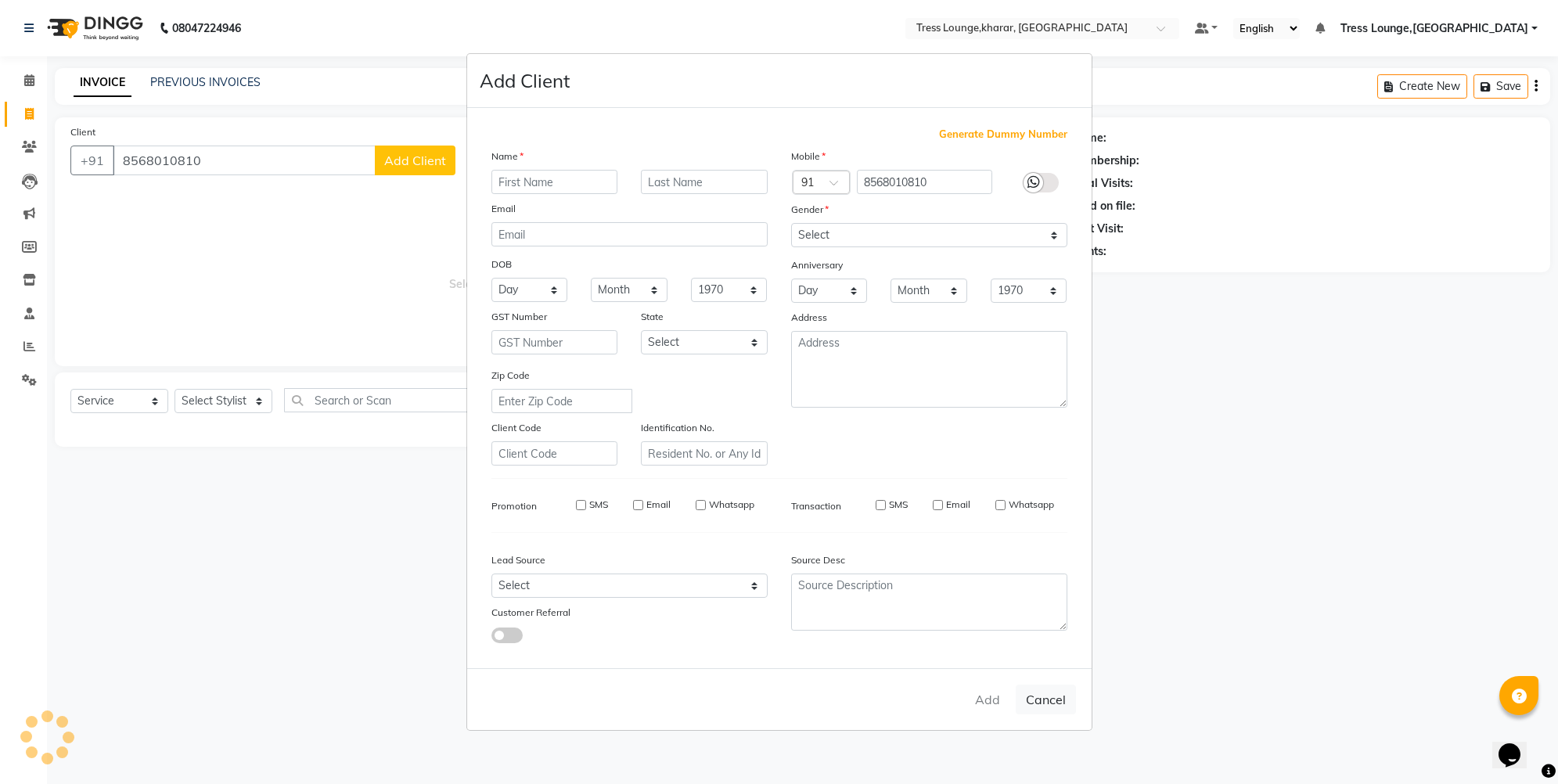
checkbox input "false"
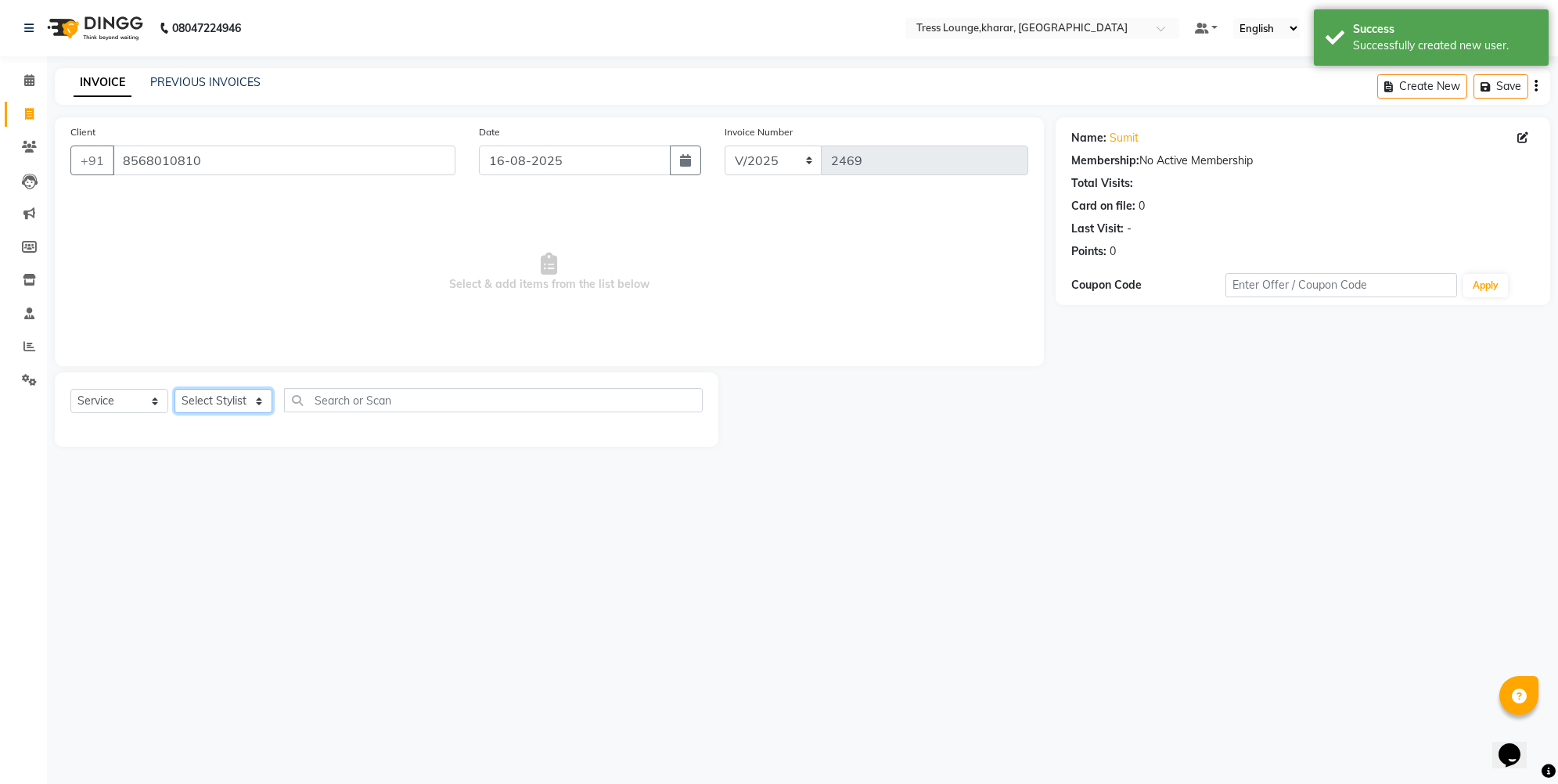
select select "74345"
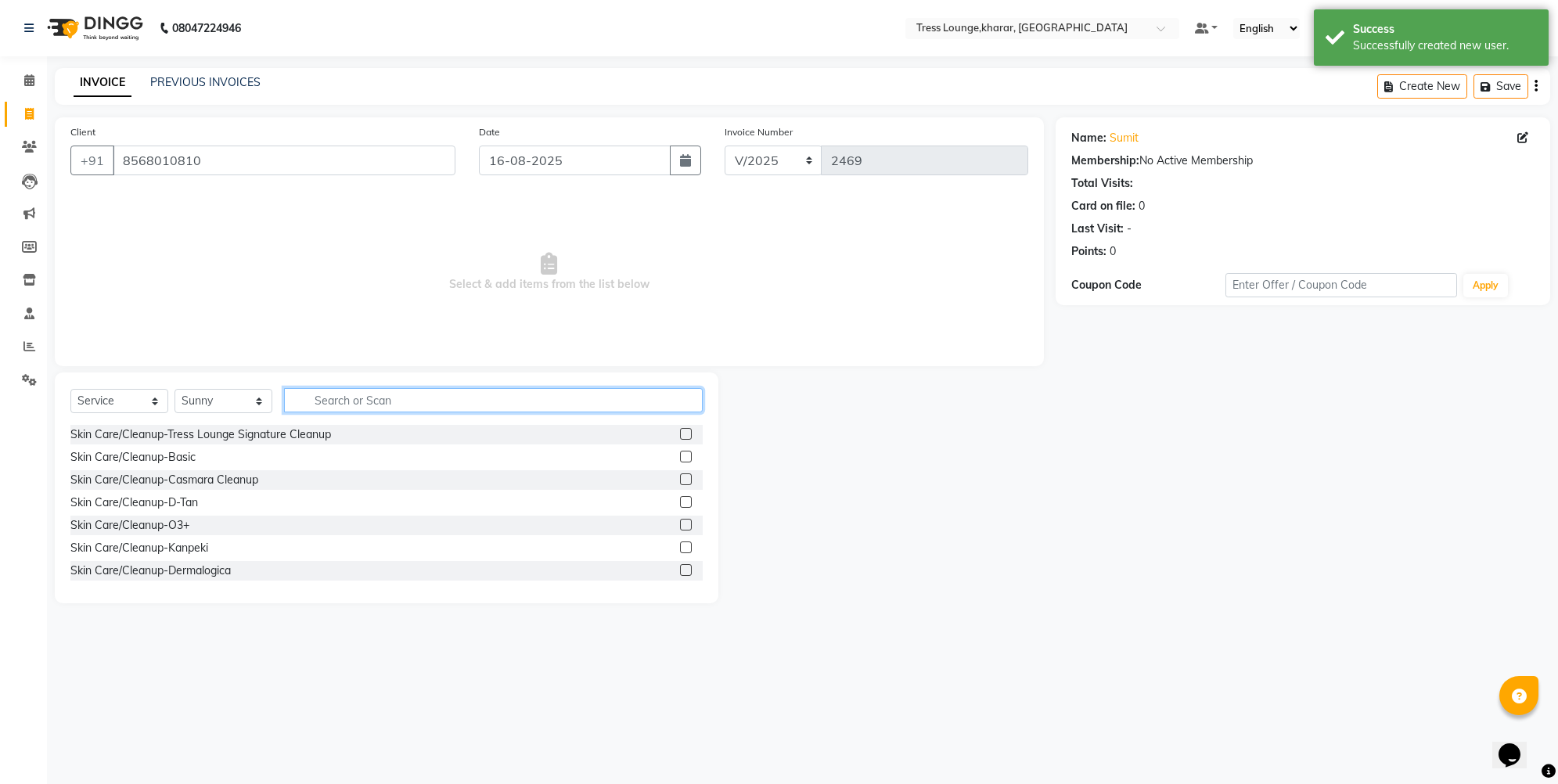
click at [348, 399] on input "text" at bounding box center [493, 400] width 419 height 24
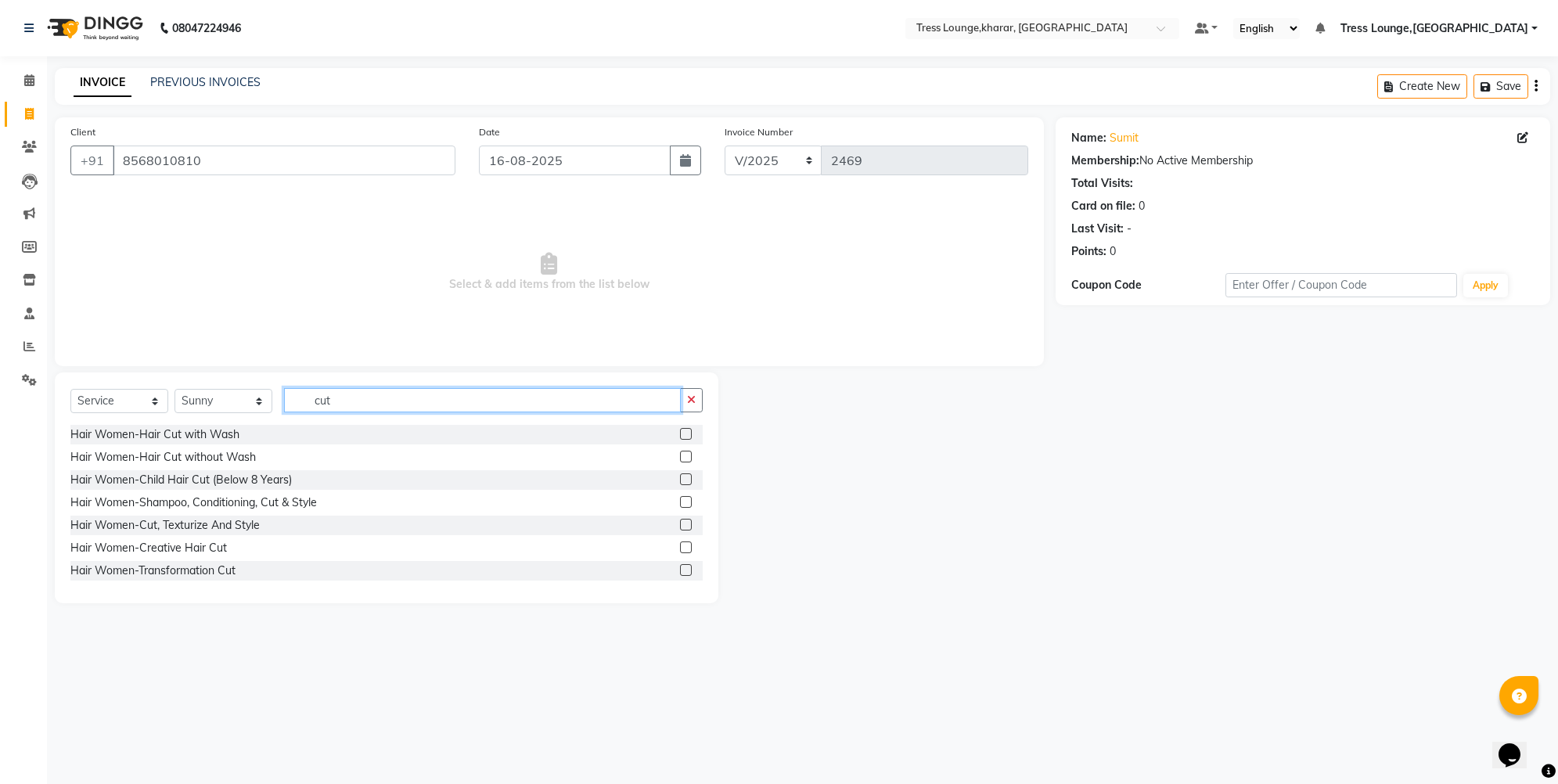
scroll to position [161, 0]
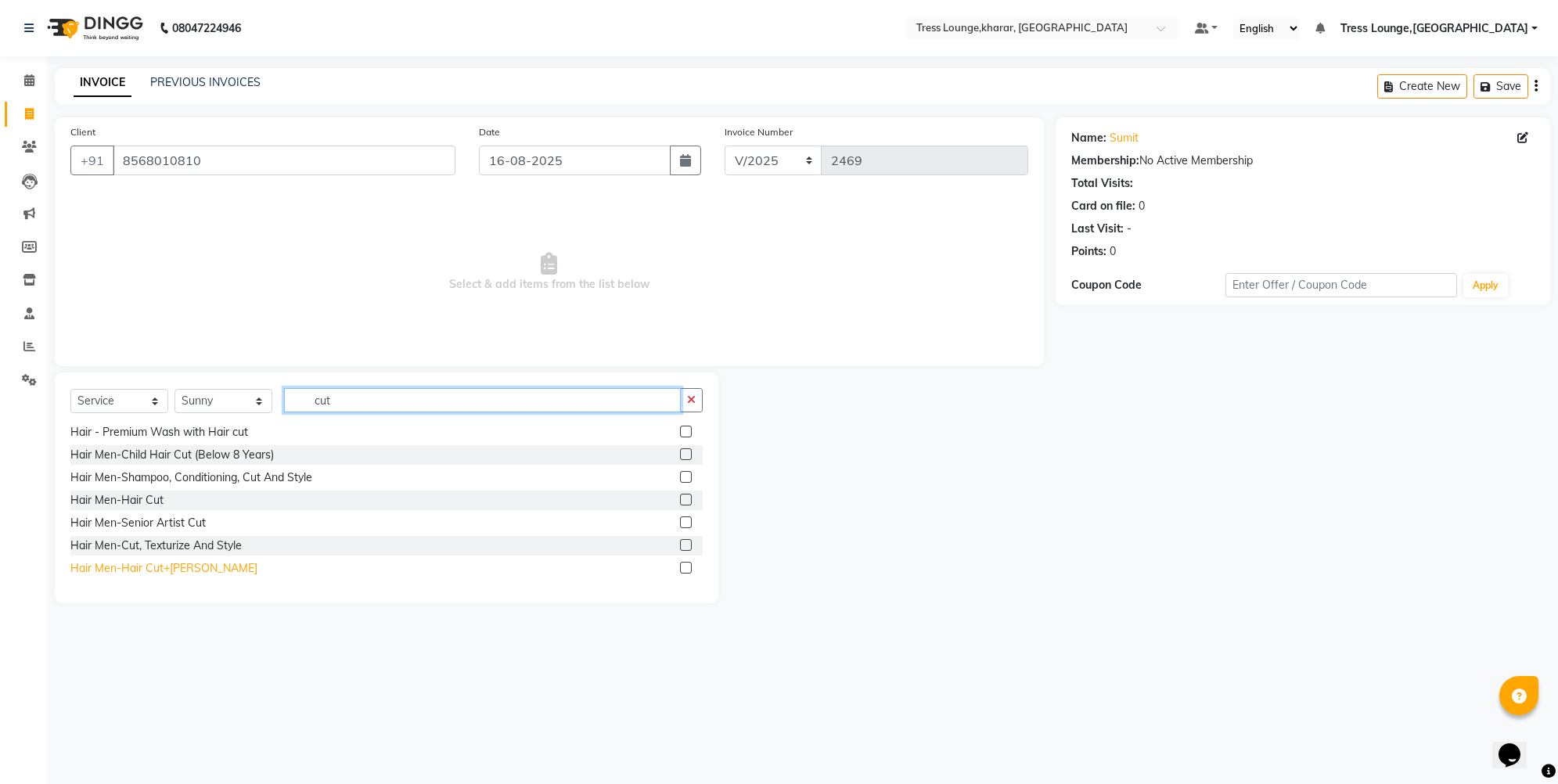
type input "cut"
click at [140, 568] on div "Hair Men-Hair Cut+[PERSON_NAME]" at bounding box center [164, 568] width 187 height 17
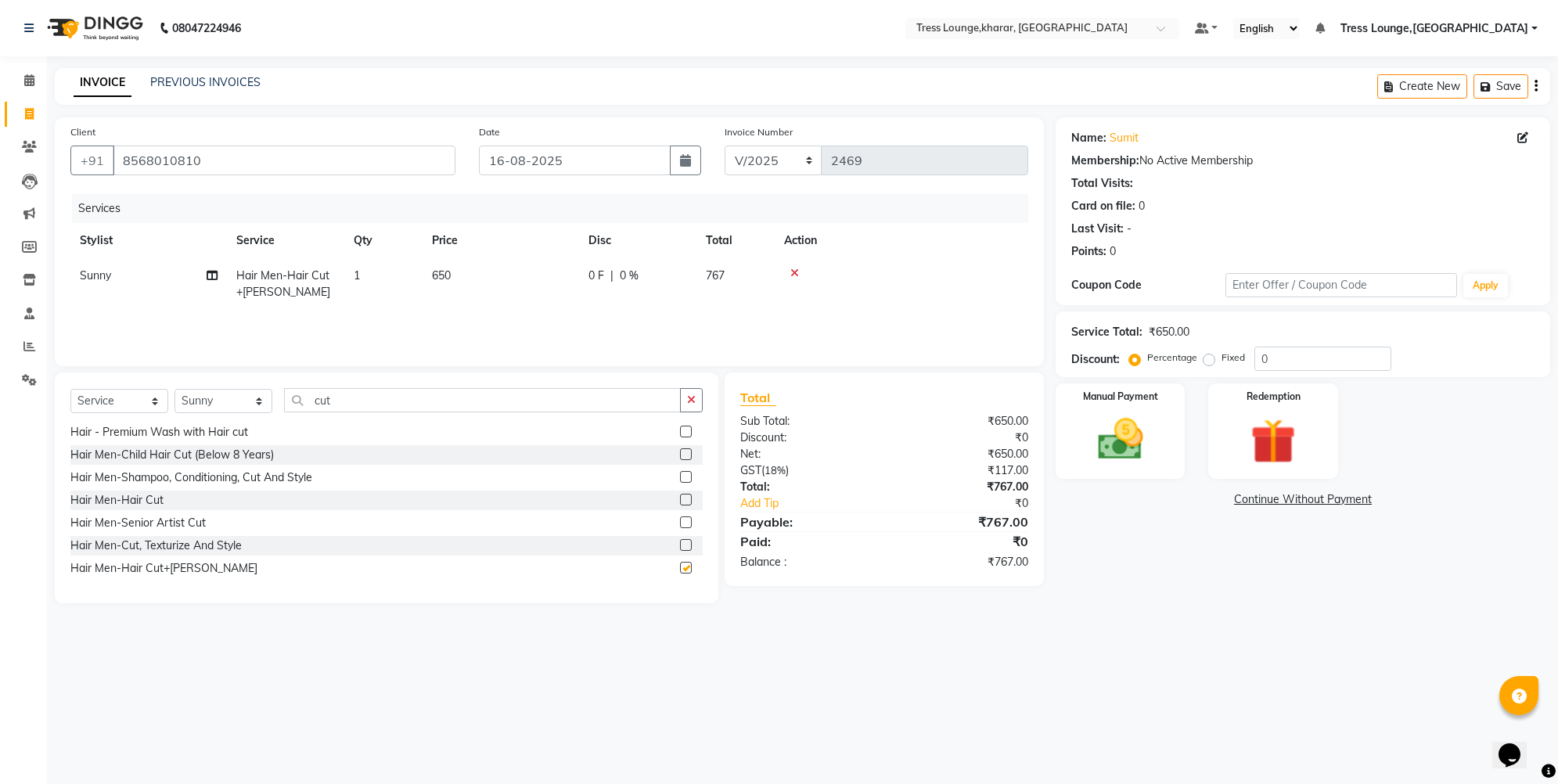
checkbox input "false"
click at [685, 394] on button "button" at bounding box center [691, 400] width 22 height 24
click at [1255, 354] on input "0" at bounding box center [1323, 358] width 137 height 24
type input "30"
click at [1221, 355] on label "Fixed" at bounding box center [1233, 357] width 23 height 14
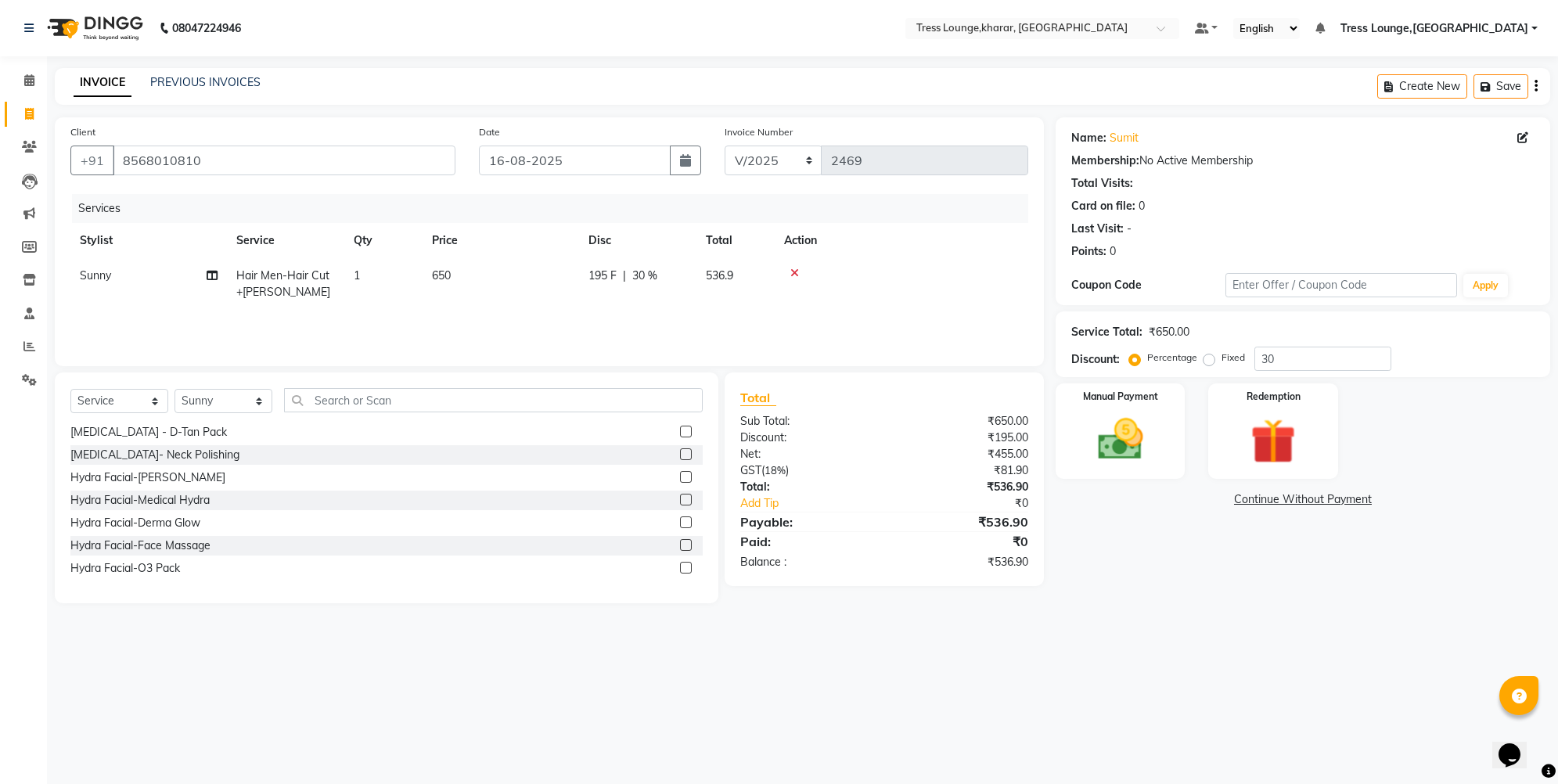
click at [1211, 355] on input "Fixed" at bounding box center [1212, 357] width 11 height 11
radio input "true"
drag, startPoint x: 1275, startPoint y: 359, endPoint x: 1254, endPoint y: 351, distance: 22.5
click at [1255, 351] on input "30" at bounding box center [1323, 358] width 137 height 24
type input "5"
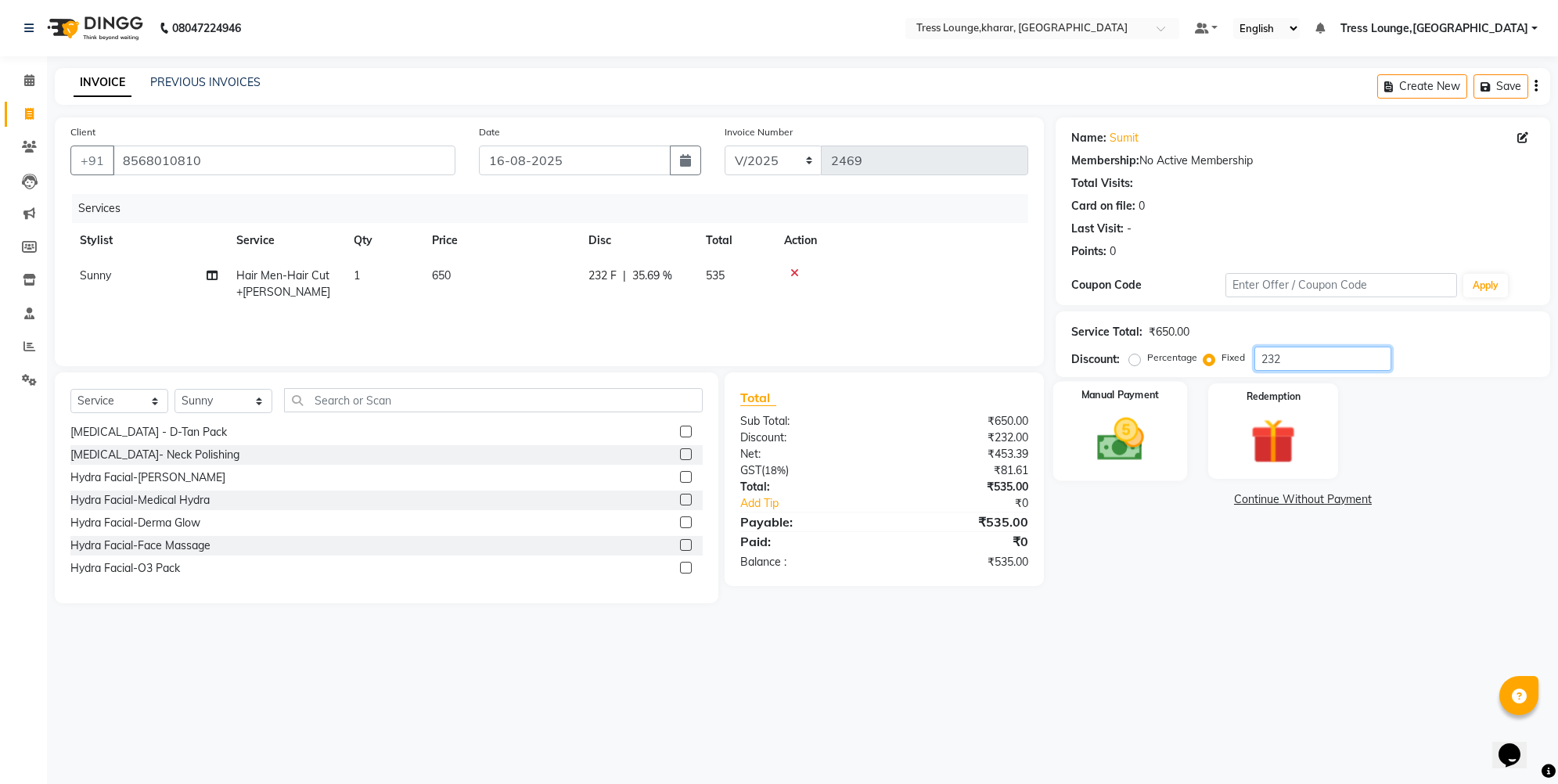
type input "232"
click at [1123, 420] on img at bounding box center [1121, 439] width 77 height 54
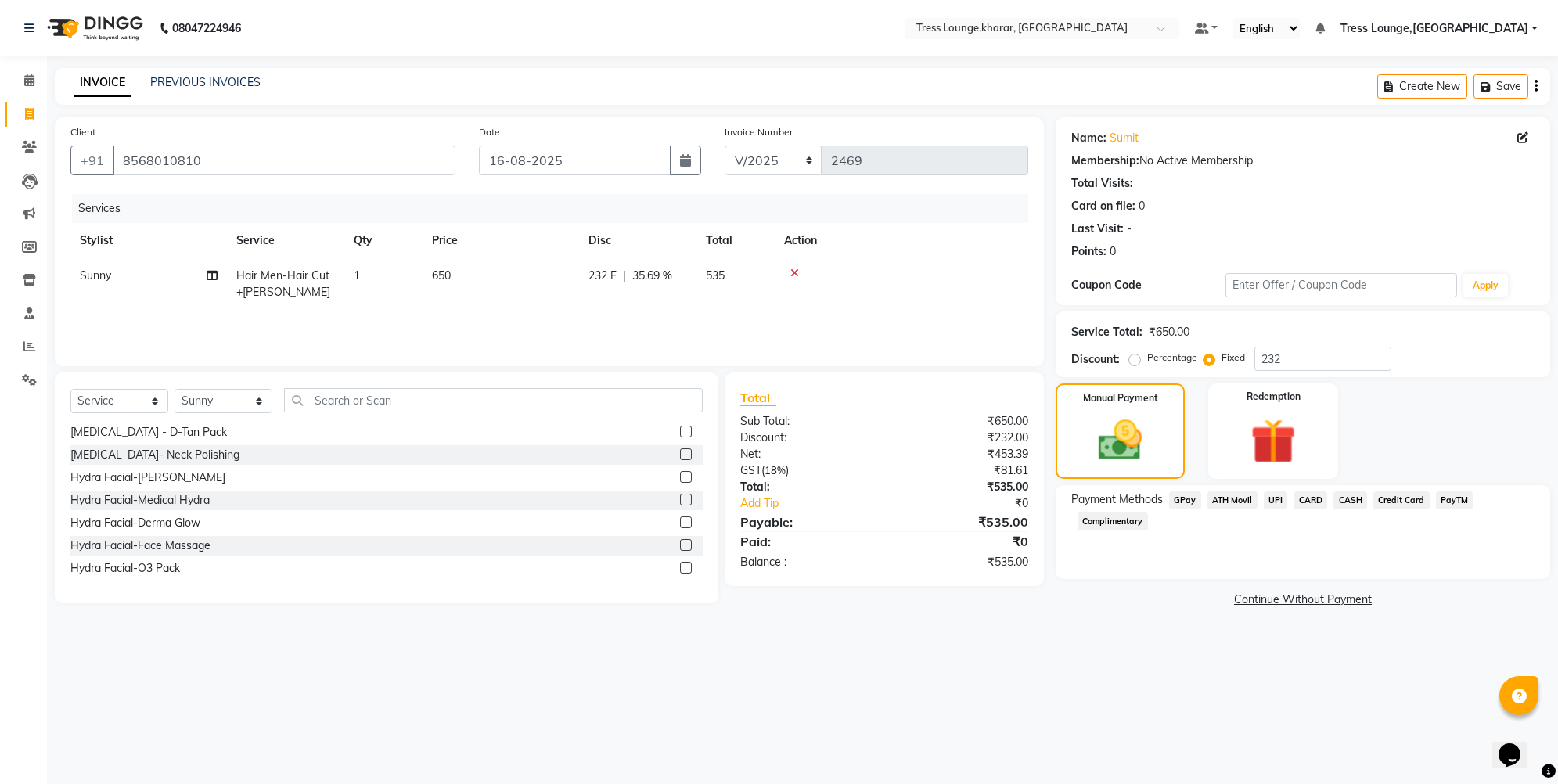
click at [1274, 501] on span "UPI" at bounding box center [1276, 500] width 24 height 18
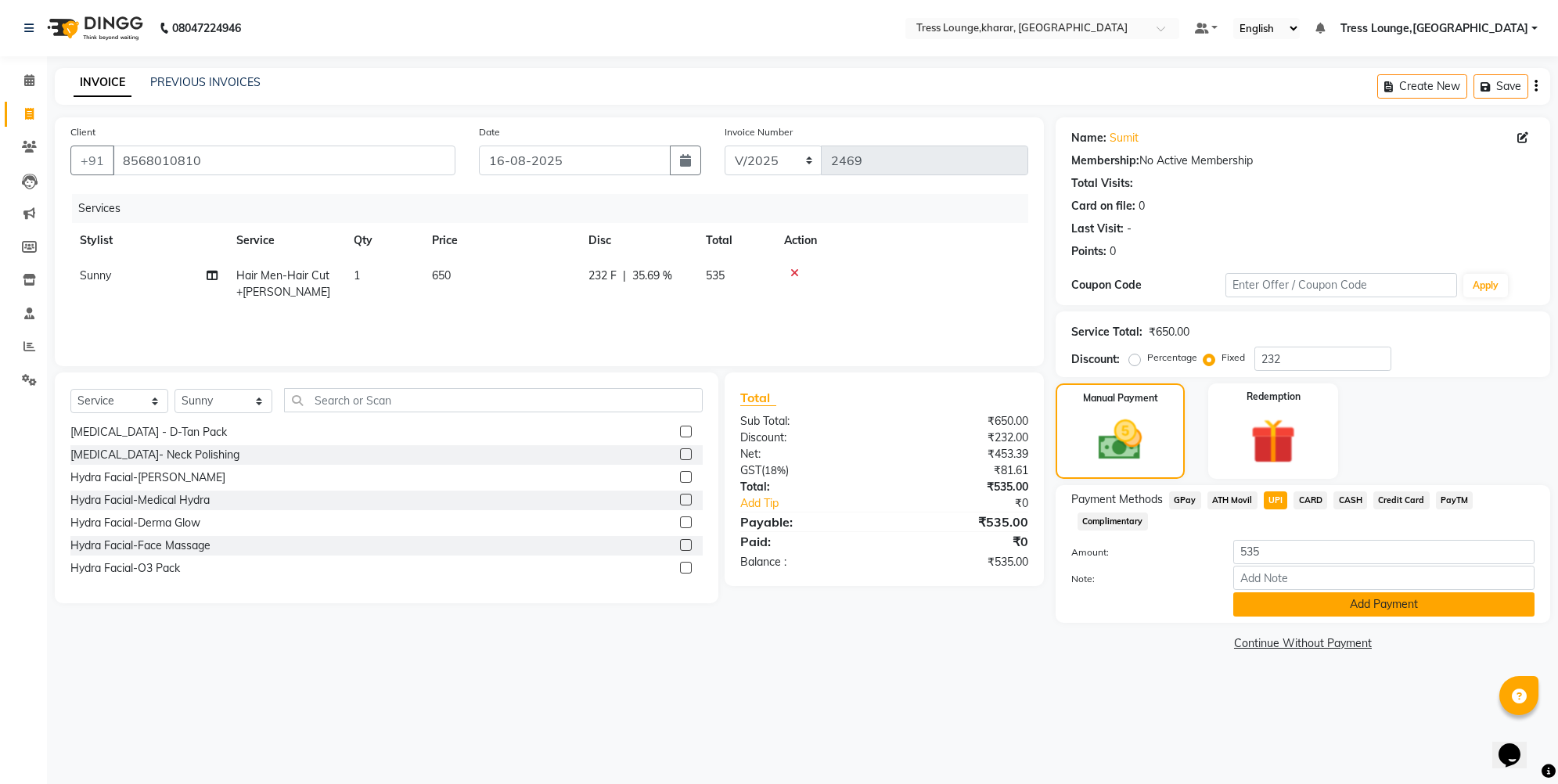
click at [1277, 608] on button "Add Payment" at bounding box center [1383, 604] width 301 height 24
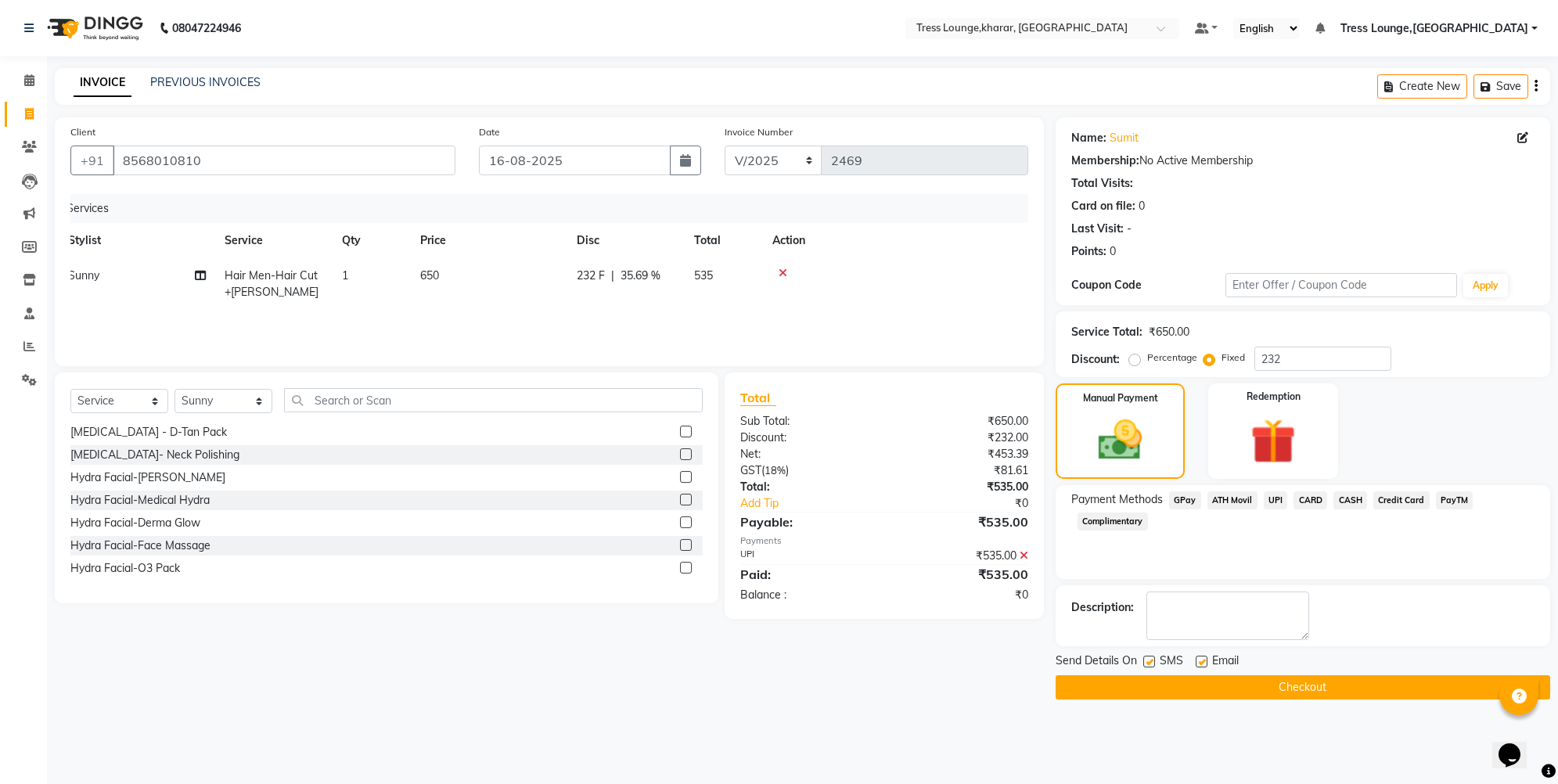
scroll to position [0, 0]
click at [1150, 660] on label at bounding box center [1149, 661] width 12 height 12
click at [1150, 660] on input "checkbox" at bounding box center [1148, 662] width 10 height 10
click at [1151, 658] on label at bounding box center [1149, 661] width 12 height 12
click at [1151, 658] on input "checkbox" at bounding box center [1148, 662] width 10 height 10
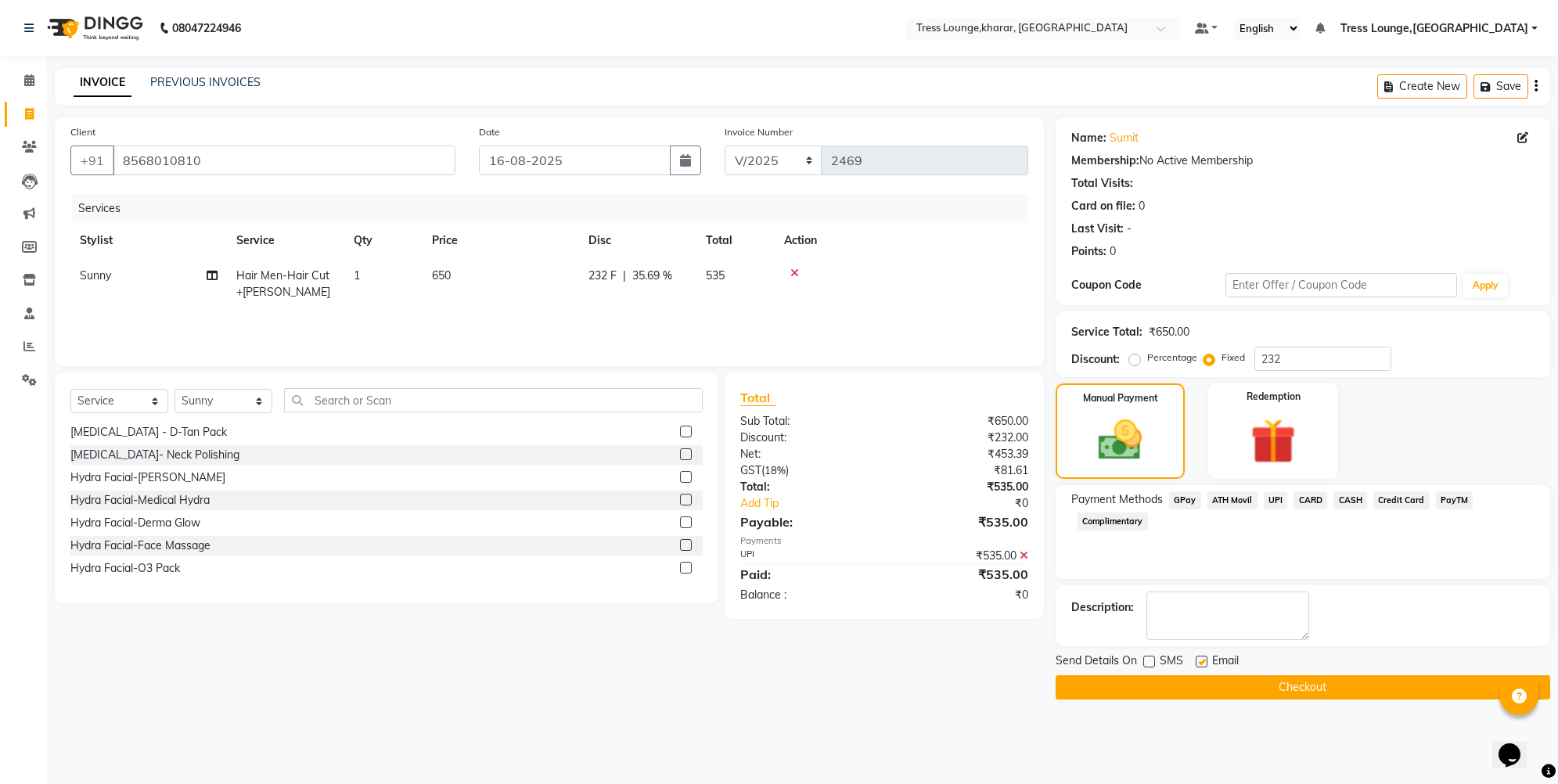
checkbox input "true"
click at [1148, 681] on button "Checkout" at bounding box center [1302, 686] width 495 height 24
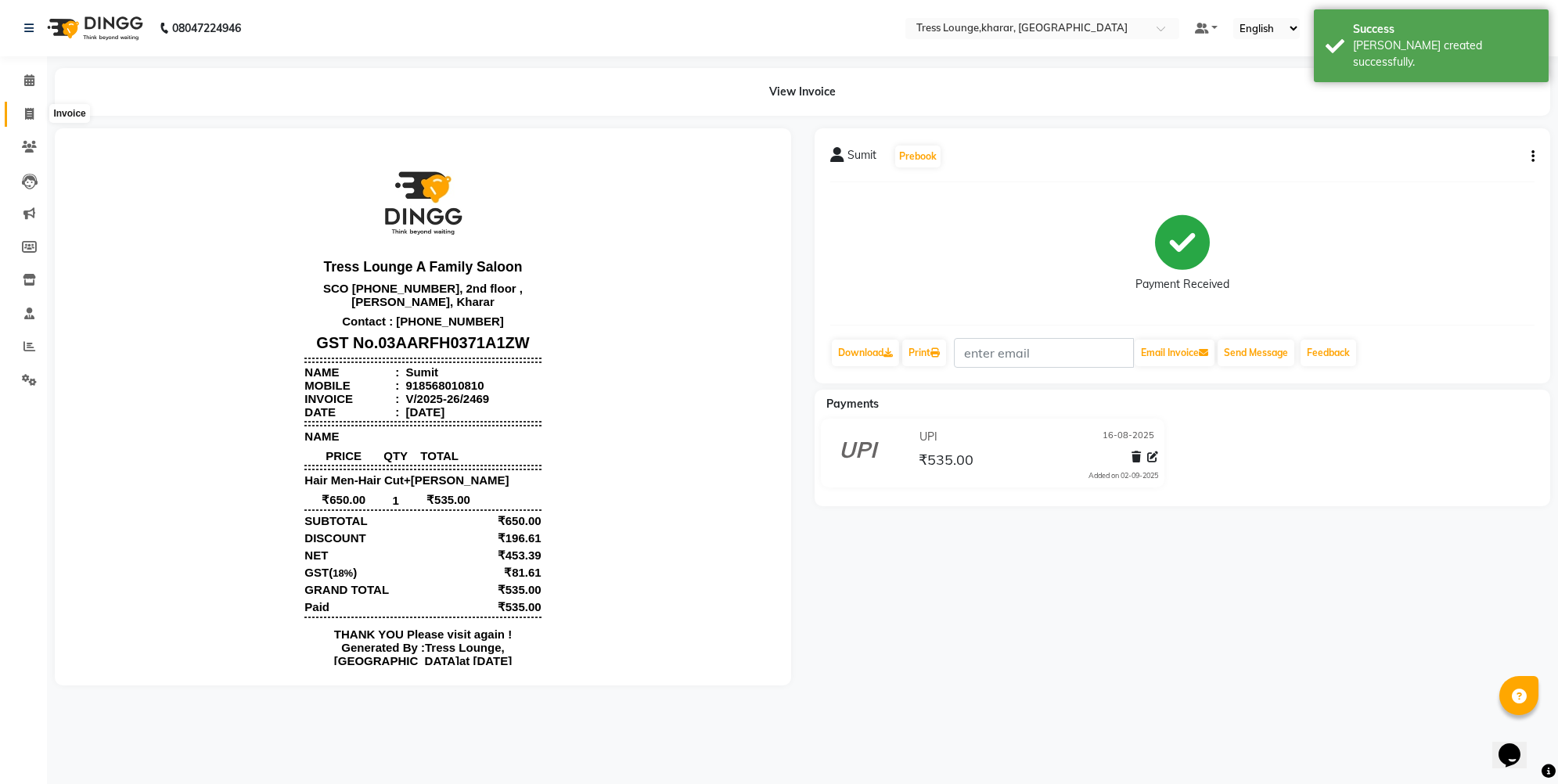
click at [25, 113] on icon at bounding box center [29, 114] width 9 height 12
select select "7078"
select select "service"
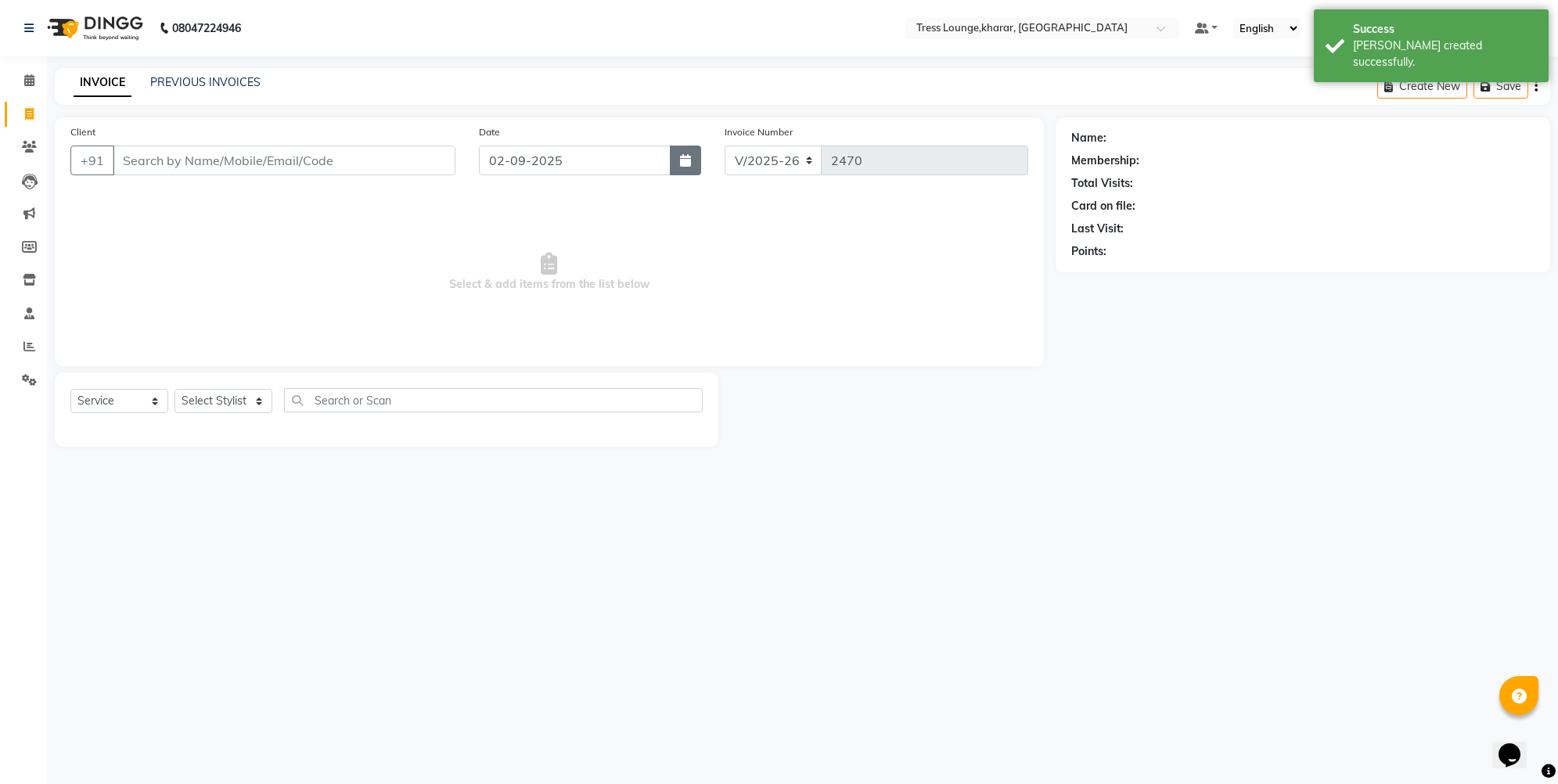
click at [692, 158] on button "button" at bounding box center [686, 160] width 31 height 29
select select "9"
select select "2025"
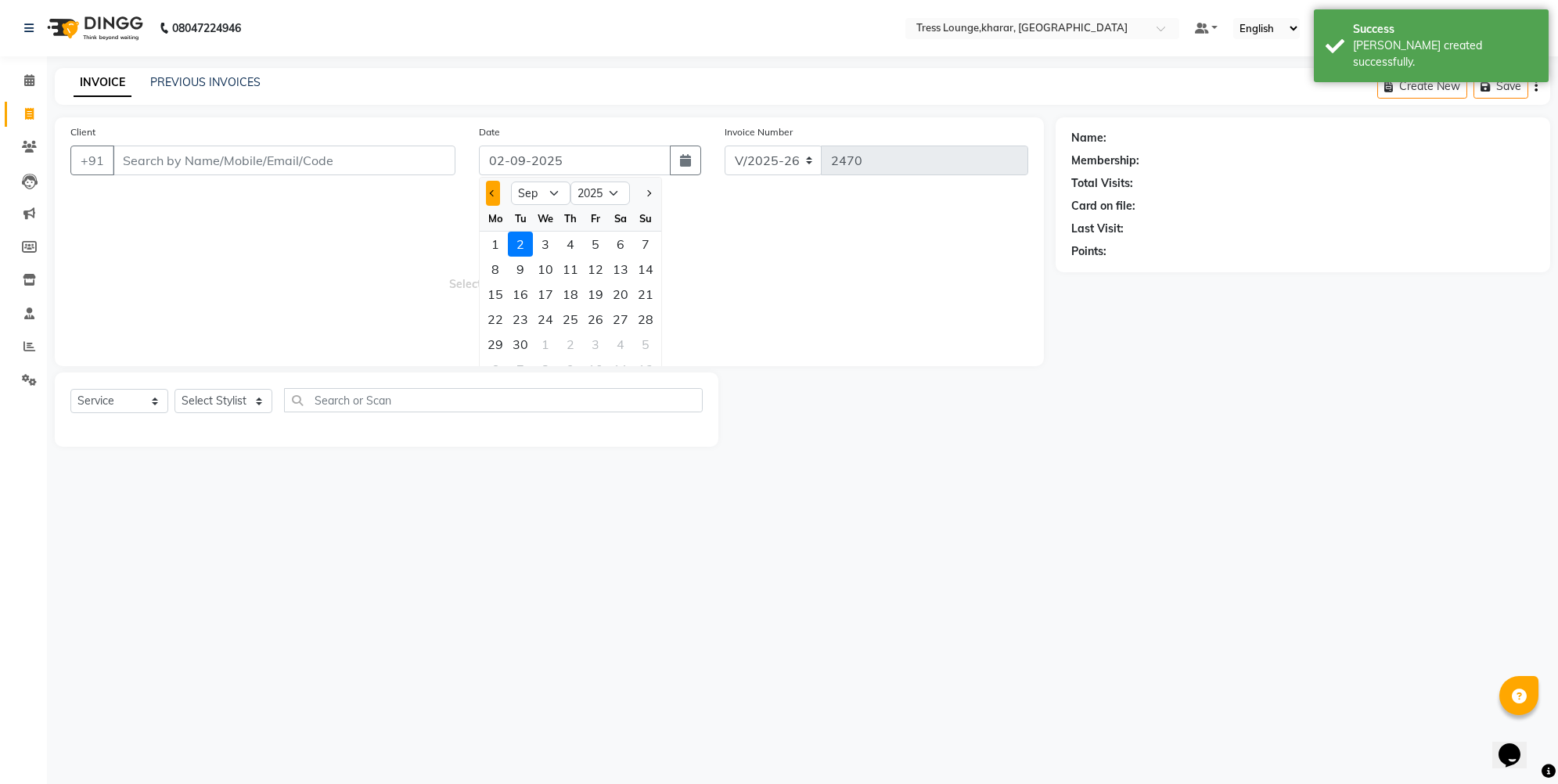
click at [492, 196] on button "Previous month" at bounding box center [493, 193] width 14 height 25
select select "8"
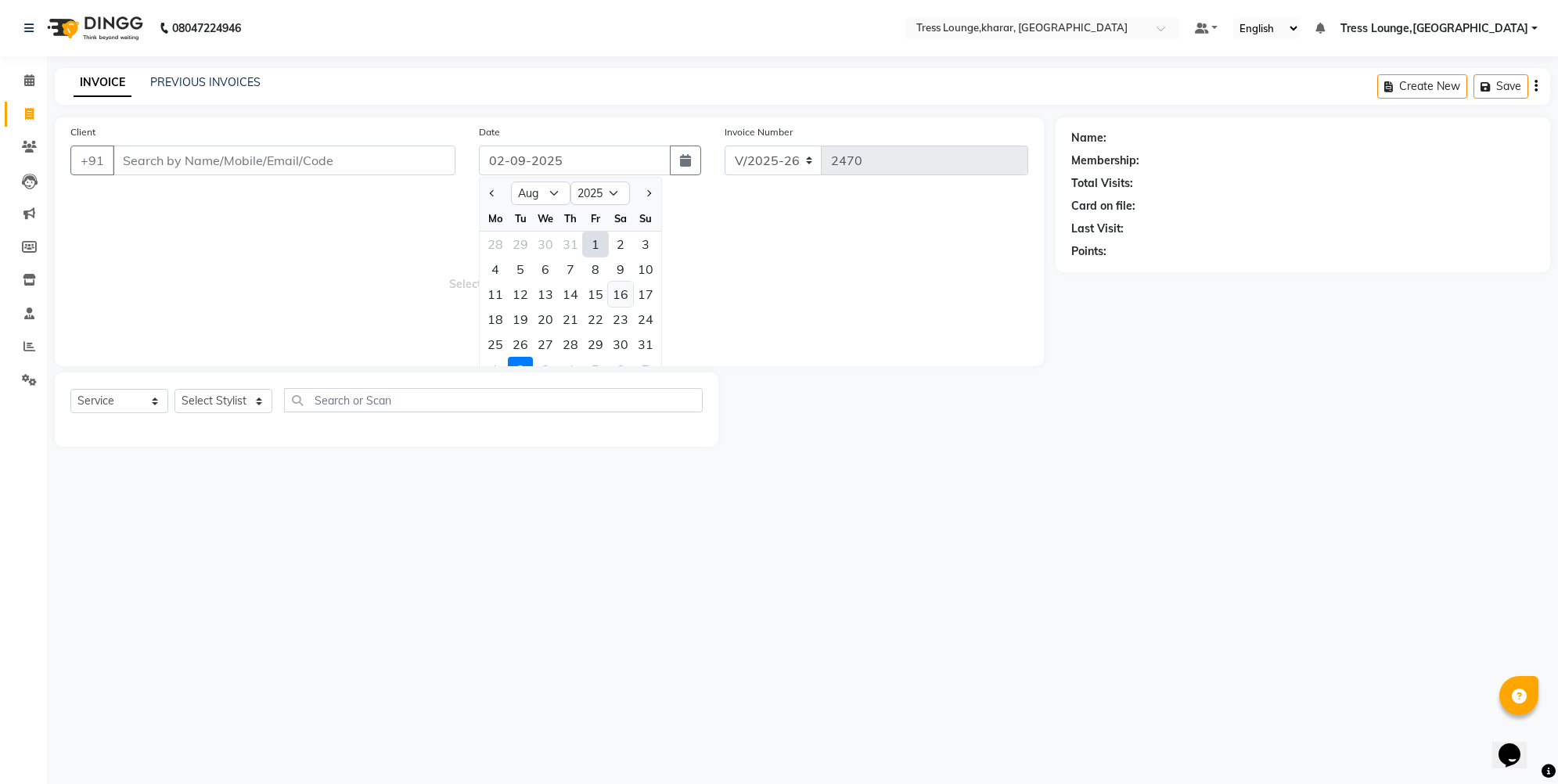
click at [617, 294] on div "16" at bounding box center [620, 294] width 25 height 25
type input "16-08-2025"
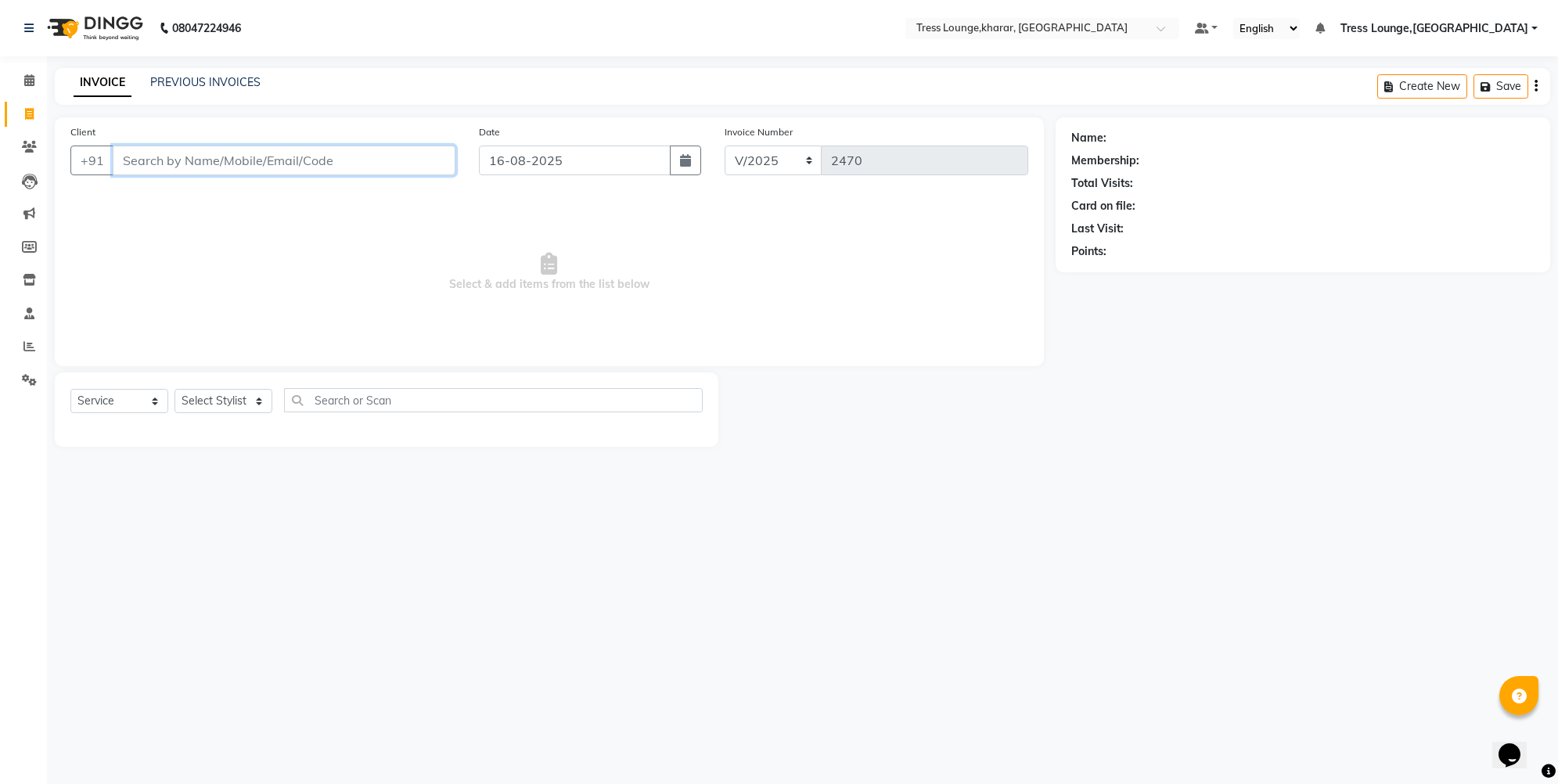
click at [179, 161] on input "Client" at bounding box center [284, 160] width 342 height 29
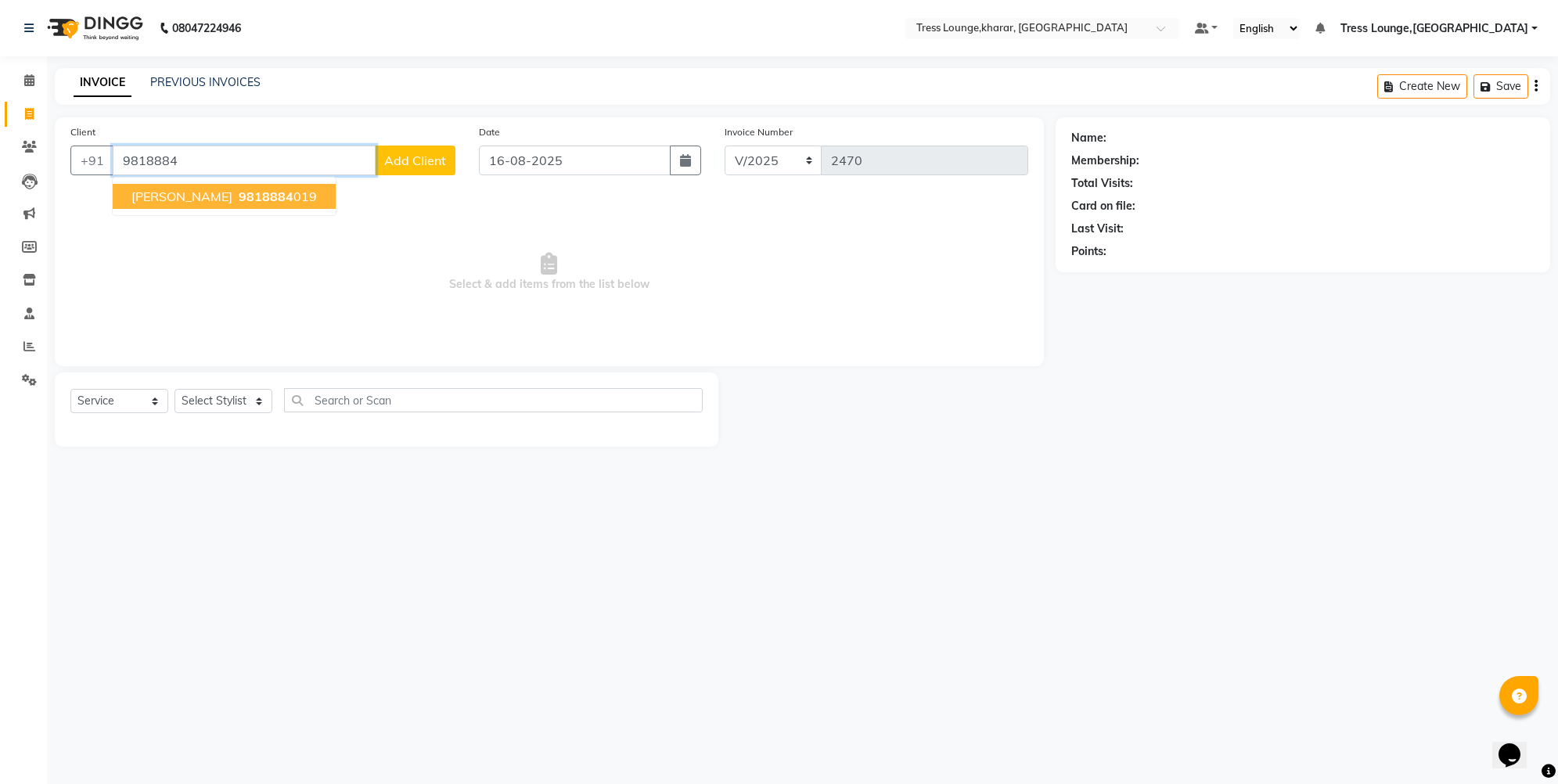
click at [239, 203] on span "9818884" at bounding box center [266, 196] width 55 height 16
type input "9818884019"
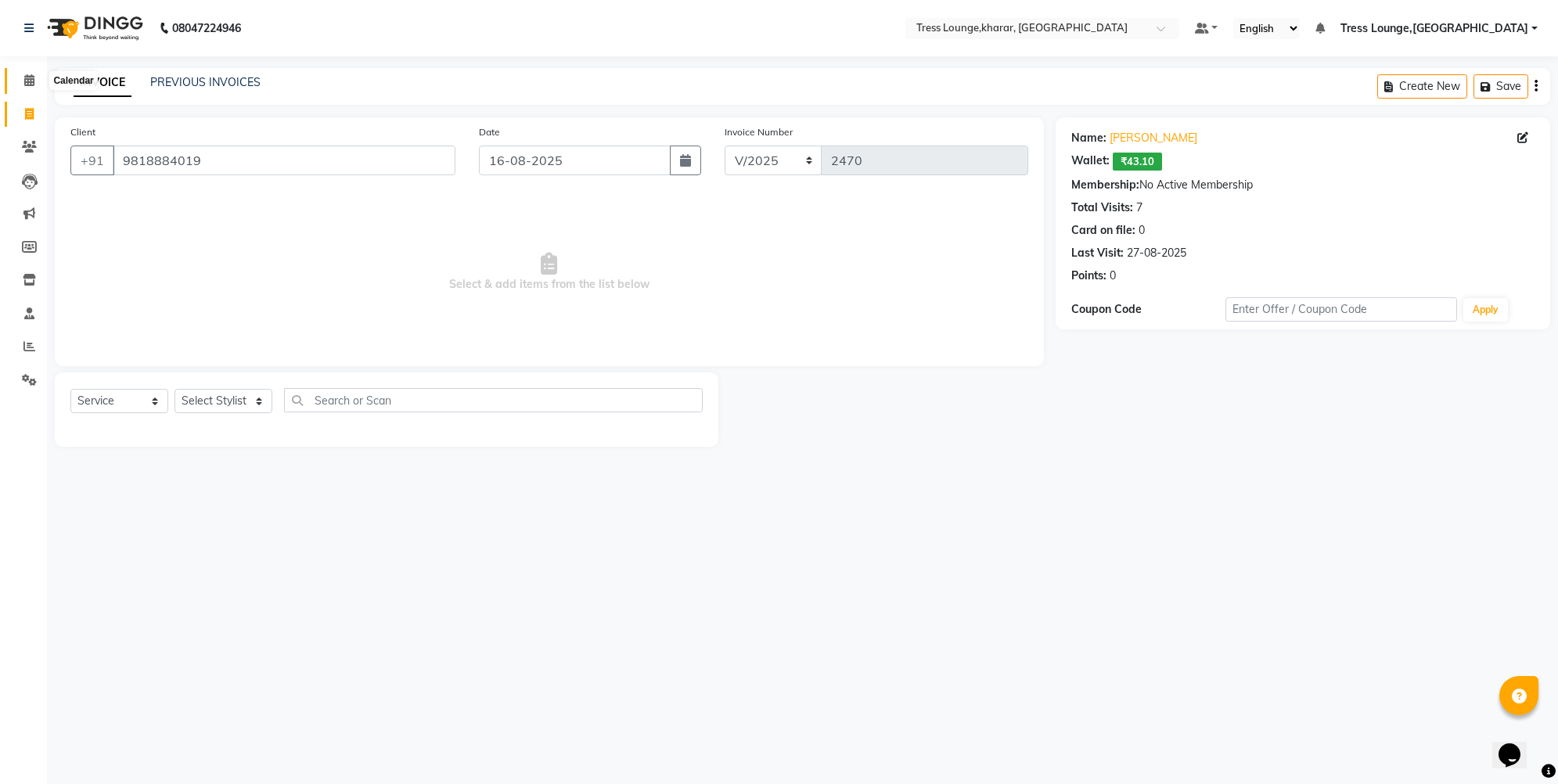
click at [26, 85] on icon at bounding box center [29, 80] width 10 height 12
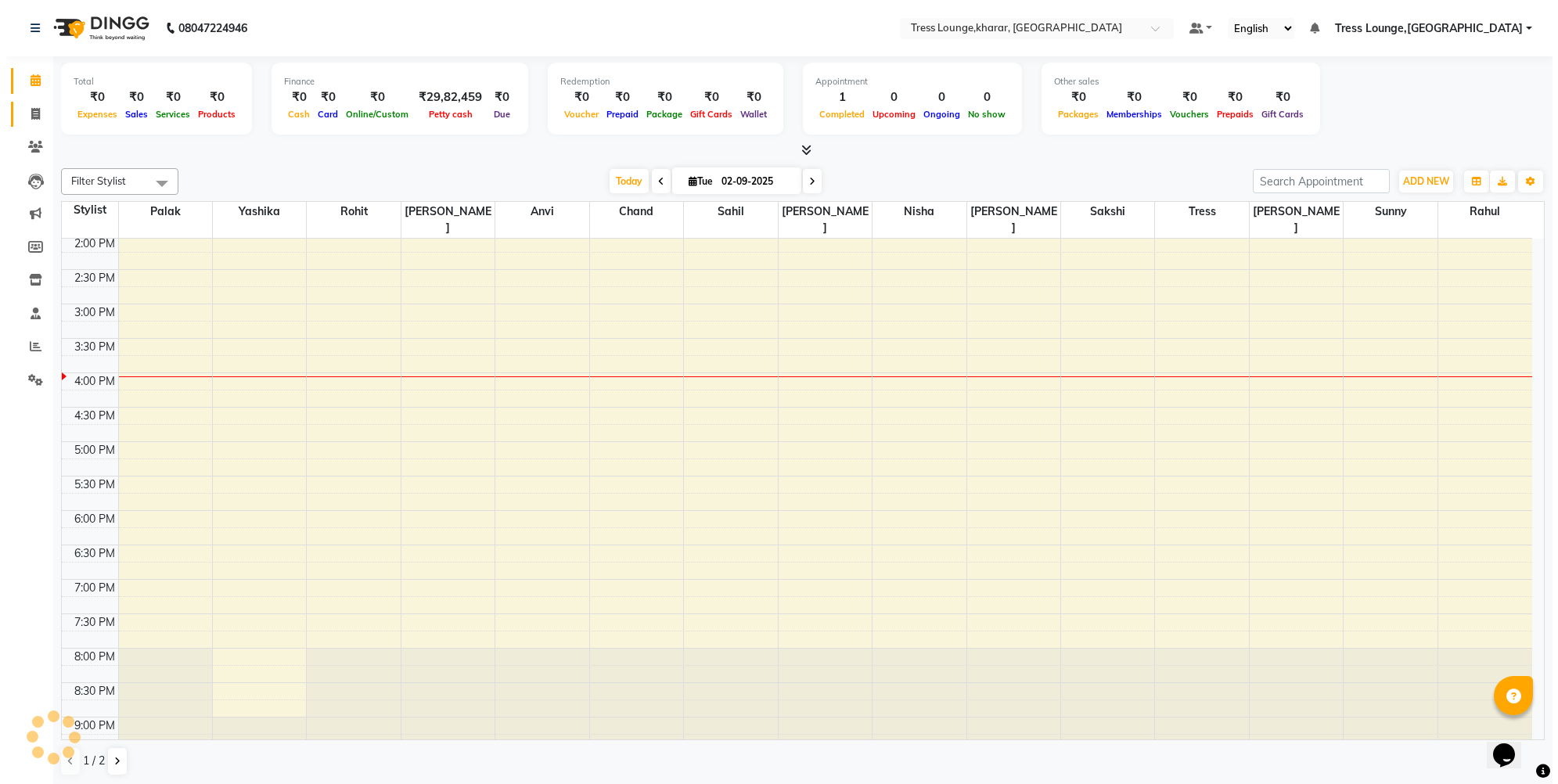
scroll to position [416, 0]
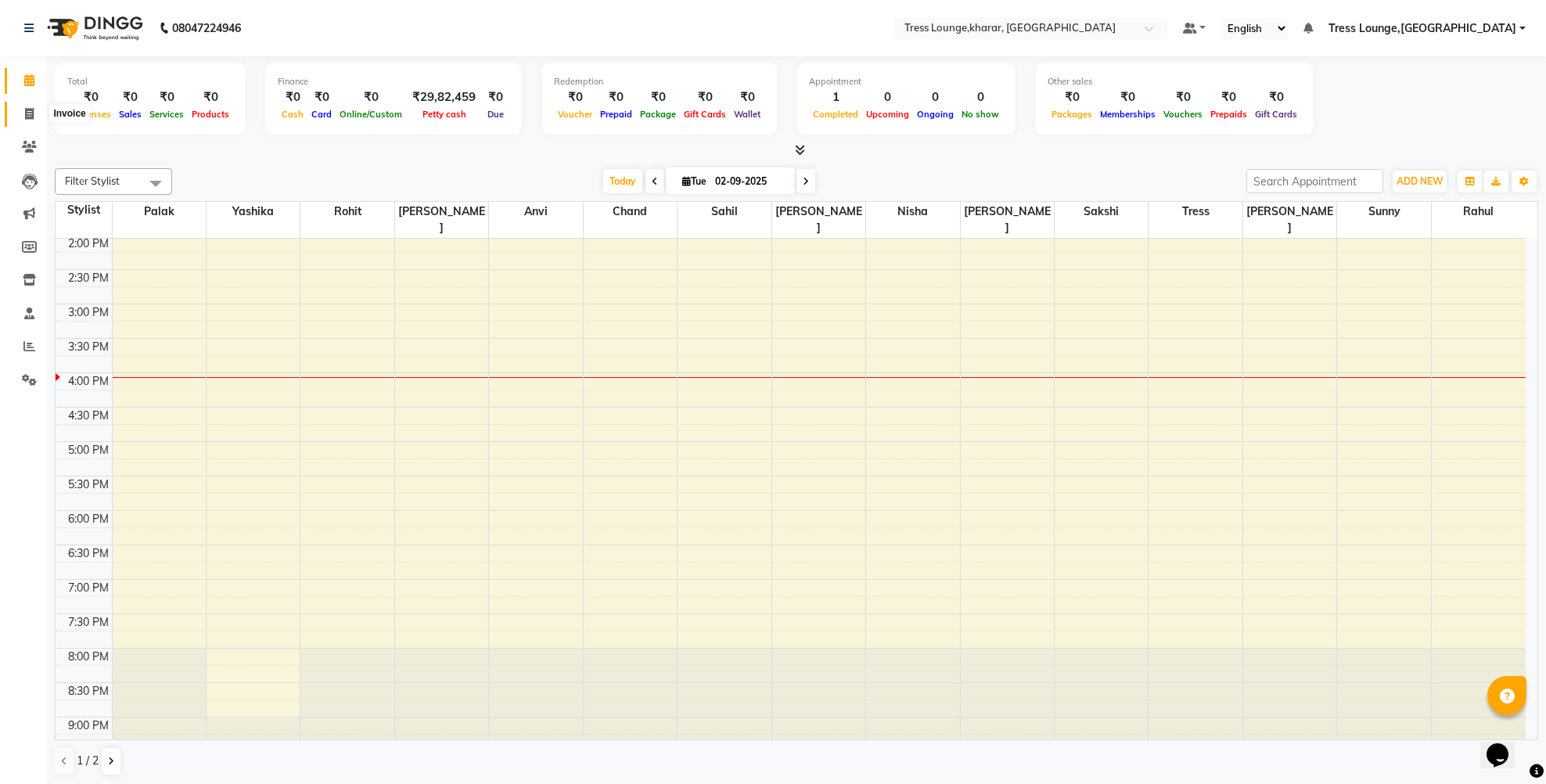
click at [31, 121] on span at bounding box center [29, 114] width 27 height 18
select select "service"
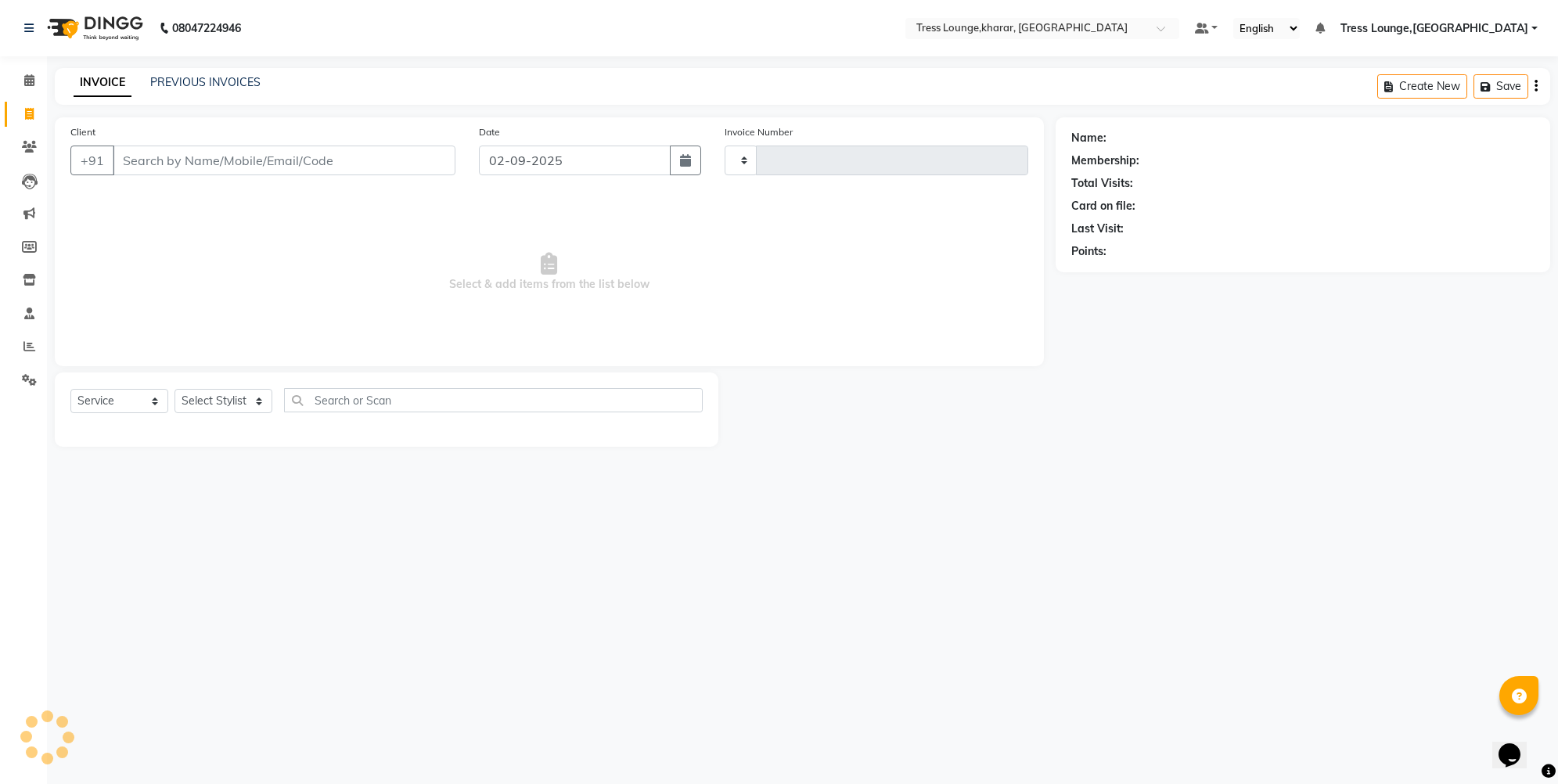
type input "2470"
select select "7078"
click at [35, 245] on icon at bounding box center [28, 247] width 15 height 12
select select
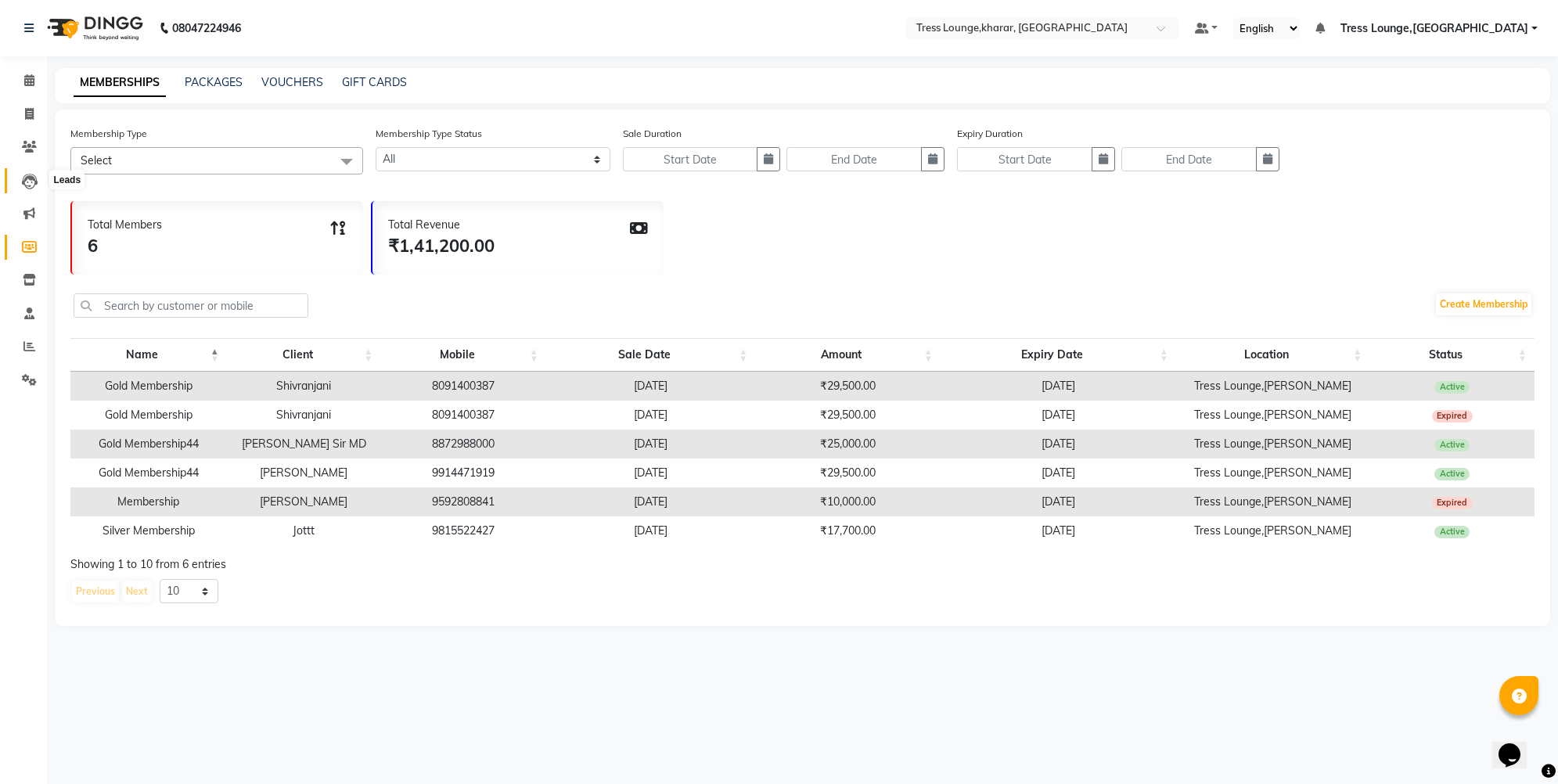
click at [33, 177] on icon at bounding box center [29, 181] width 16 height 16
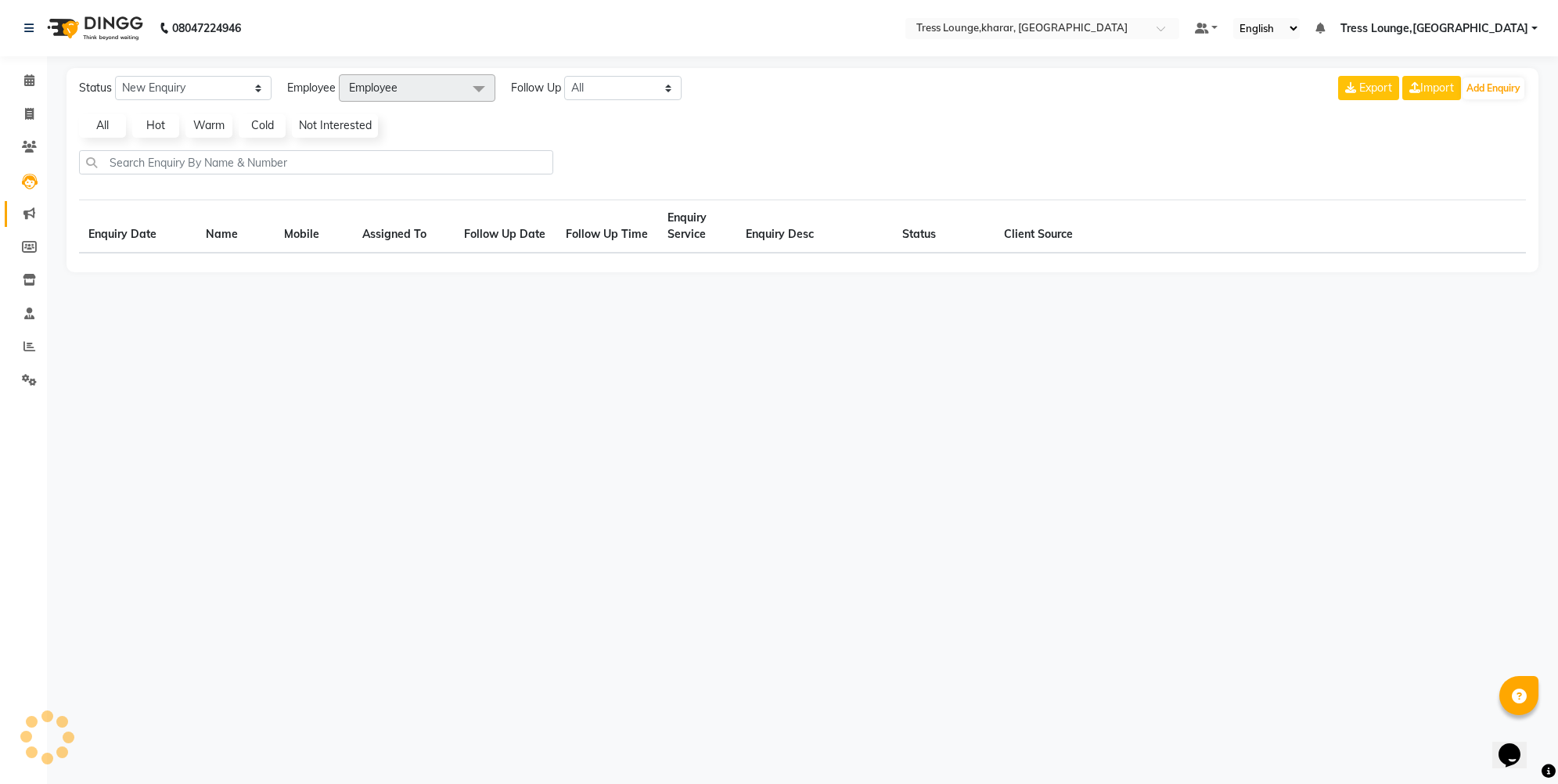
select select "10"
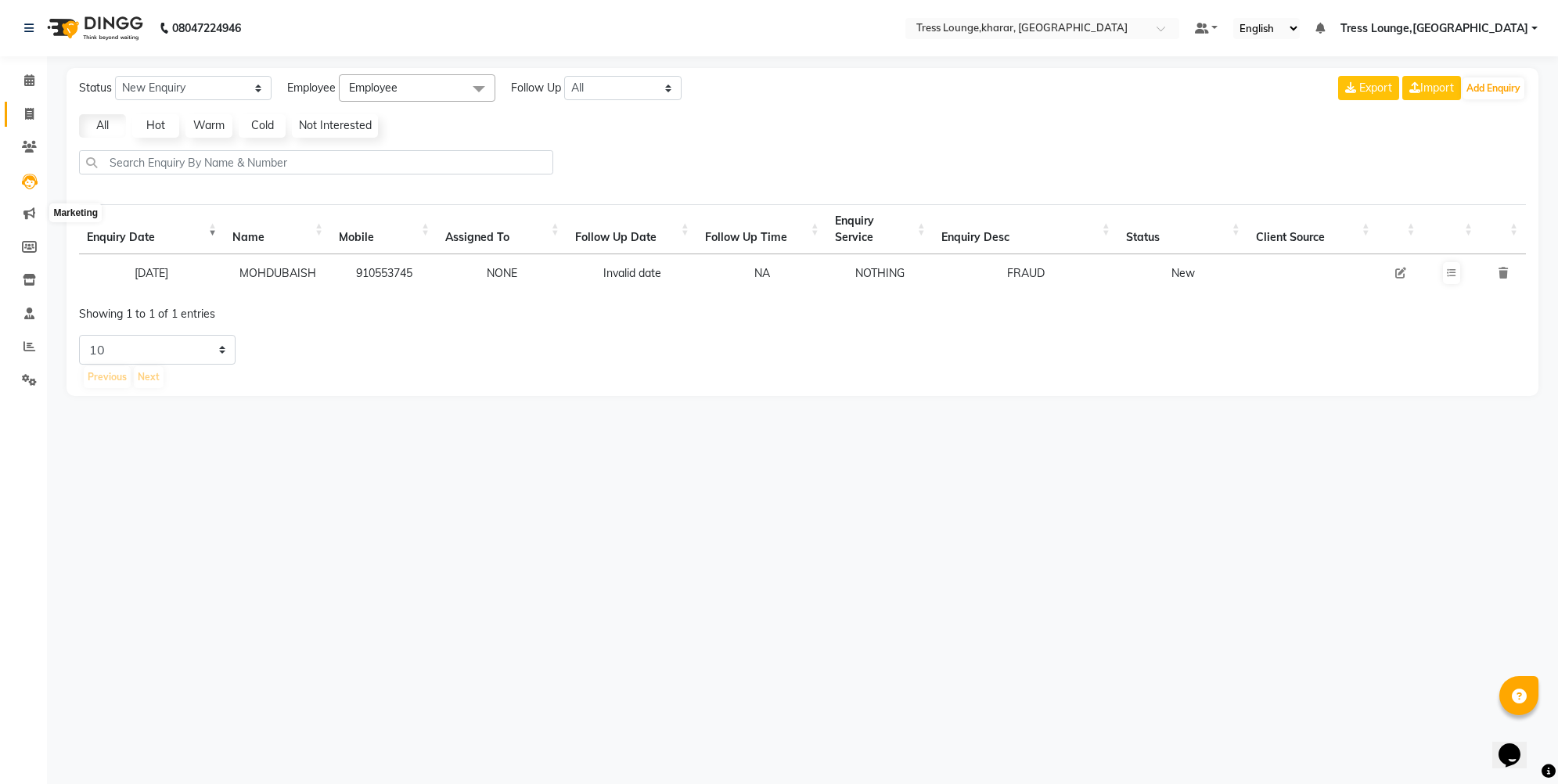
drag, startPoint x: 29, startPoint y: 209, endPoint x: 28, endPoint y: 108, distance: 101.0
click at [29, 208] on icon at bounding box center [29, 214] width 12 height 12
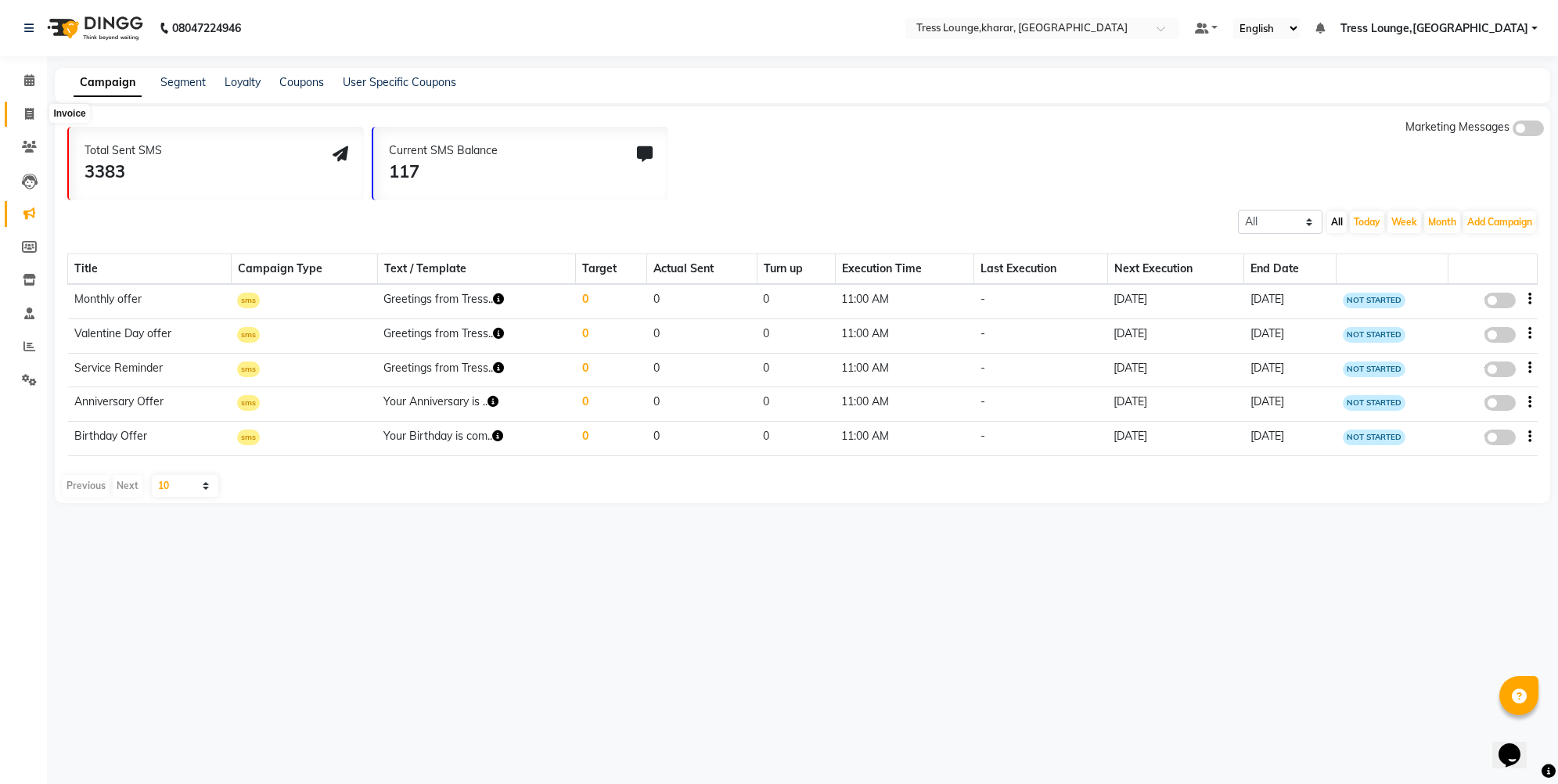
click at [27, 109] on icon at bounding box center [29, 114] width 9 height 12
select select "service"
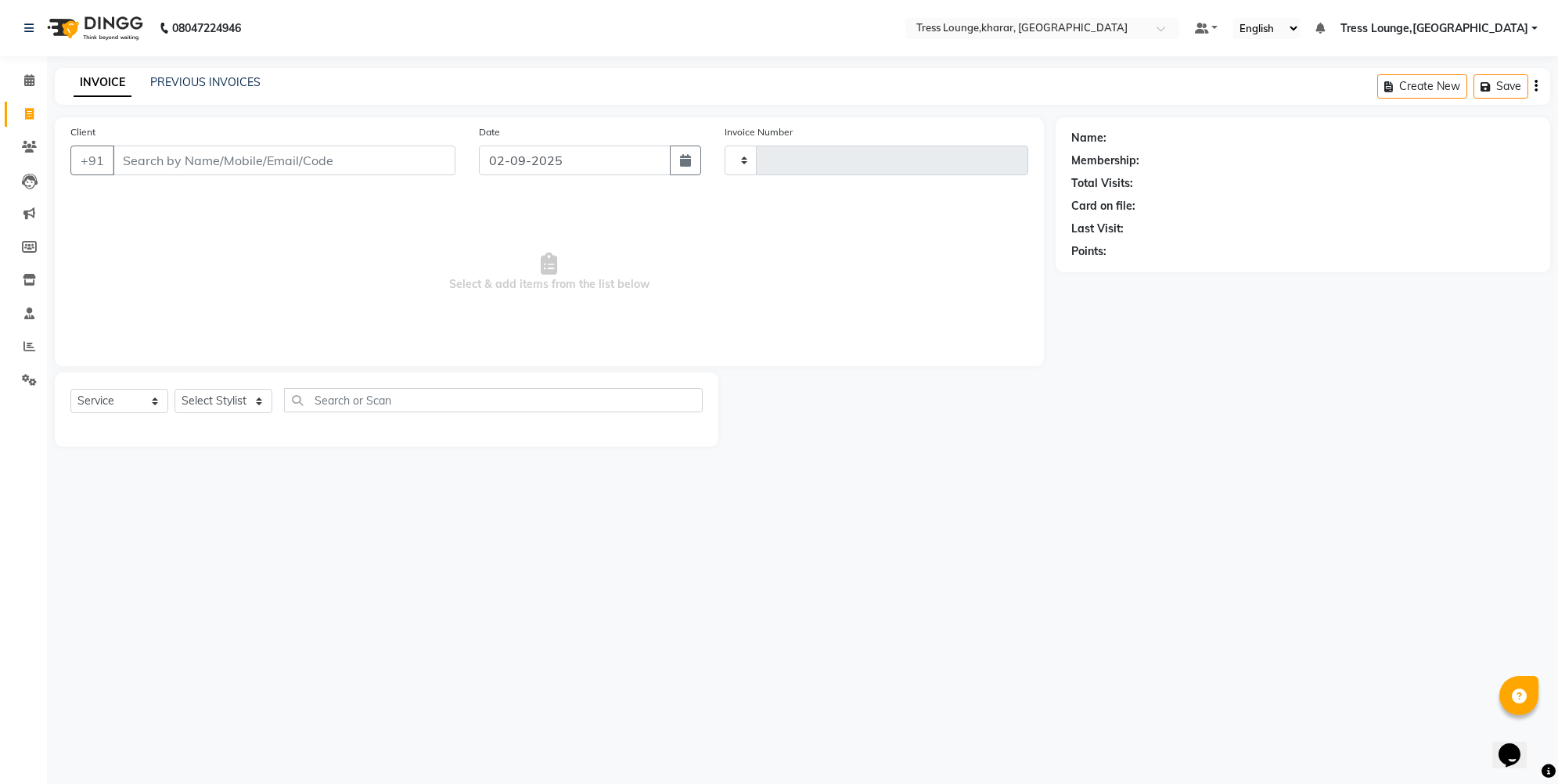
type input "2470"
select select "7078"
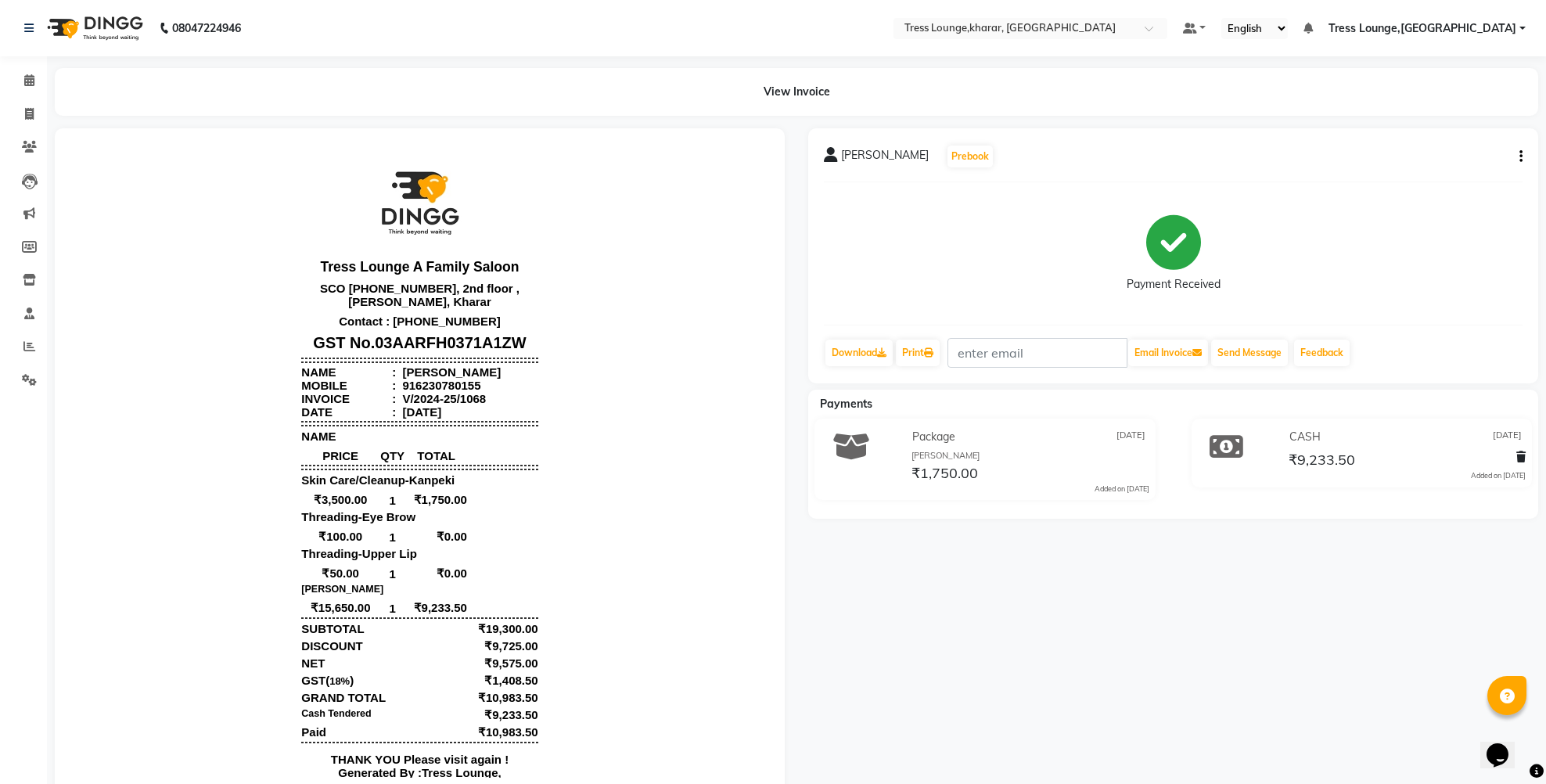
click at [1518, 155] on button "button" at bounding box center [1519, 156] width 10 height 17
click at [1432, 165] on div "Edit Item Staff" at bounding box center [1443, 166] width 107 height 20
select select
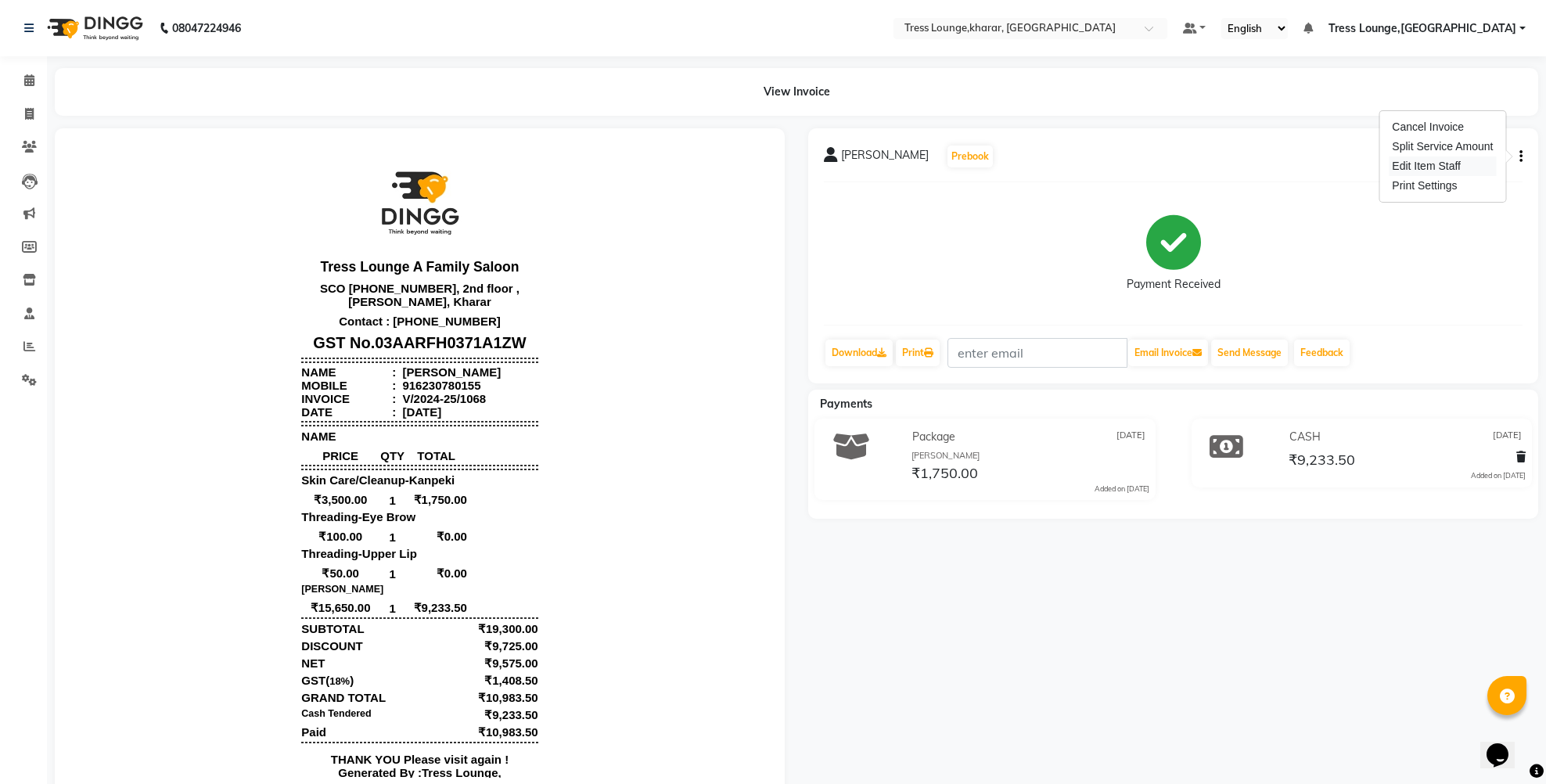
select select
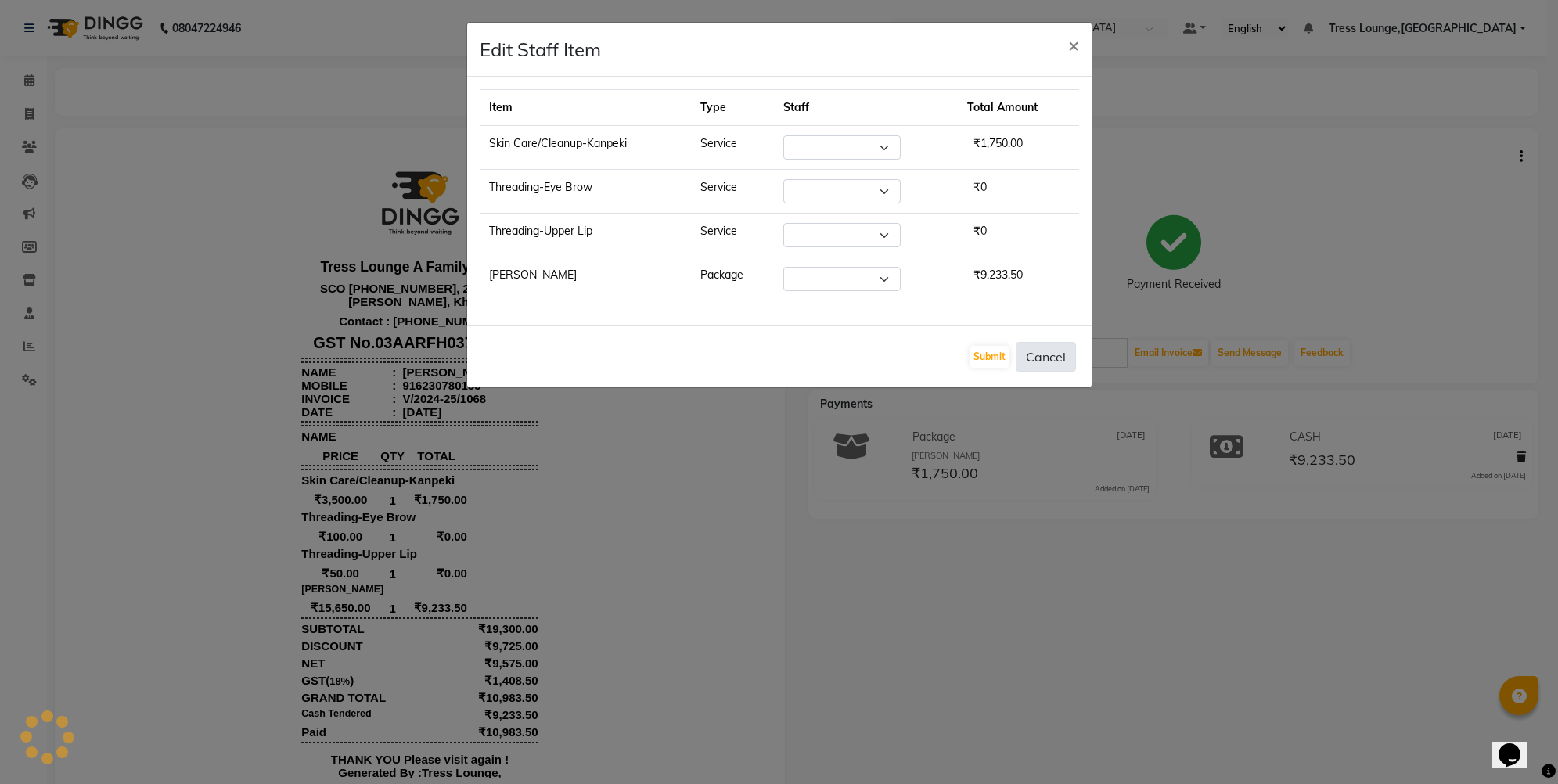
select select "59381"
drag, startPoint x: 1044, startPoint y: 355, endPoint x: 1296, endPoint y: 247, distance: 274.2
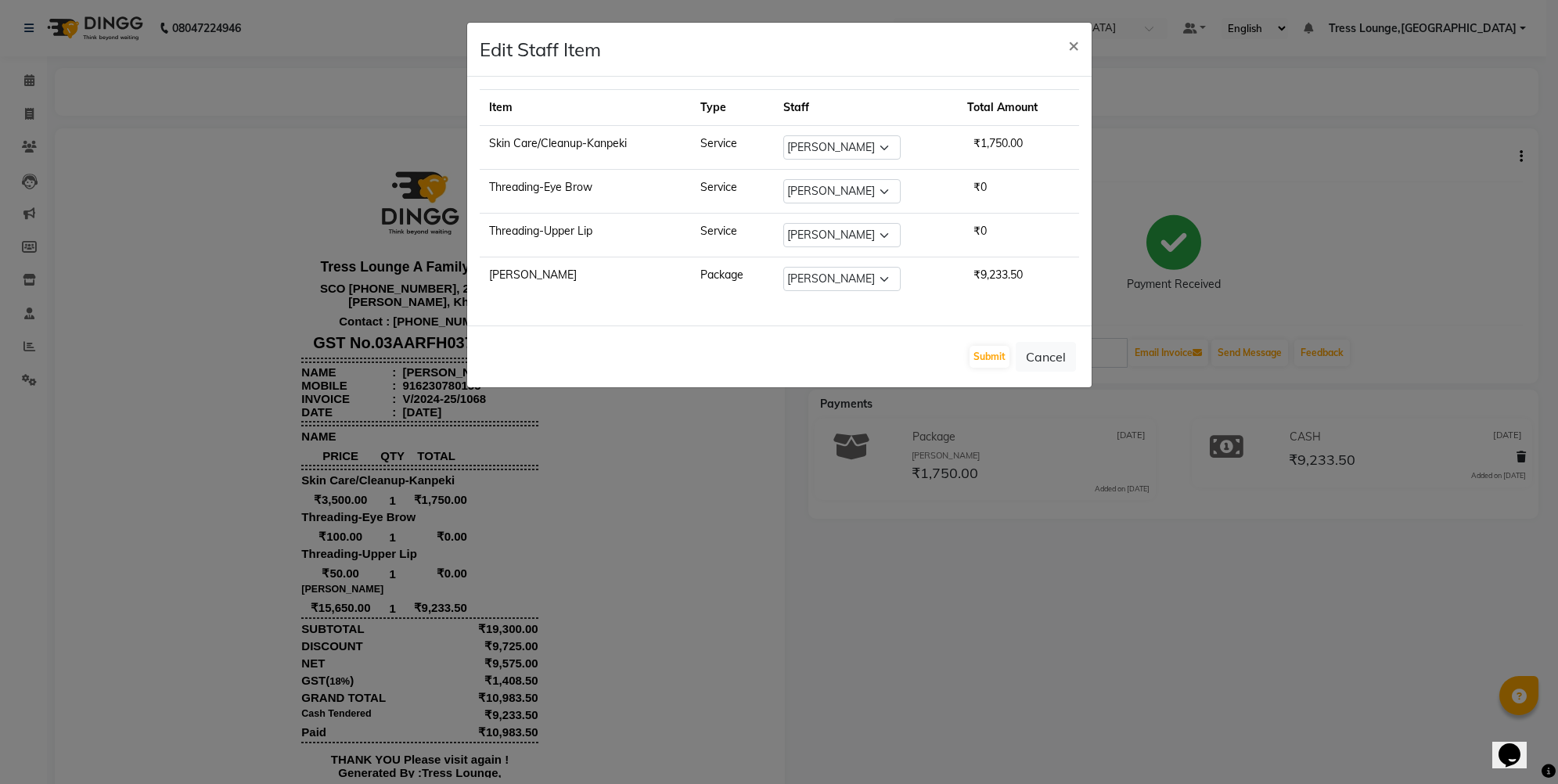
click at [1047, 355] on button "Cancel" at bounding box center [1046, 357] width 60 height 29
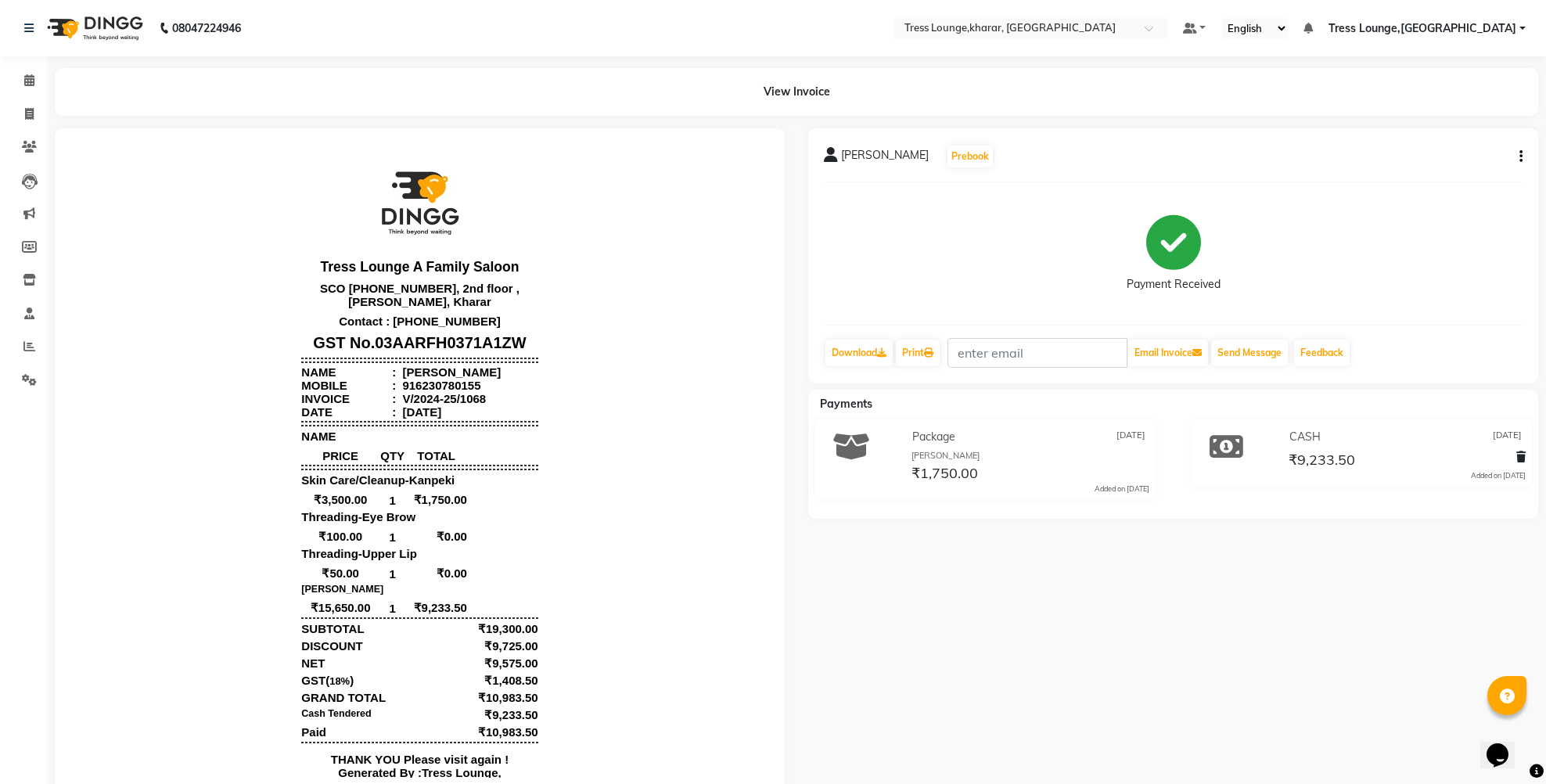
click at [1524, 151] on div "[PERSON_NAME] Prebook Payment Received Download Print Email Invoice Send Messag…" at bounding box center [1173, 256] width 730 height 255
click at [1521, 156] on icon "button" at bounding box center [1521, 156] width 3 height 1
click at [869, 520] on div "[PERSON_NAME] Prebook Payment Received Download Print Email Invoice Send Messag…" at bounding box center [1173, 463] width 754 height 670
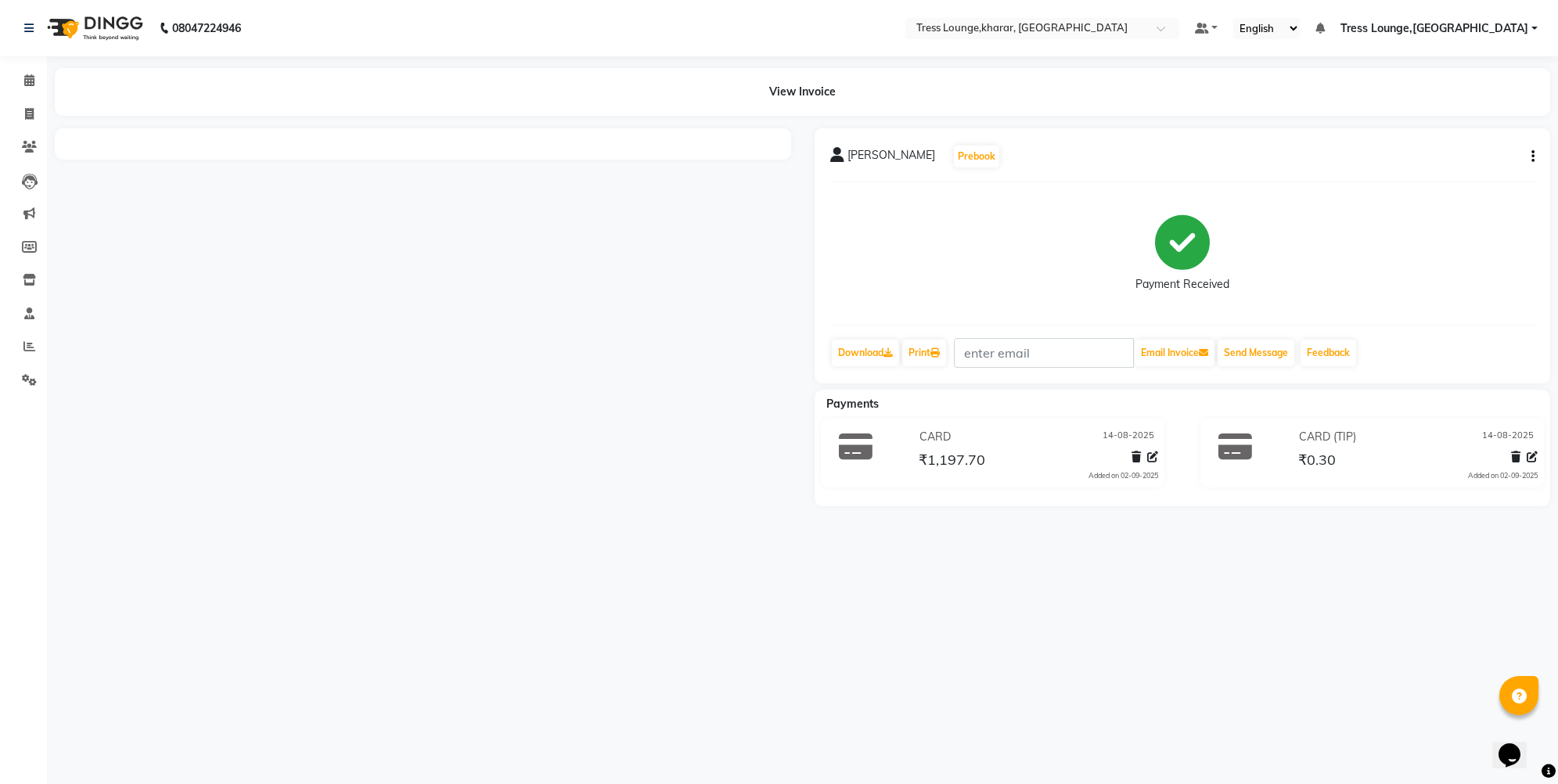
click at [1533, 156] on icon "button" at bounding box center [1533, 156] width 3 height 1
drag, startPoint x: 1435, startPoint y: 122, endPoint x: 1426, endPoint y: 130, distance: 12.0
click at [1435, 122] on div "Cancel Invoice" at bounding box center [1455, 118] width 107 height 20
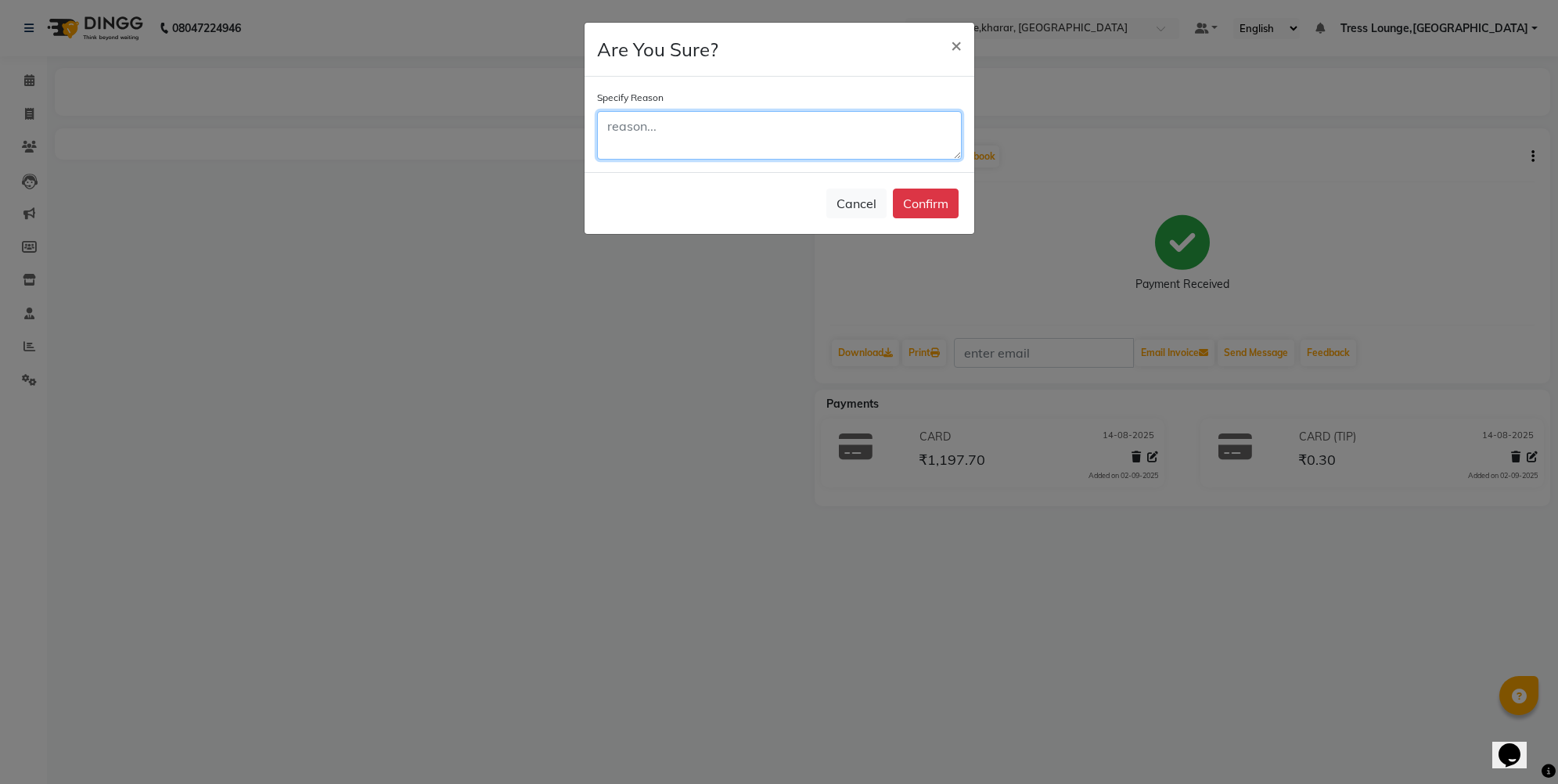
click at [635, 145] on textarea at bounding box center [779, 136] width 365 height 49
type textarea "Wrong date"
click at [937, 202] on button "Confirm" at bounding box center [925, 203] width 65 height 29
